Goal: Task Accomplishment & Management: Manage account settings

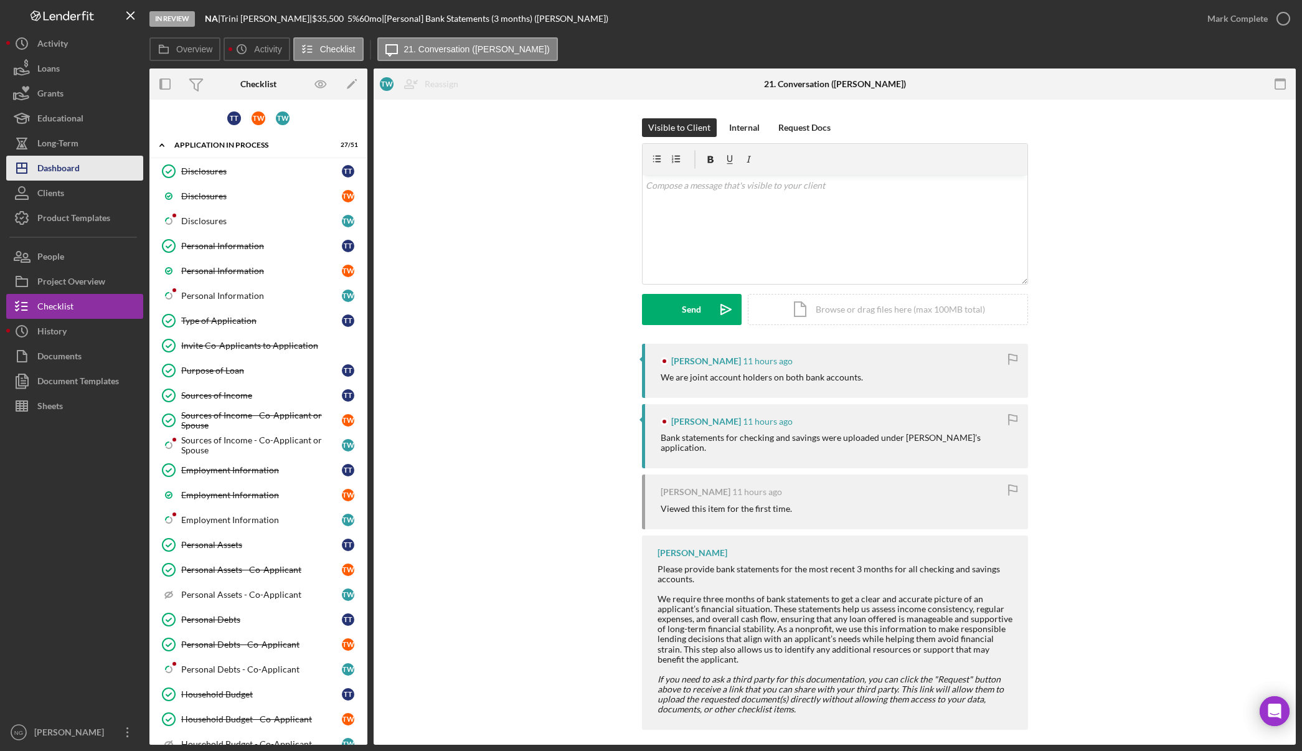
click at [64, 162] on div "Dashboard" at bounding box center [58, 170] width 42 height 28
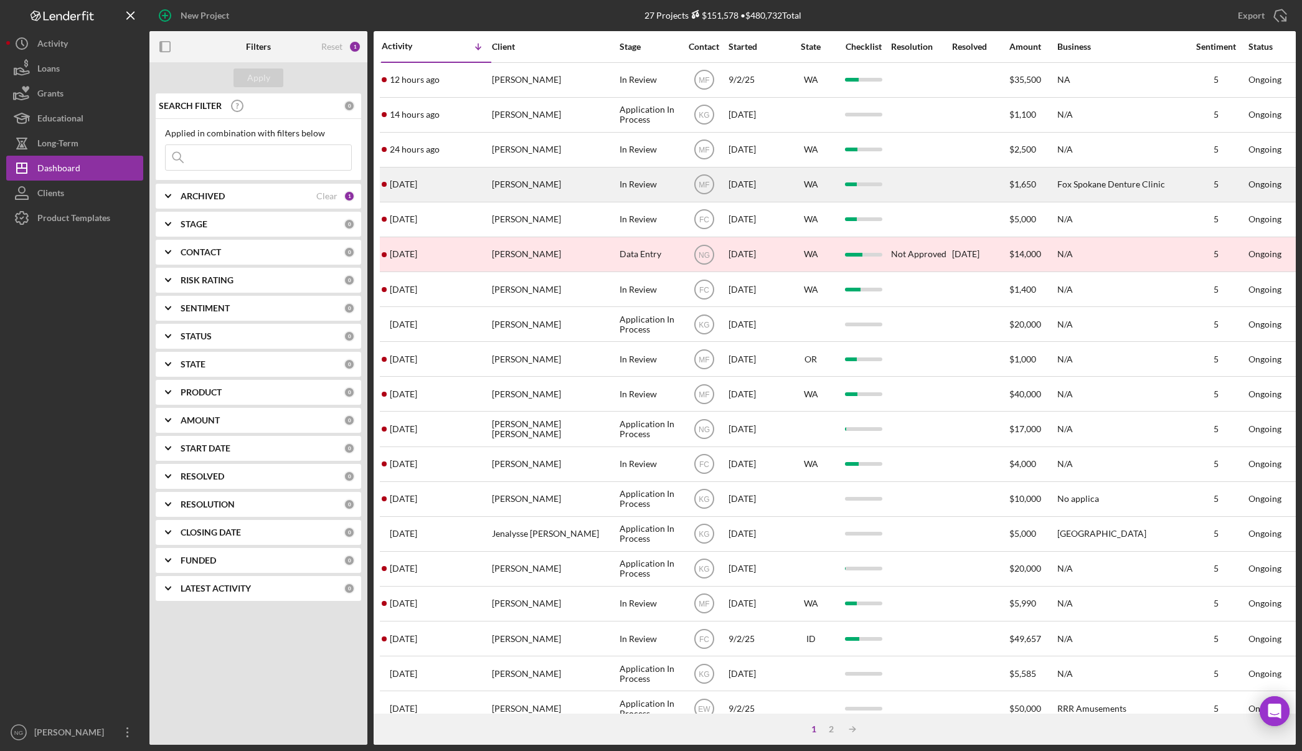
click at [533, 186] on div "[PERSON_NAME]" at bounding box center [554, 184] width 125 height 33
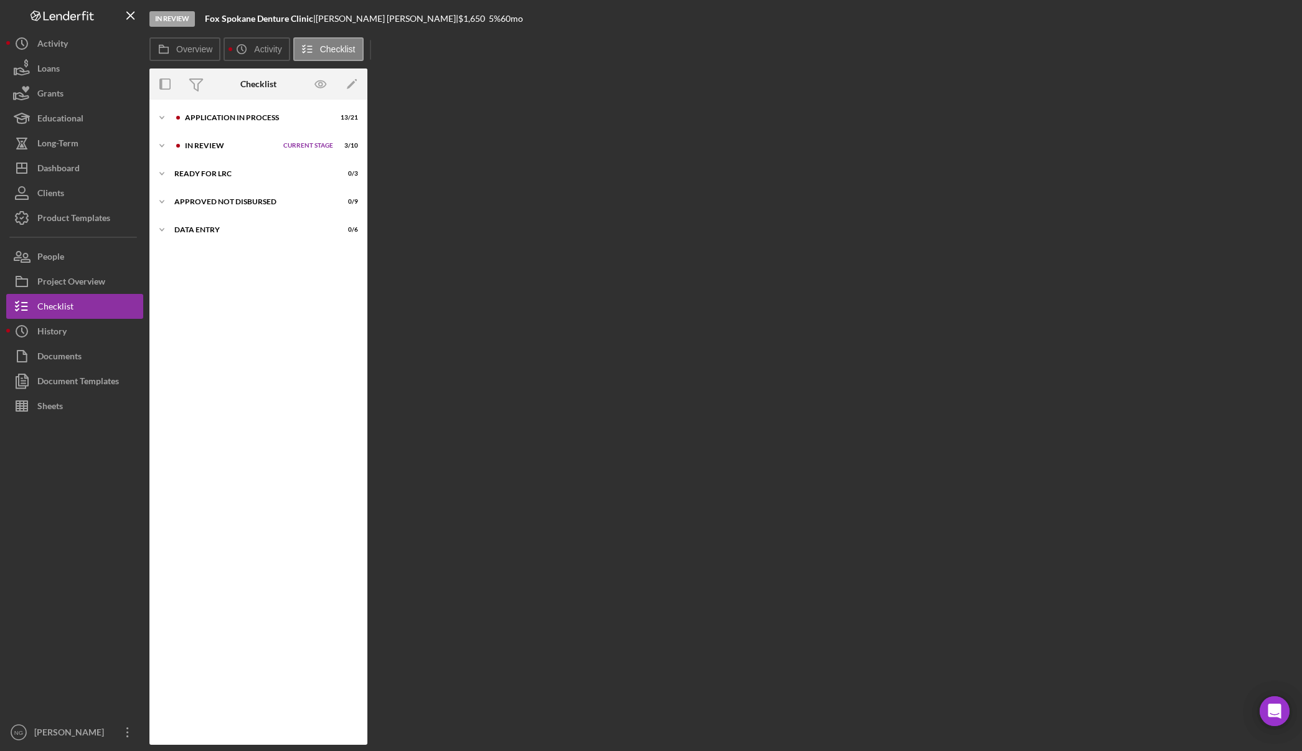
scroll to position [33, 0]
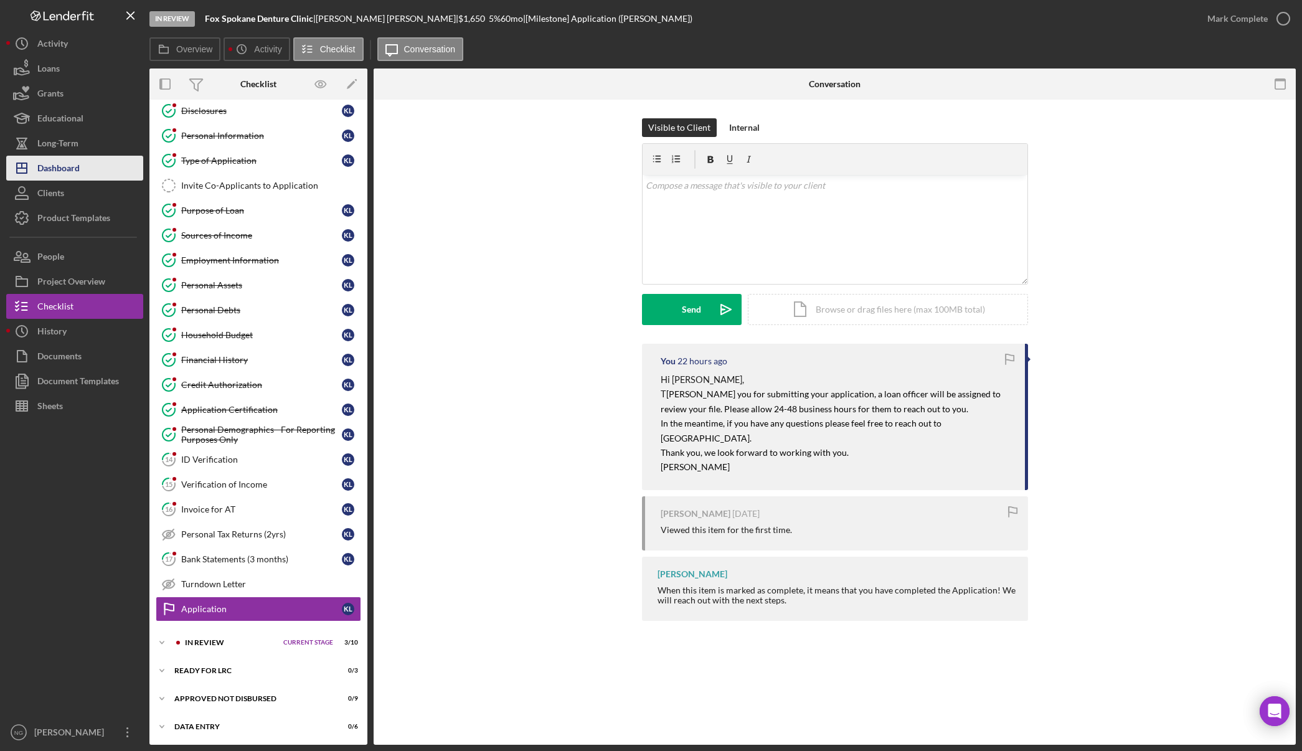
click at [77, 165] on div "Dashboard" at bounding box center [58, 170] width 42 height 28
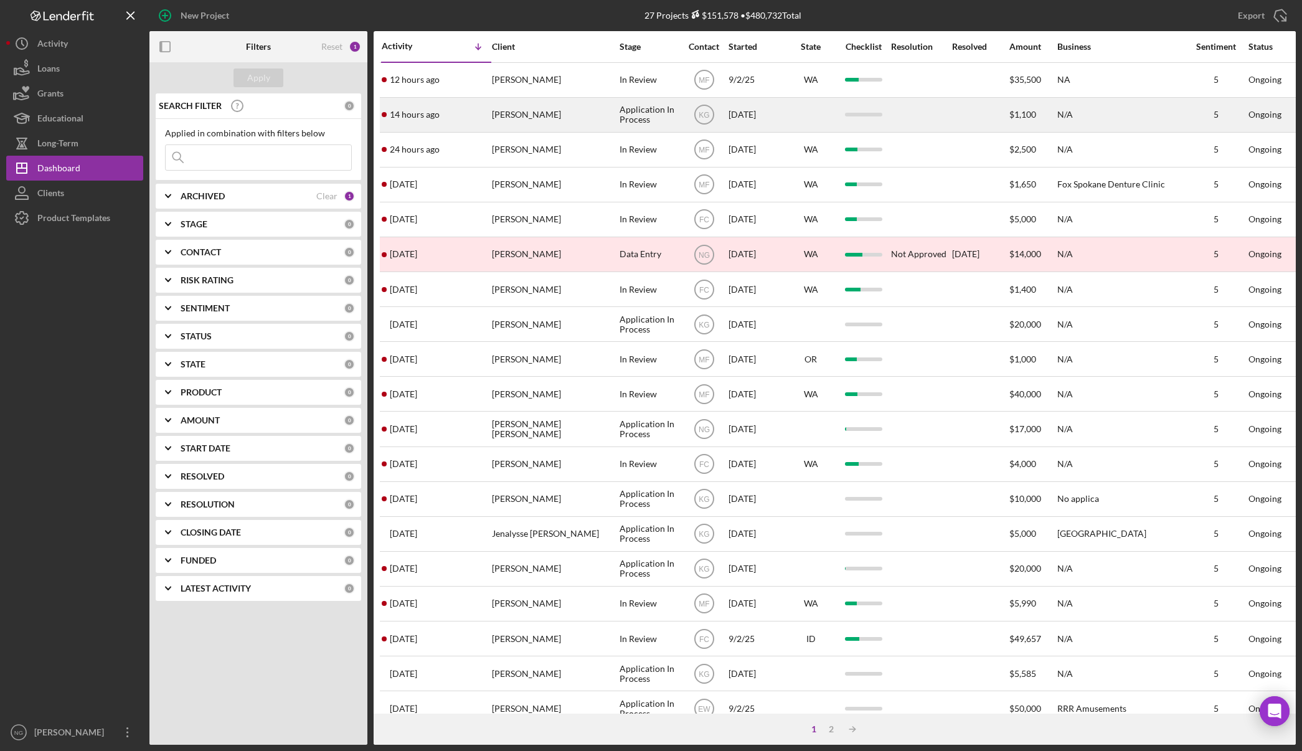
click at [528, 111] on div "[PERSON_NAME]" at bounding box center [554, 114] width 125 height 33
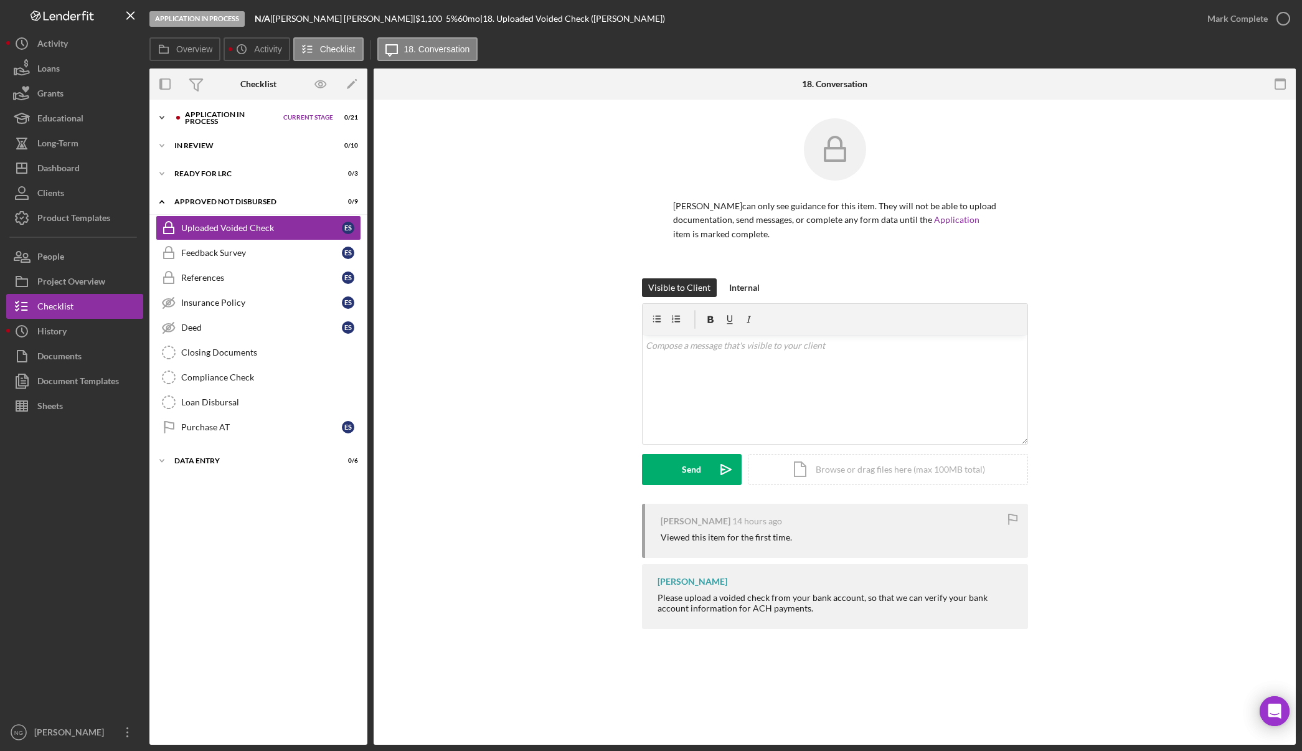
click at [255, 129] on div "Icon/Expander Application In Process Current Stage 0 / 21 Set Stage" at bounding box center [258, 117] width 218 height 25
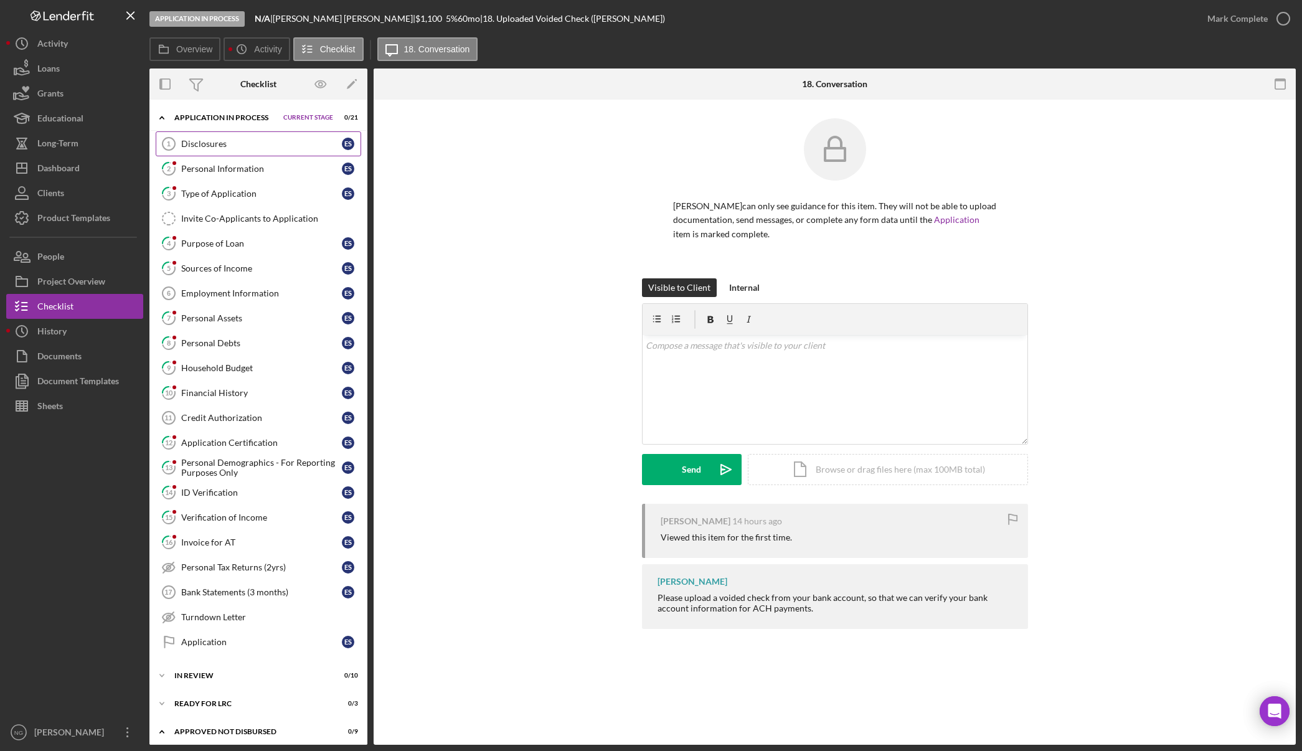
click at [269, 148] on div "Disclosures" at bounding box center [261, 144] width 161 height 10
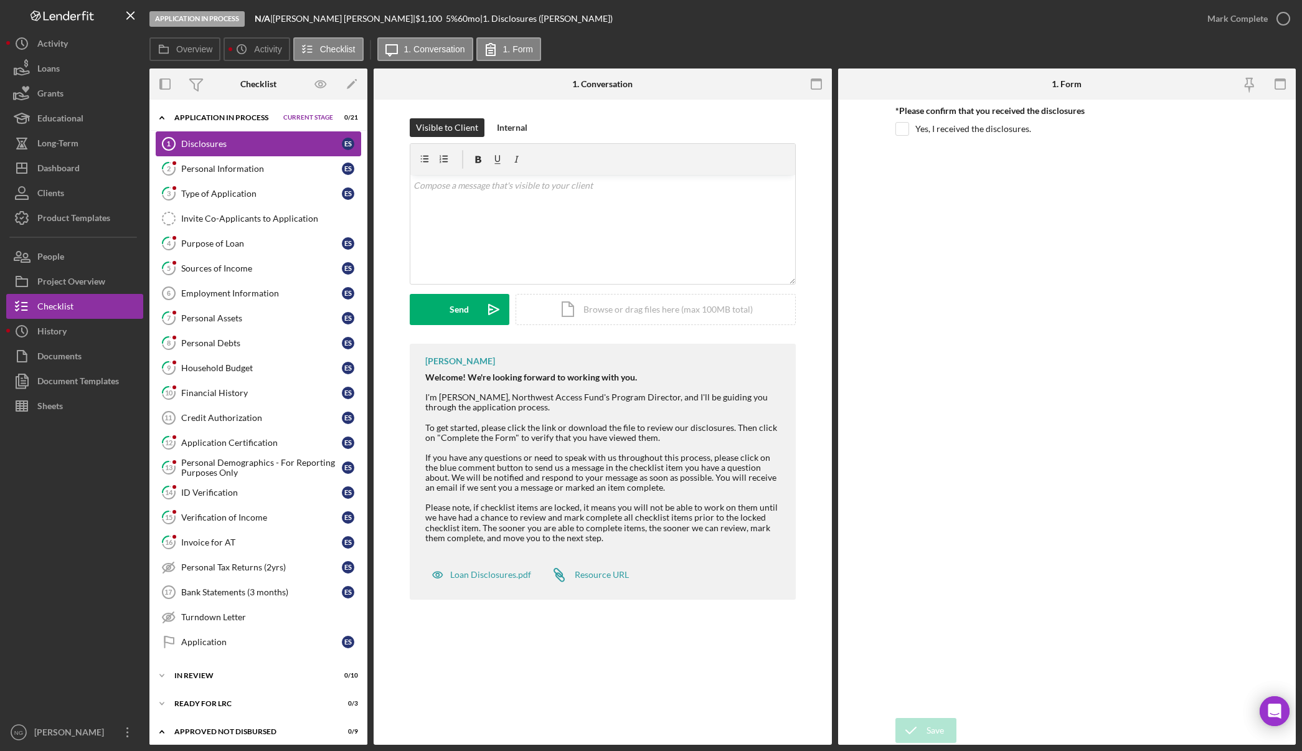
click at [265, 152] on link "Disclosures 1 Disclosures E S" at bounding box center [258, 143] width 205 height 25
click at [464, 198] on div "v Color teal Color pink Remove color Add row above Add row below Add column bef…" at bounding box center [602, 229] width 385 height 109
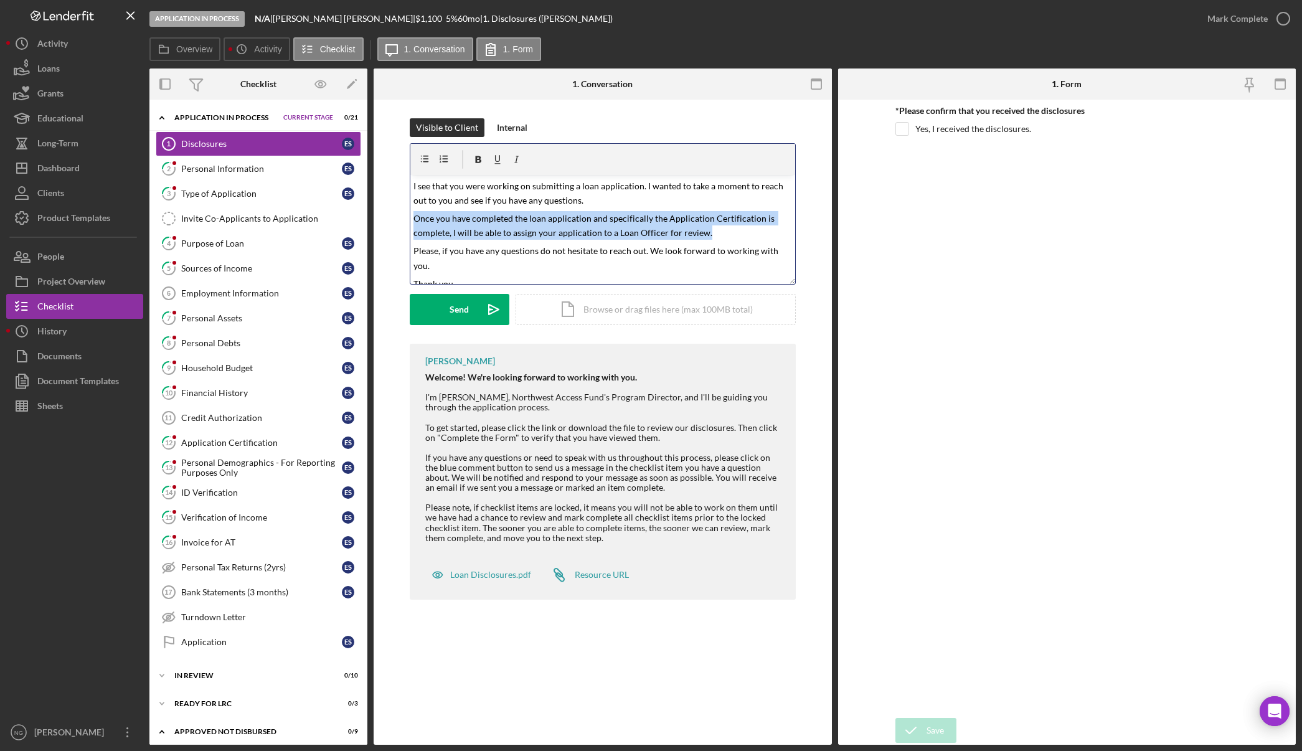
drag, startPoint x: 705, startPoint y: 234, endPoint x: 412, endPoint y: 219, distance: 293.6
click at [412, 219] on div "v Color teal Color pink Remove color Add row above Add row below Add column bef…" at bounding box center [602, 229] width 385 height 109
click at [595, 217] on mark "Once you have completed the loan application and specifically the Application C…" at bounding box center [594, 225] width 363 height 25
drag, startPoint x: 590, startPoint y: 217, endPoint x: 450, endPoint y: 227, distance: 140.4
click at [450, 227] on mark "Once you have completed the loan application and specifically the Application C…" at bounding box center [594, 225] width 363 height 25
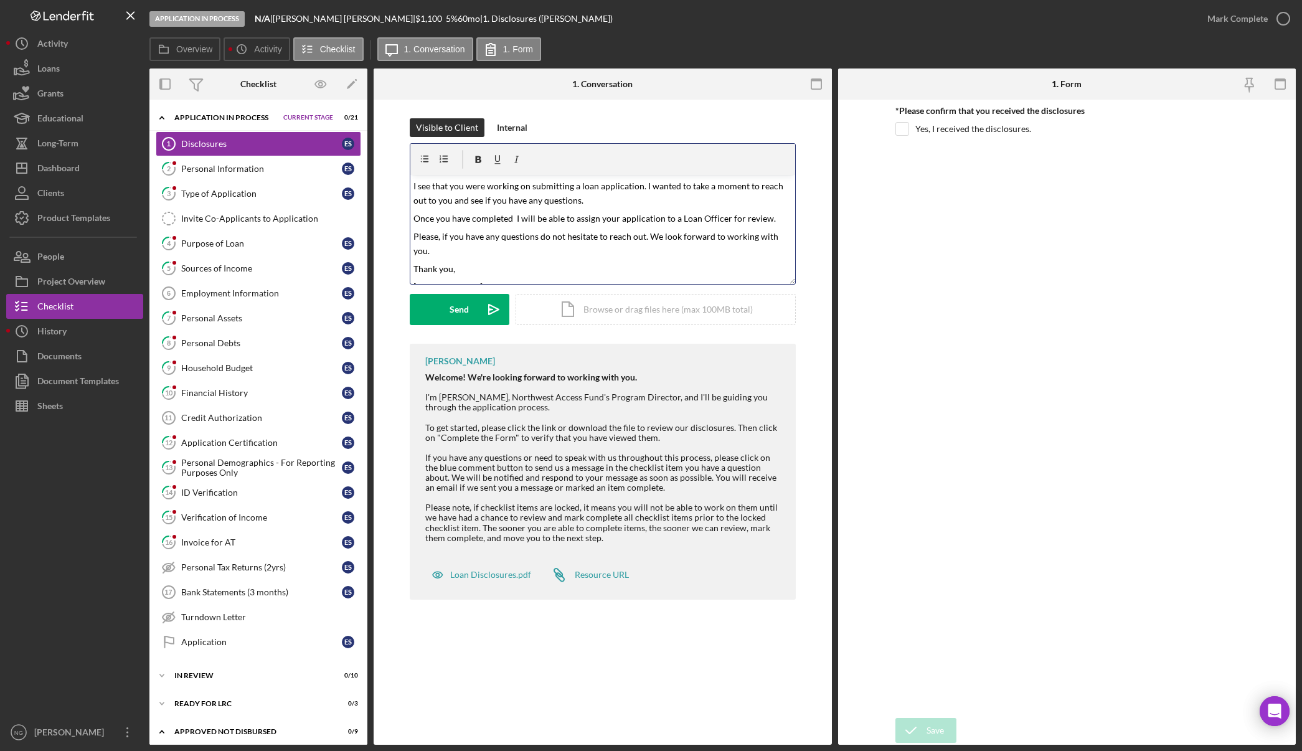
click at [512, 217] on mark "Once you have completed I will be able to assign your application to a Loan Off…" at bounding box center [594, 218] width 362 height 11
click at [631, 231] on mark "Once you have completed the checklist items title Disclosures and Credit Author…" at bounding box center [600, 225] width 374 height 25
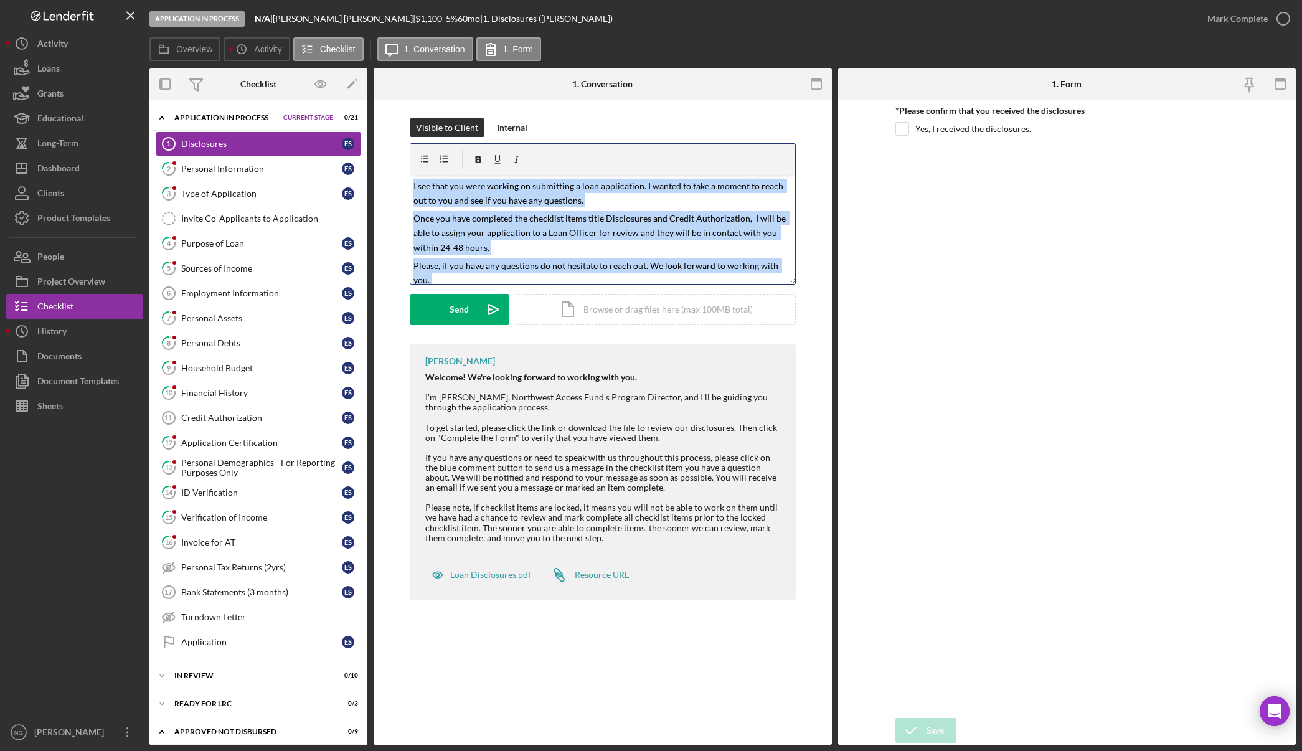
drag, startPoint x: 446, startPoint y: 273, endPoint x: 380, endPoint y: 164, distance: 127.4
click at [380, 164] on div "Visible to Client Internal v Color teal Color pink Remove color Add row above A…" at bounding box center [603, 362] width 458 height 525
copy div "I see that you were working on submitting a loan application. I wanted to take …"
drag, startPoint x: 541, startPoint y: 248, endPoint x: 515, endPoint y: 248, distance: 26.1
click at [541, 248] on p "Once you have completed the checklist items title Disclosures and Credit Author…" at bounding box center [602, 233] width 378 height 44
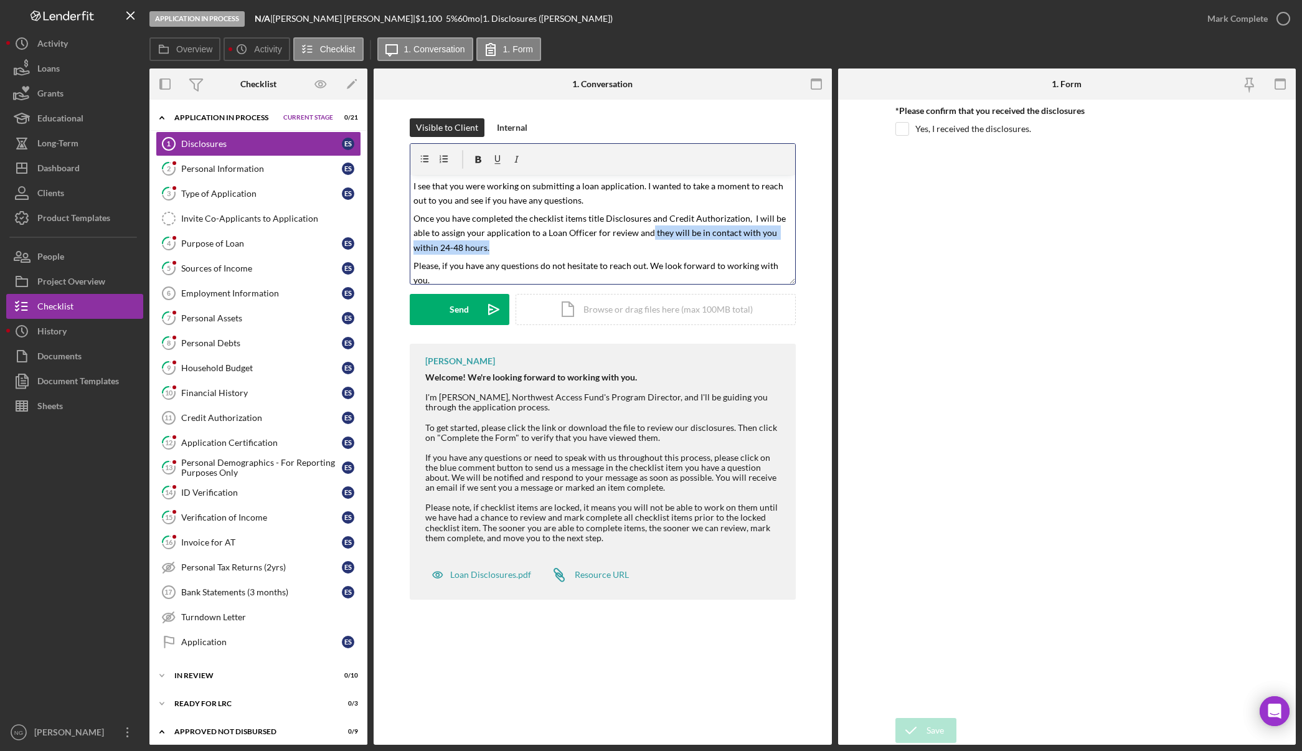
drag, startPoint x: 509, startPoint y: 248, endPoint x: 650, endPoint y: 237, distance: 141.1
click at [650, 237] on p "Once you have completed the checklist items title Disclosures and Credit Author…" at bounding box center [602, 233] width 378 height 44
drag, startPoint x: 636, startPoint y: 234, endPoint x: 652, endPoint y: 247, distance: 20.4
click at [652, 247] on p "Once you have completed the checklist items title Disclosures and Credit Author…" at bounding box center [602, 233] width 378 height 44
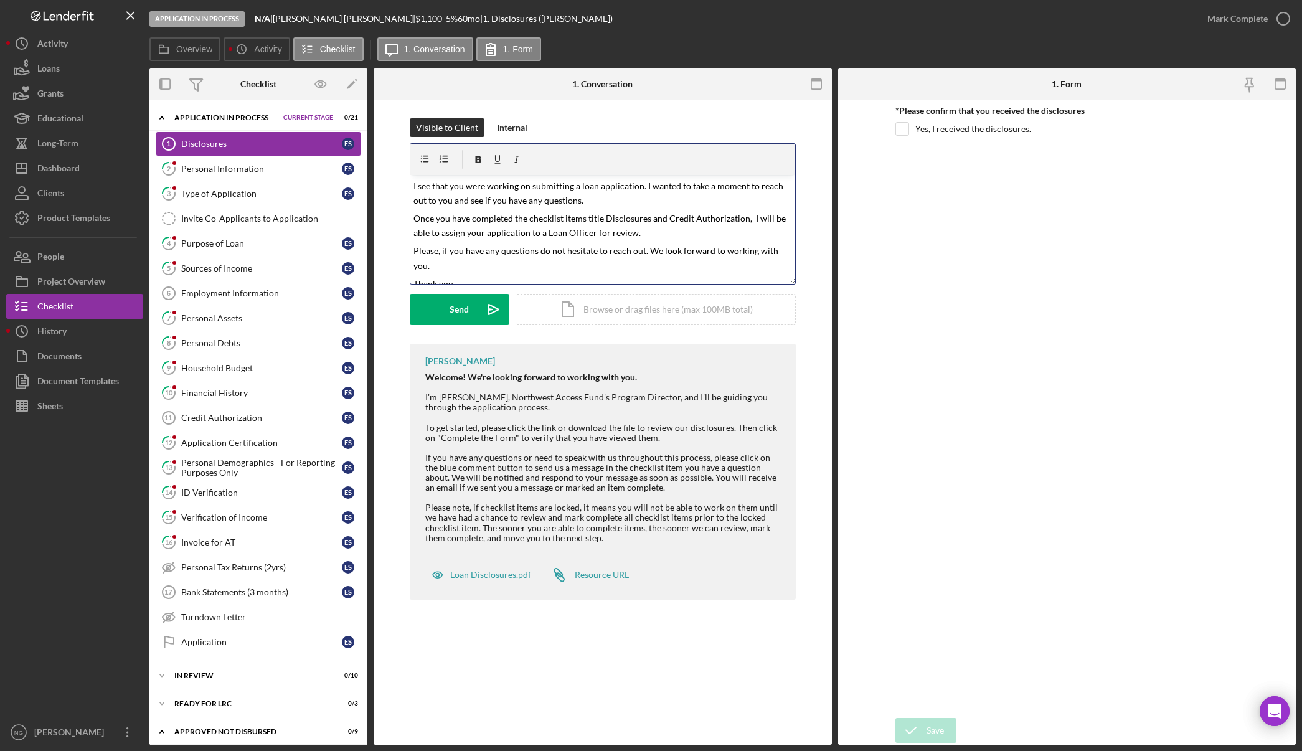
click at [600, 222] on mark "Once you have completed the checklist items title Disclosures and Credit Author…" at bounding box center [600, 225] width 374 height 25
click at [413, 184] on mark "I see that you were working on submitting a loan application. I wanted to take …" at bounding box center [599, 193] width 372 height 25
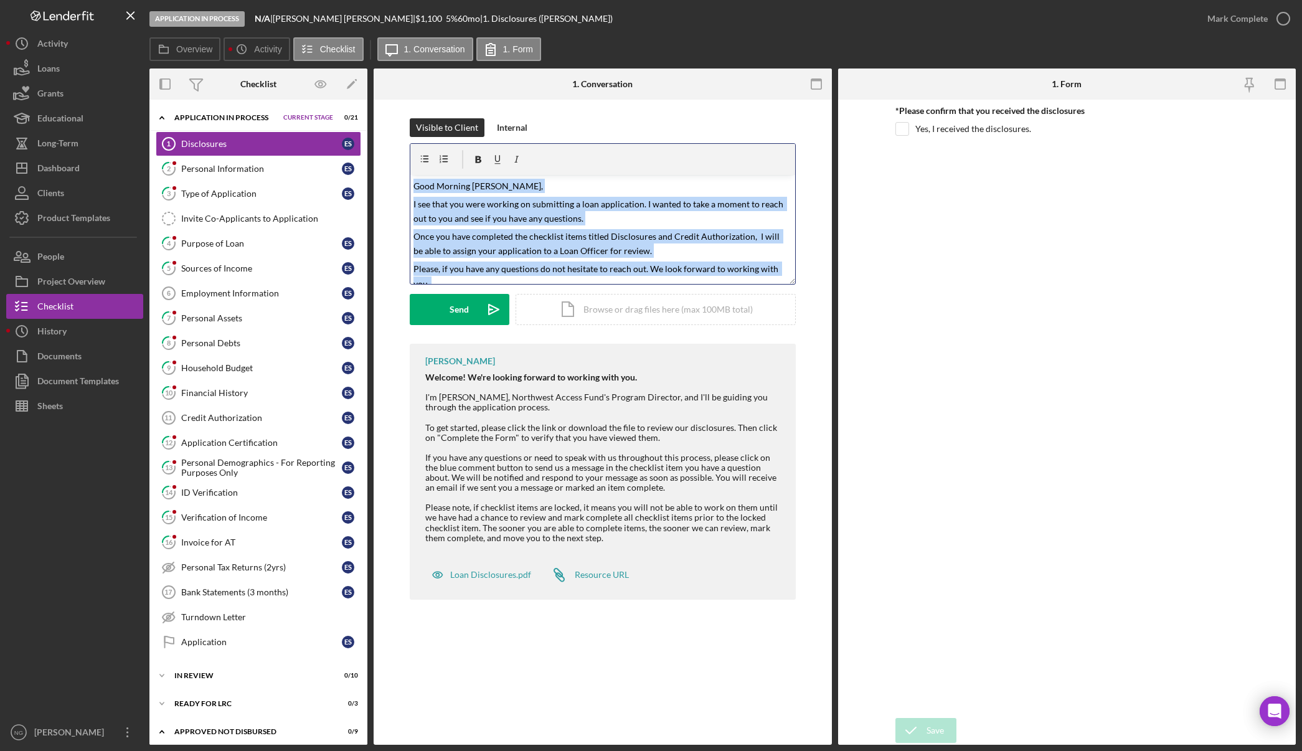
drag, startPoint x: 441, startPoint y: 266, endPoint x: 382, endPoint y: 159, distance: 122.6
click at [382, 159] on div "Visible to Client Internal v Color teal Color pink Remove color Add row above A…" at bounding box center [603, 362] width 458 height 525
copy div "Good Morning Erica, I see that you were working on submitting a loan applicatio…"
click at [194, 49] on label "Overview" at bounding box center [194, 49] width 36 height 10
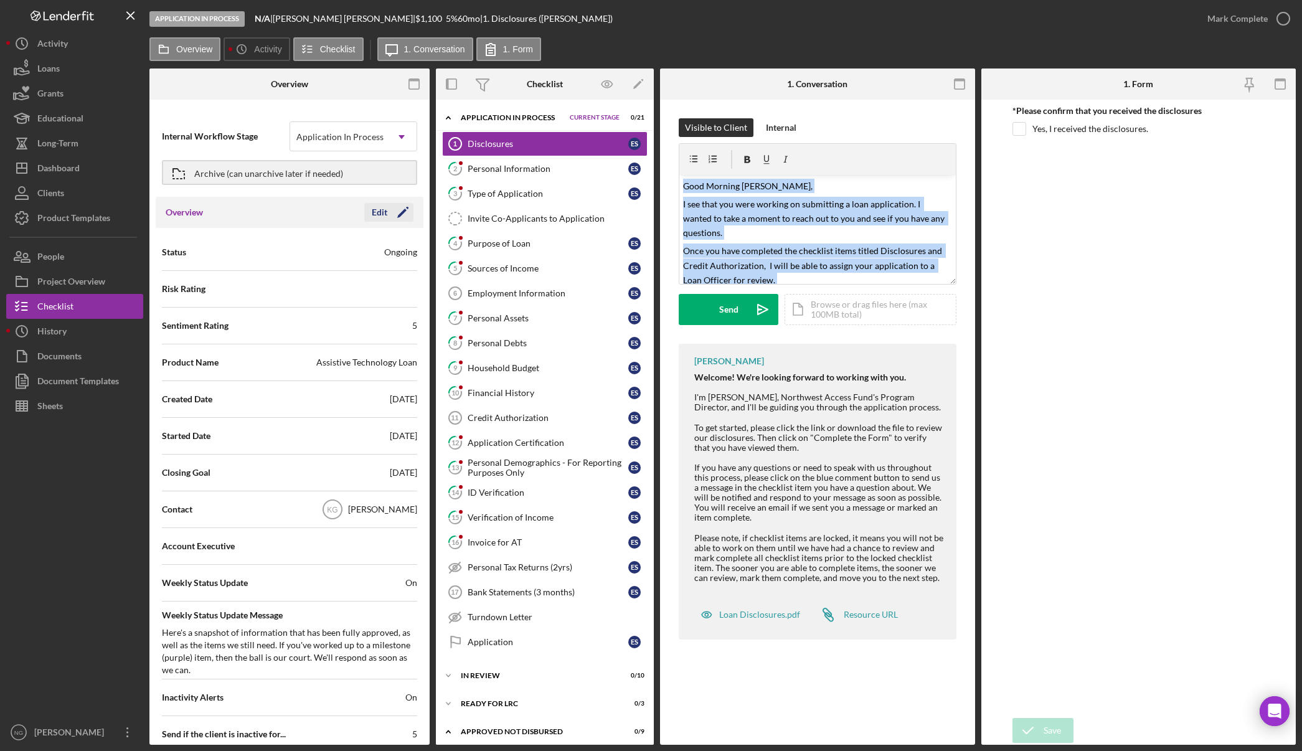
click at [399, 214] on icon "Icon/Edit" at bounding box center [402, 212] width 31 height 31
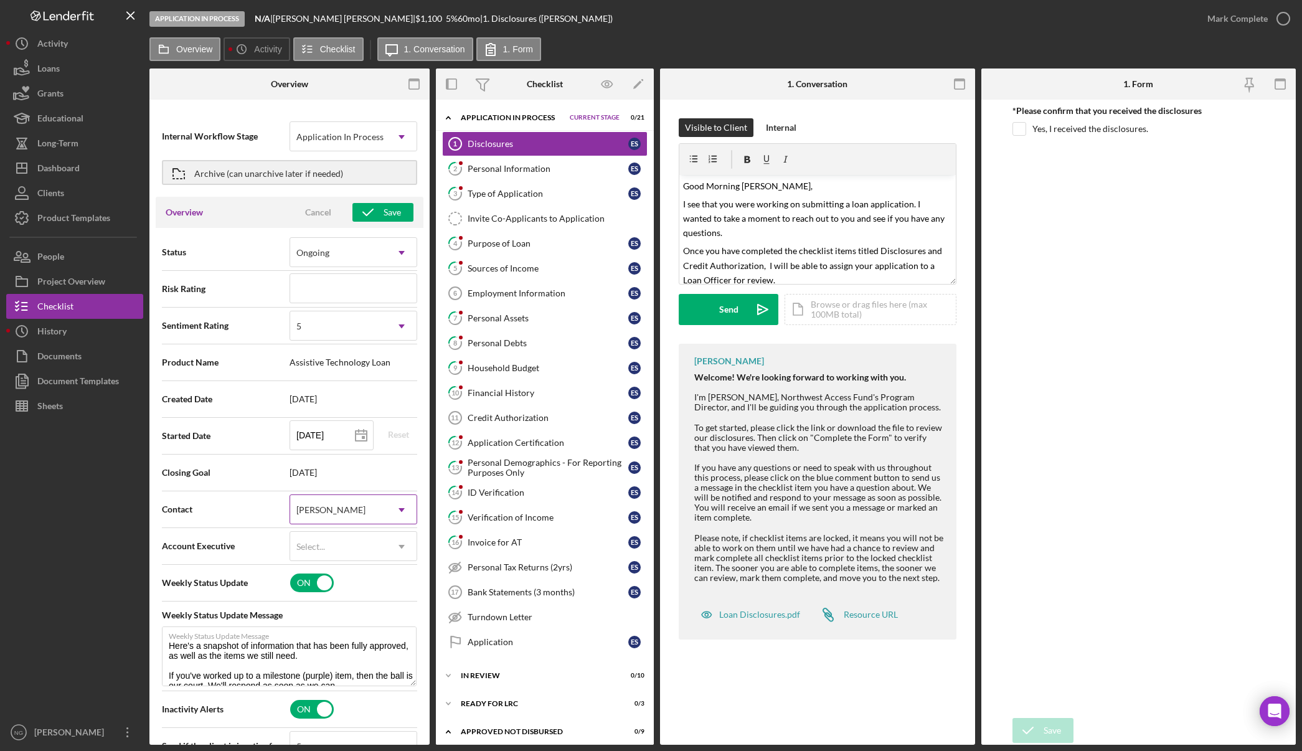
click at [344, 513] on div "[PERSON_NAME]" at bounding box center [330, 510] width 69 height 10
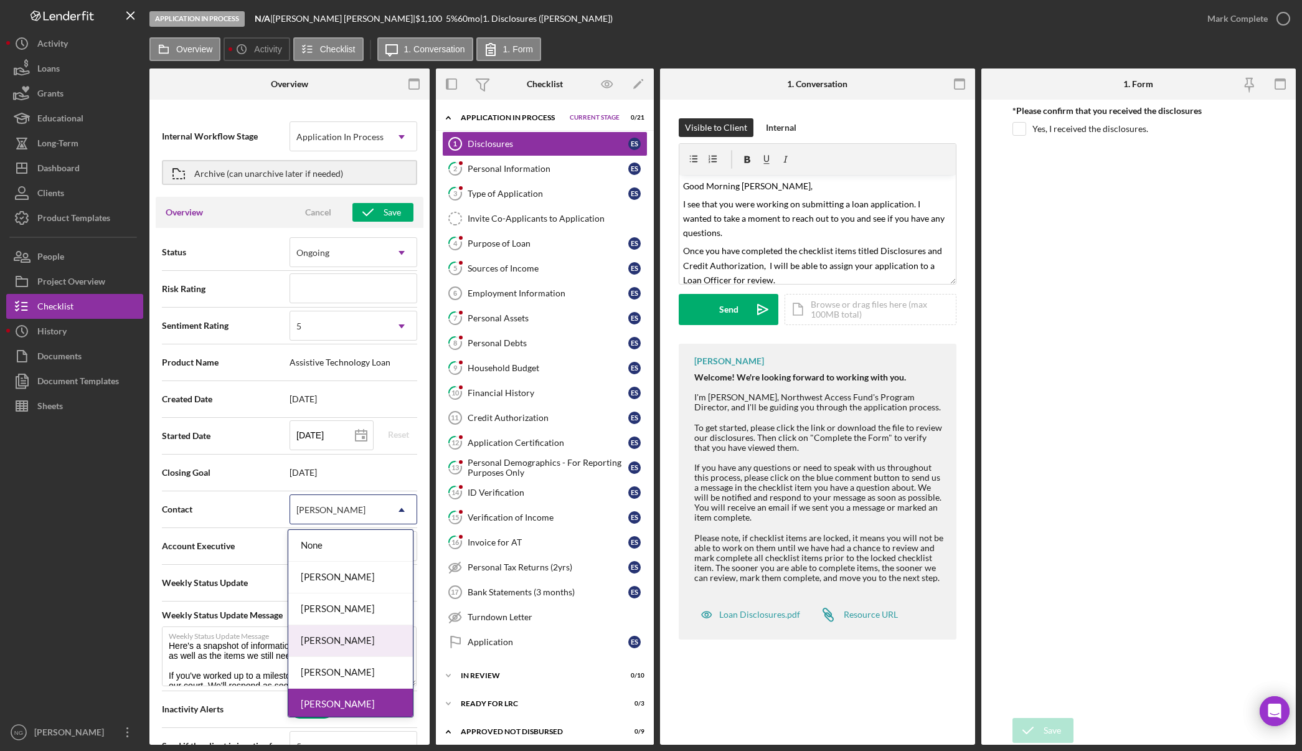
click at [342, 641] on div "[PERSON_NAME]" at bounding box center [350, 641] width 125 height 32
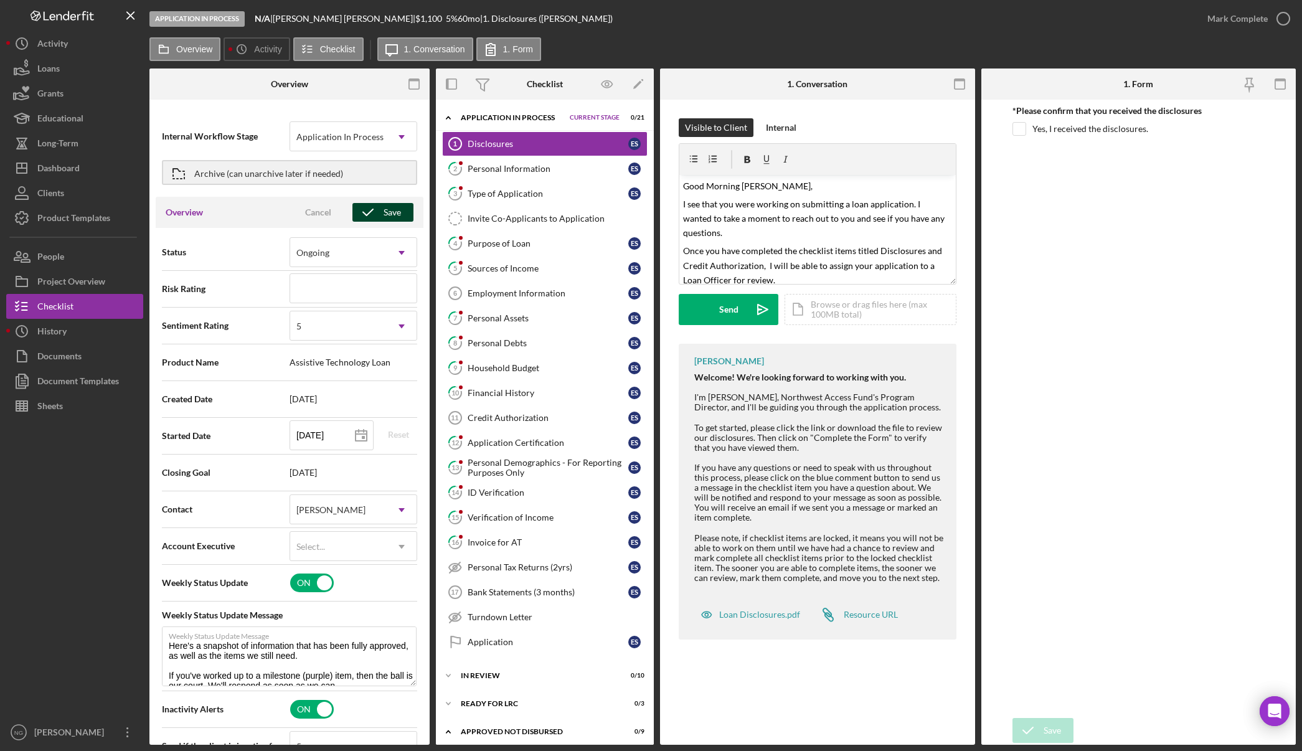
click at [385, 209] on div "Save" at bounding box center [392, 212] width 17 height 19
type textarea "Here's a snapshot of information that has been fully approved, as well as the i…"
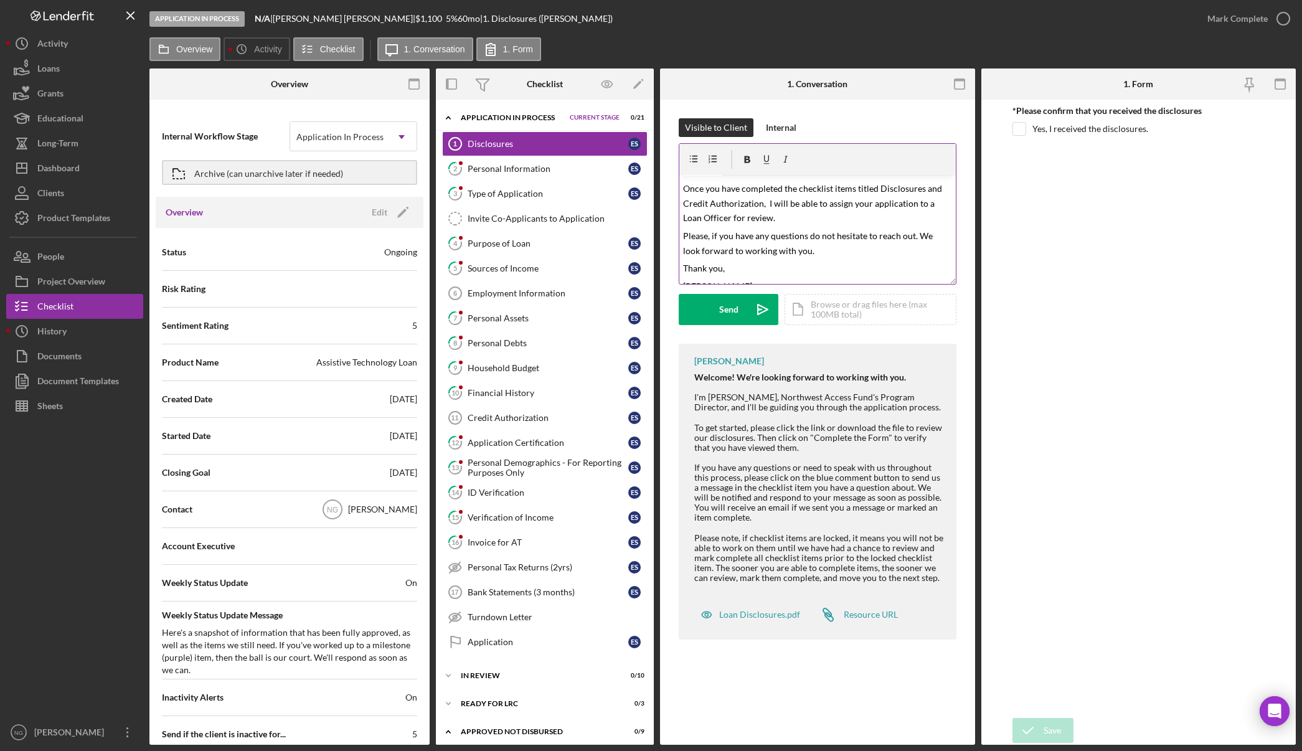
scroll to position [75, 0]
click at [413, 81] on rect "button" at bounding box center [414, 80] width 10 height 2
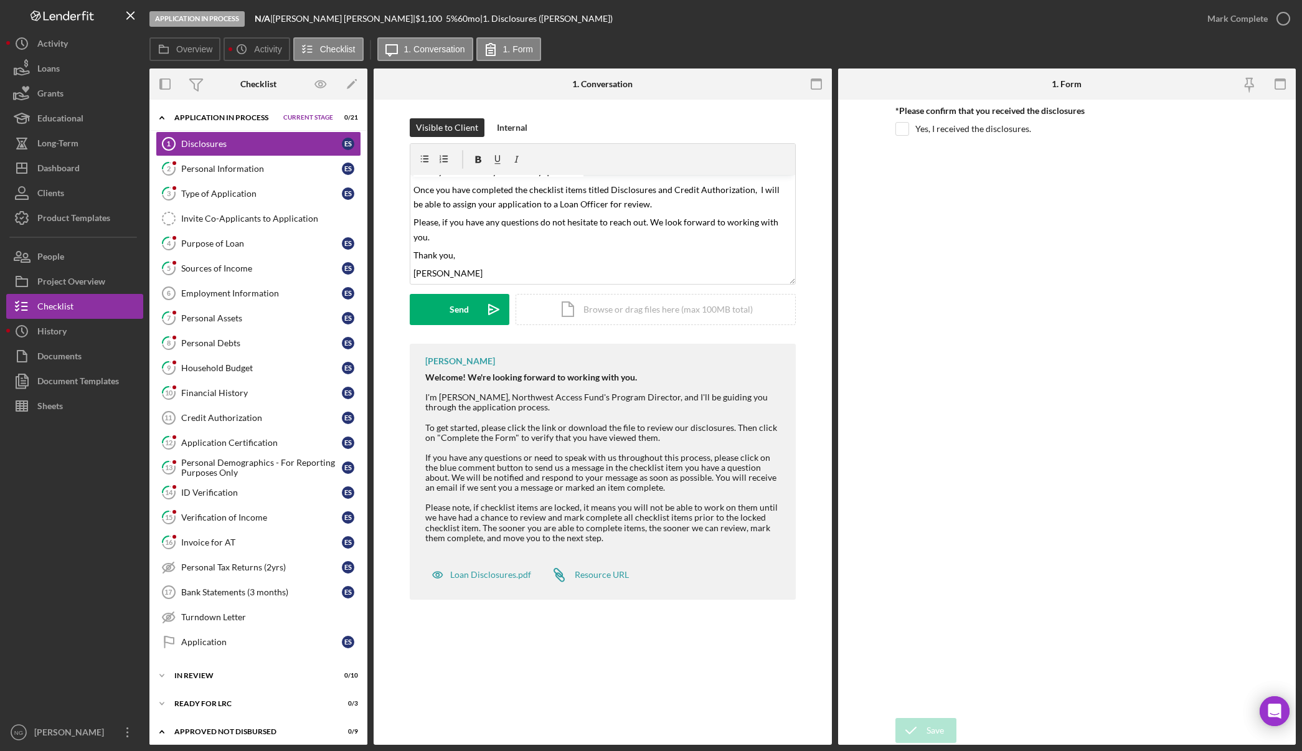
scroll to position [47, 0]
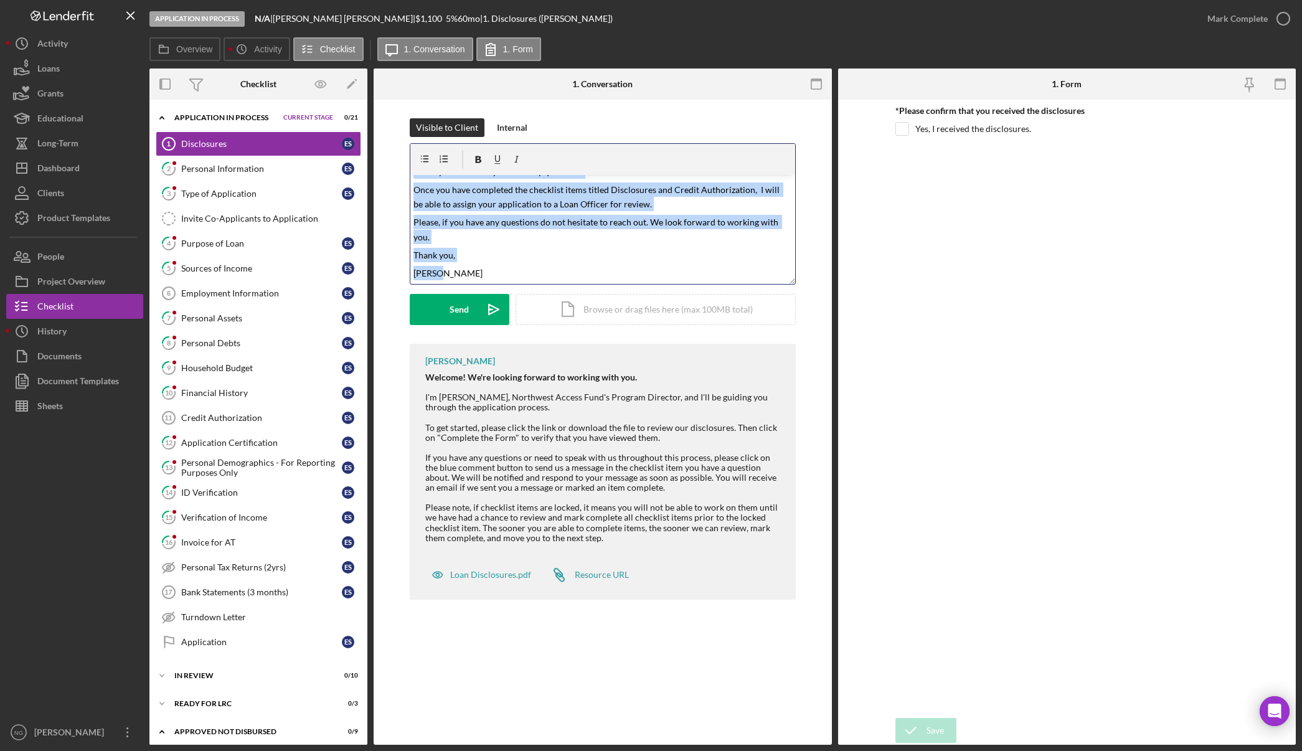
click at [443, 275] on p "[PERSON_NAME]" at bounding box center [602, 273] width 378 height 14
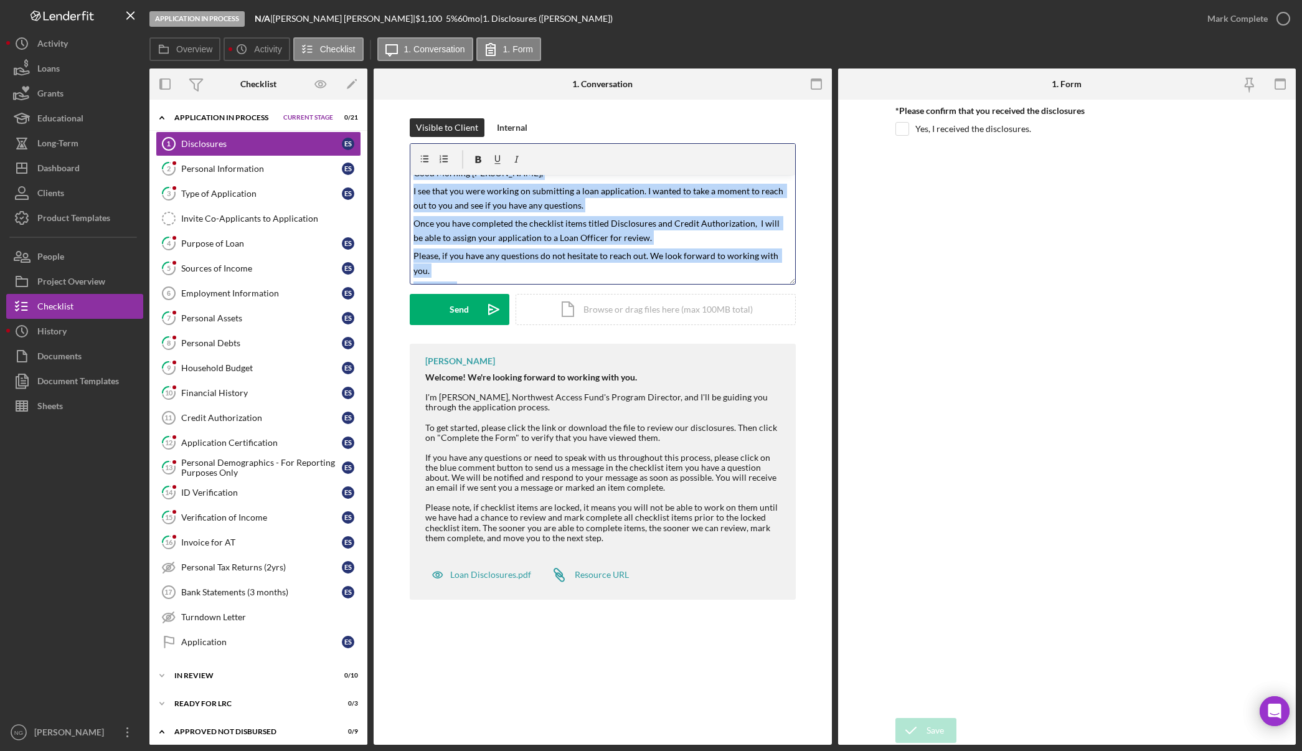
scroll to position [0, 0]
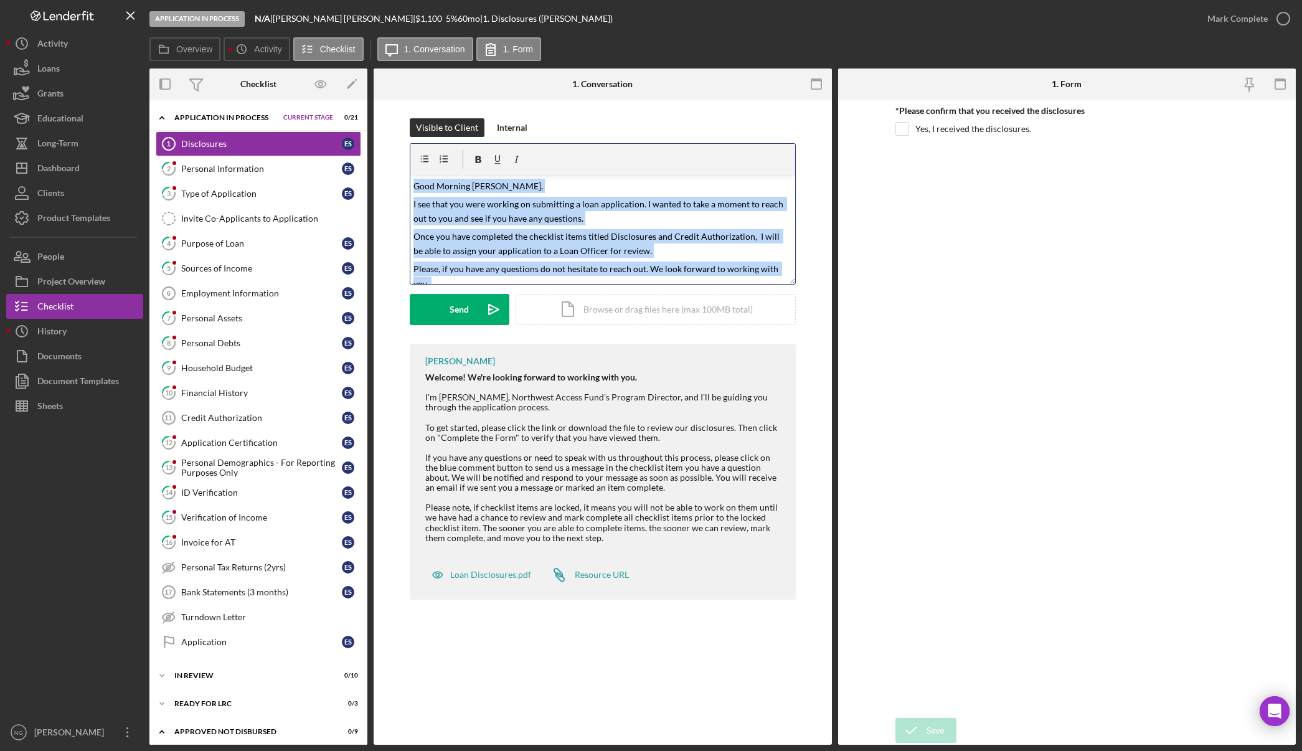
copy div "Good Morning Erica, I see that you were working on submitting a loan applicatio…"
click at [266, 172] on div "Personal Information" at bounding box center [261, 169] width 161 height 10
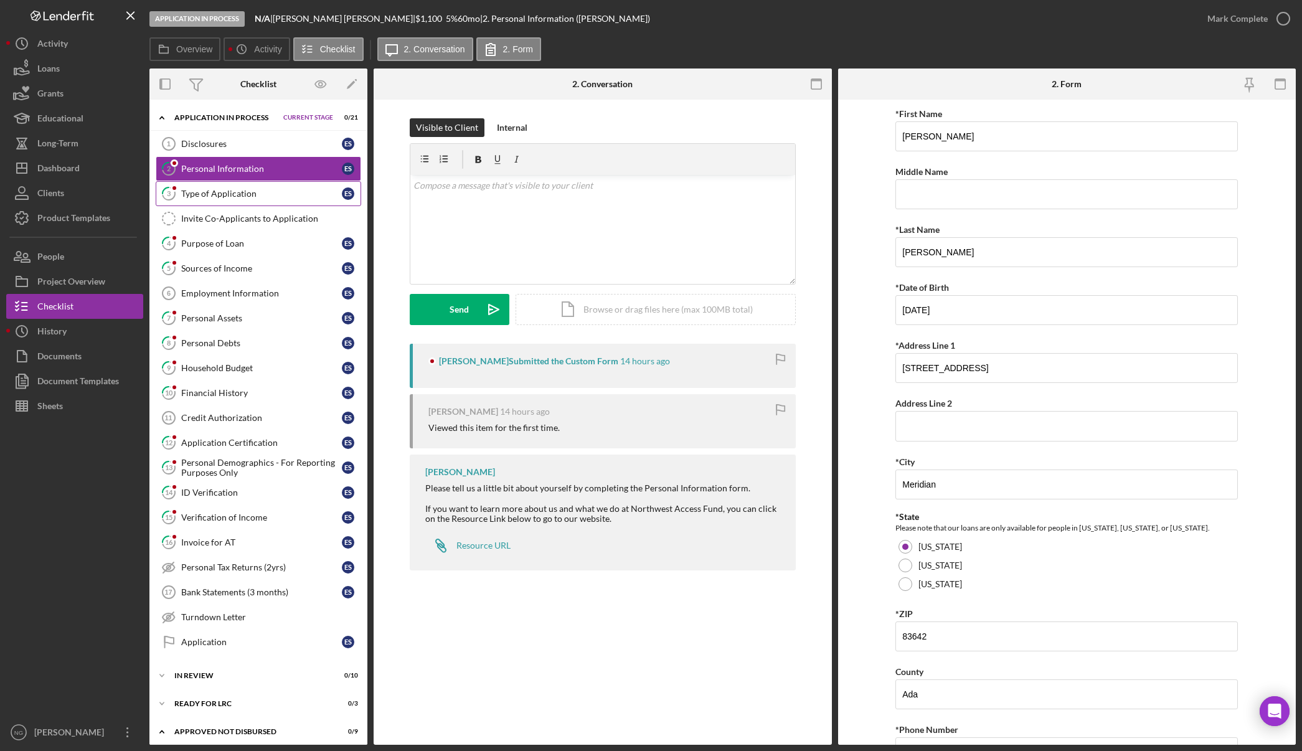
click at [270, 193] on div "Type of Application" at bounding box center [261, 194] width 161 height 10
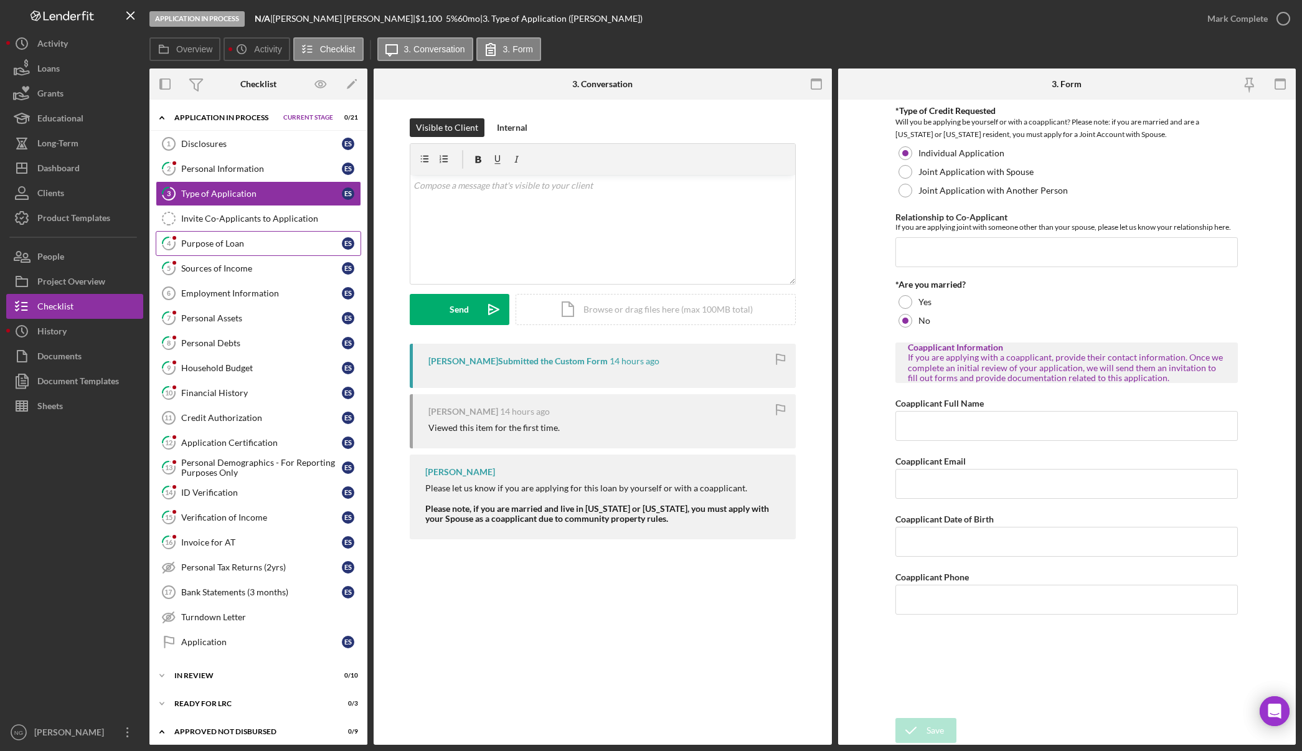
click at [270, 244] on div "Purpose of Loan" at bounding box center [261, 243] width 161 height 10
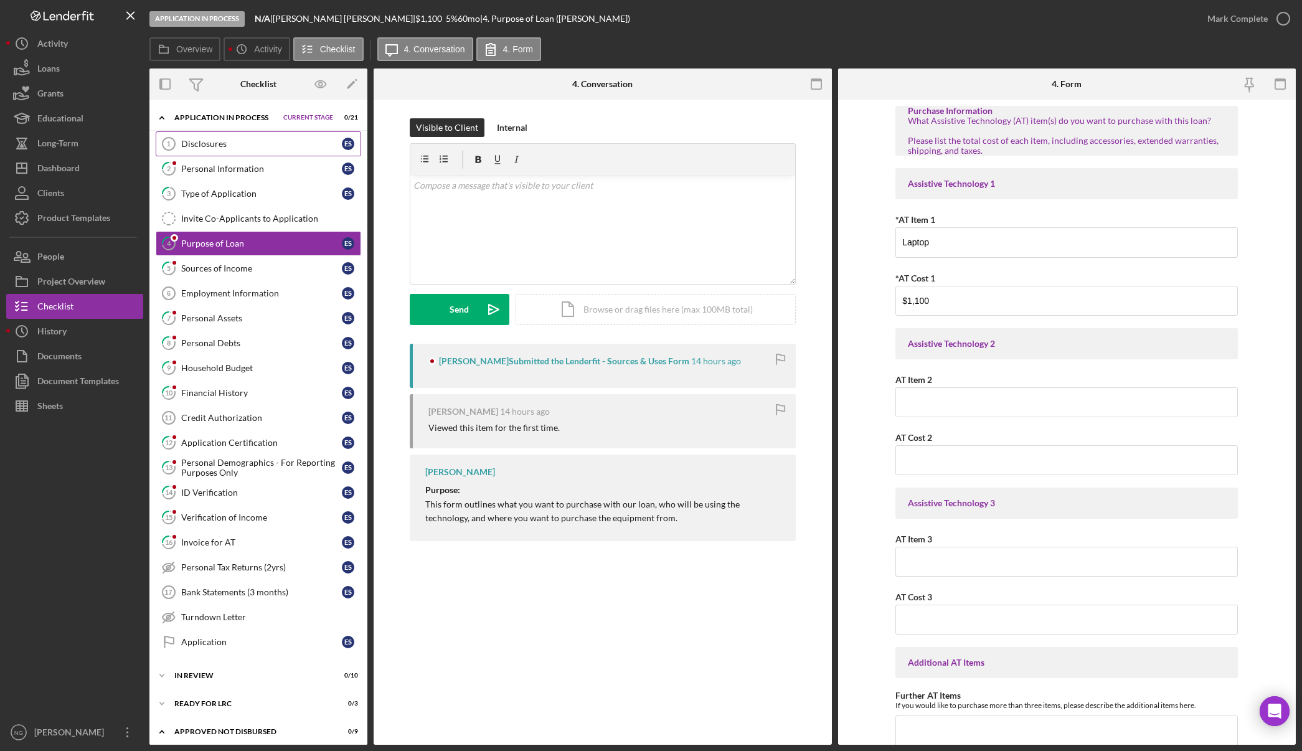
click at [271, 150] on link "Disclosures 1 Disclosures E S" at bounding box center [258, 143] width 205 height 25
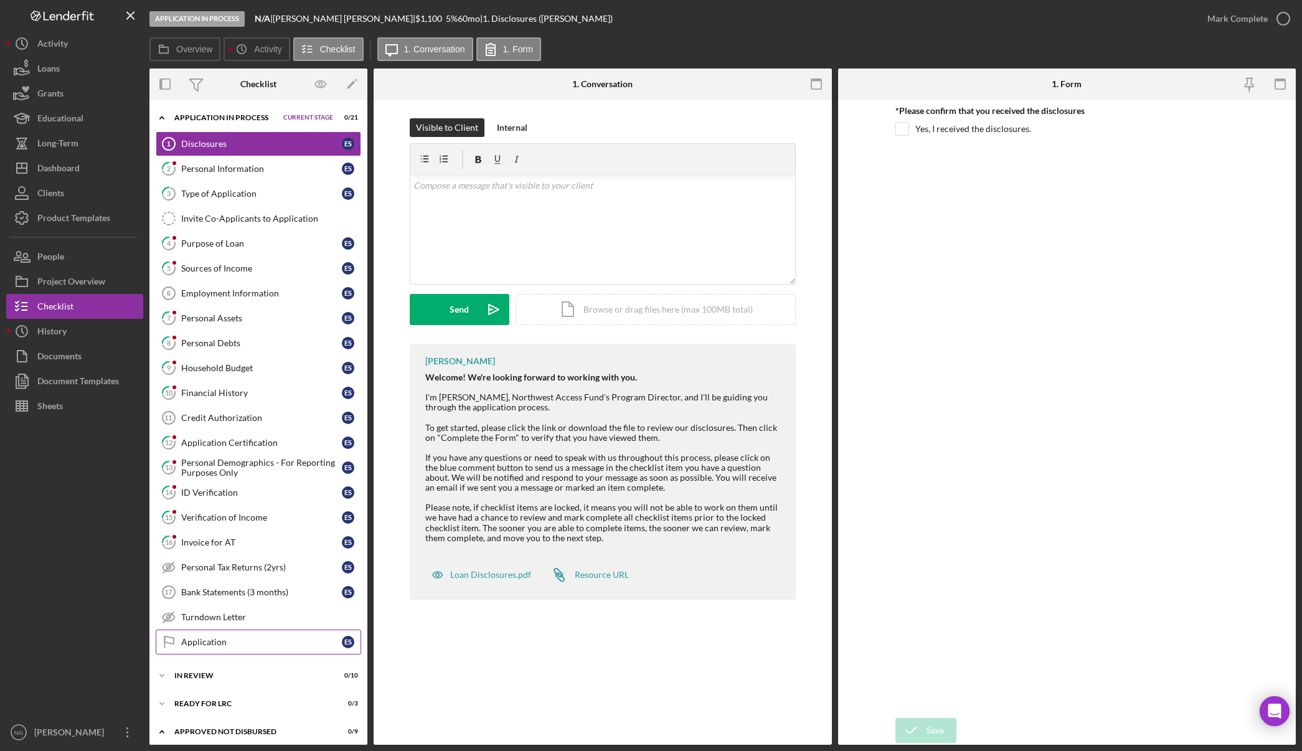
click at [267, 640] on div "Application" at bounding box center [261, 642] width 161 height 10
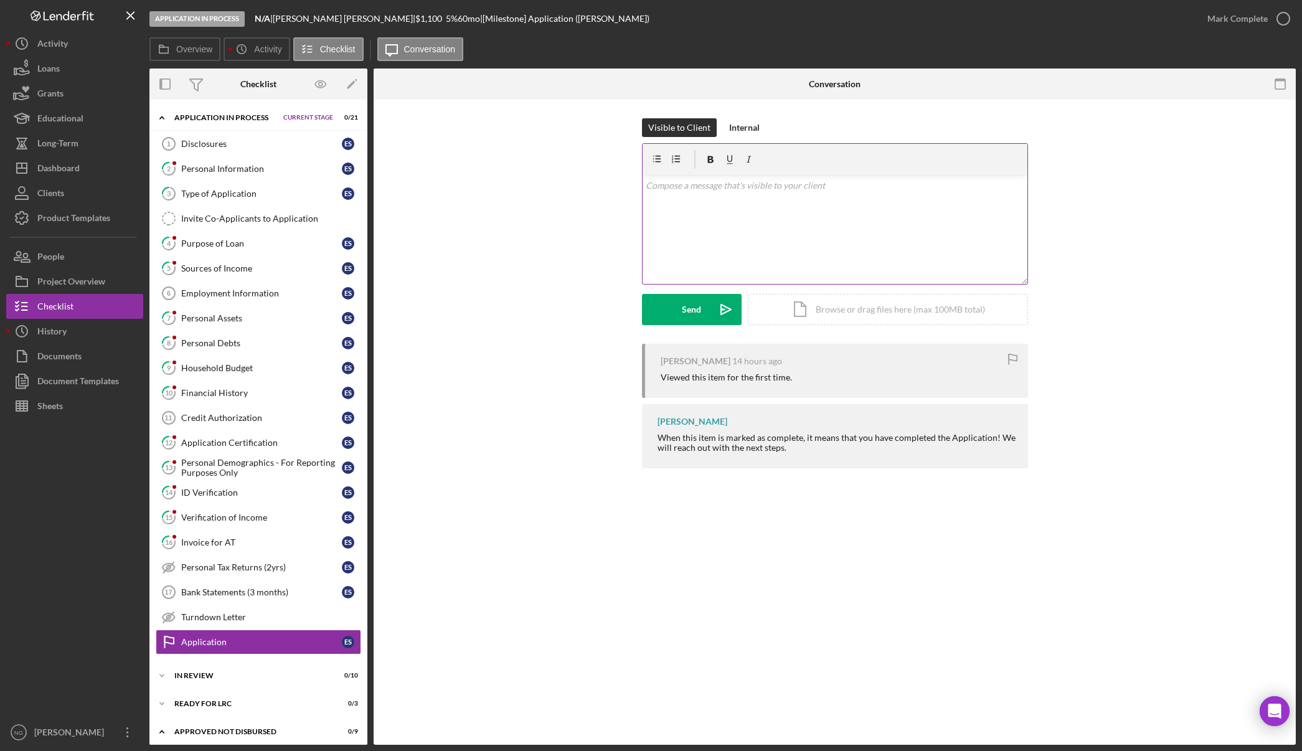
click at [666, 187] on p at bounding box center [835, 186] width 378 height 14
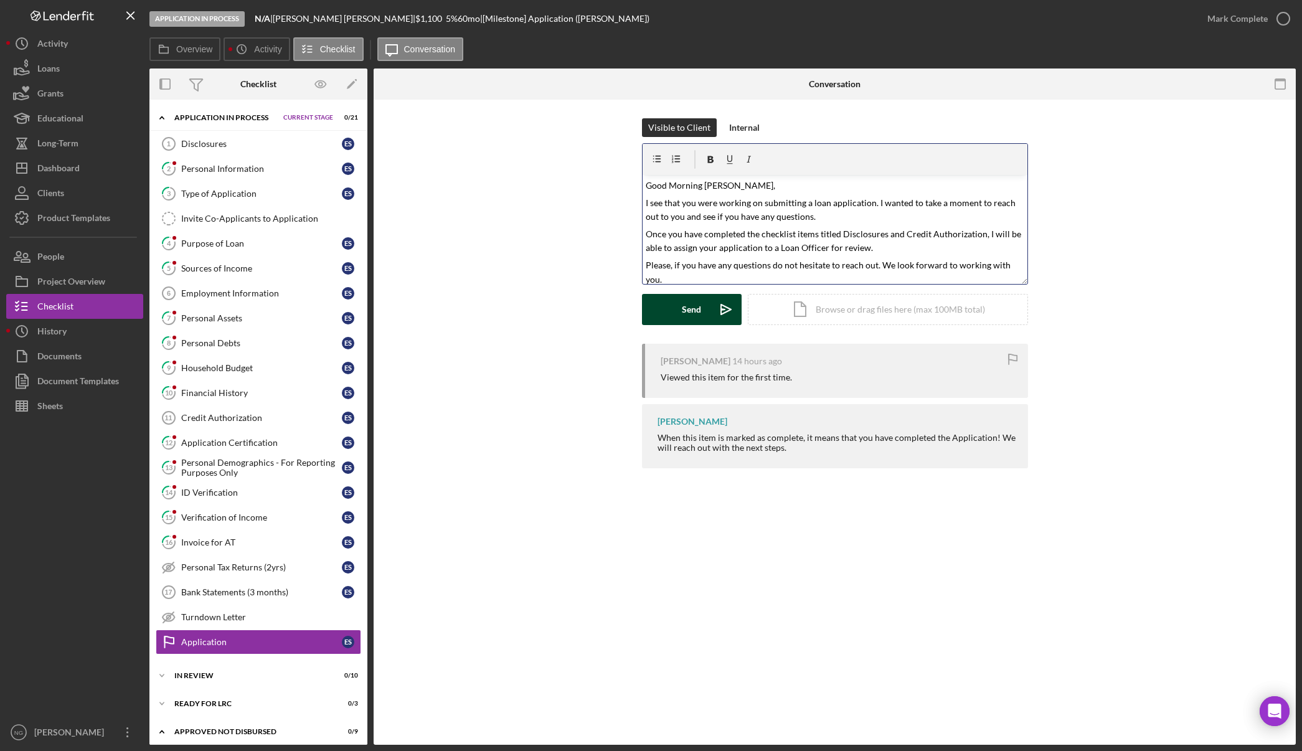
click at [691, 308] on div "Send" at bounding box center [691, 309] width 19 height 31
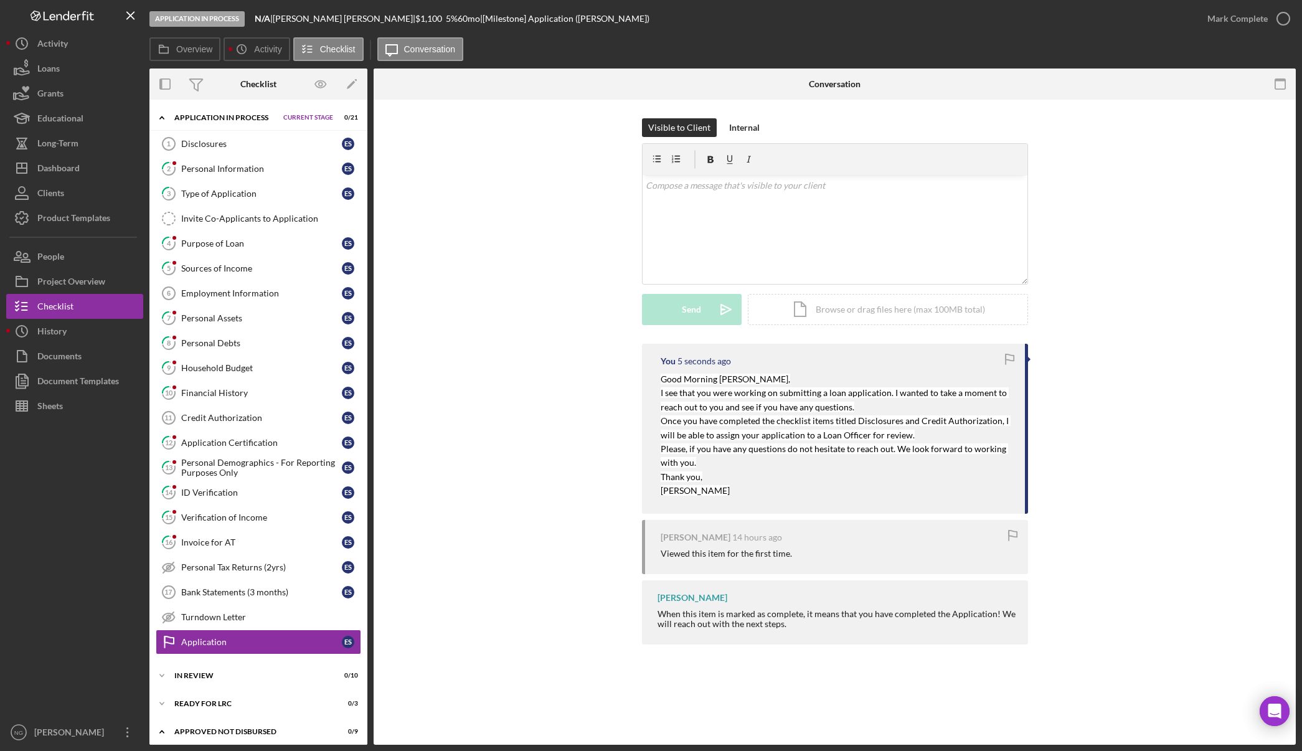
click at [431, 337] on div "Visible to Client Internal v Color teal Color pink Remove color Add row above A…" at bounding box center [834, 230] width 885 height 225
click at [72, 171] on div "Dashboard" at bounding box center [58, 170] width 42 height 28
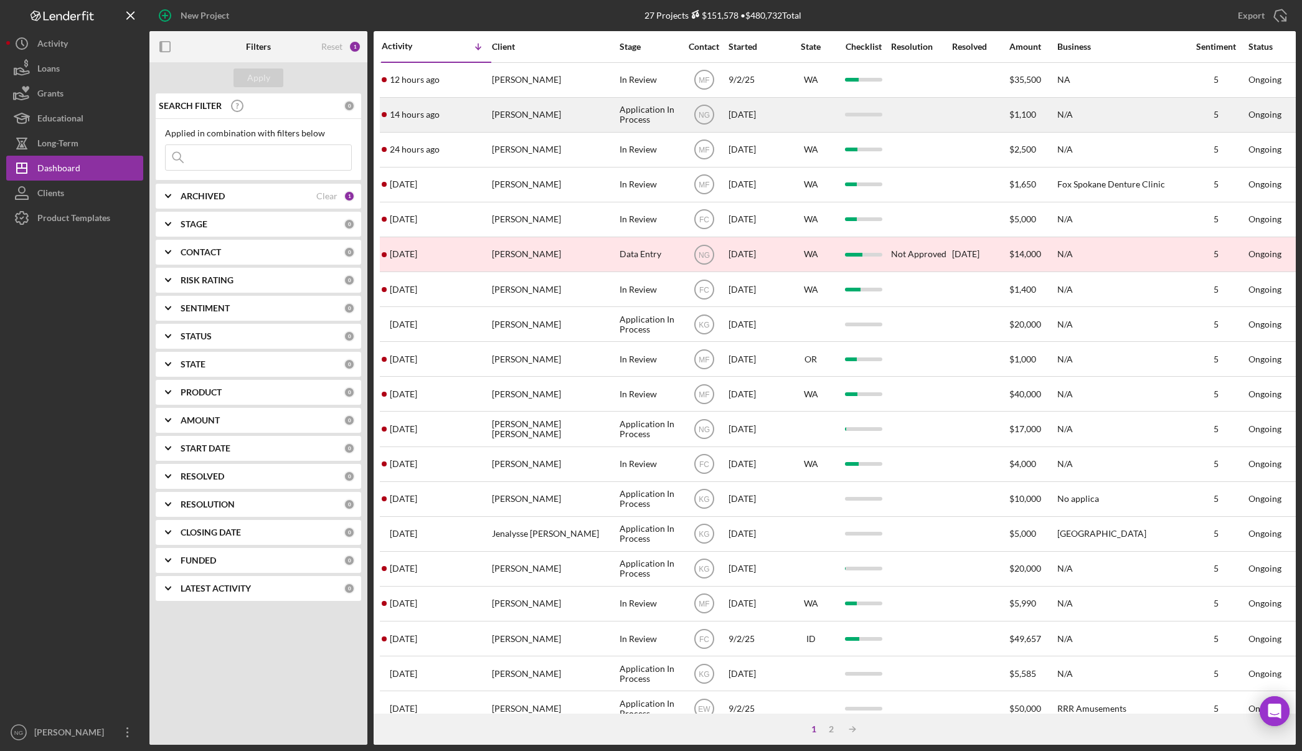
click at [595, 104] on div "[PERSON_NAME]" at bounding box center [554, 114] width 125 height 33
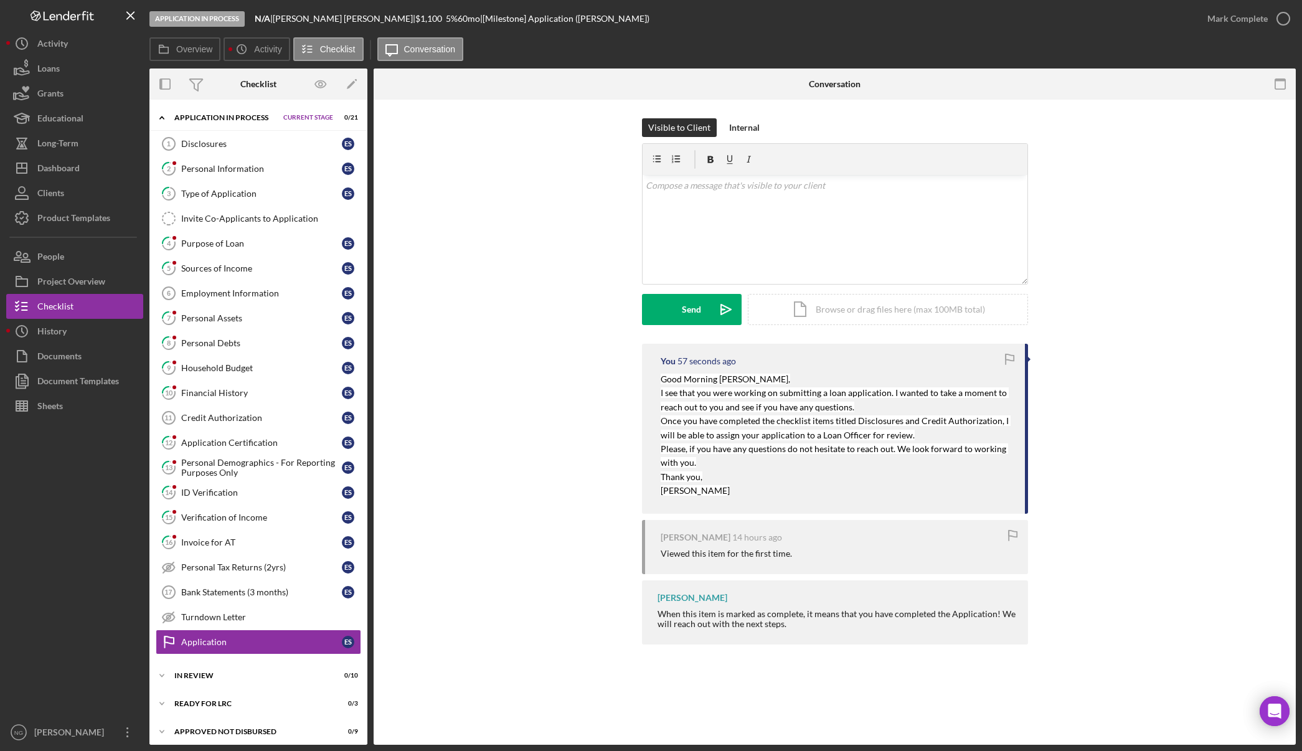
scroll to position [33, 0]
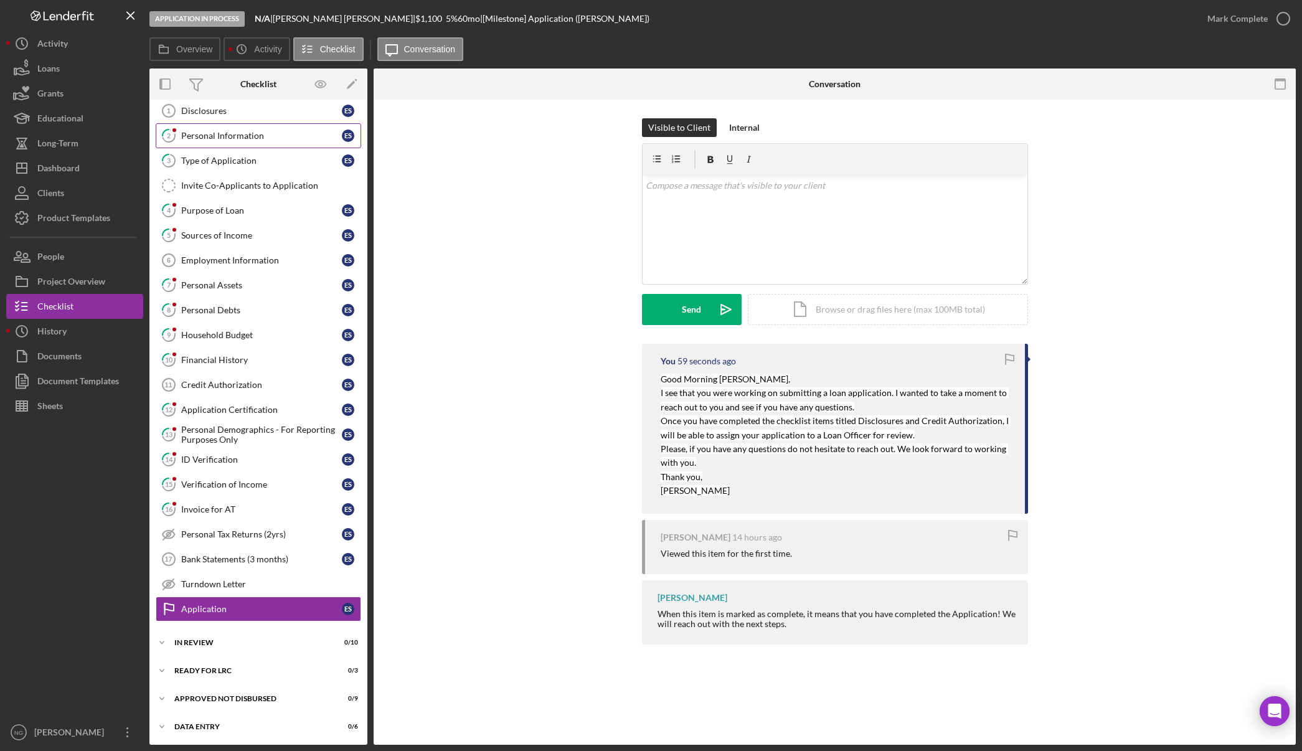
click at [254, 143] on link "2 Personal Information E S" at bounding box center [258, 135] width 205 height 25
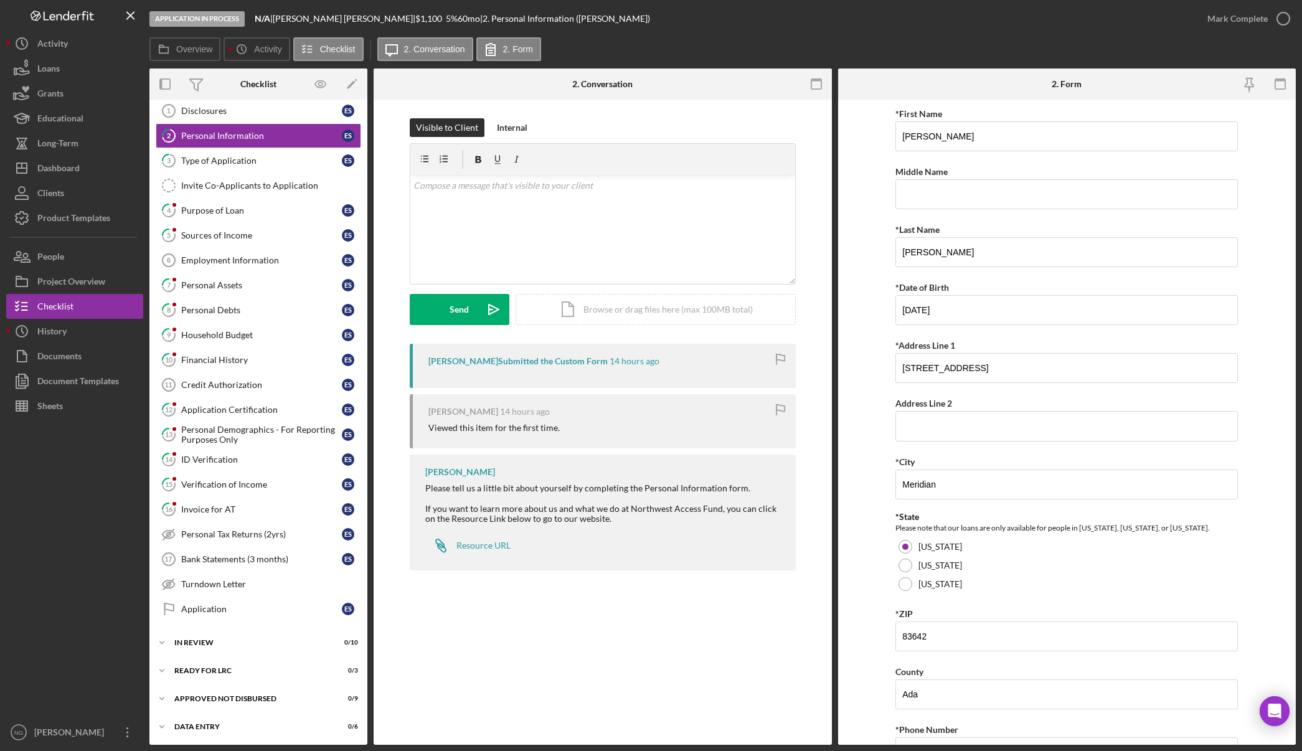
click at [573, 656] on div "2 Personal Information Visible to Client Internal v Color teal Color pink Remov…" at bounding box center [603, 422] width 458 height 645
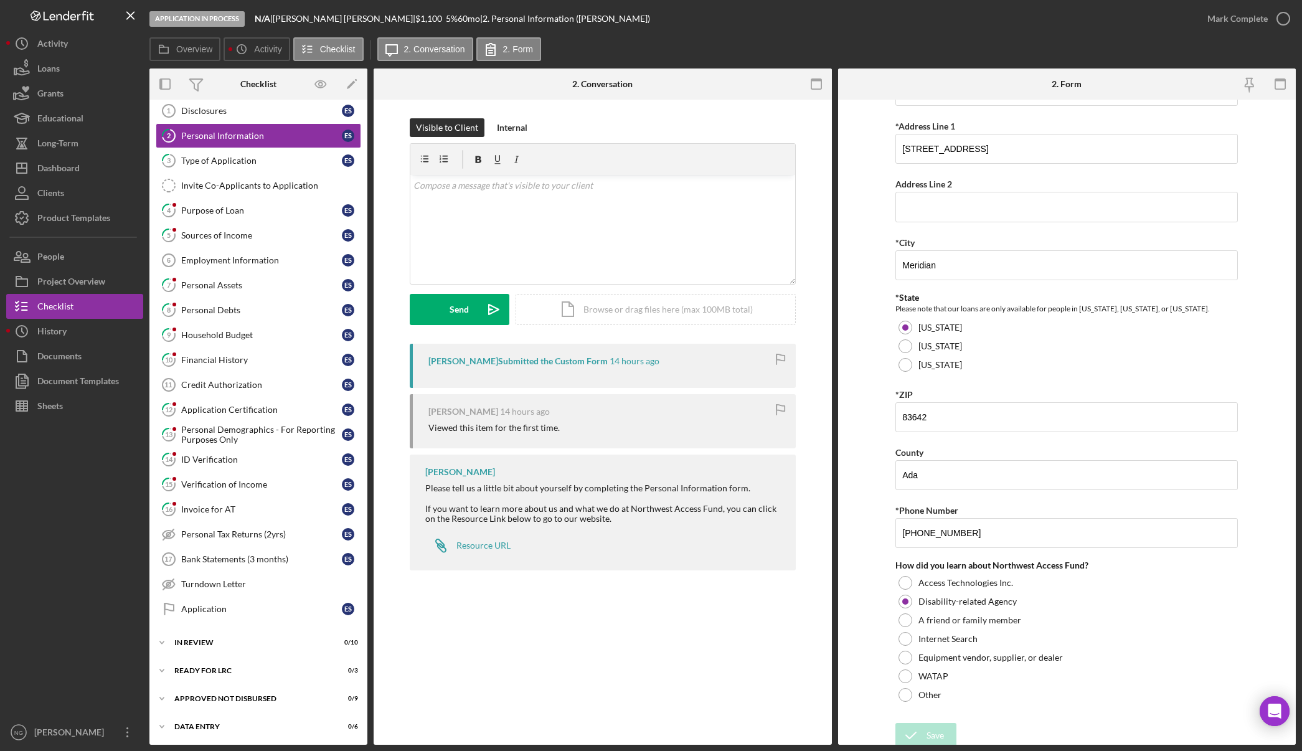
scroll to position [224, 0]
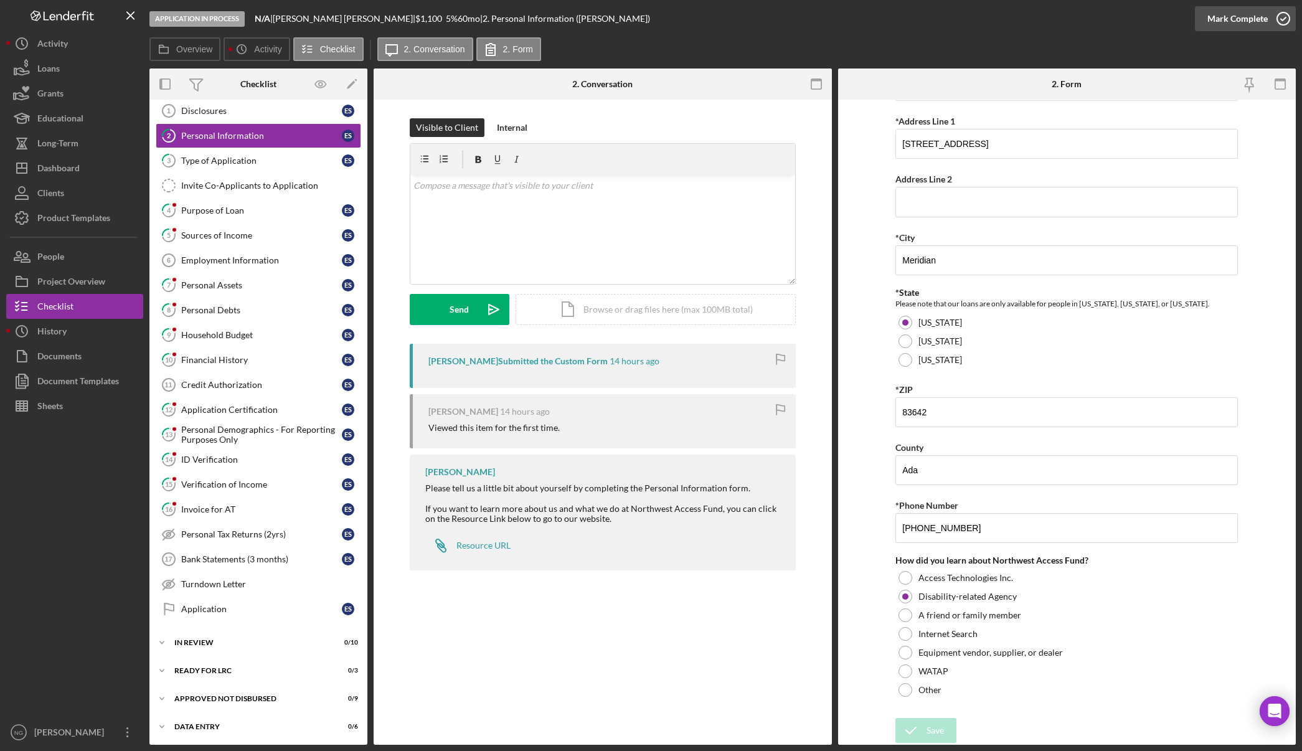
click at [1291, 19] on icon "button" at bounding box center [1283, 18] width 31 height 31
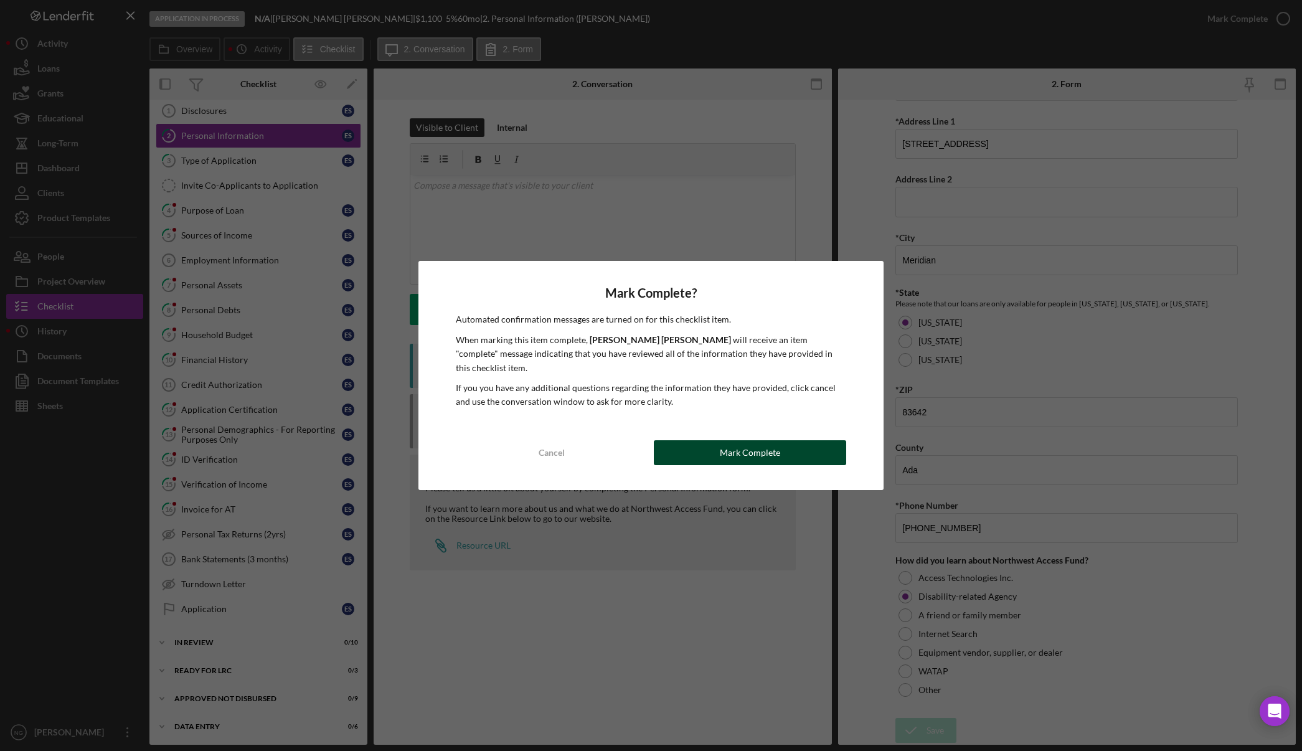
click at [745, 452] on div "Mark Complete" at bounding box center [750, 452] width 60 height 25
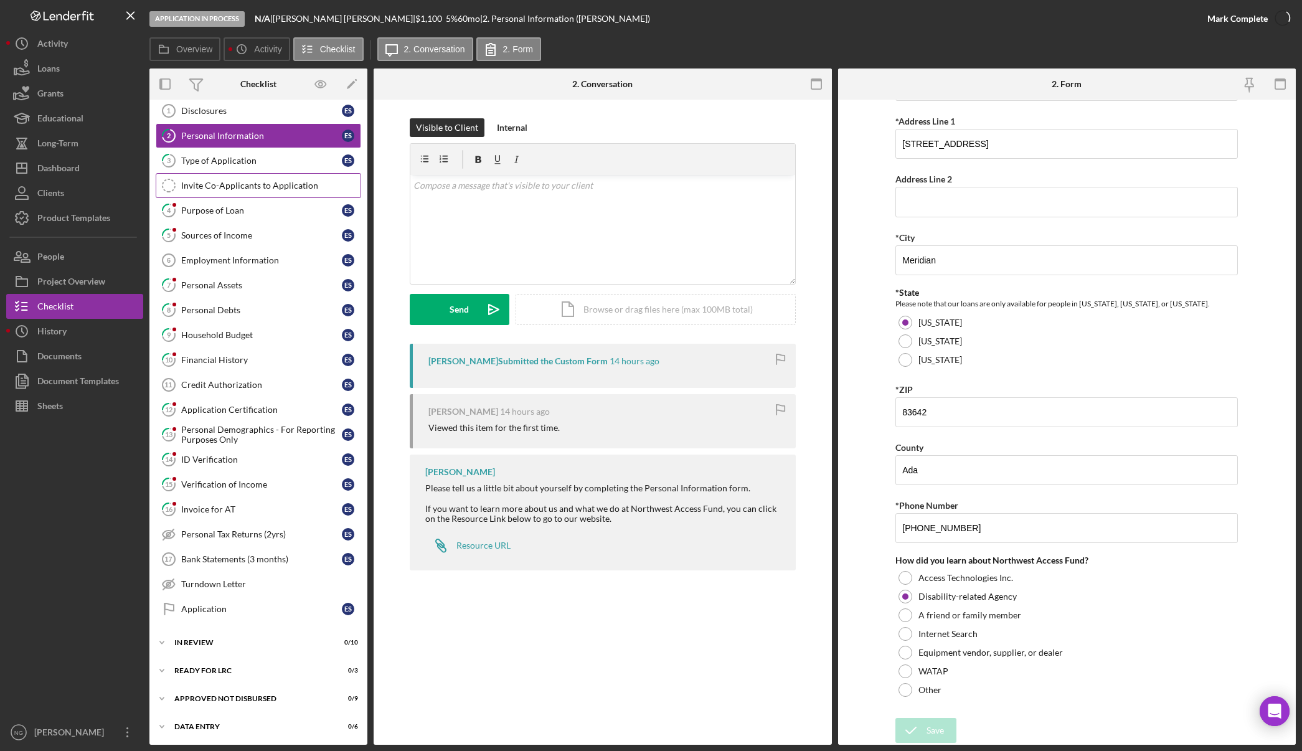
scroll to position [274, 0]
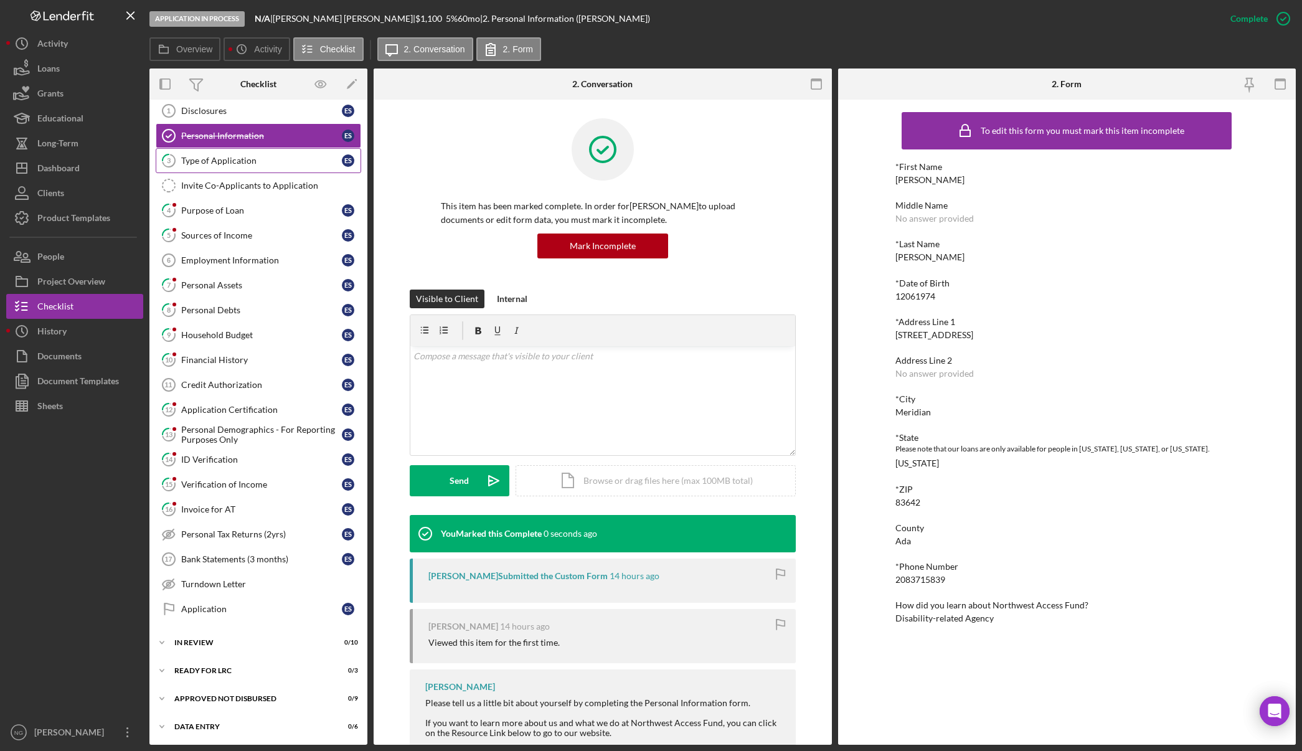
click at [306, 166] on link "3 Type of Application E S" at bounding box center [258, 160] width 205 height 25
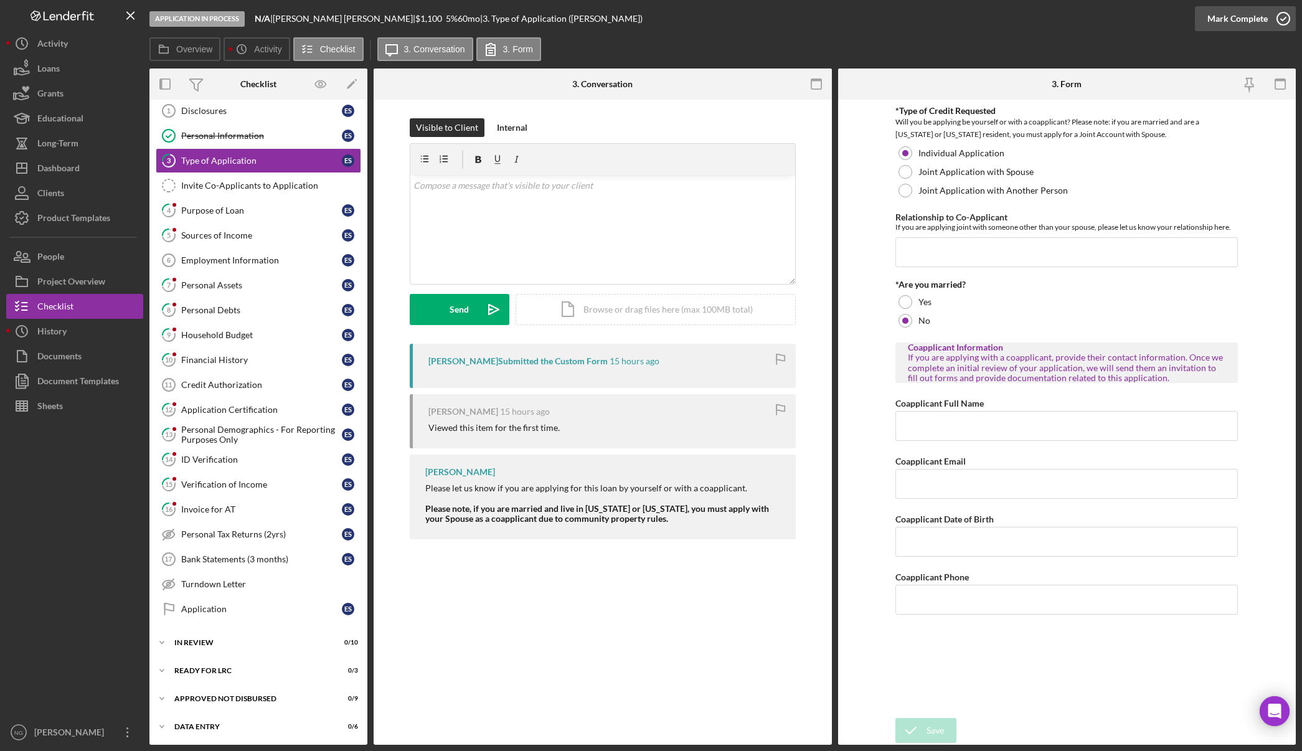
click at [1286, 14] on icon "button" at bounding box center [1283, 18] width 31 height 31
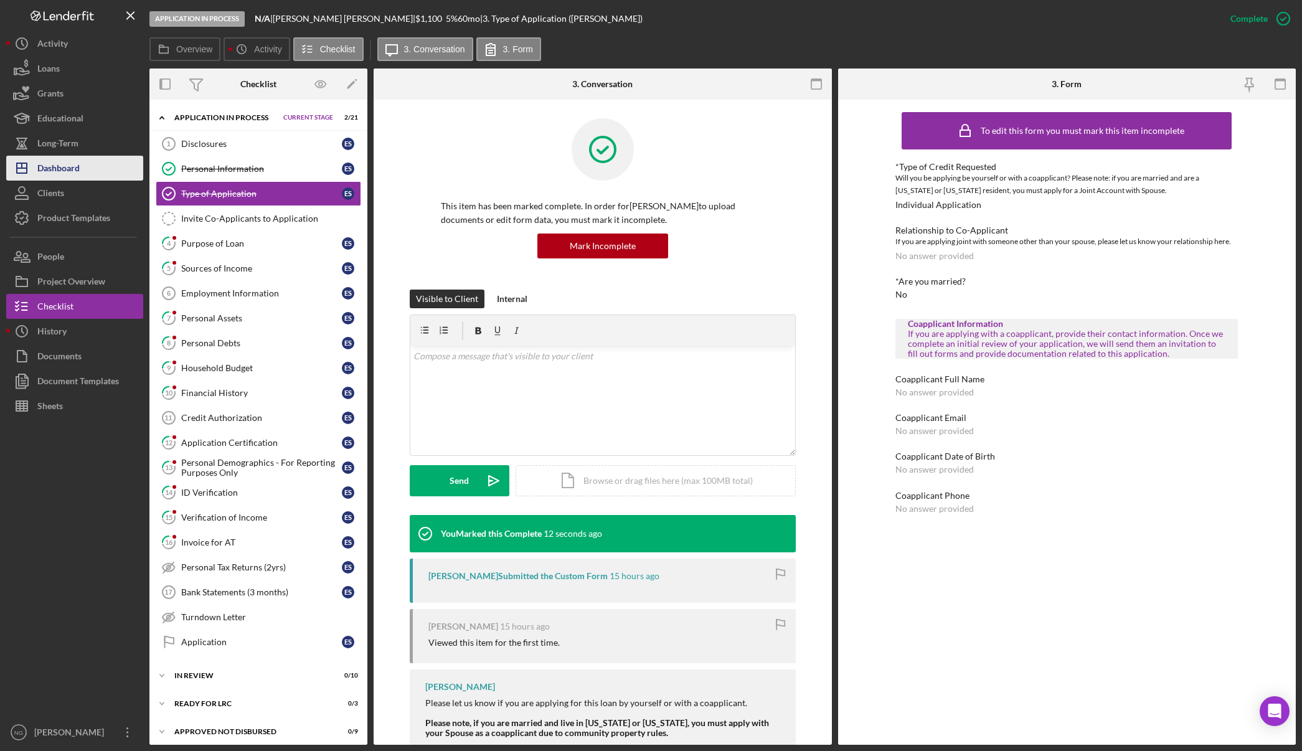
click at [90, 166] on button "Icon/Dashboard Dashboard" at bounding box center [74, 168] width 137 height 25
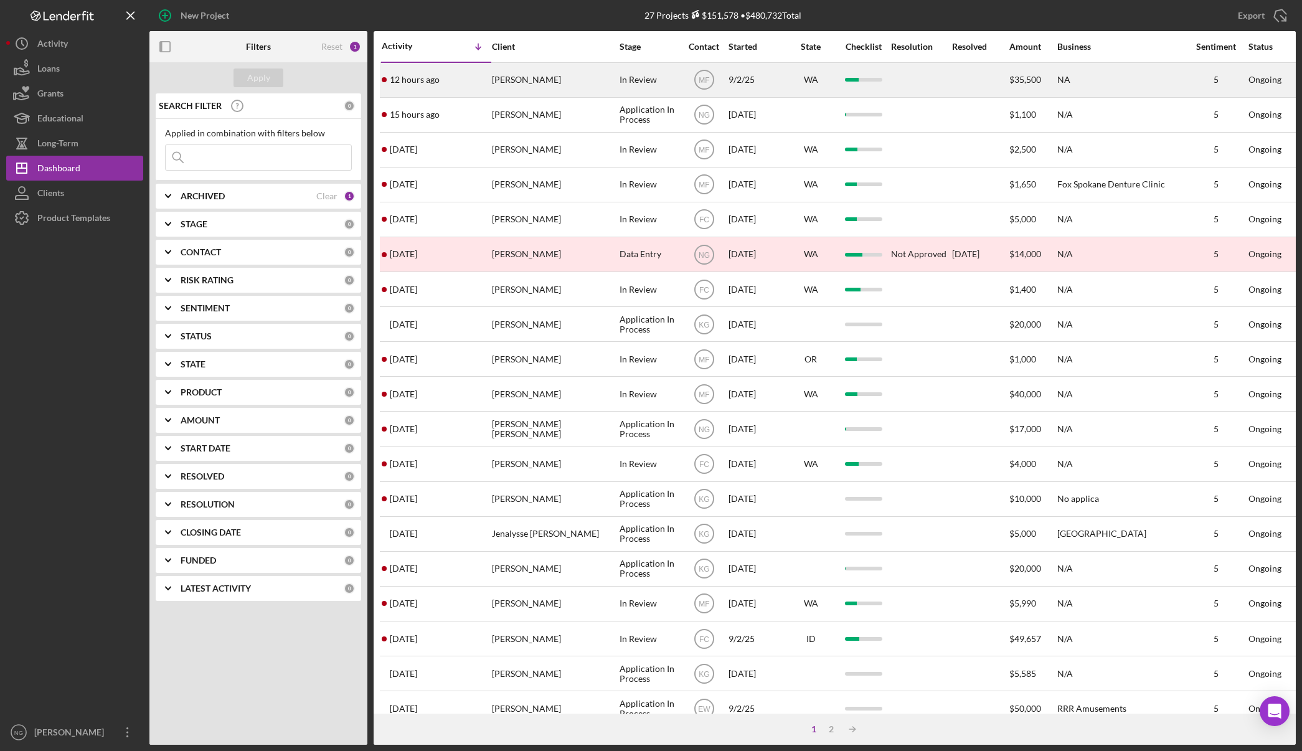
click at [556, 78] on div "[PERSON_NAME]" at bounding box center [554, 80] width 125 height 33
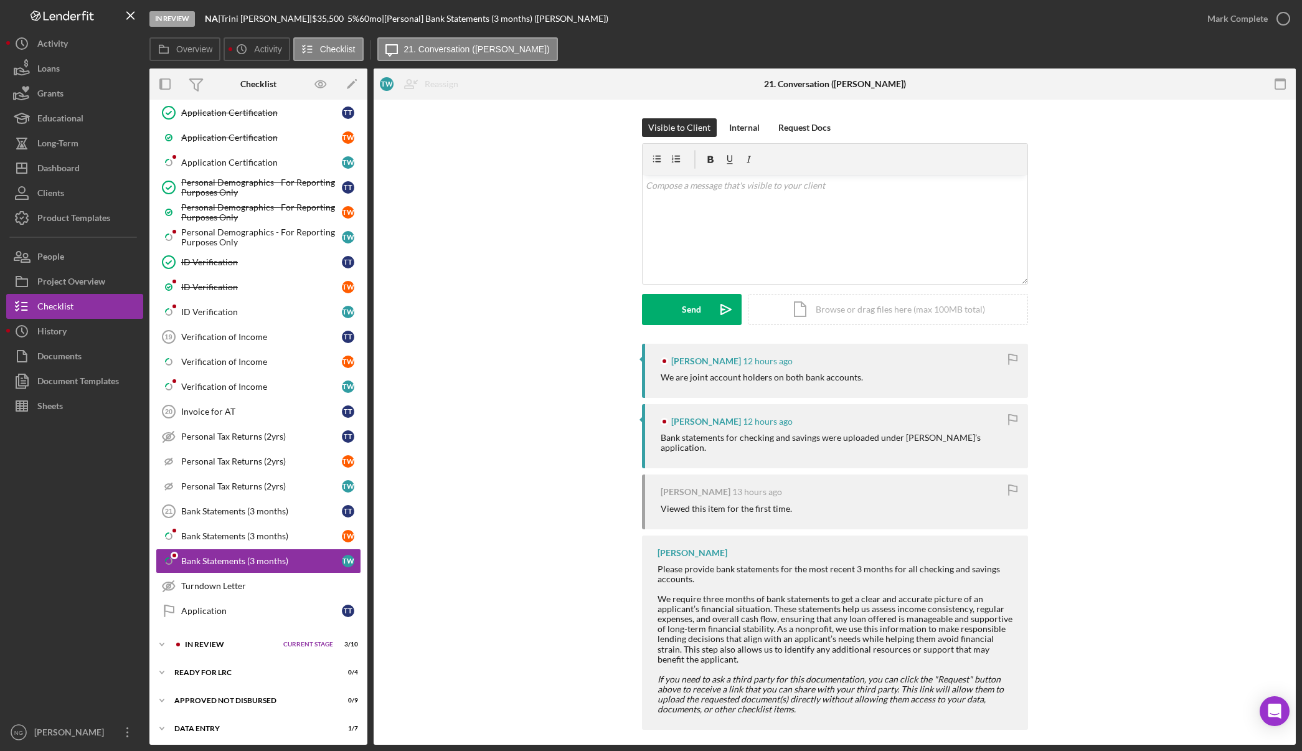
scroll to position [807, 0]
click at [68, 174] on div "Dashboard" at bounding box center [58, 170] width 42 height 28
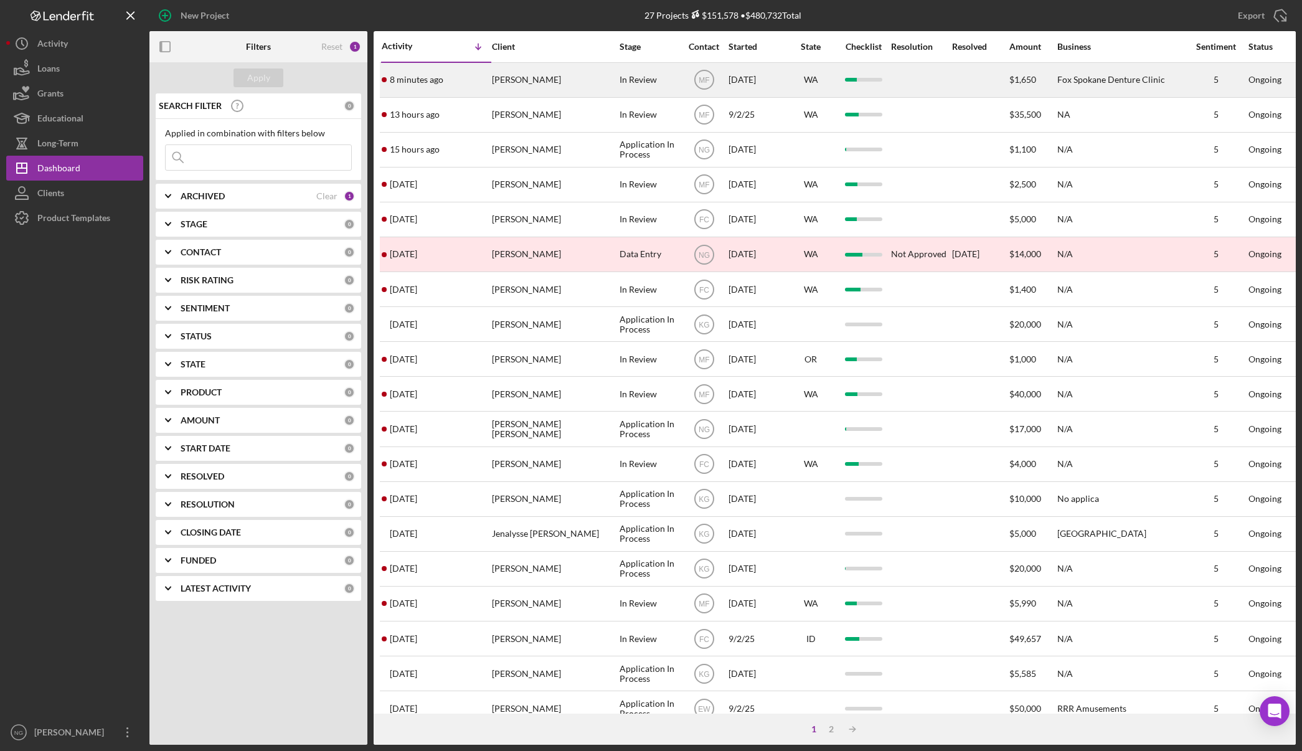
click at [452, 83] on div "8 minutes ago KELLY LITTELL" at bounding box center [436, 80] width 109 height 33
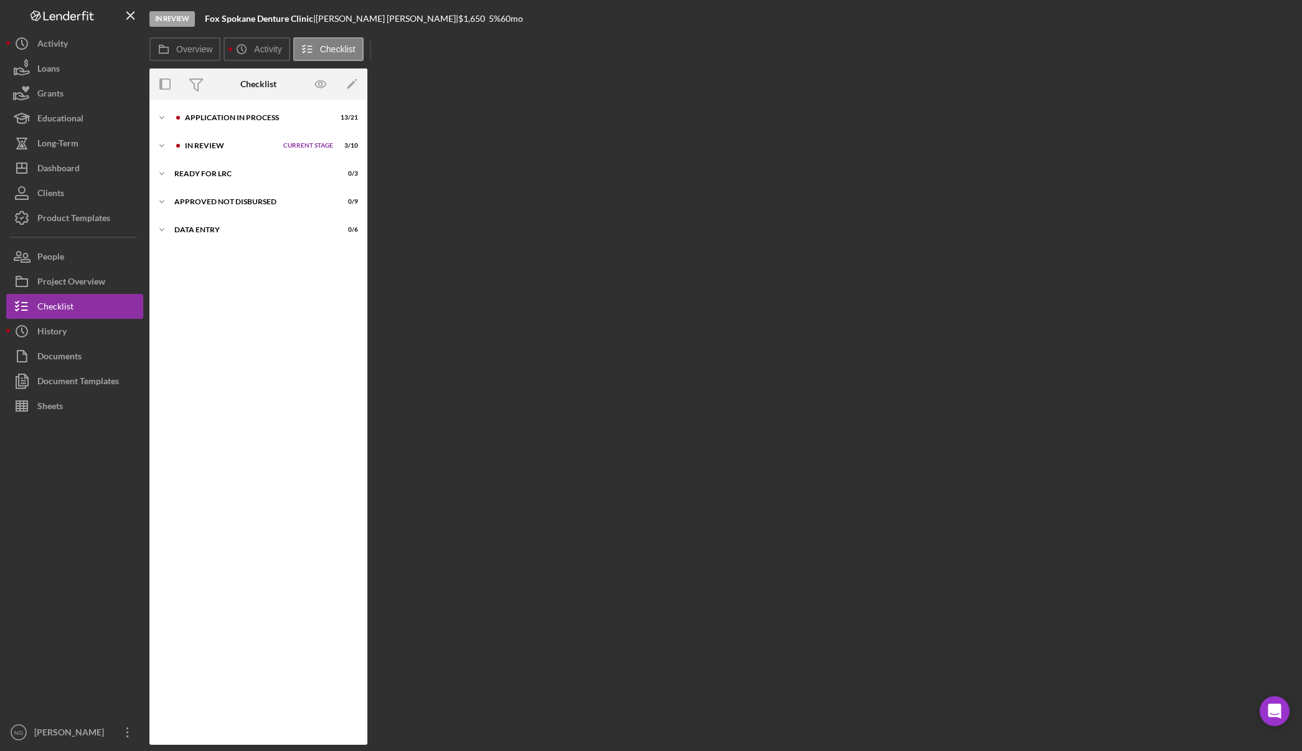
scroll to position [33, 0]
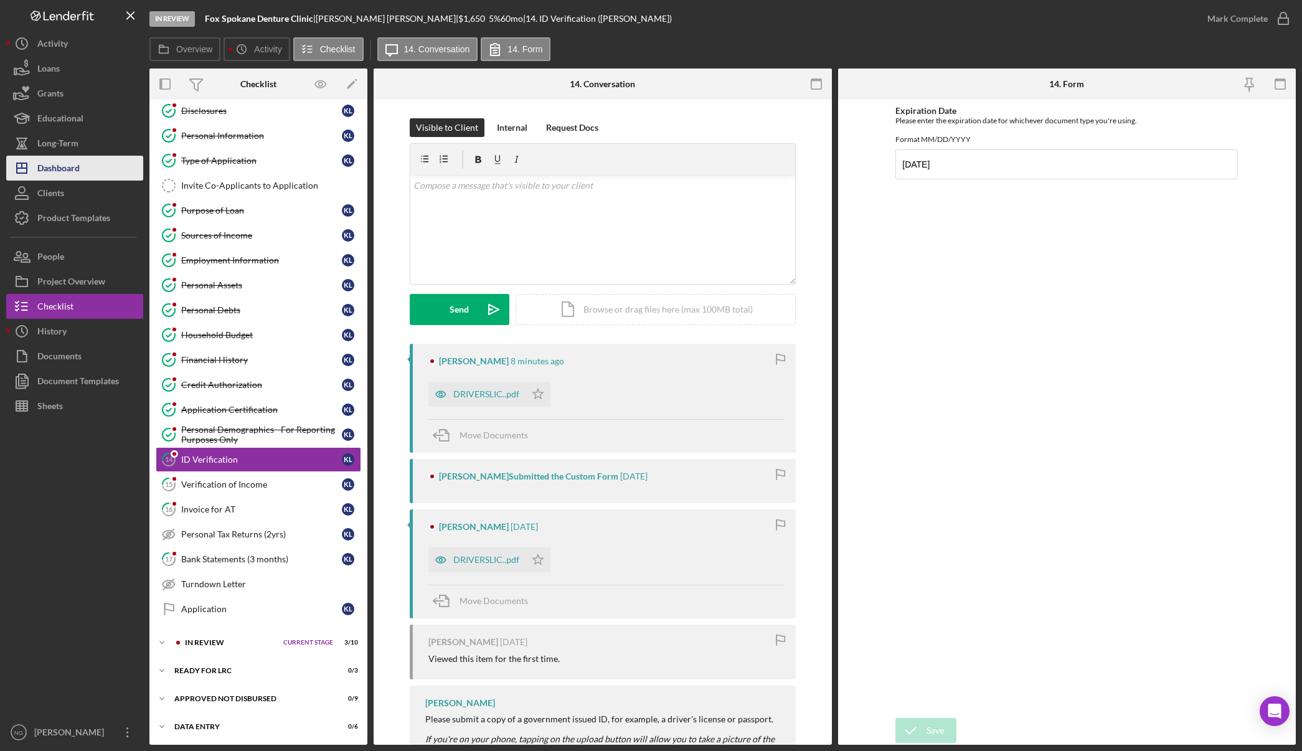
click at [68, 175] on div "Dashboard" at bounding box center [58, 170] width 42 height 28
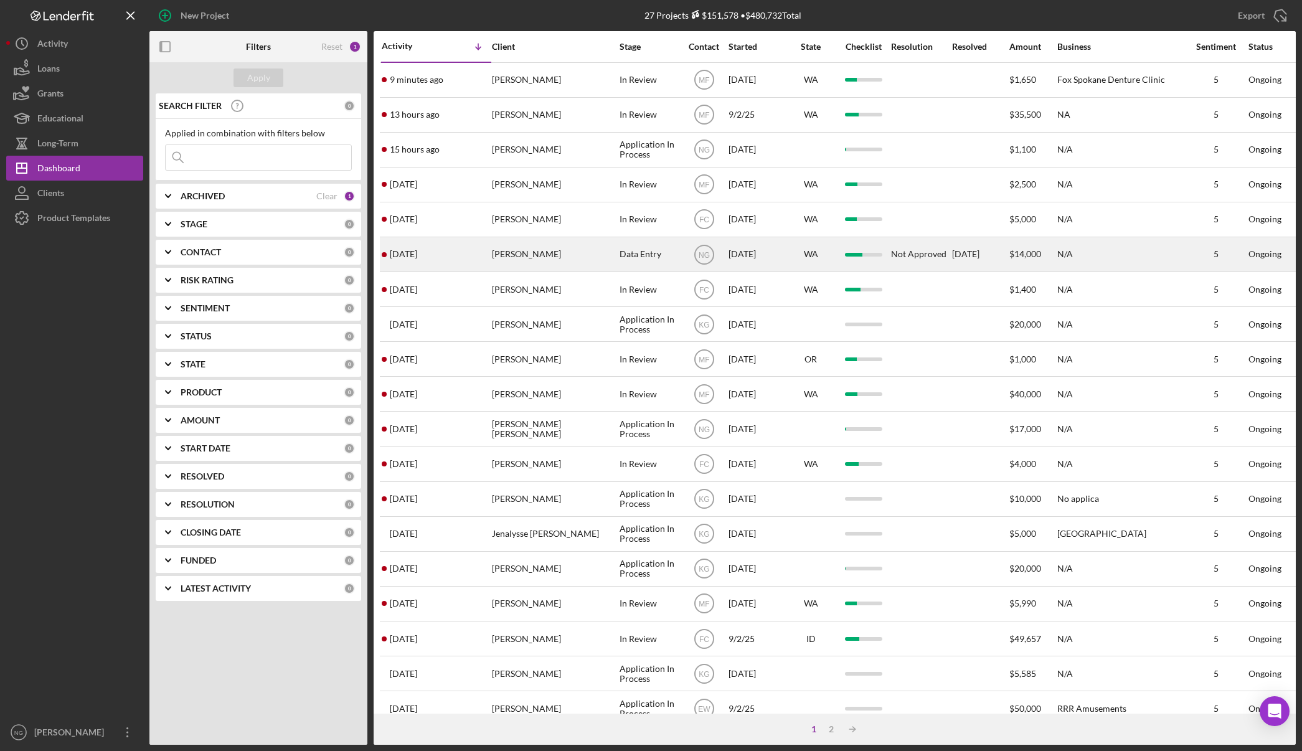
click at [598, 252] on div "[PERSON_NAME]" at bounding box center [554, 254] width 125 height 33
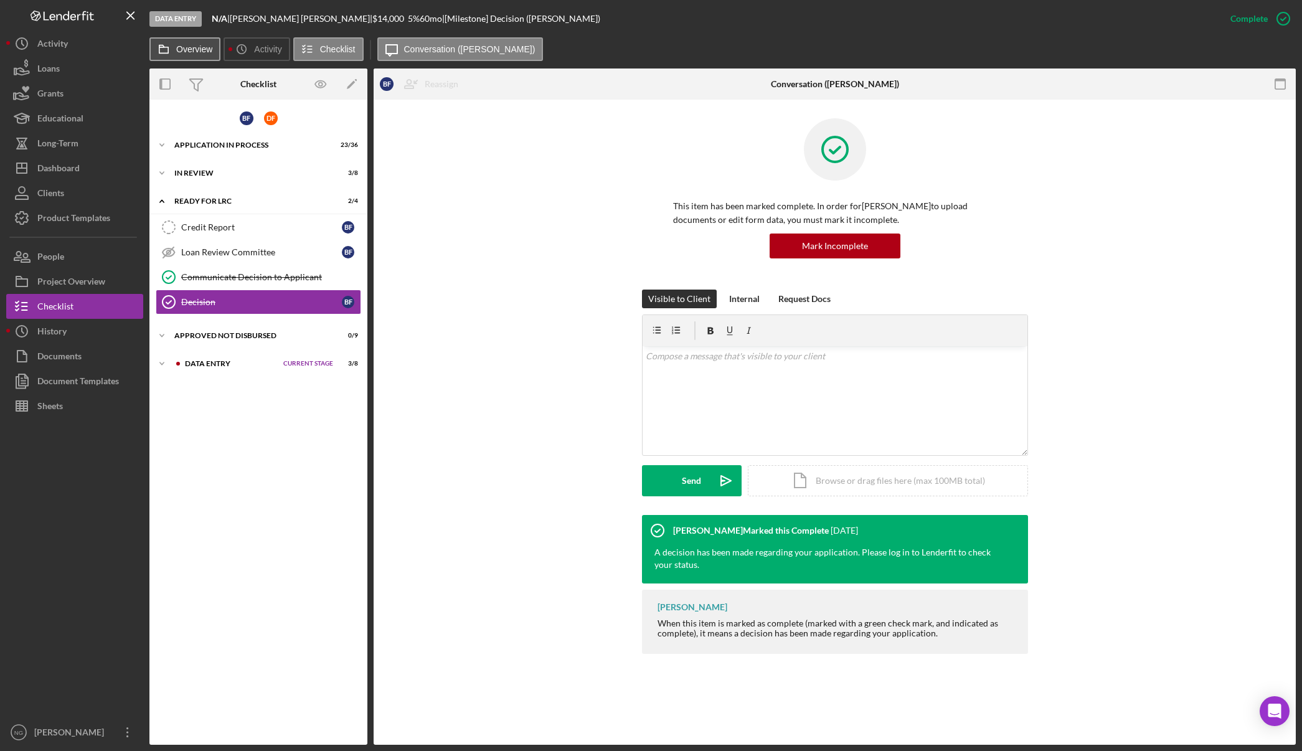
click at [194, 54] on button "Overview" at bounding box center [184, 49] width 71 height 24
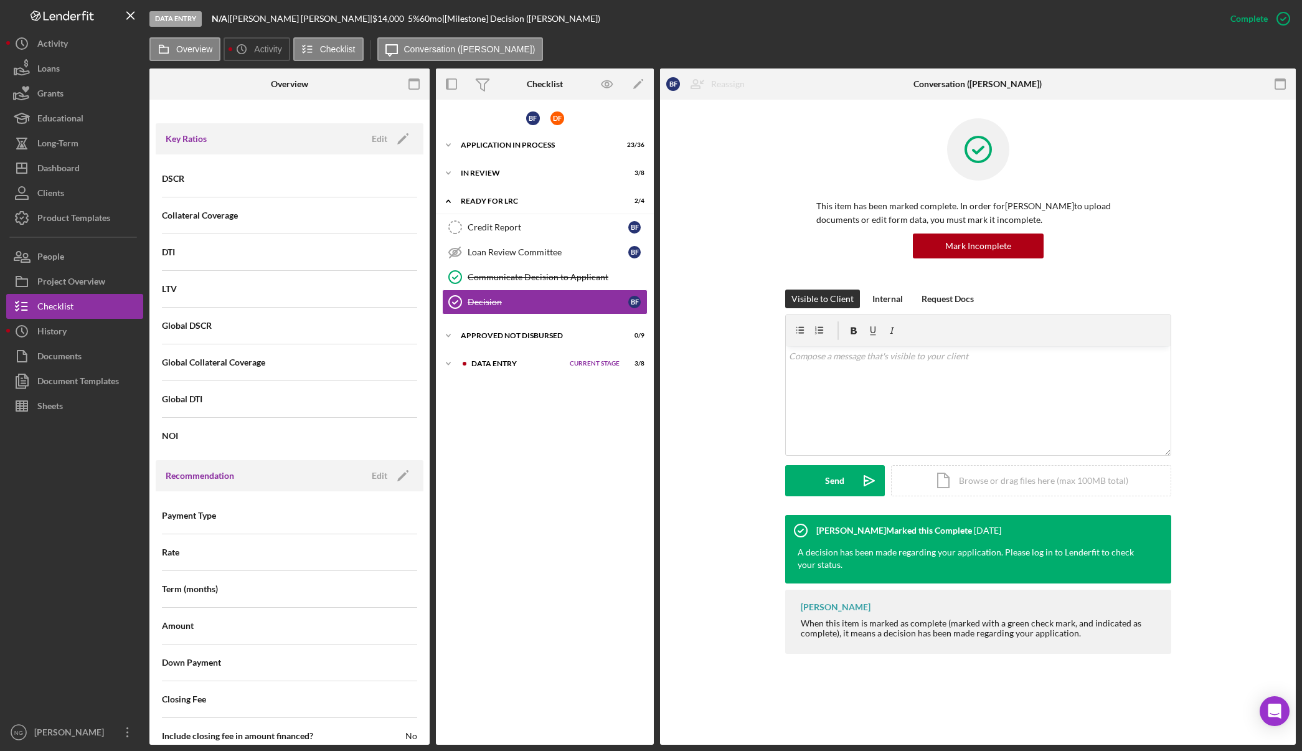
scroll to position [1106, 0]
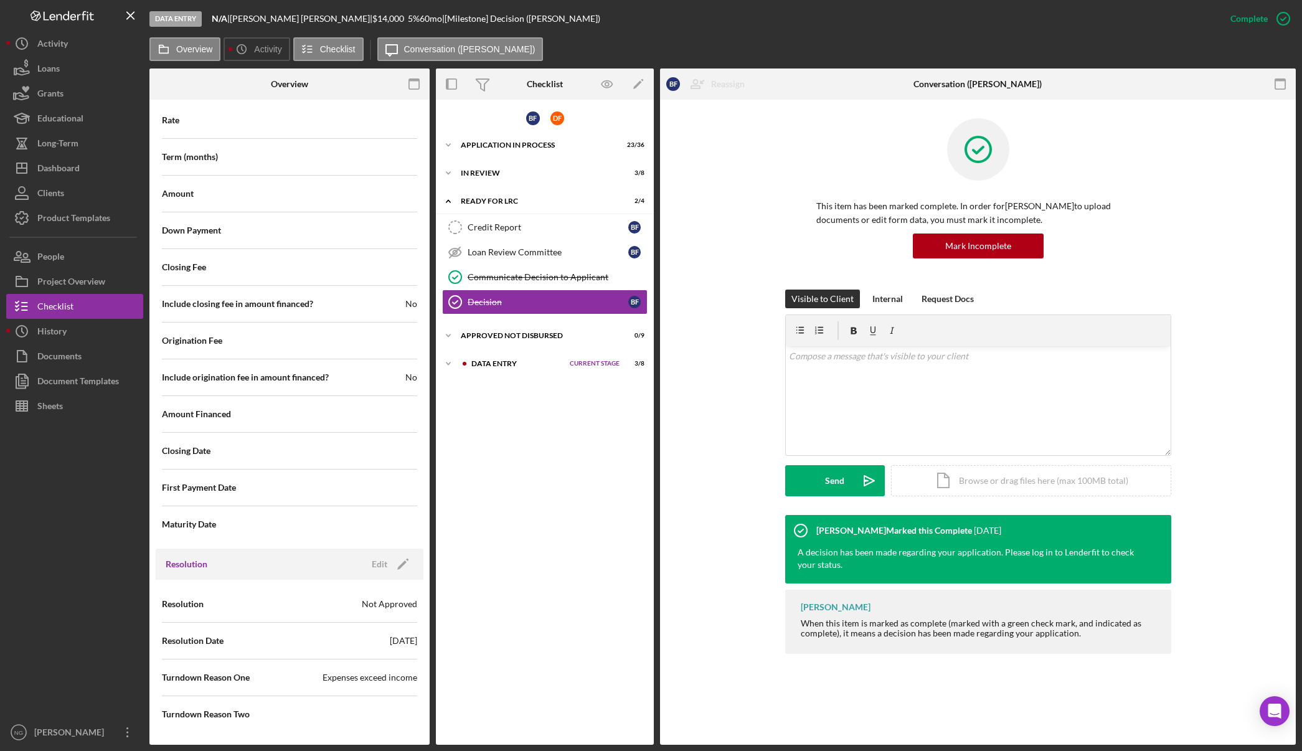
click at [331, 511] on div "Maturity Date" at bounding box center [289, 524] width 255 height 31
click at [182, 46] on label "Overview" at bounding box center [194, 49] width 36 height 10
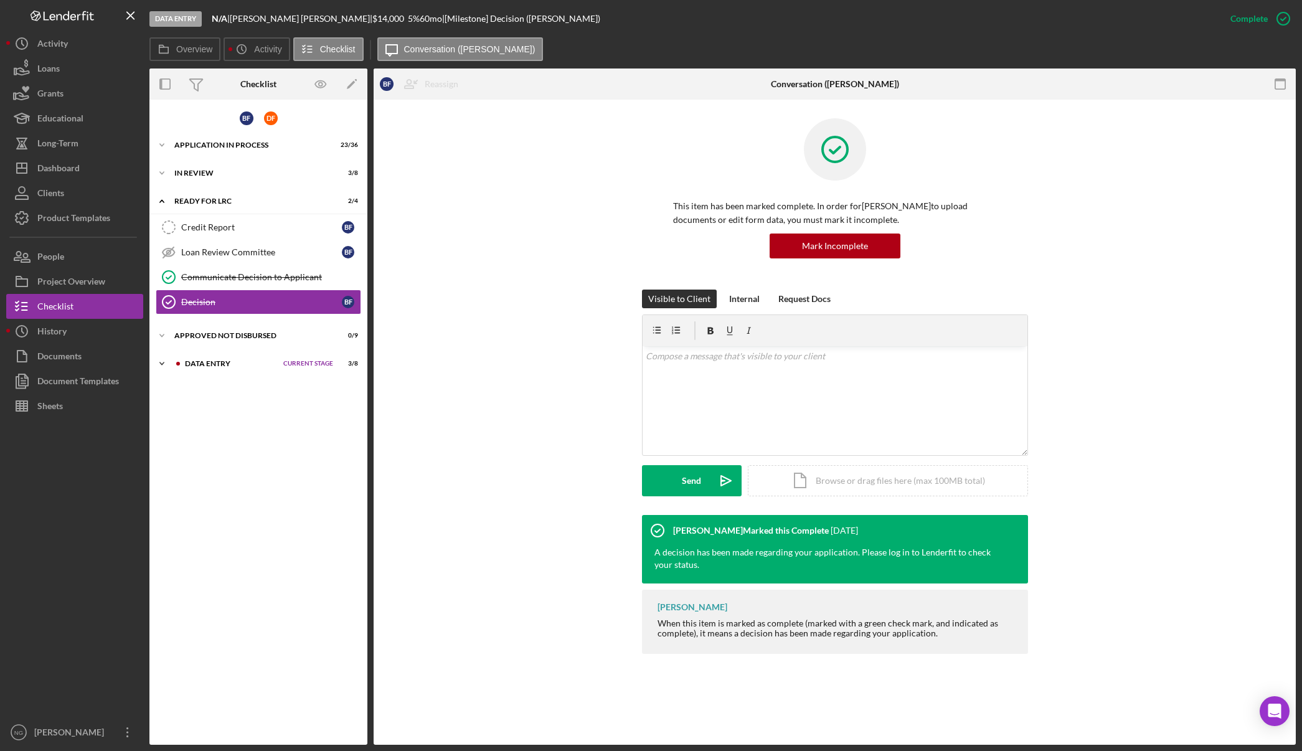
click at [198, 367] on div "Data Entry" at bounding box center [231, 363] width 92 height 7
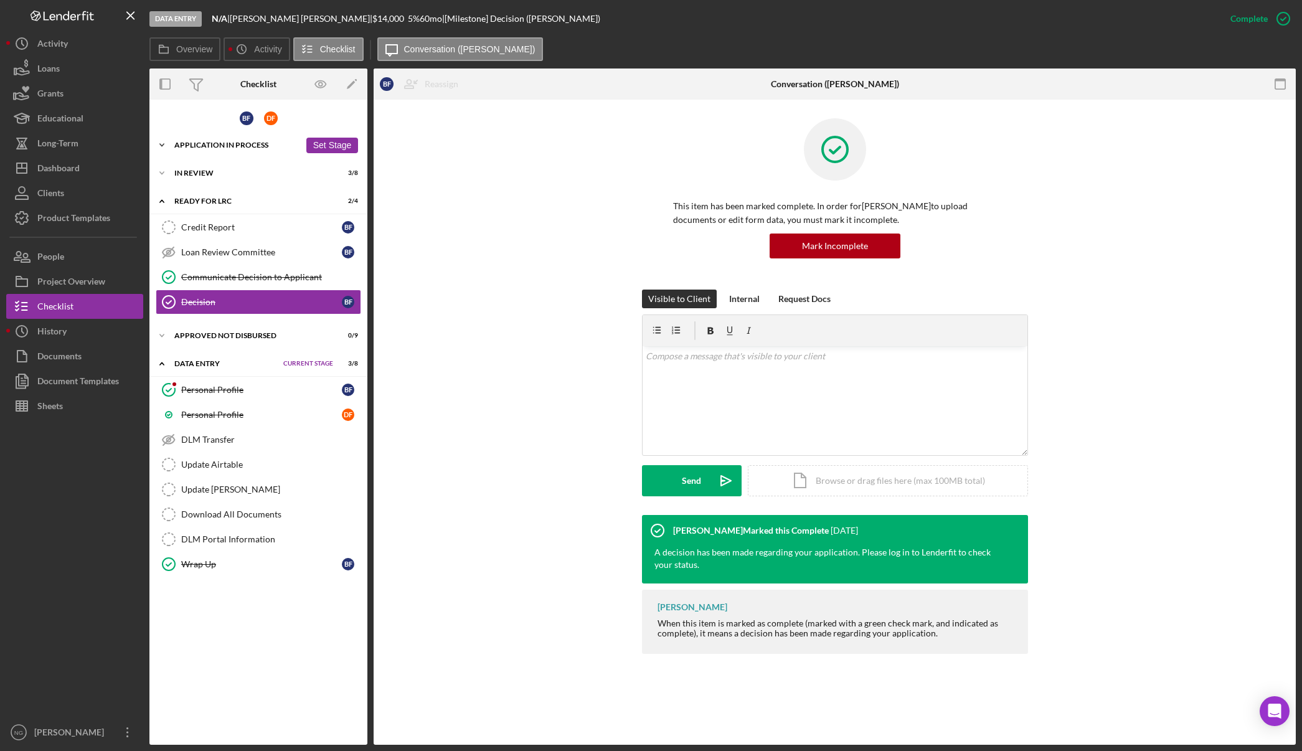
click at [239, 149] on div "Icon/Expander Application In Process 23 / 36 Set Stage" at bounding box center [258, 145] width 218 height 25
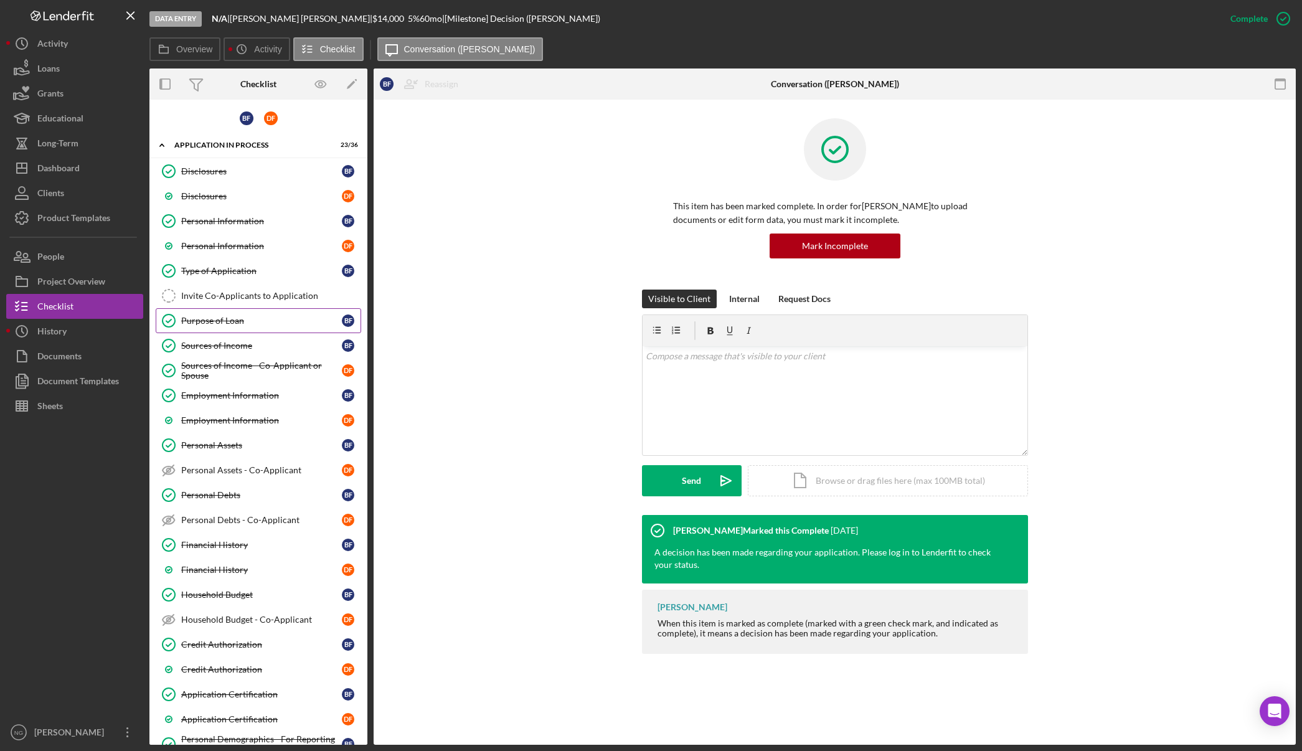
click at [225, 326] on div "Purpose of Loan" at bounding box center [261, 321] width 161 height 10
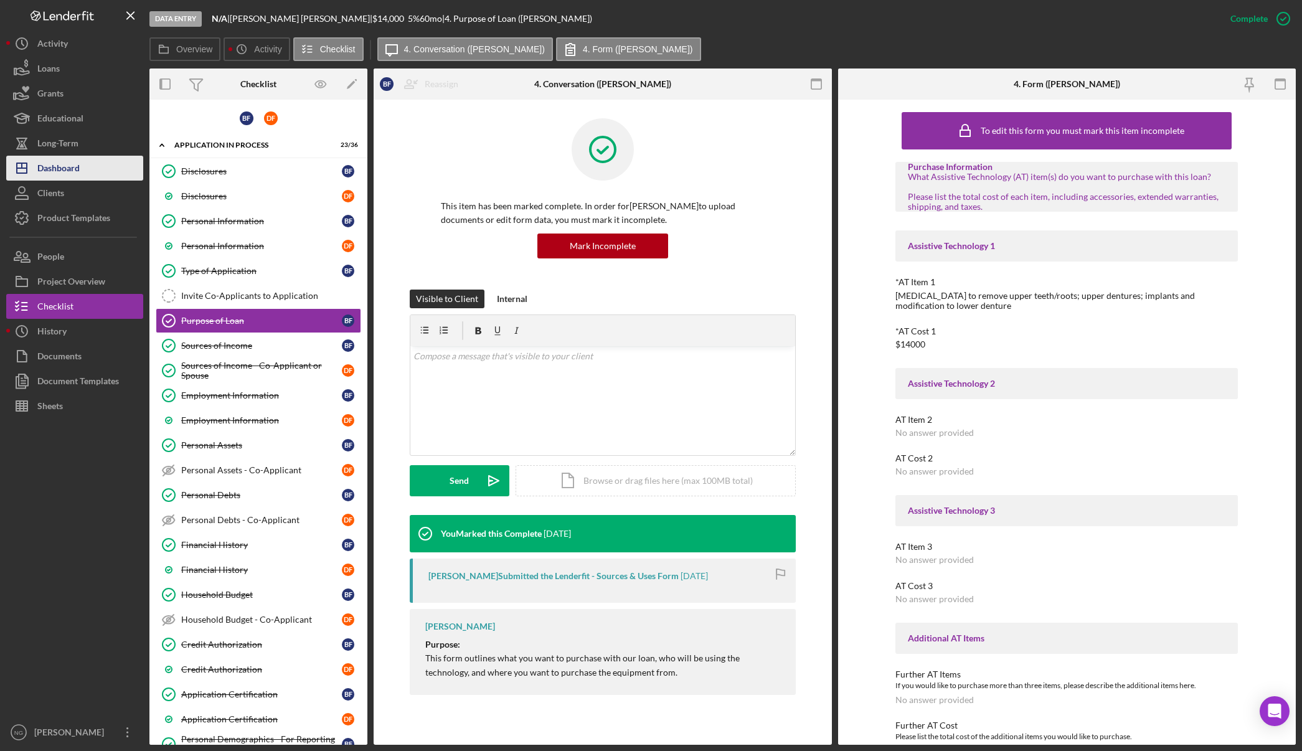
click at [79, 166] on div "Dashboard" at bounding box center [58, 170] width 42 height 28
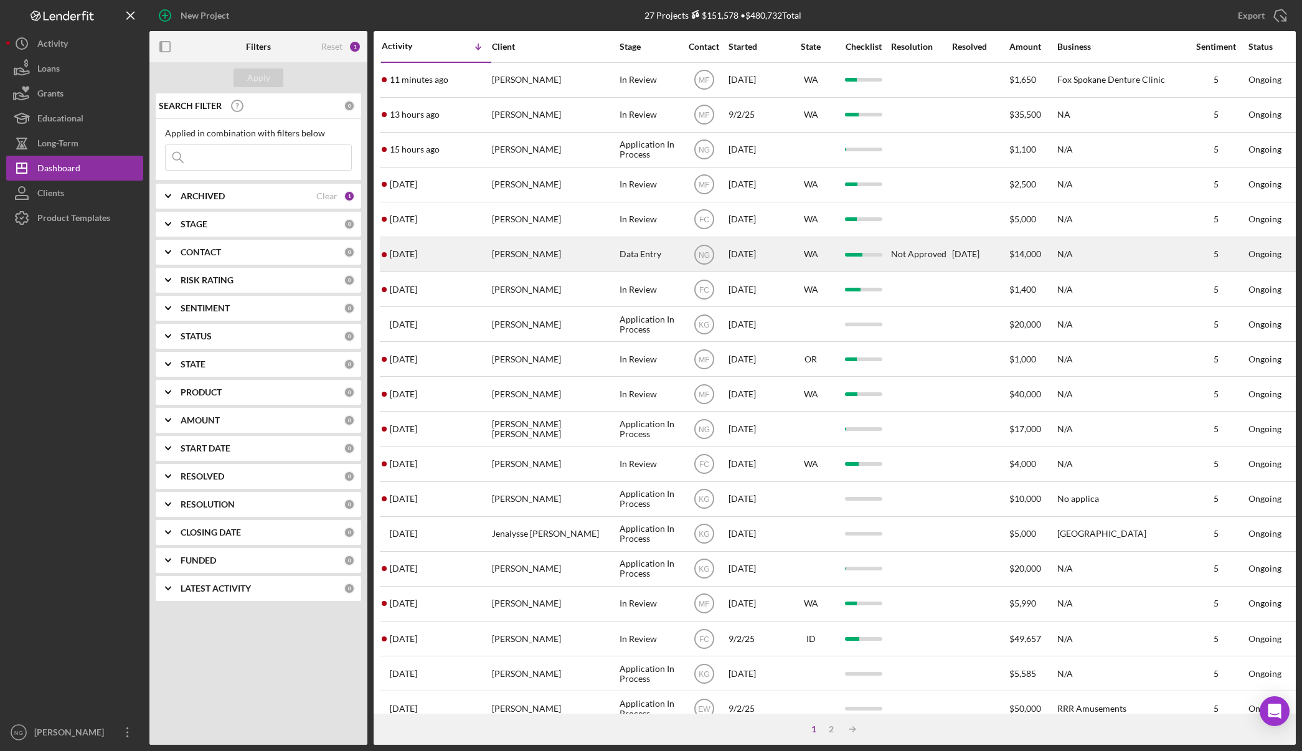
click at [472, 248] on div "2 days ago Betty Finkbonner" at bounding box center [436, 254] width 109 height 33
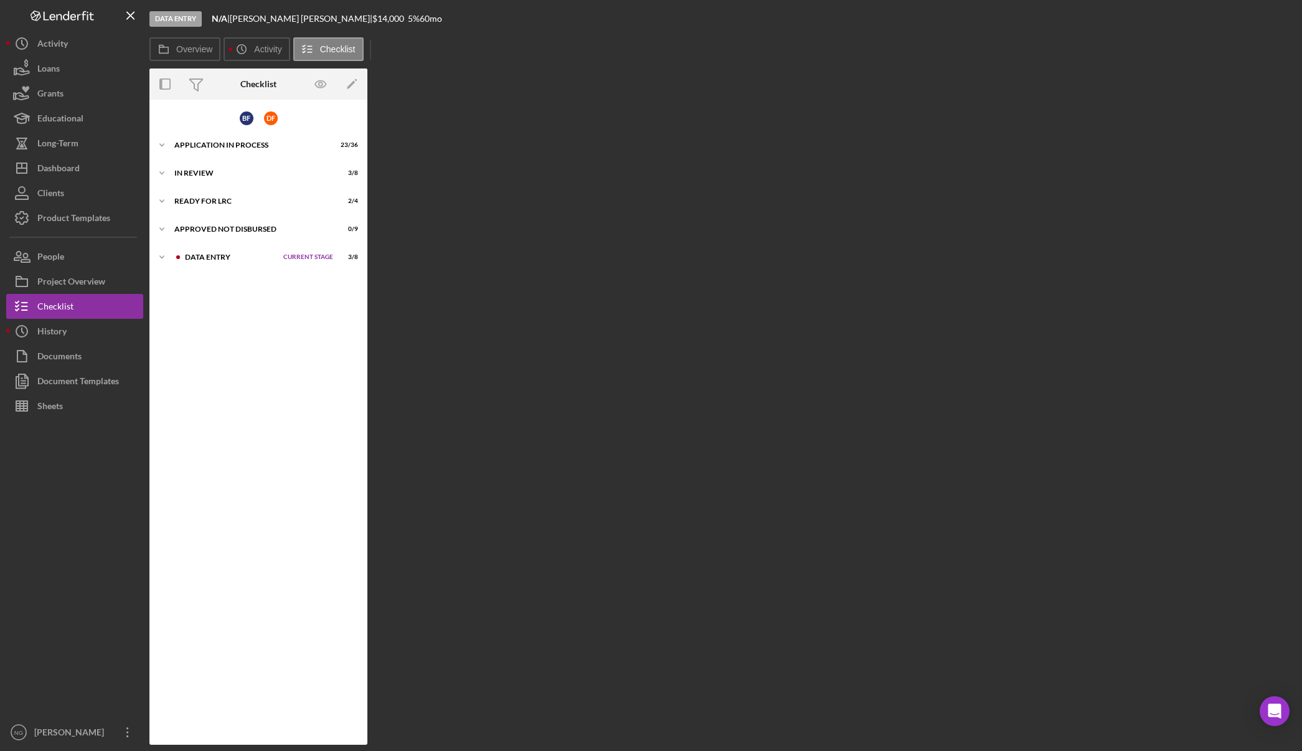
click at [472, 248] on div "Overview Internal Workflow Stage Data Entry Icon/Dropdown Arrow Archive (can un…" at bounding box center [722, 406] width 1146 height 676
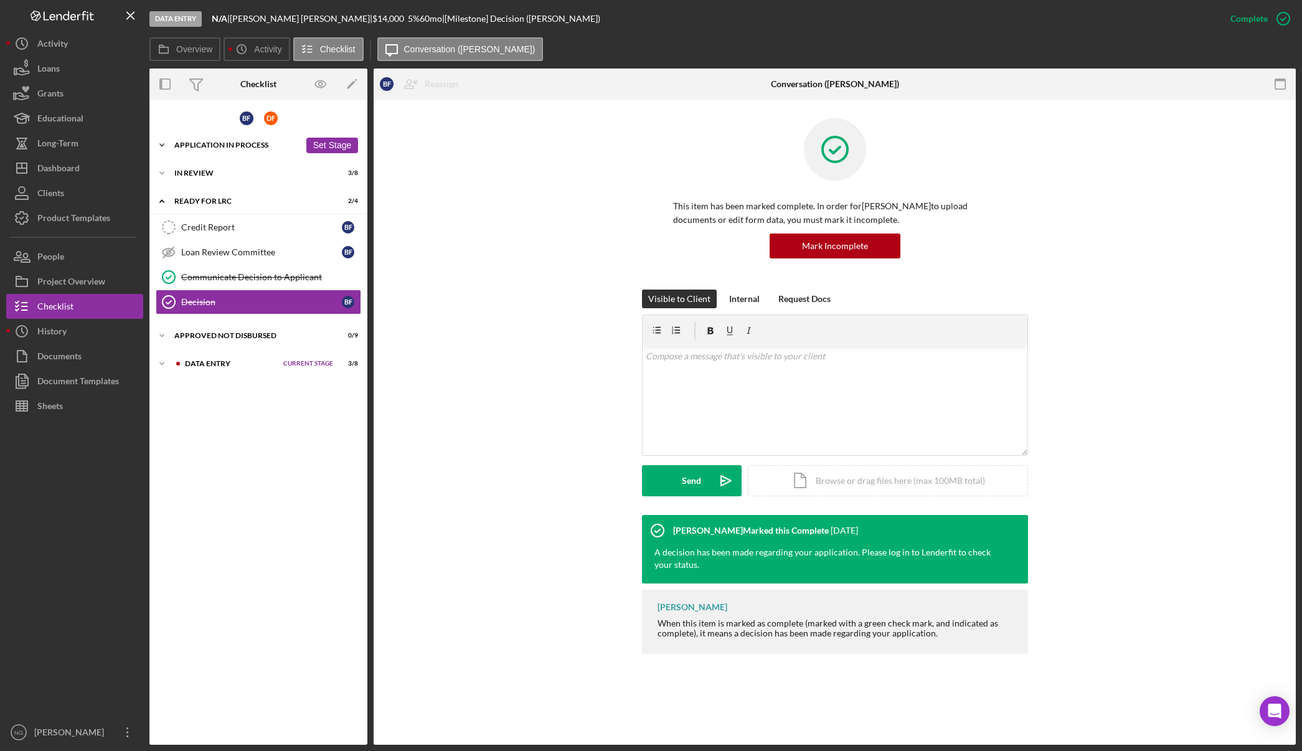
click at [248, 145] on div "Application In Process" at bounding box center [237, 144] width 126 height 7
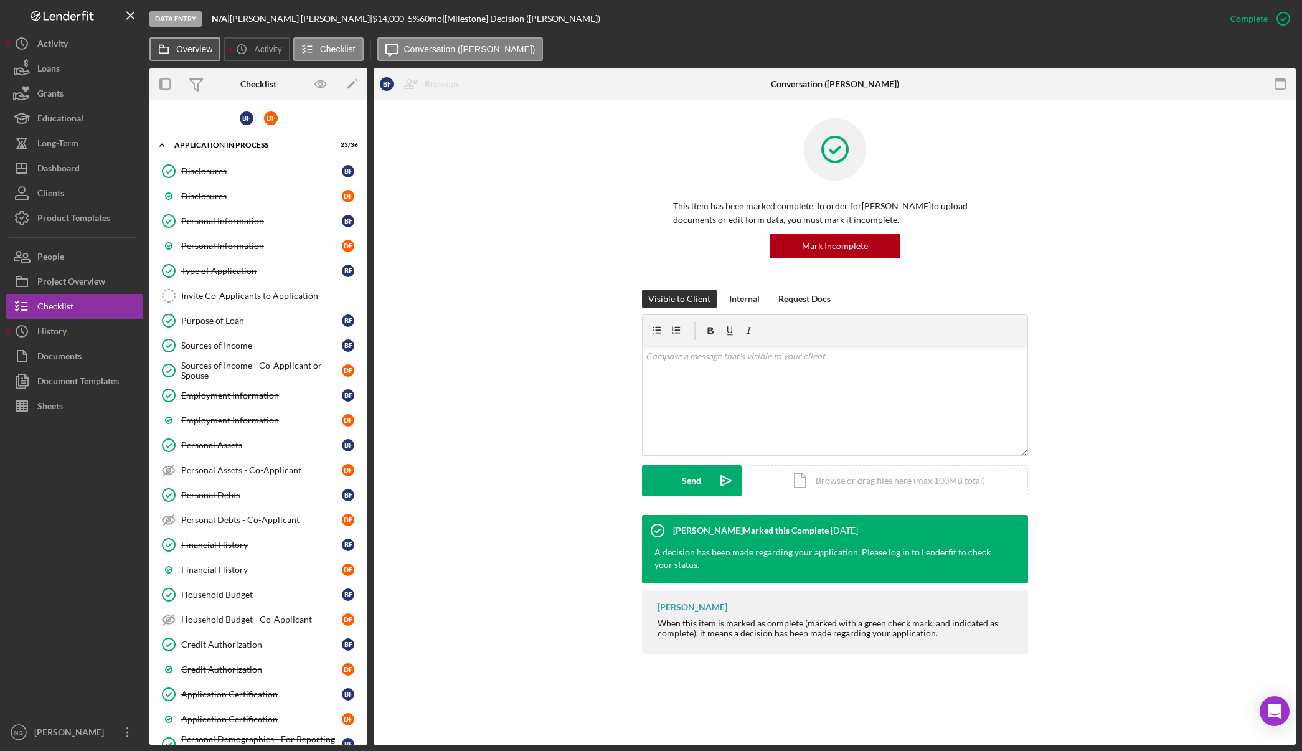
click at [195, 49] on label "Overview" at bounding box center [194, 49] width 36 height 10
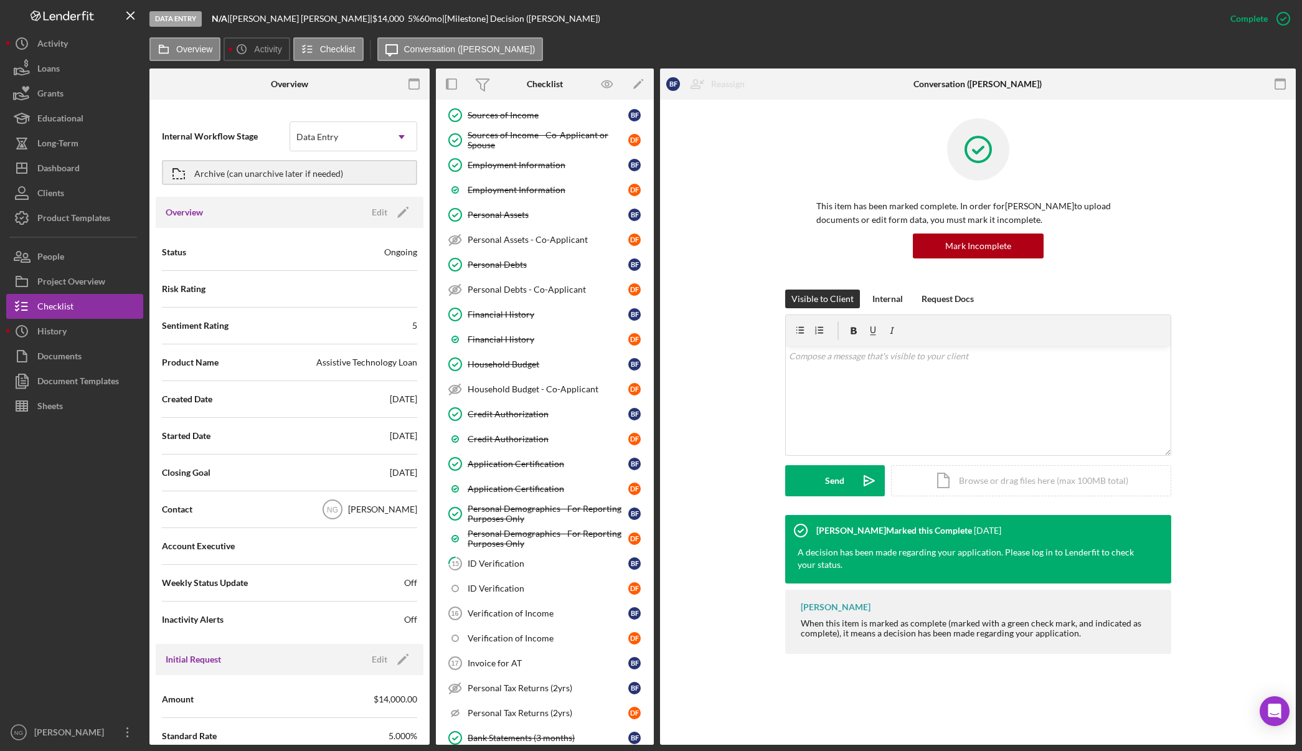
scroll to position [542, 0]
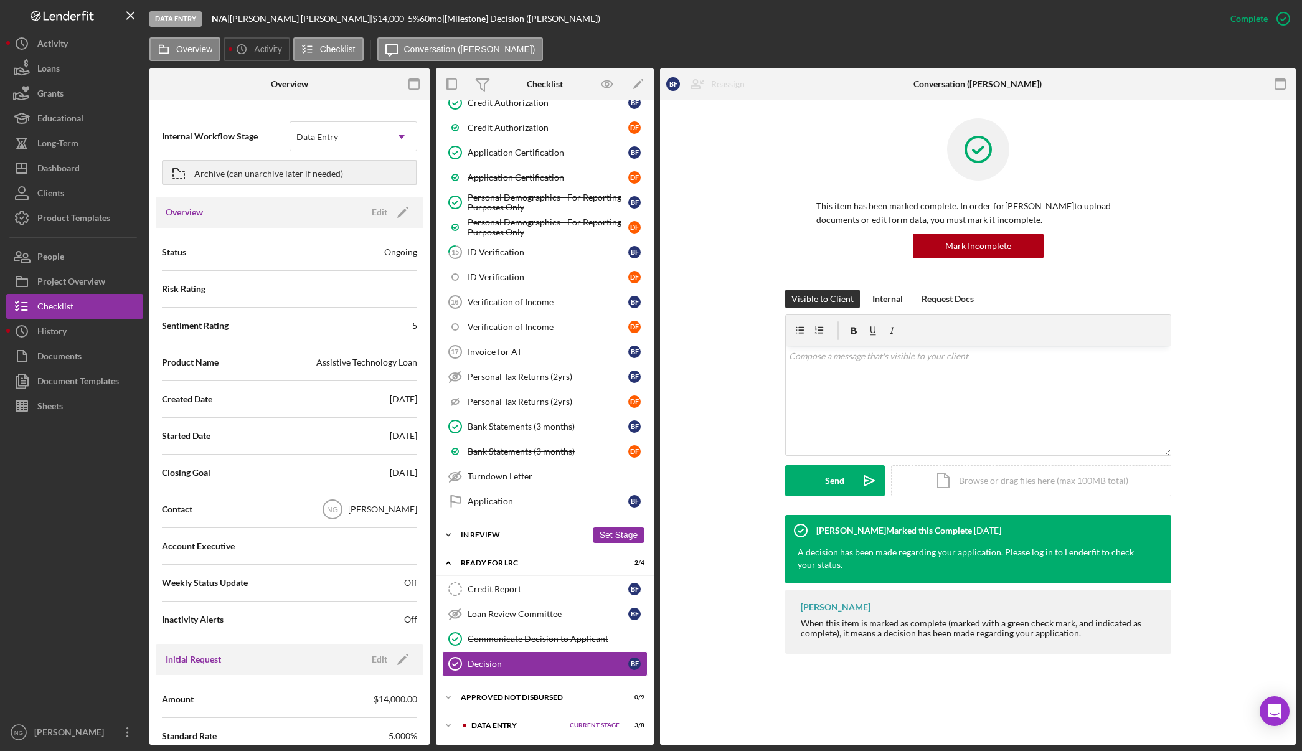
click at [514, 542] on div "Icon/Expander In Review 3 / 8 Set Stage" at bounding box center [545, 534] width 218 height 25
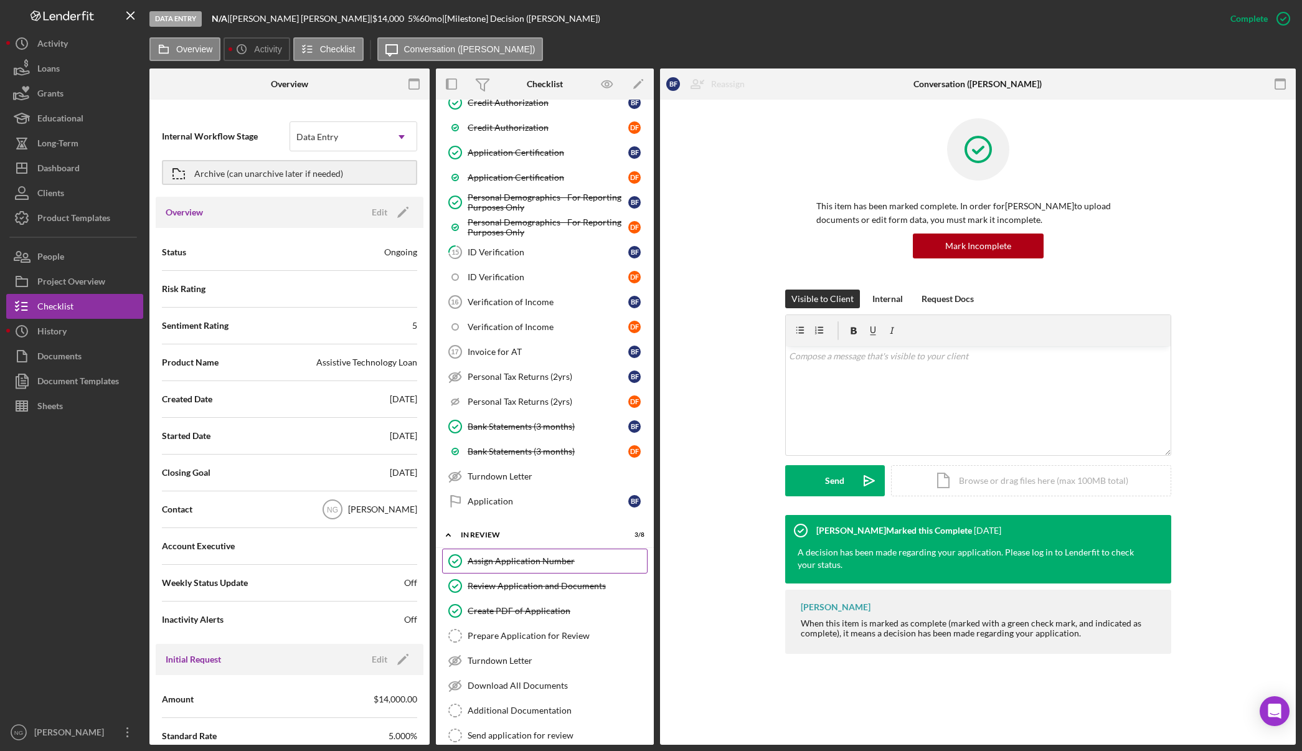
click at [510, 563] on div "Assign Application Number" at bounding box center [557, 561] width 179 height 10
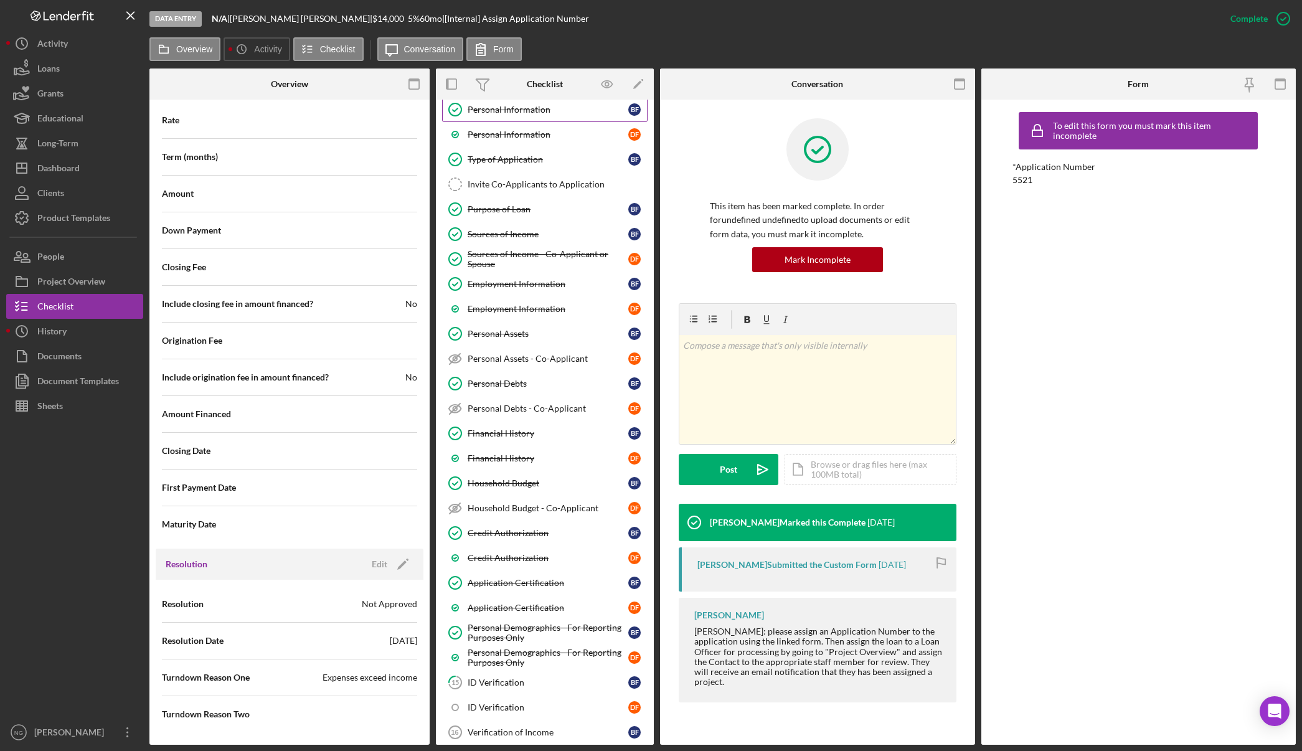
scroll to position [44, 0]
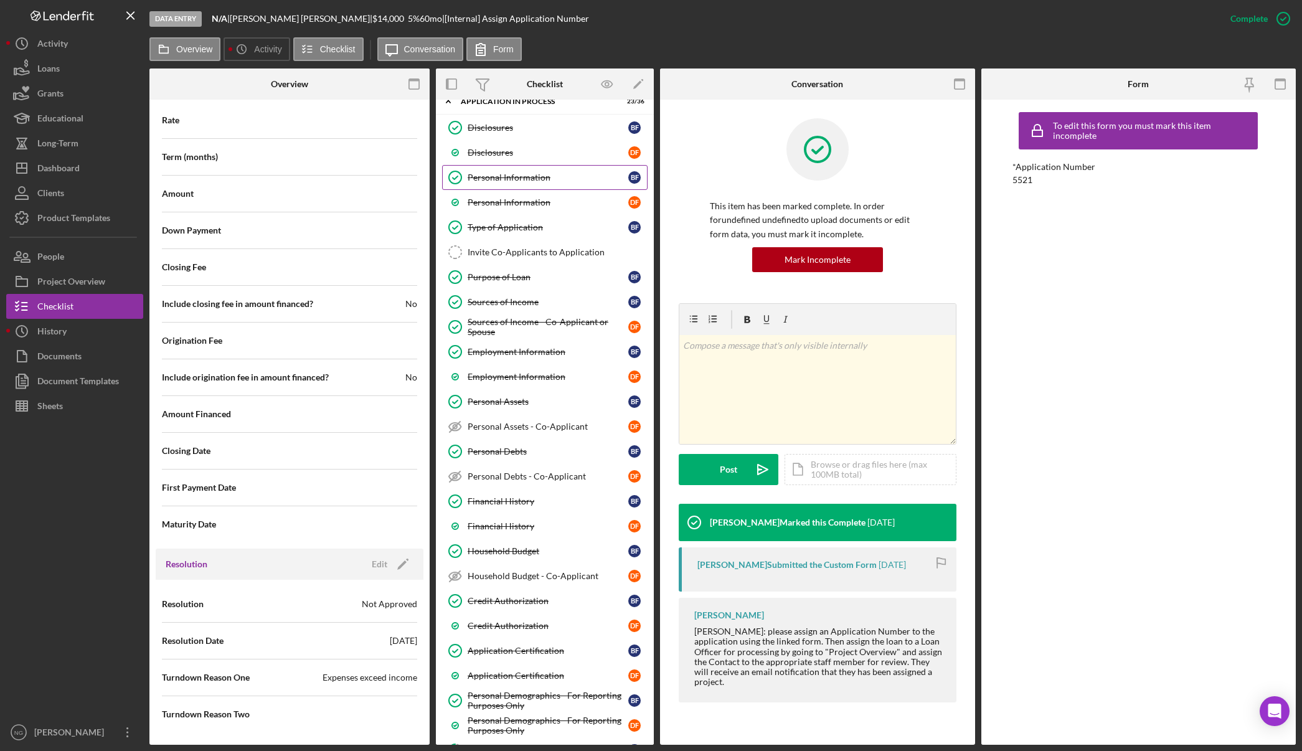
click at [524, 181] on div "Personal Information" at bounding box center [548, 177] width 161 height 10
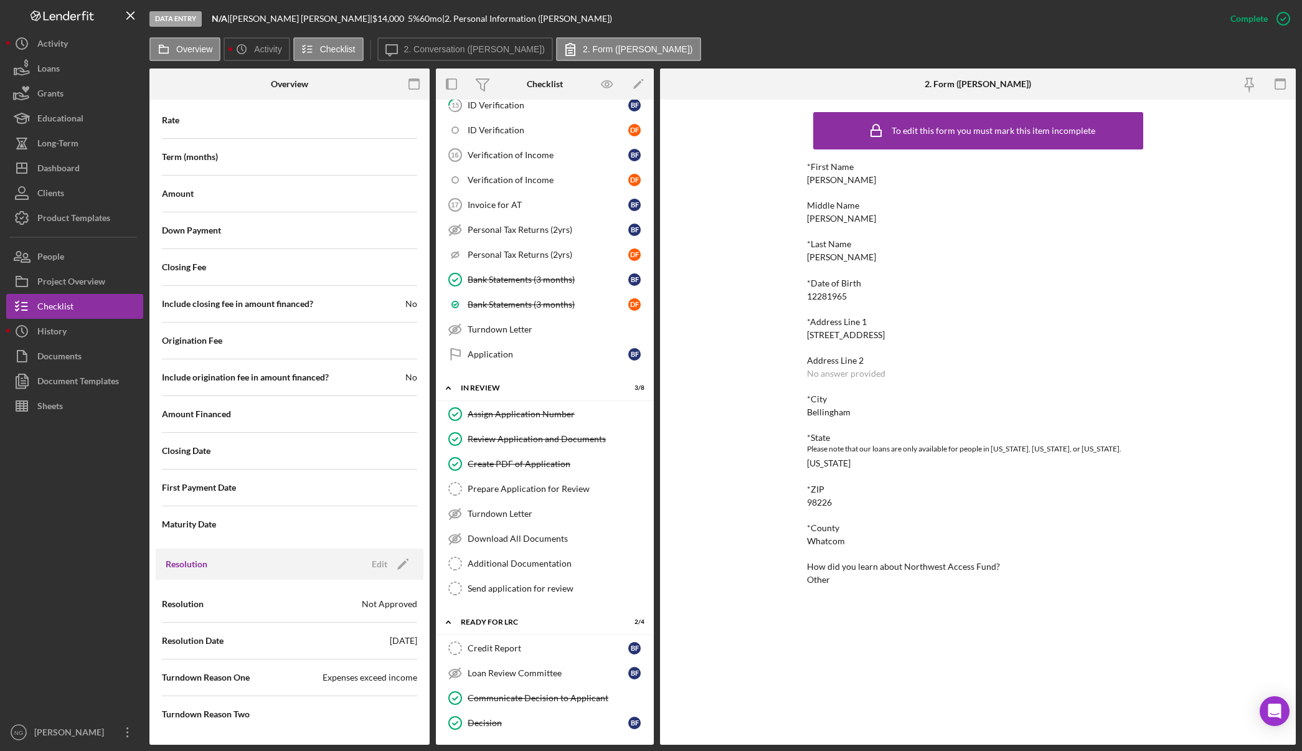
scroll to position [728, 0]
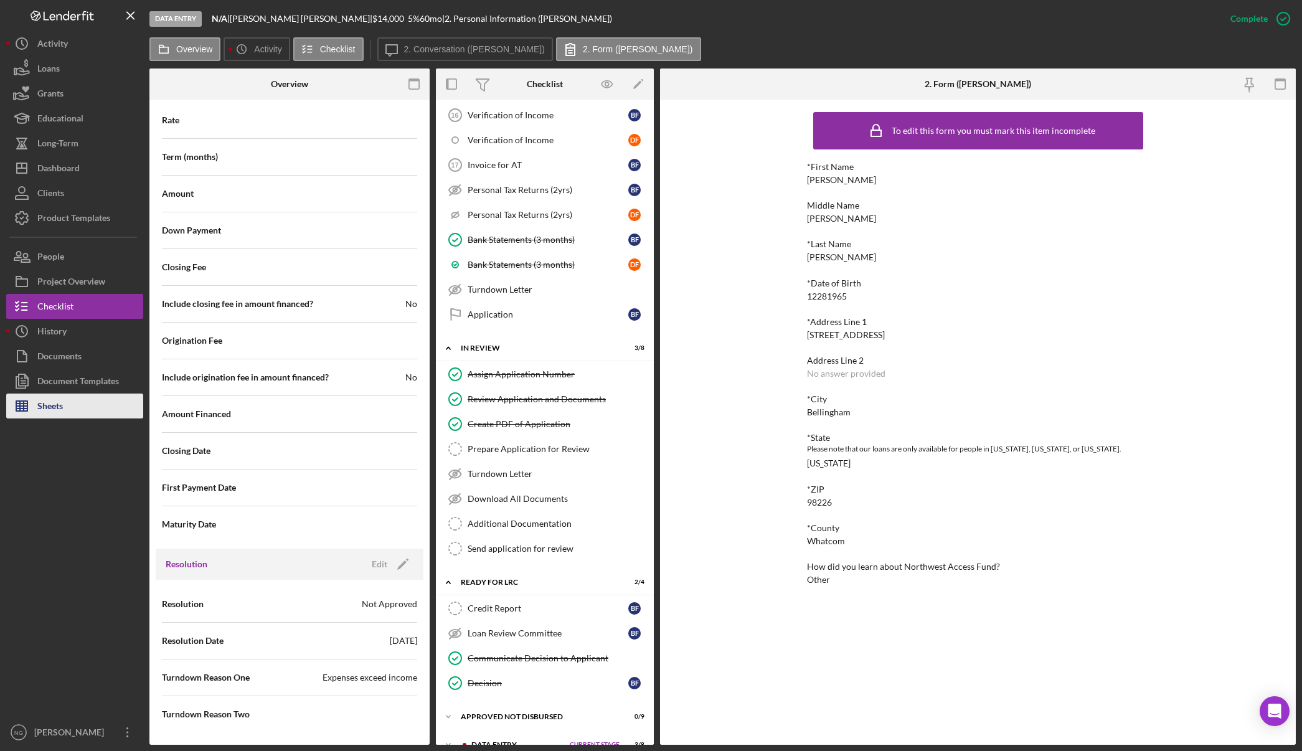
click at [75, 404] on button "Sheets" at bounding box center [74, 405] width 137 height 25
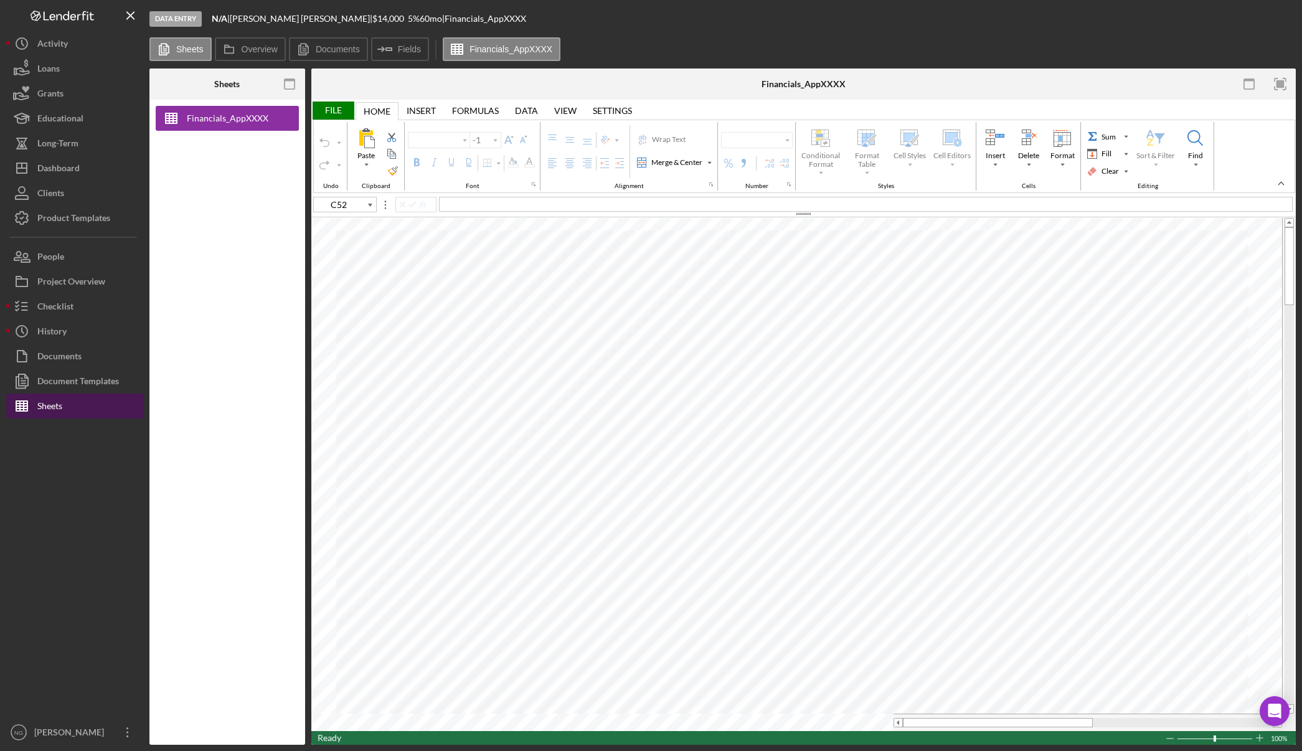
type input "Arial"
type input "11"
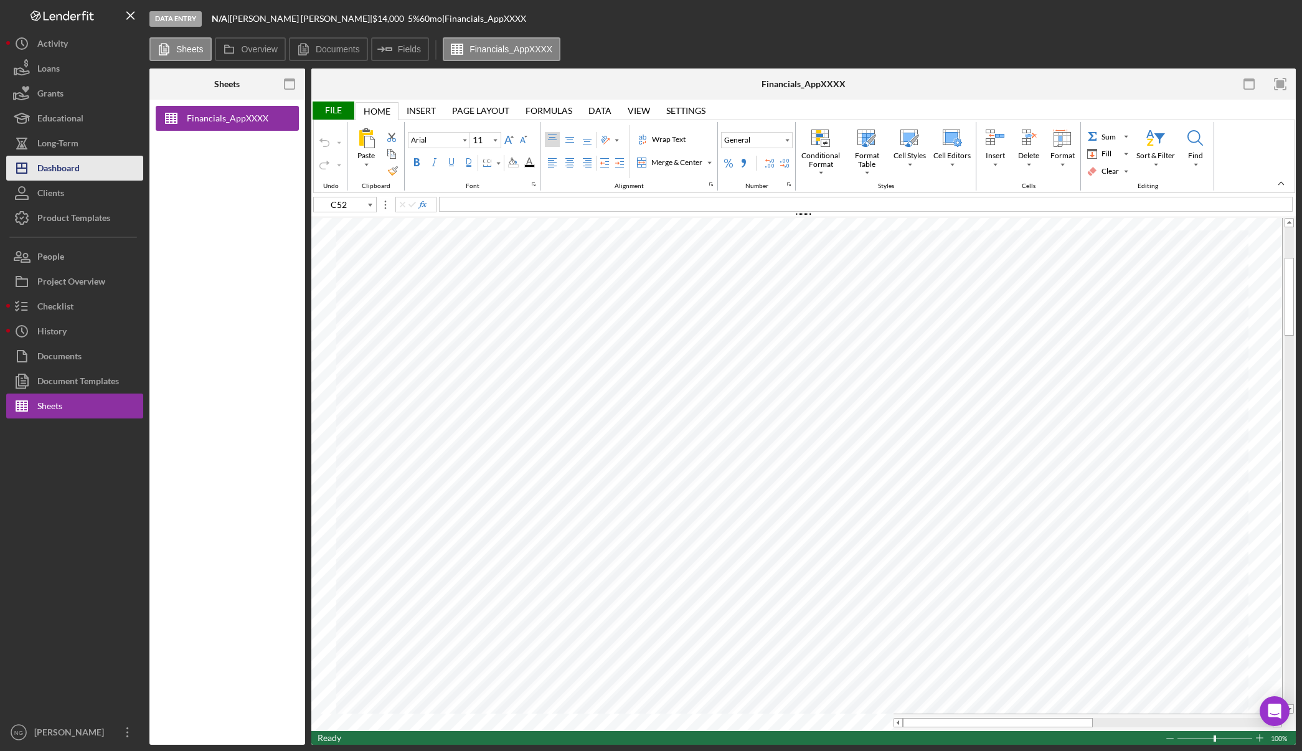
click at [80, 166] on div "Dashboard" at bounding box center [58, 170] width 42 height 28
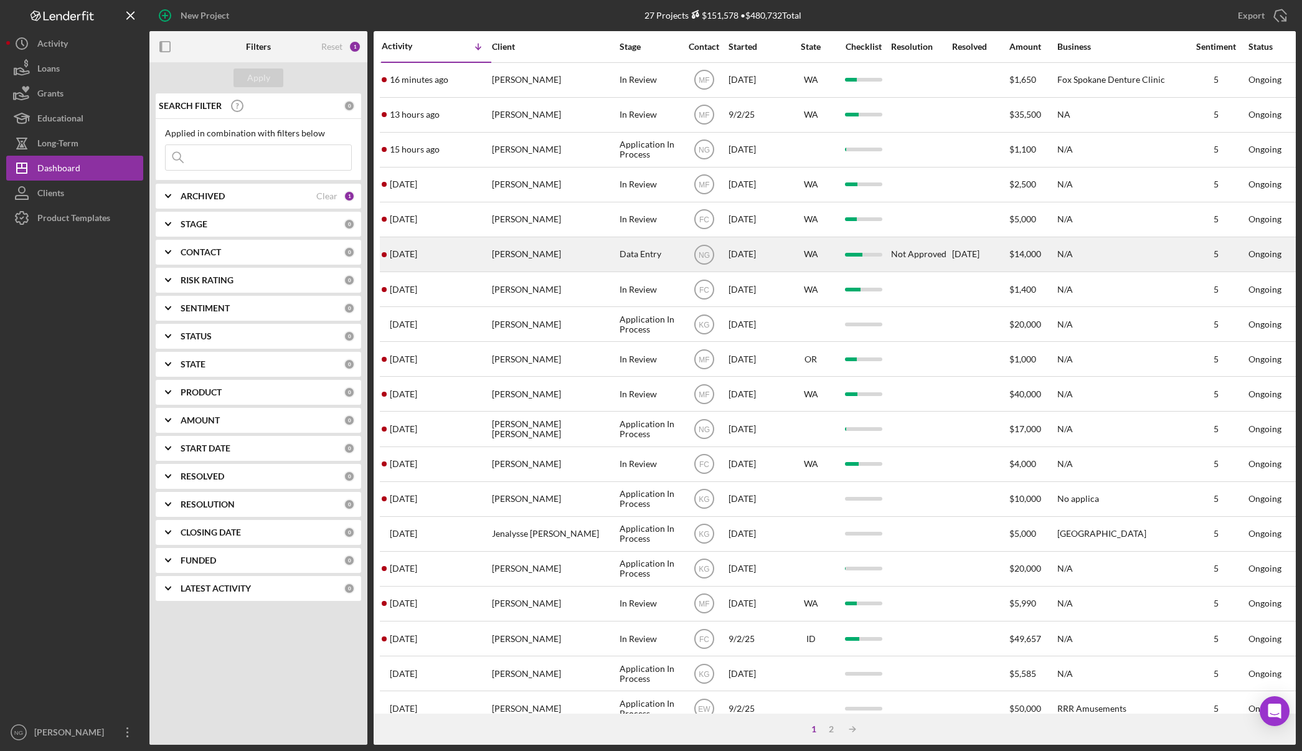
click at [580, 264] on div "[PERSON_NAME]" at bounding box center [554, 254] width 125 height 33
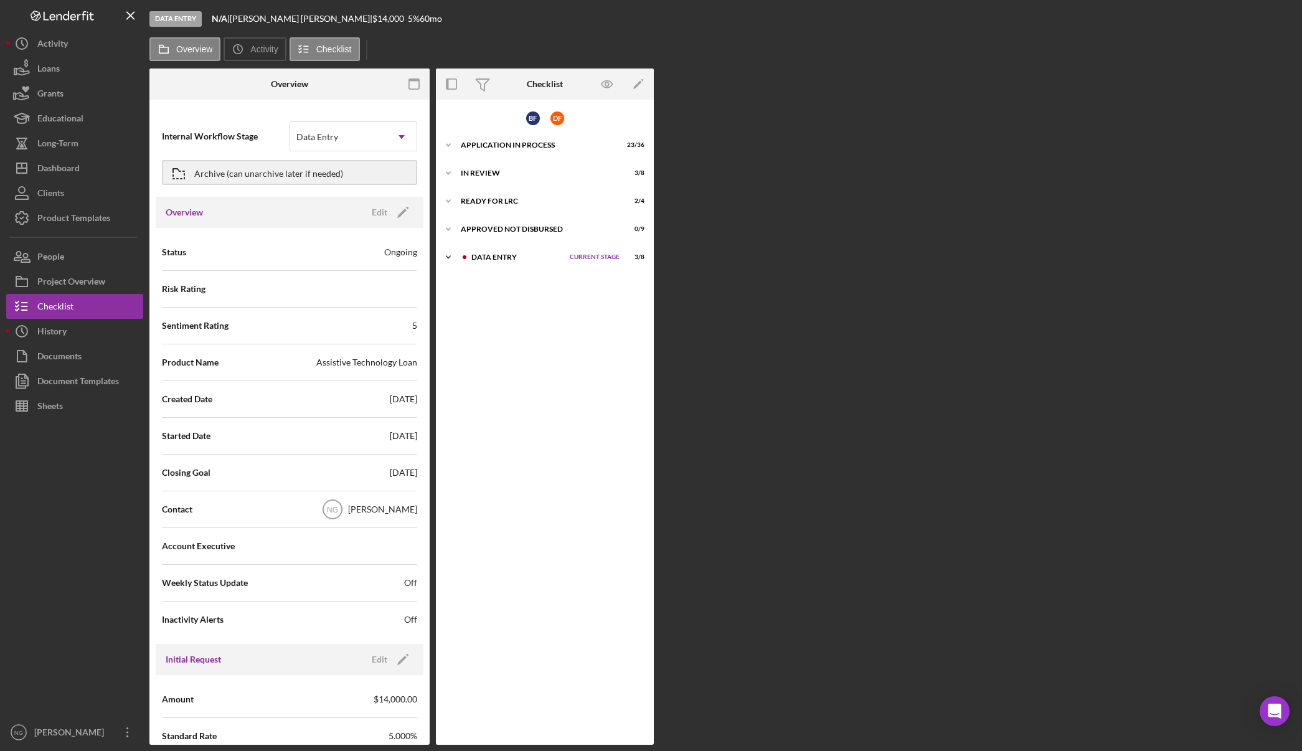
click at [580, 263] on div "Icon/Expander Data Entry Current Stage 3 / 8 Set Stage" at bounding box center [545, 257] width 218 height 25
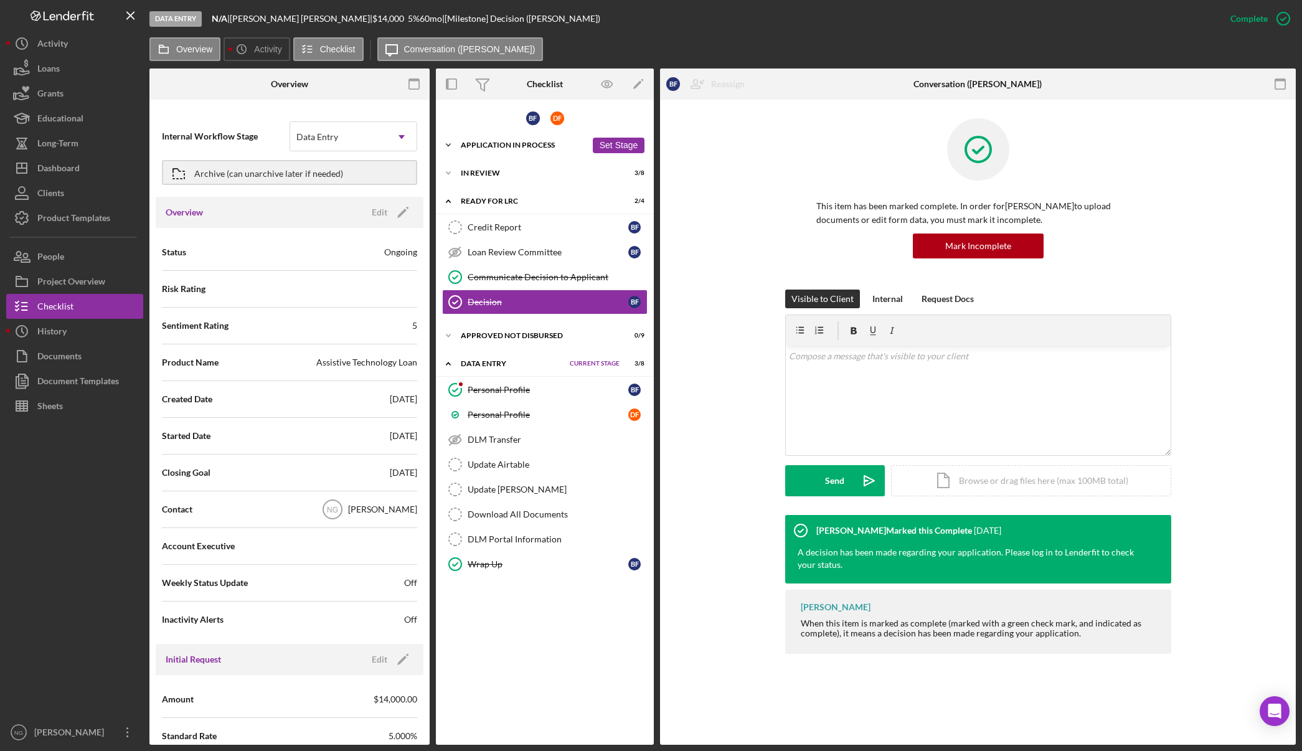
click at [499, 147] on div "Application In Process" at bounding box center [524, 144] width 126 height 7
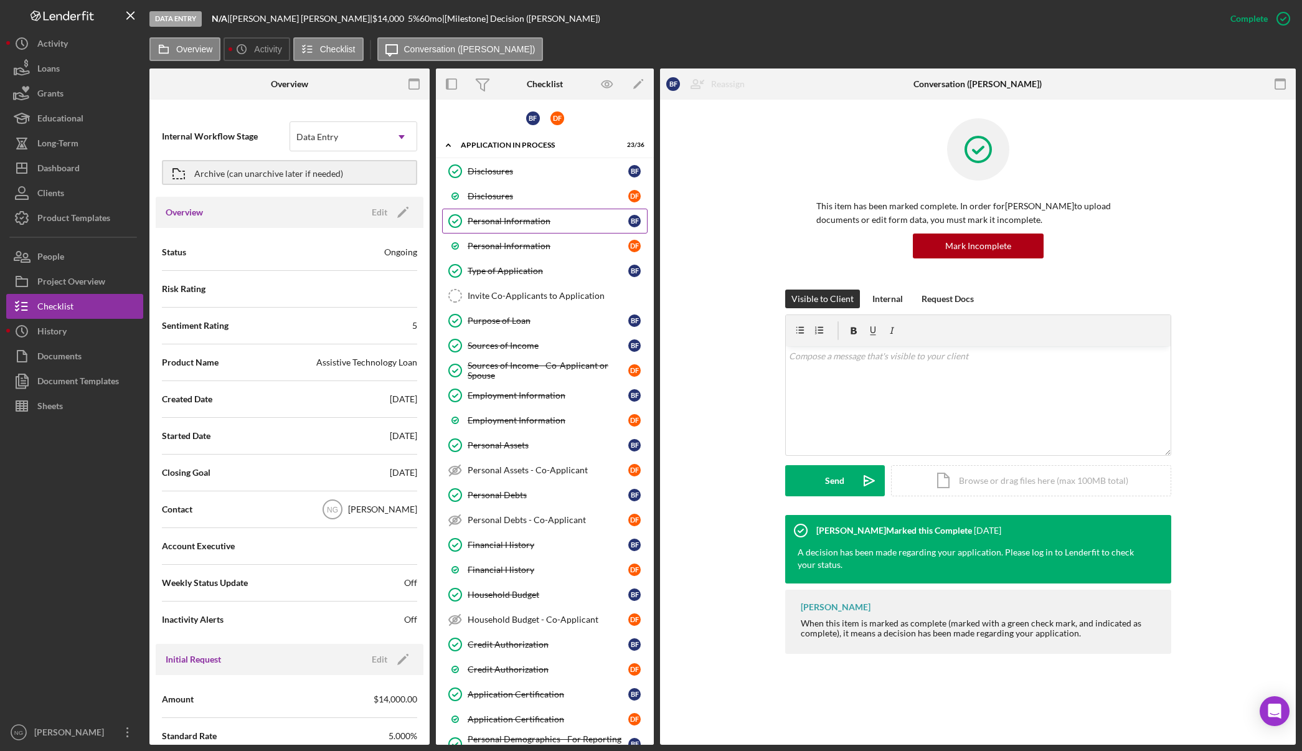
click at [505, 219] on div "Personal Information" at bounding box center [548, 221] width 161 height 10
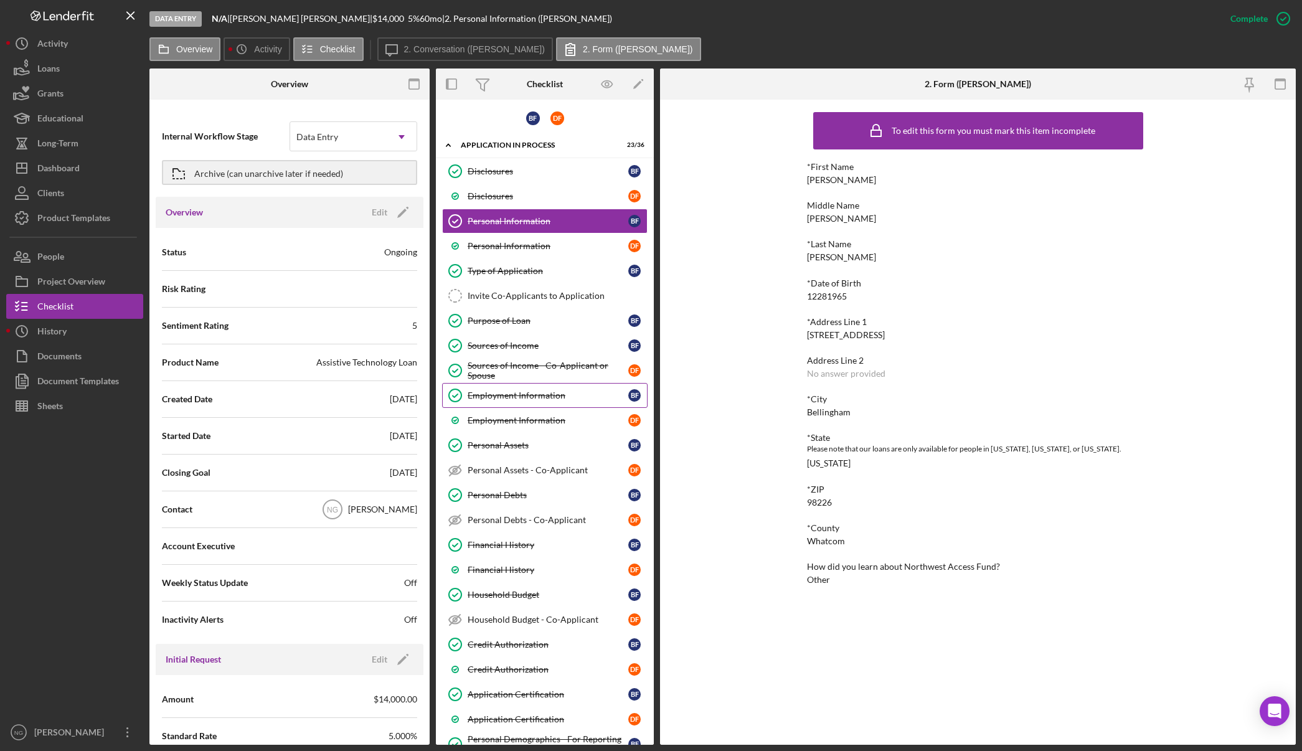
click at [515, 403] on link "Employment Information Employment Information B F" at bounding box center [544, 395] width 205 height 25
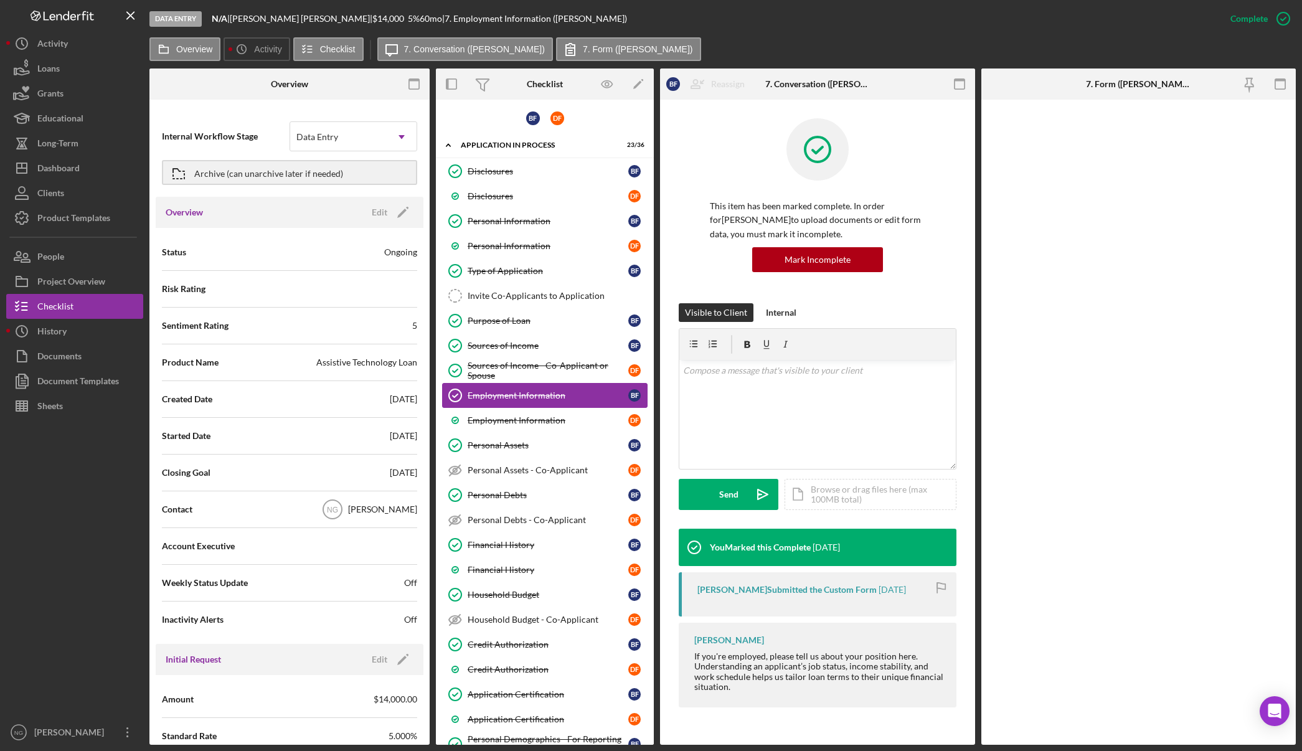
click at [527, 393] on div "Employment Information" at bounding box center [548, 395] width 161 height 10
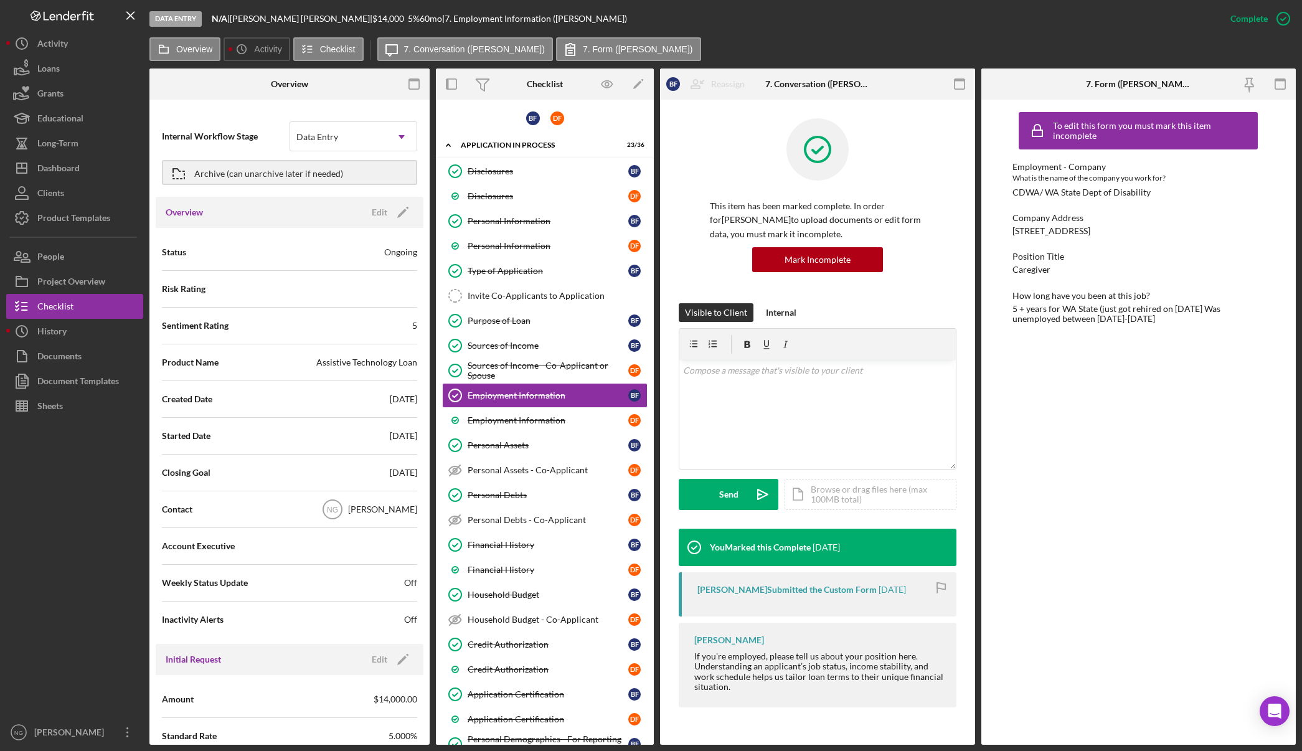
click at [1115, 360] on div "To edit this form you must mark this item incomplete Employment - Company What …" at bounding box center [1138, 422] width 252 height 633
click at [75, 405] on button "Sheets" at bounding box center [74, 405] width 137 height 25
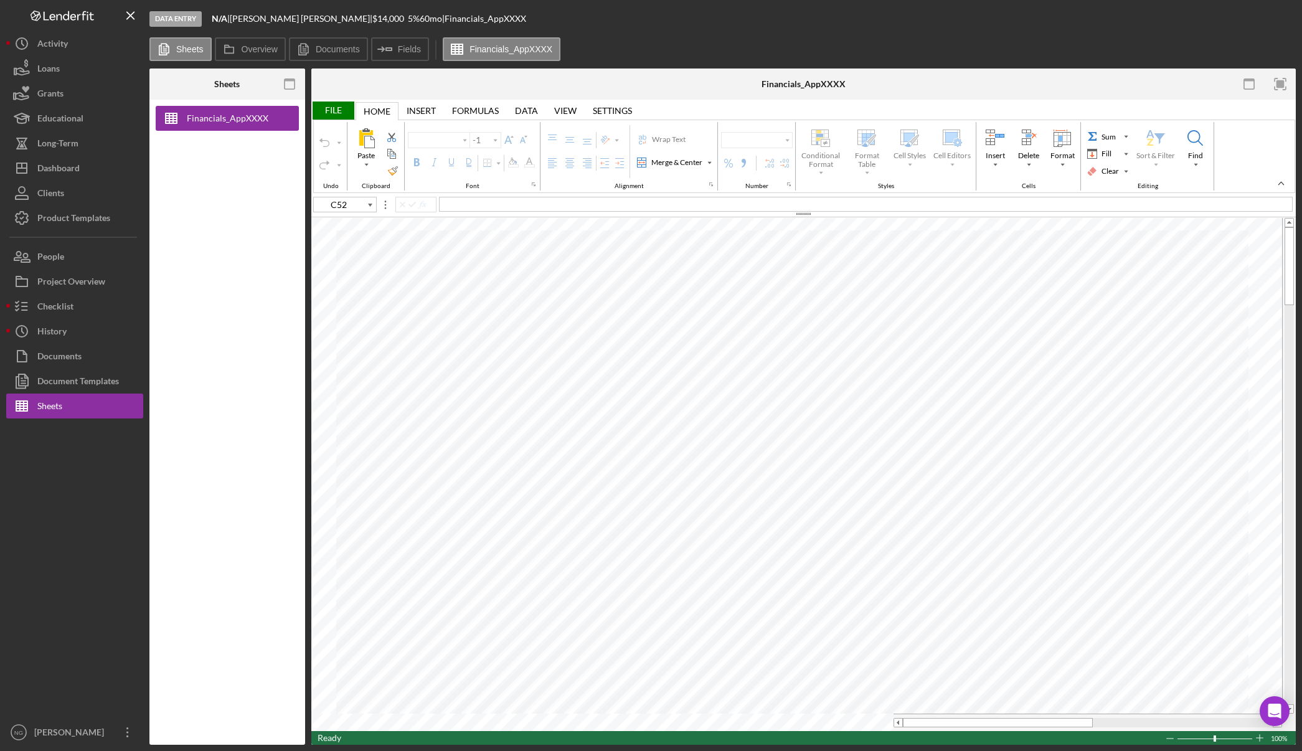
type input "Arial"
type input "11"
type input "D76"
type input "10"
type input "C52"
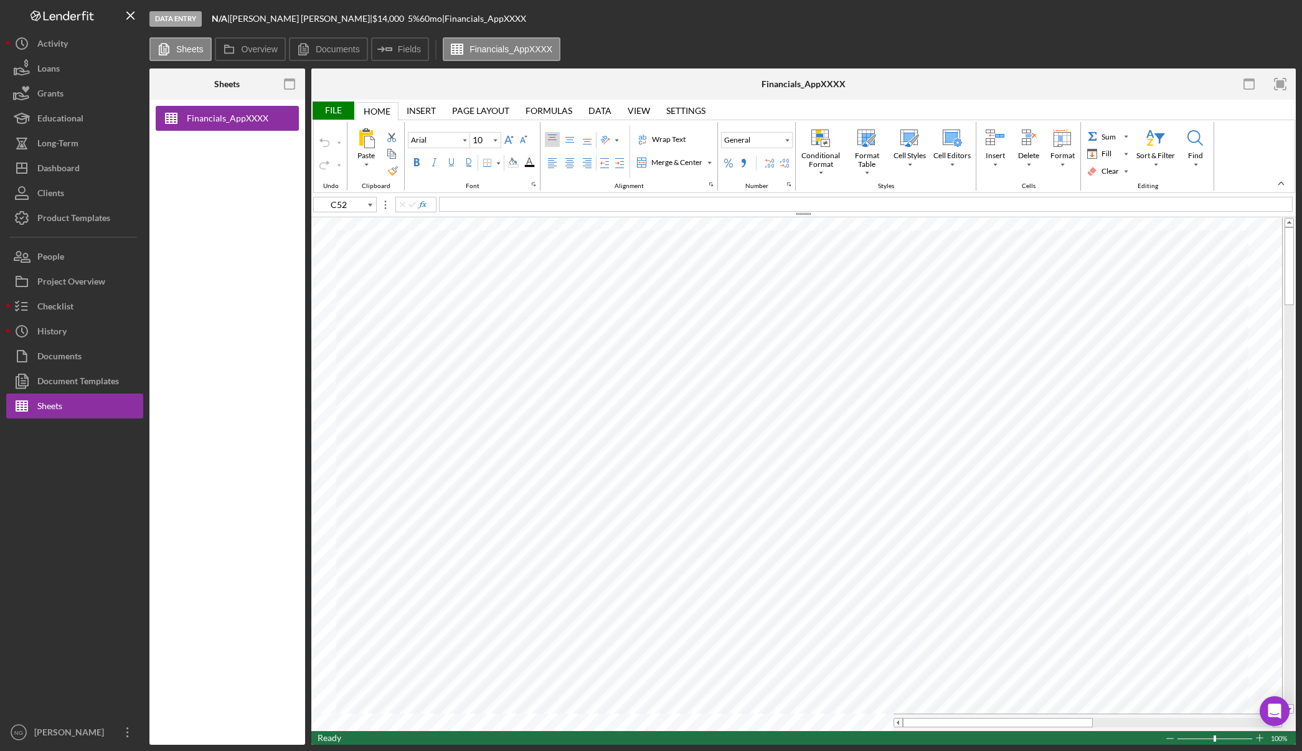
type input "11"
type input "A1"
type input "Calibri"
type input "D76"
type input "Arial"
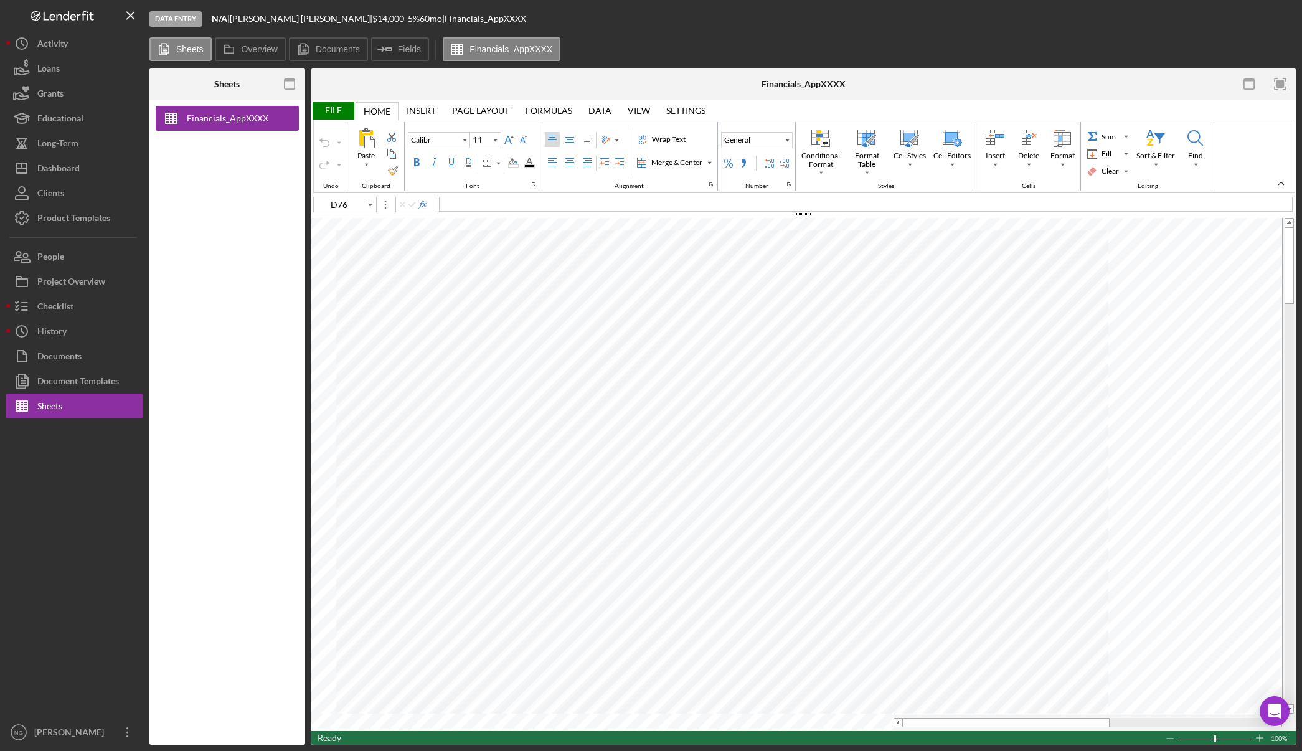
type input "10"
type input "C52"
type input "11"
type input "A1"
type input "Calibri"
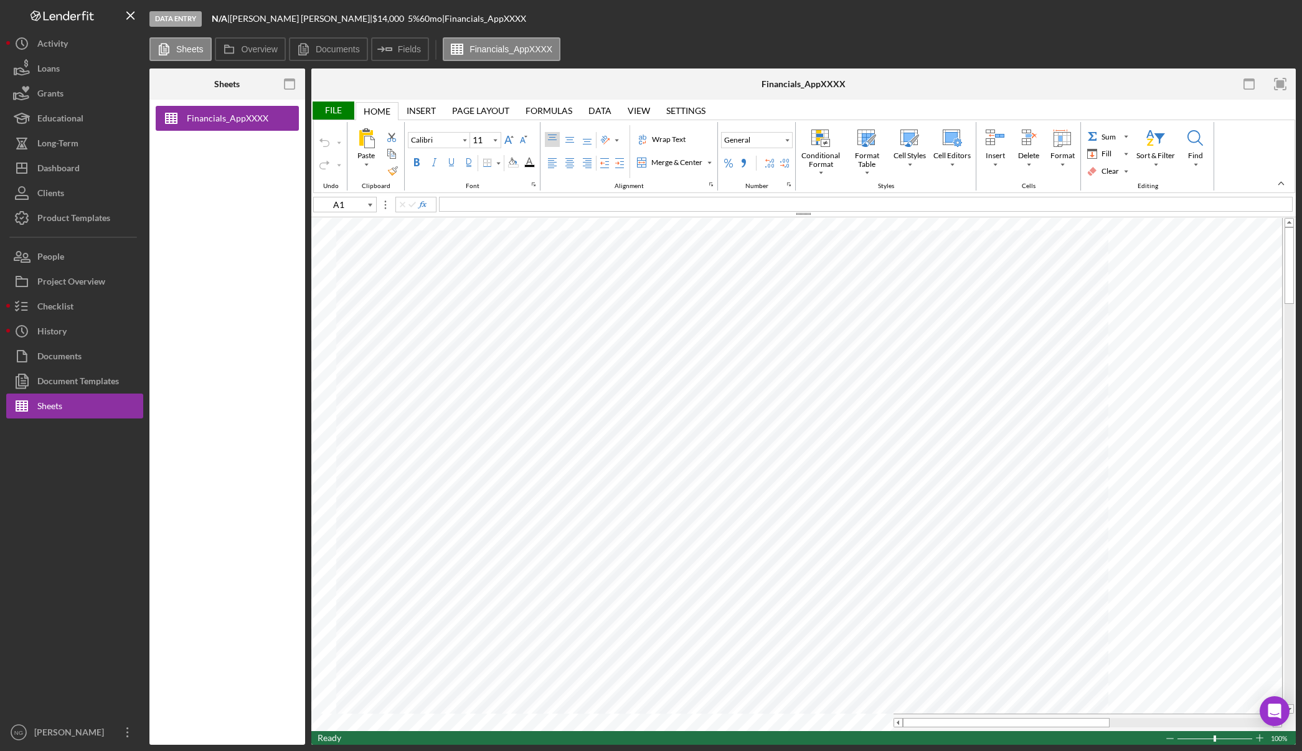
type input "D76"
type input "Arial"
type input "10"
click at [90, 388] on div "Document Templates" at bounding box center [78, 383] width 82 height 28
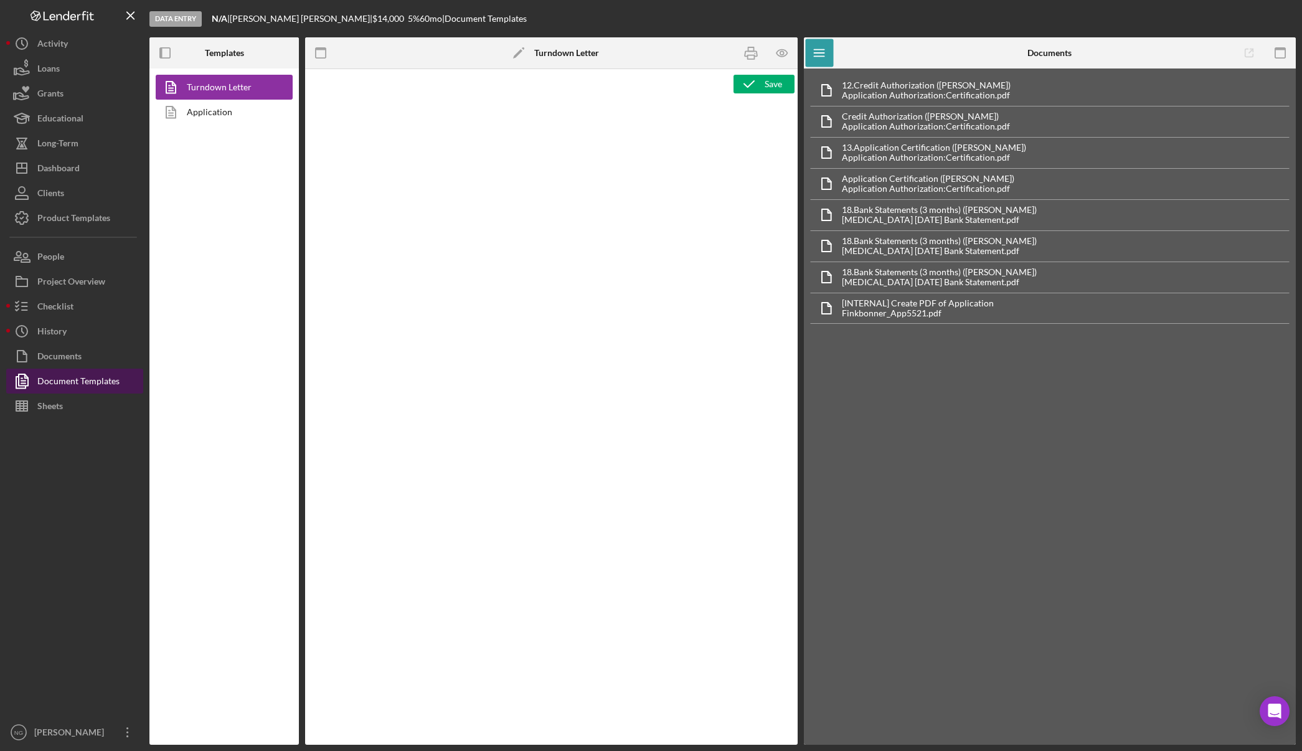
type textarea "<p style="margin: 0in; font-size: 12pt; font-family: Arial, sans-serif;"><br><i…"
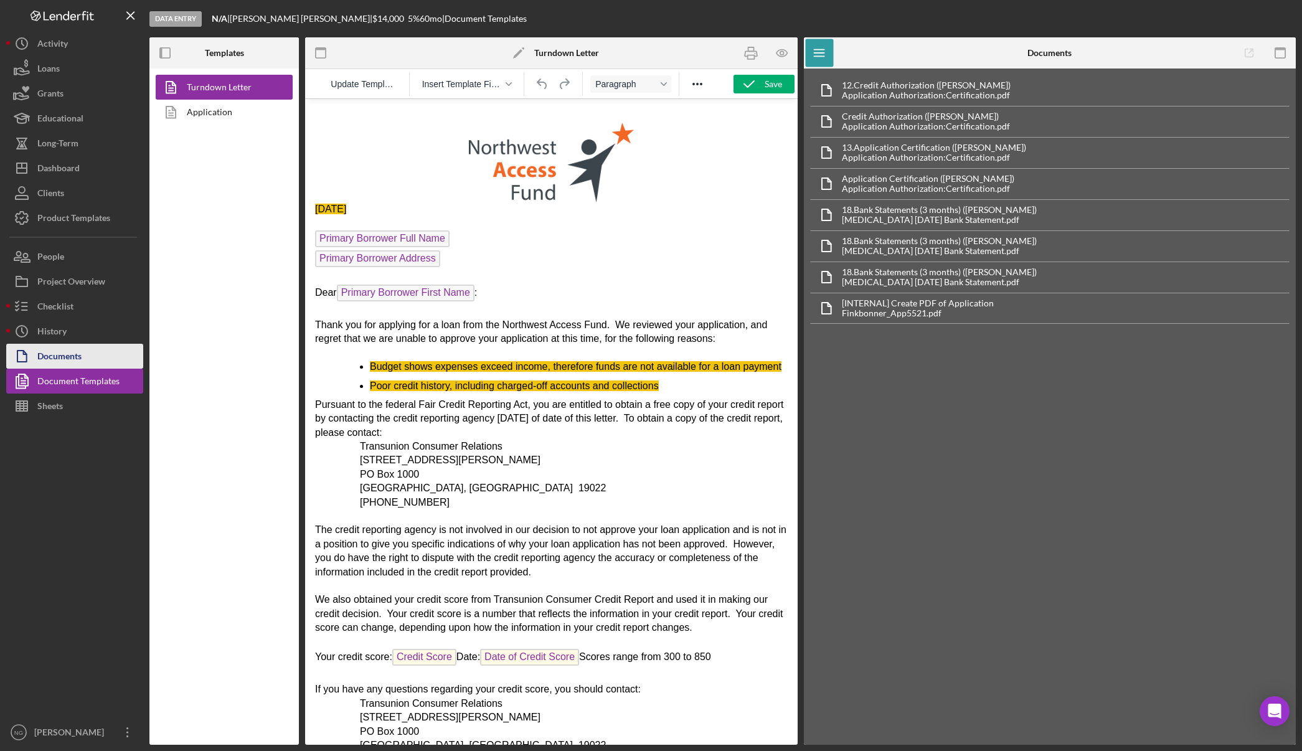
click at [77, 357] on div "Documents" at bounding box center [59, 358] width 44 height 28
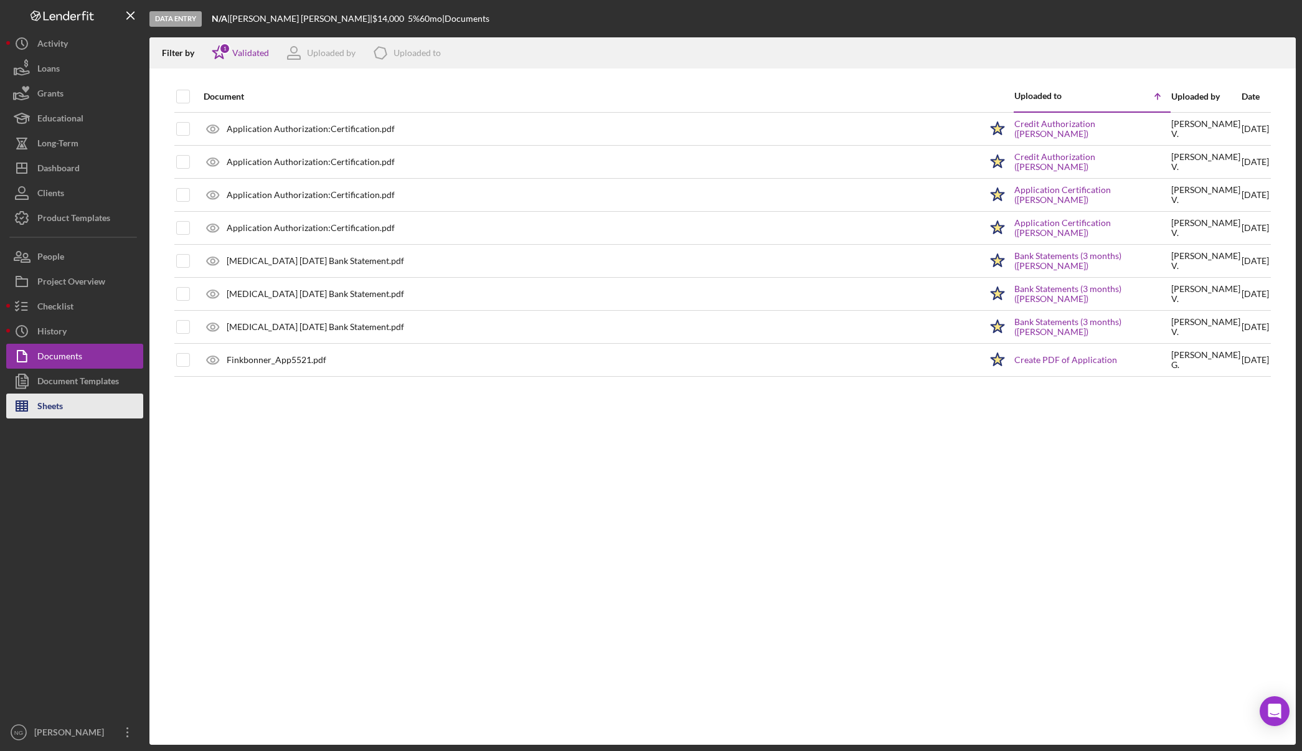
click at [76, 409] on button "Sheets" at bounding box center [74, 405] width 137 height 25
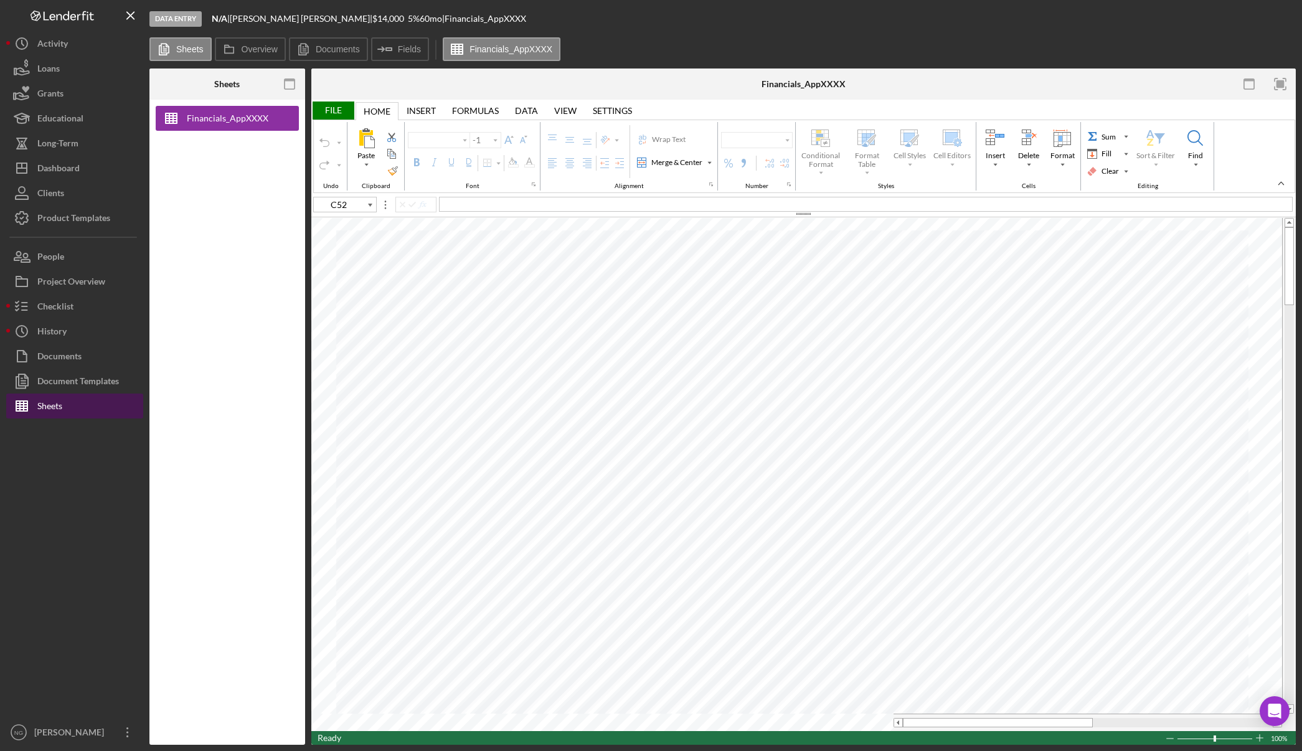
type input "Arial"
type input "11"
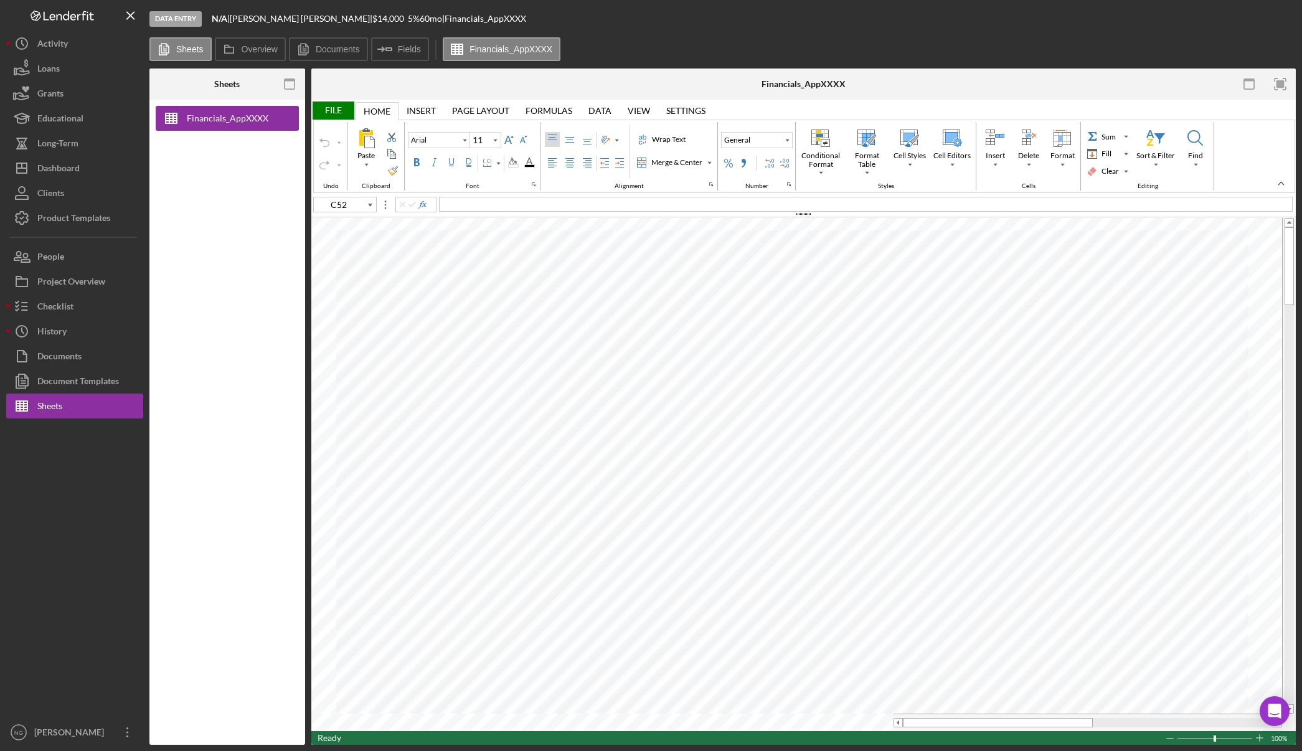
type input "D76"
type input "10"
click at [246, 53] on label "Overview" at bounding box center [260, 49] width 36 height 10
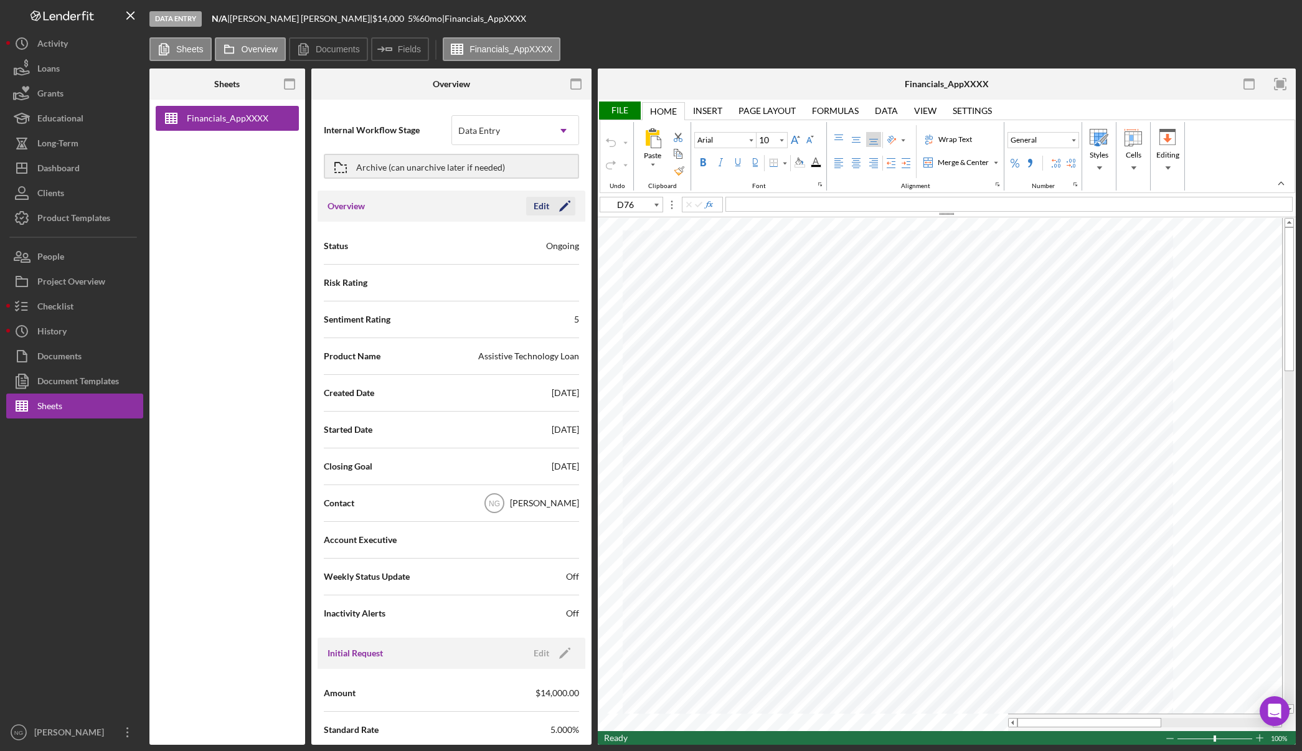
click at [557, 204] on icon "Icon/Edit" at bounding box center [564, 206] width 31 height 31
click at [514, 512] on div "[PERSON_NAME]" at bounding box center [500, 503] width 96 height 29
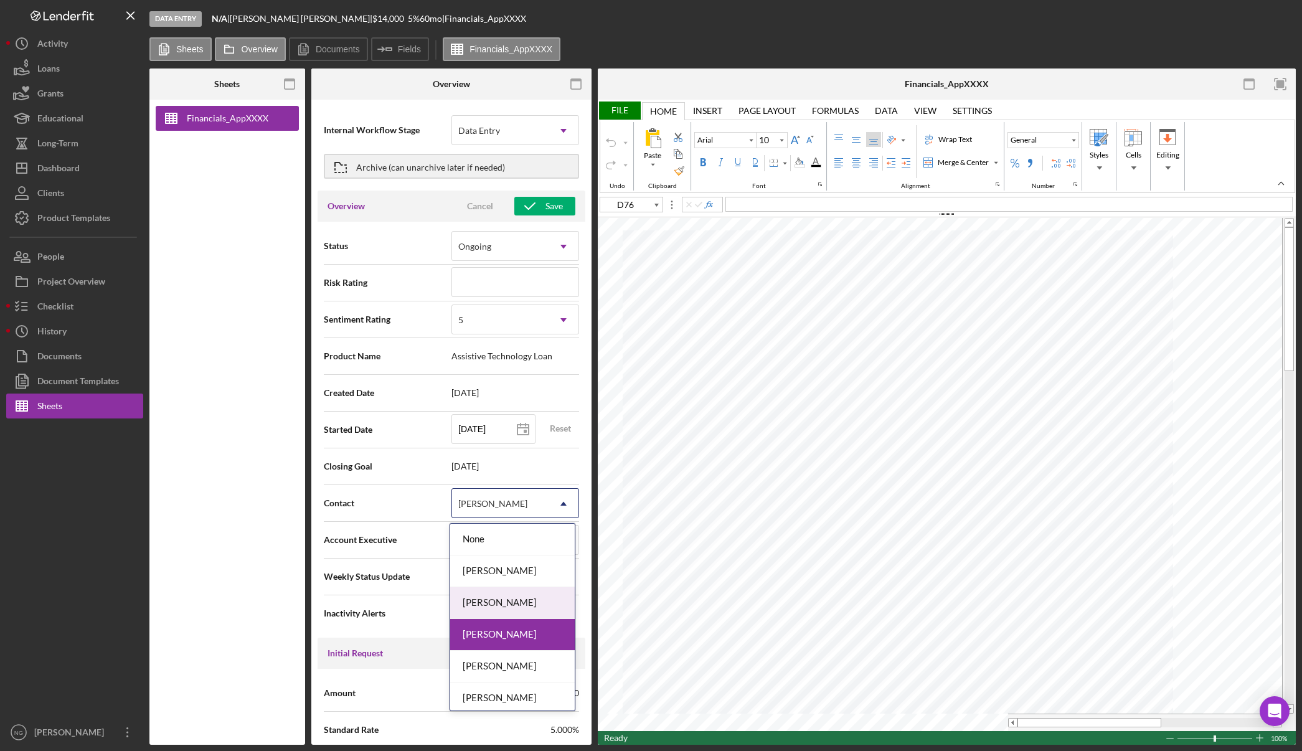
click at [501, 604] on div "[PERSON_NAME]" at bounding box center [512, 603] width 125 height 32
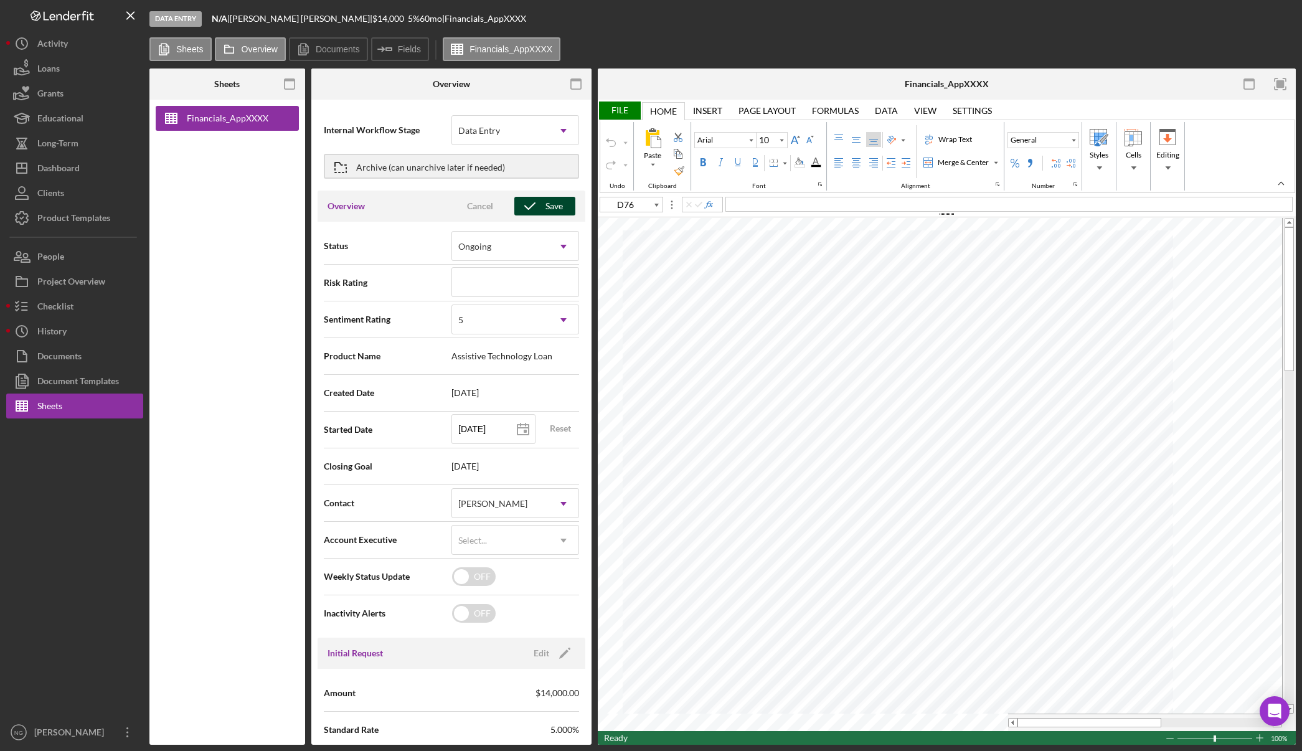
click at [554, 211] on div "Save" at bounding box center [553, 206] width 17 height 19
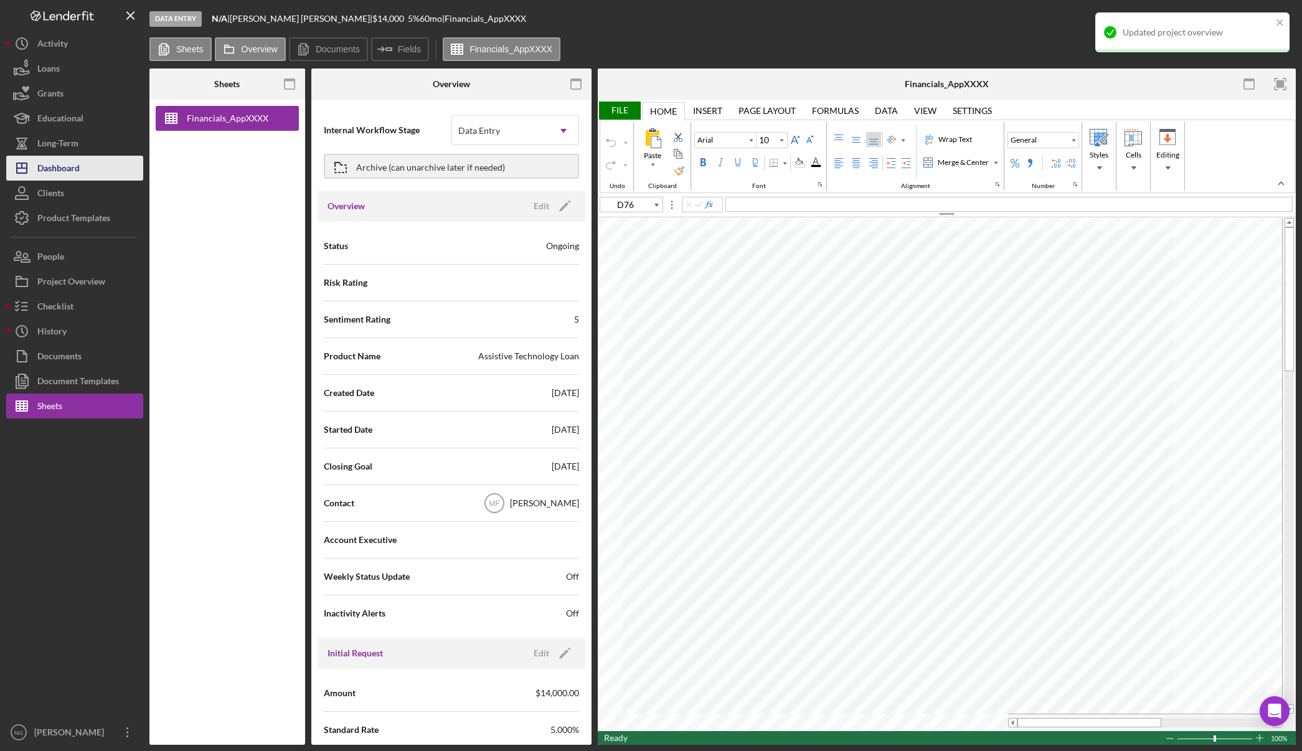
click at [80, 174] on button "Icon/Dashboard Dashboard" at bounding box center [74, 168] width 137 height 25
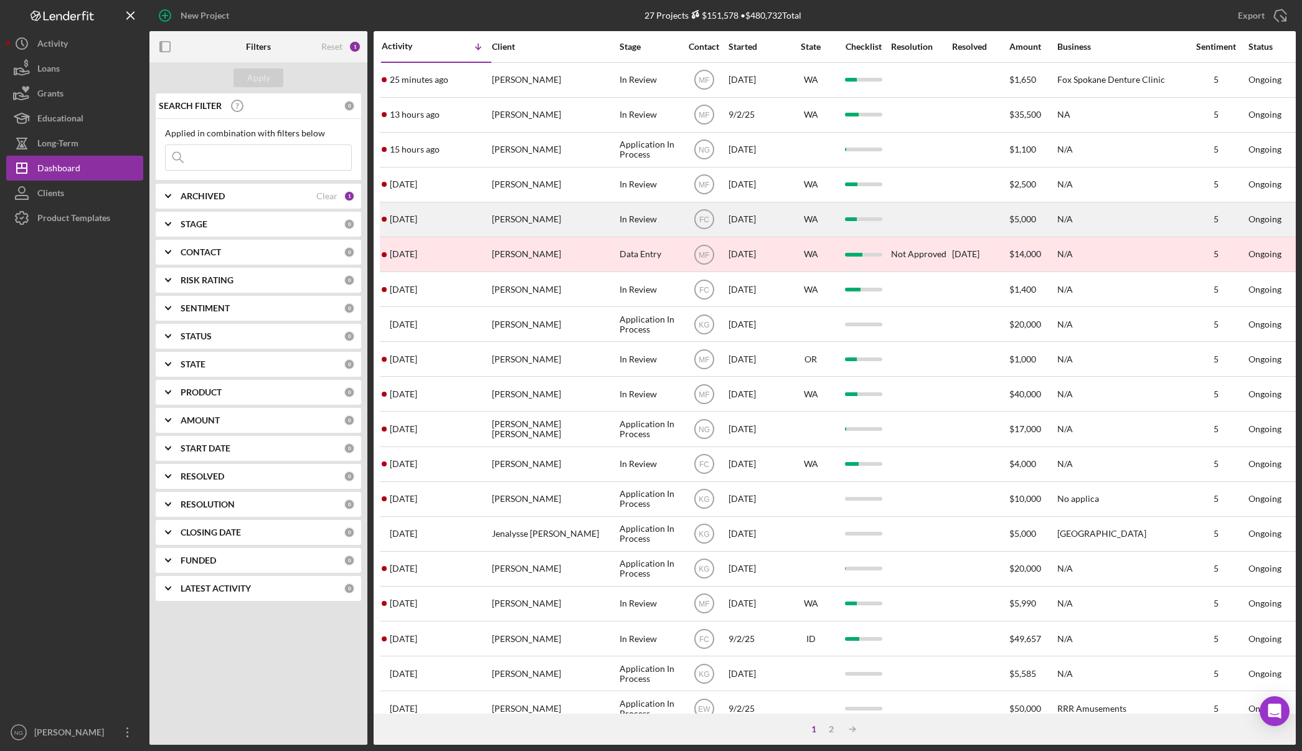
click at [478, 223] on div "2 days ago Tiffany Thomas" at bounding box center [436, 219] width 109 height 33
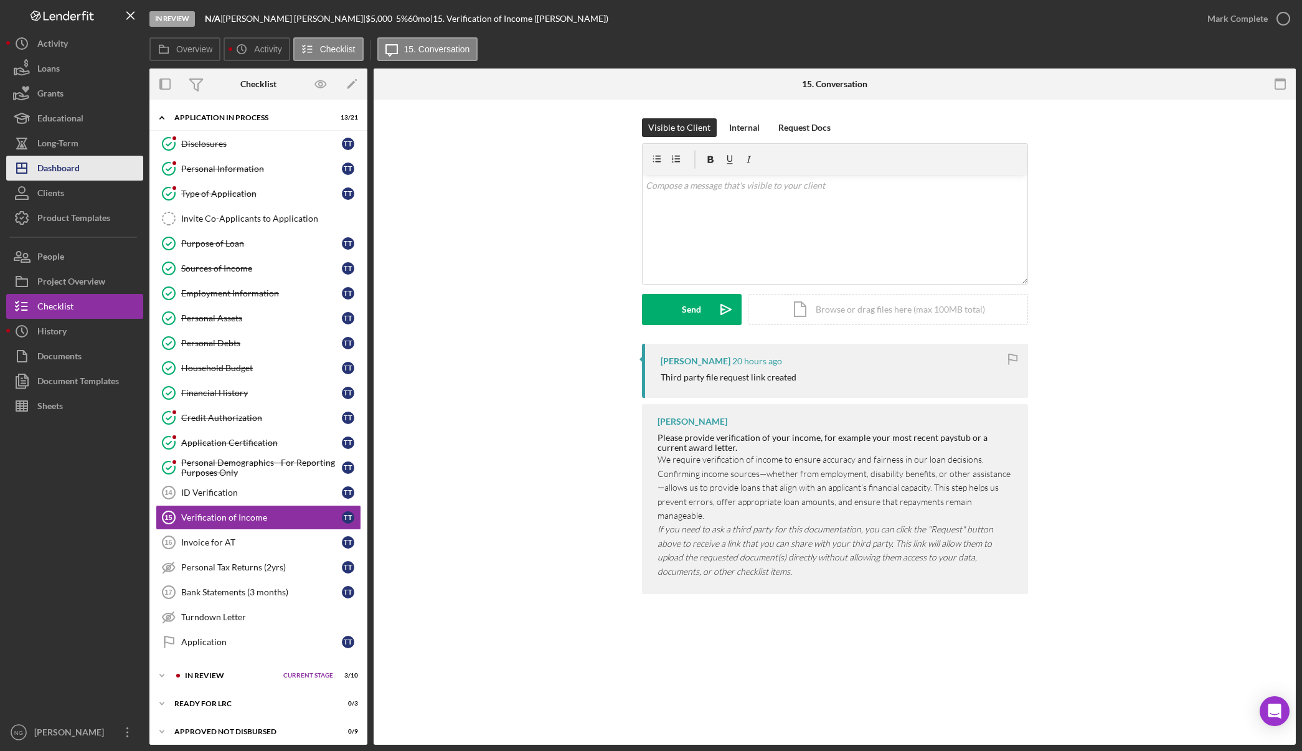
click at [67, 163] on div "Dashboard" at bounding box center [58, 170] width 42 height 28
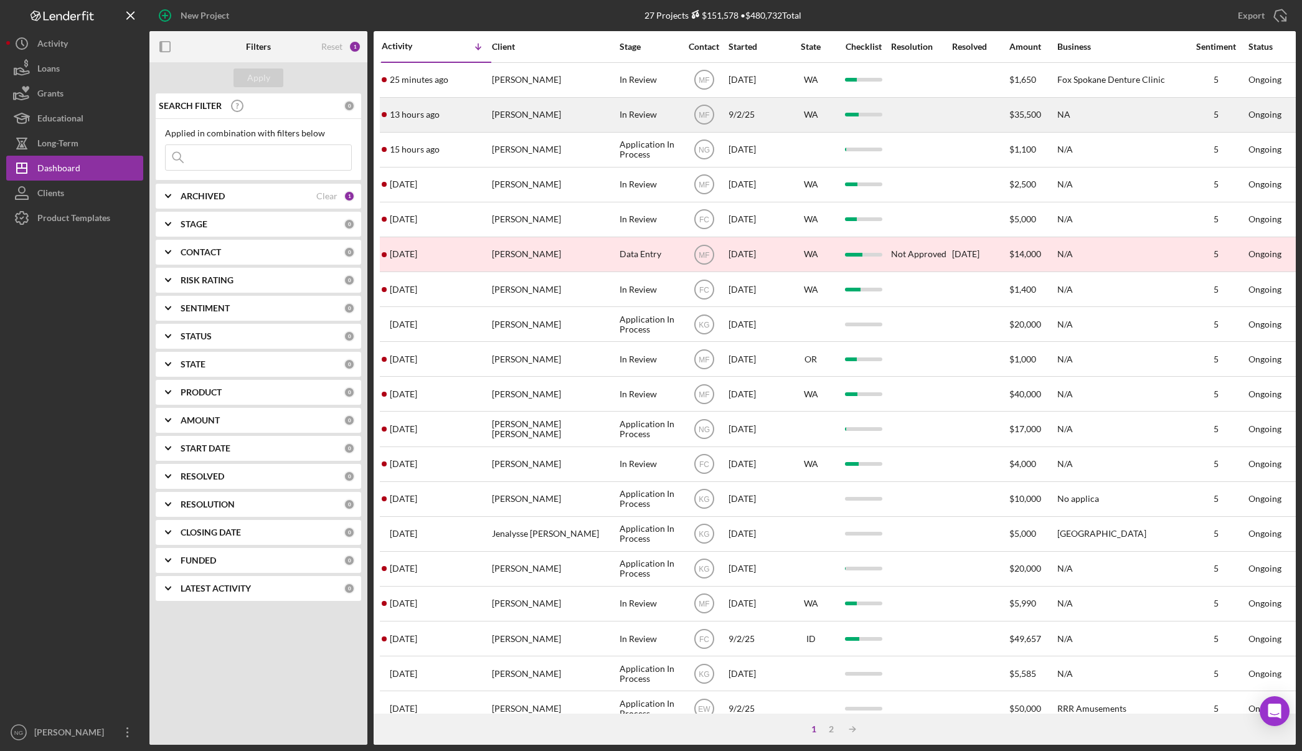
click at [544, 116] on div "[PERSON_NAME]" at bounding box center [554, 114] width 125 height 33
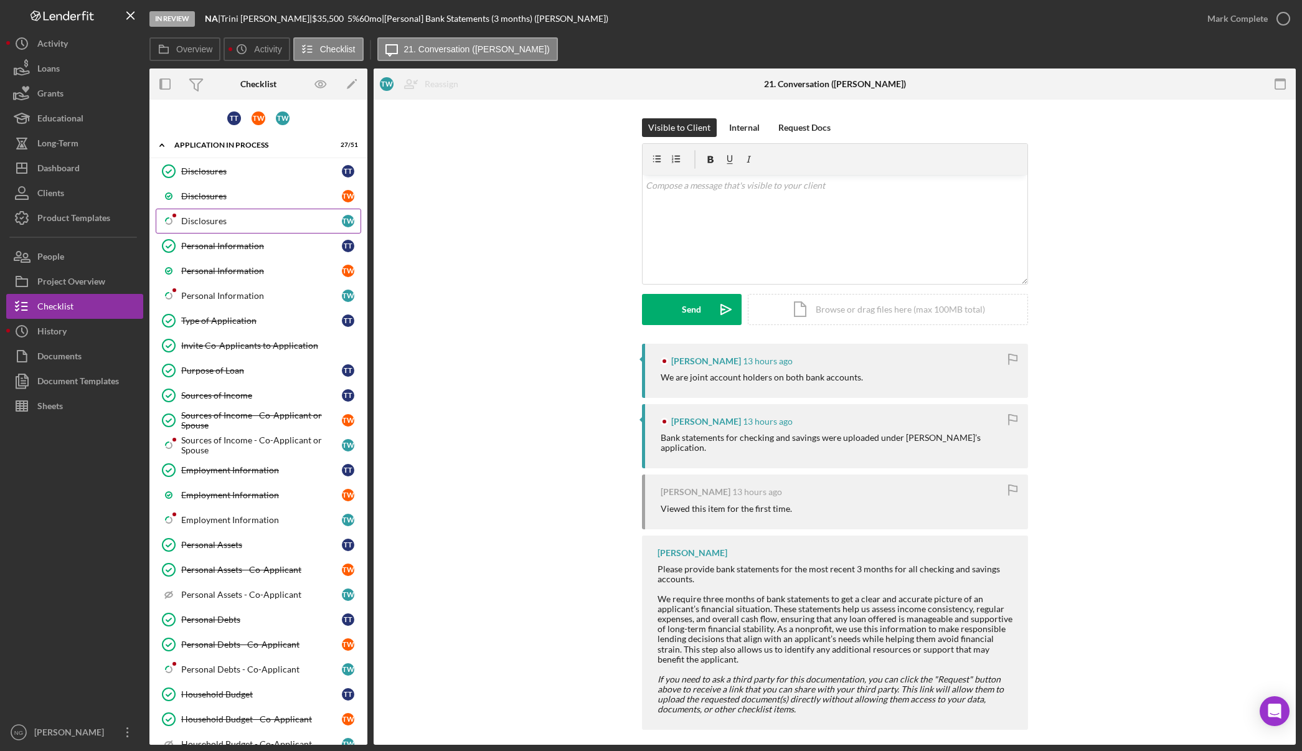
click at [227, 224] on div "Disclosures" at bounding box center [261, 221] width 161 height 10
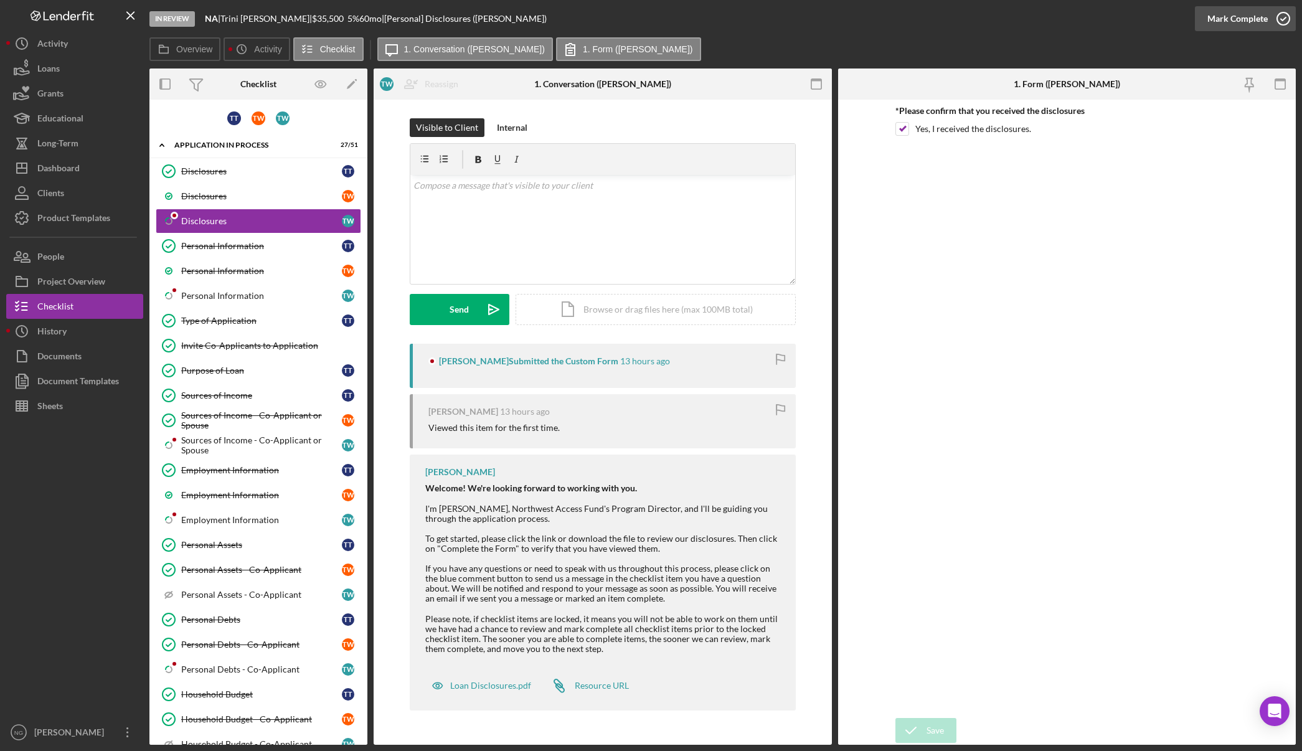
click at [1283, 16] on icon "button" at bounding box center [1283, 18] width 31 height 31
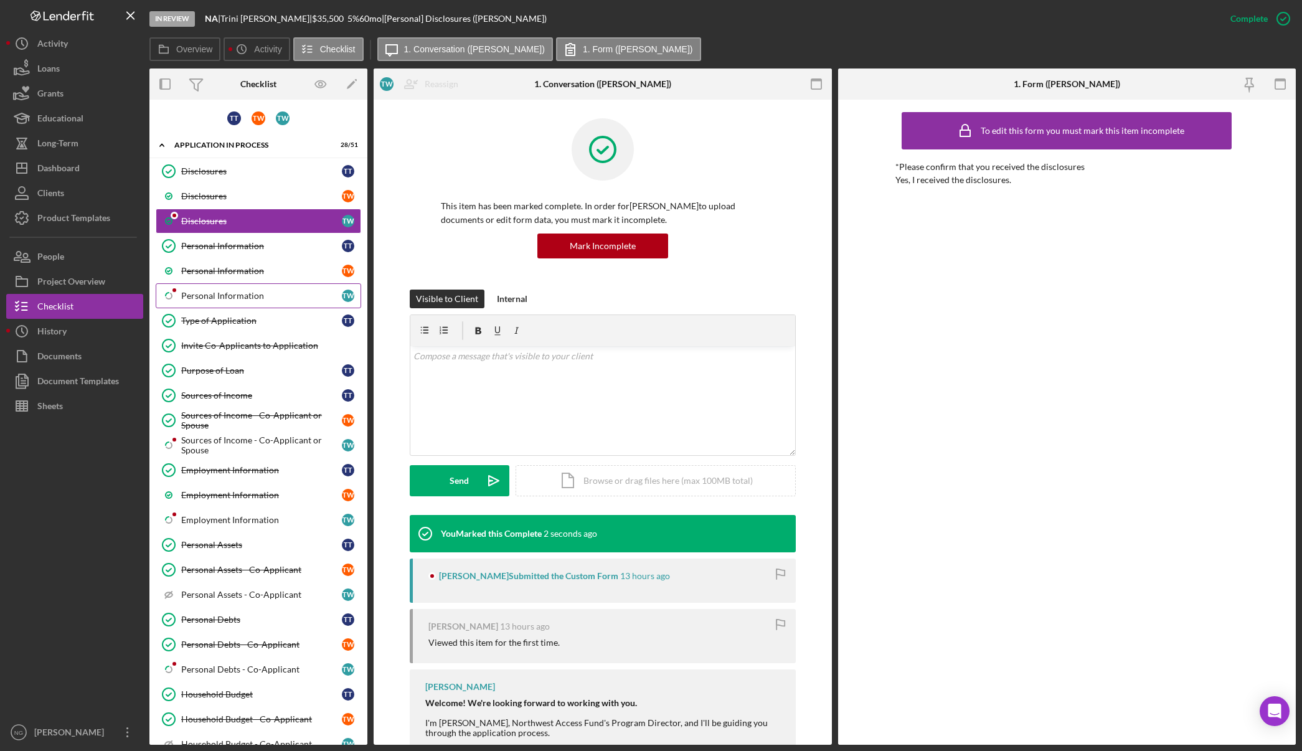
click at [228, 288] on link "Icon/Checklist Item Sub Partial Personal Information T W" at bounding box center [258, 295] width 205 height 25
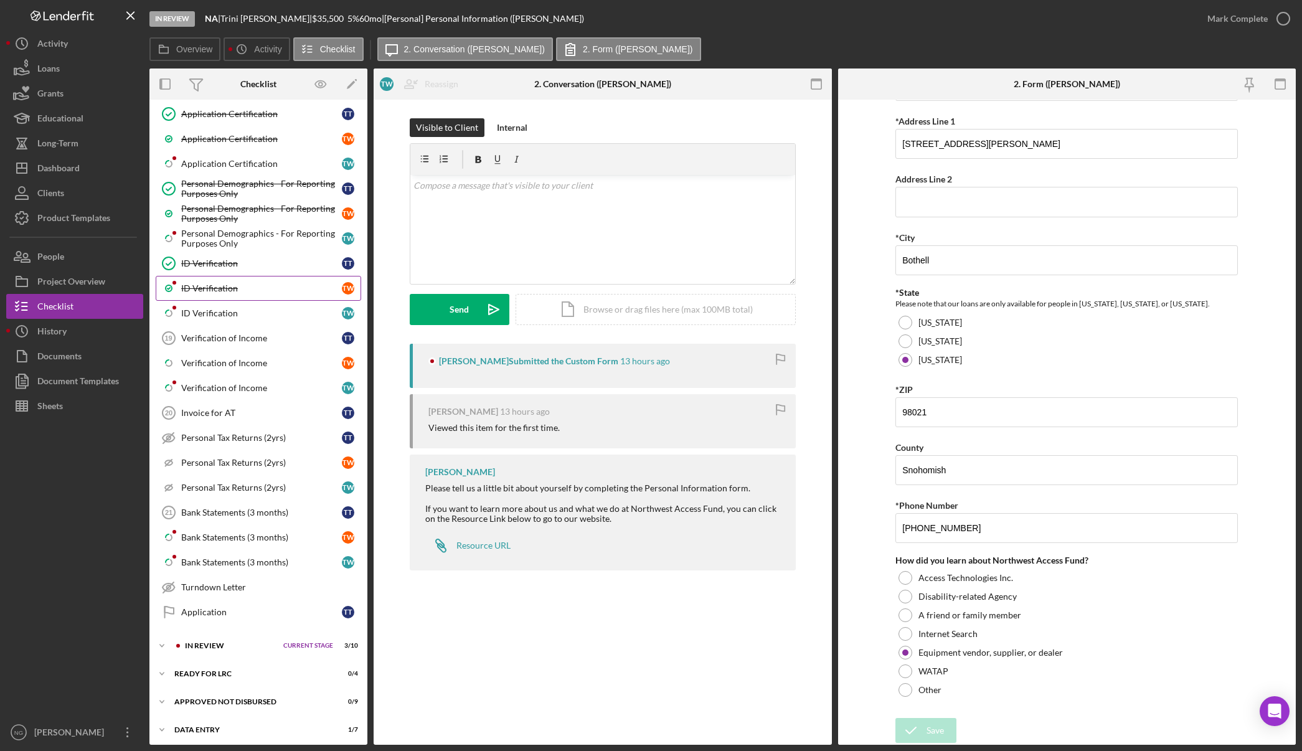
scroll to position [809, 0]
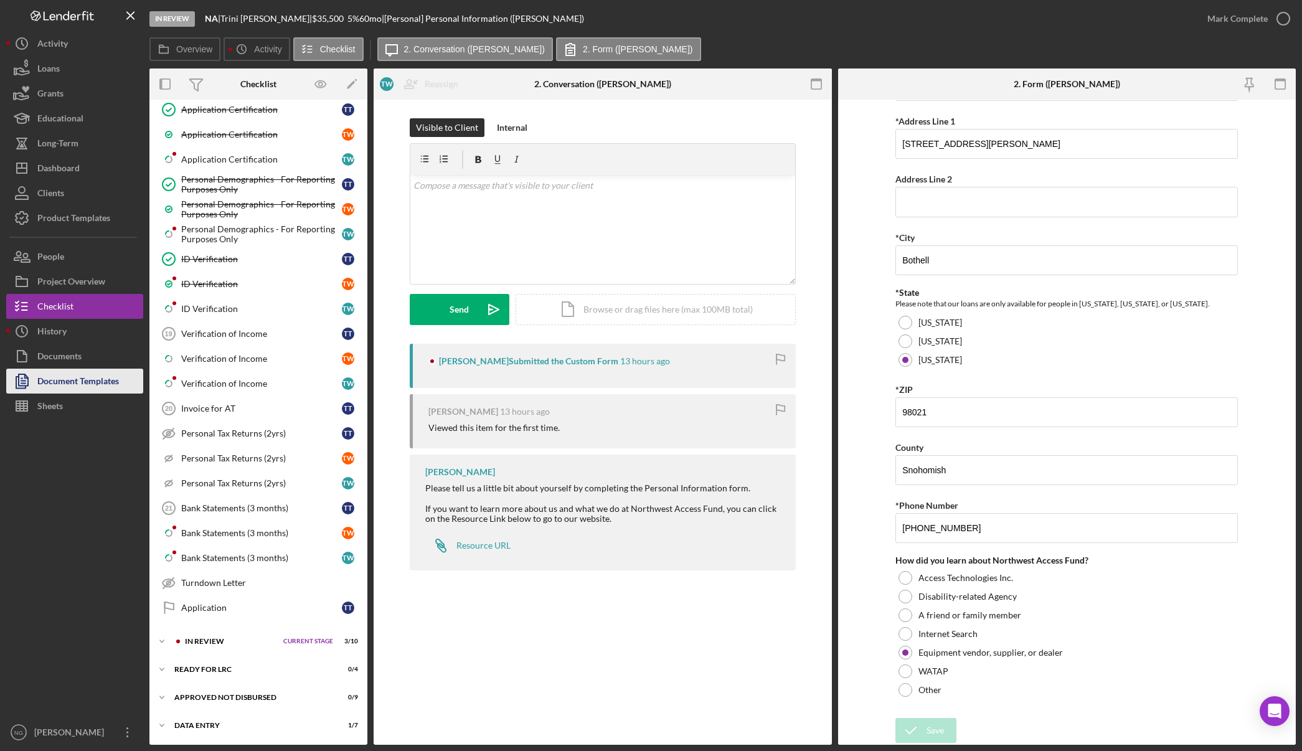
click at [55, 385] on div "Document Templates" at bounding box center [78, 383] width 82 height 28
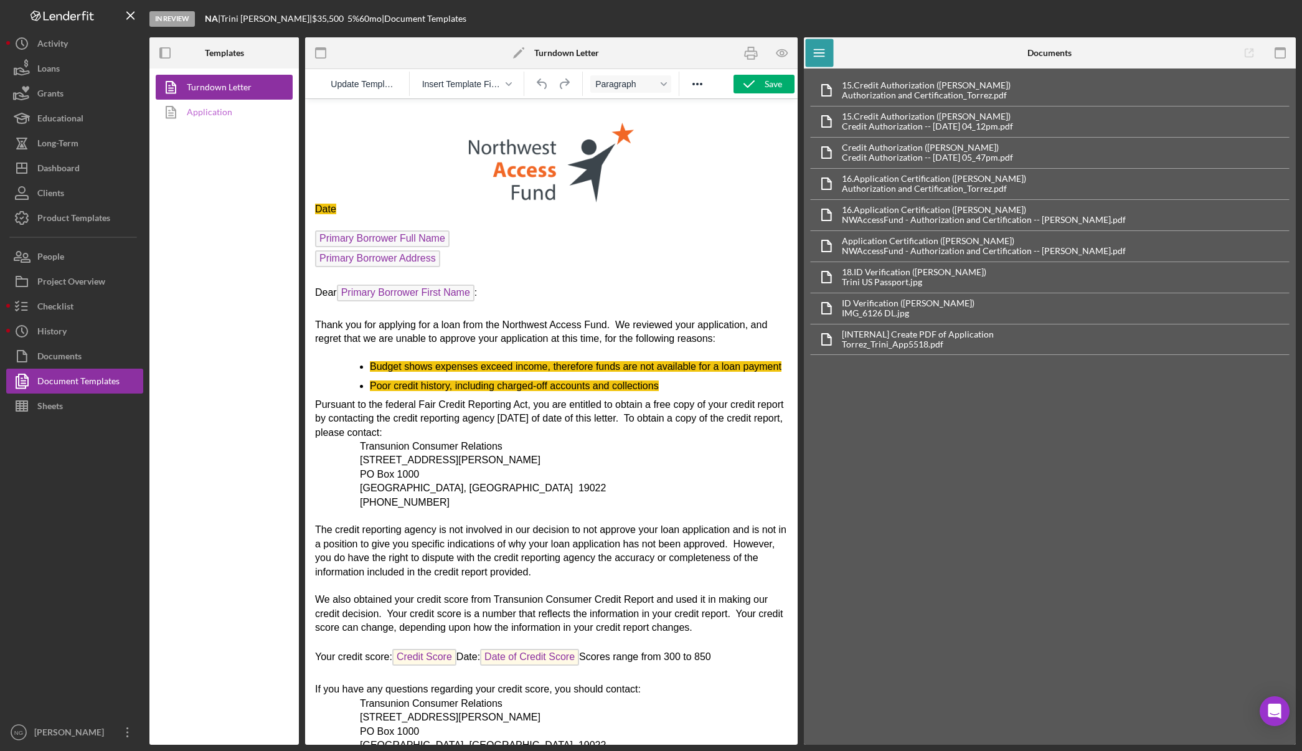
click at [204, 111] on link "Application" at bounding box center [221, 112] width 131 height 25
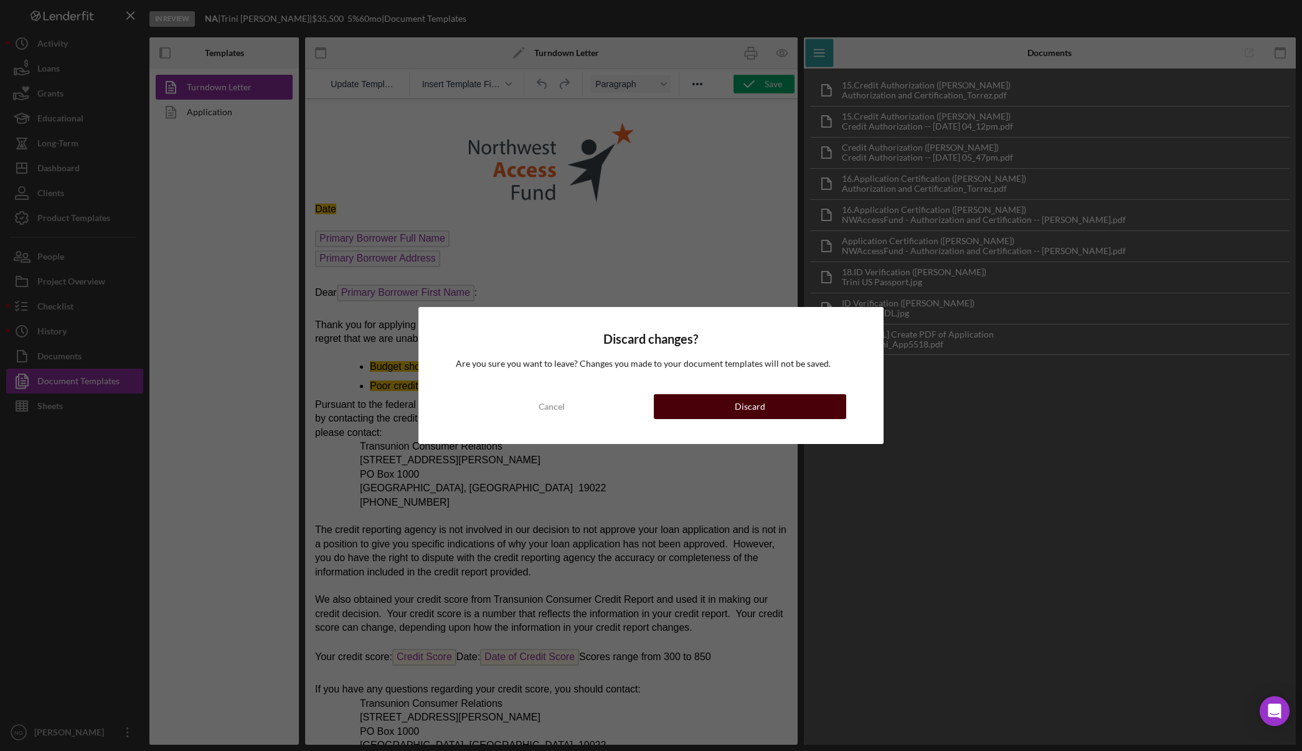
click at [779, 408] on button "Discard" at bounding box center [750, 406] width 192 height 25
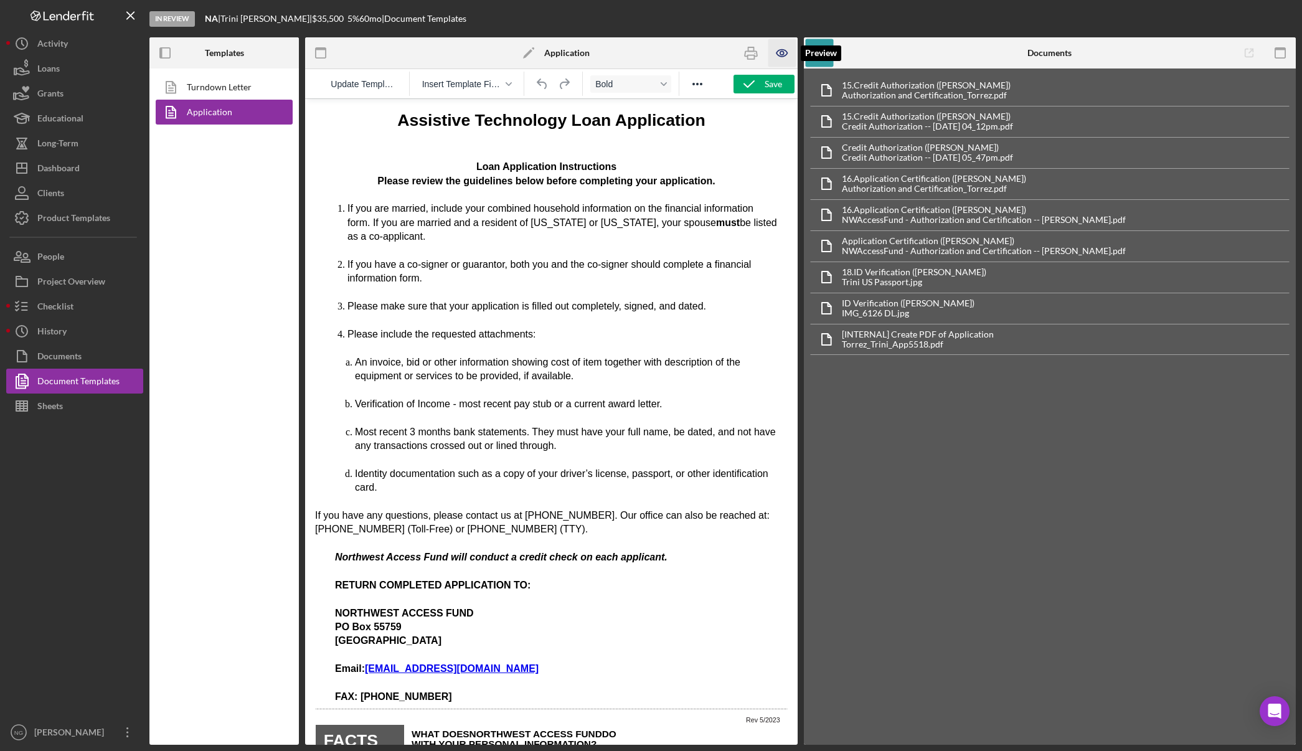
click at [781, 55] on icon "button" at bounding box center [782, 53] width 28 height 28
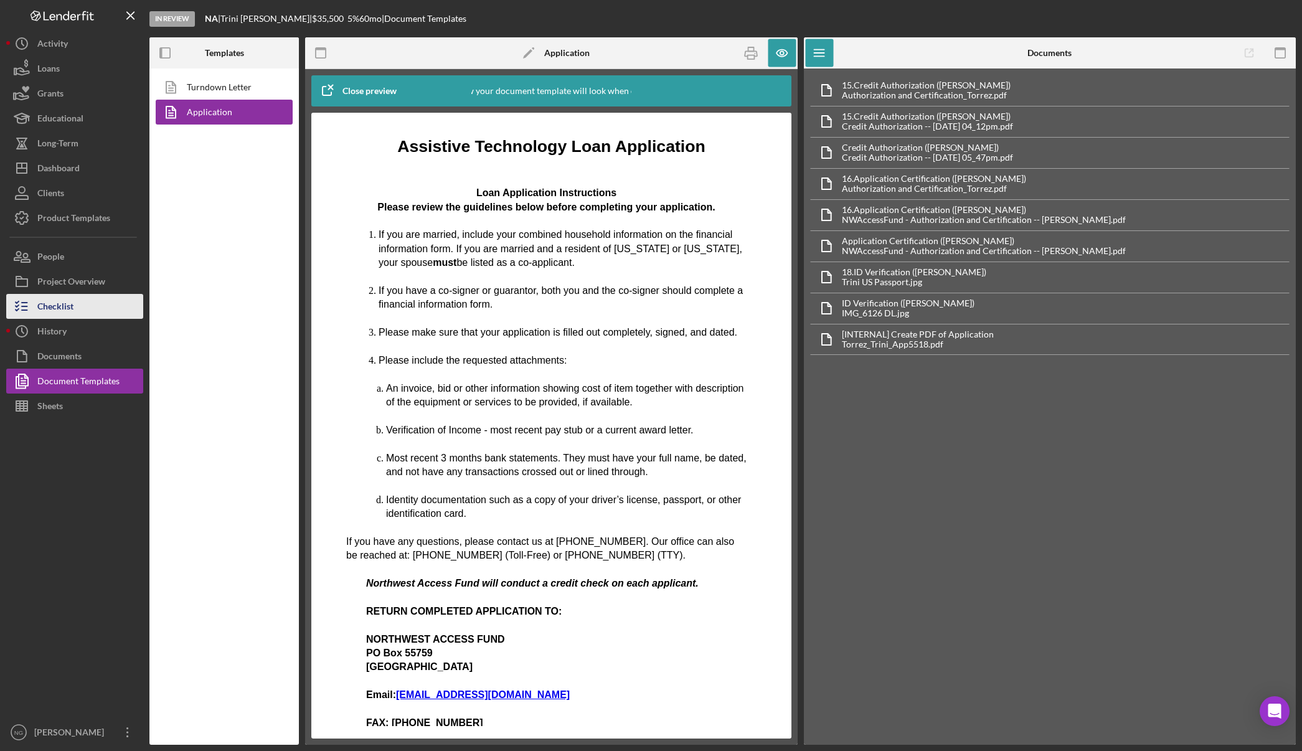
click at [70, 309] on div "Checklist" at bounding box center [55, 308] width 36 height 28
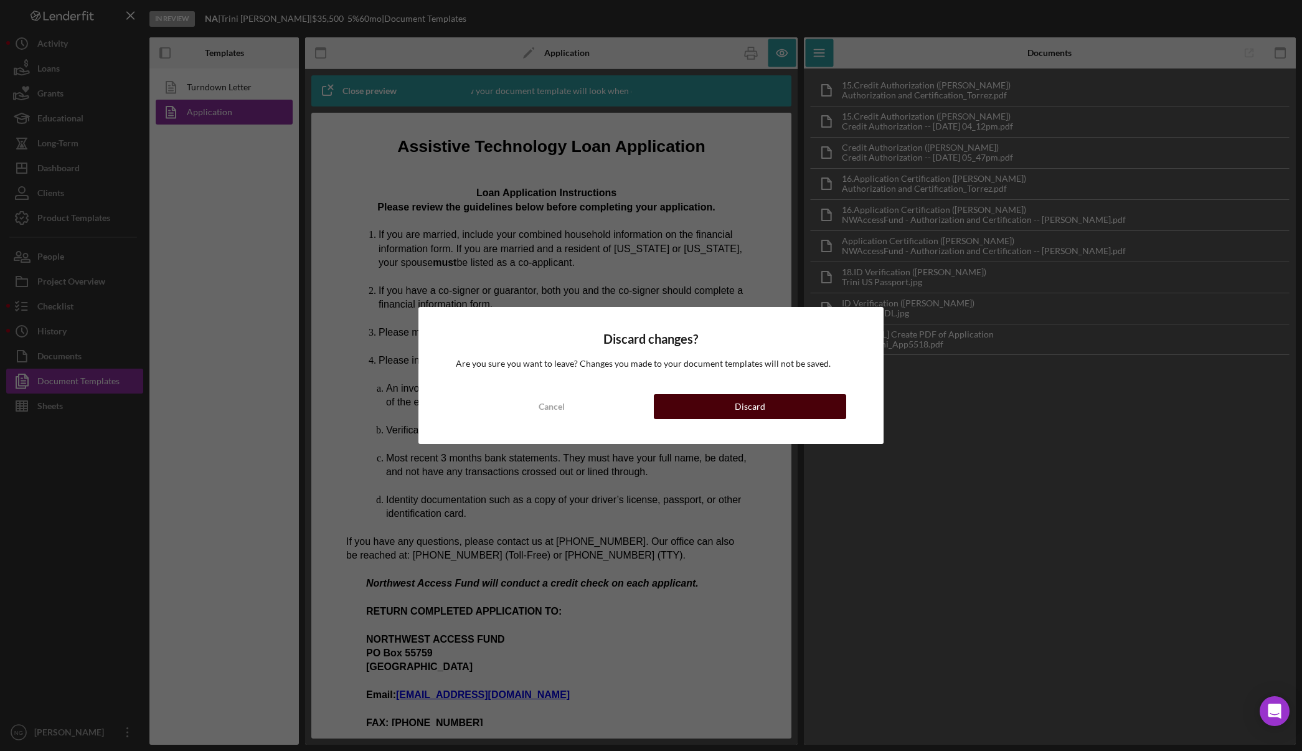
click at [759, 405] on div "Discard" at bounding box center [750, 406] width 31 height 25
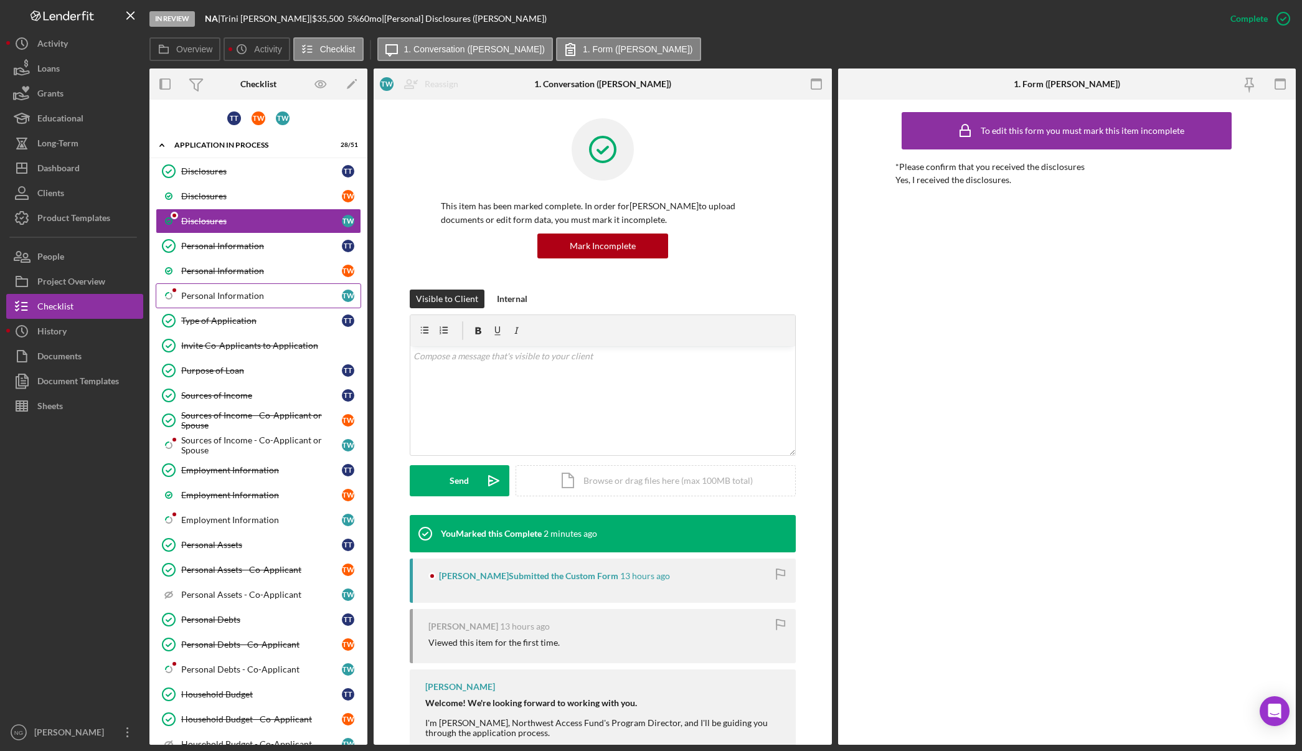
click at [248, 298] on div "Personal Information" at bounding box center [261, 296] width 161 height 10
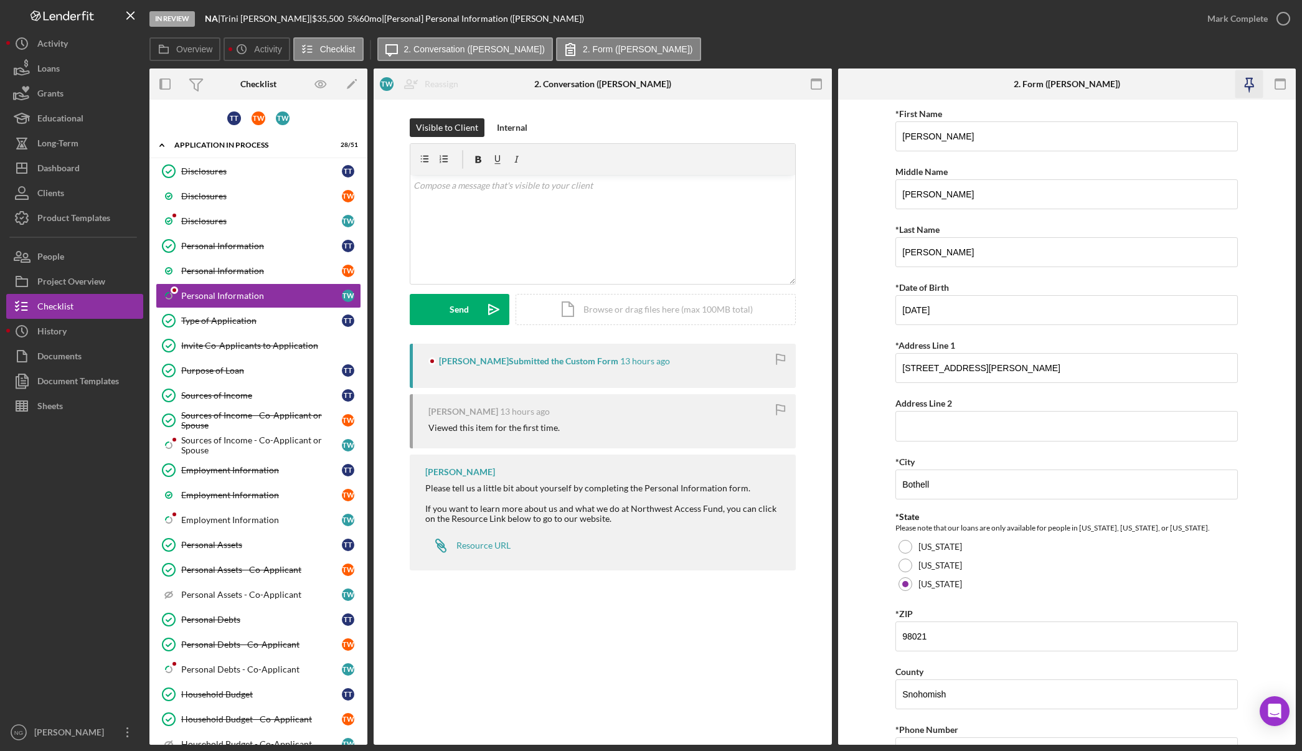
click at [1248, 76] on icon "button" at bounding box center [1249, 84] width 28 height 28
click at [821, 87] on icon "button" at bounding box center [816, 84] width 28 height 28
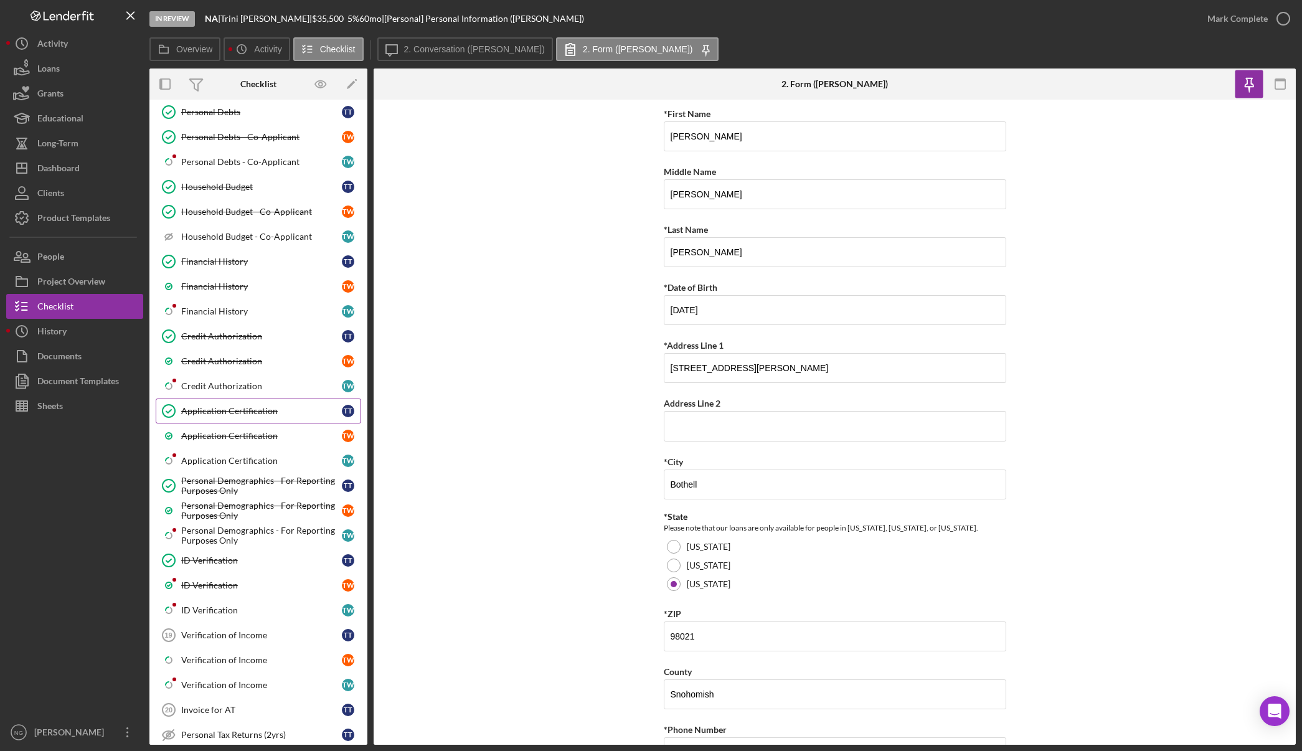
scroll to position [560, 0]
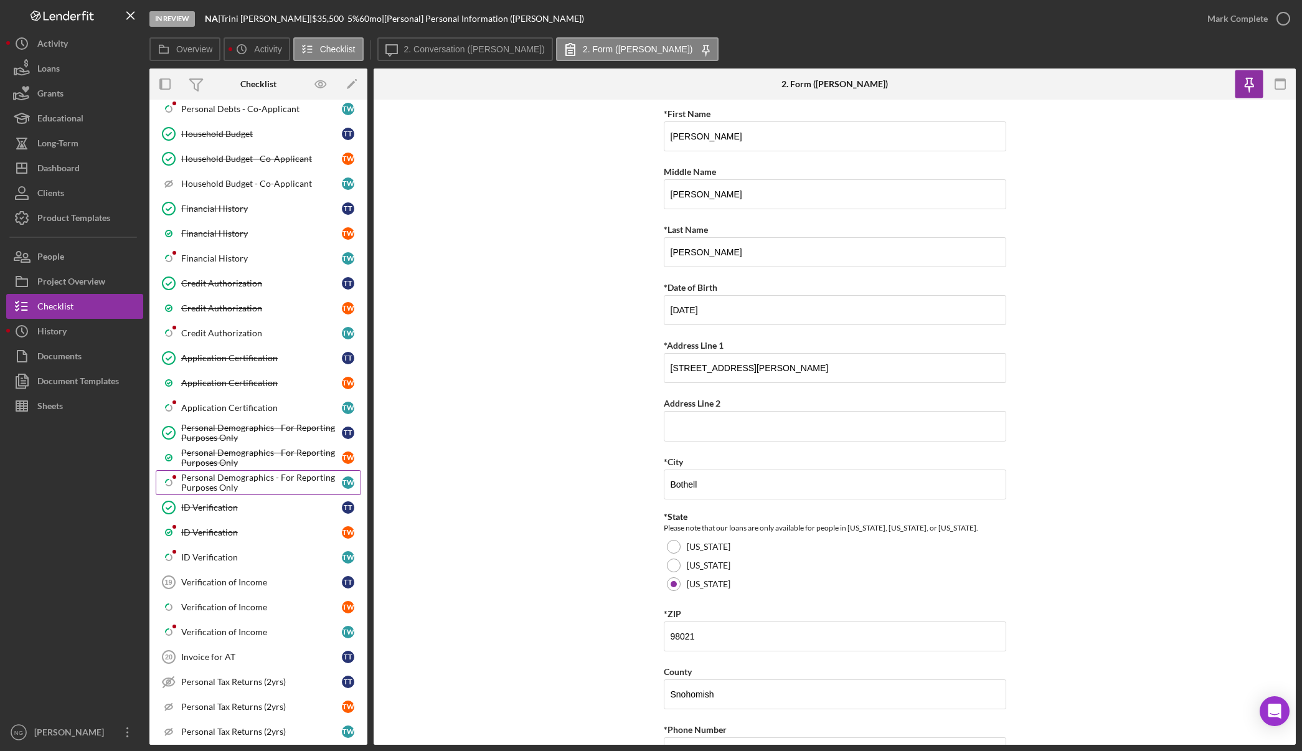
click at [262, 479] on div "Personal Demographics - For Reporting Purposes Only" at bounding box center [261, 483] width 161 height 20
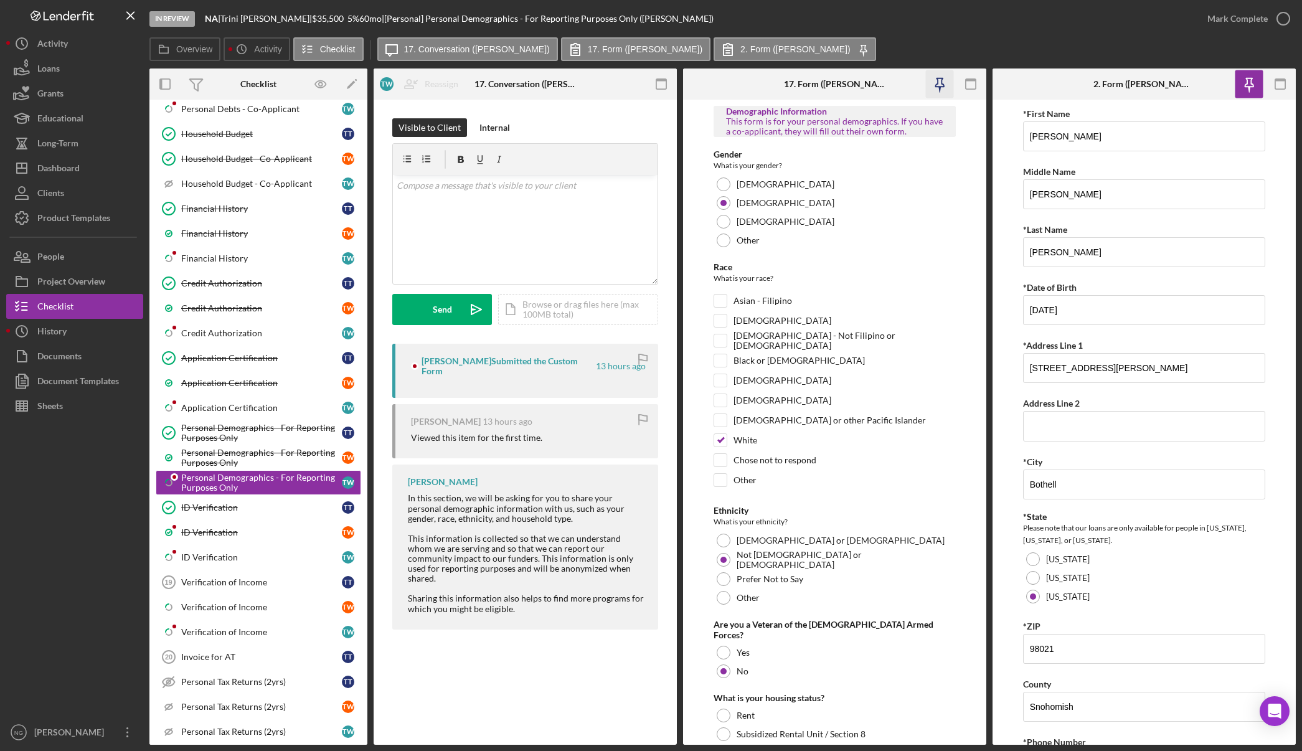
click at [936, 78] on icon "button" at bounding box center [939, 82] width 9 height 9
click at [666, 77] on icon "button" at bounding box center [661, 84] width 28 height 28
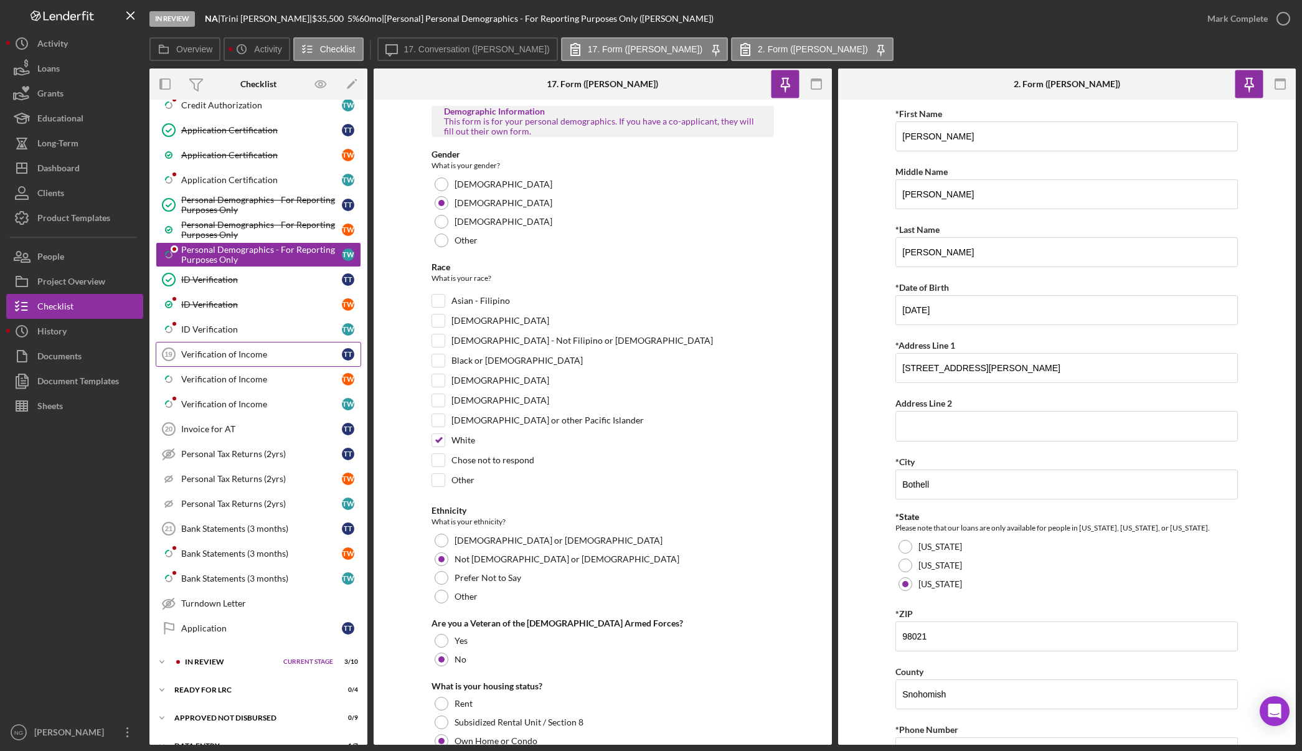
scroll to position [809, 0]
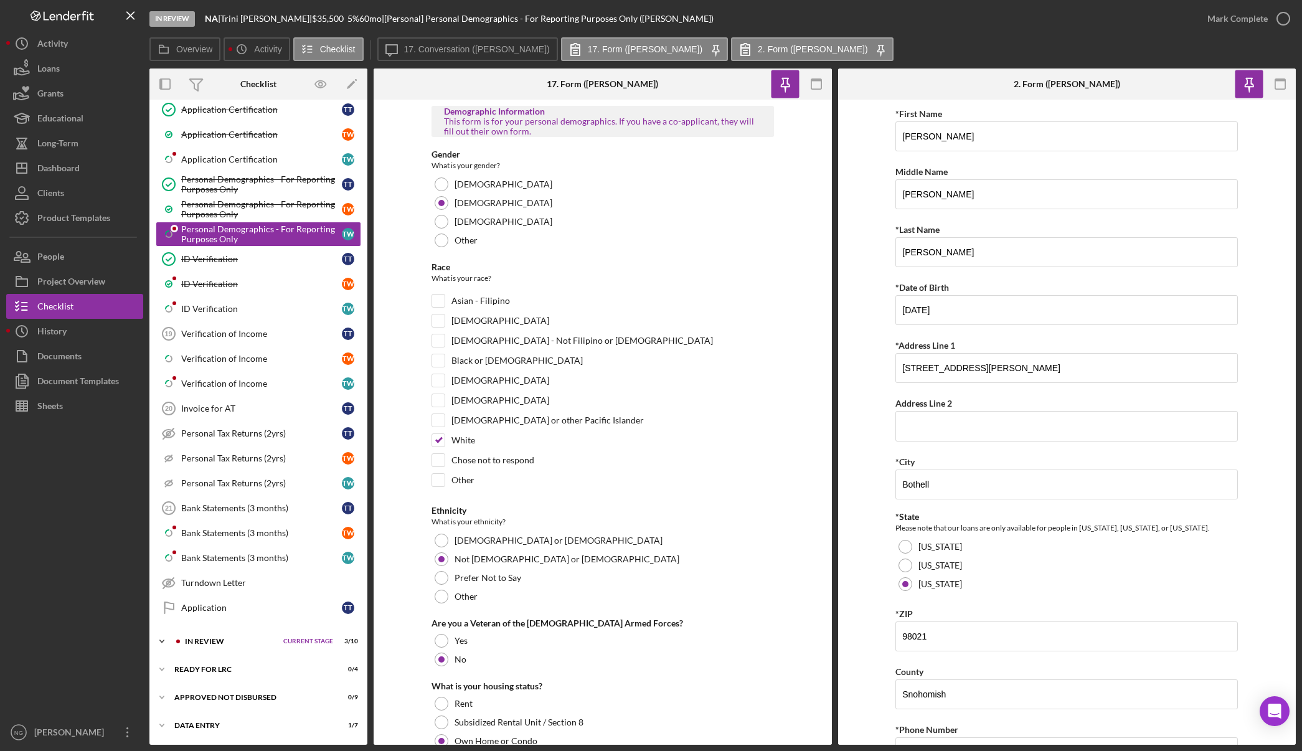
click at [265, 642] on div "In Review" at bounding box center [231, 641] width 92 height 7
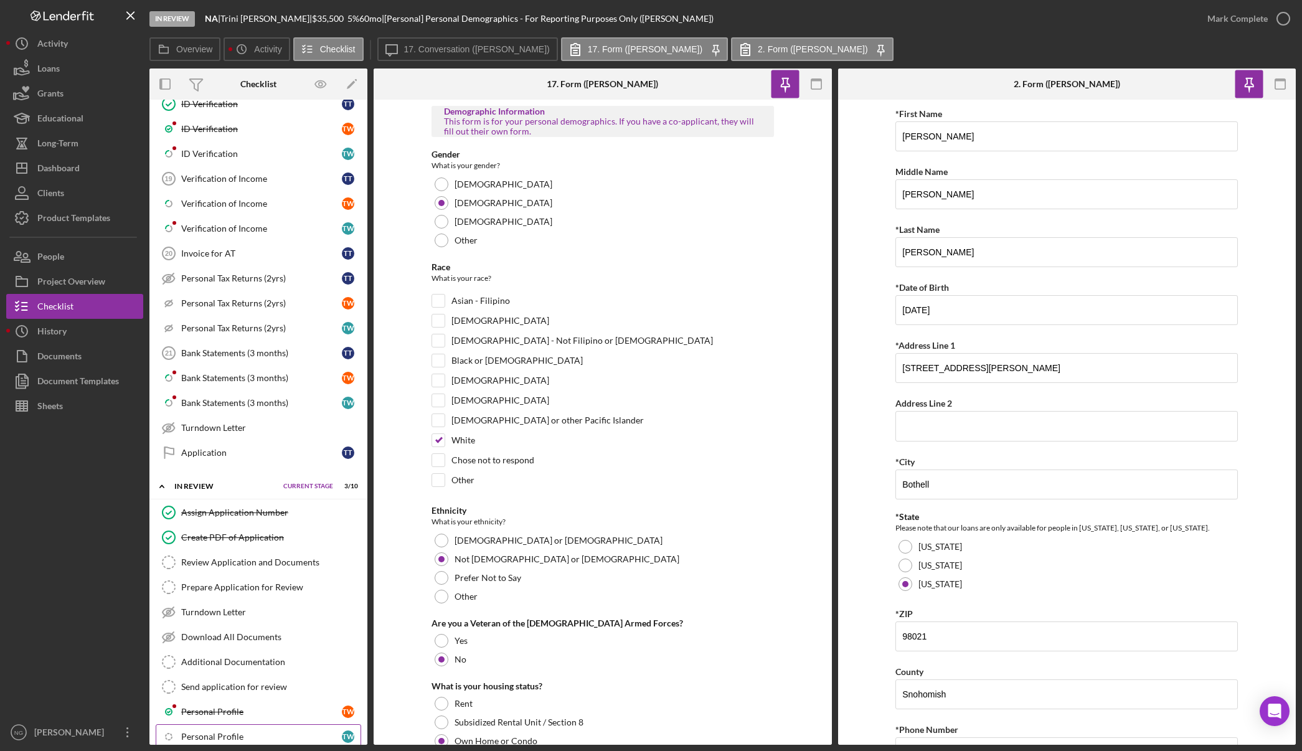
scroll to position [1065, 0]
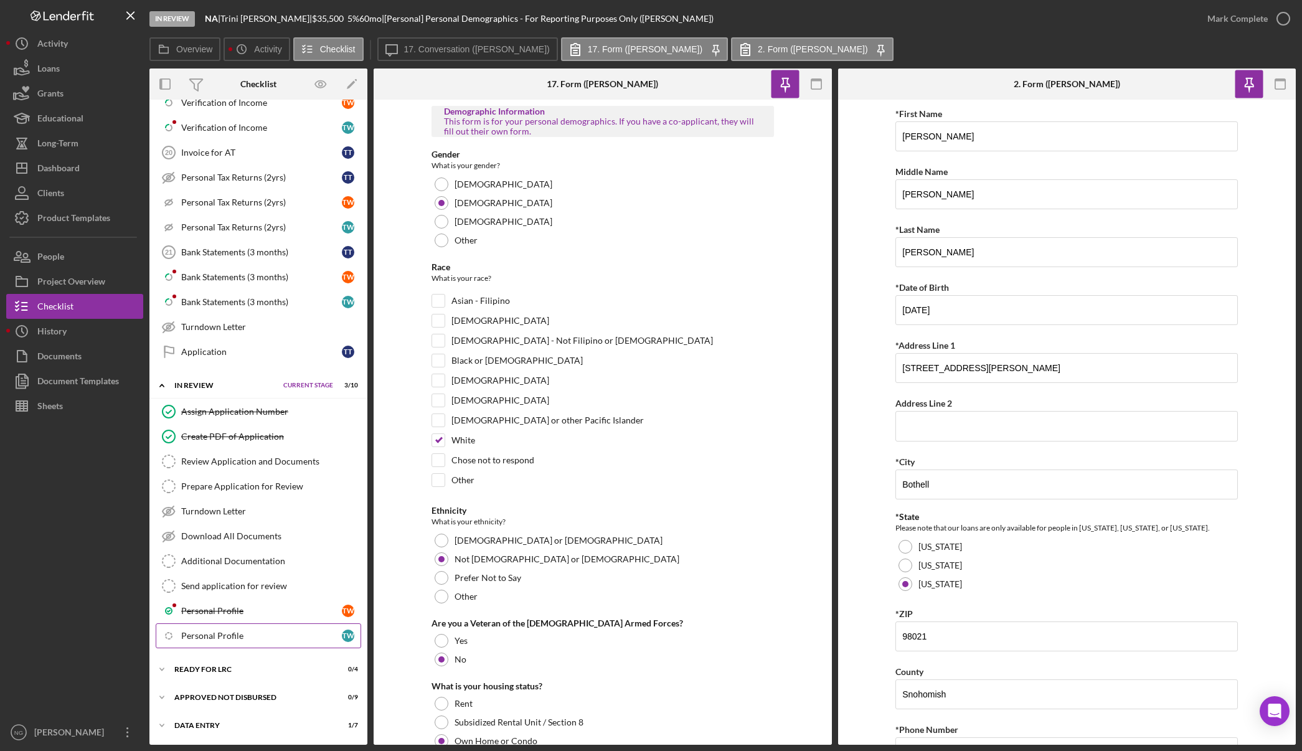
click at [272, 641] on link "Icon/Checklist Item Sub Internal Personal Profile T W" at bounding box center [258, 635] width 205 height 25
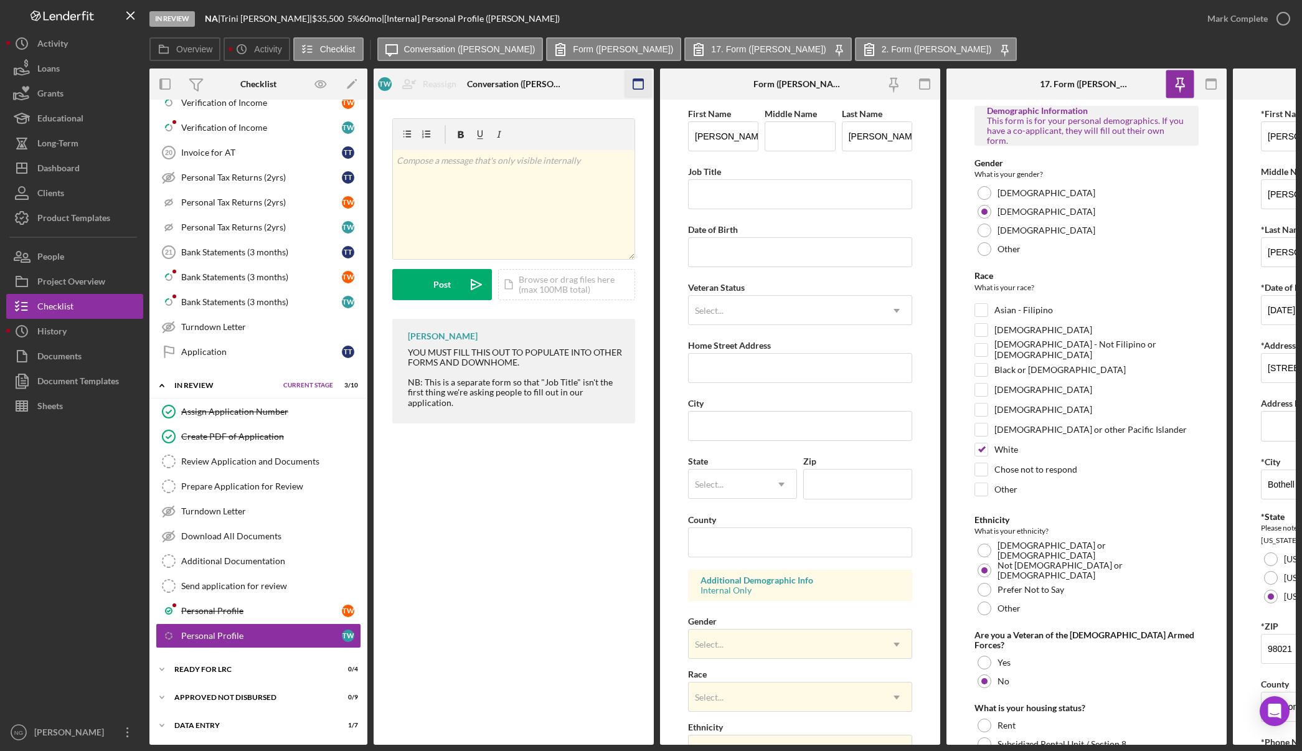
click at [641, 84] on icon "button" at bounding box center [638, 84] width 28 height 28
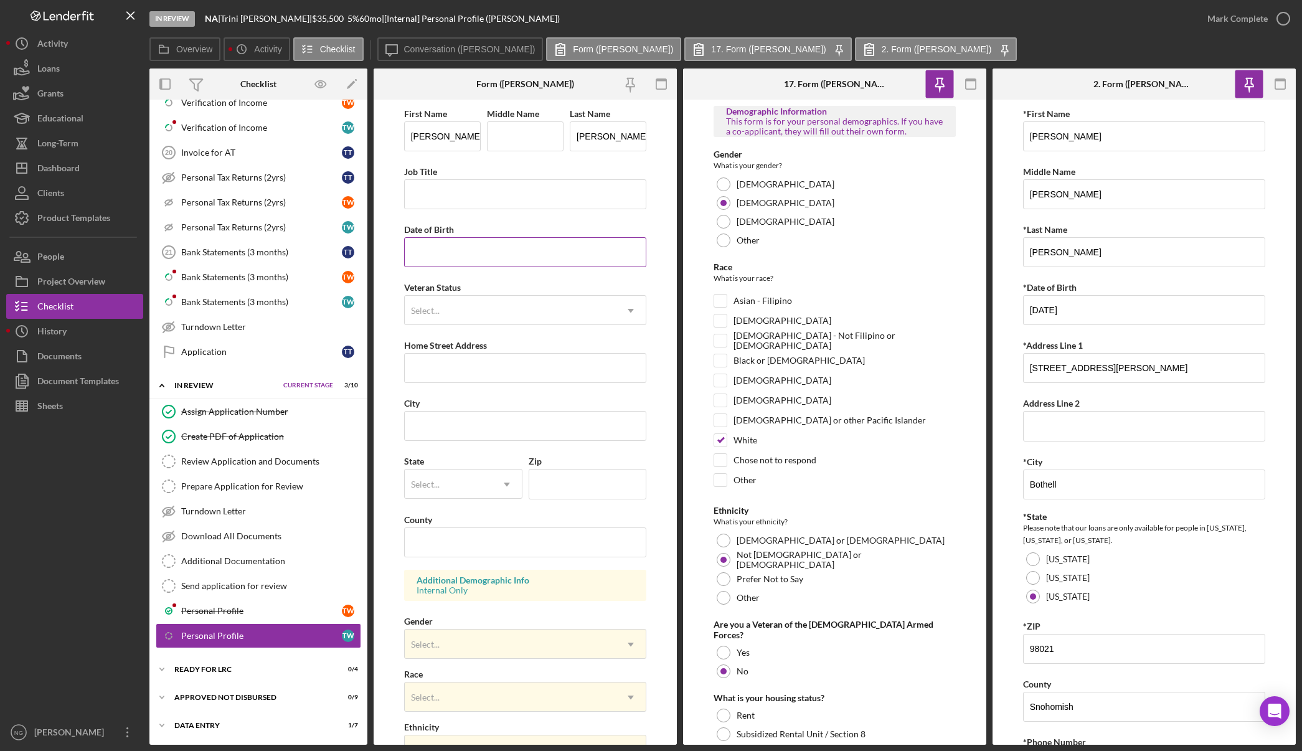
click at [504, 246] on input "Date of Birth" at bounding box center [525, 252] width 243 height 30
type input "08/06/1962"
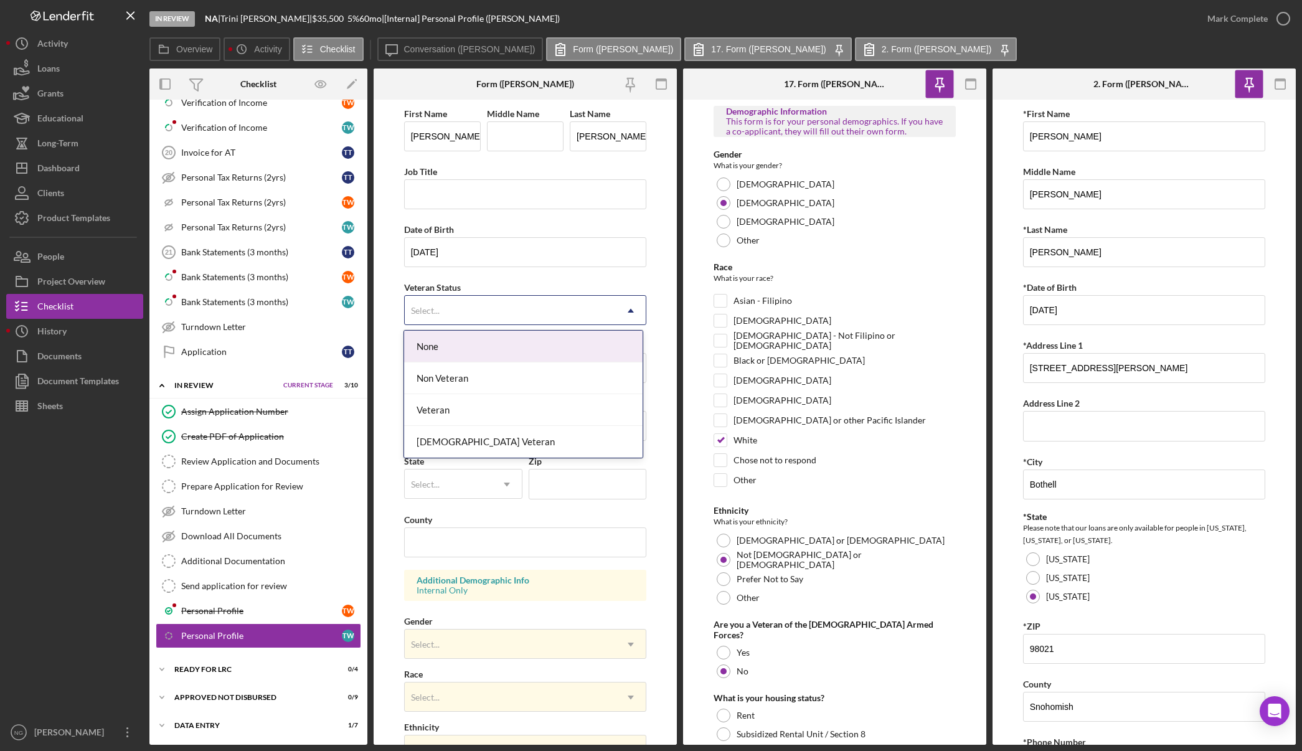
click at [537, 311] on div "Select..." at bounding box center [511, 310] width 212 height 29
click at [529, 380] on div "Non Veteran" at bounding box center [523, 378] width 238 height 32
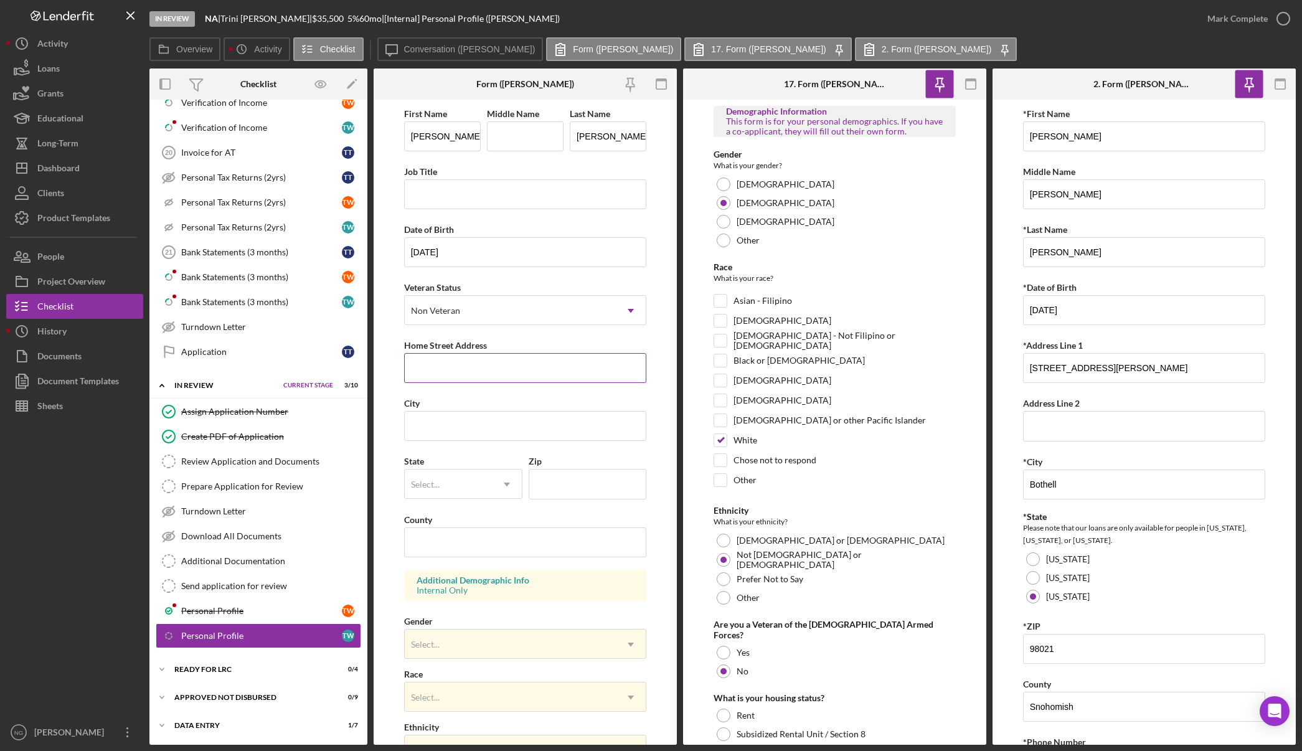
click at [529, 381] on input "Home Street Address" at bounding box center [525, 368] width 243 height 30
type input "21731 43rd Dr SE"
click at [527, 413] on div "City" at bounding box center [525, 417] width 243 height 45
click at [527, 418] on input "City" at bounding box center [525, 426] width 243 height 30
type input "Bothell"
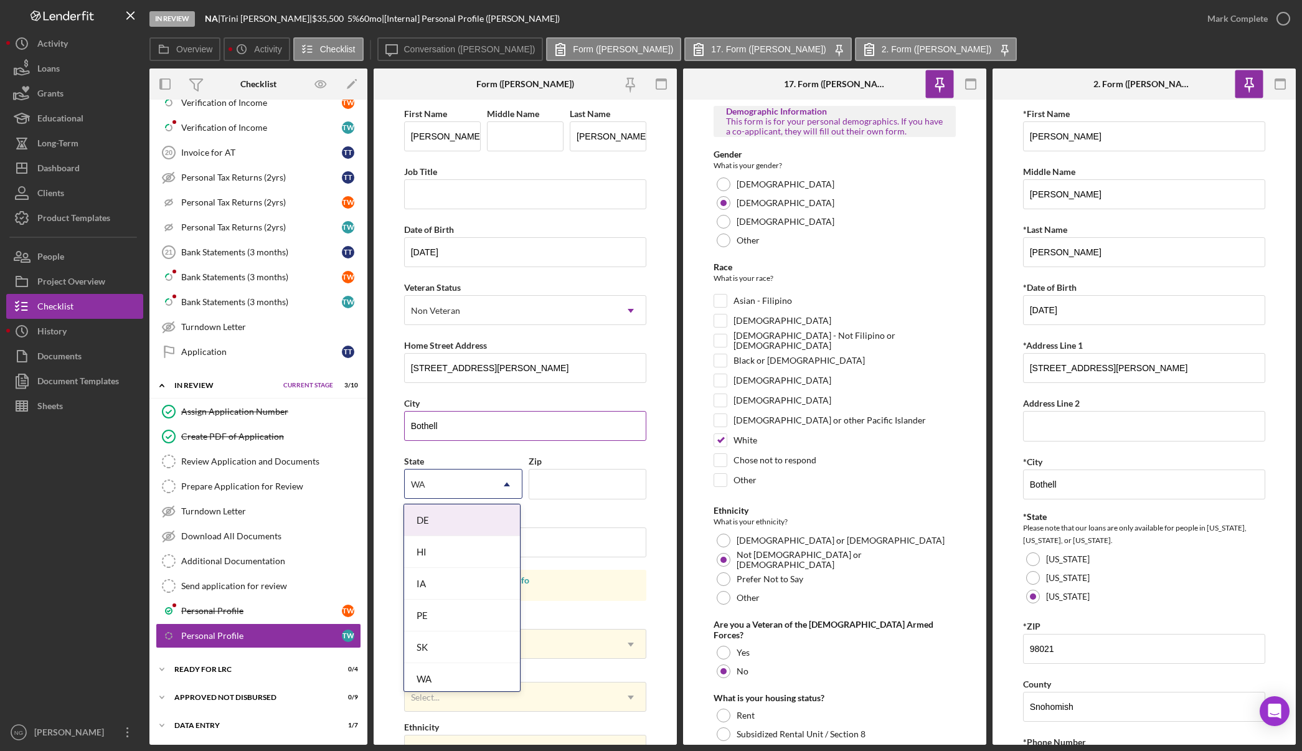
type input "WA"
click at [440, 479] on div "DE" at bounding box center [448, 484] width 87 height 29
click at [452, 551] on div "WA" at bounding box center [461, 548] width 115 height 32
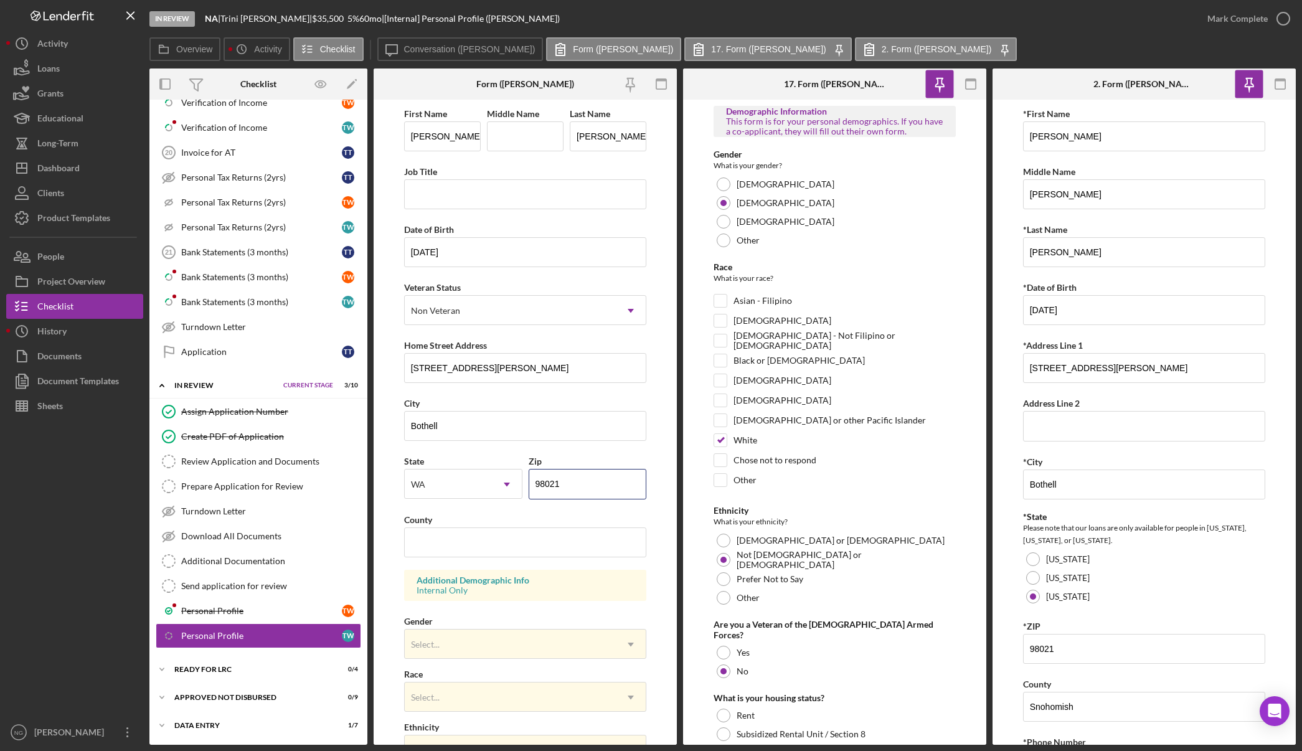
type input "98021"
type input "Snohomish"
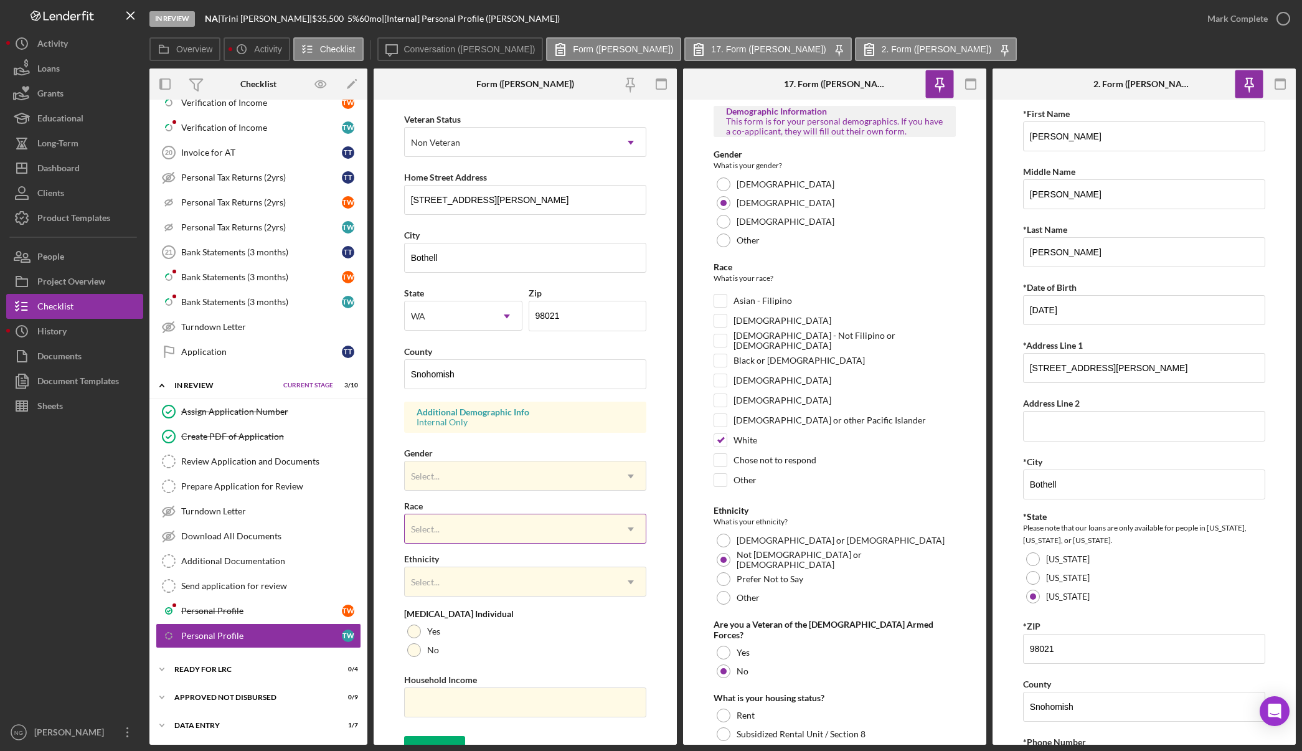
scroll to position [186, 0]
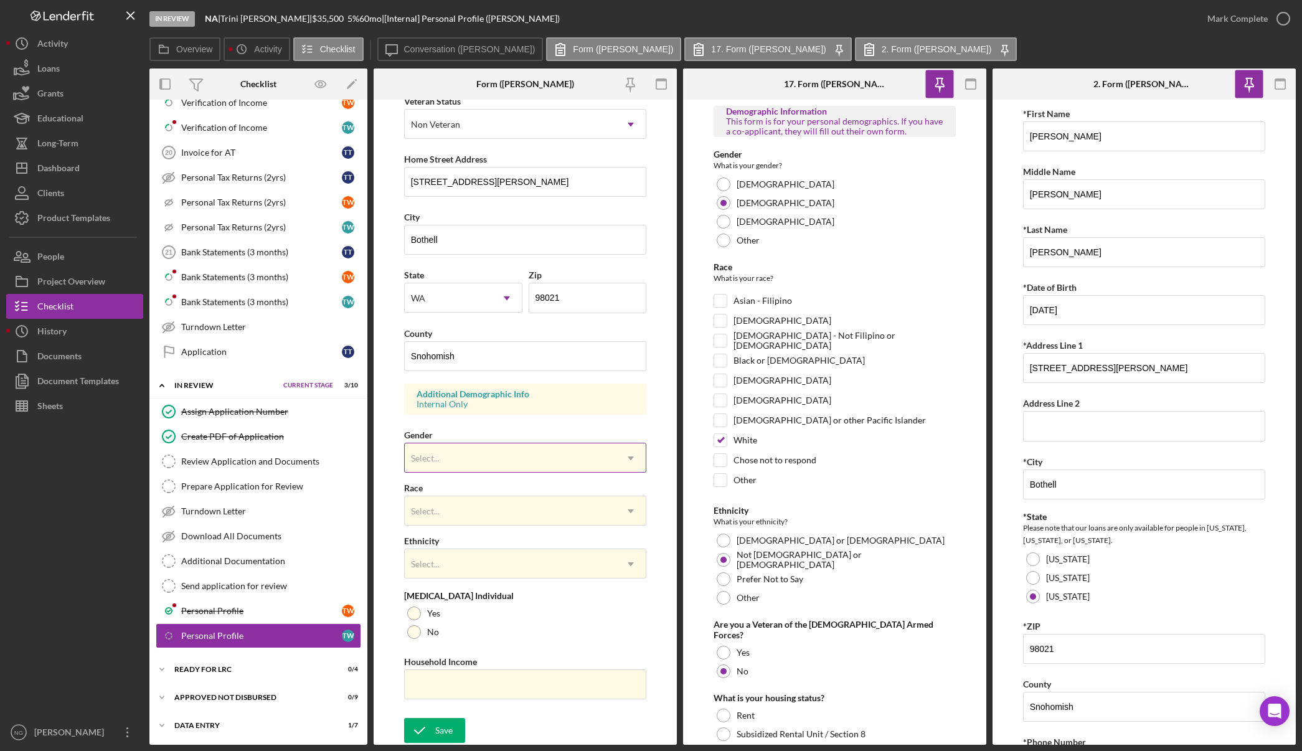
click at [481, 456] on div "Select..." at bounding box center [511, 458] width 212 height 29
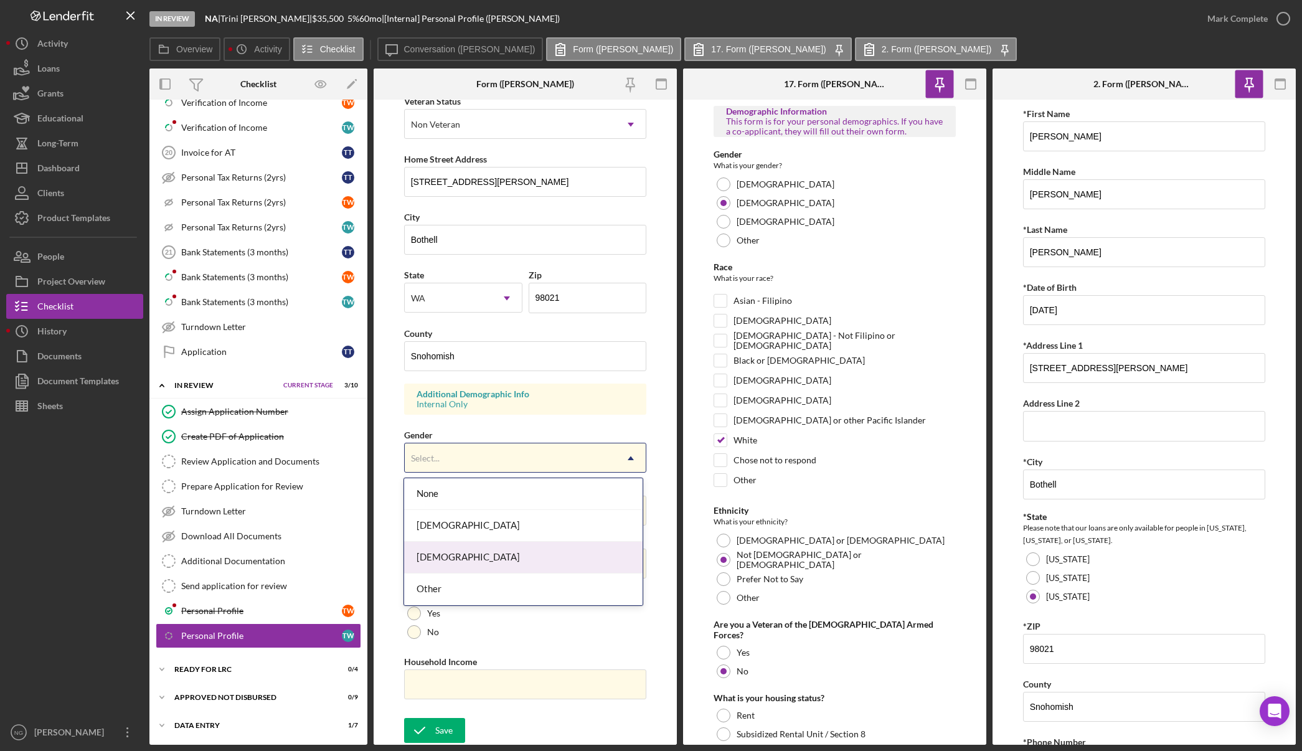
click at [469, 567] on div "Male" at bounding box center [523, 558] width 238 height 32
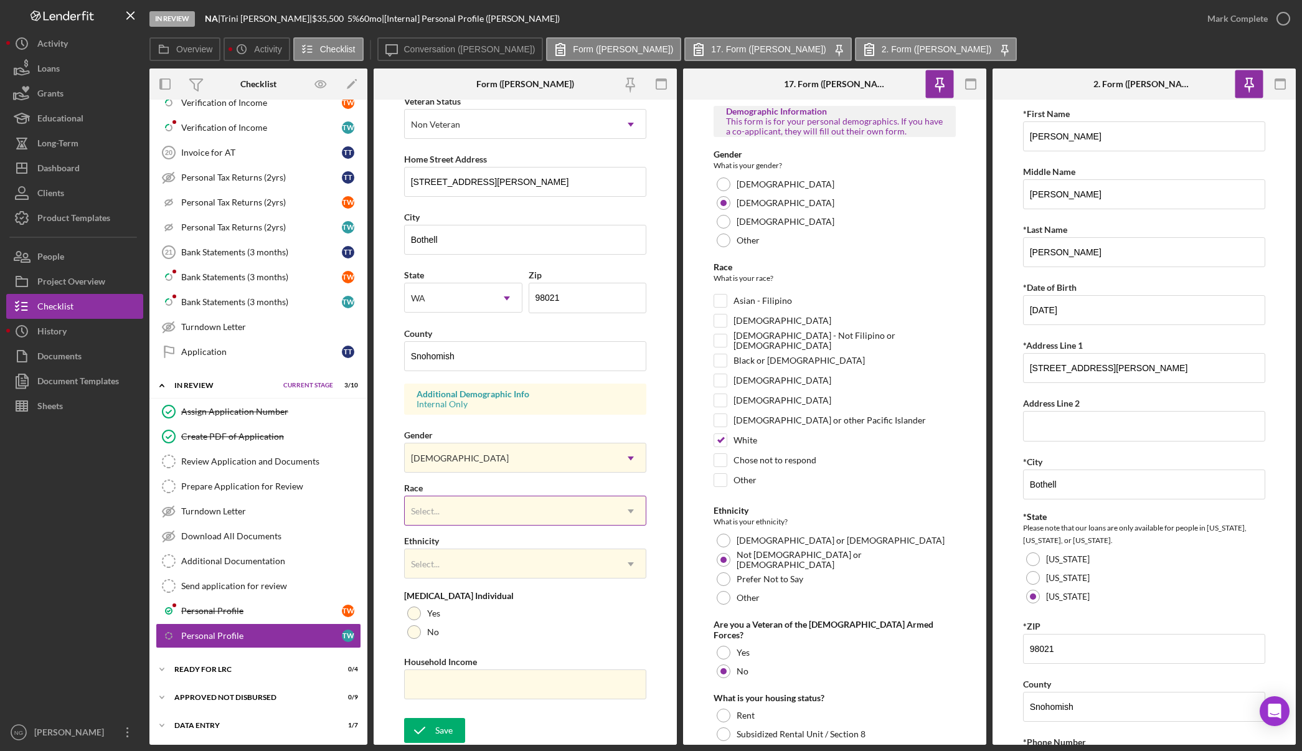
click at [469, 511] on div "Select..." at bounding box center [511, 511] width 212 height 29
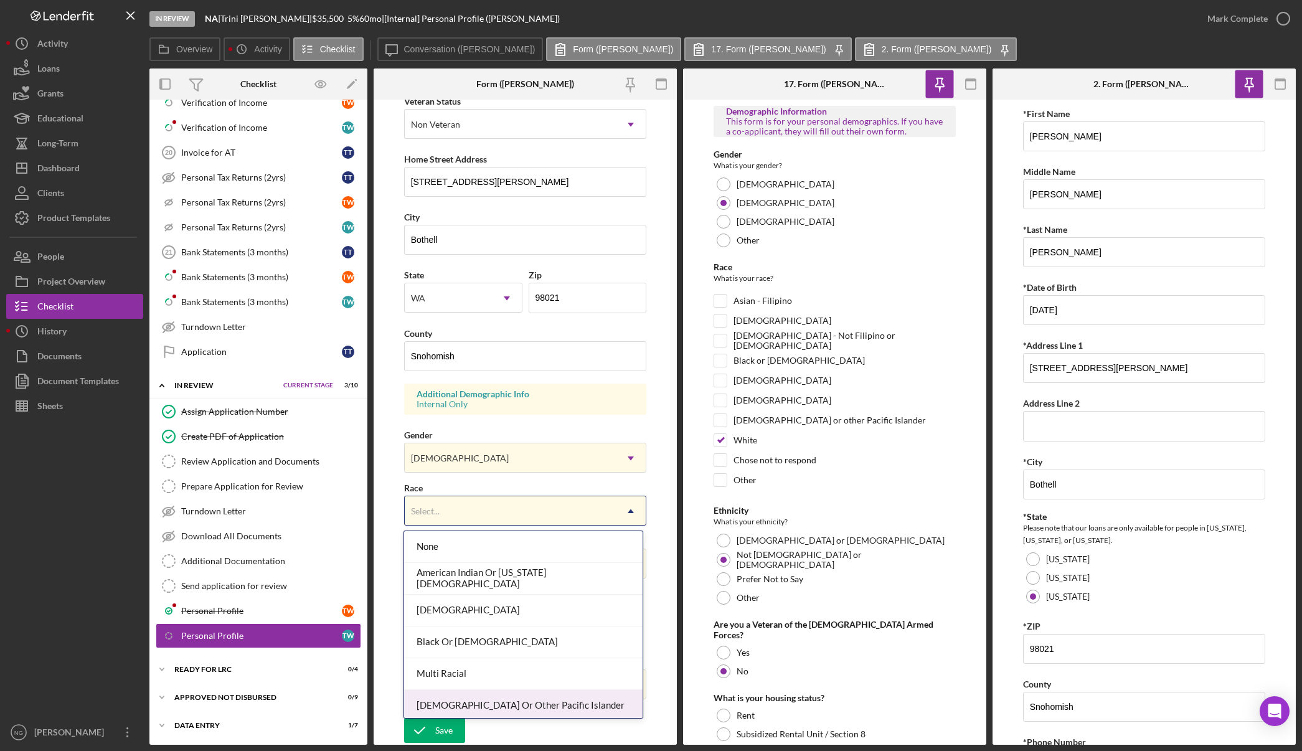
scroll to position [67, 0]
click at [483, 701] on div "White" at bounding box center [523, 702] width 238 height 32
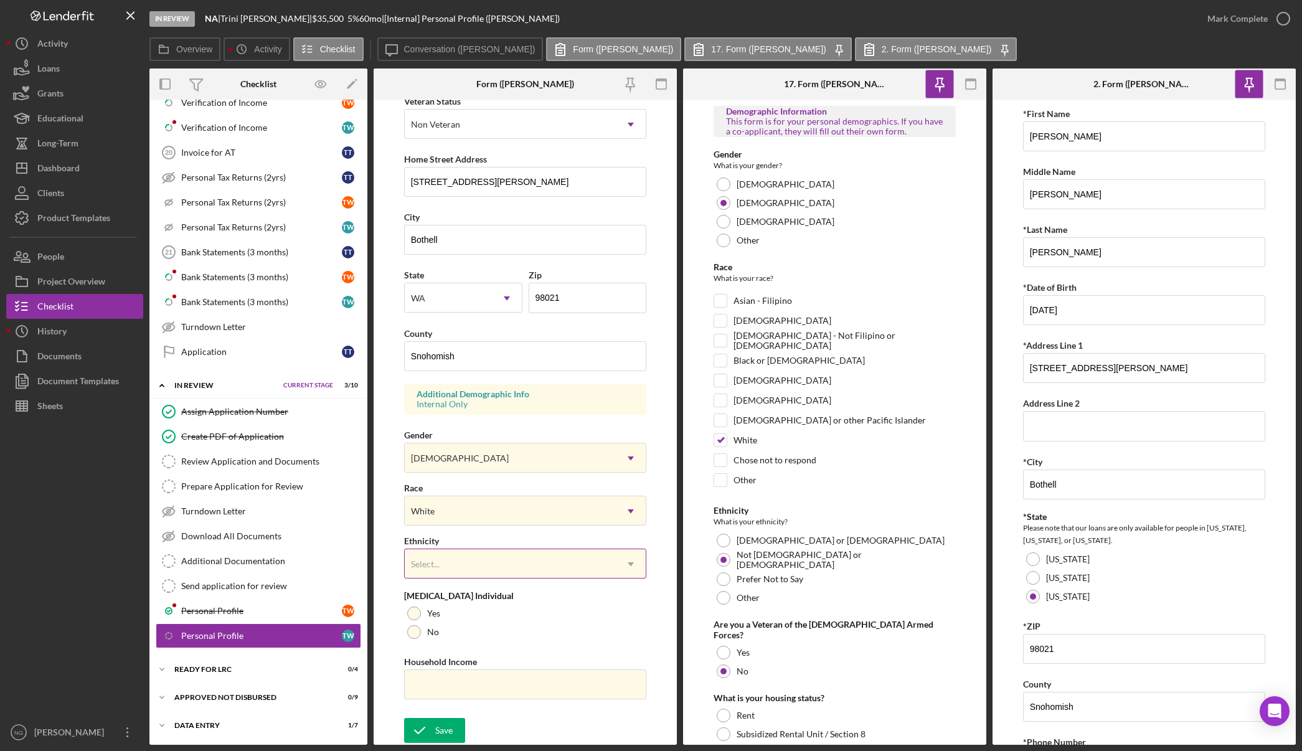
click at [502, 570] on div "Select..." at bounding box center [511, 564] width 212 height 29
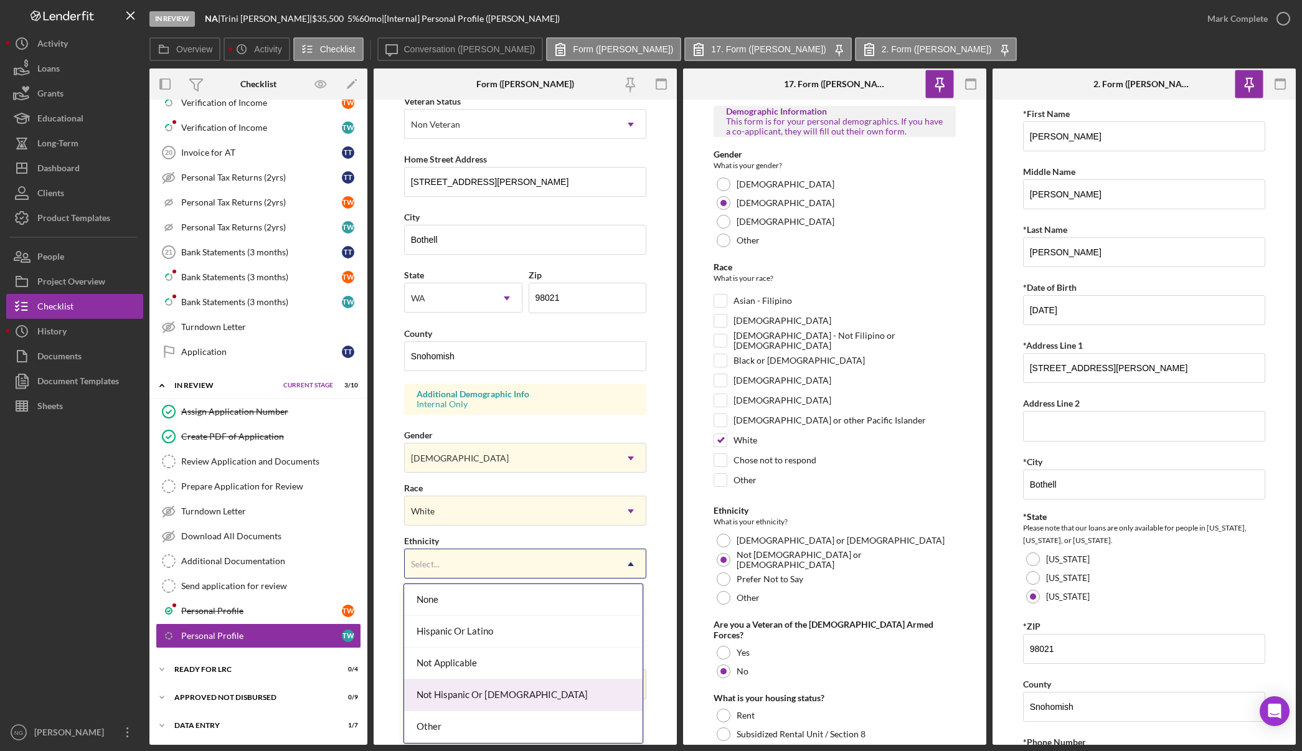
click at [494, 690] on div "Not Hispanic Or Latino" at bounding box center [523, 695] width 238 height 32
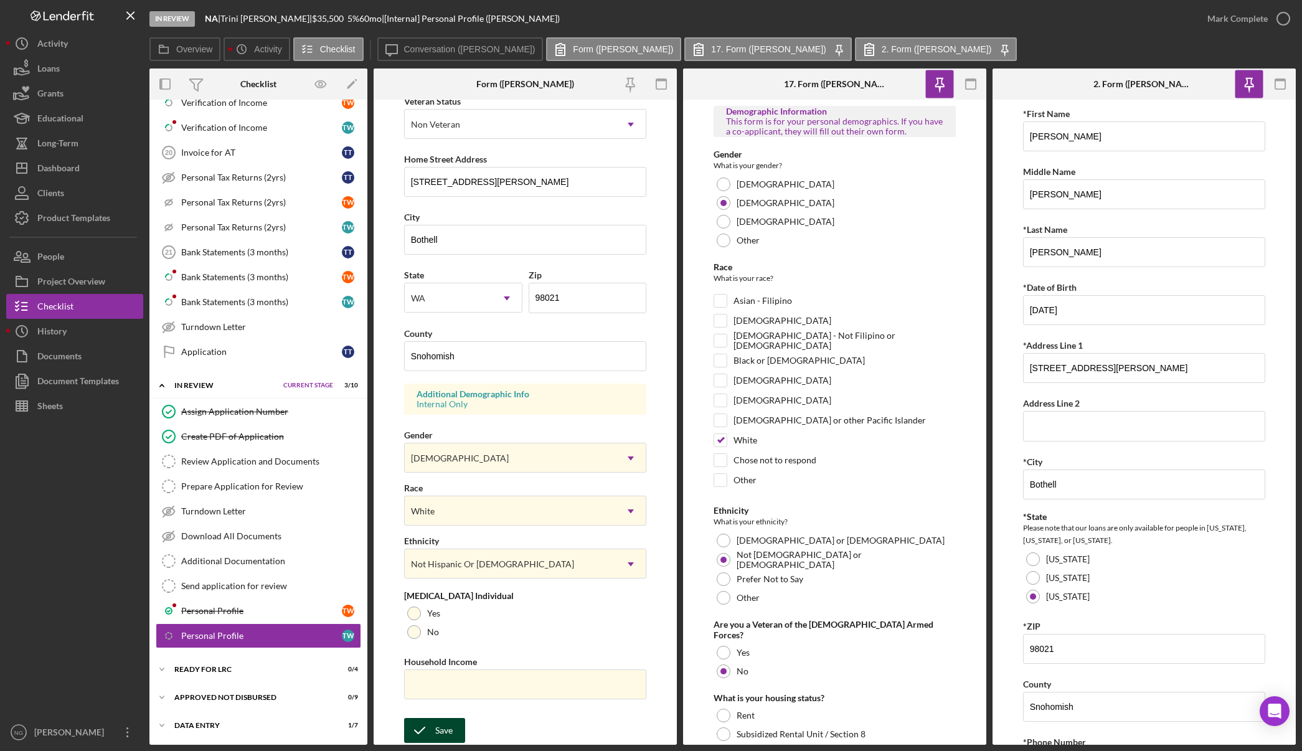
click at [430, 729] on icon "submit" at bounding box center [419, 730] width 31 height 31
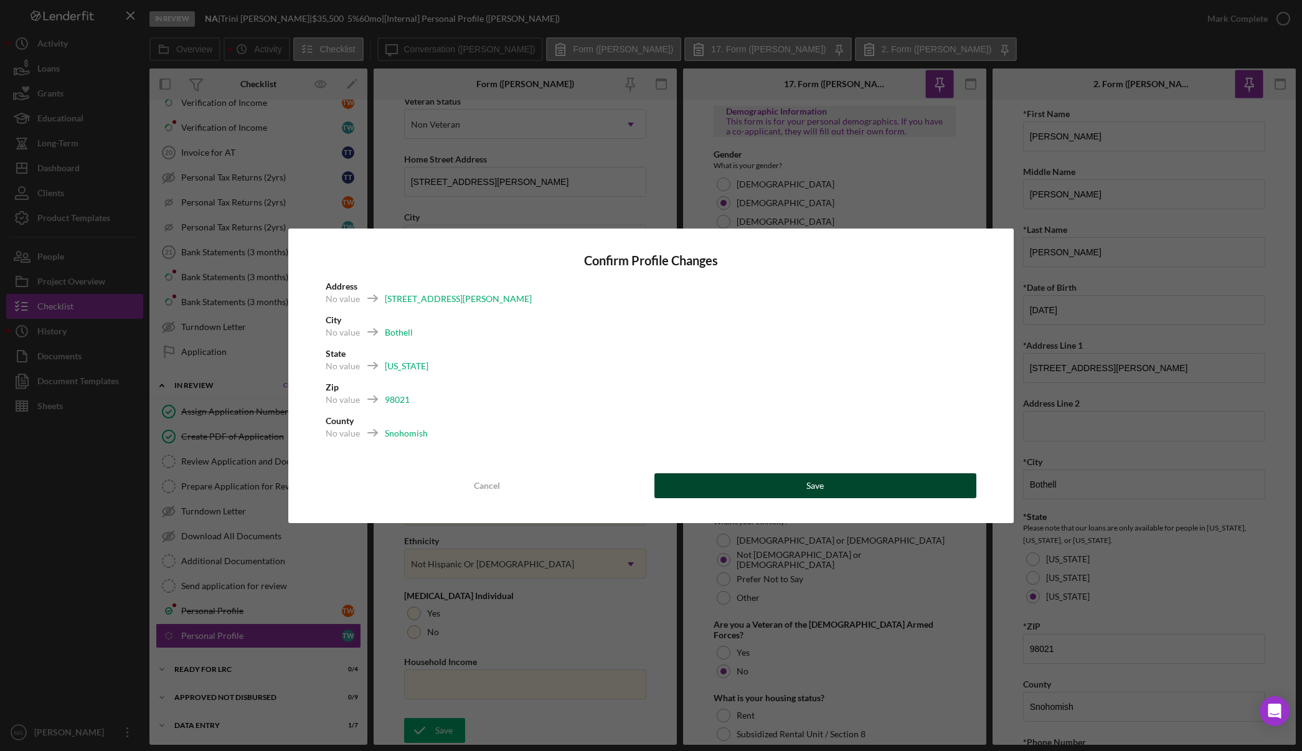
click at [776, 491] on button "Save" at bounding box center [815, 485] width 322 height 25
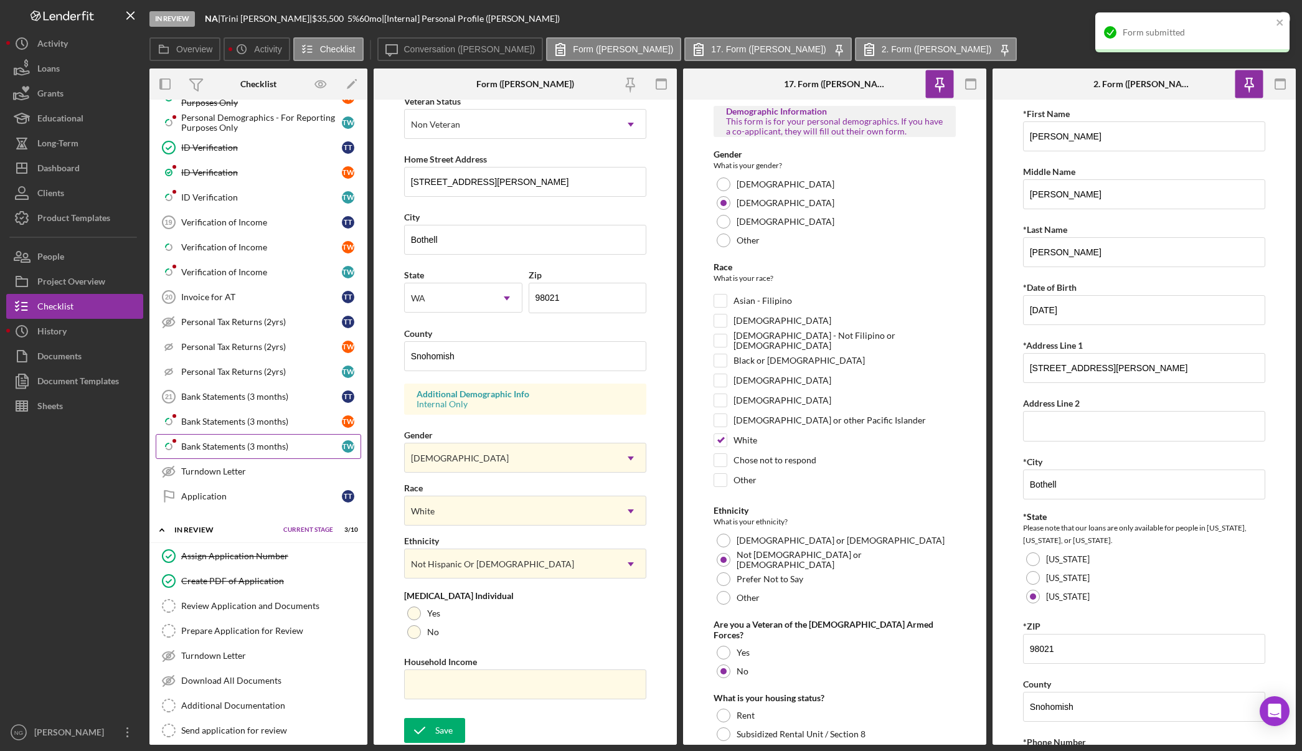
scroll to position [816, 0]
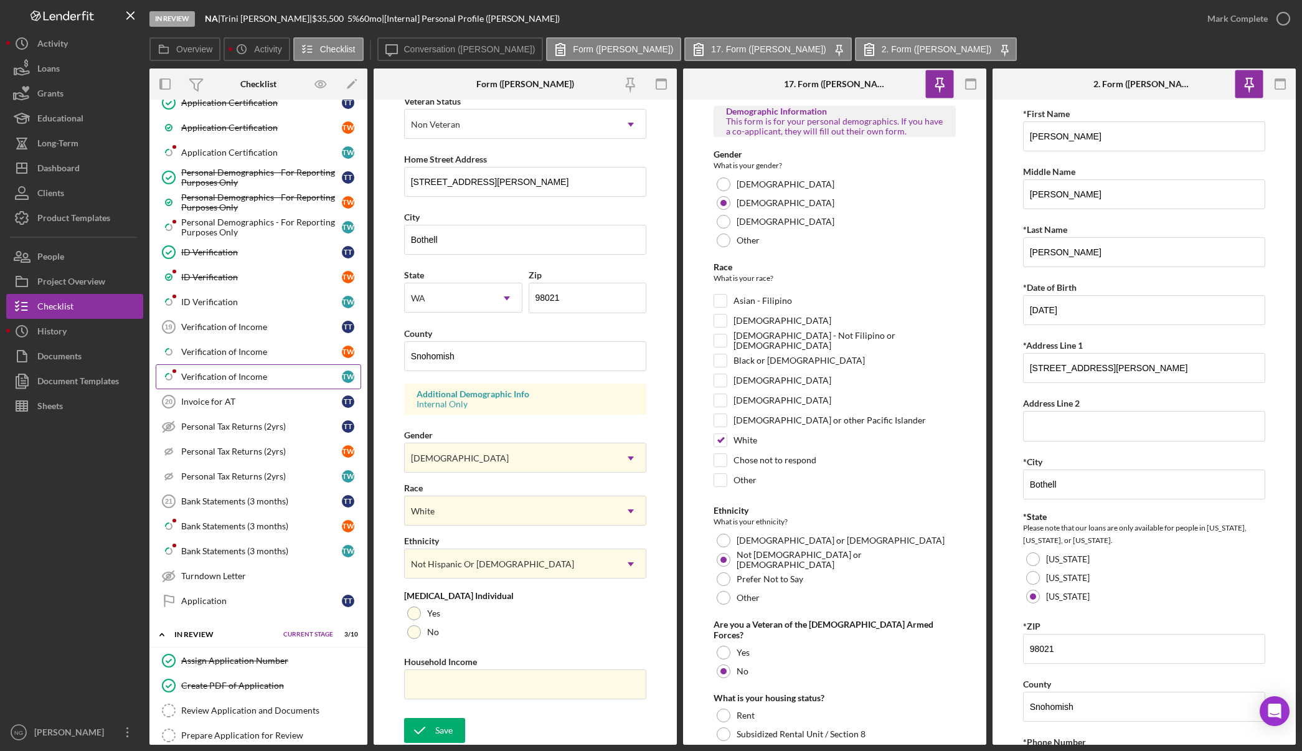
click at [258, 379] on div "Verification of Income" at bounding box center [261, 377] width 161 height 10
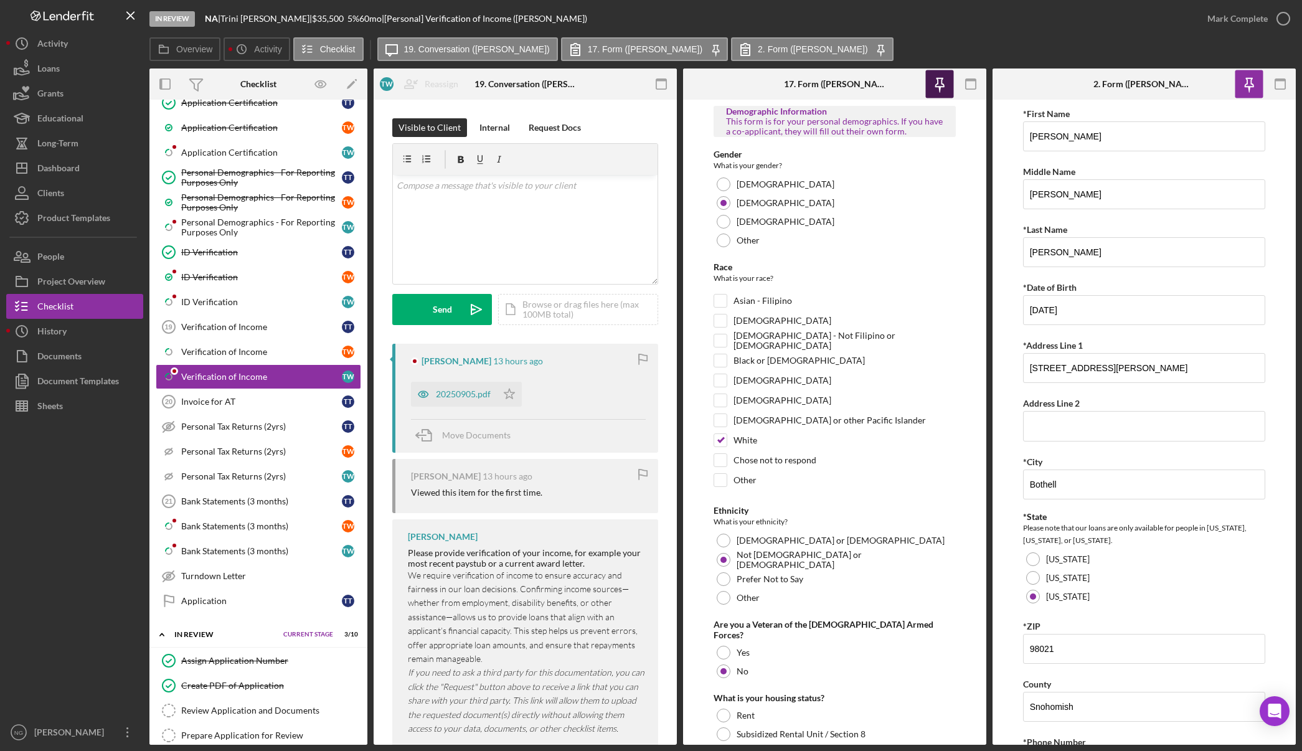
click at [949, 83] on icon "button" at bounding box center [939, 84] width 28 height 28
click at [1256, 85] on icon "button" at bounding box center [1249, 84] width 28 height 28
click at [1273, 83] on icon "button" at bounding box center [1280, 84] width 28 height 28
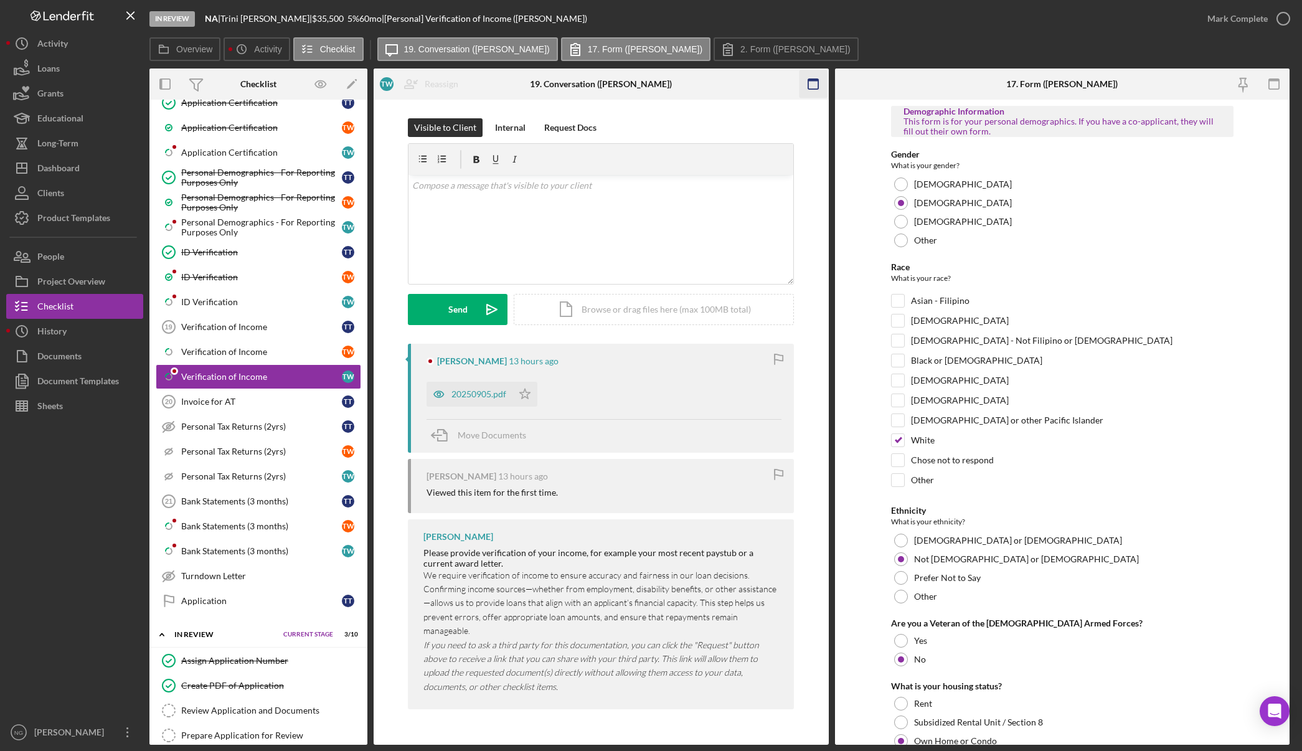
click at [1274, 83] on icon "button" at bounding box center [1274, 84] width 28 height 28
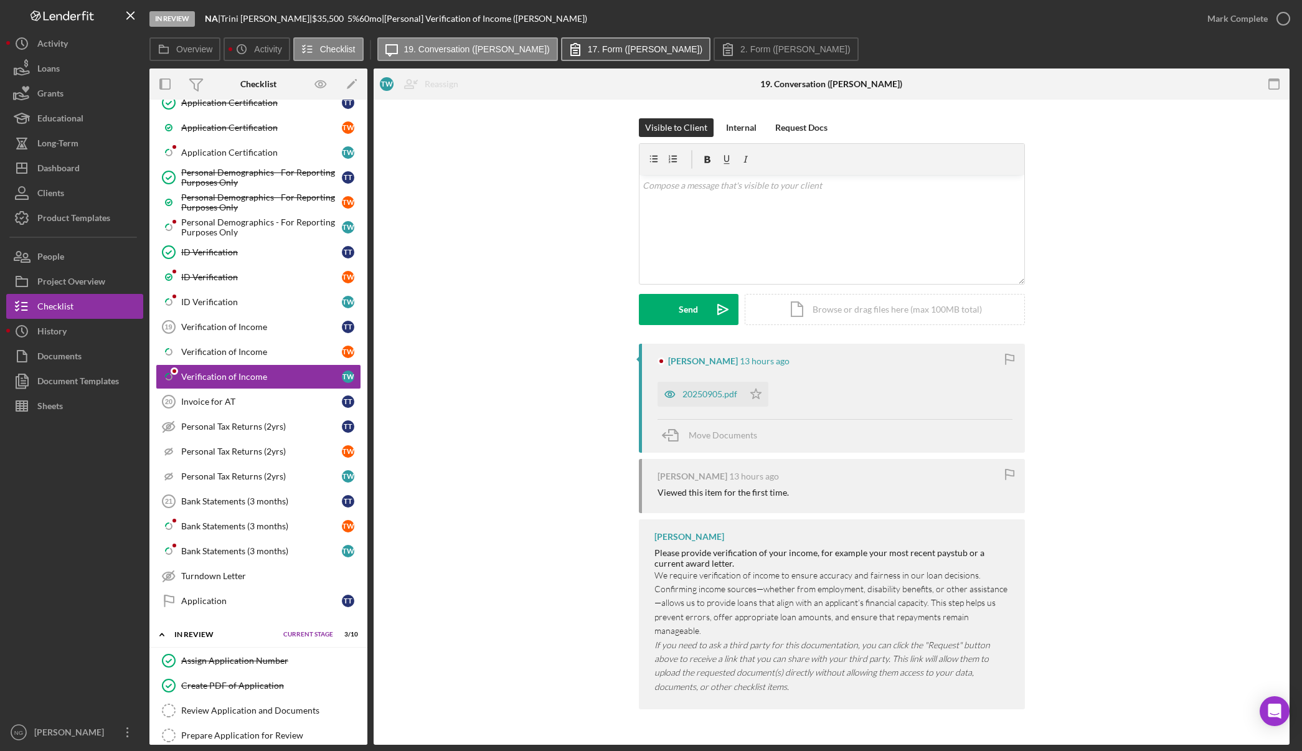
click at [635, 57] on button "17. Form (Terrence W.)" at bounding box center [635, 49] width 149 height 24
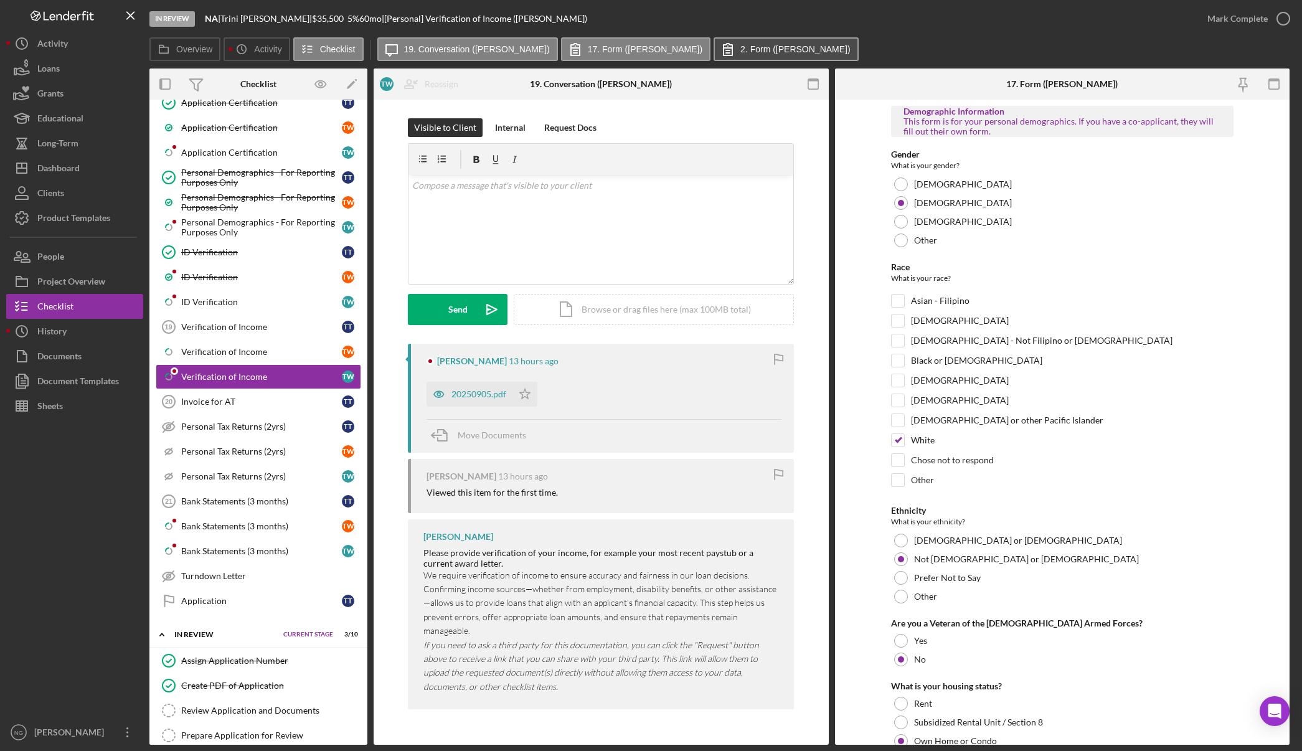
click at [735, 40] on button "2. Form (Terrence W.)" at bounding box center [785, 49] width 145 height 24
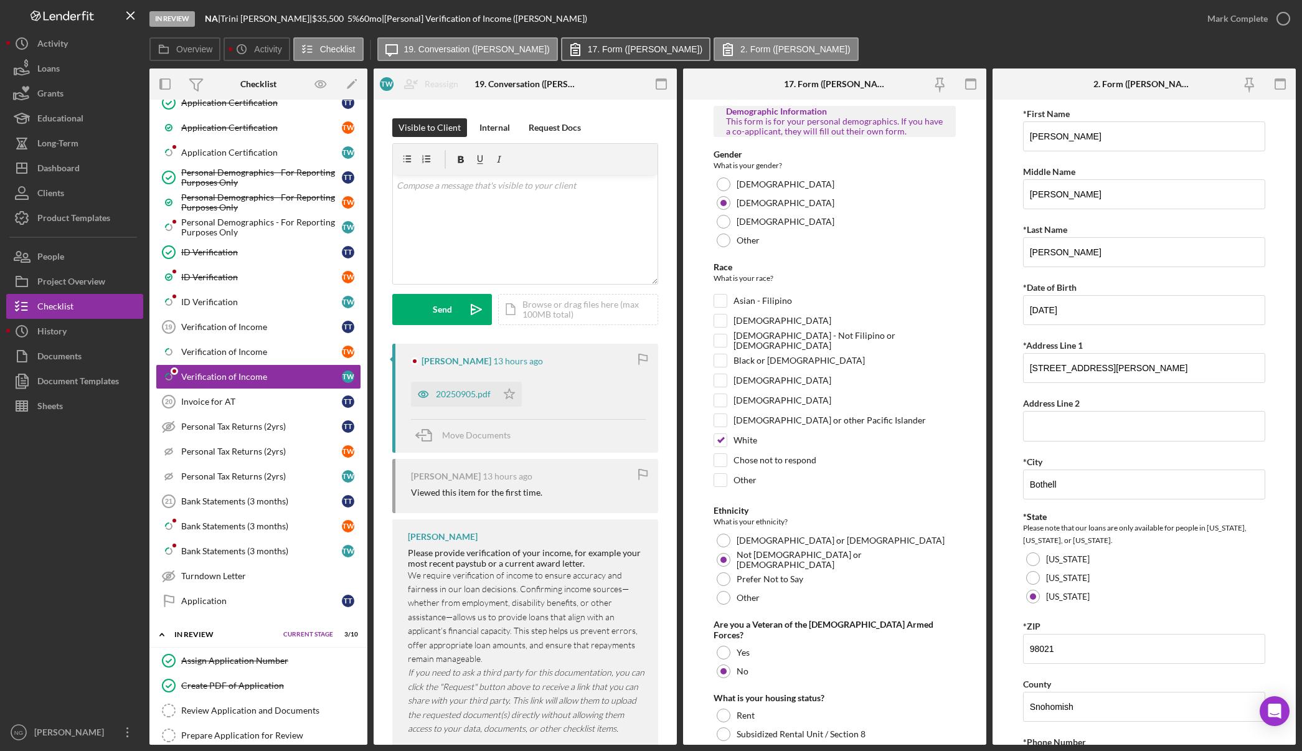
click at [640, 45] on label "17. Form (Terrence W.)" at bounding box center [645, 49] width 115 height 10
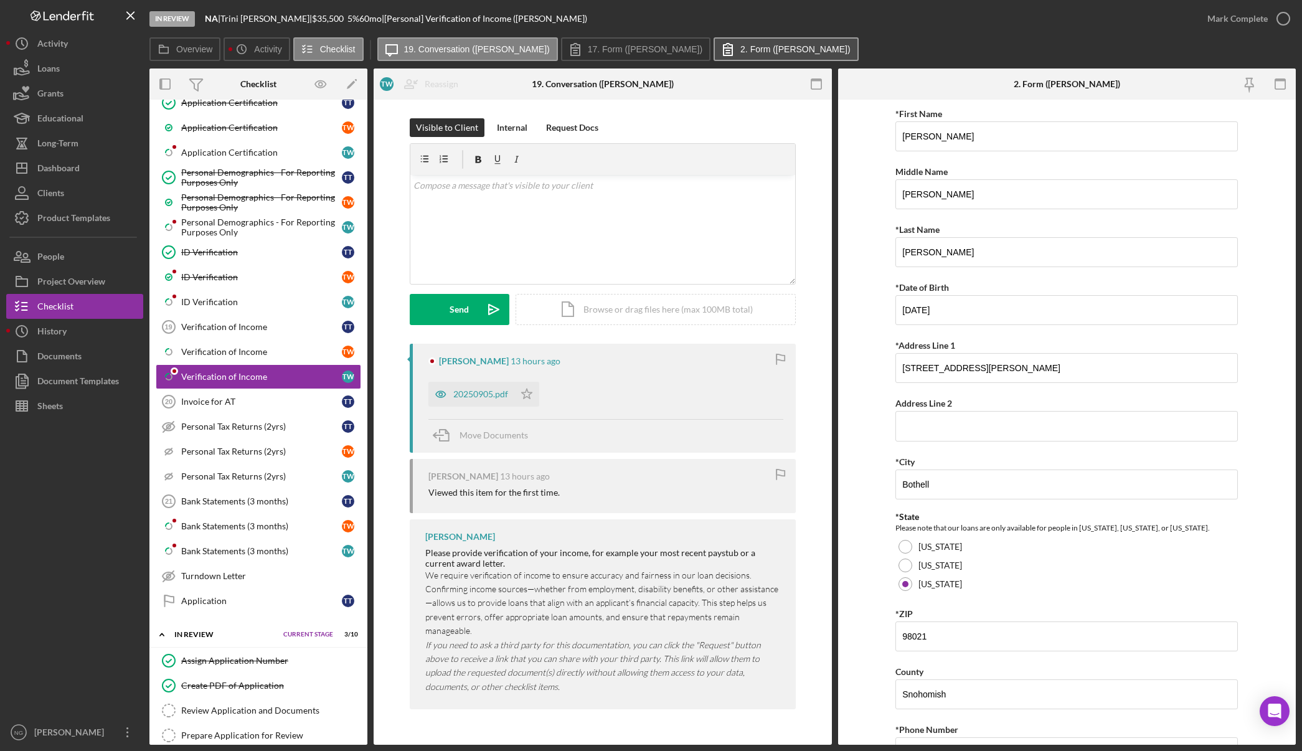
click at [740, 47] on label "2. Form (Terrence W.)" at bounding box center [795, 49] width 110 height 10
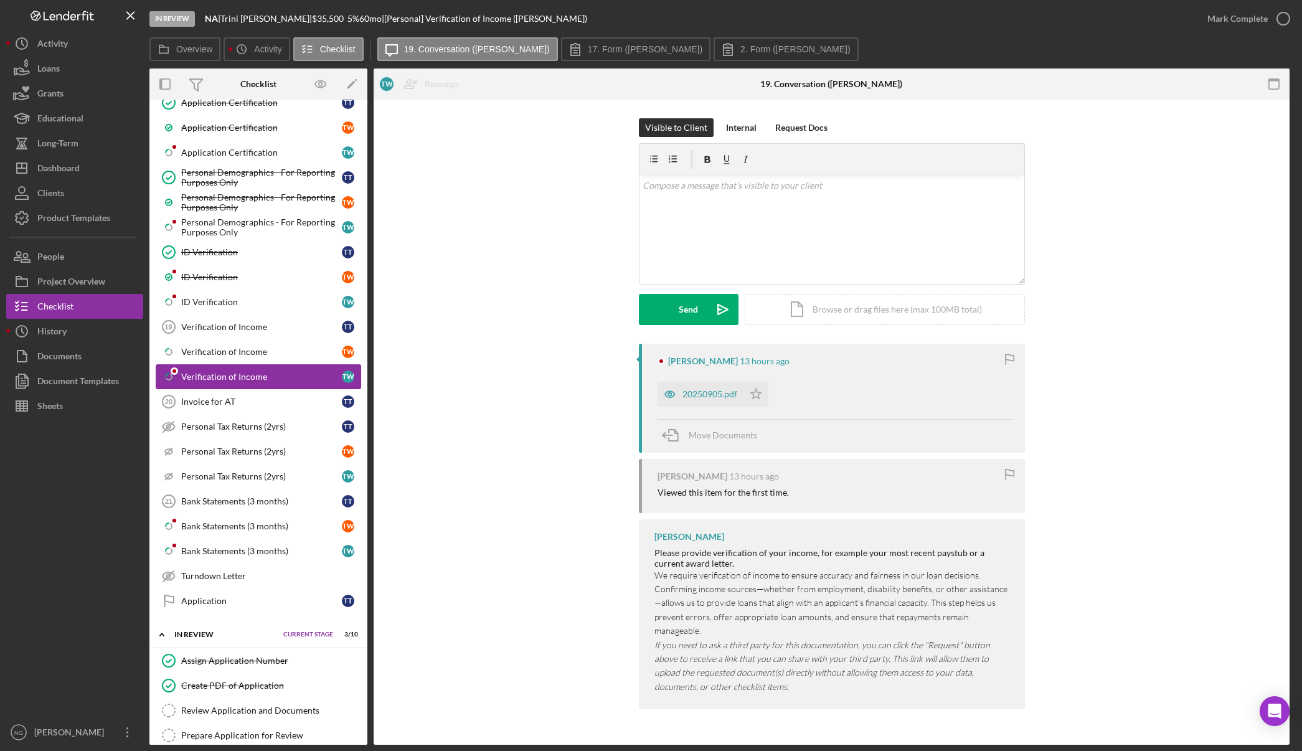
click at [247, 376] on div "Verification of Income" at bounding box center [261, 377] width 161 height 10
click at [202, 57] on button "Overview" at bounding box center [184, 49] width 71 height 24
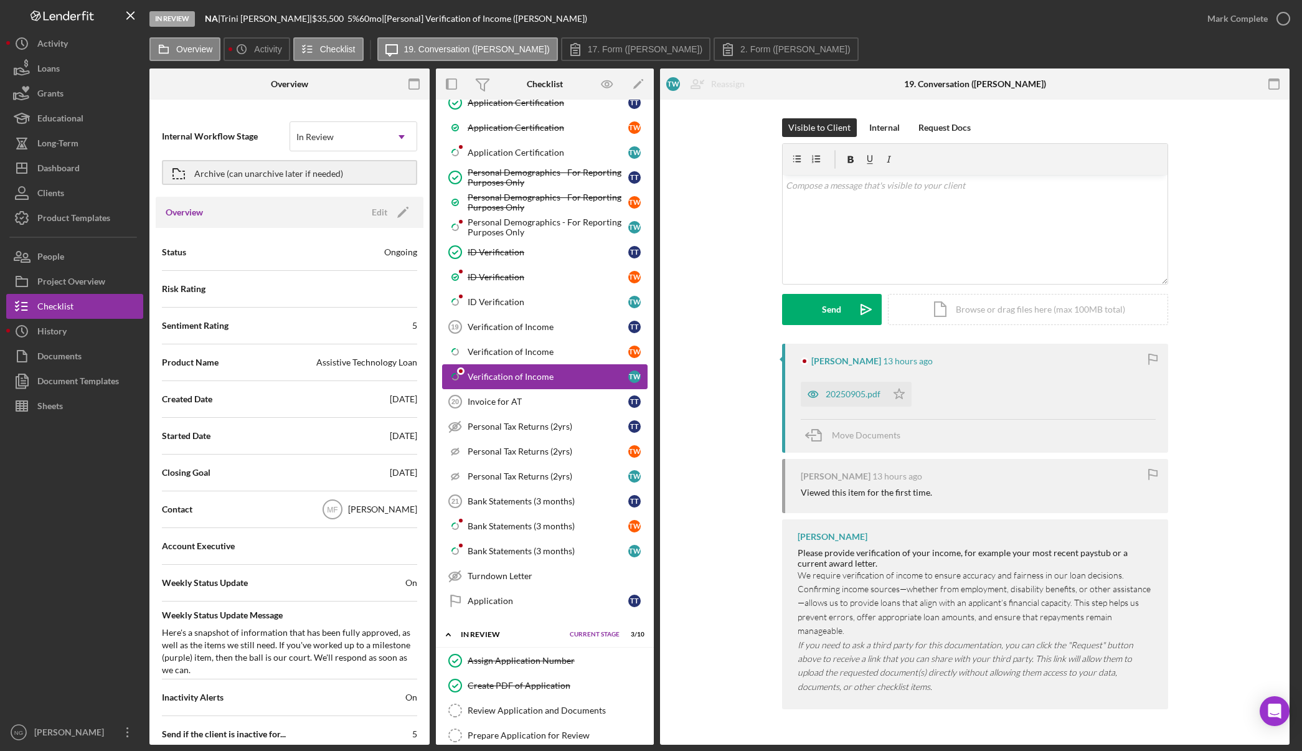
click at [499, 382] on link "Icon/Checklist Item Sub Partial Verification of Income T W" at bounding box center [544, 376] width 205 height 25
click at [519, 377] on div "Verification of Income" at bounding box center [548, 377] width 161 height 10
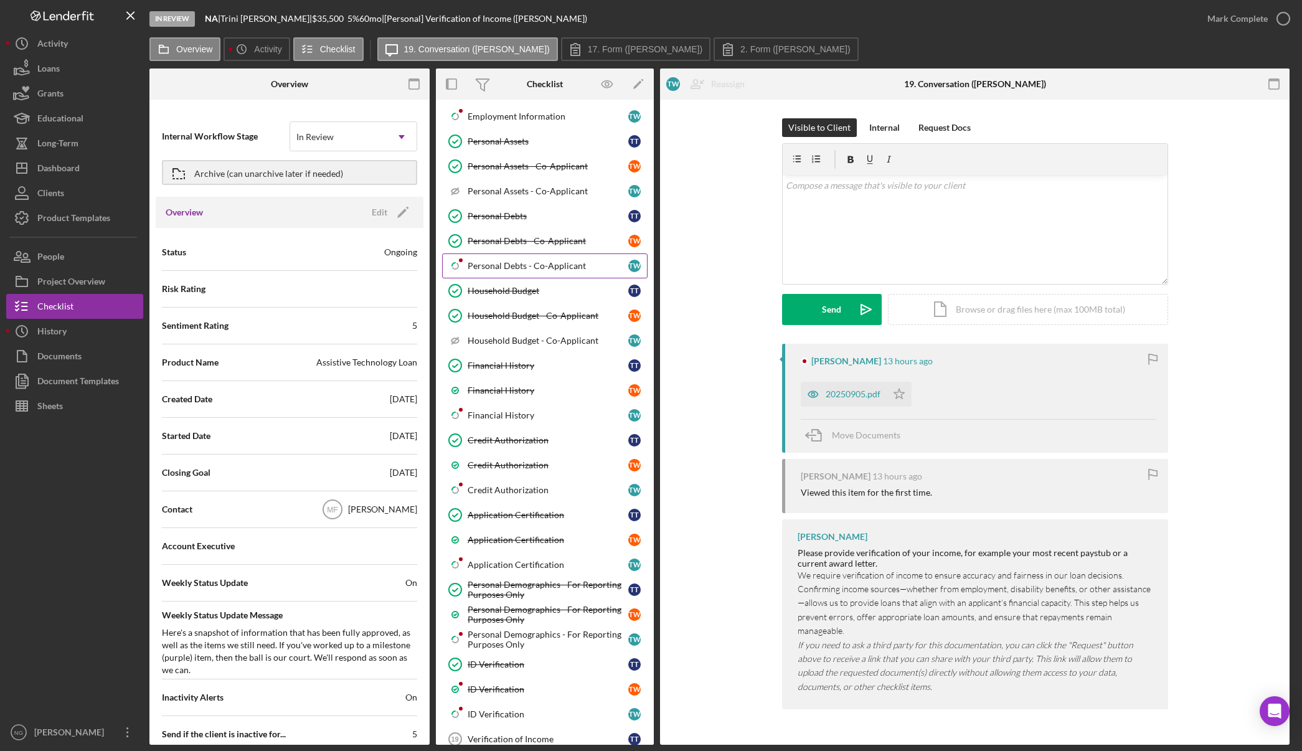
scroll to position [380, 0]
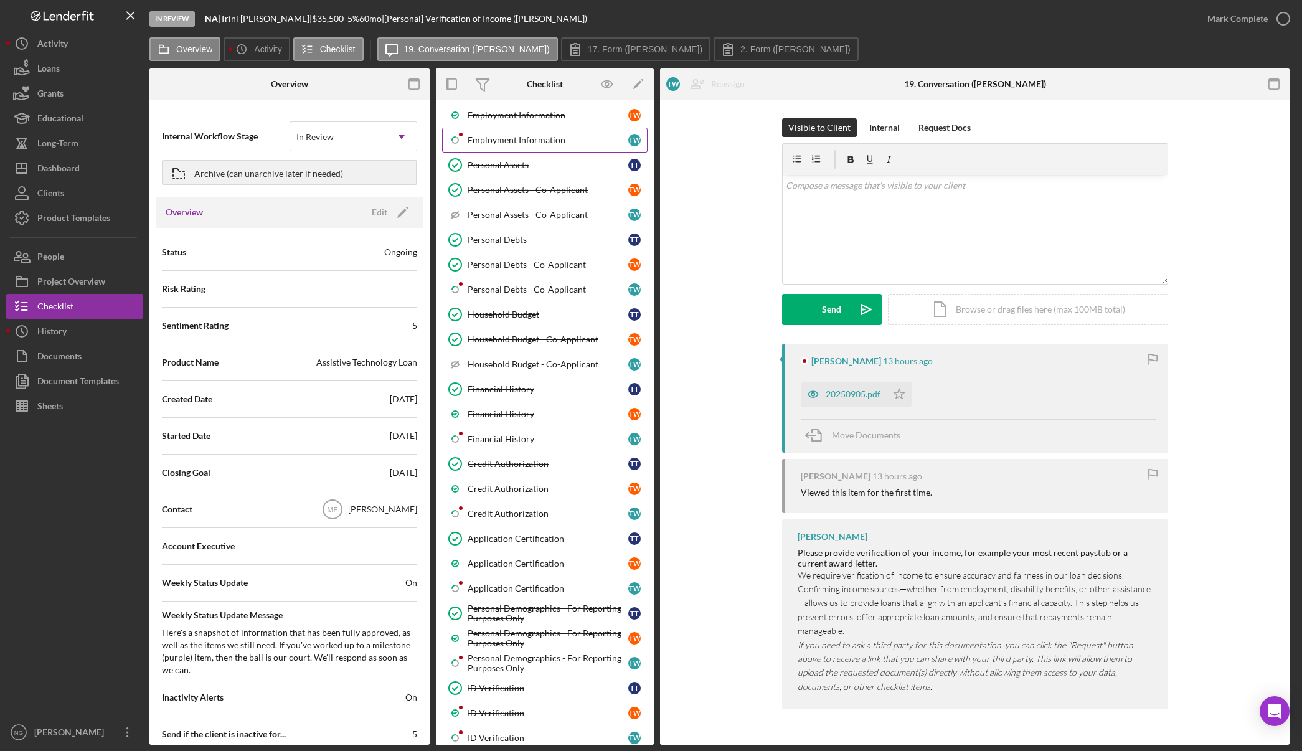
click at [577, 145] on div "Employment Information" at bounding box center [548, 140] width 161 height 10
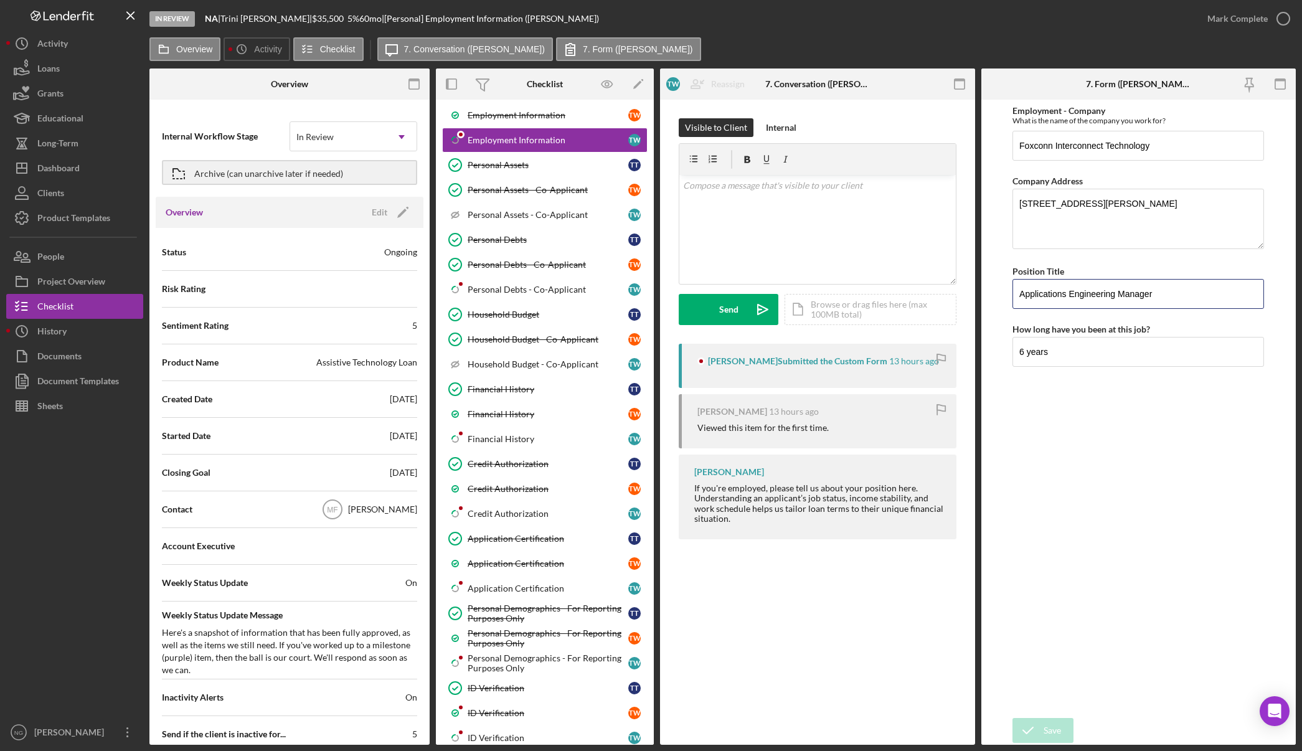
drag, startPoint x: 1171, startPoint y: 299, endPoint x: 972, endPoint y: 298, distance: 199.2
click at [943, 298] on div "Overview Internal Workflow Stage In Review Icon/Dropdown Arrow Archive (can una…" at bounding box center [722, 406] width 1146 height 676
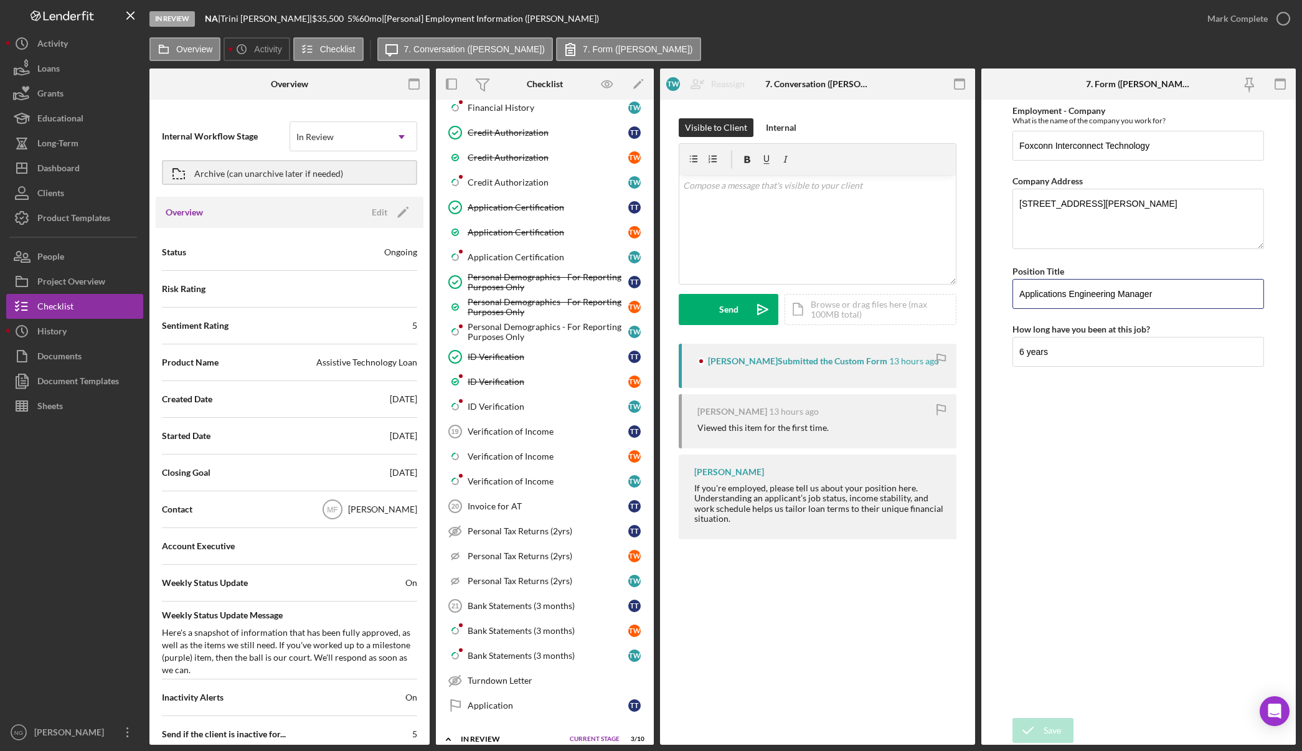
scroll to position [1065, 0]
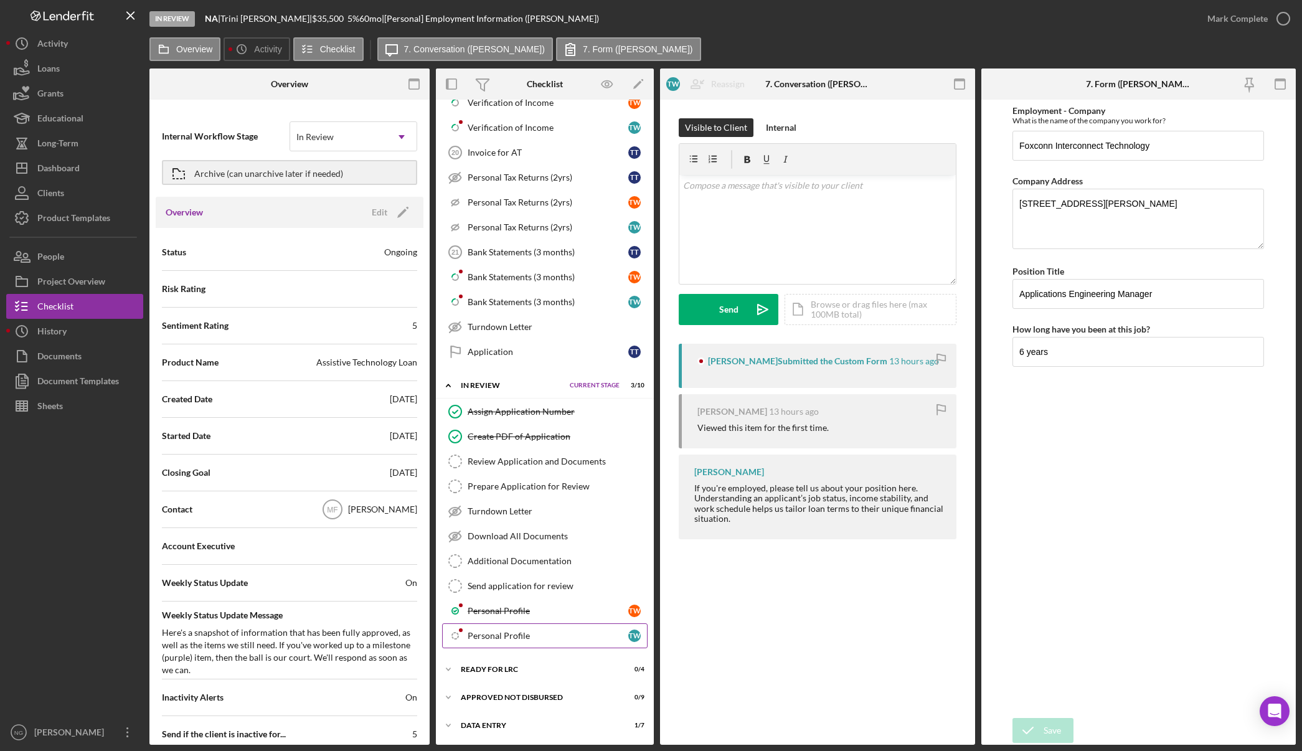
click at [521, 629] on link "Icon/Checklist Item Sub Internal Personal Profile T W" at bounding box center [544, 635] width 205 height 25
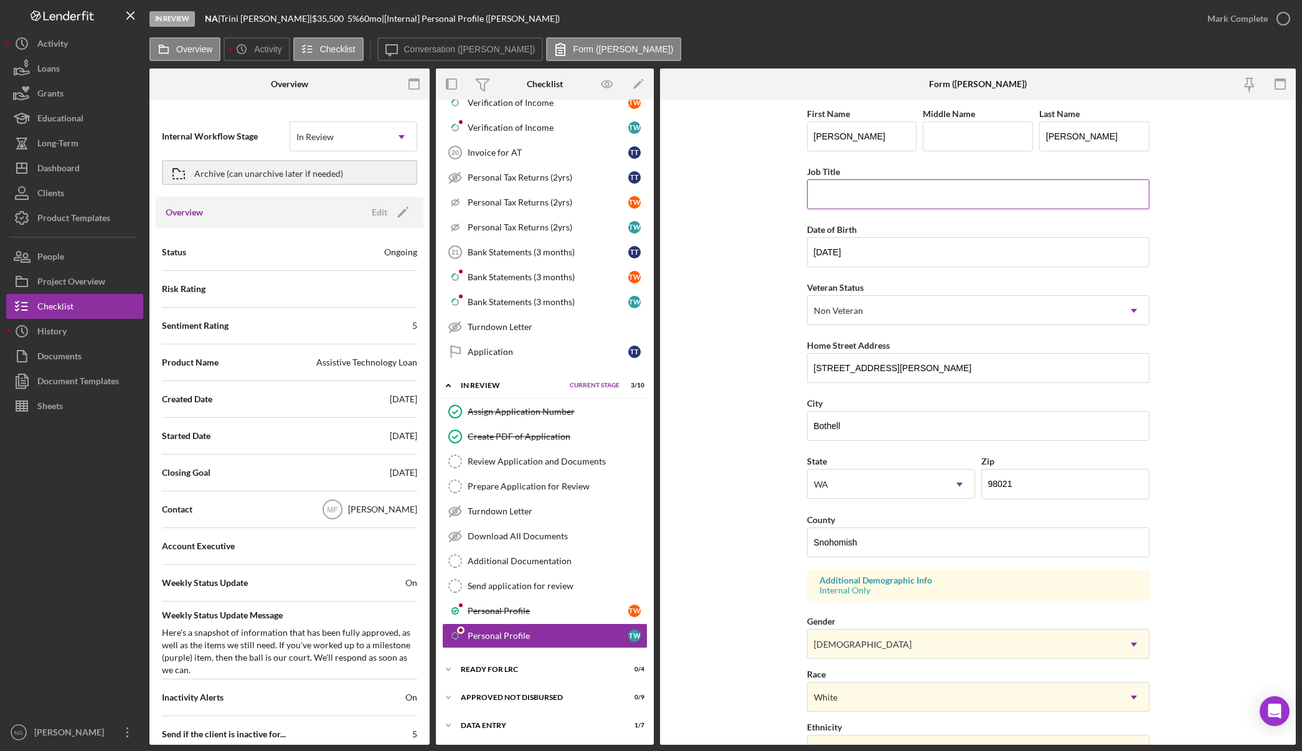
click at [844, 194] on input "Job Title" at bounding box center [978, 194] width 342 height 30
paste input "Applications Engineering Manager"
type input "Applications Engineering Manager"
click at [1255, 261] on form "First Name Terrence Middle Name Last Name Ward Job Title Applications Engineeri…" at bounding box center [978, 422] width 636 height 645
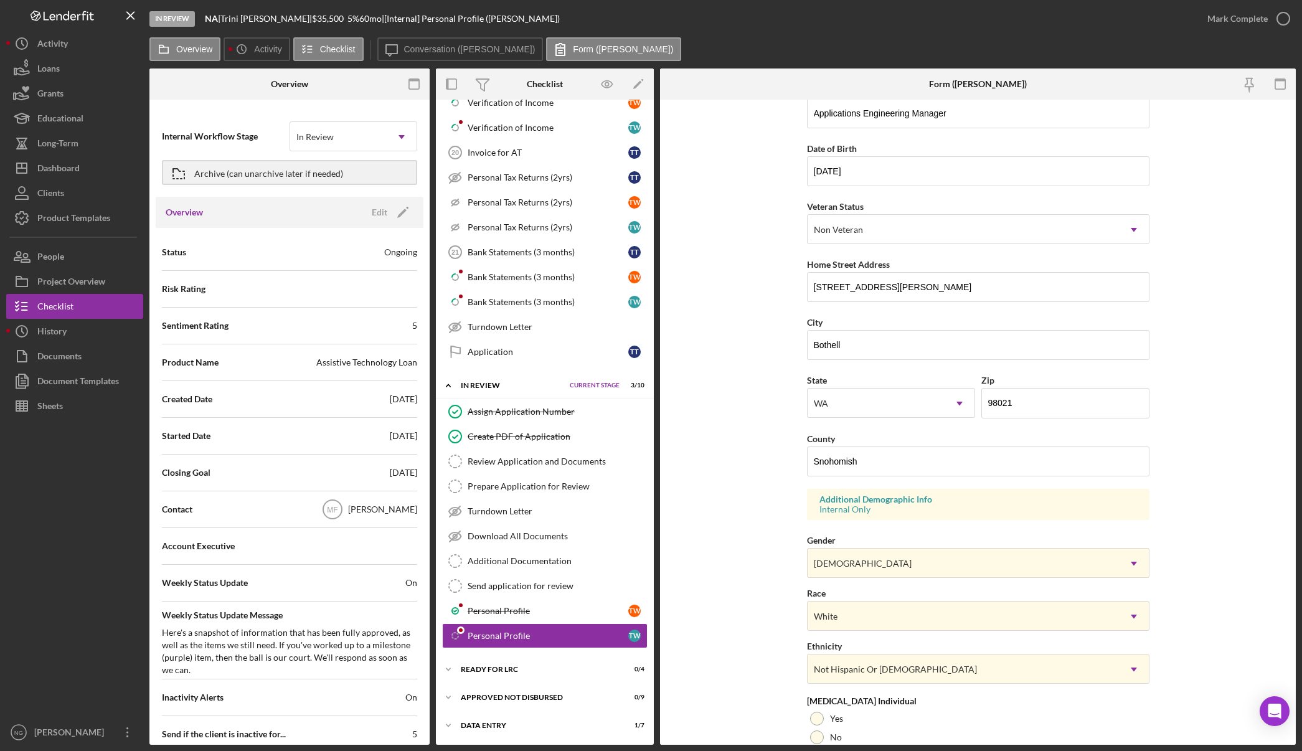
scroll to position [186, 0]
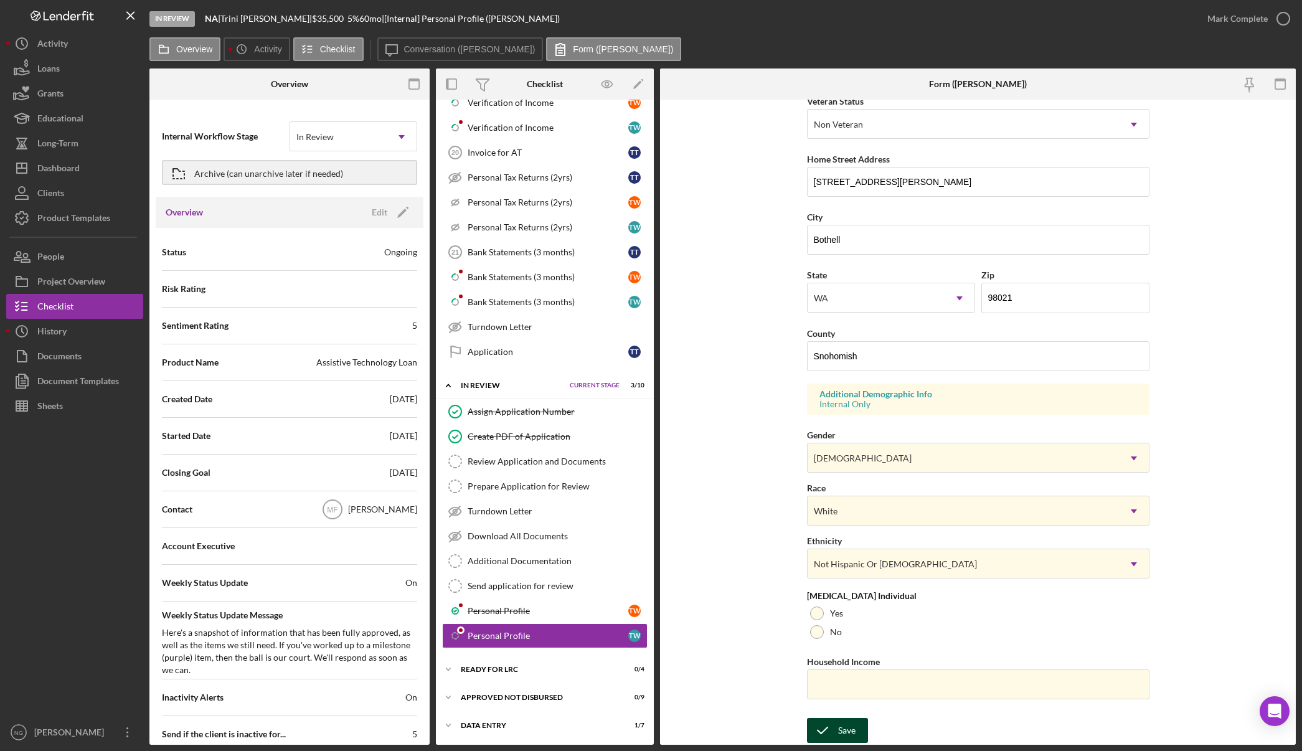
click at [838, 735] on div "Save" at bounding box center [846, 730] width 17 height 25
click at [1286, 23] on icon "button" at bounding box center [1283, 18] width 31 height 31
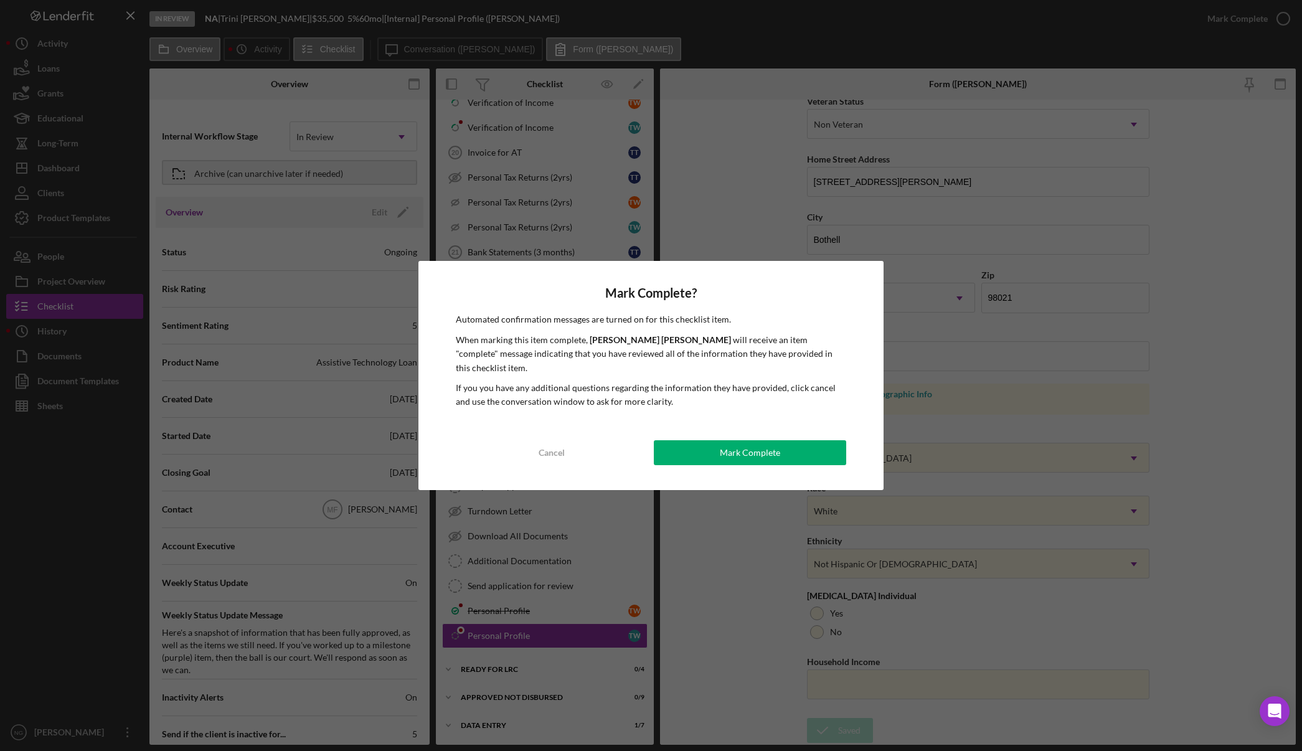
click at [749, 445] on div "Mark Complete" at bounding box center [750, 452] width 60 height 25
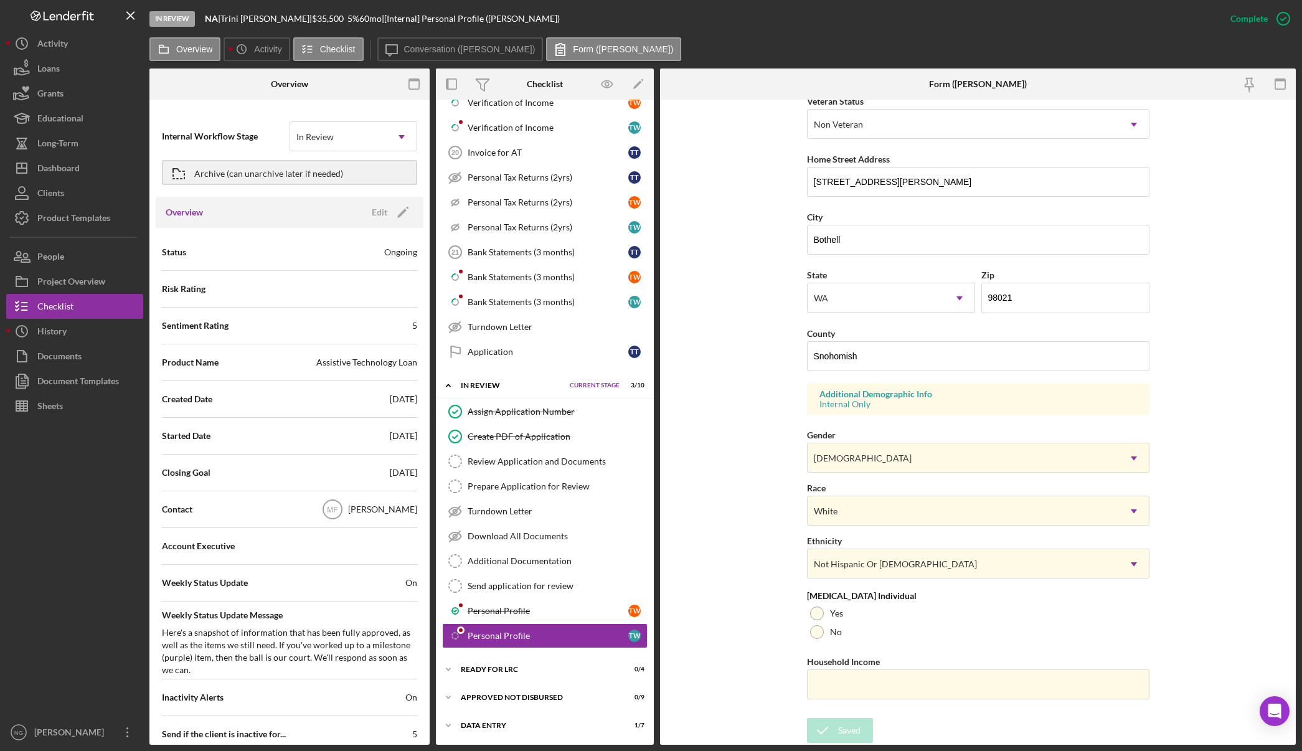
scroll to position [0, 0]
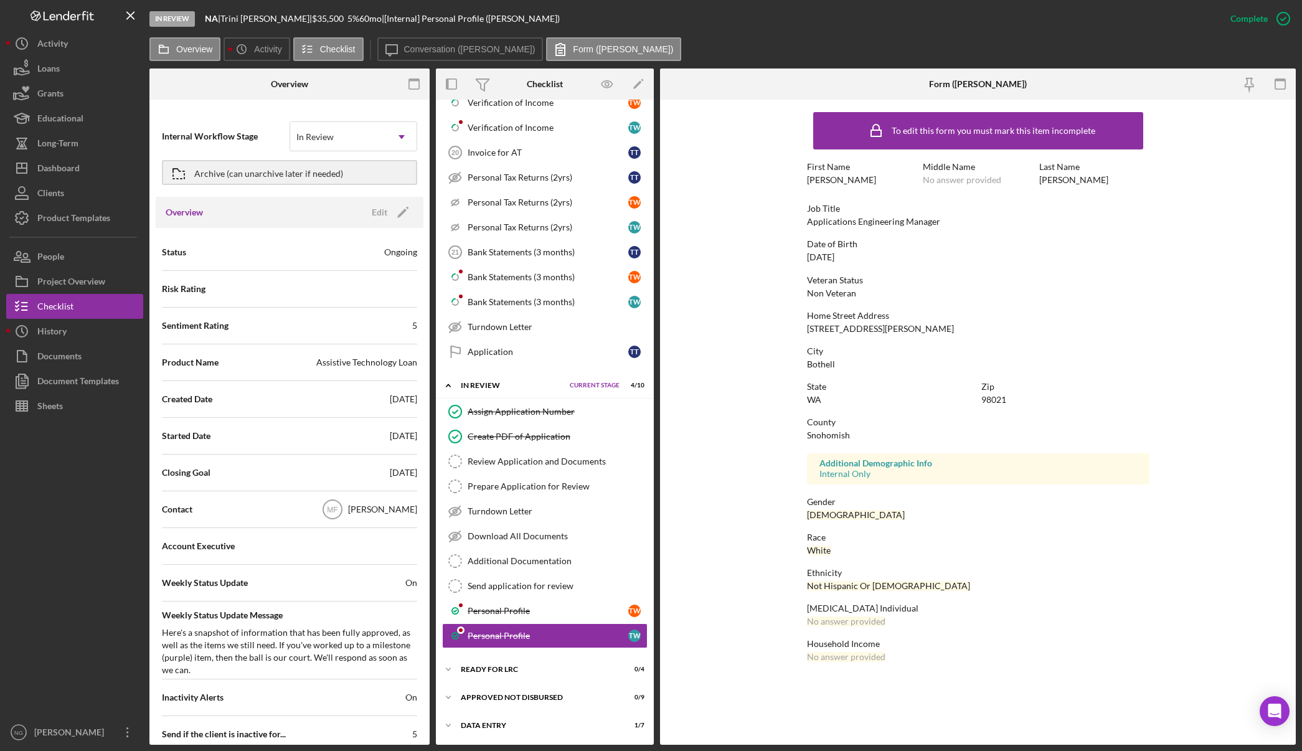
click at [698, 529] on form "To edit this form you must mark this item incomplete First Name Terrence Middle…" at bounding box center [978, 390] width 636 height 581
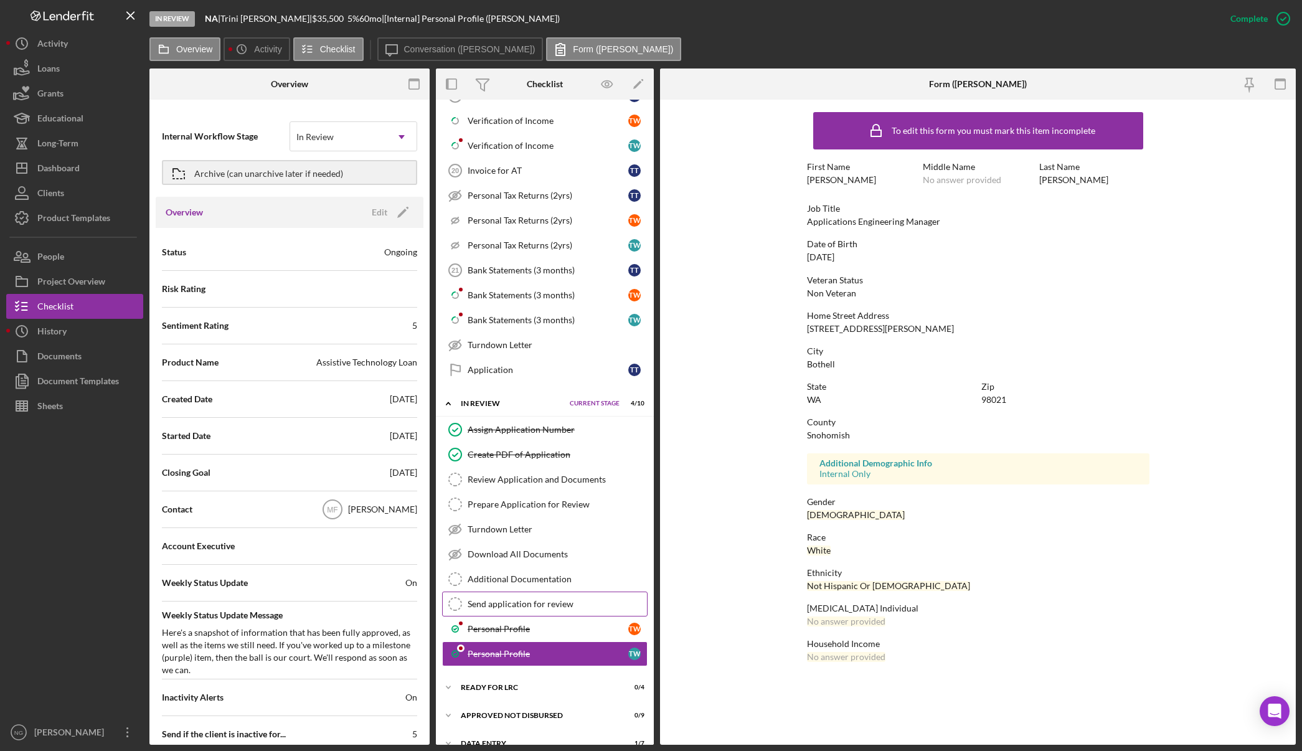
scroll to position [1065, 0]
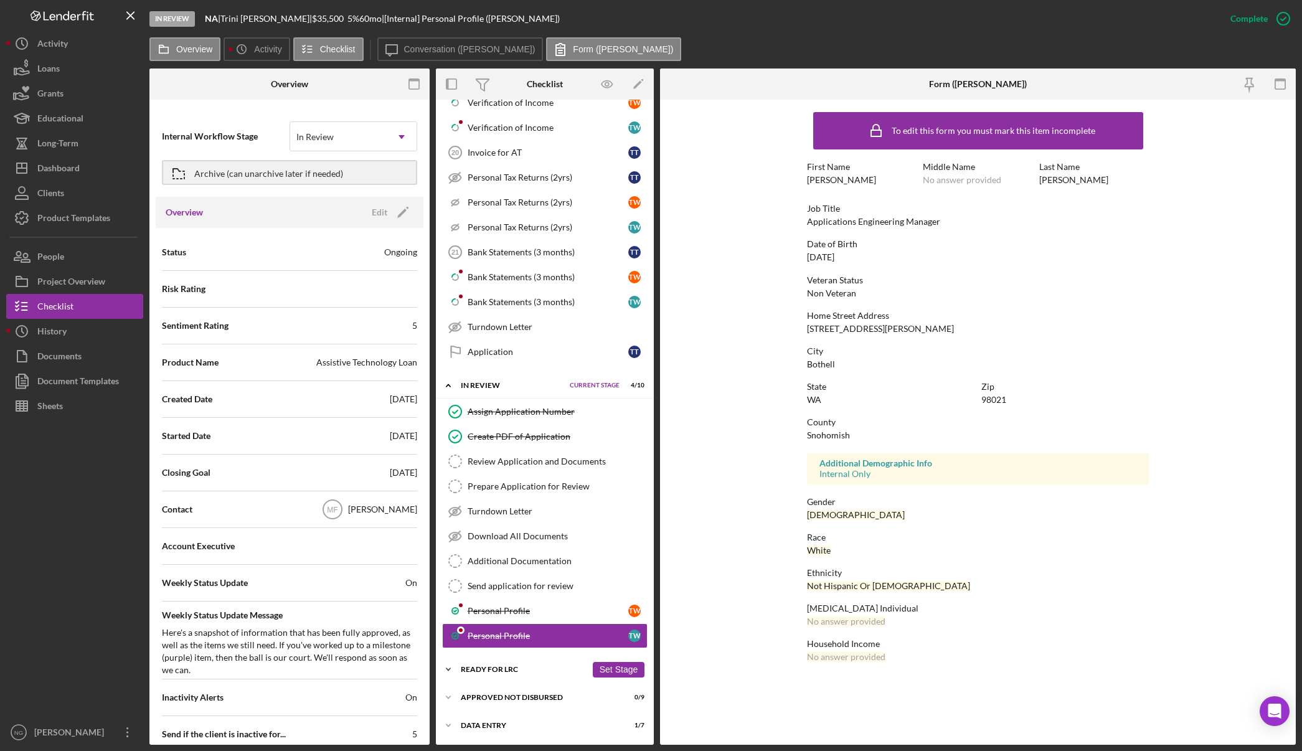
click at [535, 669] on div "Ready for LRC" at bounding box center [524, 669] width 126 height 7
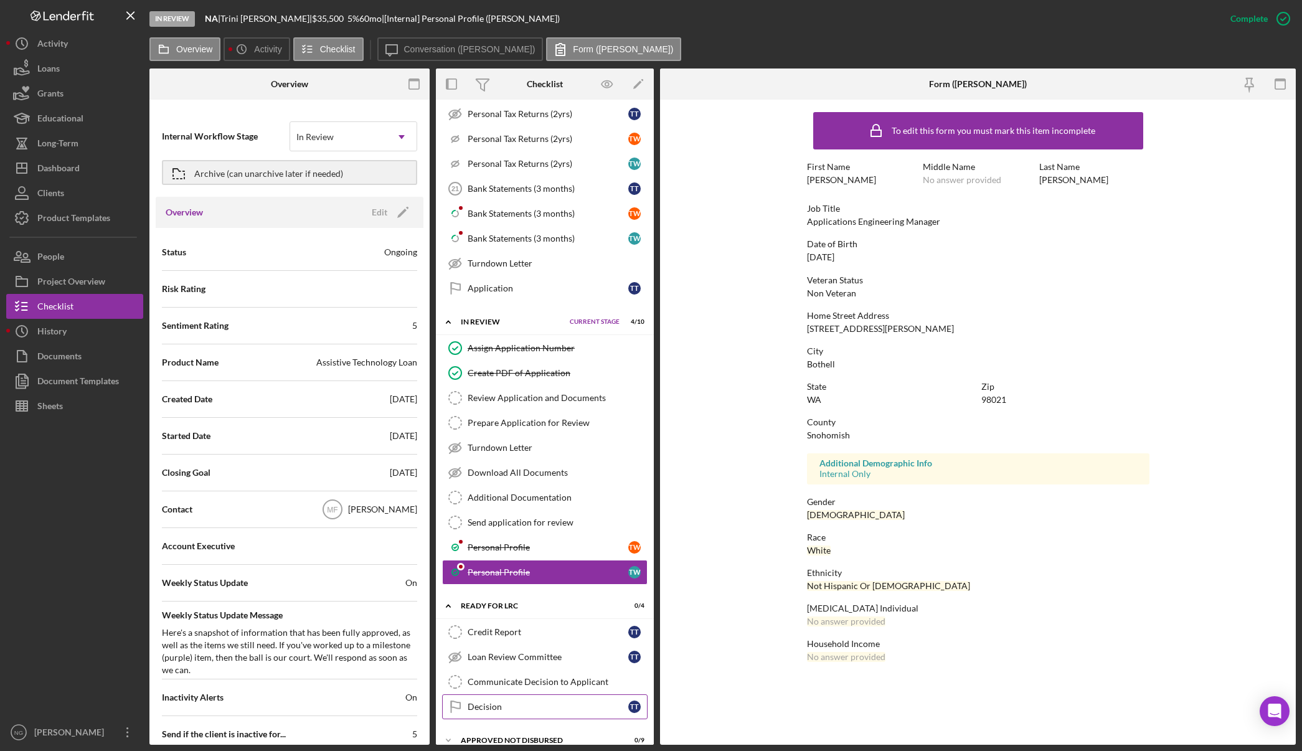
scroll to position [1171, 0]
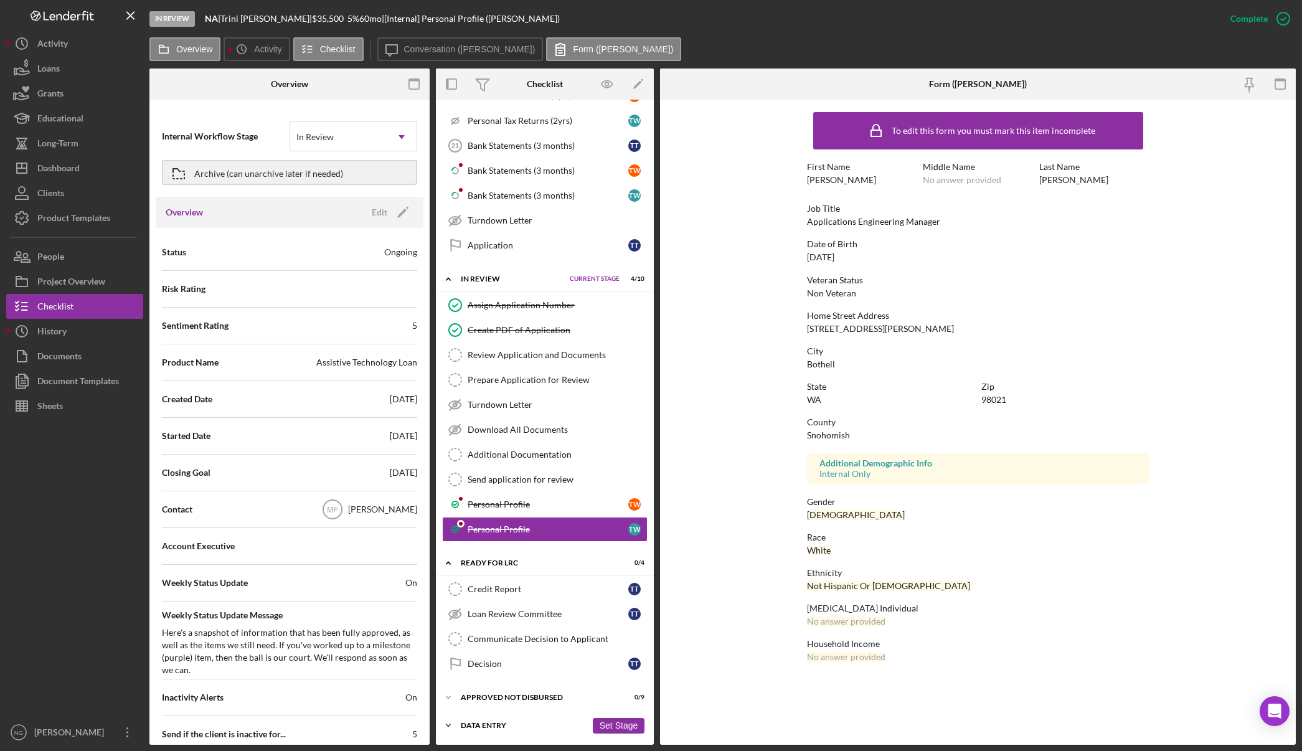
click at [521, 729] on div "Icon/Expander Data Entry 1 / 7 Set Stage" at bounding box center [545, 725] width 218 height 25
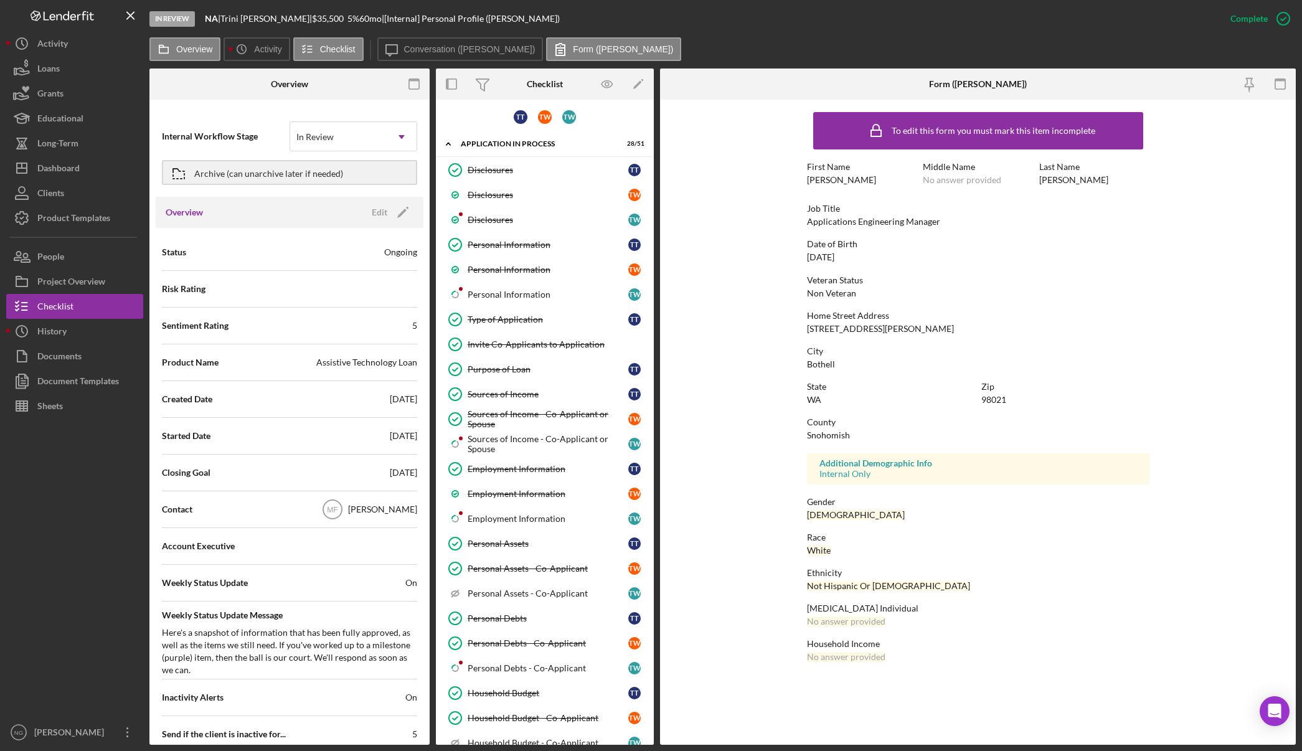
scroll to position [0, 0]
click at [548, 286] on link "Icon/Checklist Item Sub Partial Personal Information T W" at bounding box center [544, 295] width 205 height 25
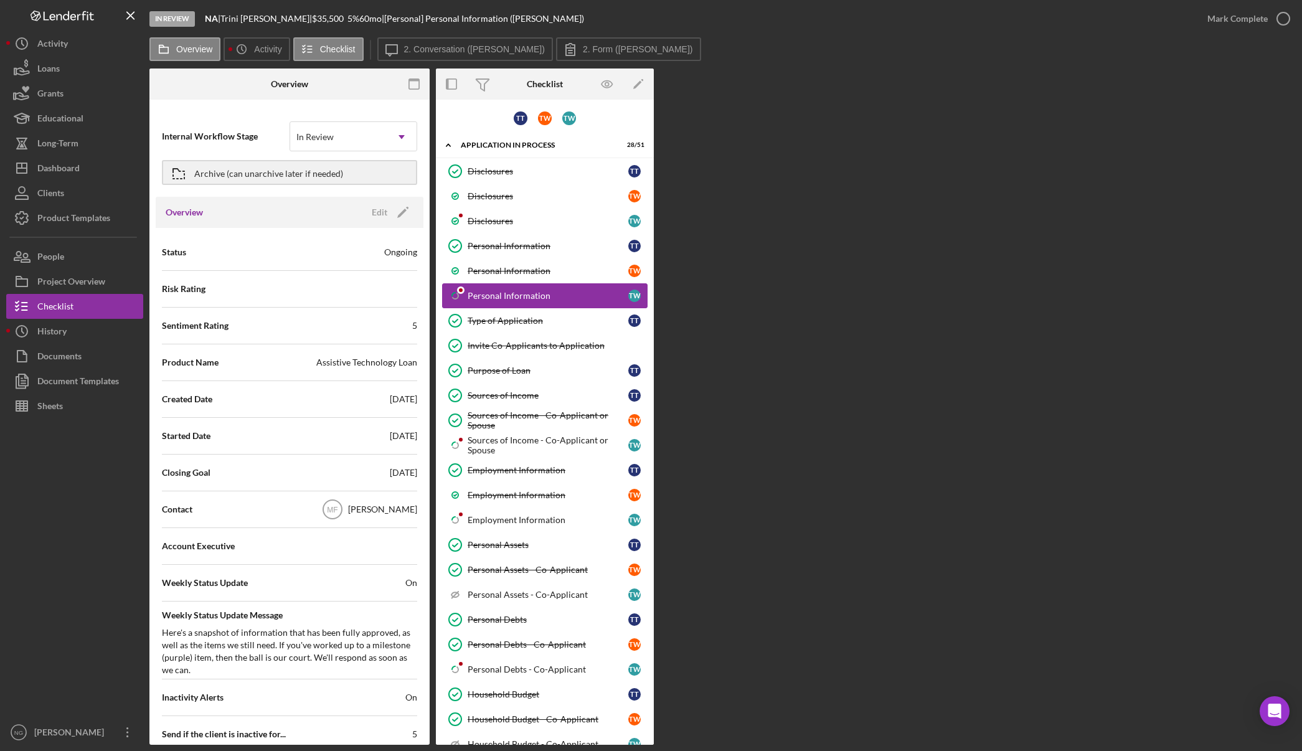
click at [504, 299] on div "Personal Information" at bounding box center [548, 296] width 161 height 10
click at [611, 51] on label "2. Form (Terrence W.)" at bounding box center [638, 49] width 110 height 10
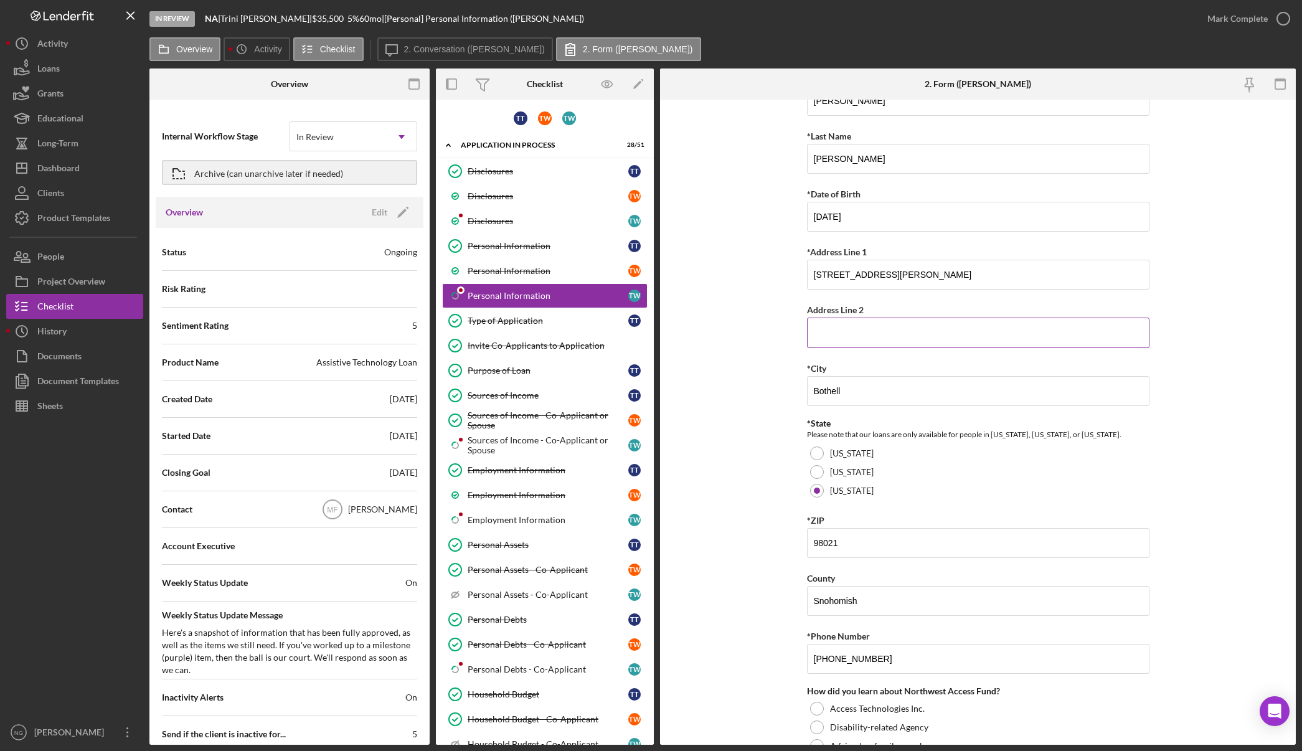
scroll to position [224, 0]
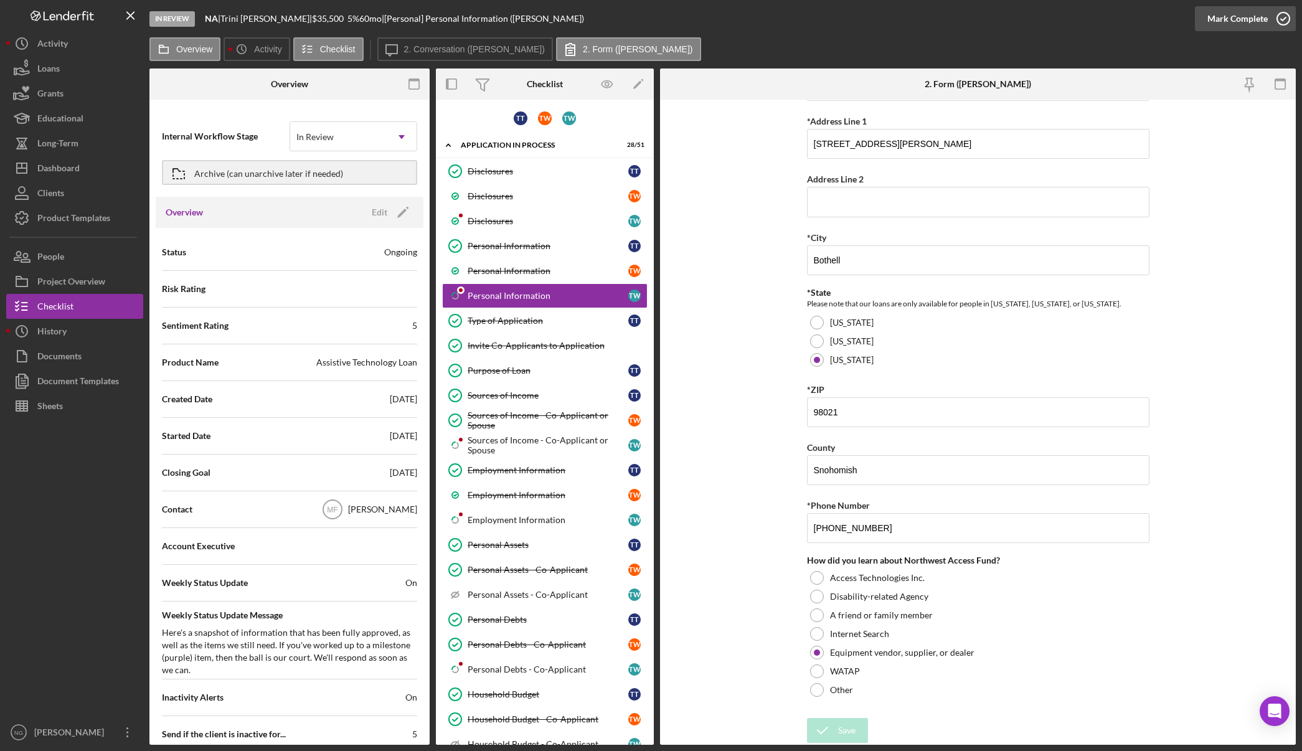
click at [1284, 17] on icon "button" at bounding box center [1283, 18] width 31 height 31
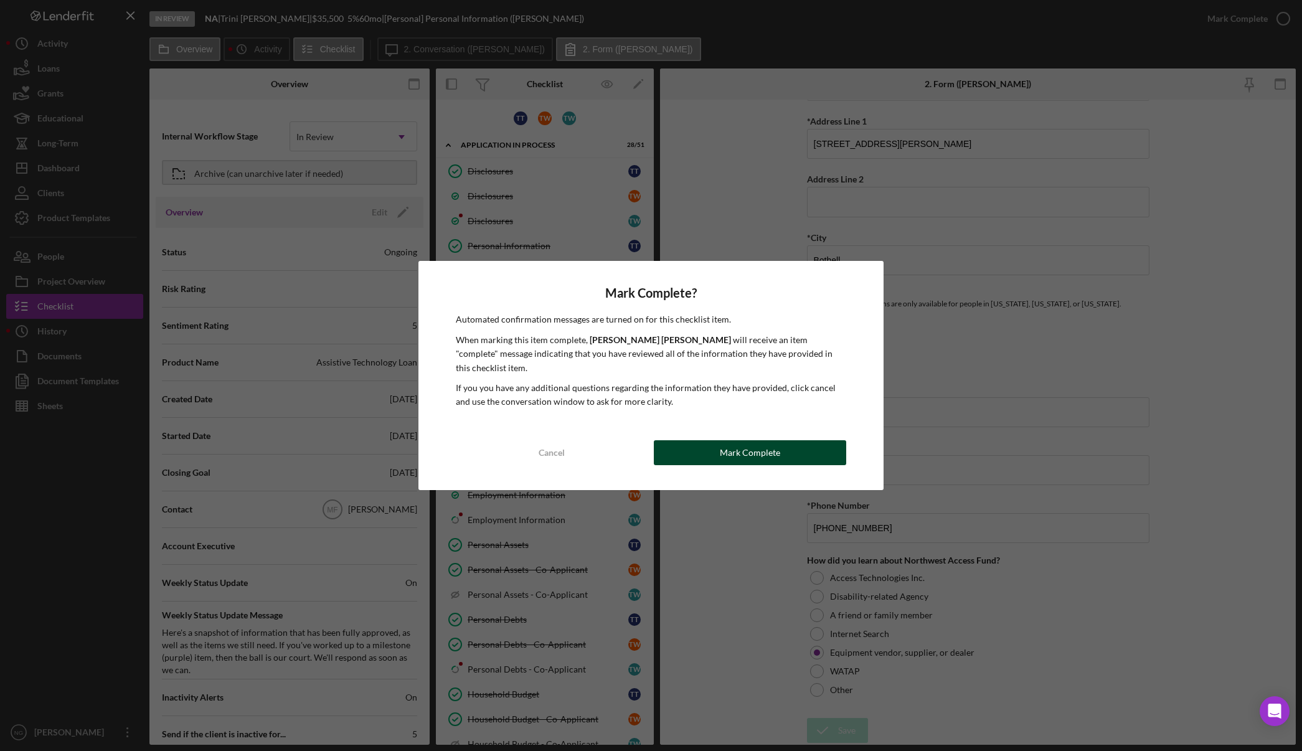
click at [769, 443] on div "Mark Complete" at bounding box center [750, 452] width 60 height 25
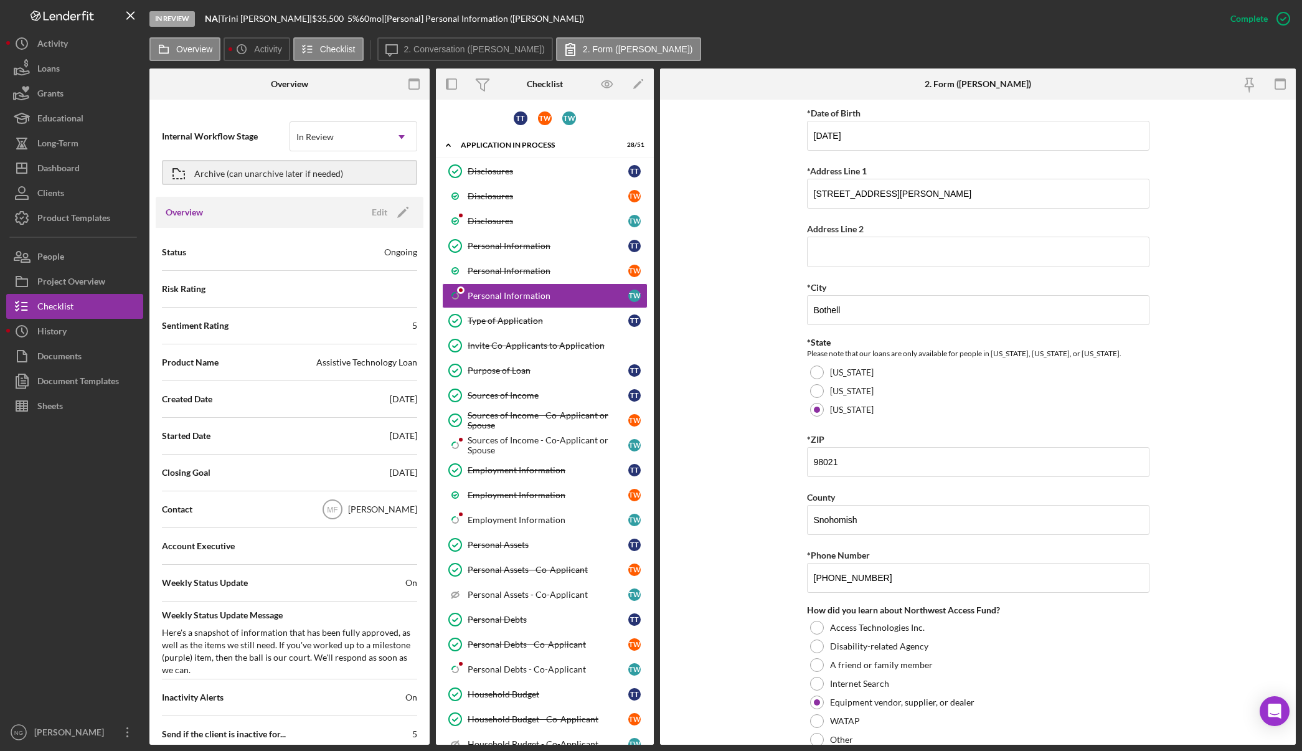
scroll to position [274, 0]
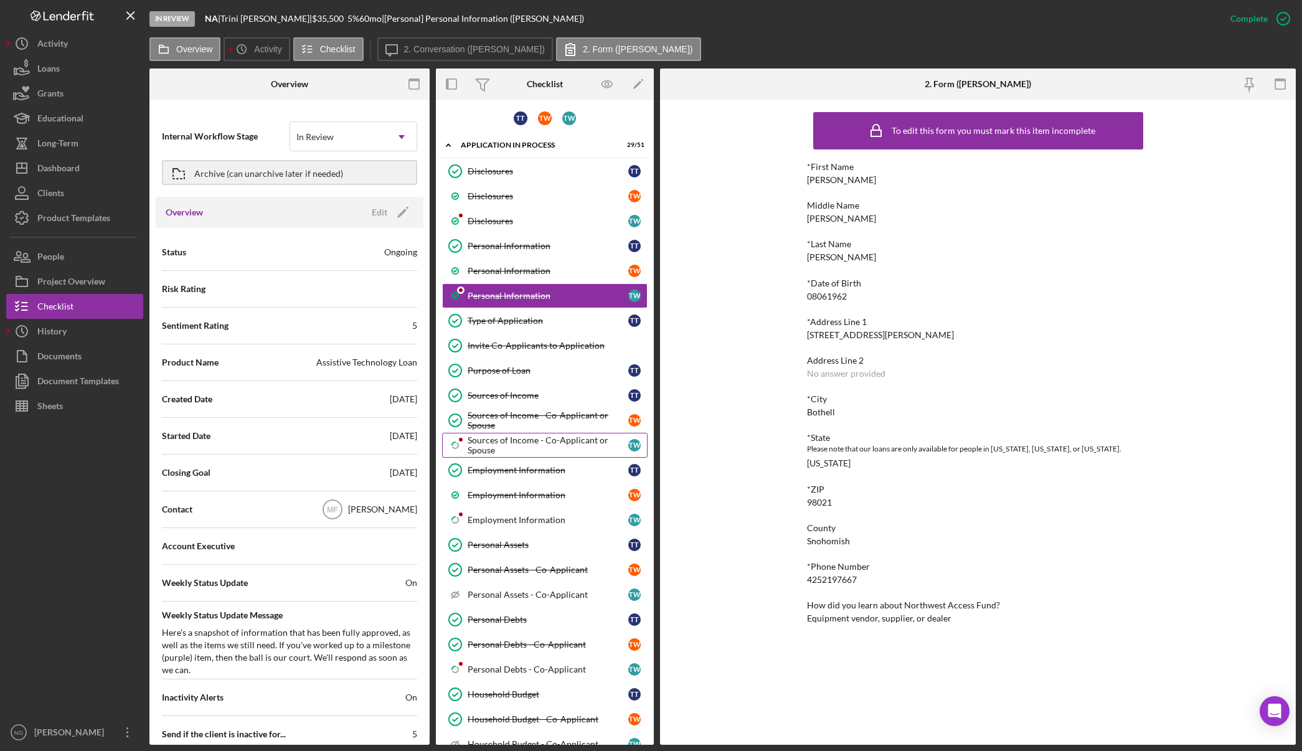
click at [520, 443] on div "Sources of Income - Co-Applicant or Spouse" at bounding box center [548, 445] width 161 height 20
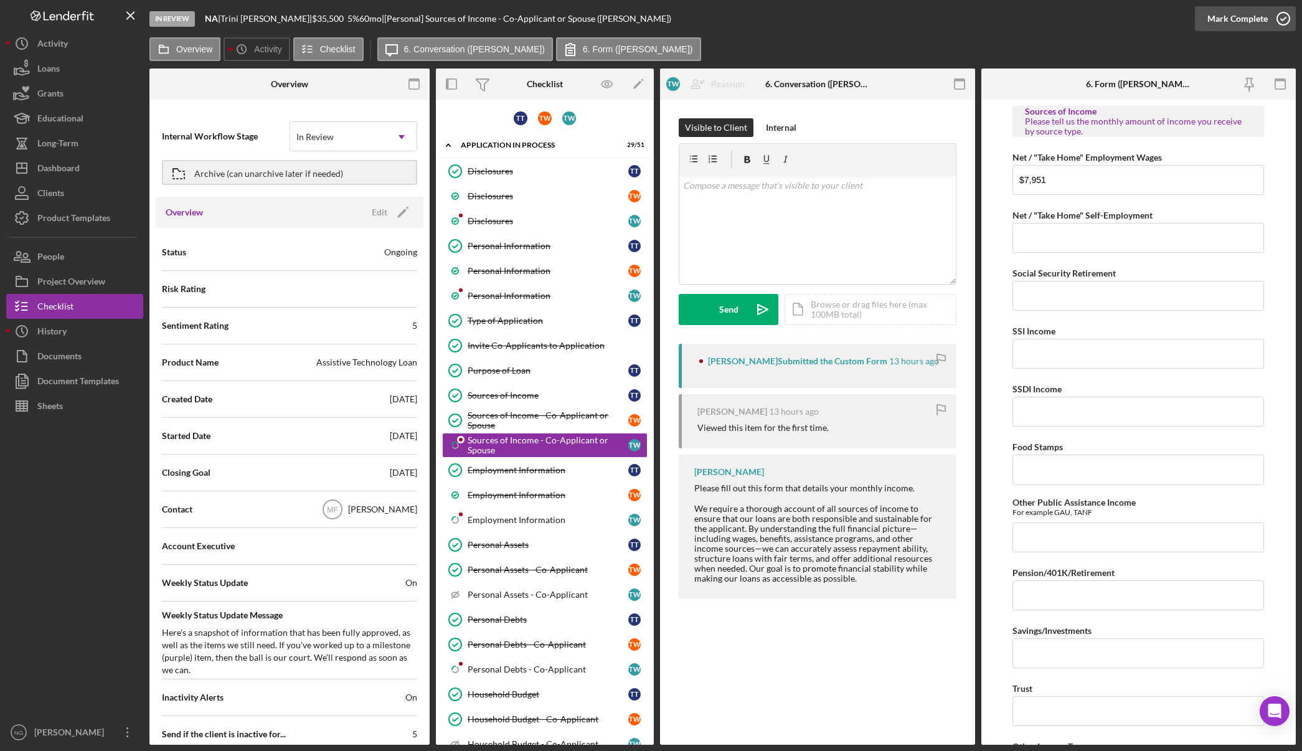
click at [1279, 20] on icon "button" at bounding box center [1283, 18] width 31 height 31
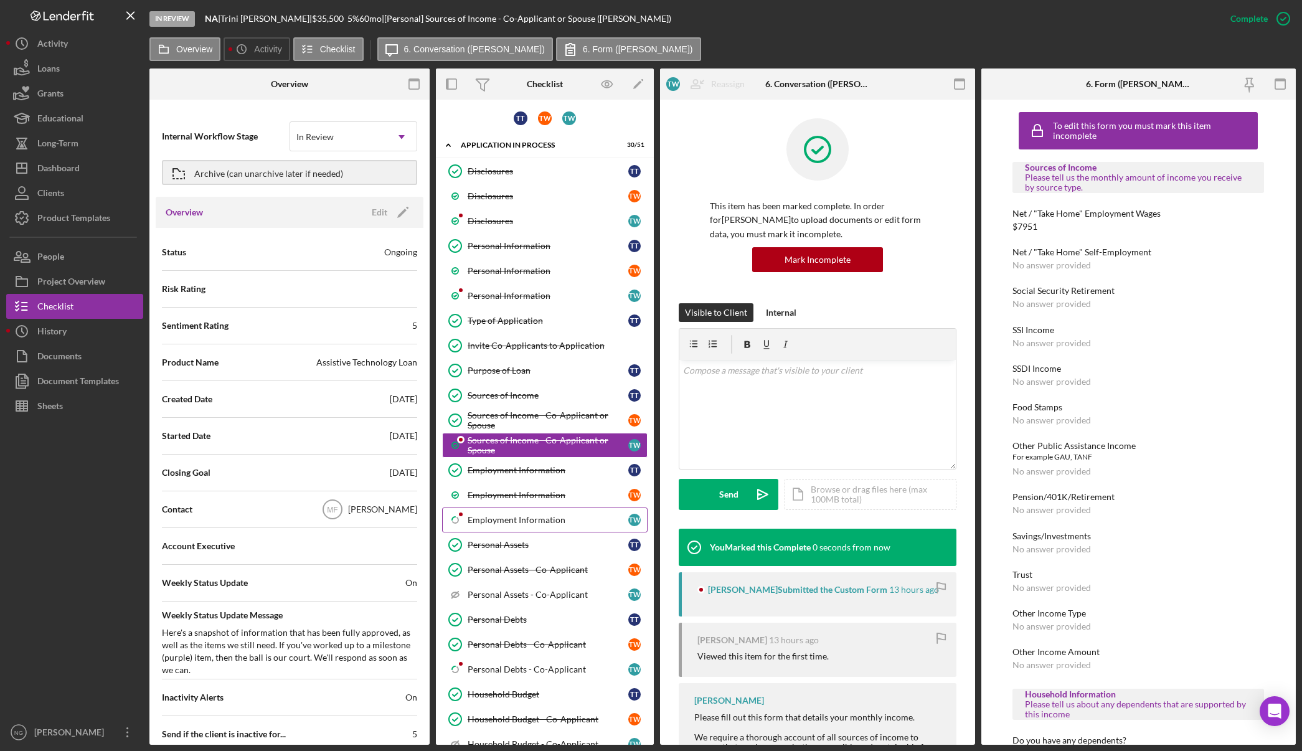
click at [507, 516] on div "Employment Information" at bounding box center [548, 520] width 161 height 10
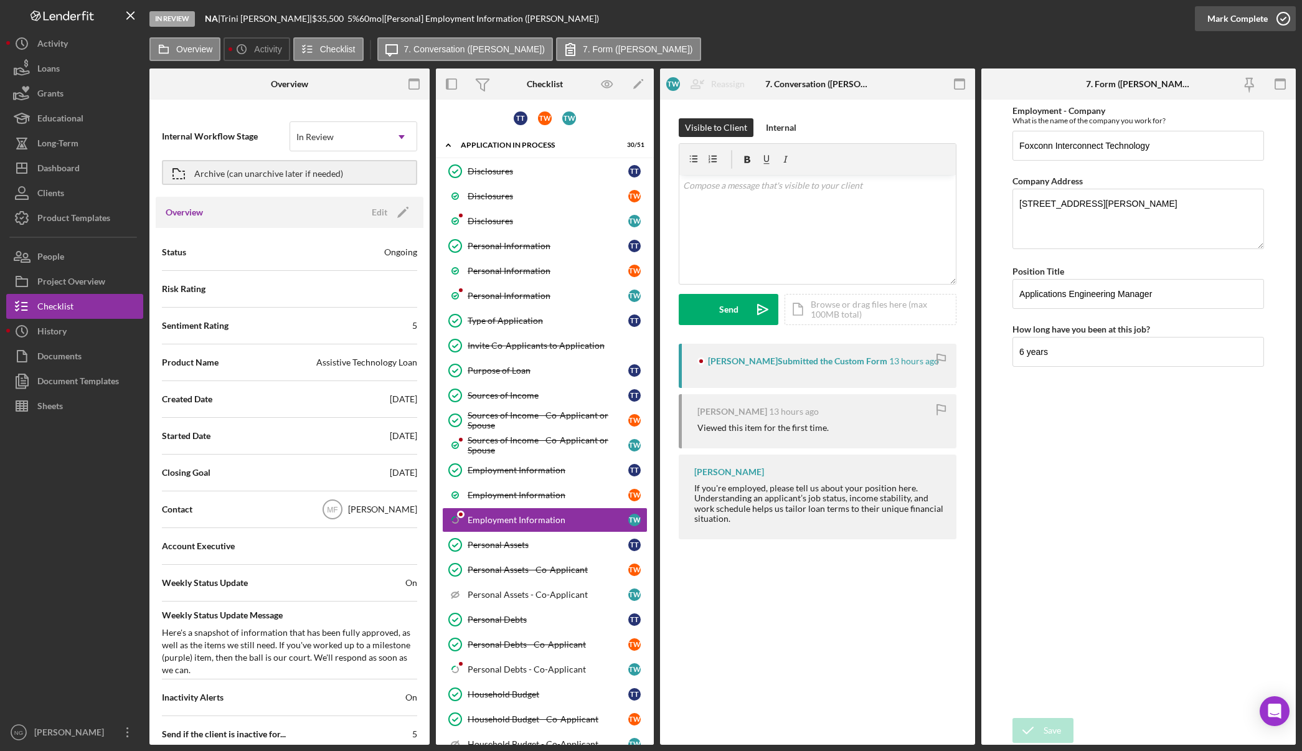
click at [1271, 17] on icon "button" at bounding box center [1283, 18] width 31 height 31
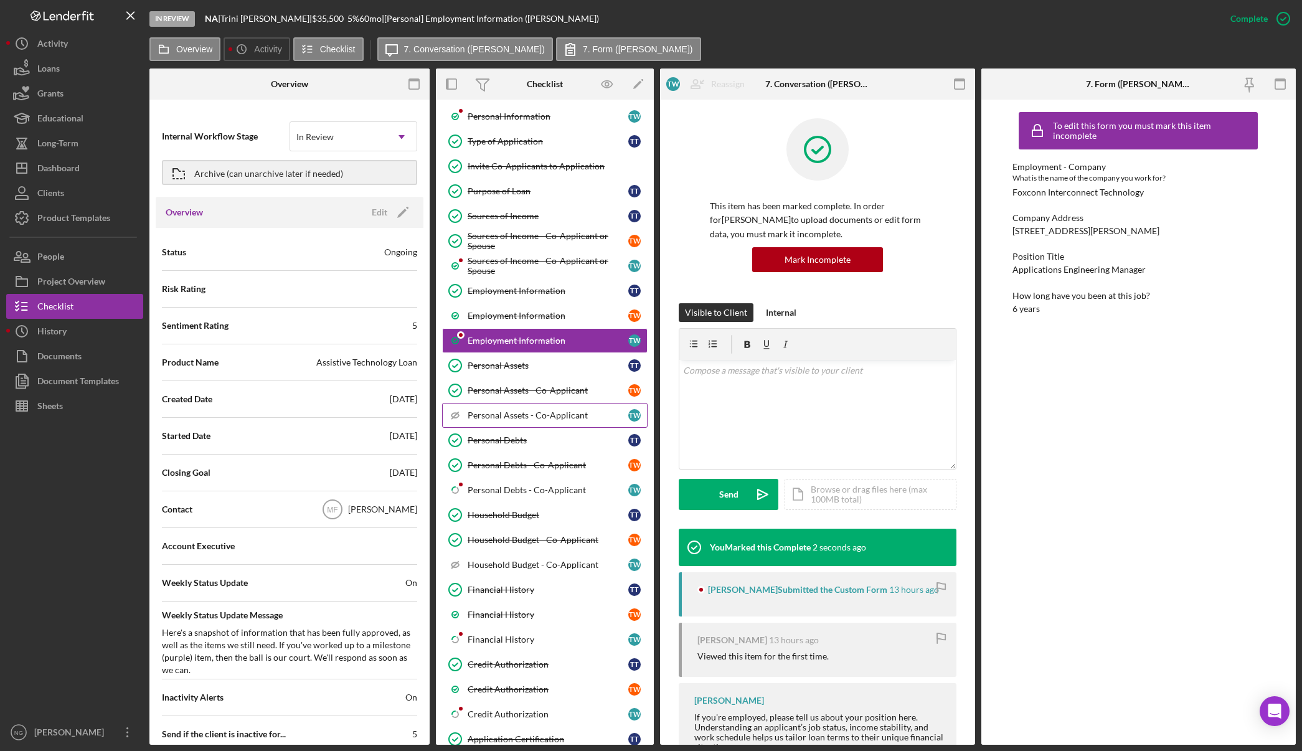
scroll to position [187, 0]
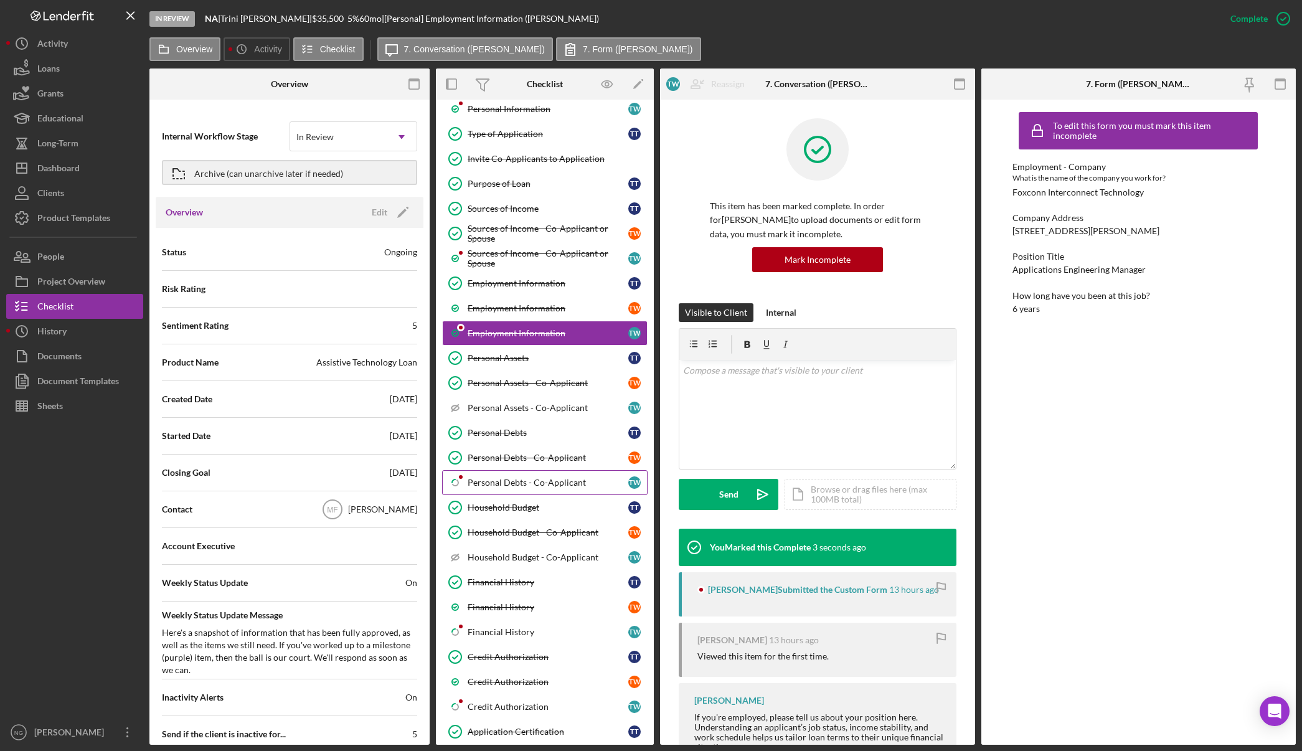
click at [569, 488] on link "Icon/Checklist Item Sub Partial Personal Debts - Co-Applicant T W" at bounding box center [544, 482] width 205 height 25
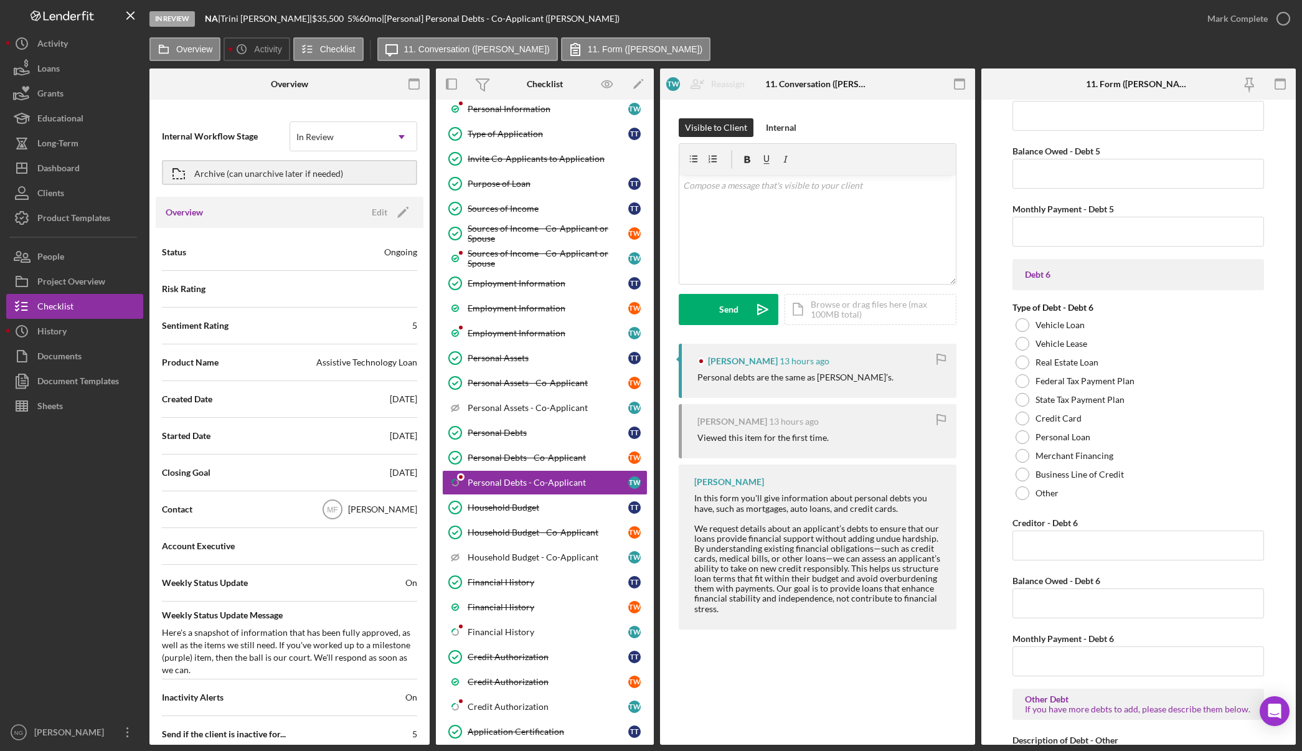
scroll to position [3044, 0]
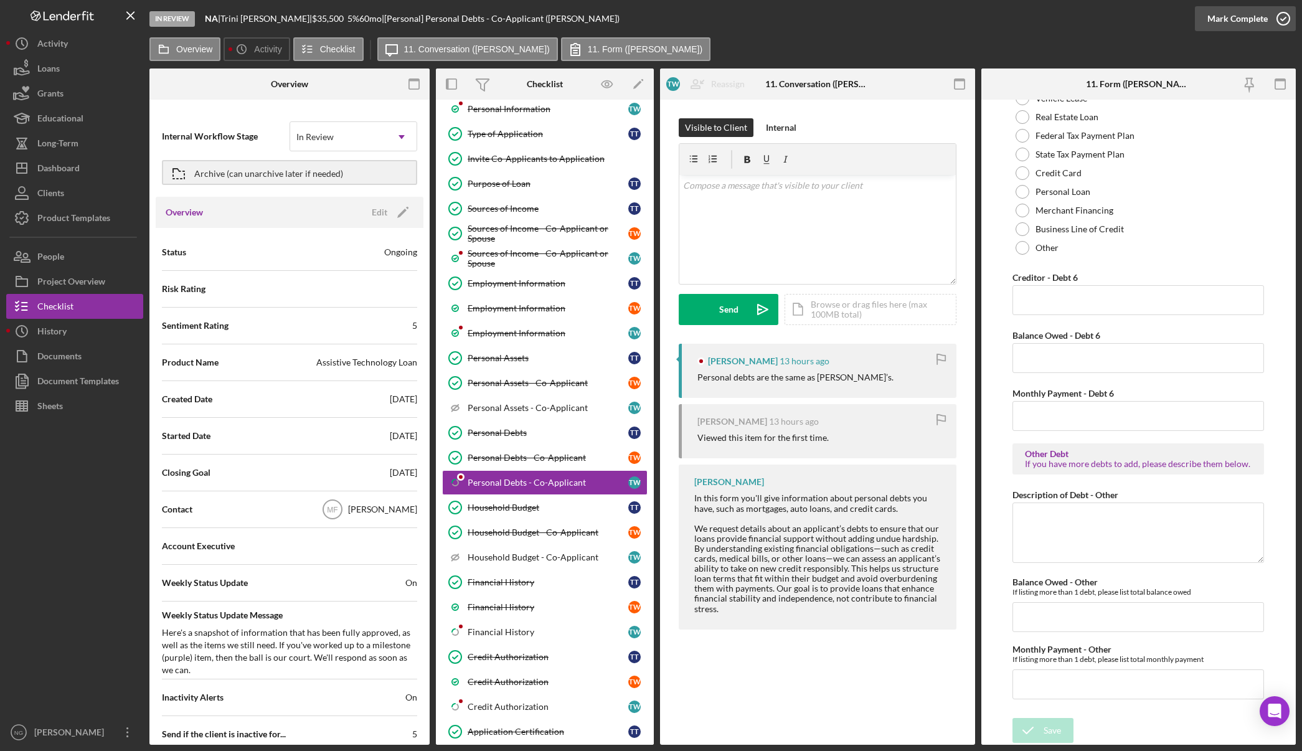
click at [1291, 21] on icon "button" at bounding box center [1283, 18] width 31 height 31
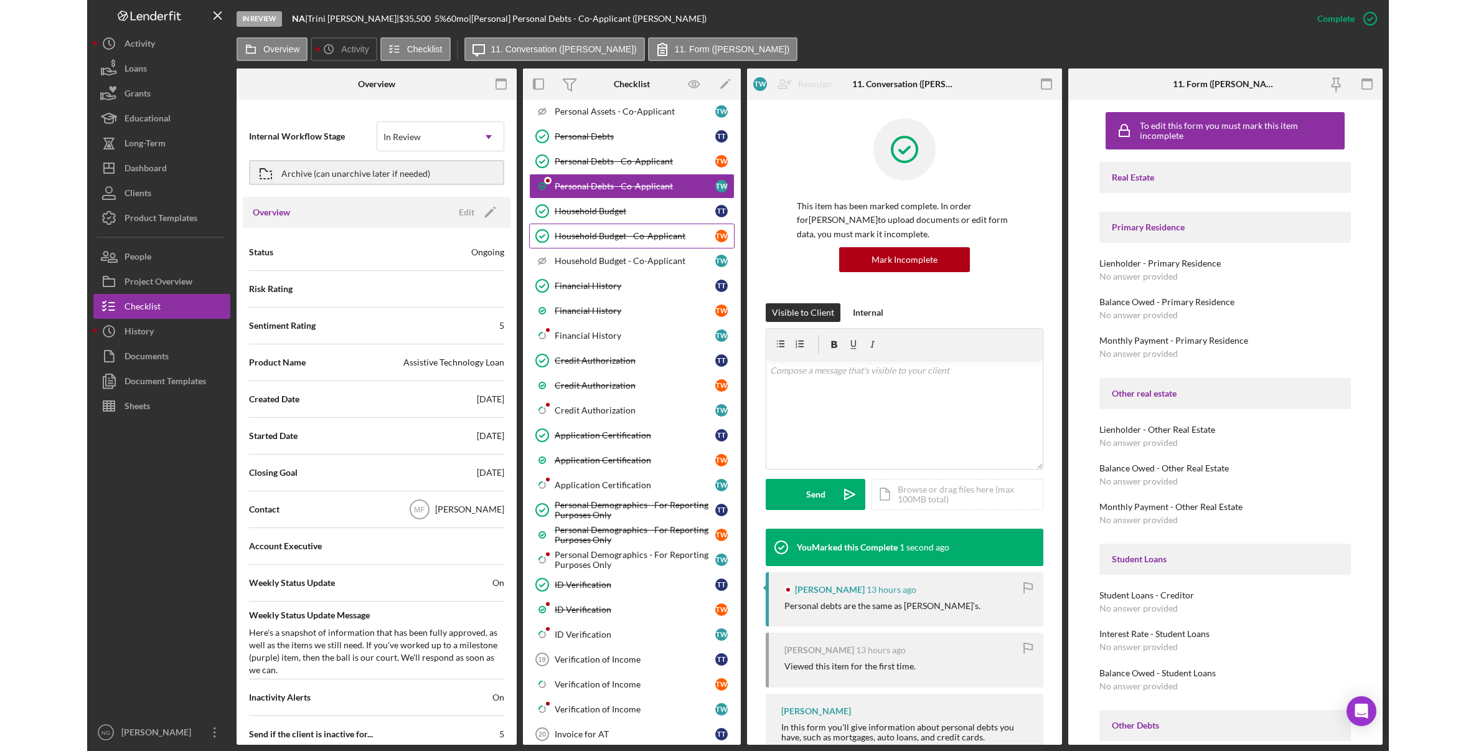
scroll to position [498, 0]
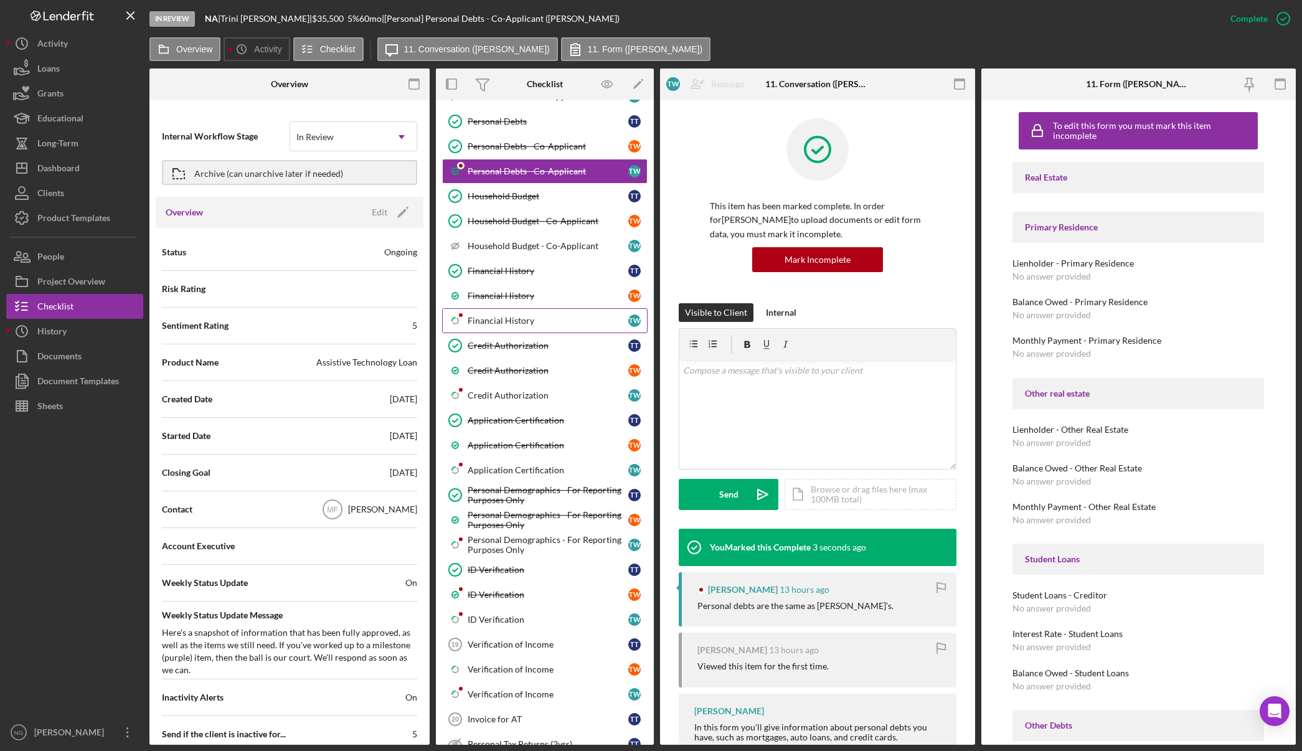
click at [530, 326] on div "Financial History" at bounding box center [548, 321] width 161 height 10
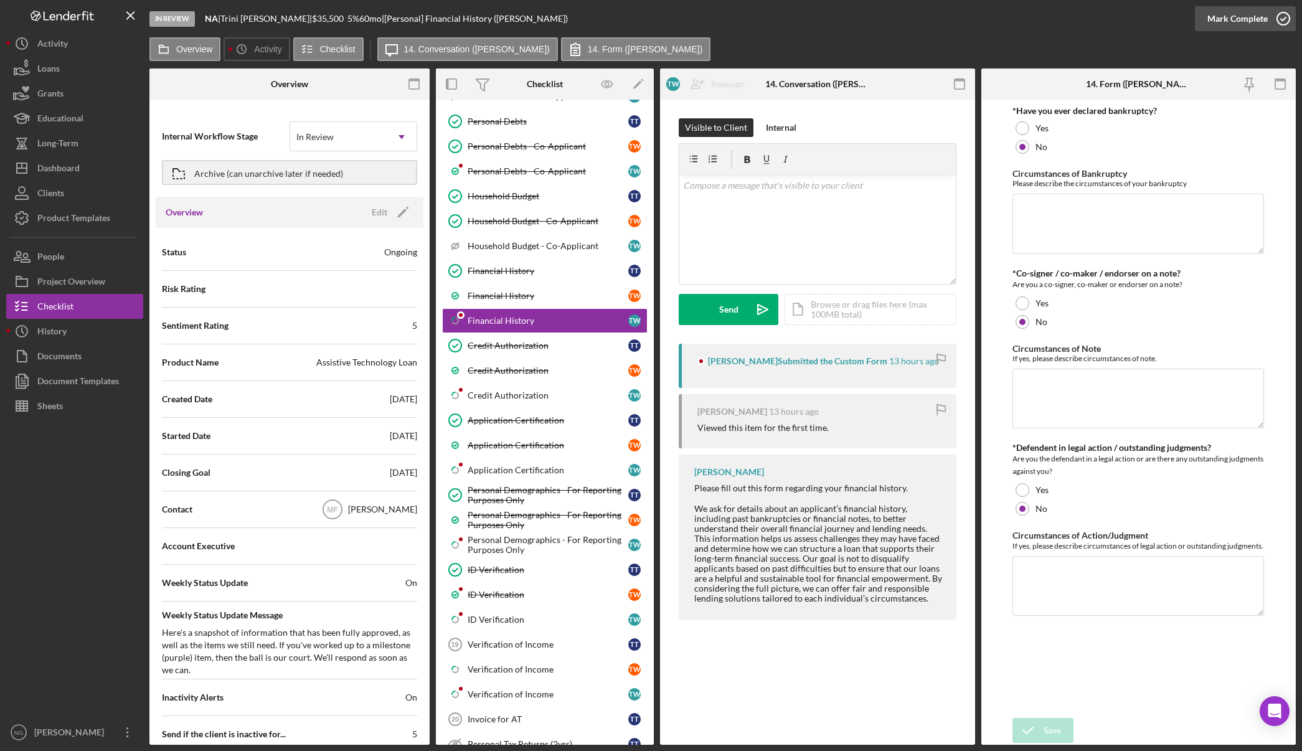
click at [1286, 26] on icon "button" at bounding box center [1283, 18] width 31 height 31
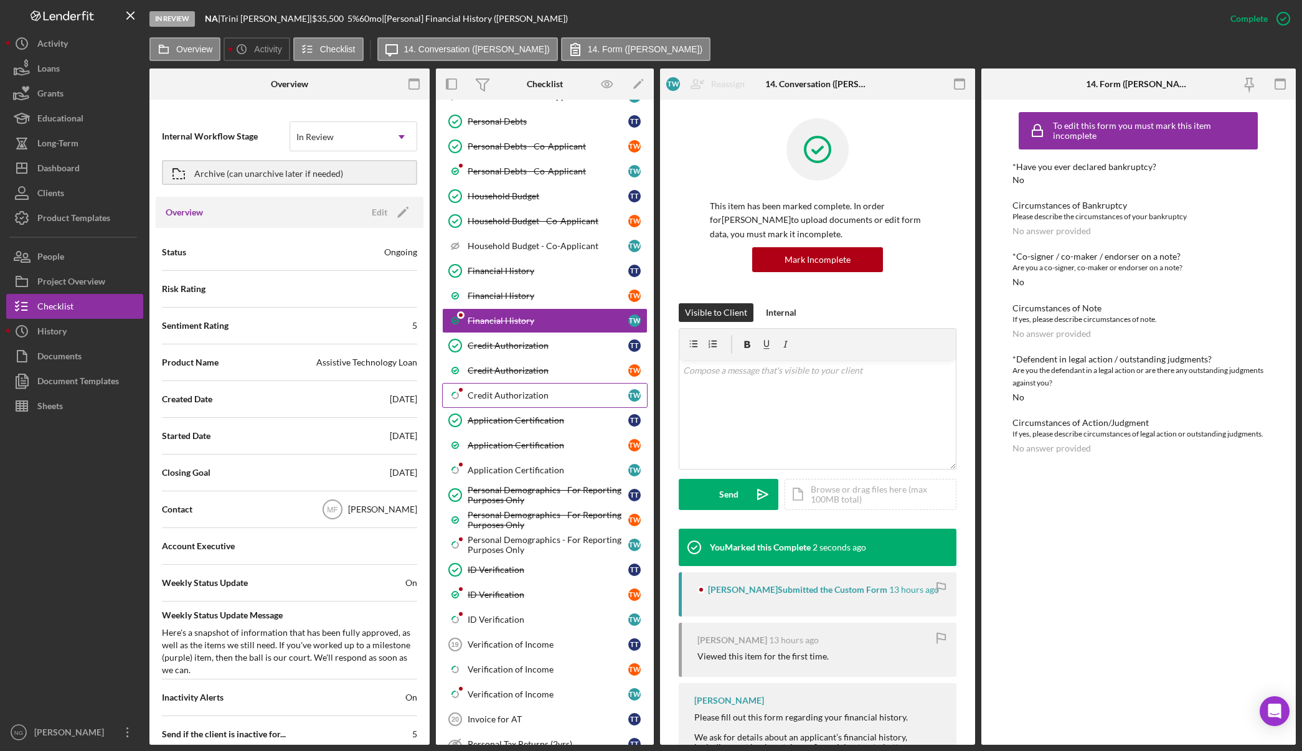
click at [542, 405] on link "Icon/Checklist Item Sub Partial Credit Authorization T W" at bounding box center [544, 395] width 205 height 25
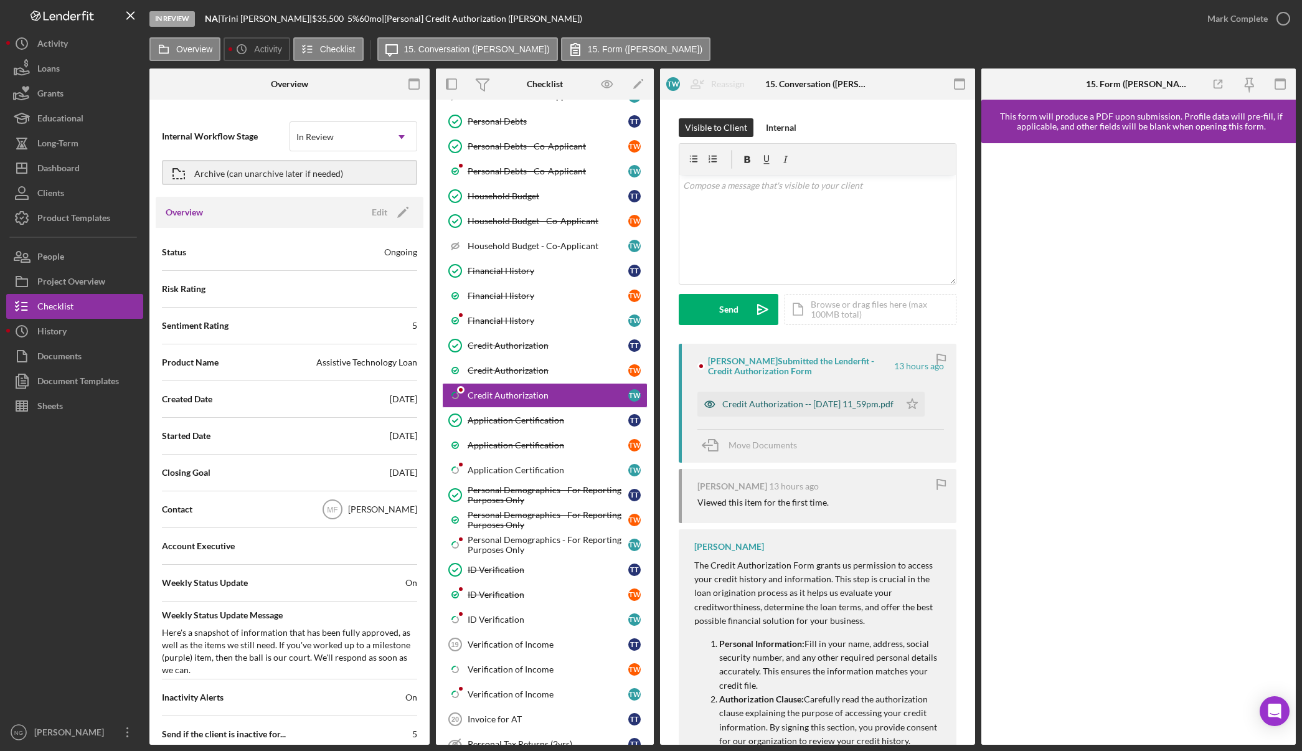
click at [786, 399] on div "Credit Authorization -- 2025-09-10 11_59pm.pdf" at bounding box center [807, 404] width 171 height 10
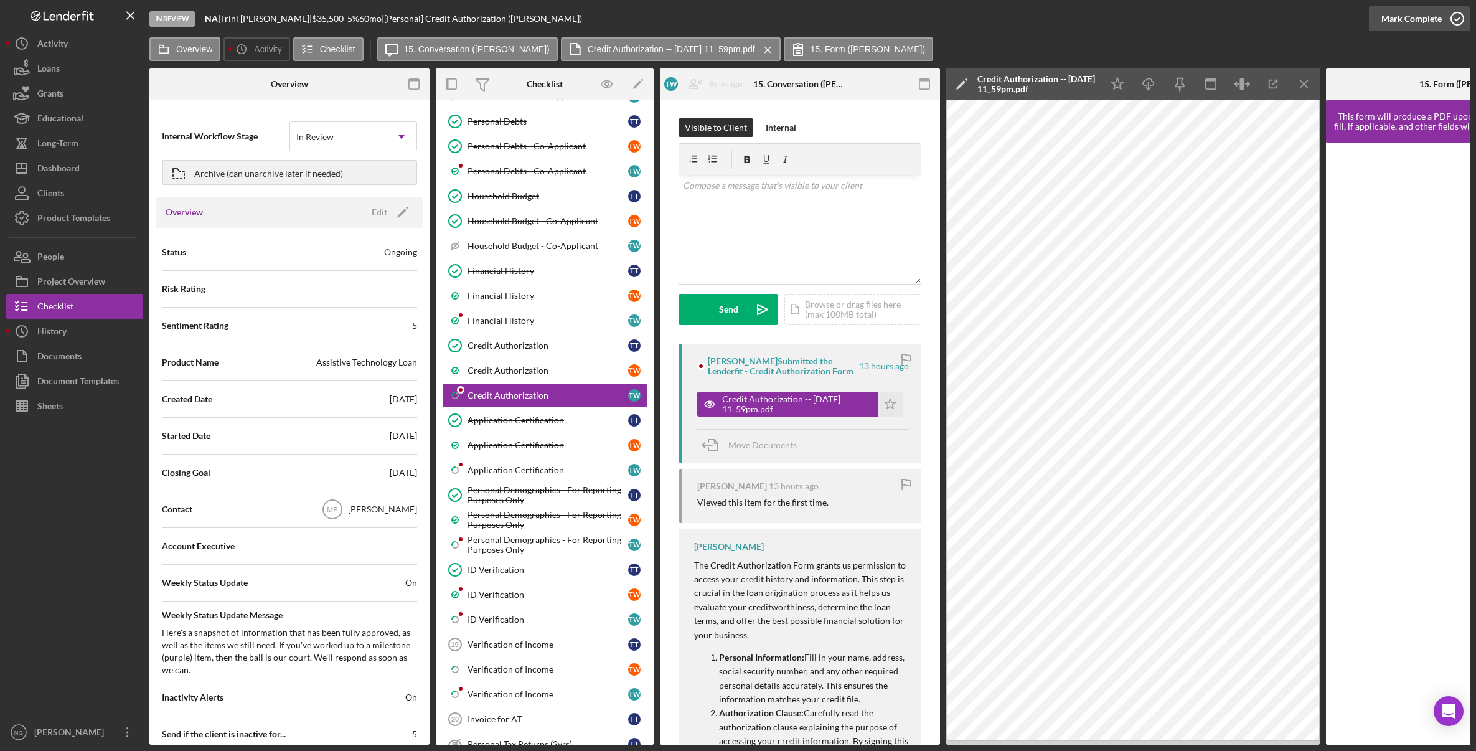
click at [1301, 14] on icon "button" at bounding box center [1457, 18] width 31 height 31
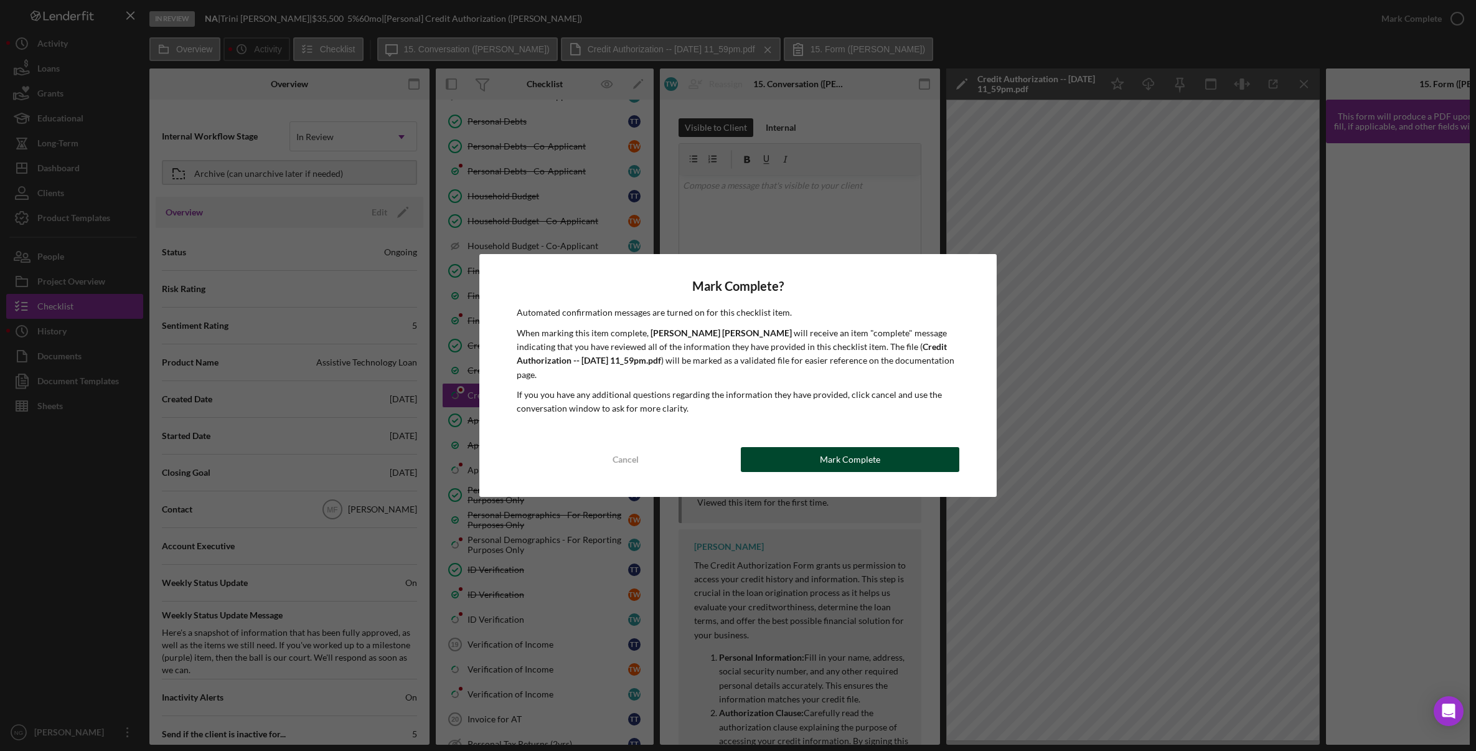
click at [828, 453] on div "Mark Complete" at bounding box center [850, 459] width 60 height 25
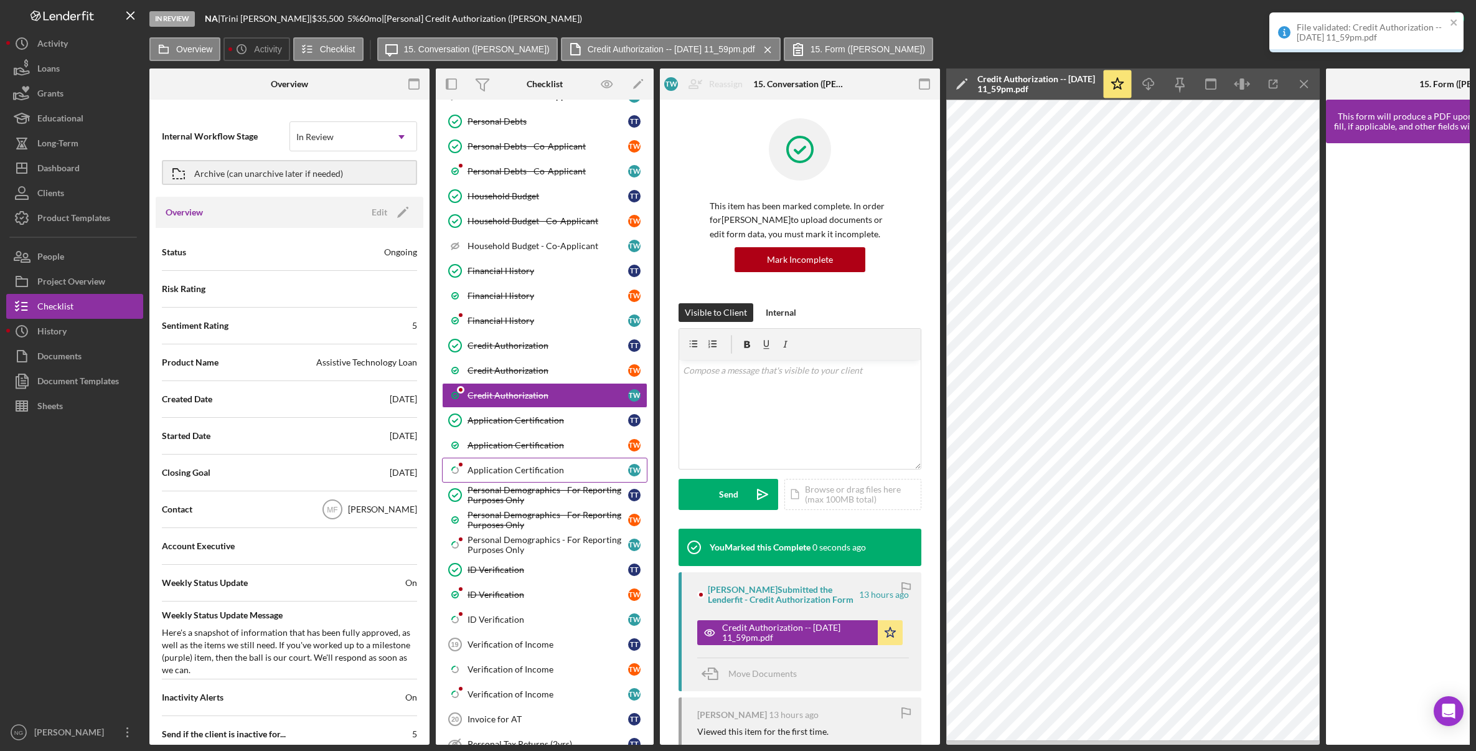
click at [544, 467] on div "Application Certification" at bounding box center [548, 470] width 161 height 10
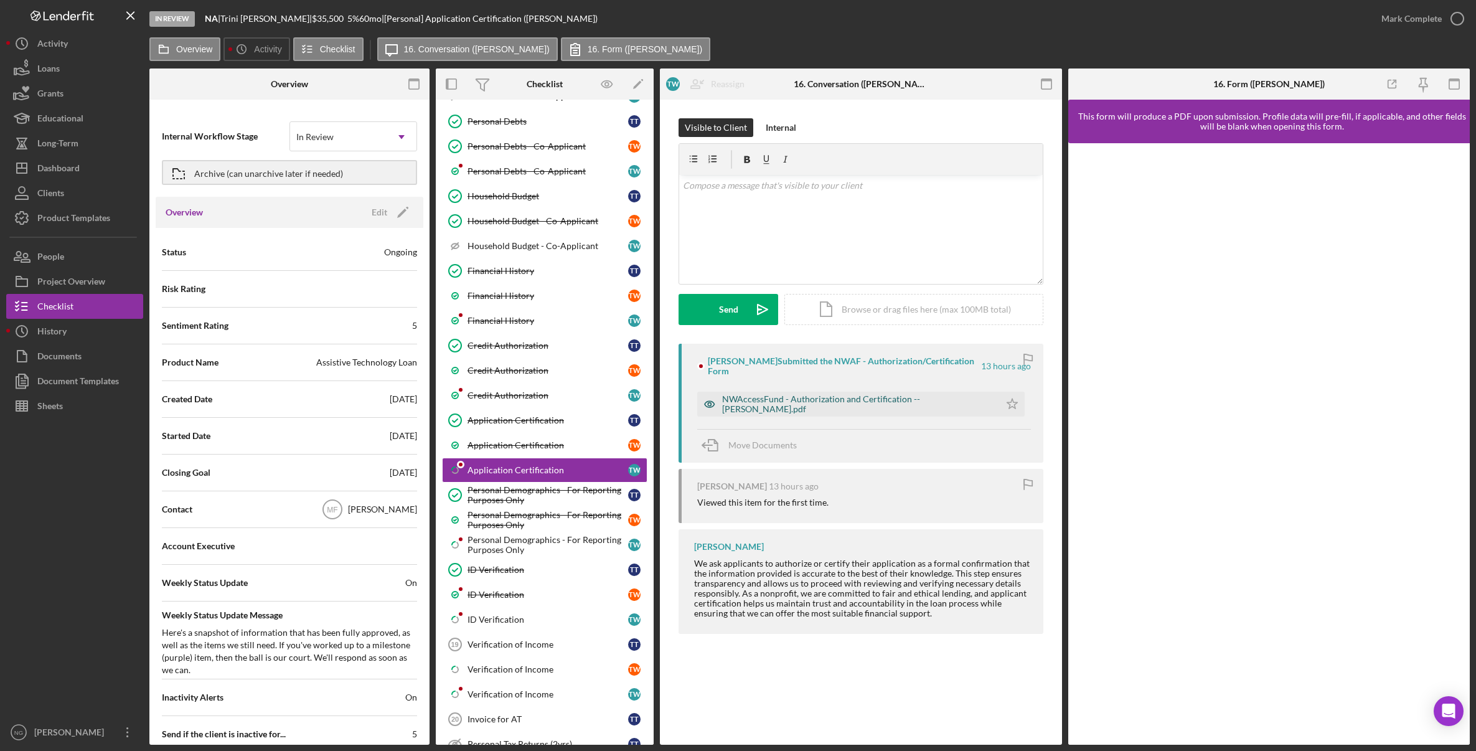
click at [801, 403] on div "NWAccessFund - Authorization and Certification -- Terrence Ward.pdf" at bounding box center [857, 404] width 271 height 20
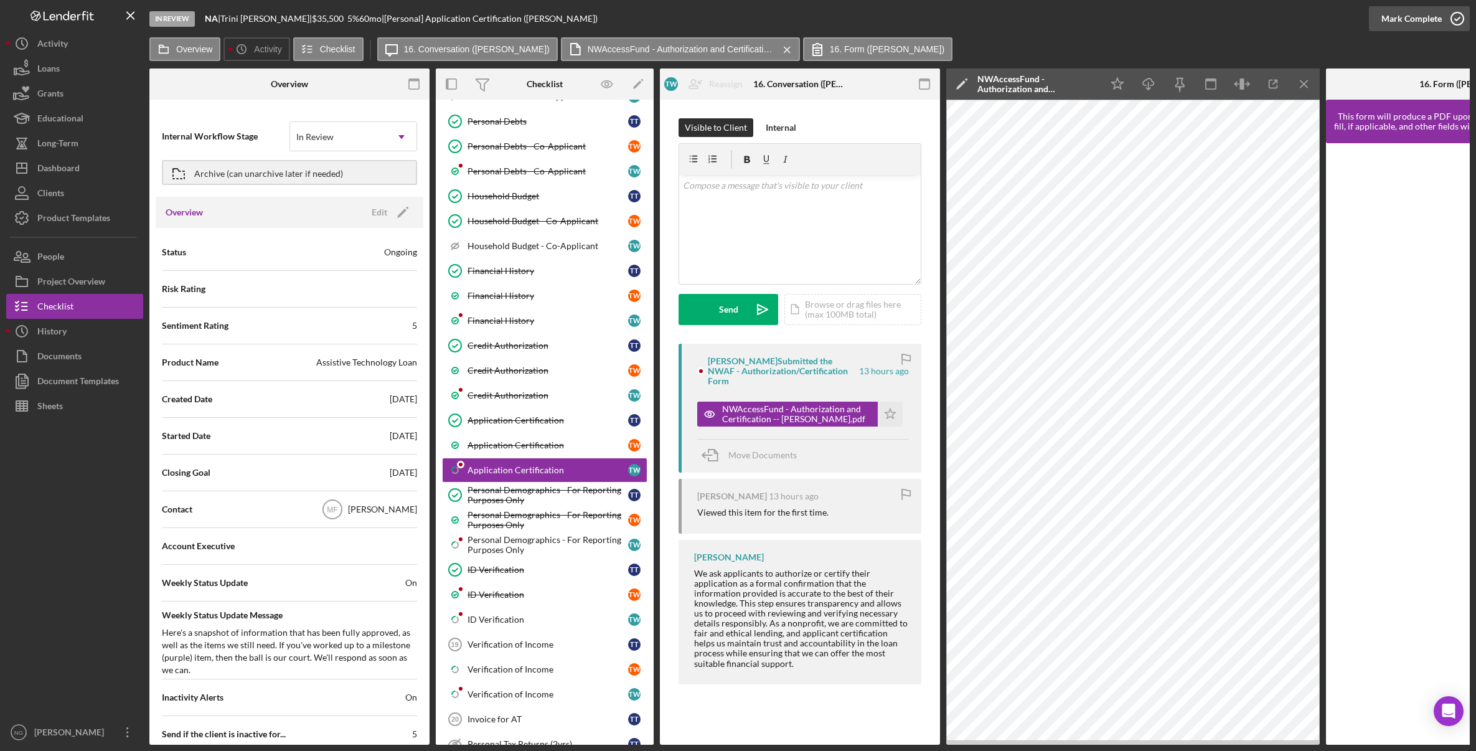
click at [1301, 22] on icon "button" at bounding box center [1457, 18] width 31 height 31
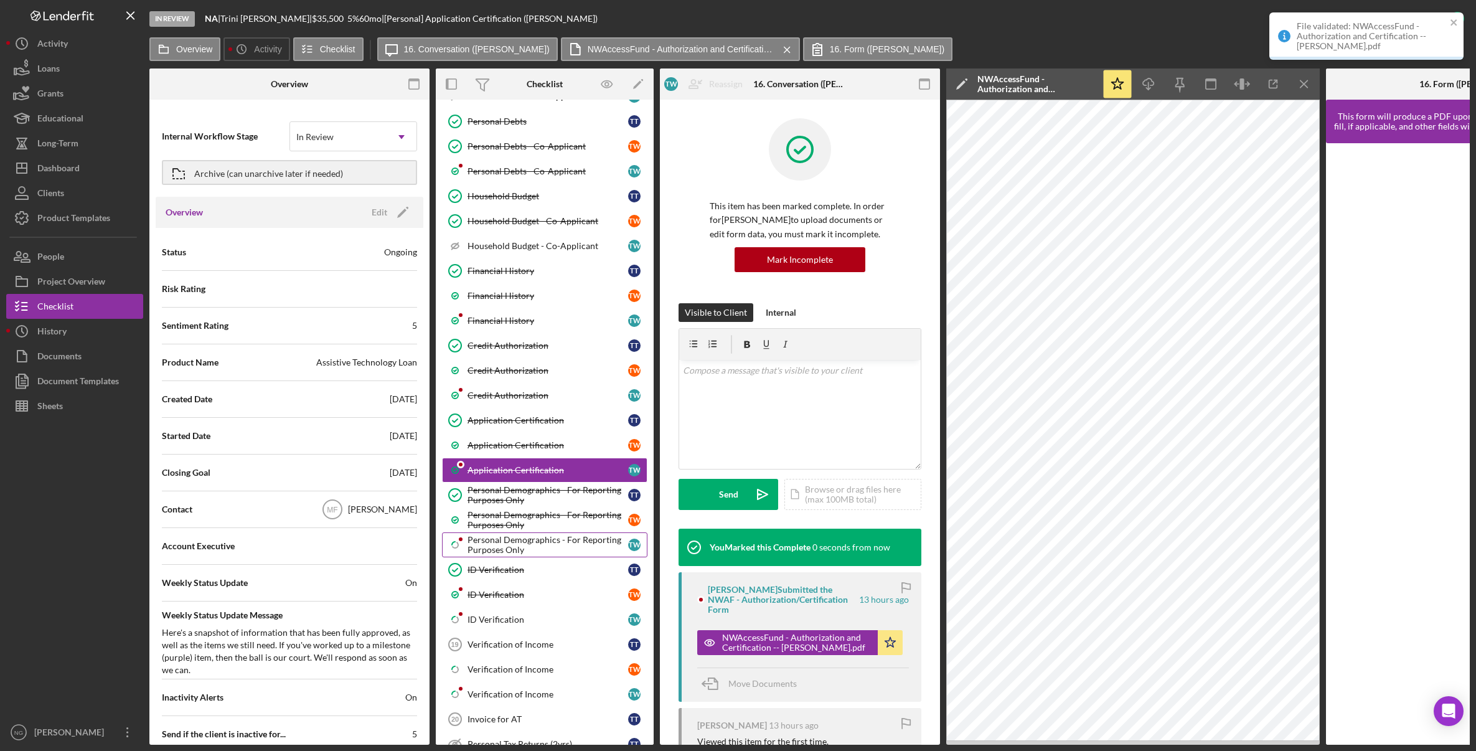
click at [532, 550] on div "Personal Demographics - For Reporting Purposes Only" at bounding box center [548, 545] width 161 height 20
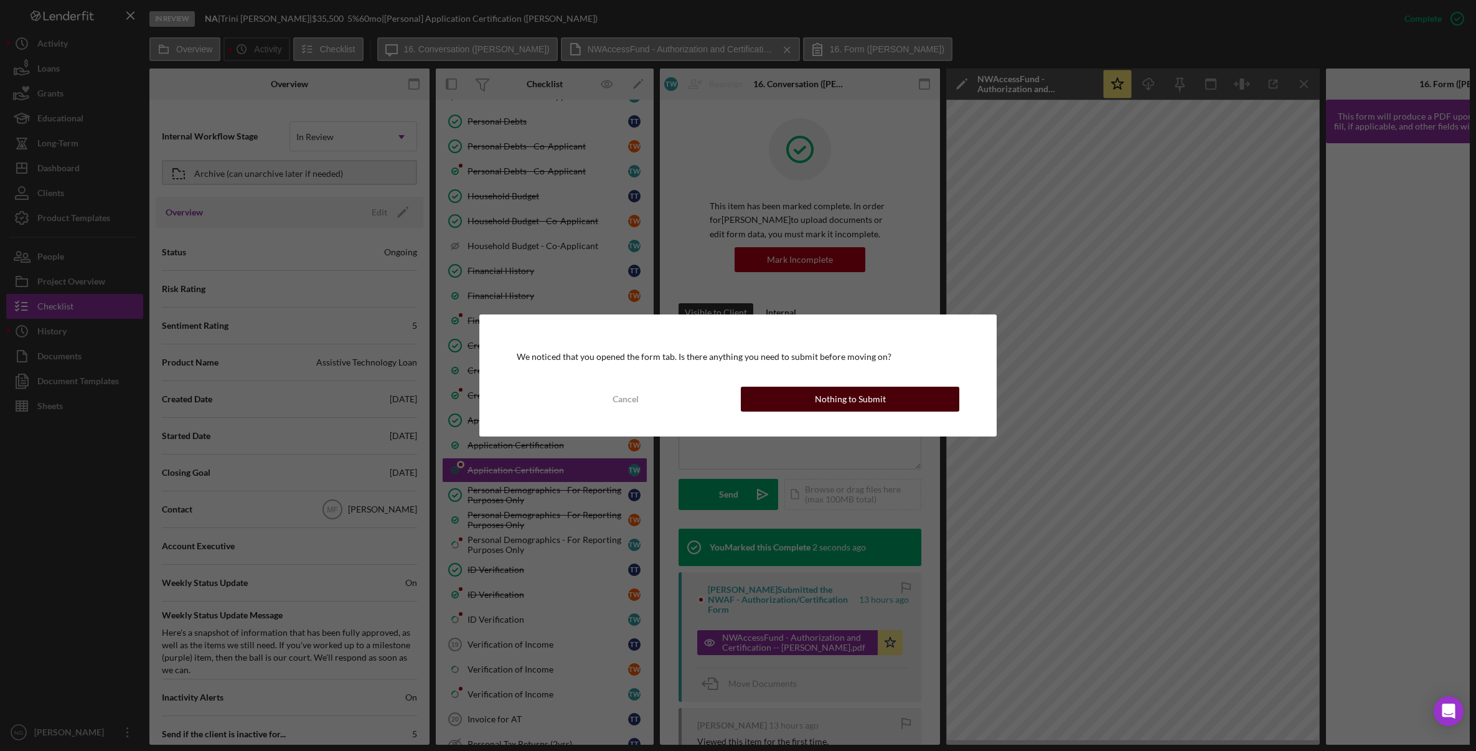
click at [839, 400] on div "Nothing to Submit" at bounding box center [850, 399] width 71 height 25
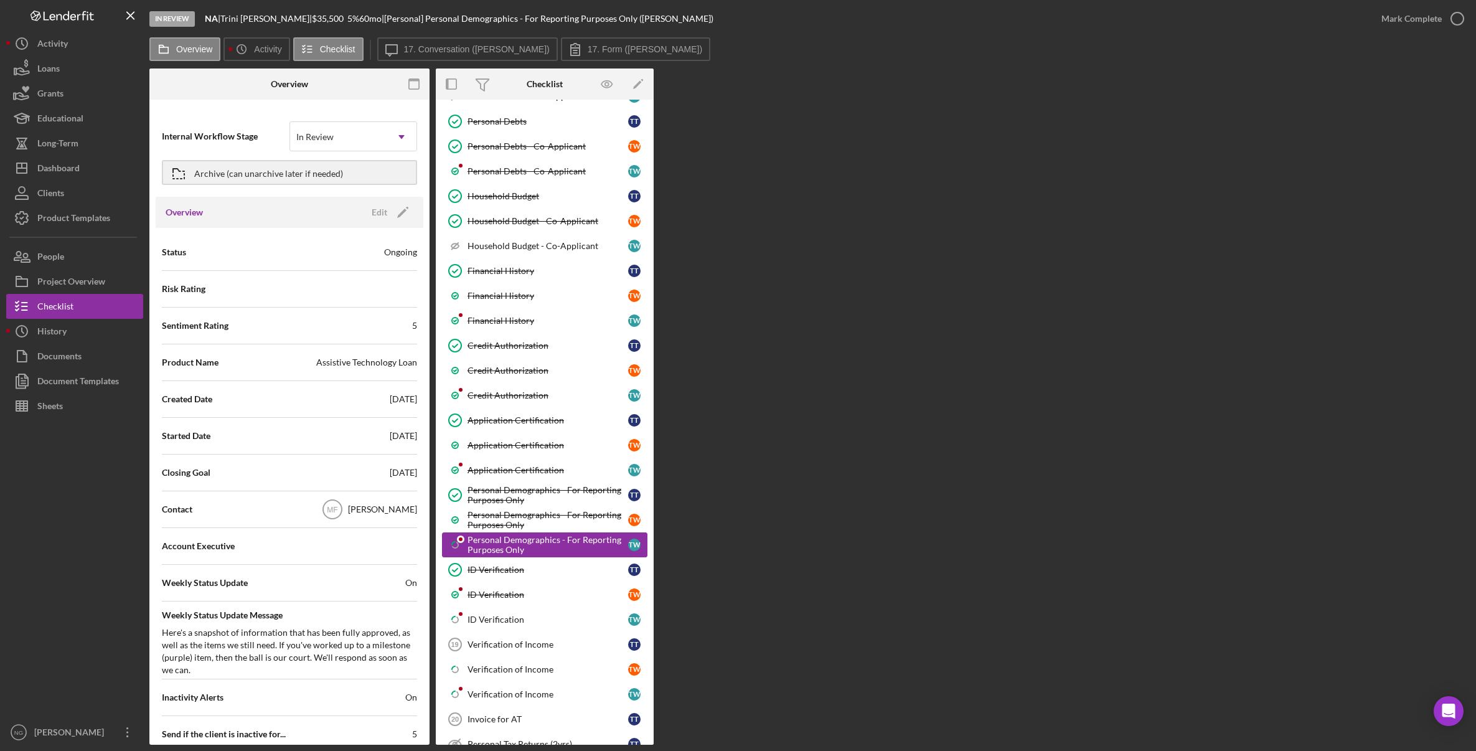
click at [534, 548] on div "Personal Demographics - For Reporting Purposes Only" at bounding box center [548, 545] width 161 height 20
click at [620, 49] on label "17. Form (Terrence W.)" at bounding box center [645, 49] width 115 height 10
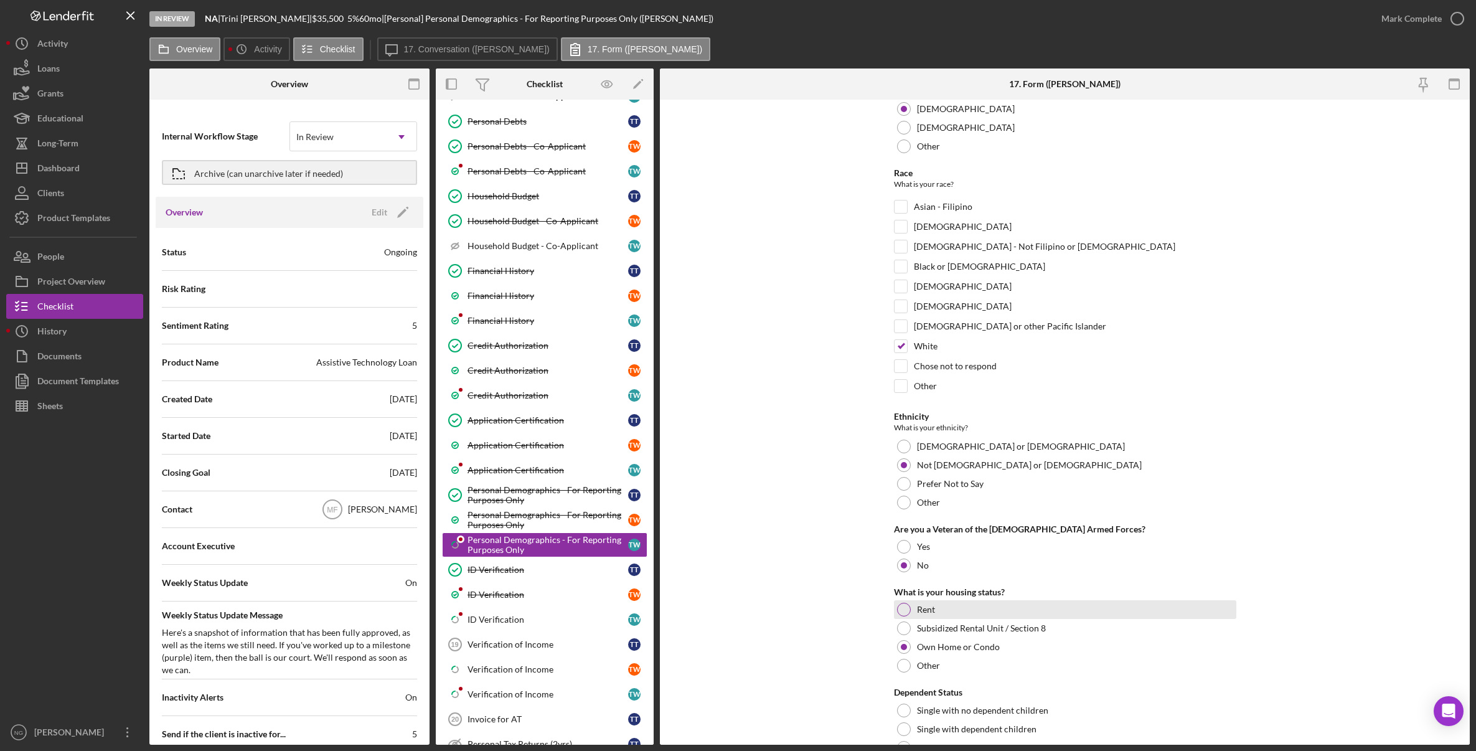
scroll to position [189, 0]
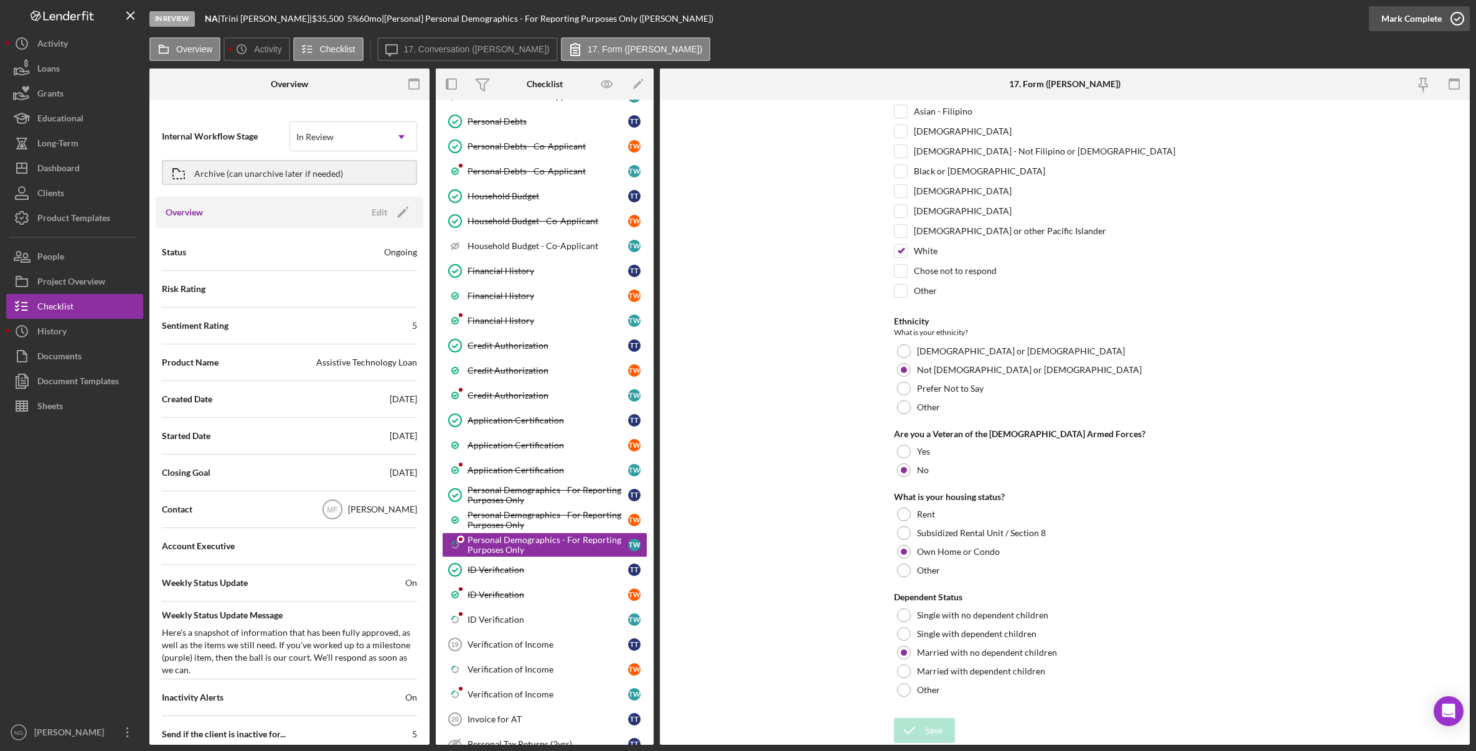
click at [1301, 18] on icon "button" at bounding box center [1457, 18] width 31 height 31
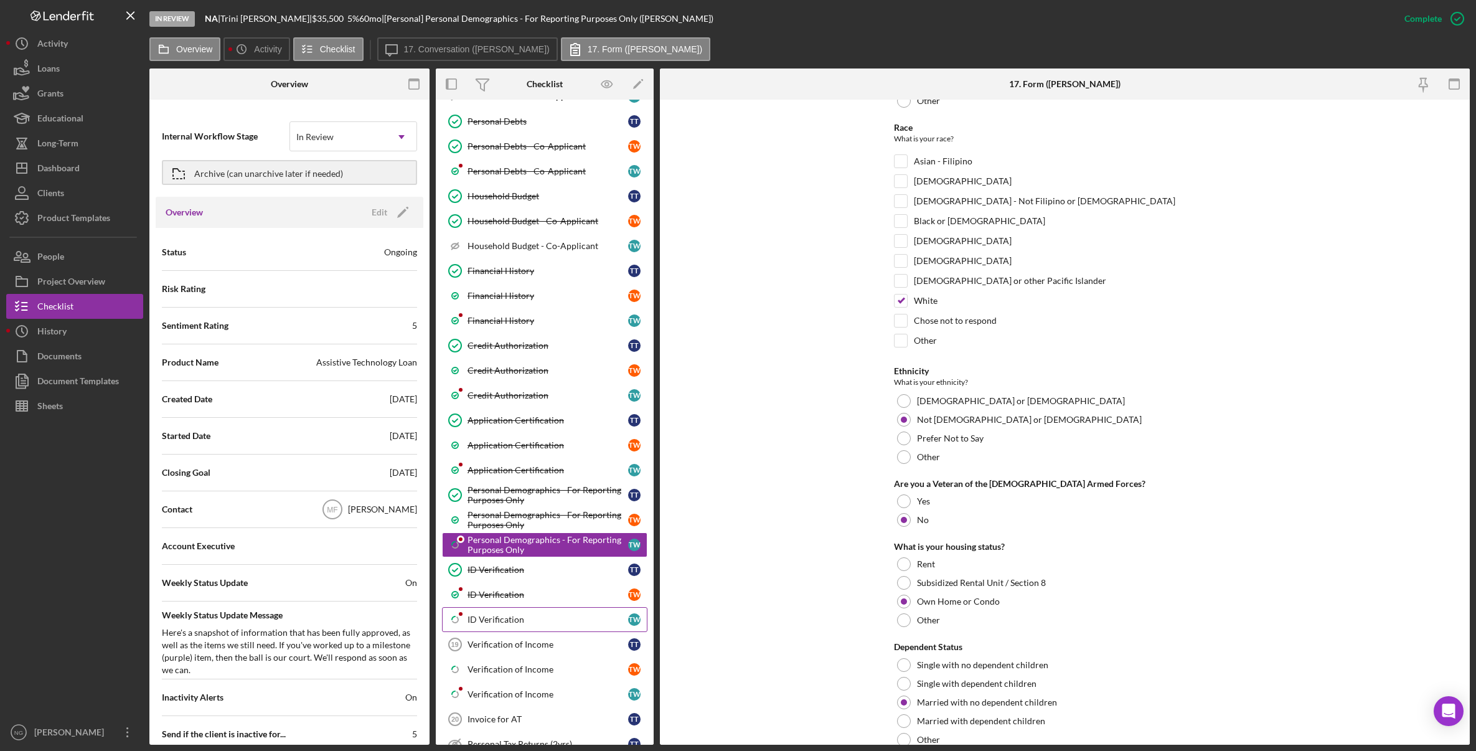
scroll to position [239, 0]
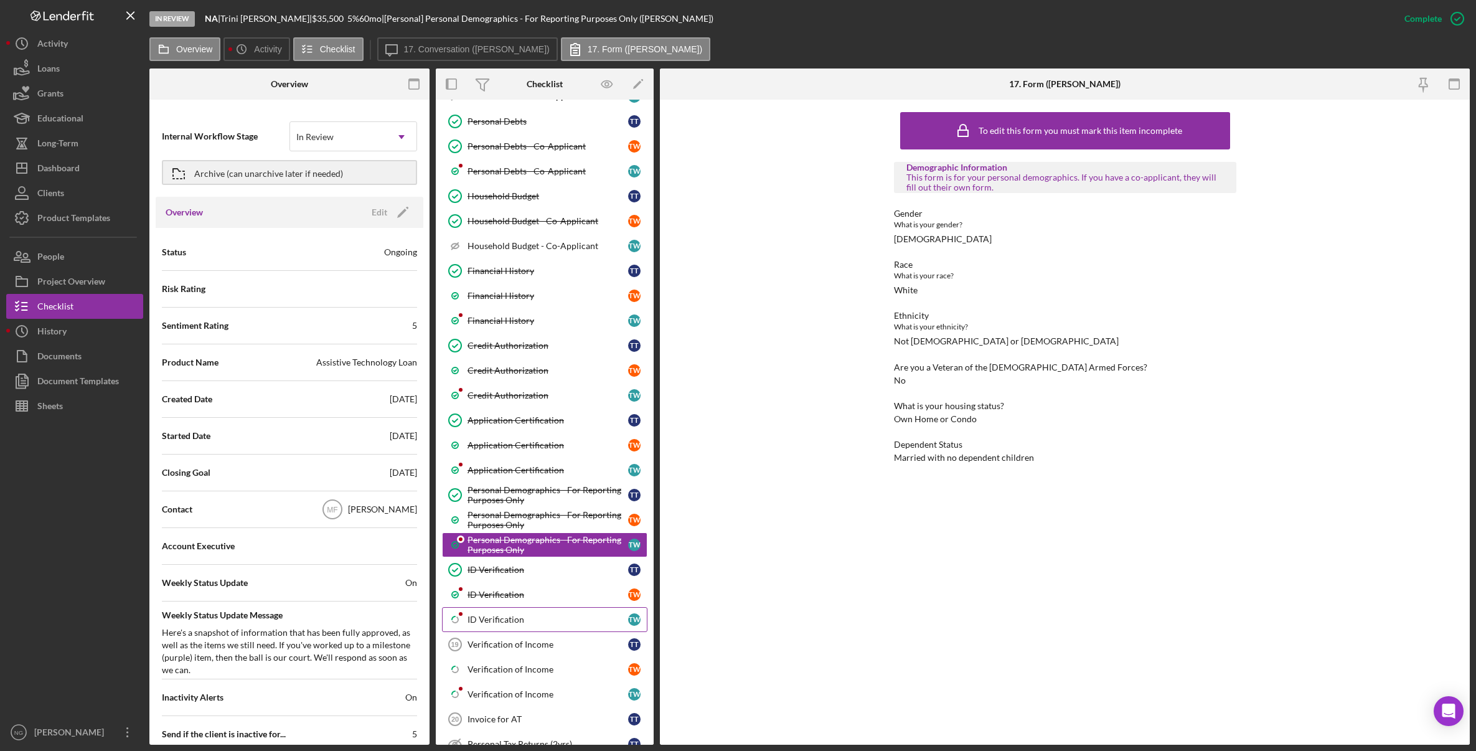
click at [545, 628] on link "Icon/Checklist Item Sub Partial ID Verification T W" at bounding box center [544, 619] width 205 height 25
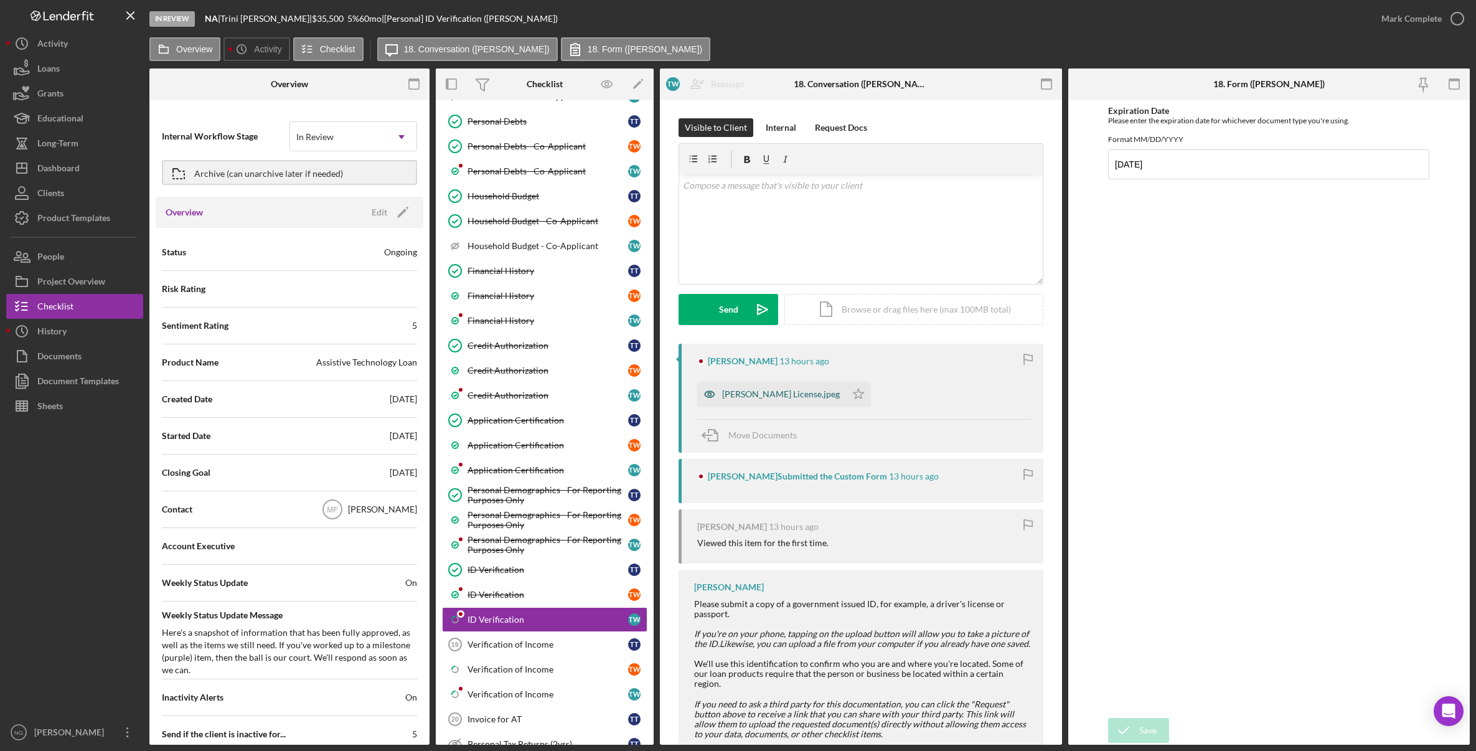
click at [760, 396] on div "Terry License.jpeg" at bounding box center [781, 394] width 118 height 10
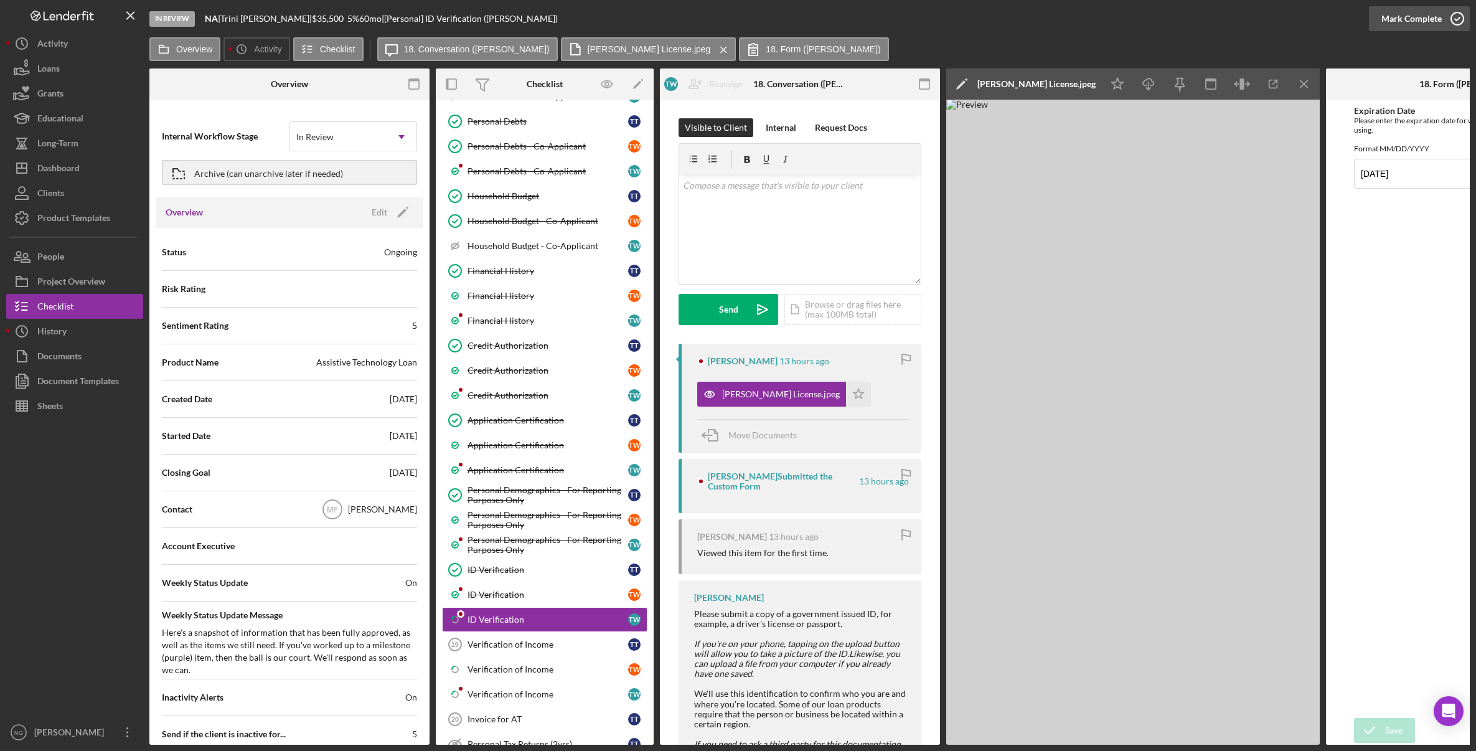
click at [1301, 25] on circle "button" at bounding box center [1457, 18] width 12 height 12
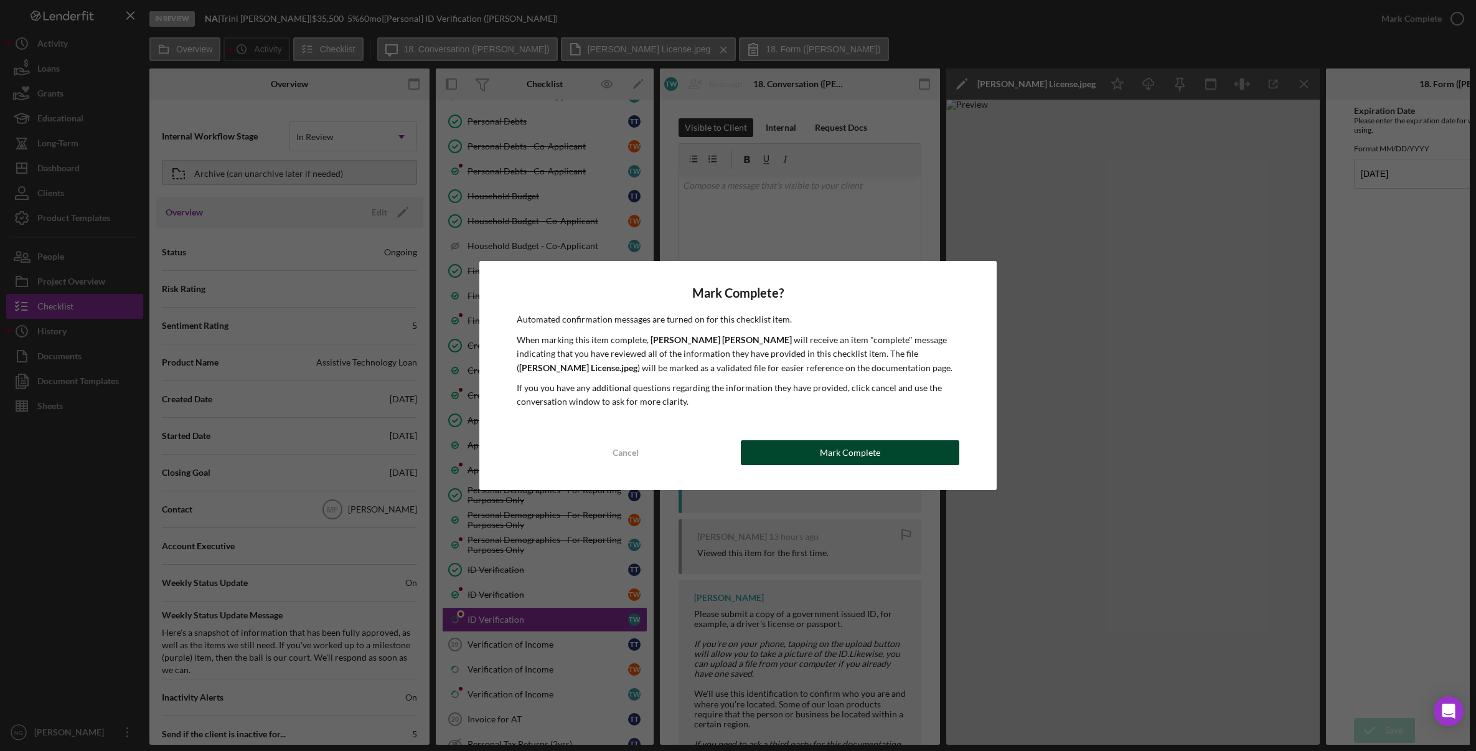
click at [888, 454] on button "Mark Complete" at bounding box center [850, 452] width 219 height 25
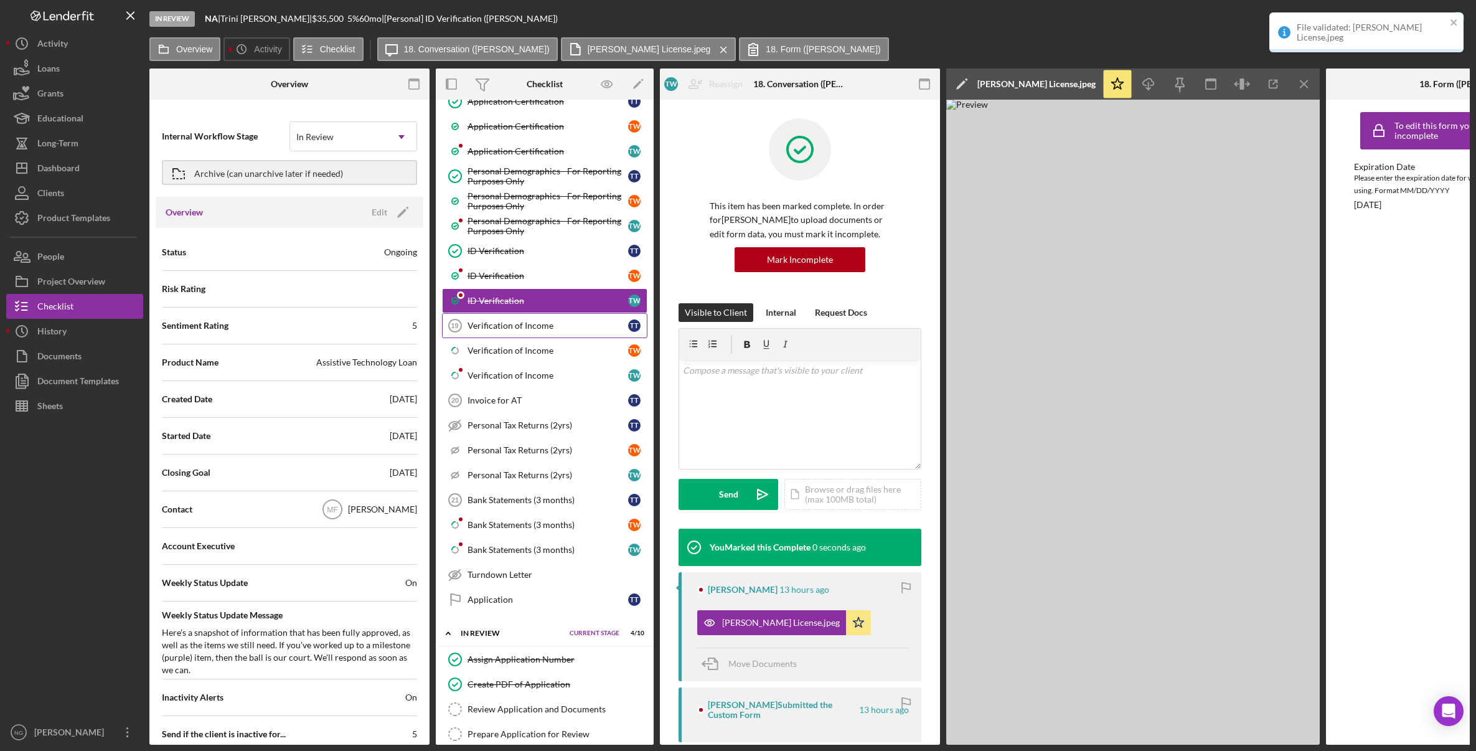
scroll to position [872, 0]
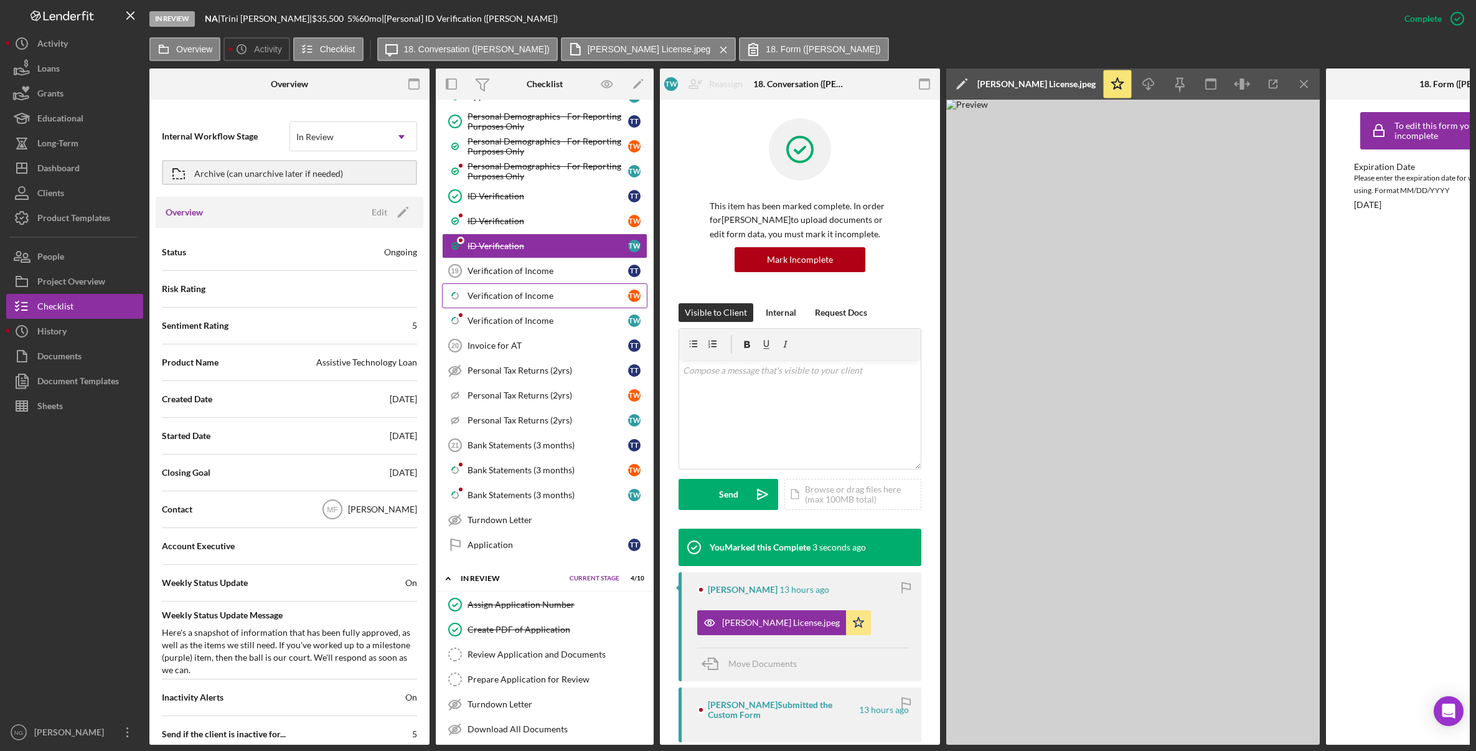
click at [553, 299] on div "Verification of Income" at bounding box center [548, 296] width 161 height 10
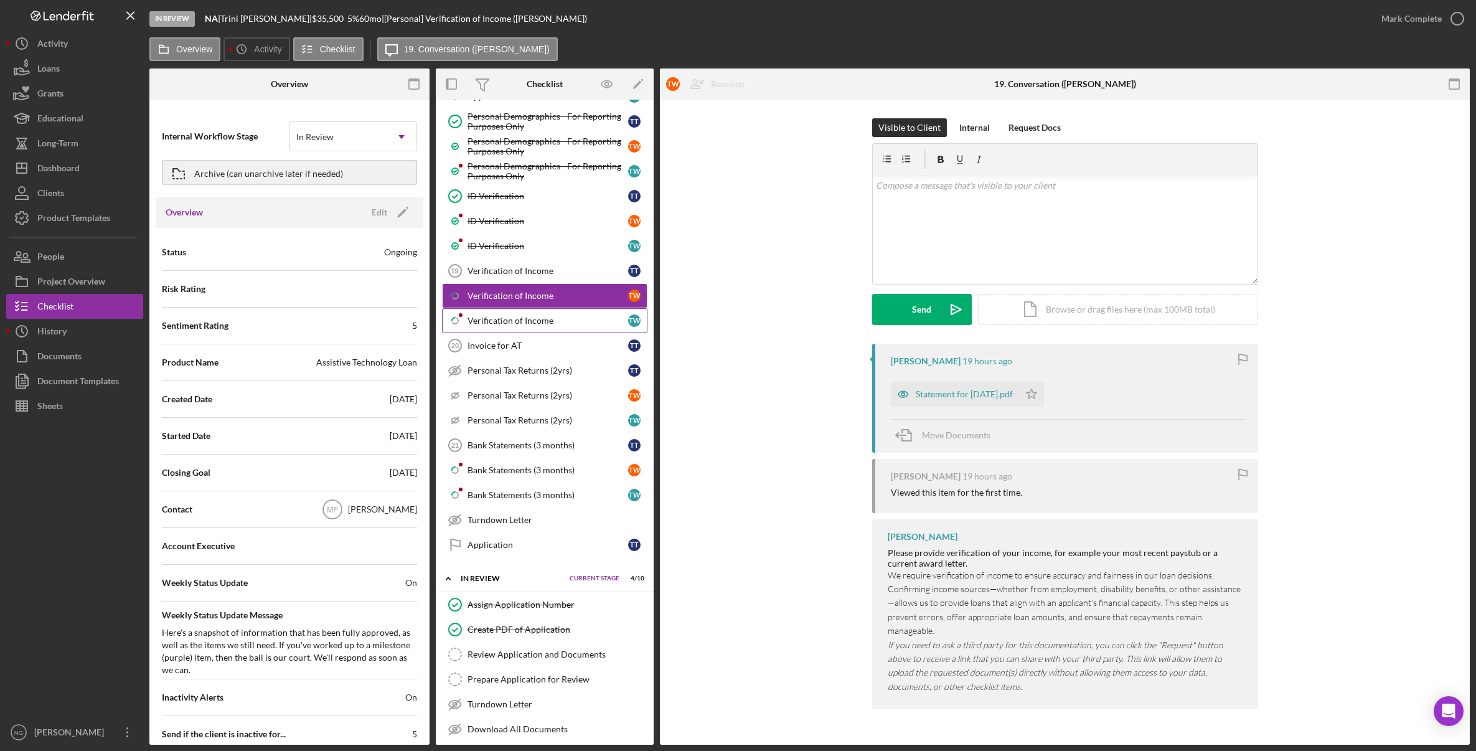
click at [549, 324] on div "Verification of Income" at bounding box center [548, 321] width 161 height 10
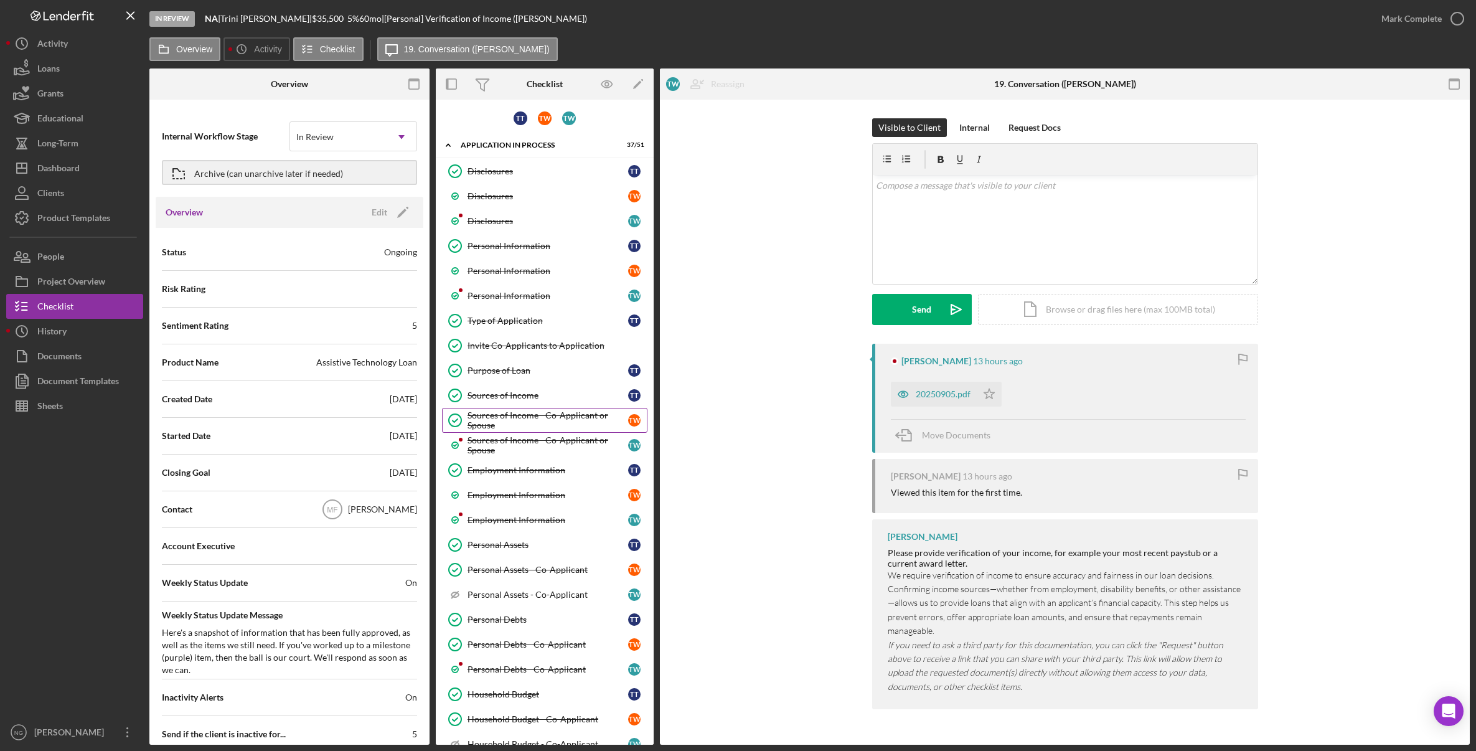
click at [544, 410] on div "Sources of Income - Co-Applicant or Spouse" at bounding box center [548, 420] width 161 height 20
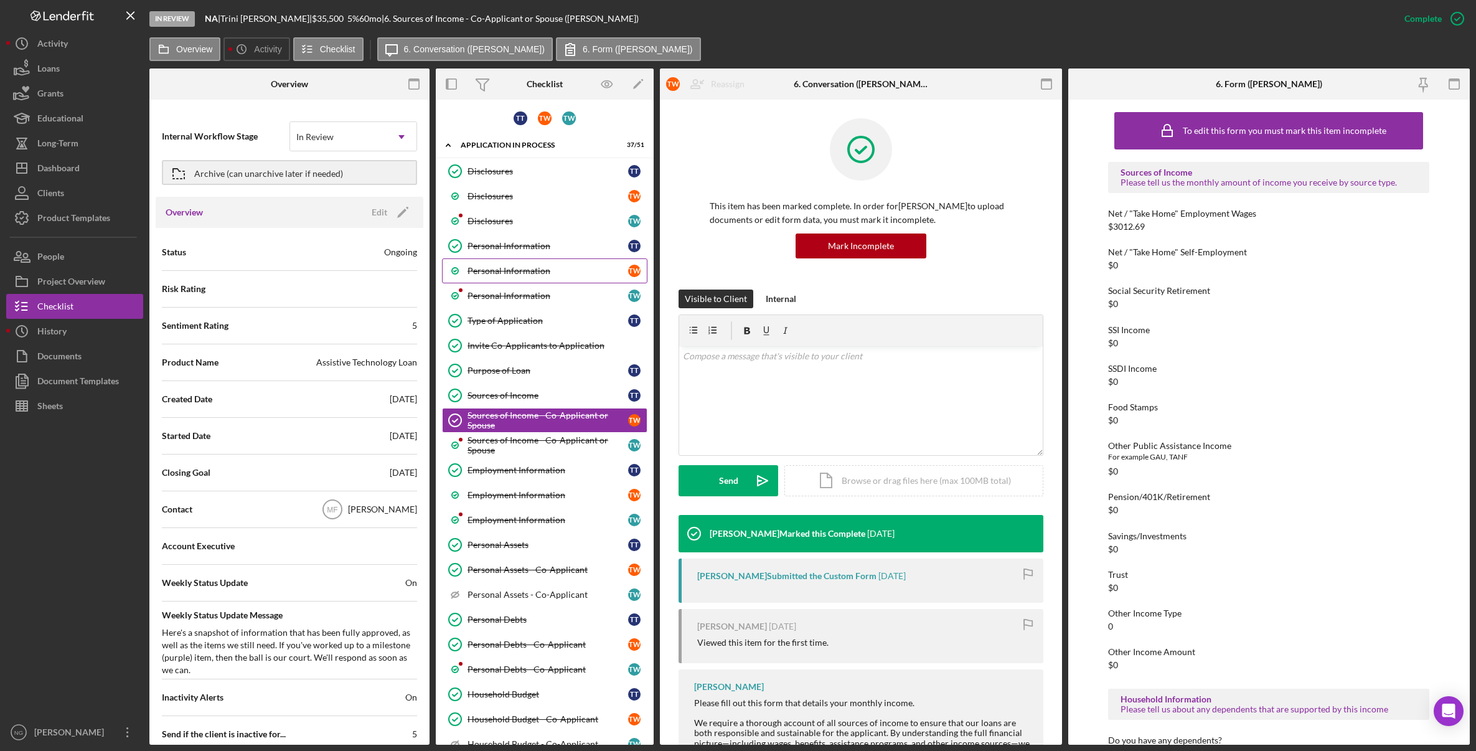
click at [514, 281] on link "Personal Information T W" at bounding box center [544, 270] width 205 height 25
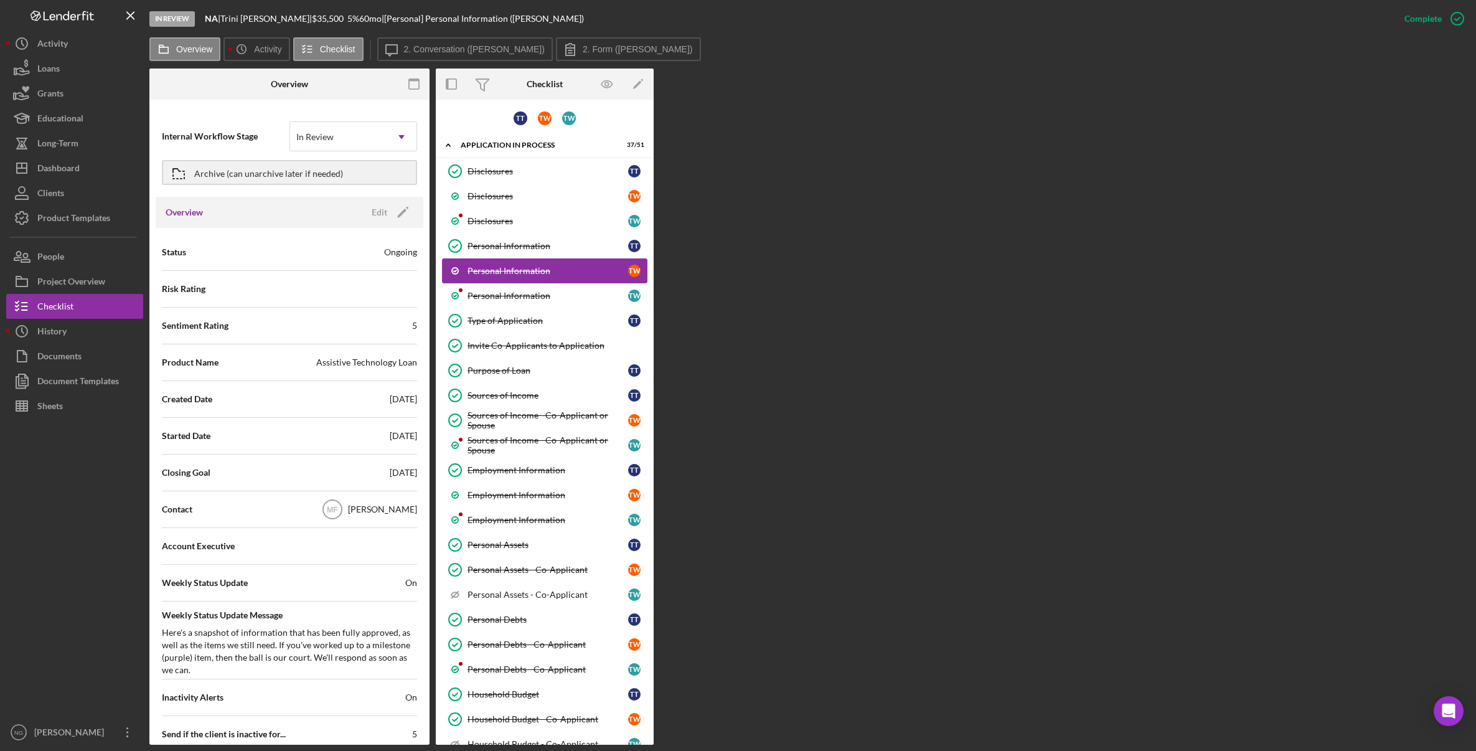
click at [538, 271] on div "Personal Information" at bounding box center [548, 271] width 161 height 10
click at [479, 56] on button "Icon/Message 2. Conversation (Teresa W.)" at bounding box center [465, 49] width 176 height 24
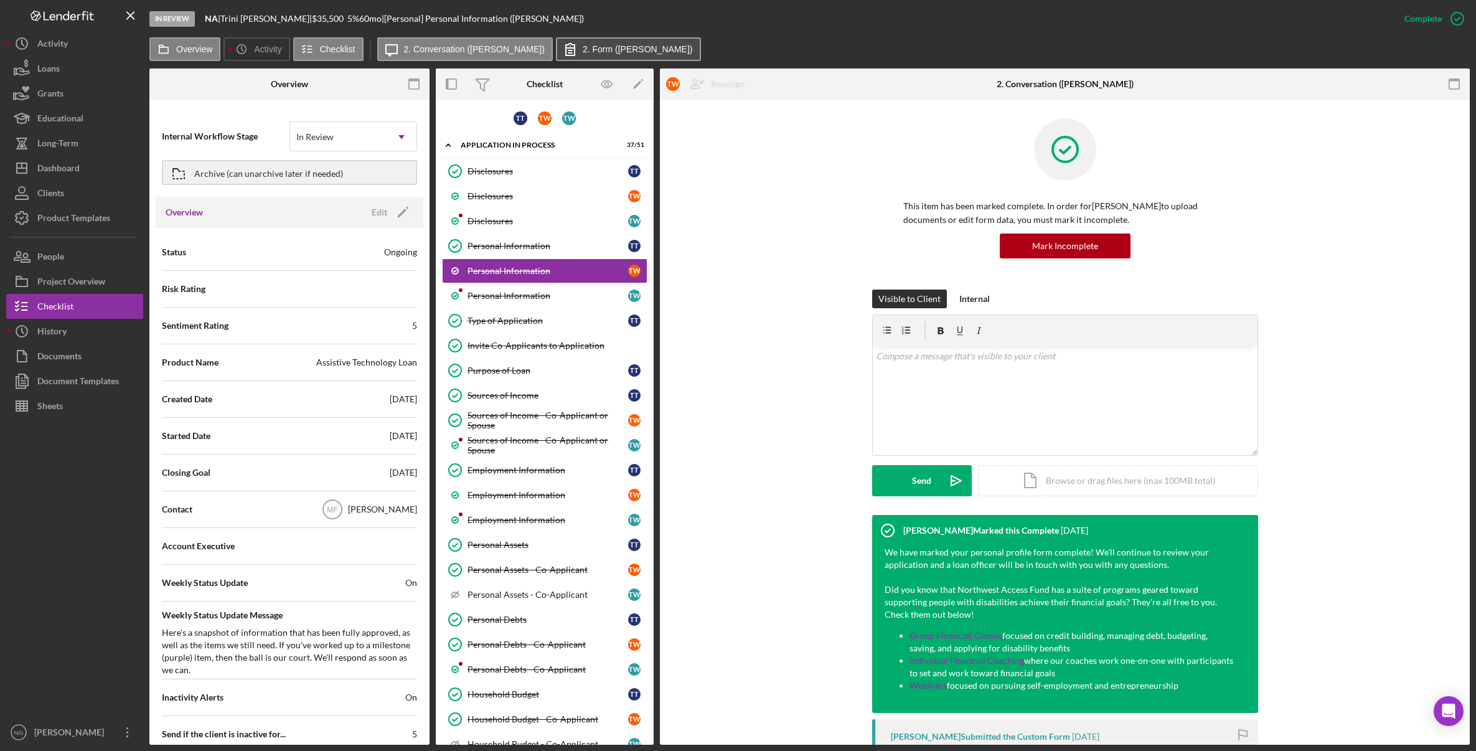
click at [555, 54] on icon at bounding box center [570, 49] width 31 height 31
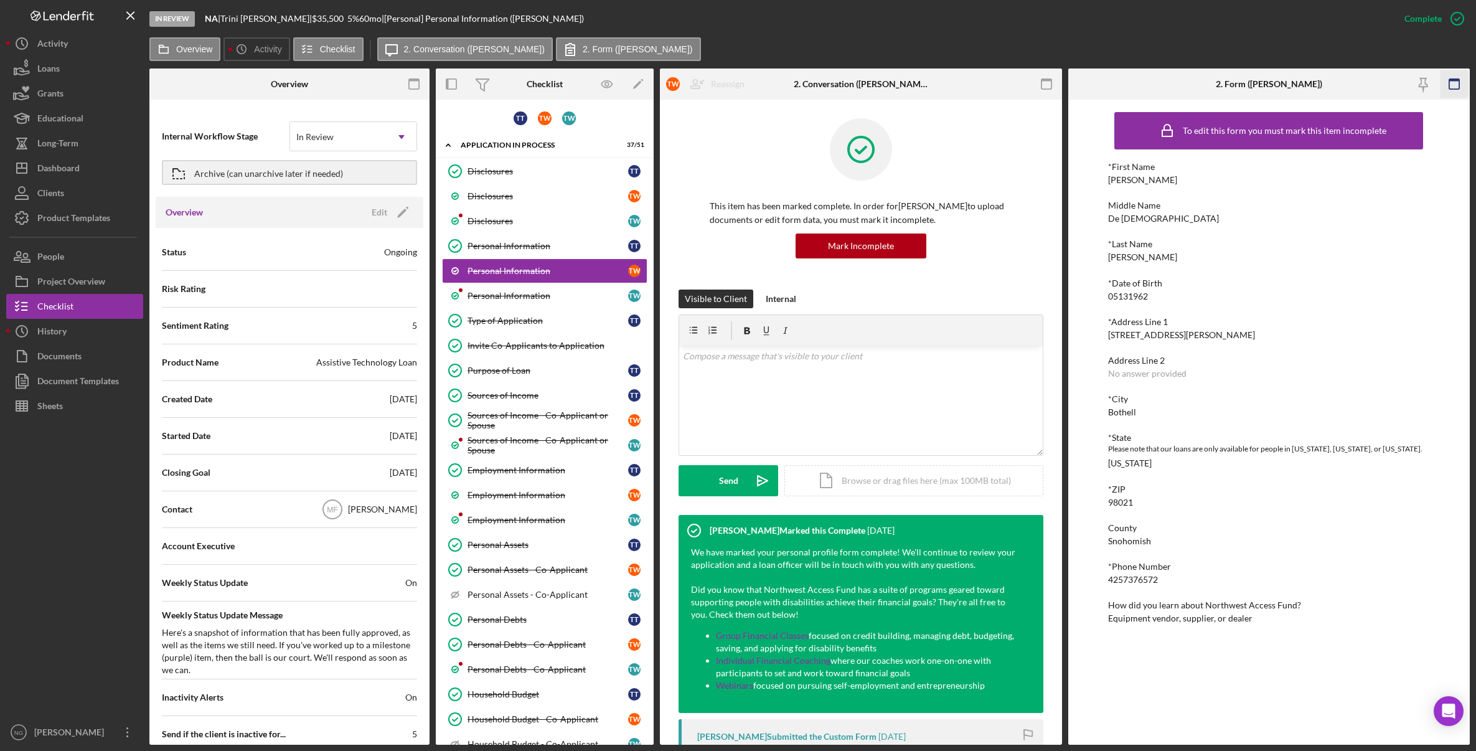
click at [1301, 89] on icon "button" at bounding box center [1455, 84] width 28 height 28
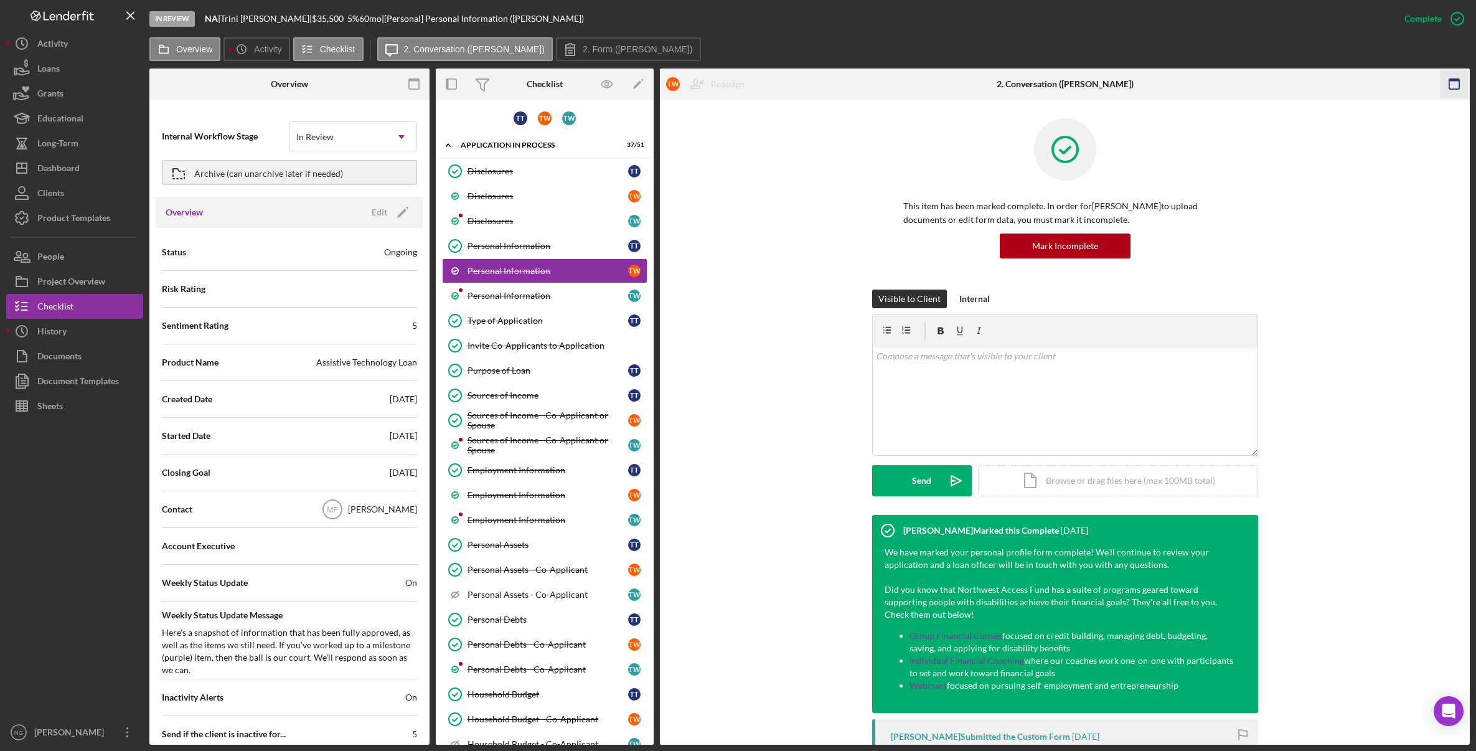
click at [1301, 85] on icon "button" at bounding box center [1455, 84] width 28 height 28
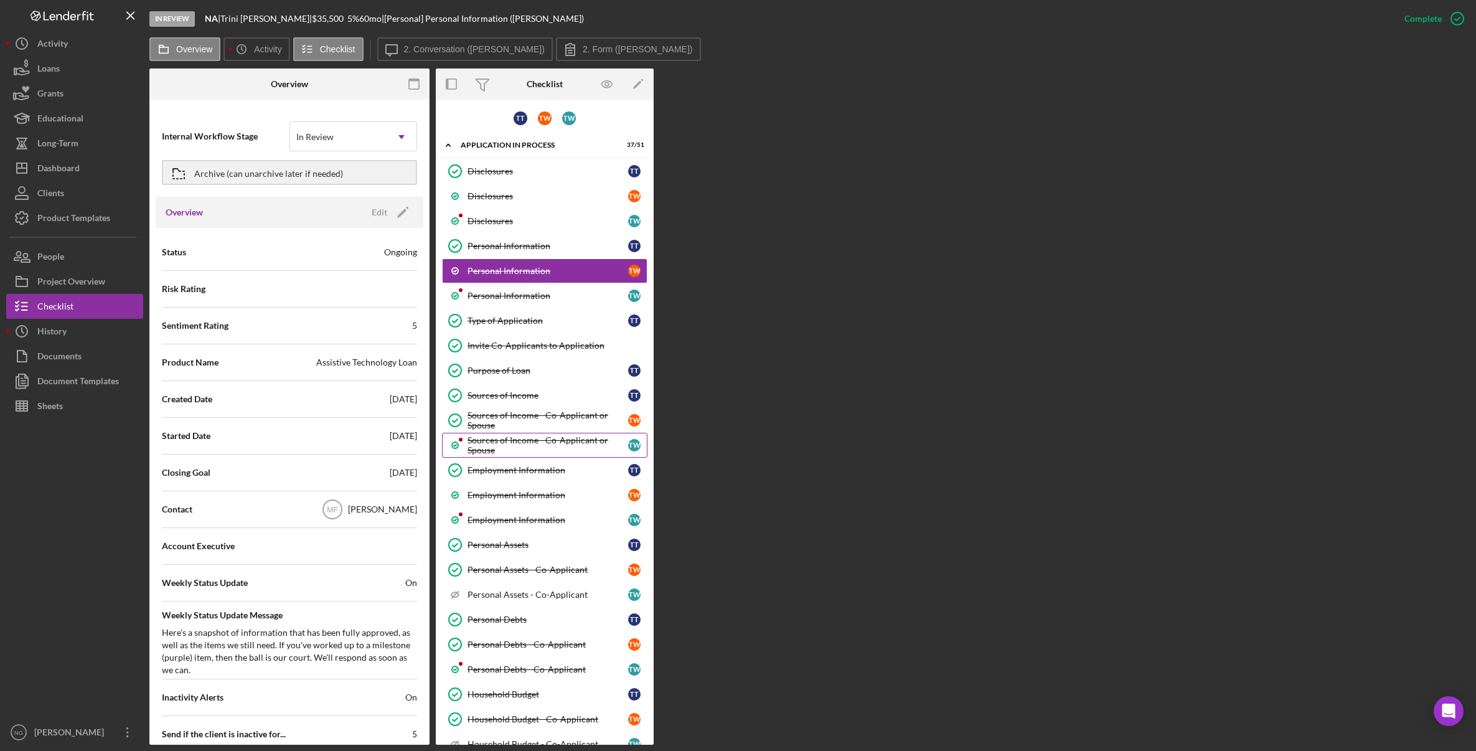
click at [572, 444] on div "Sources of Income - Co-Applicant or Spouse" at bounding box center [548, 445] width 161 height 20
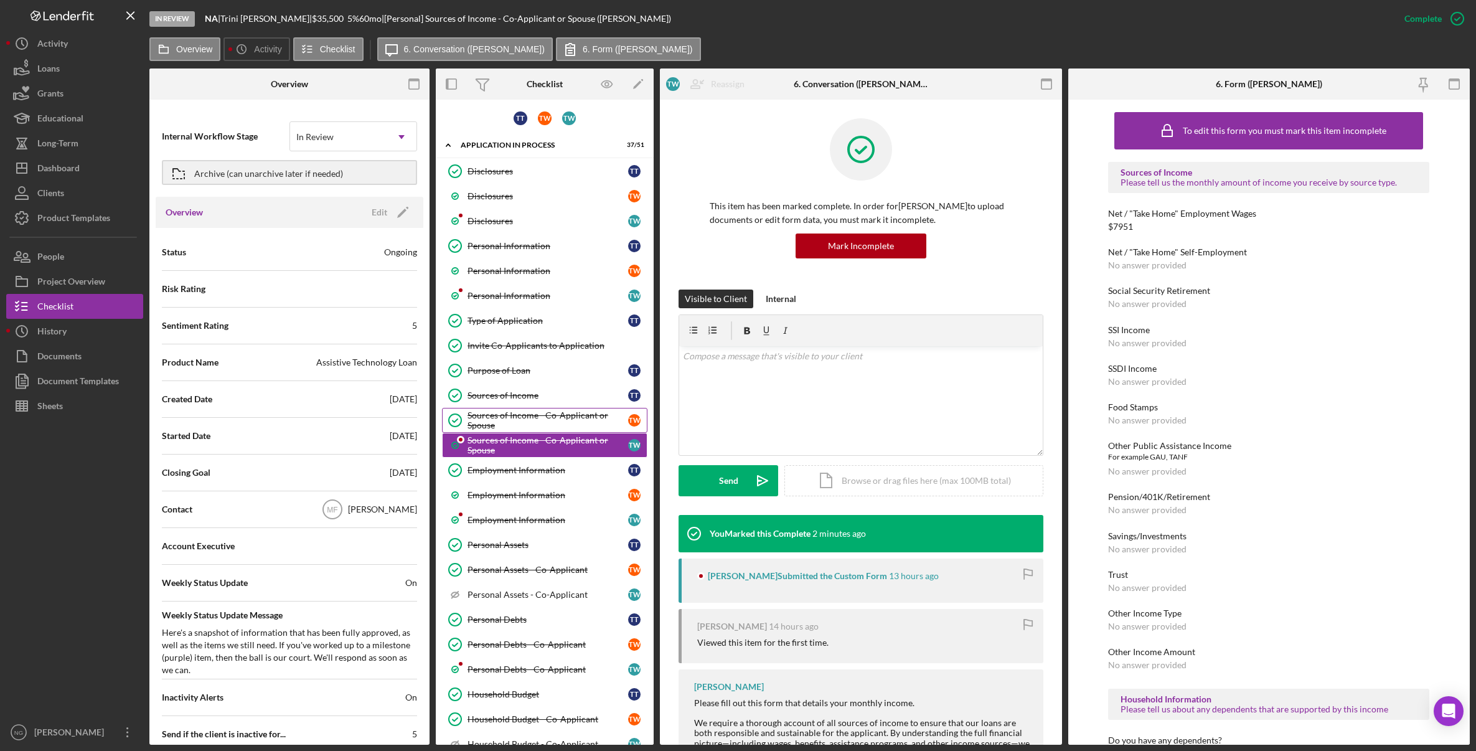
click at [577, 425] on div "Sources of Income - Co-Applicant or Spouse" at bounding box center [548, 420] width 161 height 20
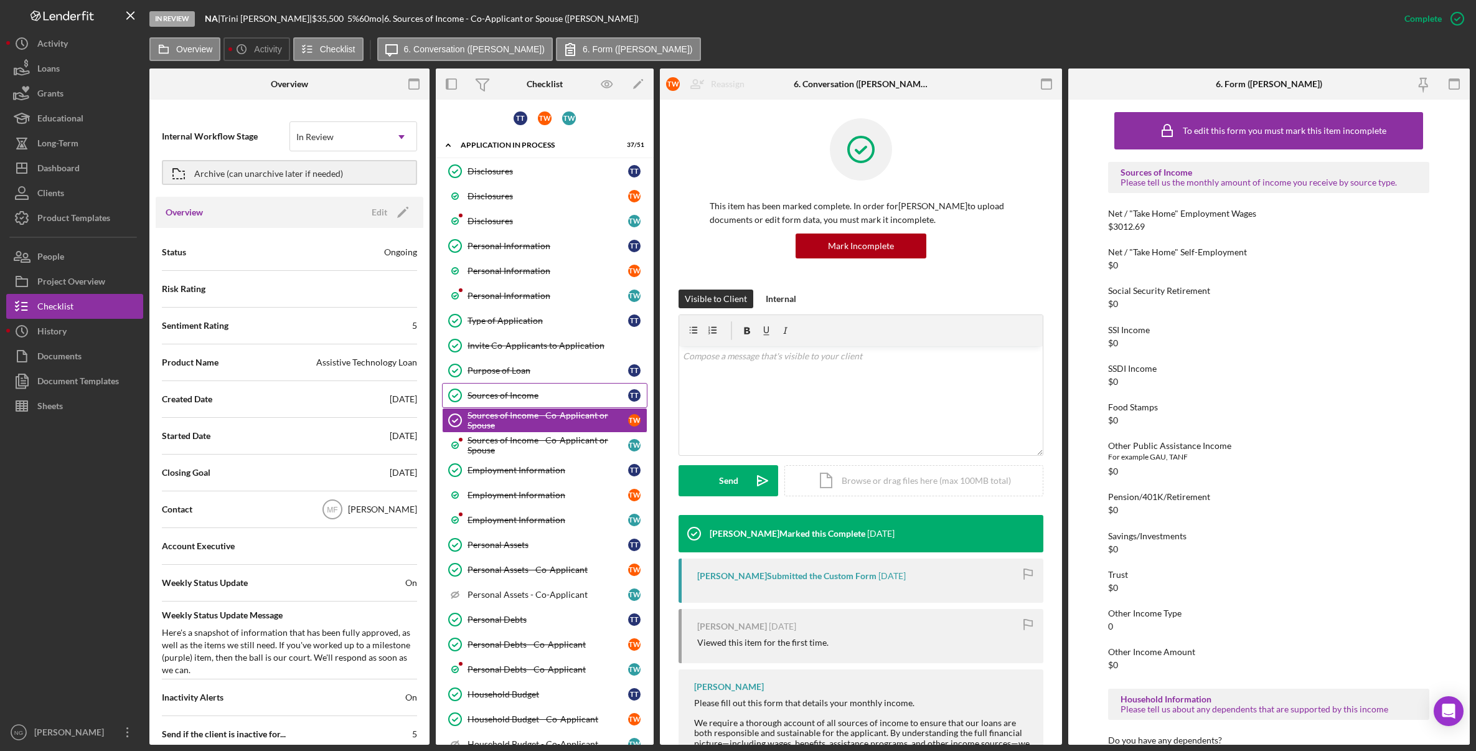
click at [575, 395] on div "Sources of Income" at bounding box center [548, 395] width 161 height 10
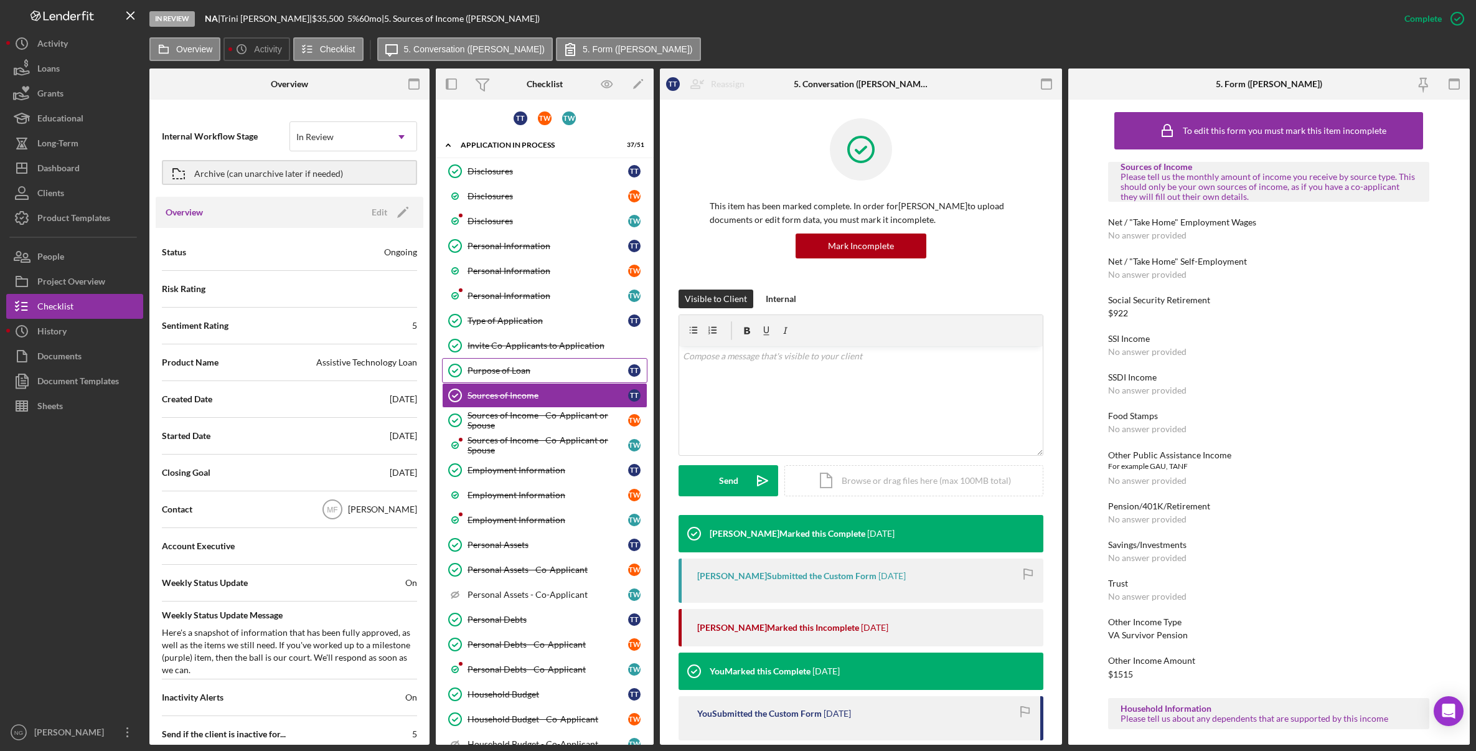
click at [563, 374] on div "Purpose of Loan" at bounding box center [548, 370] width 161 height 10
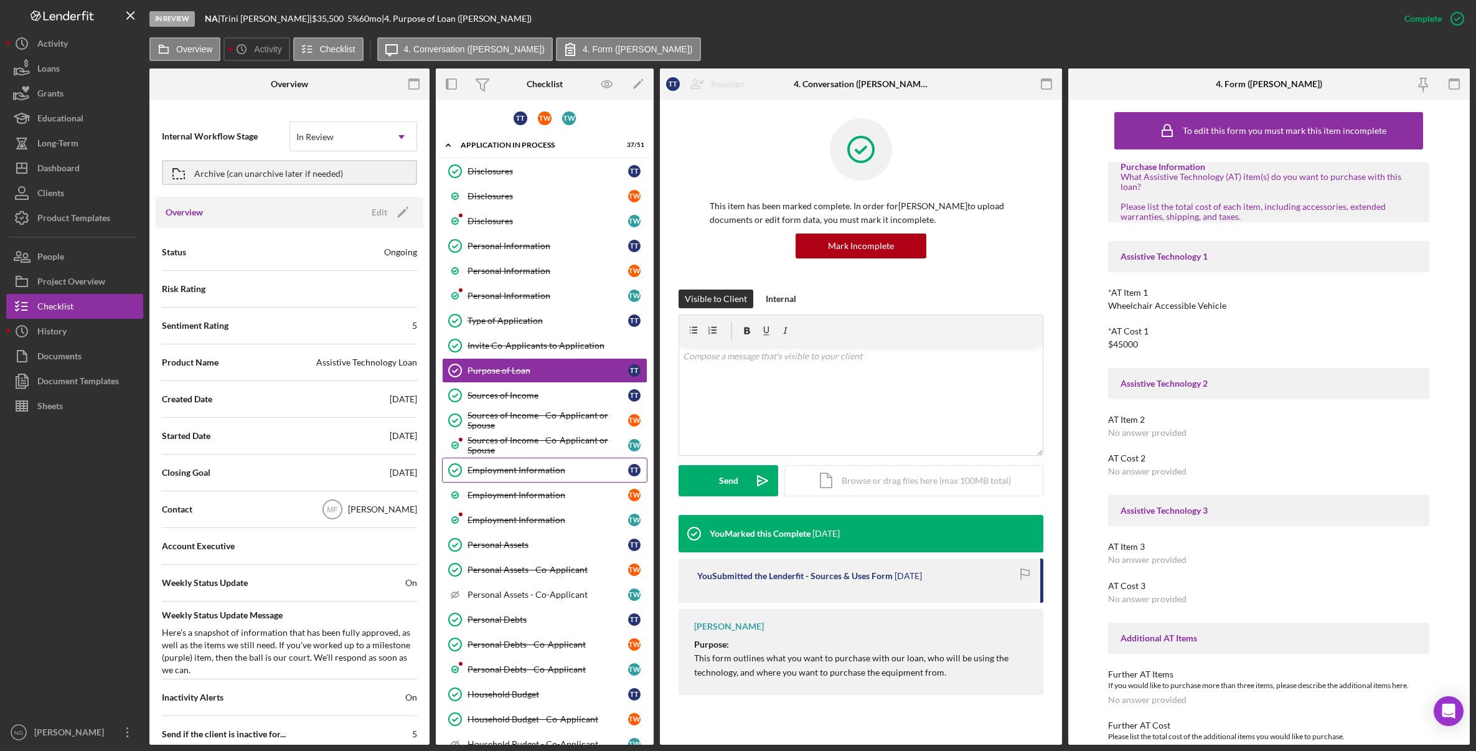
click at [550, 466] on div "Employment Information" at bounding box center [548, 470] width 161 height 10
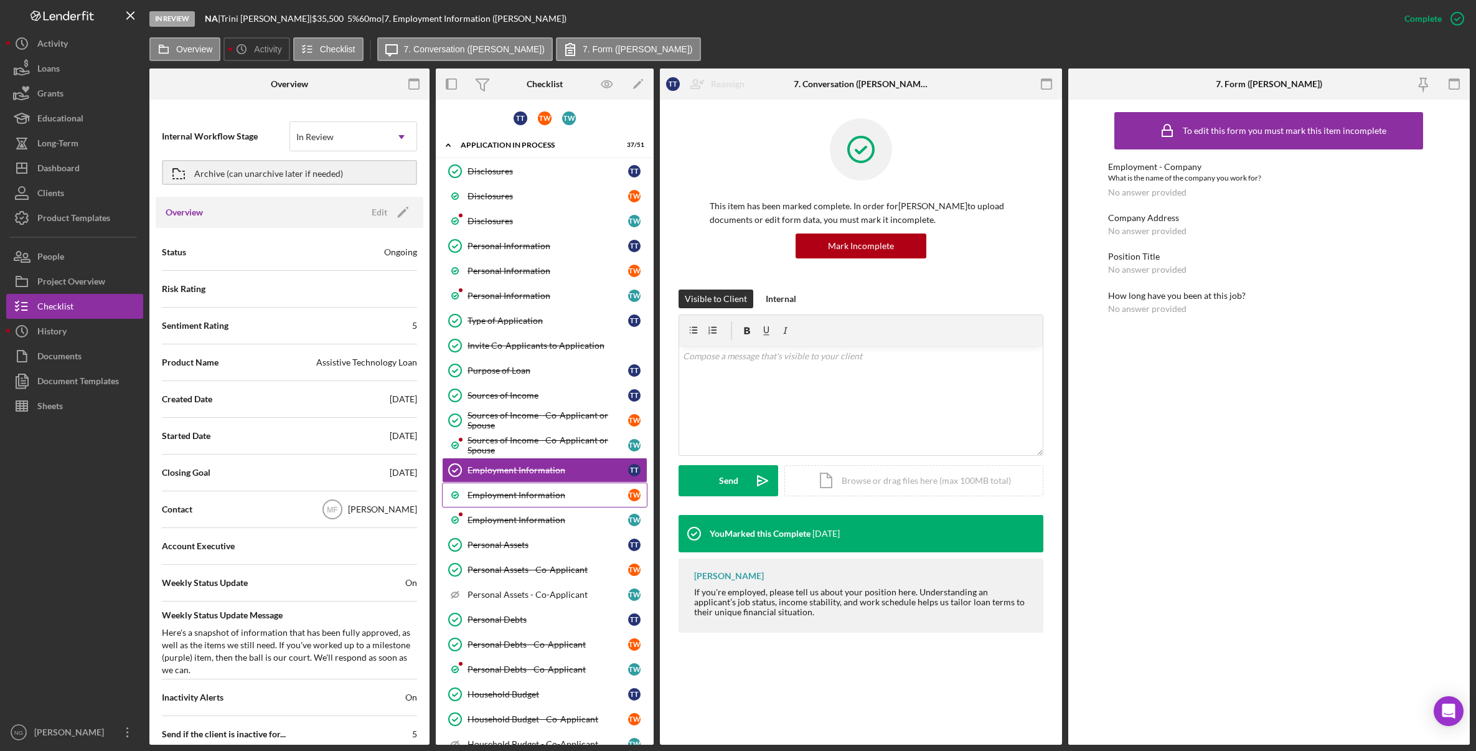
click at [552, 494] on div "Employment Information" at bounding box center [548, 495] width 161 height 10
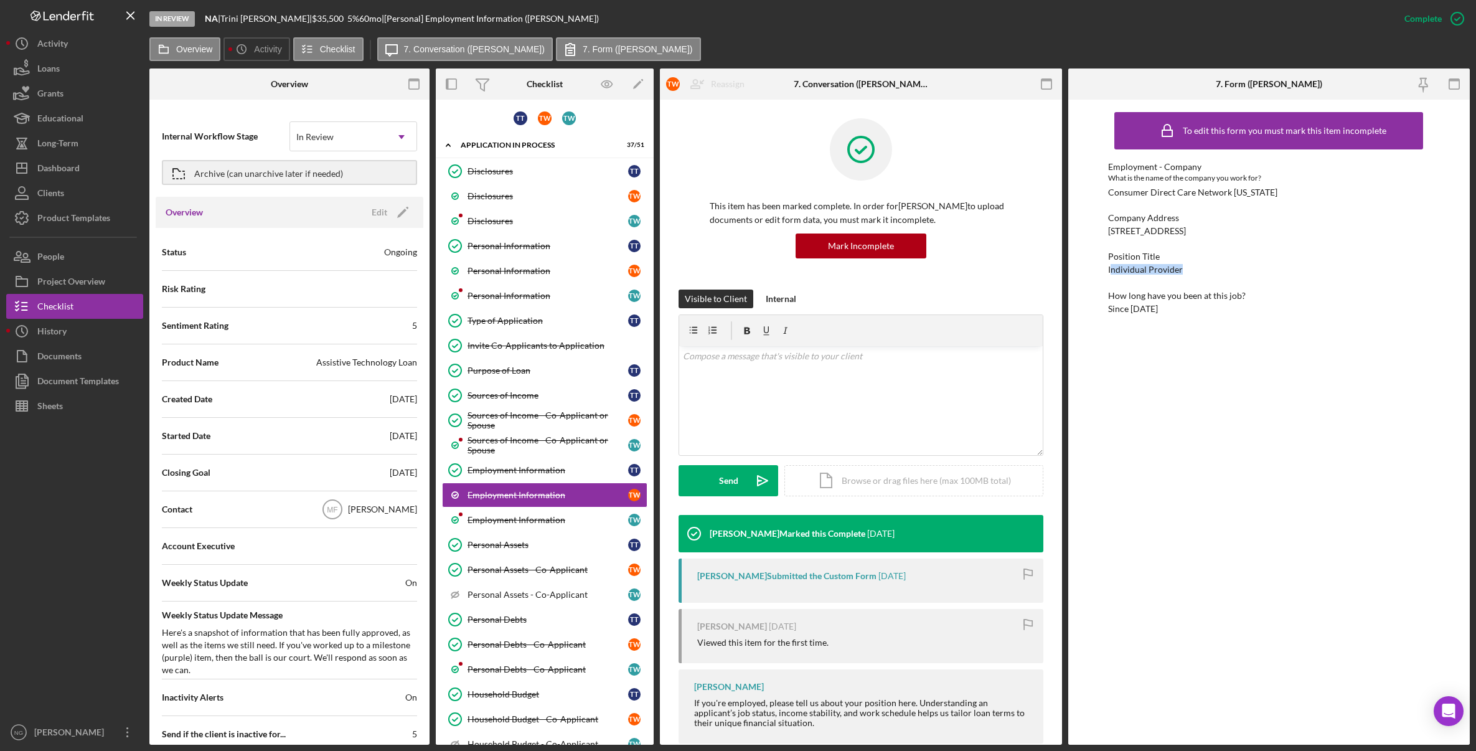
drag, startPoint x: 1186, startPoint y: 270, endPoint x: 1110, endPoint y: 270, distance: 76.0
click at [1110, 270] on div "Position Title Individual Provider" at bounding box center [1268, 263] width 321 height 23
click at [1189, 267] on div "Position Title Individual Provider" at bounding box center [1268, 263] width 321 height 23
drag, startPoint x: 1203, startPoint y: 266, endPoint x: 1106, endPoint y: 271, distance: 97.2
click at [1106, 271] on div "To edit this form you must mark this item incomplete Employment - Company What …" at bounding box center [1269, 422] width 402 height 645
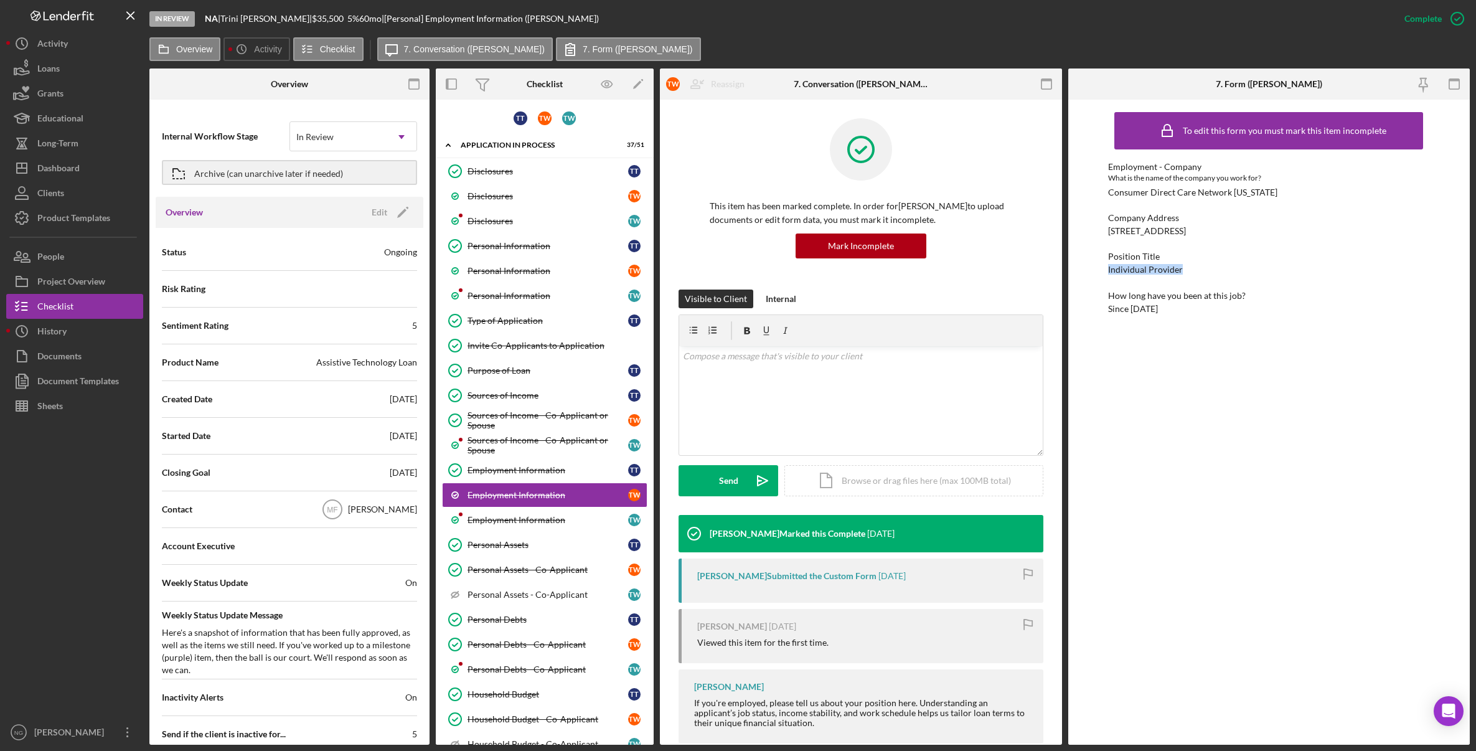
copy div "Individual Provider"
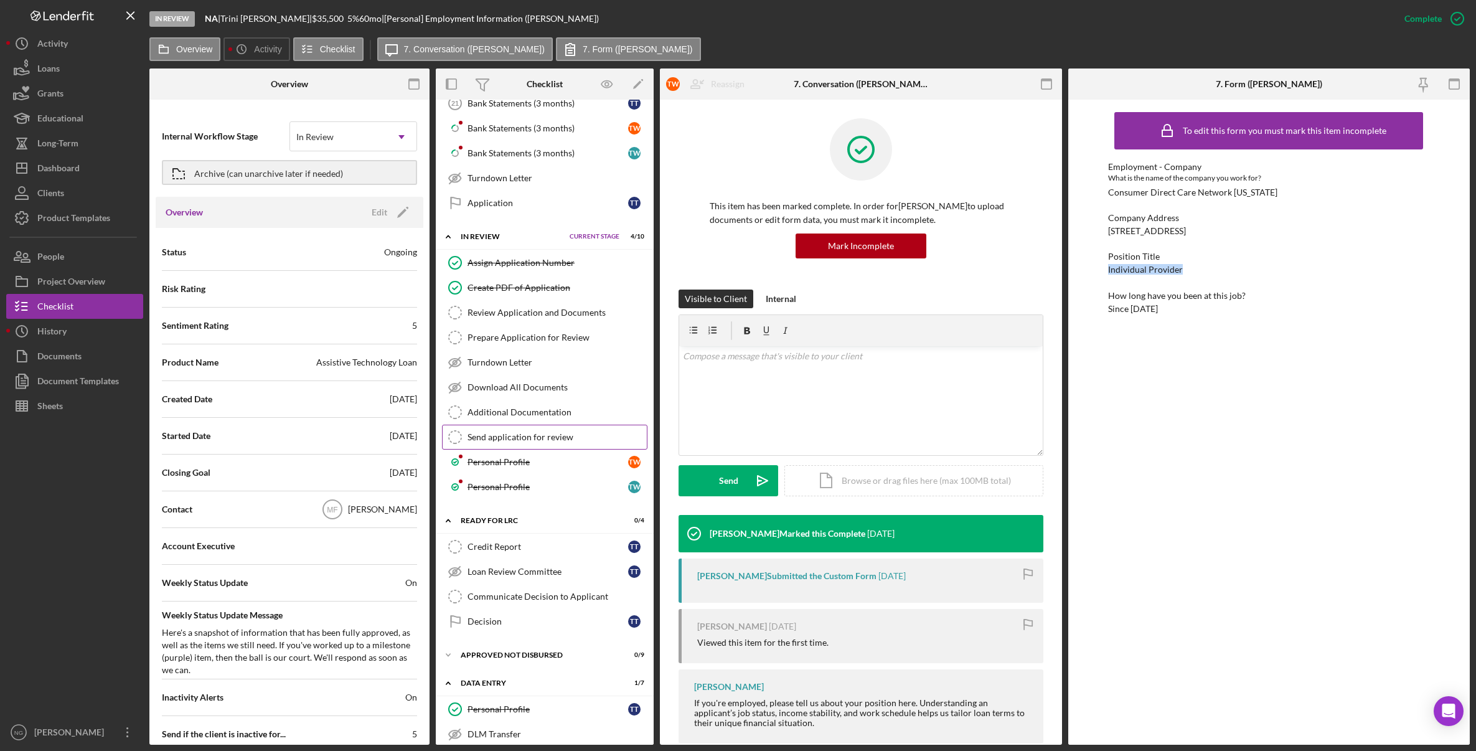
scroll to position [1245, 0]
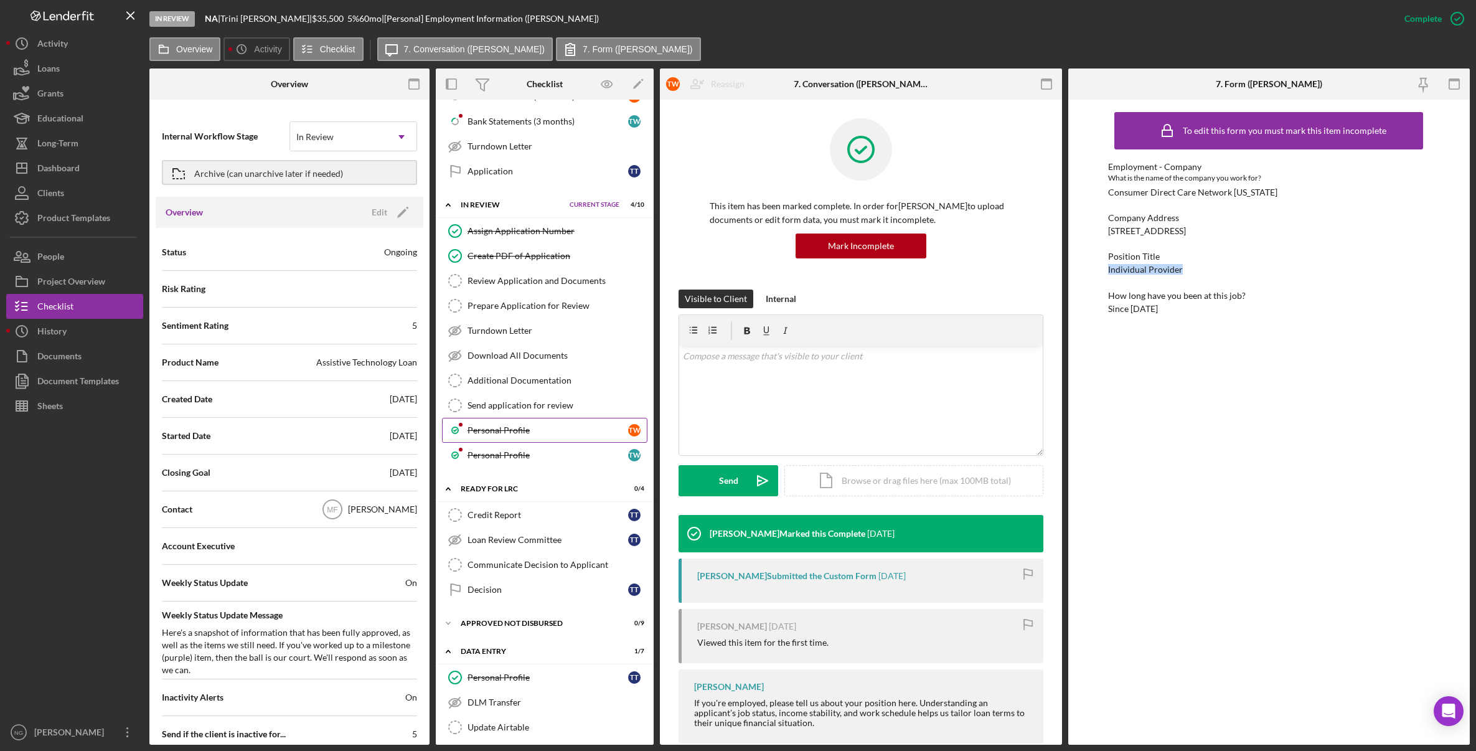
click at [536, 425] on div "Personal Profile" at bounding box center [548, 430] width 161 height 10
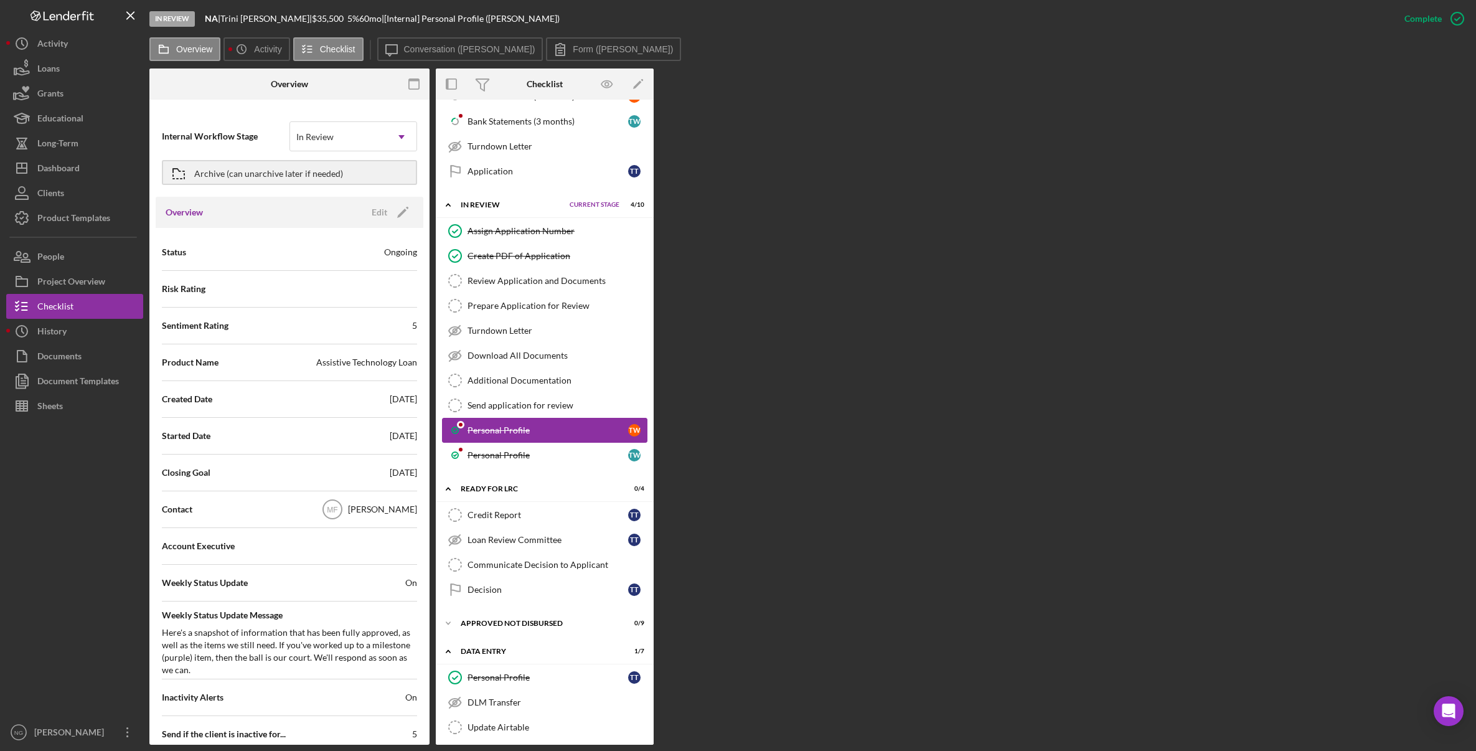
click at [568, 435] on div "Personal Profile" at bounding box center [548, 430] width 161 height 10
click at [573, 45] on label "Form (Teresa W.)" at bounding box center [623, 49] width 100 height 10
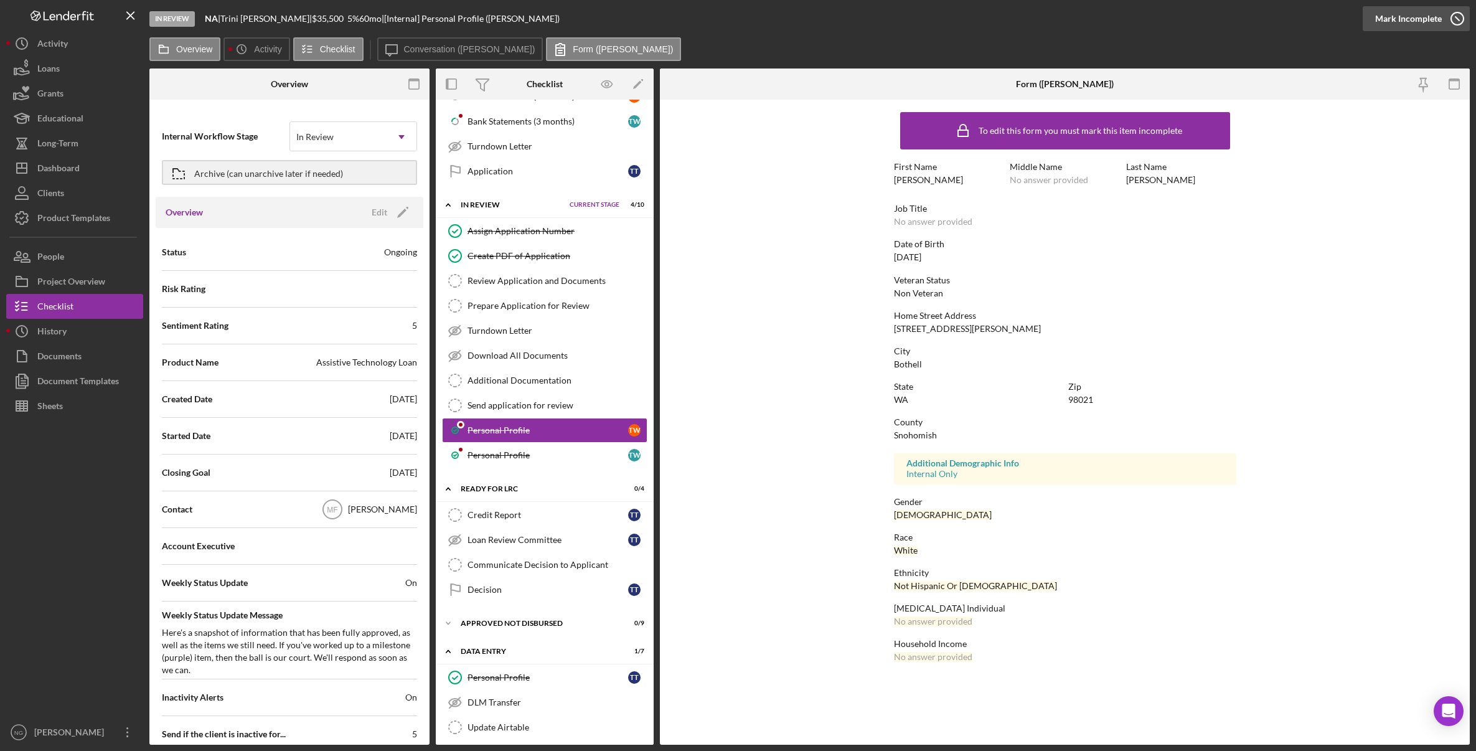
click at [1301, 16] on icon "button" at bounding box center [1457, 18] width 31 height 31
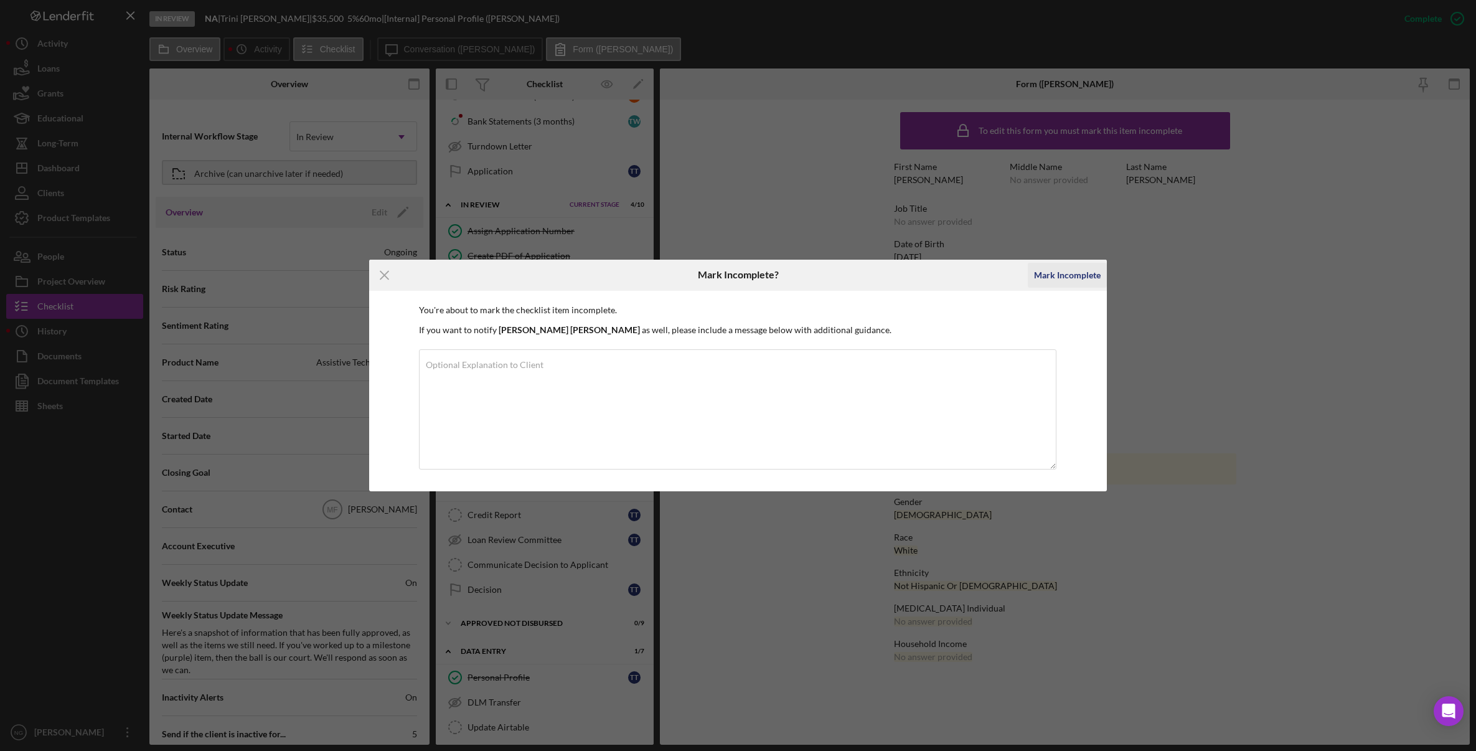
click at [1068, 275] on div "Mark Incomplete" at bounding box center [1067, 275] width 67 height 25
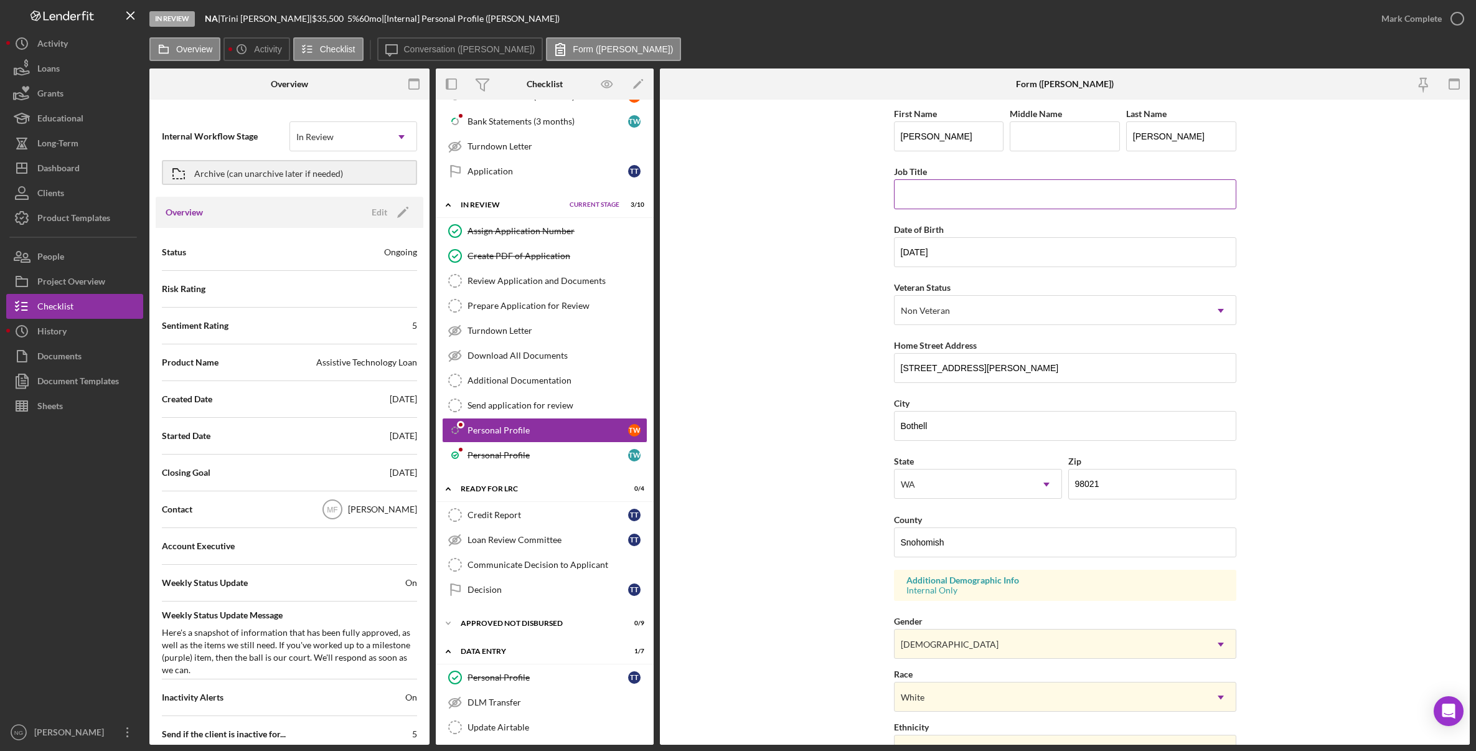
click at [927, 187] on input "Job Title" at bounding box center [1065, 194] width 342 height 30
paste input "Individual Provider"
type input "Individual Provider"
click at [1301, 16] on icon "button" at bounding box center [1457, 18] width 31 height 31
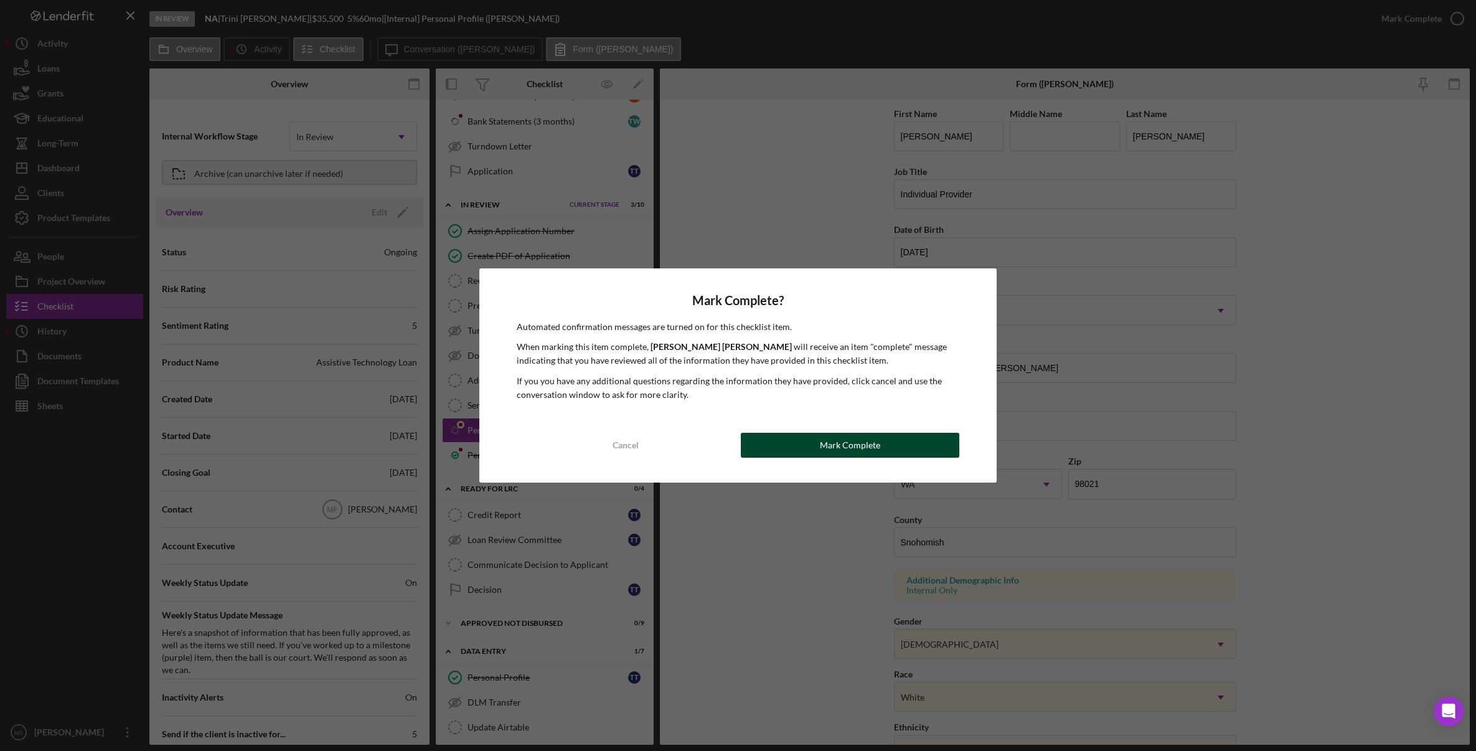
click at [801, 445] on button "Mark Complete" at bounding box center [850, 445] width 219 height 25
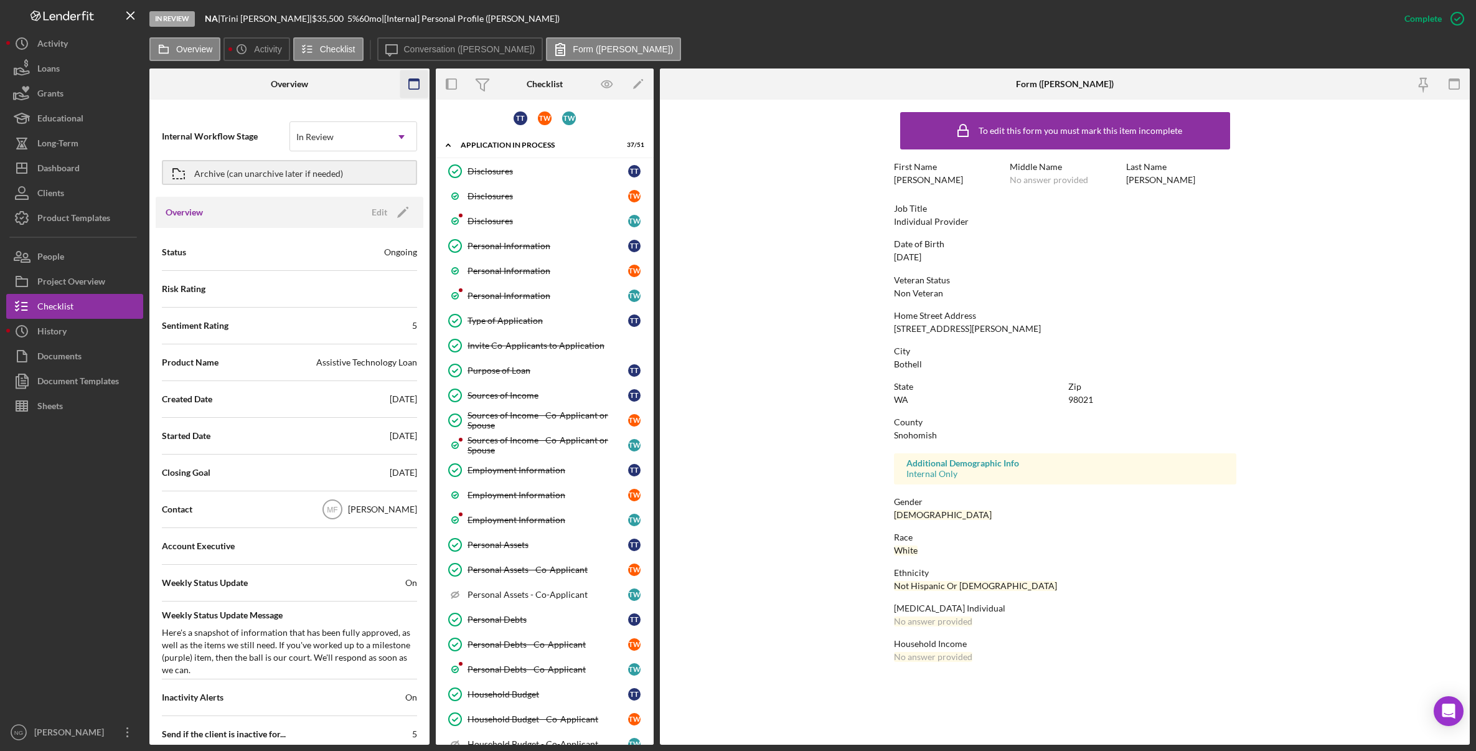
click at [409, 80] on rect "button" at bounding box center [414, 84] width 10 height 10
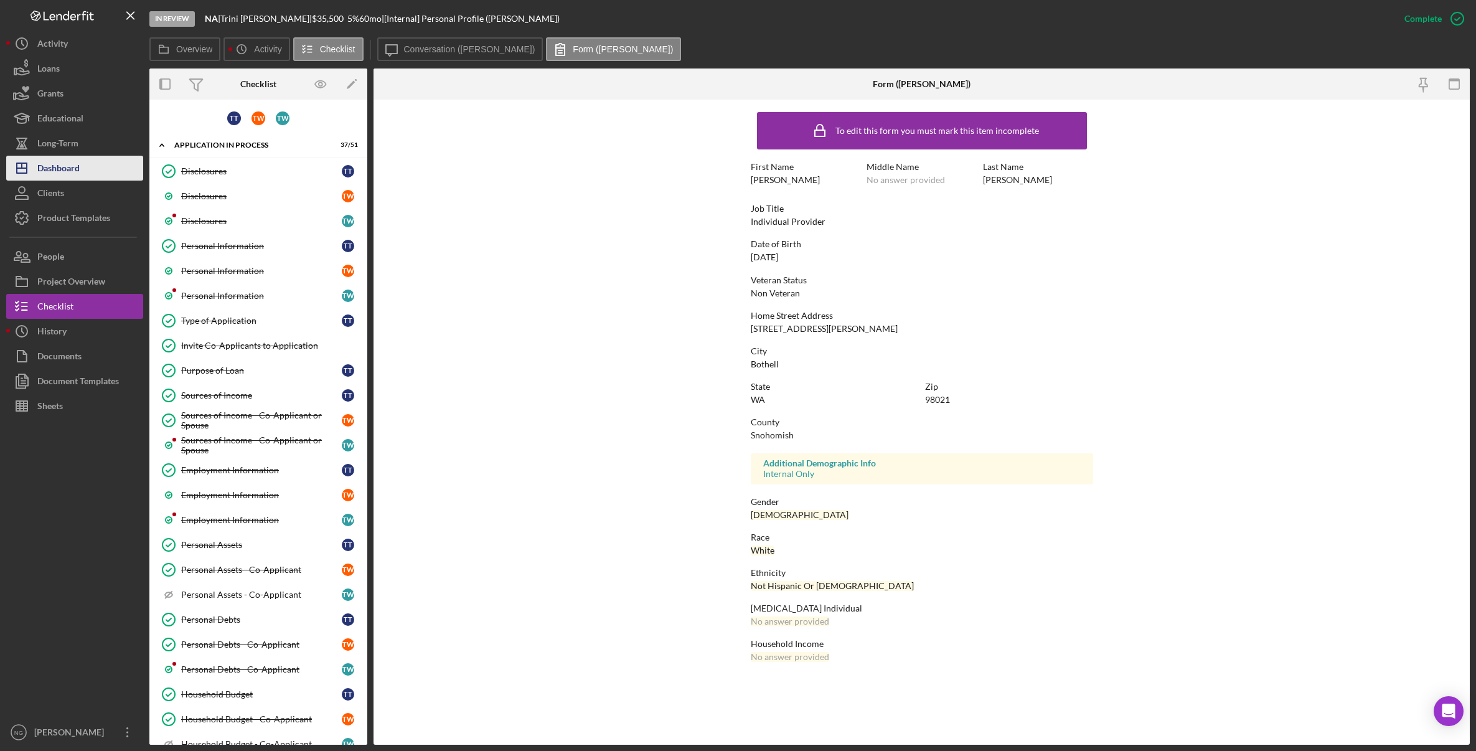
click at [85, 165] on button "Icon/Dashboard Dashboard" at bounding box center [74, 168] width 137 height 25
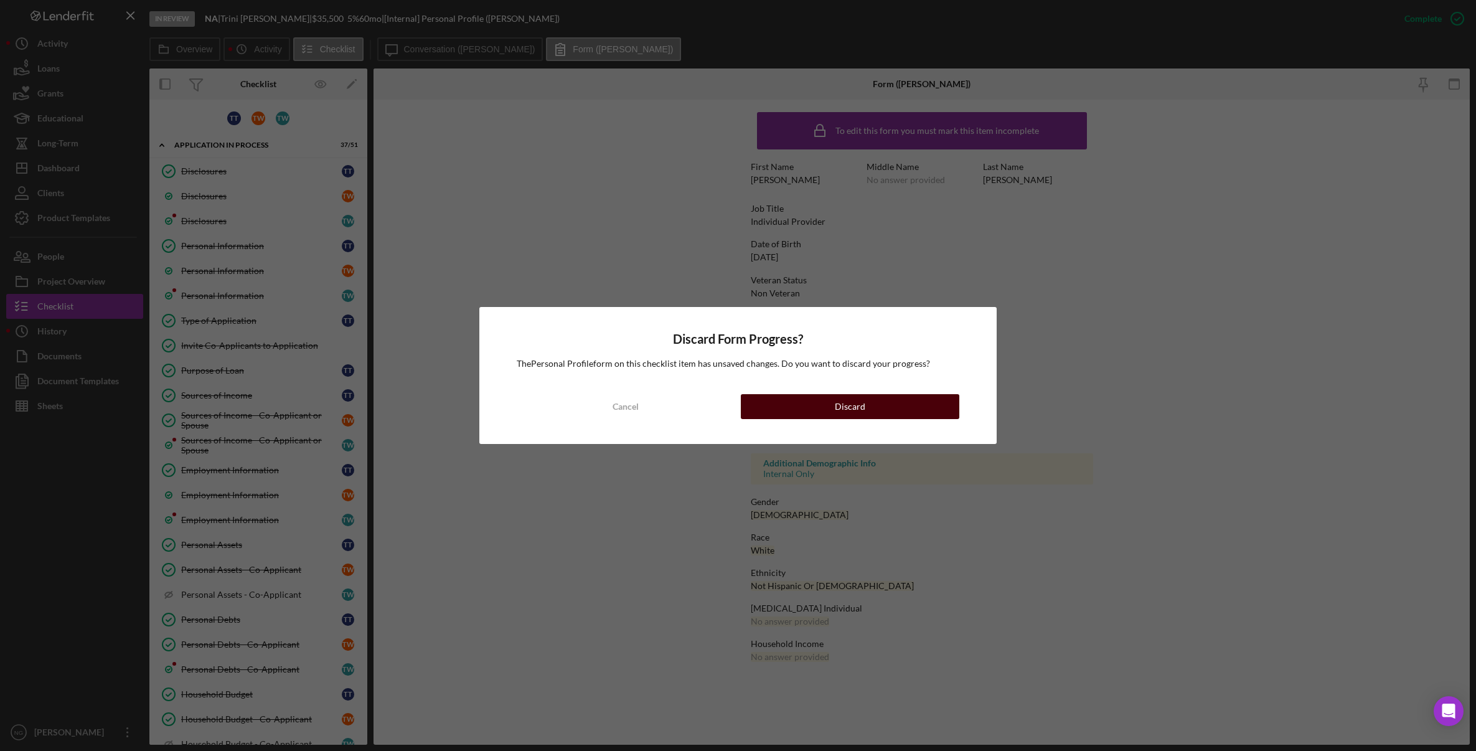
click at [822, 408] on button "Discard" at bounding box center [850, 406] width 219 height 25
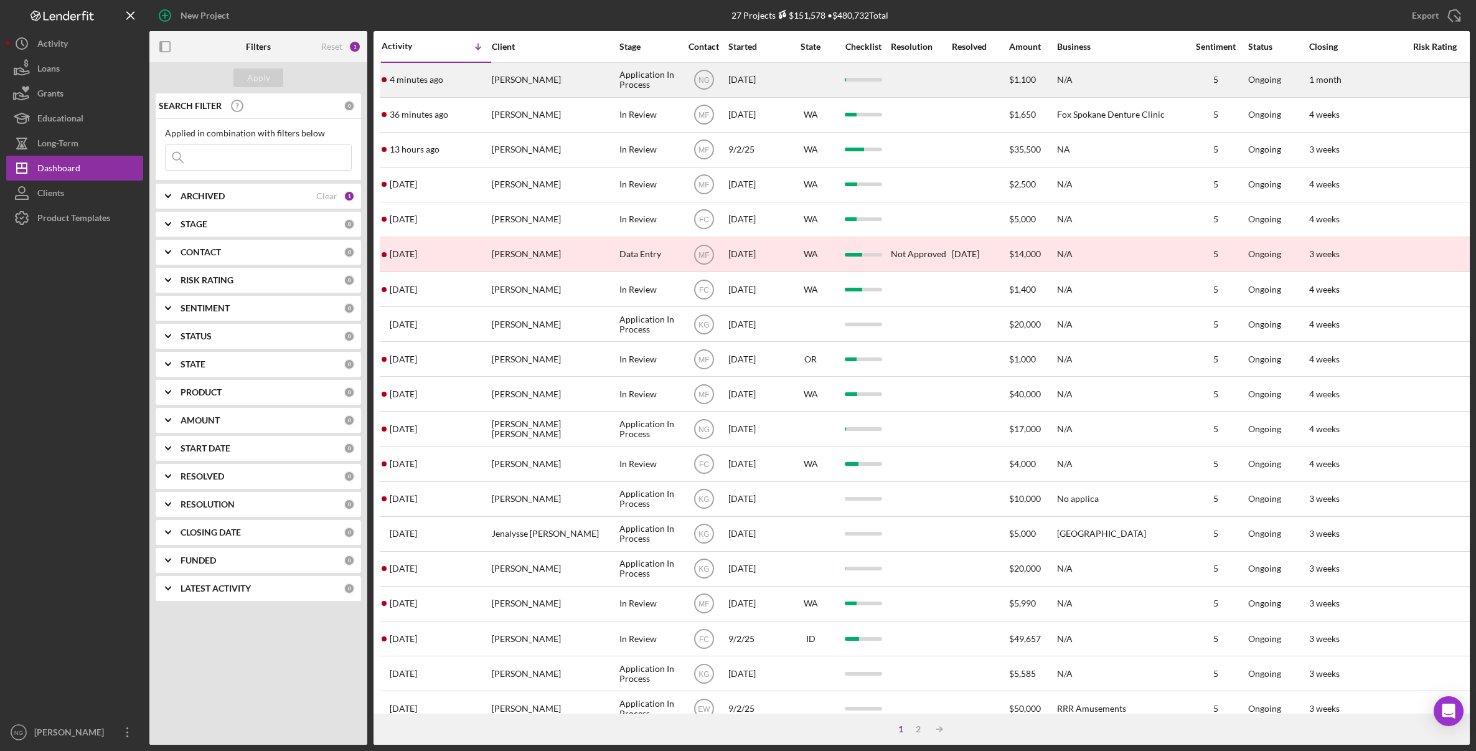
click at [579, 75] on div "ERICA STROH" at bounding box center [554, 80] width 125 height 33
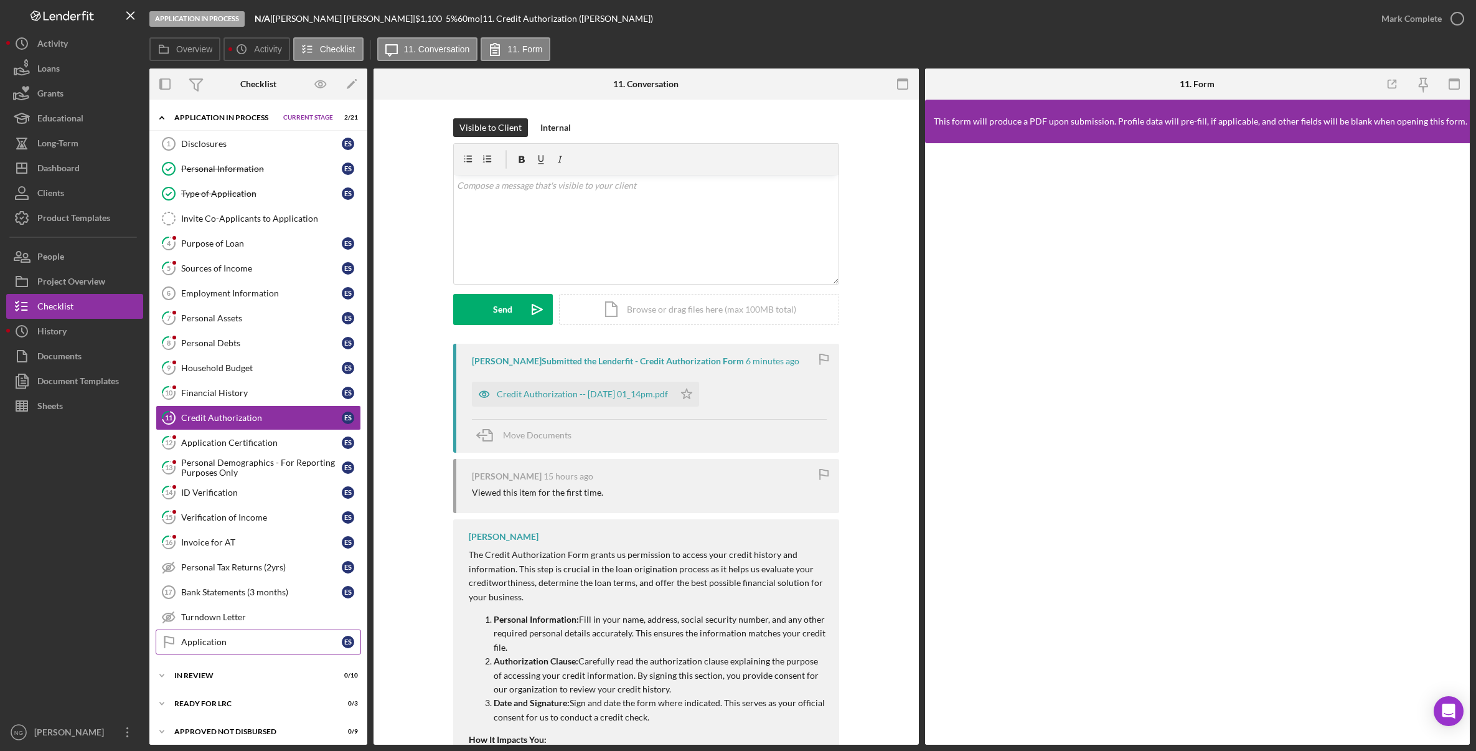
click at [233, 650] on link "Application Application E S" at bounding box center [258, 641] width 205 height 25
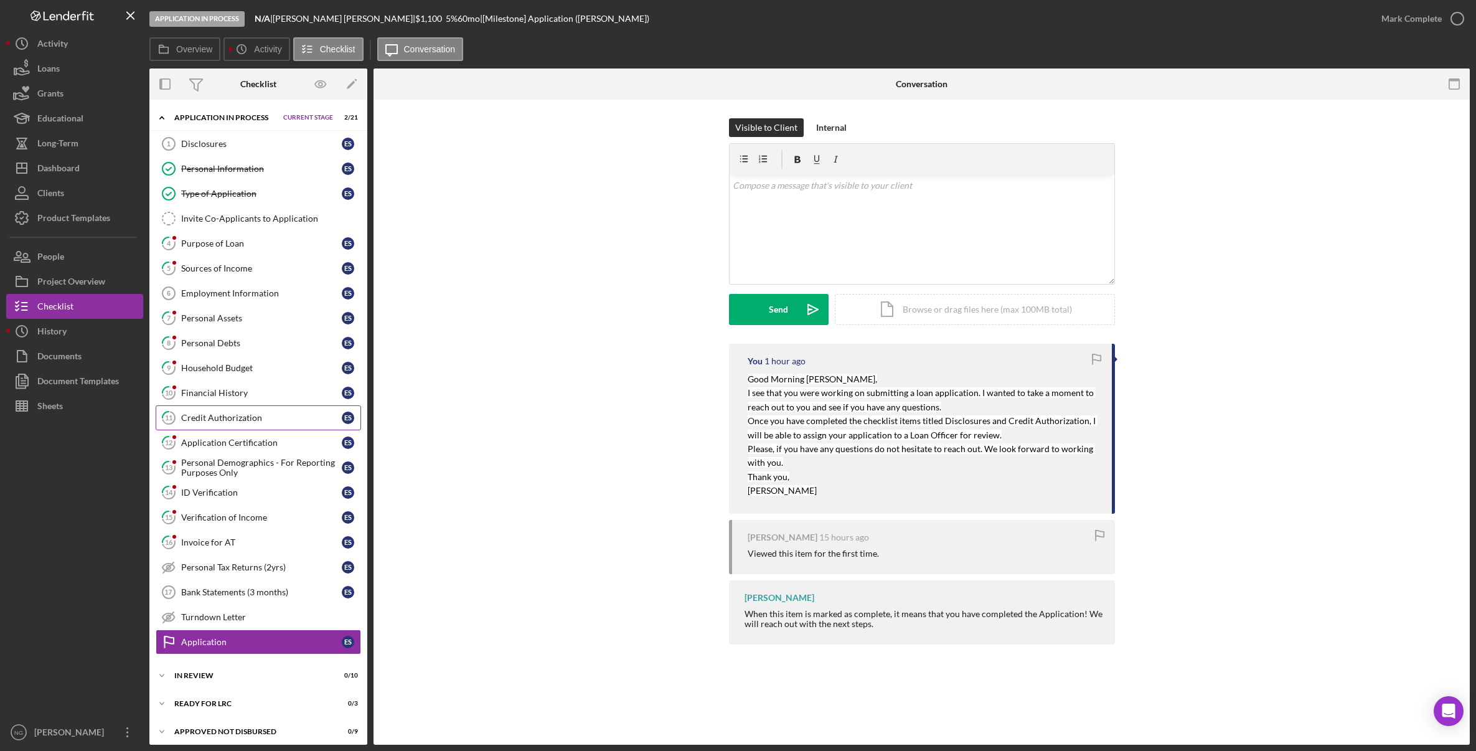
click at [247, 425] on link "11 Credit Authorization E S" at bounding box center [258, 417] width 205 height 25
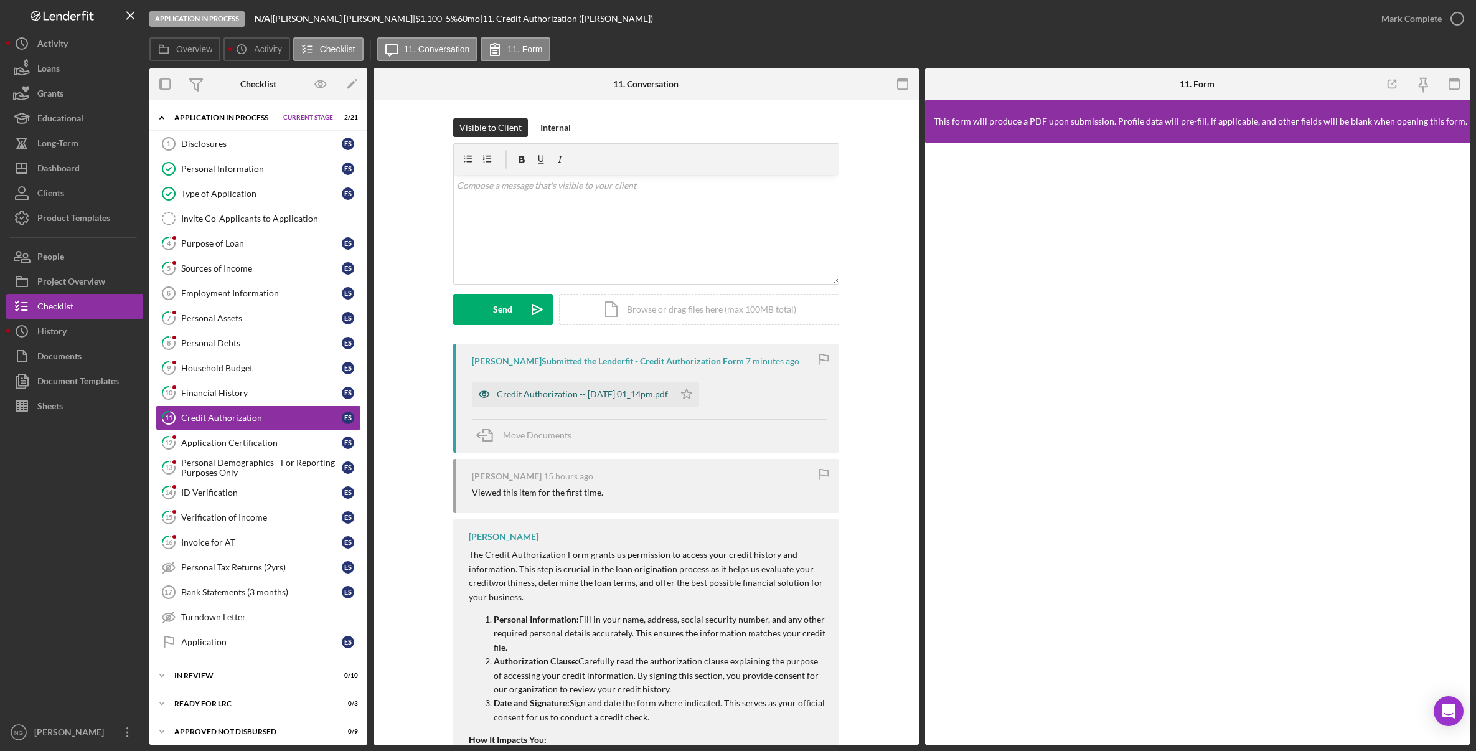
click at [600, 395] on div "Credit Authorization -- 2025-09-11 01_14pm.pdf" at bounding box center [582, 394] width 171 height 10
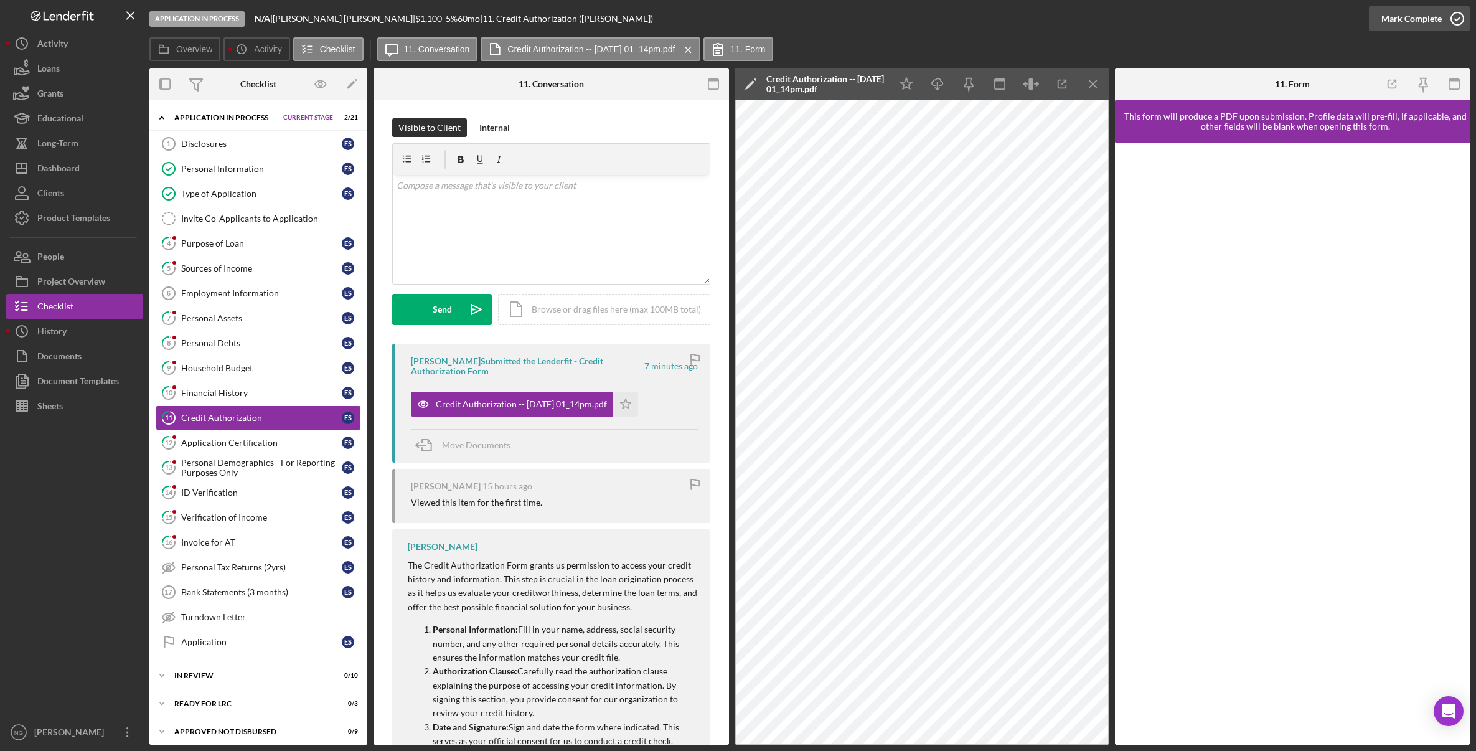
click at [1301, 22] on icon "button" at bounding box center [1457, 18] width 31 height 31
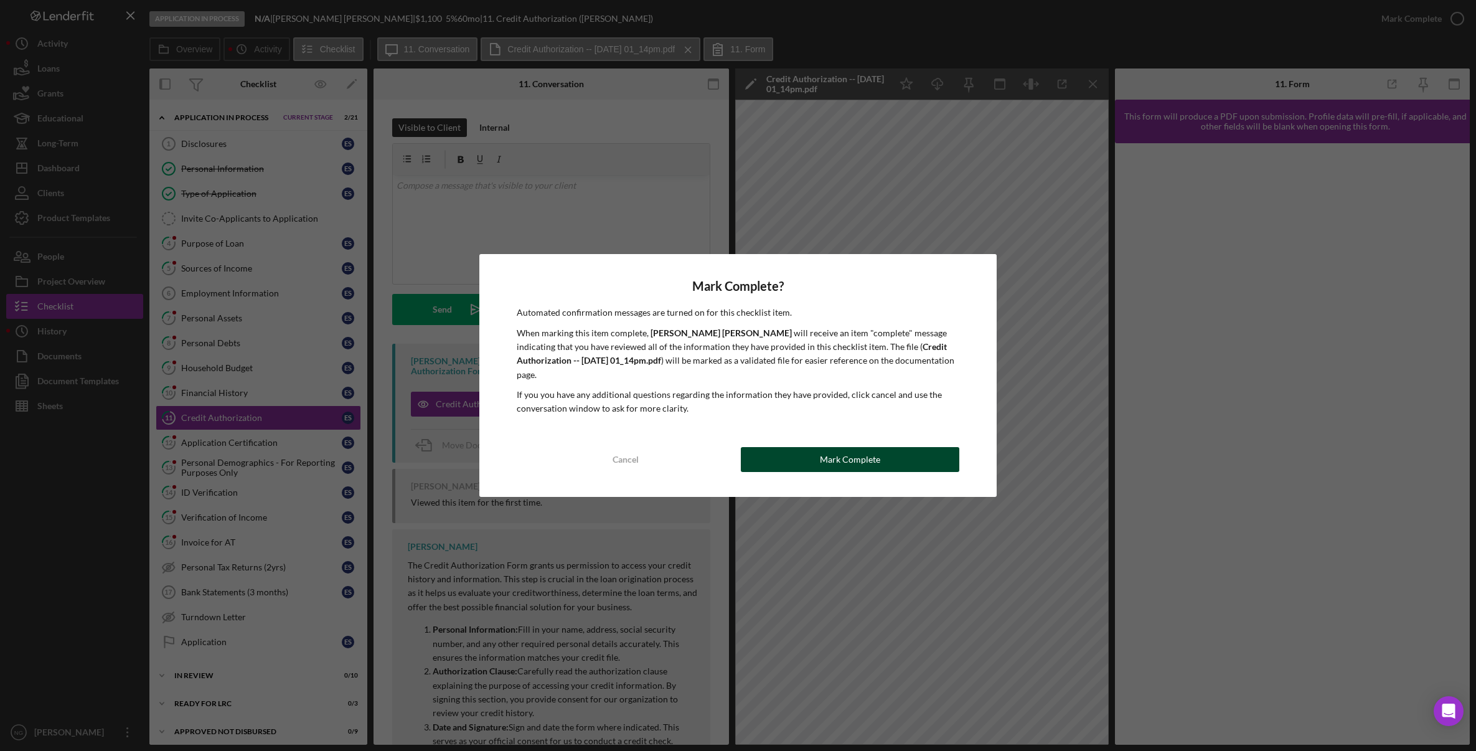
click at [849, 452] on div "Mark Complete" at bounding box center [850, 459] width 60 height 25
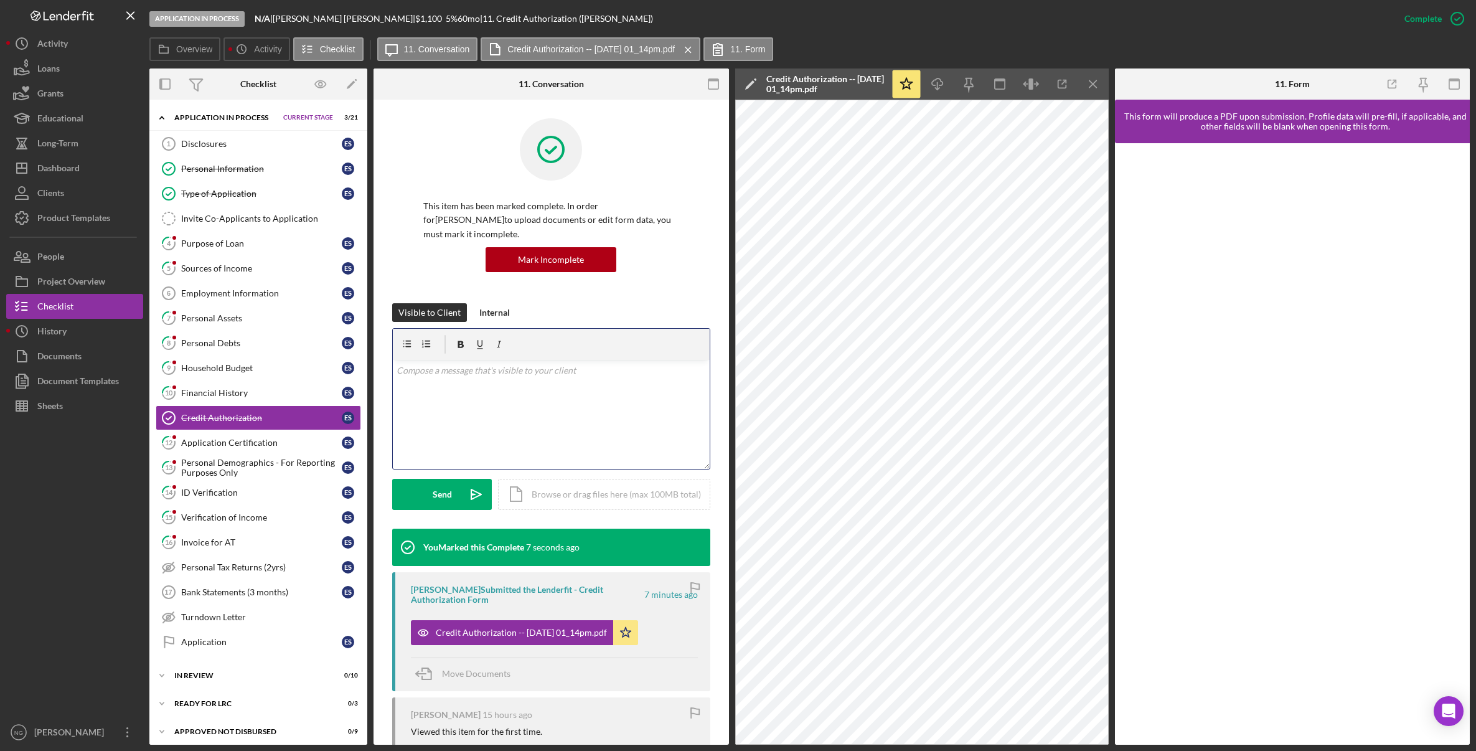
click at [470, 376] on p at bounding box center [551, 371] width 309 height 14
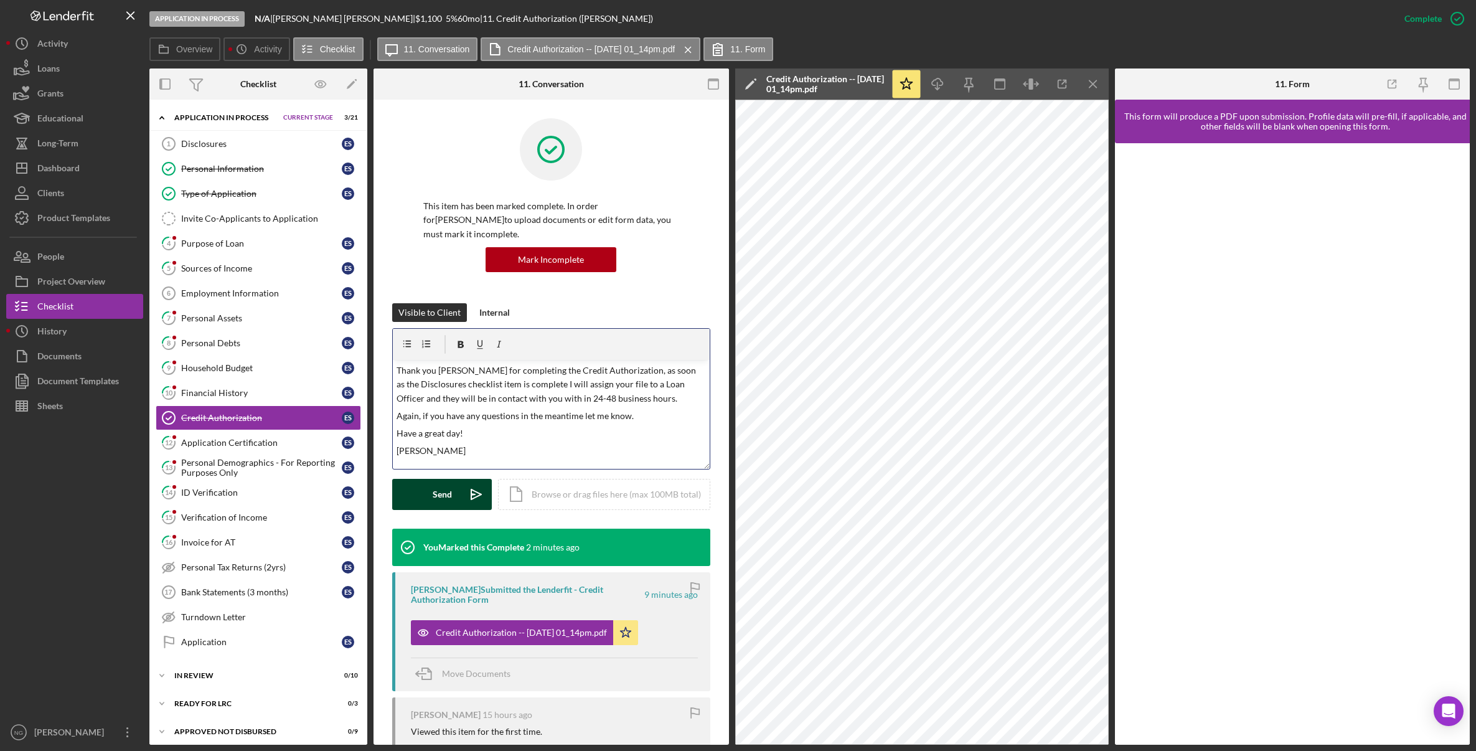
click at [431, 498] on button "Send Icon/icon-invite-send" at bounding box center [442, 494] width 100 height 31
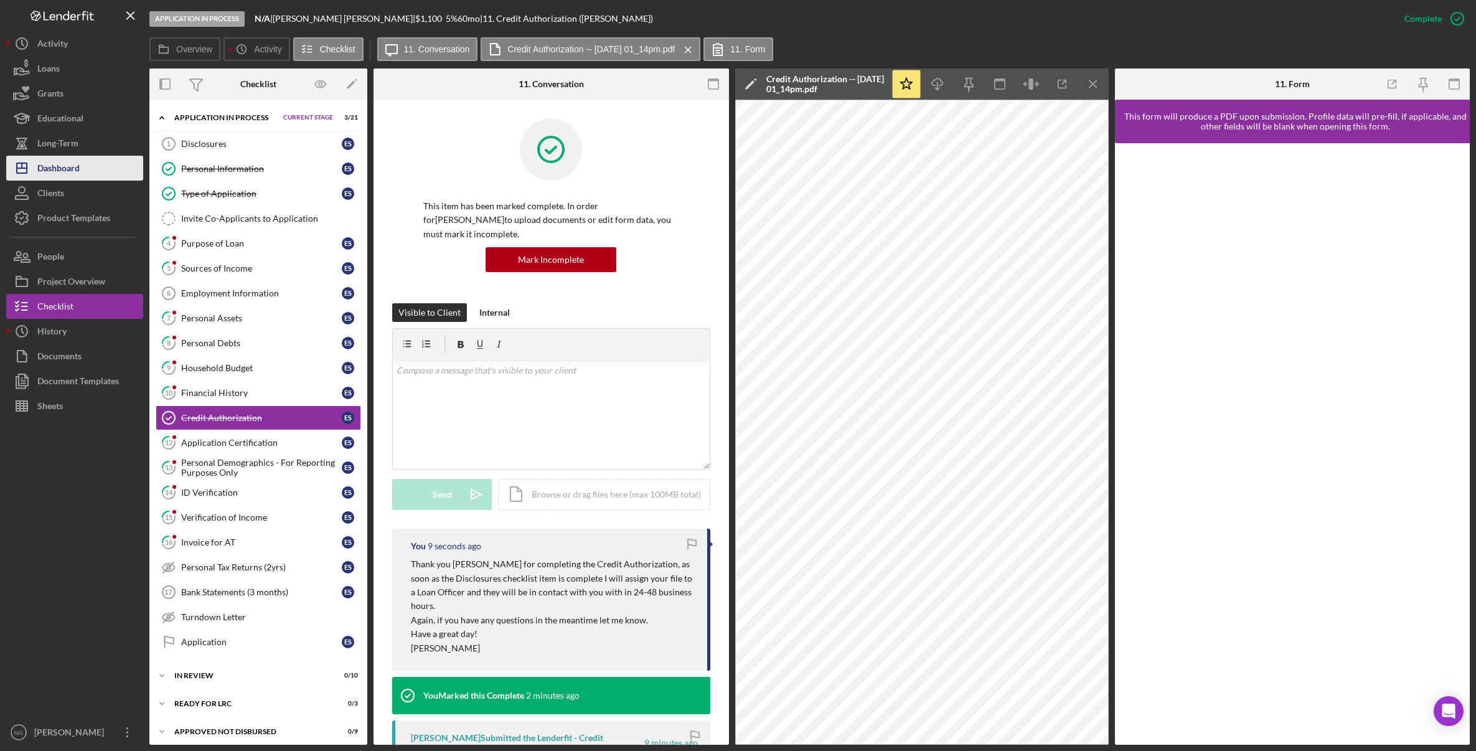
click at [74, 172] on div "Dashboard" at bounding box center [58, 170] width 42 height 28
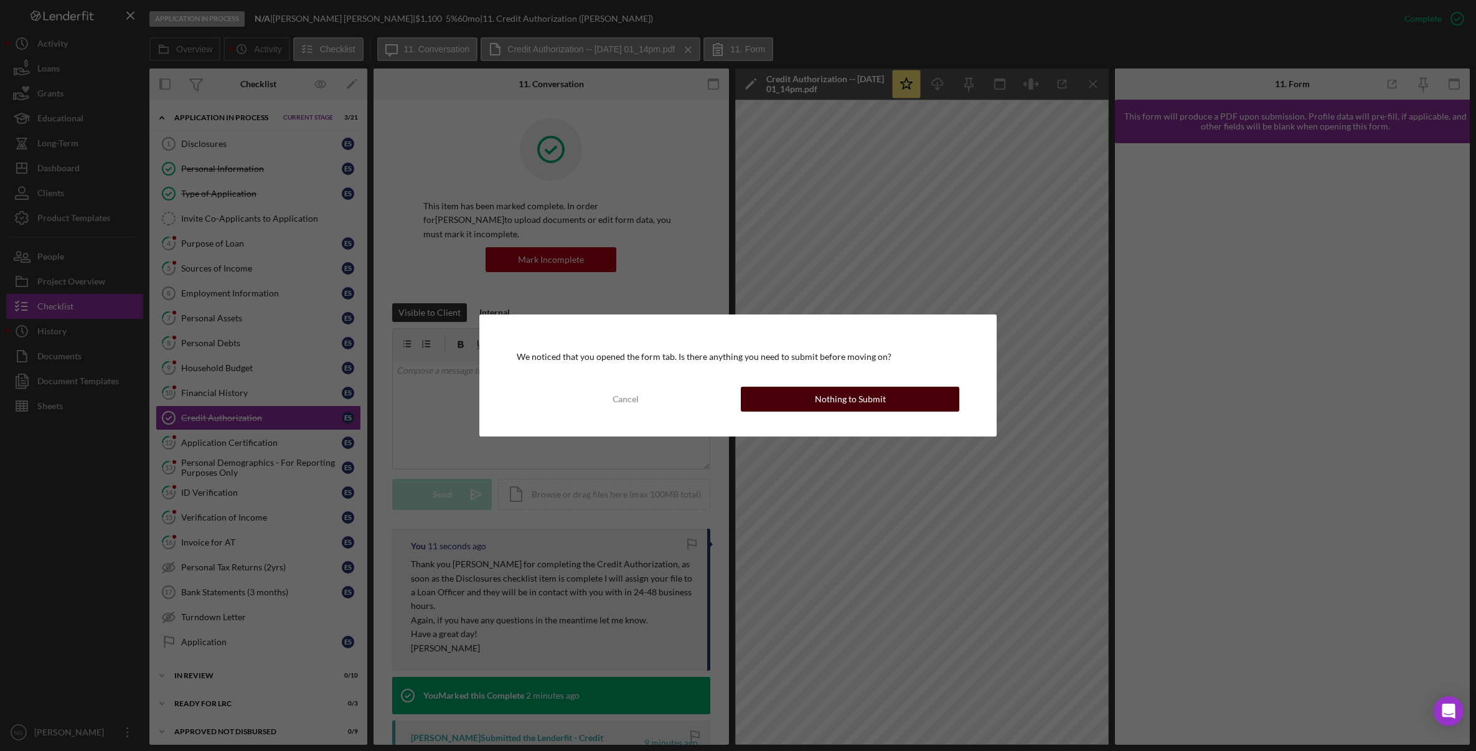
click at [877, 404] on div "Nothing to Submit" at bounding box center [850, 399] width 71 height 25
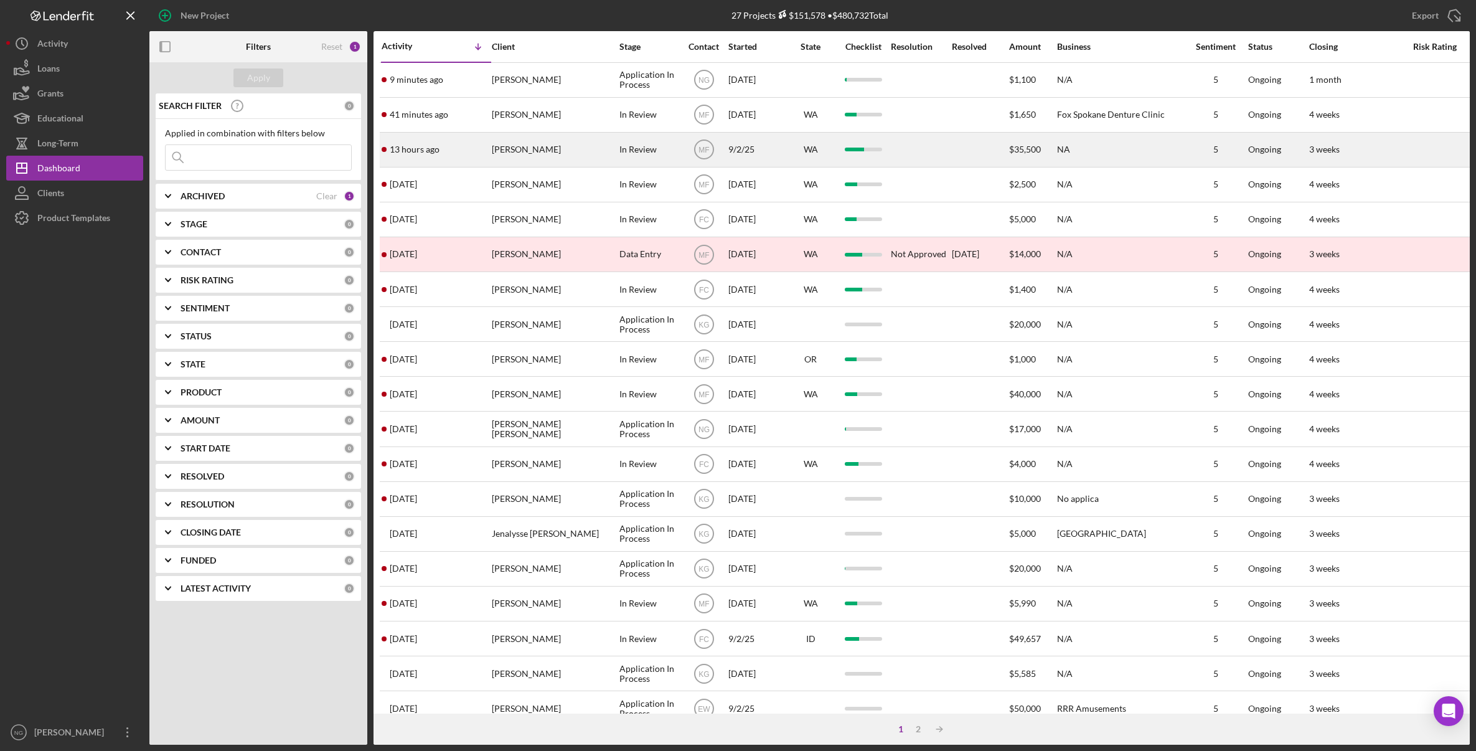
click at [533, 149] on div "Trini Torrez" at bounding box center [554, 149] width 125 height 33
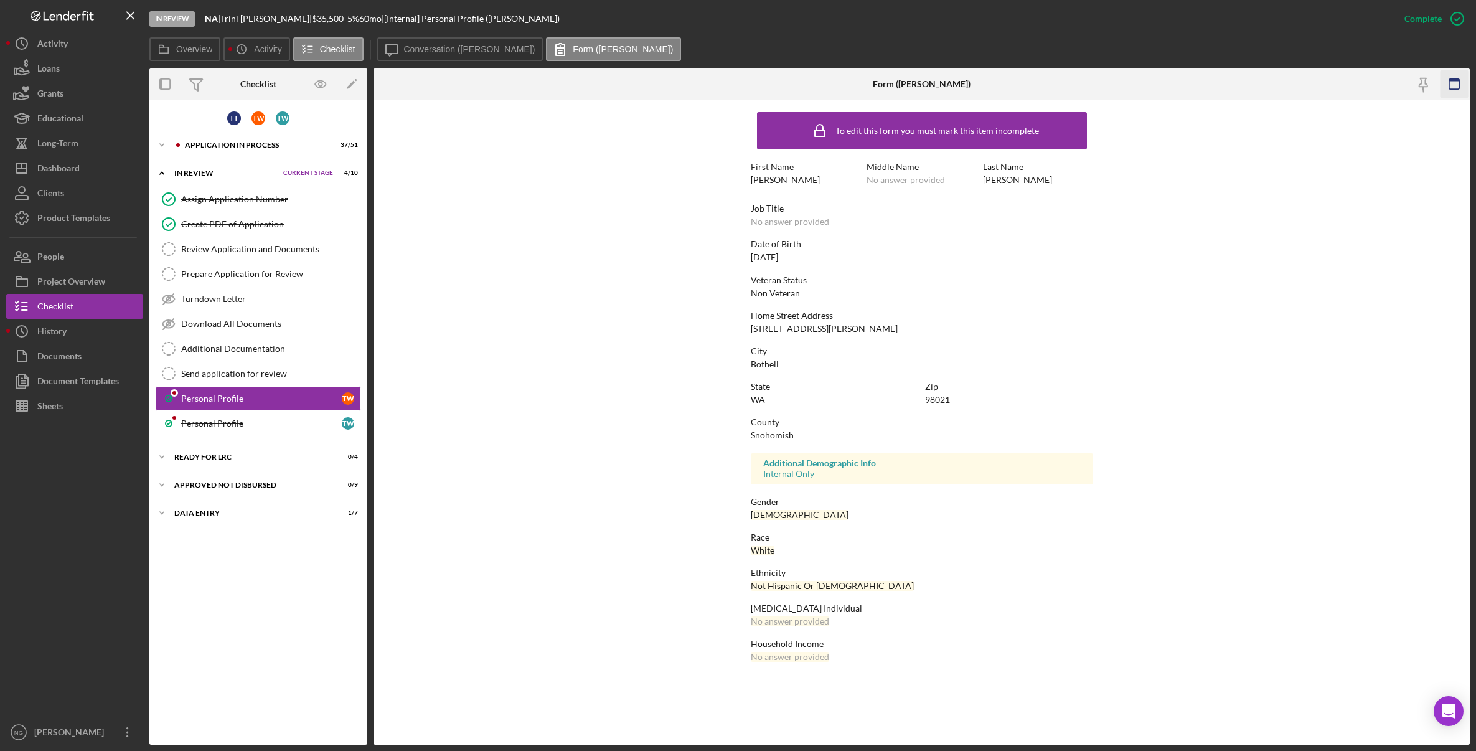
click at [1301, 87] on icon "button" at bounding box center [1455, 84] width 28 height 28
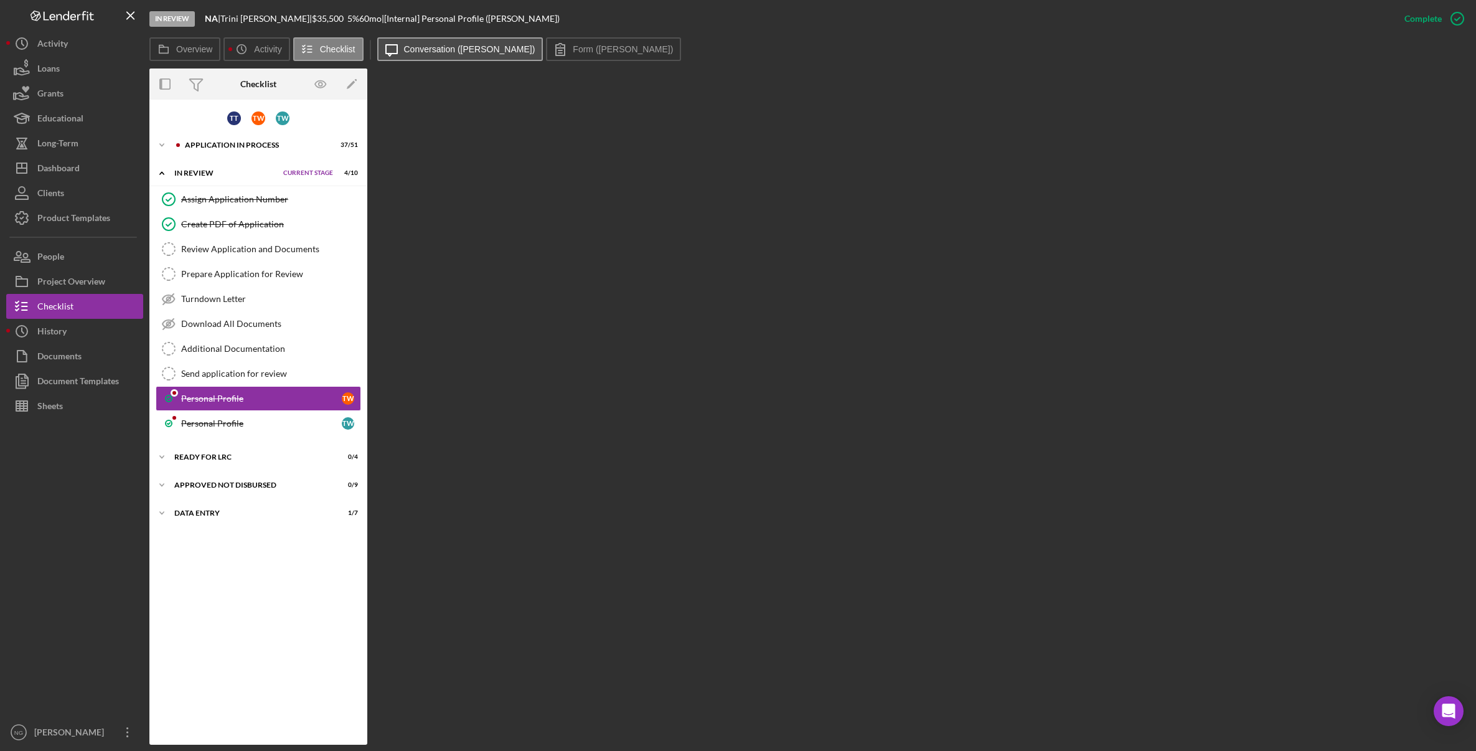
click at [429, 52] on label "Conversation (Teresa W.)" at bounding box center [469, 49] width 131 height 10
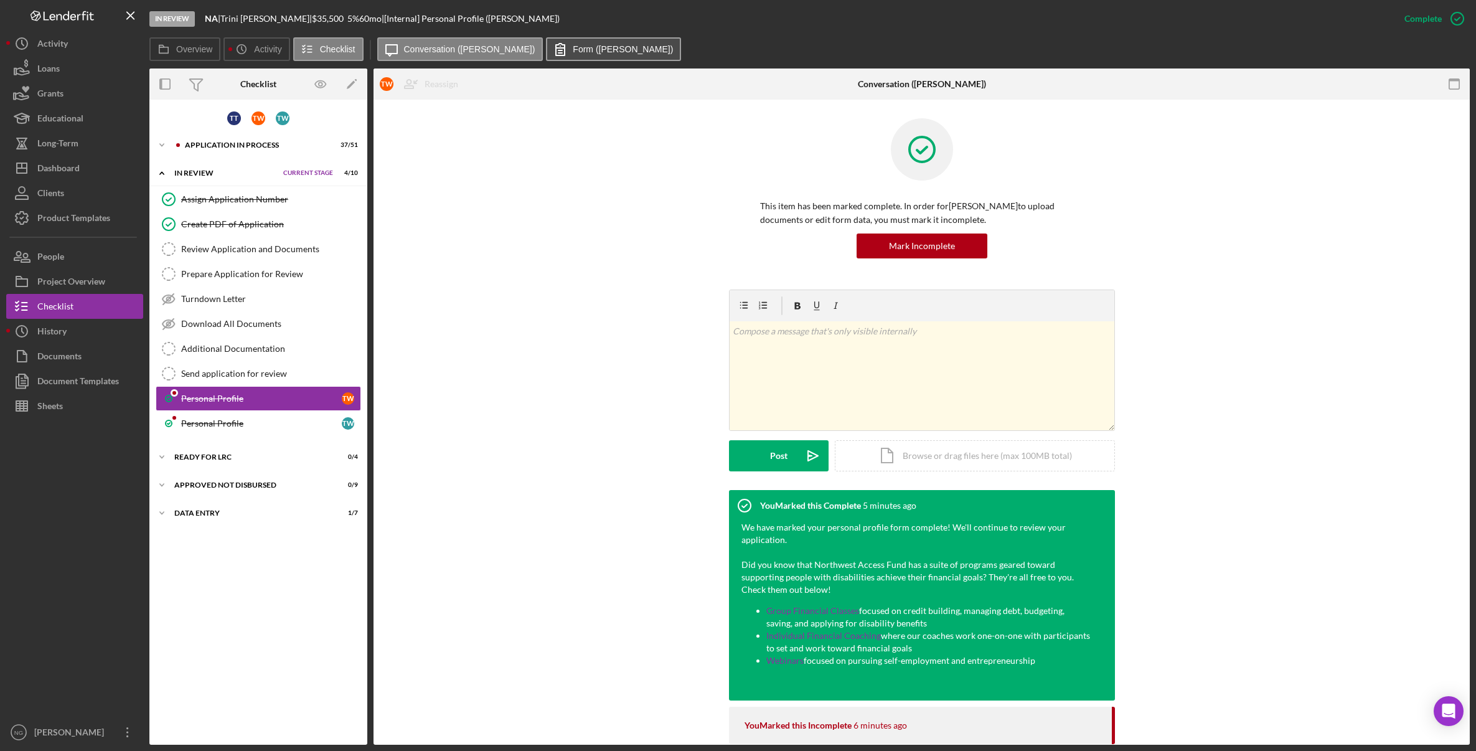
click at [609, 49] on button "Form (Teresa W.)" at bounding box center [613, 49] width 135 height 24
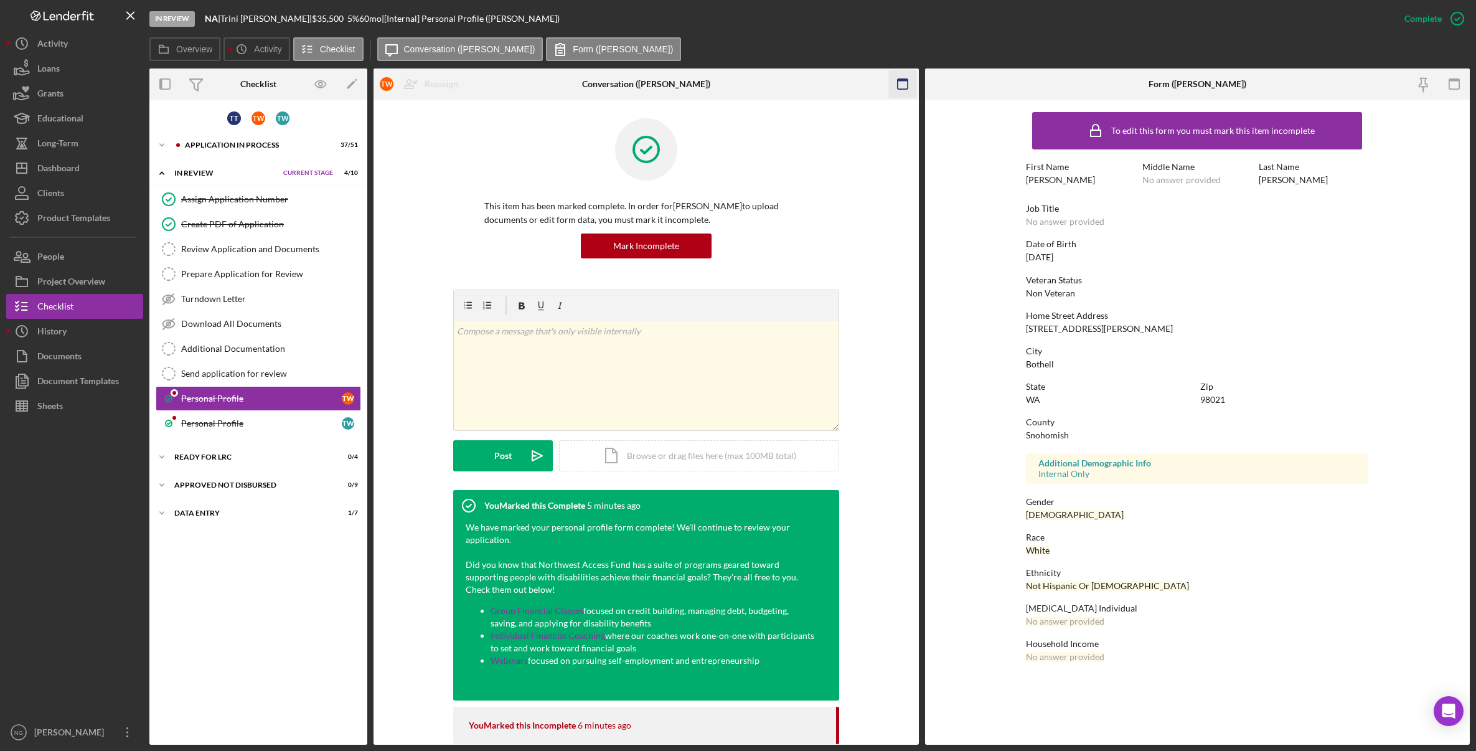
click at [909, 82] on icon "button" at bounding box center [903, 84] width 28 height 28
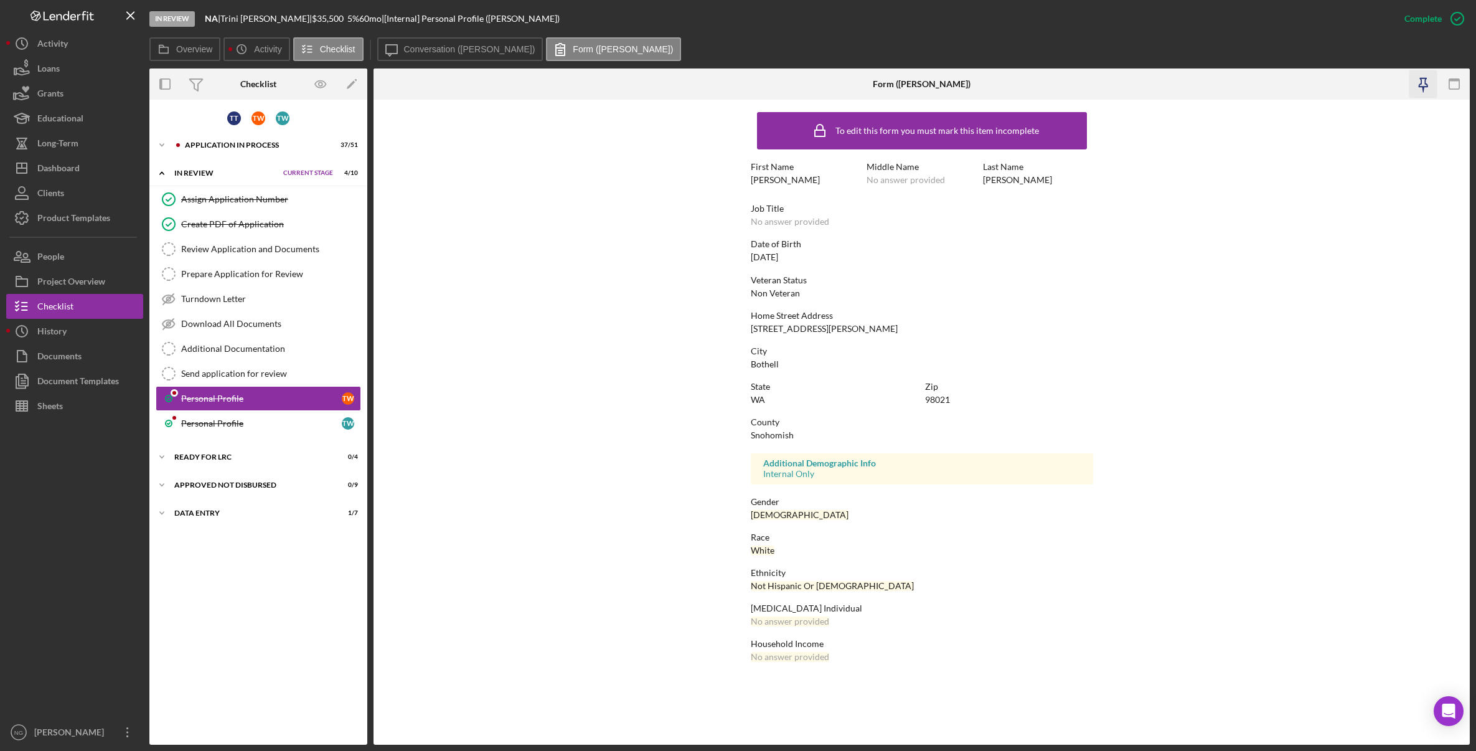
click at [1301, 88] on icon "button" at bounding box center [1424, 84] width 28 height 28
click at [254, 430] on link "Personal Profile T W" at bounding box center [258, 423] width 205 height 25
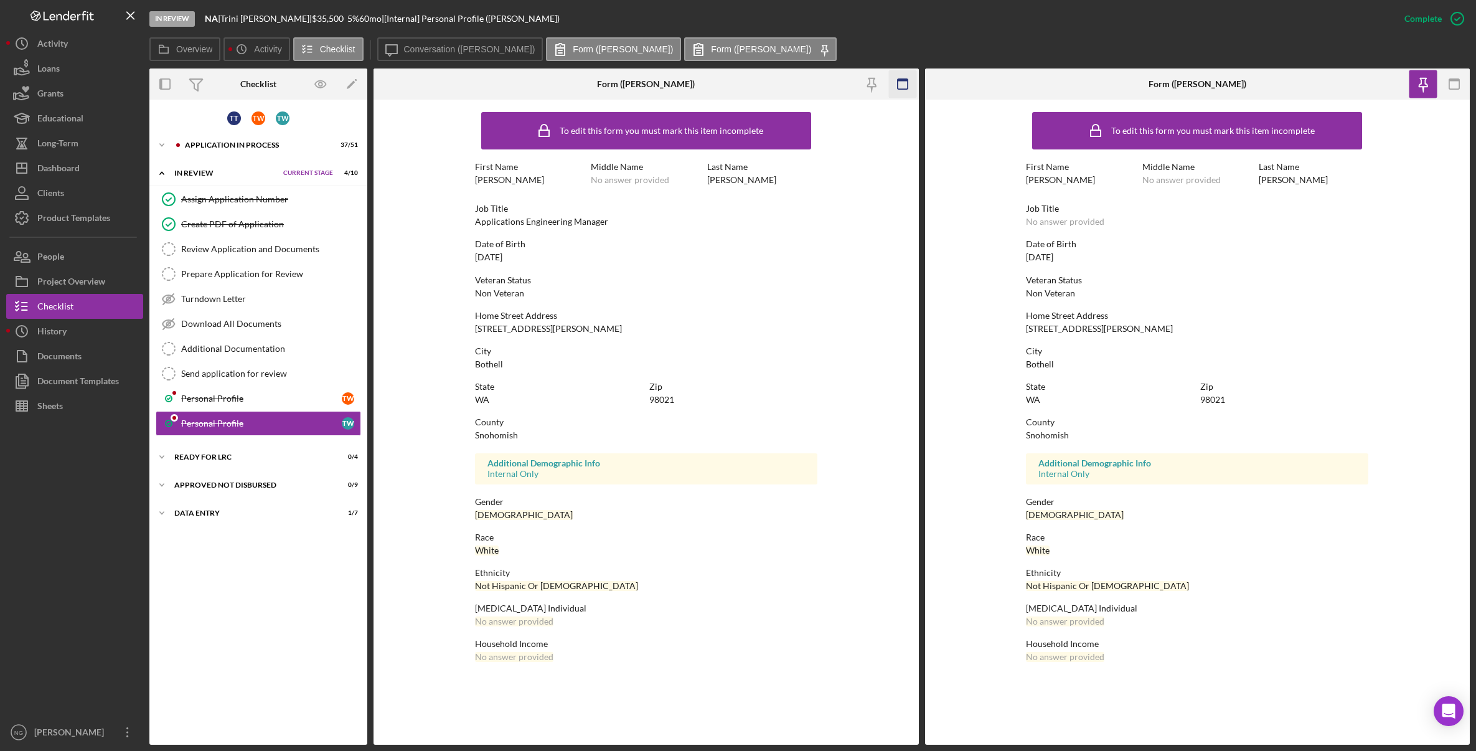
click at [898, 83] on rect "button" at bounding box center [903, 84] width 10 height 10
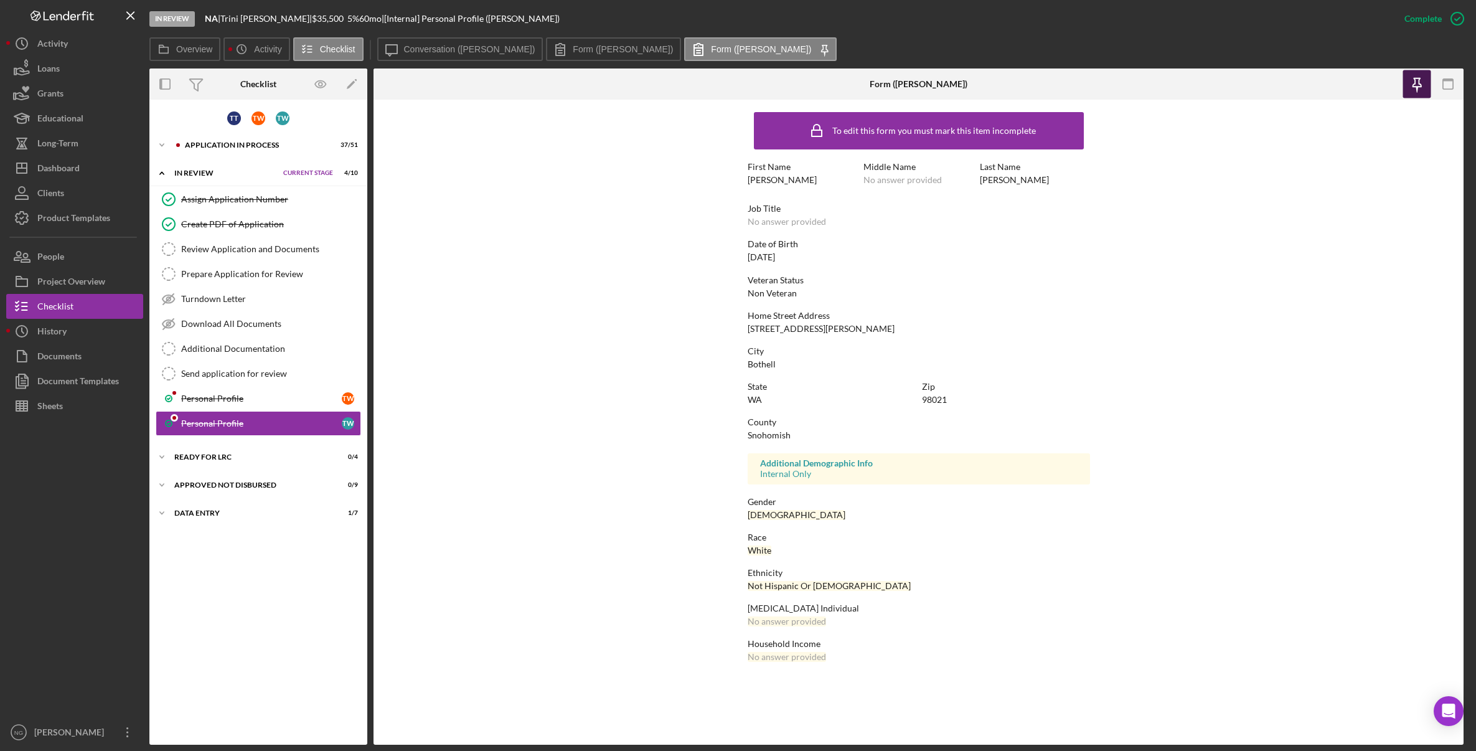
click at [1301, 87] on icon "button" at bounding box center [1417, 84] width 28 height 28
click at [1301, 82] on icon "button" at bounding box center [1448, 84] width 28 height 28
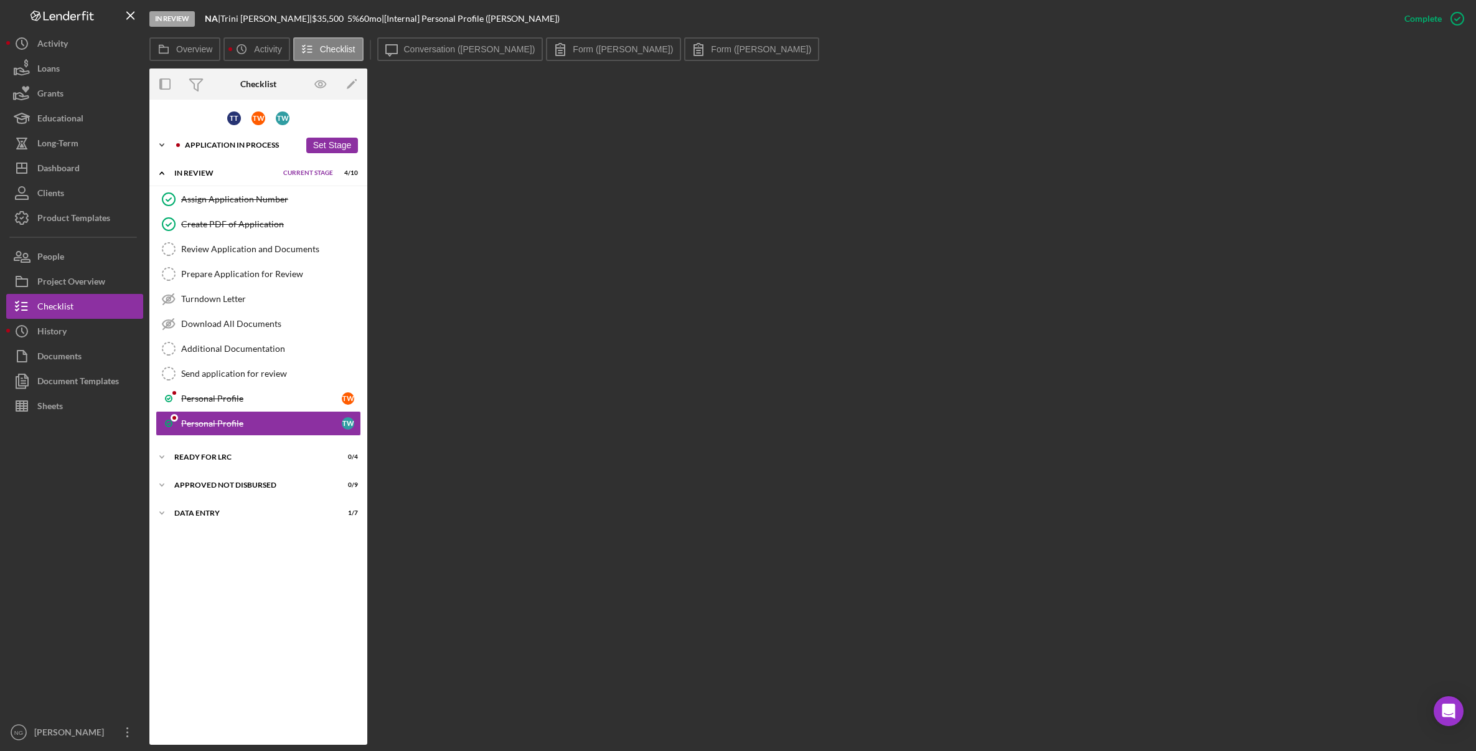
click at [235, 141] on div "Application In Process" at bounding box center [242, 144] width 115 height 7
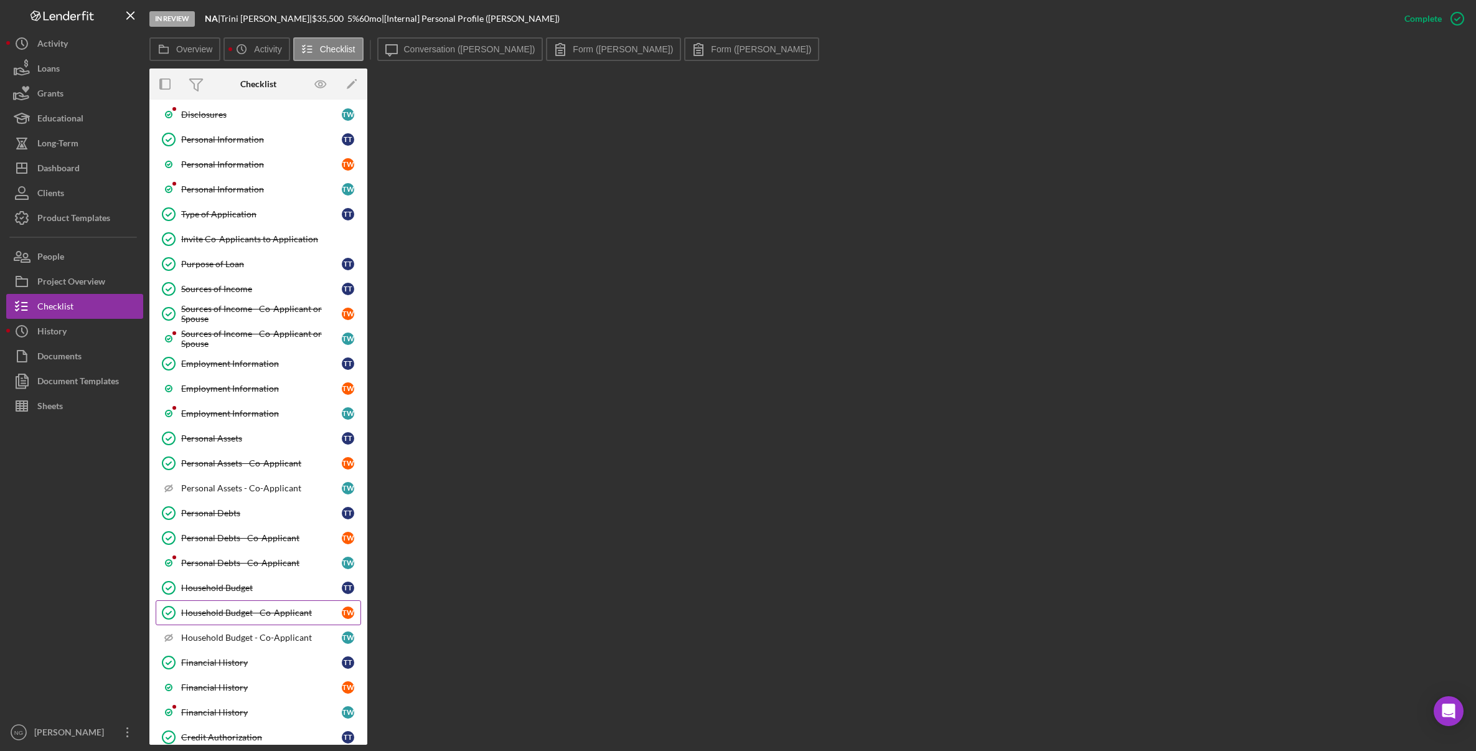
scroll to position [249, 0]
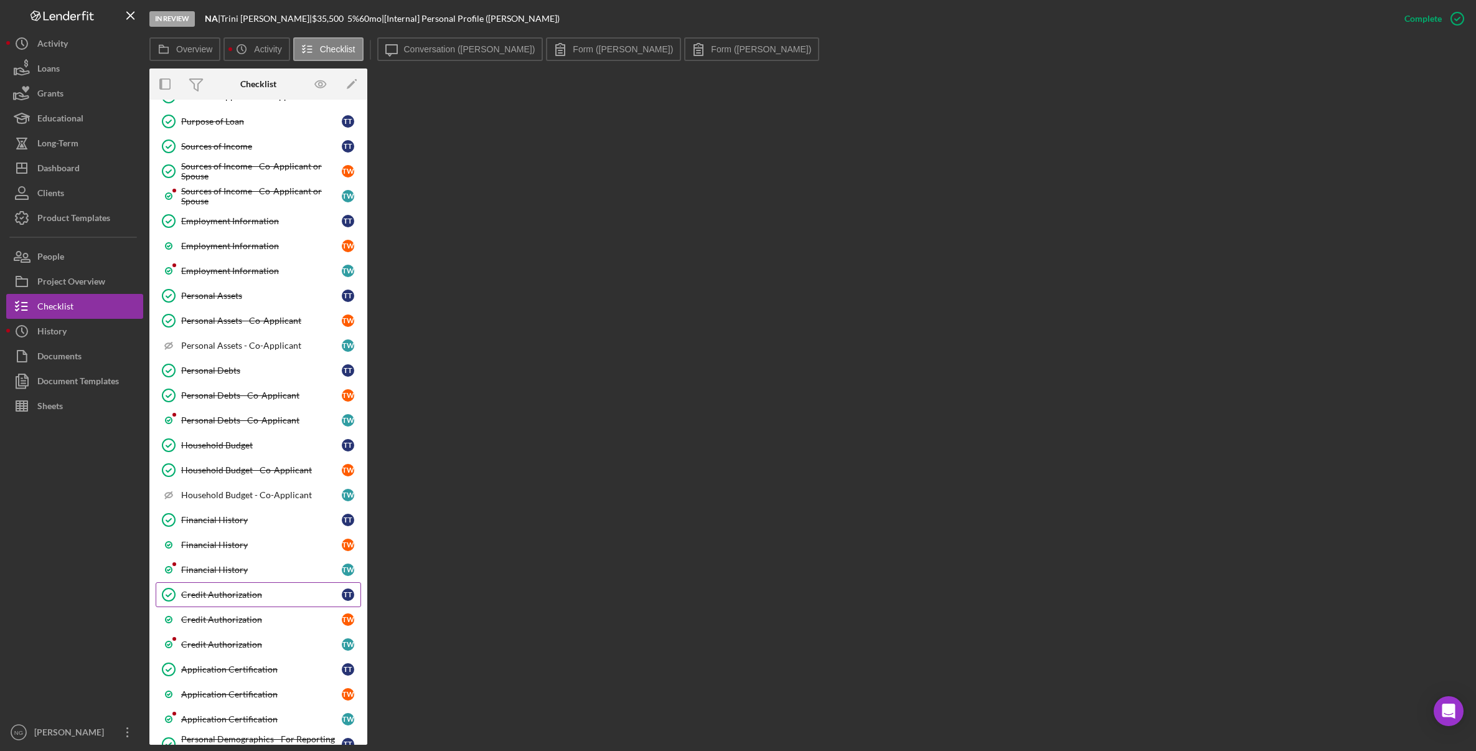
click at [220, 603] on link "Credit Authorization Credit Authorization T T" at bounding box center [258, 594] width 205 height 25
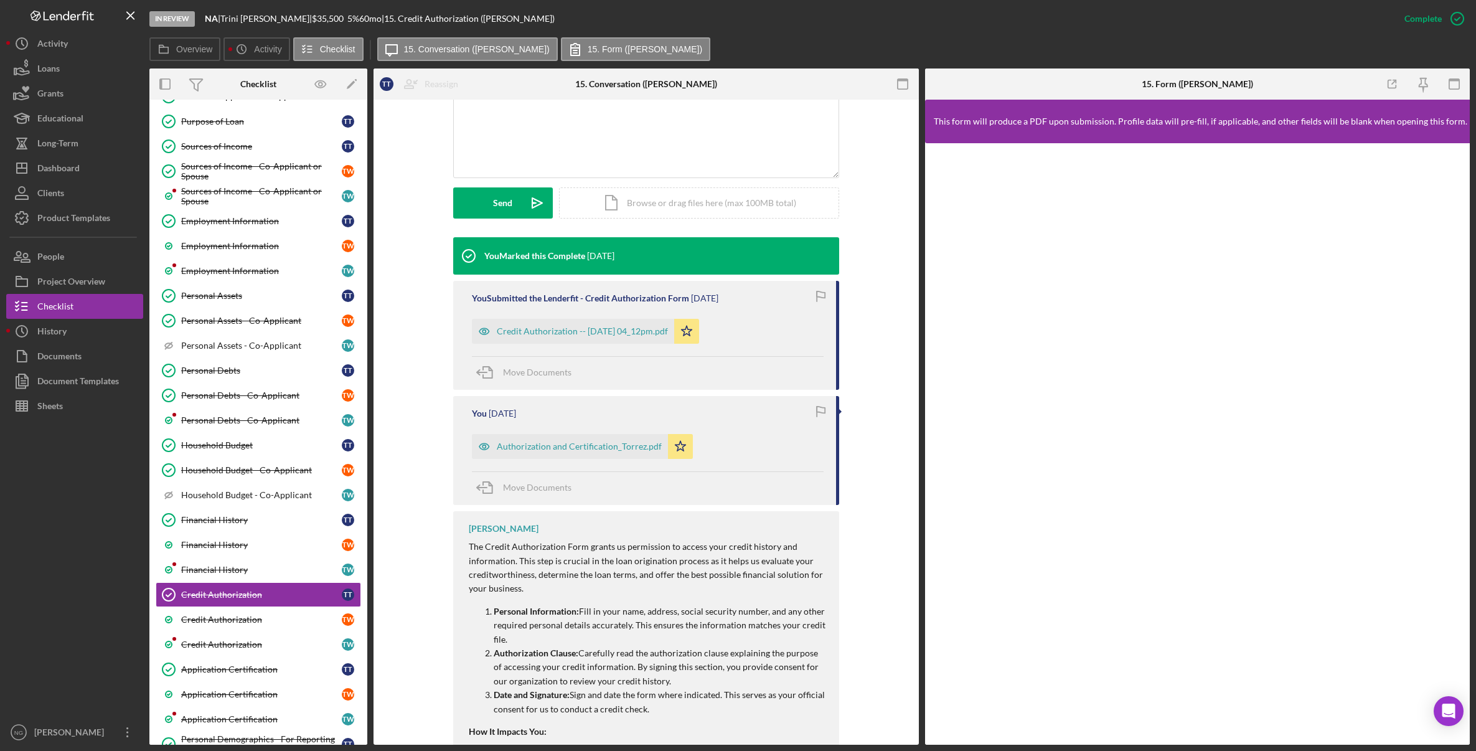
scroll to position [311, 0]
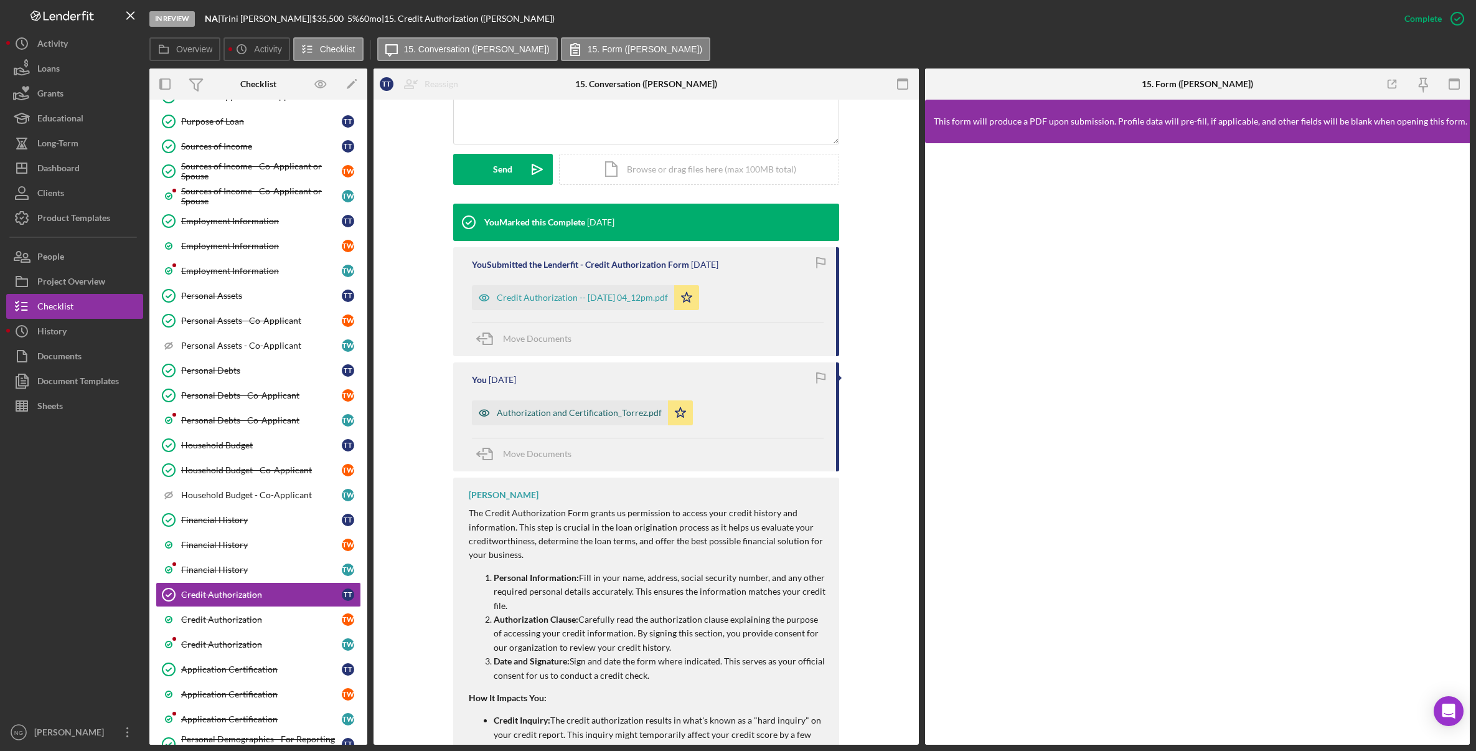
click at [615, 411] on div "Authorization and Certification_Torrez.pdf" at bounding box center [579, 413] width 165 height 10
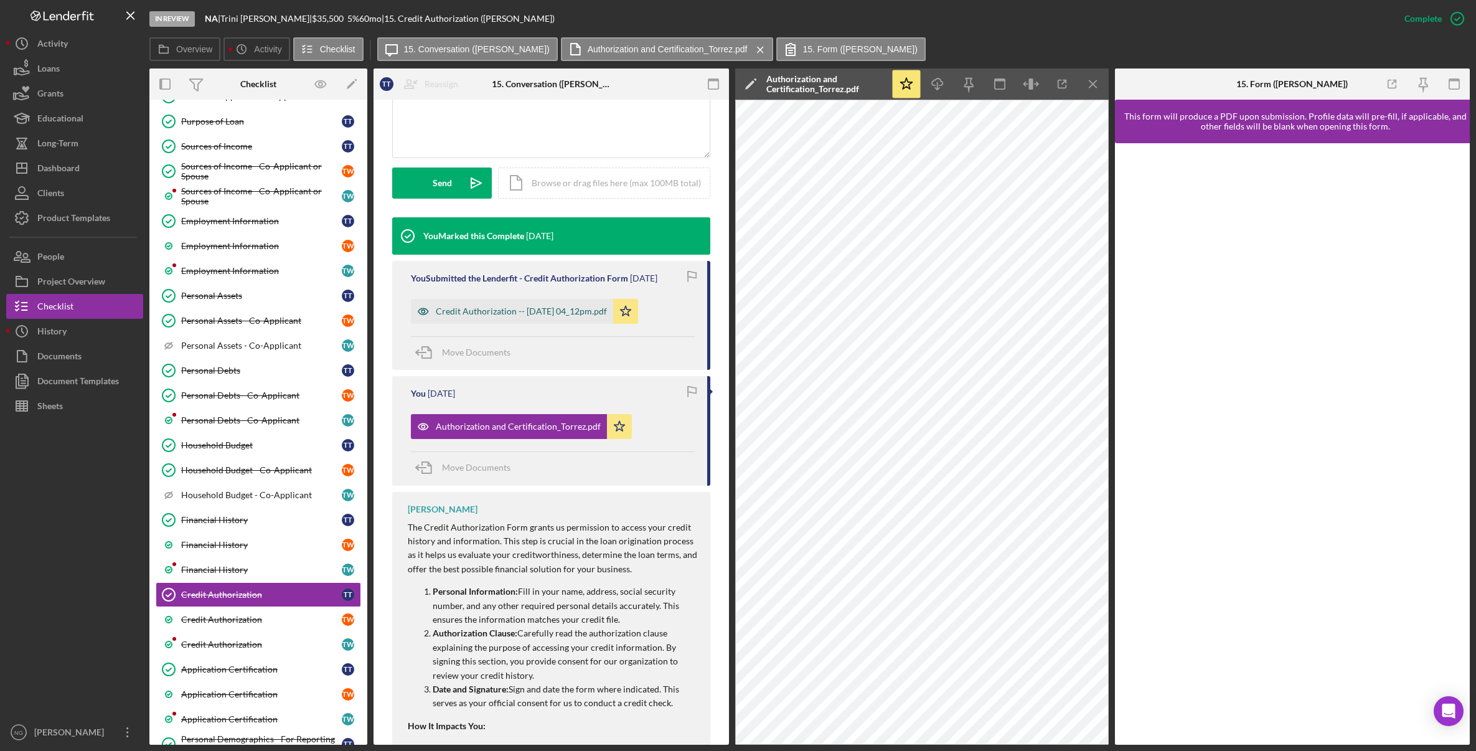
click at [568, 306] on div "Credit Authorization -- 2025-09-04 04_12pm.pdf" at bounding box center [521, 311] width 171 height 10
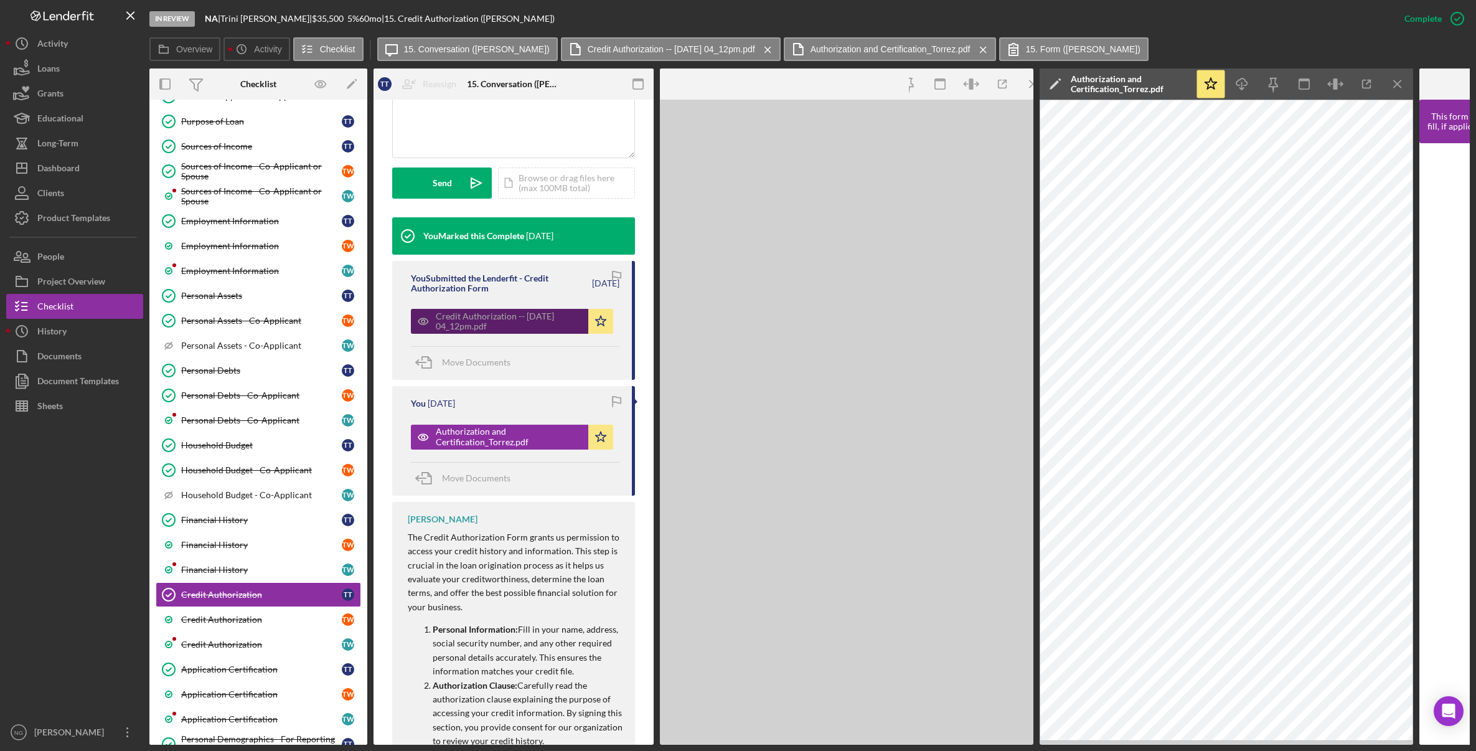
scroll to position [325, 0]
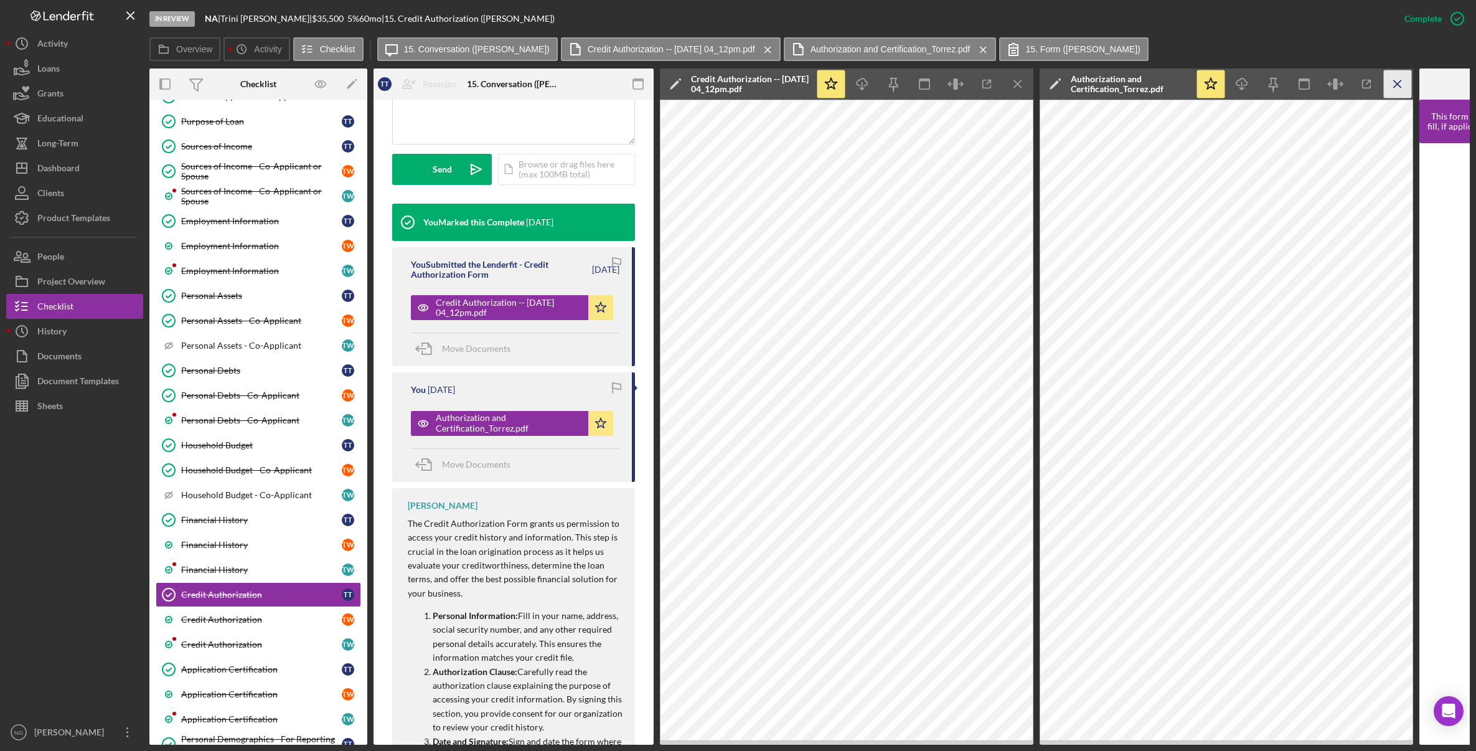
click at [1301, 83] on line "button" at bounding box center [1397, 83] width 7 height 7
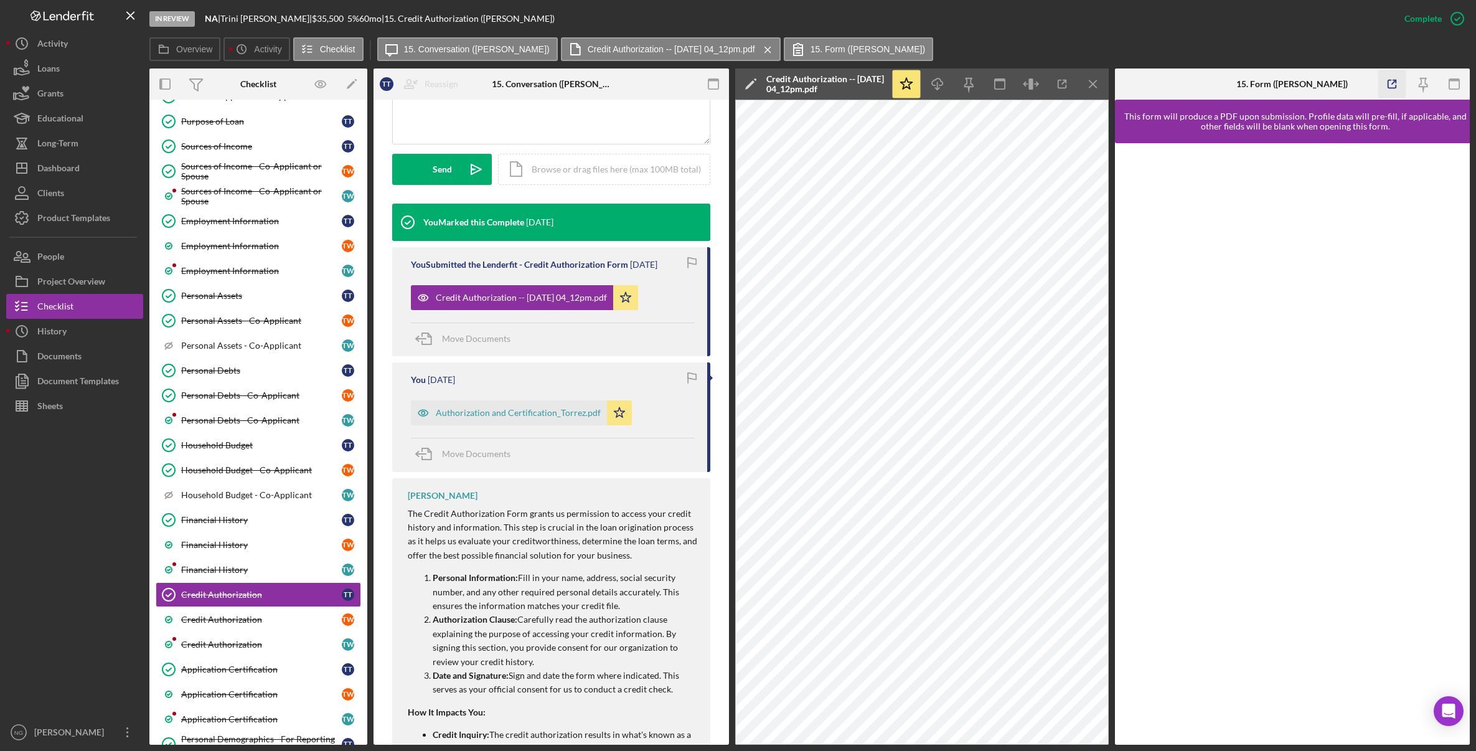
scroll to position [311, 0]
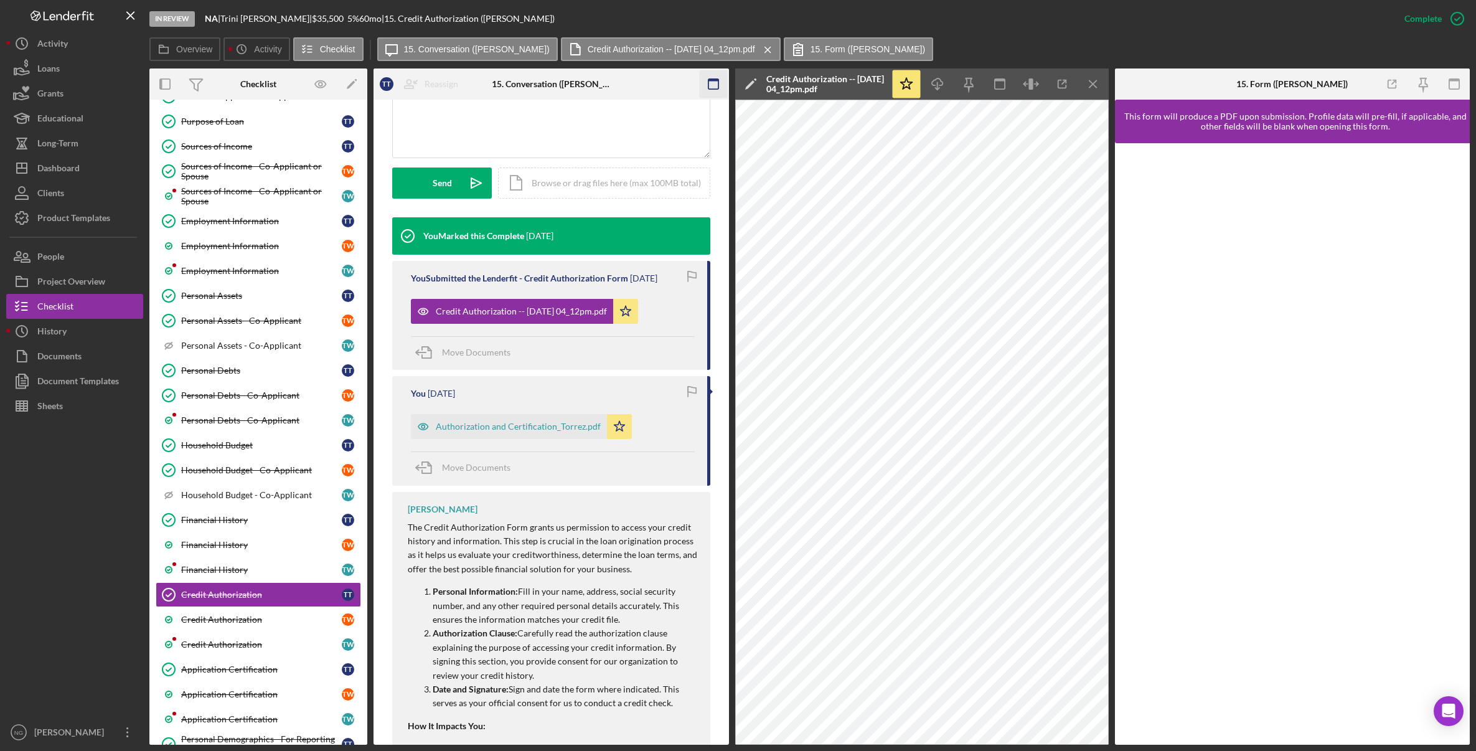
click at [717, 82] on icon "button" at bounding box center [713, 84] width 28 height 28
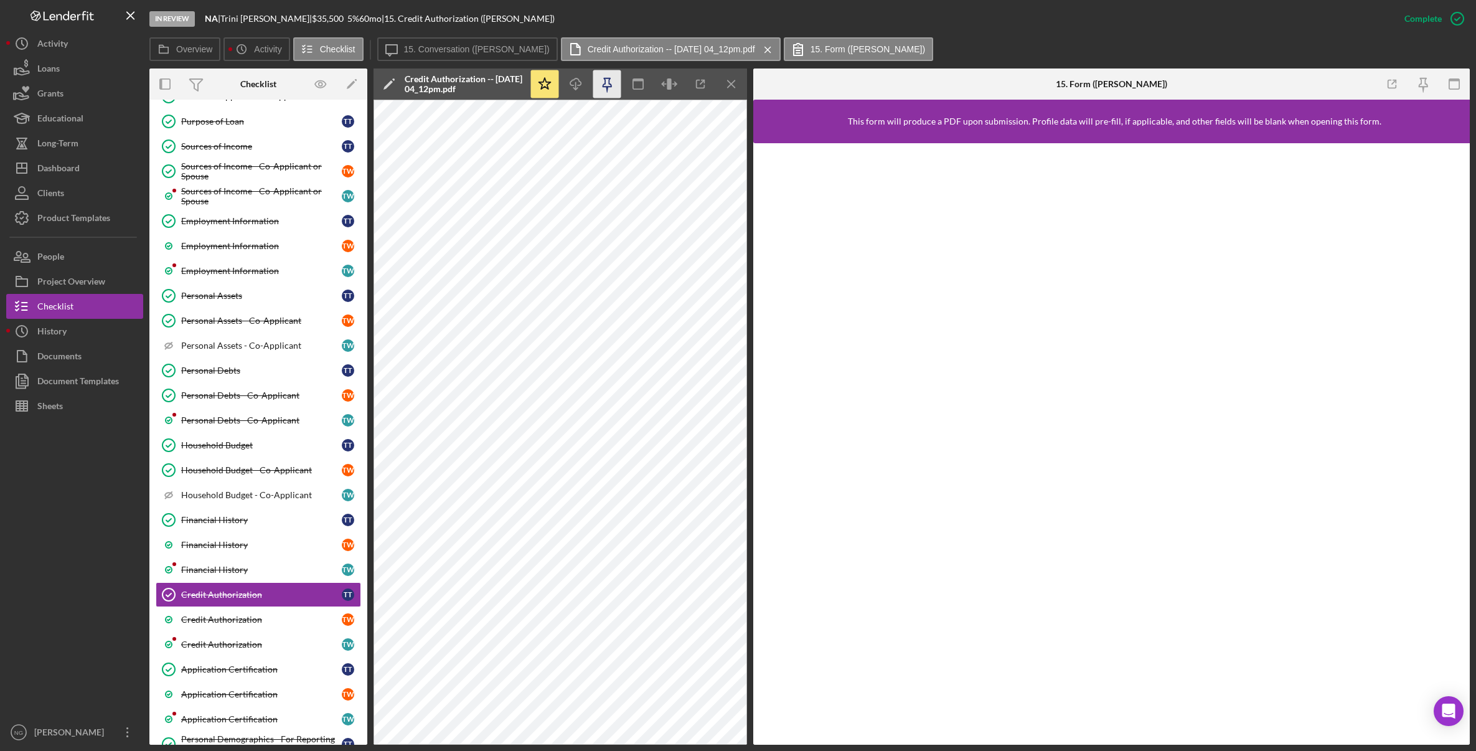
click at [617, 87] on icon "button" at bounding box center [607, 84] width 28 height 28
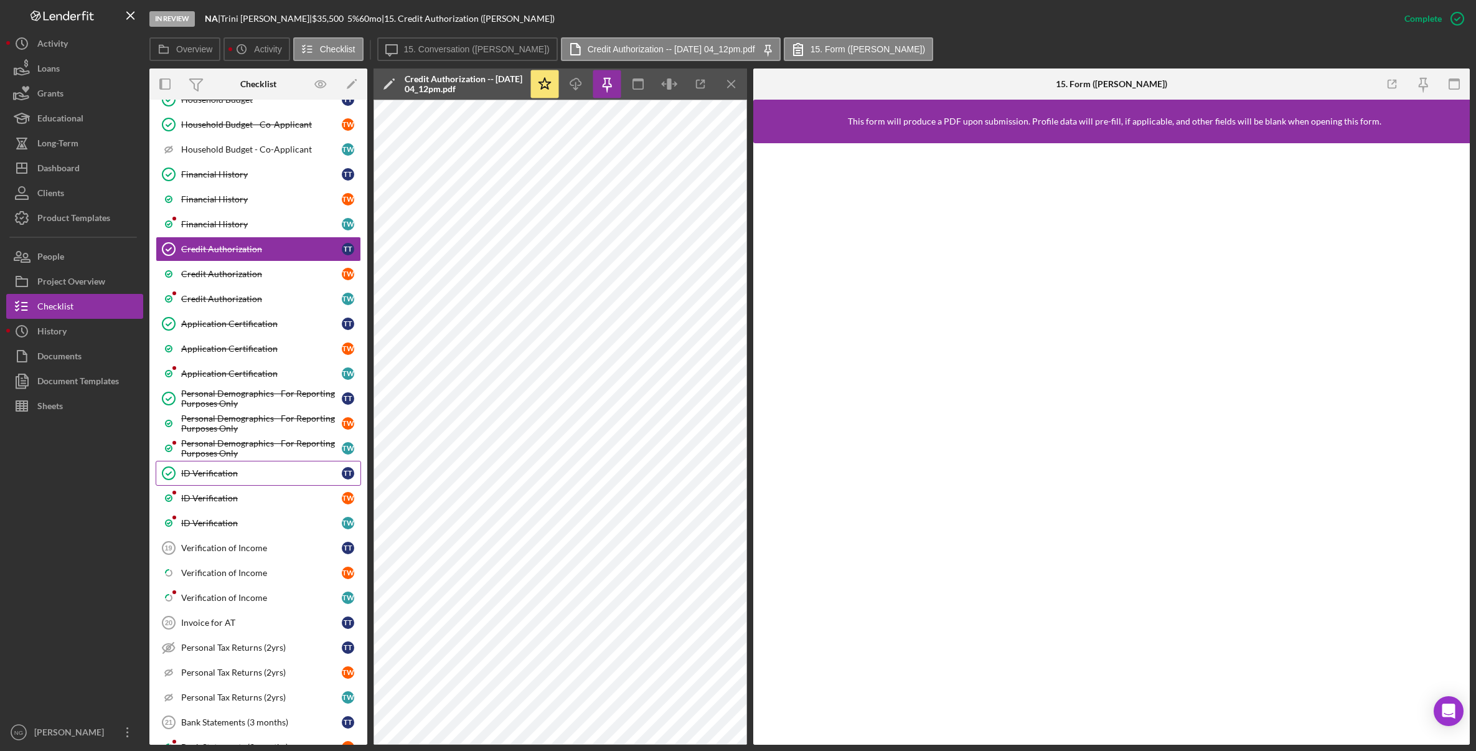
scroll to position [623, 0]
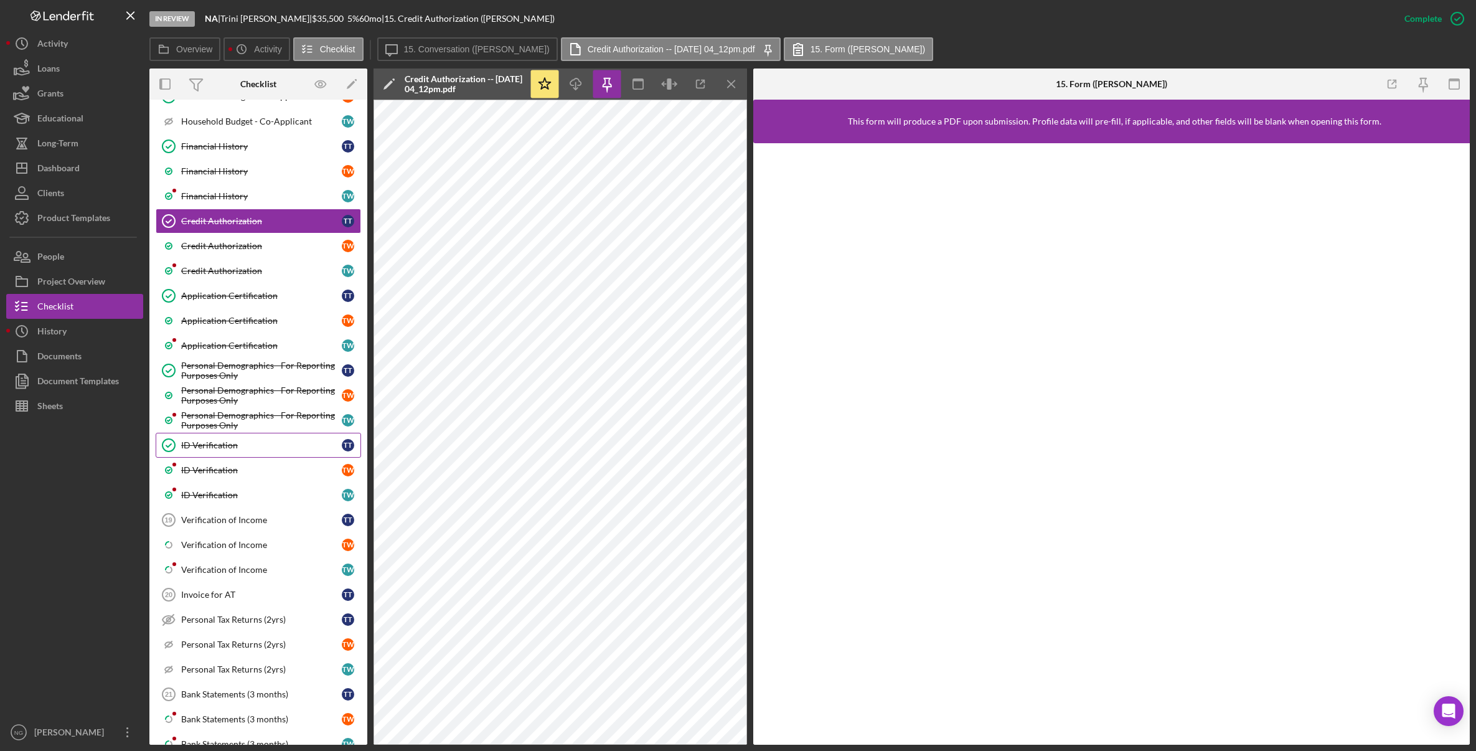
click at [240, 446] on div "ID Verification" at bounding box center [261, 445] width 161 height 10
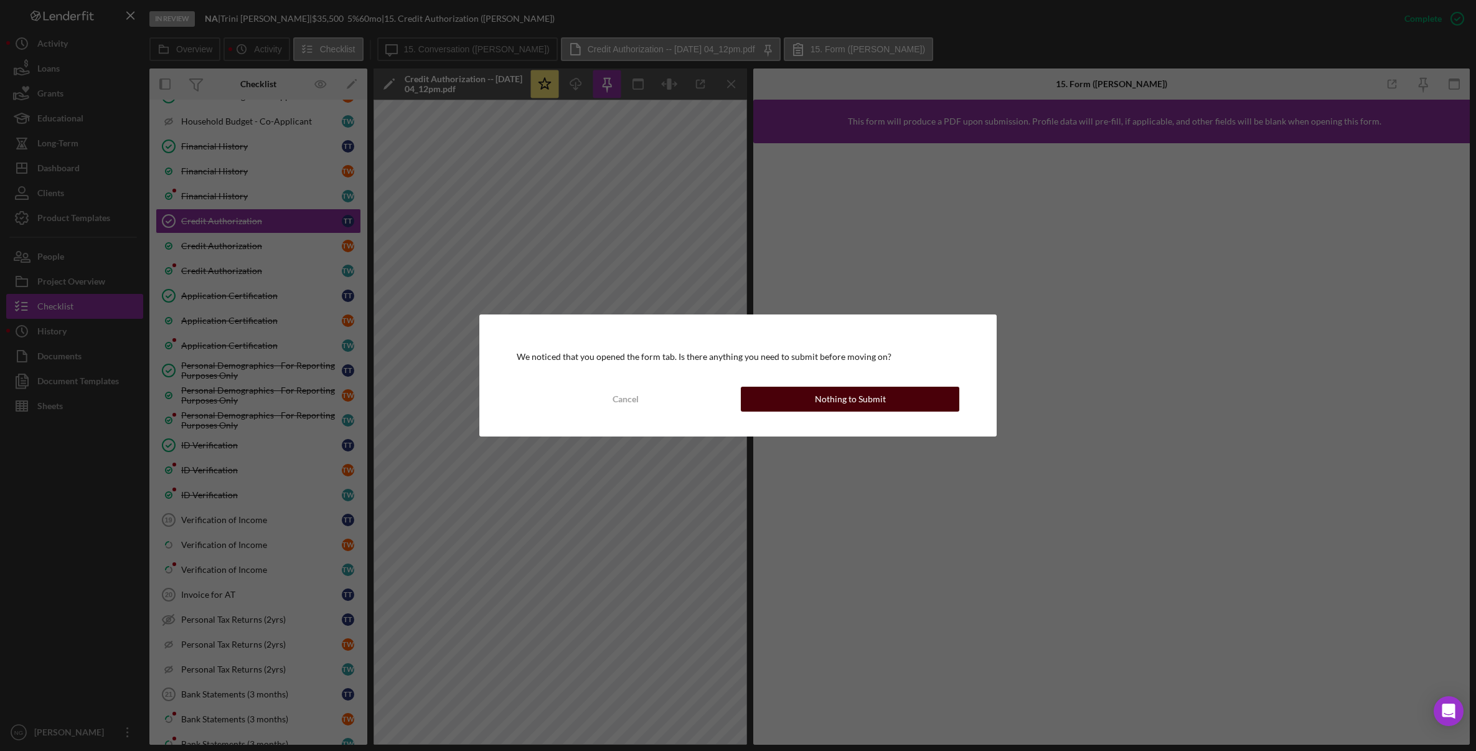
click at [879, 400] on div "Nothing to Submit" at bounding box center [850, 399] width 71 height 25
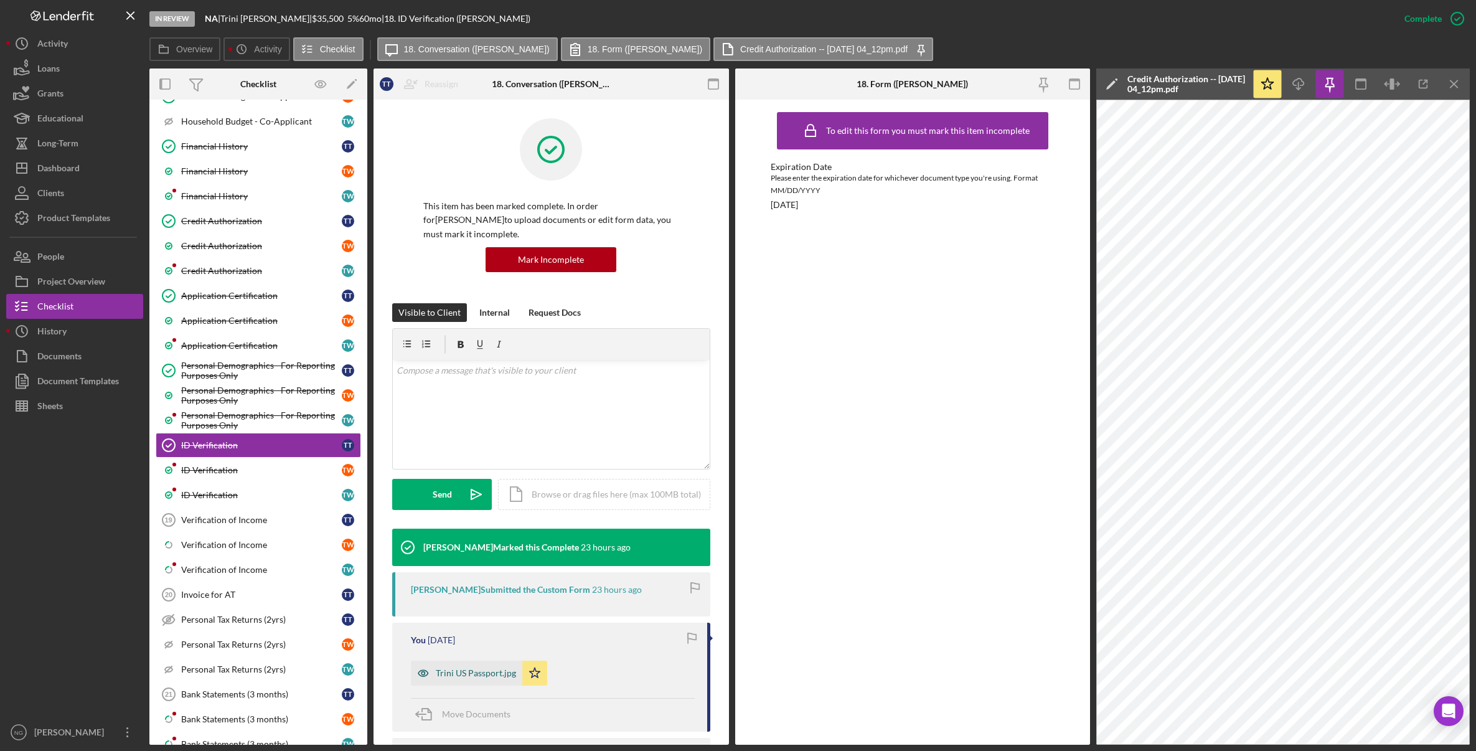
click at [476, 668] on div "Trini US Passport.jpg" at bounding box center [476, 673] width 80 height 10
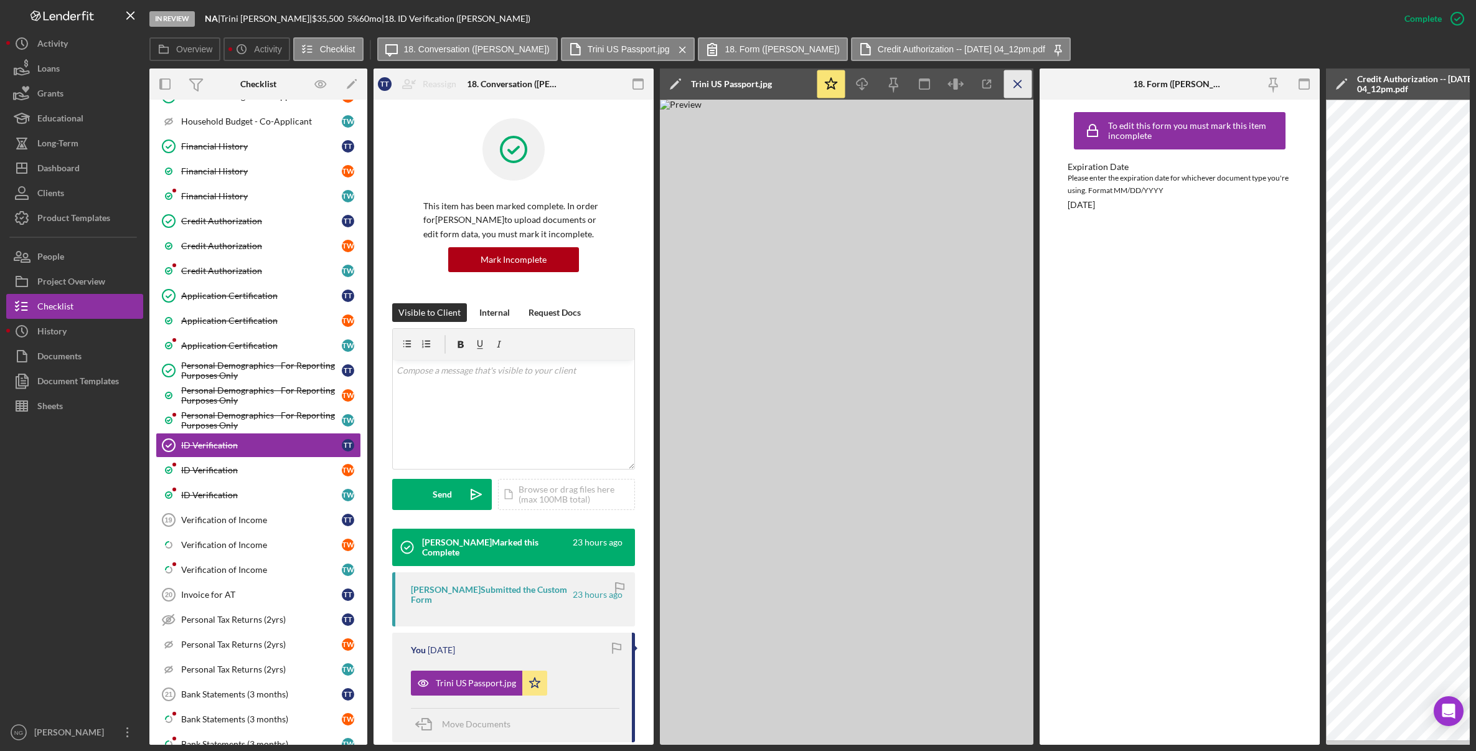
click at [1023, 83] on icon "Icon/Menu Close" at bounding box center [1018, 84] width 28 height 28
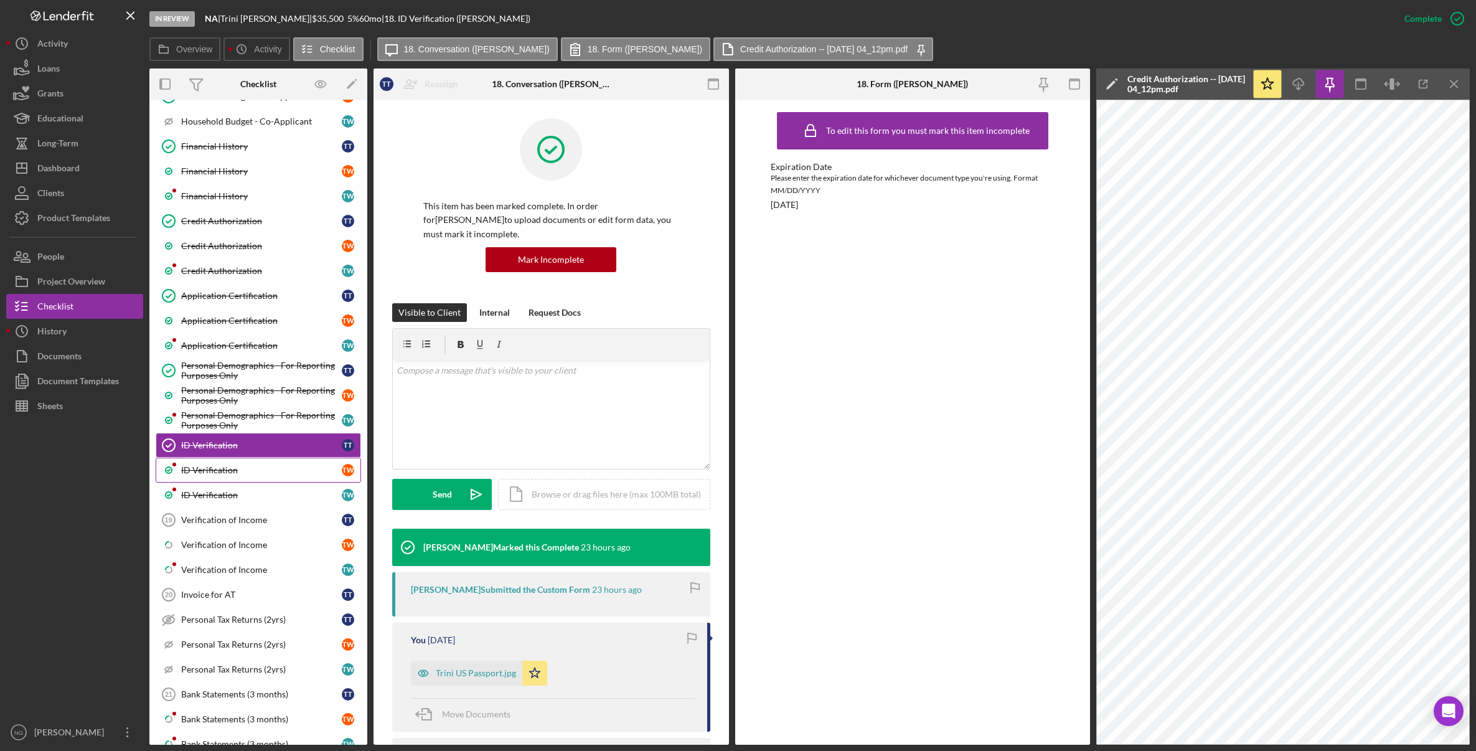
click at [244, 475] on div "ID Verification" at bounding box center [261, 470] width 161 height 10
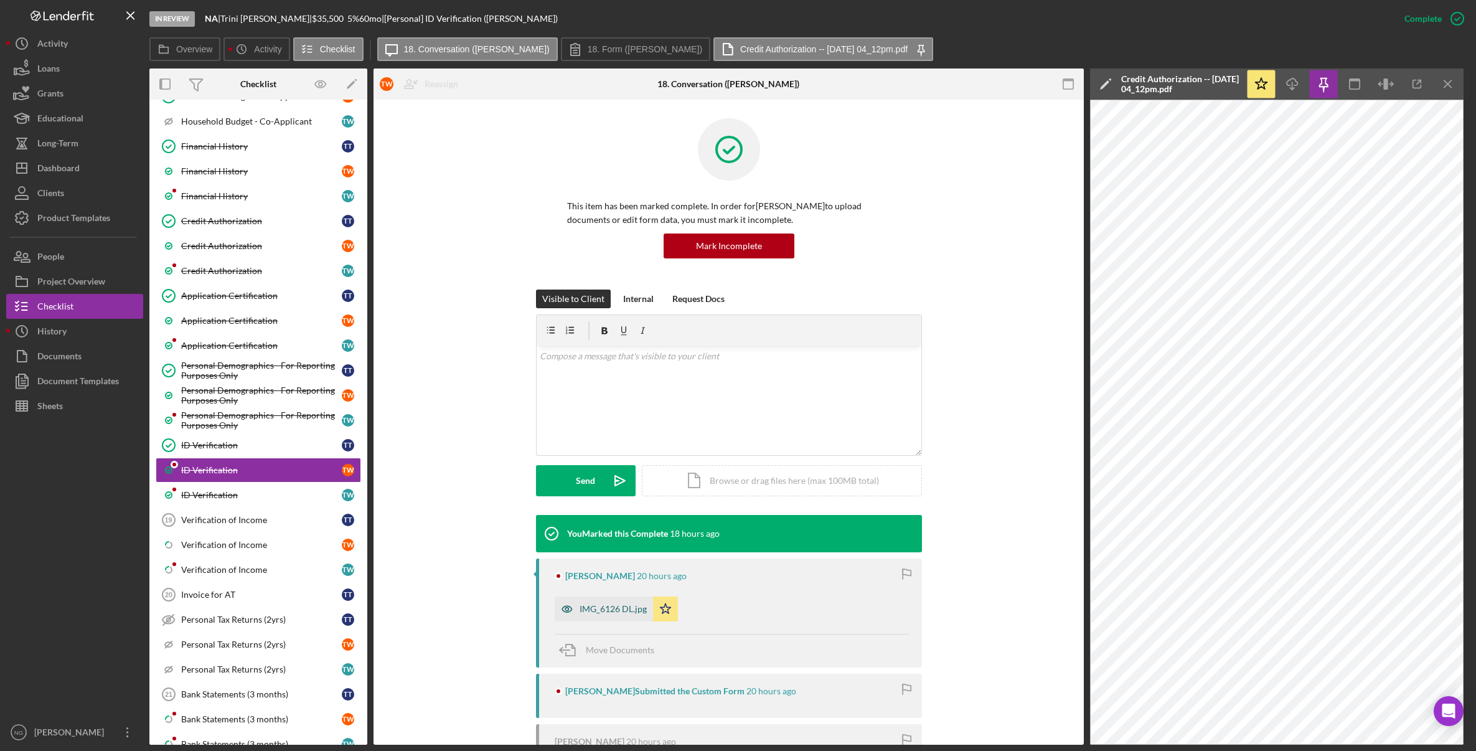
click at [633, 606] on div "IMG_6126 DL.jpg" at bounding box center [613, 609] width 67 height 10
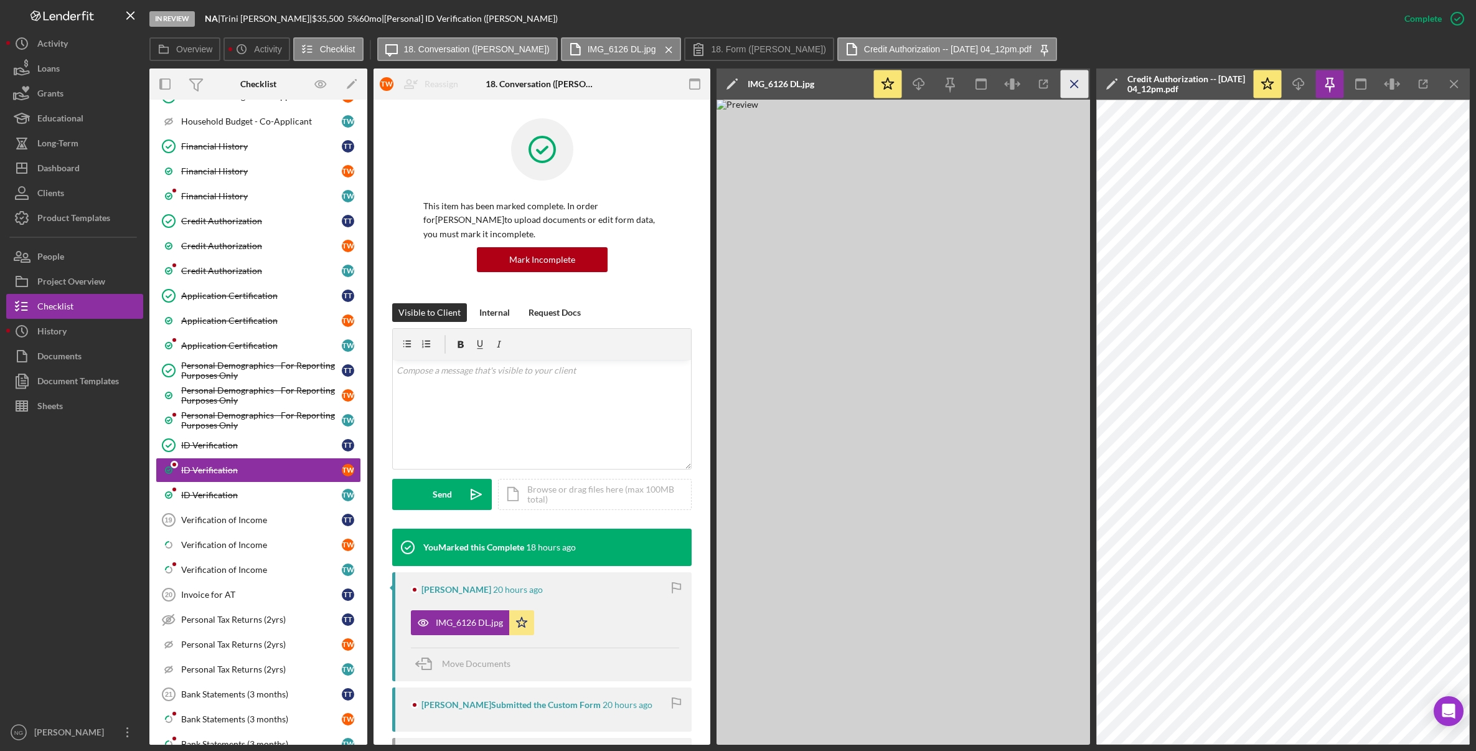
click at [1074, 85] on icon "Icon/Menu Close" at bounding box center [1075, 84] width 28 height 28
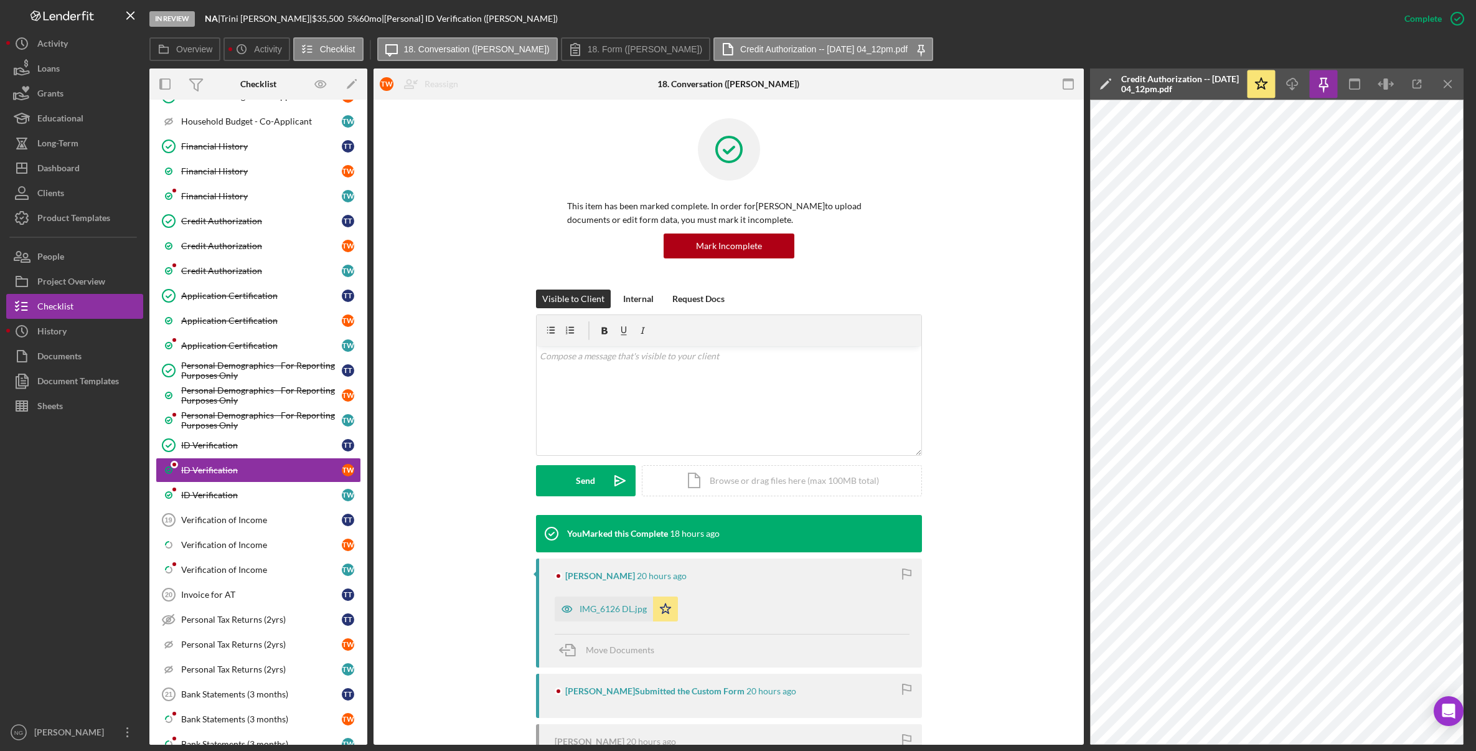
click at [1073, 85] on rect "button" at bounding box center [1068, 84] width 10 height 10
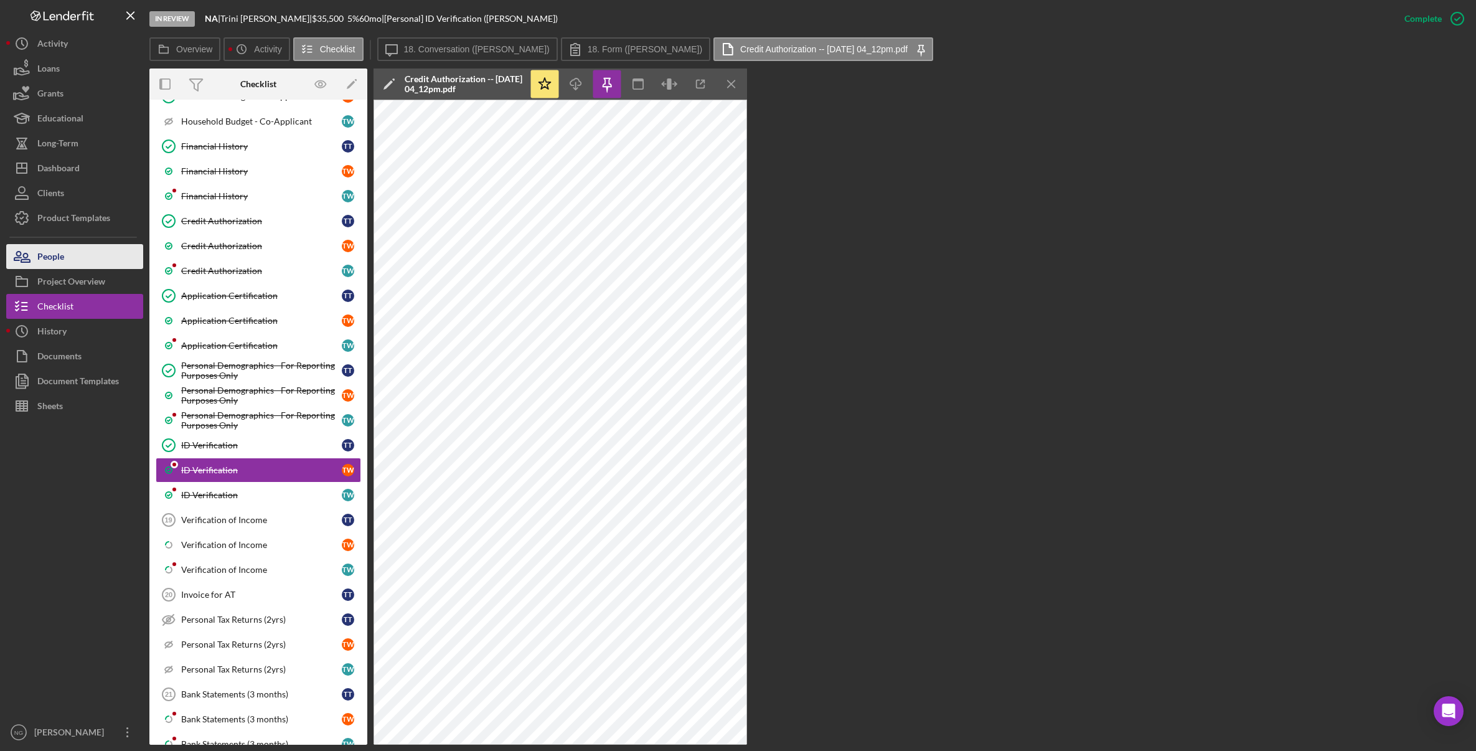
click at [86, 260] on button "People" at bounding box center [74, 256] width 137 height 25
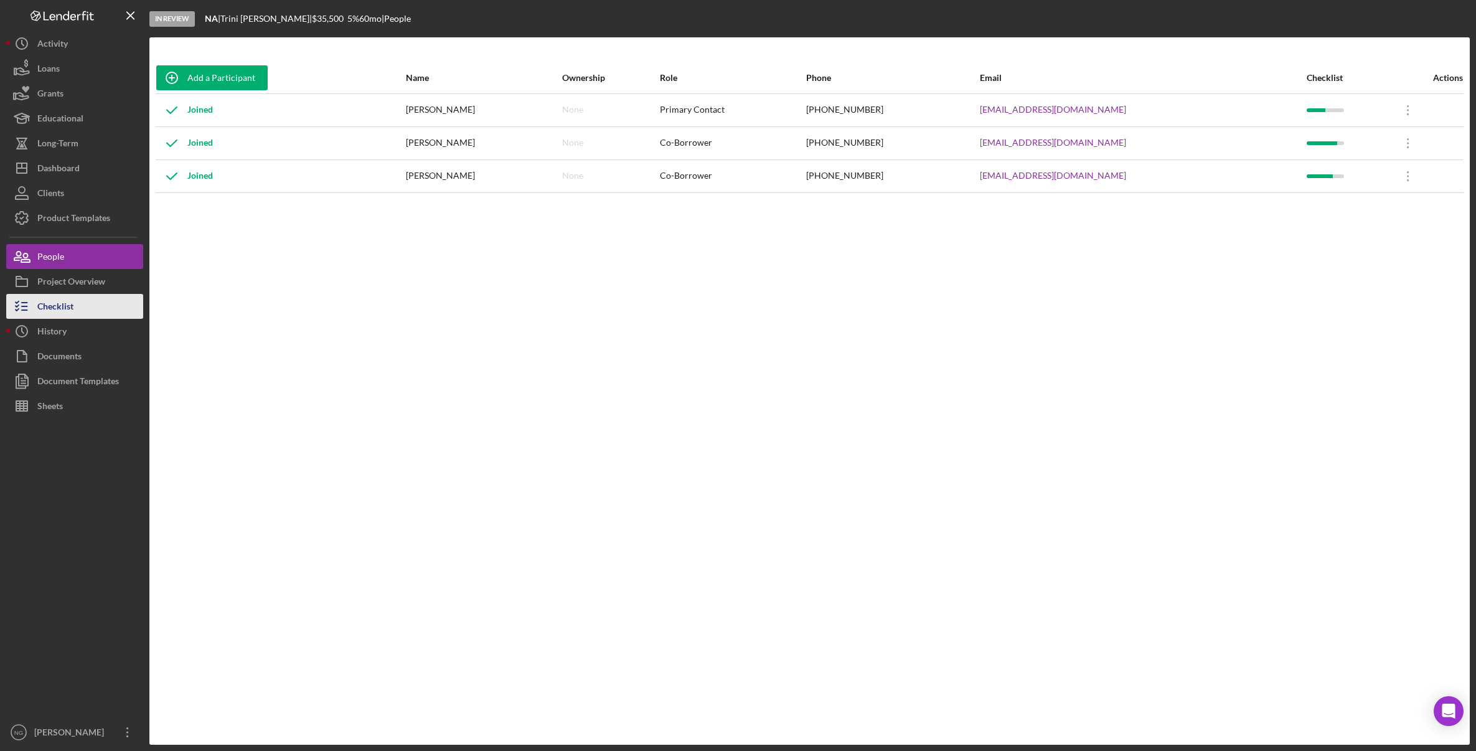
click at [65, 303] on div "Checklist" at bounding box center [55, 308] width 36 height 28
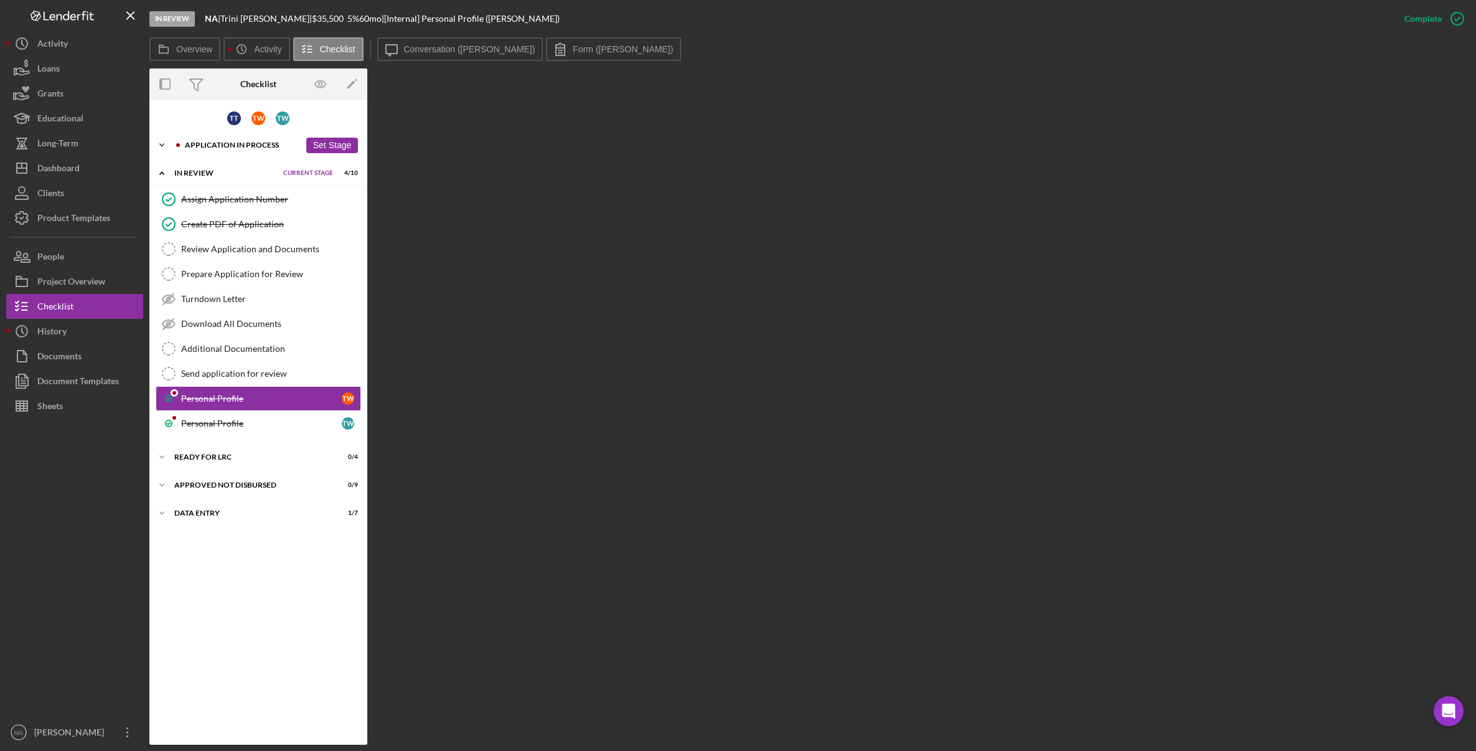
click at [222, 146] on div "Application In Process" at bounding box center [242, 144] width 115 height 7
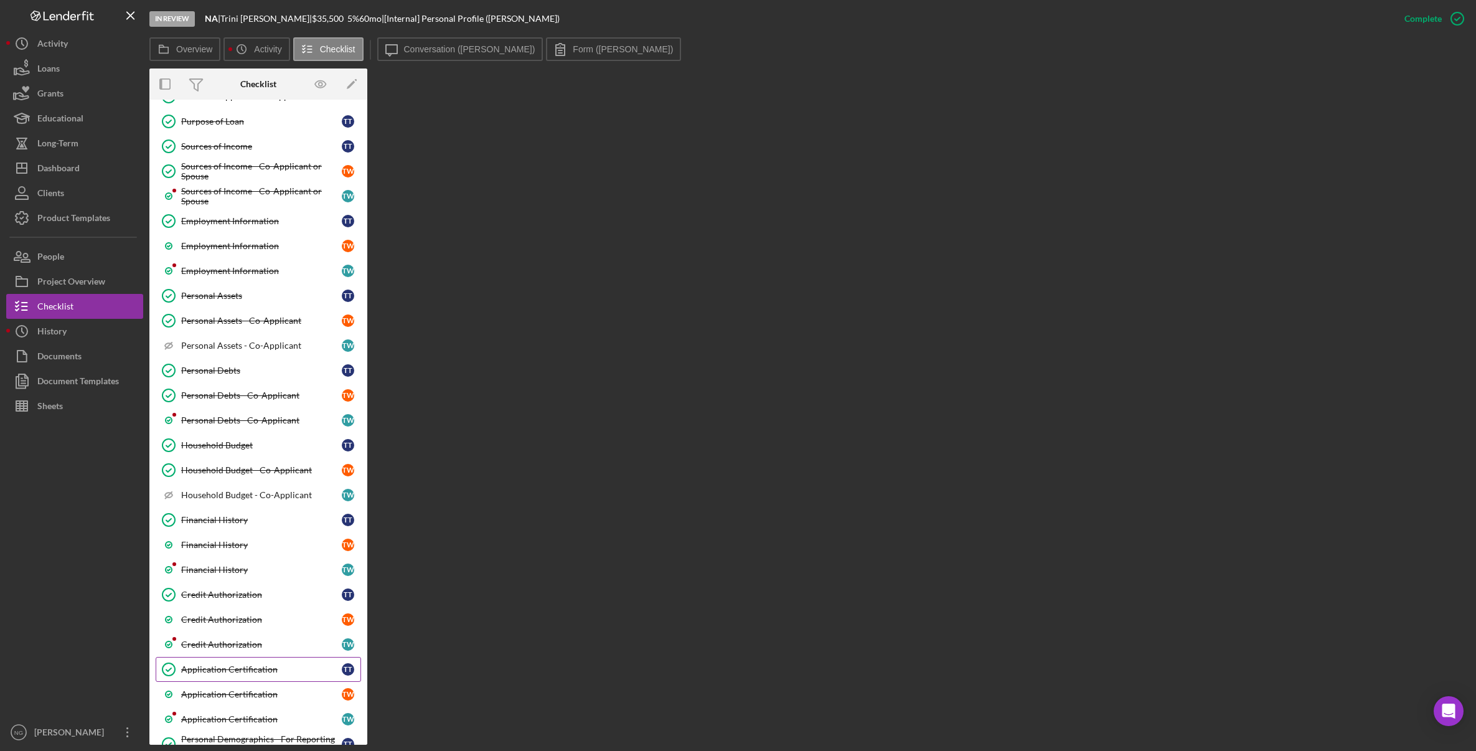
scroll to position [374, 0]
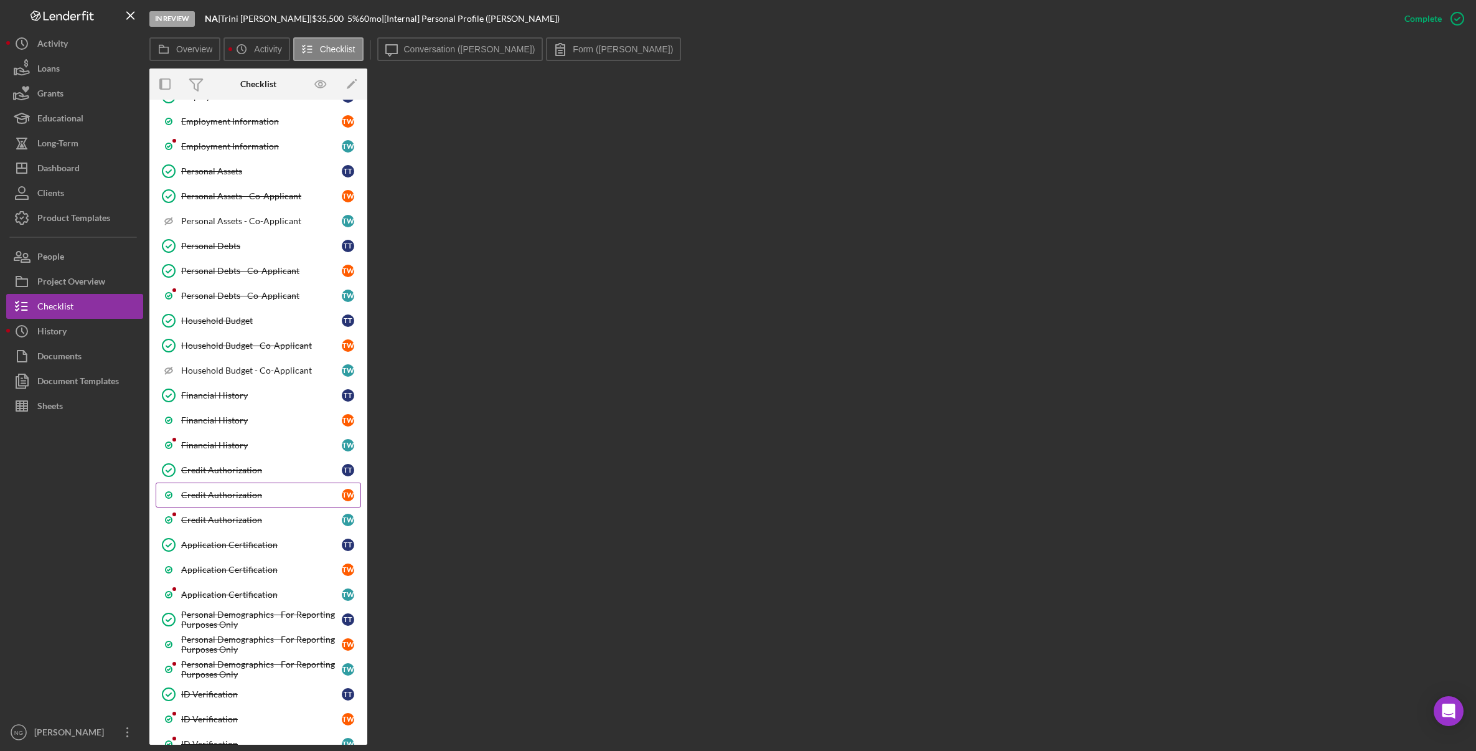
click at [253, 499] on div "Credit Authorization" at bounding box center [261, 495] width 161 height 10
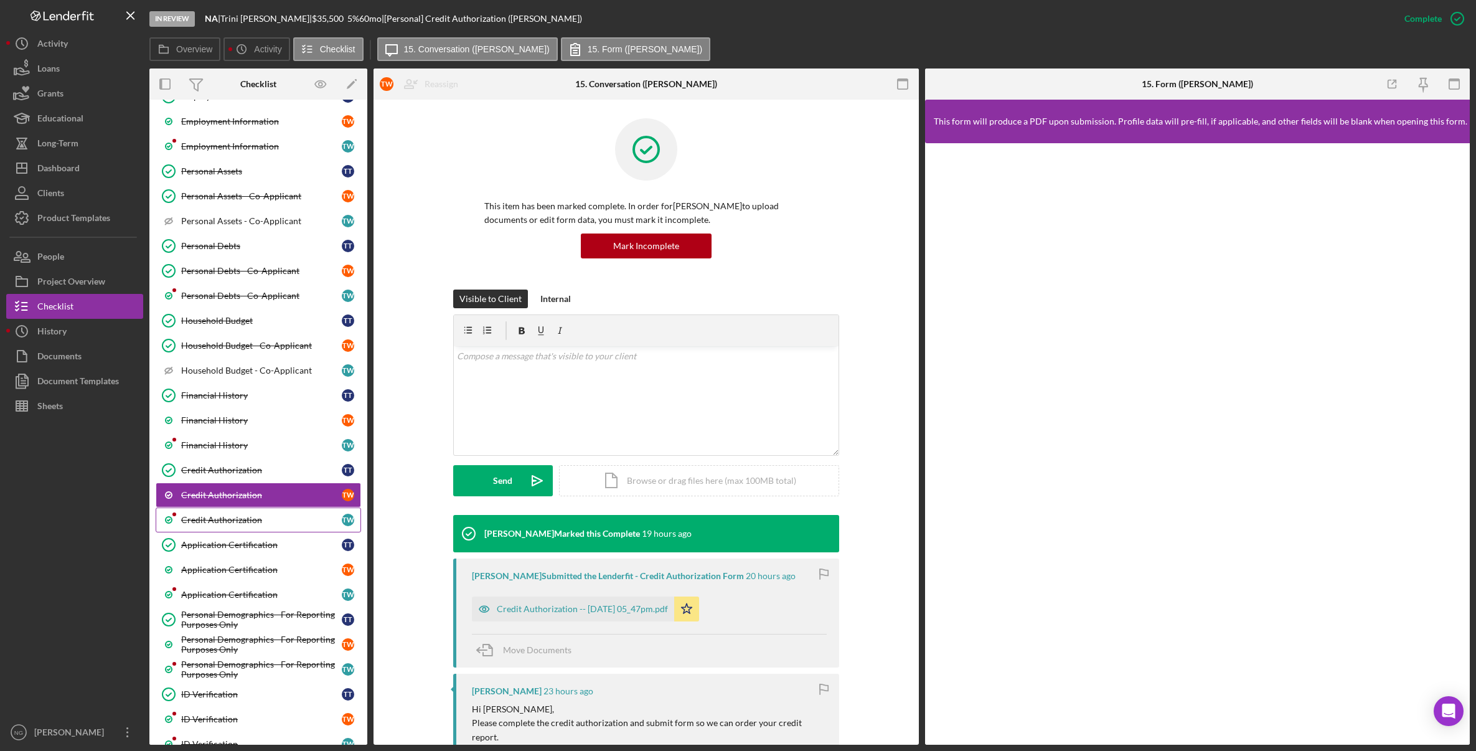
click at [253, 517] on div "Credit Authorization" at bounding box center [261, 520] width 161 height 10
click at [1301, 87] on icon "button" at bounding box center [1423, 82] width 9 height 9
click at [899, 87] on icon "button" at bounding box center [903, 84] width 28 height 28
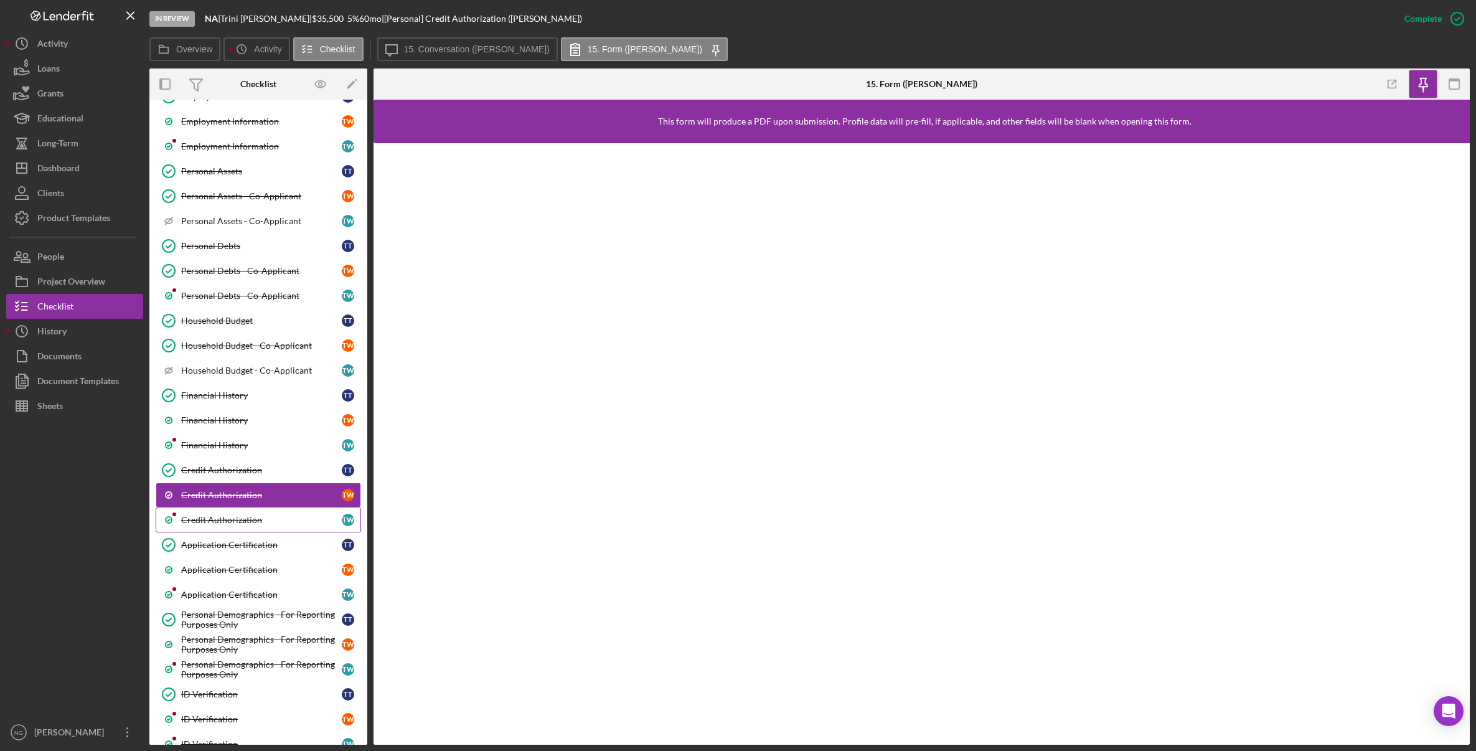
click at [268, 522] on div "Credit Authorization" at bounding box center [261, 520] width 161 height 10
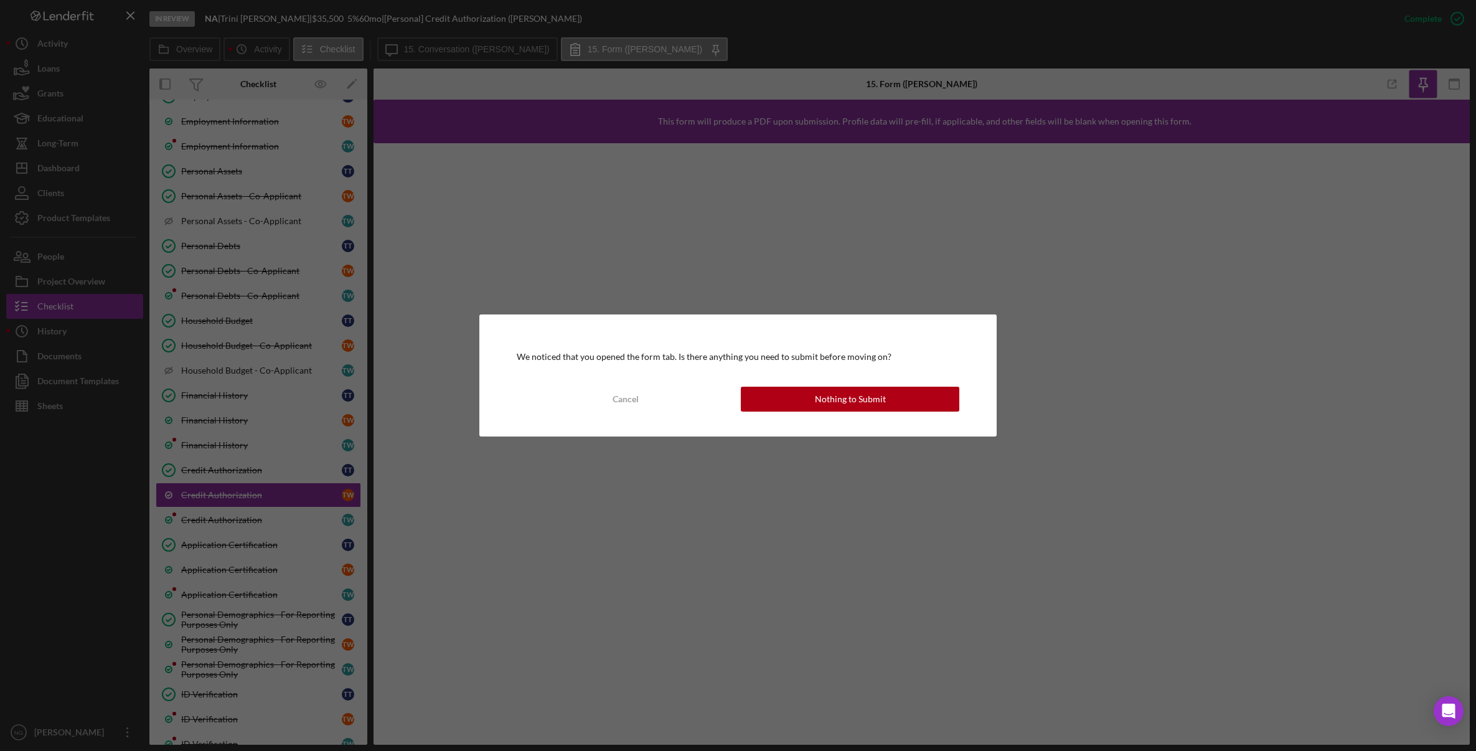
click at [859, 402] on div "Nothing to Submit" at bounding box center [850, 399] width 71 height 25
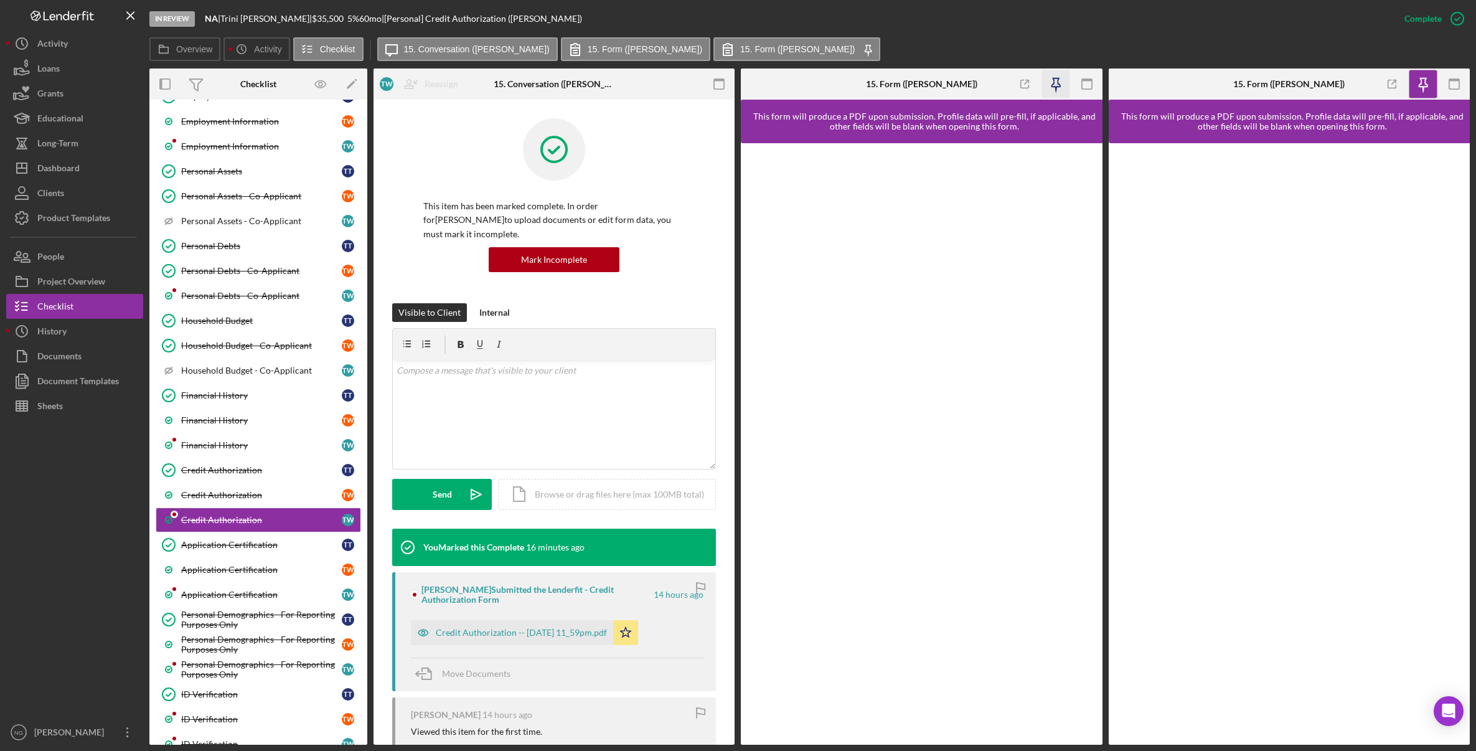
click at [1060, 87] on icon "button" at bounding box center [1056, 82] width 9 height 9
click at [1081, 81] on icon "button" at bounding box center [1087, 84] width 28 height 28
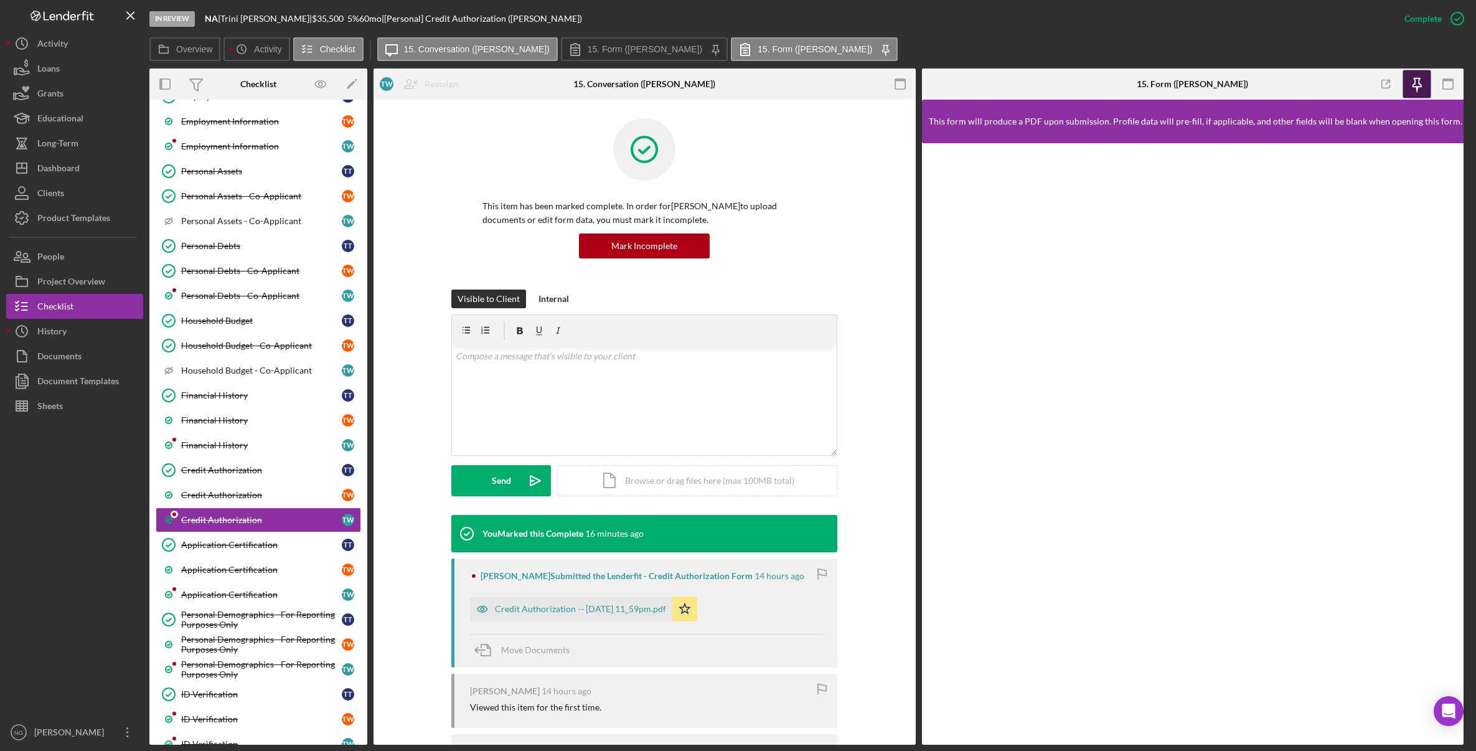
click at [1301, 82] on icon "button" at bounding box center [1417, 84] width 28 height 28
click at [1301, 84] on icon "button" at bounding box center [1448, 84] width 28 height 28
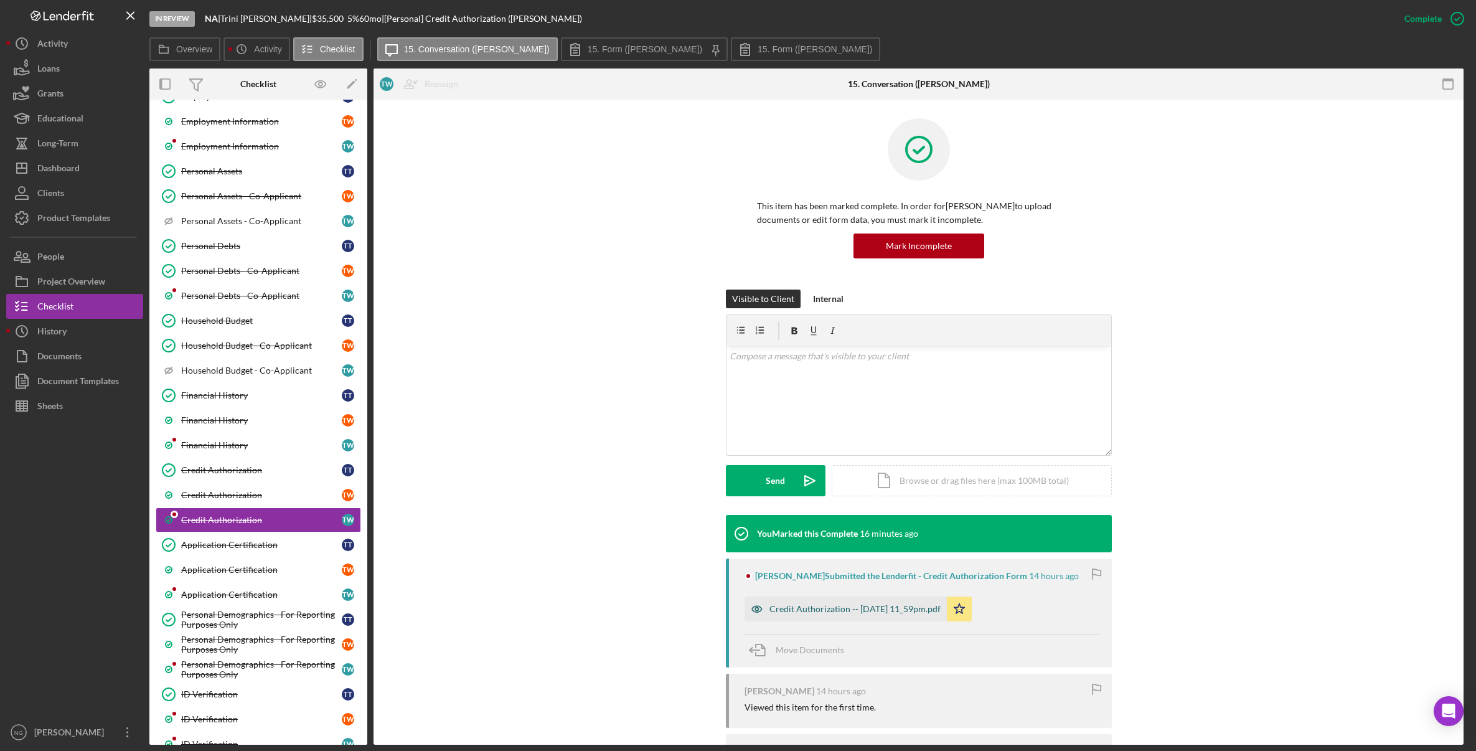
click at [850, 609] on div "Credit Authorization -- 2025-09-10 11_59pm.pdf" at bounding box center [855, 609] width 171 height 10
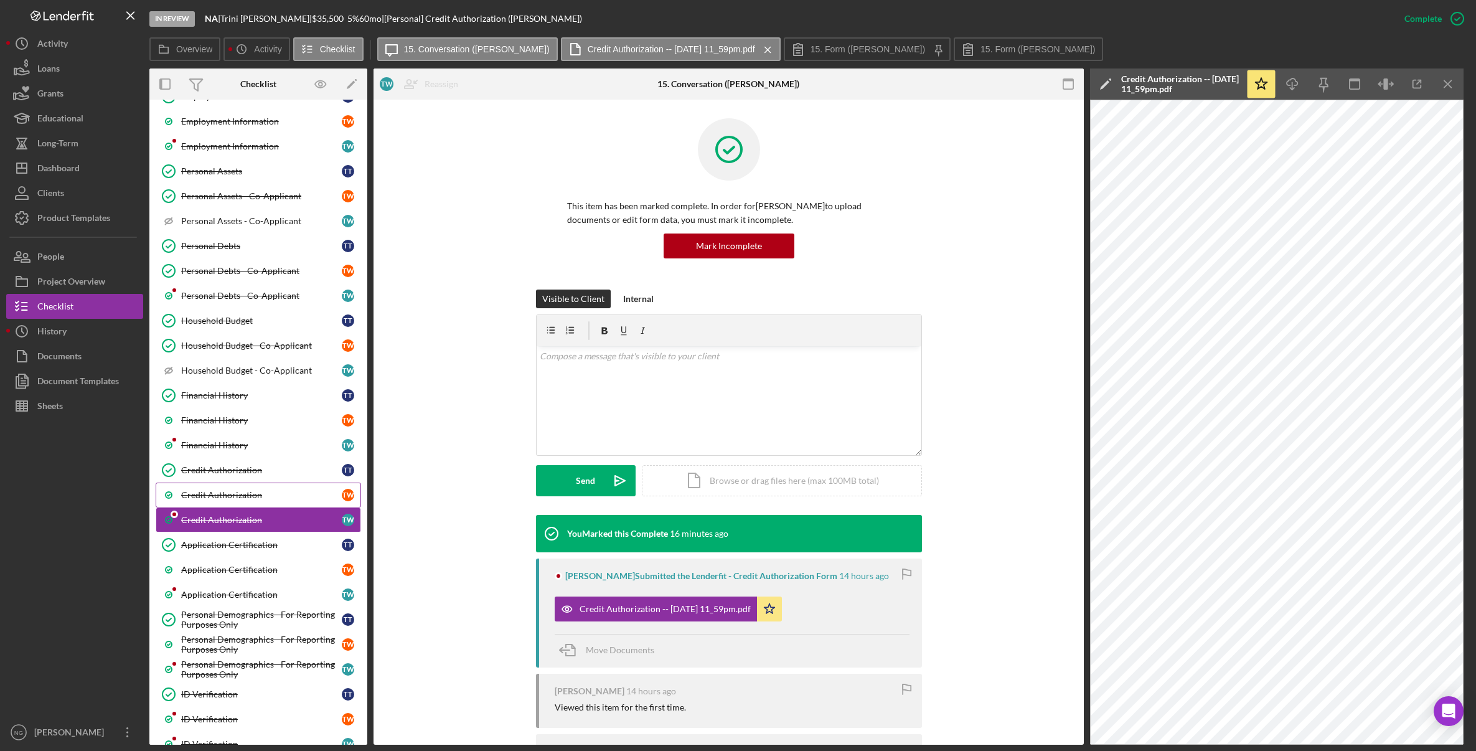
click at [241, 495] on div "Credit Authorization" at bounding box center [261, 495] width 161 height 10
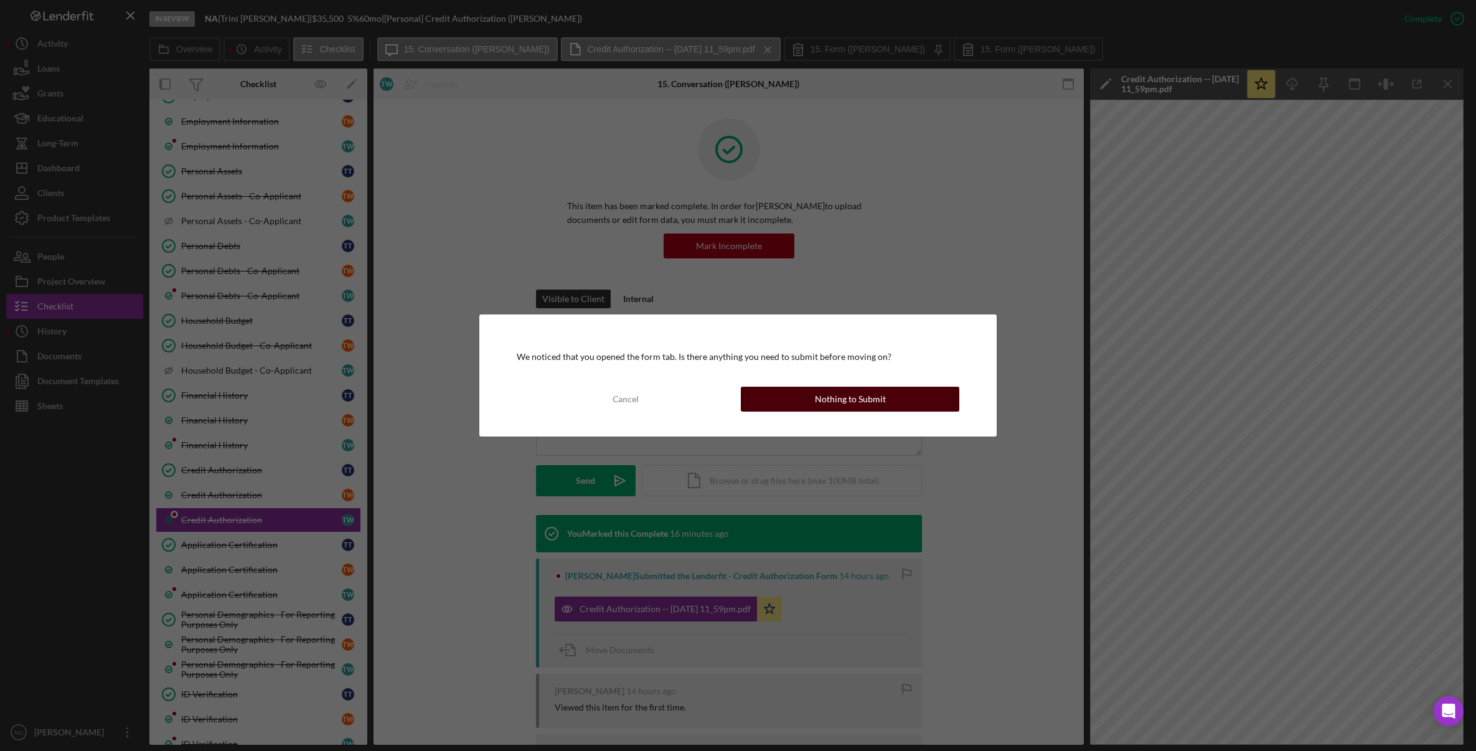
click at [826, 401] on div "Nothing to Submit" at bounding box center [850, 399] width 71 height 25
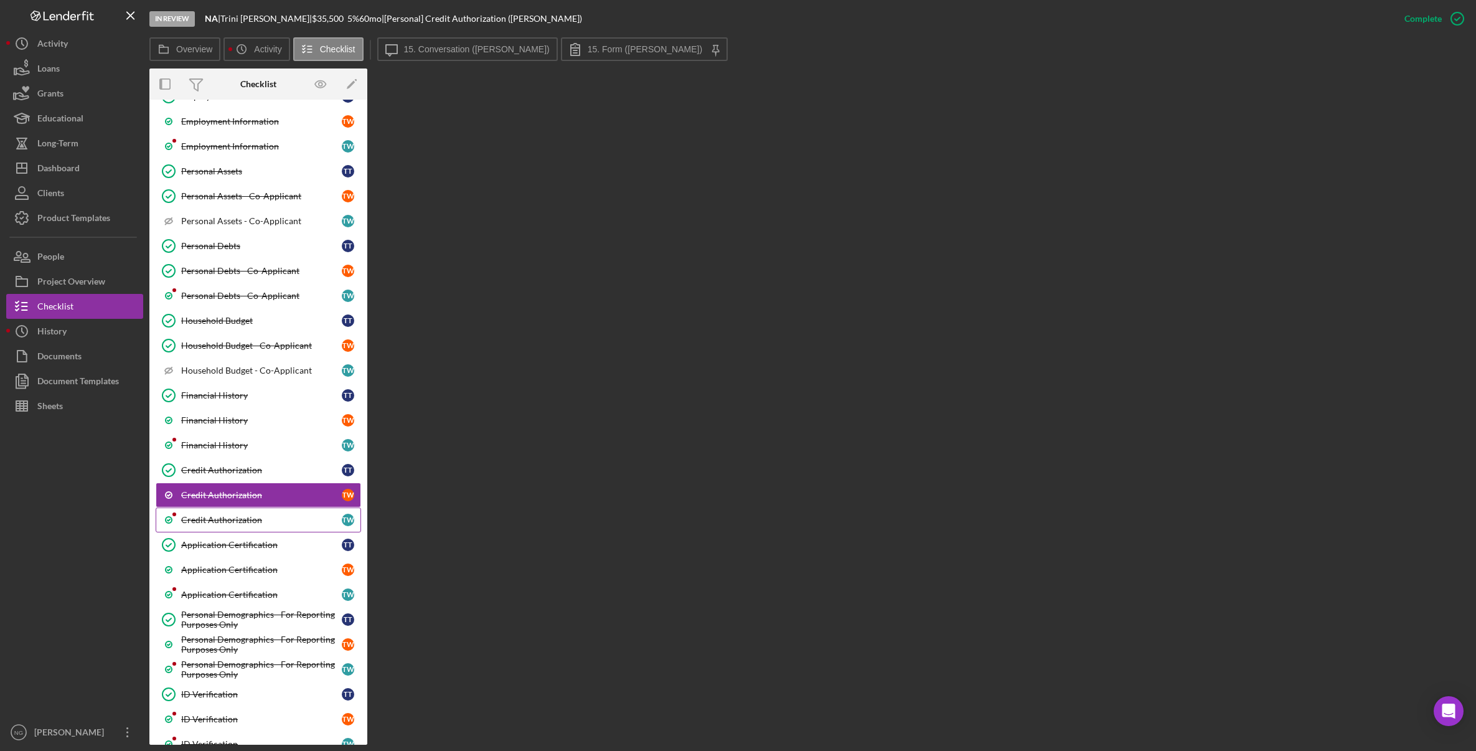
click at [309, 515] on div "Credit Authorization" at bounding box center [261, 520] width 161 height 10
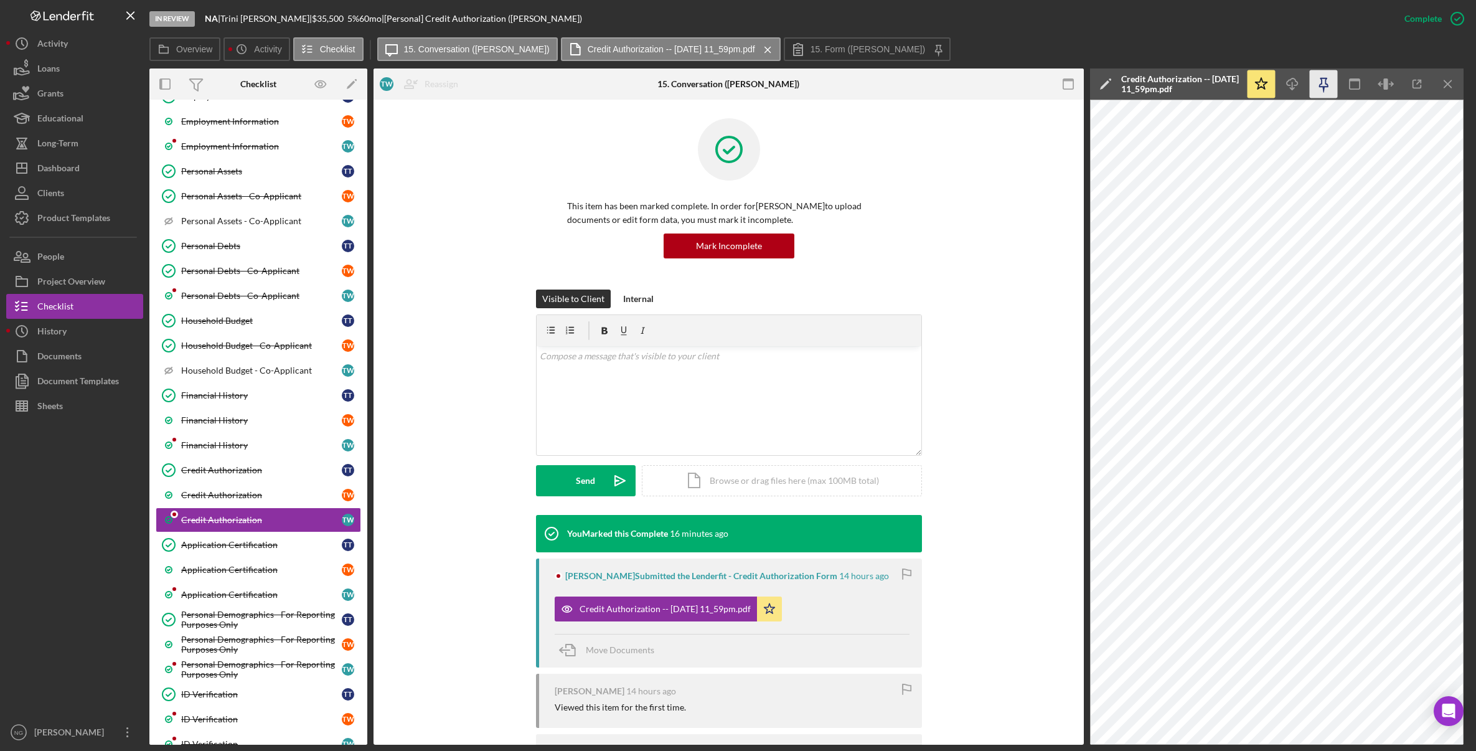
click at [1301, 84] on icon "button" at bounding box center [1323, 82] width 9 height 9
click at [257, 493] on div "Credit Authorization" at bounding box center [261, 495] width 161 height 10
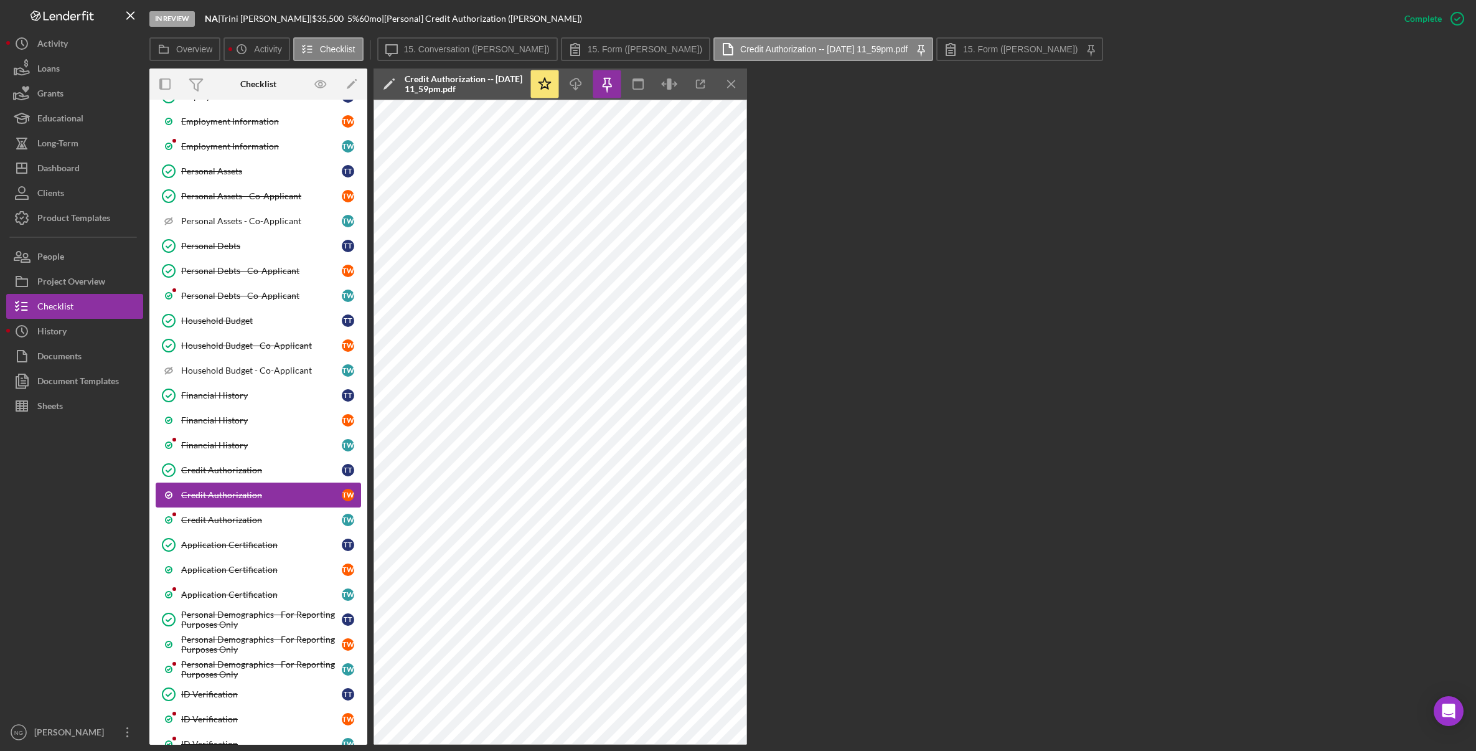
click at [296, 499] on div "Credit Authorization" at bounding box center [261, 495] width 161 height 10
click at [963, 47] on label "15. Form (Terrence W.)" at bounding box center [1020, 49] width 115 height 10
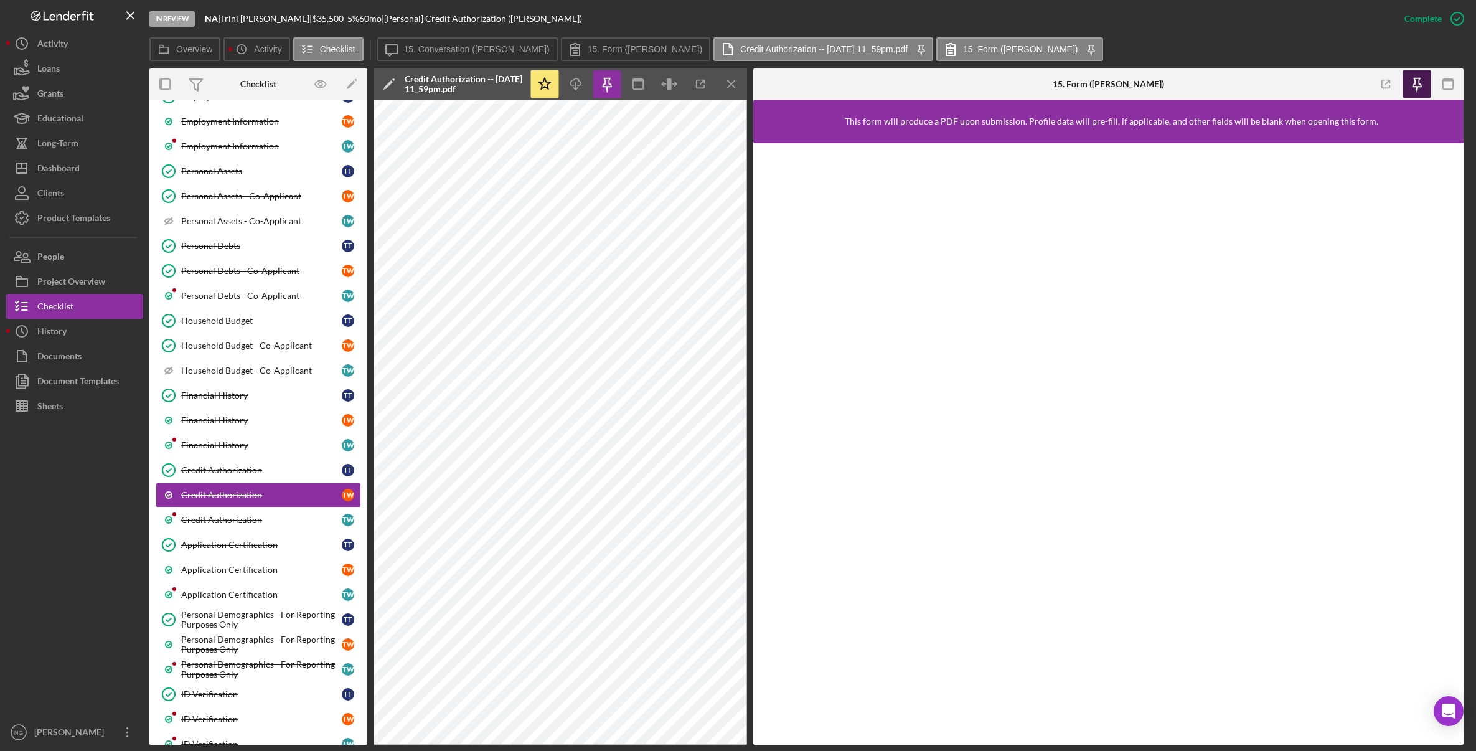
click at [1301, 88] on icon "button" at bounding box center [1417, 84] width 28 height 28
click at [1301, 84] on icon "button" at bounding box center [1448, 84] width 28 height 28
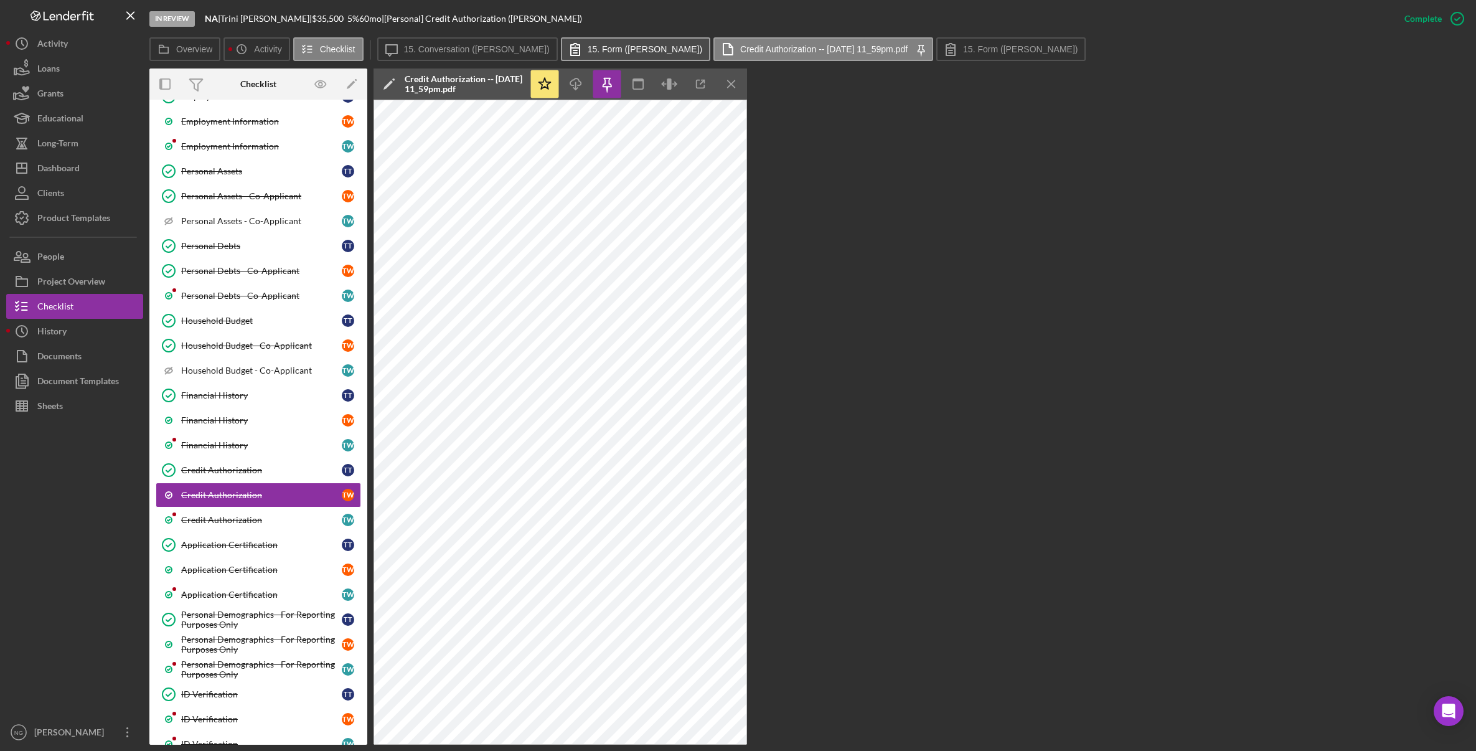
click at [589, 50] on label "15. Form (Teresa W.)" at bounding box center [645, 49] width 115 height 10
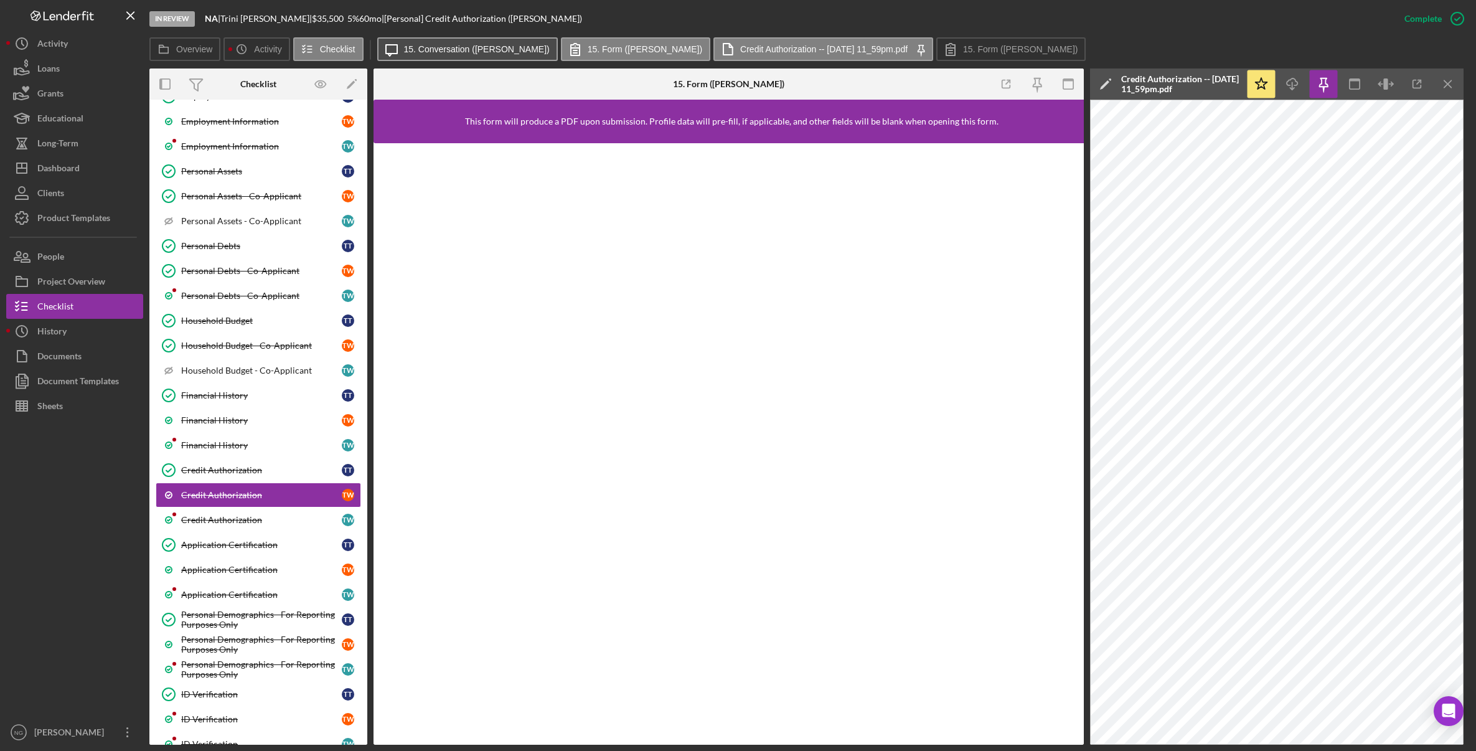
click at [481, 53] on label "15. Conversation (Teresa W.)" at bounding box center [477, 49] width 146 height 10
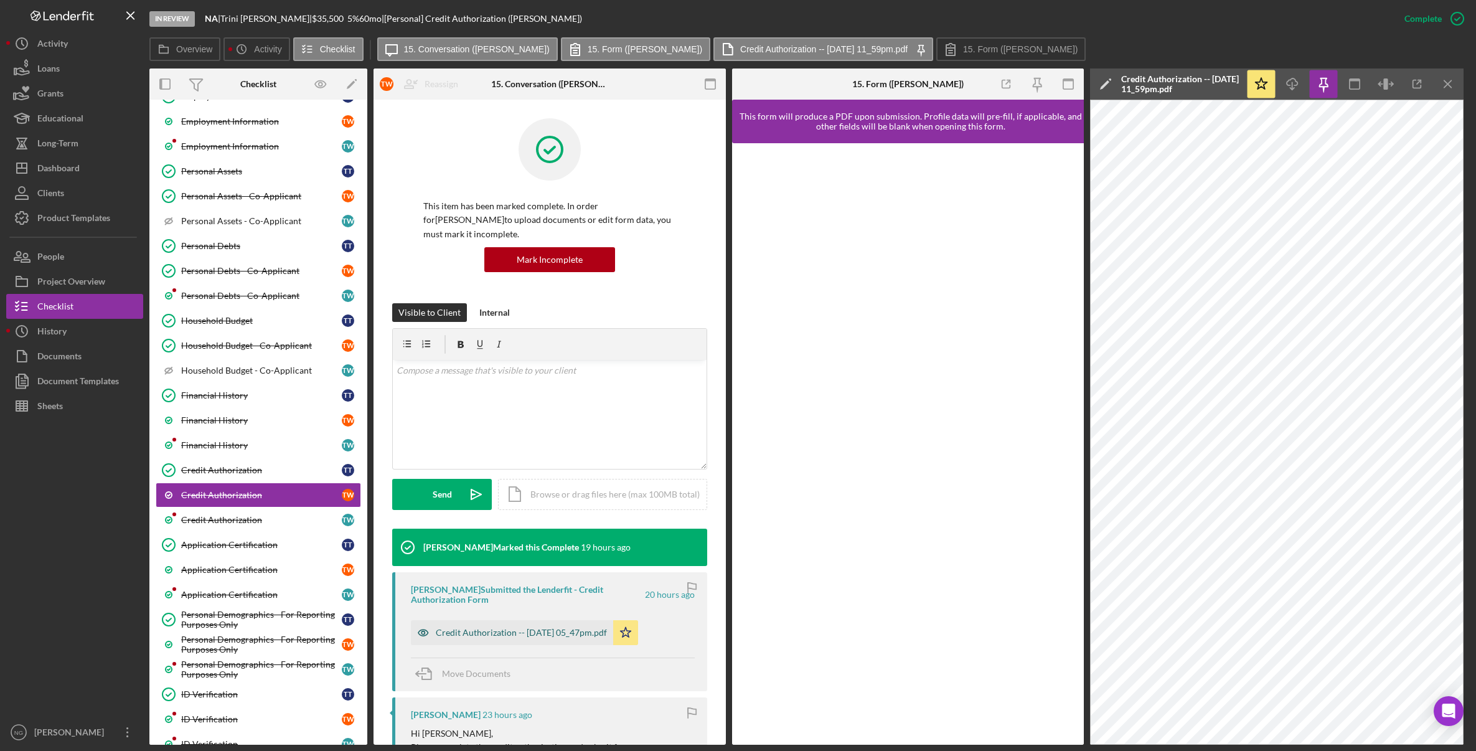
click at [535, 628] on div "Credit Authorization -- 2025-09-10 05_47pm.pdf" at bounding box center [521, 633] width 171 height 10
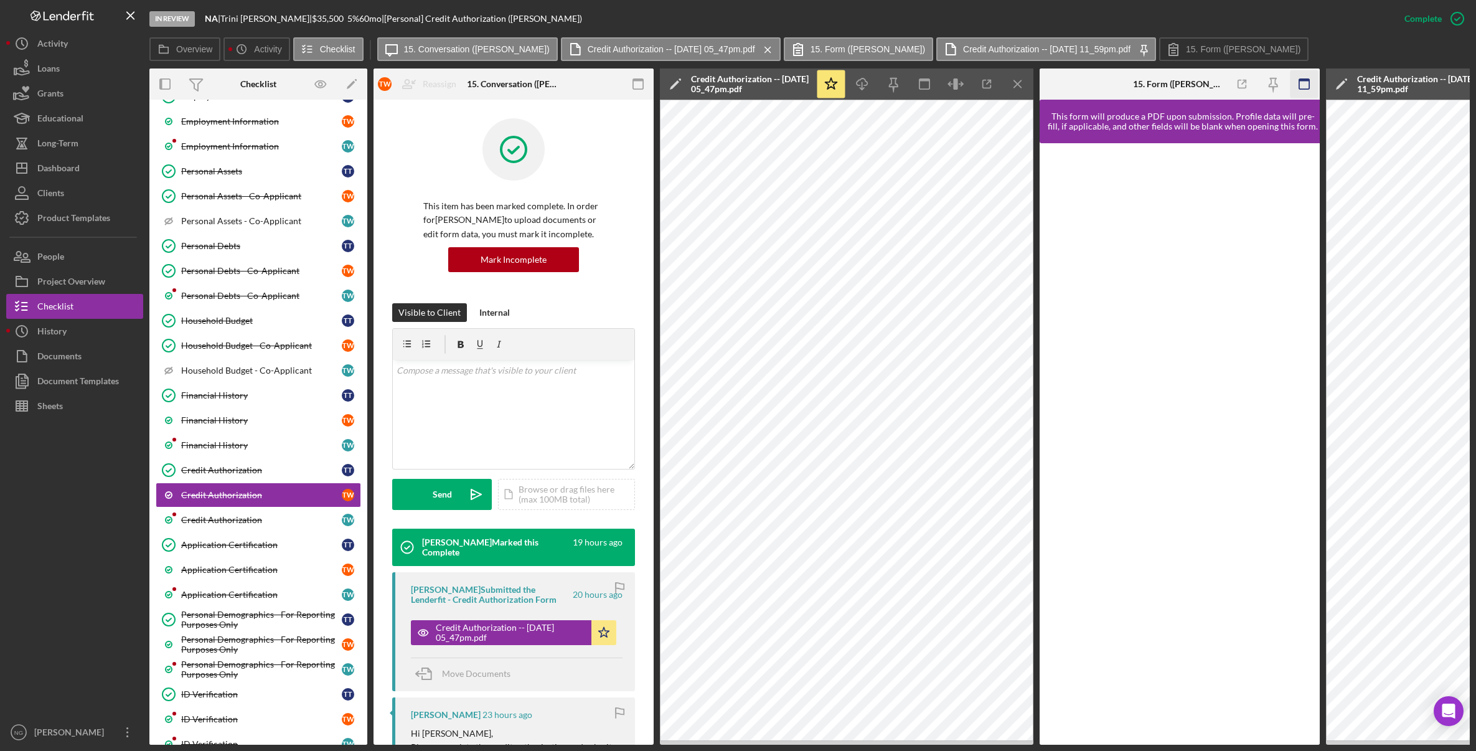
click at [1299, 85] on rect "button" at bounding box center [1304, 84] width 10 height 10
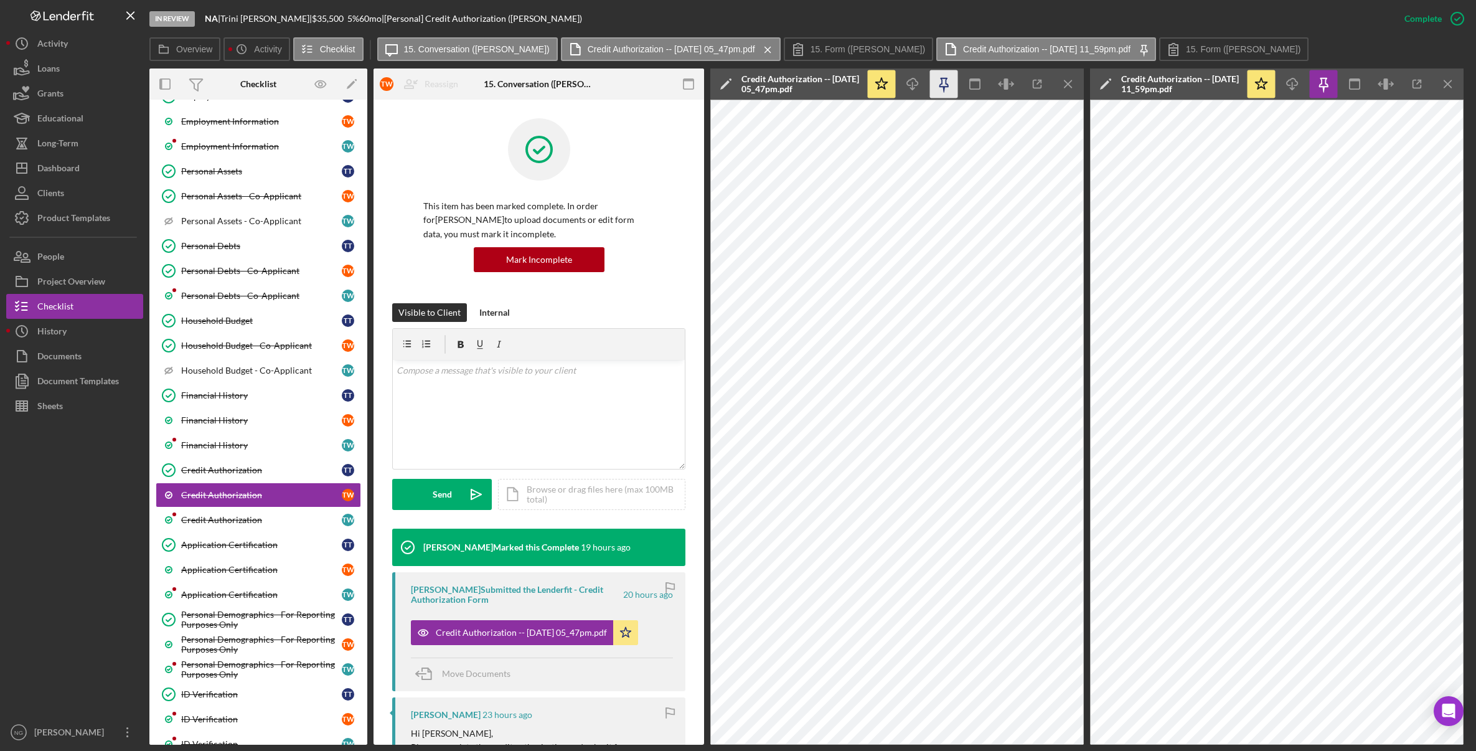
click at [949, 89] on icon "button" at bounding box center [944, 84] width 28 height 28
click at [633, 133] on div at bounding box center [538, 158] width 231 height 81
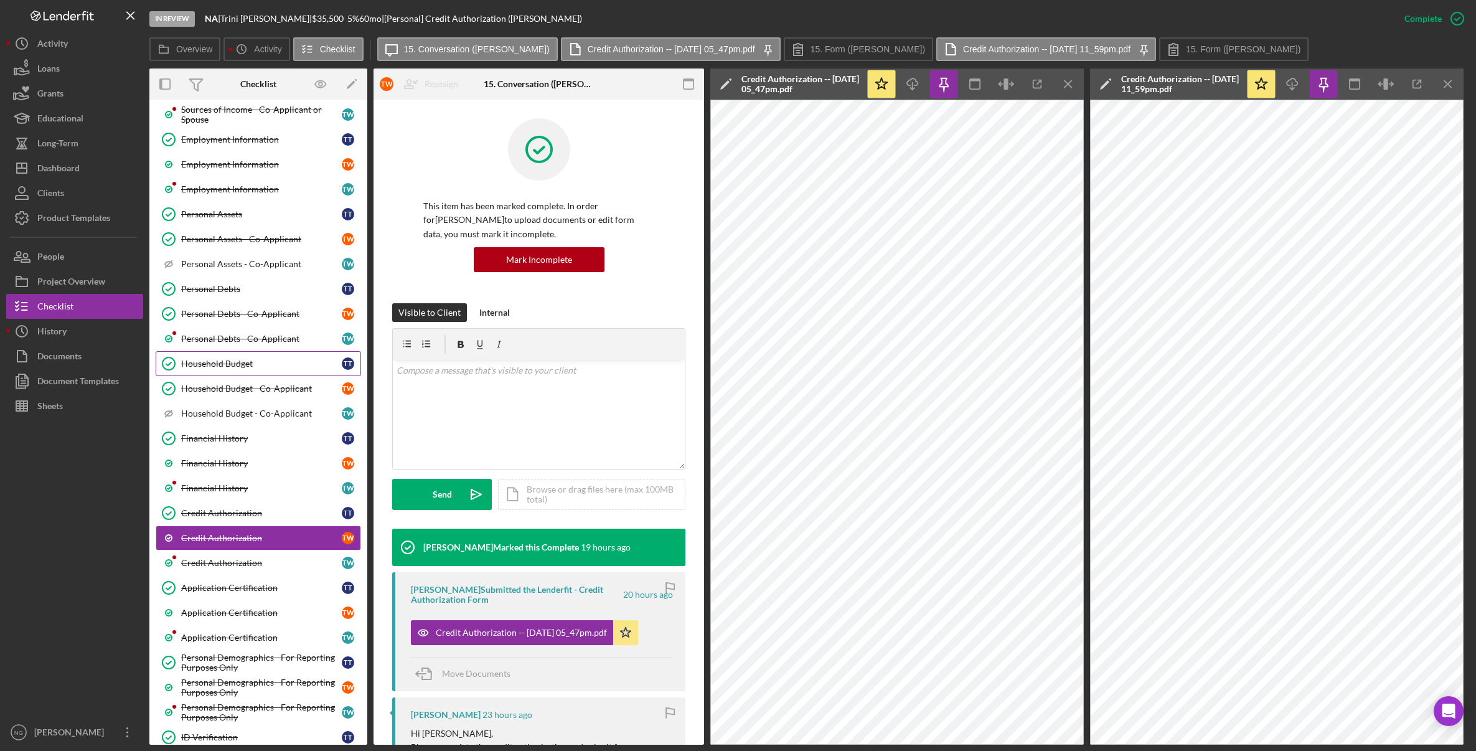
scroll to position [311, 0]
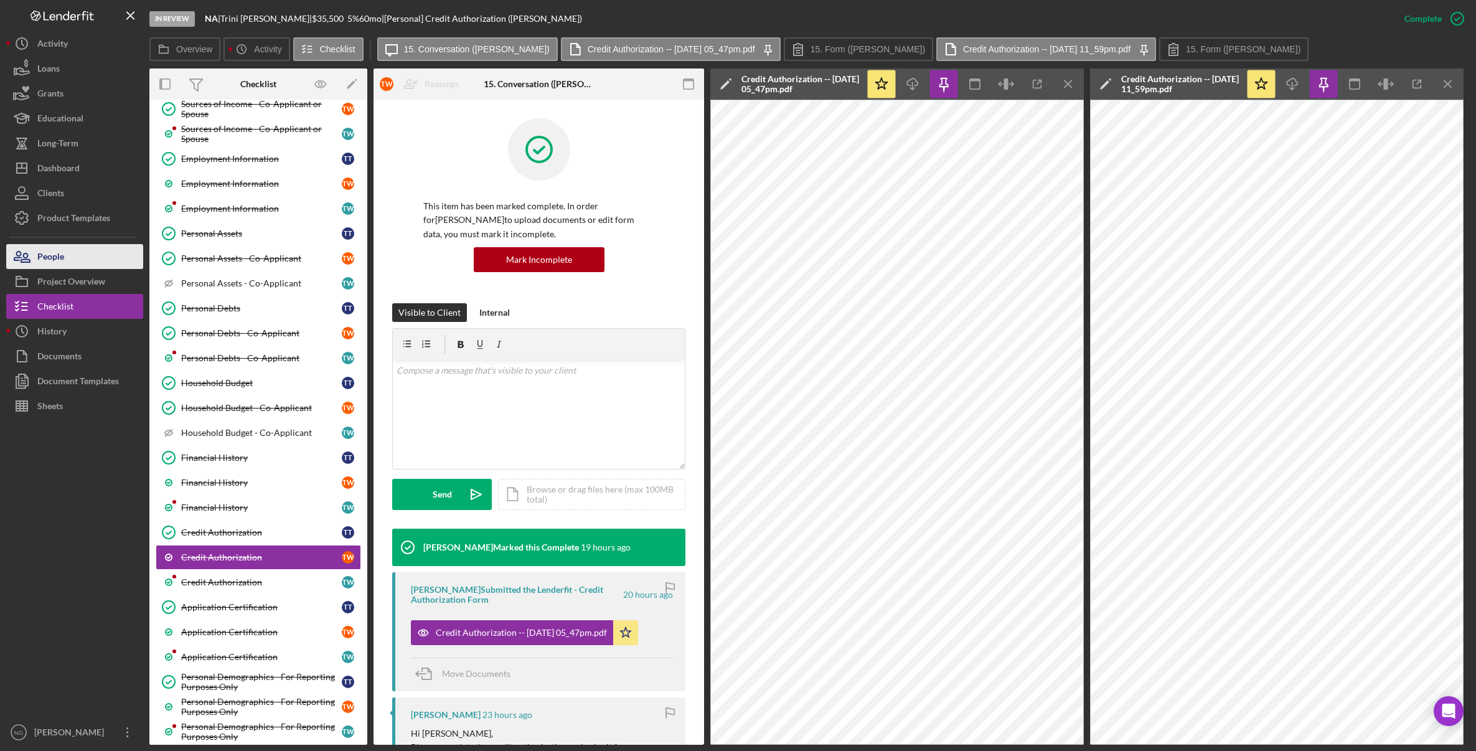
drag, startPoint x: 93, startPoint y: 262, endPoint x: 75, endPoint y: 265, distance: 18.8
click at [93, 262] on button "People" at bounding box center [74, 256] width 137 height 25
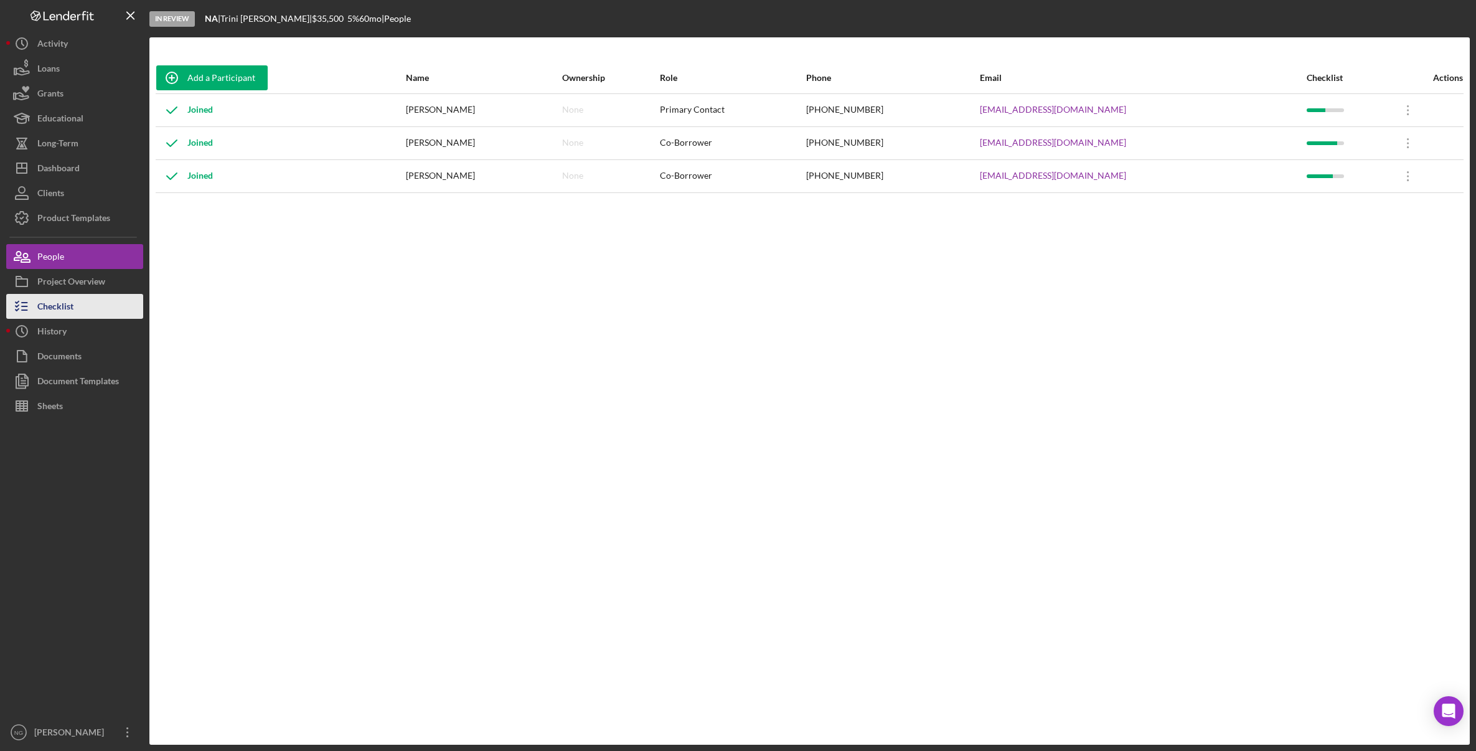
click at [66, 313] on div "Checklist" at bounding box center [55, 308] width 36 height 28
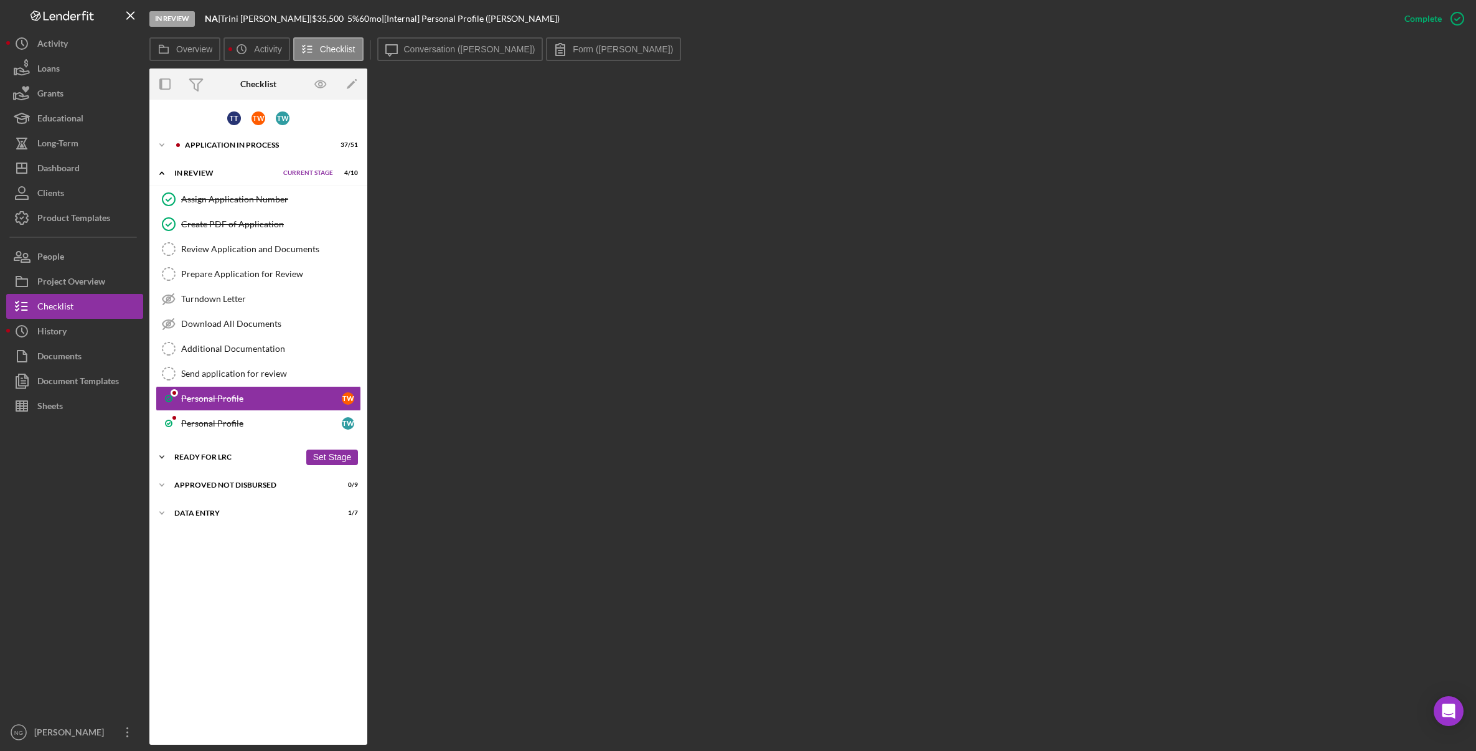
click at [232, 461] on div "Icon/Expander Ready for LRC 0 / 4 Set Stage" at bounding box center [258, 457] width 218 height 25
click at [228, 487] on div "Credit Report" at bounding box center [261, 483] width 161 height 10
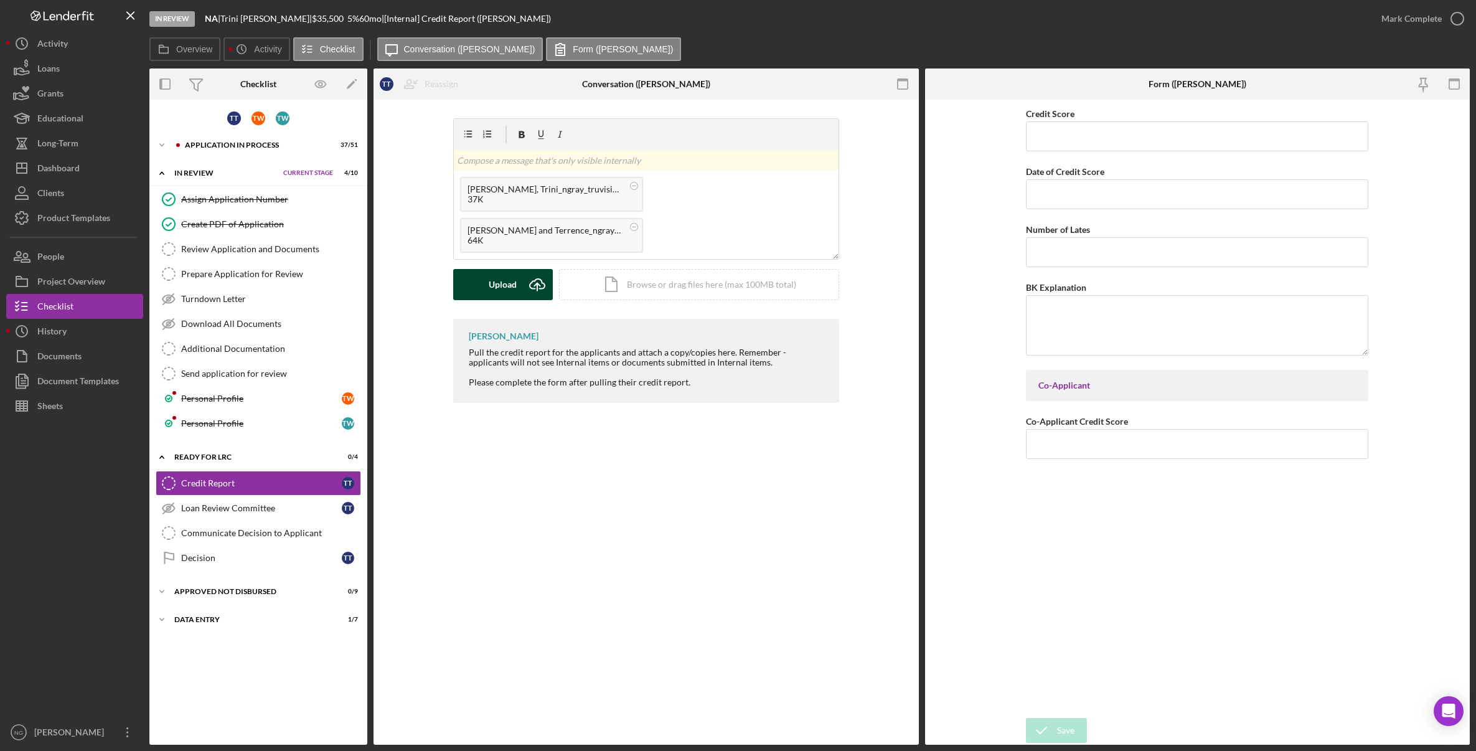
click at [513, 288] on div "Upload" at bounding box center [503, 284] width 28 height 31
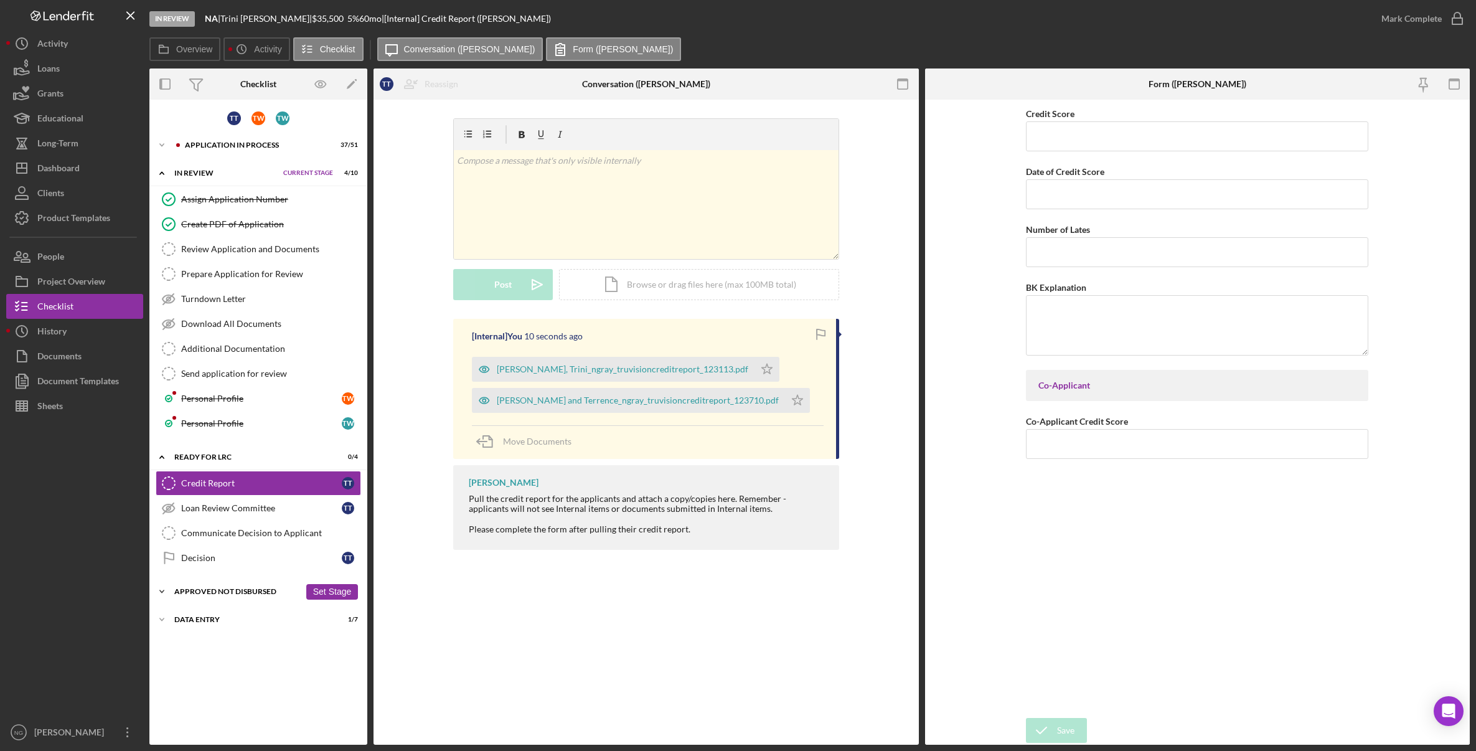
click at [265, 594] on div "Approved Not Disbursed" at bounding box center [237, 591] width 126 height 7
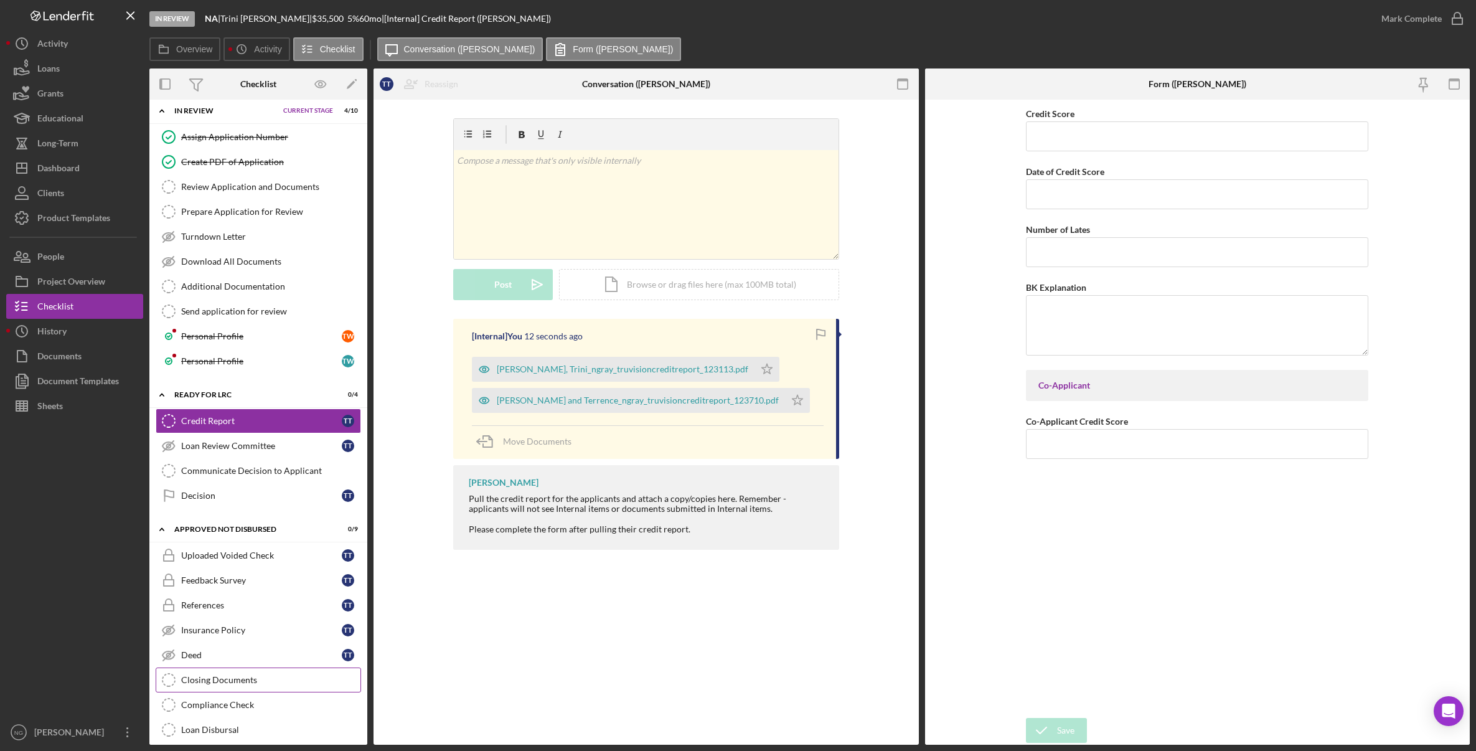
scroll to position [125, 0]
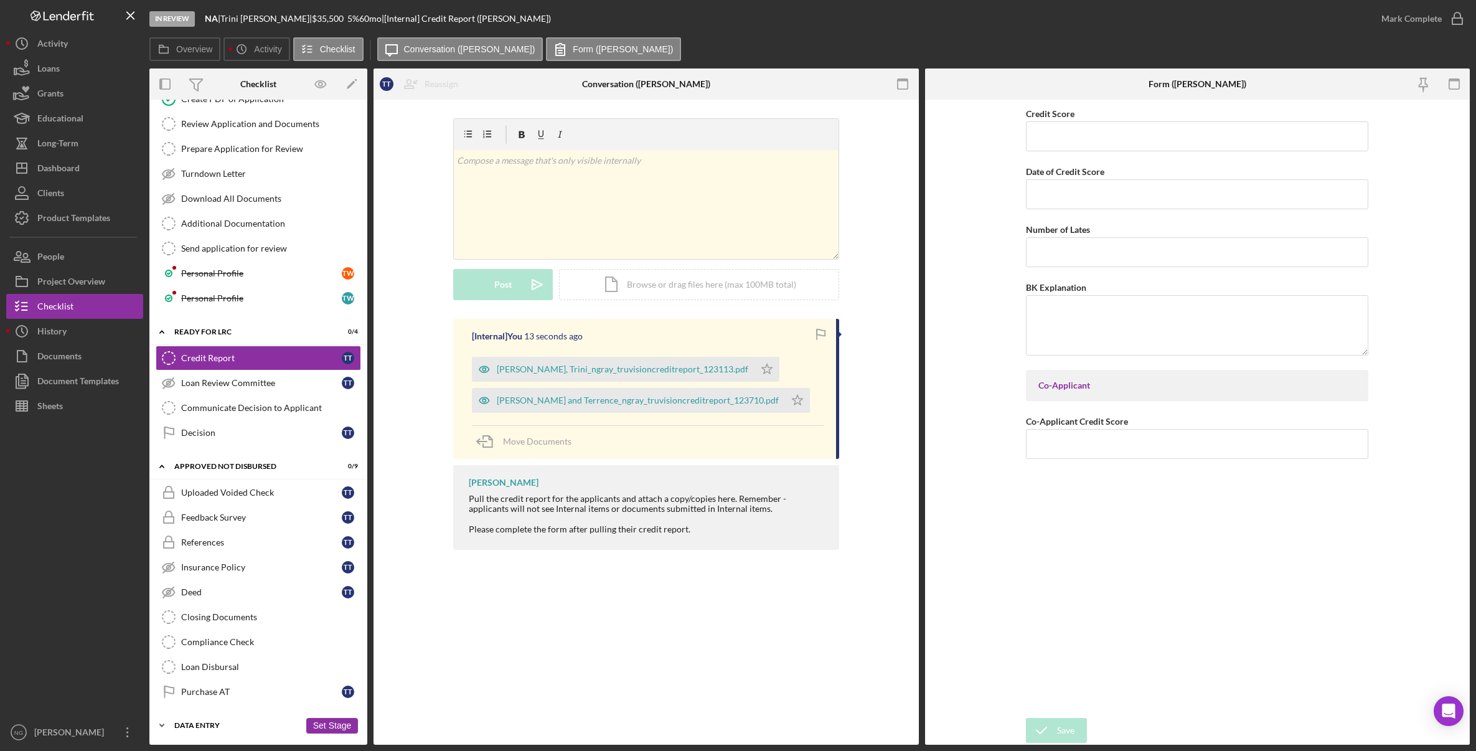
click at [215, 730] on div "Icon/Expander Data Entry 1 / 7 Set Stage" at bounding box center [258, 725] width 218 height 25
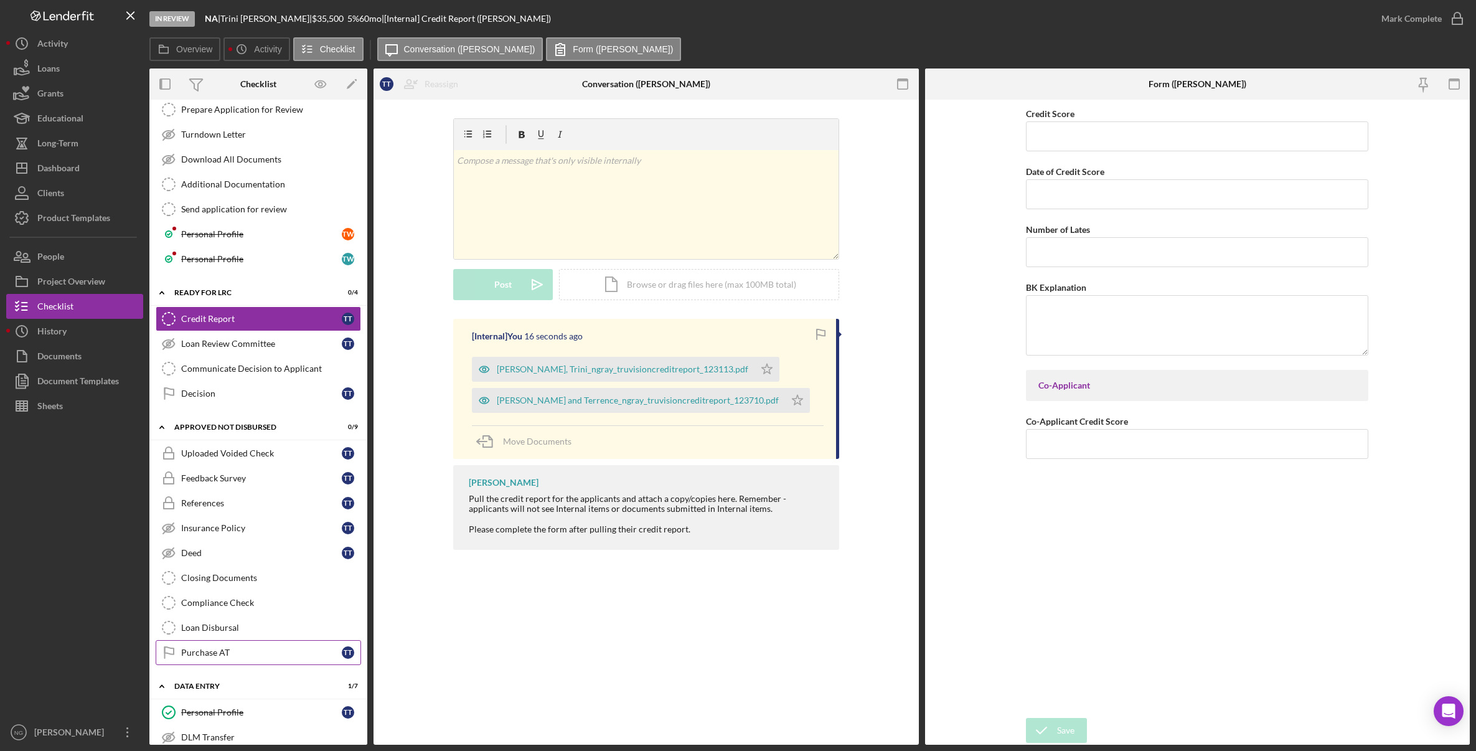
scroll to position [57, 0]
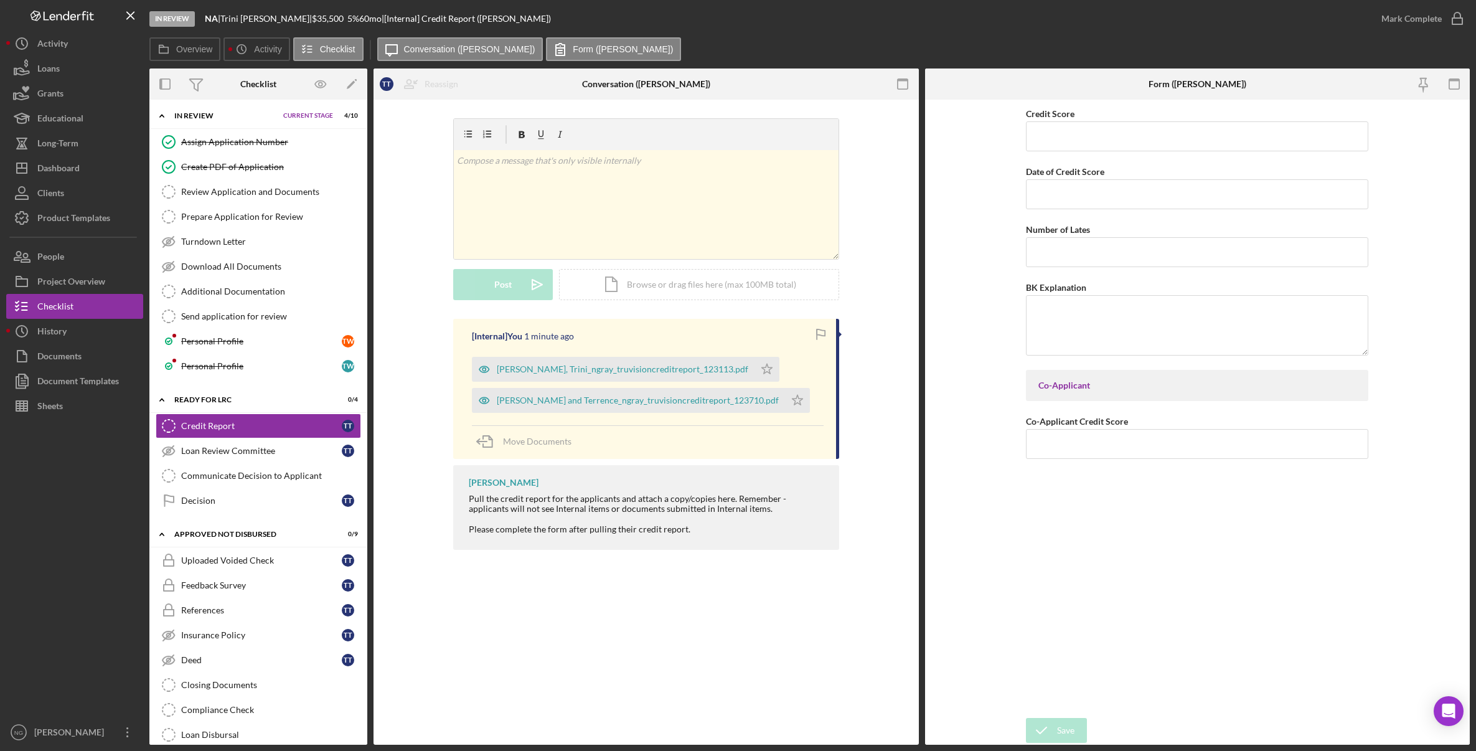
click at [577, 631] on div "Credit Report Credit Report T T Reassign T T Trini Torrez T W Teresa Ward T W T…" at bounding box center [646, 422] width 545 height 645
click at [68, 167] on div "Dashboard" at bounding box center [58, 170] width 42 height 28
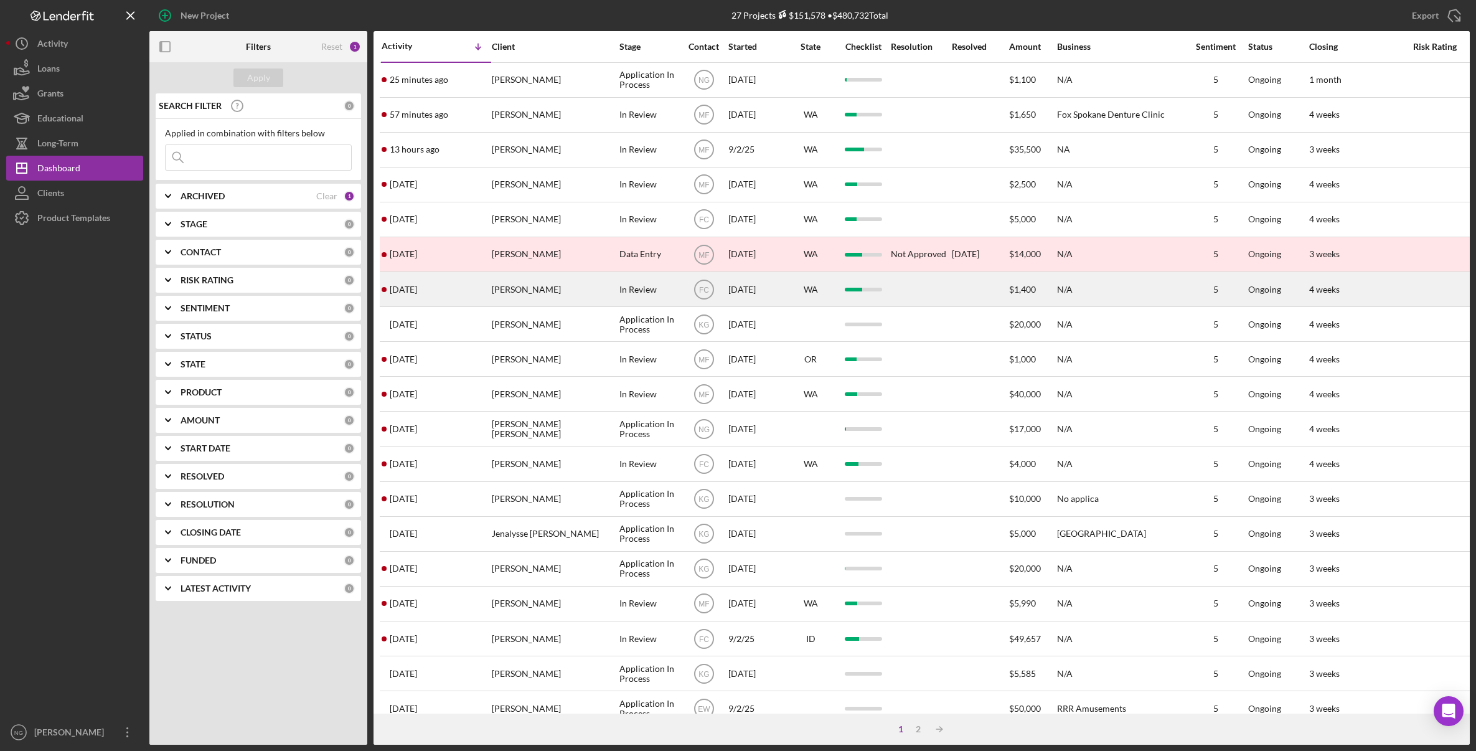
click at [569, 286] on div "Chase Gardner" at bounding box center [554, 289] width 125 height 33
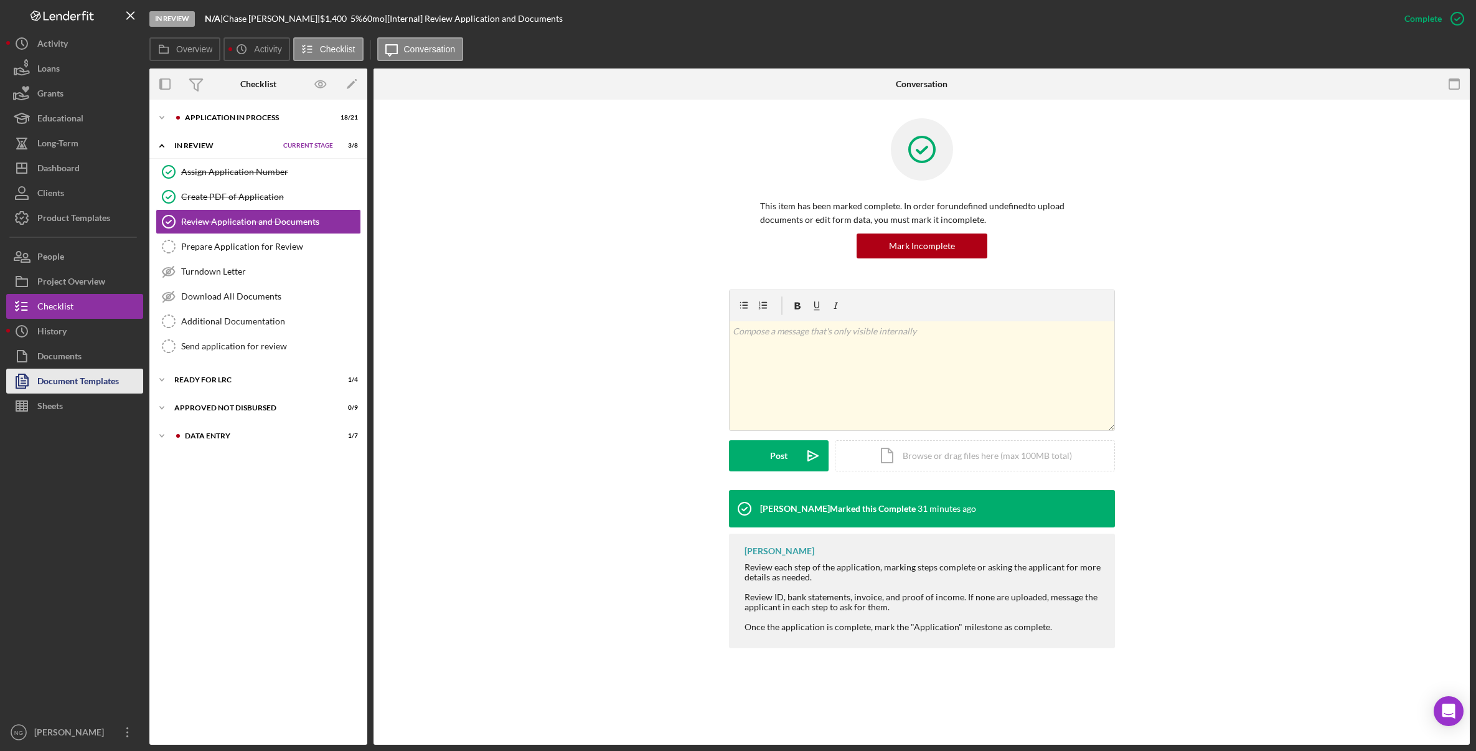
click at [70, 385] on div "Document Templates" at bounding box center [78, 383] width 82 height 28
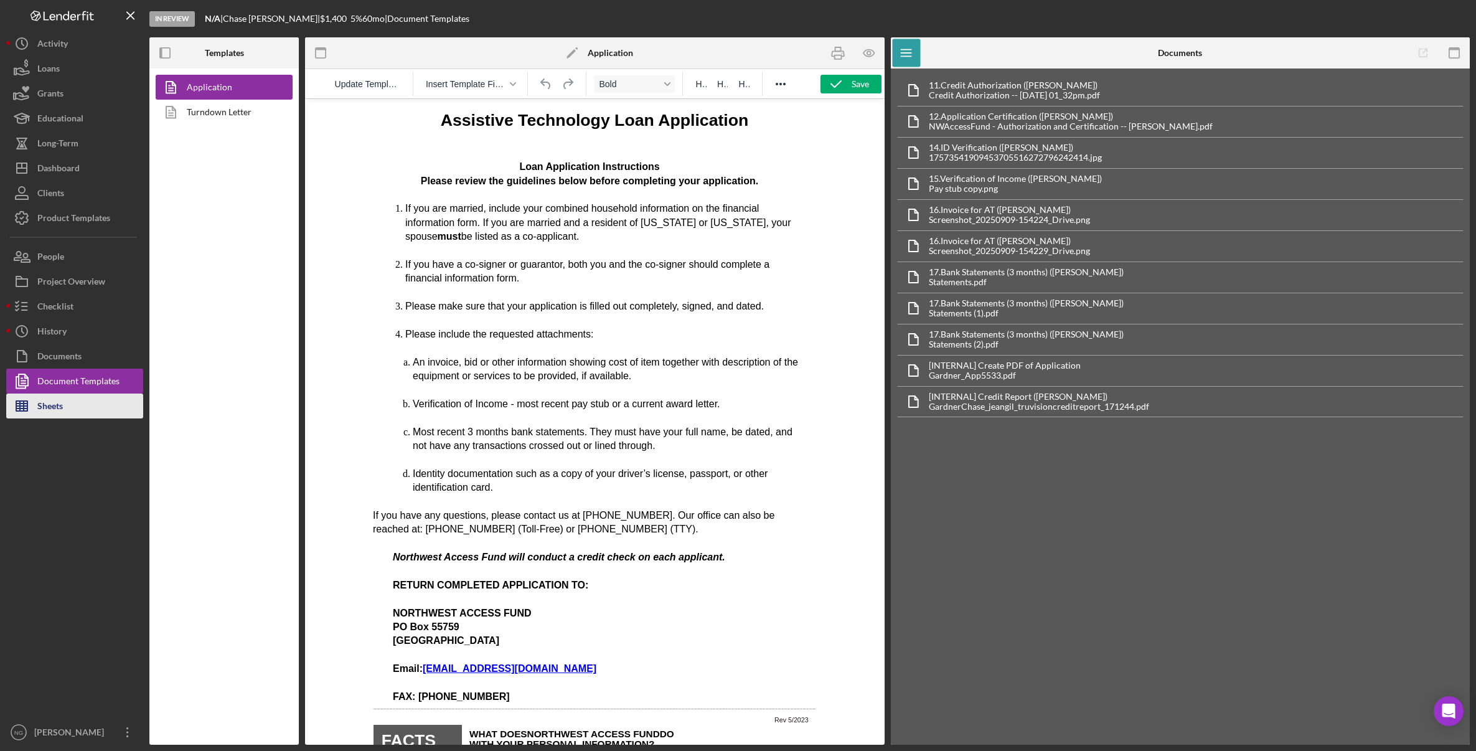
click at [36, 403] on icon "button" at bounding box center [21, 405] width 31 height 31
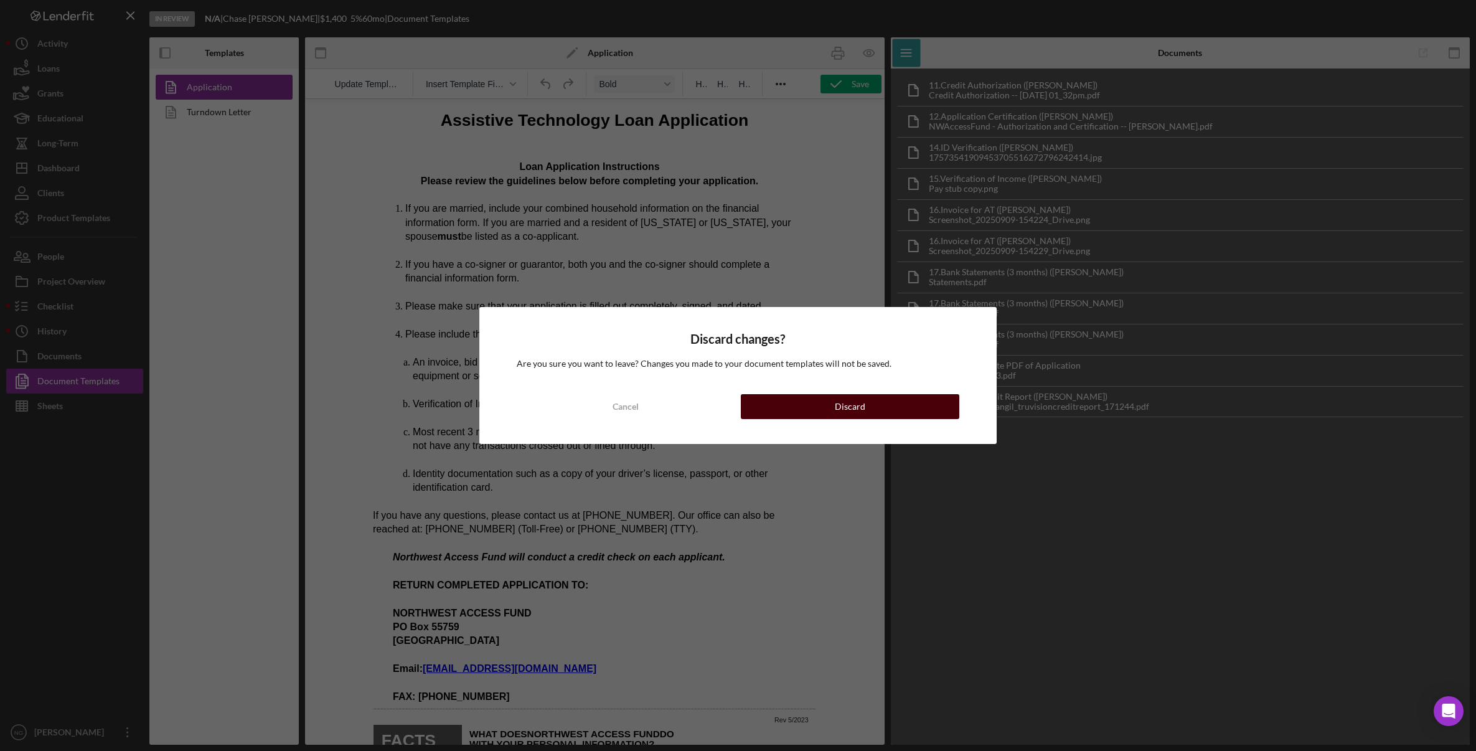
click at [848, 407] on div "Discard" at bounding box center [850, 406] width 31 height 25
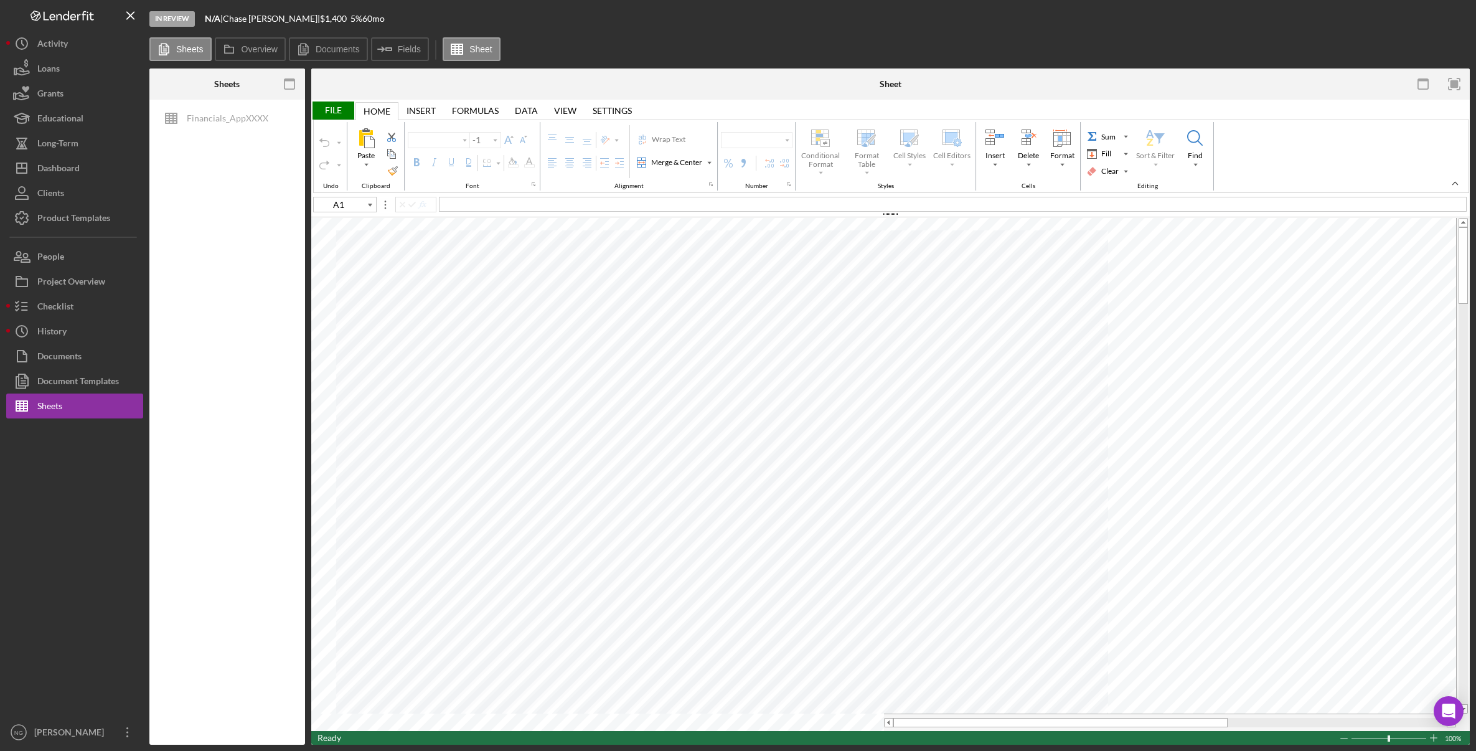
type input "Arial"
type input "10"
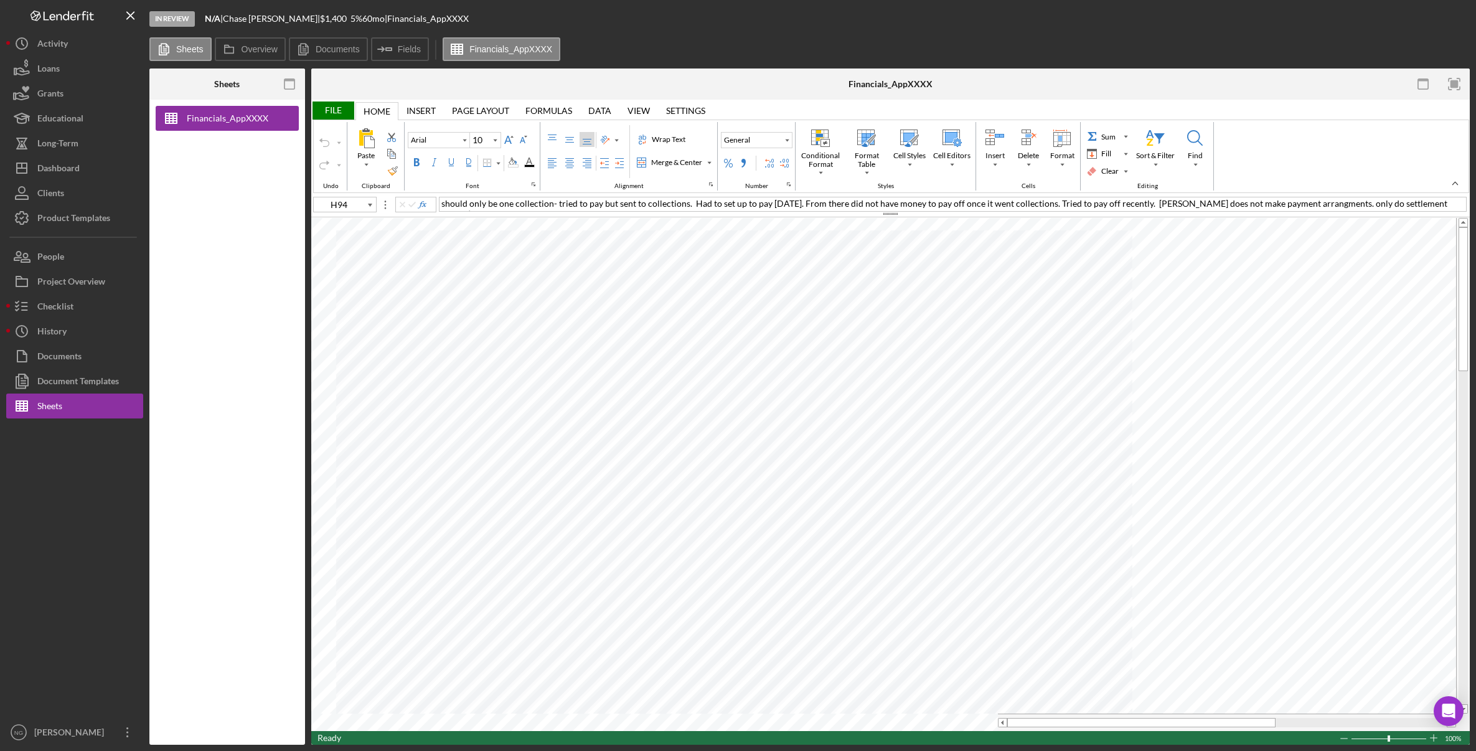
type input "L50"
type input "Calibri"
type input "11"
type input "Arial"
type input "C44"
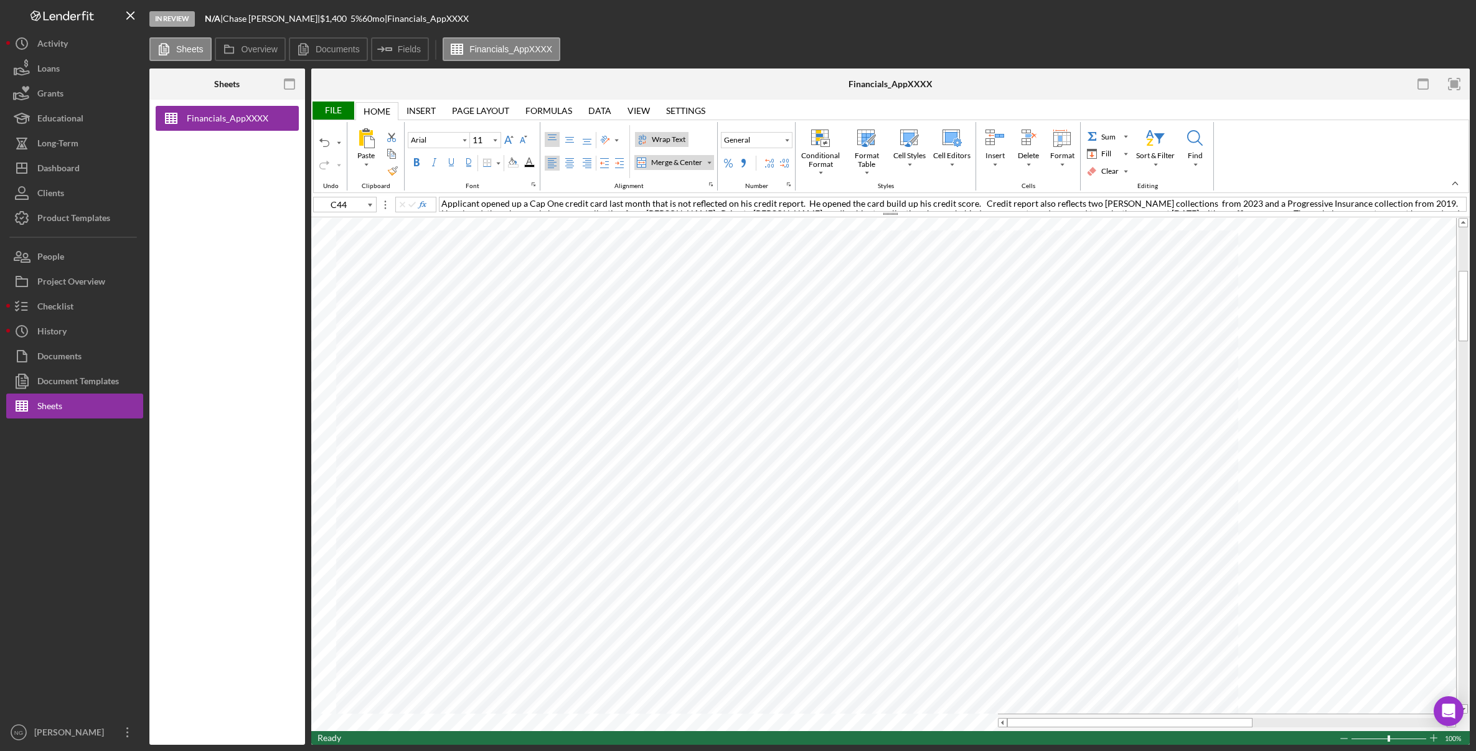
click at [1218, 204] on span "Applicant opened up a Cap One credit card last month that is not reflected on h…" at bounding box center [951, 218] width 1020 height 40
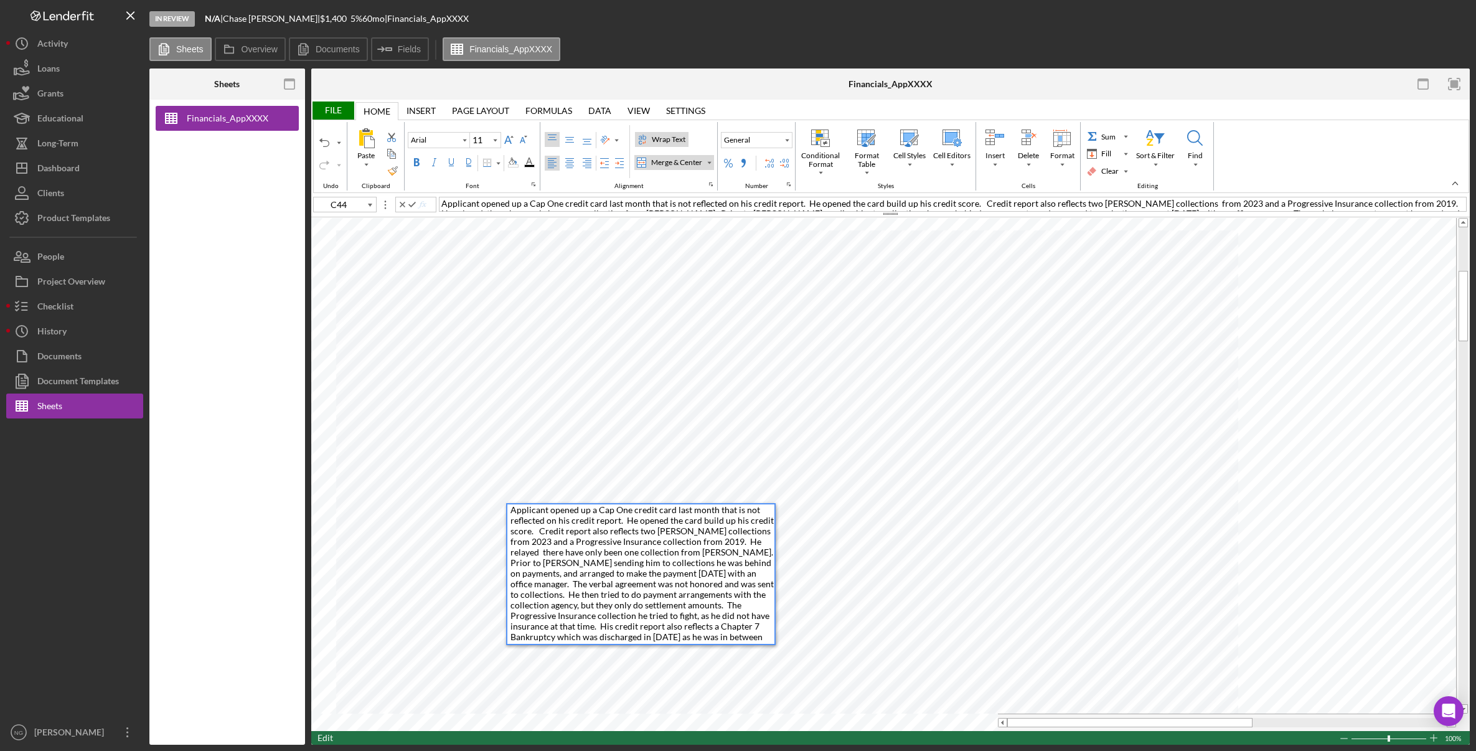
type input "Calibri"
type input "I44"
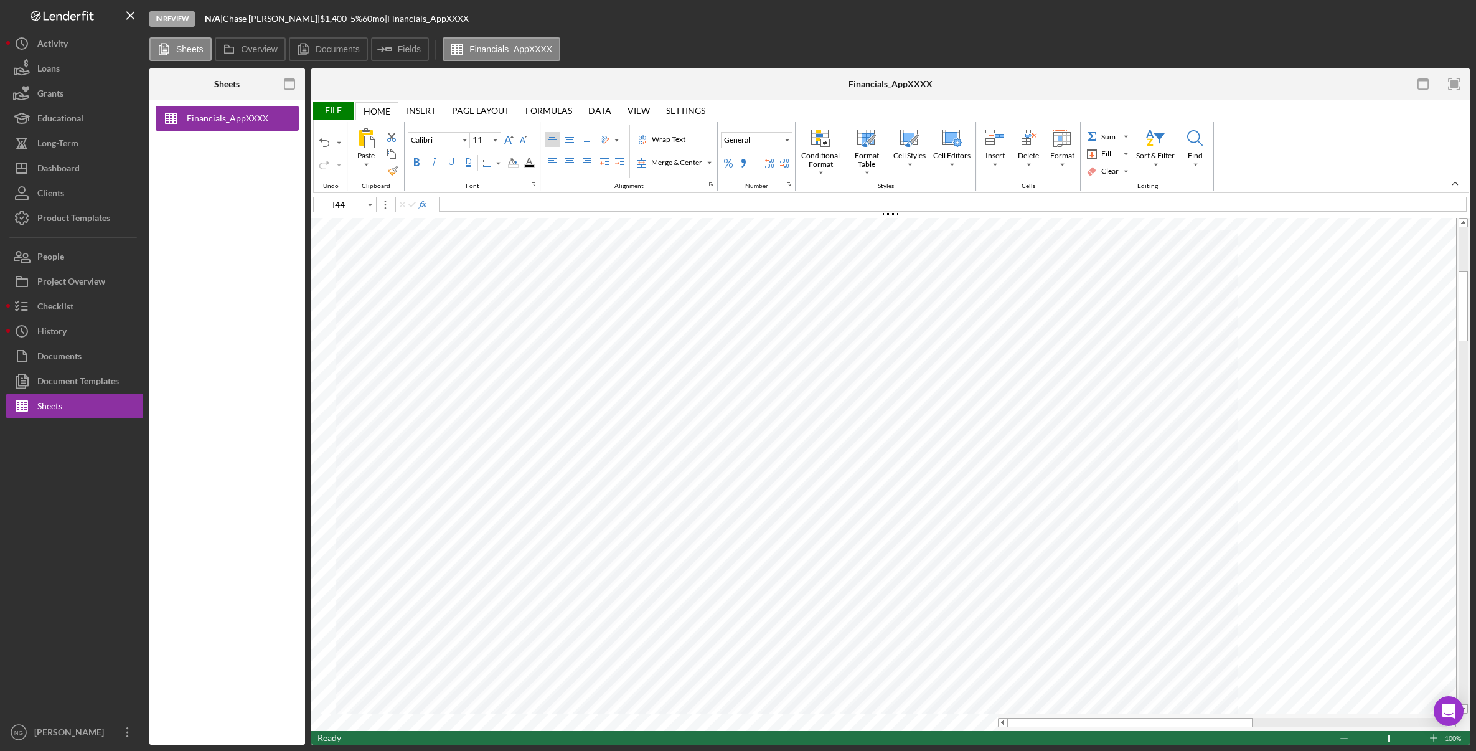
type input "Arial"
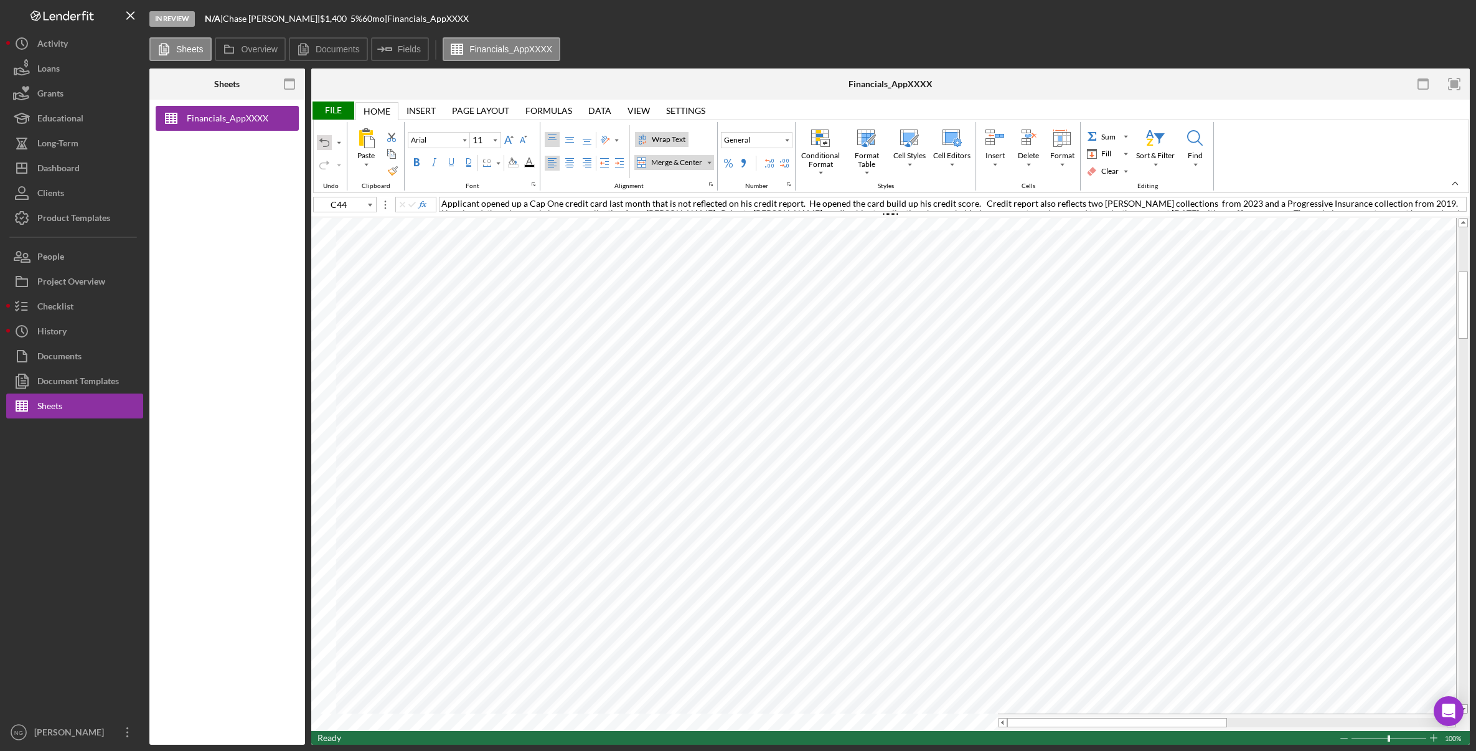
click at [321, 143] on div "Undo" at bounding box center [324, 143] width 10 height 10
click at [341, 110] on div "File" at bounding box center [332, 110] width 43 height 18
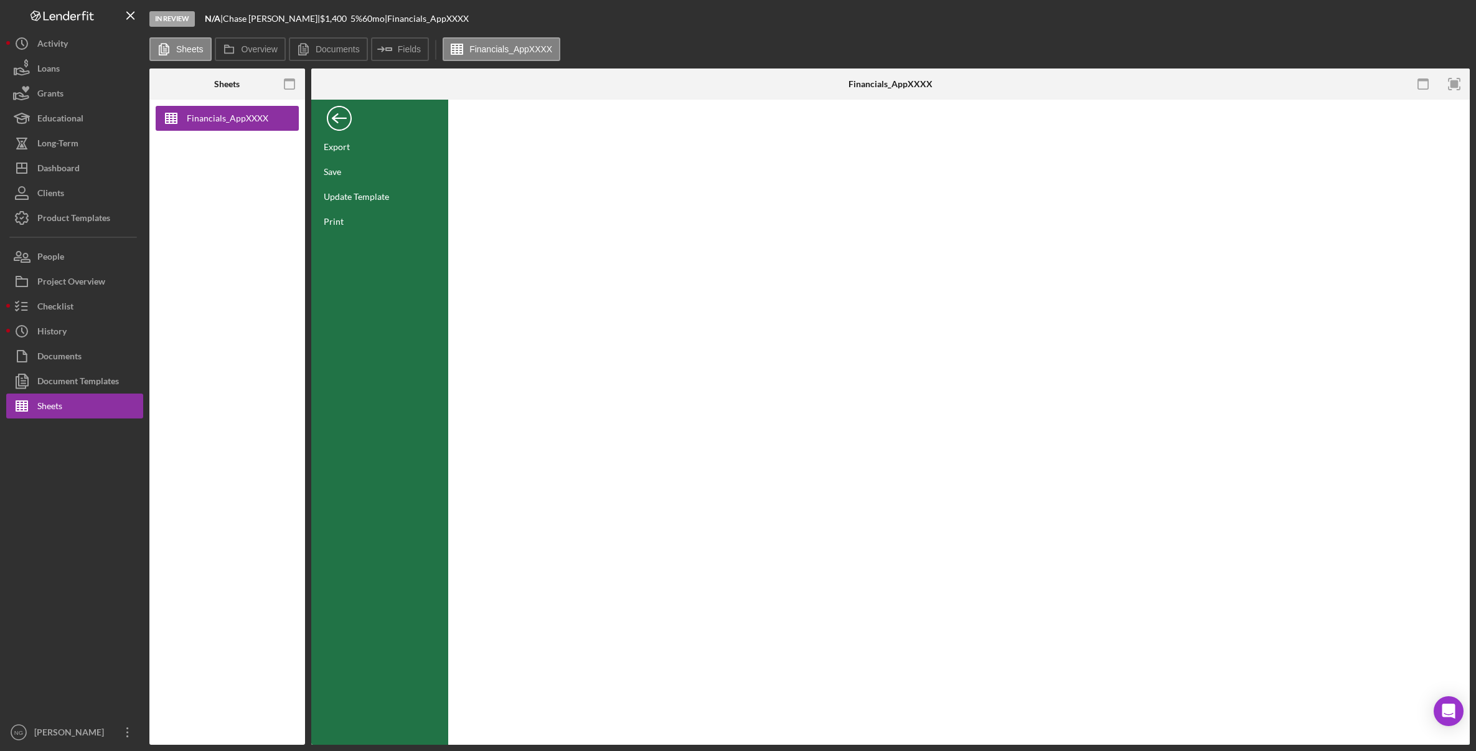
click at [328, 234] on div "Export Save Update Template Print" at bounding box center [379, 422] width 137 height 645
click at [334, 222] on div "Print" at bounding box center [334, 221] width 20 height 11
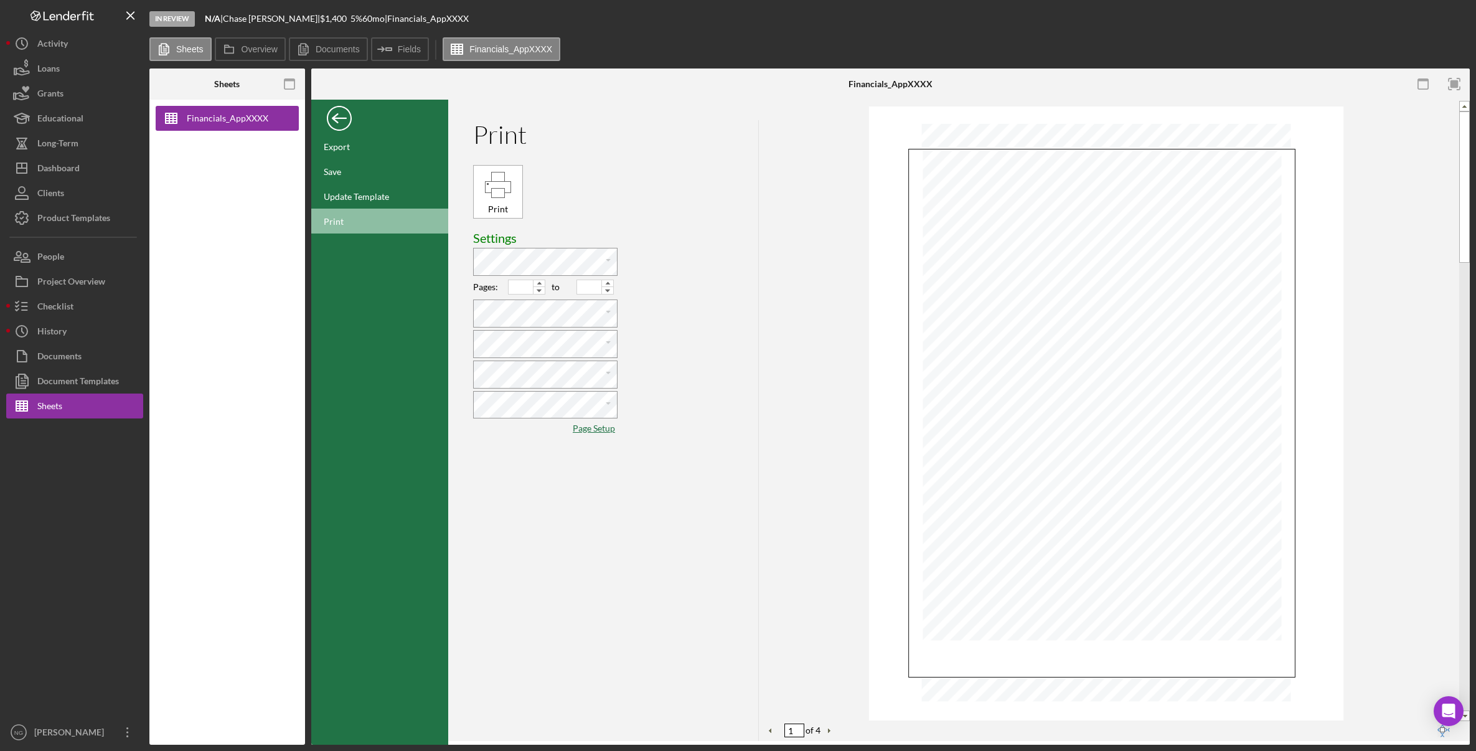
click at [604, 431] on div "Page Setup" at bounding box center [595, 428] width 44 height 10
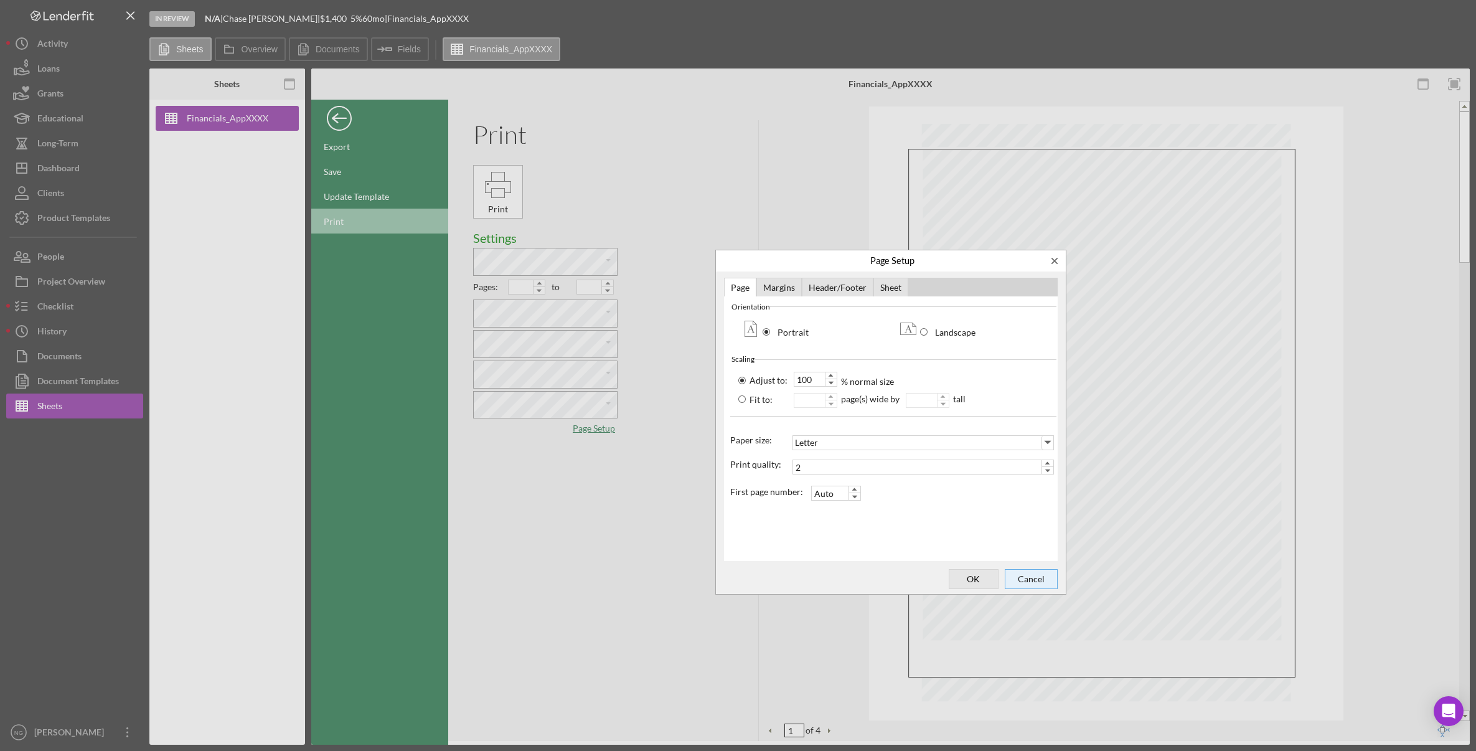
click at [1020, 578] on span "Cancel" at bounding box center [1031, 578] width 44 height 17
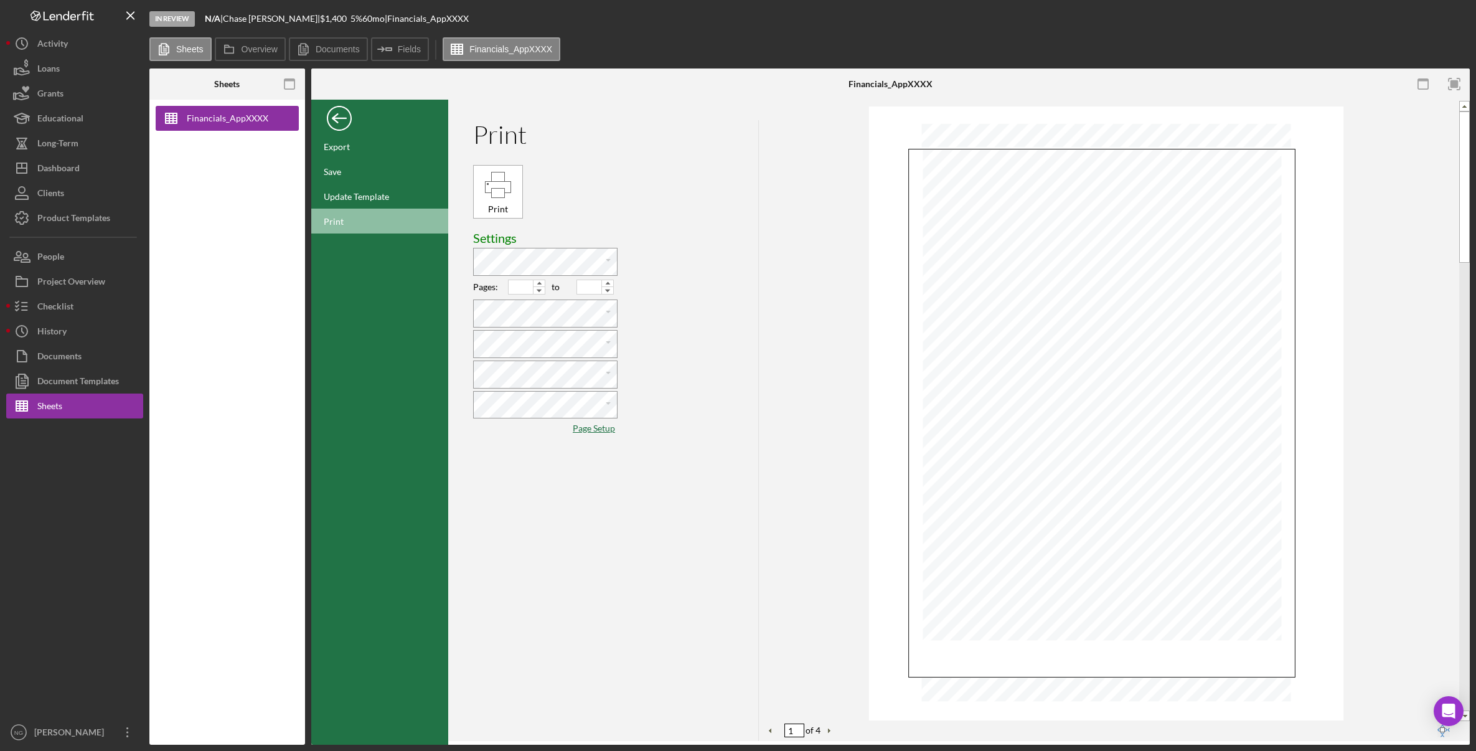
click at [341, 118] on div "Back" at bounding box center [339, 115] width 25 height 25
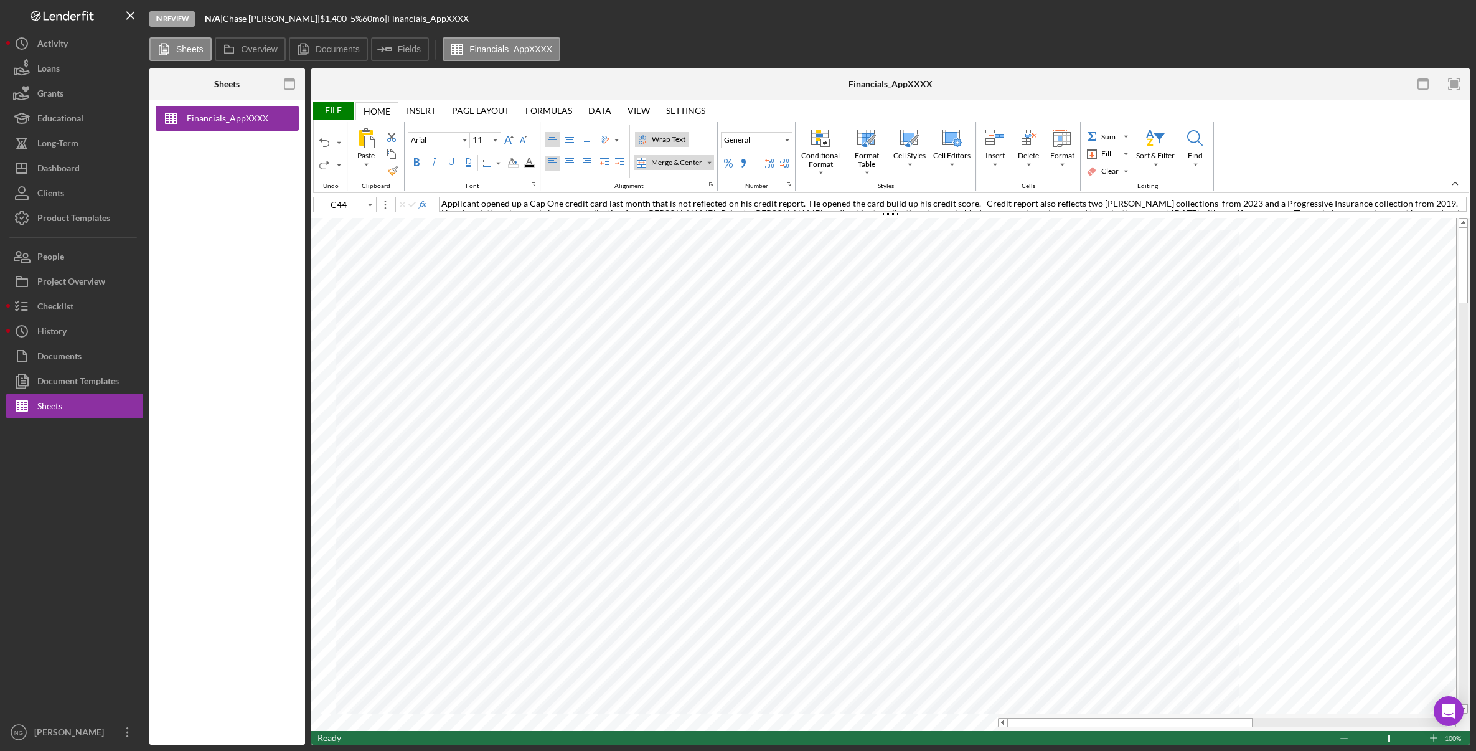
click at [652, 107] on div "View View" at bounding box center [638, 110] width 39 height 18
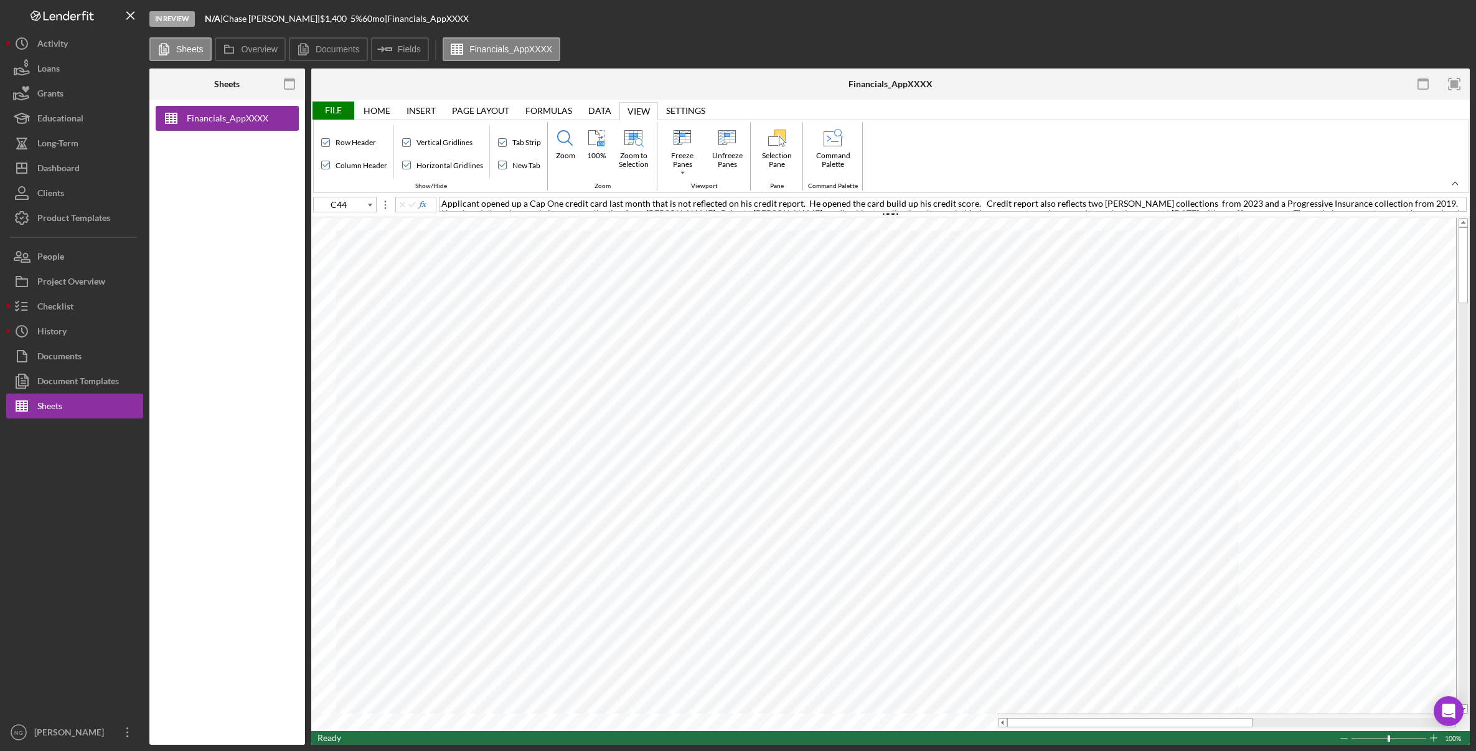
click at [599, 113] on div "Data" at bounding box center [599, 111] width 23 height 10
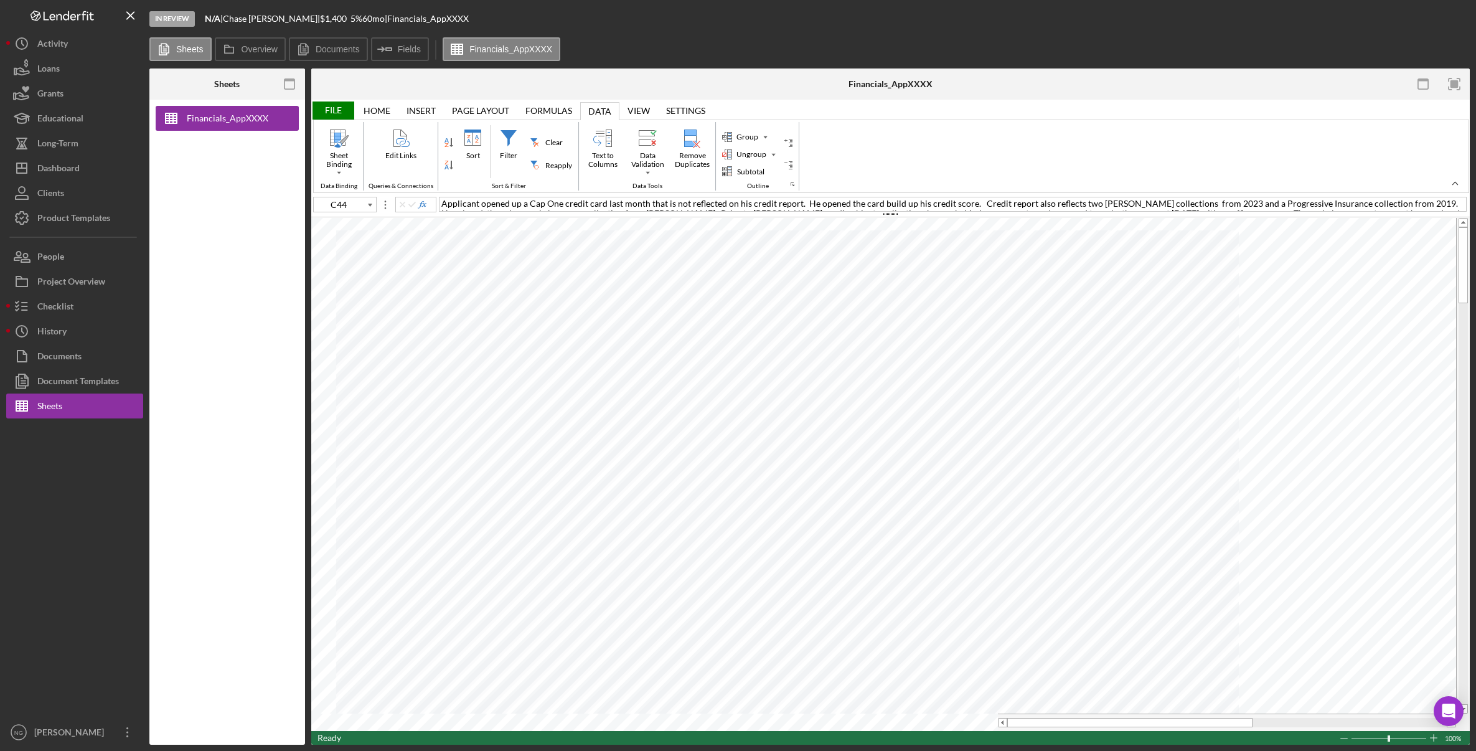
click at [375, 111] on div "Home" at bounding box center [377, 111] width 27 height 10
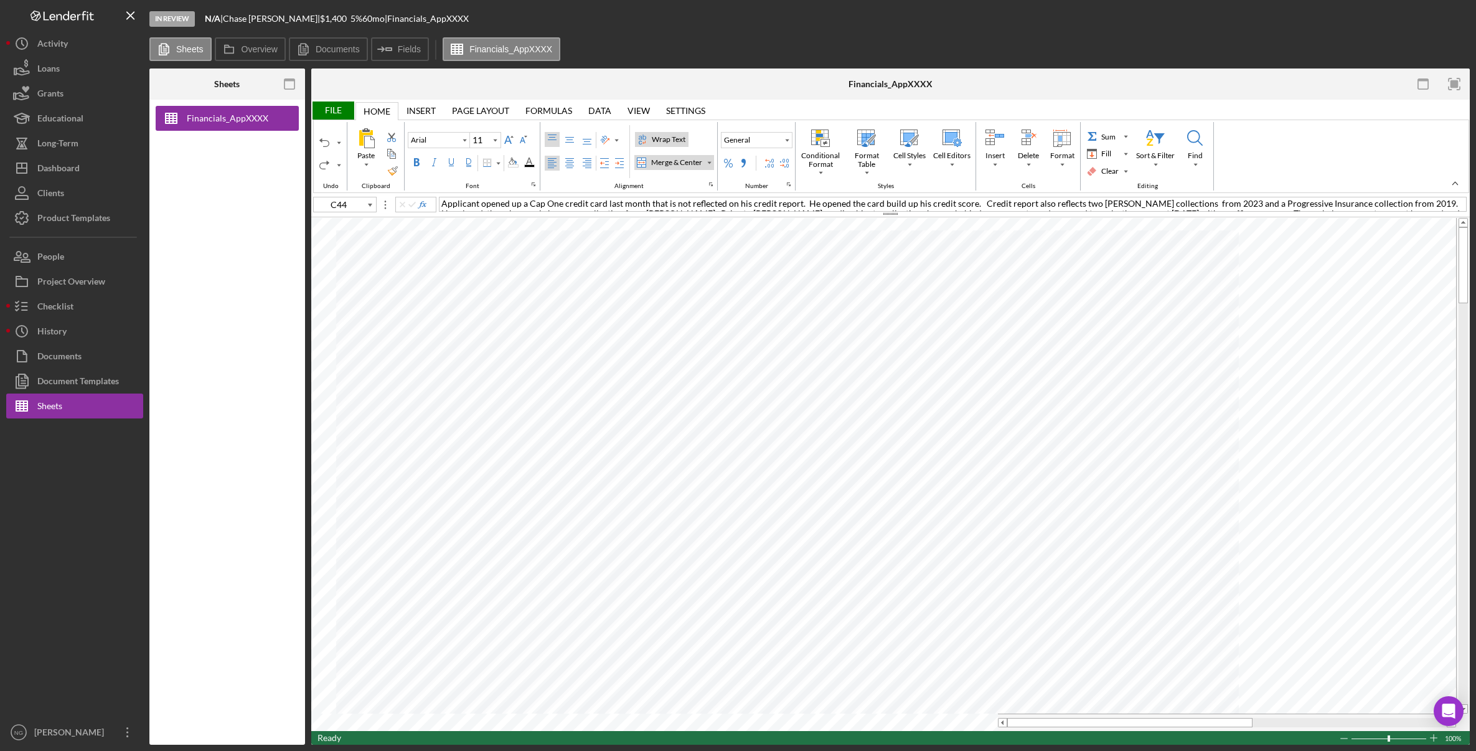
click at [430, 111] on div "Insert" at bounding box center [421, 111] width 29 height 10
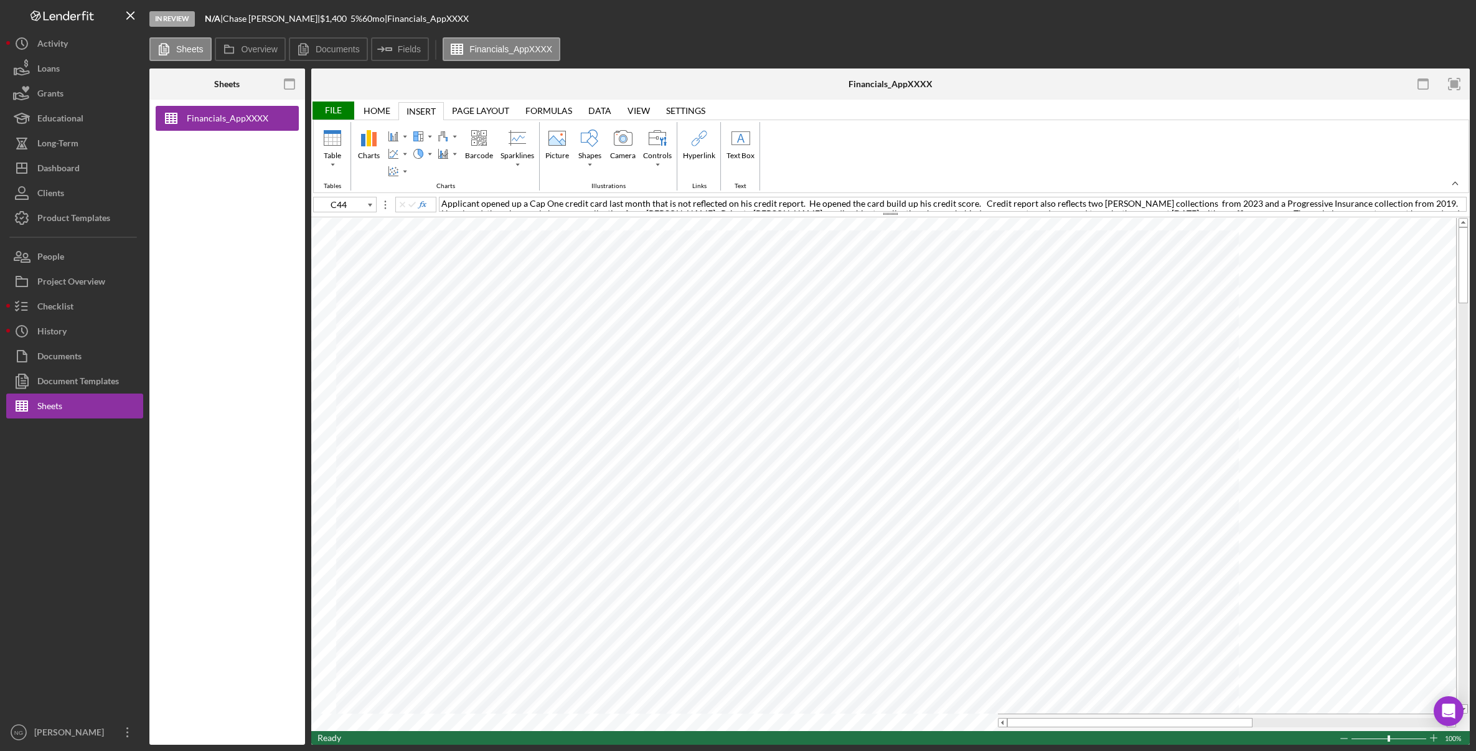
click at [474, 112] on div "Page Layout" at bounding box center [480, 111] width 57 height 10
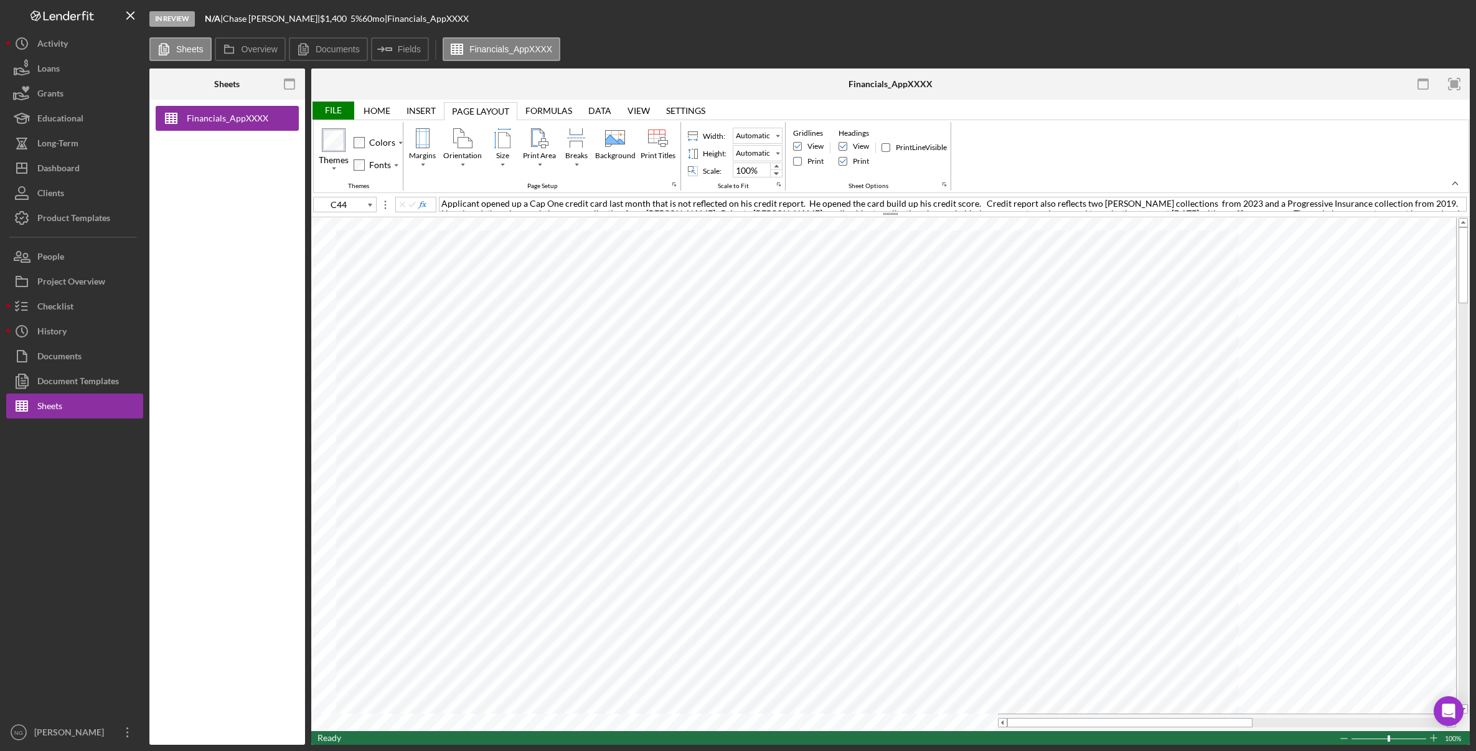
click at [555, 113] on div "Formulas" at bounding box center [548, 111] width 47 height 10
click at [602, 116] on div "Data Data" at bounding box center [599, 110] width 39 height 18
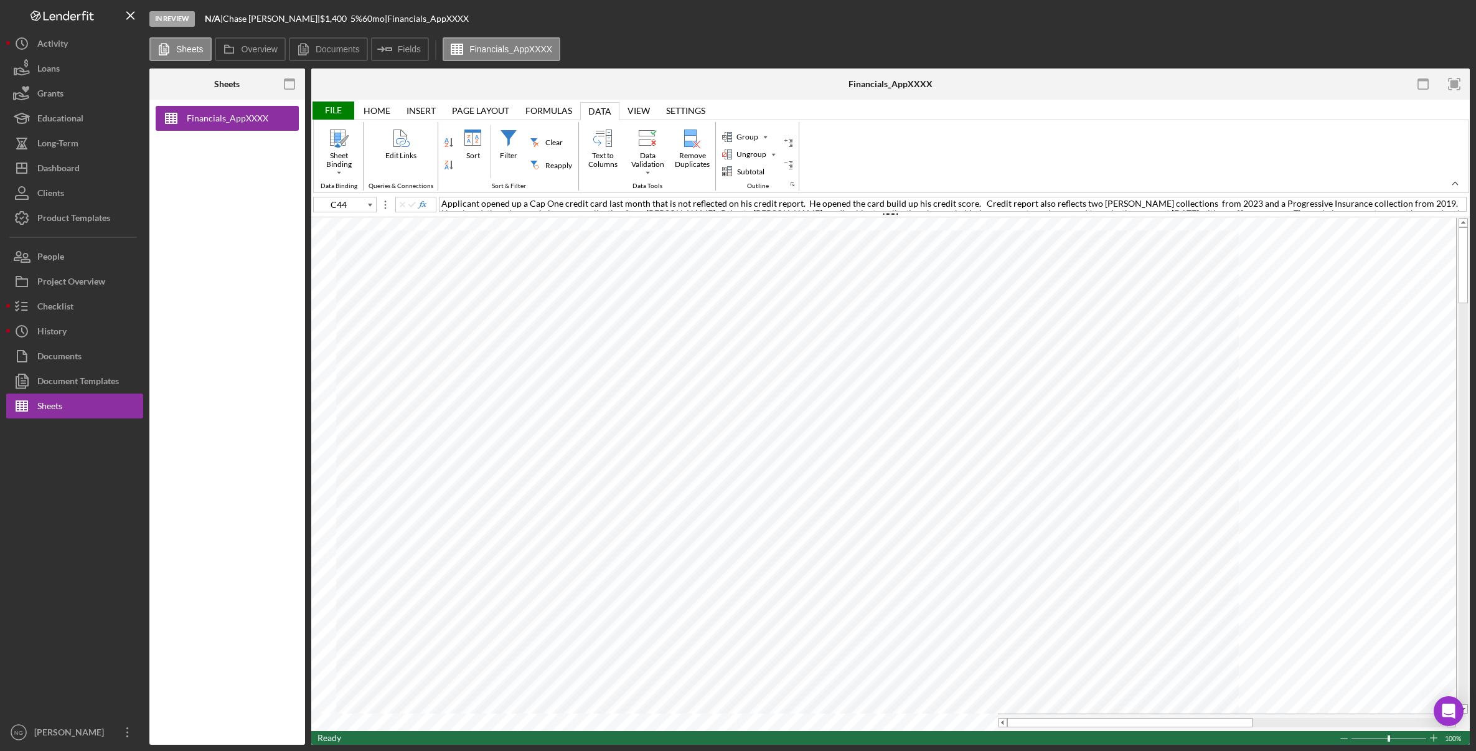
click at [639, 113] on div "View" at bounding box center [639, 111] width 22 height 10
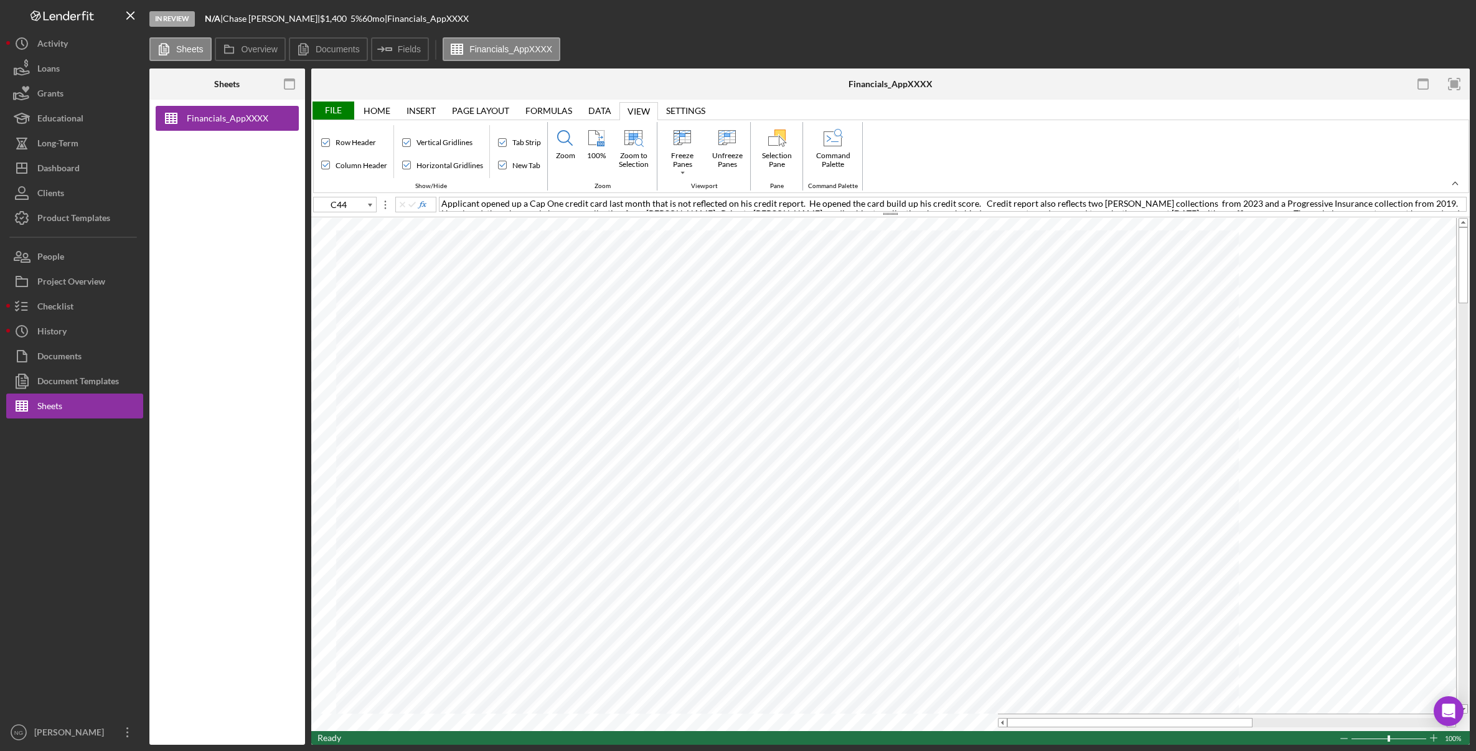
click at [667, 108] on div "Settings" at bounding box center [685, 111] width 39 height 10
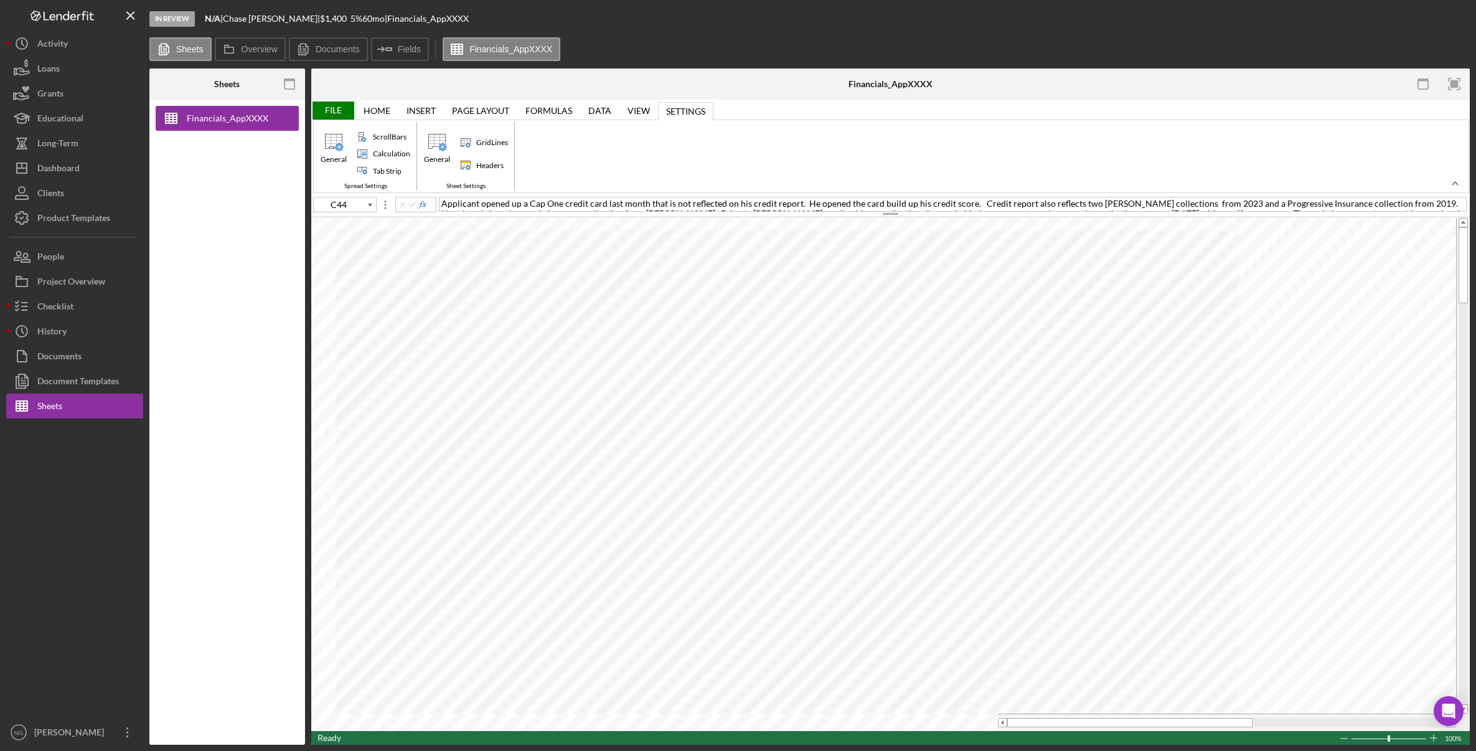
click at [340, 109] on div "File" at bounding box center [332, 110] width 43 height 18
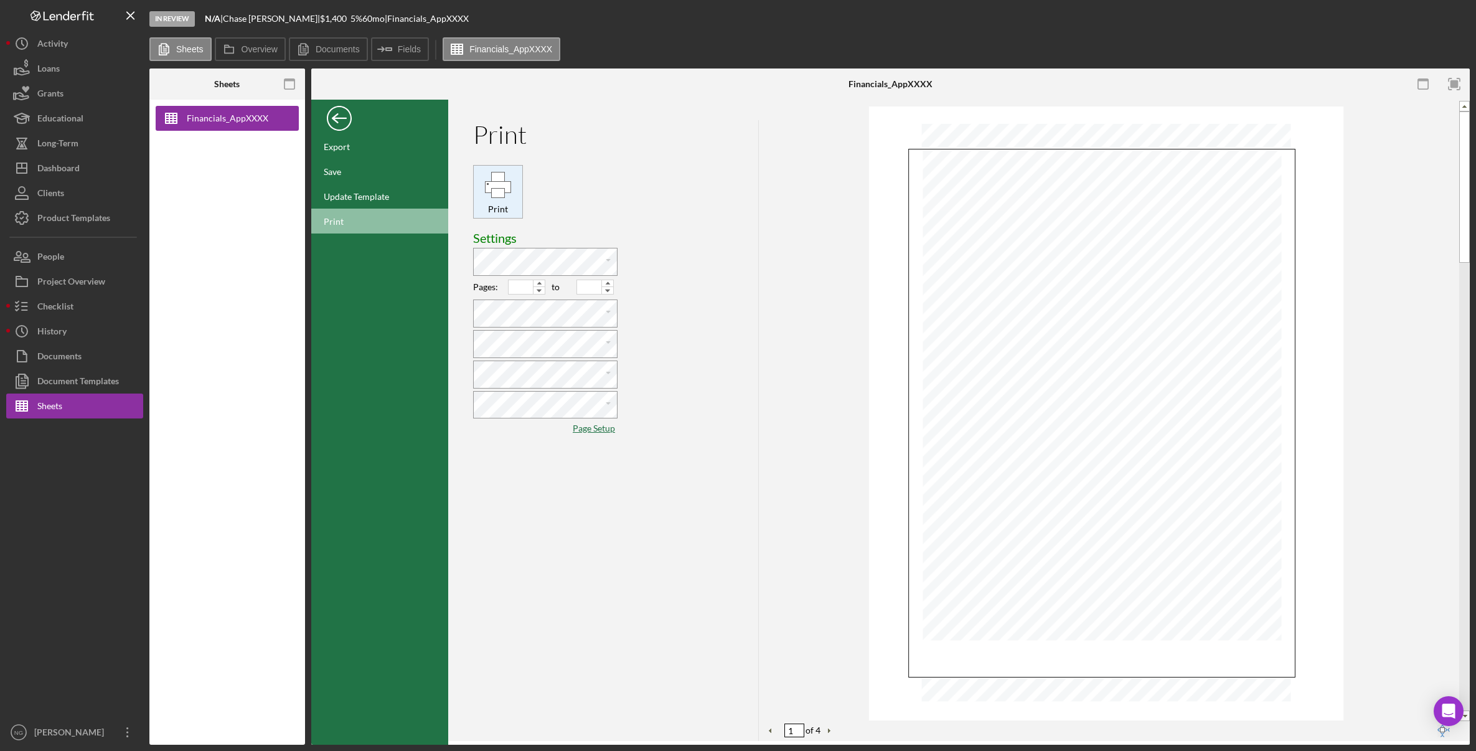
click at [504, 194] on div "Print" at bounding box center [498, 185] width 29 height 29
click at [333, 119] on div "Back" at bounding box center [339, 115] width 25 height 25
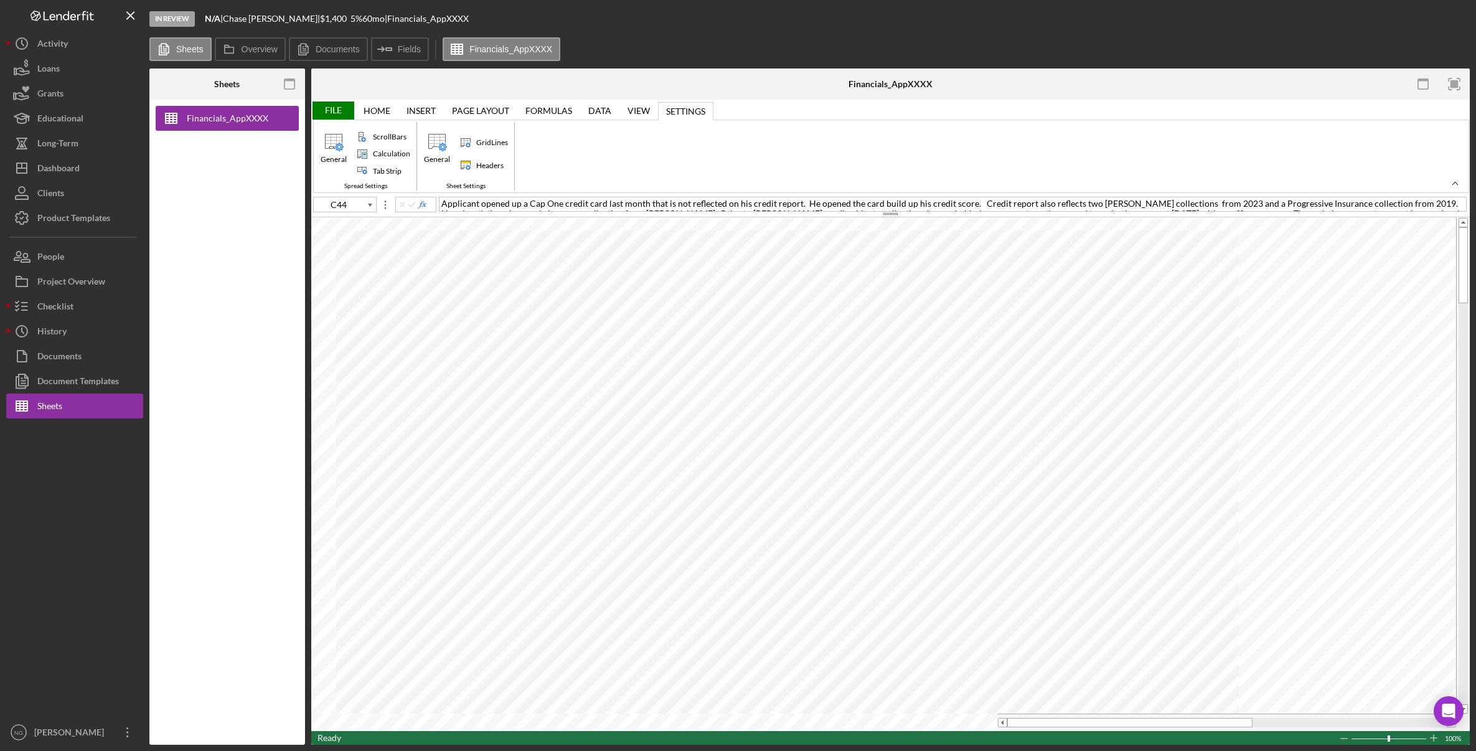
click at [380, 110] on div "Home" at bounding box center [377, 111] width 27 height 10
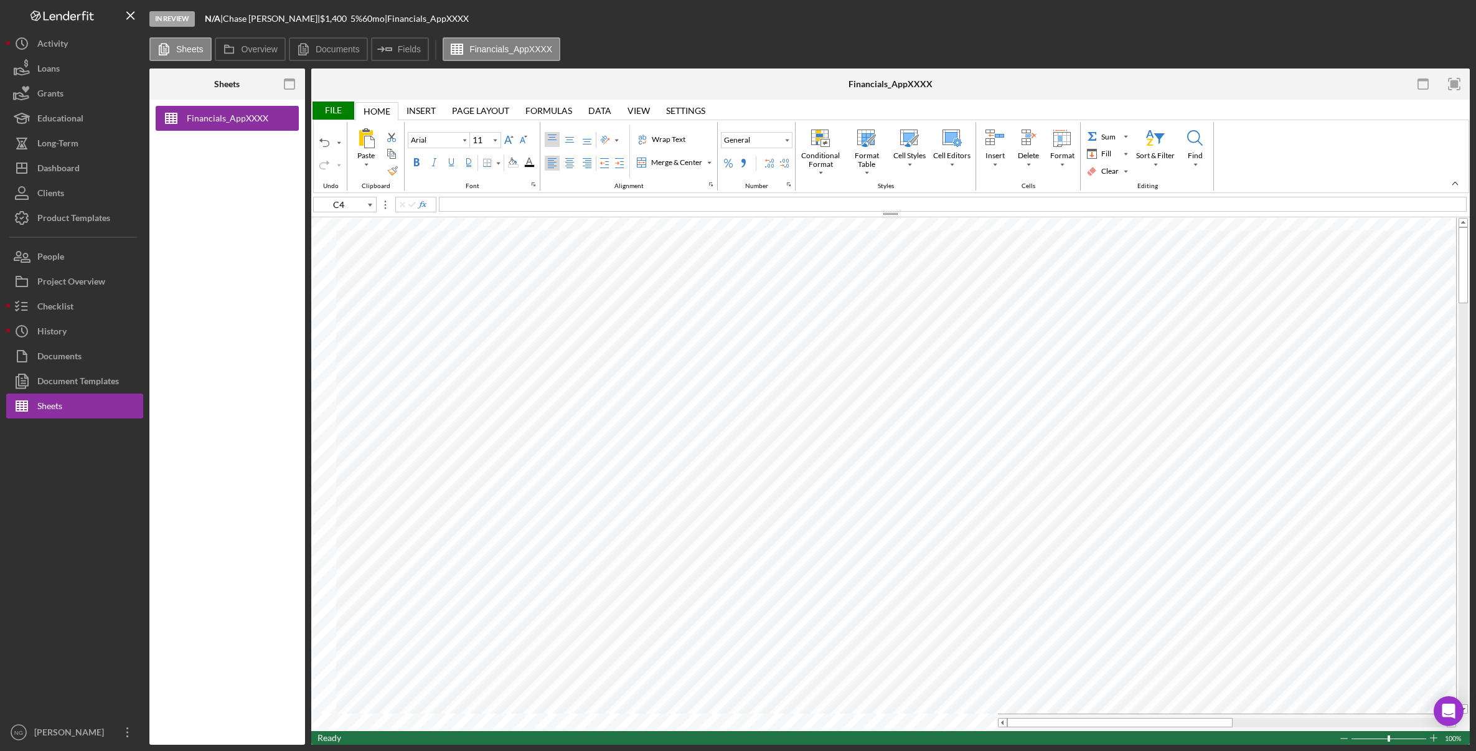
click at [555, 165] on div "Left Align" at bounding box center [552, 163] width 10 height 10
click at [553, 166] on div "Left Align" at bounding box center [552, 163] width 10 height 10
type input "C4"
click at [550, 165] on div "Left Align" at bounding box center [552, 163] width 10 height 10
click at [473, 114] on div "Page Layout" at bounding box center [480, 111] width 57 height 10
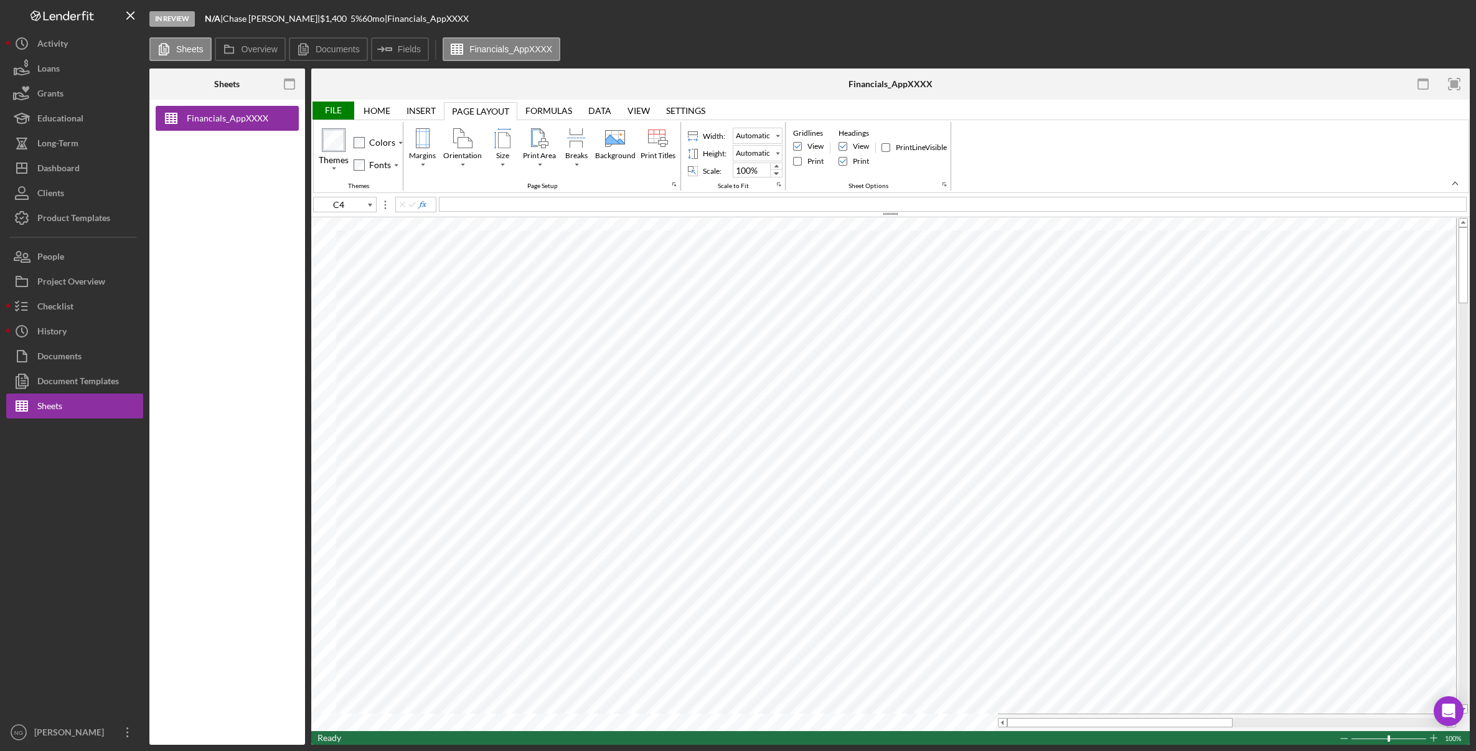
click at [682, 78] on div at bounding box center [504, 83] width 386 height 31
click at [342, 104] on div "File" at bounding box center [332, 110] width 43 height 18
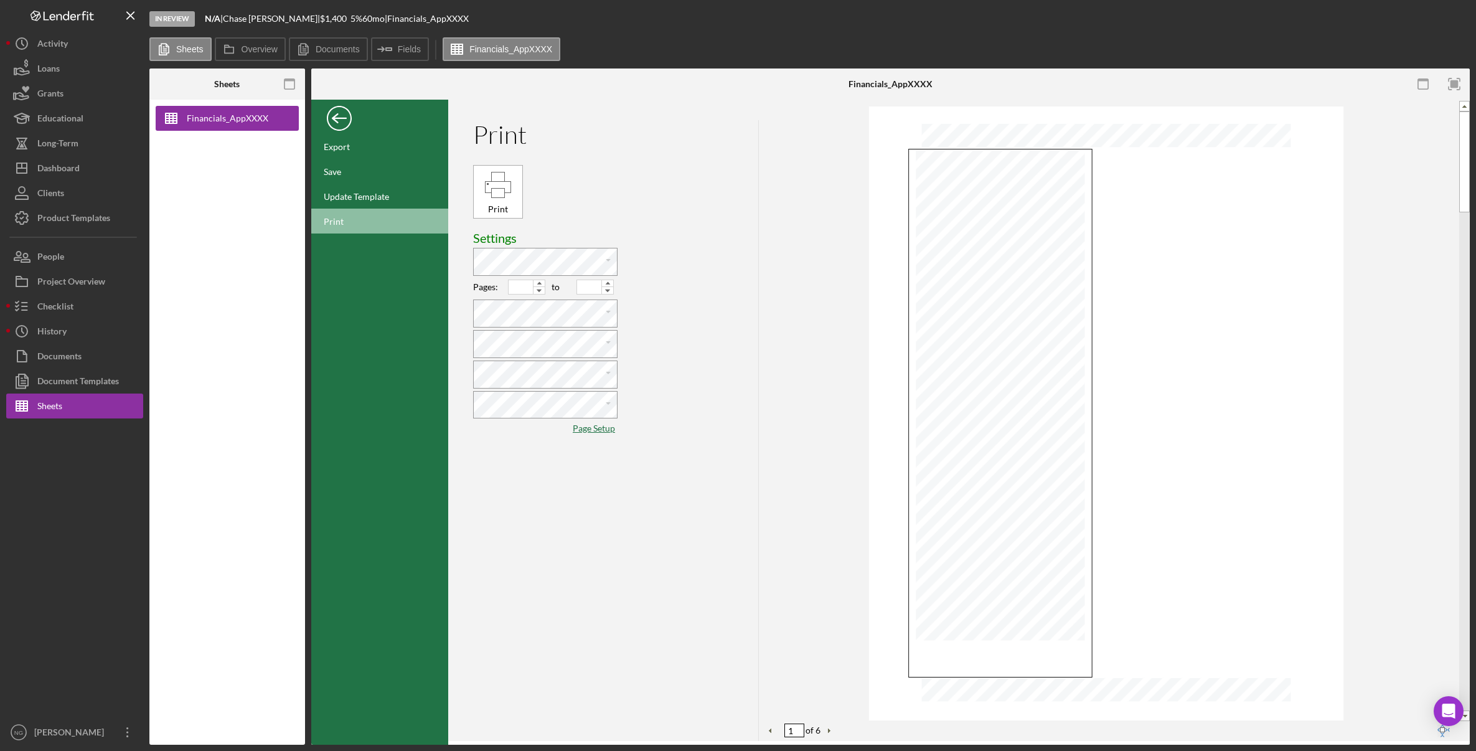
click at [377, 108] on div "FILE" at bounding box center [379, 118] width 137 height 31
click at [341, 118] on div "Back" at bounding box center [339, 115] width 25 height 25
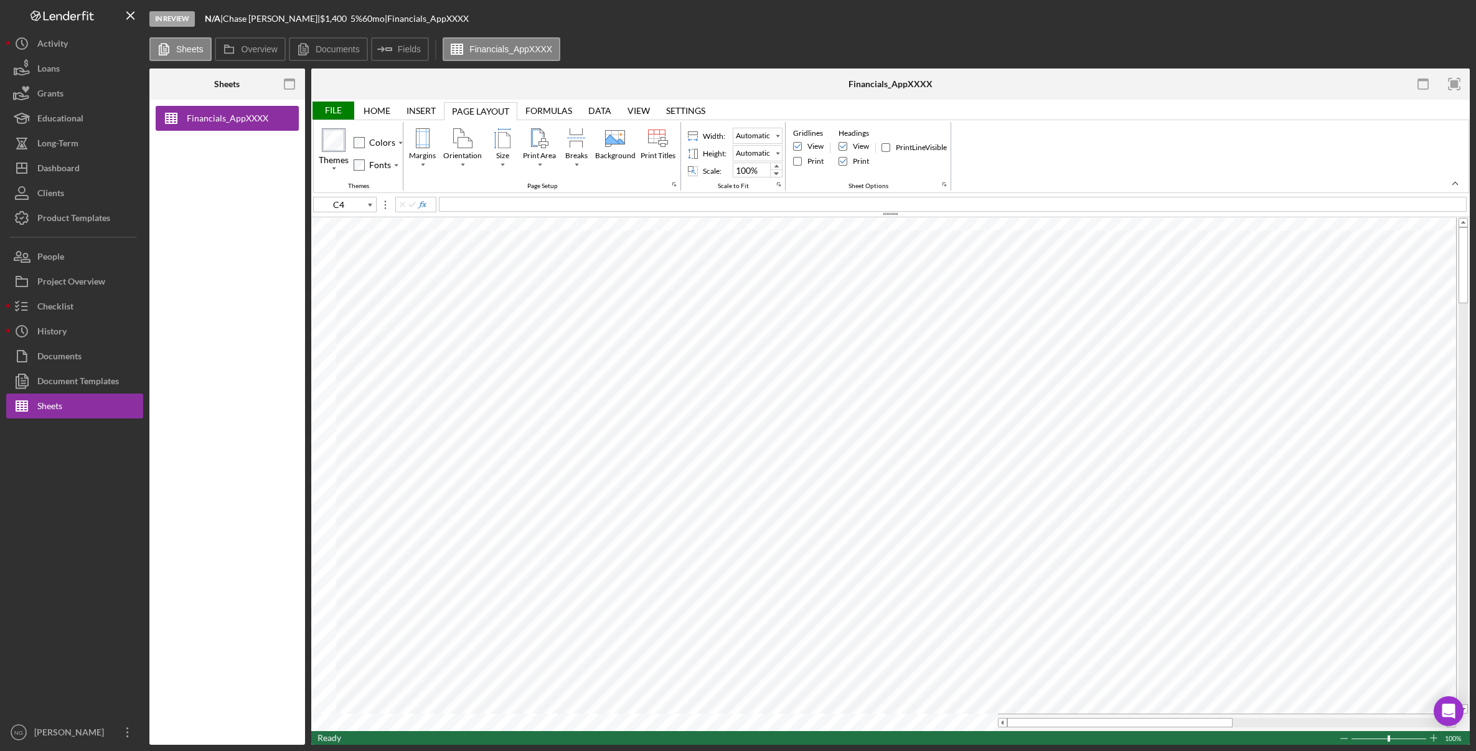
click at [205, 571] on div "Financials_AppXXXX" at bounding box center [227, 422] width 156 height 645
click at [1301, 86] on rect "button" at bounding box center [1455, 84] width 8 height 8
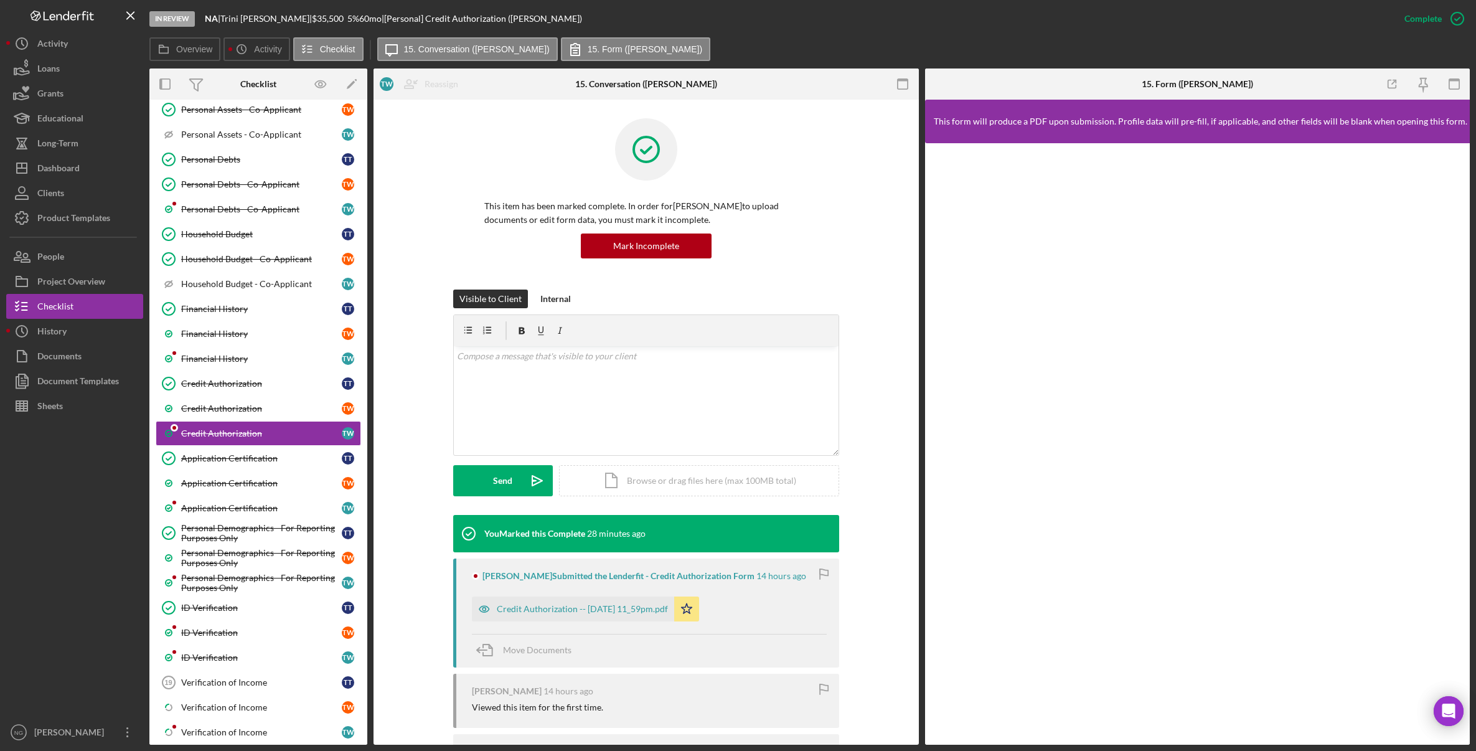
scroll to position [471, 0]
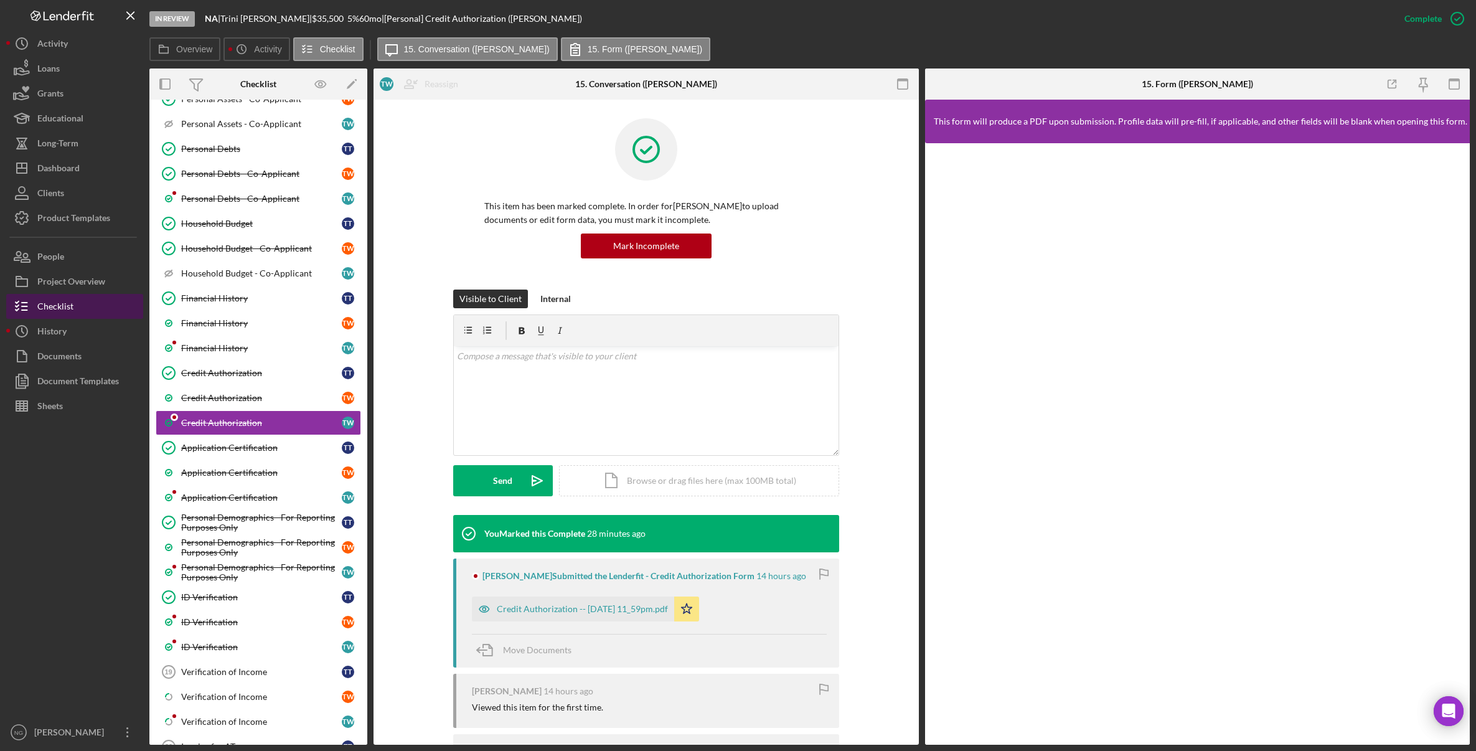
click at [60, 308] on div "Checklist" at bounding box center [55, 308] width 36 height 28
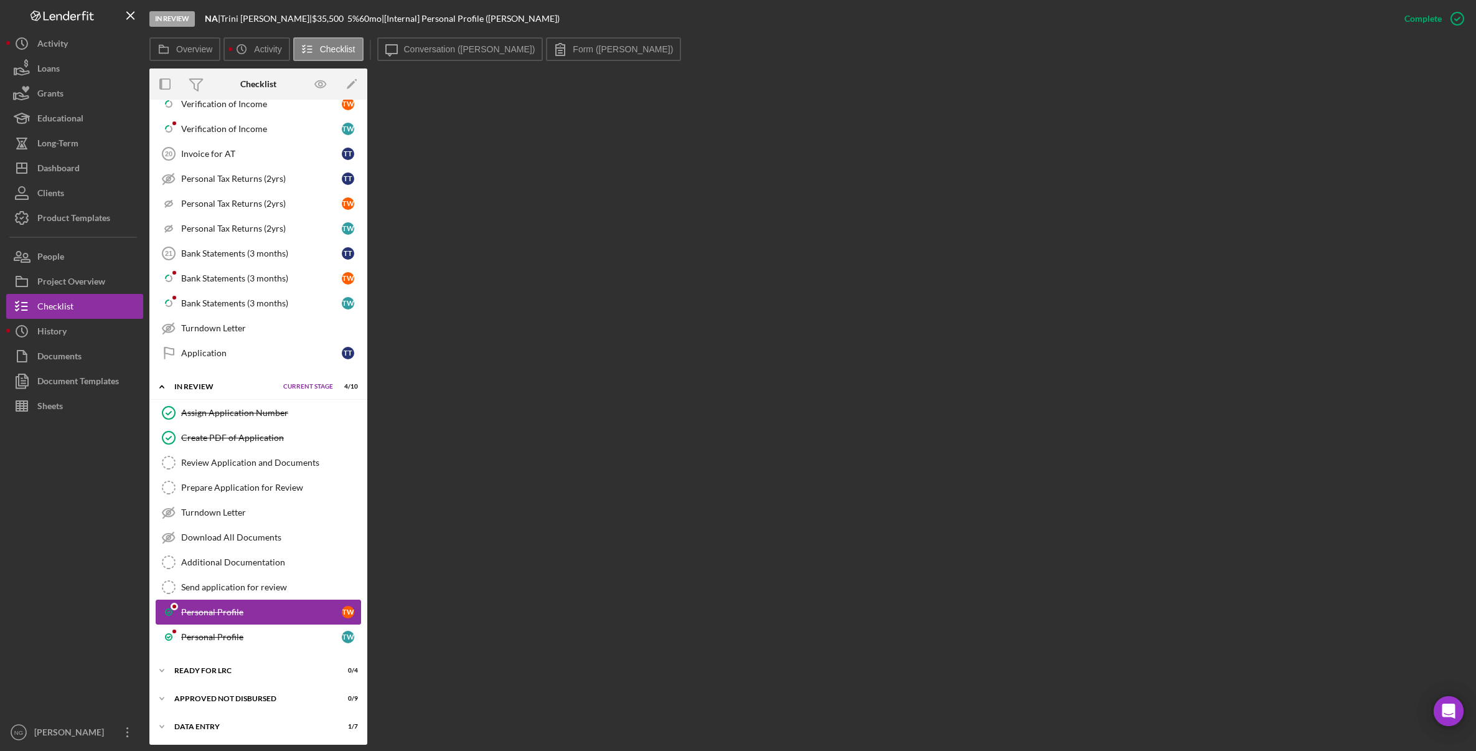
scroll to position [1065, 0]
click at [266, 667] on div "Ready for LRC" at bounding box center [237, 669] width 126 height 7
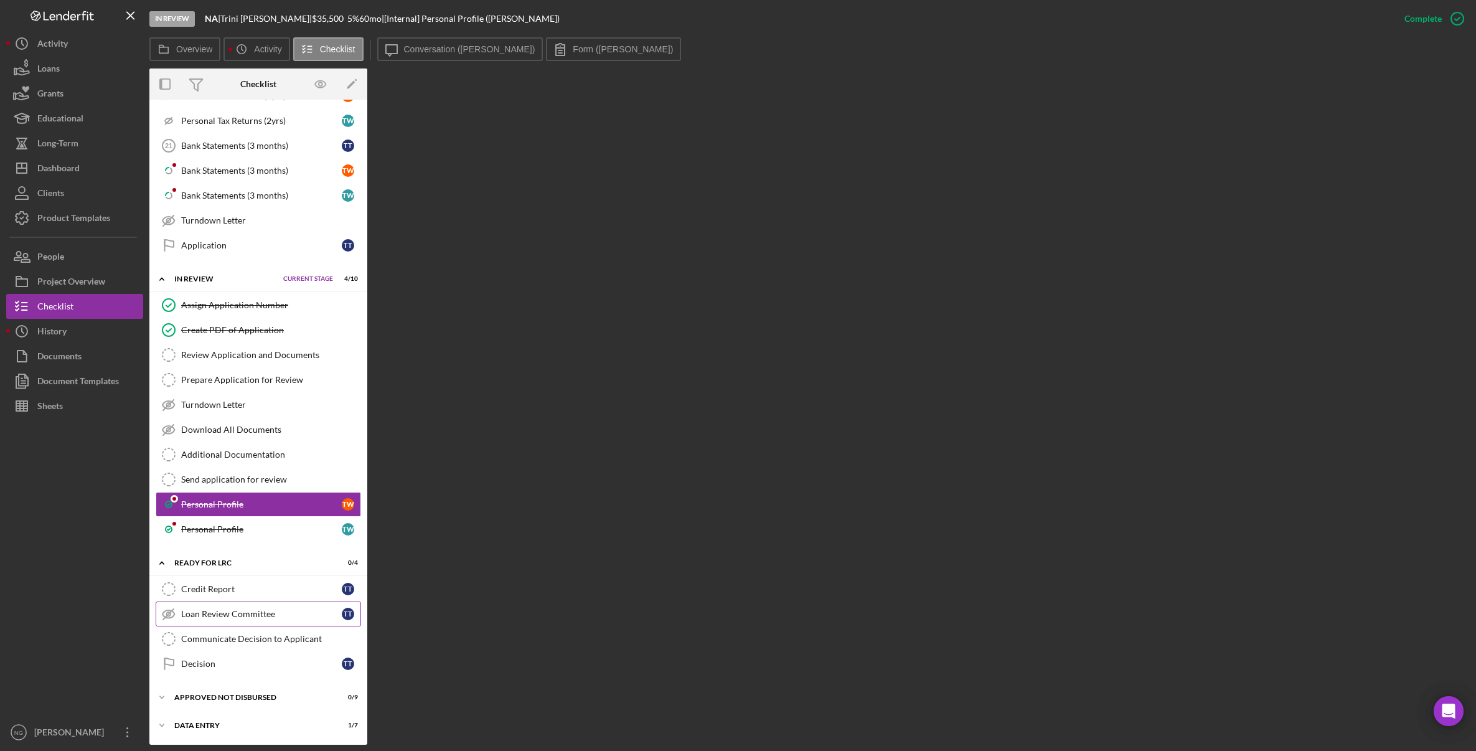
click at [278, 614] on div "Loan Review Committee" at bounding box center [261, 614] width 161 height 10
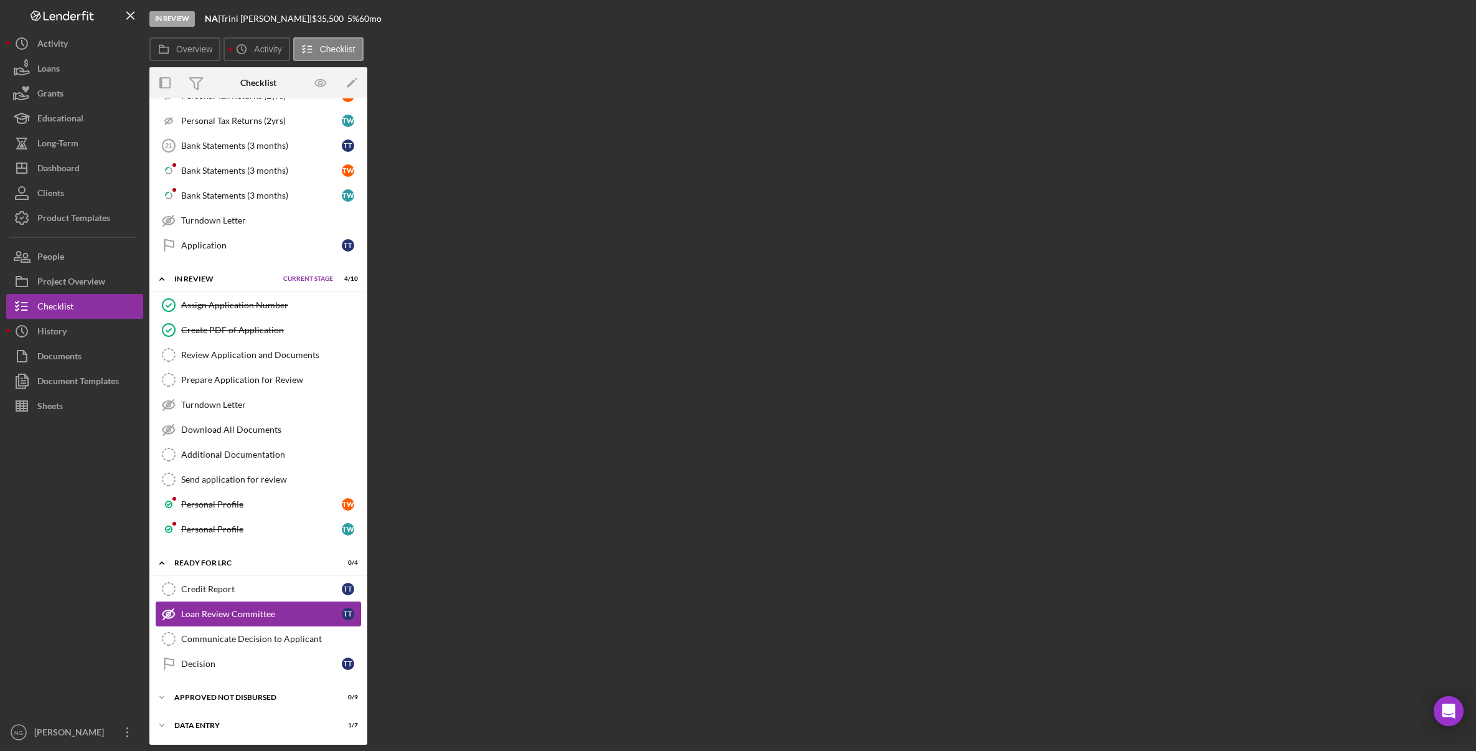
scroll to position [1171, 0]
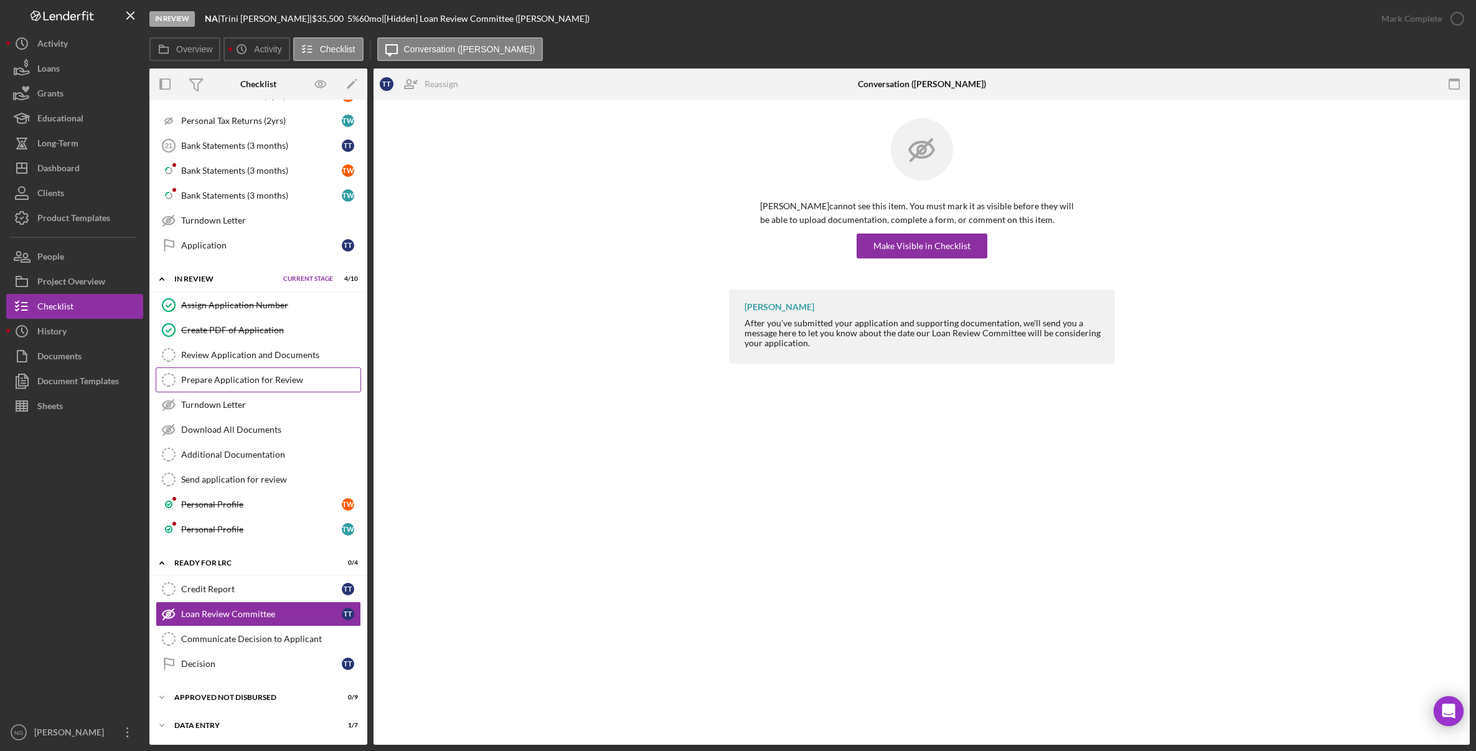
click at [265, 377] on div "Prepare Application for Review" at bounding box center [270, 380] width 179 height 10
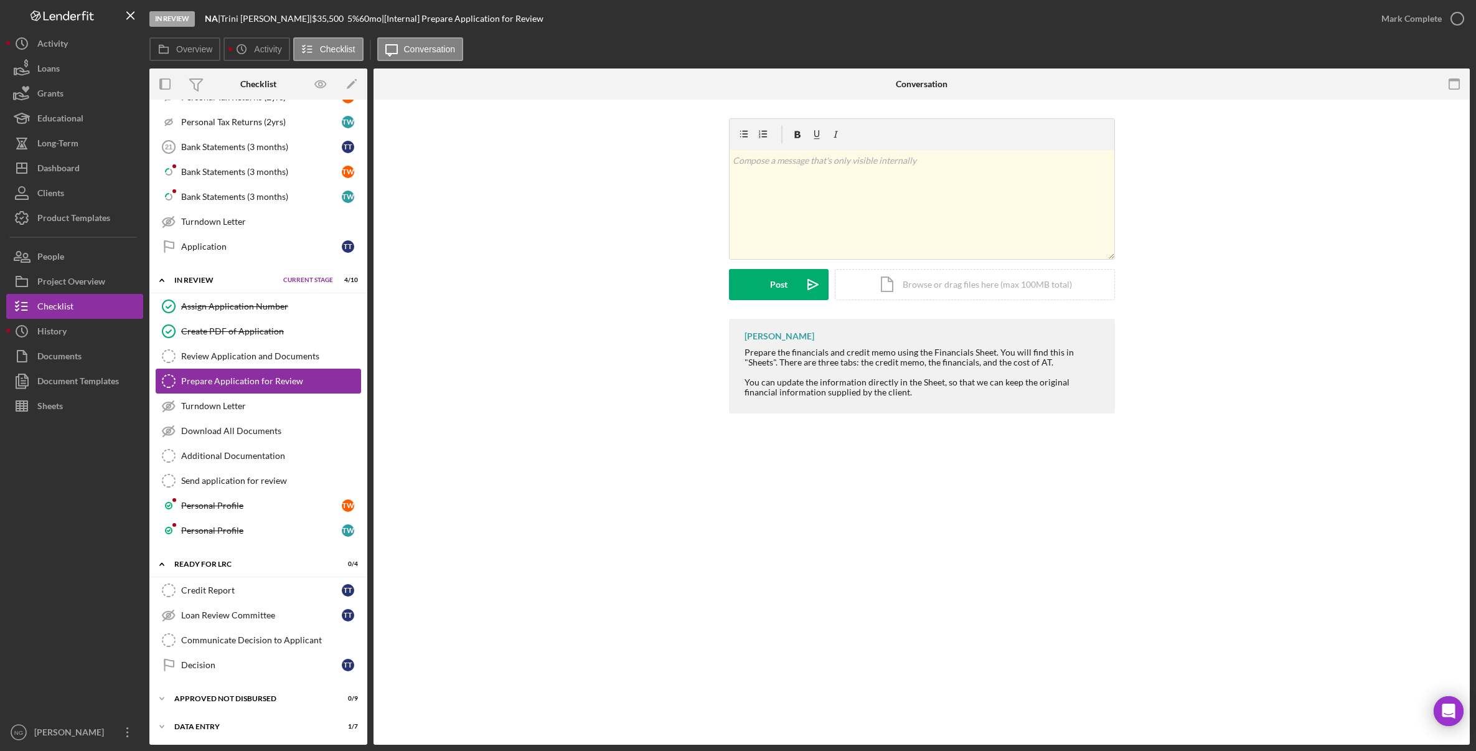
scroll to position [1171, 0]
click at [232, 379] on div "Prepare Application for Review" at bounding box center [270, 380] width 179 height 10
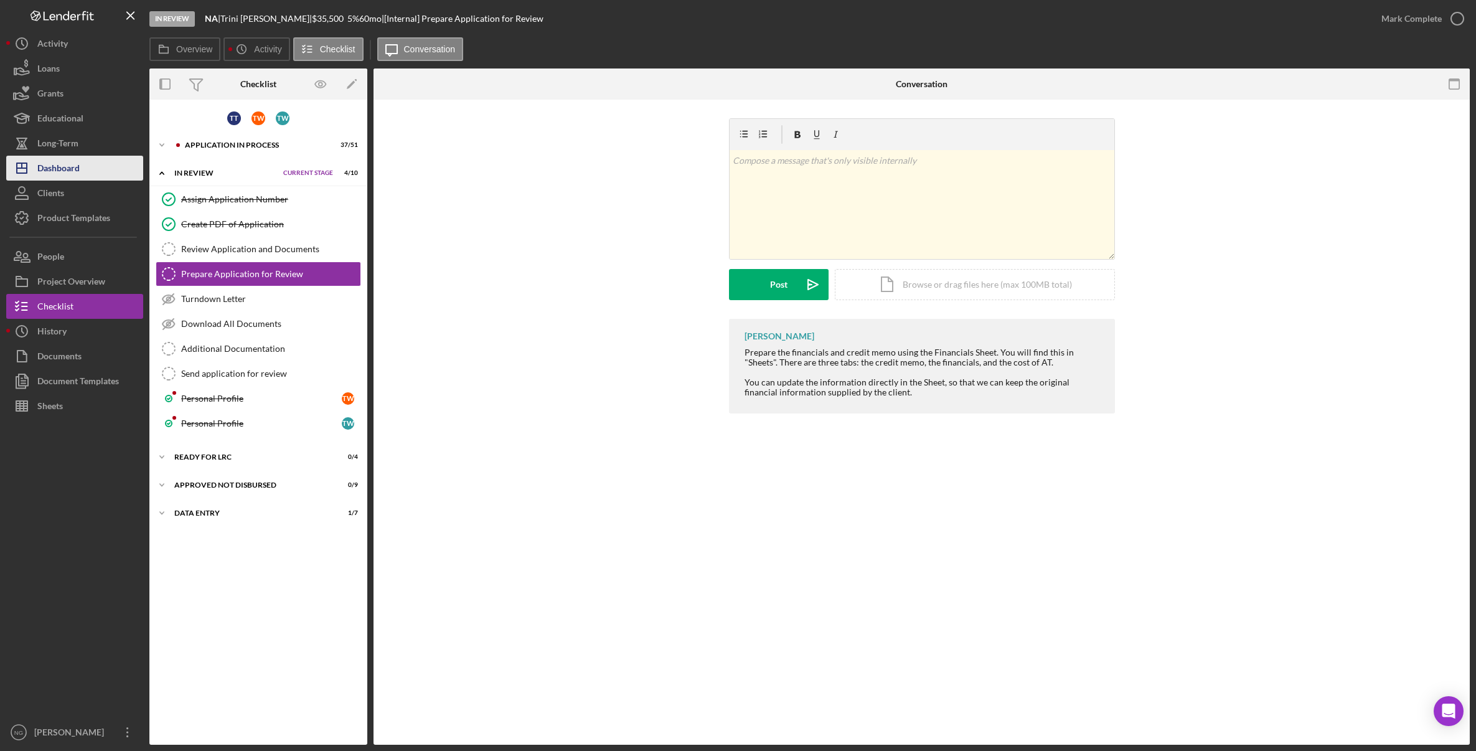
click at [85, 170] on button "Icon/Dashboard Dashboard" at bounding box center [74, 168] width 137 height 25
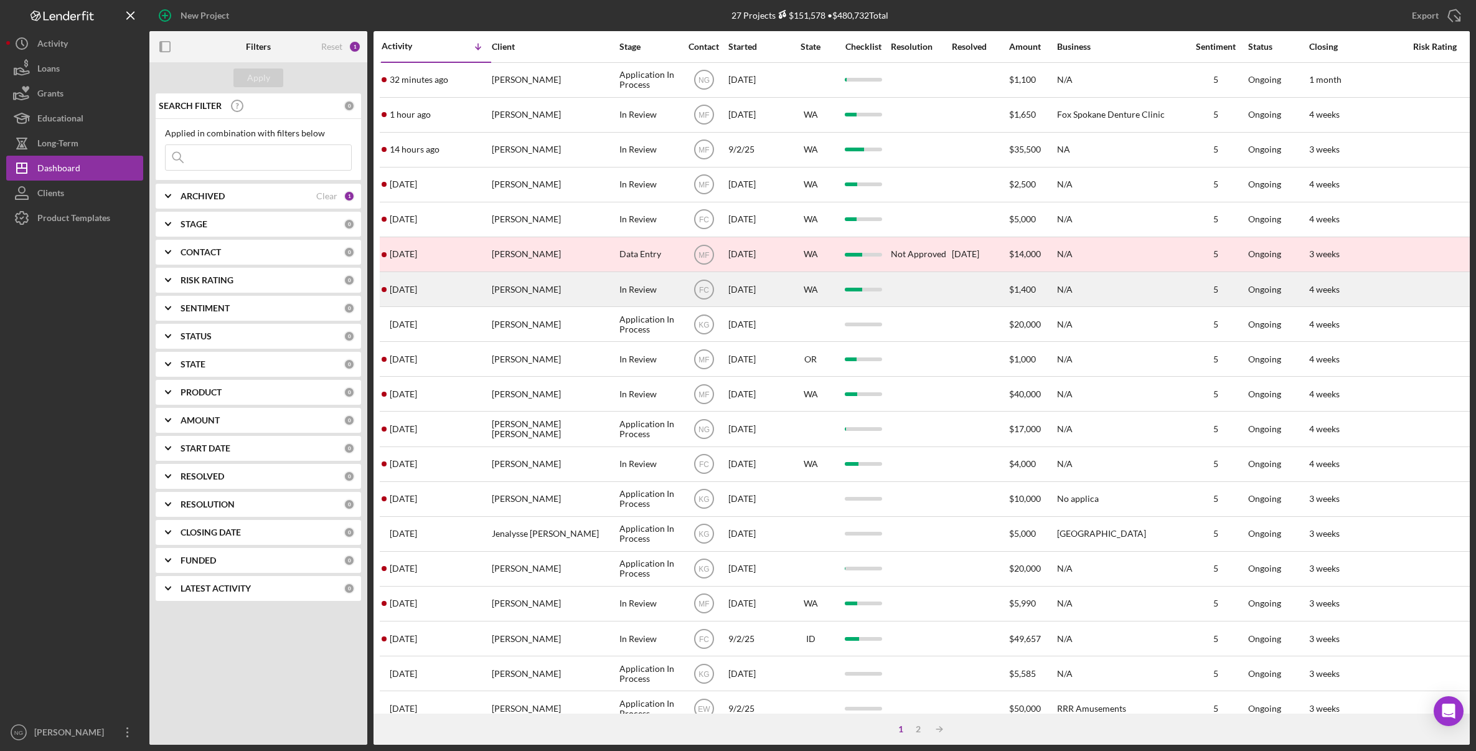
click at [520, 294] on div "[PERSON_NAME]" at bounding box center [554, 289] width 125 height 33
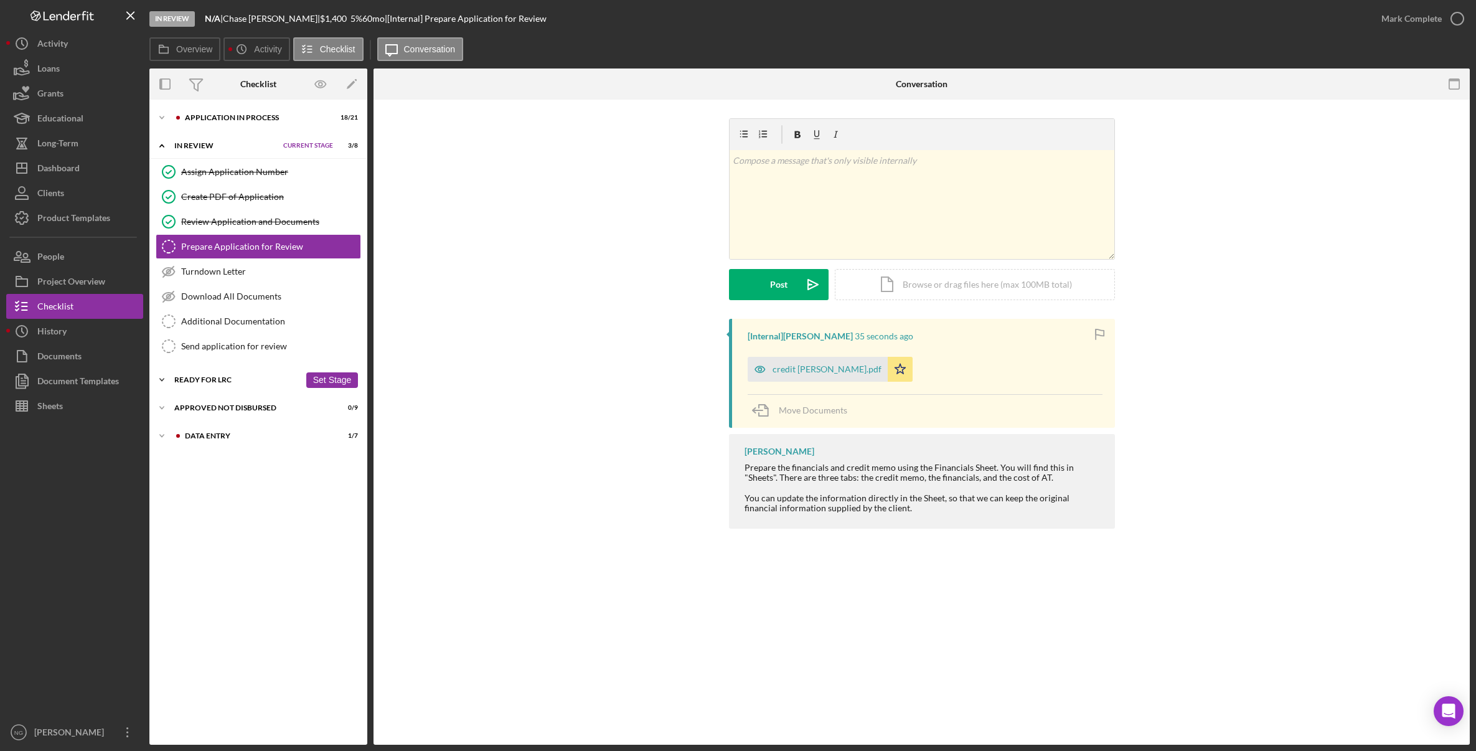
click at [216, 382] on div "Ready for LRC" at bounding box center [237, 379] width 126 height 7
drag, startPoint x: 223, startPoint y: 449, endPoint x: 273, endPoint y: 384, distance: 82.6
click at [273, 384] on div "Icon/Expander Ready for LRC 1 / 4 Set Stage Credit Report Credit Report C G Loa…" at bounding box center [258, 433] width 218 height 131
click at [248, 248] on div "Prepare Application for Review" at bounding box center [270, 247] width 179 height 10
click at [824, 372] on div "credit memo- Gardner.pdf" at bounding box center [827, 369] width 109 height 10
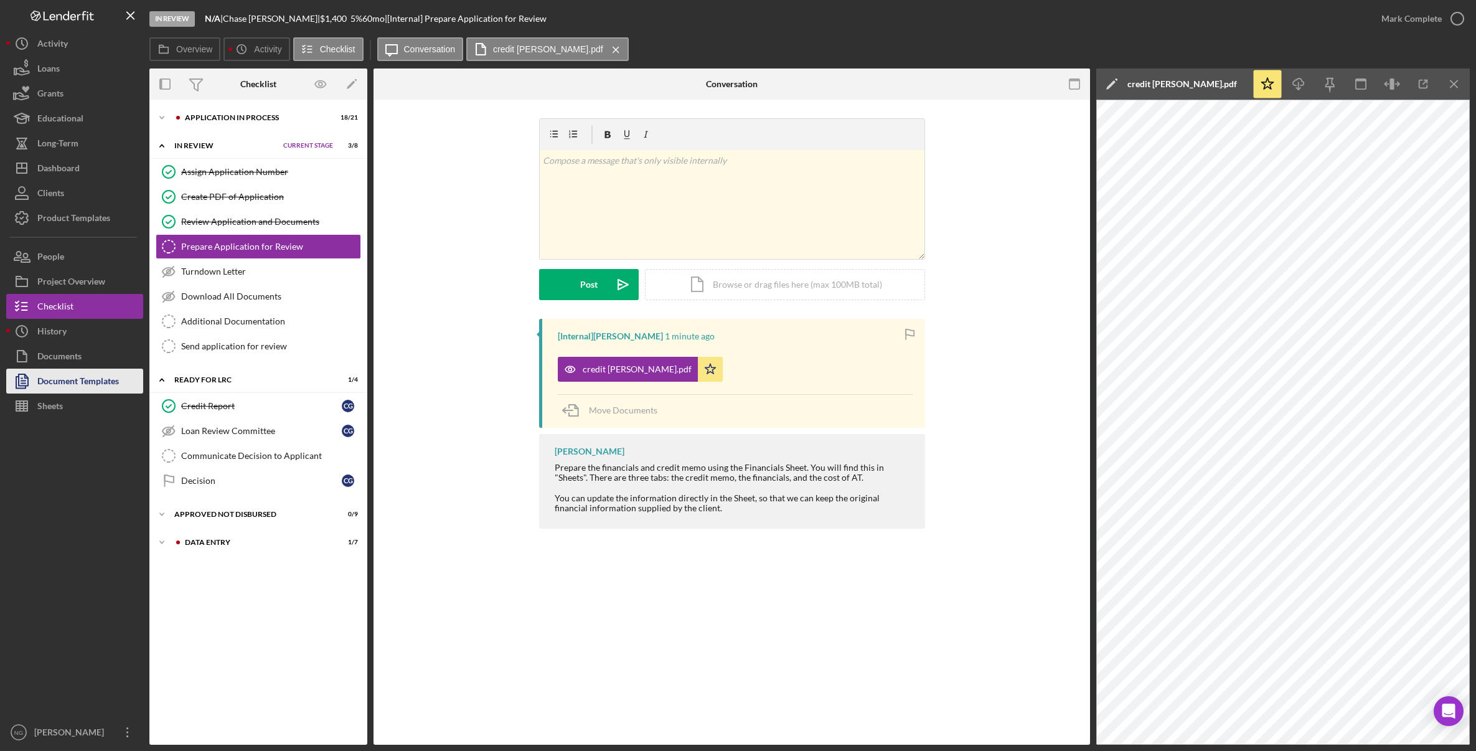
click at [72, 385] on div "Document Templates" at bounding box center [78, 383] width 82 height 28
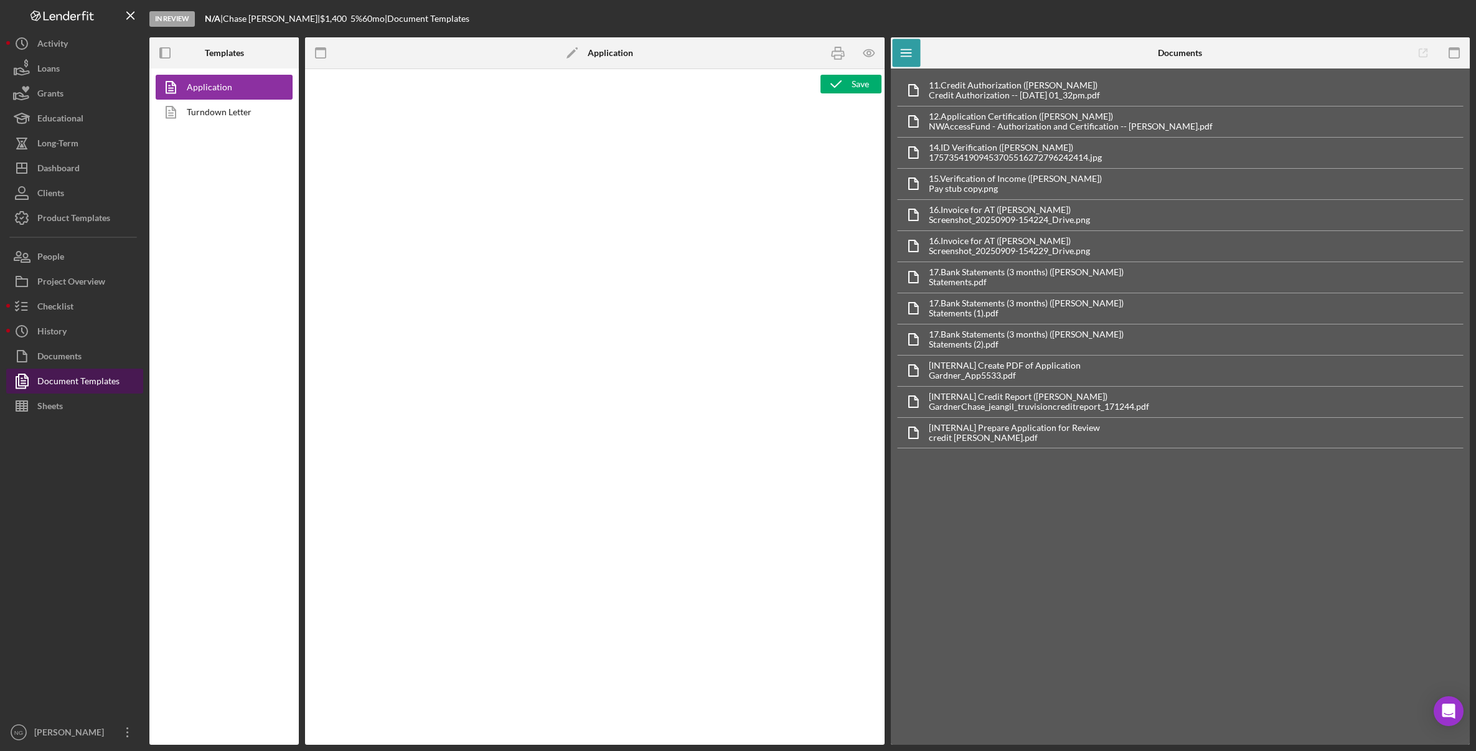
type textarea "<div class="WordSection1"> <p style="margin: 0in; font-size: 12pt; font-family:…"
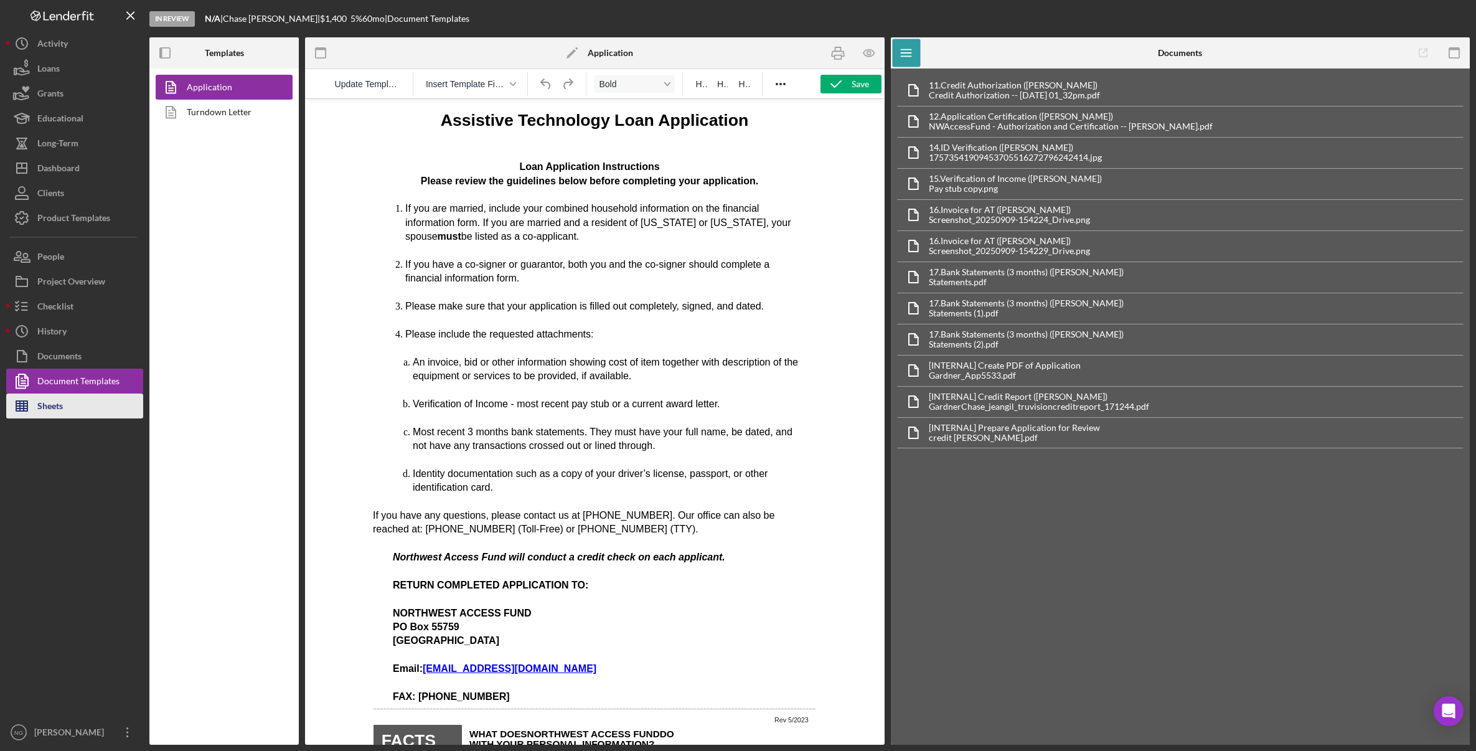
click at [65, 402] on button "Sheets" at bounding box center [74, 405] width 137 height 25
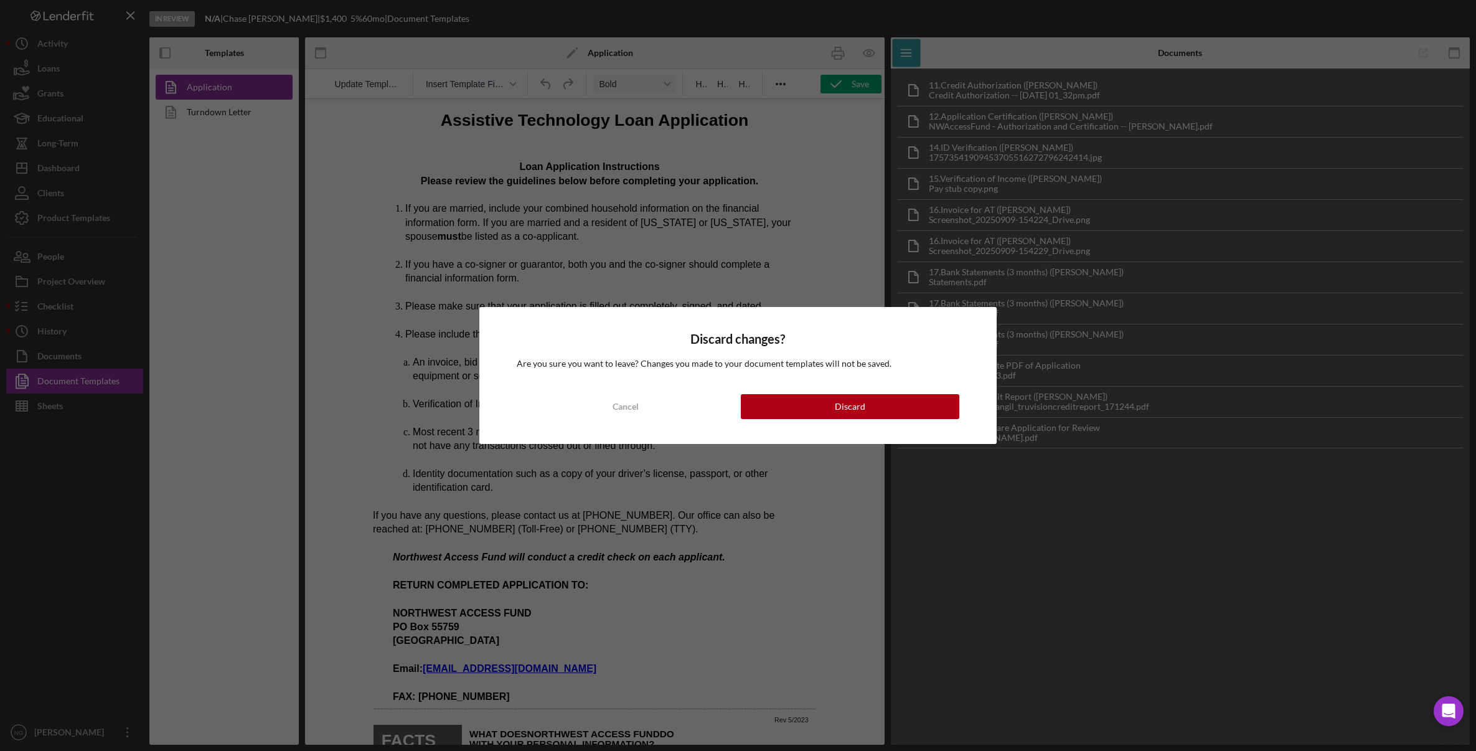
click at [910, 419] on div "Discard changes? Are you sure you want to leave? Changes you made to your docum…" at bounding box center [737, 375] width 517 height 136
click at [909, 413] on button "Discard" at bounding box center [850, 406] width 219 height 25
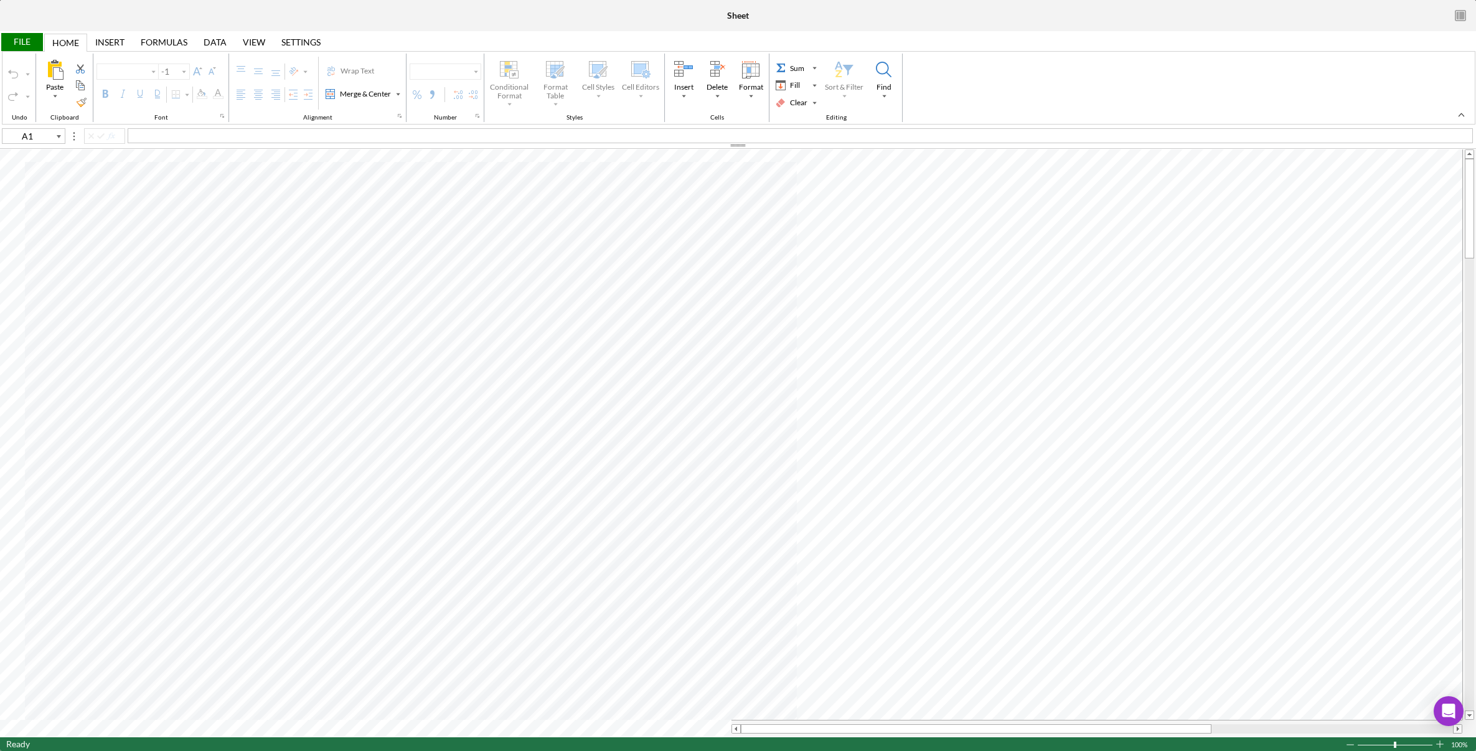
type input "Arial"
type input "10"
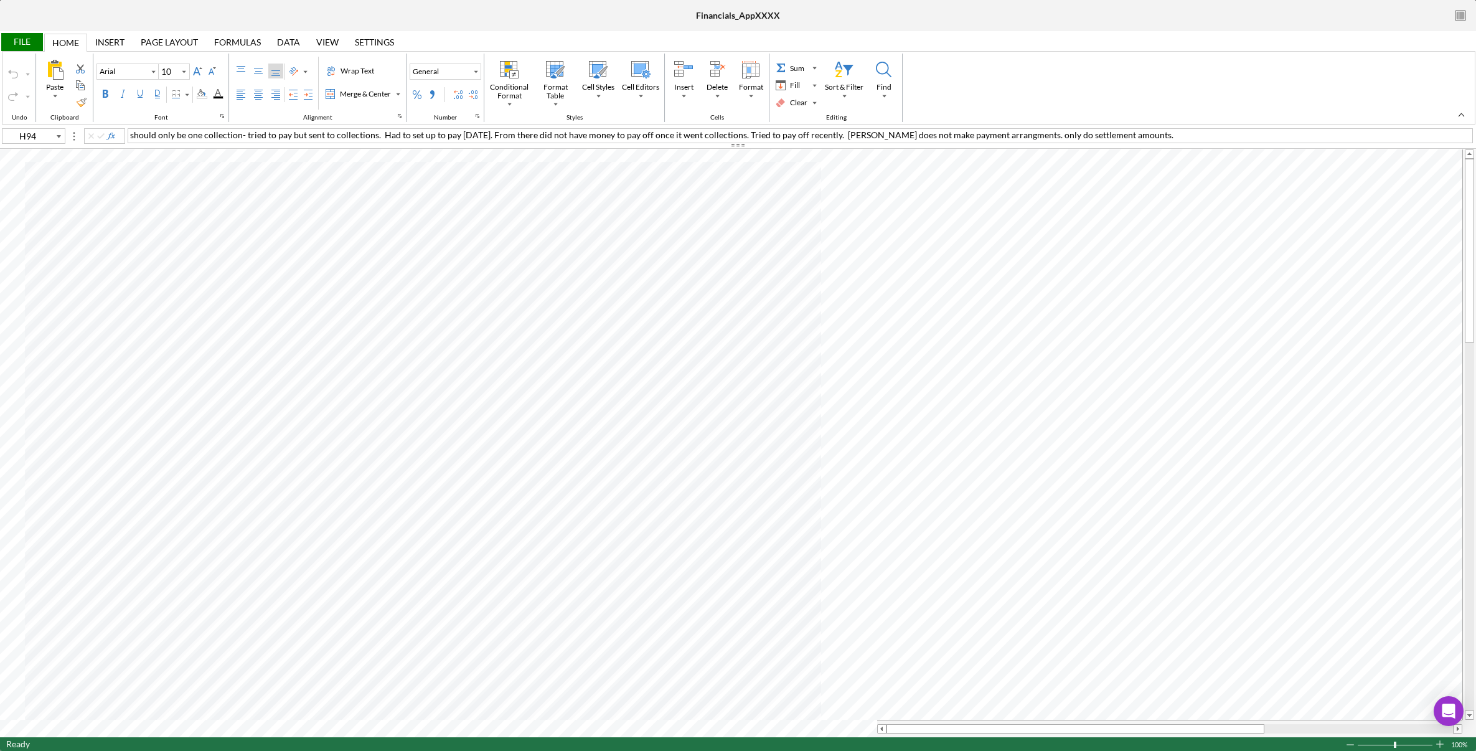
type input "L50"
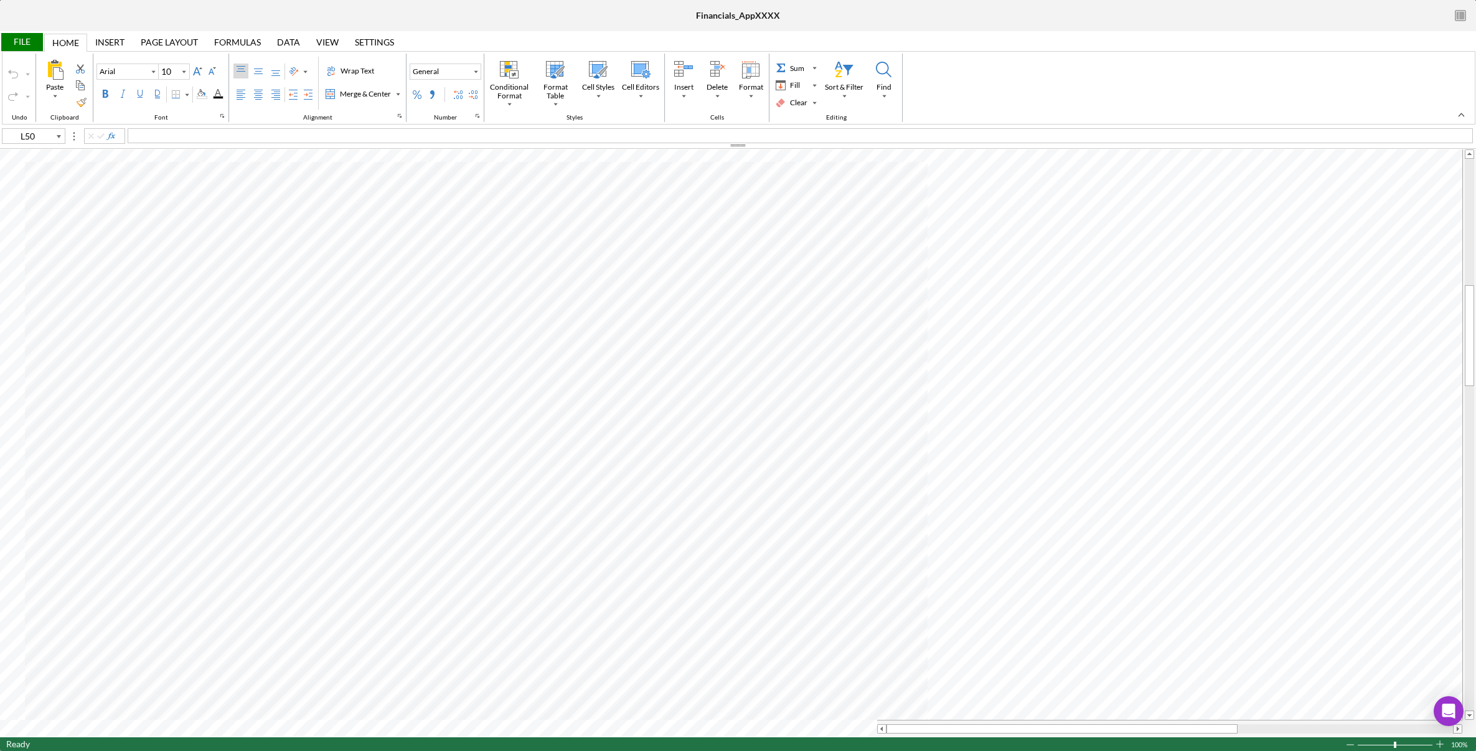
type input "Calibri"
type input "11"
type input "Arial"
type input "E50"
type input "Calibri"
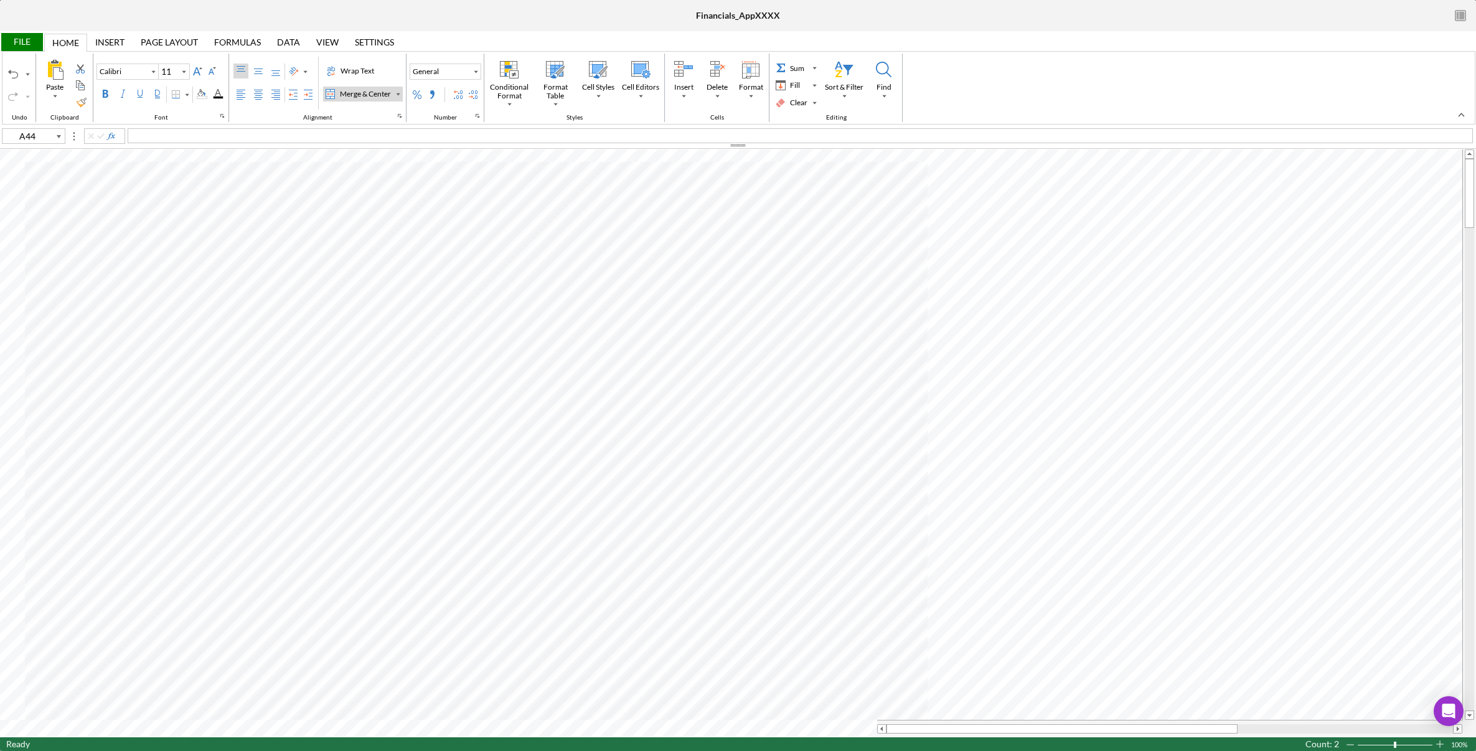
click at [19, 40] on div "File" at bounding box center [21, 42] width 43 height 18
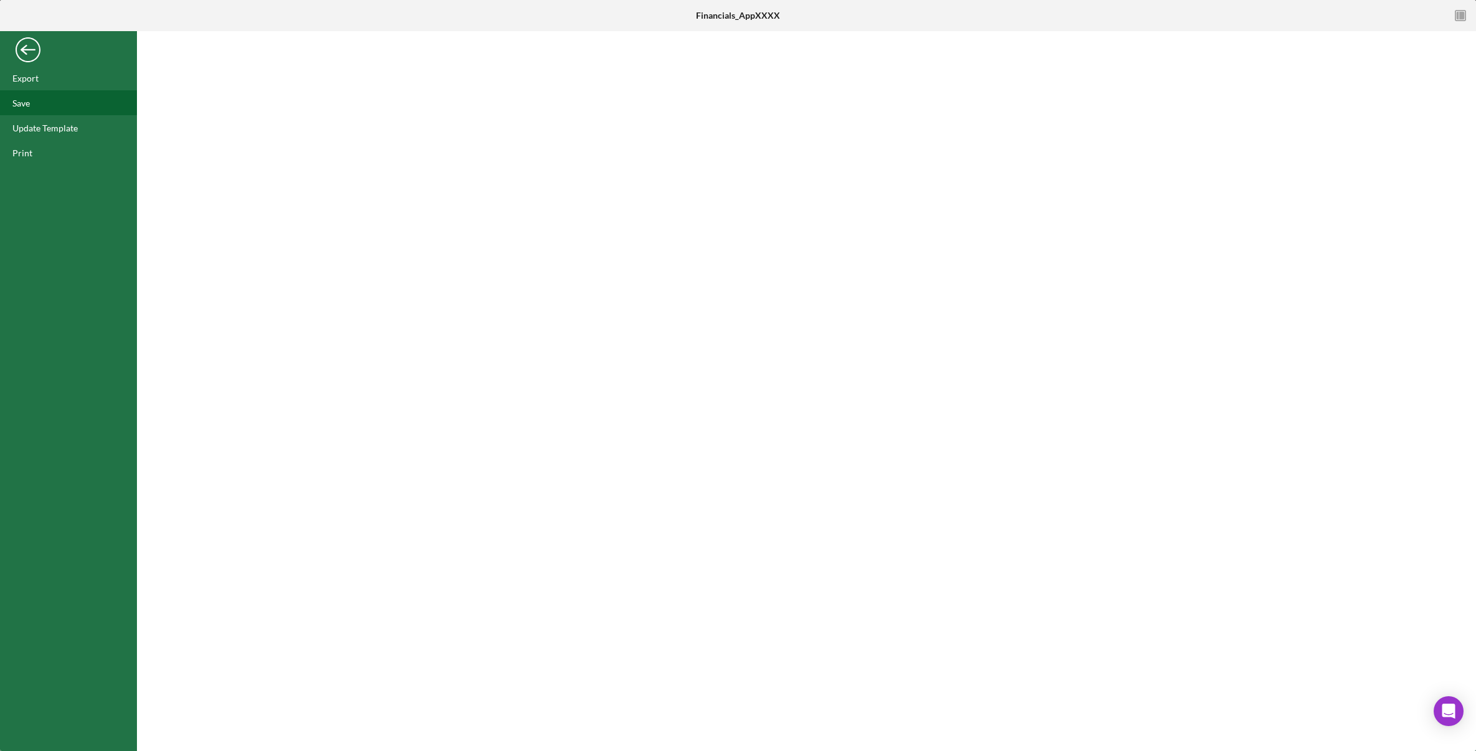
click at [42, 106] on div "Save" at bounding box center [68, 102] width 137 height 25
click at [33, 151] on div "Print" at bounding box center [68, 152] width 137 height 25
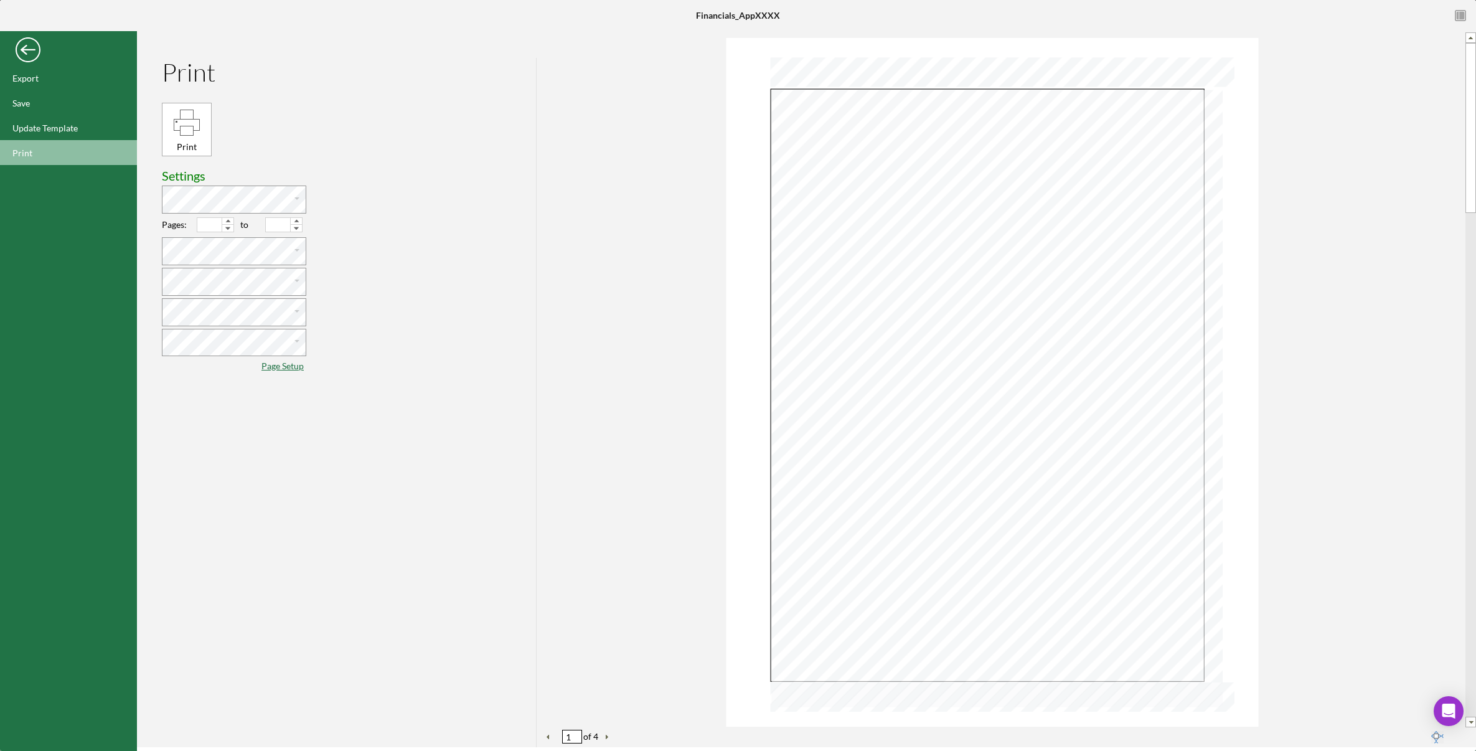
click at [285, 365] on div "Page Setup" at bounding box center [283, 366] width 44 height 10
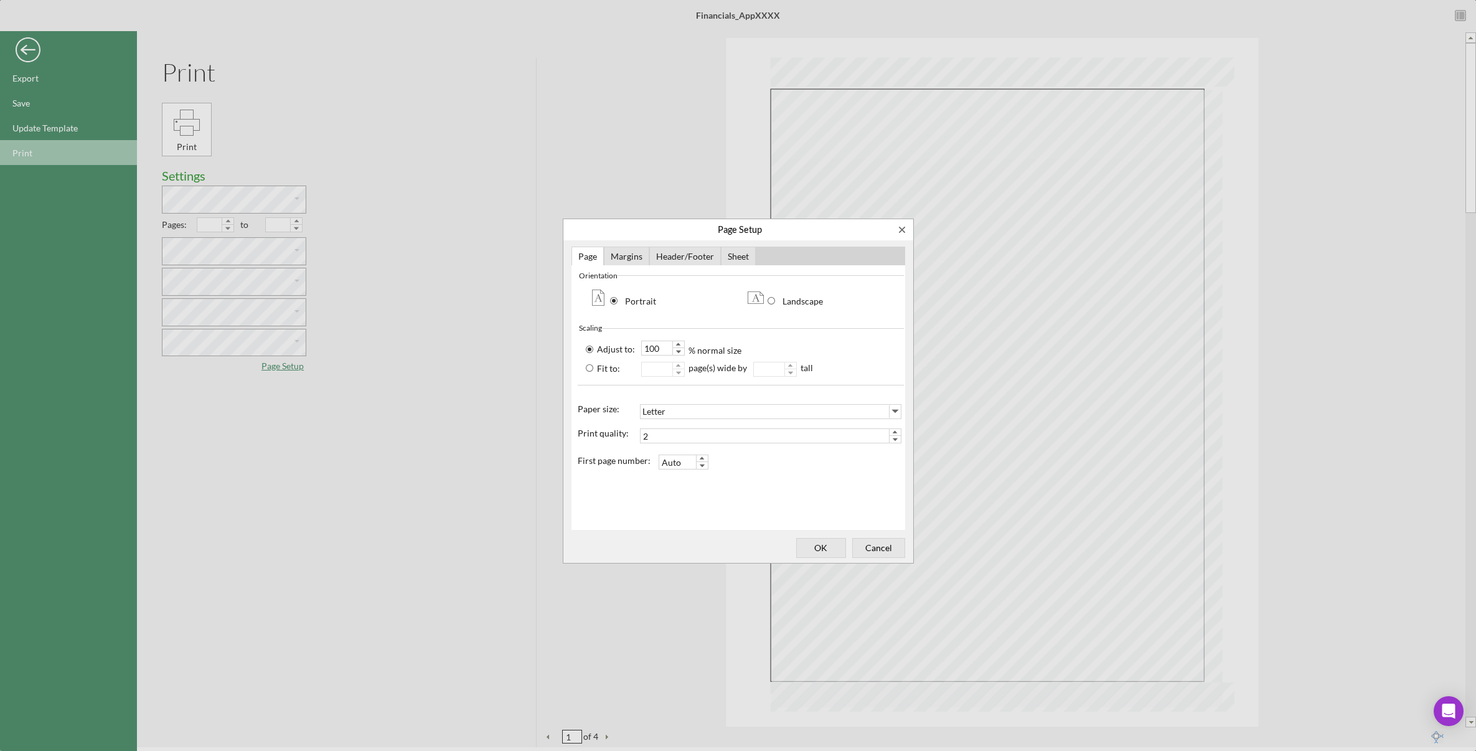
click at [735, 258] on div "Sheet" at bounding box center [738, 257] width 35 height 20
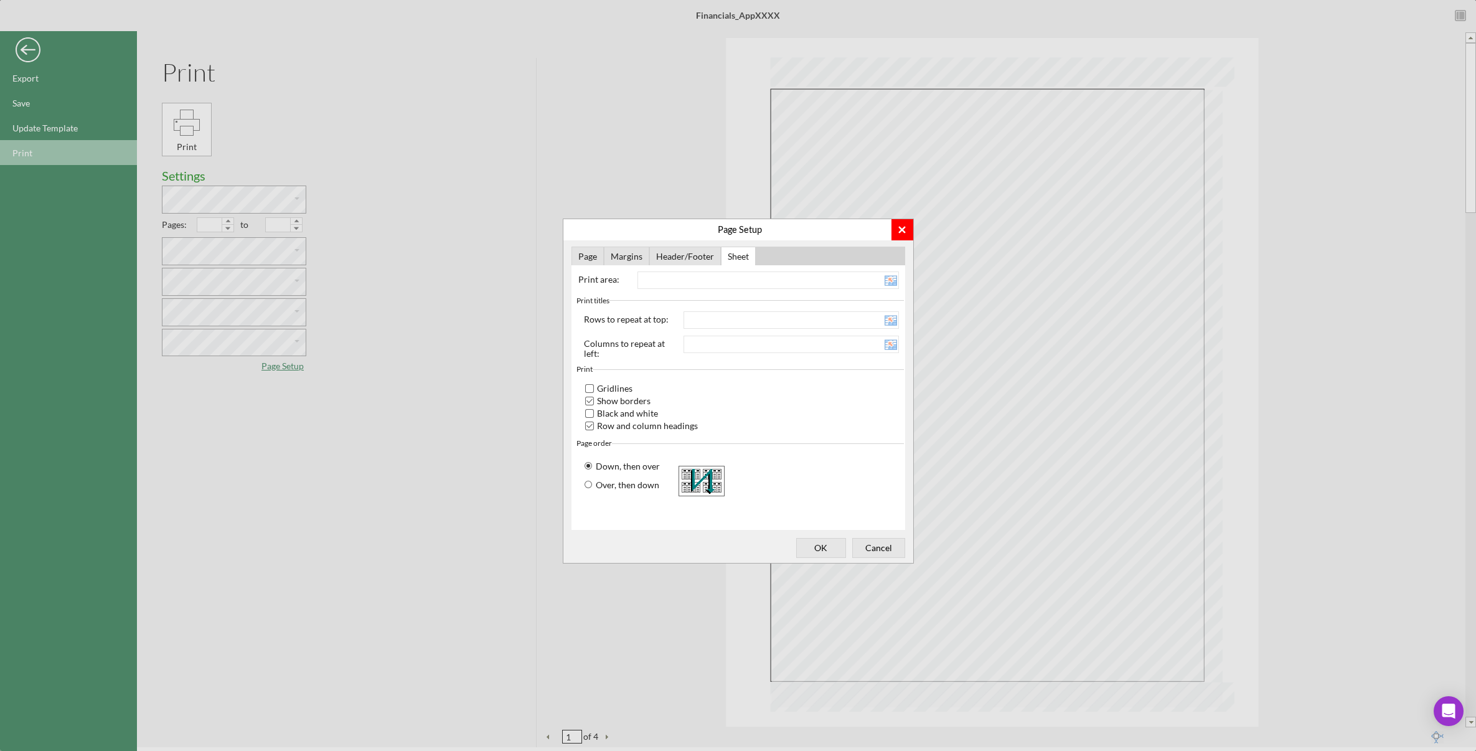
click at [903, 234] on div "Page Setup" at bounding box center [902, 230] width 10 height 10
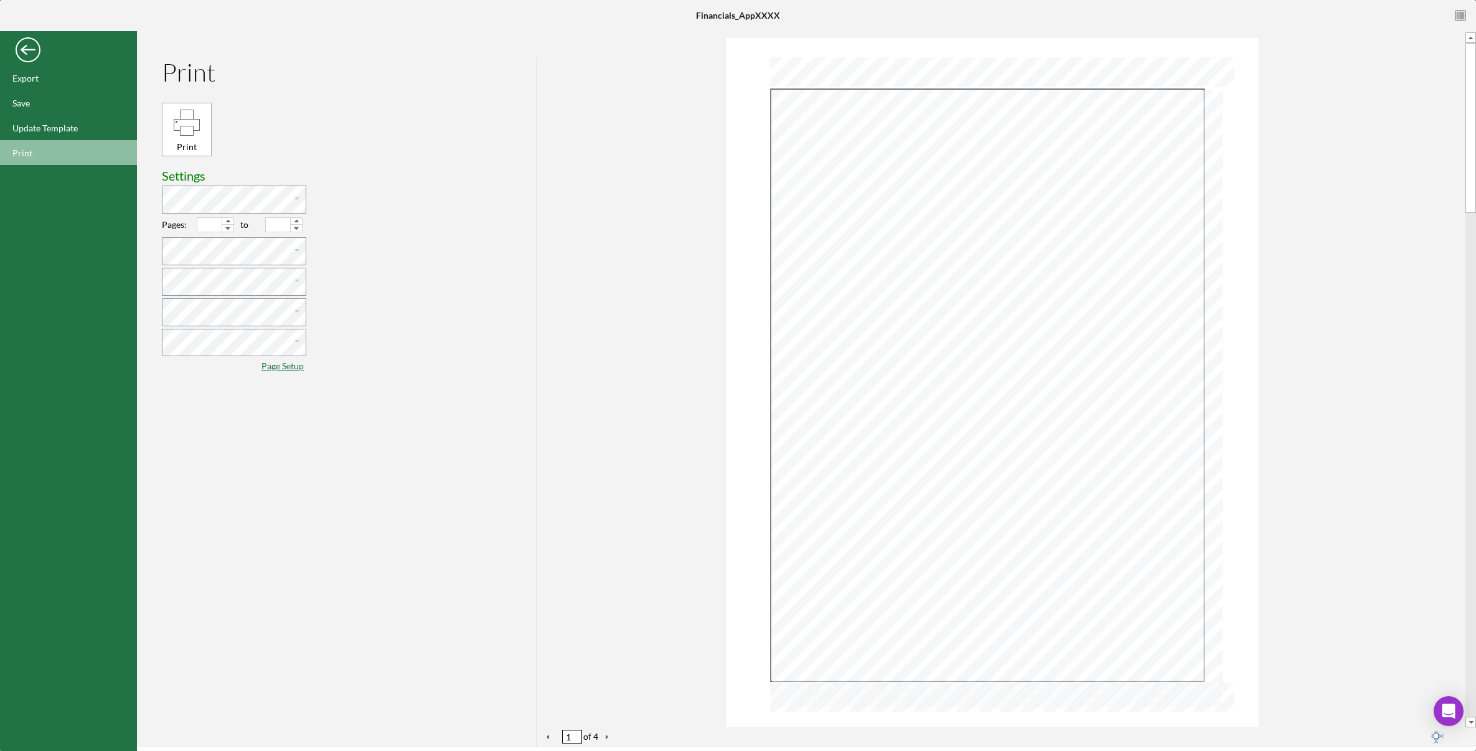
click at [25, 52] on div "Back" at bounding box center [28, 46] width 25 height 25
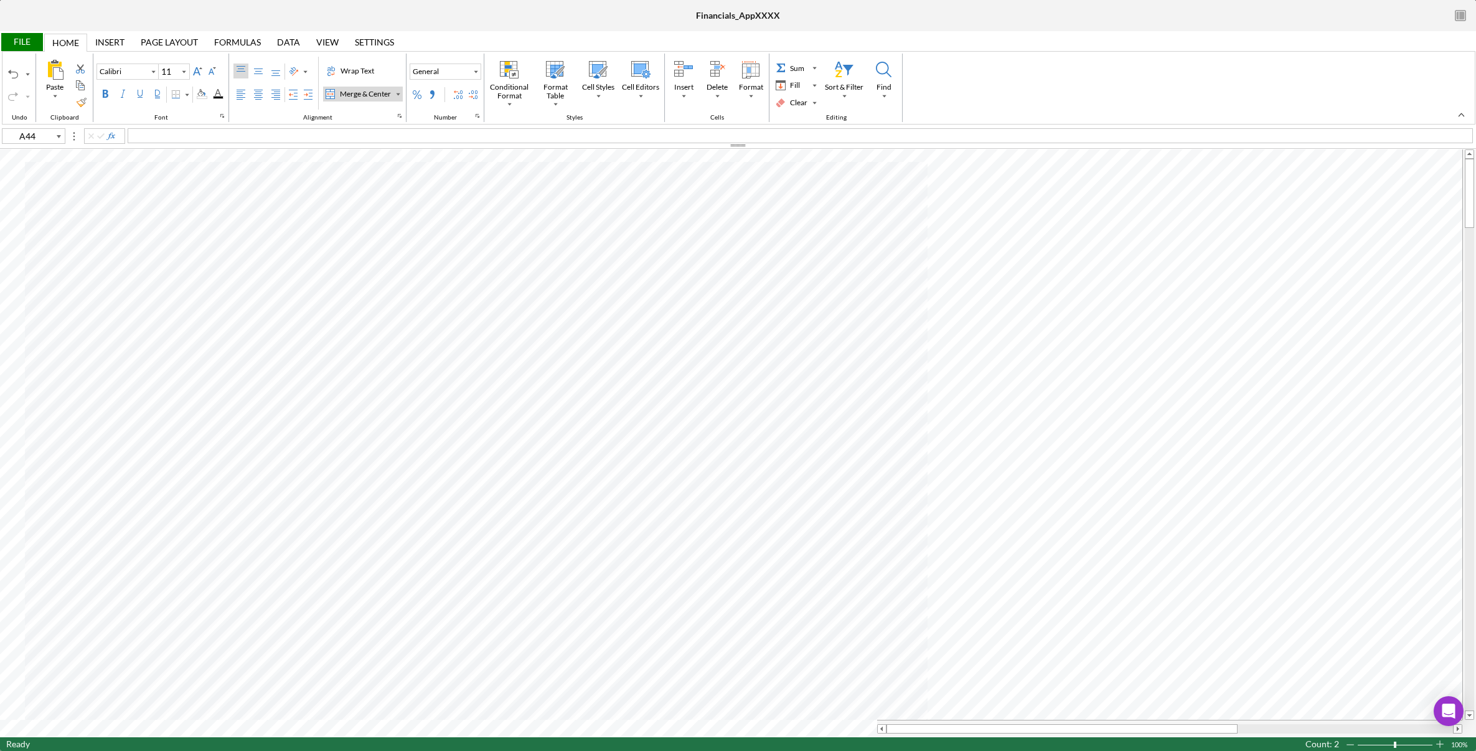
click at [74, 45] on div "Home" at bounding box center [65, 43] width 27 height 10
type input "A1"
click at [174, 73] on input "11" at bounding box center [168, 71] width 19 height 15
drag, startPoint x: 174, startPoint y: 73, endPoint x: 165, endPoint y: 71, distance: 9.7
click at [165, 71] on input "11" at bounding box center [168, 71] width 19 height 15
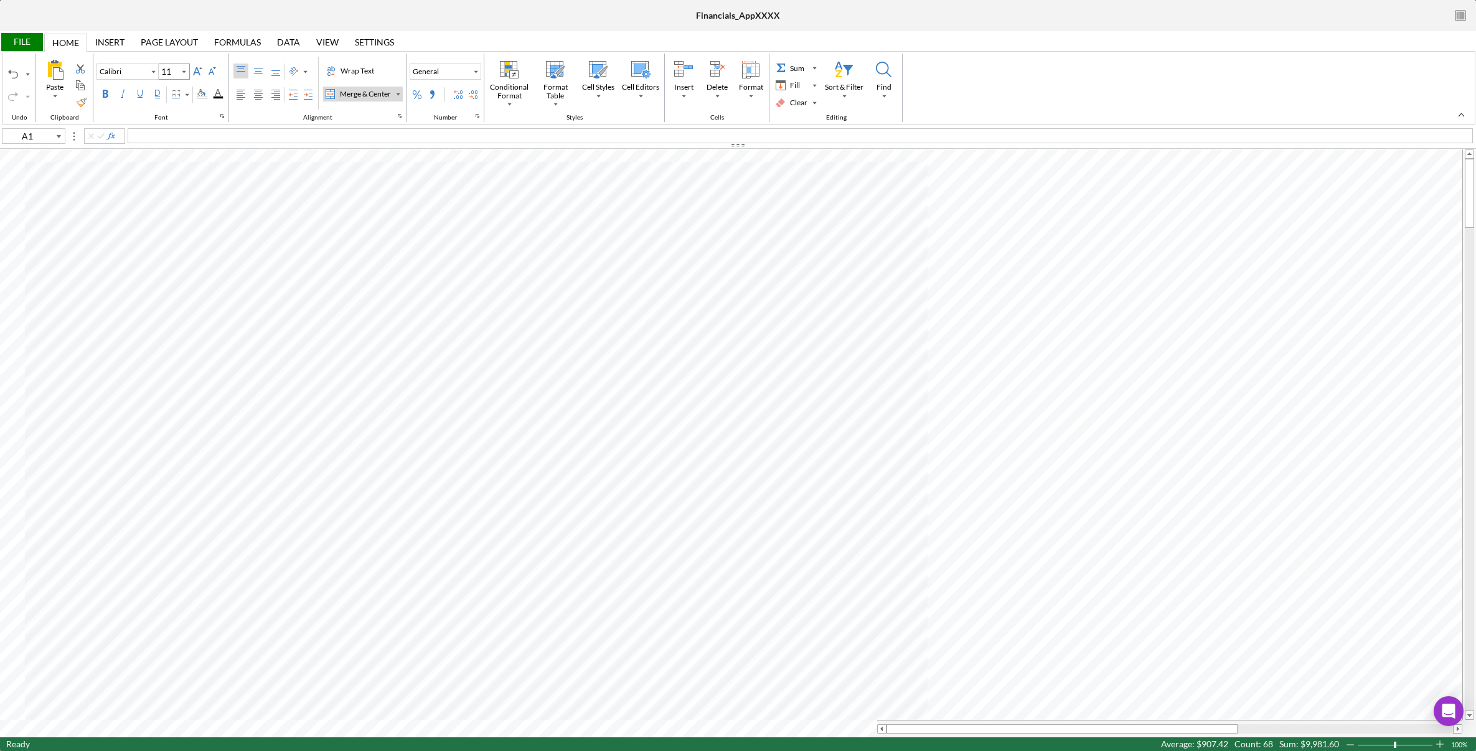
click at [172, 71] on input "11" at bounding box center [168, 71] width 19 height 15
type input "10"
click at [21, 40] on div "File" at bounding box center [21, 42] width 43 height 18
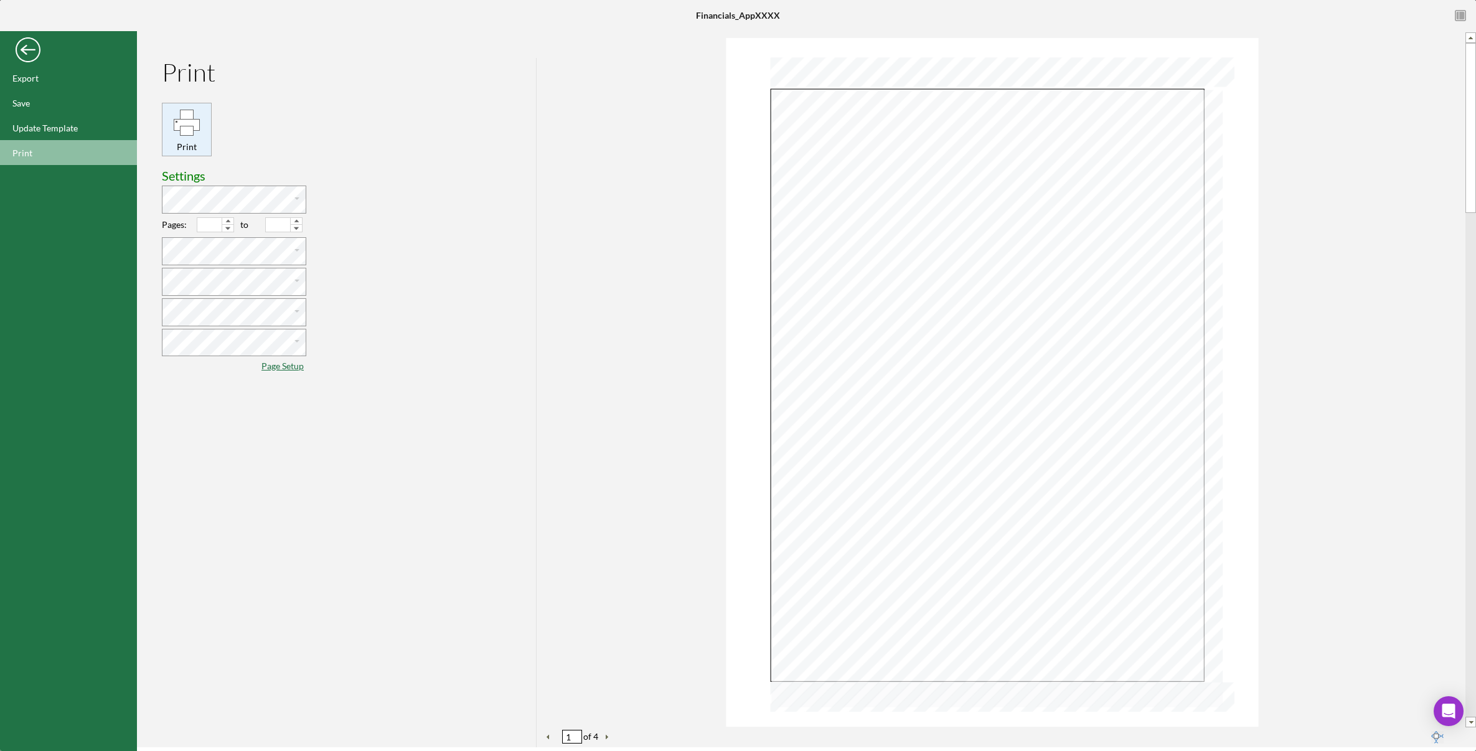
click at [187, 131] on div "Print" at bounding box center [186, 122] width 29 height 29
click at [26, 49] on div "Back" at bounding box center [28, 46] width 25 height 25
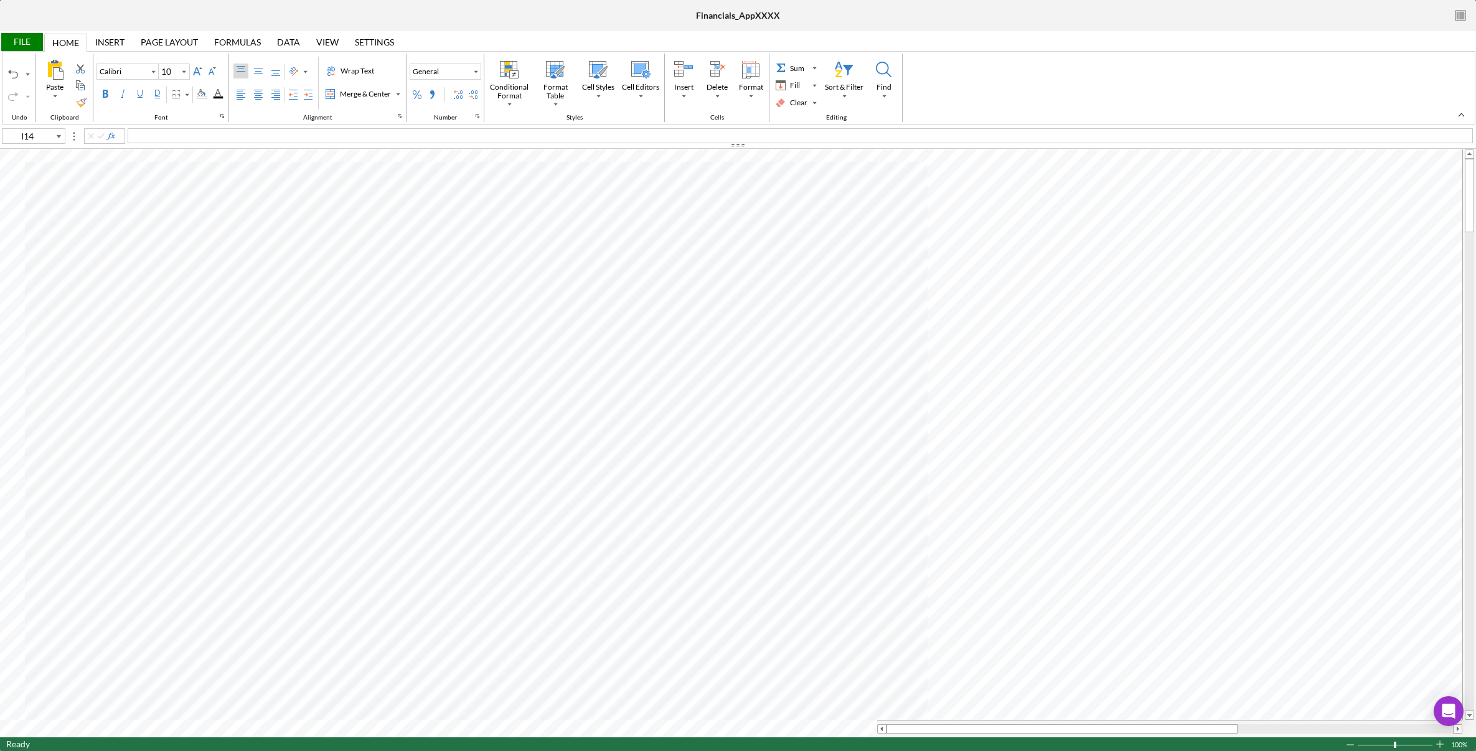
click at [167, 40] on div "Page Layout" at bounding box center [169, 42] width 57 height 10
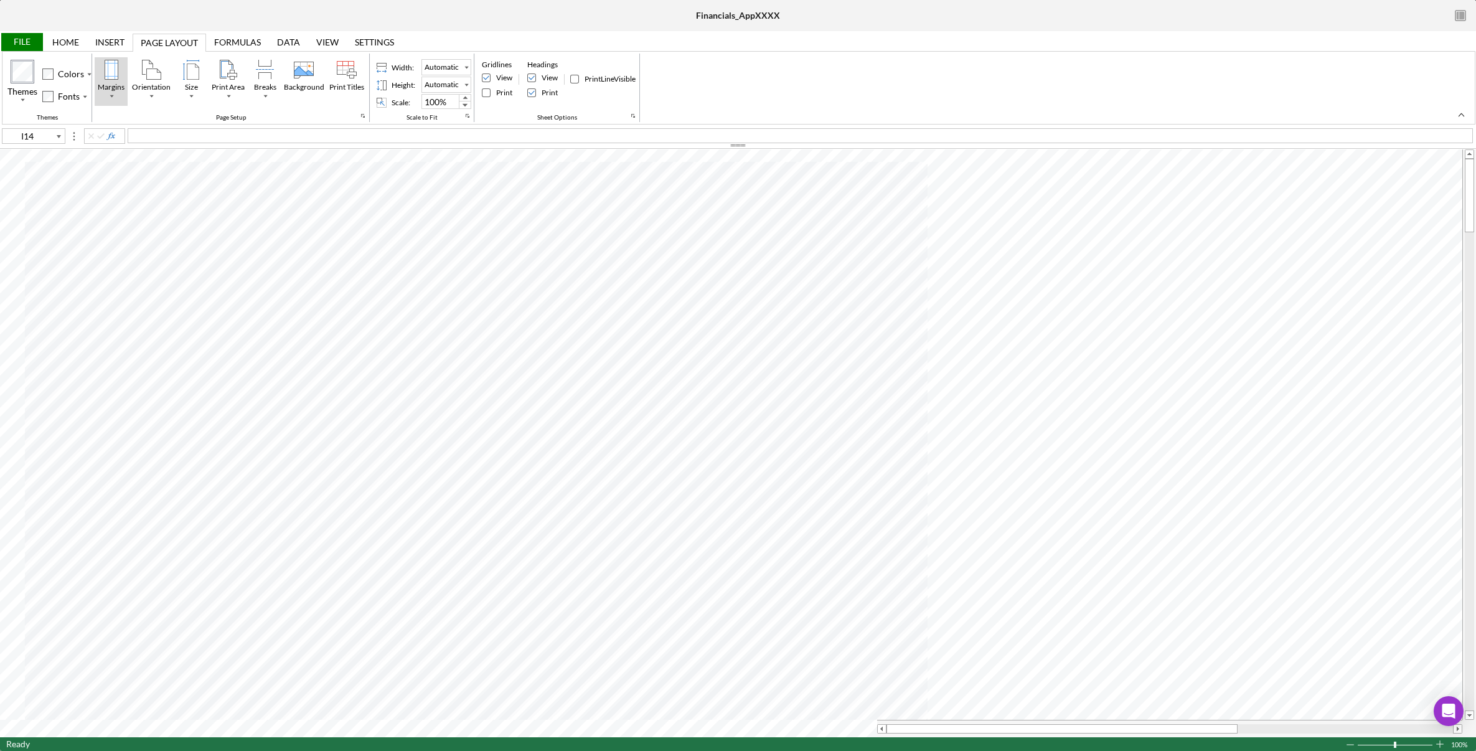
click at [115, 72] on div "Margins" at bounding box center [111, 70] width 20 height 20
click at [60, 40] on div "Home" at bounding box center [65, 42] width 27 height 10
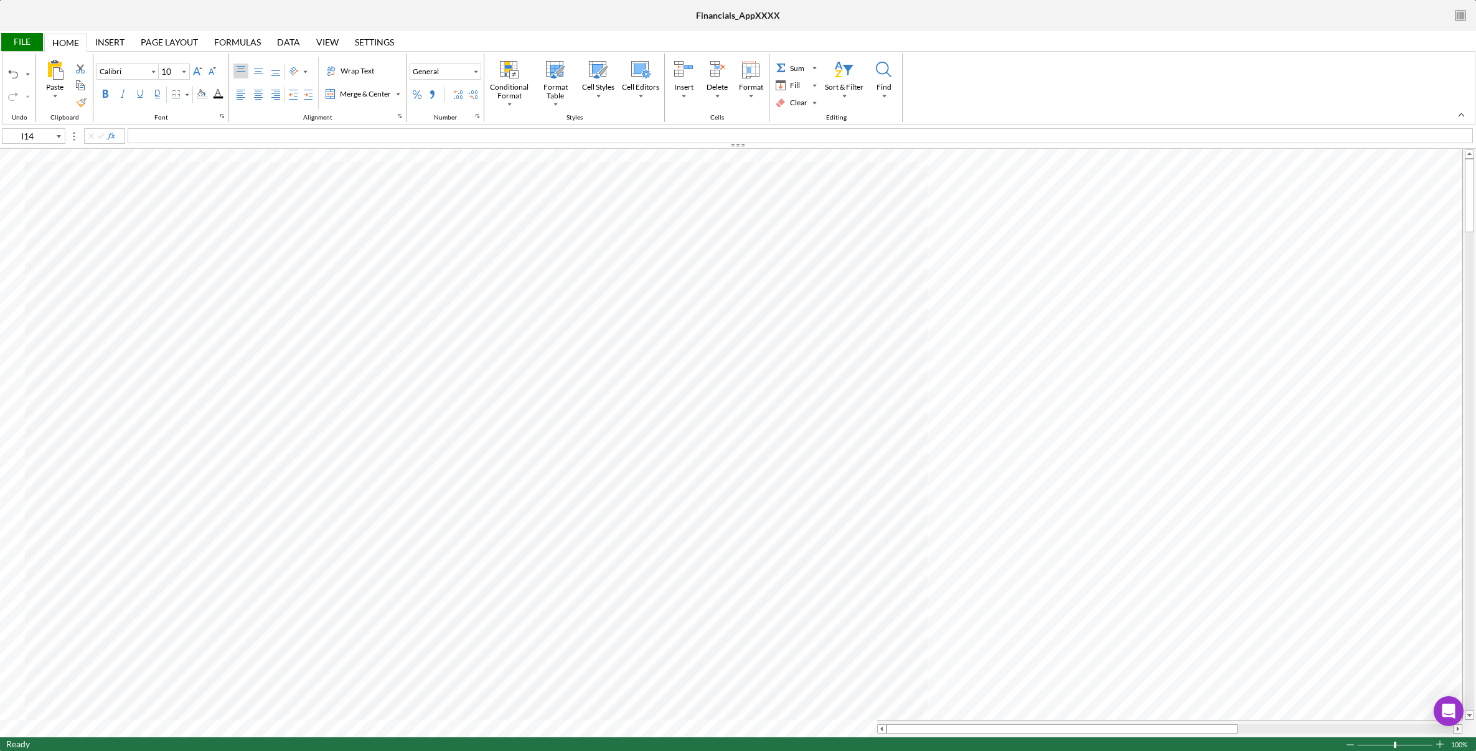
click at [34, 41] on div "File" at bounding box center [21, 42] width 43 height 18
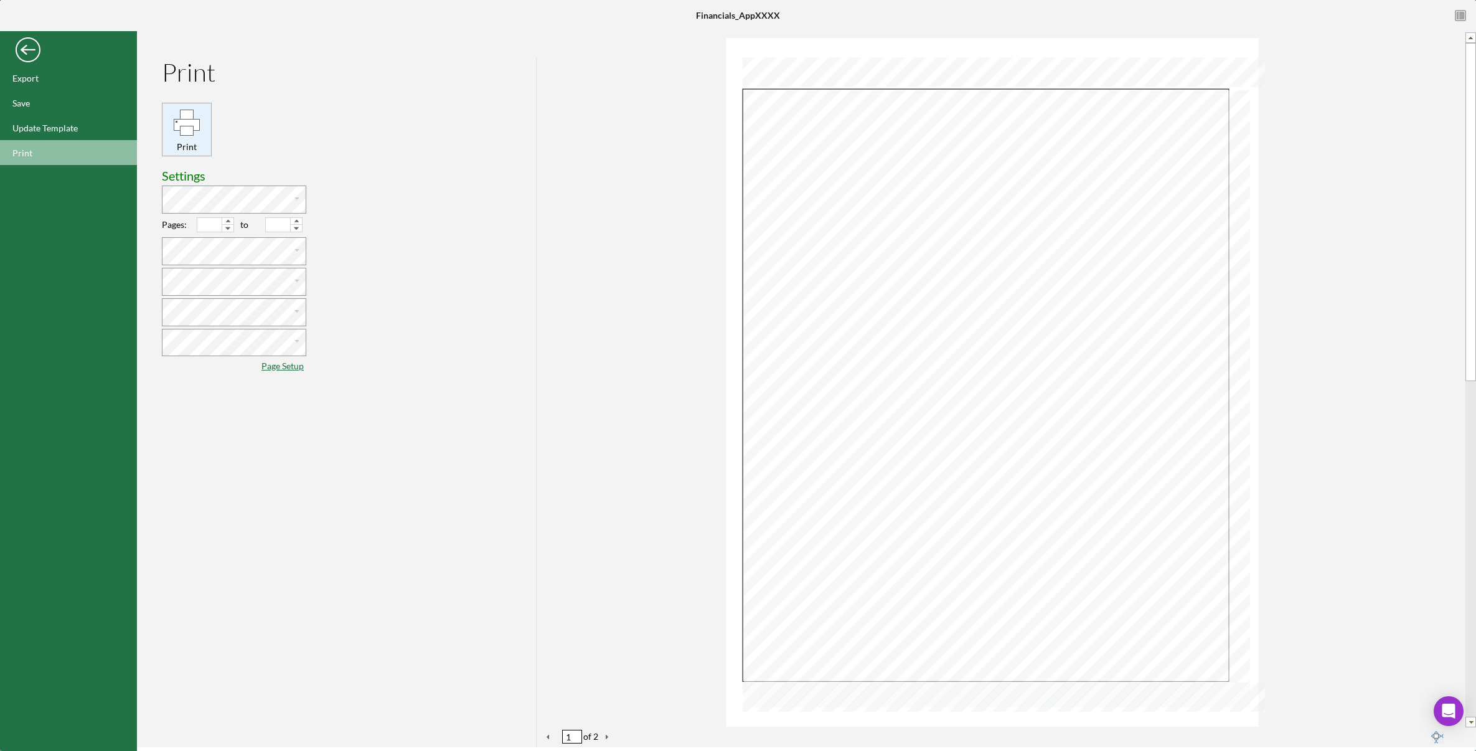
click at [187, 143] on div "Print" at bounding box center [187, 147] width 42 height 14
click at [24, 62] on div "FILE" at bounding box center [68, 49] width 137 height 31
click at [29, 50] on div "Back" at bounding box center [28, 46] width 25 height 25
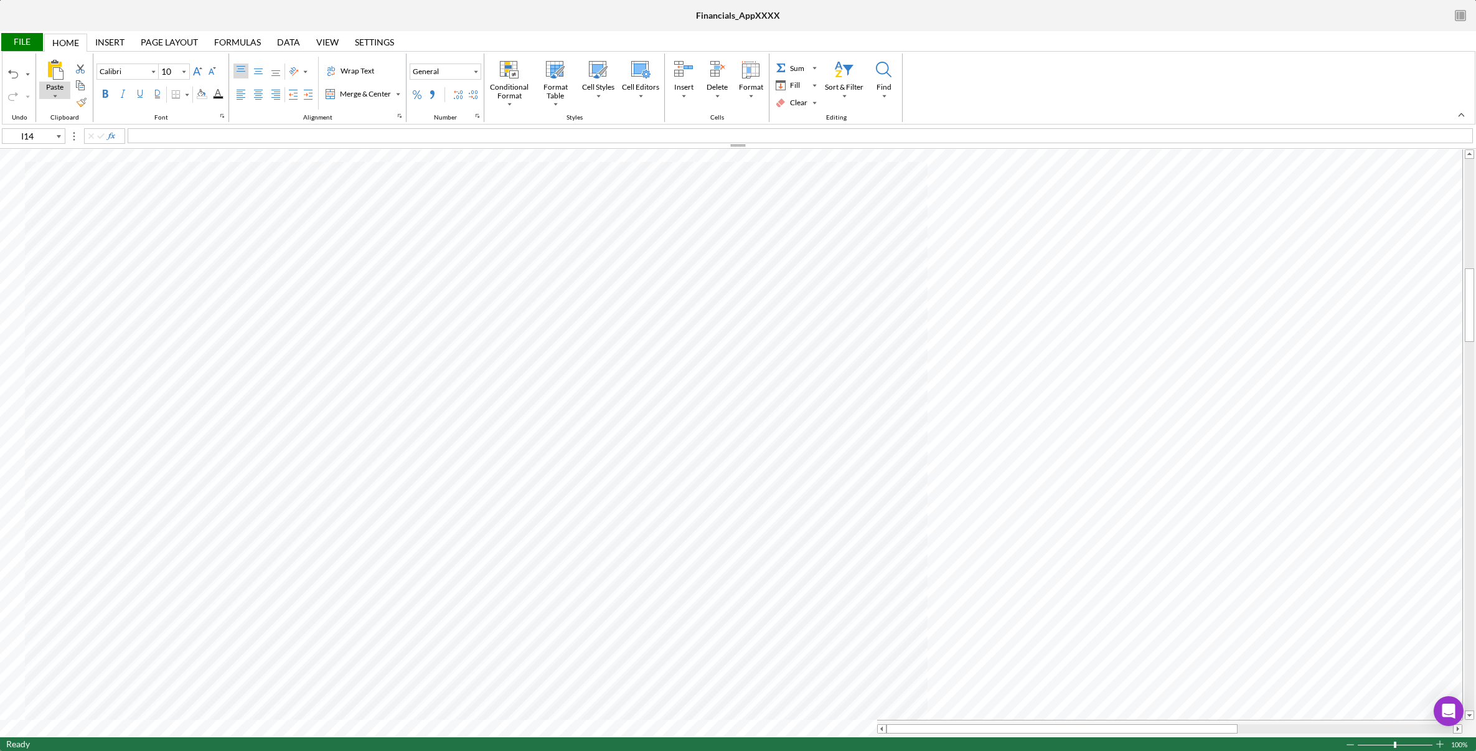
type input "D54"
type input "Arial"
click at [16, 74] on div "Undo" at bounding box center [13, 74] width 10 height 10
type input "D57"
type input "Calibri"
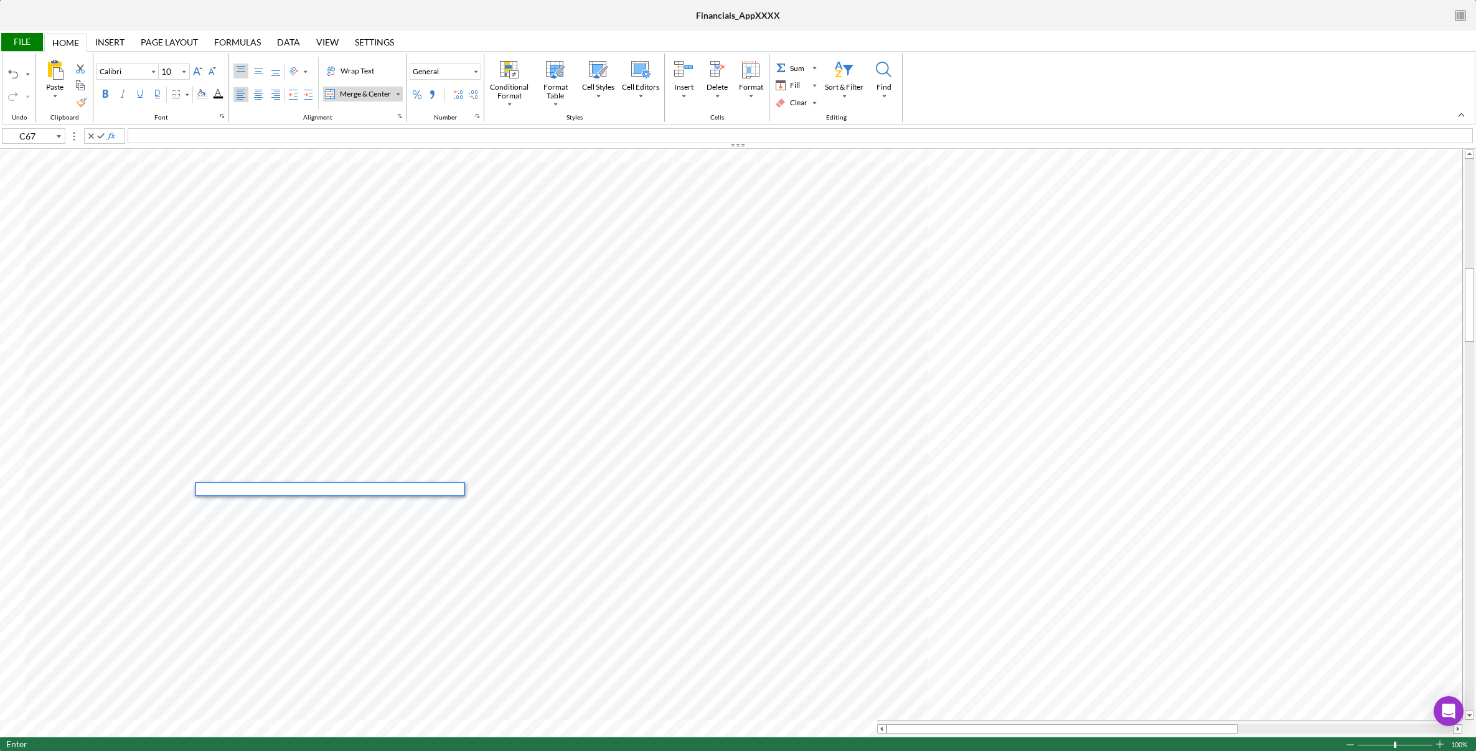
type input "C57"
click at [22, 44] on div "File" at bounding box center [21, 42] width 43 height 18
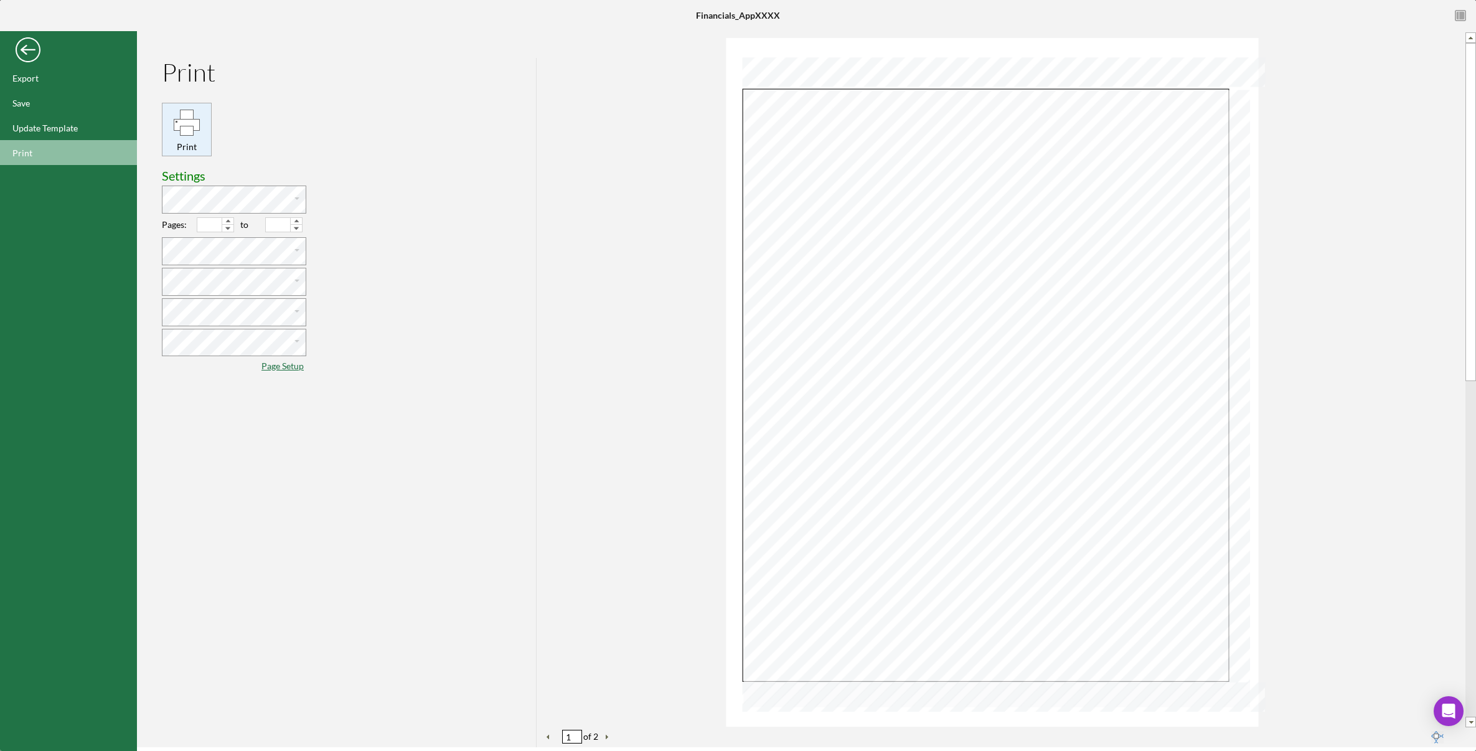
click at [172, 133] on div "Print" at bounding box center [186, 129] width 49 height 49
type input "2"
click at [26, 51] on div "Back" at bounding box center [28, 46] width 25 height 25
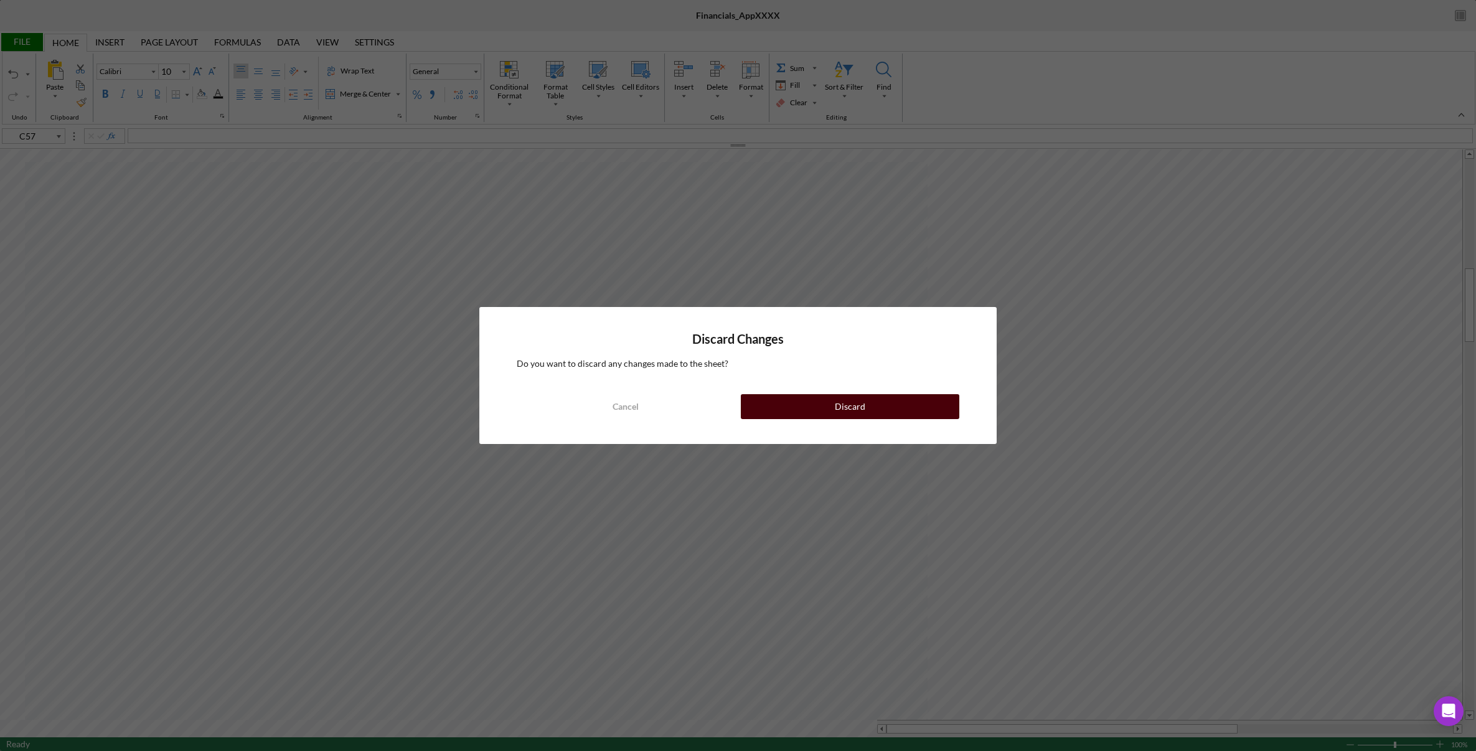
click at [870, 403] on button "Discard" at bounding box center [850, 406] width 219 height 25
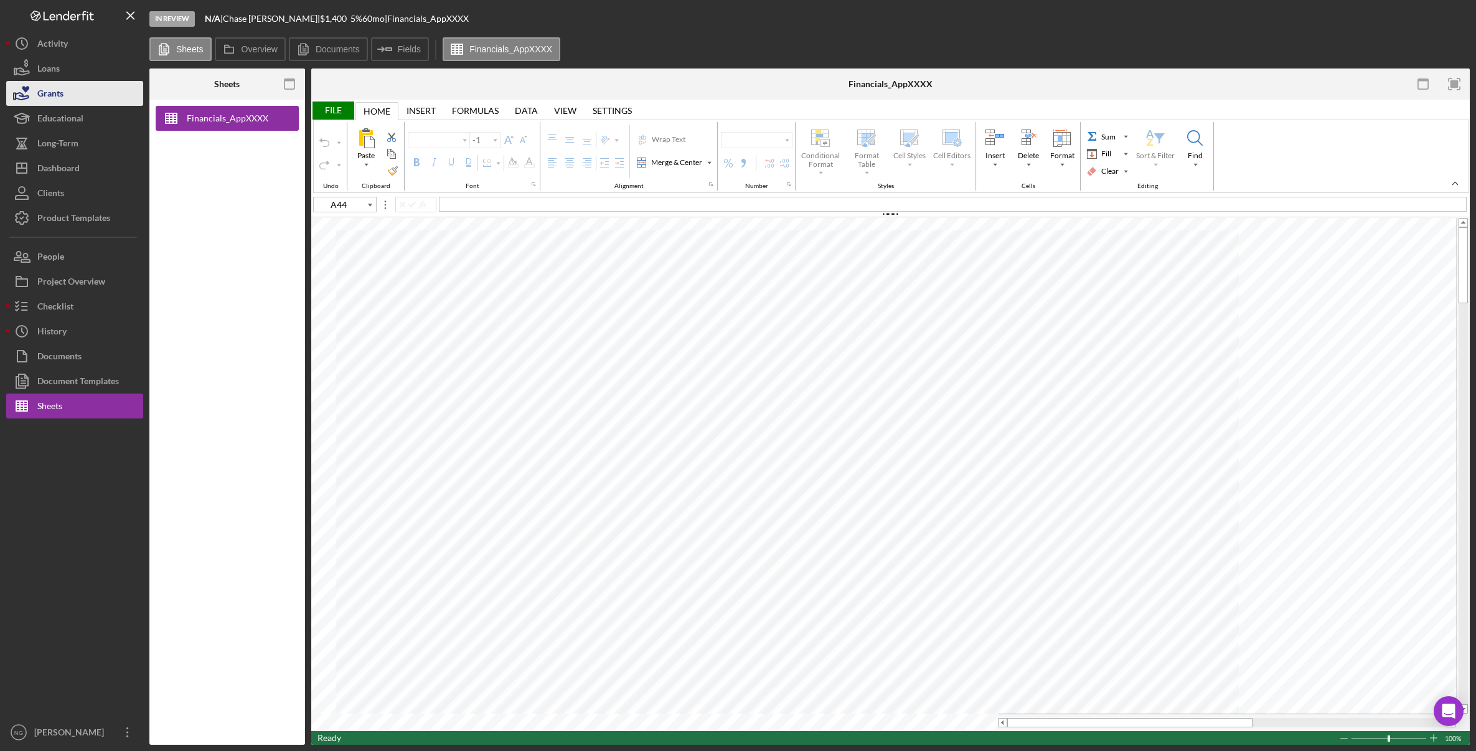
type input "Calibri"
type input "11"
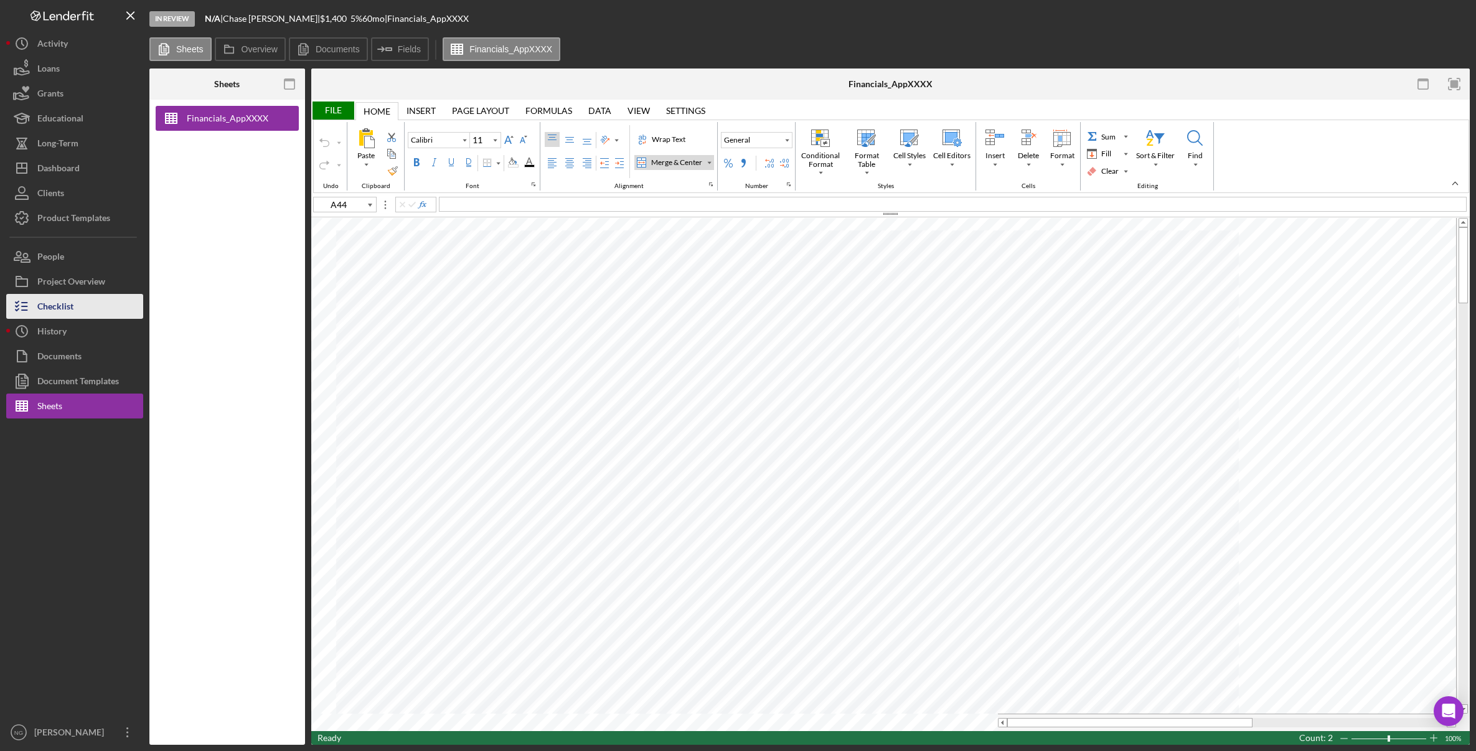
click at [69, 312] on div "Checklist" at bounding box center [55, 308] width 36 height 28
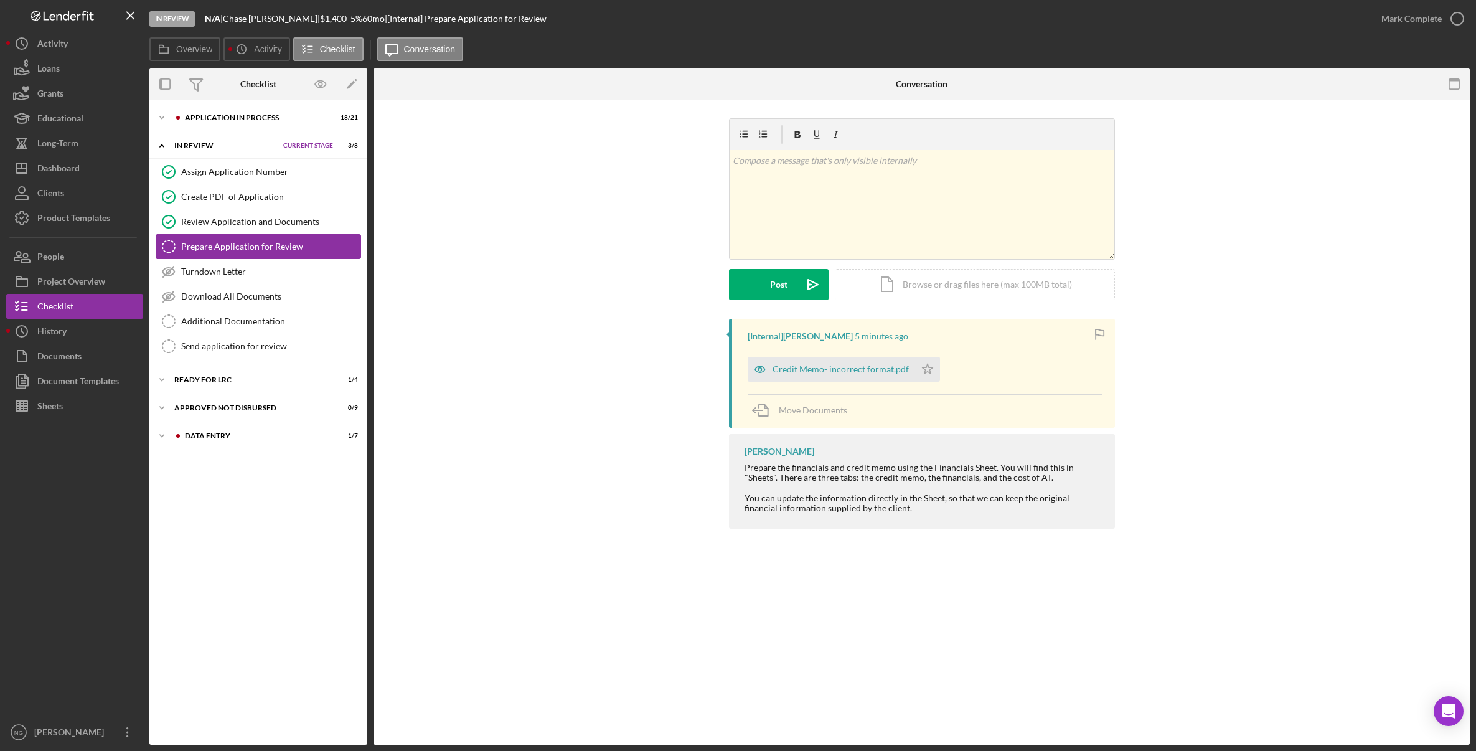
click at [231, 245] on div "Prepare Application for Review" at bounding box center [270, 247] width 179 height 10
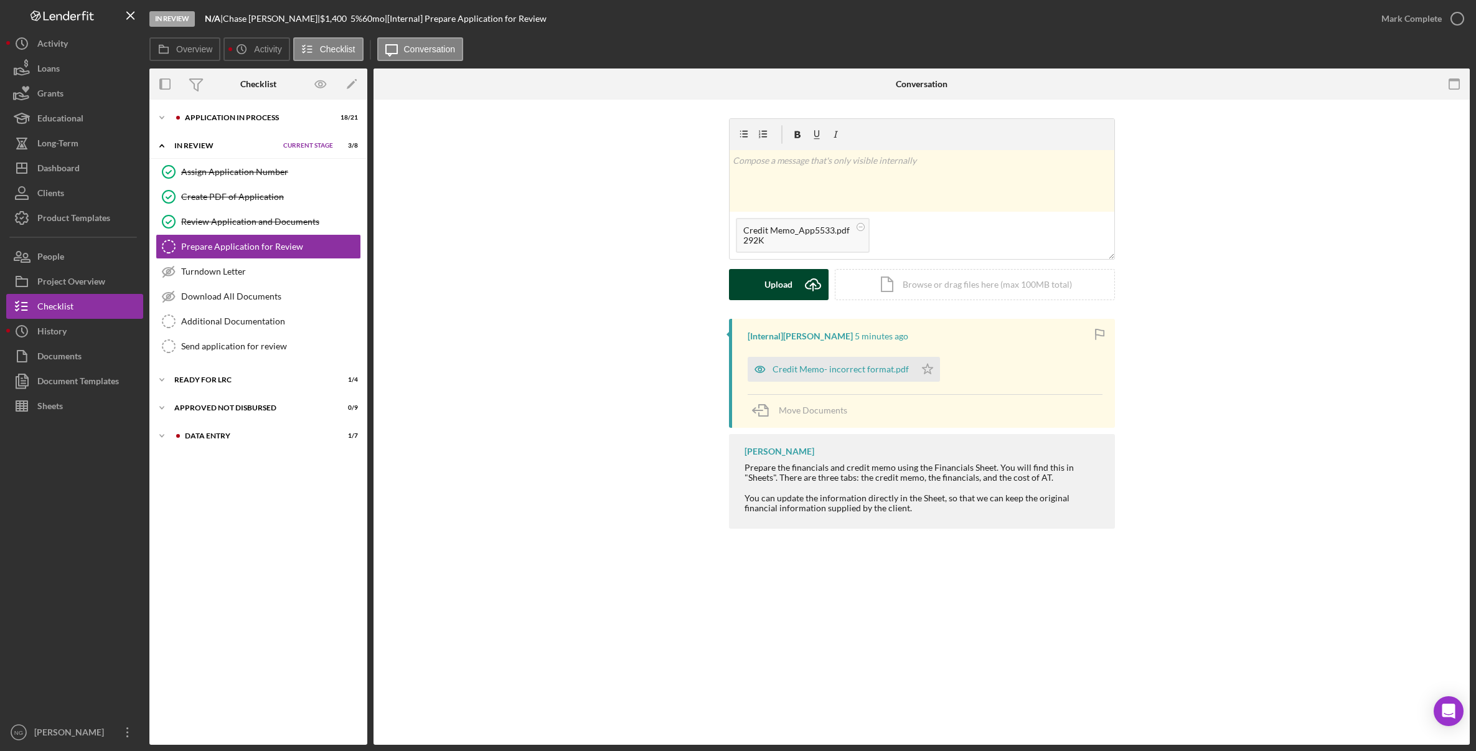
click at [794, 293] on button "Upload Icon/Upload" at bounding box center [779, 284] width 100 height 31
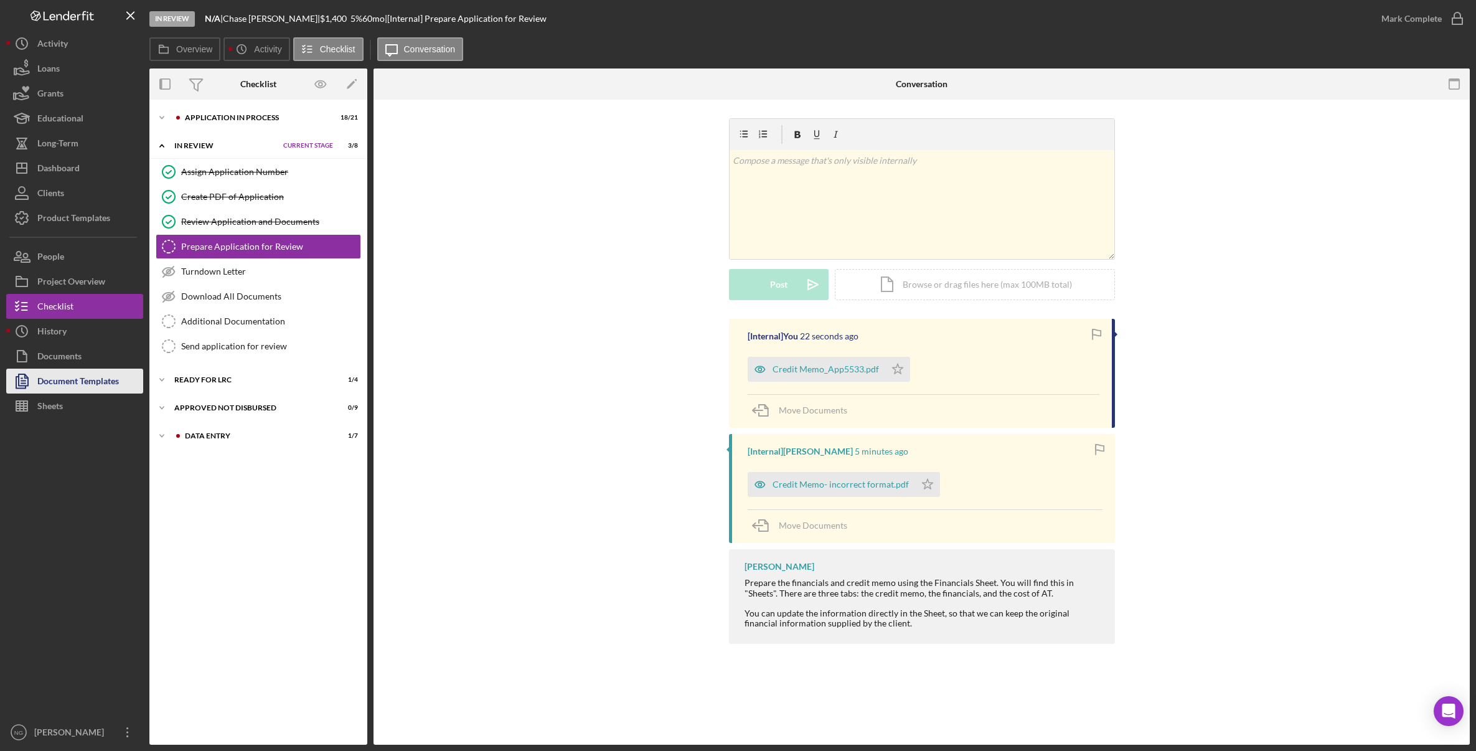
click at [59, 379] on div "Document Templates" at bounding box center [78, 383] width 82 height 28
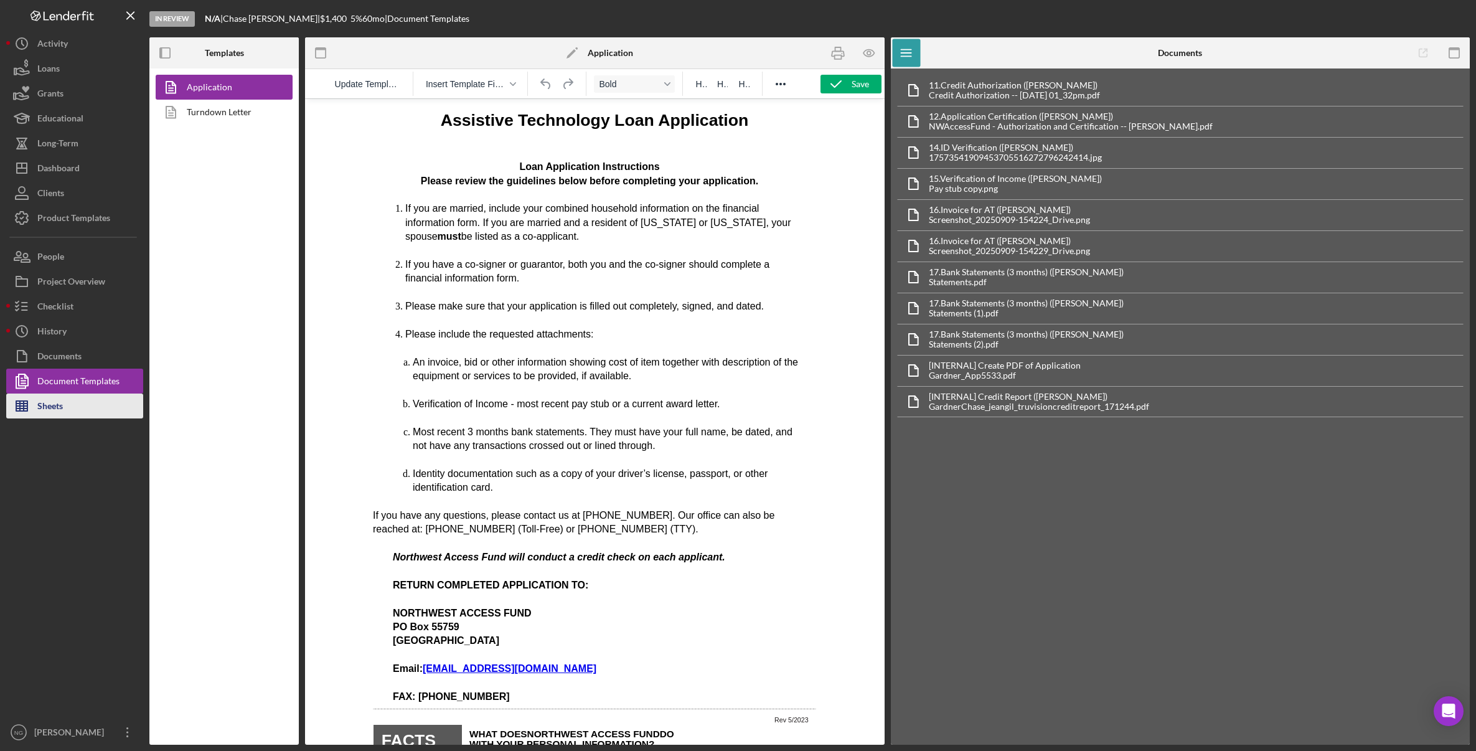
click at [86, 411] on button "Sheets" at bounding box center [74, 405] width 137 height 25
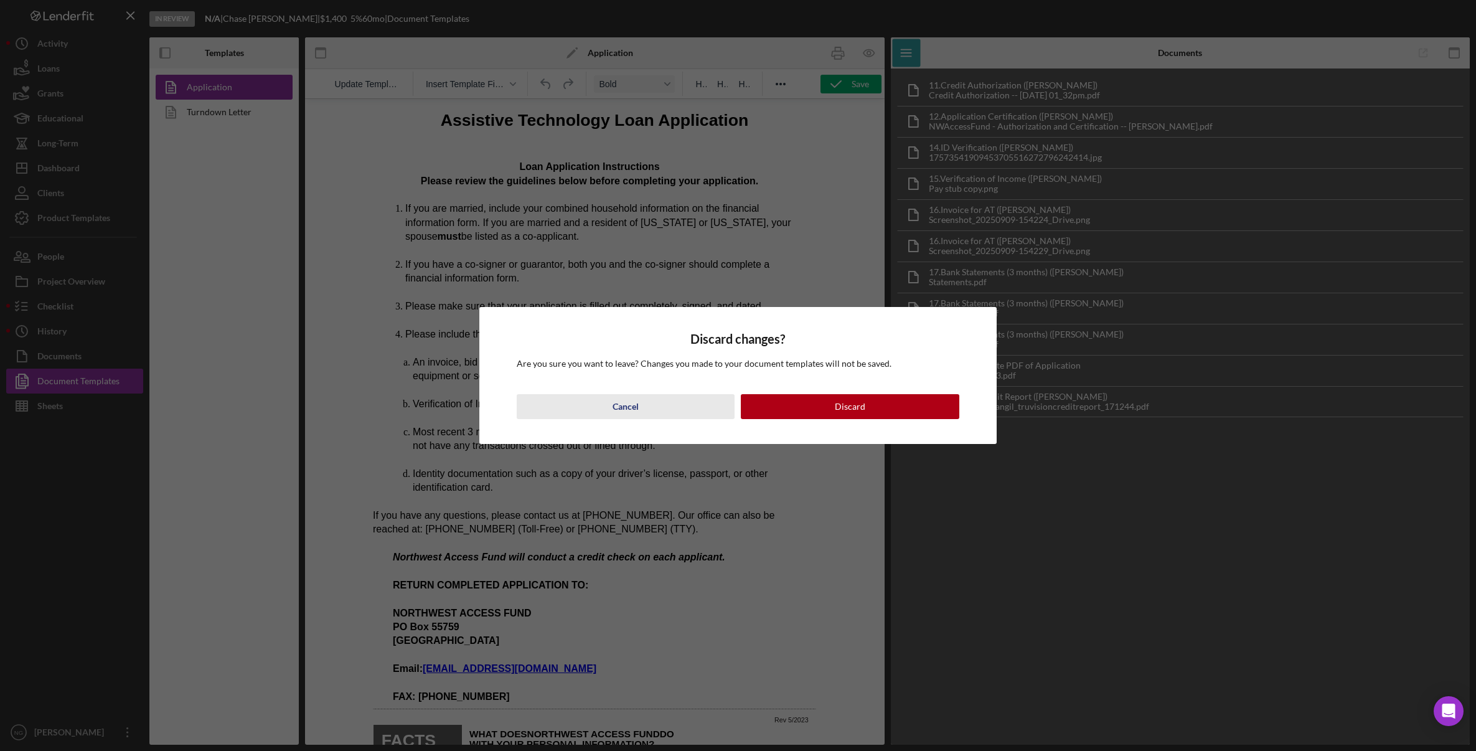
click at [638, 400] on div "Cancel" at bounding box center [626, 406] width 26 height 25
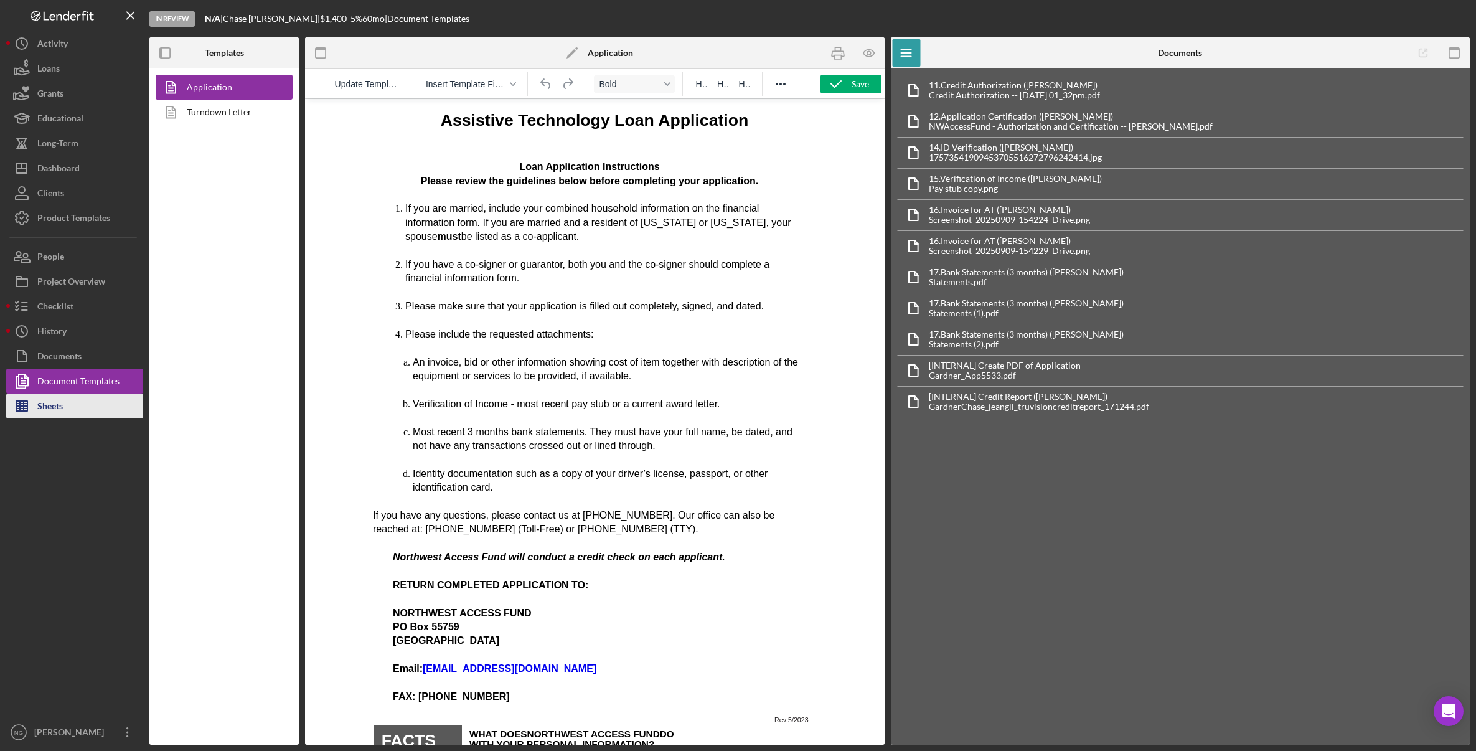
click at [82, 402] on button "Sheets" at bounding box center [74, 405] width 137 height 25
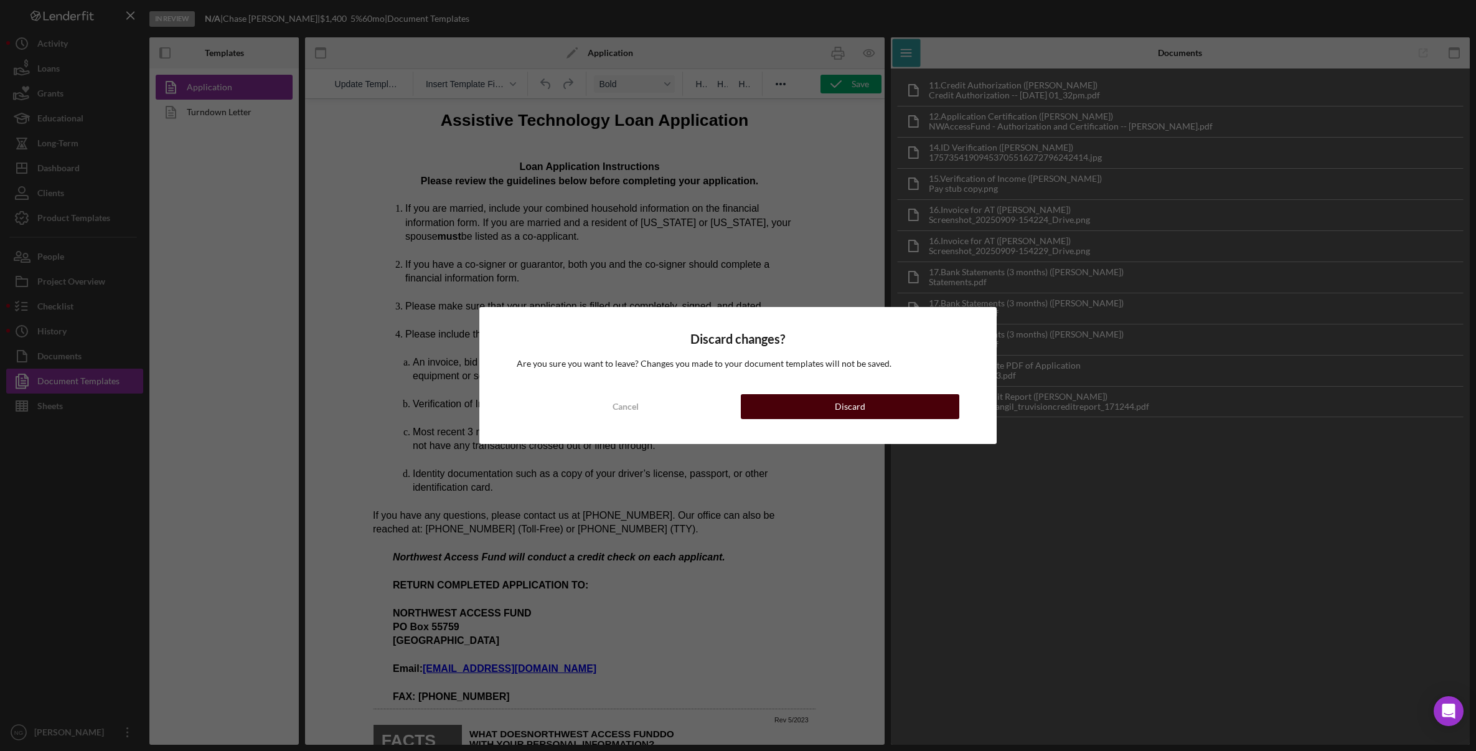
click at [842, 408] on div "Discard" at bounding box center [850, 406] width 31 height 25
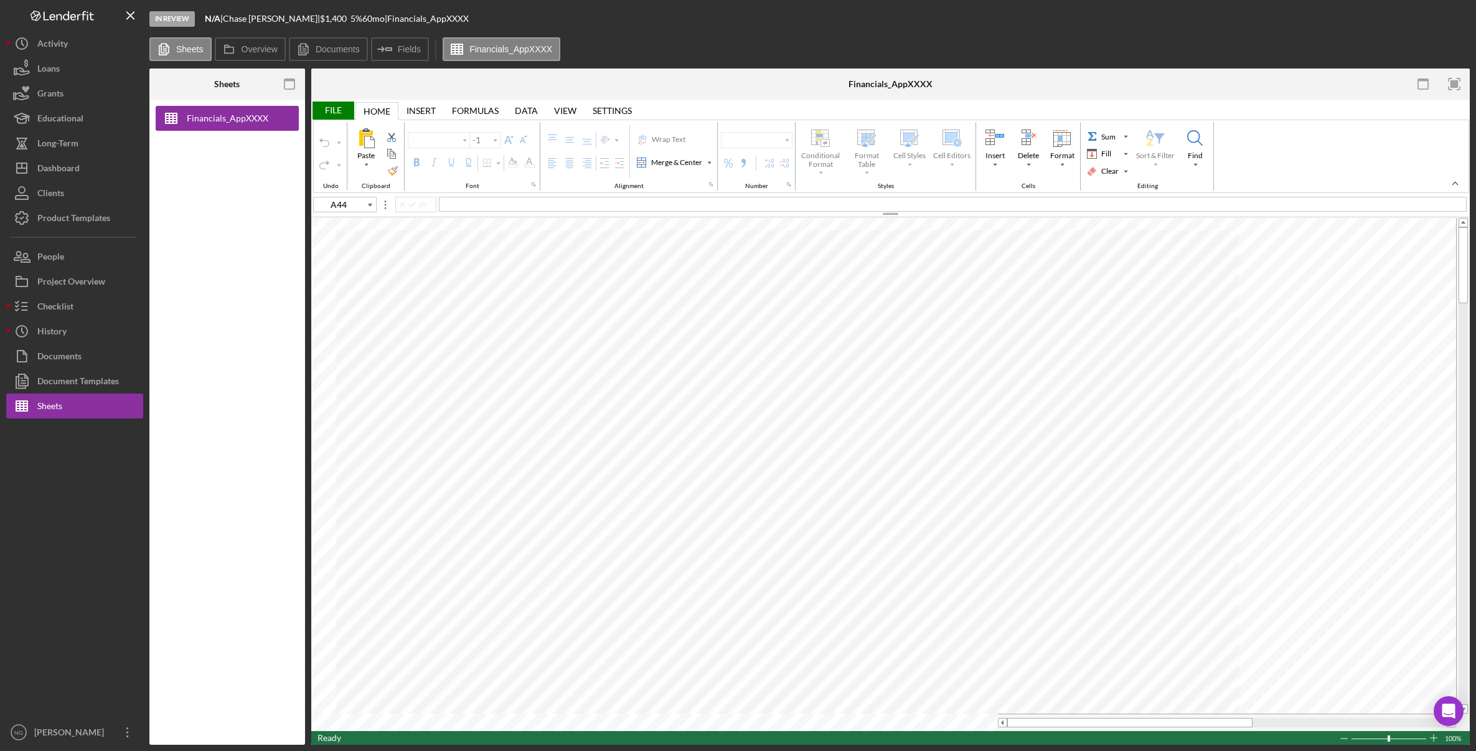
type input "Calibri"
type input "11"
type input "Arial"
click at [494, 106] on div "Page Layout" at bounding box center [480, 111] width 57 height 10
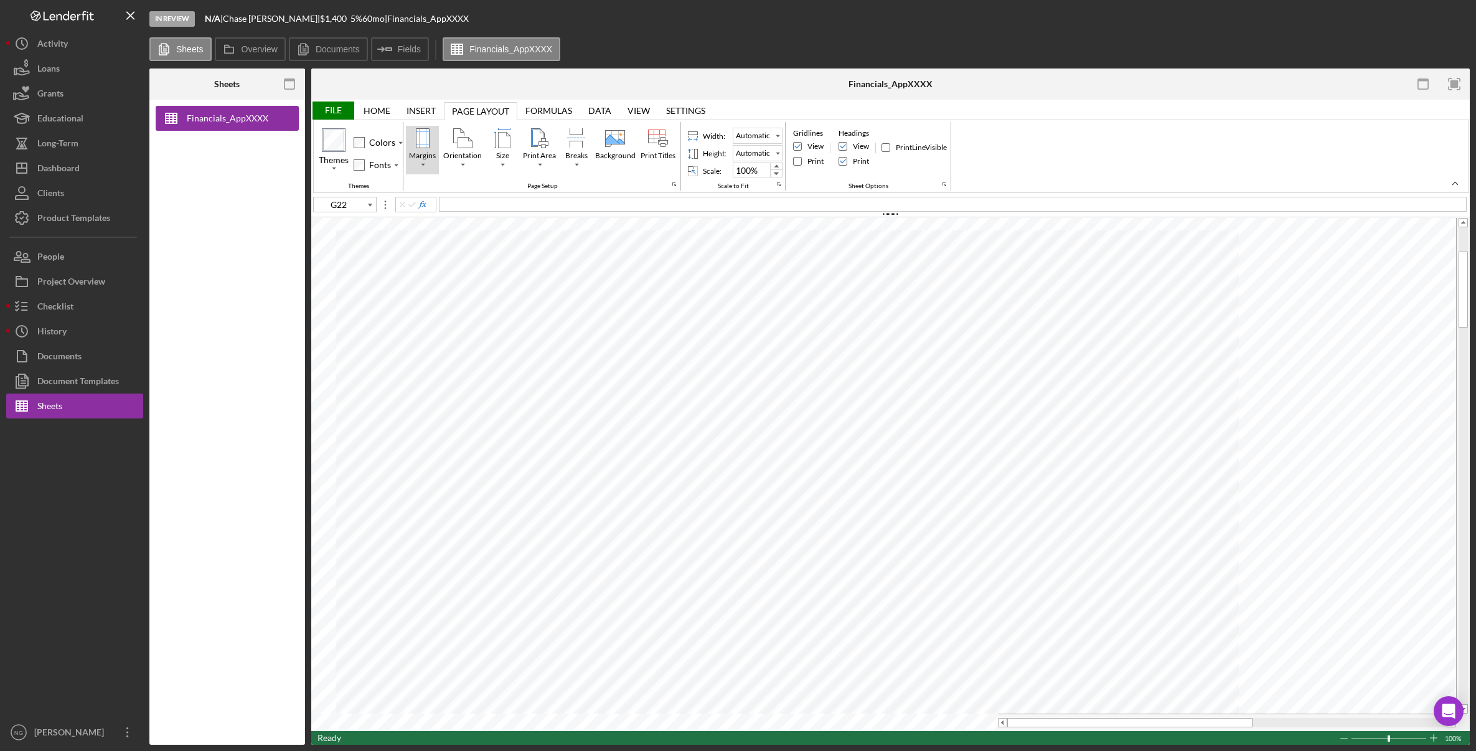
click at [432, 145] on div "Margins" at bounding box center [423, 138] width 20 height 20
type input "E23"
click at [72, 312] on div "Checklist" at bounding box center [55, 308] width 36 height 28
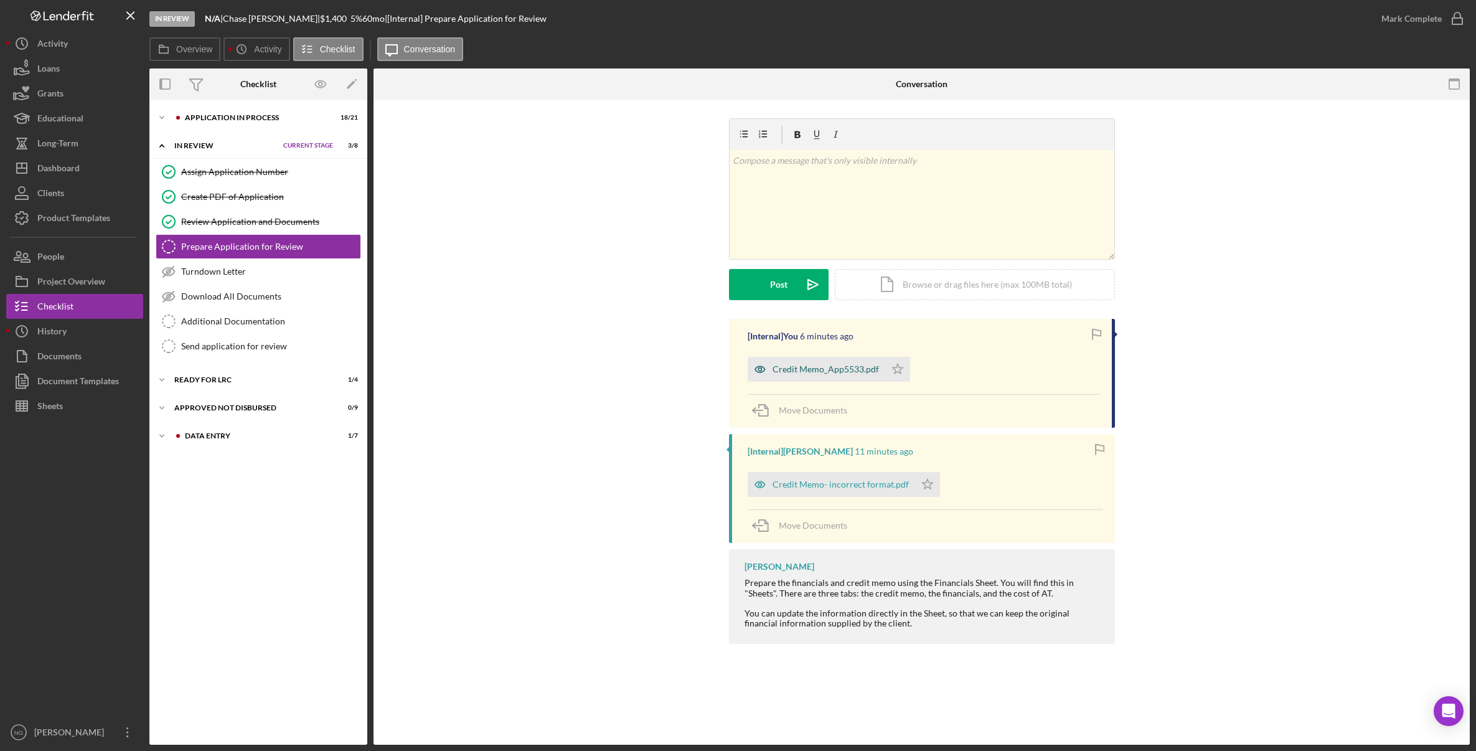
click at [836, 367] on div "Credit Memo_App5533.pdf" at bounding box center [826, 369] width 106 height 10
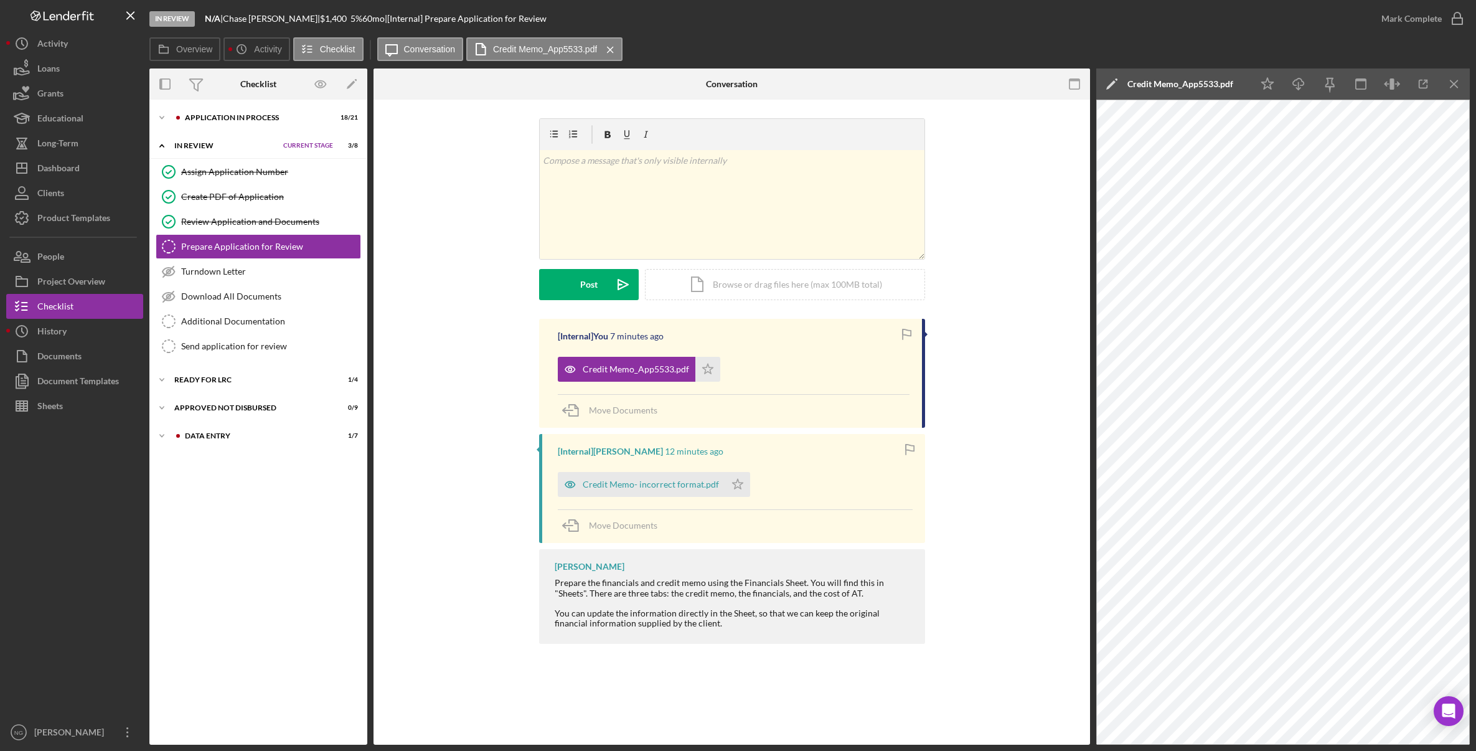
click at [488, 478] on div "[Internal] You 7 minutes ago Credit Memo_App5533.pdf Icon/Star Move Documents […" at bounding box center [731, 484] width 679 height 331
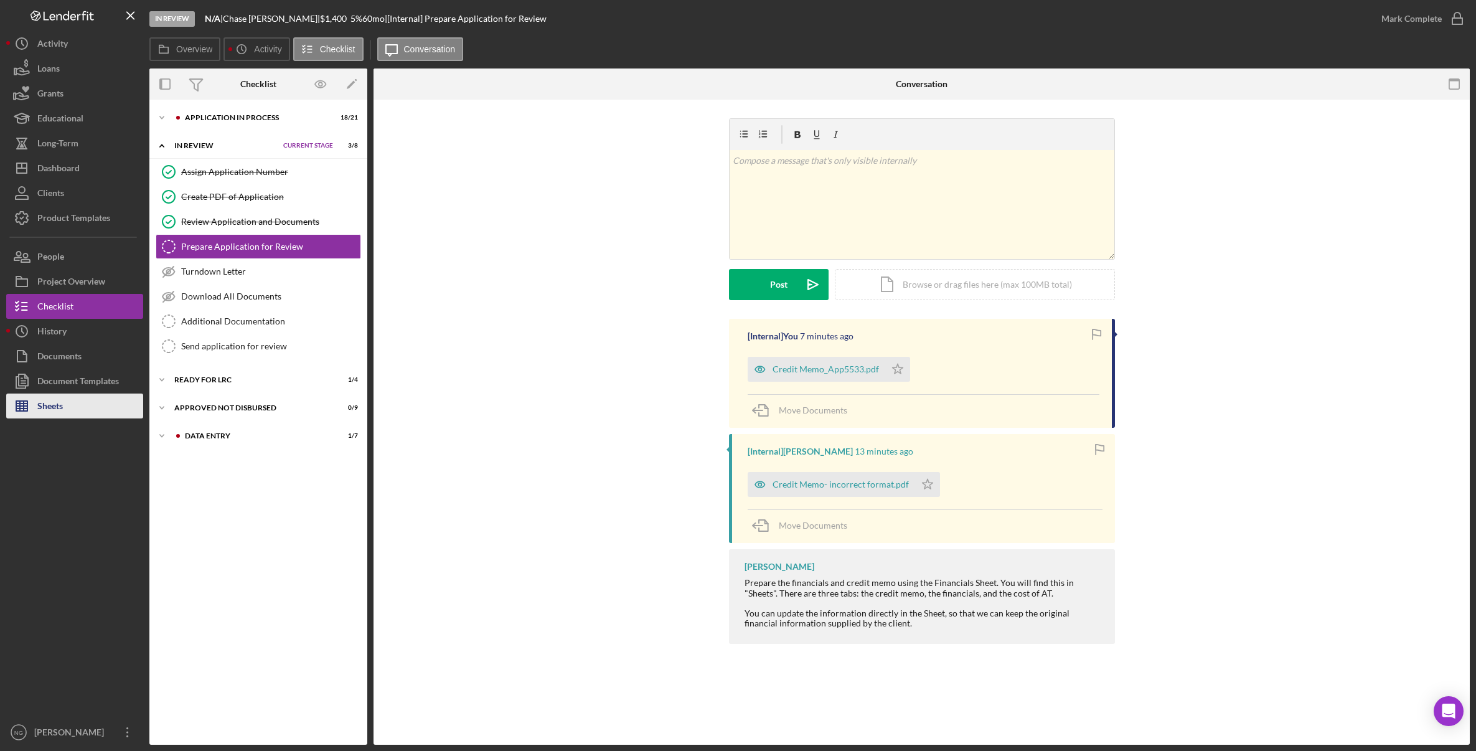
click at [45, 403] on div "Sheets" at bounding box center [50, 407] width 26 height 28
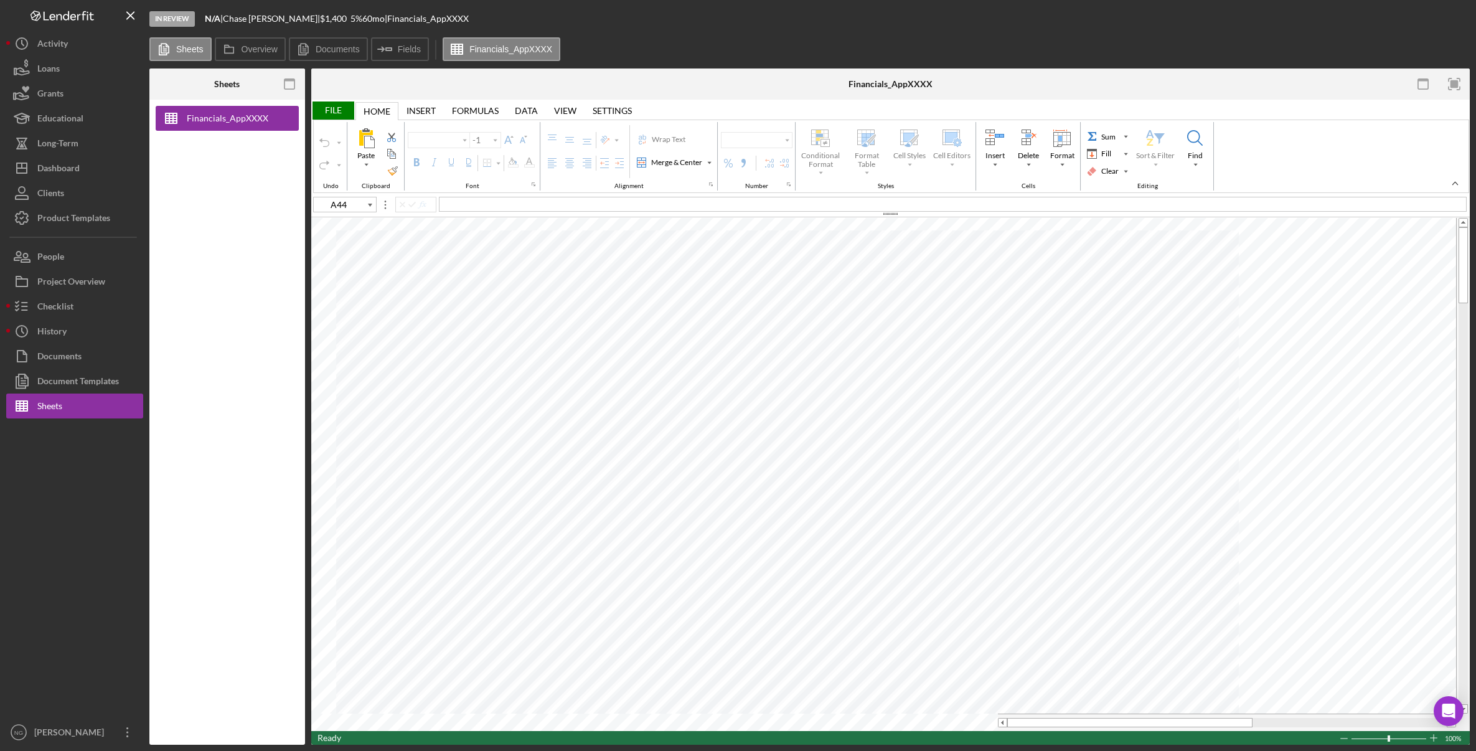
type input "Calibri"
type input "11"
type input "J37"
click at [333, 108] on div "File" at bounding box center [332, 110] width 43 height 18
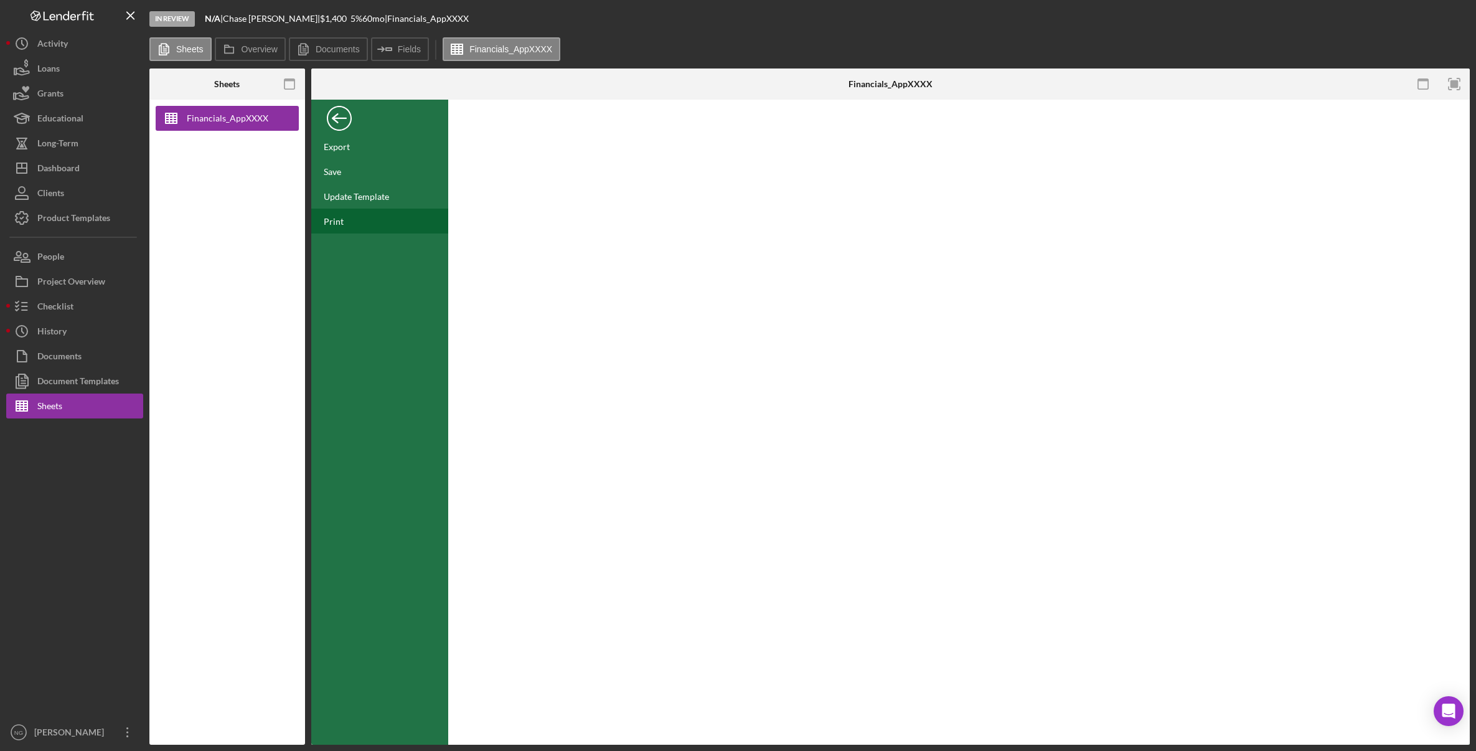
click at [346, 219] on div "Print" at bounding box center [379, 221] width 137 height 25
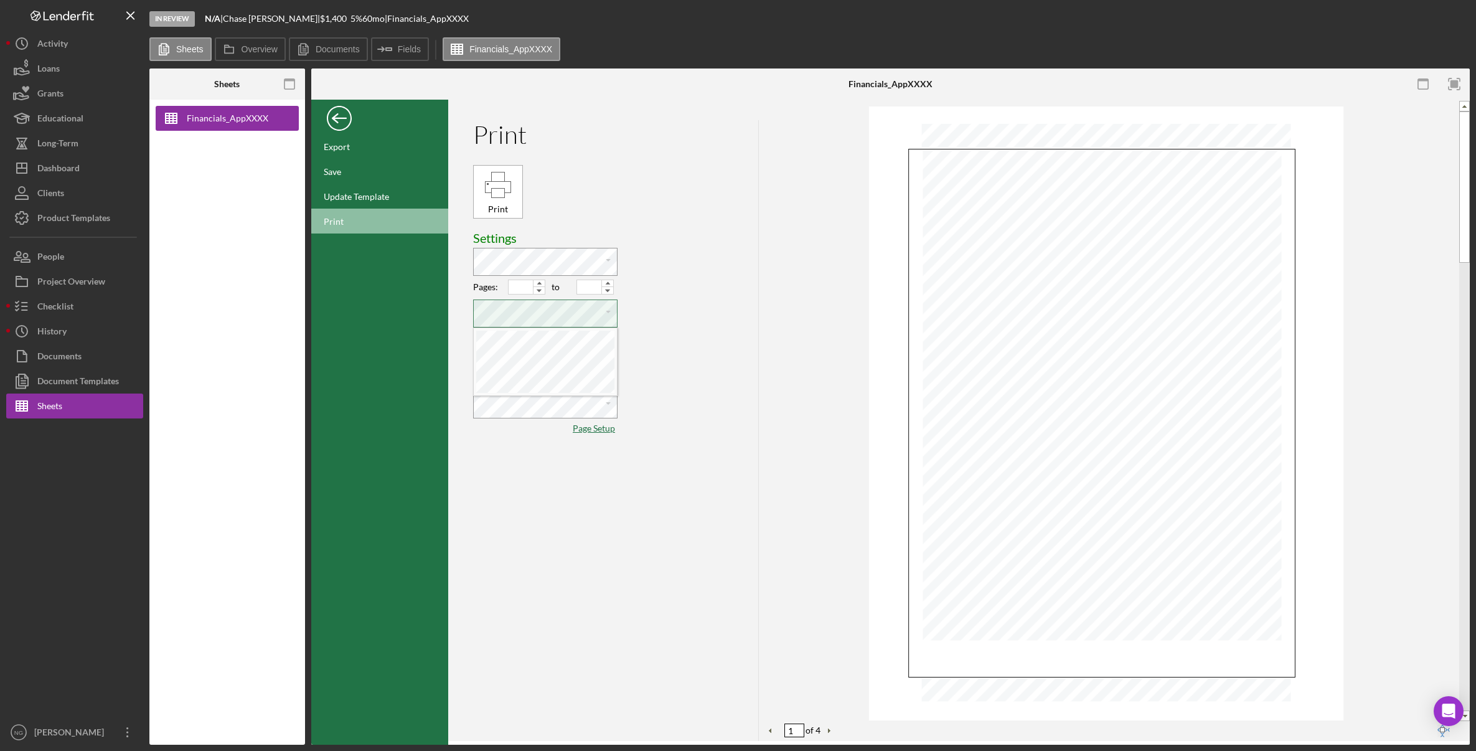
scroll to position [6, 2]
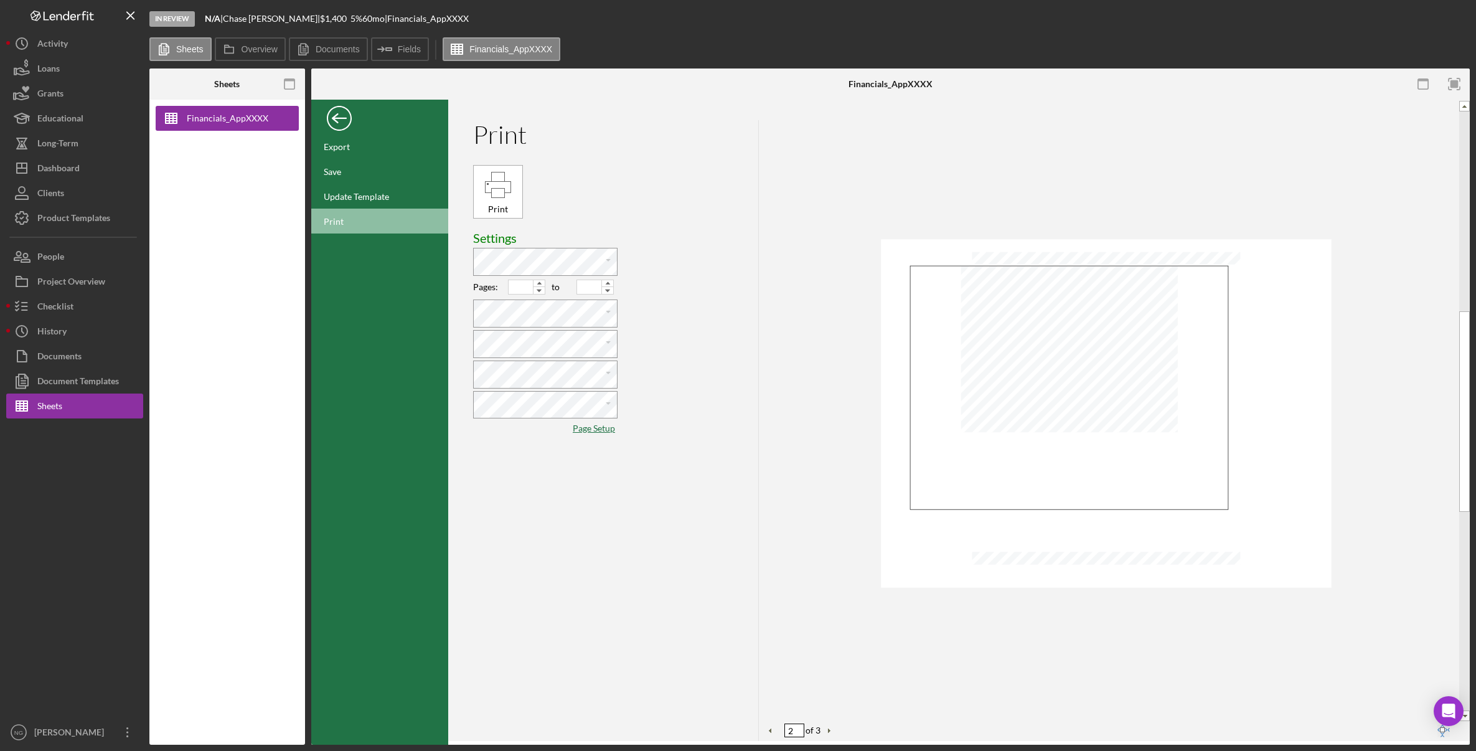
type input "3"
click at [188, 270] on div "Financials_AppXXXX" at bounding box center [227, 422] width 156 height 645
click at [346, 192] on div "Update Template" at bounding box center [356, 196] width 65 height 11
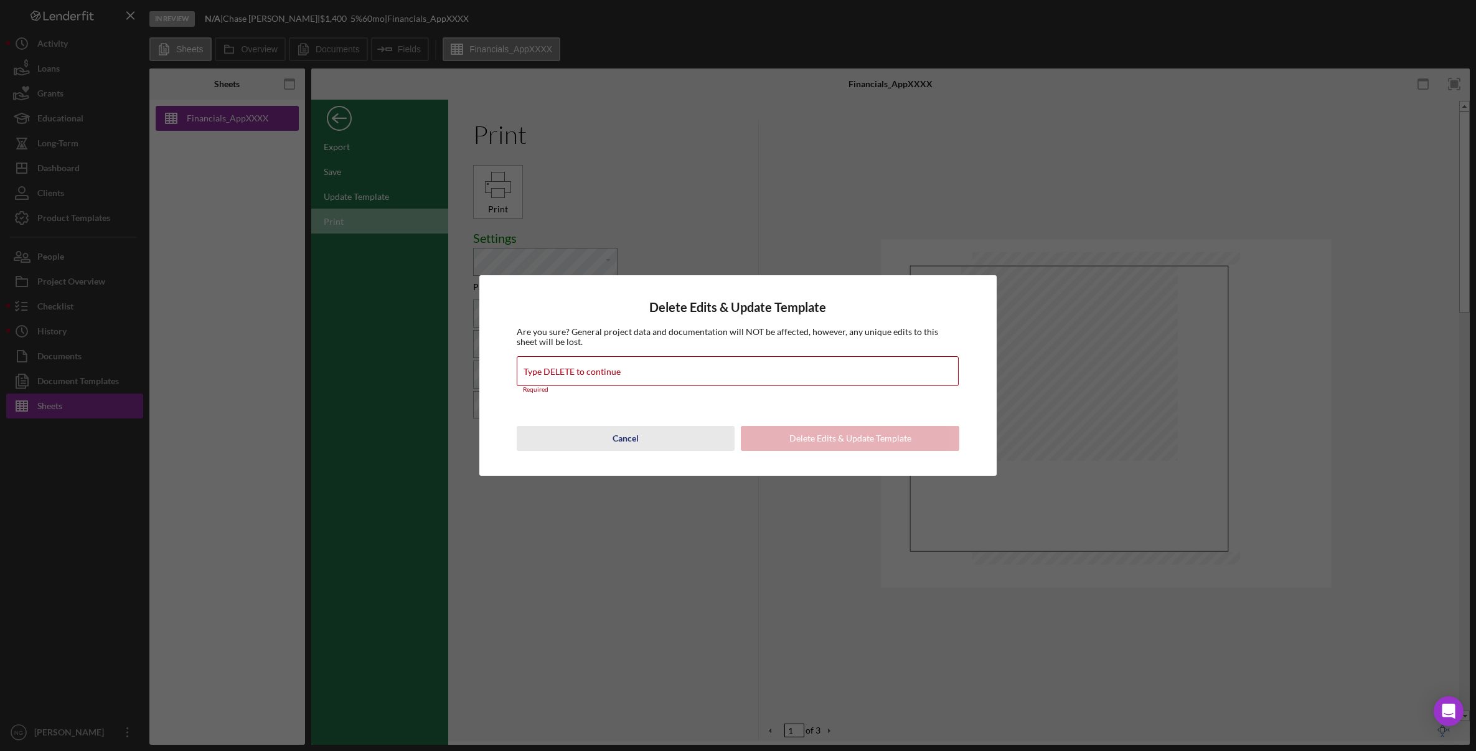
click at [628, 441] on div "Cancel" at bounding box center [626, 438] width 26 height 25
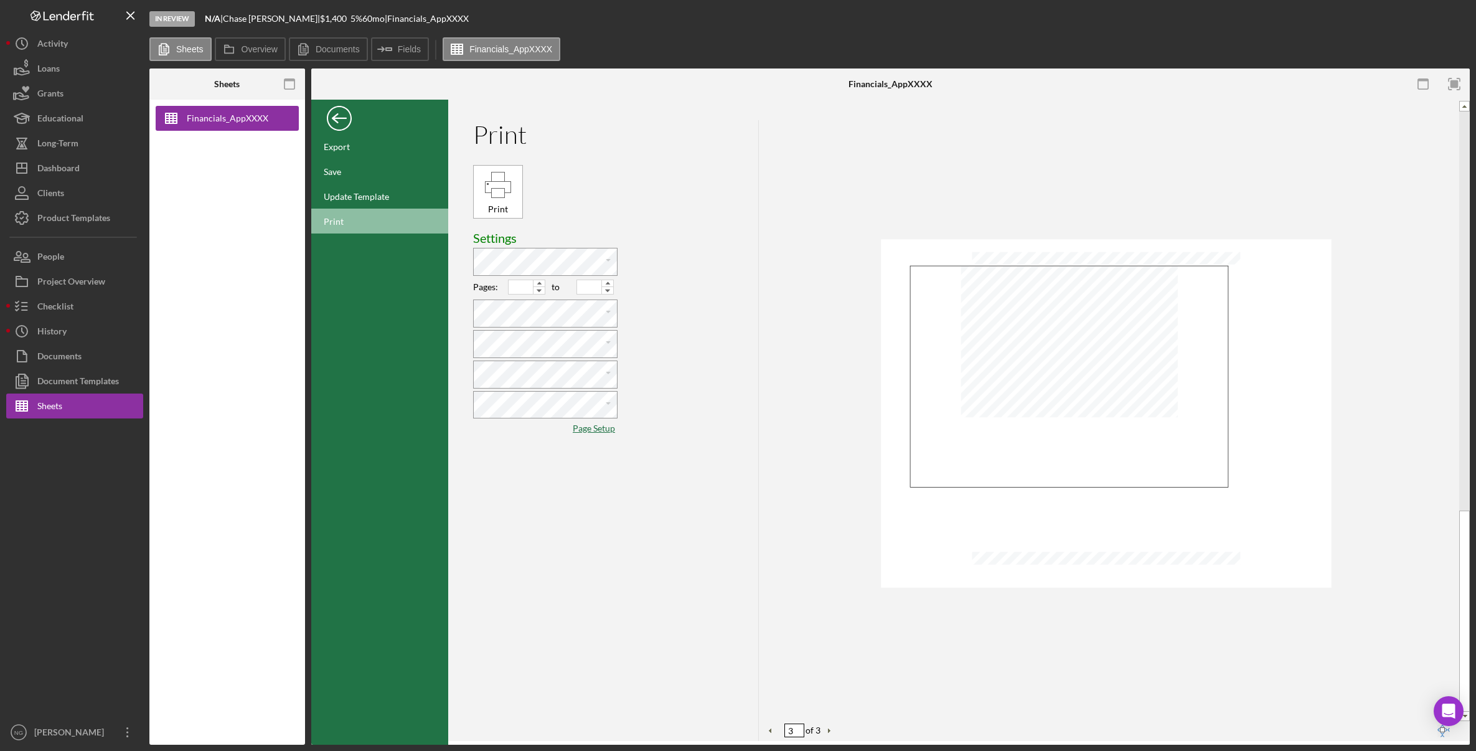
type input "1"
click at [67, 311] on div "Checklist" at bounding box center [55, 308] width 36 height 28
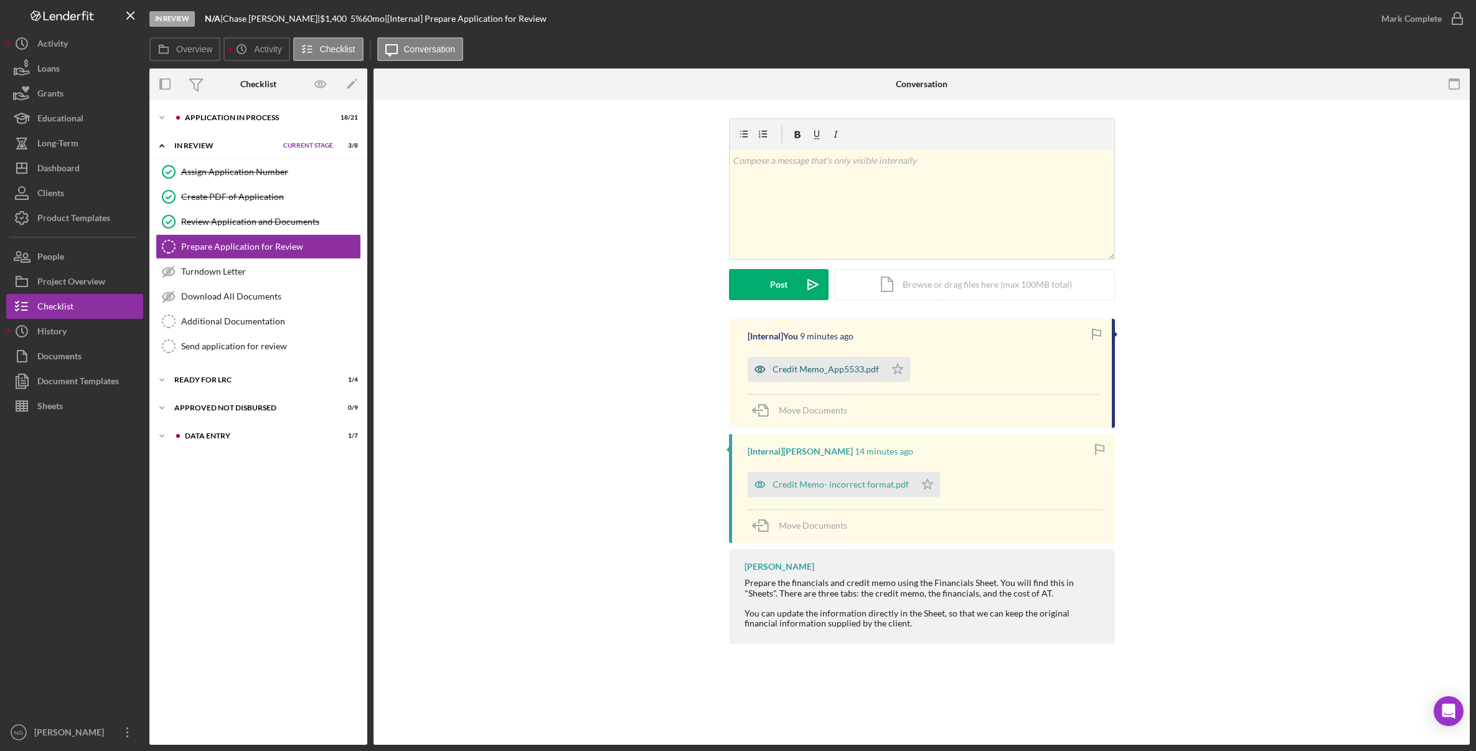
click at [819, 370] on div "Credit Memo_App5533.pdf" at bounding box center [826, 369] width 106 height 10
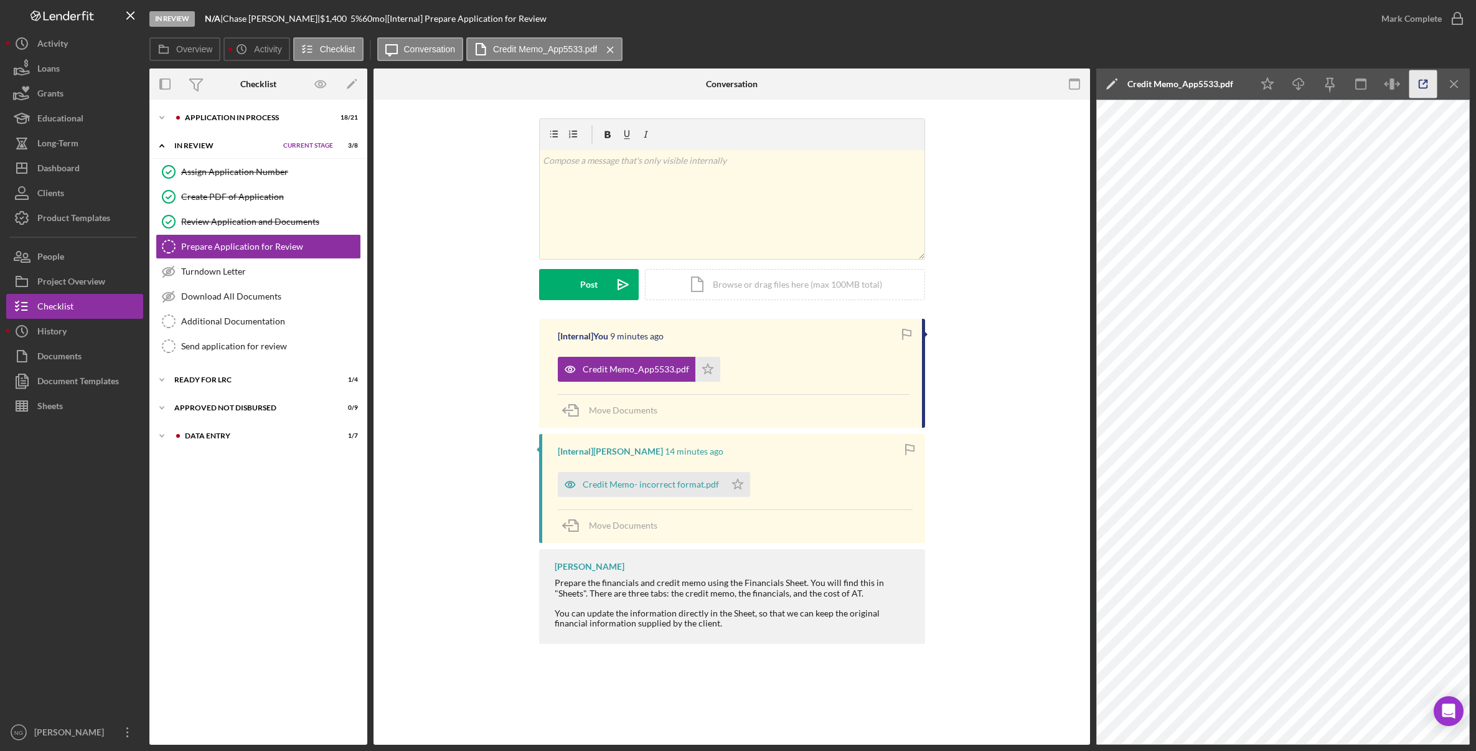
click at [1419, 87] on icon "button" at bounding box center [1423, 84] width 8 height 8
click at [61, 169] on div "Dashboard" at bounding box center [58, 170] width 42 height 28
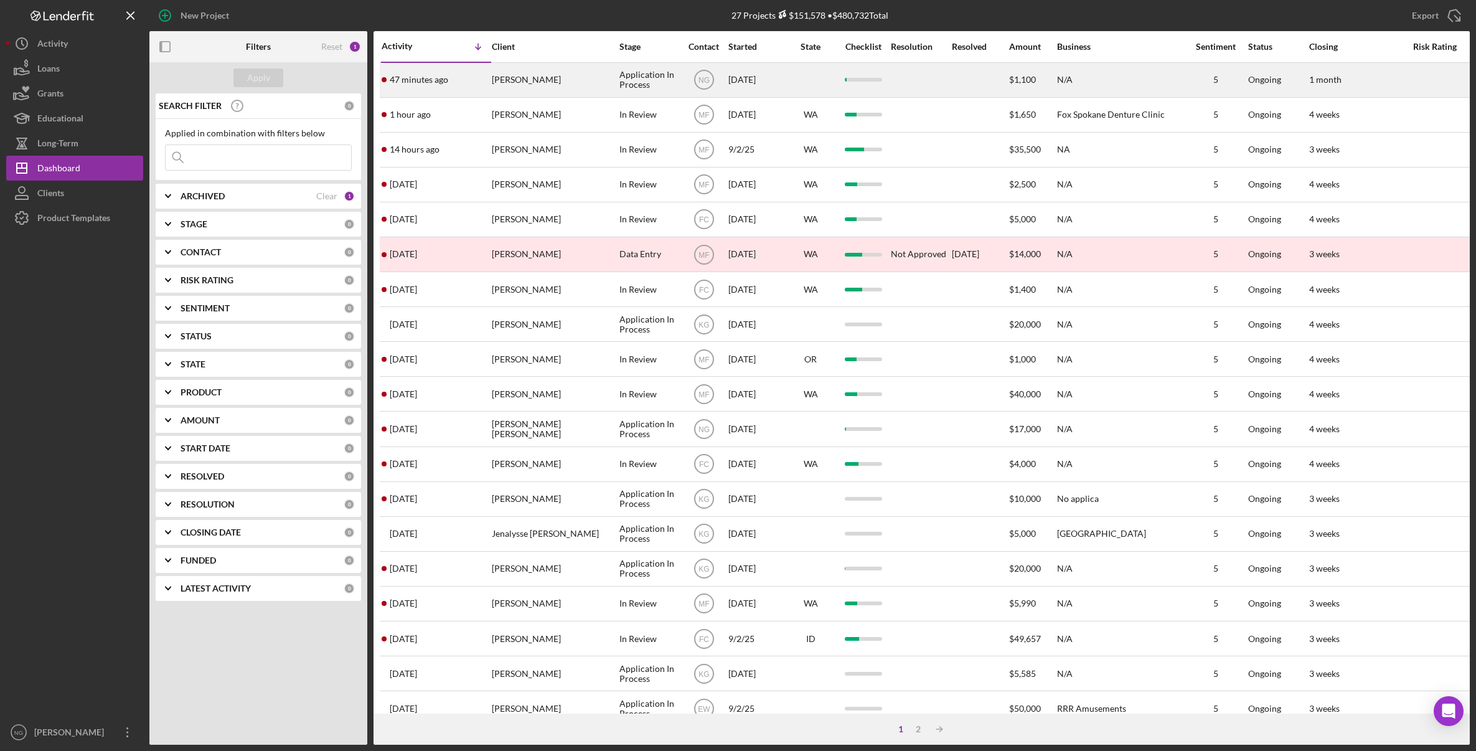
click at [552, 84] on div "[PERSON_NAME]" at bounding box center [554, 80] width 125 height 33
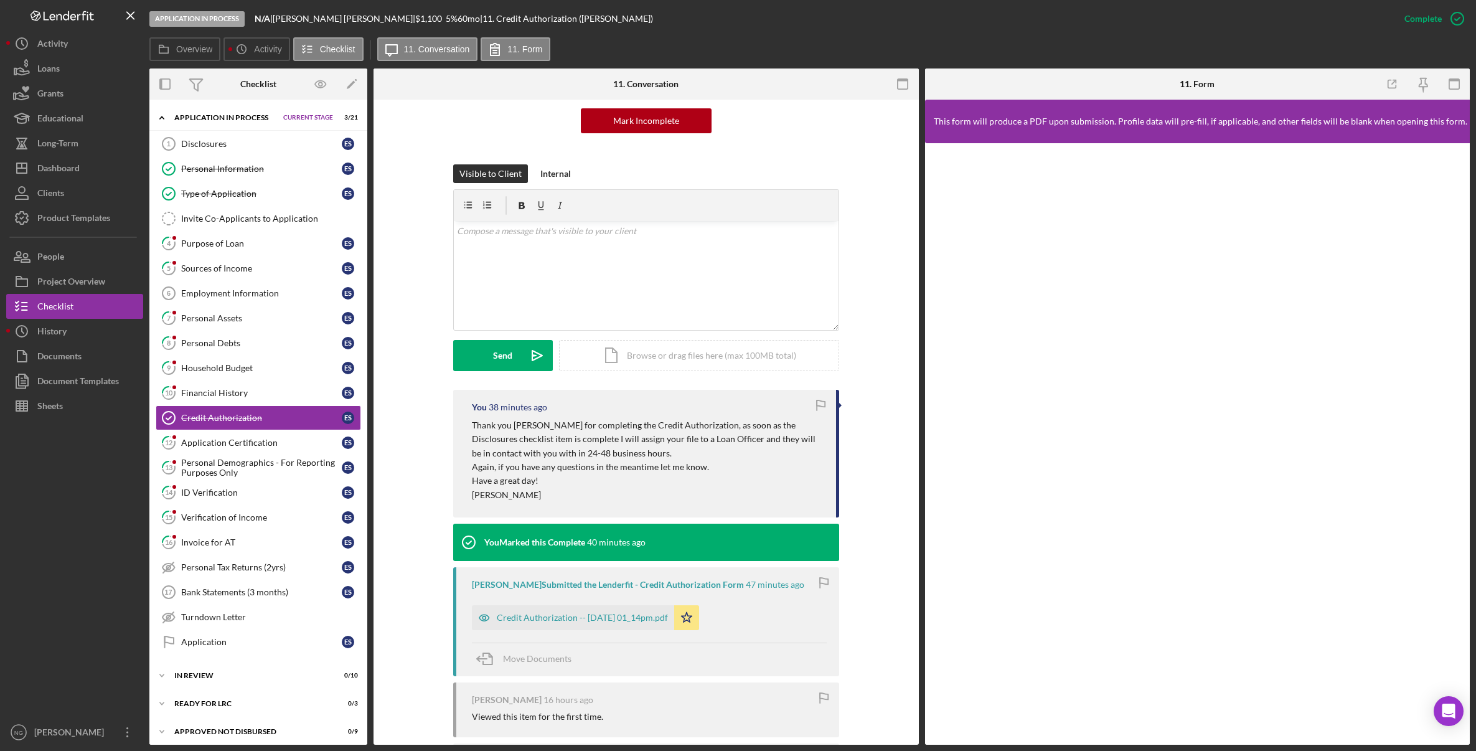
scroll to position [125, 0]
click at [185, 141] on div "Disclosures" at bounding box center [261, 144] width 161 height 10
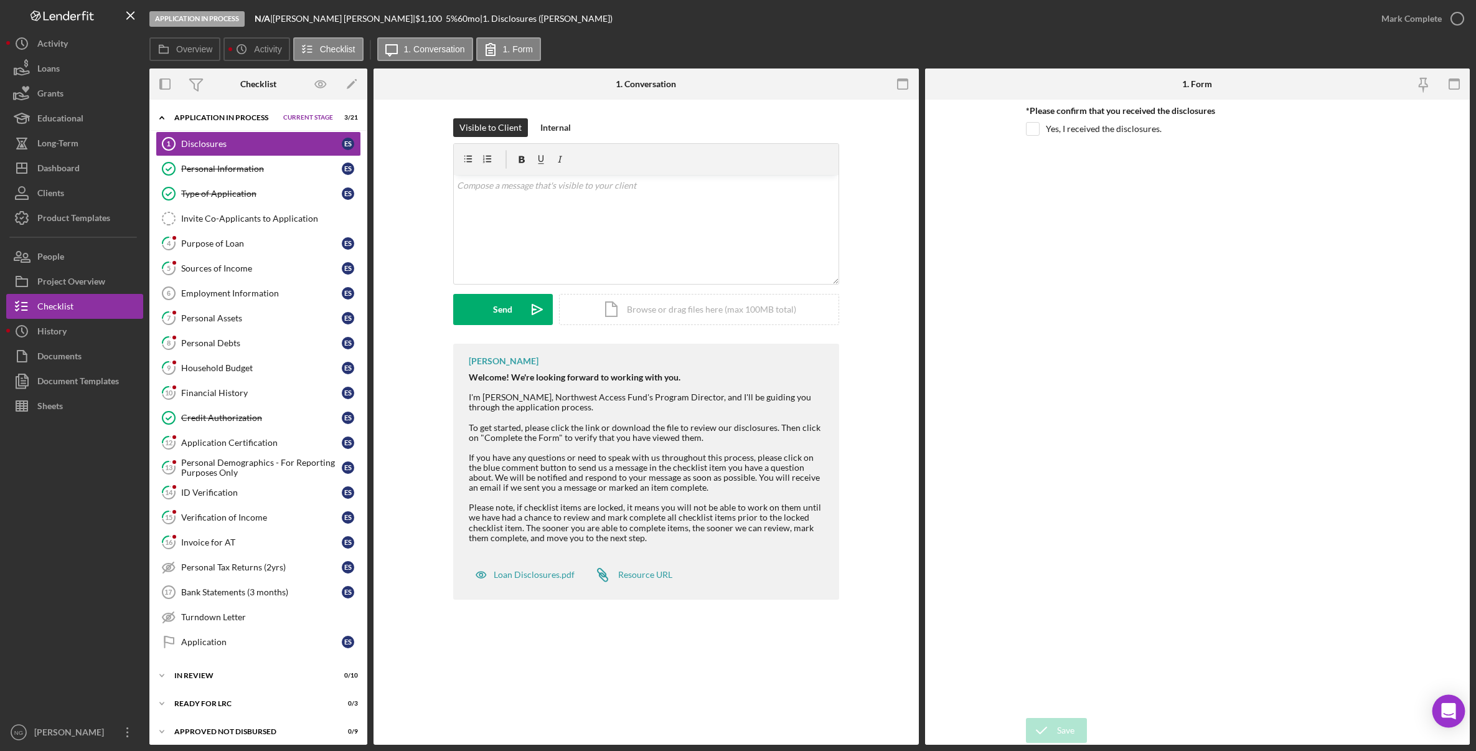
click at [1449, 712] on icon "Open Intercom Messenger" at bounding box center [1448, 711] width 14 height 16
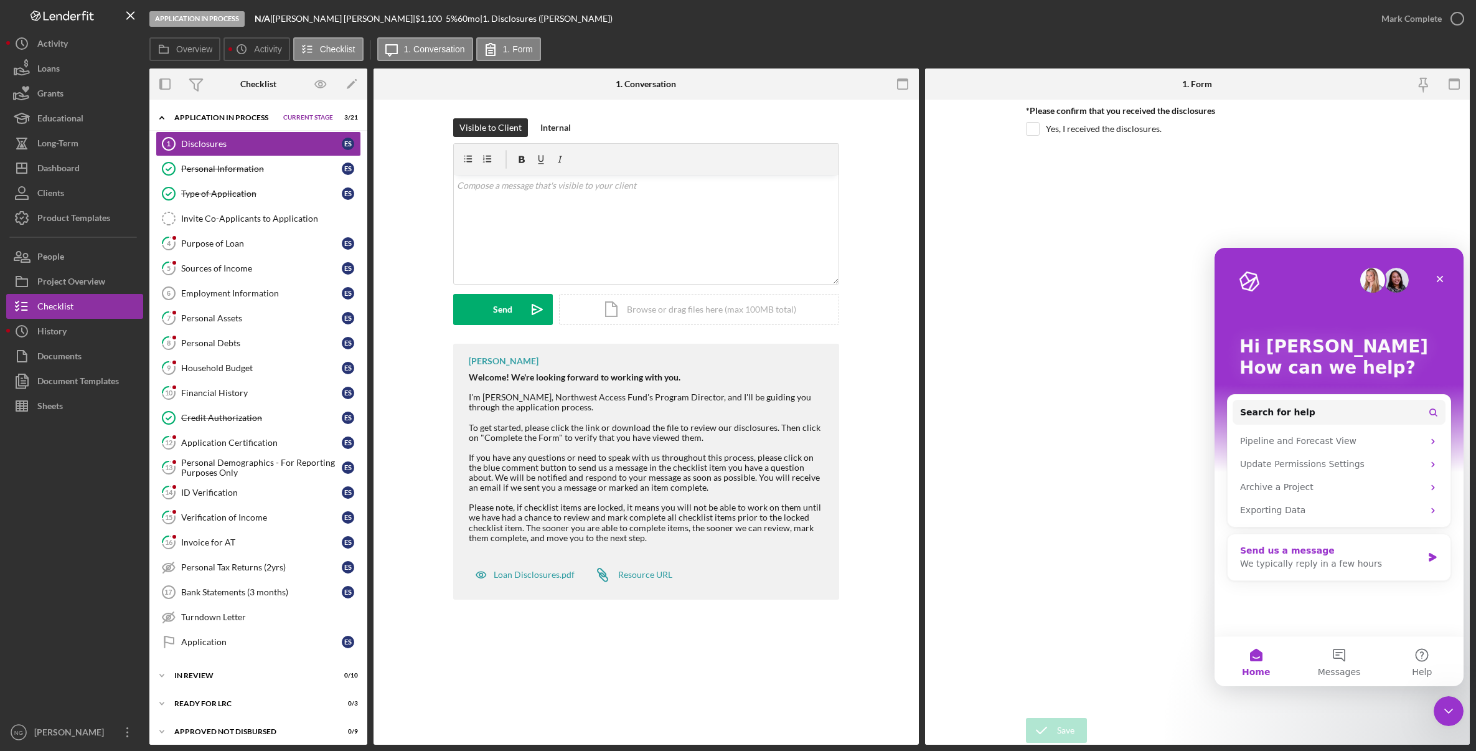
click at [1305, 566] on div "We typically reply in a few hours" at bounding box center [1331, 563] width 182 height 13
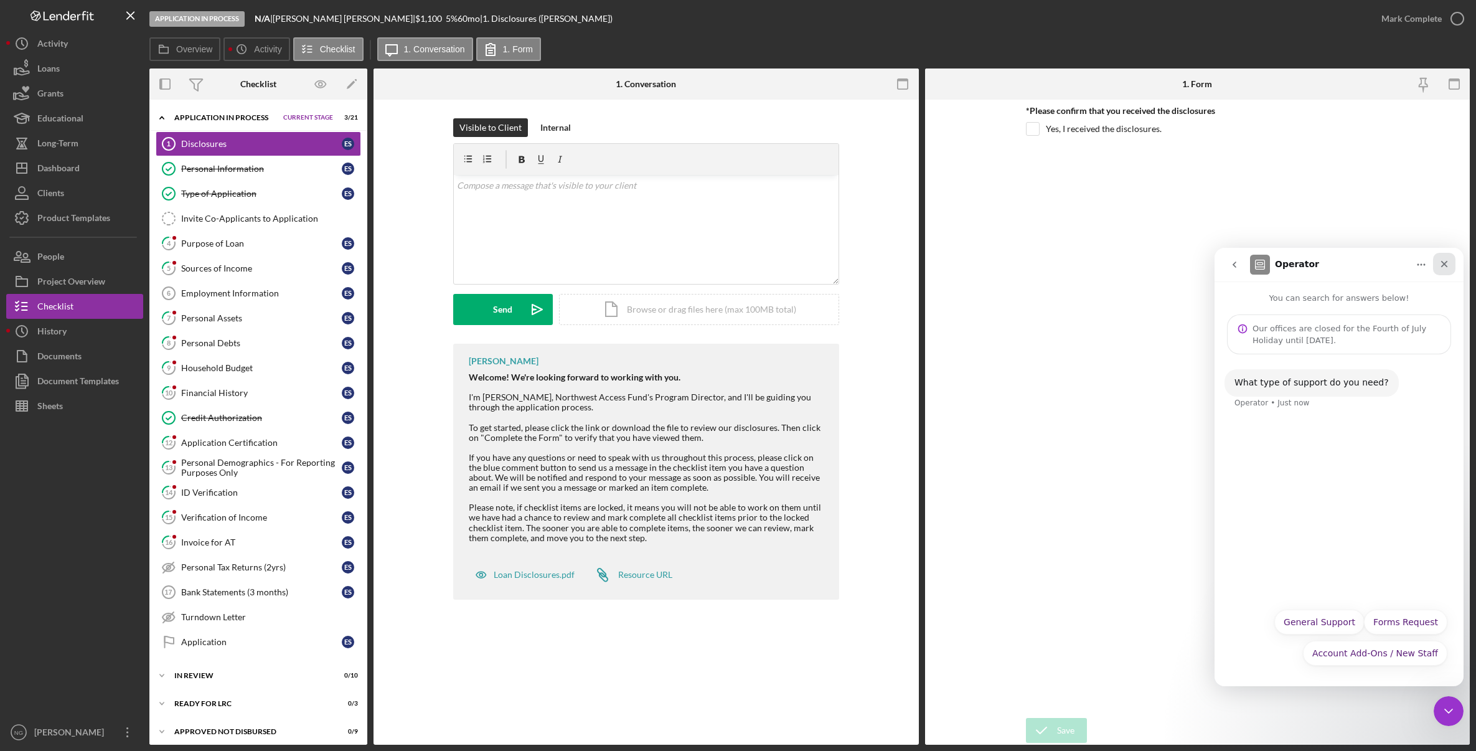
click at [1449, 267] on div "Close" at bounding box center [1444, 264] width 22 height 22
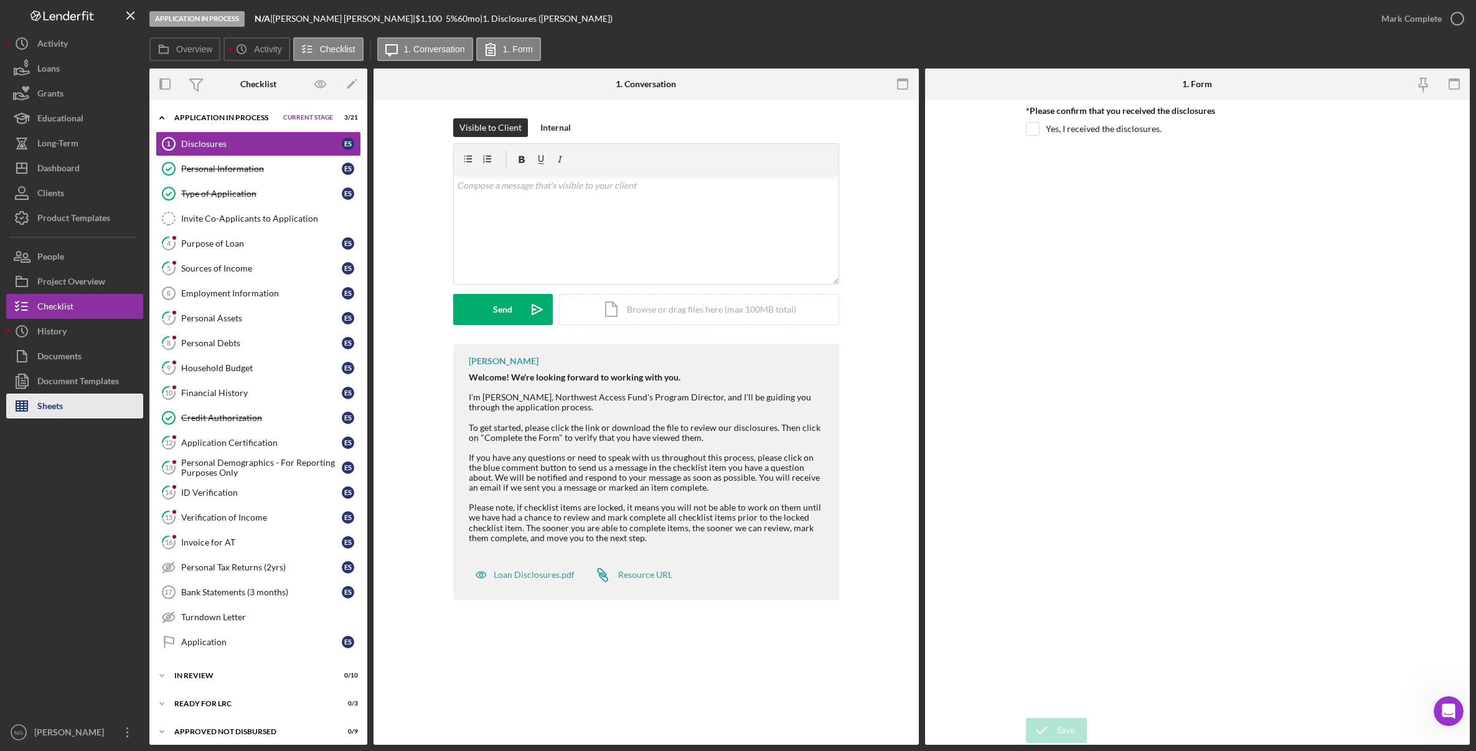
click at [68, 405] on button "Sheets" at bounding box center [74, 405] width 137 height 25
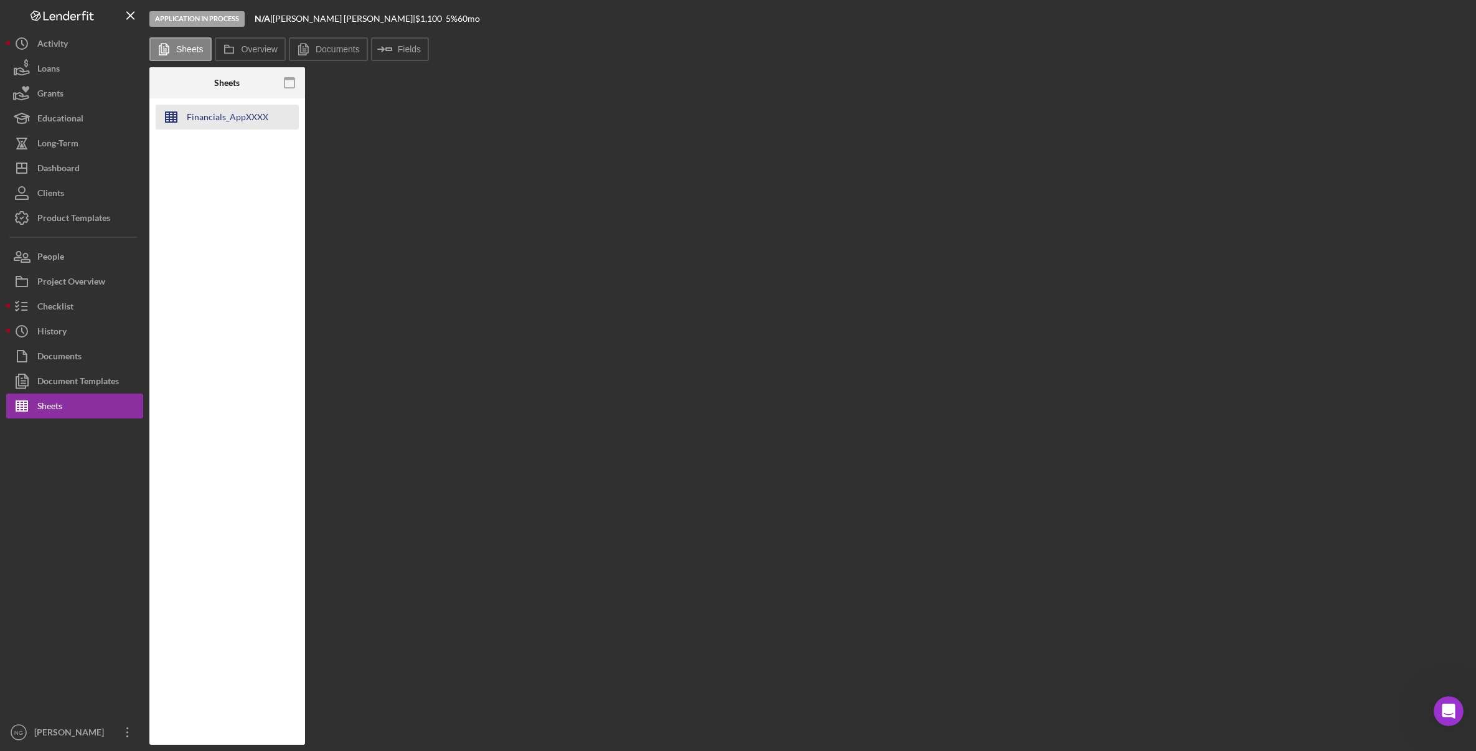
click at [252, 120] on div "Financials_AppXXXX" at bounding box center [228, 117] width 82 height 25
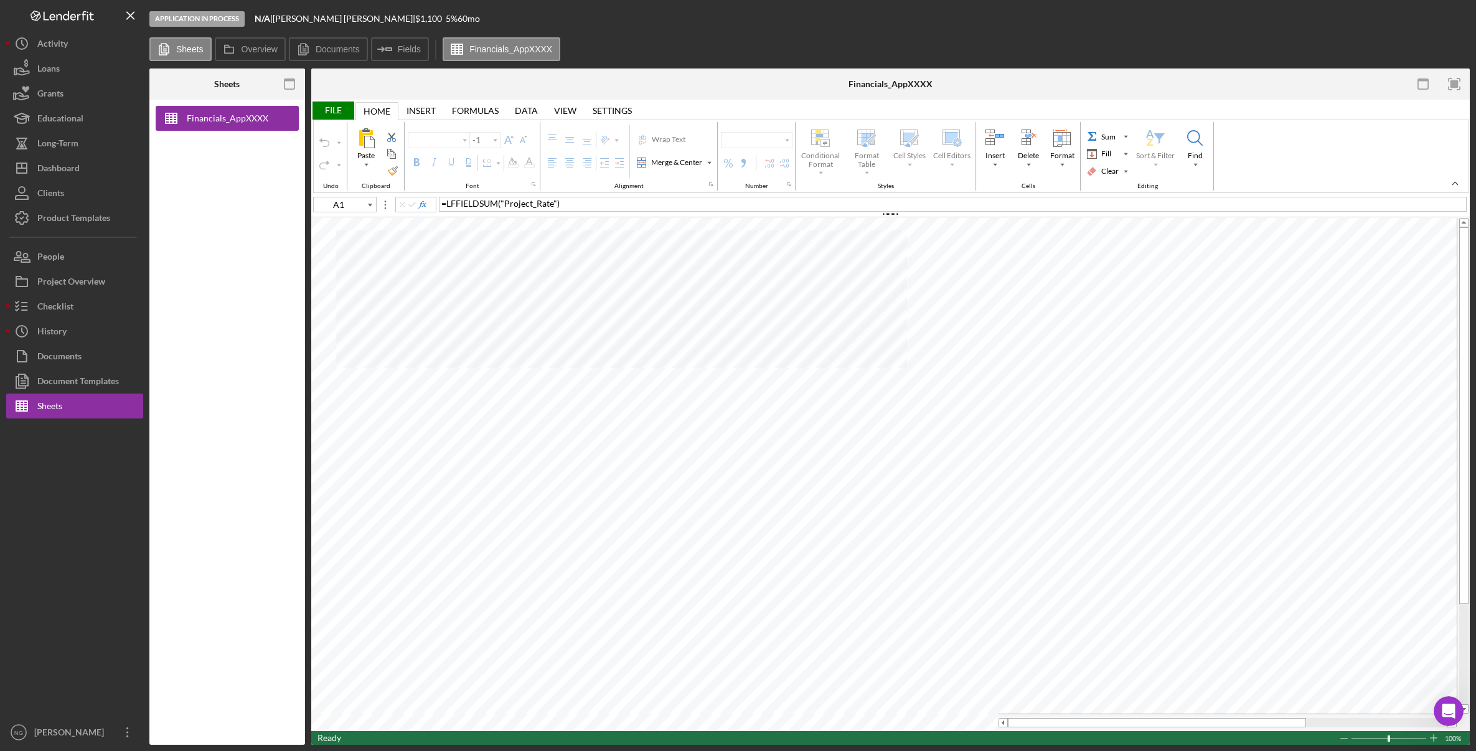
type input "B11"
type input "Arial"
type input "10"
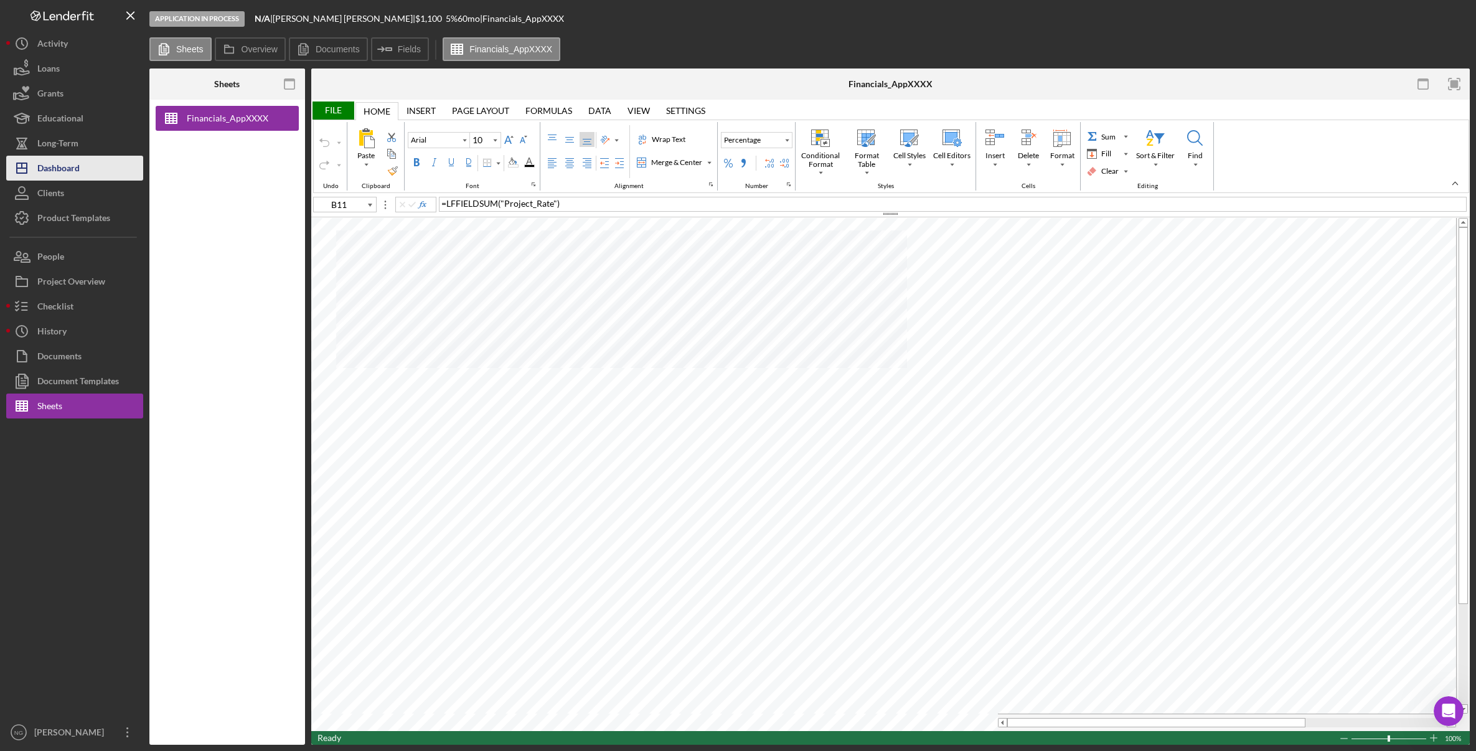
click at [50, 174] on div "Dashboard" at bounding box center [58, 170] width 42 height 28
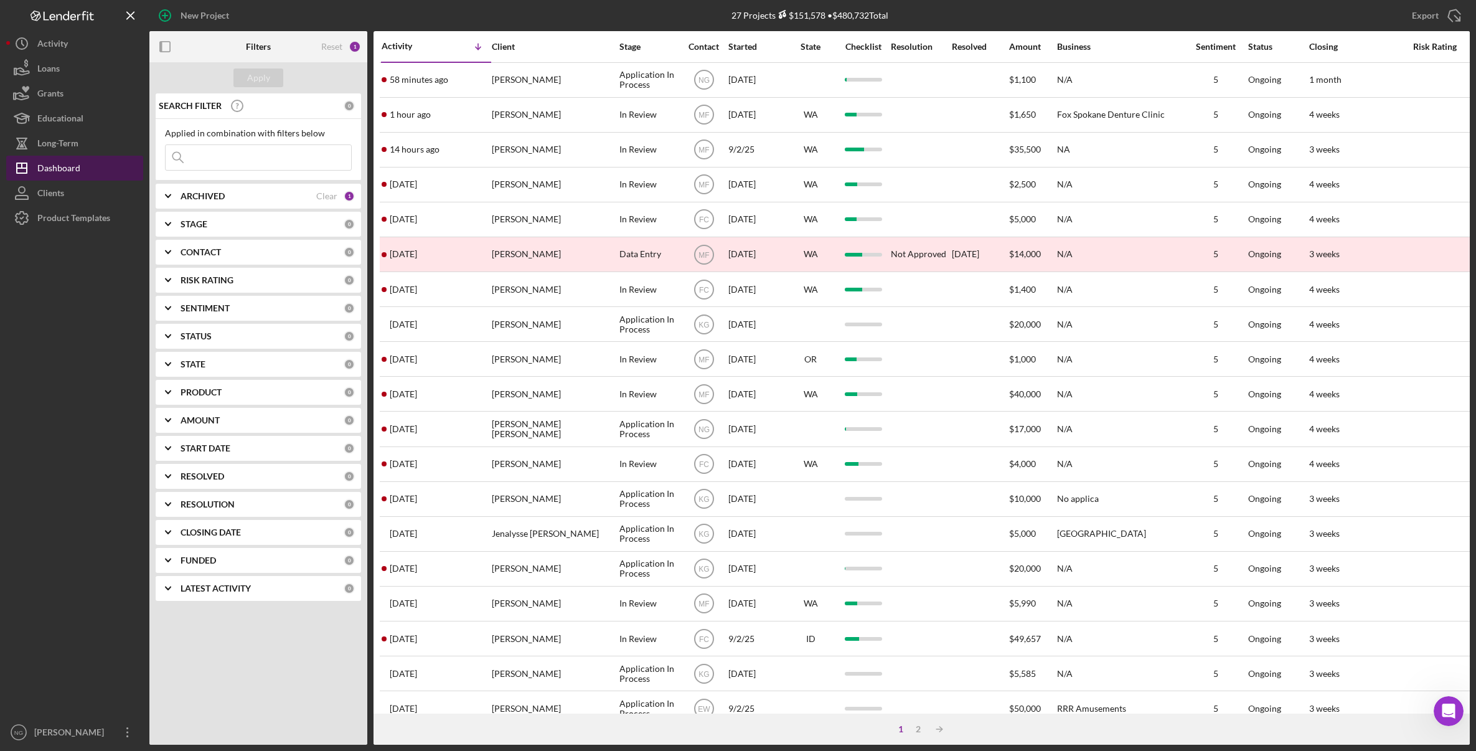
click at [73, 169] on div "Dashboard" at bounding box center [58, 170] width 43 height 28
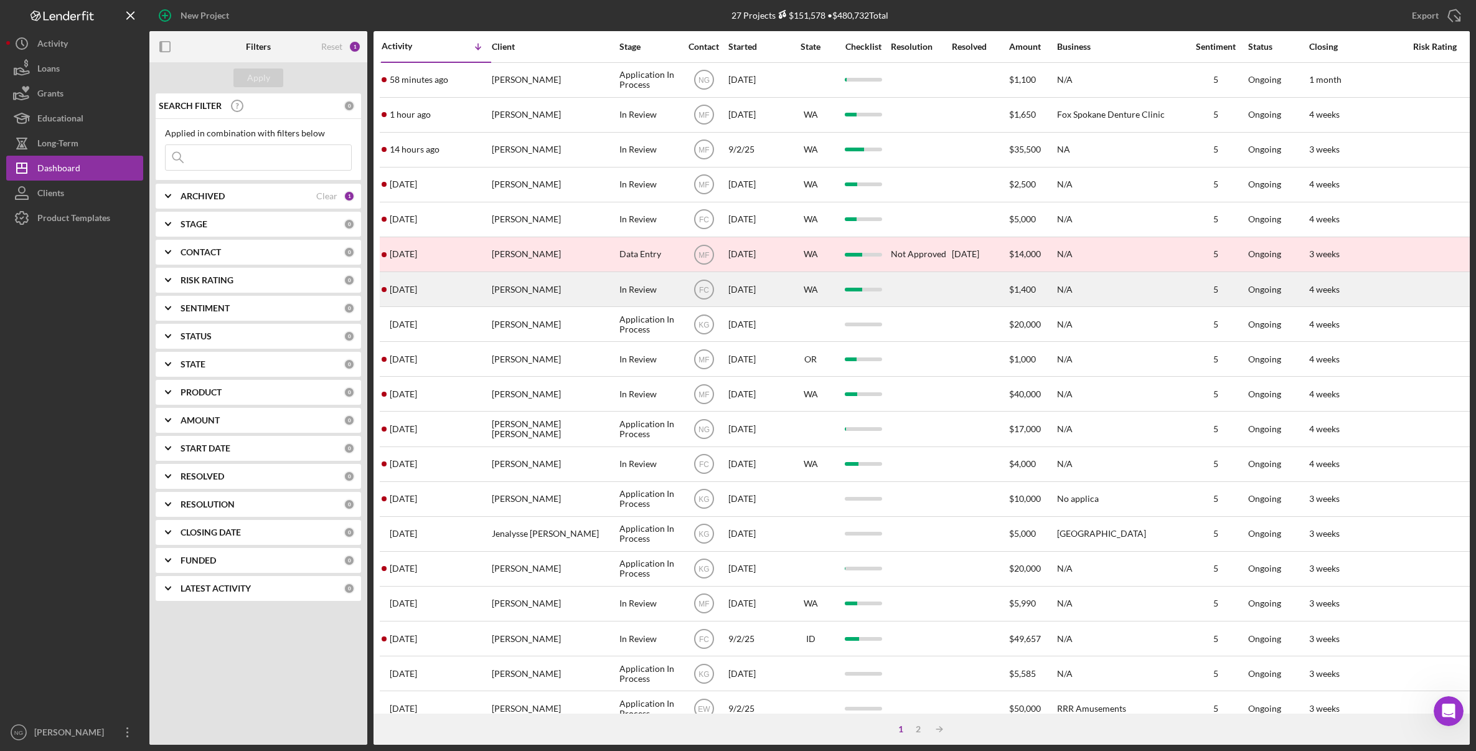
click at [537, 285] on div "[PERSON_NAME]" at bounding box center [554, 289] width 125 height 33
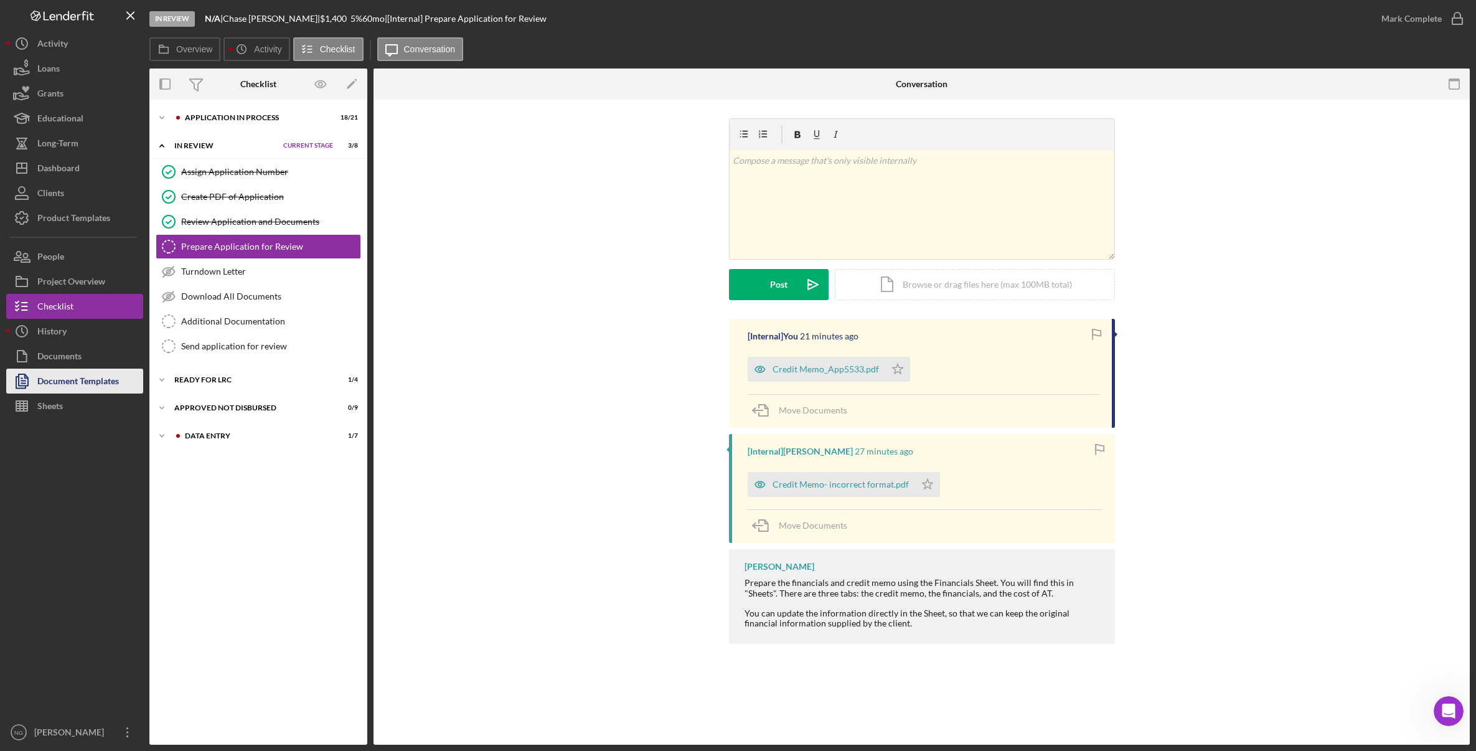
click at [90, 389] on div "Document Templates" at bounding box center [78, 383] width 82 height 28
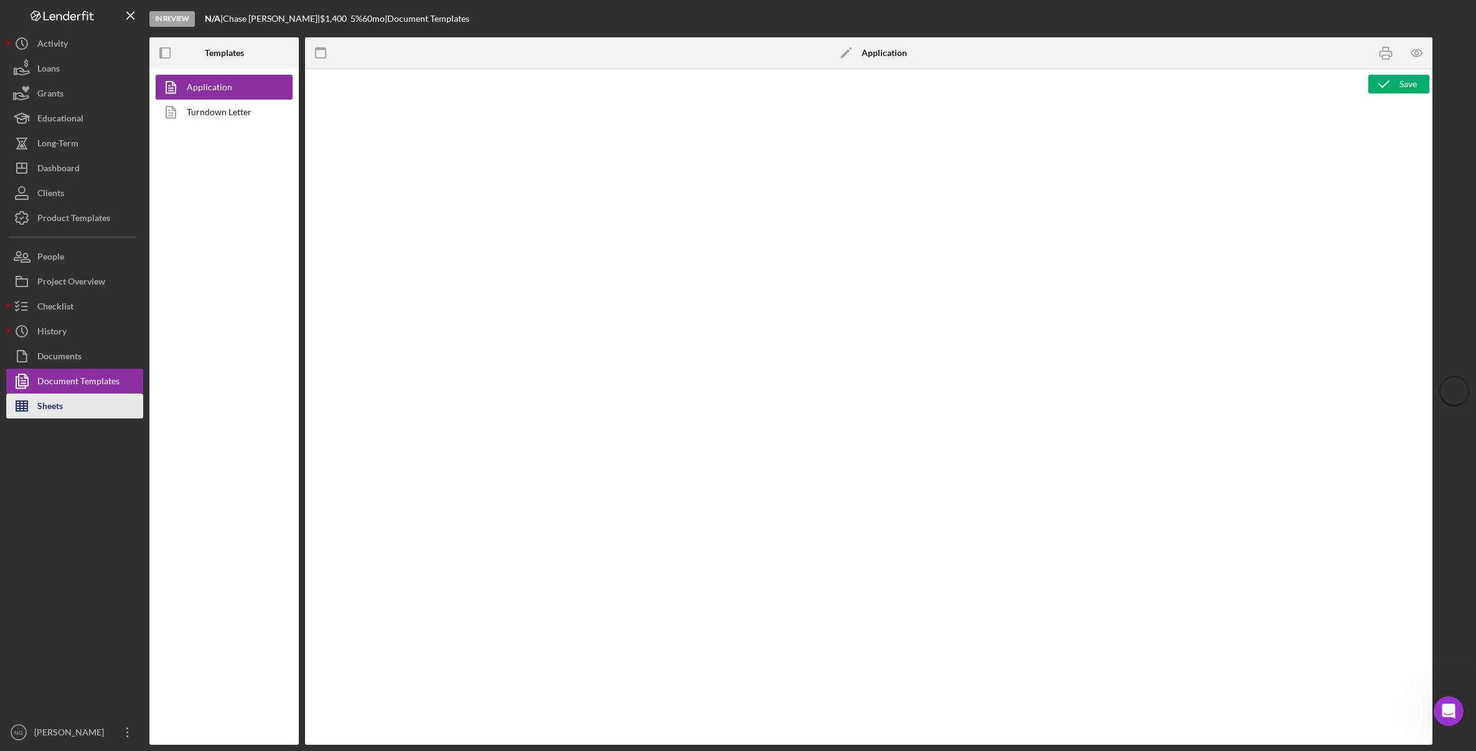
click at [72, 407] on button "Sheets" at bounding box center [74, 405] width 137 height 25
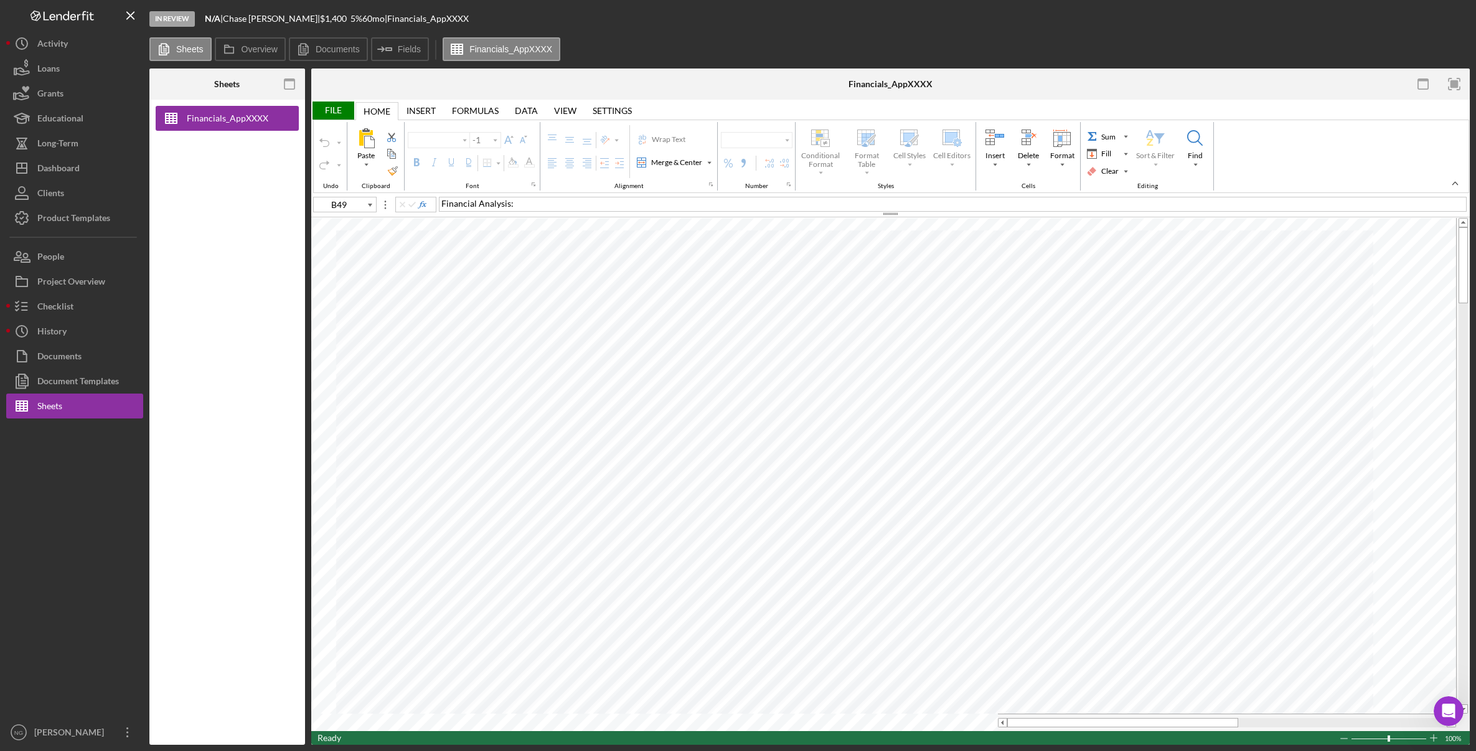
type input "Arial"
type input "11"
click at [335, 116] on div "File" at bounding box center [332, 110] width 43 height 18
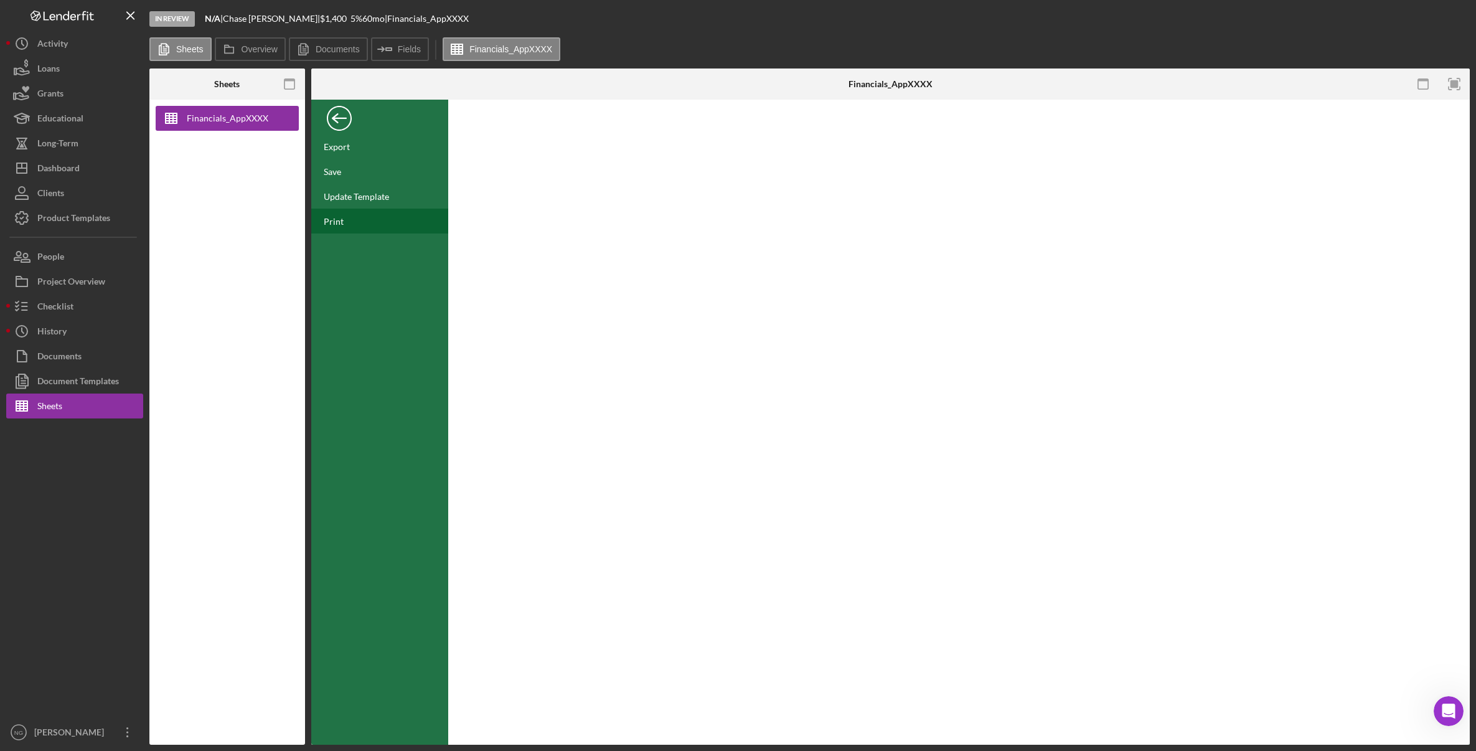
click at [342, 219] on div "Print" at bounding box center [334, 221] width 20 height 11
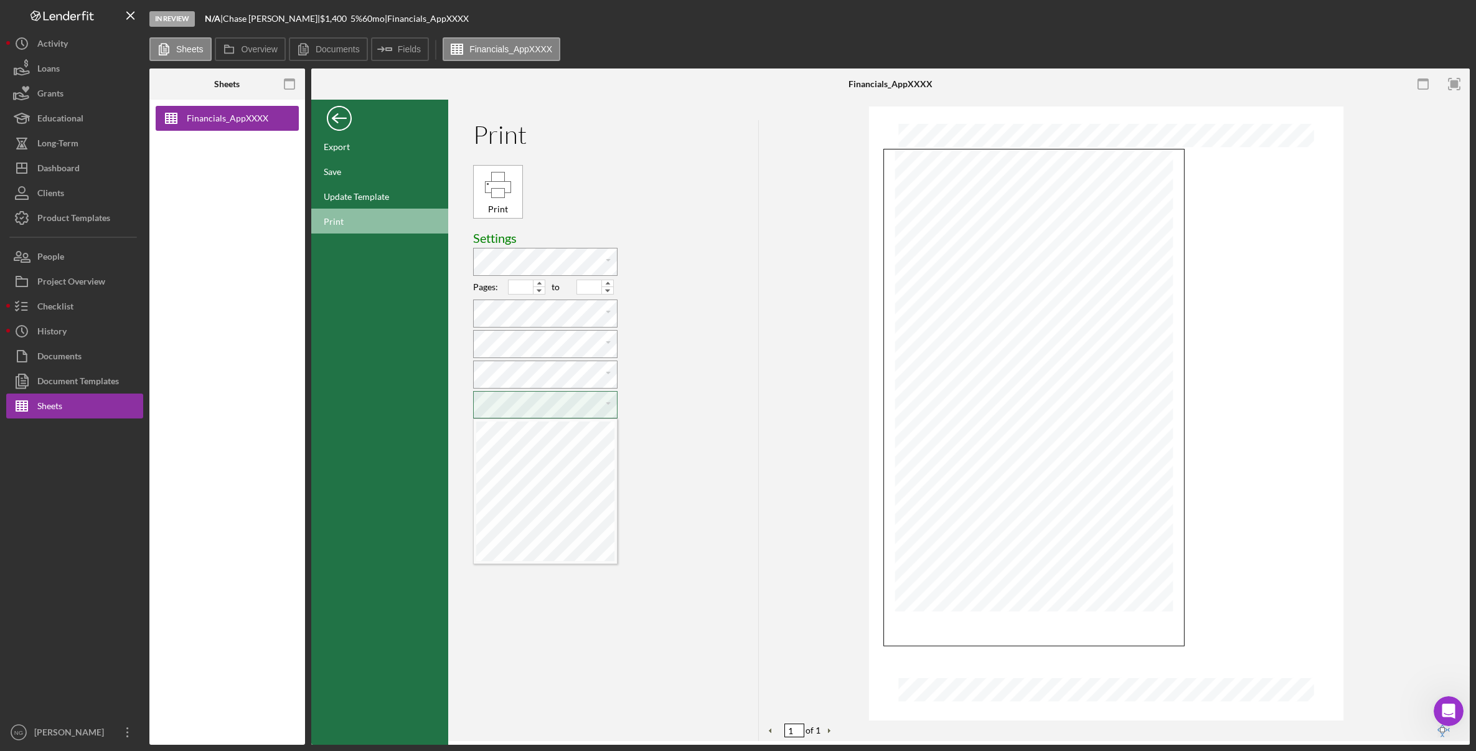
scroll to position [6, 2]
type input "1"
click at [598, 431] on div "Page Setup" at bounding box center [595, 428] width 44 height 10
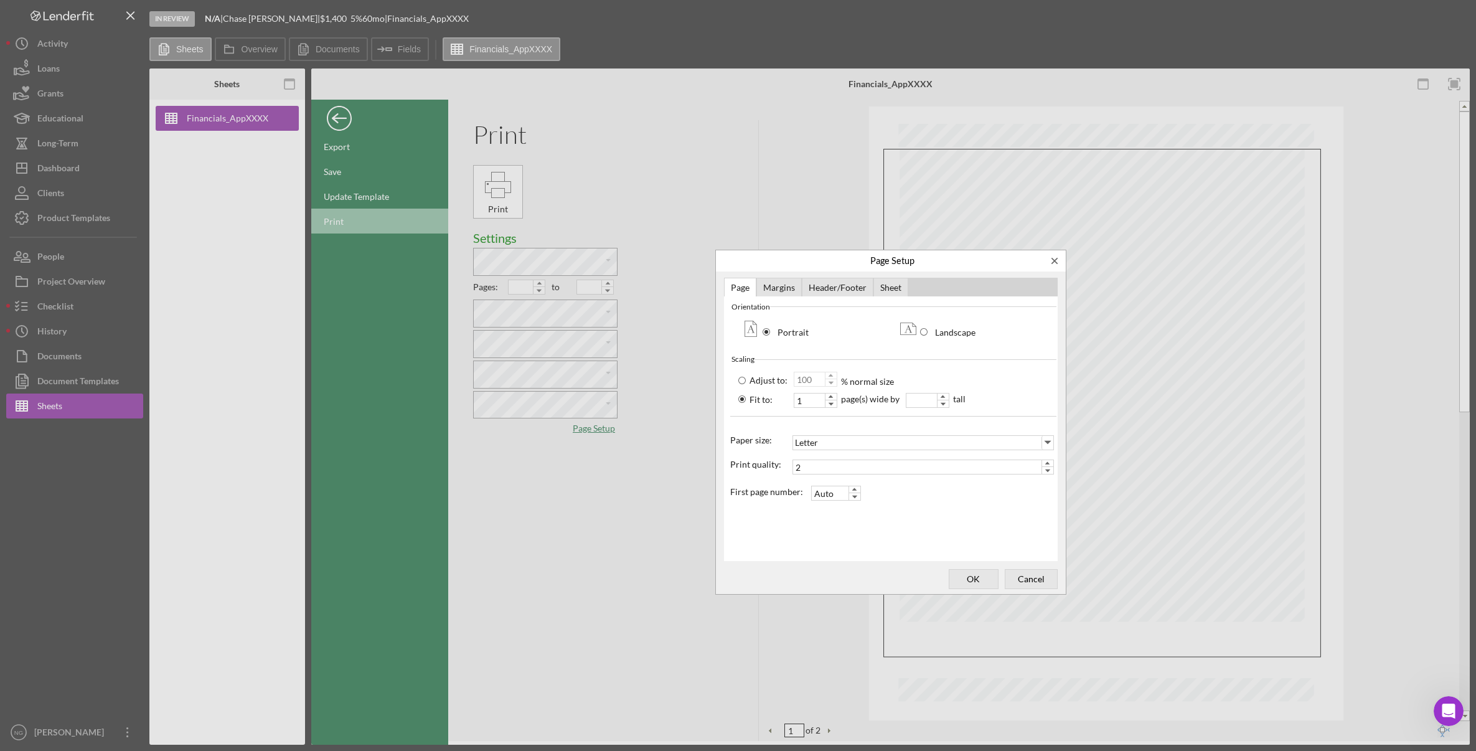
click at [641, 421] on div at bounding box center [738, 375] width 1476 height 751
click at [1058, 258] on div "Page Setup" at bounding box center [1055, 261] width 10 height 10
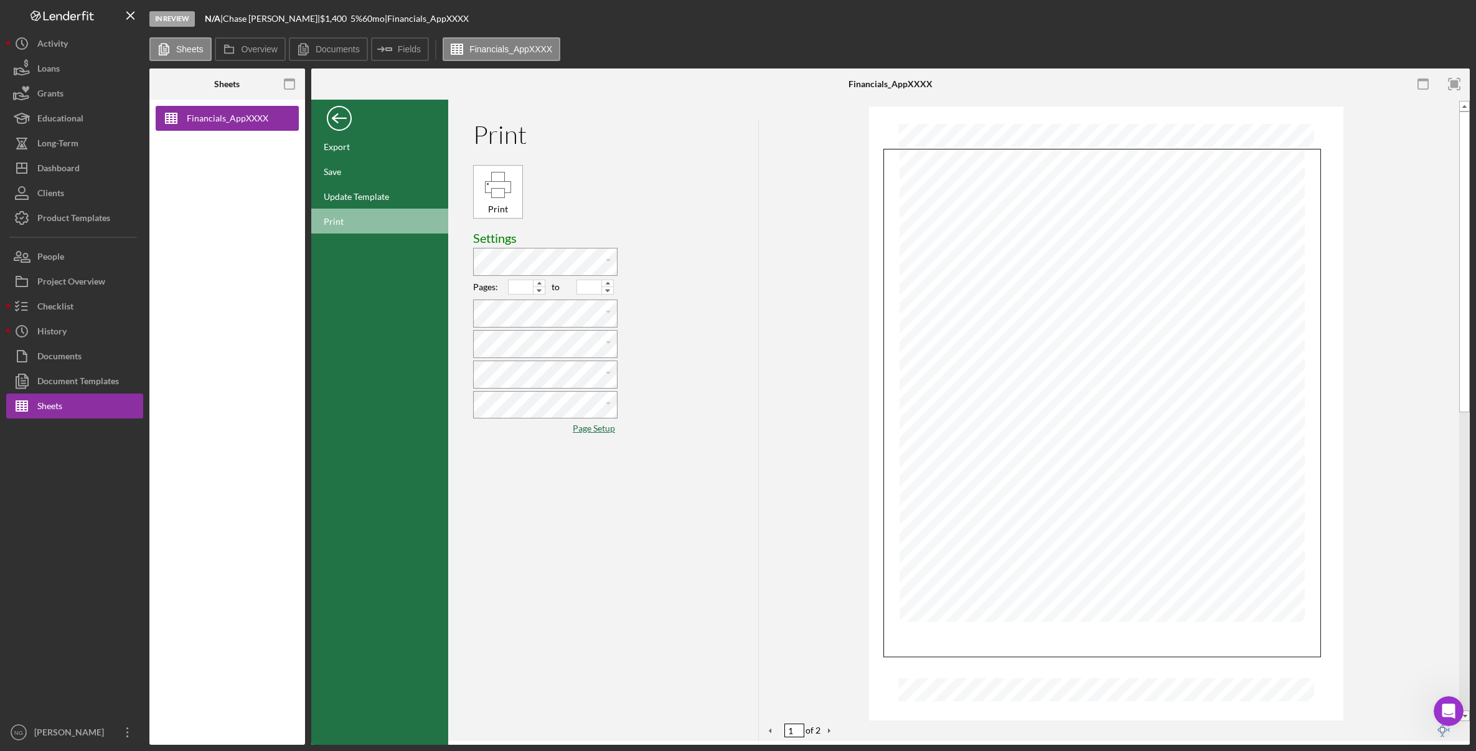
click at [720, 312] on div "Print Print Settings Paste Cut Copy AutoFill Pages: to Paste Cut Copy AutoFill …" at bounding box center [616, 430] width 286 height 621
click at [337, 120] on div "Back" at bounding box center [339, 115] width 25 height 25
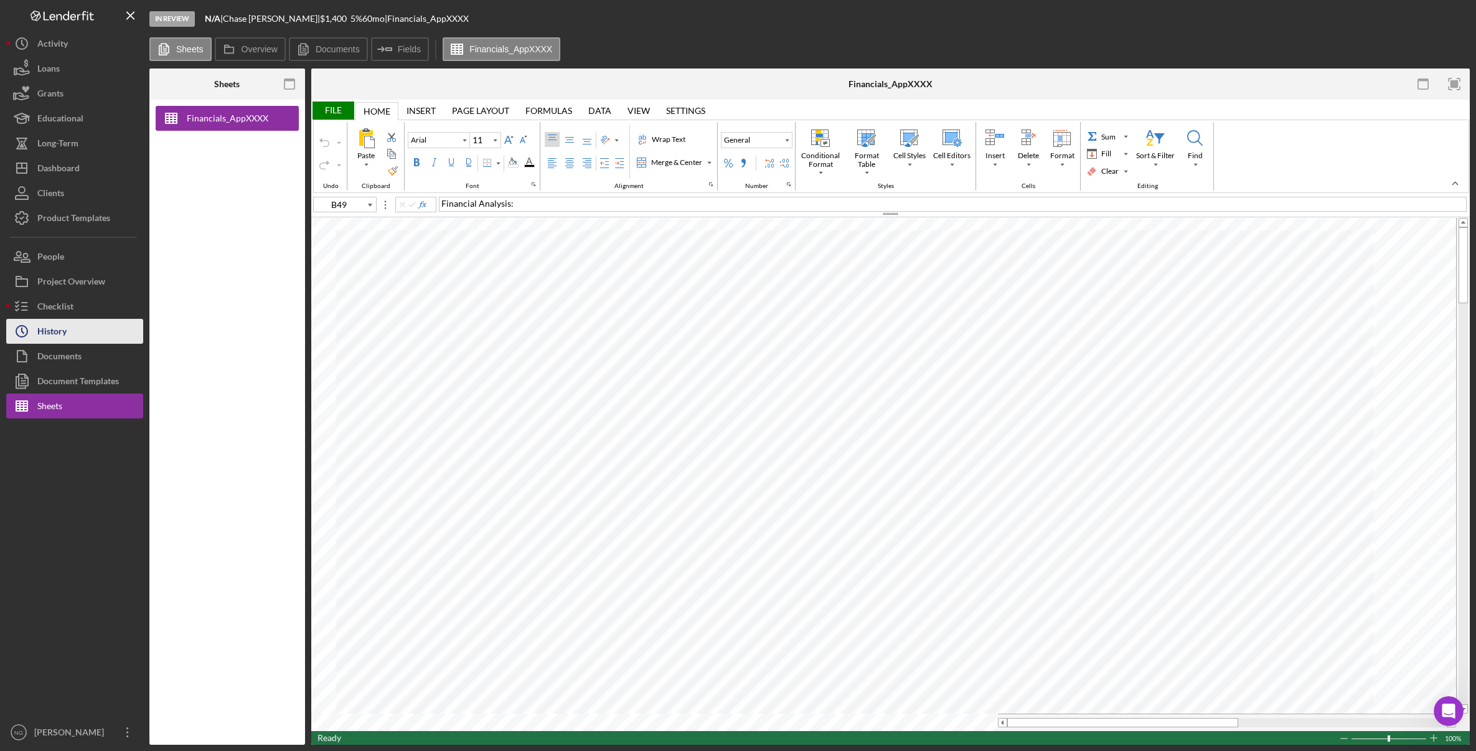
click at [68, 322] on button "Icon/History History" at bounding box center [74, 331] width 137 height 25
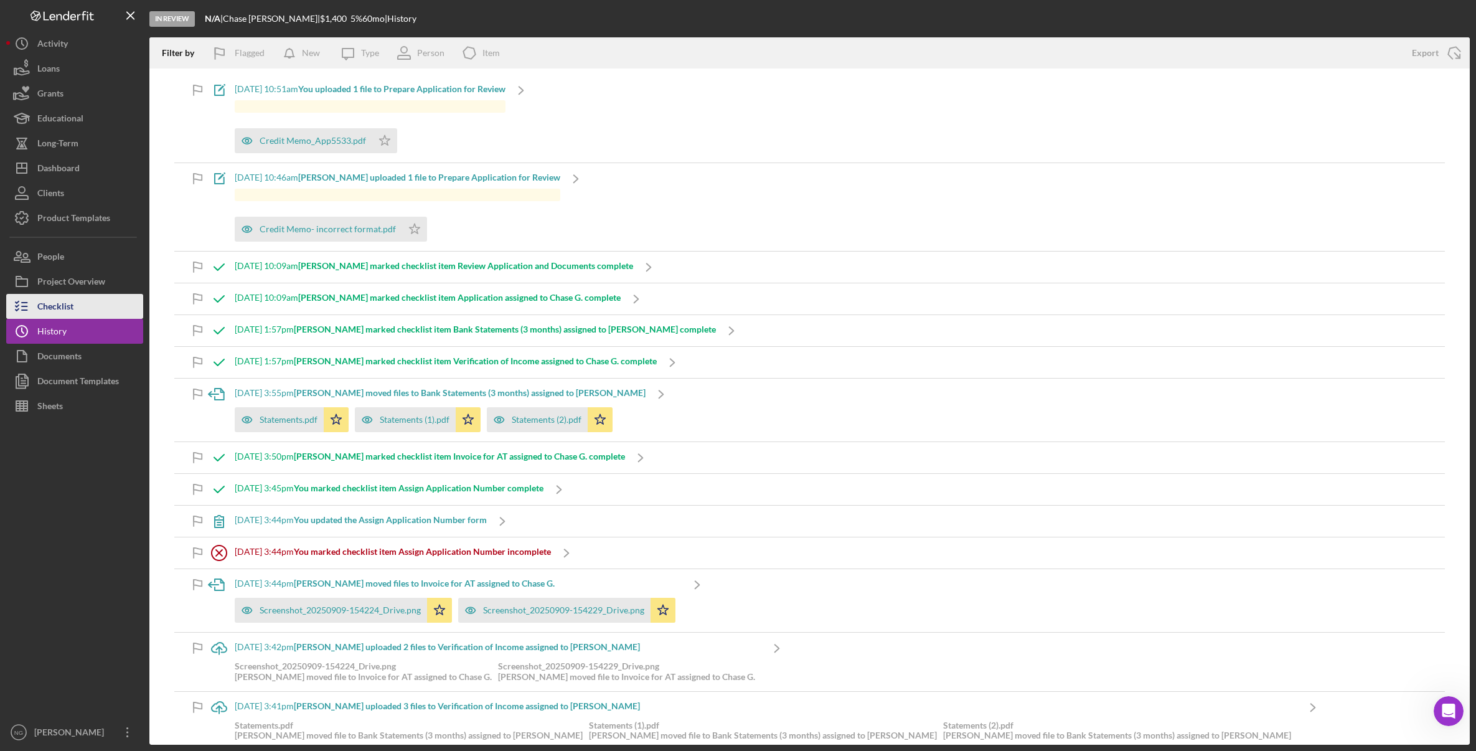
click at [70, 311] on div "Checklist" at bounding box center [55, 308] width 36 height 28
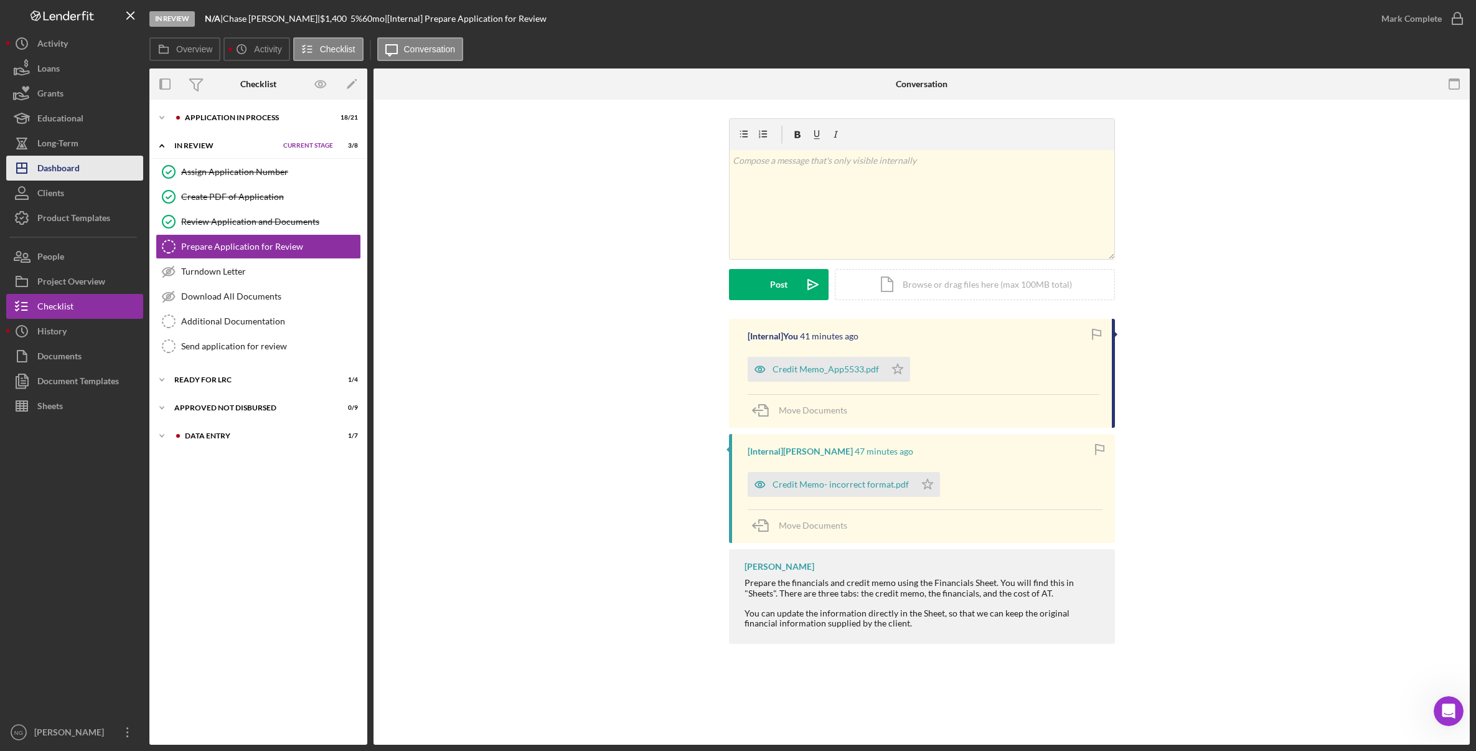
click at [93, 171] on button "Icon/Dashboard Dashboard" at bounding box center [74, 168] width 137 height 25
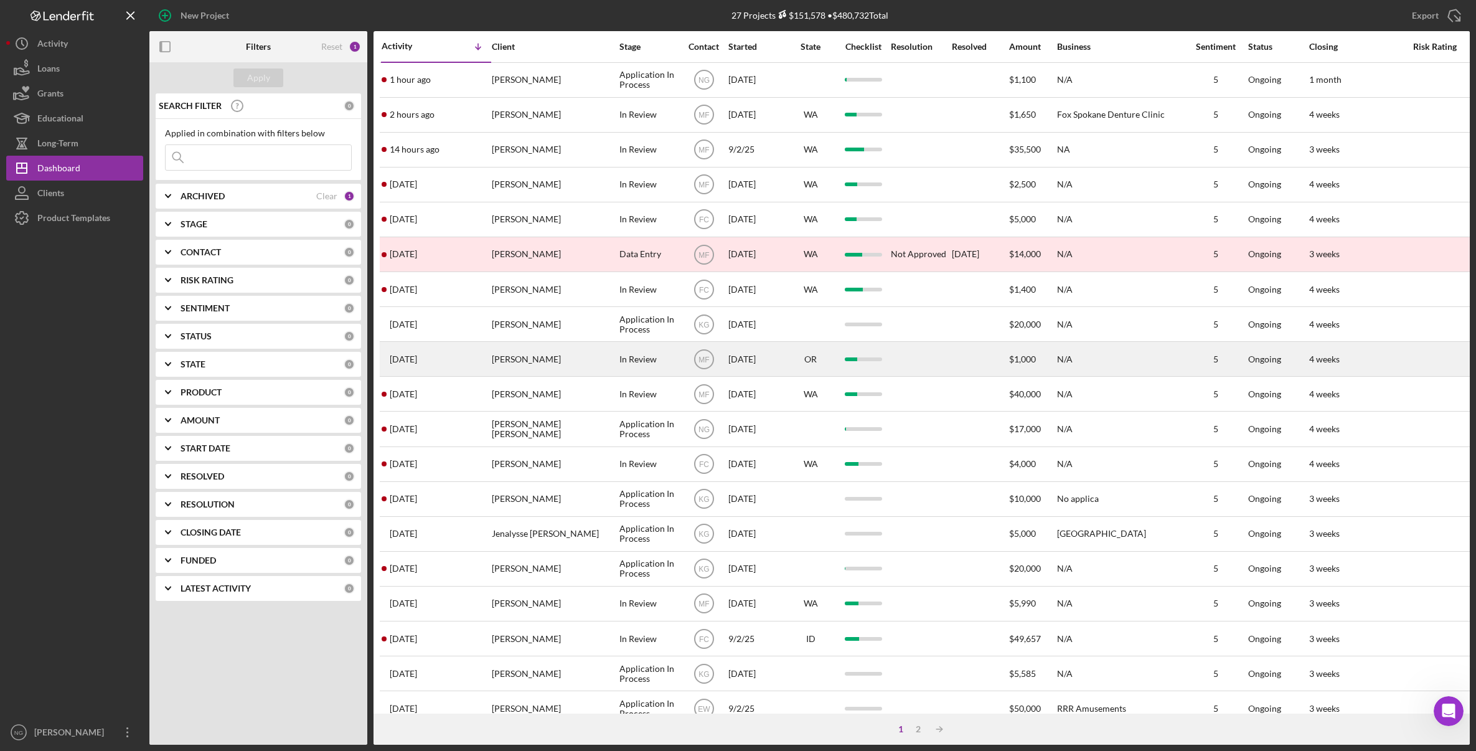
click at [540, 356] on div "[PERSON_NAME]" at bounding box center [554, 358] width 125 height 33
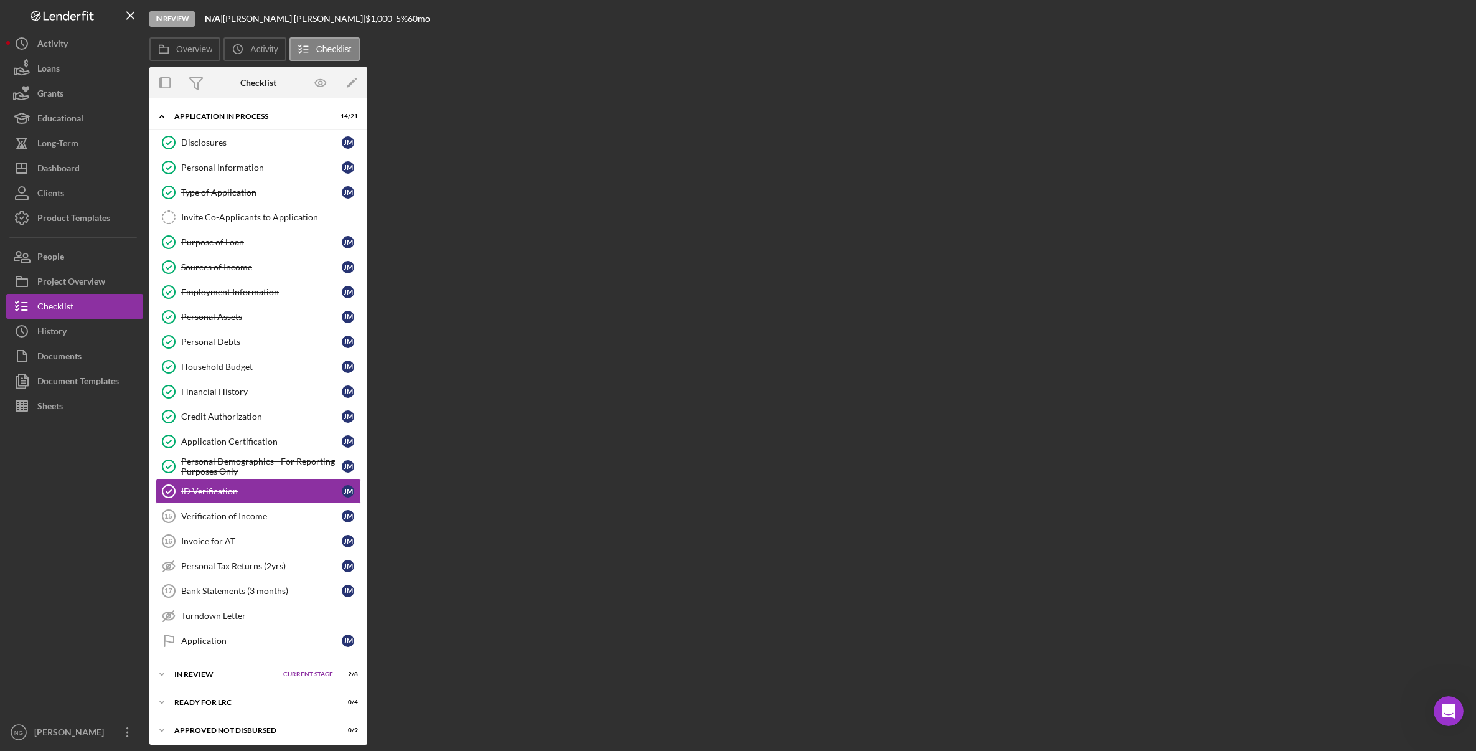
scroll to position [33, 0]
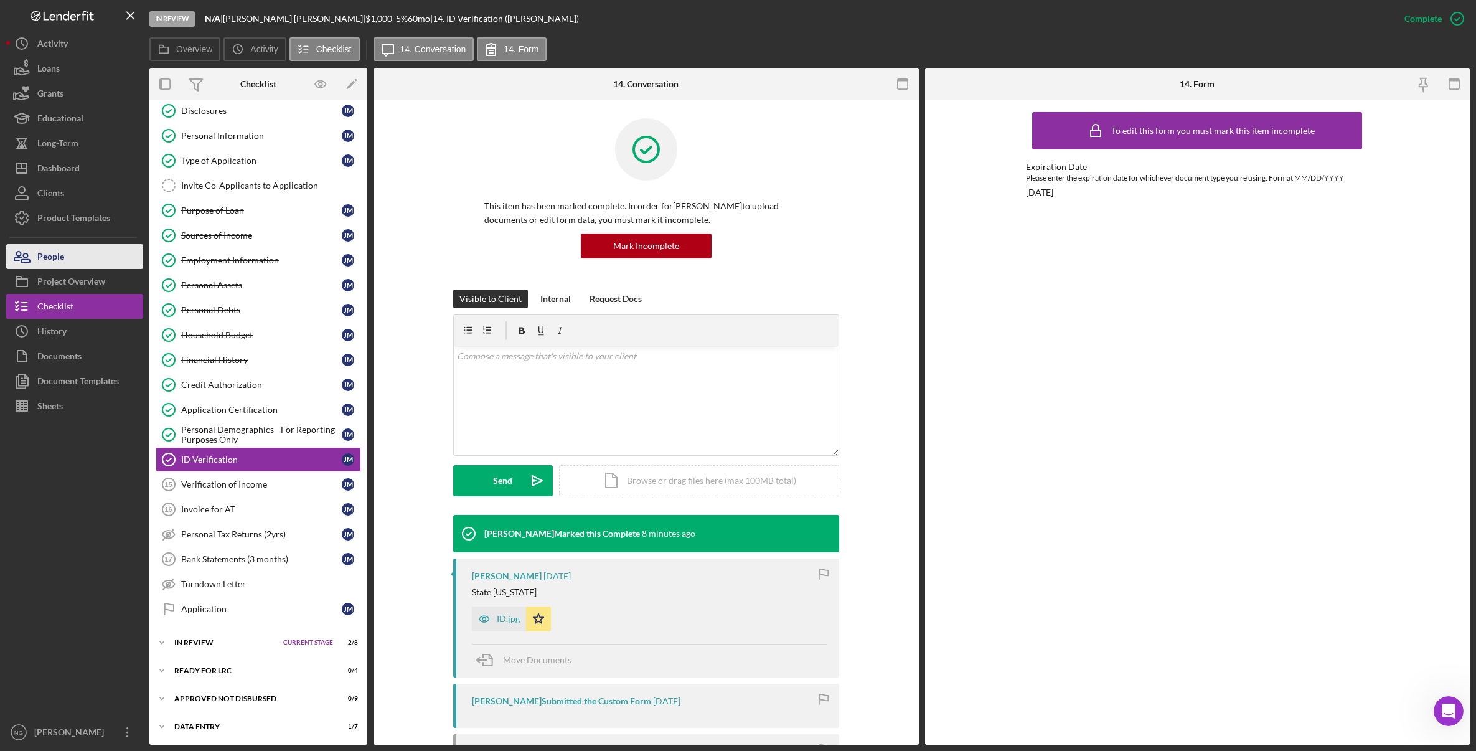
click at [82, 262] on button "People" at bounding box center [74, 256] width 137 height 25
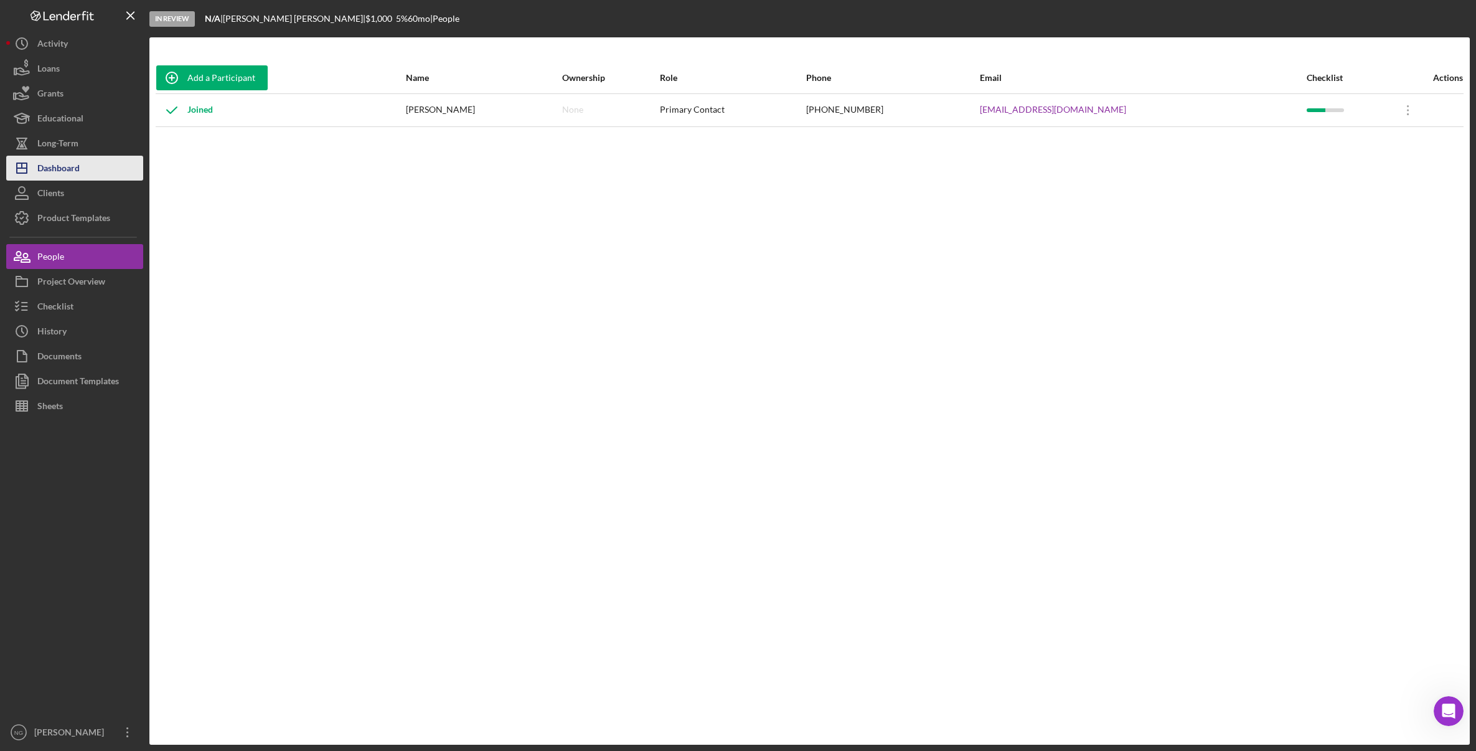
click at [87, 174] on button "Icon/Dashboard Dashboard" at bounding box center [74, 168] width 137 height 25
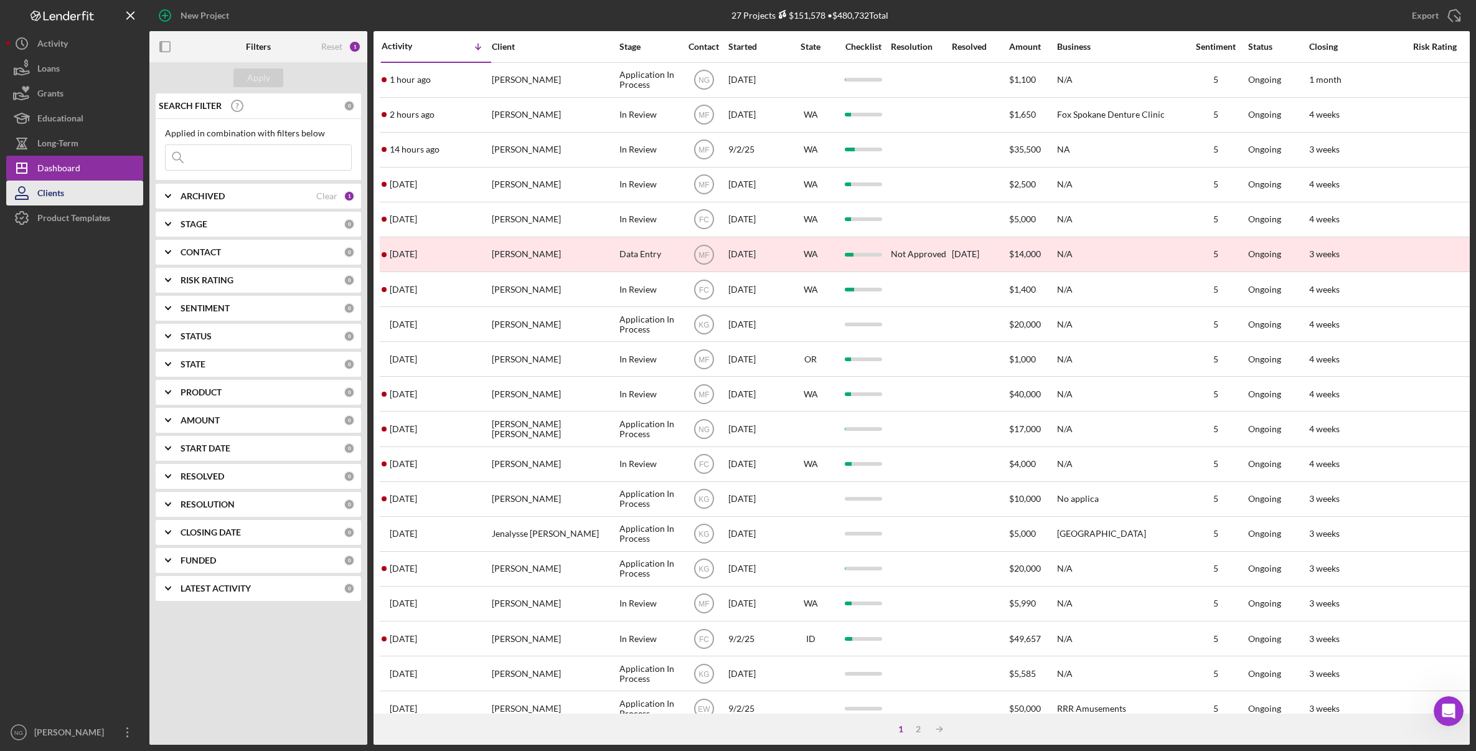
click at [83, 195] on button "Clients" at bounding box center [74, 193] width 137 height 25
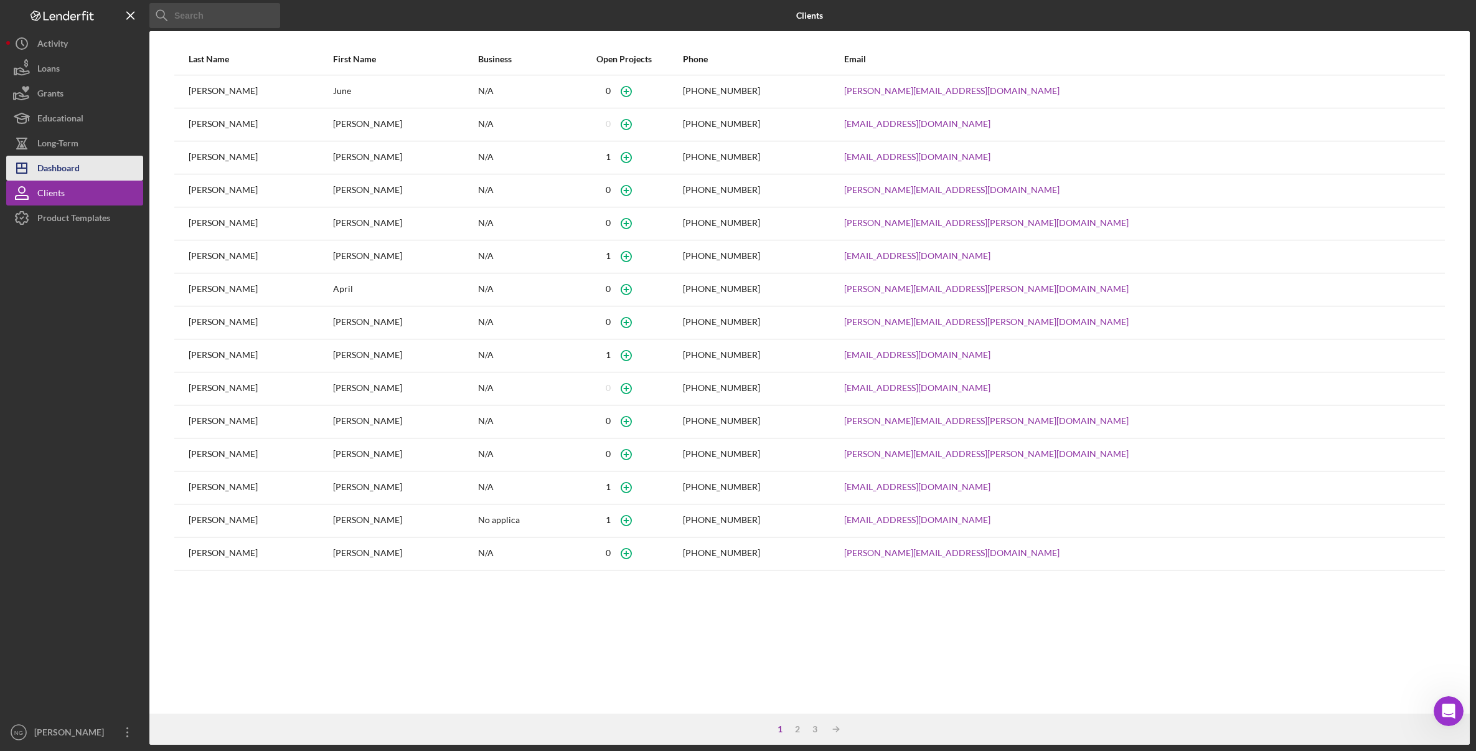
click at [107, 168] on button "Icon/Dashboard Dashboard" at bounding box center [74, 168] width 137 height 25
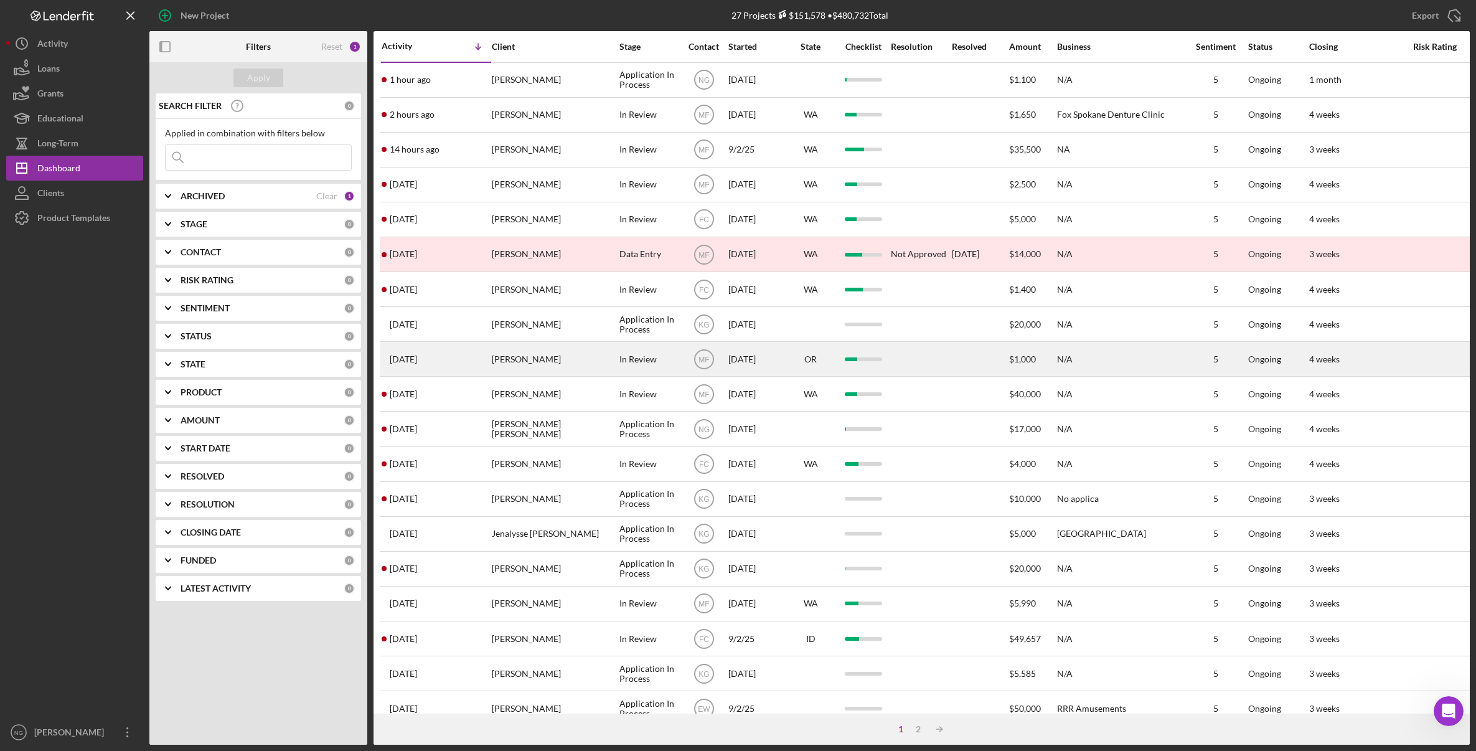
click at [556, 361] on div "[PERSON_NAME]" at bounding box center [554, 358] width 125 height 33
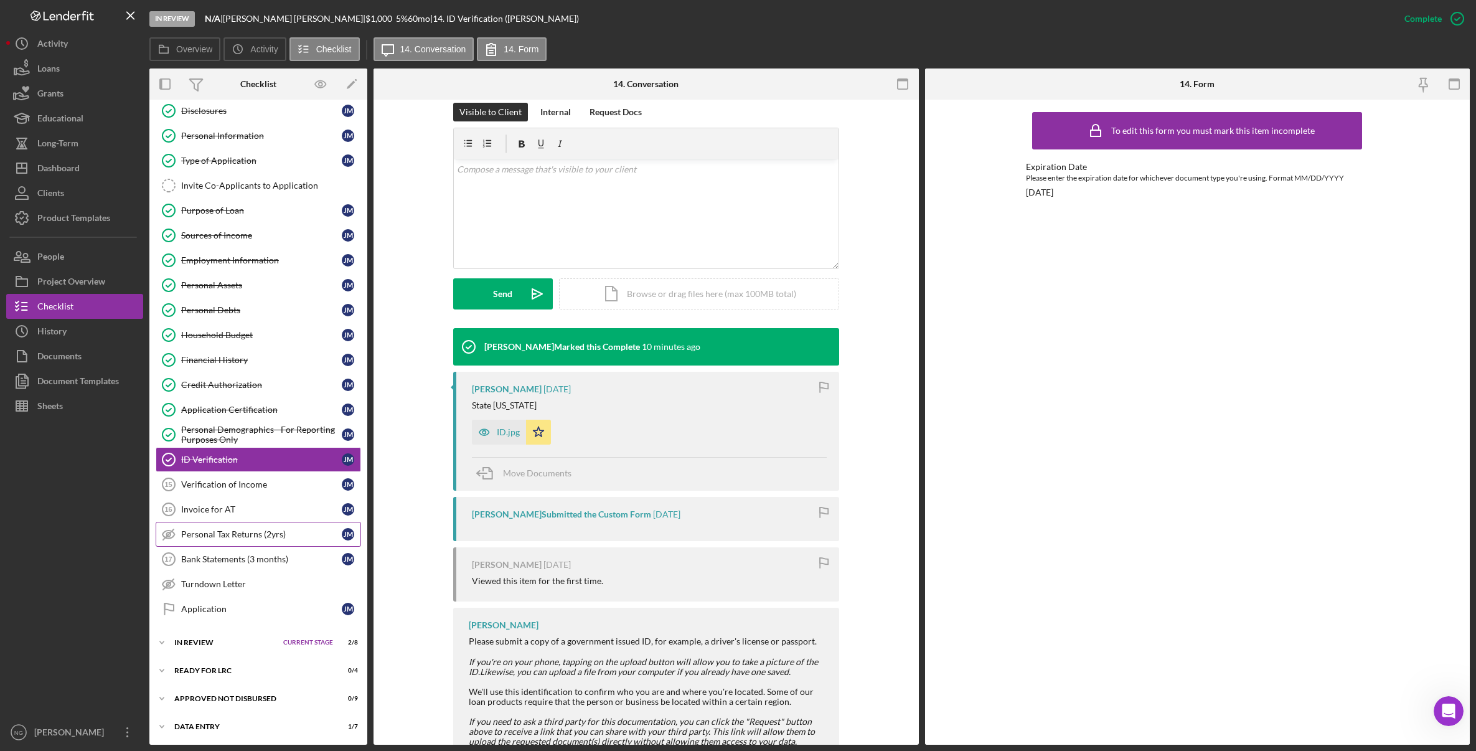
scroll to position [34, 0]
click at [250, 639] on div "In Review" at bounding box center [225, 641] width 103 height 7
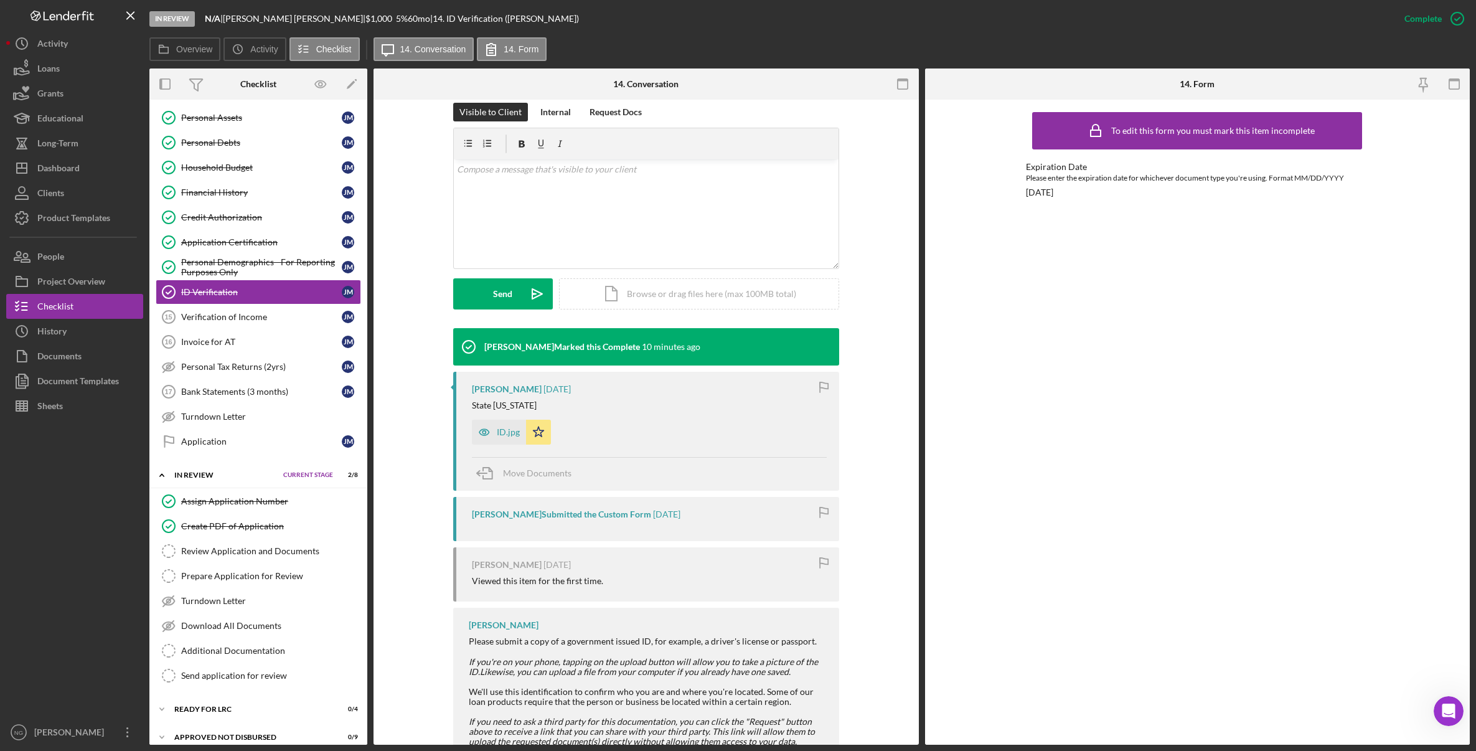
scroll to position [240, 0]
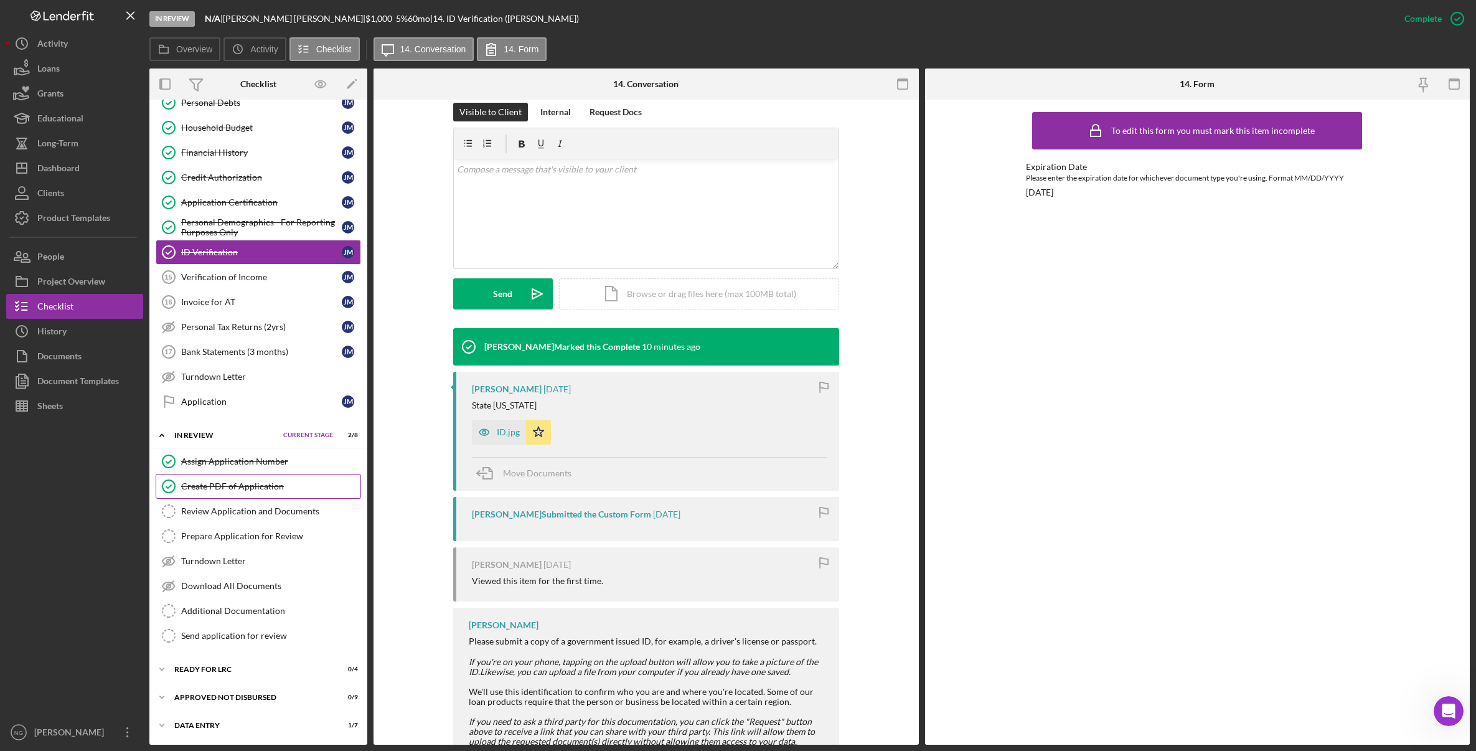
click at [263, 482] on div "Create PDF of Application" at bounding box center [270, 486] width 179 height 10
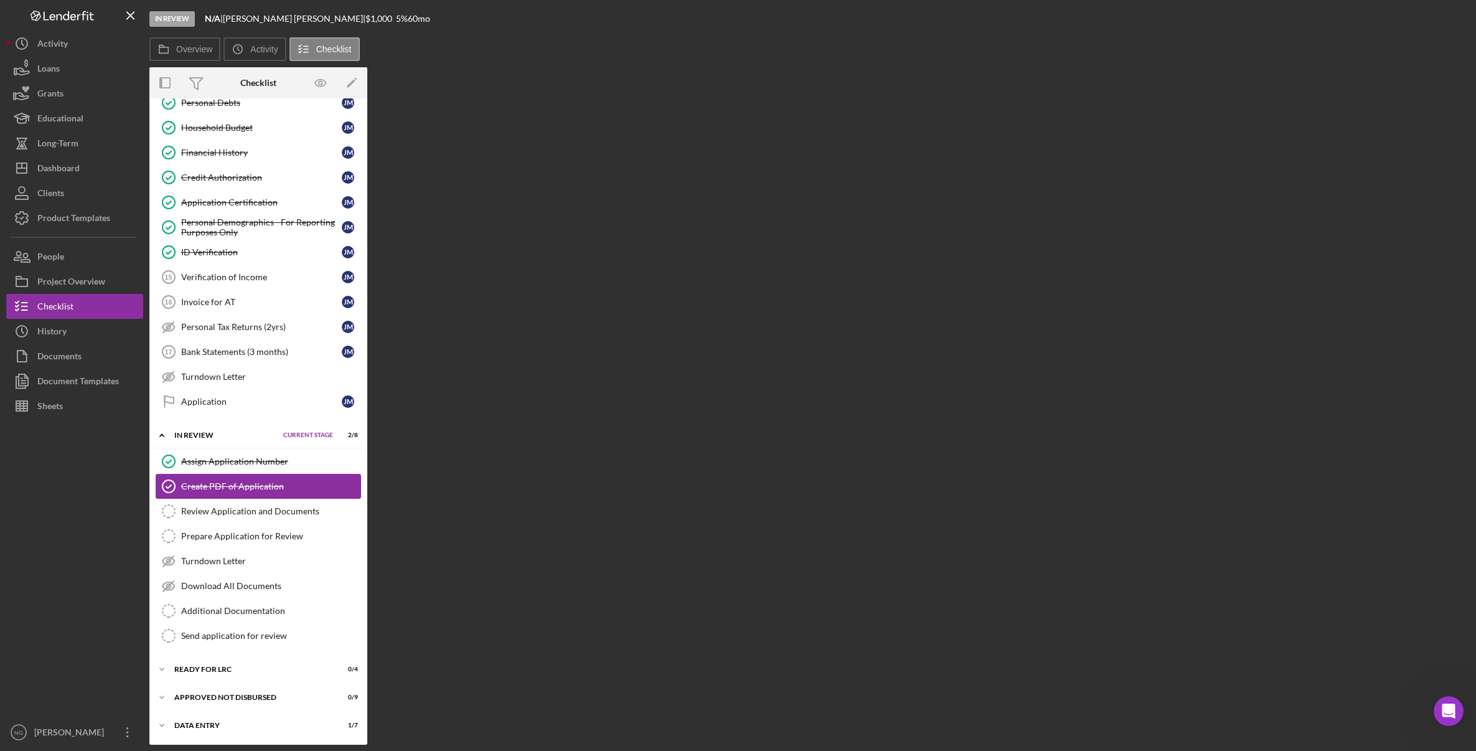
scroll to position [240, 0]
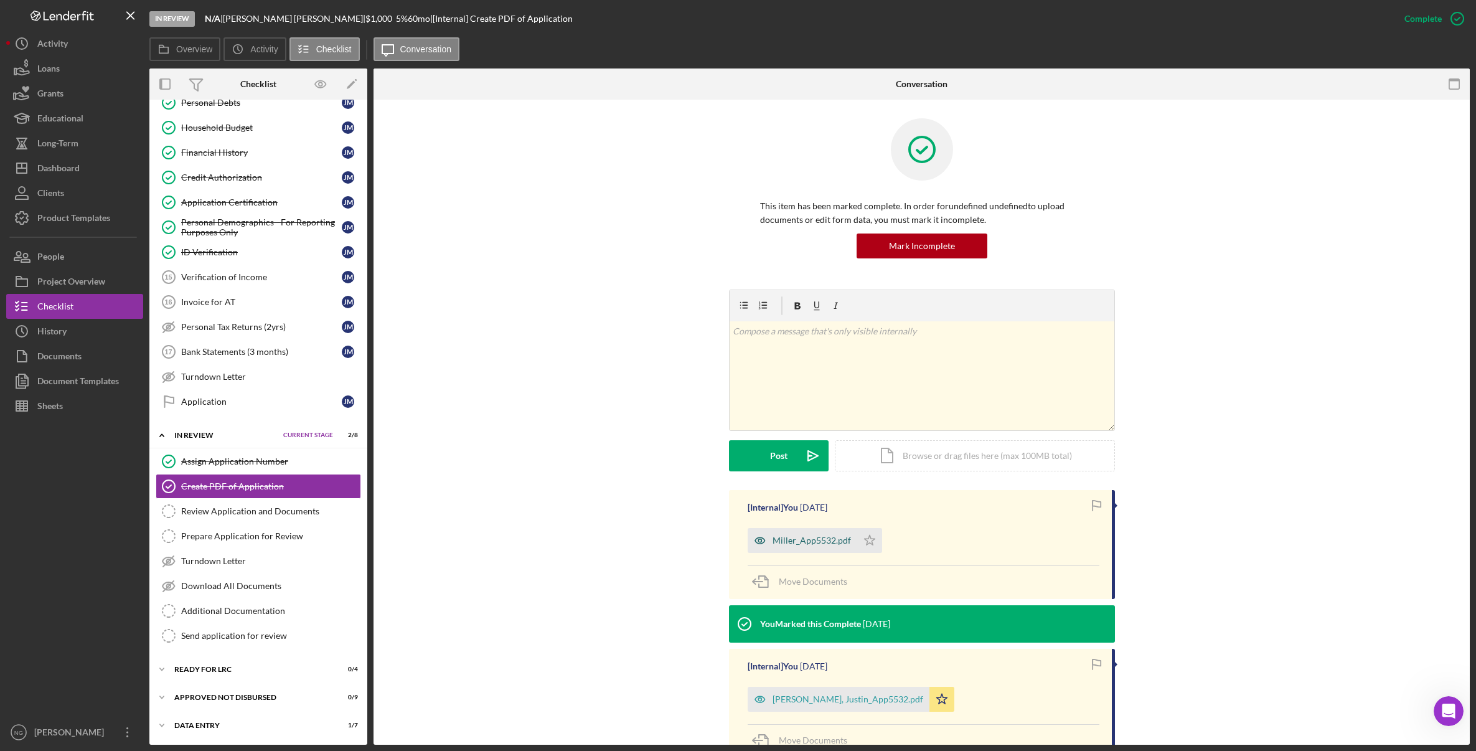
click at [812, 537] on div "Miller_App5532.pdf" at bounding box center [812, 540] width 78 height 10
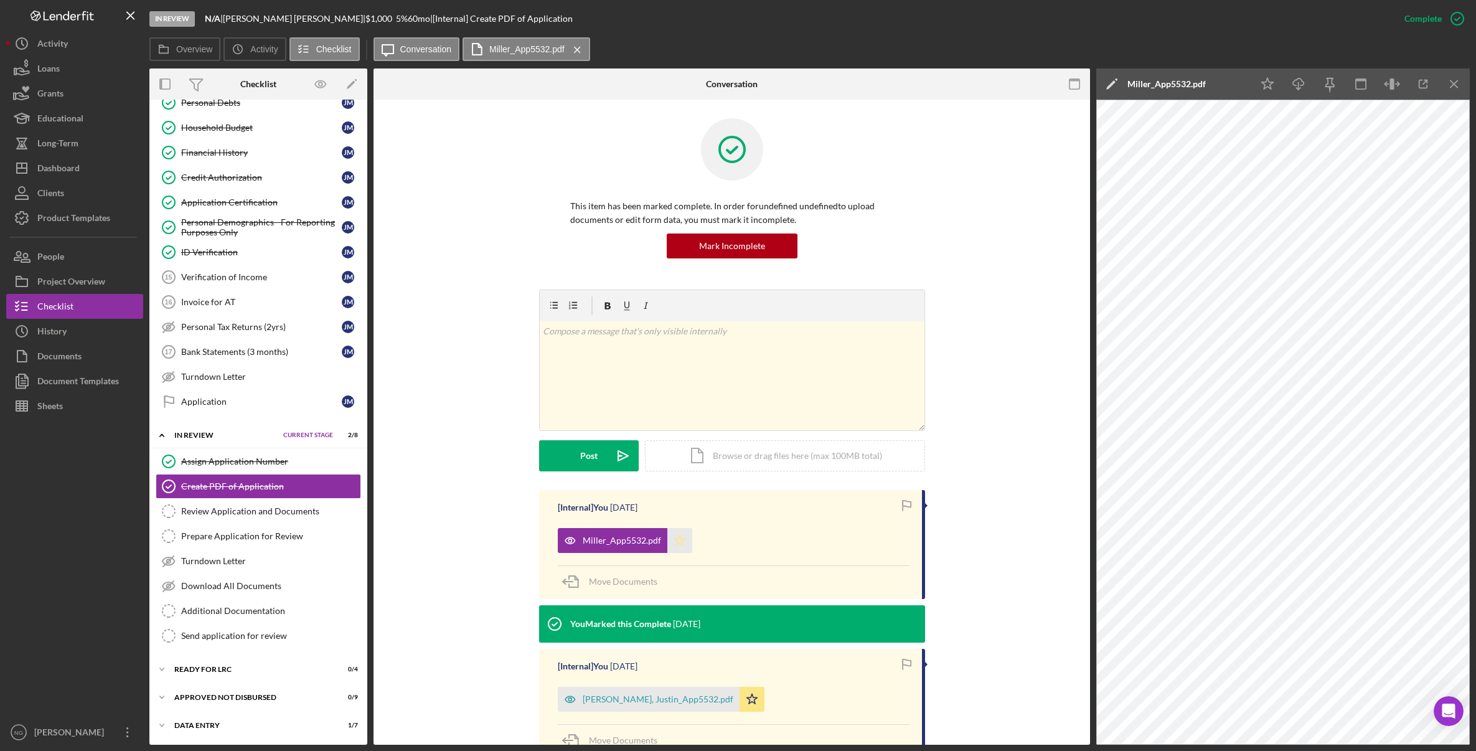
click at [674, 538] on icon "Icon/Star" at bounding box center [679, 540] width 25 height 25
click at [740, 699] on icon "Icon/Star" at bounding box center [752, 699] width 25 height 25
click at [642, 703] on div "[PERSON_NAME], Justin_App5532.pdf" at bounding box center [658, 699] width 151 height 10
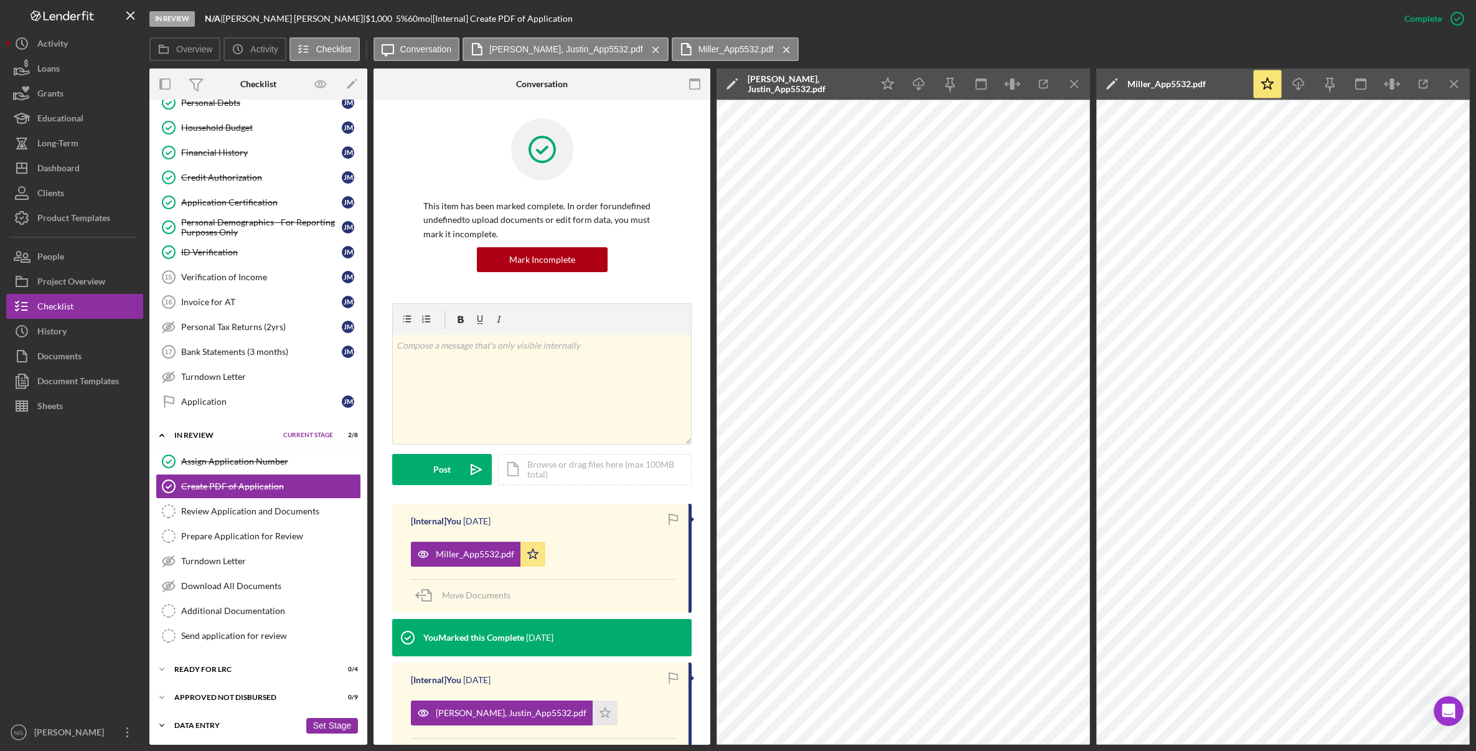
click at [227, 727] on div "Data Entry" at bounding box center [237, 725] width 126 height 7
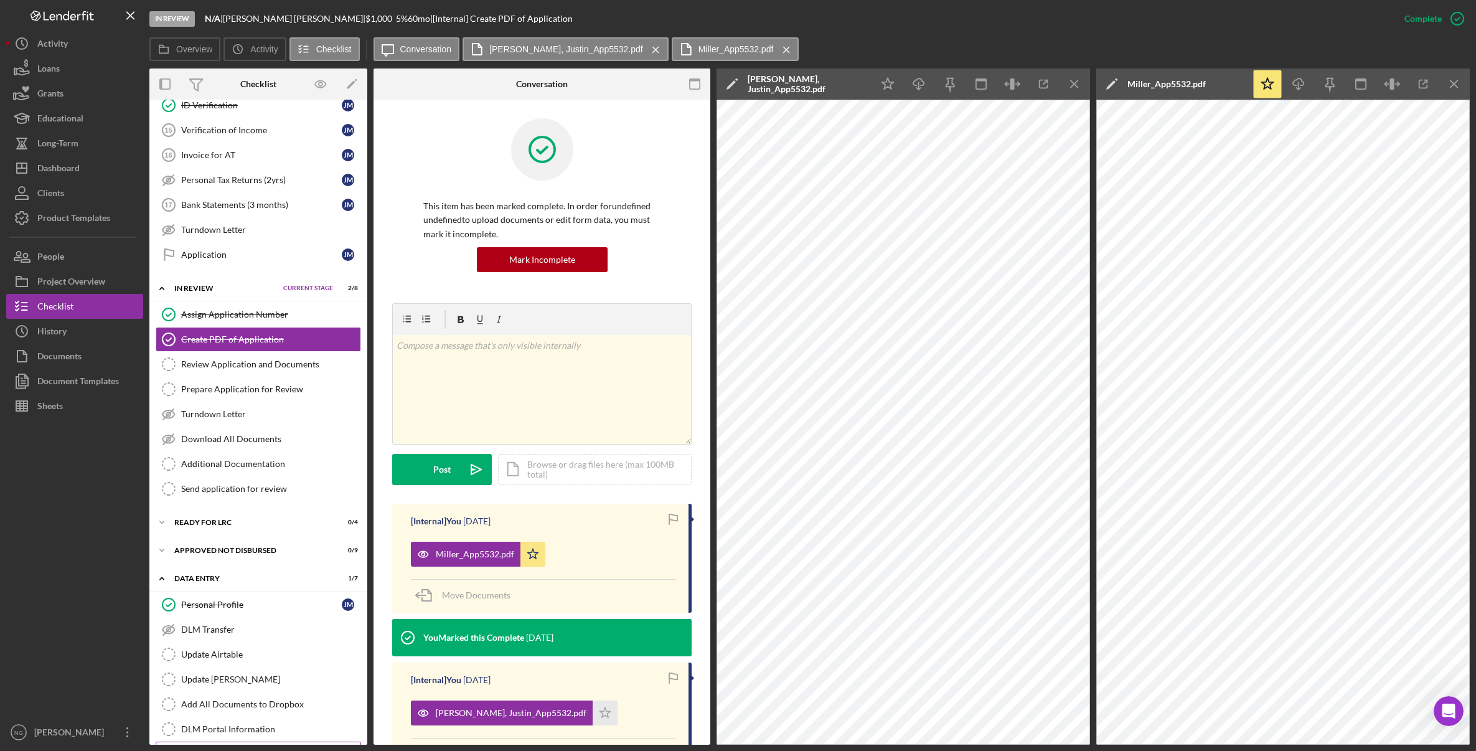
scroll to position [421, 0]
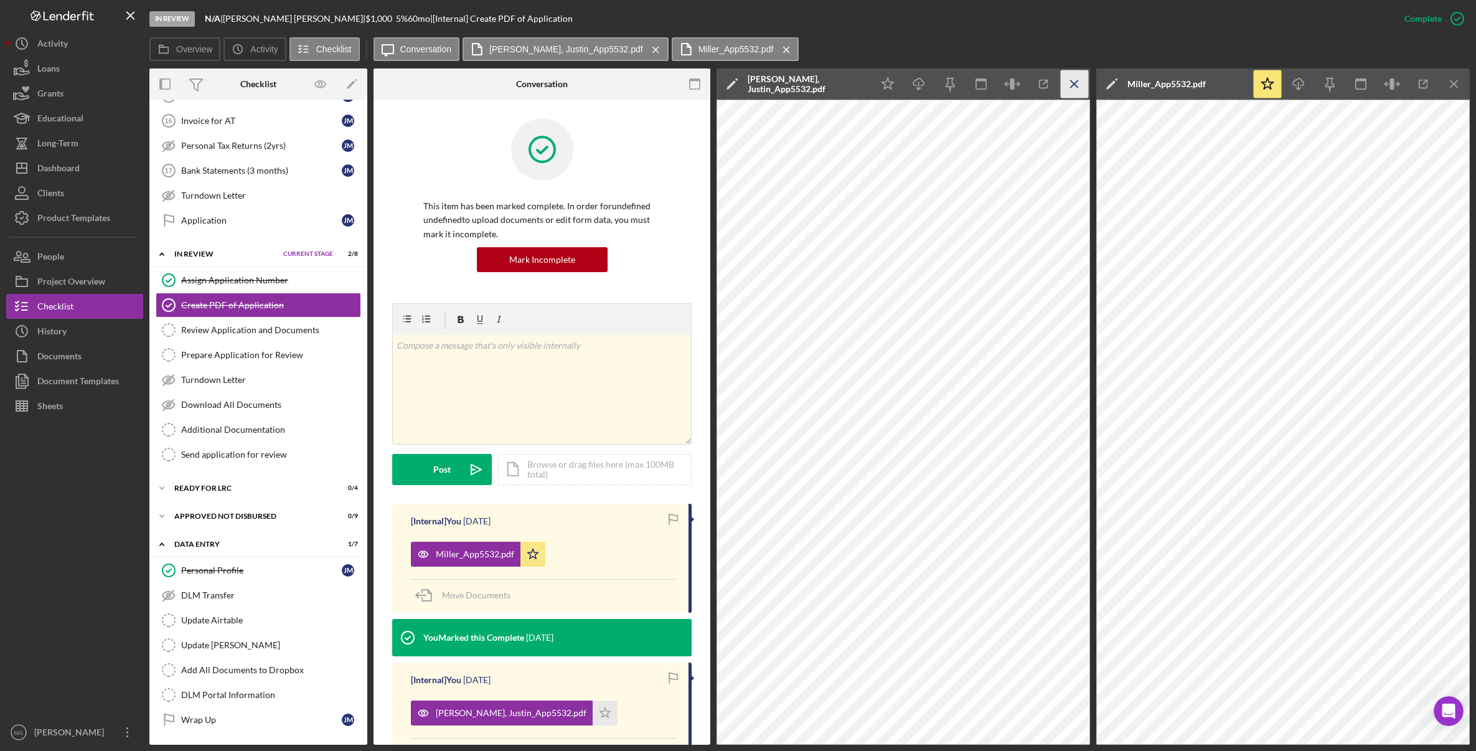
click at [1075, 90] on icon "Icon/Menu Close" at bounding box center [1075, 84] width 28 height 28
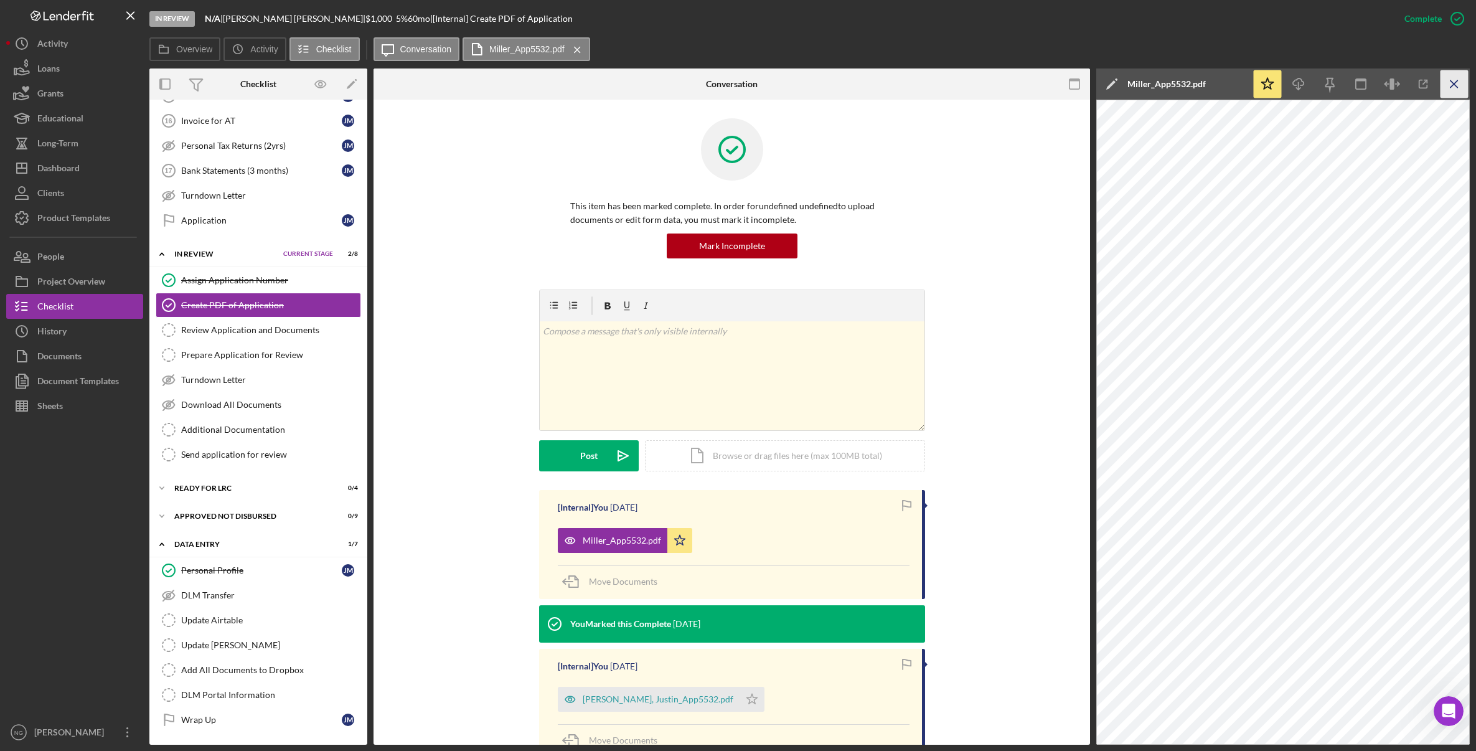
click at [1458, 86] on icon "Icon/Menu Close" at bounding box center [1455, 84] width 28 height 28
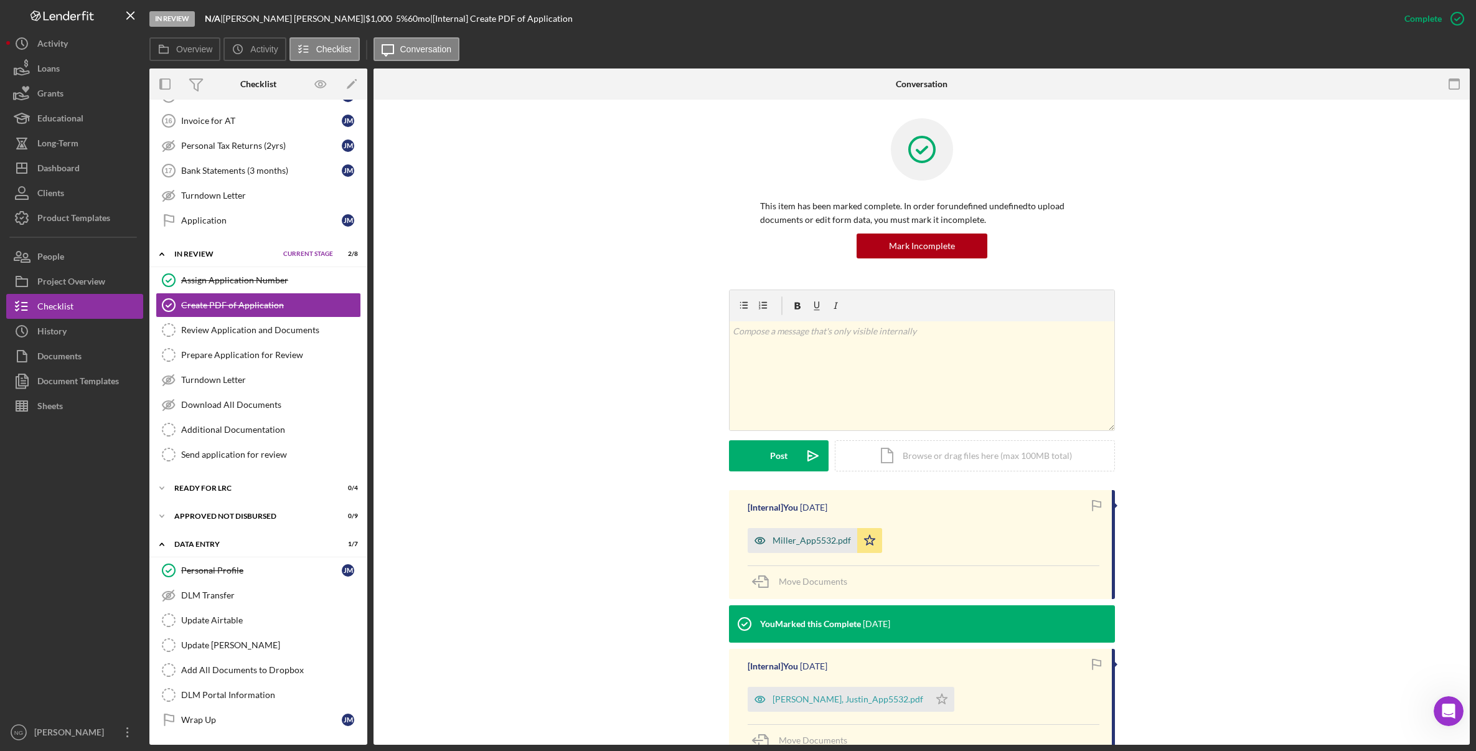
click at [828, 547] on div "Miller_App5532.pdf" at bounding box center [803, 540] width 110 height 25
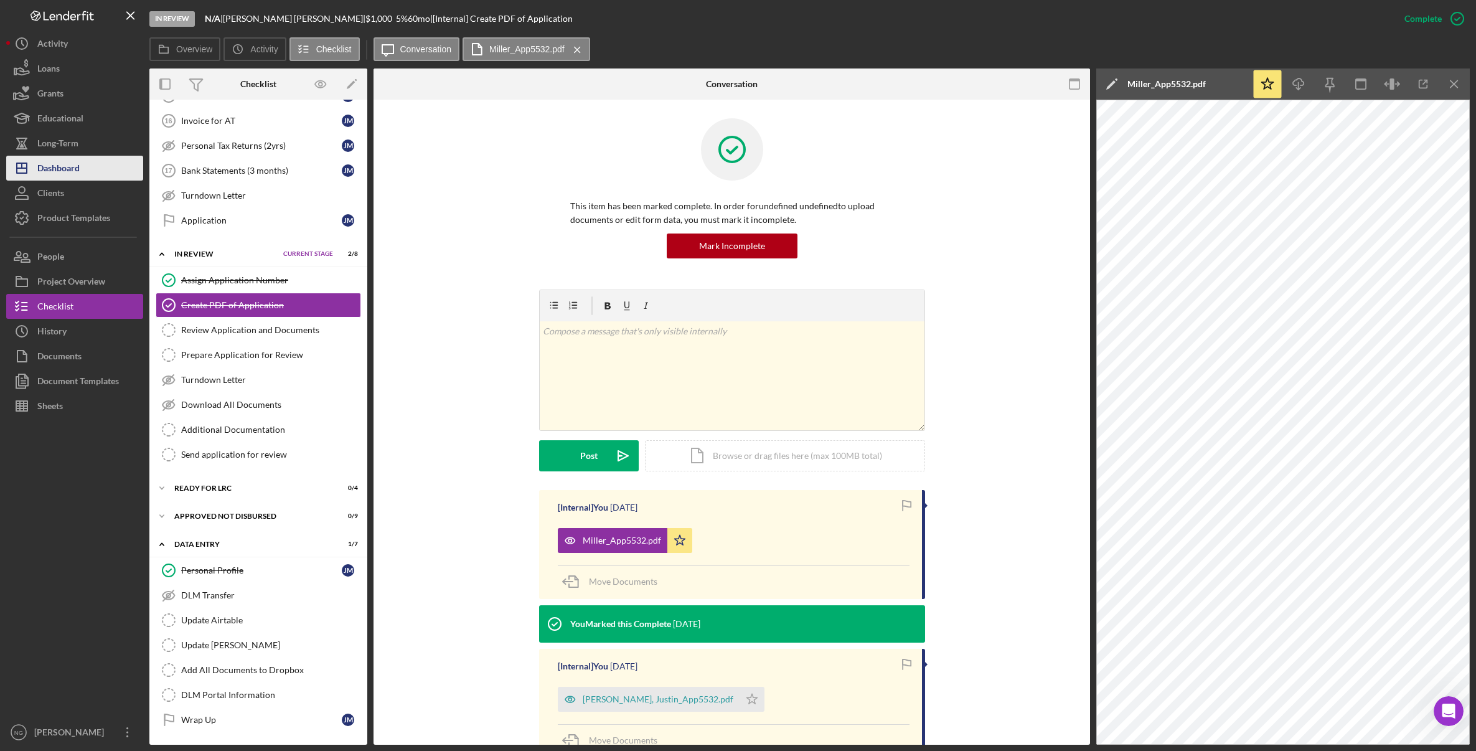
click at [82, 178] on button "Icon/Dashboard Dashboard" at bounding box center [74, 168] width 137 height 25
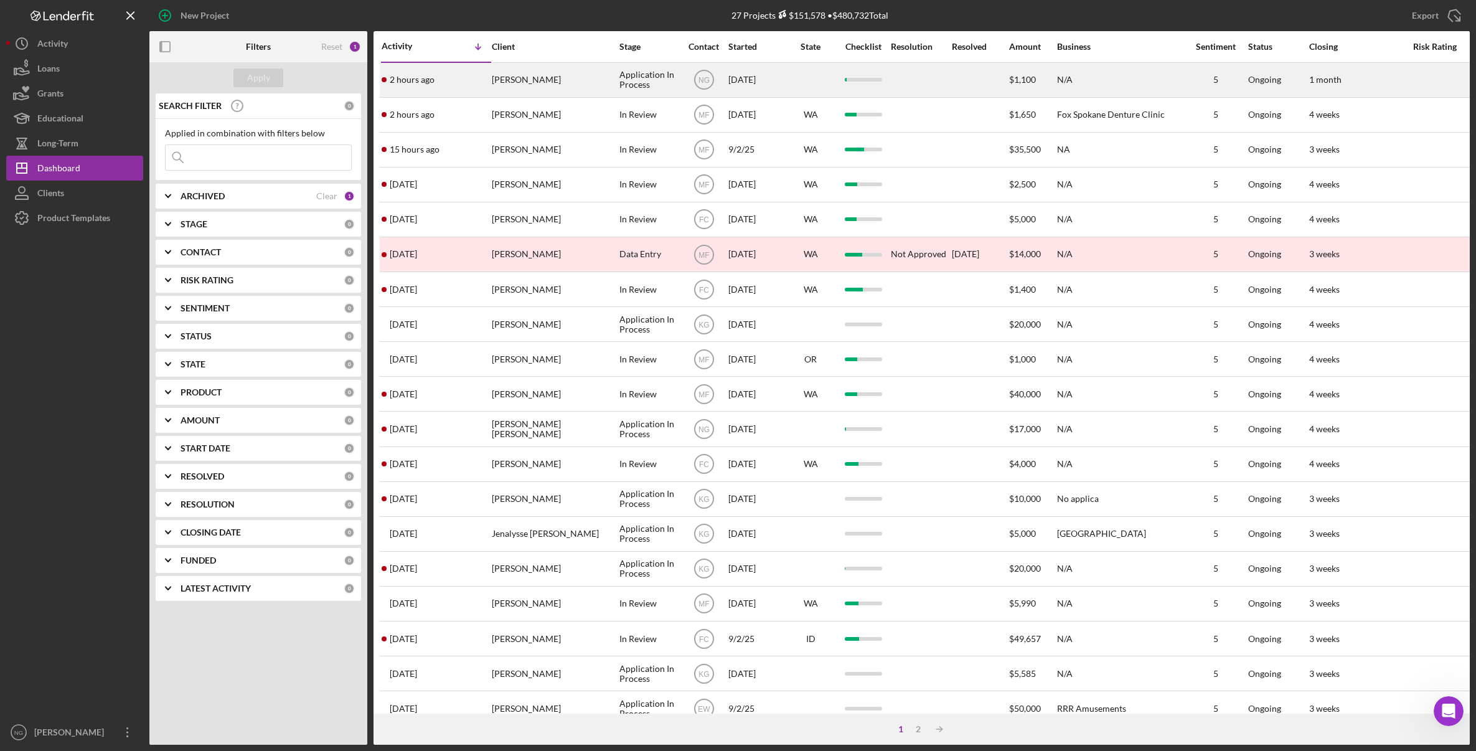
click at [590, 73] on div "ERICA STROH" at bounding box center [554, 80] width 125 height 33
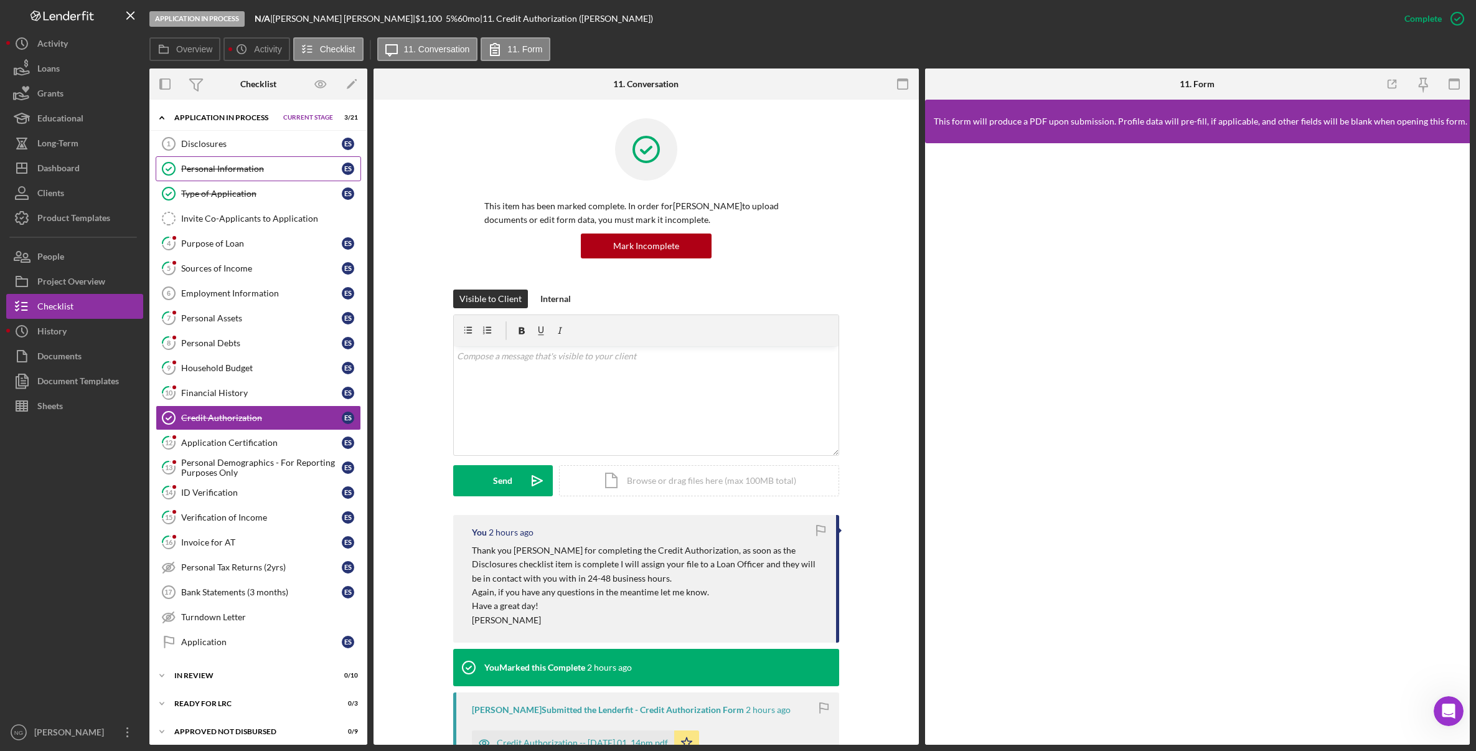
click at [221, 169] on div "Personal Information" at bounding box center [261, 169] width 161 height 10
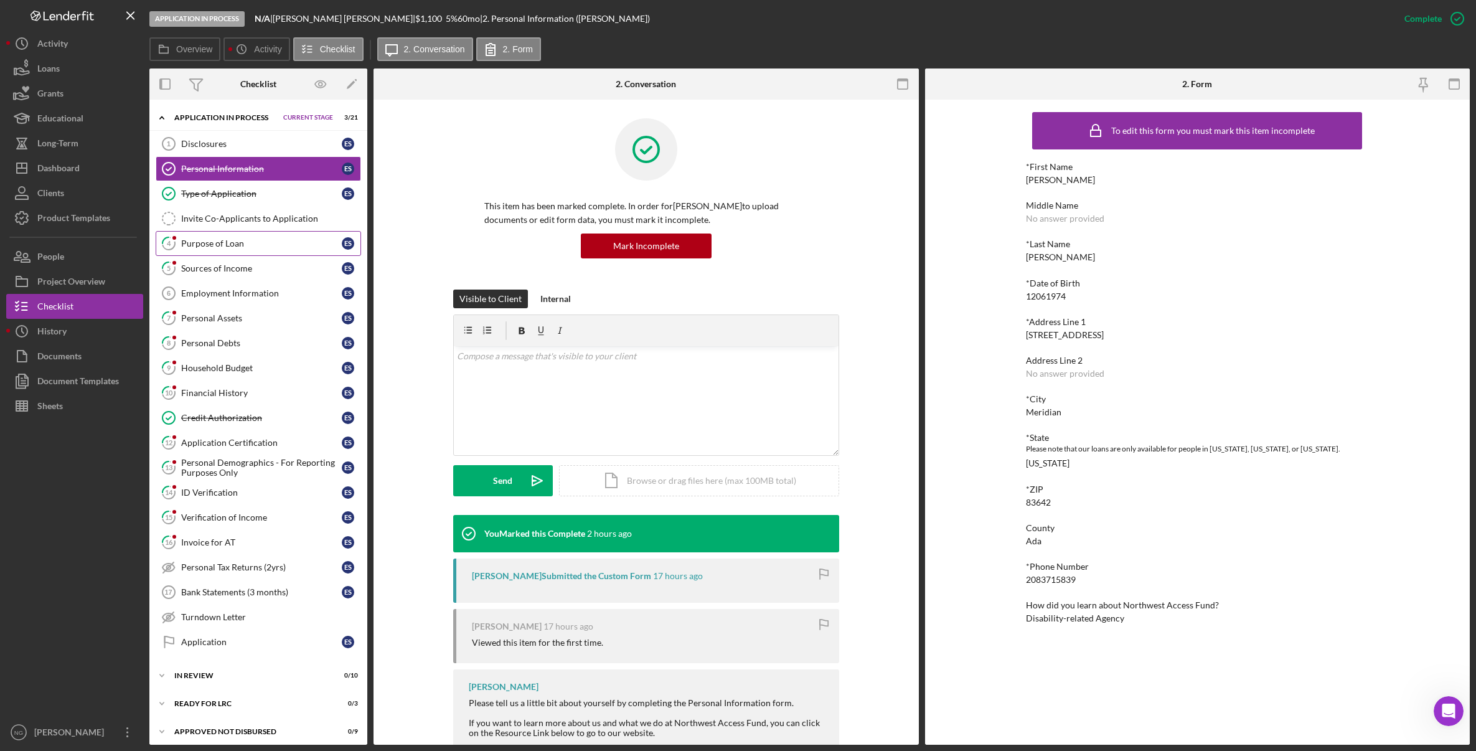
click at [227, 247] on div "Purpose of Loan" at bounding box center [261, 243] width 161 height 10
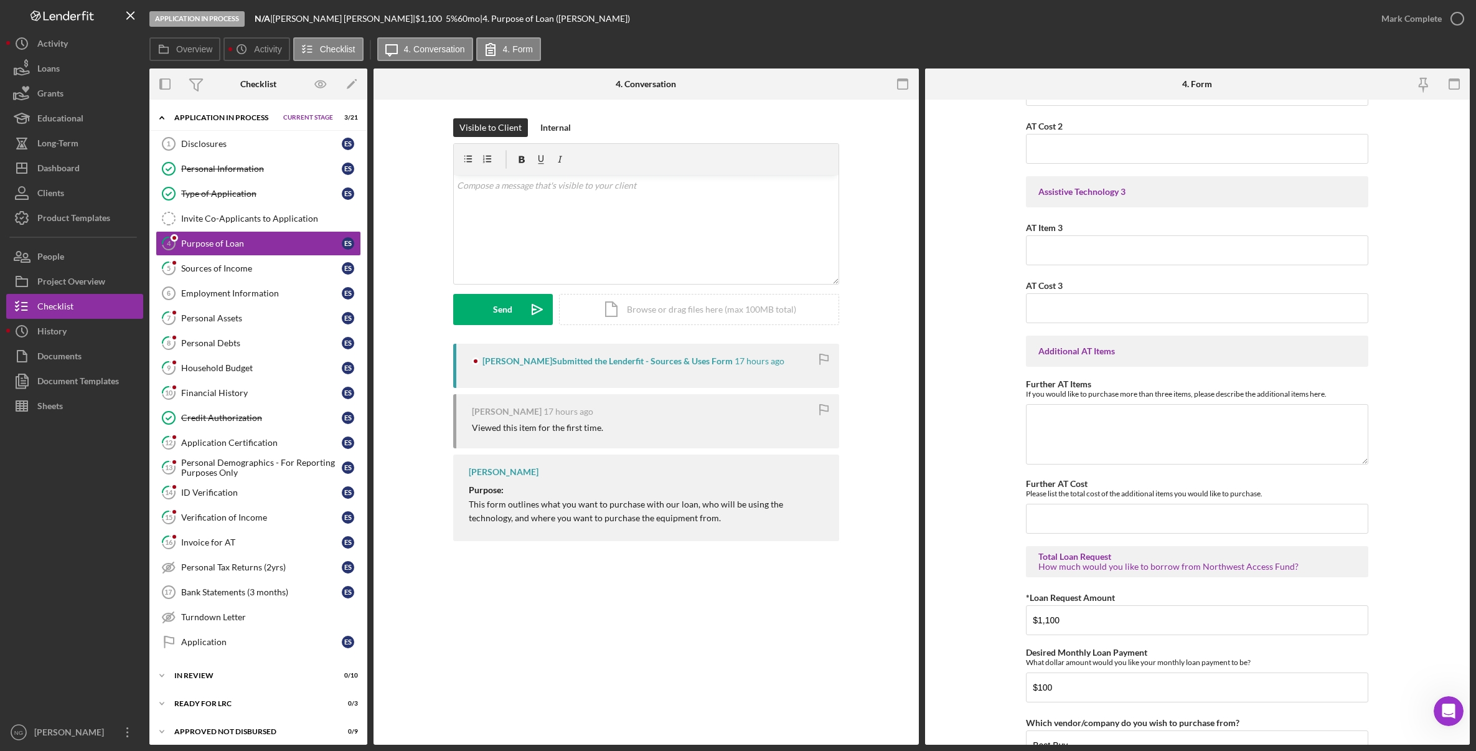
scroll to position [857, 0]
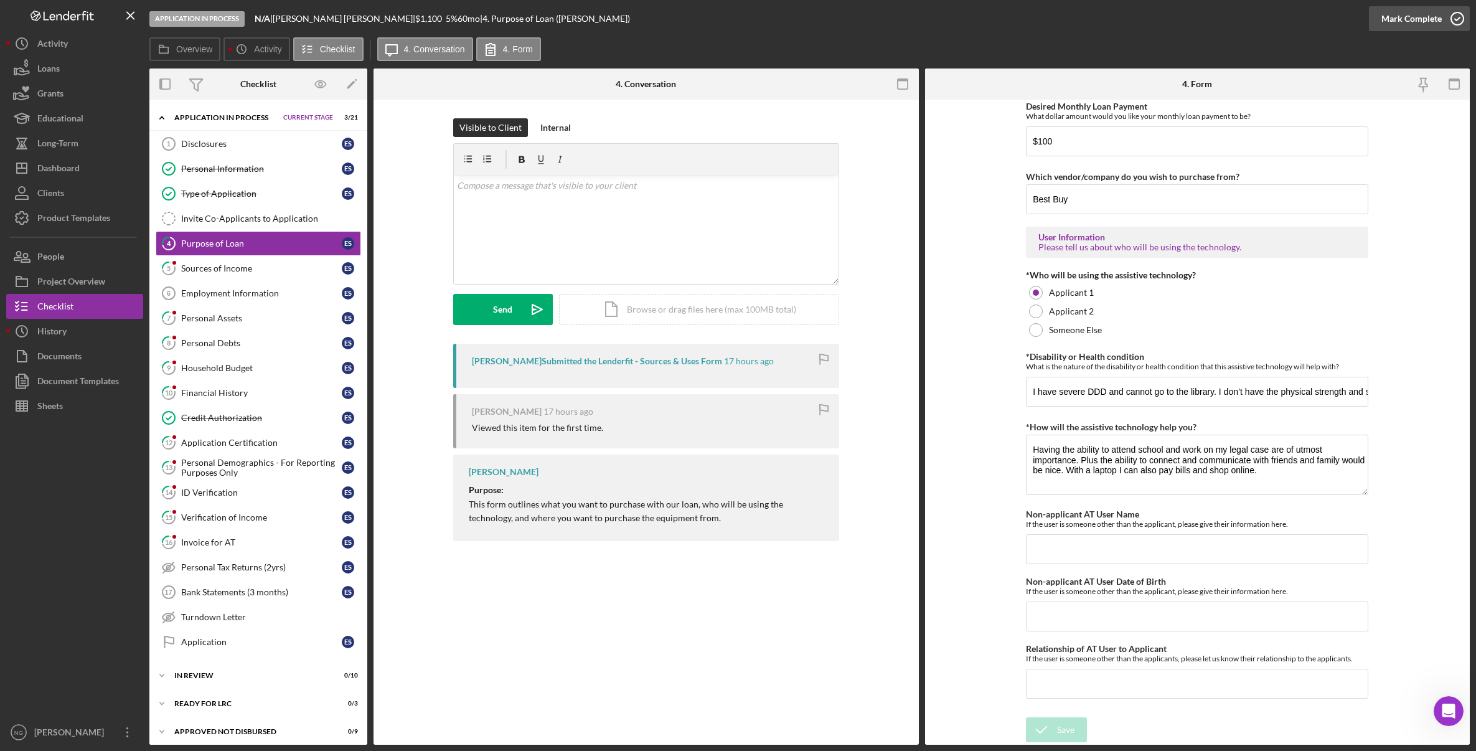
click at [1453, 17] on icon "button" at bounding box center [1457, 18] width 31 height 31
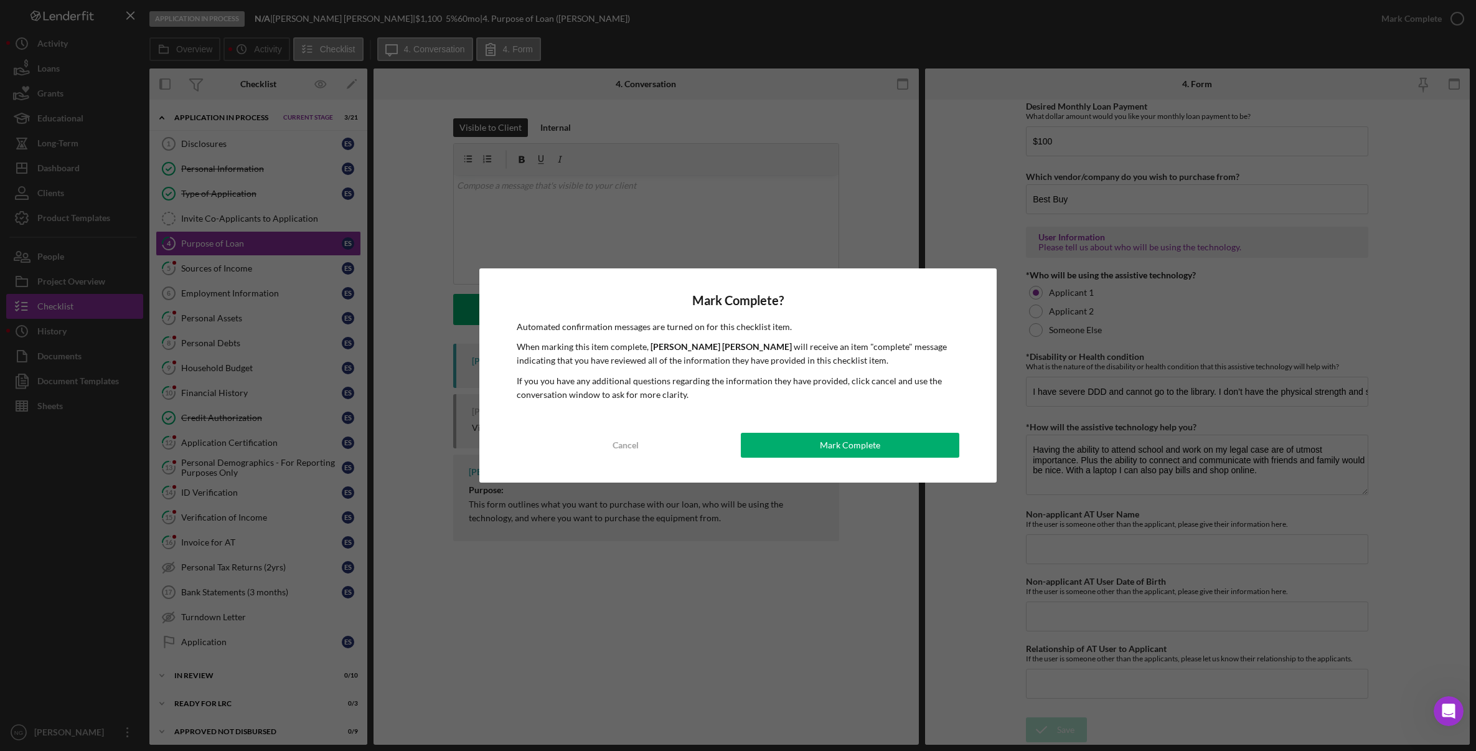
click at [898, 428] on div "Mark Complete? Automated confirmation messages are turned on for this checklist…" at bounding box center [737, 375] width 517 height 215
click at [899, 440] on button "Mark Complete" at bounding box center [850, 445] width 219 height 25
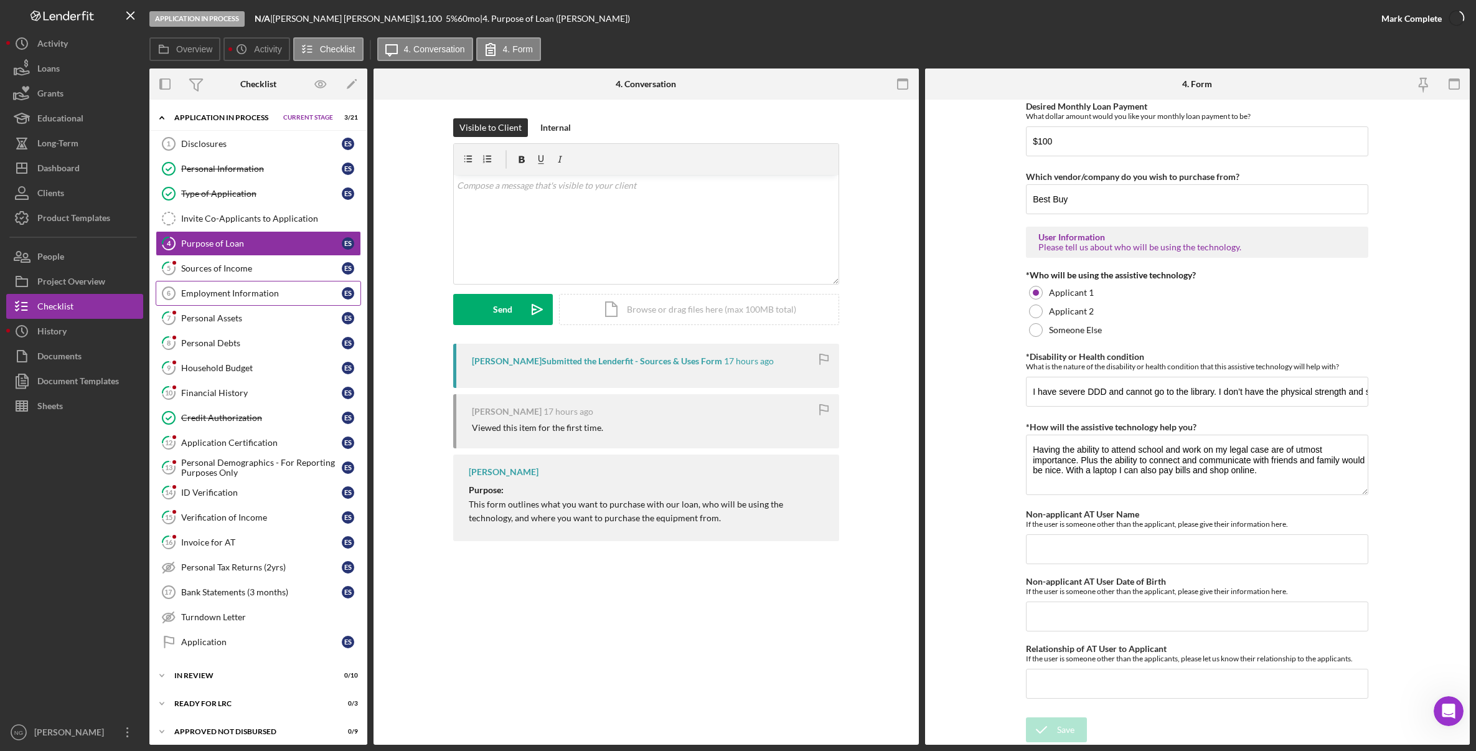
scroll to position [907, 0]
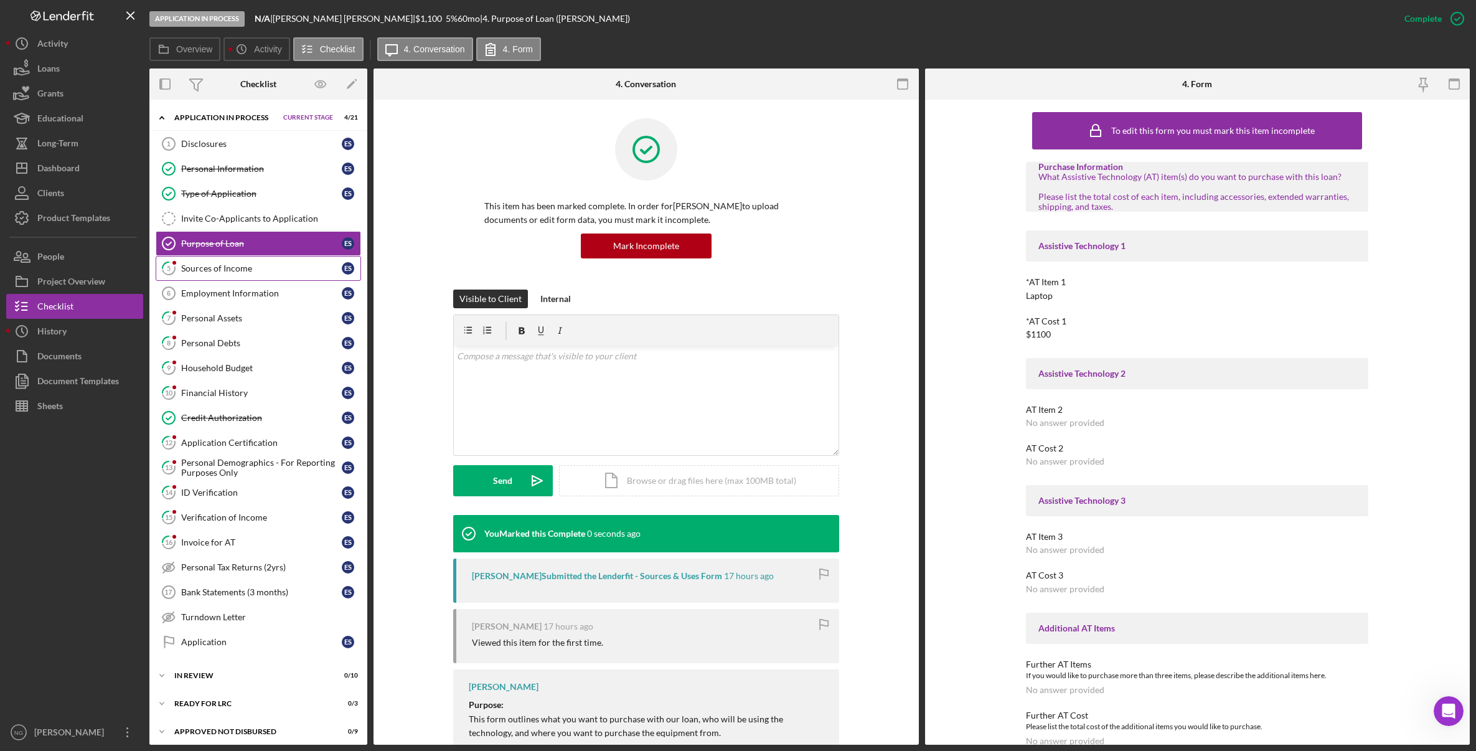
click at [243, 268] on div "Sources of Income" at bounding box center [261, 268] width 161 height 10
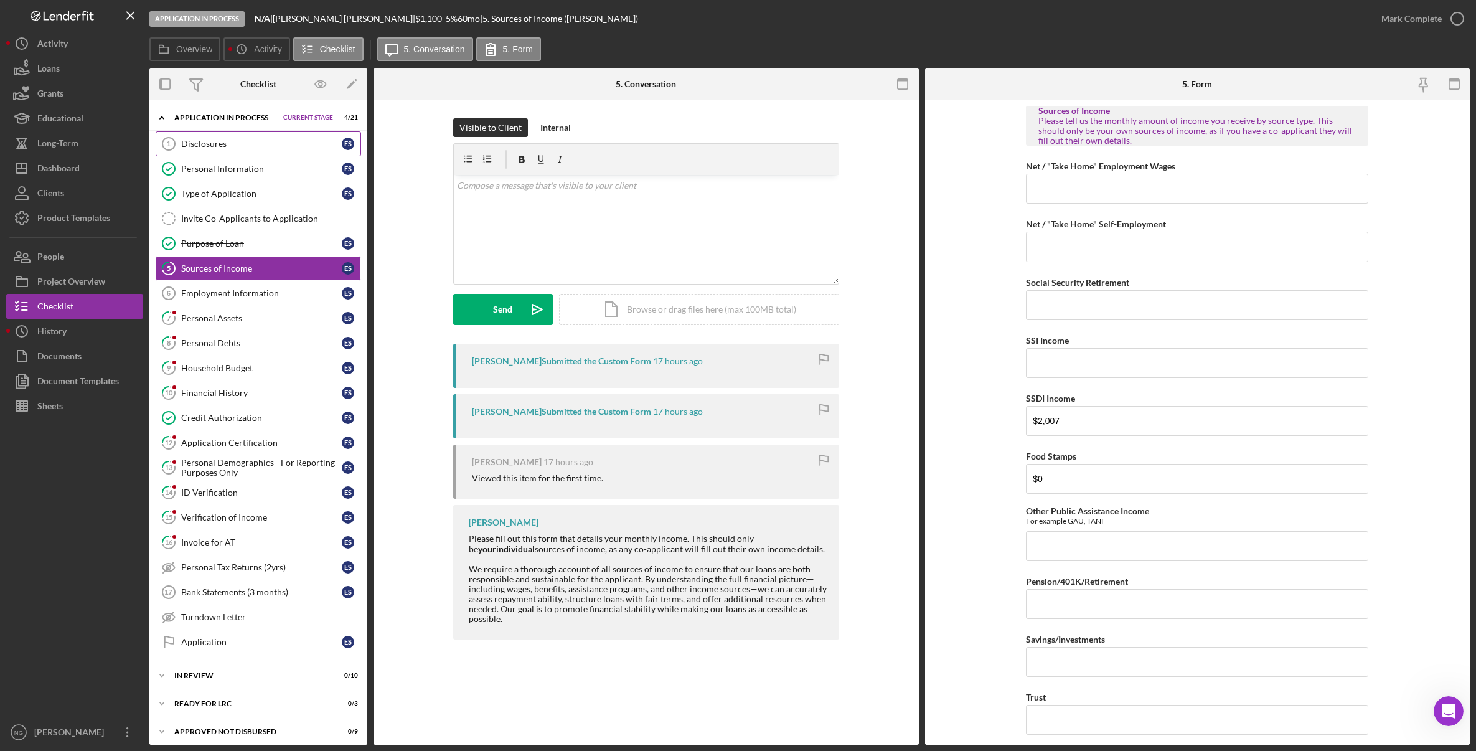
click at [209, 146] on div "Disclosures" at bounding box center [261, 144] width 161 height 10
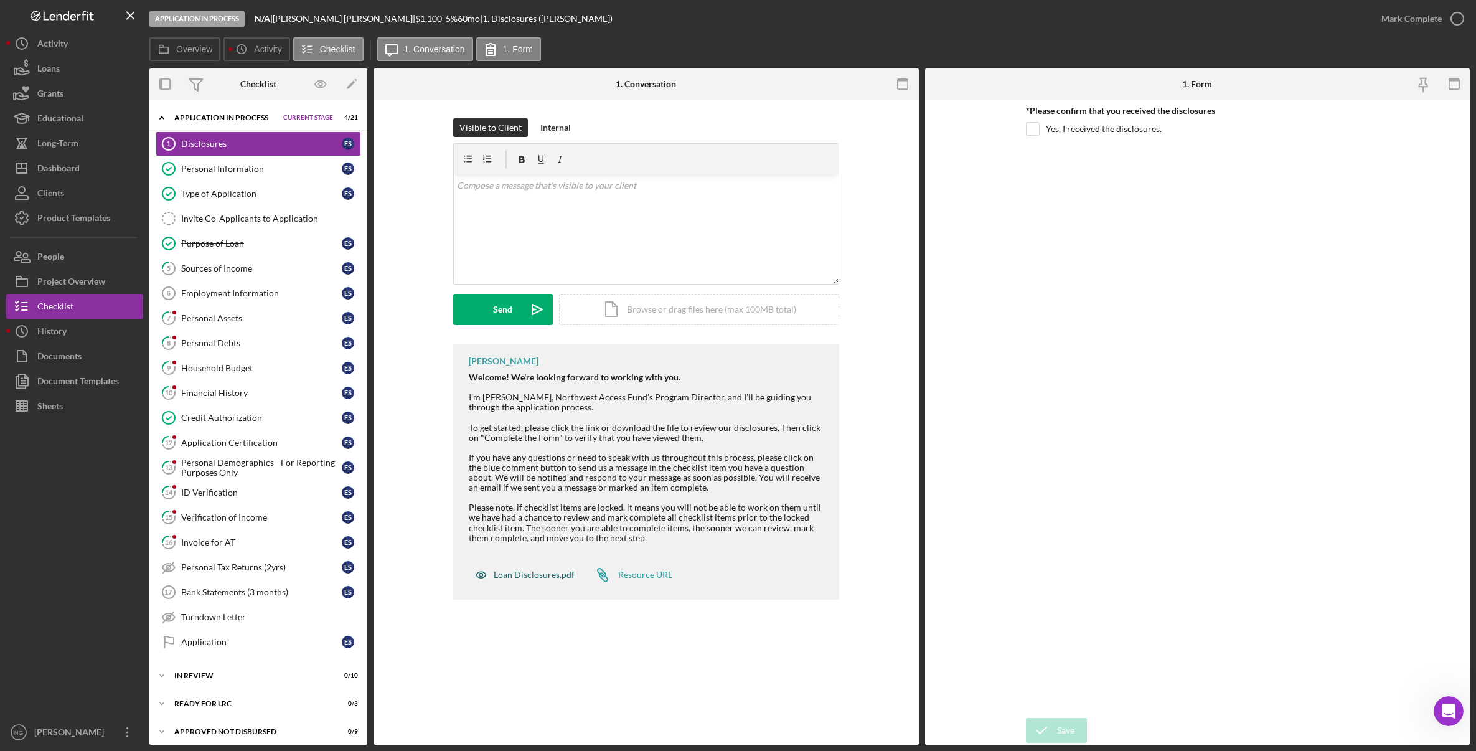
click at [514, 572] on div "Loan Disclosures.pdf" at bounding box center [534, 575] width 81 height 10
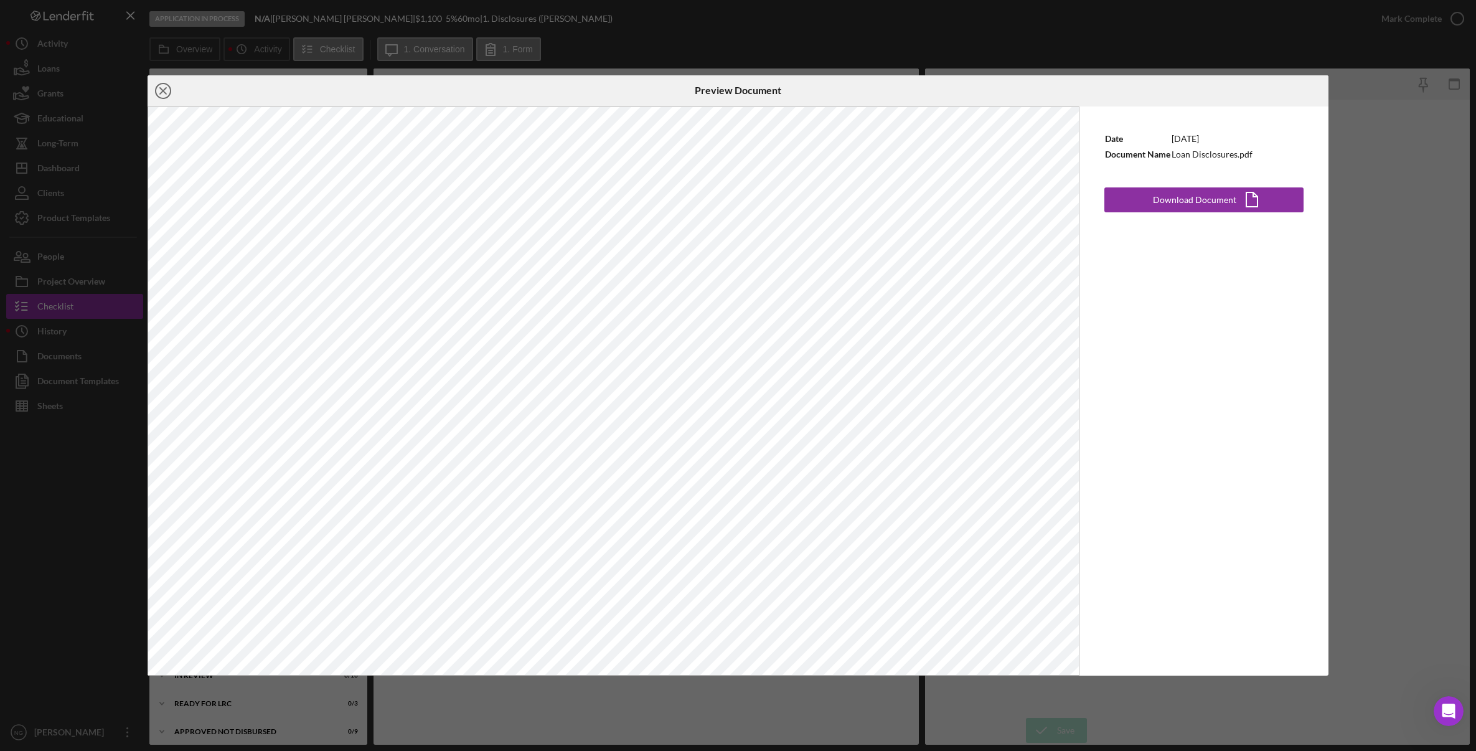
click at [164, 91] on icon "Icon/Close" at bounding box center [163, 90] width 31 height 31
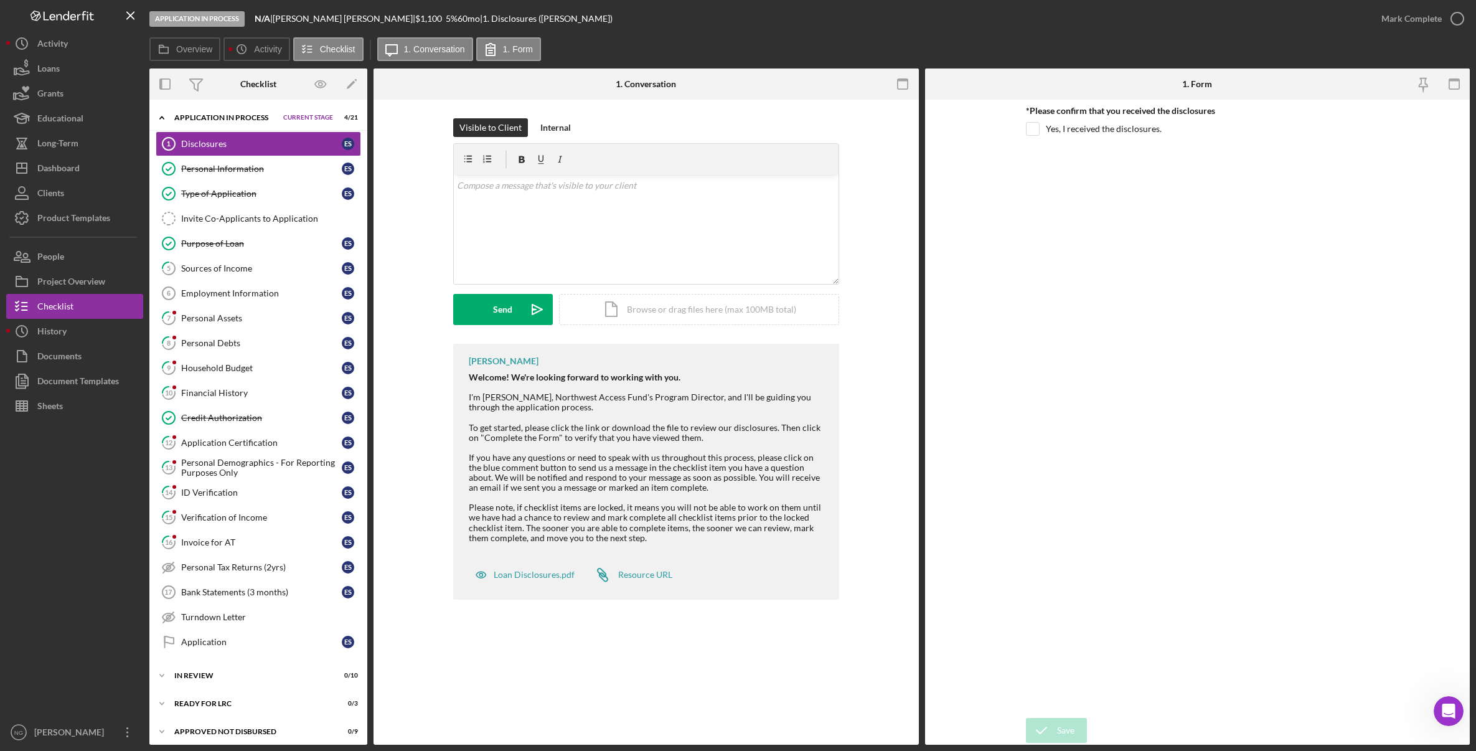
click at [105, 575] on div at bounding box center [74, 568] width 137 height 301
click at [75, 336] on button "Icon/History History" at bounding box center [74, 331] width 137 height 25
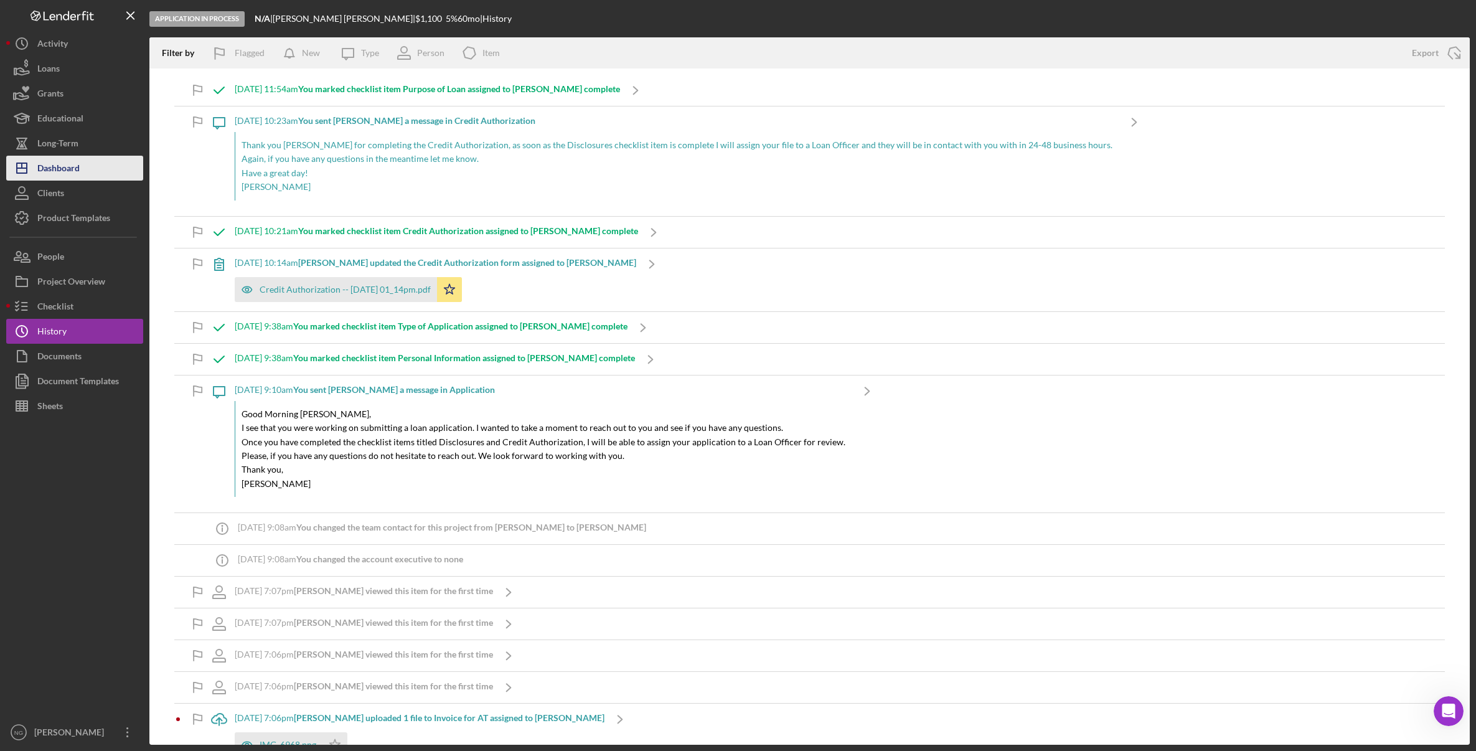
click at [102, 172] on button "Icon/Dashboard Dashboard" at bounding box center [74, 168] width 137 height 25
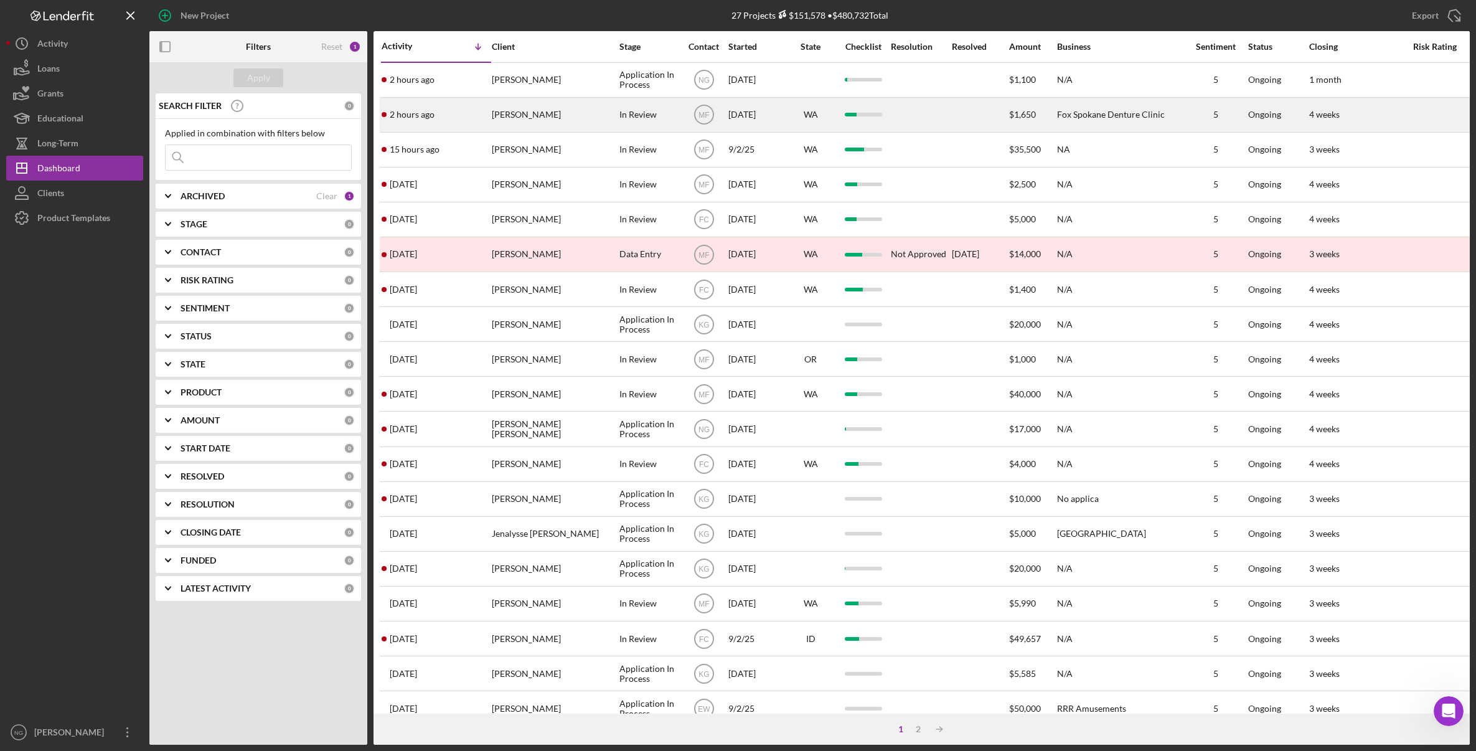
click at [565, 116] on div "KELLY LITTELL" at bounding box center [554, 114] width 125 height 33
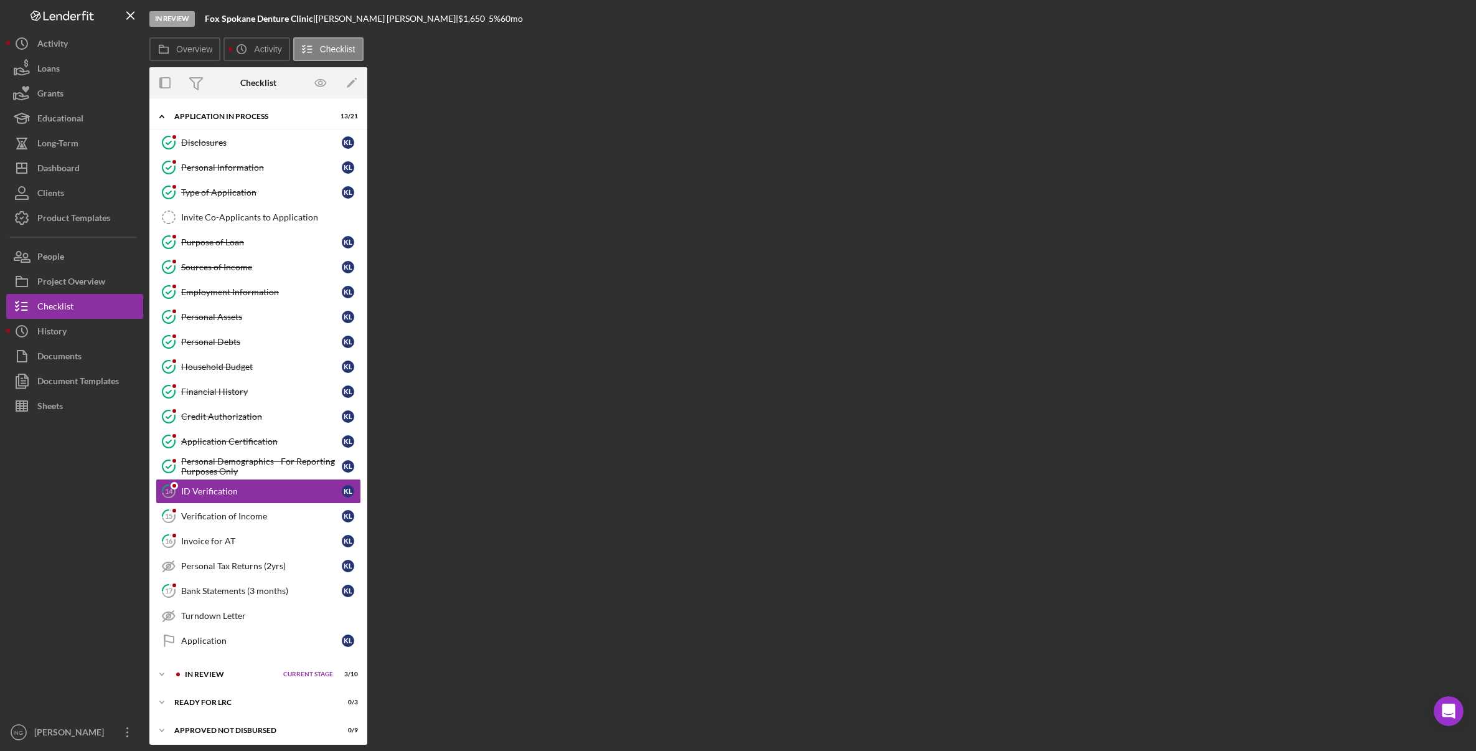
scroll to position [33, 0]
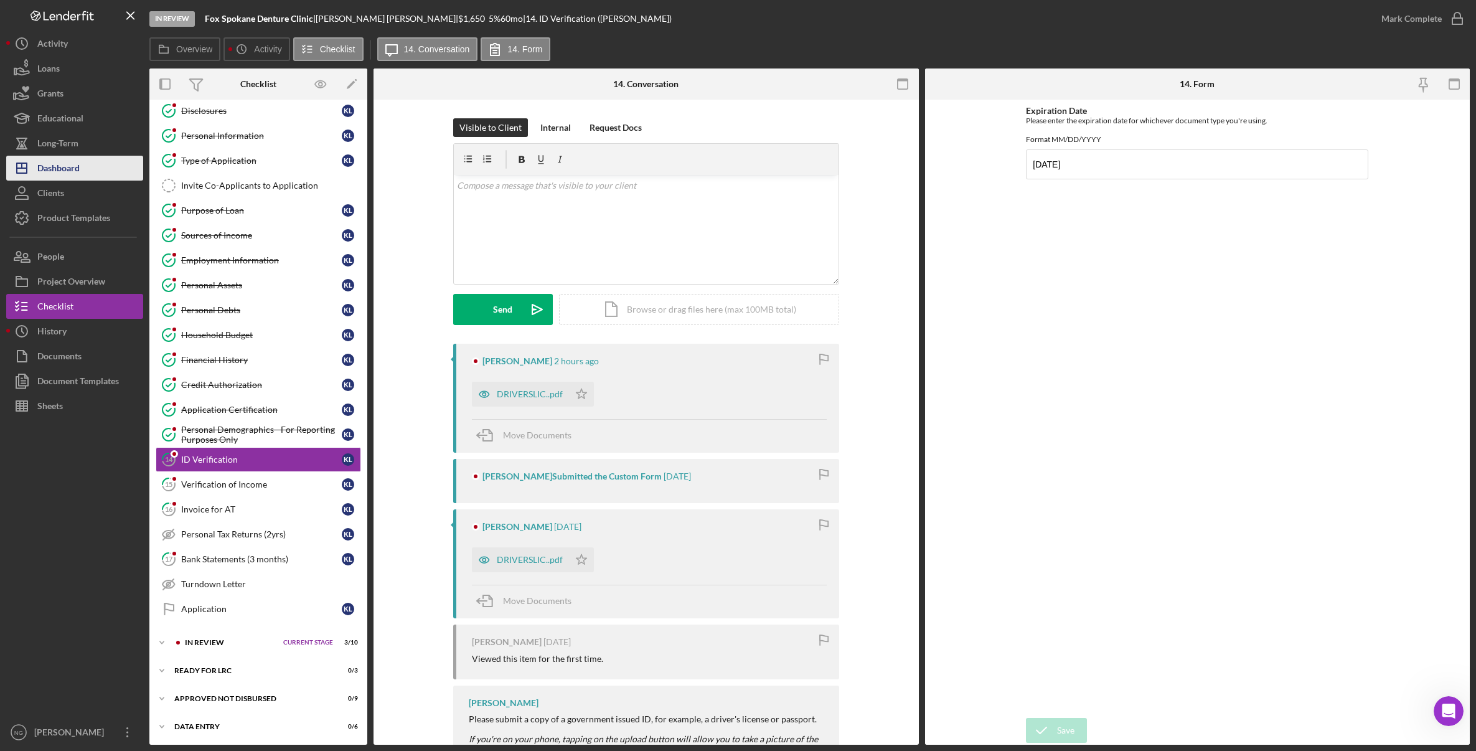
click at [58, 165] on div "Dashboard" at bounding box center [58, 170] width 42 height 28
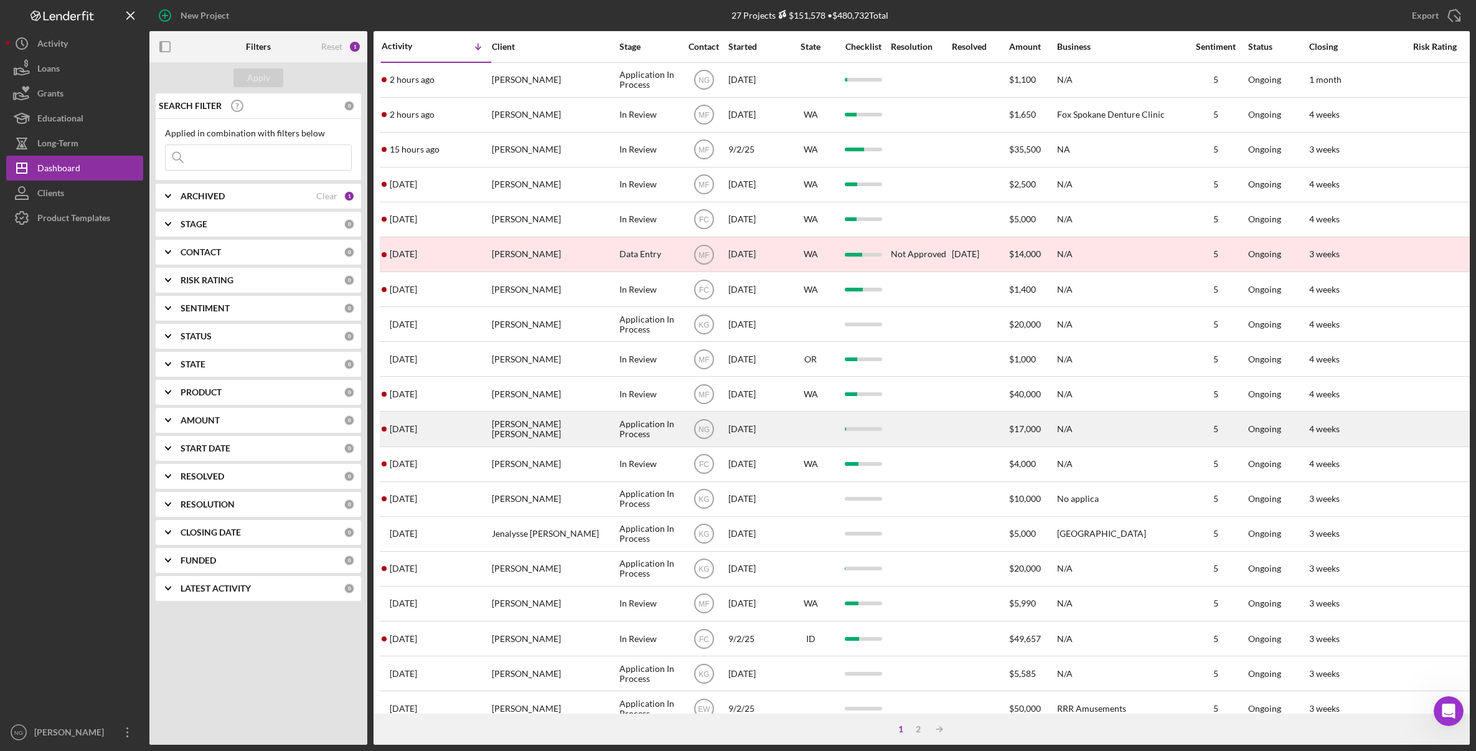
click at [580, 426] on div "Katie moore Wright" at bounding box center [554, 428] width 125 height 33
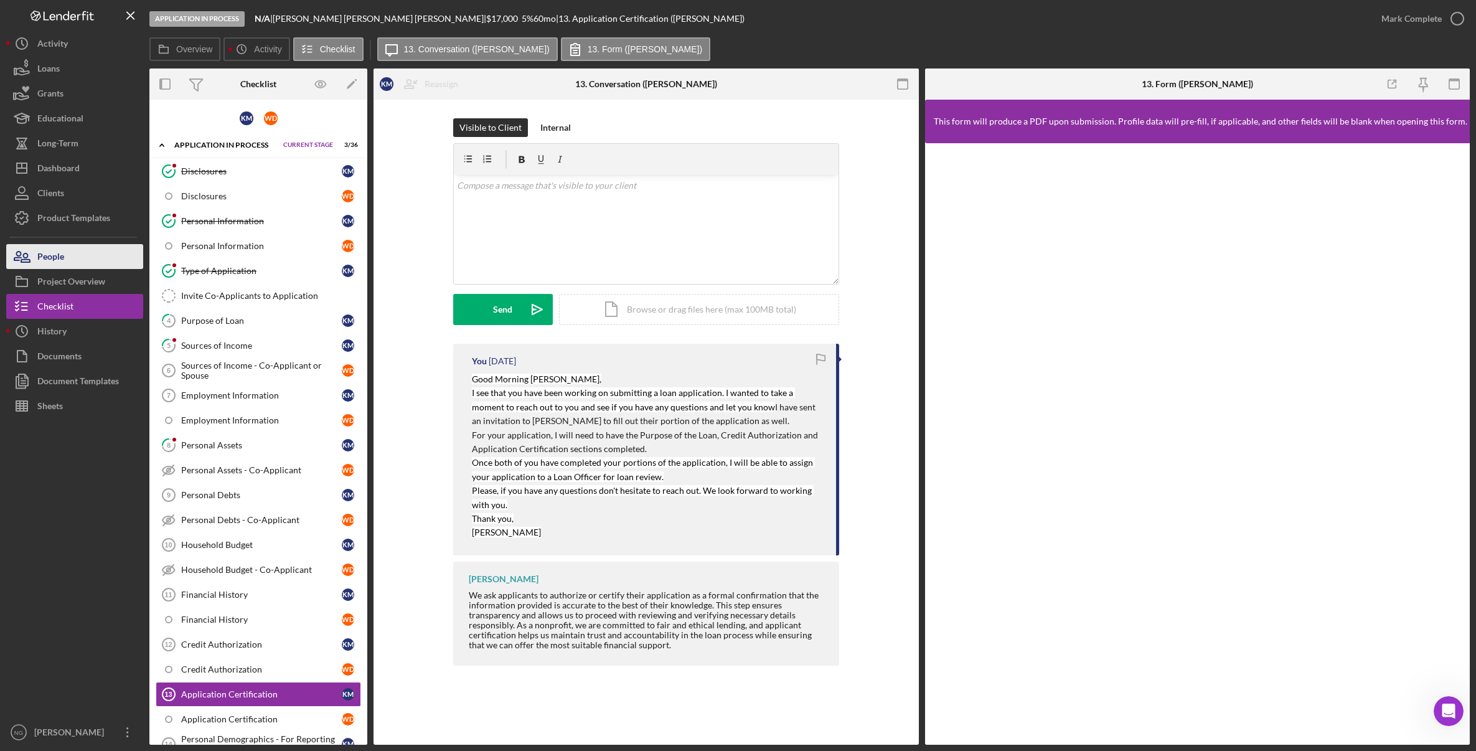
click at [83, 252] on button "People" at bounding box center [74, 256] width 137 height 25
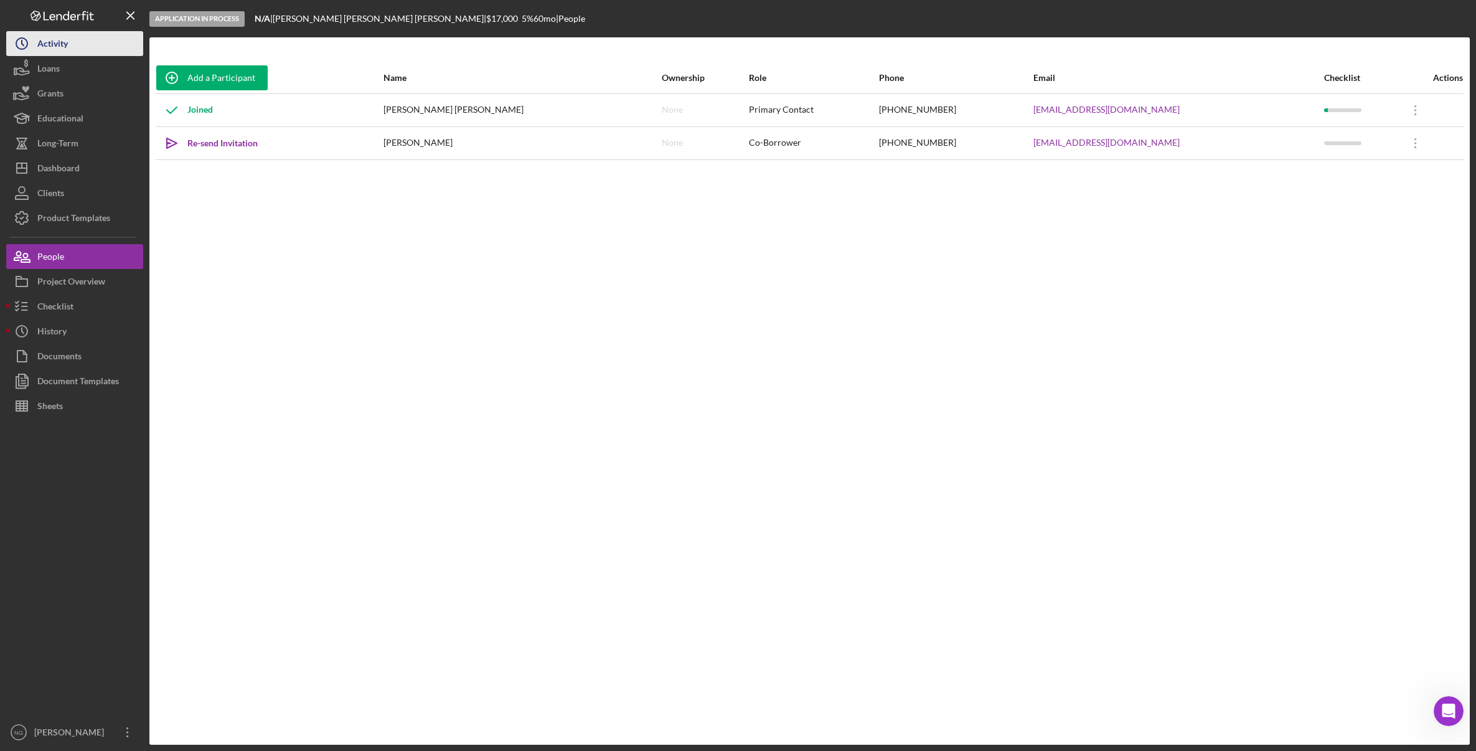
click at [64, 37] on div "Activity" at bounding box center [52, 45] width 31 height 28
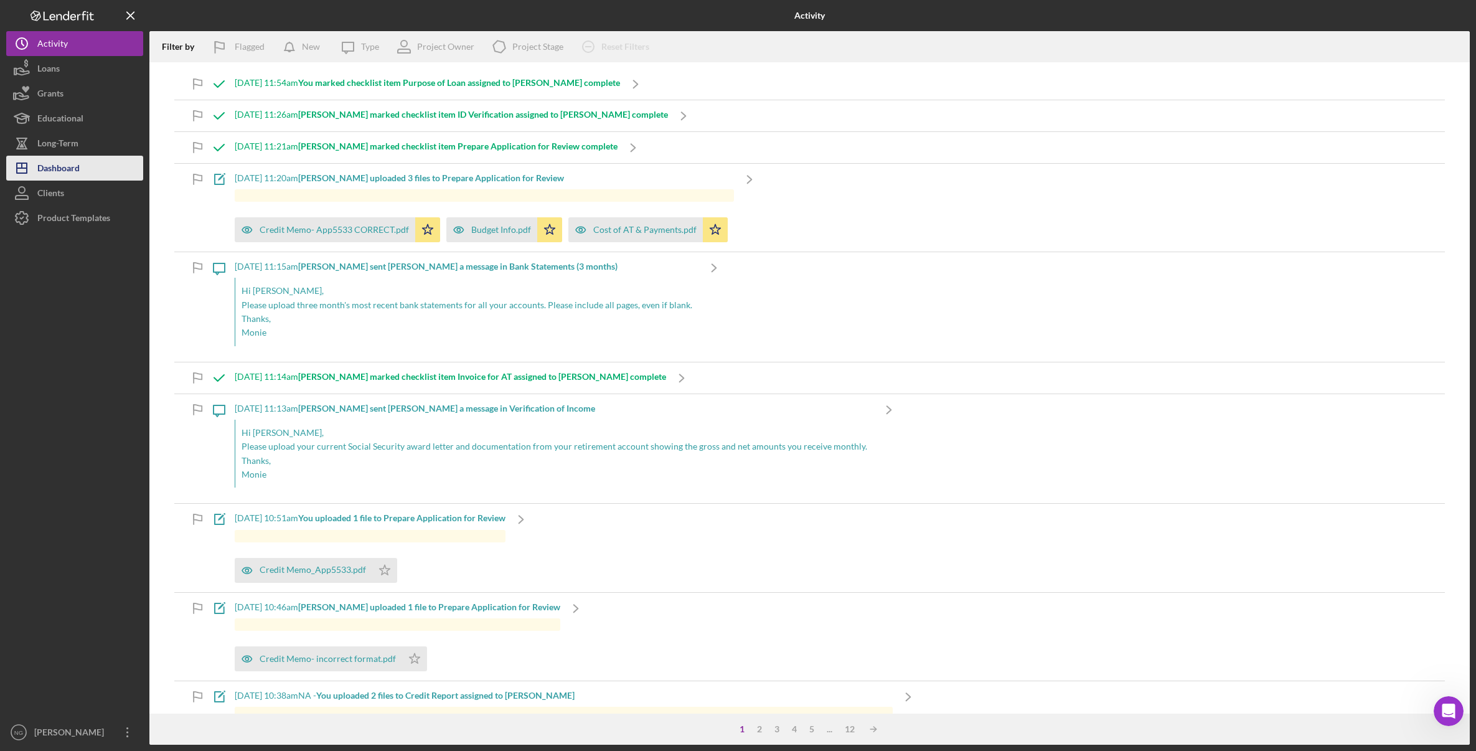
click at [60, 164] on div "Dashboard" at bounding box center [58, 170] width 42 height 28
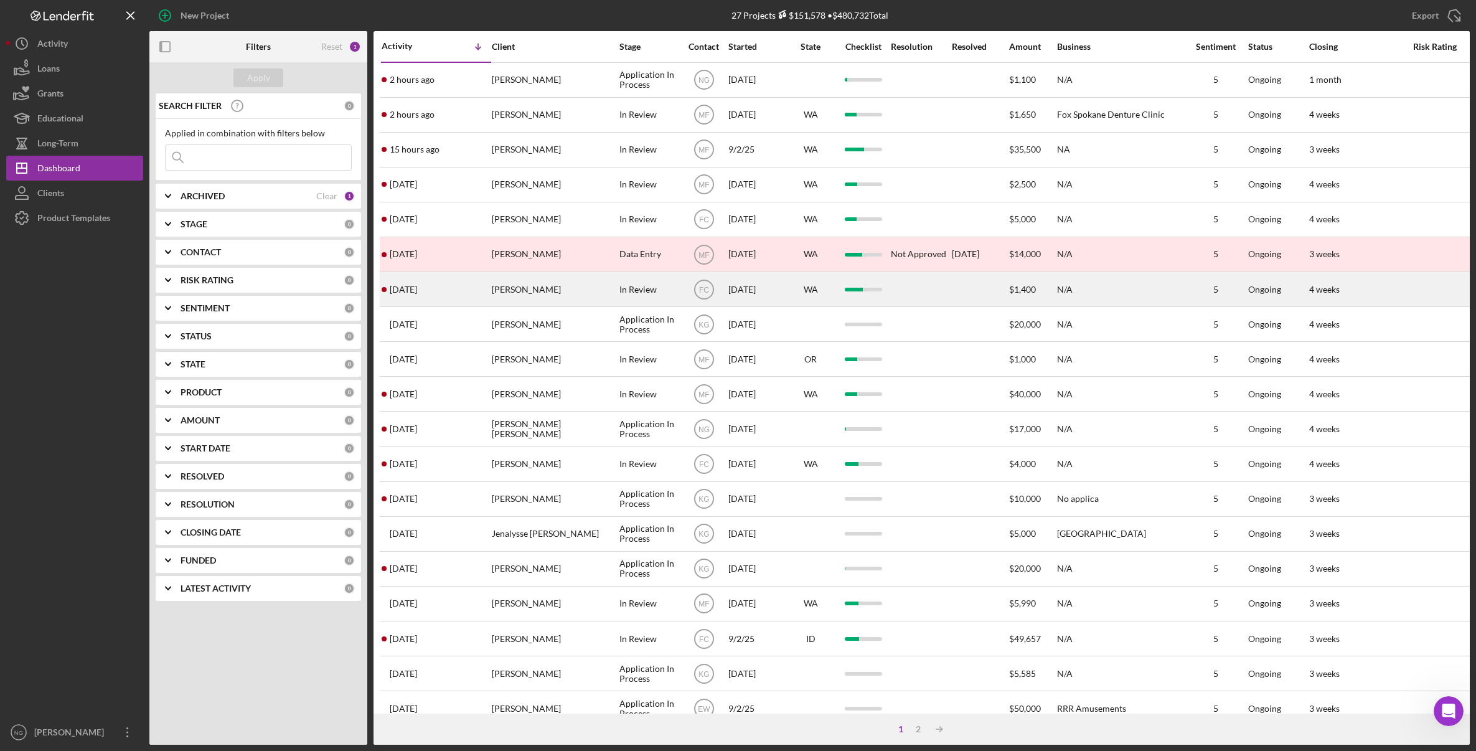
click at [575, 291] on div "Chase Gardner" at bounding box center [554, 289] width 125 height 33
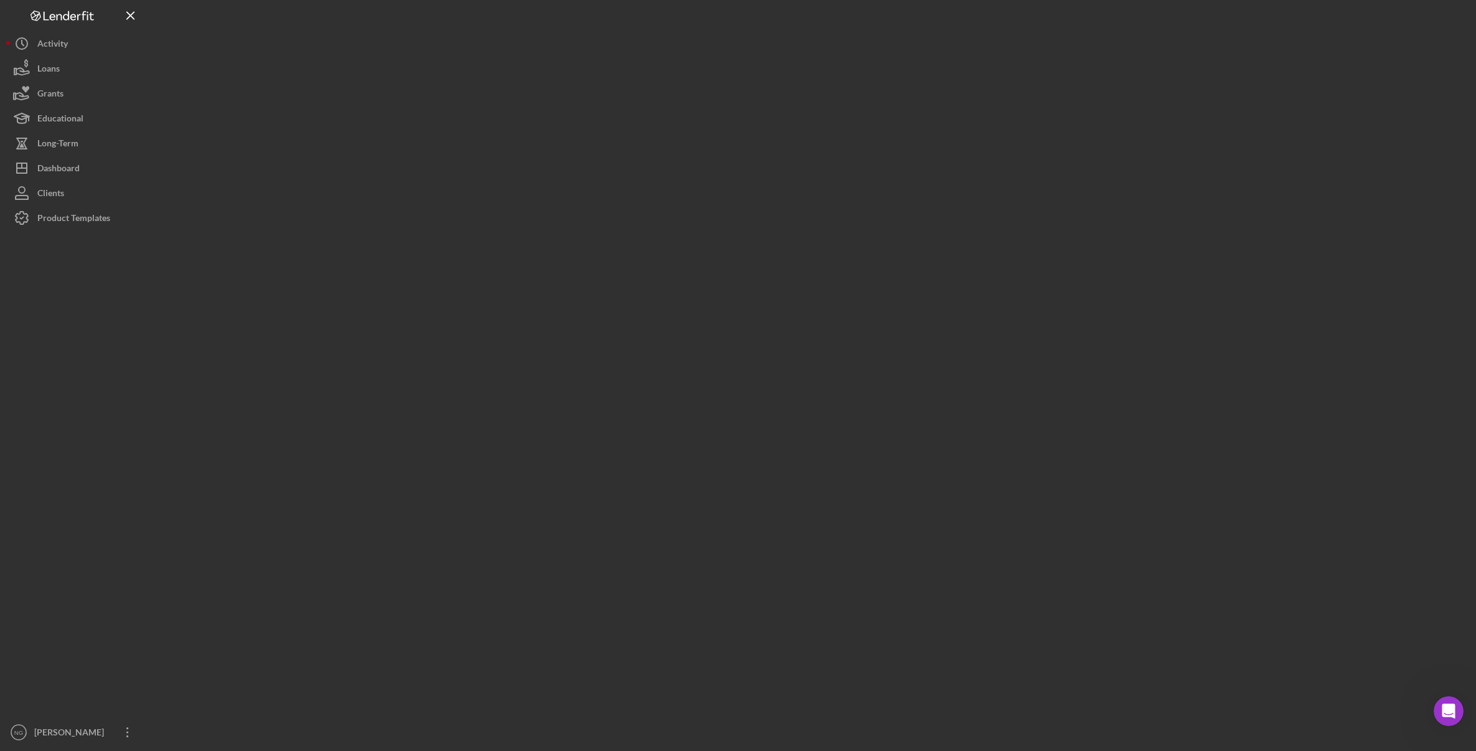
click at [575, 291] on div at bounding box center [809, 372] width 1320 height 745
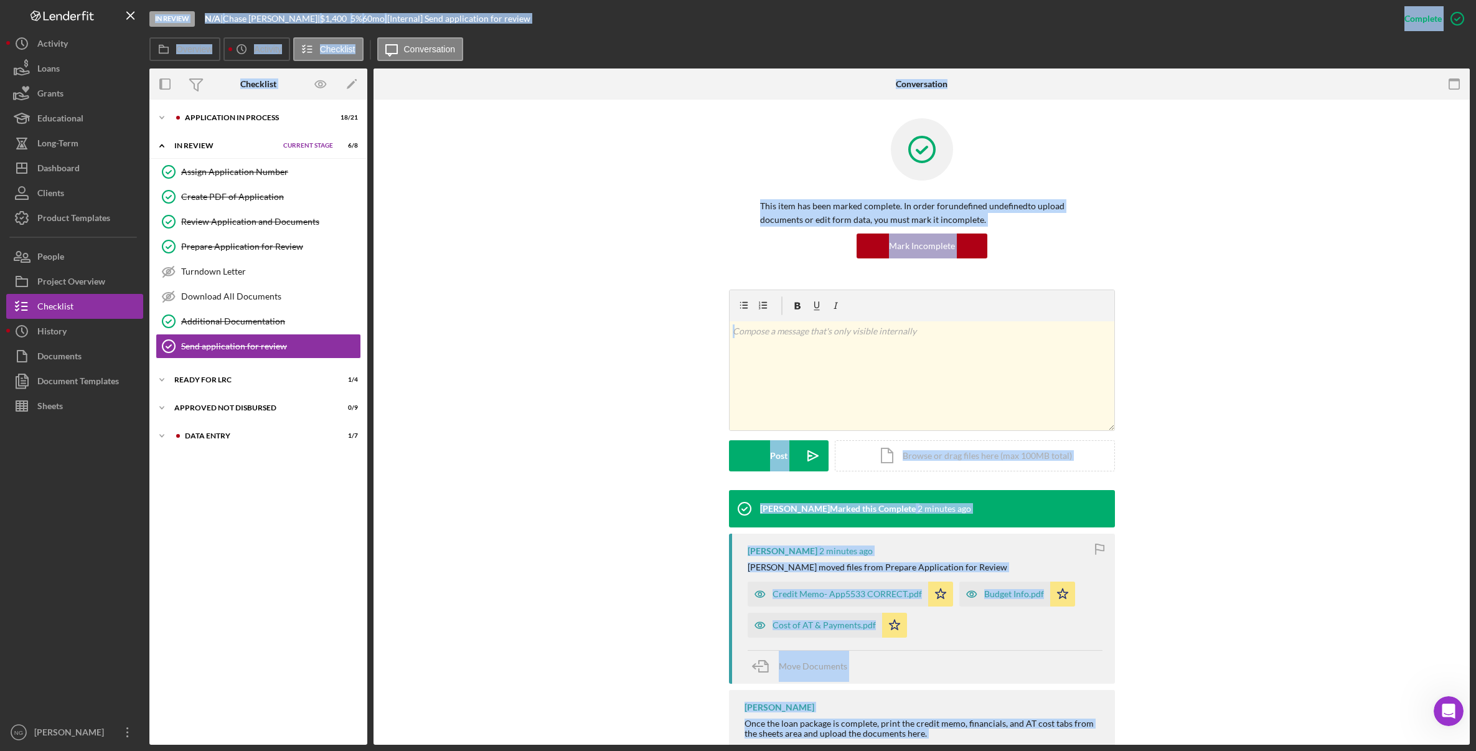
click at [674, 318] on div "v Color teal Color pink Remove color Add row above Add row below Add column bef…" at bounding box center [921, 389] width 1059 height 200
click at [511, 189] on div "This item has been marked complete. In order for undefined undefined to upload …" at bounding box center [921, 203] width 1059 height 171
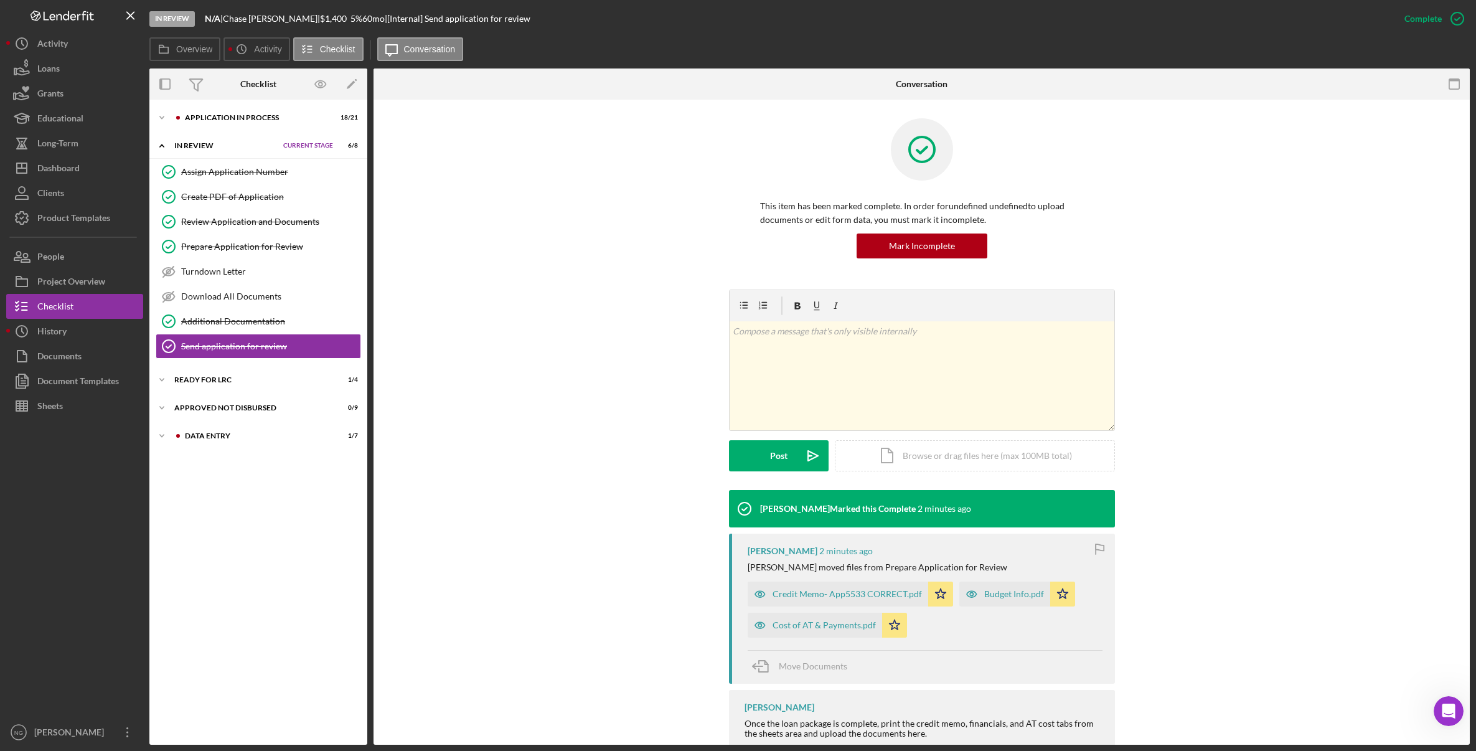
click at [276, 523] on div "Icon/Expander Application In Process 18 / 21 Set Stage Icon/Expander In Review …" at bounding box center [258, 422] width 218 height 633
click at [225, 245] on div "Prepare Application for Review" at bounding box center [270, 247] width 179 height 10
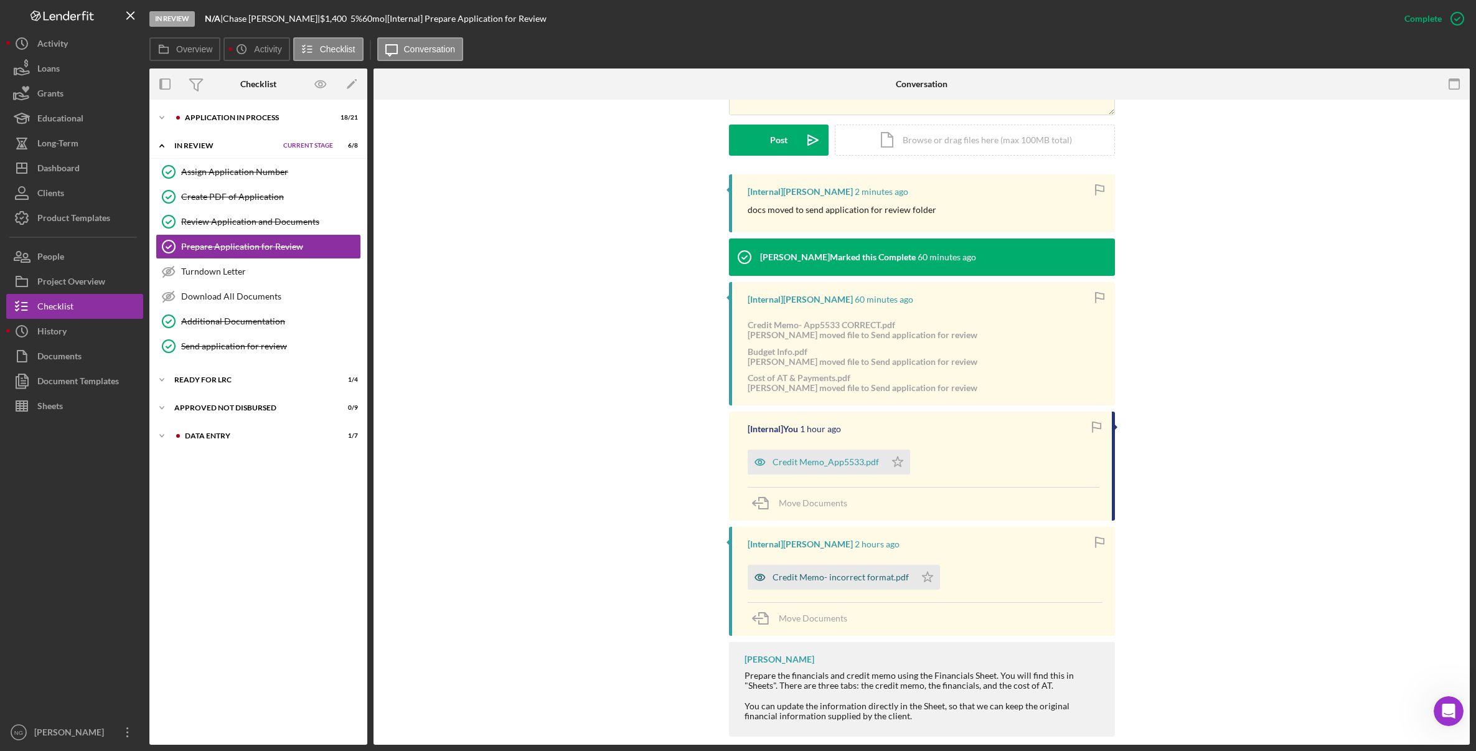
scroll to position [332, 0]
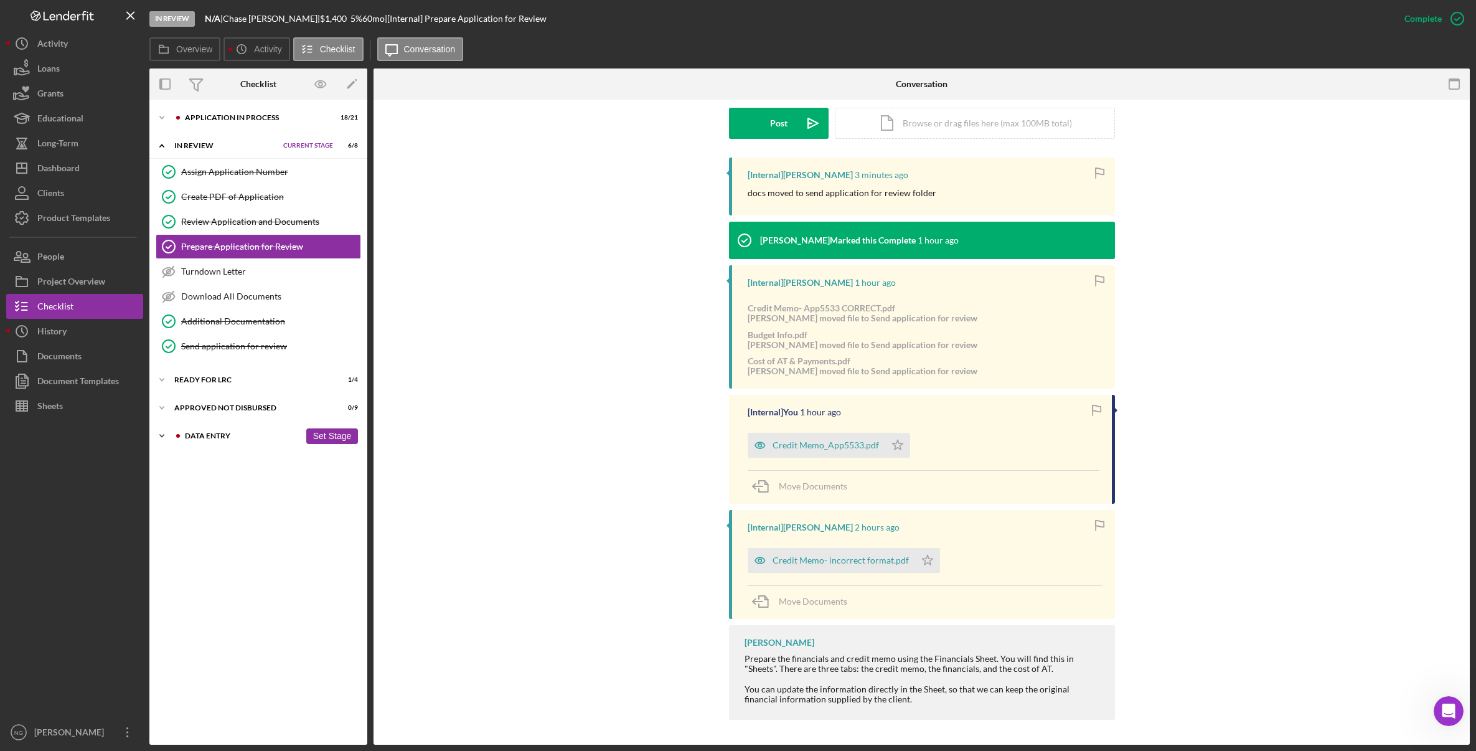
click at [221, 435] on div "Data Entry" at bounding box center [242, 435] width 115 height 7
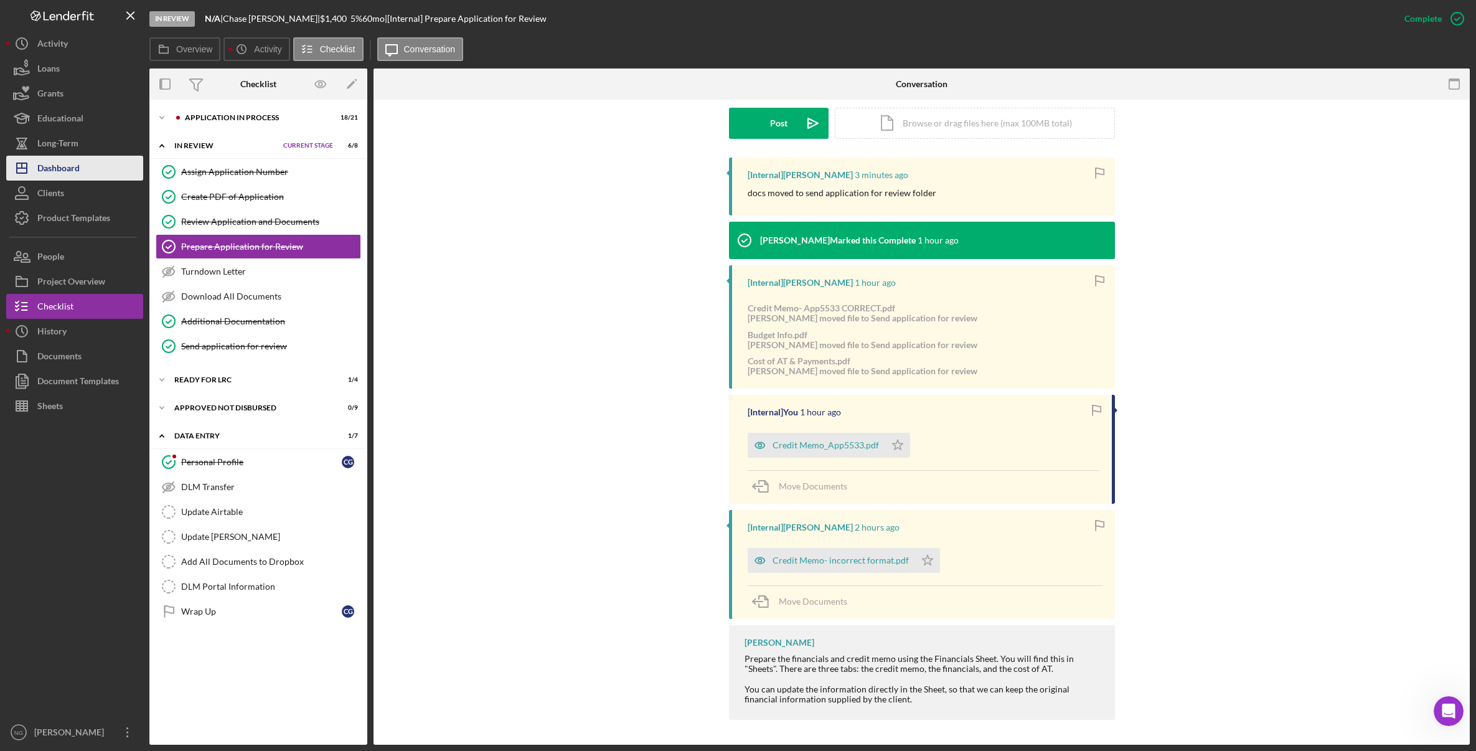
click at [68, 172] on div "Dashboard" at bounding box center [58, 170] width 42 height 28
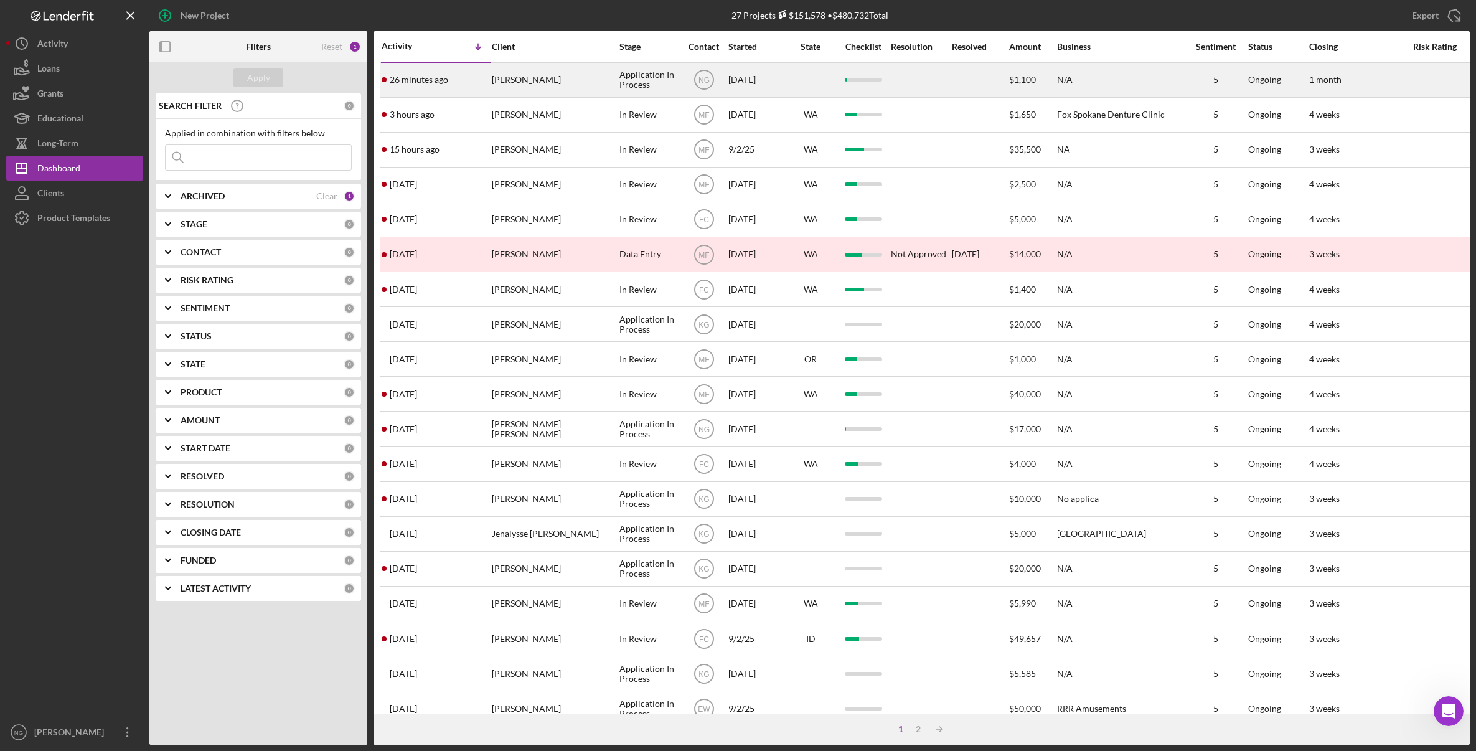
click at [591, 86] on div "ERICA STROH" at bounding box center [554, 80] width 125 height 33
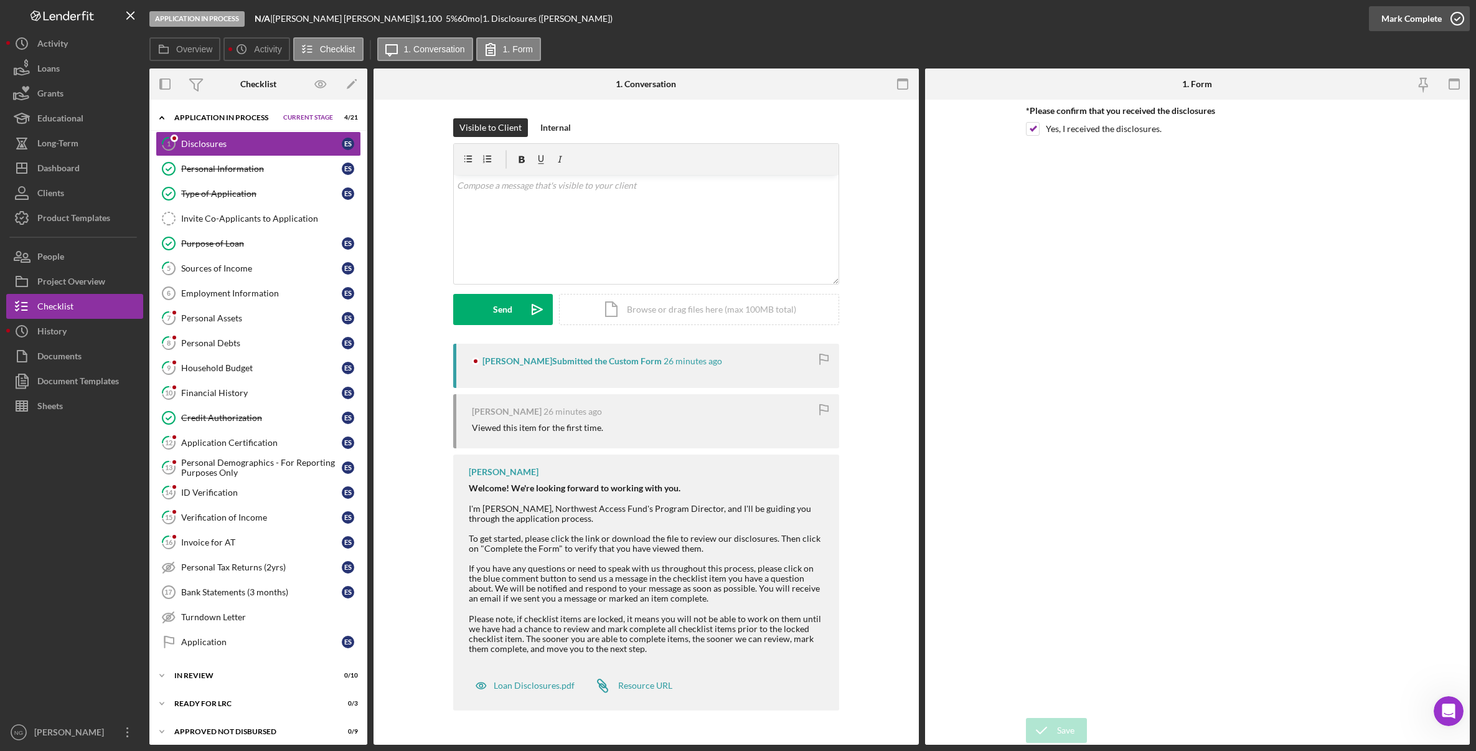
click at [1453, 19] on icon "button" at bounding box center [1457, 18] width 31 height 31
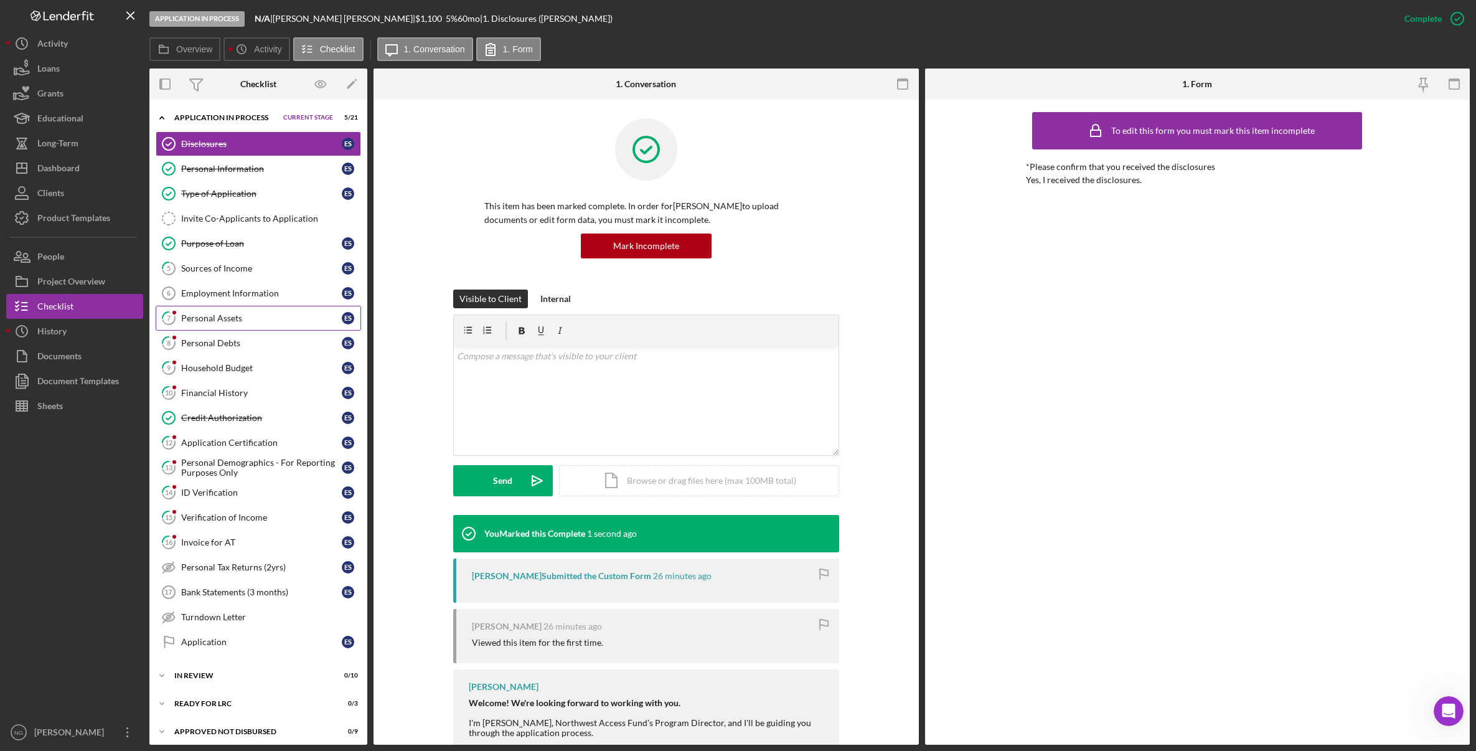
click at [255, 328] on link "7 Personal Assets E S" at bounding box center [258, 318] width 205 height 25
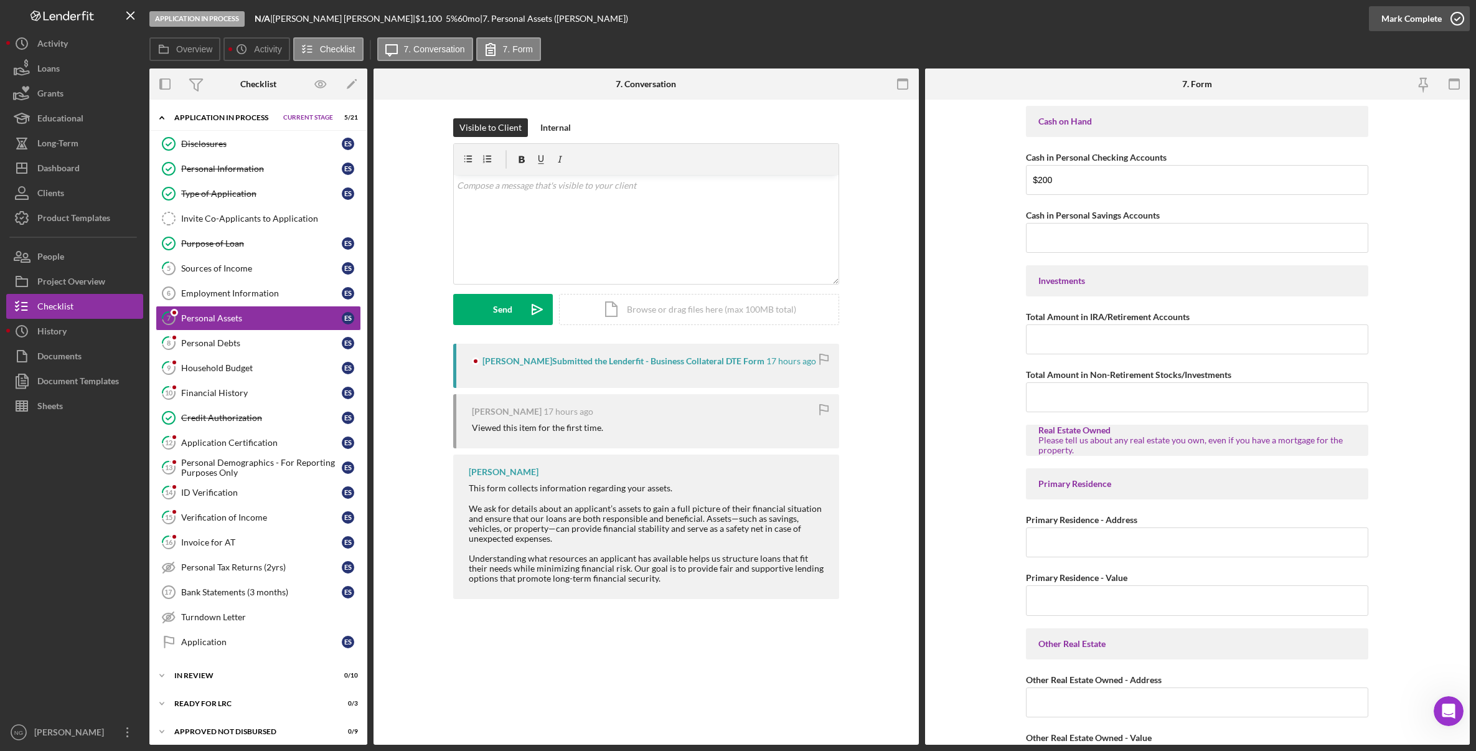
click at [1456, 21] on icon "button" at bounding box center [1457, 18] width 31 height 31
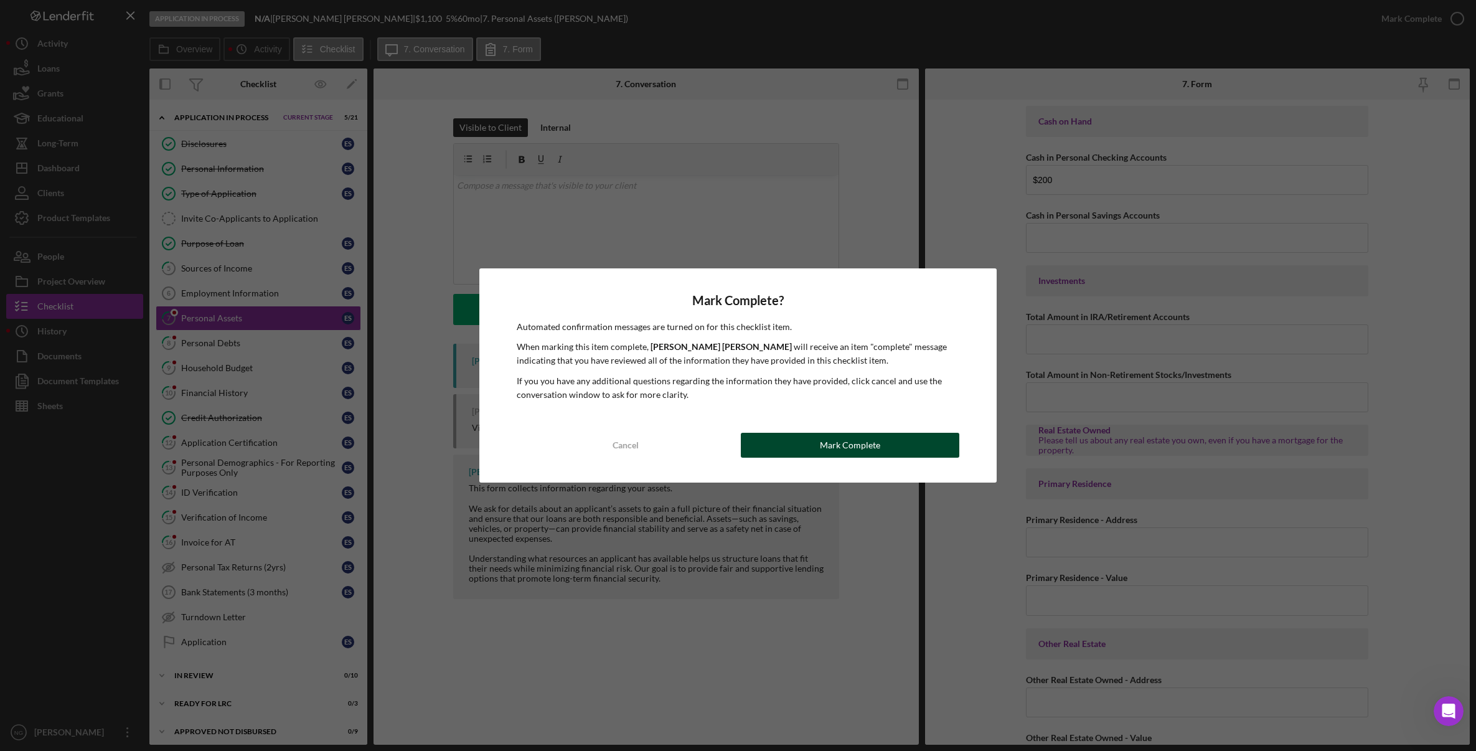
click at [823, 445] on div "Mark Complete" at bounding box center [850, 445] width 60 height 25
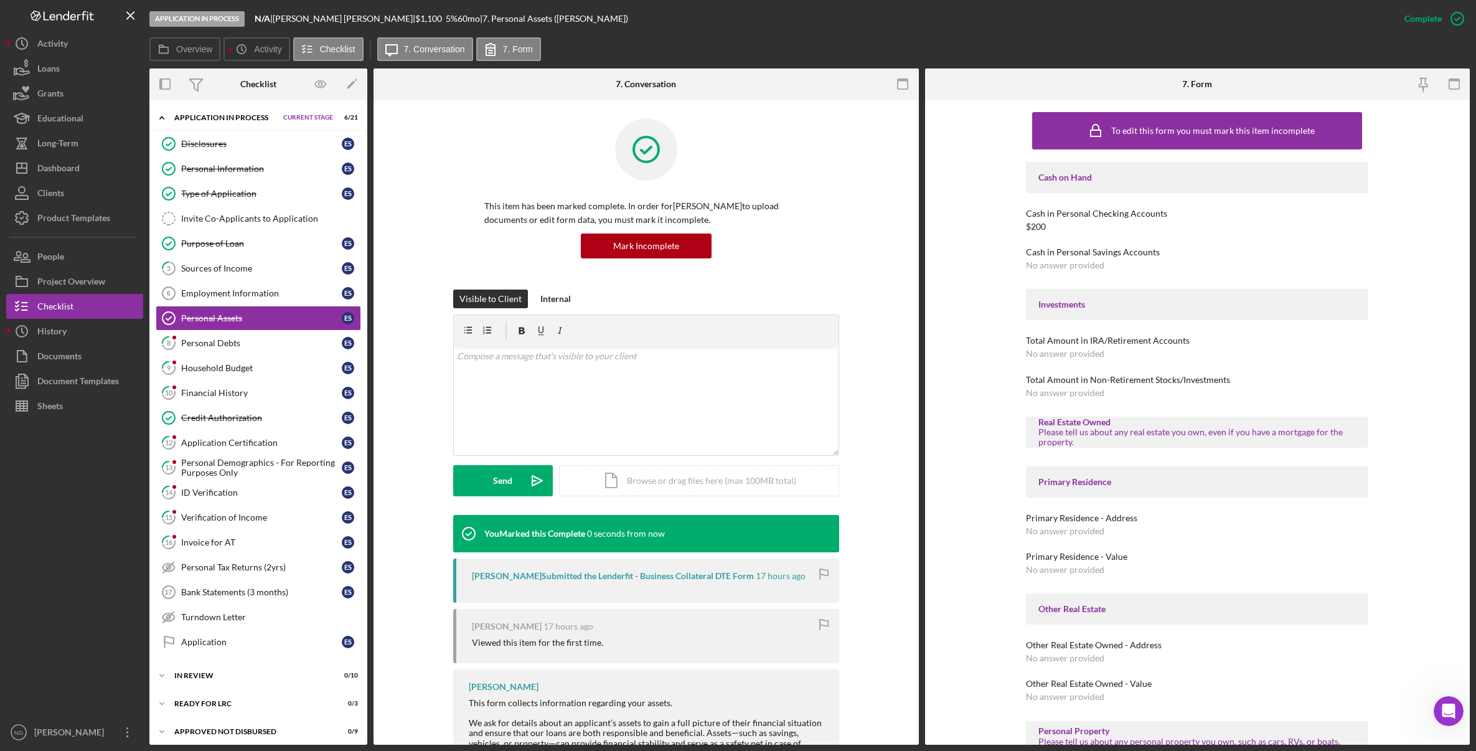
drag, startPoint x: 242, startPoint y: 268, endPoint x: 487, endPoint y: 237, distance: 247.2
click at [248, 268] on div "Sources of Income" at bounding box center [261, 268] width 161 height 10
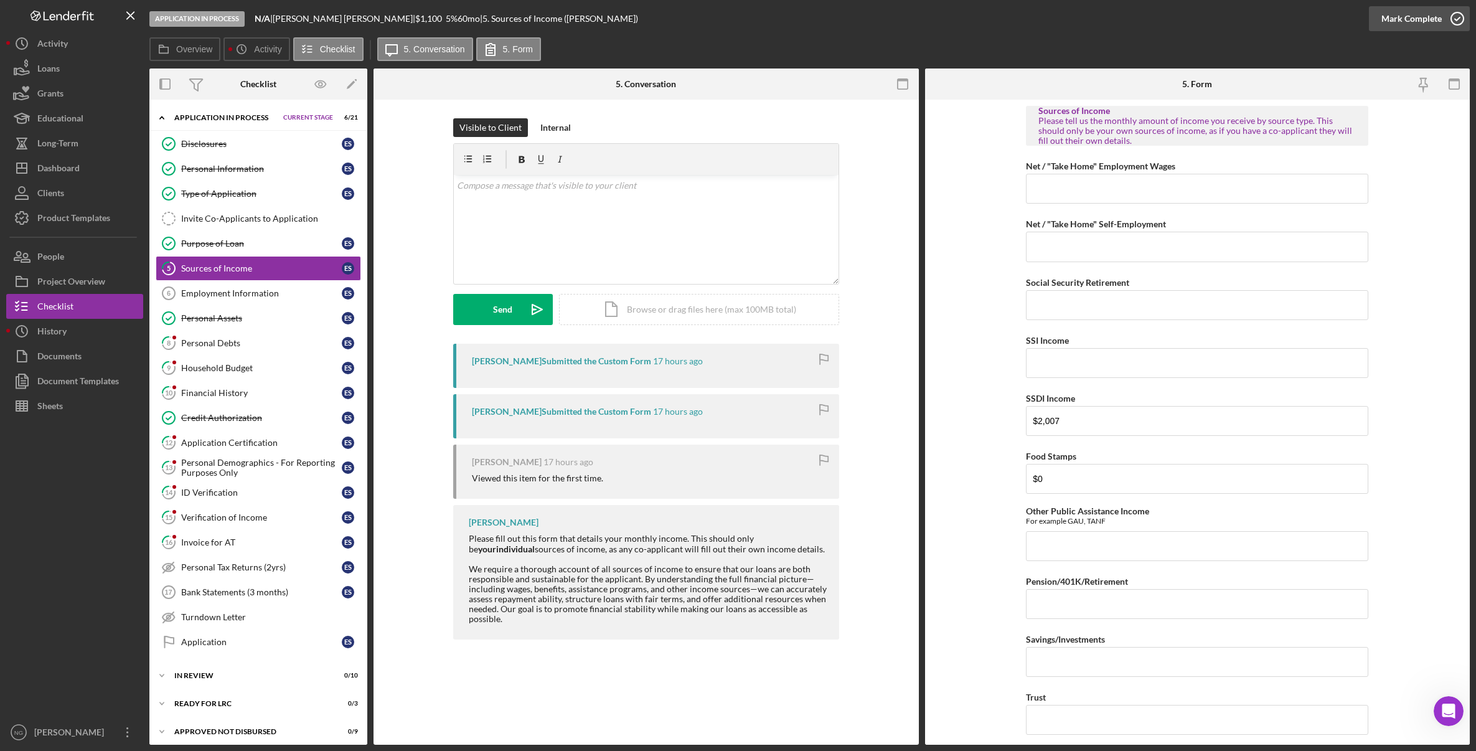
click at [1464, 24] on icon "button" at bounding box center [1457, 18] width 31 height 31
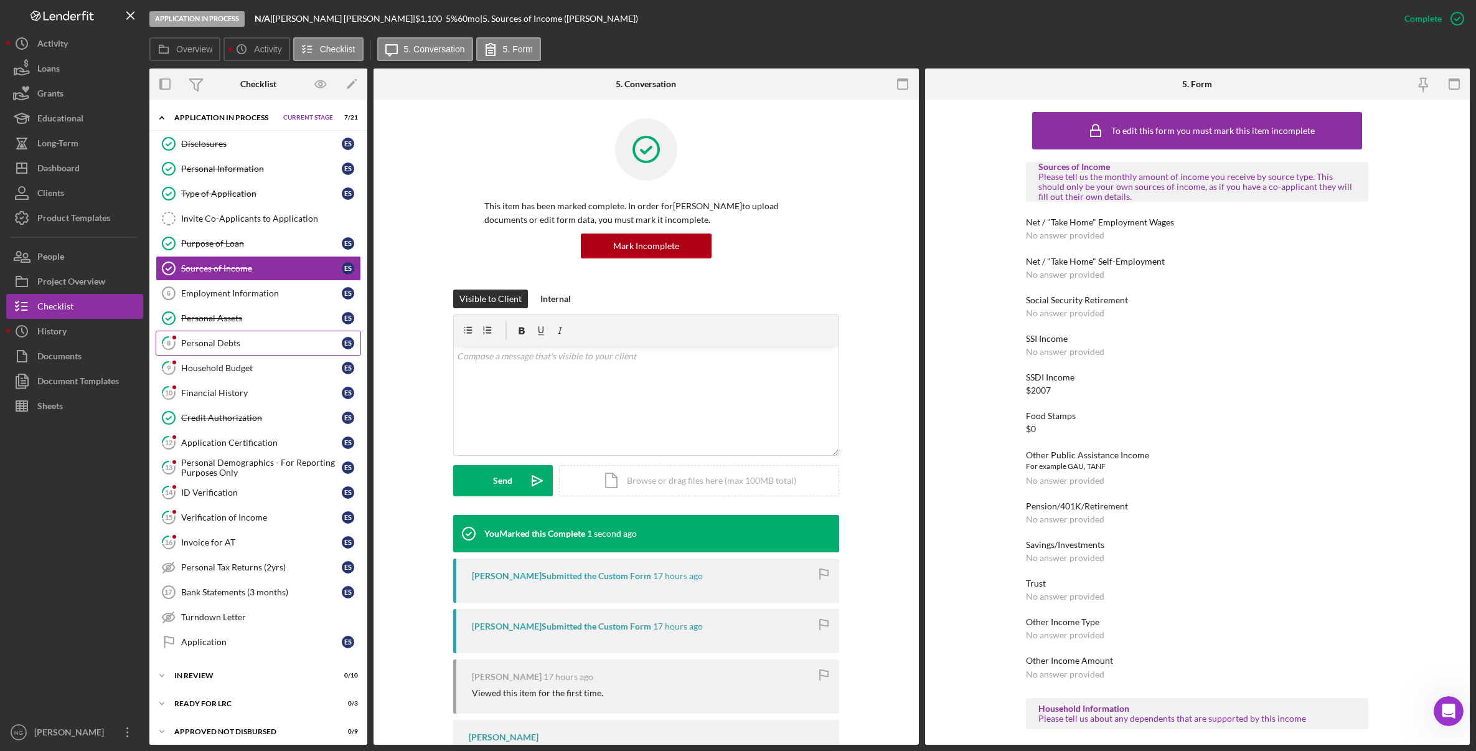
click at [237, 347] on div "Personal Debts" at bounding box center [261, 343] width 161 height 10
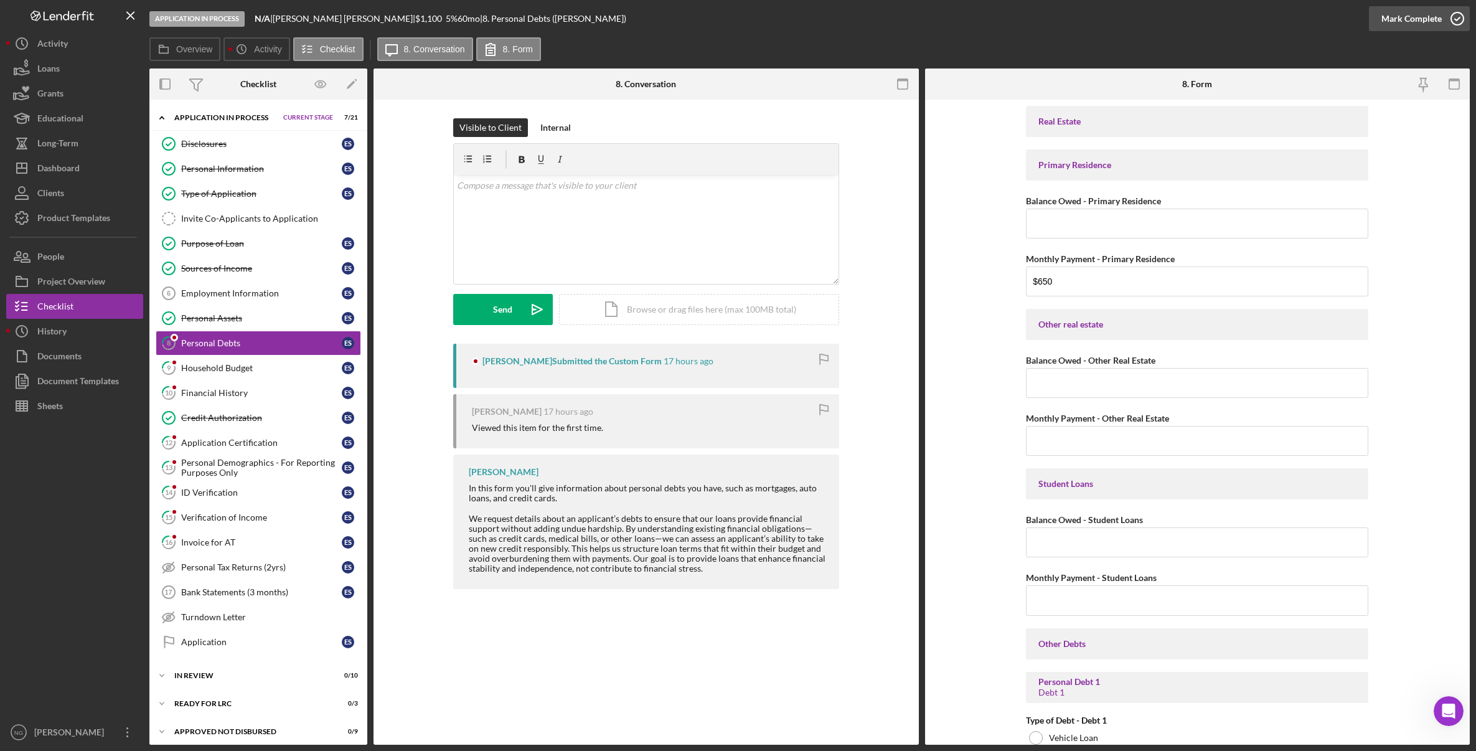
click at [1456, 18] on icon "button" at bounding box center [1457, 18] width 31 height 31
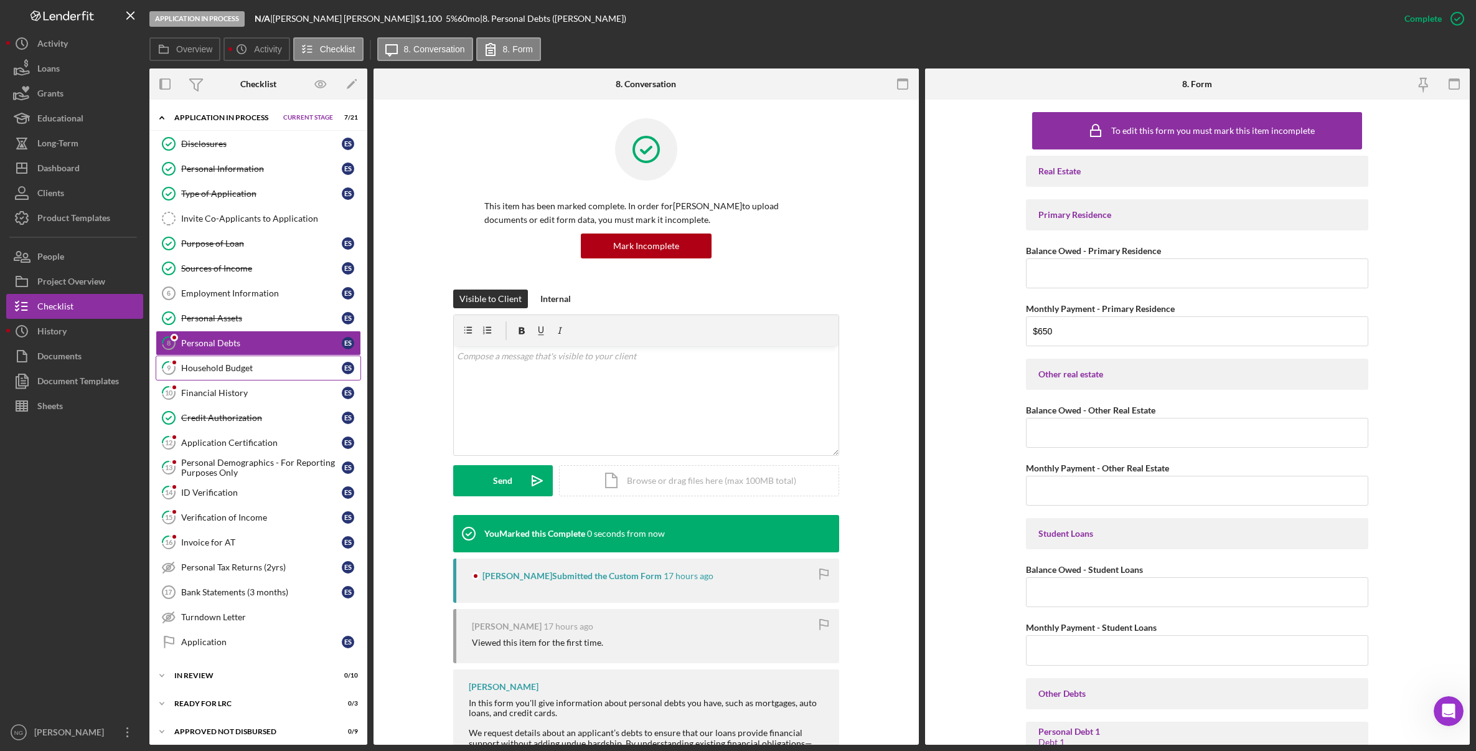
click at [260, 369] on div "Household Budget" at bounding box center [261, 368] width 161 height 10
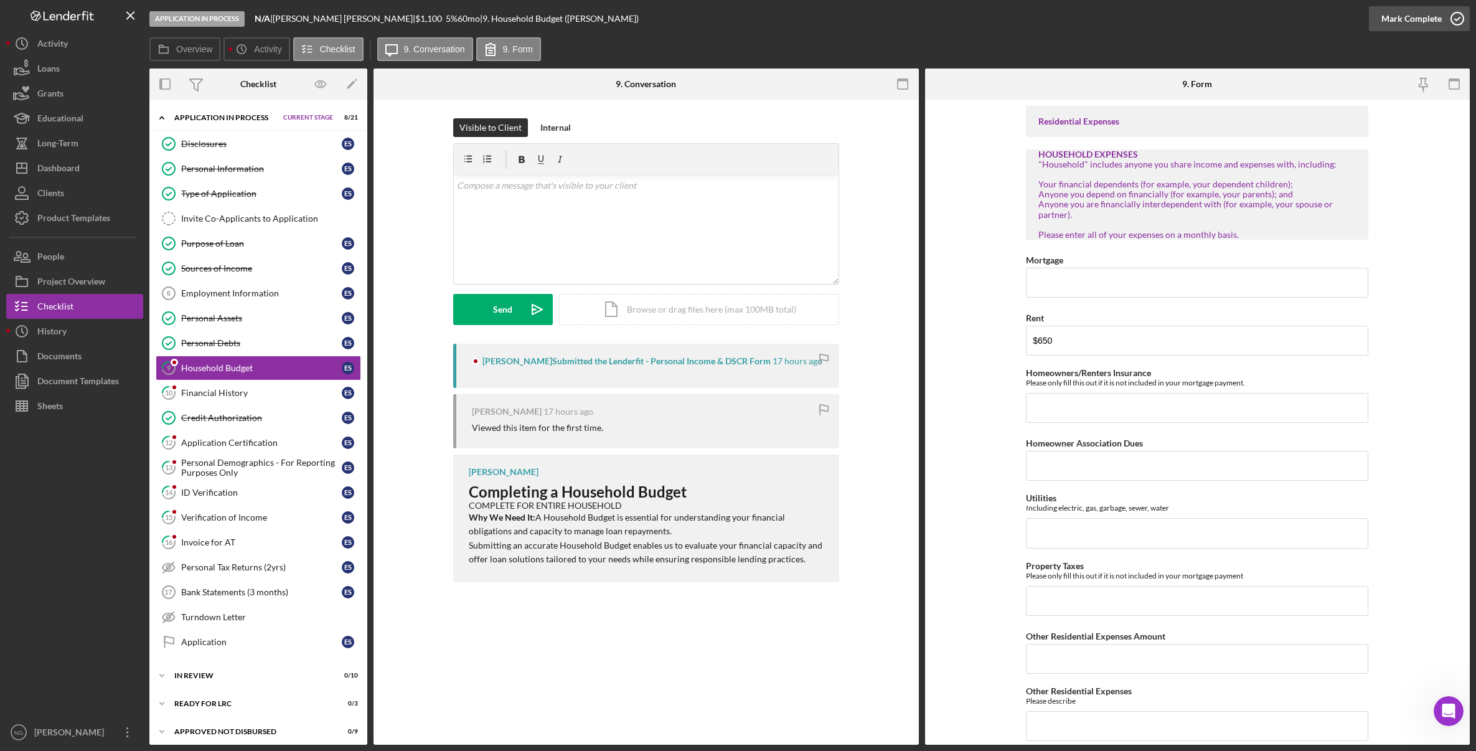
click at [1454, 22] on icon "button" at bounding box center [1457, 18] width 31 height 31
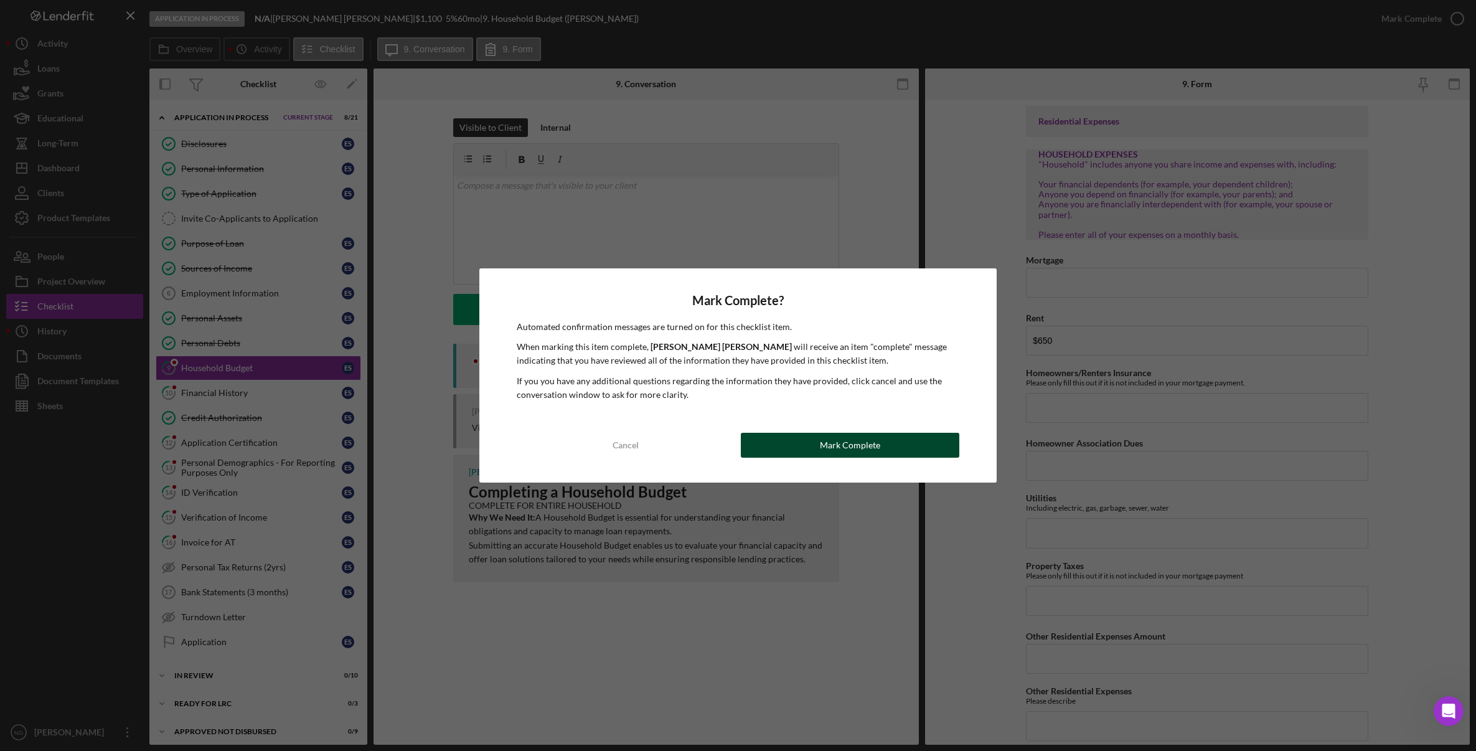
click at [860, 440] on div "Mark Complete" at bounding box center [850, 445] width 60 height 25
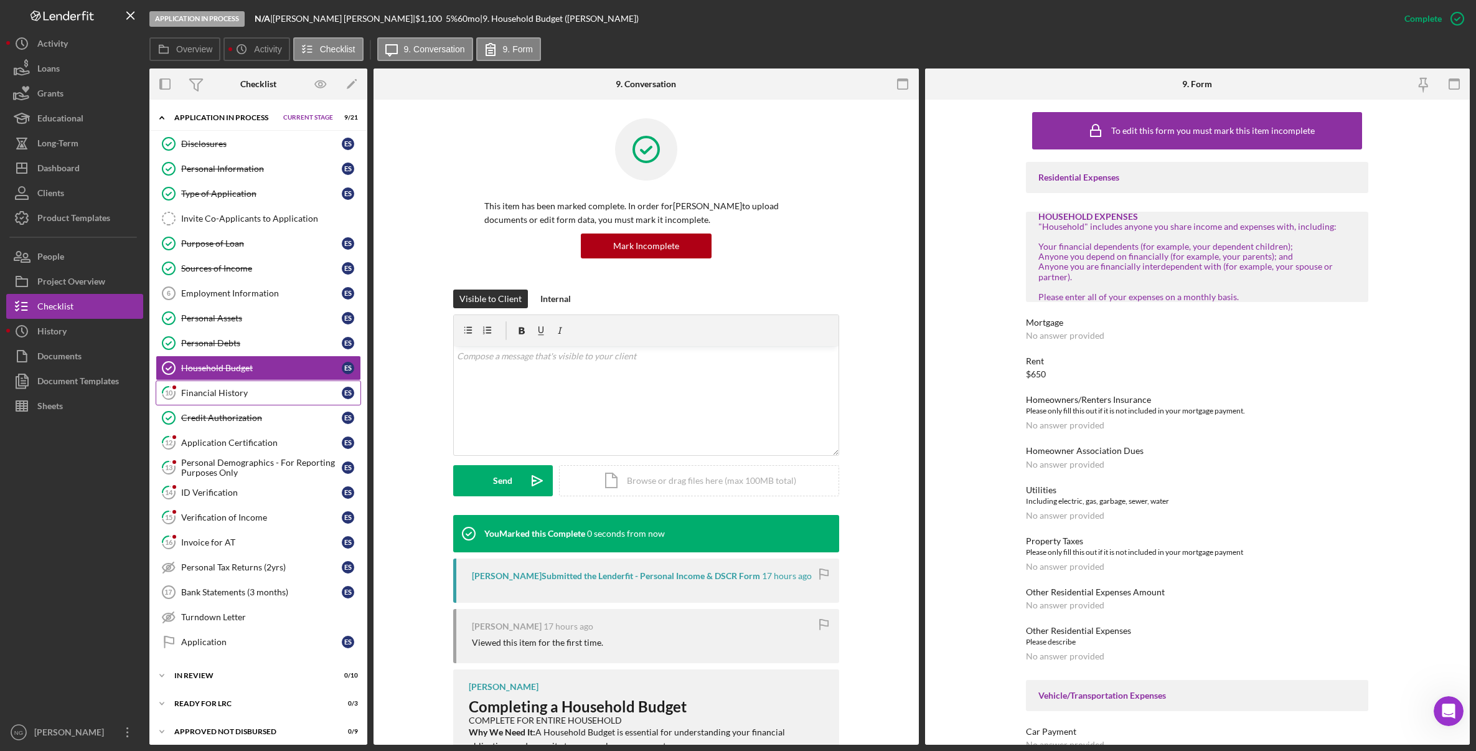
click at [256, 402] on link "10 Financial History E S" at bounding box center [258, 392] width 205 height 25
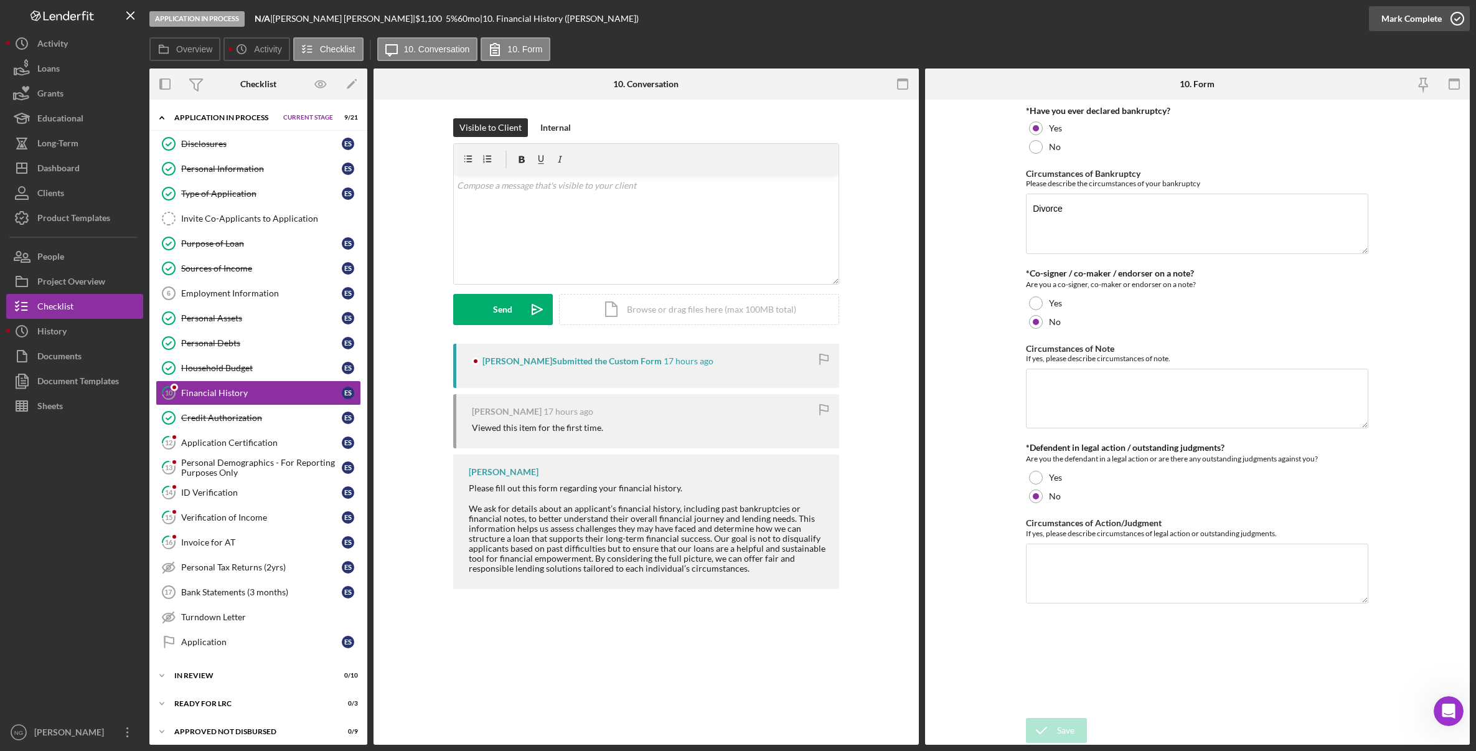
click at [1463, 21] on icon "button" at bounding box center [1457, 18] width 31 height 31
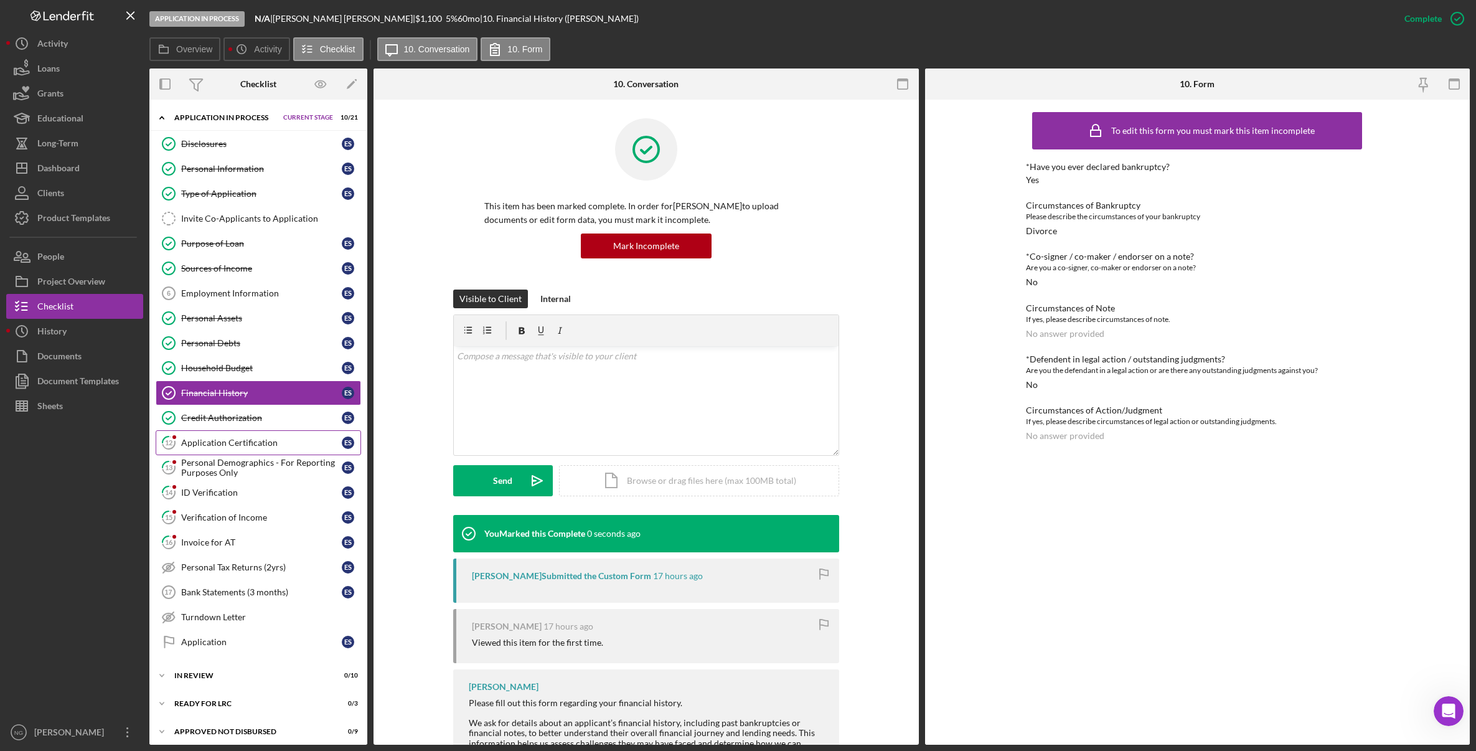
click at [217, 441] on div "Application Certification" at bounding box center [261, 443] width 161 height 10
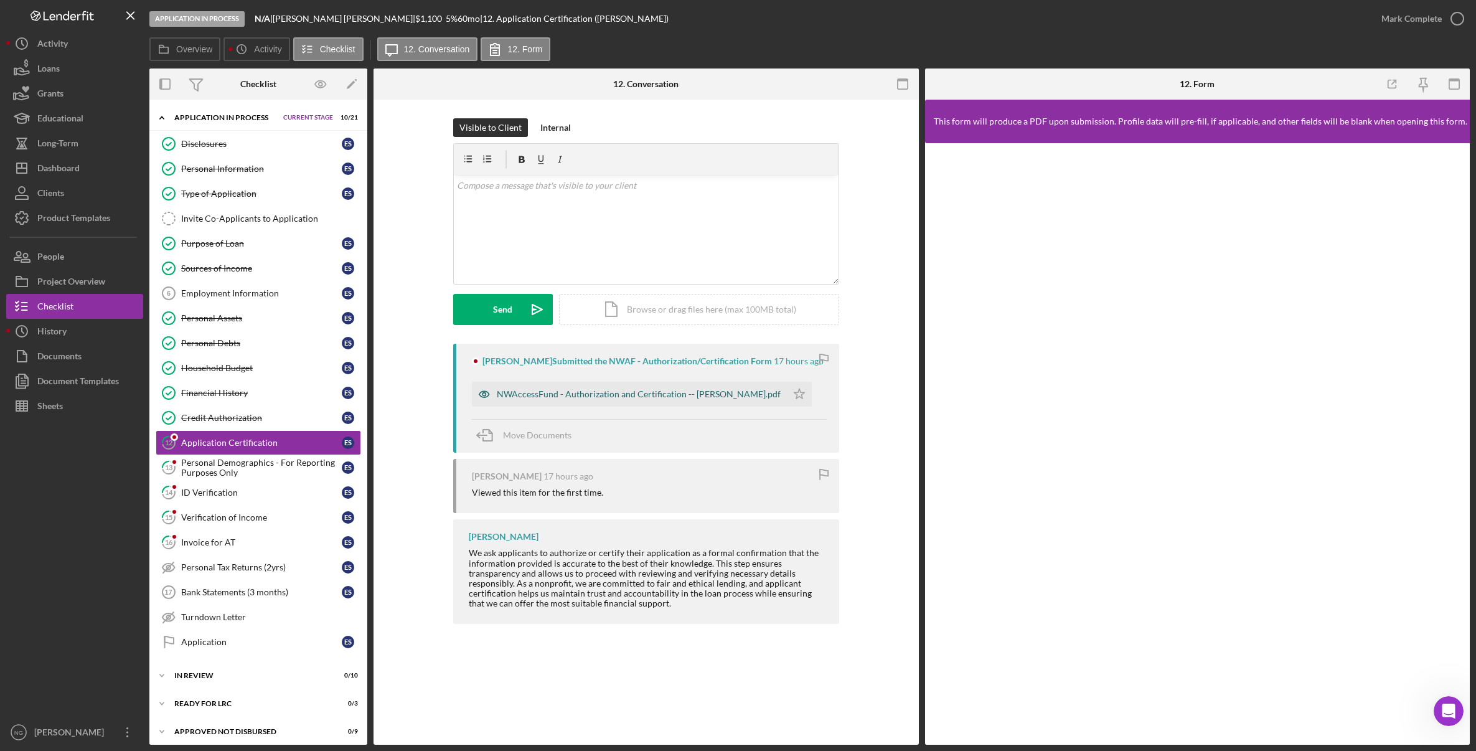
click at [644, 395] on div "NWAccessFund - Authorization and Certification -- ERICA STROH.pdf" at bounding box center [639, 394] width 284 height 10
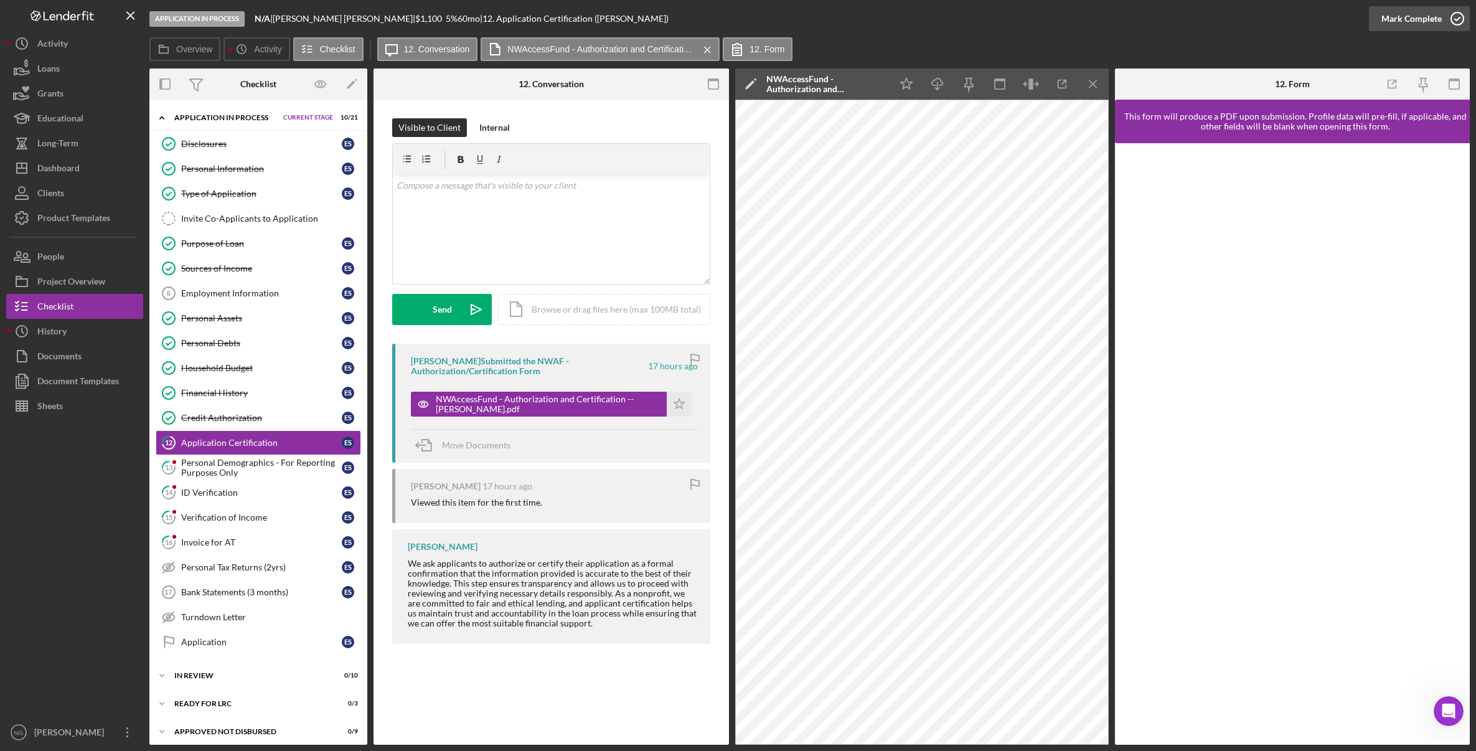
click at [1453, 19] on icon "button" at bounding box center [1457, 18] width 31 height 31
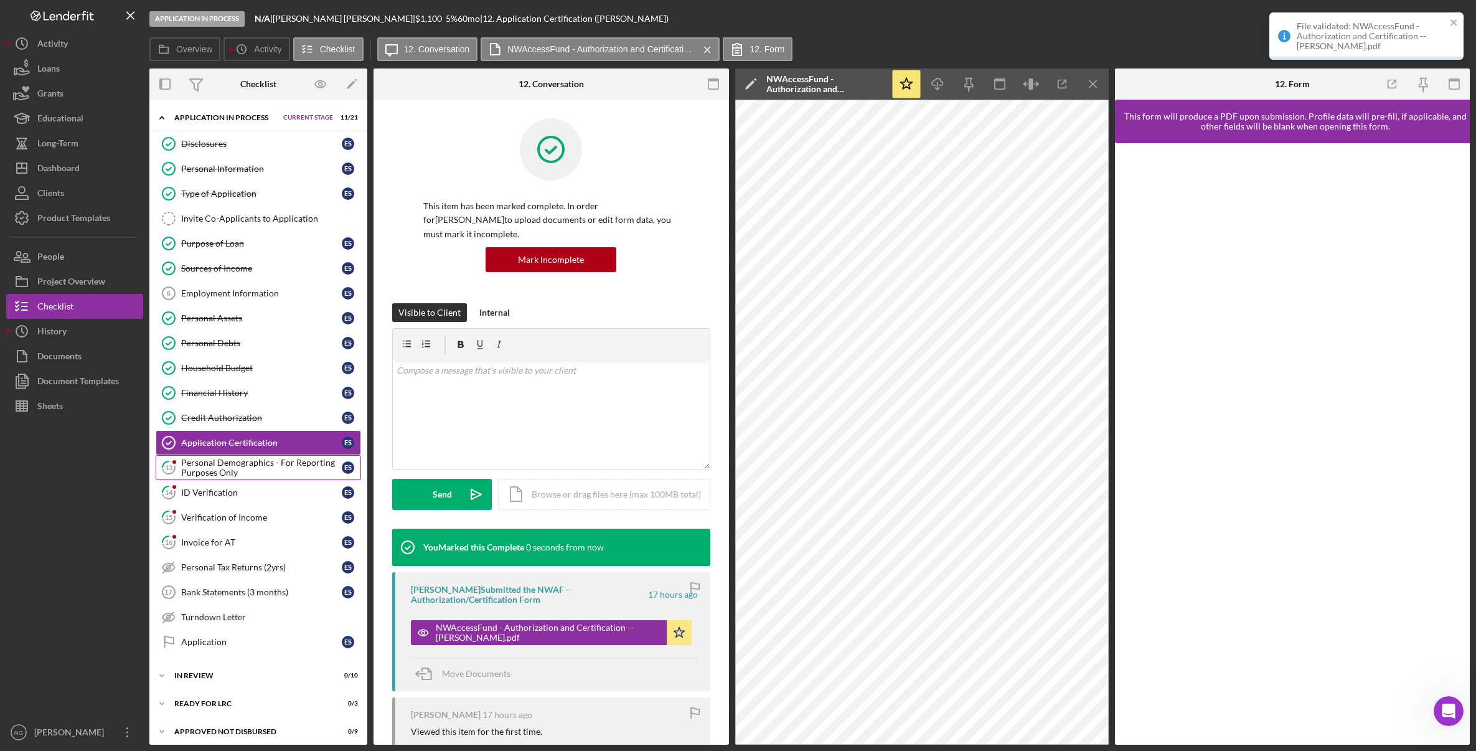
click at [239, 479] on link "13 Personal Demographics - For Reporting Purposes Only E S" at bounding box center [258, 467] width 205 height 25
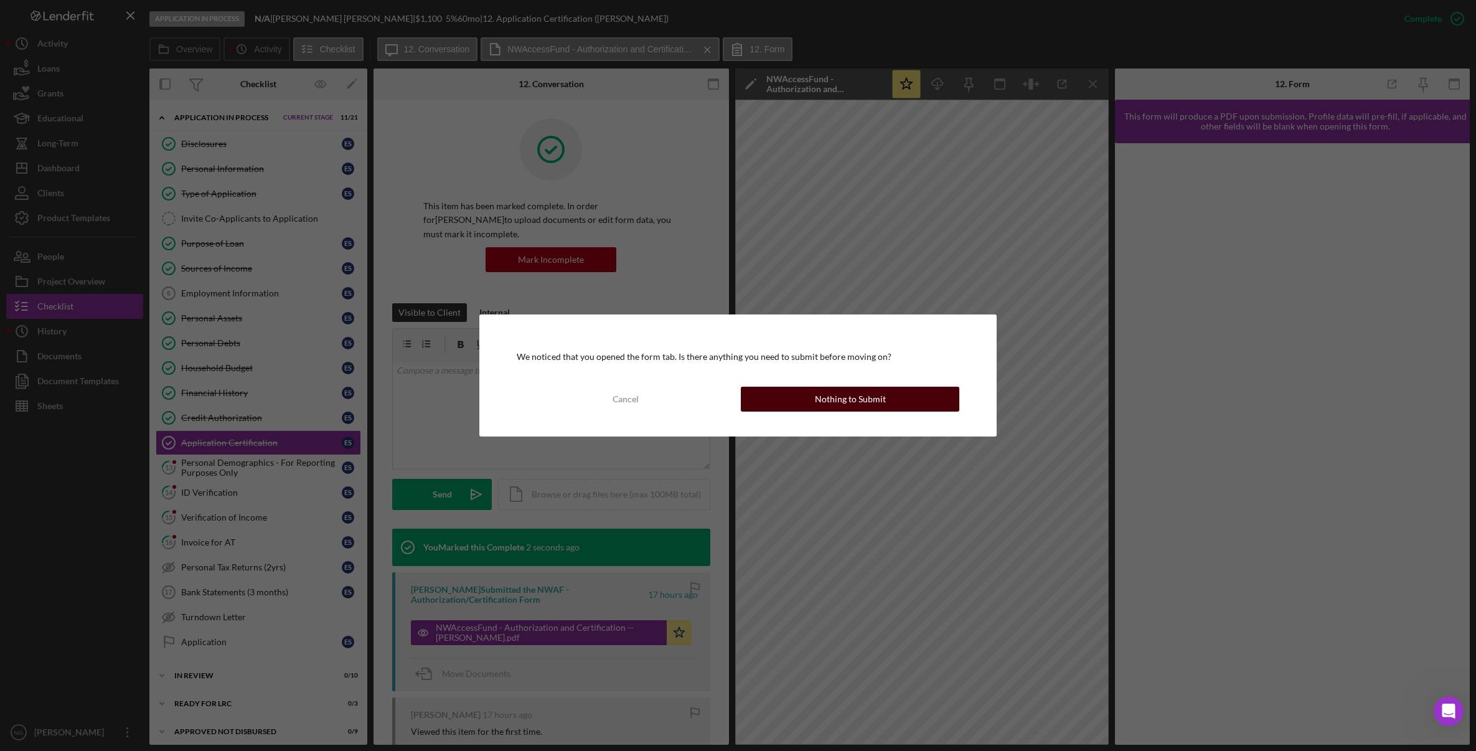
click at [901, 405] on button "Nothing to Submit" at bounding box center [850, 399] width 219 height 25
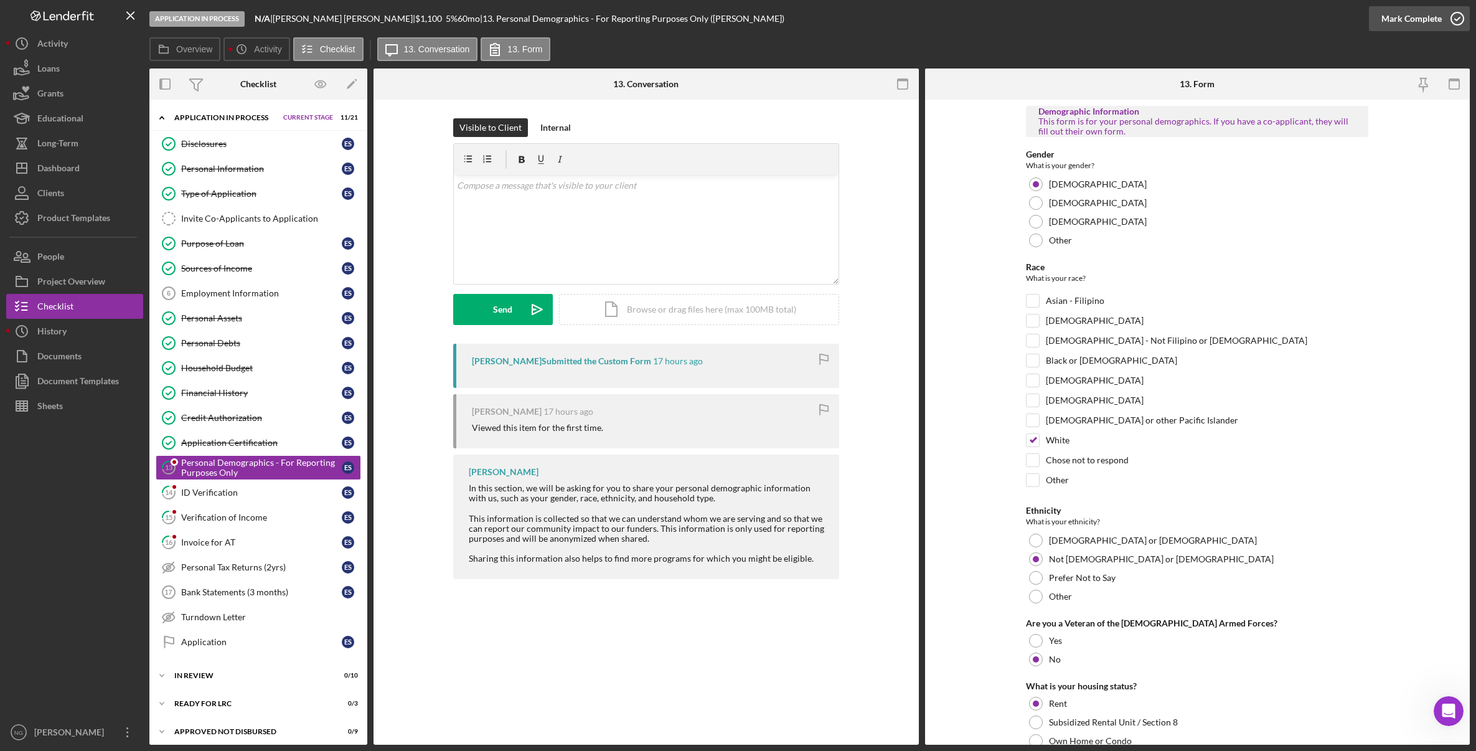
click at [1457, 19] on icon "button" at bounding box center [1457, 18] width 31 height 31
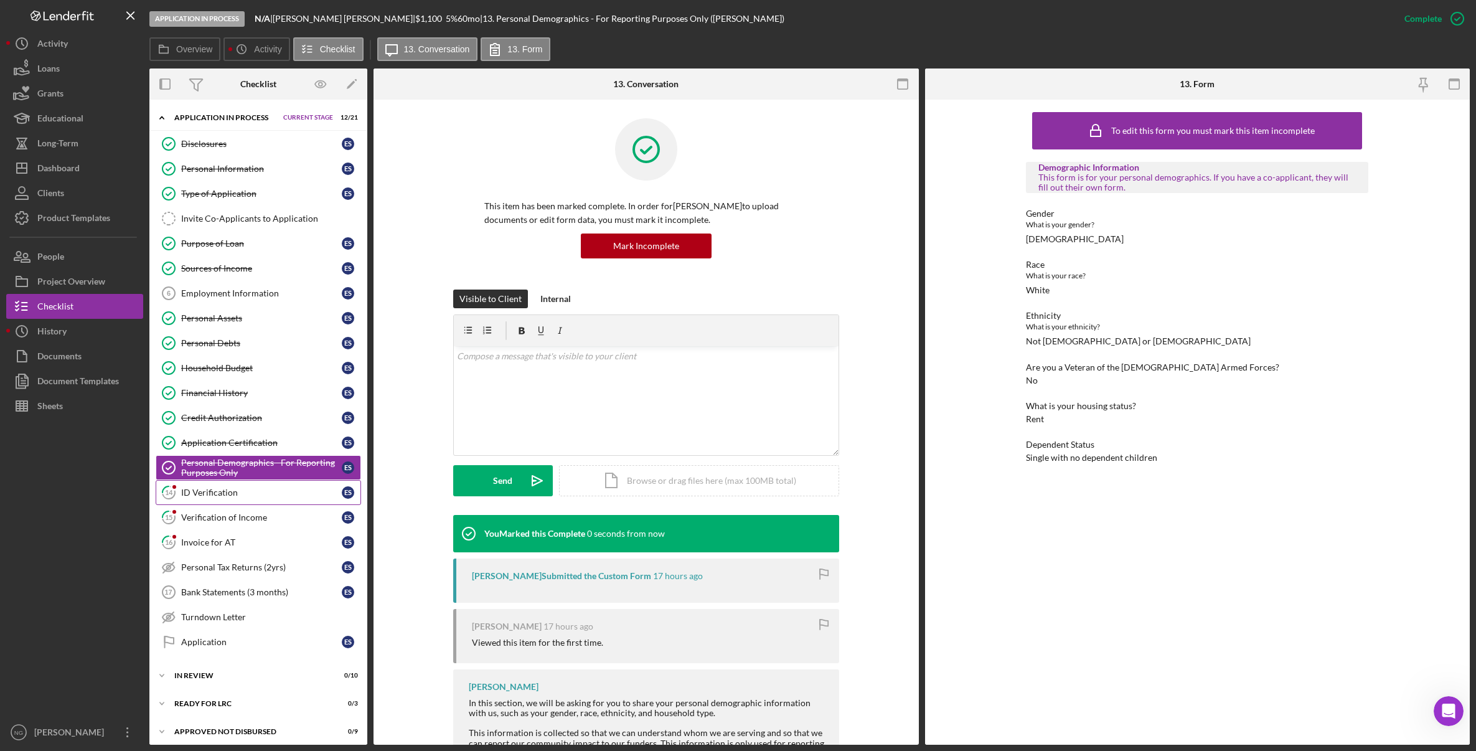
click at [242, 497] on div "ID Verification" at bounding box center [261, 492] width 161 height 10
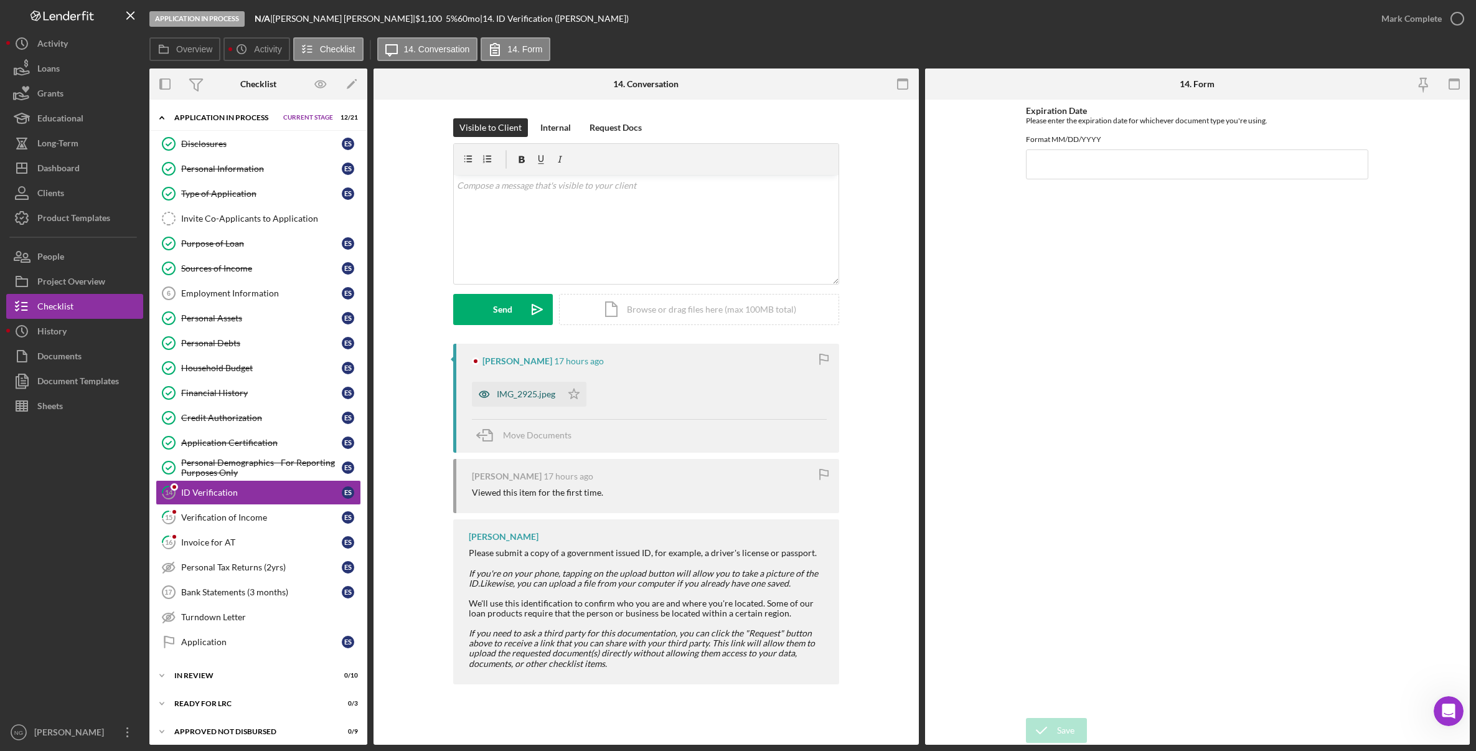
click at [530, 390] on div "IMG_2925.jpeg" at bounding box center [526, 394] width 59 height 10
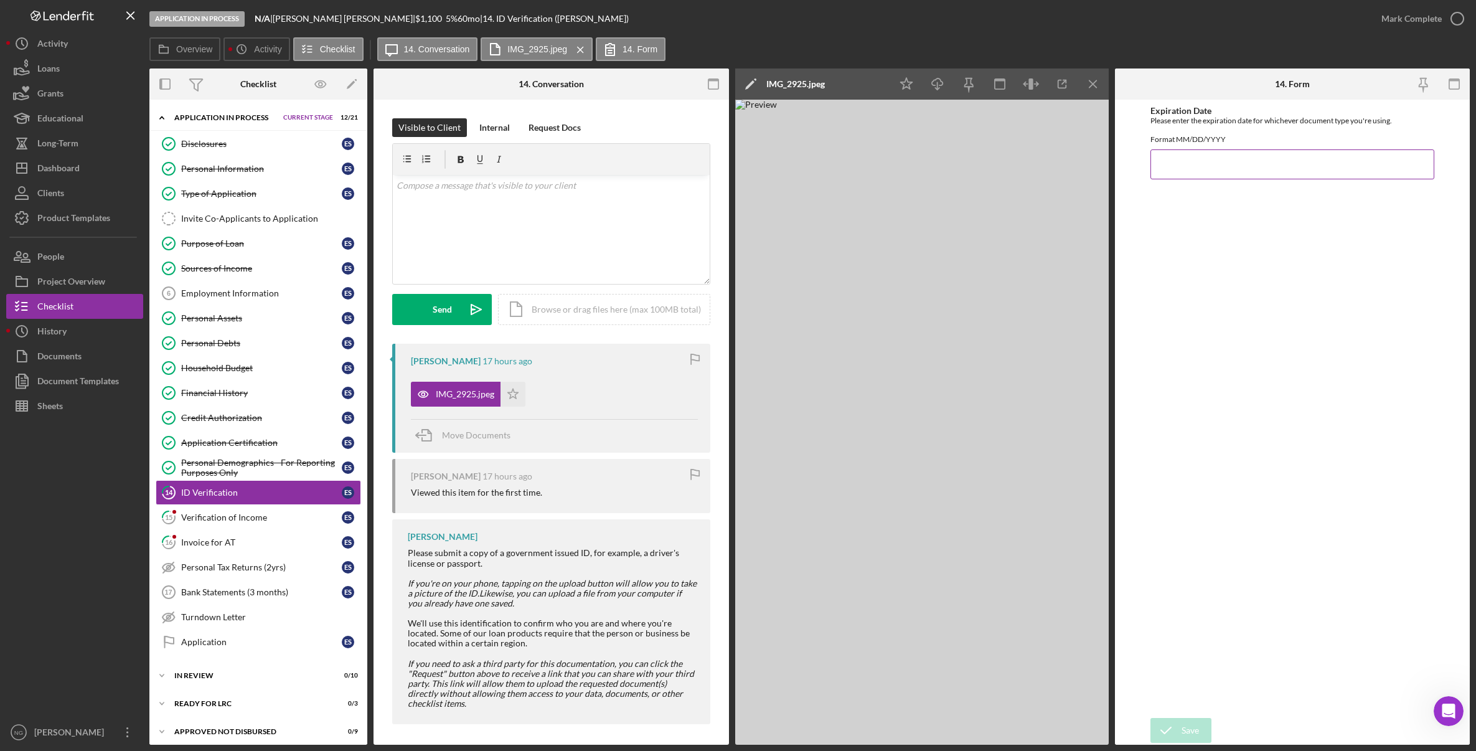
click at [1291, 172] on input "Expiration Date" at bounding box center [1293, 164] width 284 height 30
type input "1"
type input "12/06/2028"
click at [1184, 728] on div "Save" at bounding box center [1190, 730] width 17 height 25
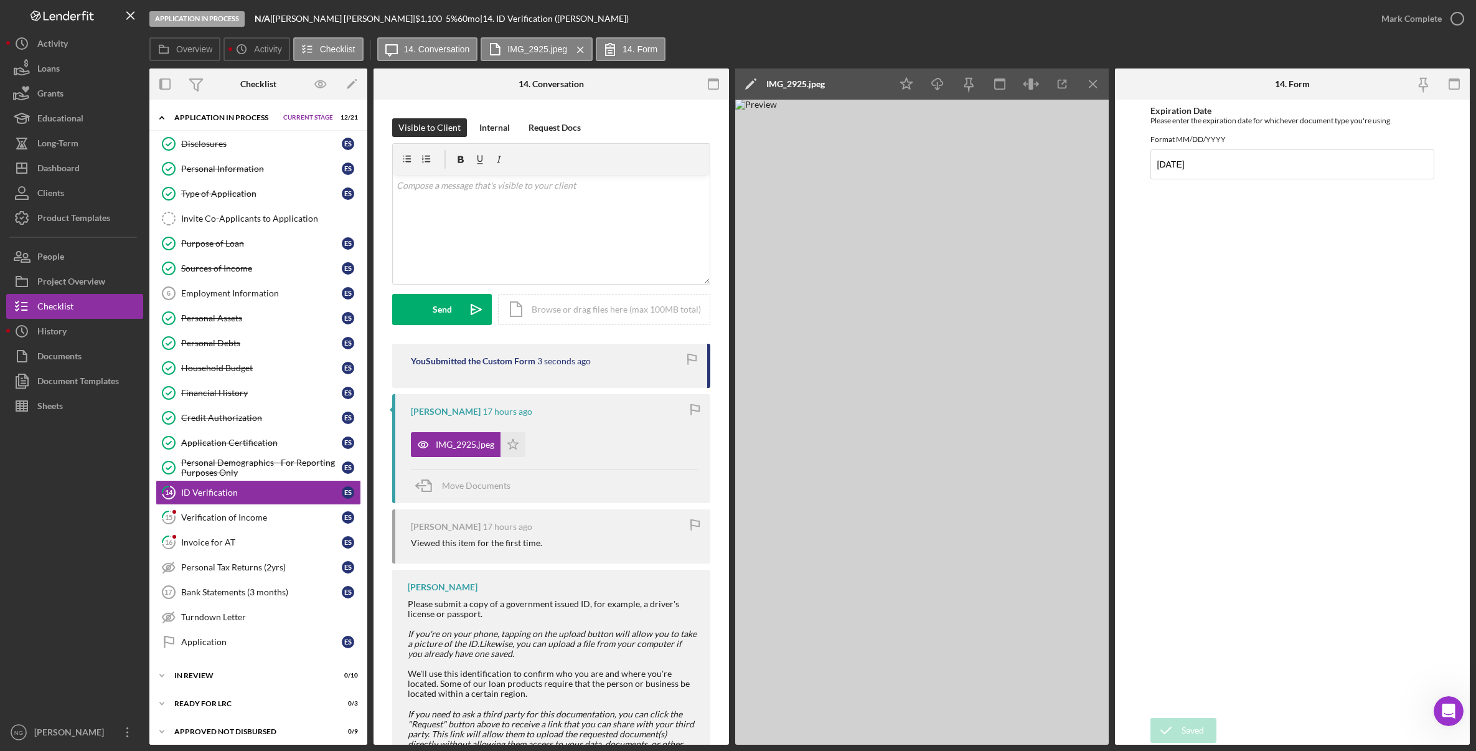
click at [1461, 14] on div "Saved" at bounding box center [1366, 12] width 199 height 5
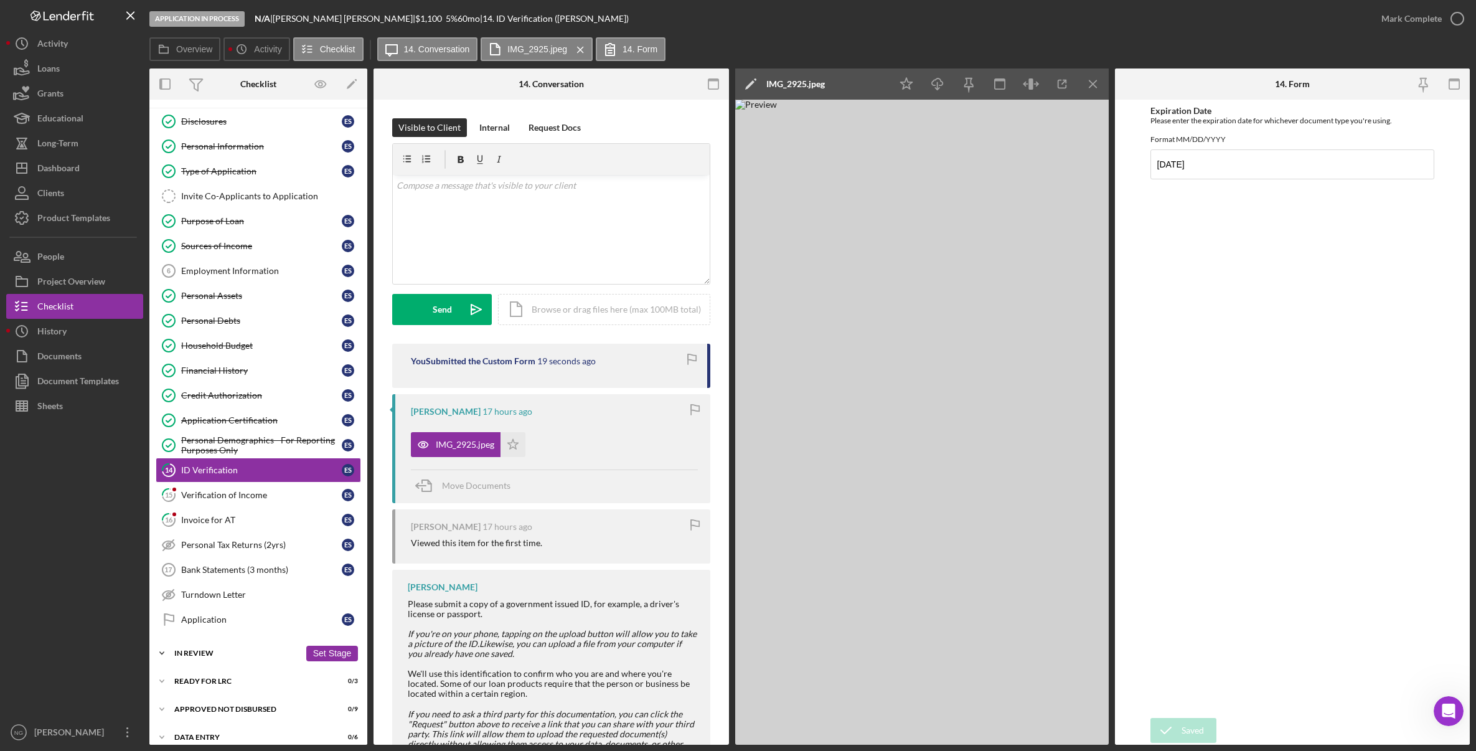
scroll to position [34, 0]
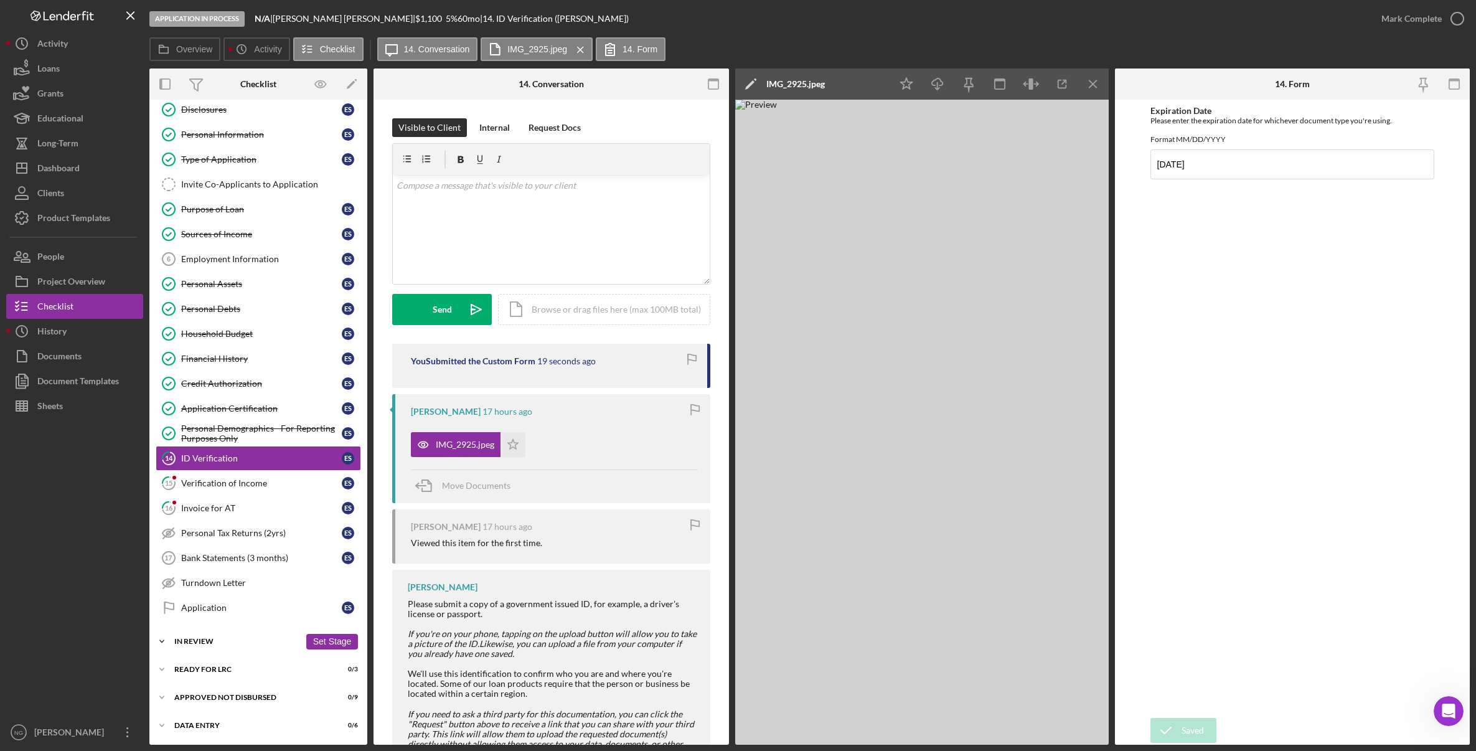
click at [210, 641] on div "In Review" at bounding box center [237, 641] width 126 height 7
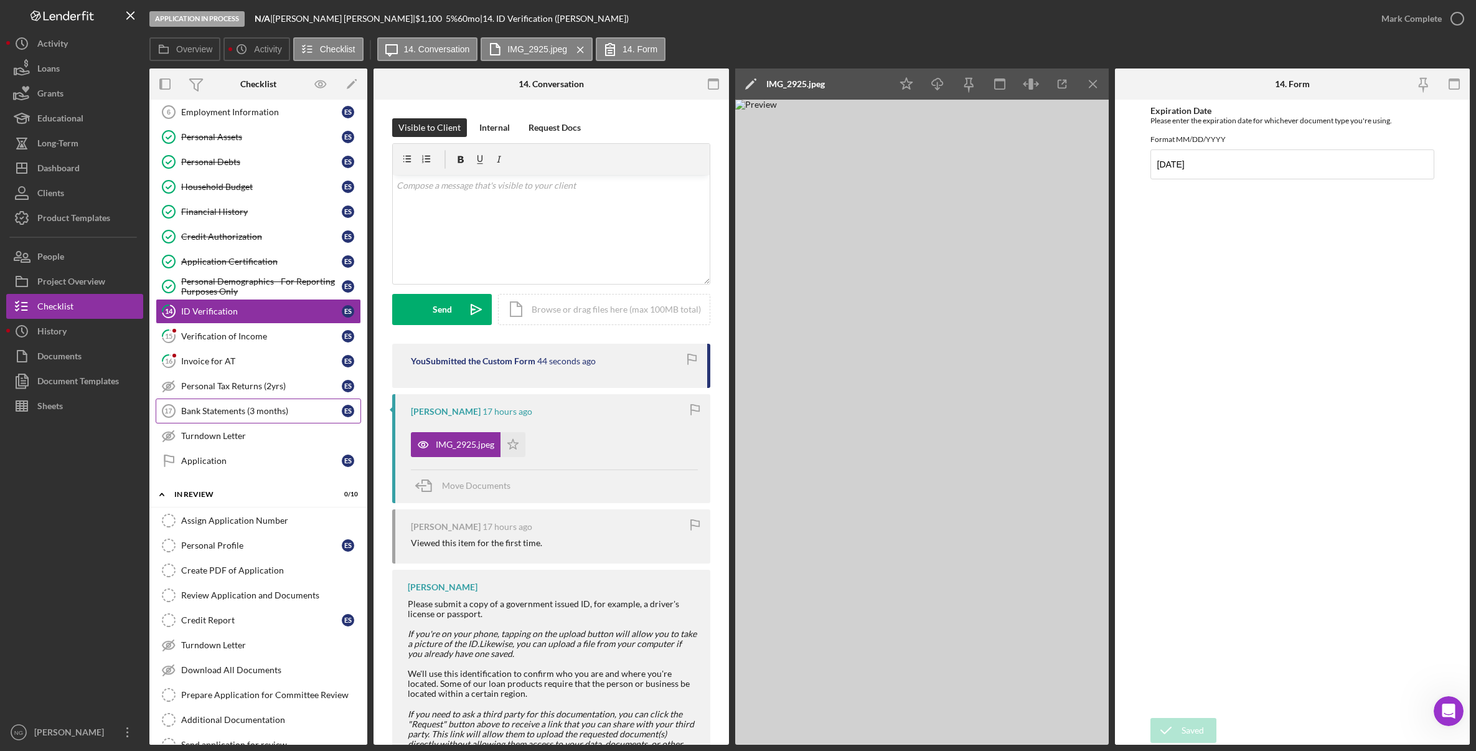
scroll to position [0, 0]
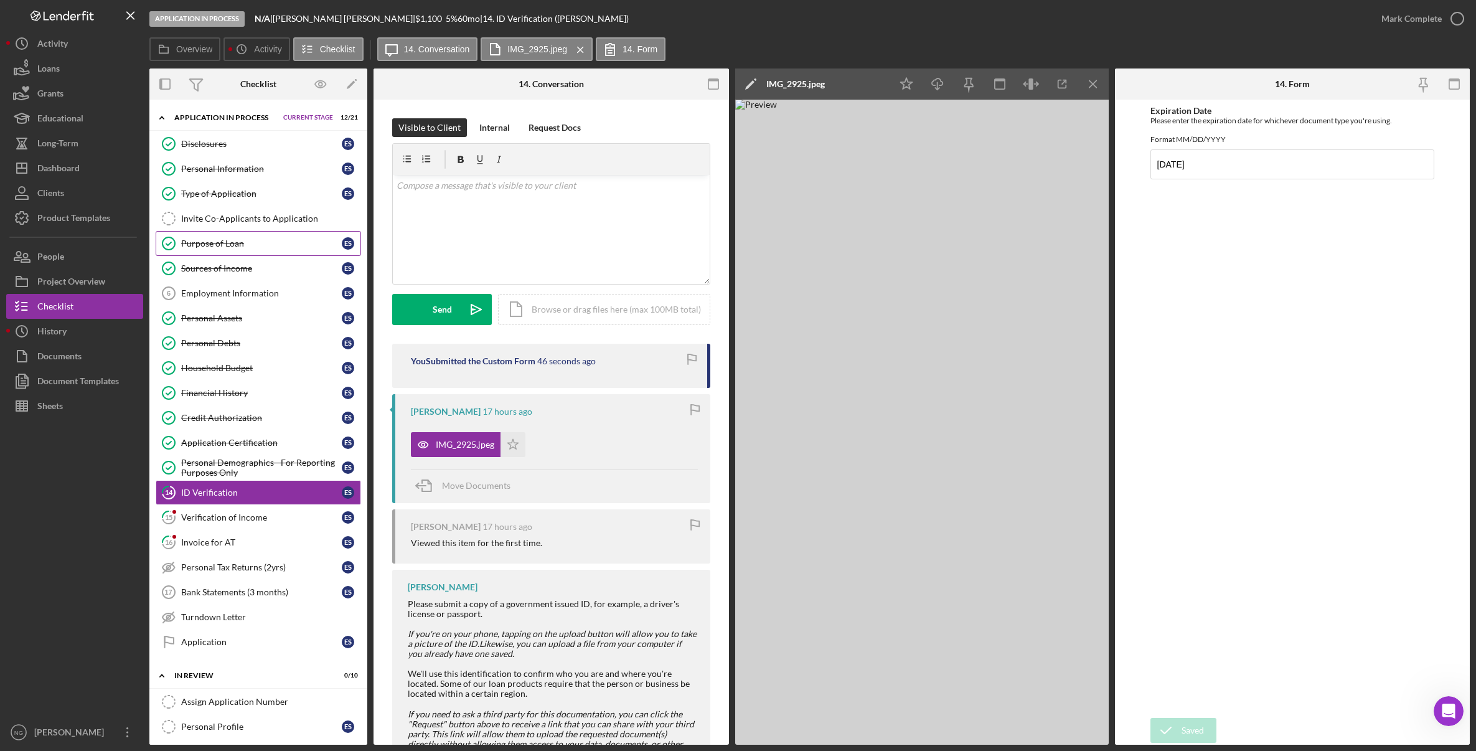
click at [246, 241] on div "Purpose of Loan" at bounding box center [261, 243] width 161 height 10
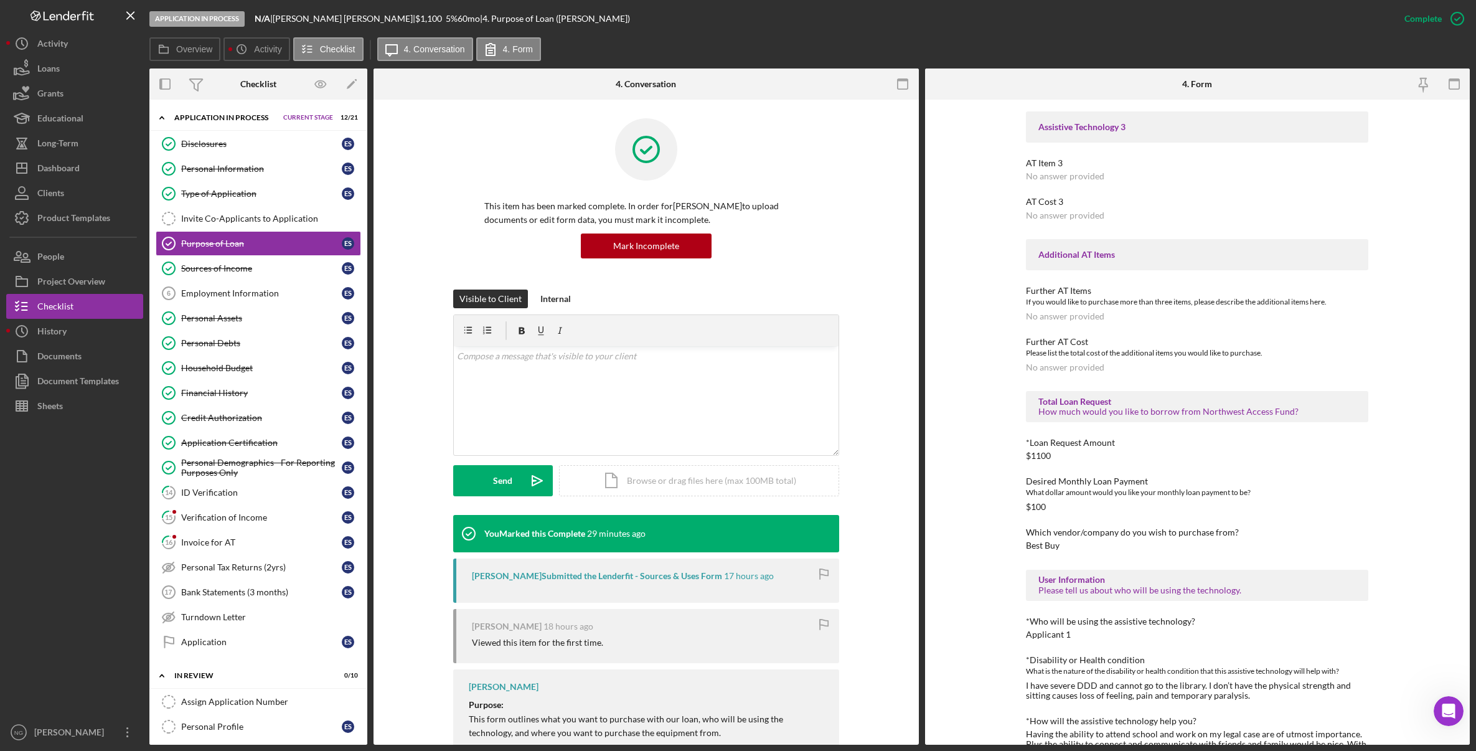
scroll to position [560, 0]
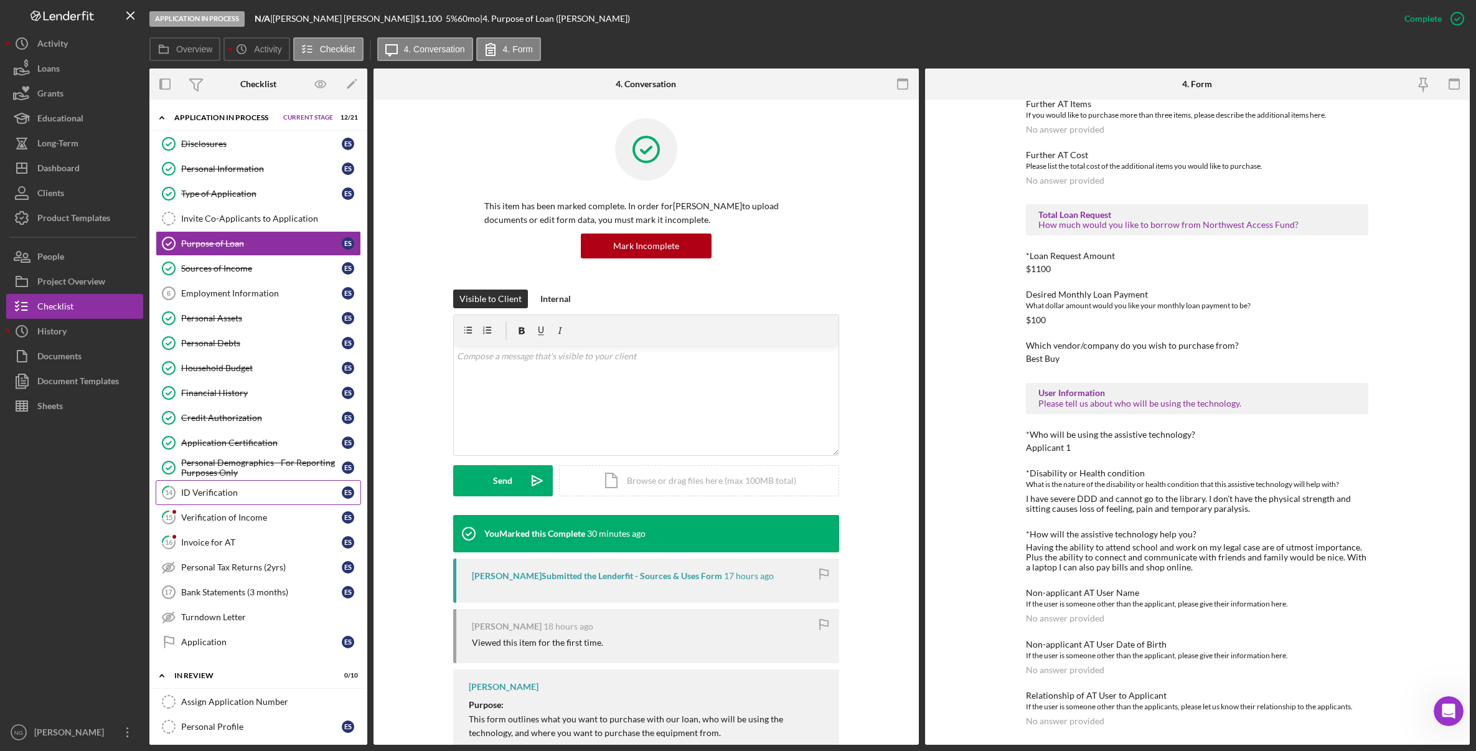
click at [268, 498] on link "14 ID Verification E S" at bounding box center [258, 492] width 205 height 25
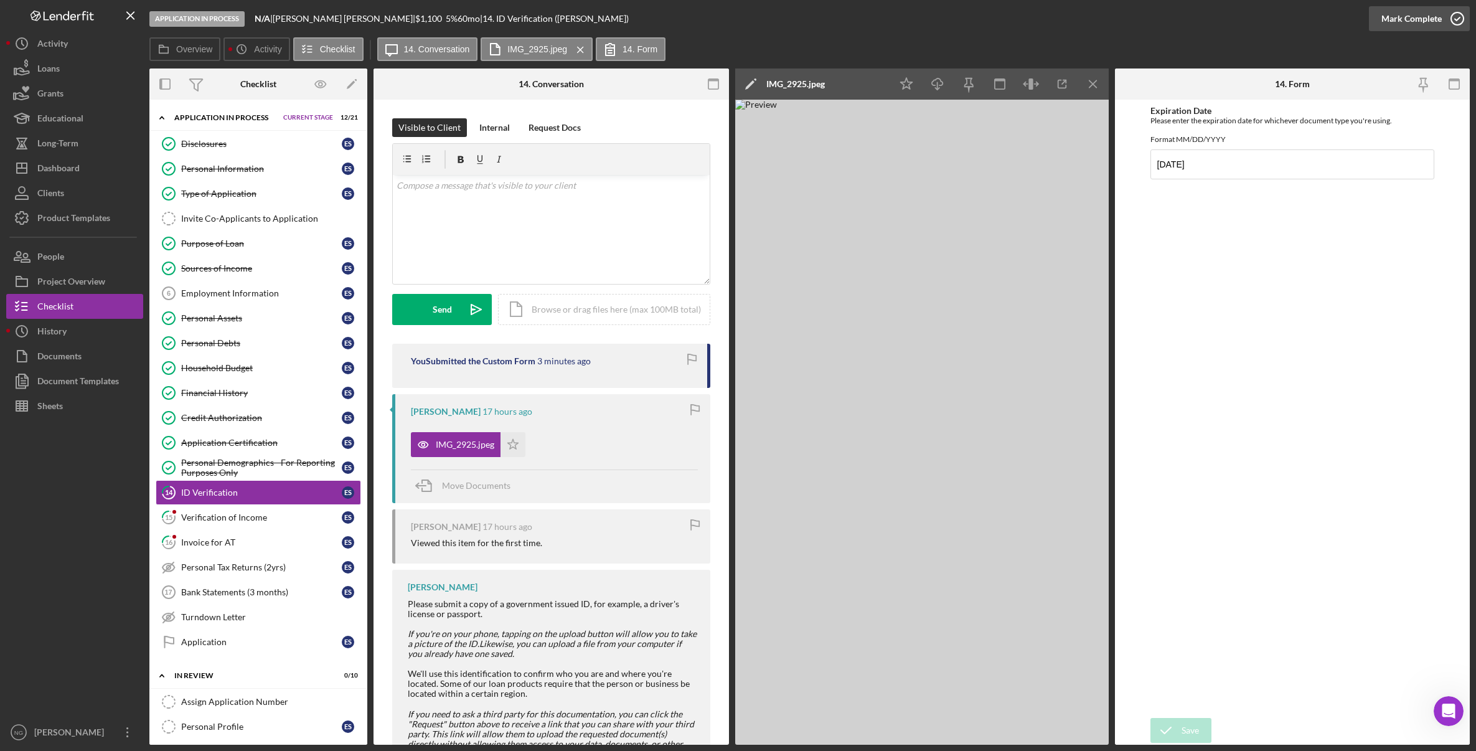
click at [1454, 18] on icon "button" at bounding box center [1457, 18] width 31 height 31
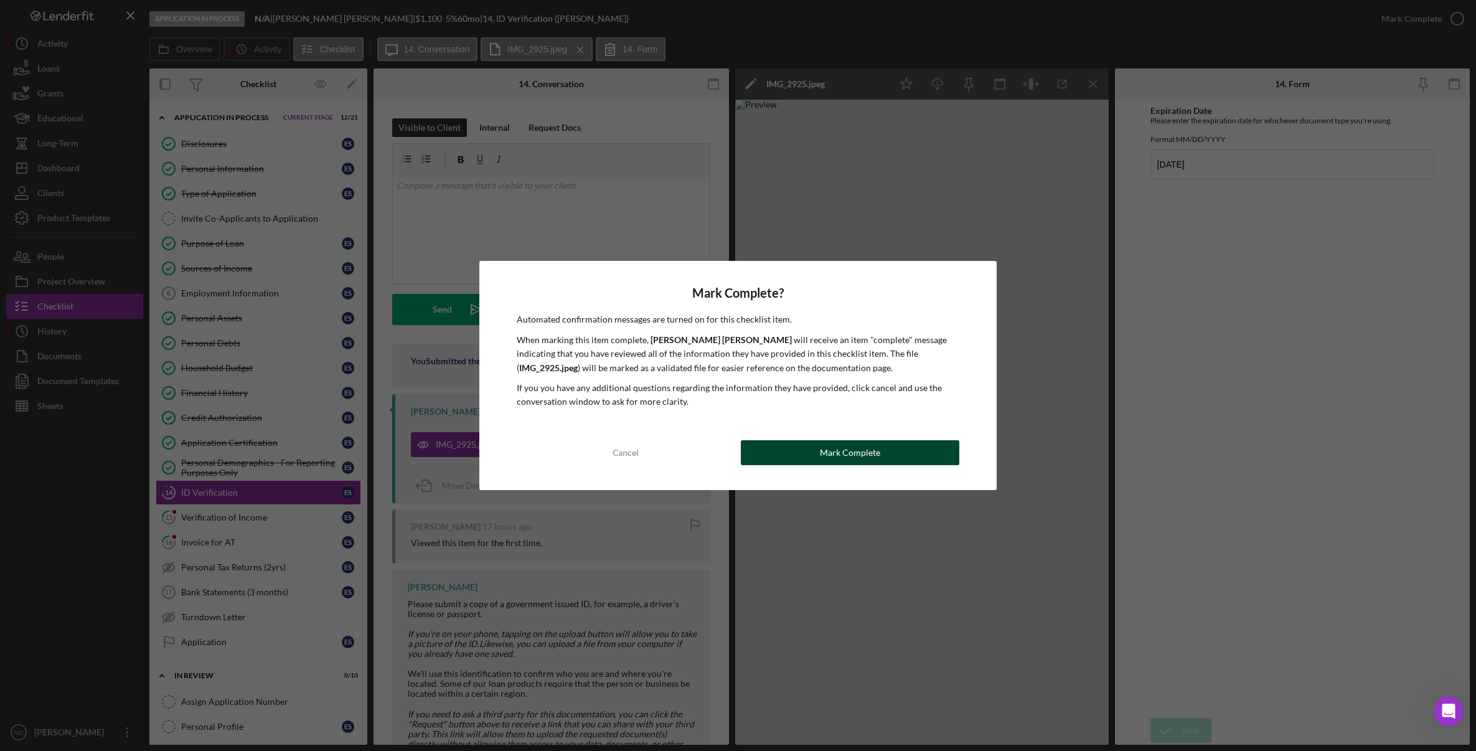
click at [860, 459] on div "Mark Complete" at bounding box center [850, 452] width 60 height 25
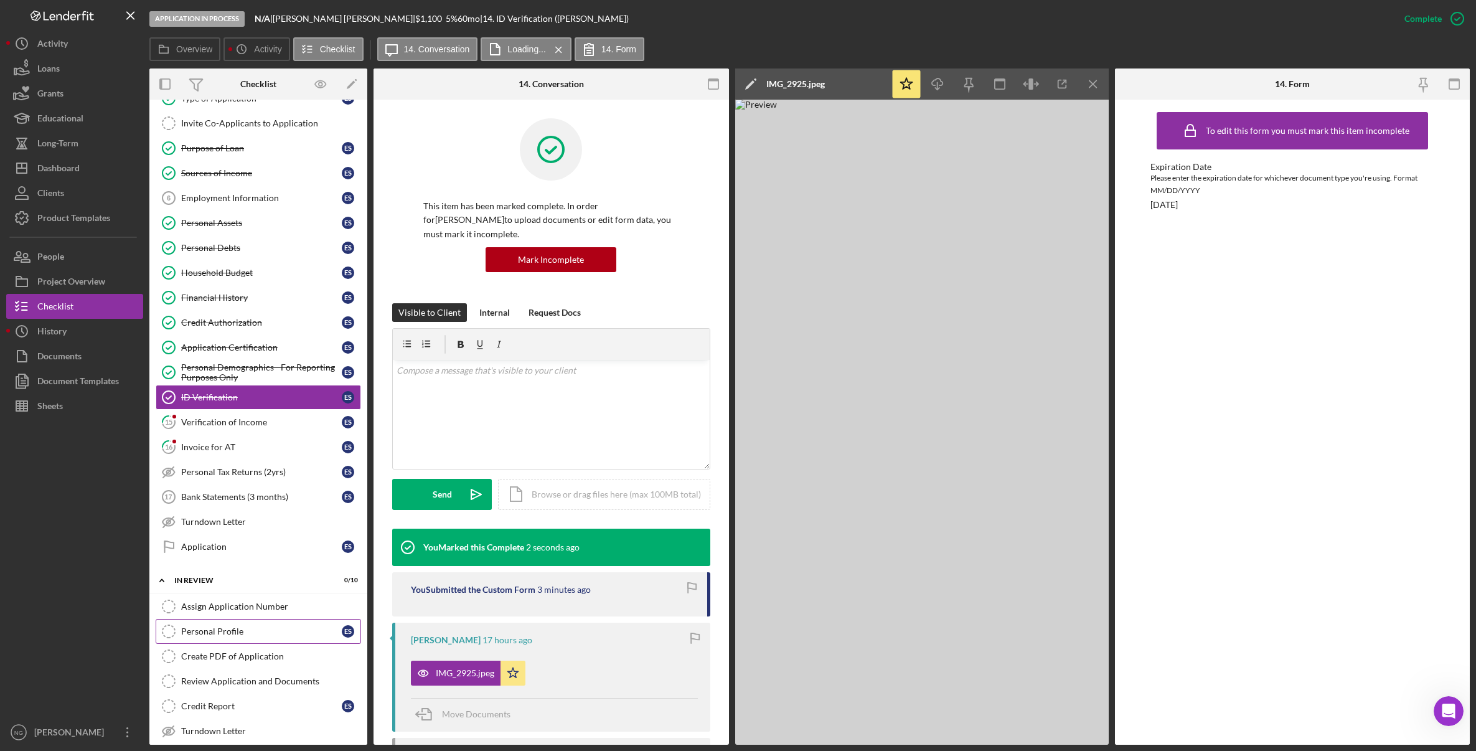
scroll to position [125, 0]
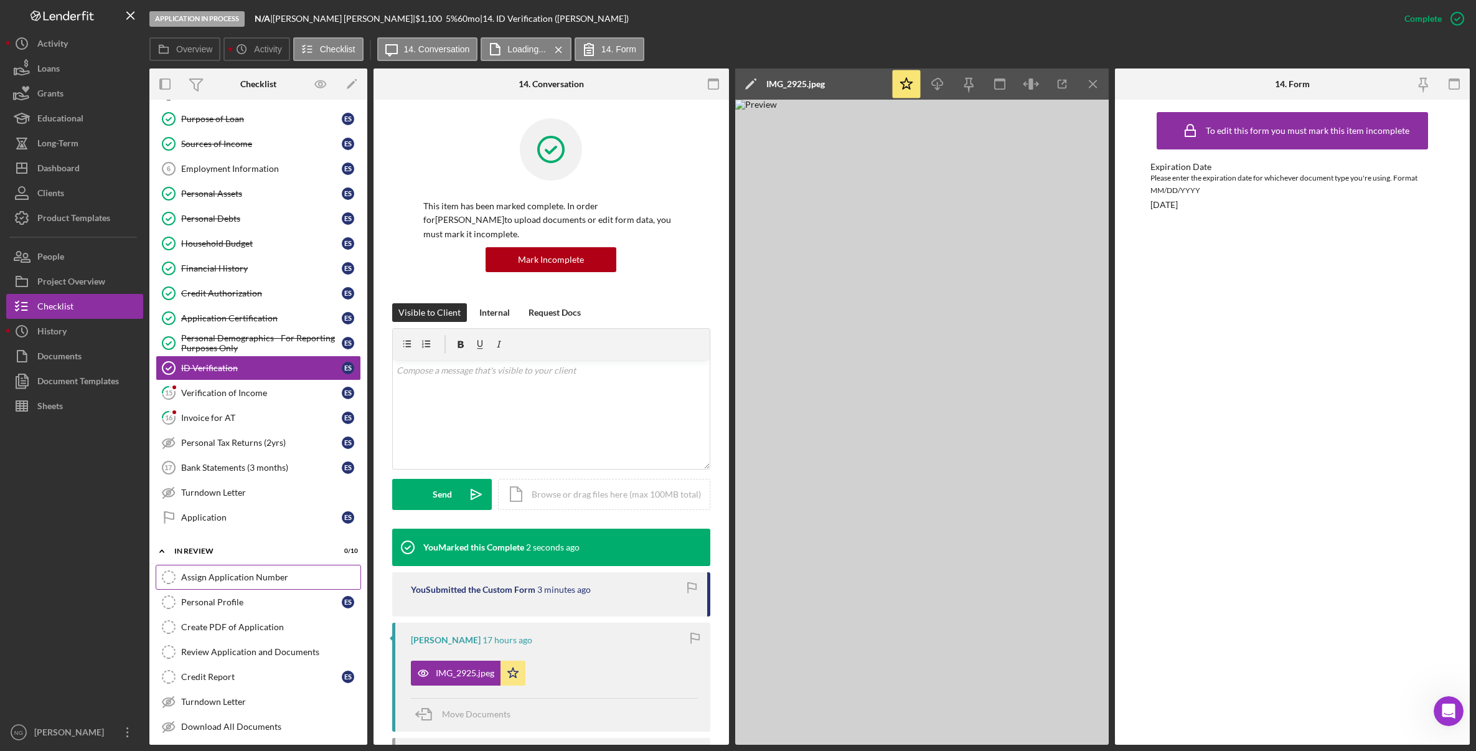
click at [241, 575] on div "Assign Application Number" at bounding box center [270, 577] width 179 height 10
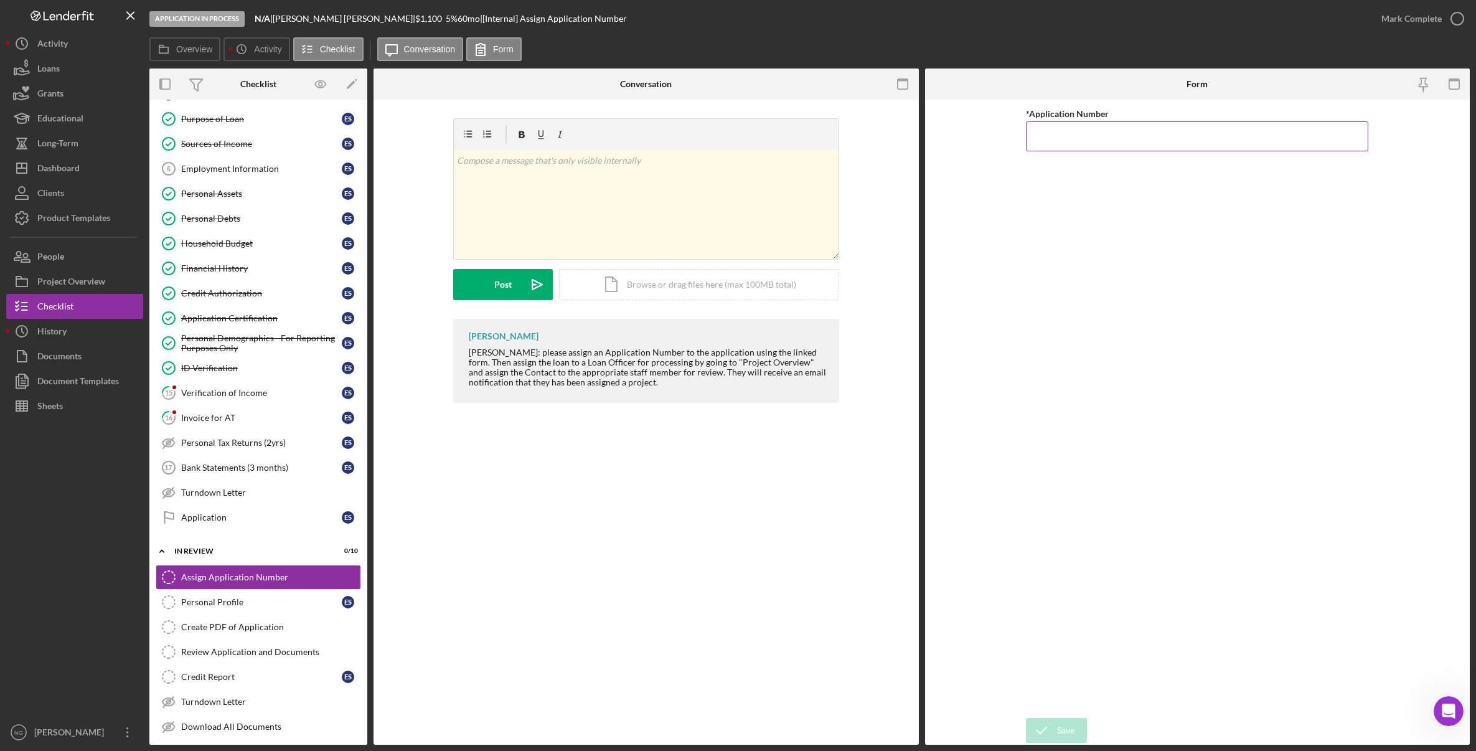
click at [1098, 131] on input "*Application Number" at bounding box center [1197, 136] width 342 height 30
type input "5537"
click at [1054, 730] on icon "submit" at bounding box center [1041, 730] width 31 height 31
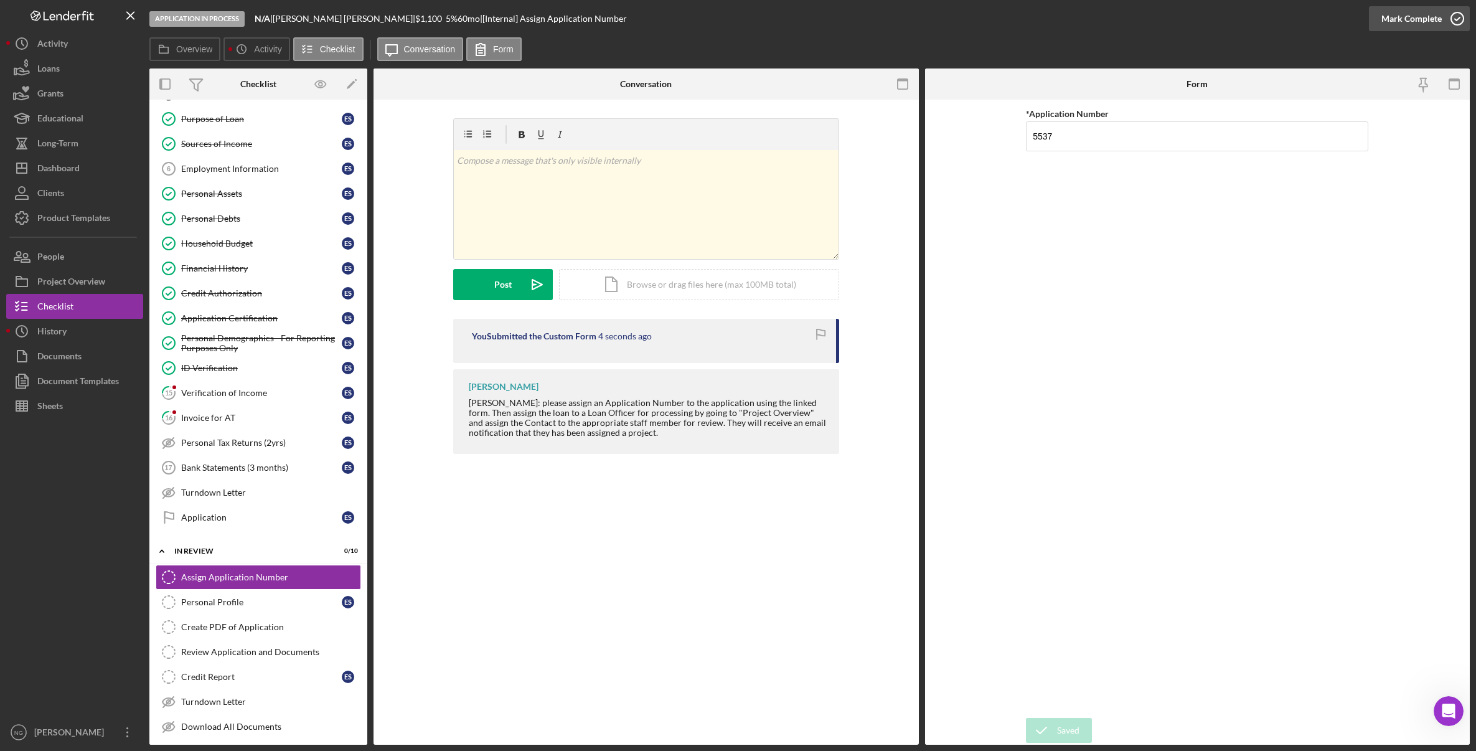
click at [1459, 23] on icon "button" at bounding box center [1457, 18] width 31 height 31
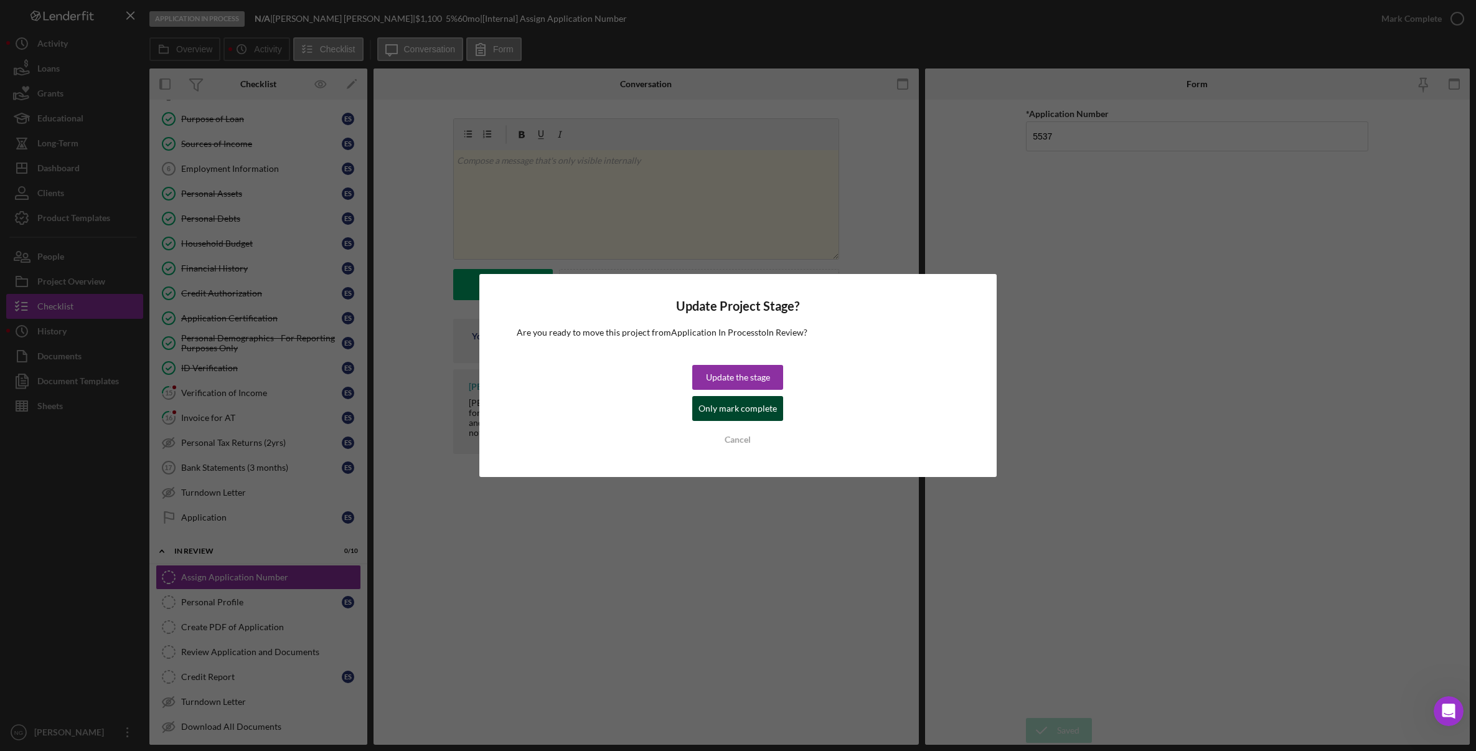
click at [739, 402] on div "Only mark complete" at bounding box center [738, 408] width 78 height 25
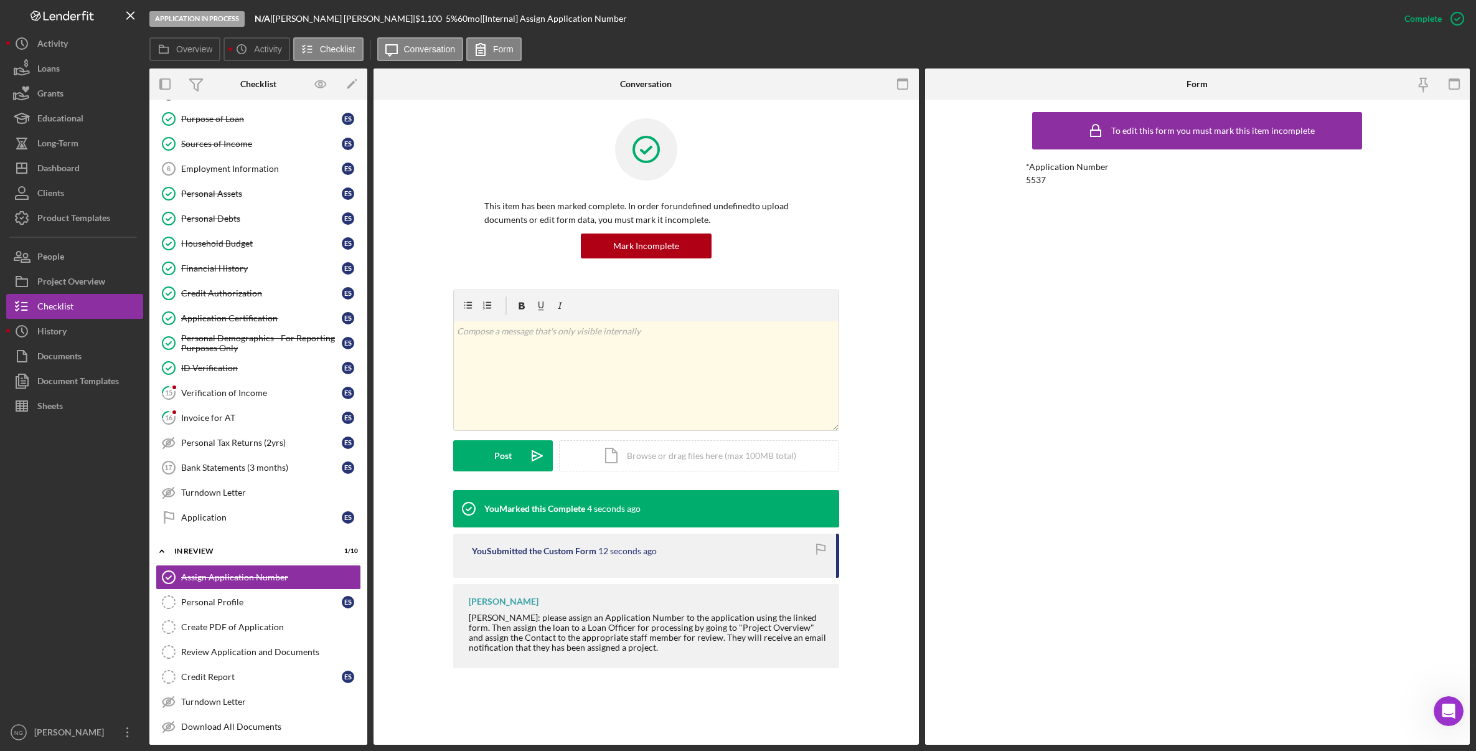
click at [1246, 139] on div "To edit this form you must mark this item incomplete" at bounding box center [1197, 130] width 235 height 31
click at [190, 45] on label "Overview" at bounding box center [194, 49] width 36 height 10
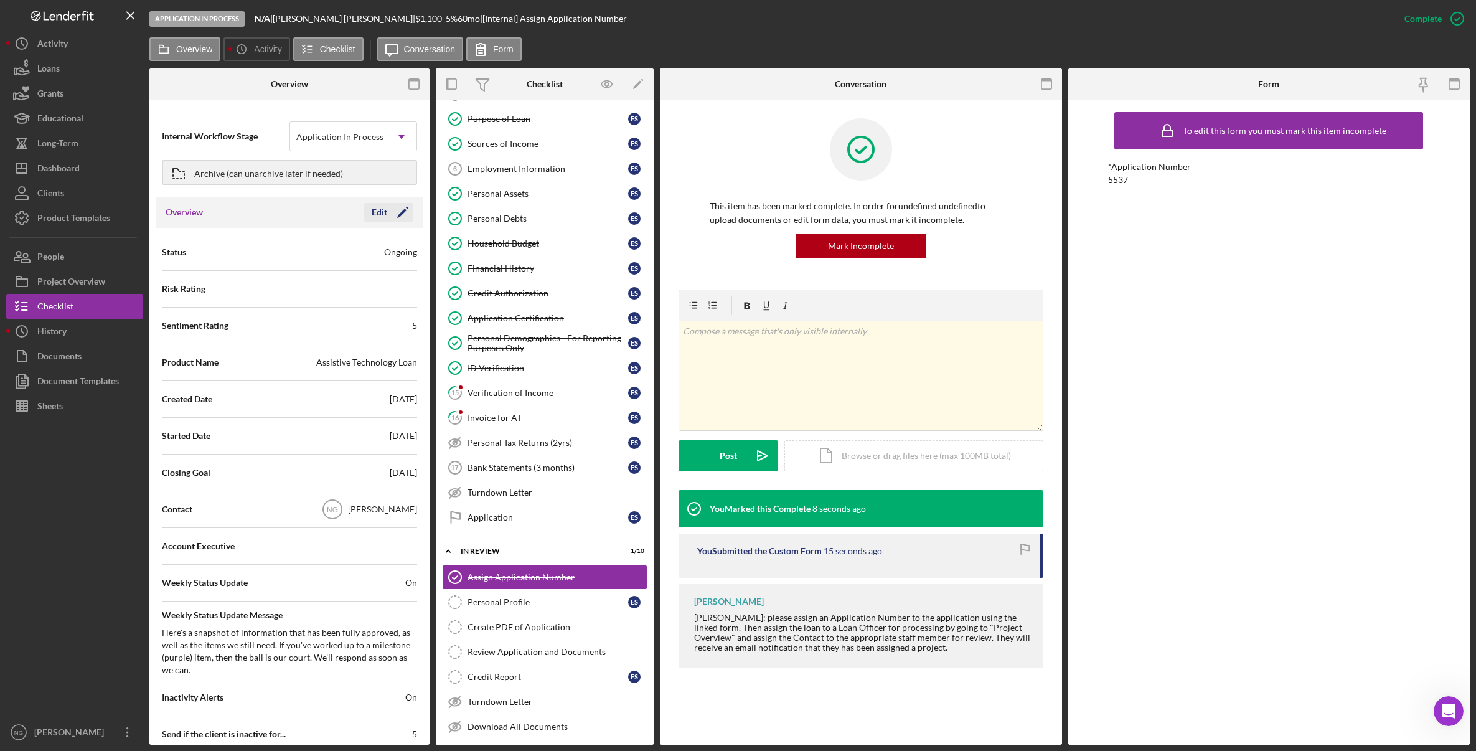
click at [397, 214] on polygon "button" at bounding box center [401, 213] width 9 height 9
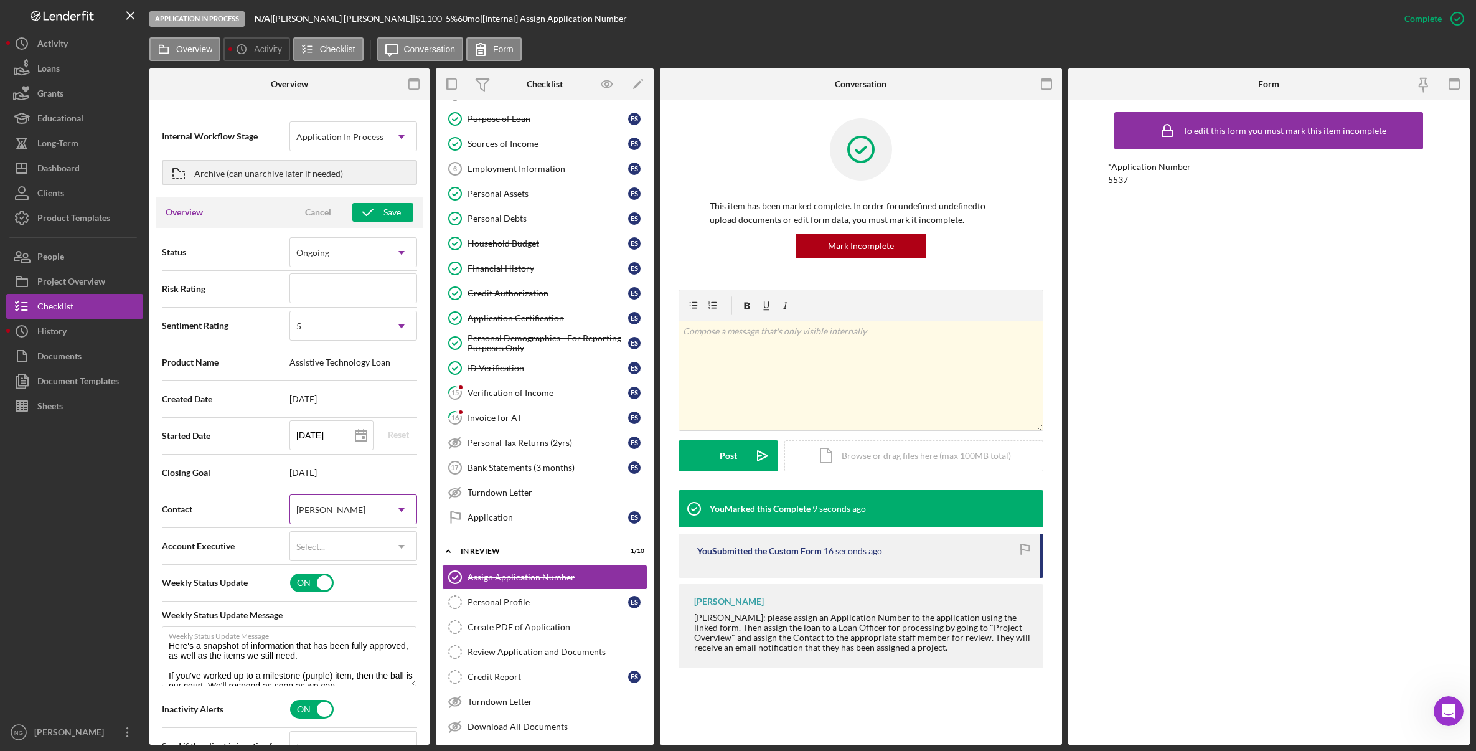
click at [360, 505] on div "Nicole Gray" at bounding box center [338, 510] width 96 height 29
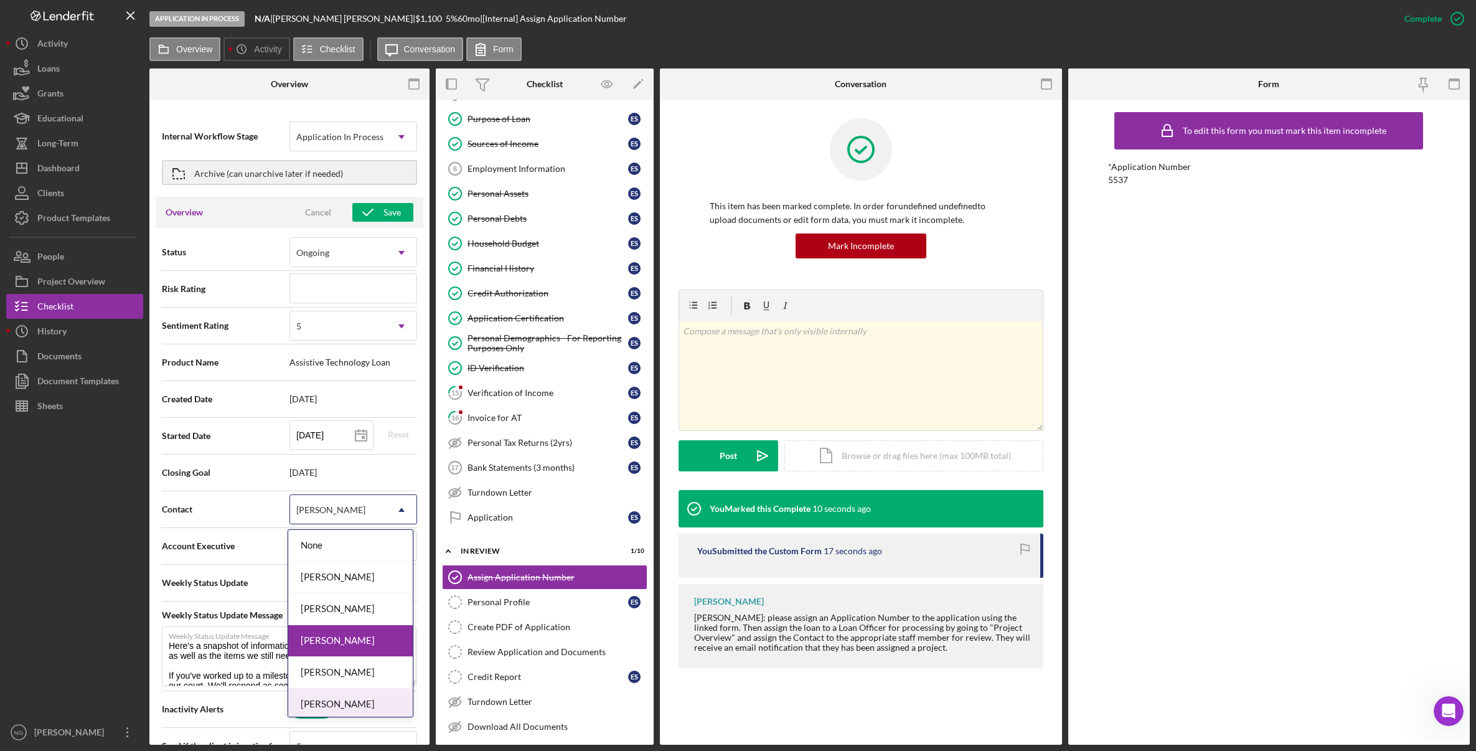
scroll to position [67, 0]
click at [327, 707] on div "[PERSON_NAME]" at bounding box center [350, 701] width 125 height 32
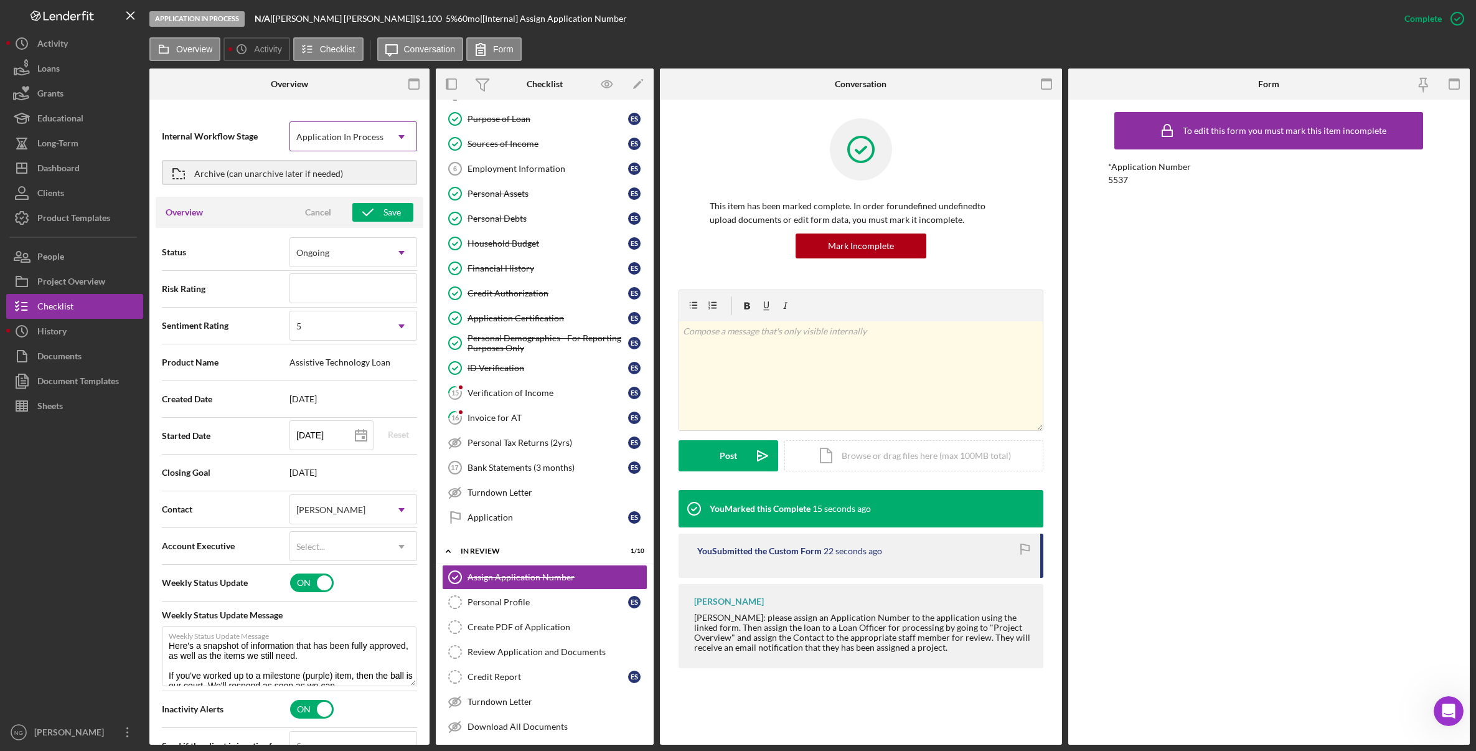
click at [359, 133] on div "Application In Process" at bounding box center [339, 137] width 87 height 10
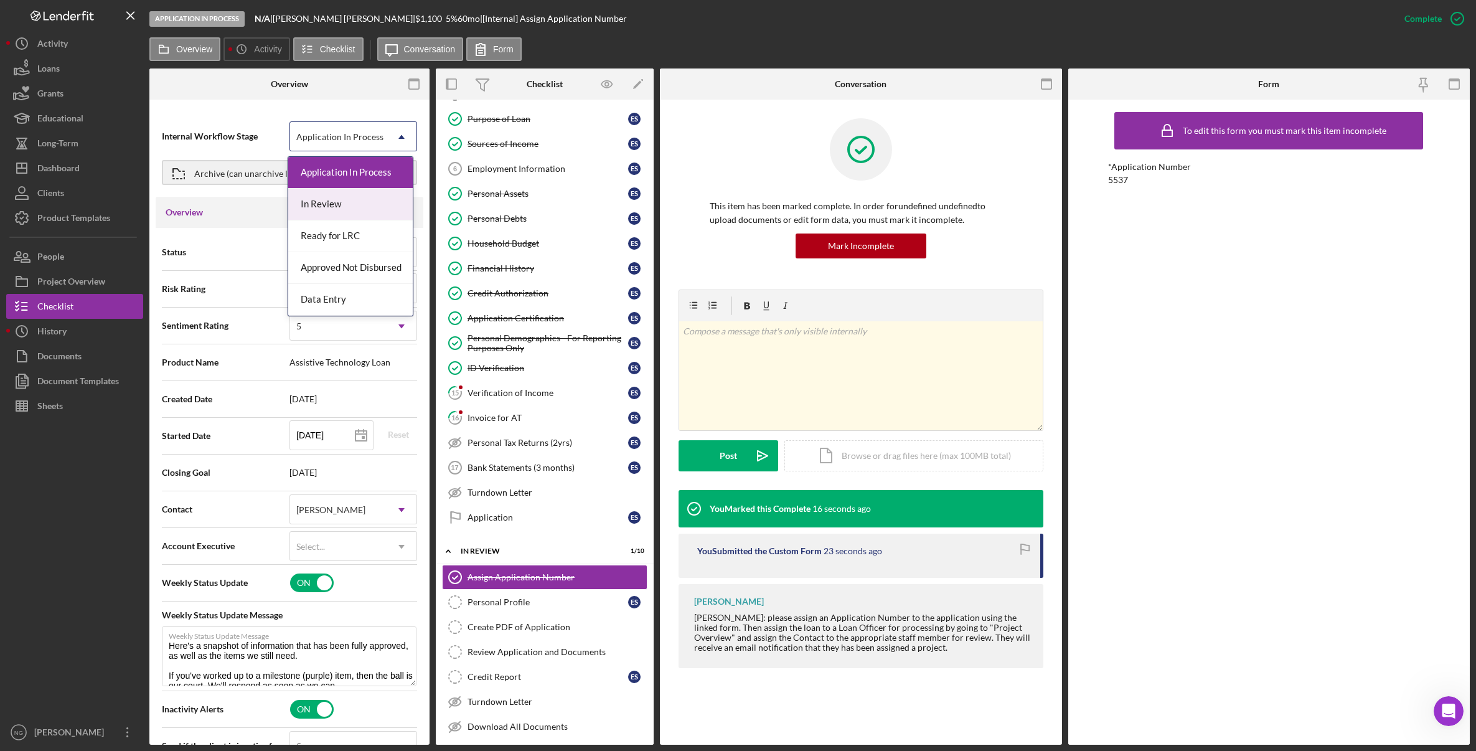
click at [353, 211] on div "In Review" at bounding box center [350, 205] width 125 height 32
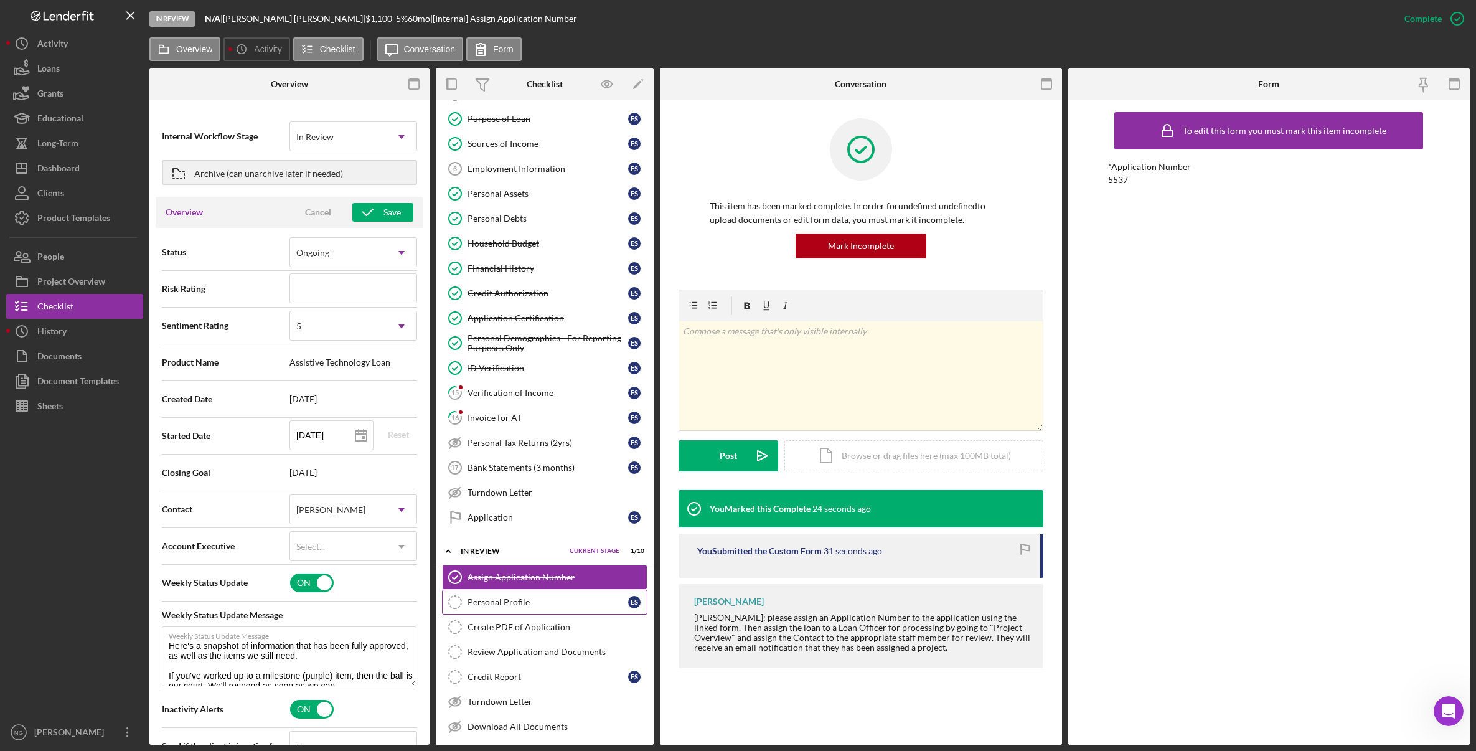
click at [534, 606] on div "Personal Profile" at bounding box center [548, 602] width 161 height 10
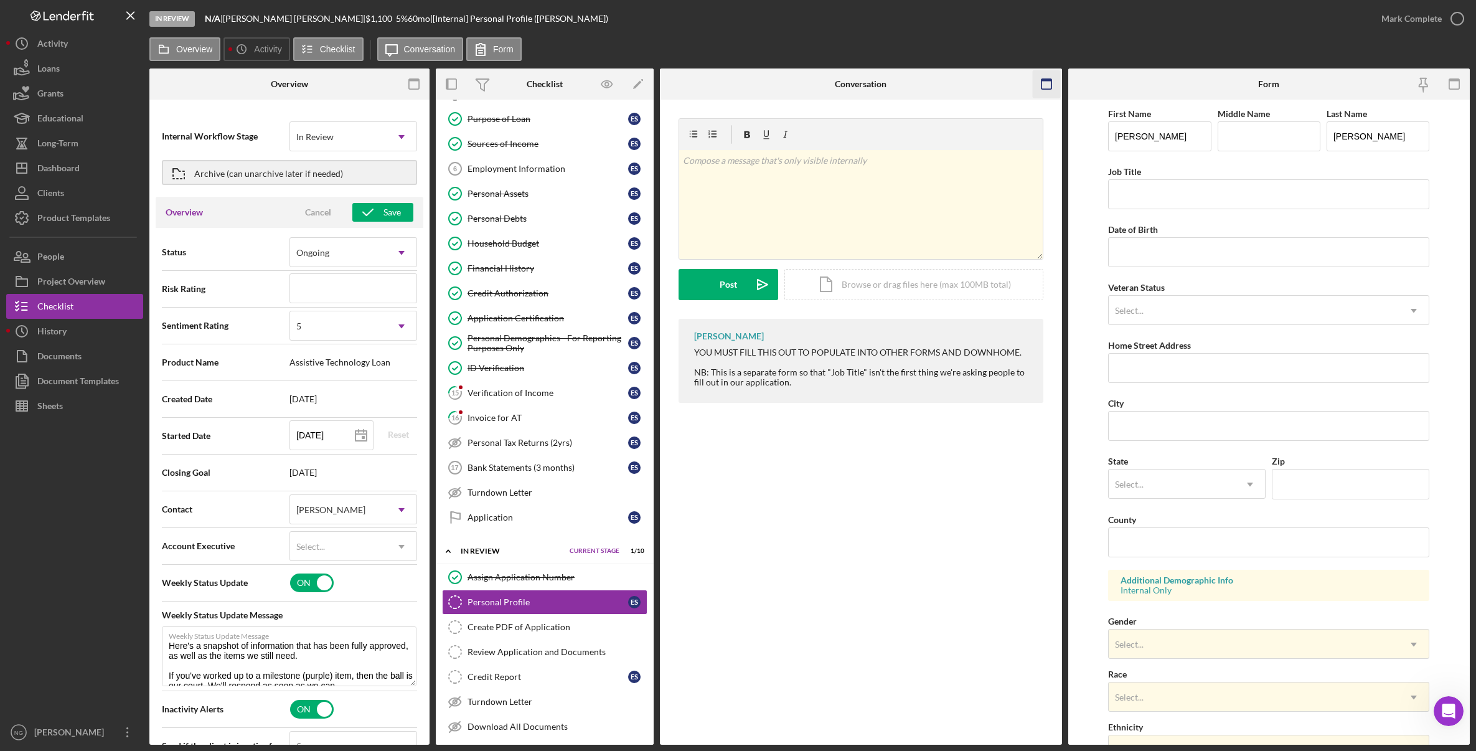
click at [1043, 89] on rect "button" at bounding box center [1046, 84] width 10 height 10
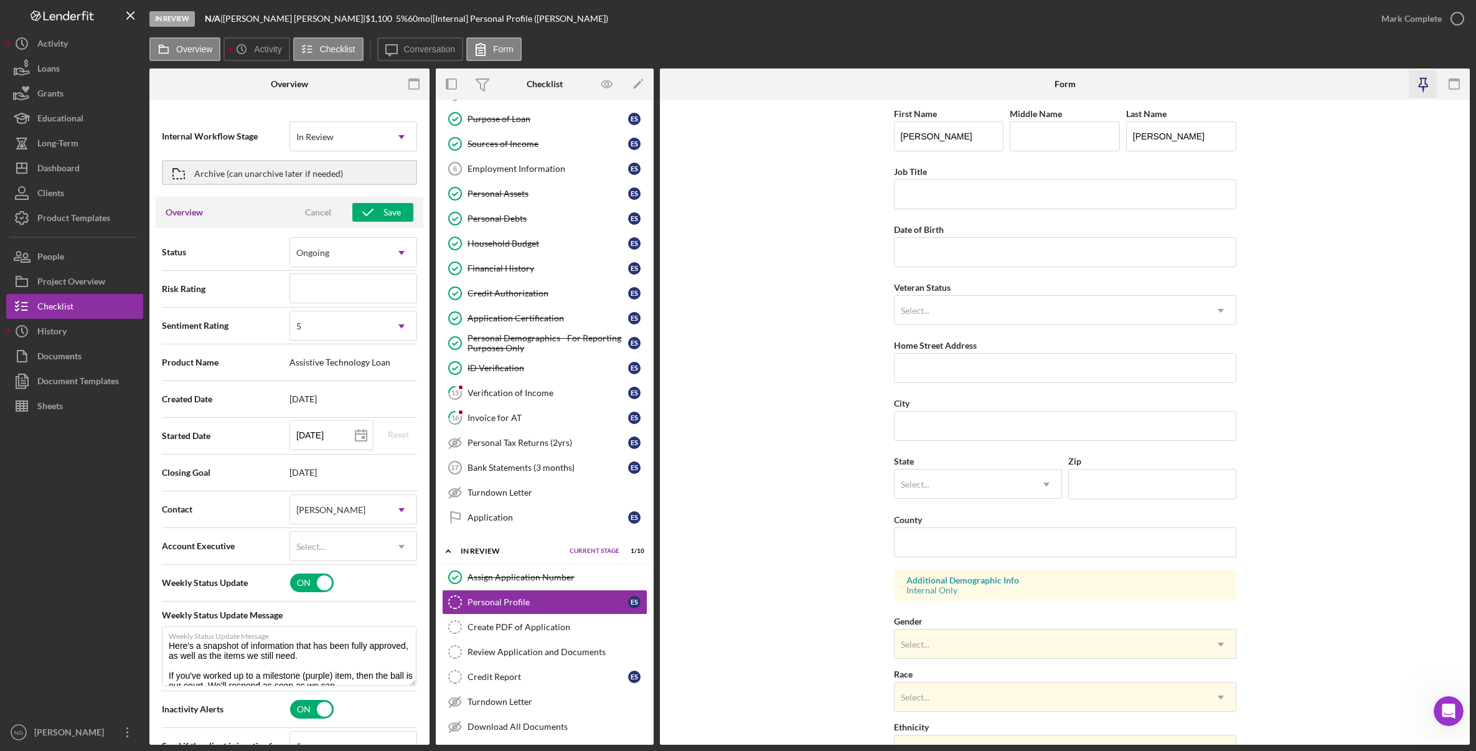
click at [1422, 83] on icon "button" at bounding box center [1424, 84] width 28 height 28
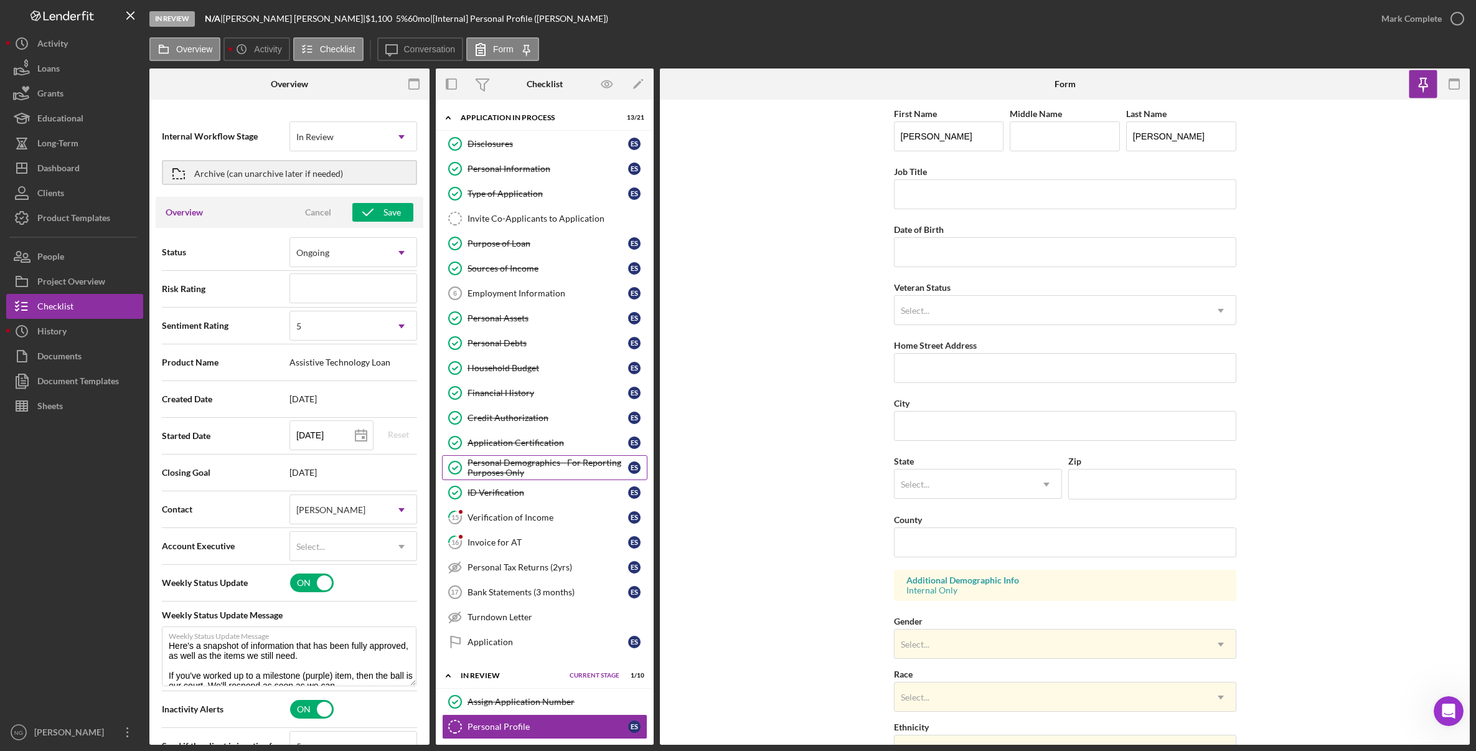
click at [520, 469] on div "Personal Demographics - For Reporting Purposes Only" at bounding box center [548, 468] width 161 height 20
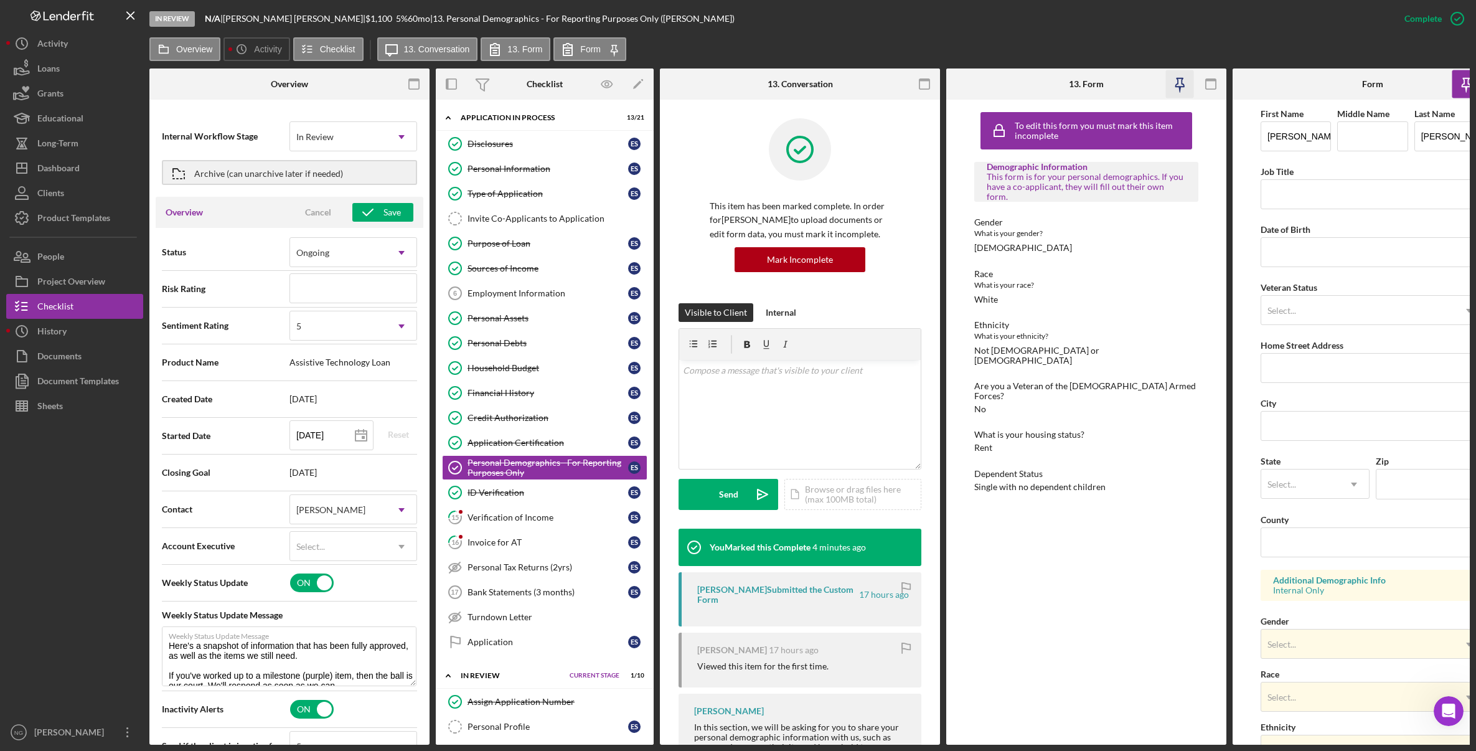
click at [1174, 83] on icon "button" at bounding box center [1180, 84] width 28 height 28
click at [921, 87] on icon "button" at bounding box center [925, 84] width 28 height 28
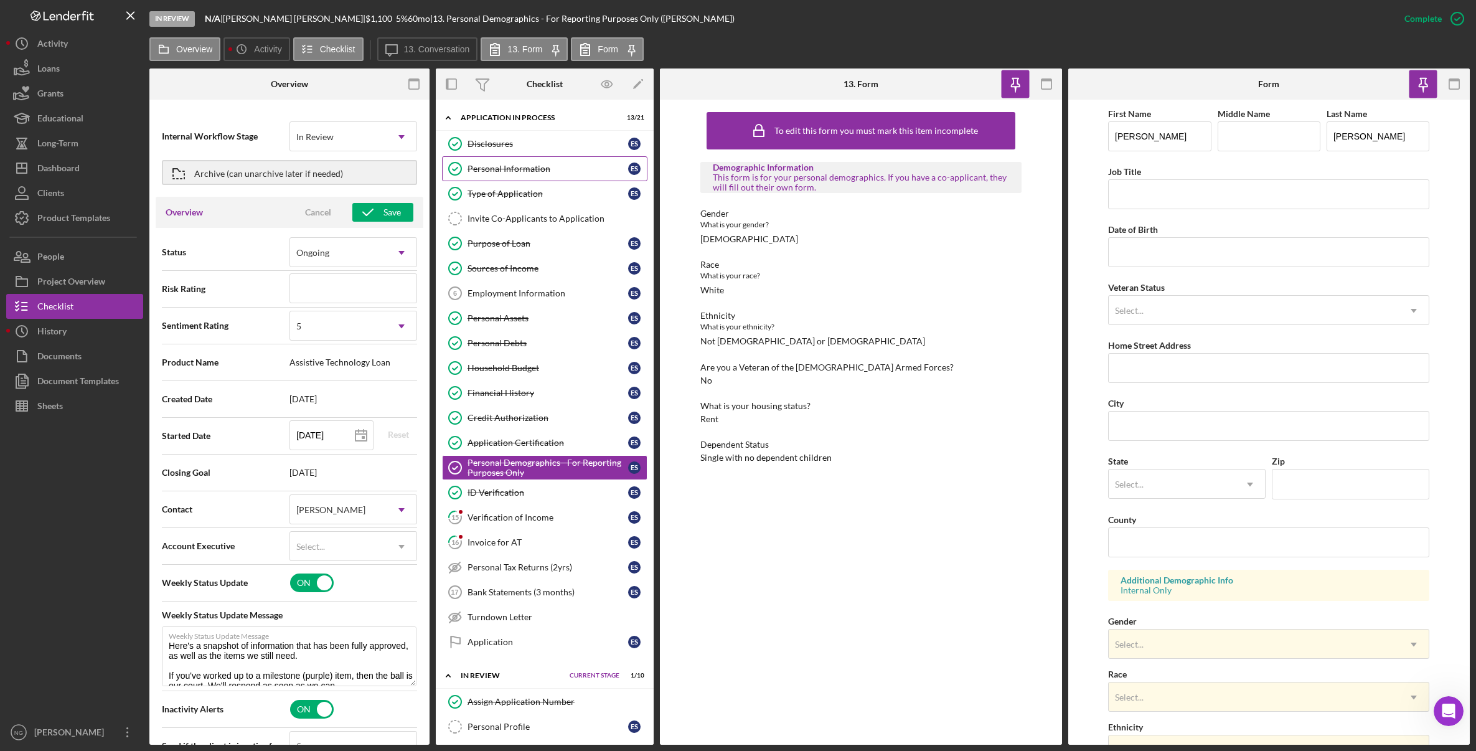
click at [545, 177] on link "Personal Information Personal Information E S" at bounding box center [544, 168] width 205 height 25
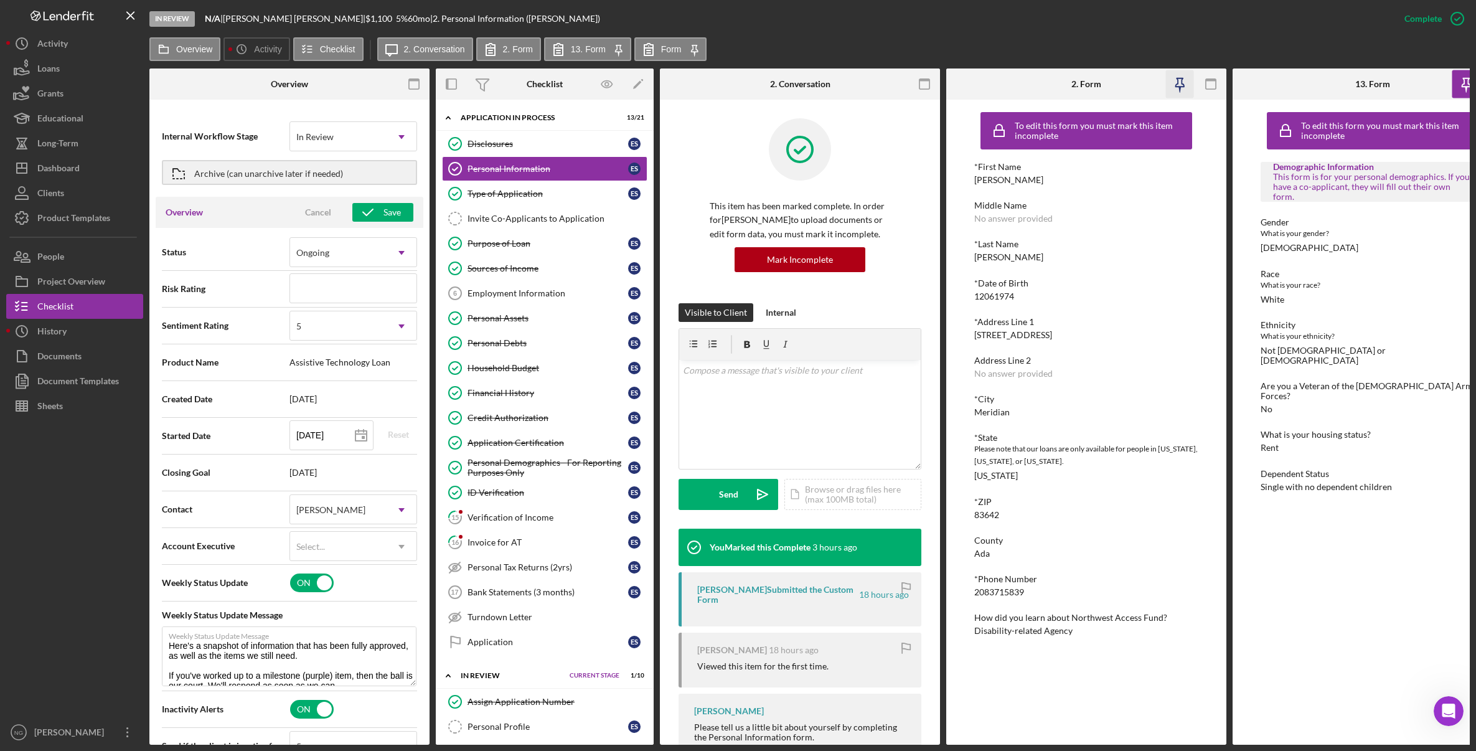
click at [1182, 84] on icon "button" at bounding box center [1179, 82] width 9 height 9
click at [930, 83] on rect "button" at bounding box center [925, 84] width 10 height 10
type textarea "Here's a snapshot of information that has been fully approved, as well as the i…"
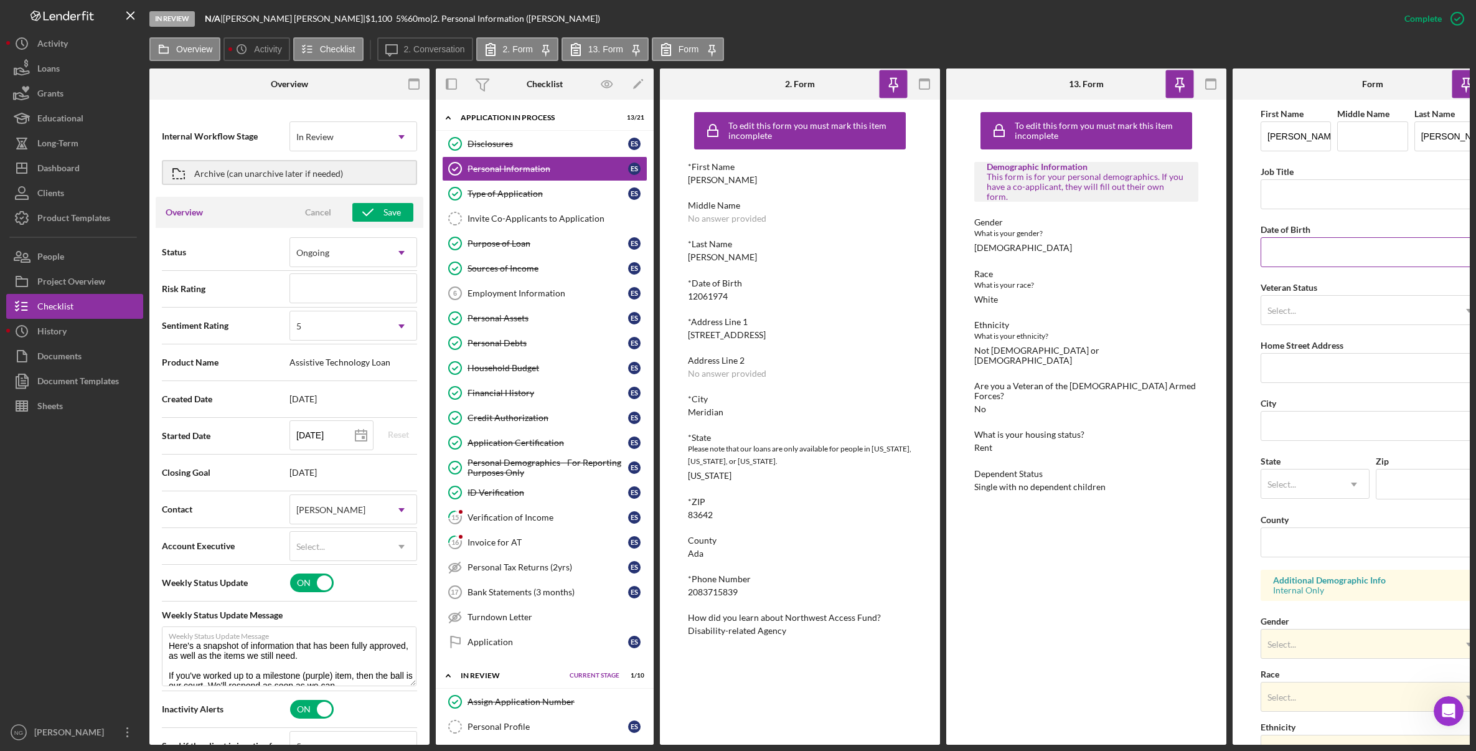
click at [1322, 252] on input "Date of Birth" at bounding box center [1373, 252] width 224 height 30
type input "12/06/1974"
drag, startPoint x: 1296, startPoint y: 138, endPoint x: 1128, endPoint y: 134, distance: 167.5
click at [1128, 134] on div "Overview Internal Workflow Stage In Review Icon/Dropdown Arrow Archive (can una…" at bounding box center [809, 406] width 1320 height 676
type input "Erica"
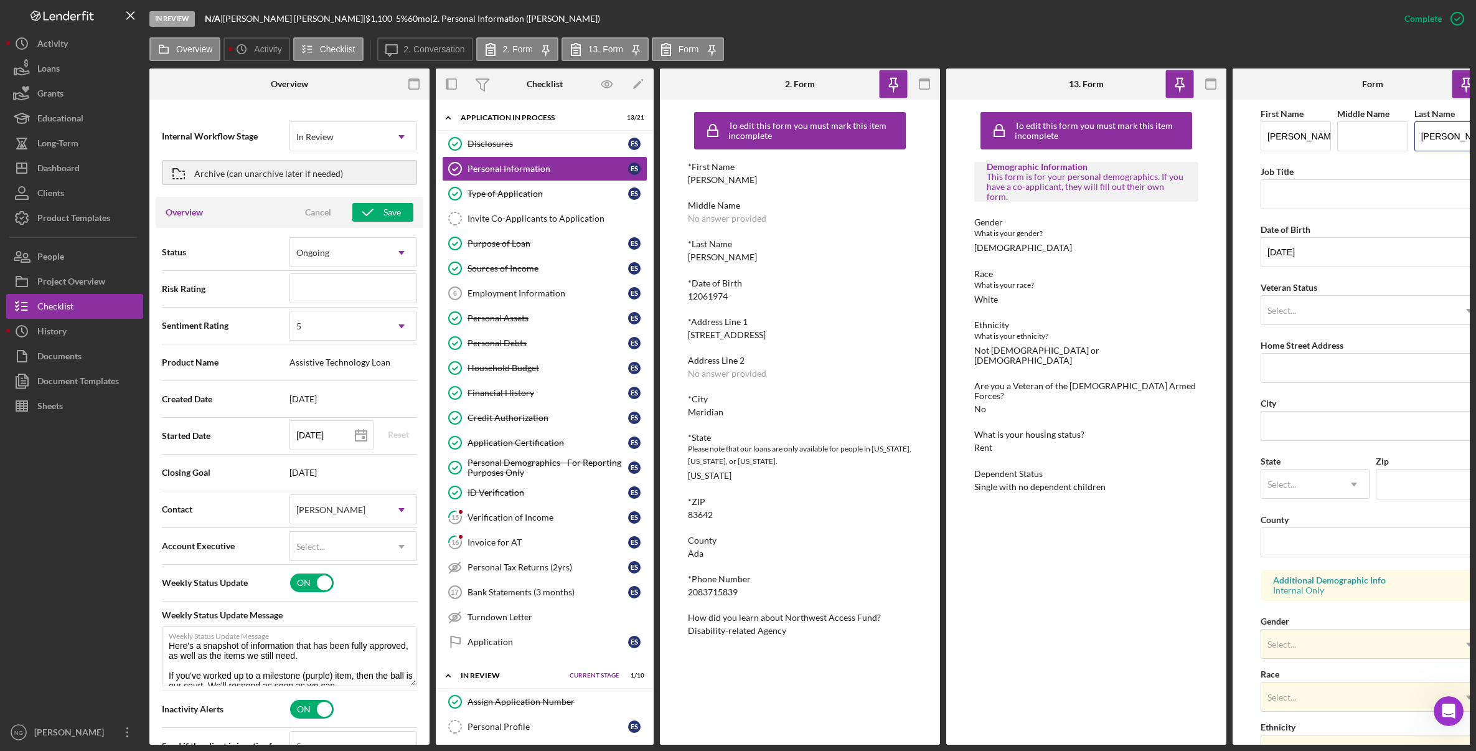
scroll to position [0, 12]
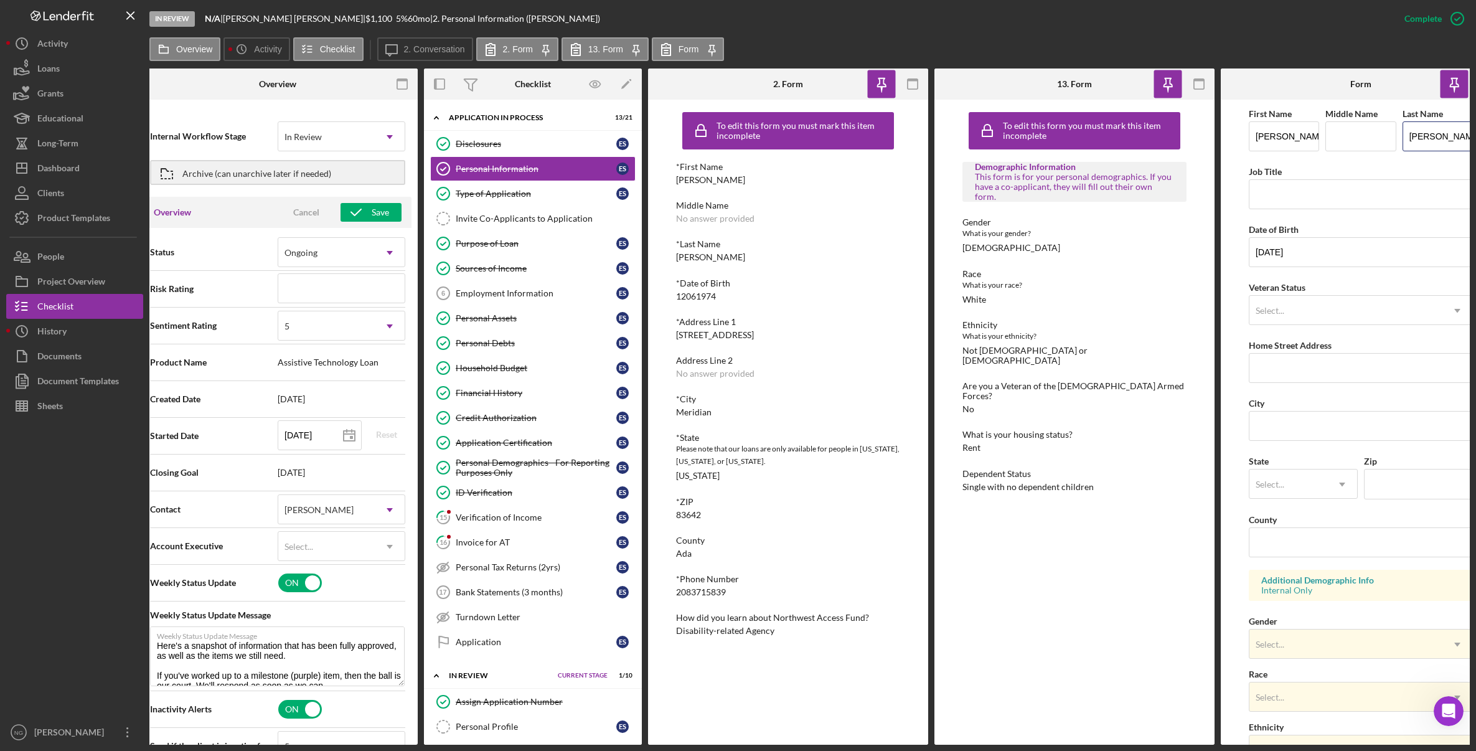
type input "Stroh"
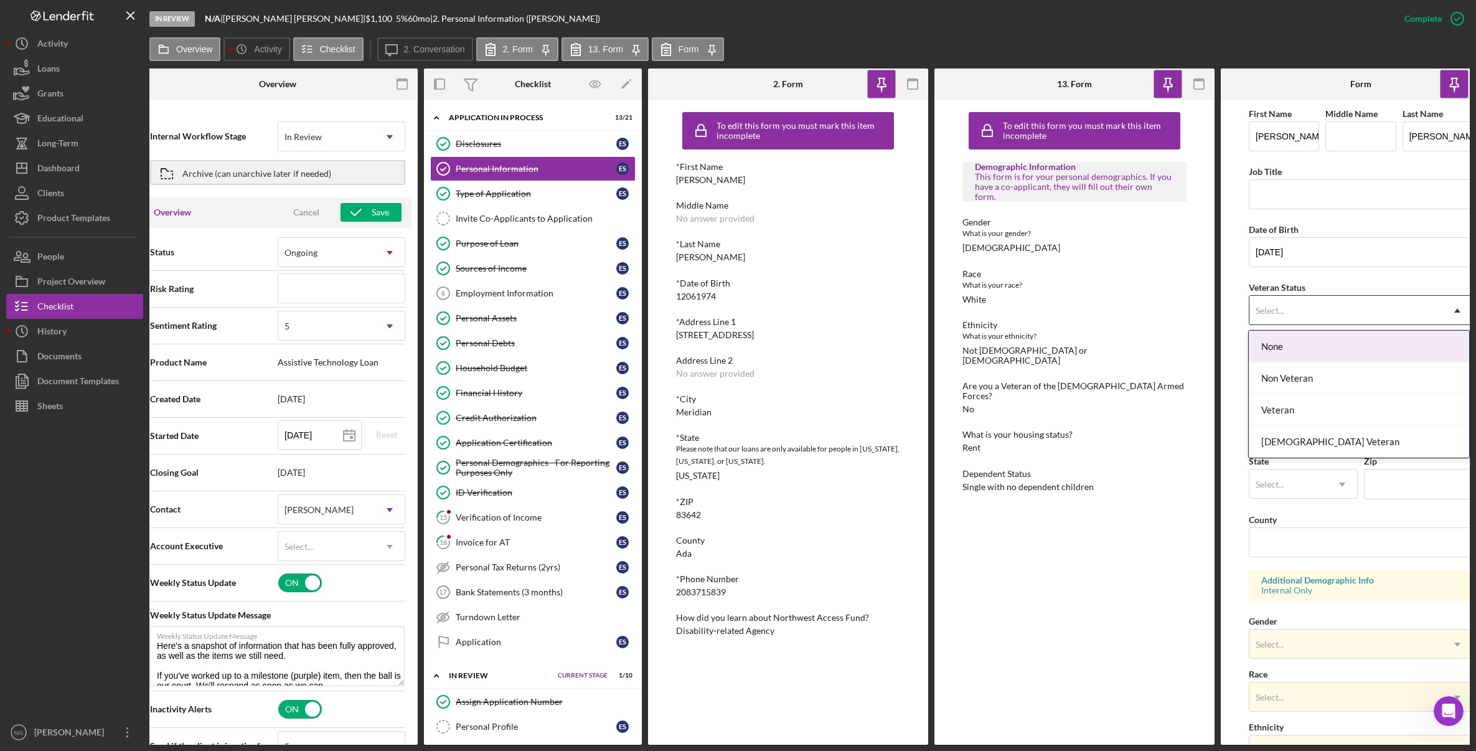
click at [1298, 311] on div "Select..." at bounding box center [1346, 310] width 193 height 29
click at [1304, 385] on div "Non Veteran" at bounding box center [1359, 378] width 220 height 32
click at [1316, 374] on input "Home Street Address" at bounding box center [1361, 368] width 224 height 30
type input "3288 S Milan Place"
type input "Meridian"
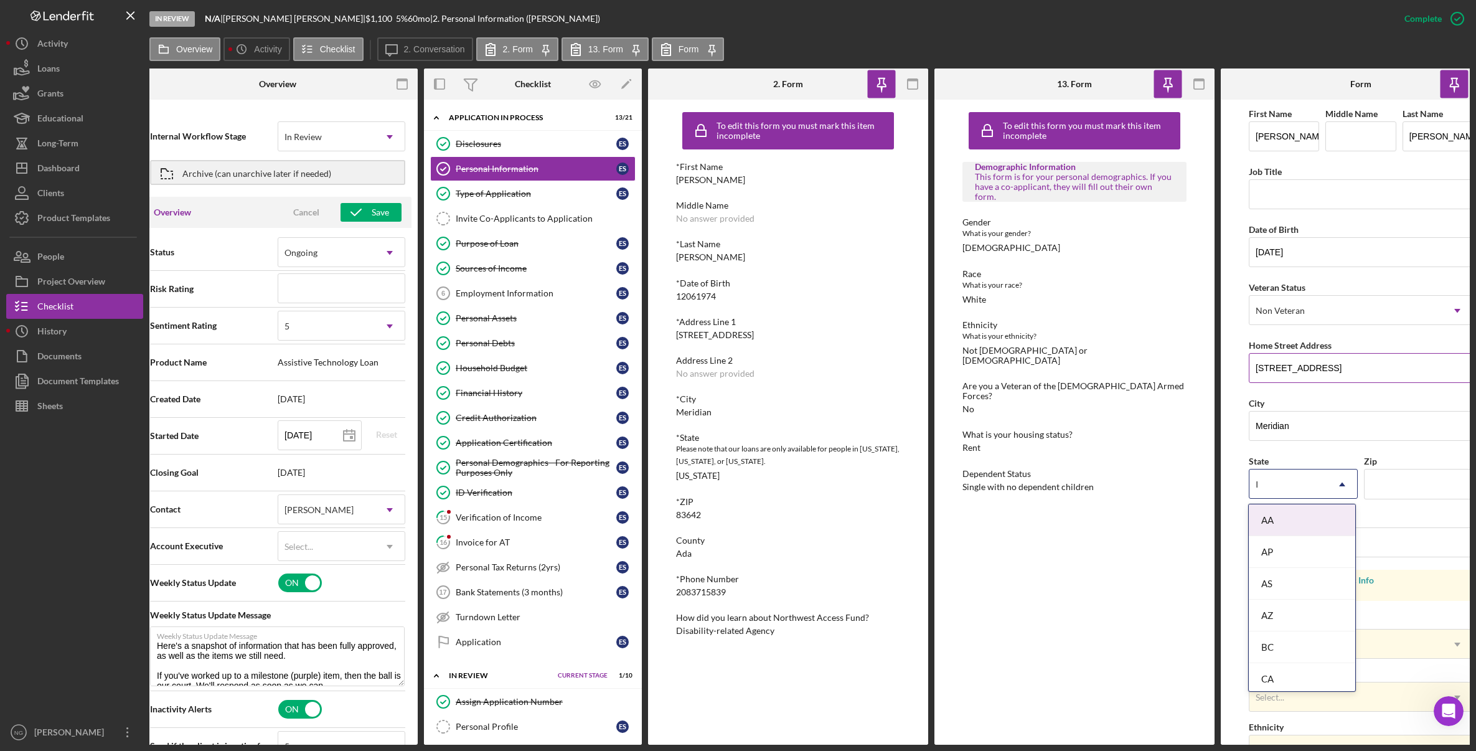
type input "ID"
type input "83642"
type input "Ada"
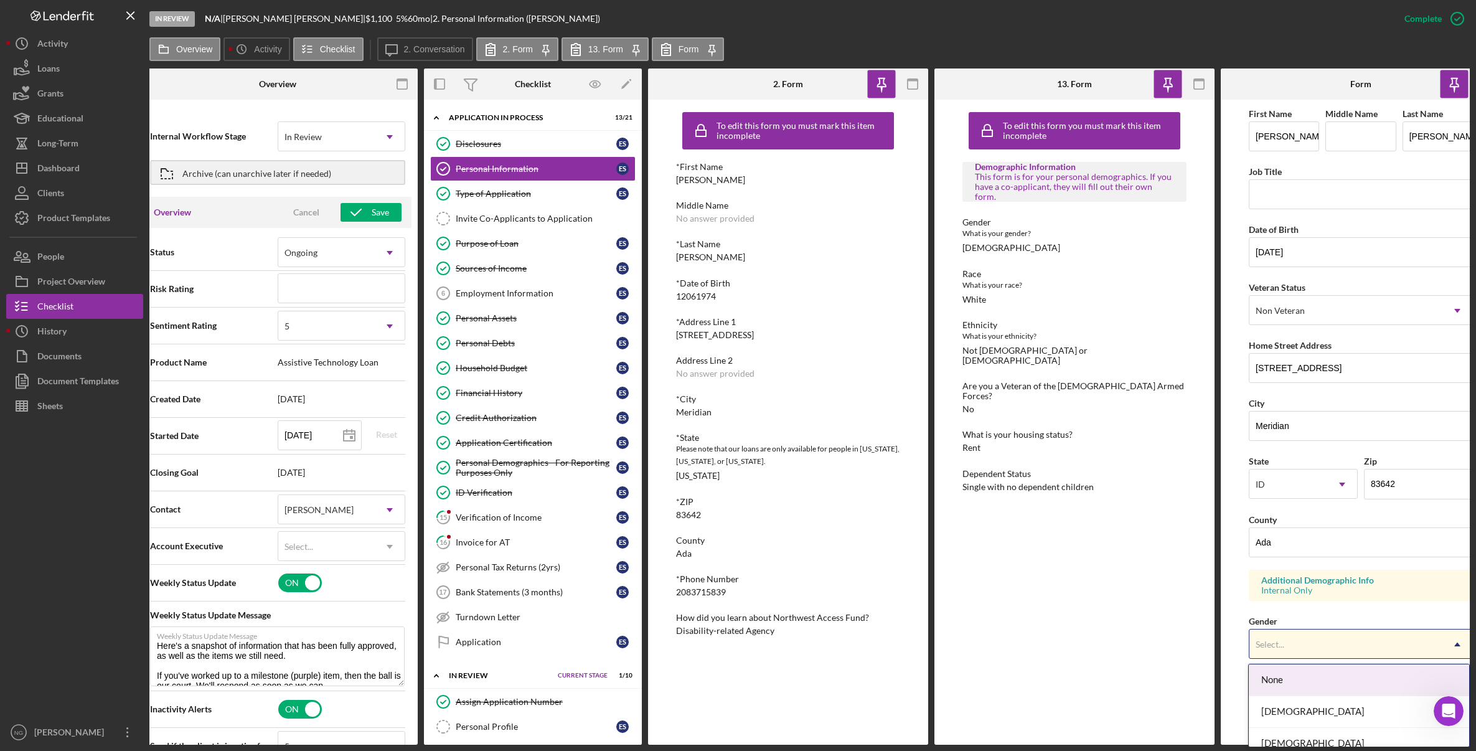
click at [1312, 639] on div "Select..." at bounding box center [1346, 644] width 193 height 29
click at [1317, 701] on div "Female" at bounding box center [1359, 712] width 220 height 32
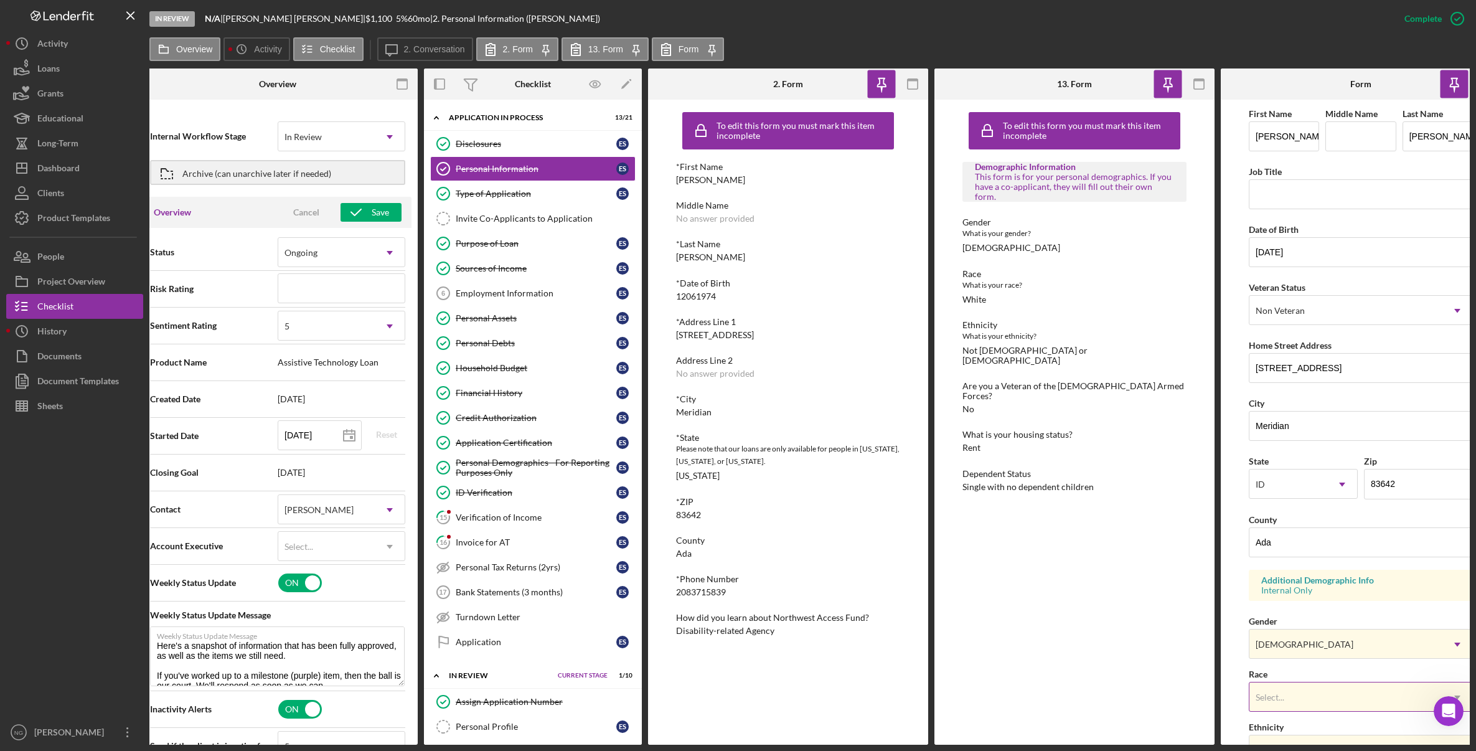
click at [1317, 702] on div "Select..." at bounding box center [1346, 697] width 193 height 29
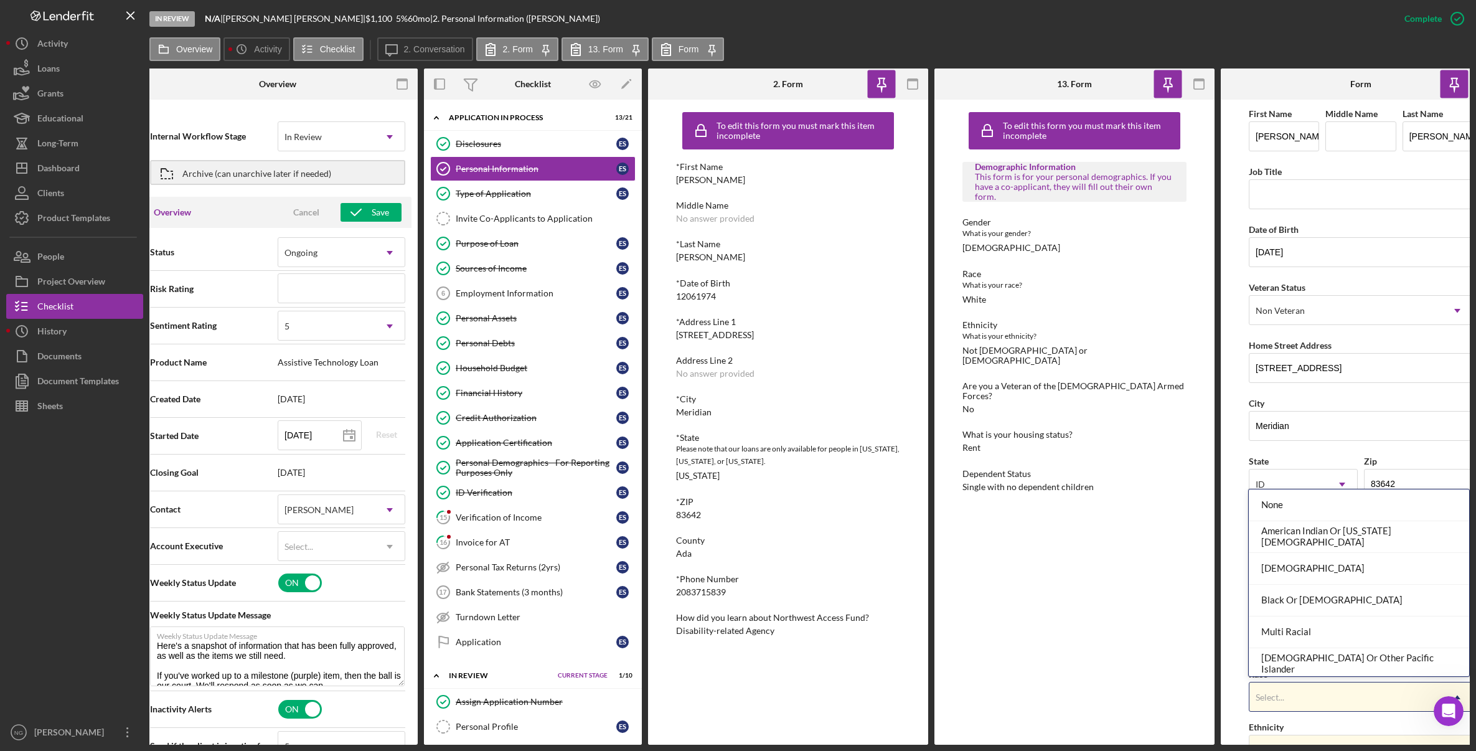
scroll to position [67, 0]
click at [1319, 662] on div "White" at bounding box center [1359, 660] width 220 height 32
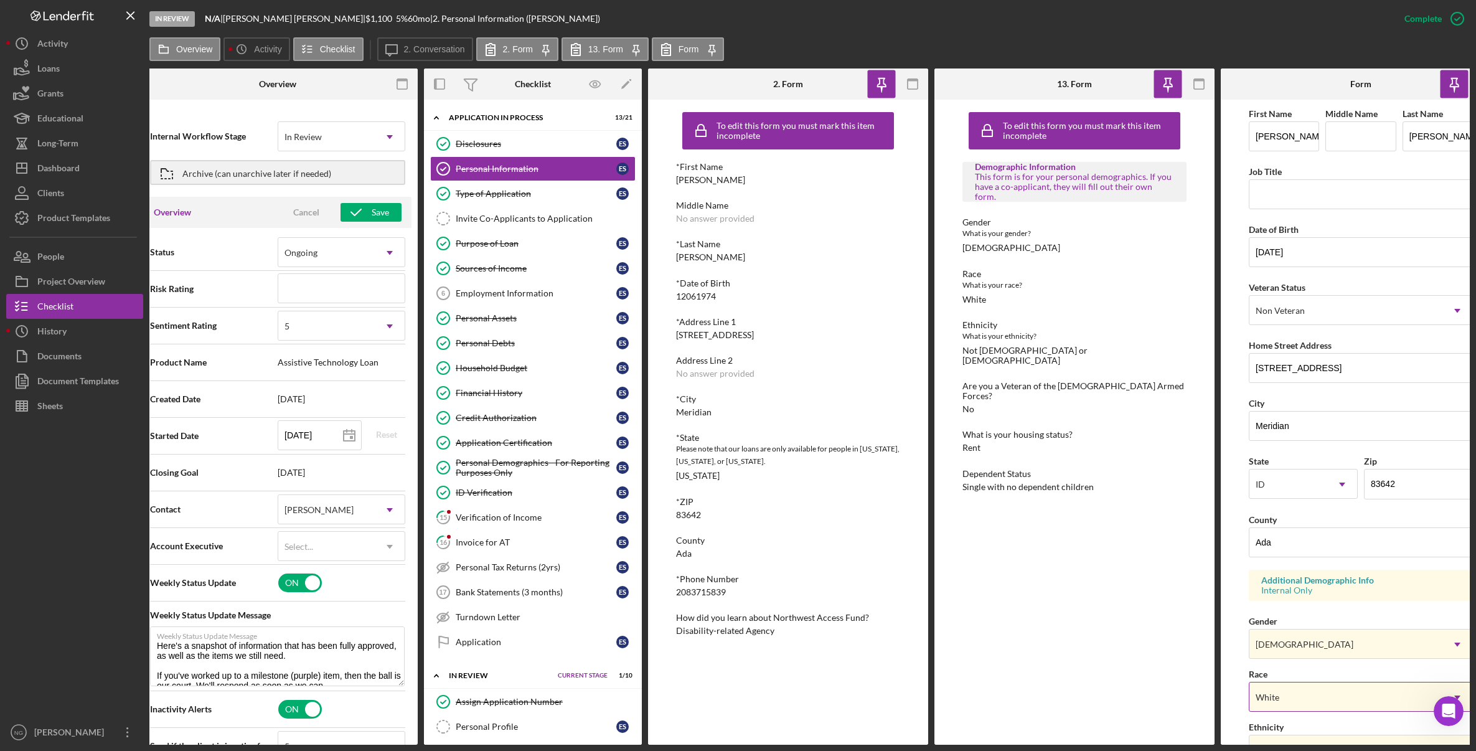
scroll to position [125, 0]
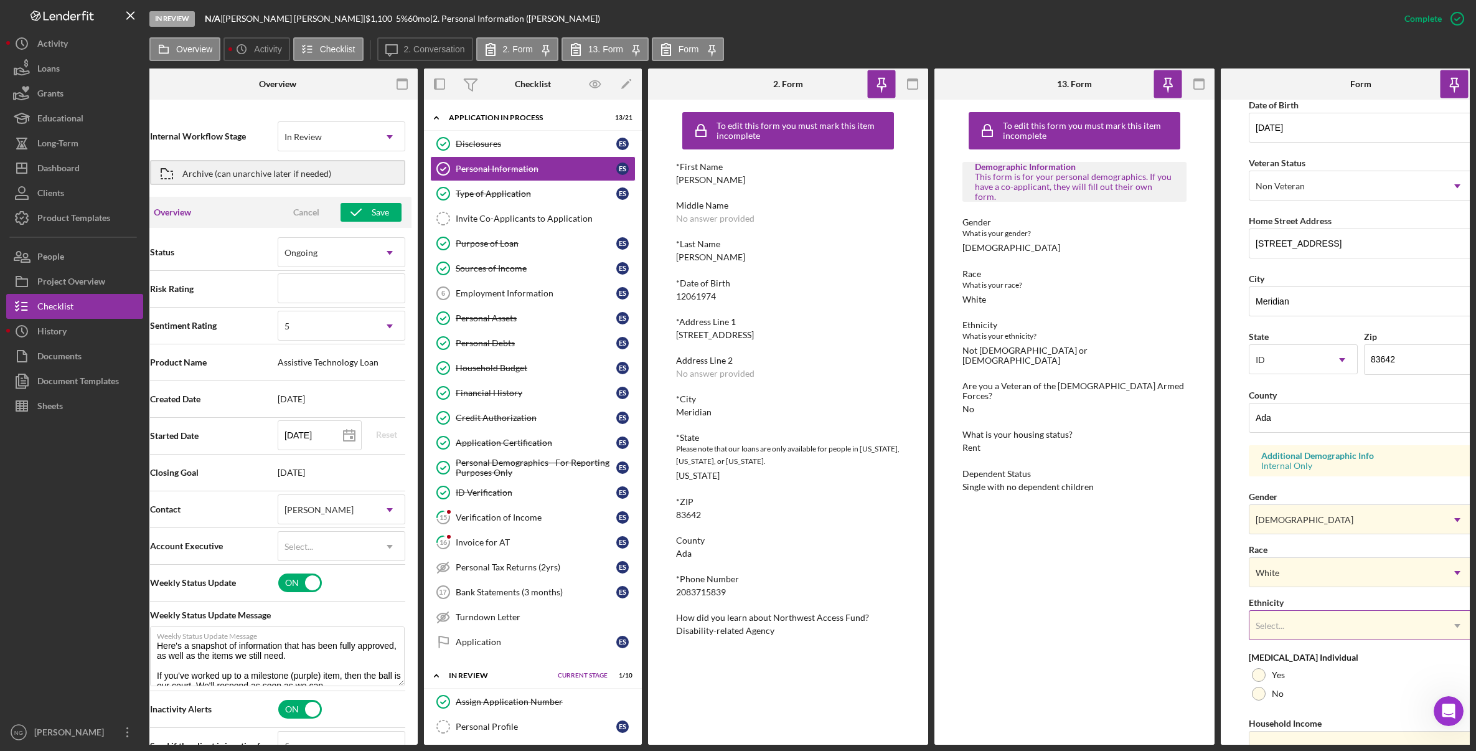
click at [1332, 626] on div "Select..." at bounding box center [1346, 625] width 193 height 29
click at [1332, 700] on div "Not Hispanic Or Latino" at bounding box center [1359, 699] width 220 height 32
click at [1373, 656] on div "Low Income Individual" at bounding box center [1361, 657] width 224 height 10
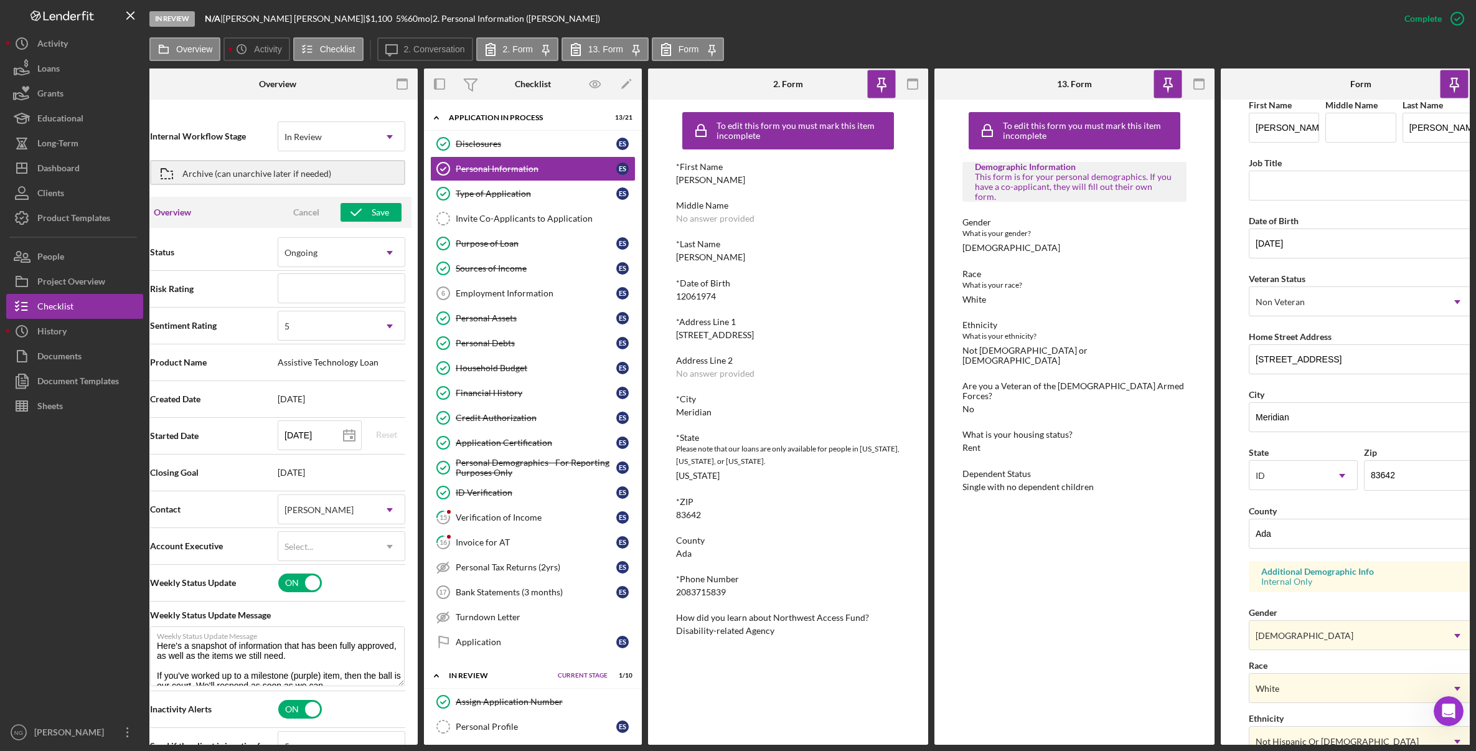
scroll to position [0, 0]
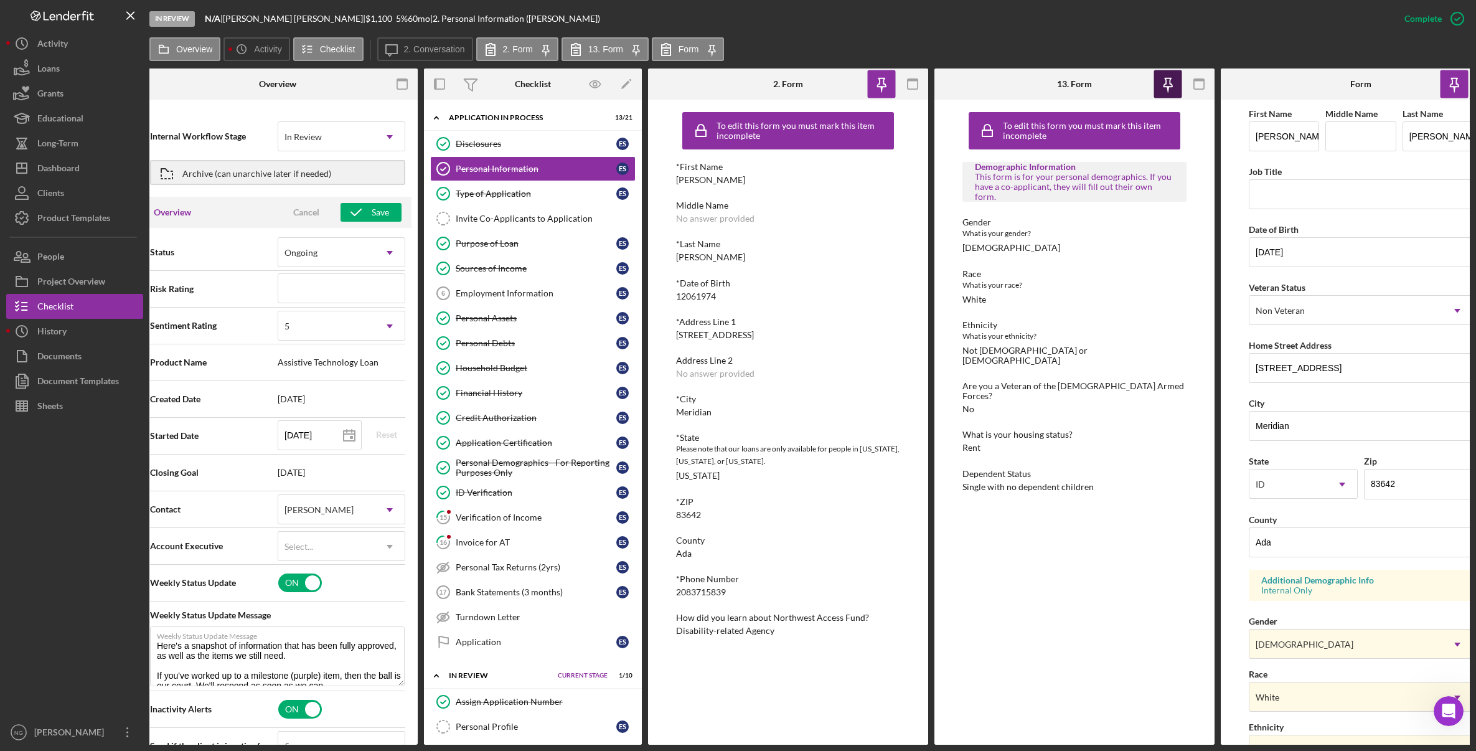
click at [1167, 71] on icon "button" at bounding box center [1168, 84] width 28 height 28
click at [1196, 87] on icon "button" at bounding box center [1199, 84] width 28 height 28
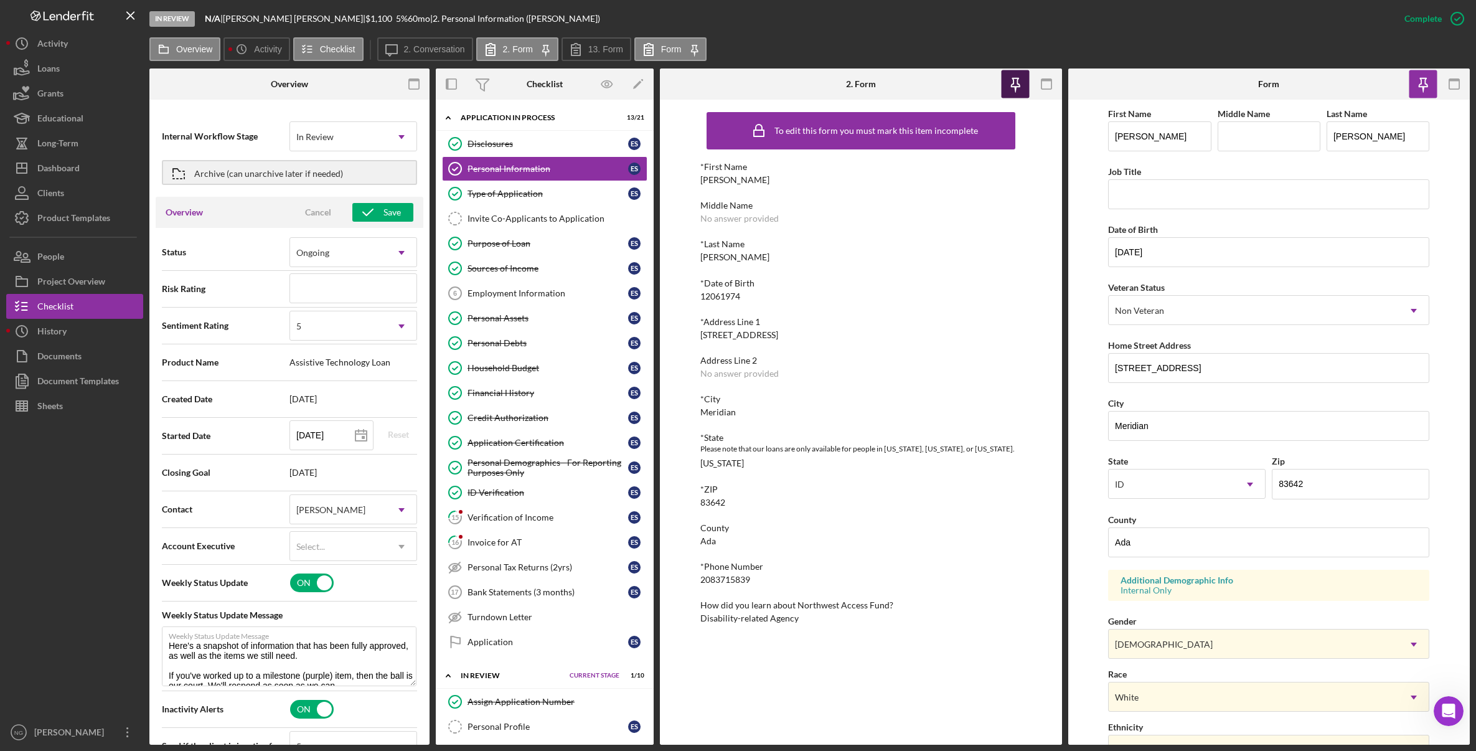
drag, startPoint x: 1008, startPoint y: 88, endPoint x: 1030, endPoint y: 85, distance: 22.0
click at [1009, 88] on icon "button" at bounding box center [1015, 84] width 28 height 28
click at [1045, 86] on icon "button" at bounding box center [1046, 84] width 28 height 28
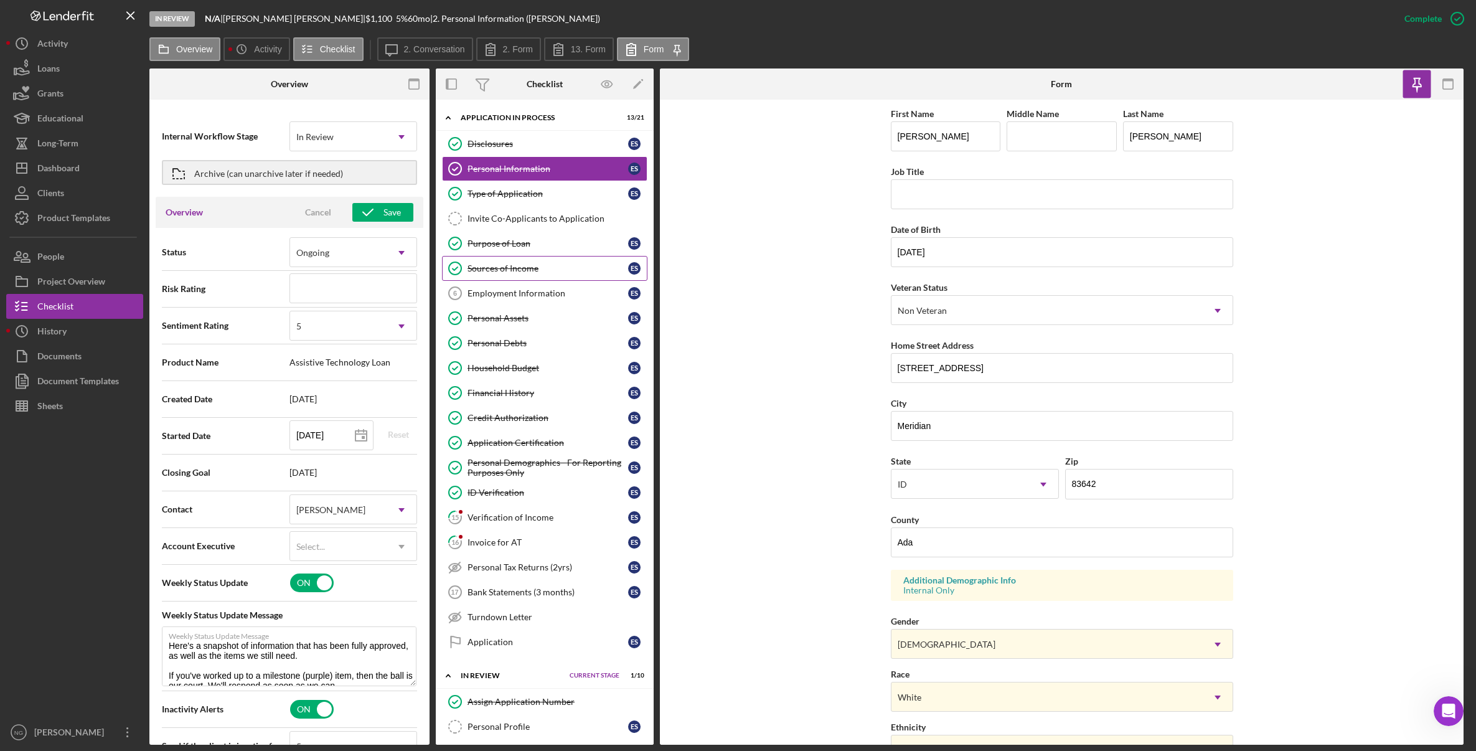
click at [550, 267] on div "Sources of Income" at bounding box center [548, 268] width 161 height 10
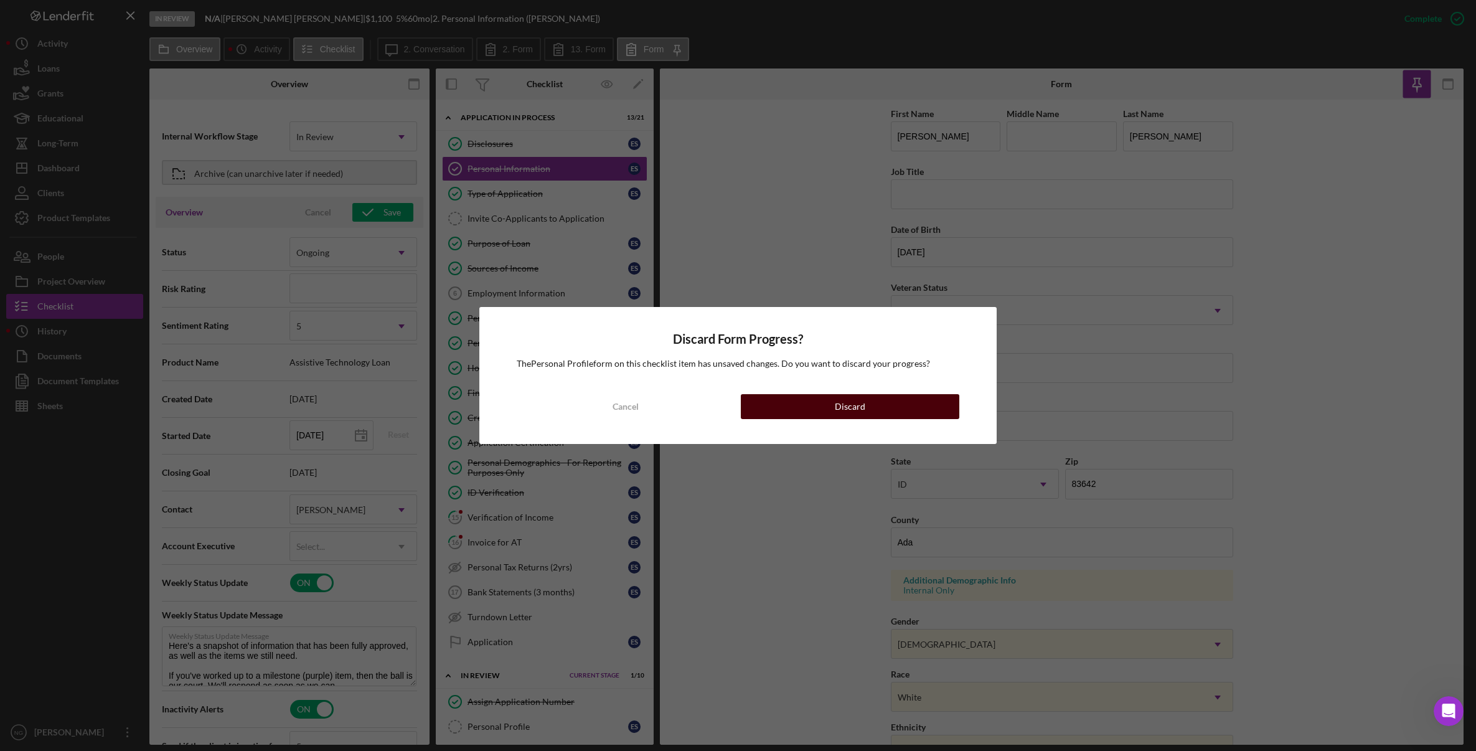
click at [800, 404] on button "Discard" at bounding box center [850, 406] width 219 height 25
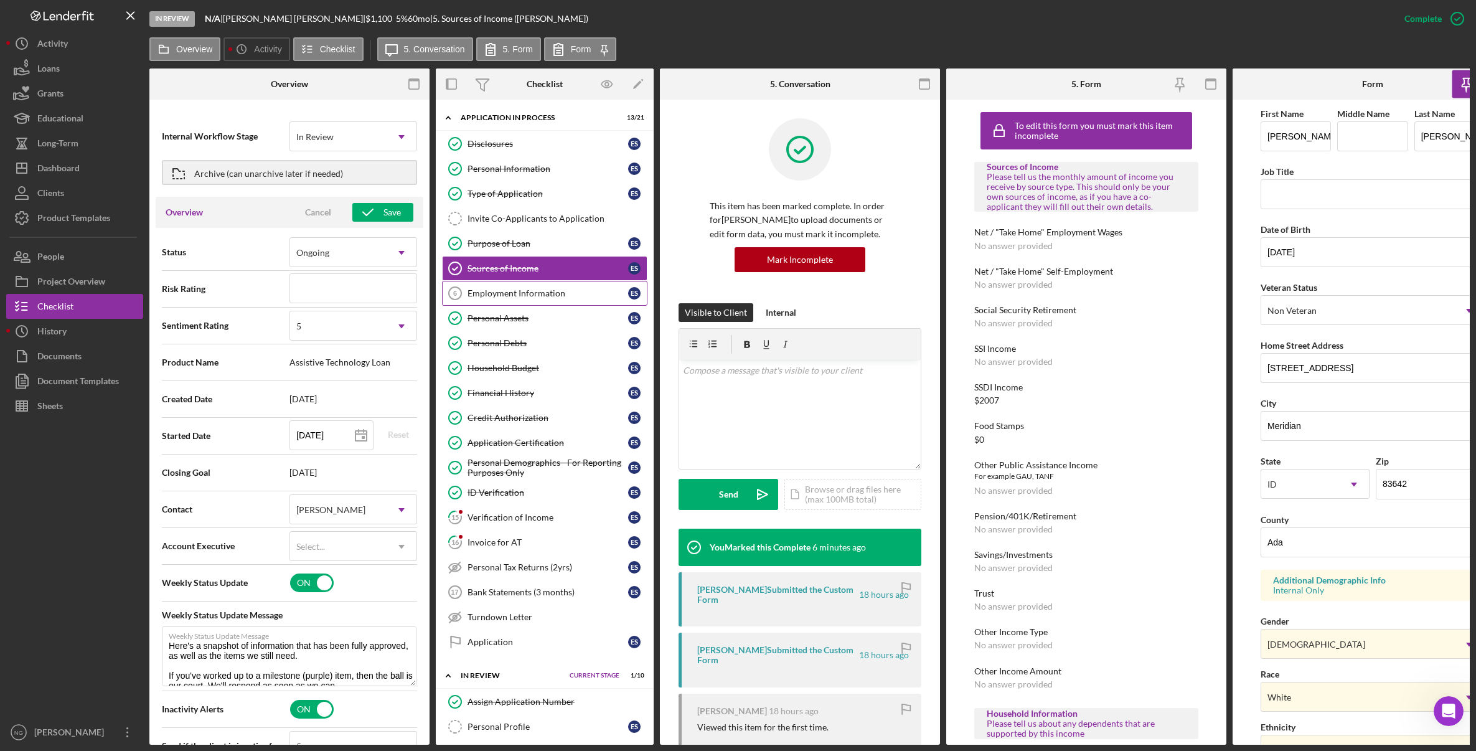
click at [572, 301] on link "Employment Information 6 Employment Information E S" at bounding box center [544, 293] width 205 height 25
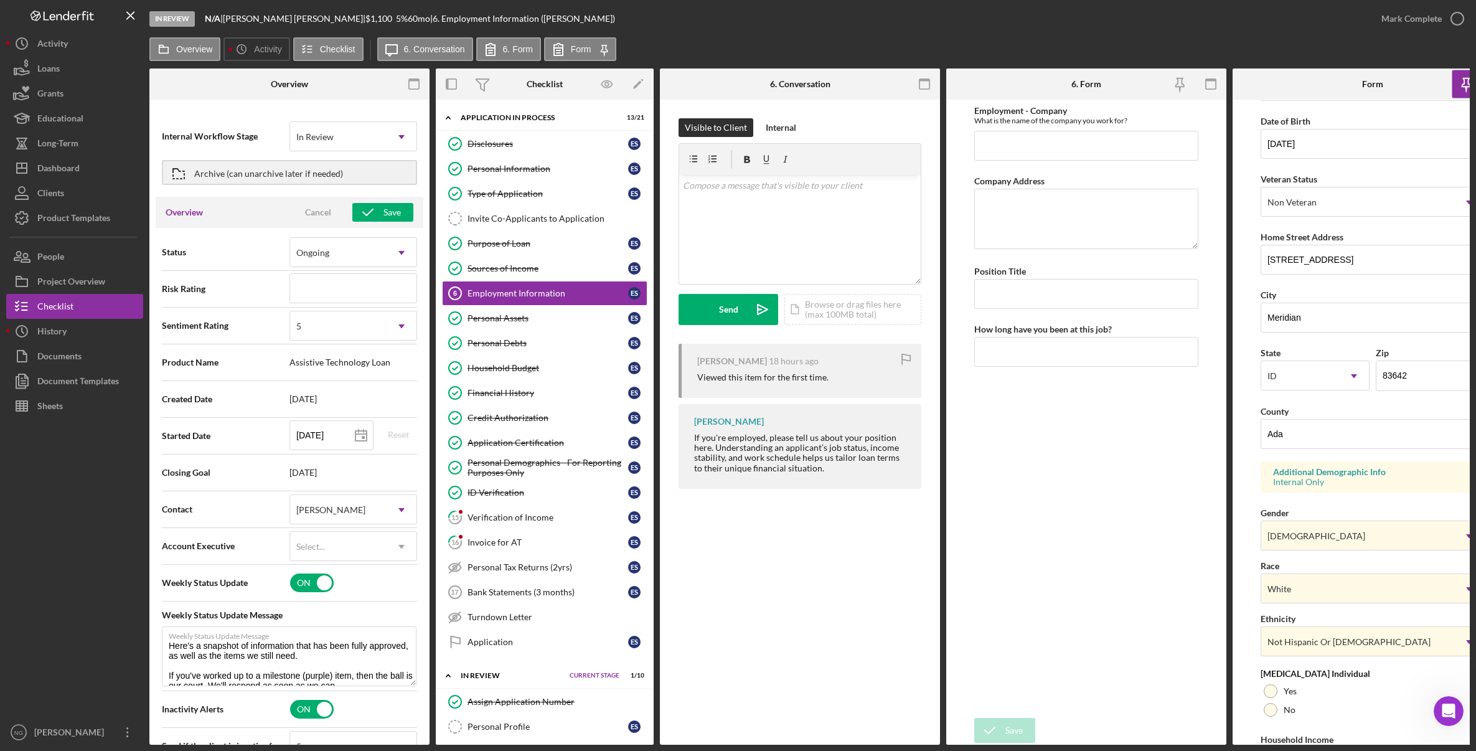
scroll to position [190, 0]
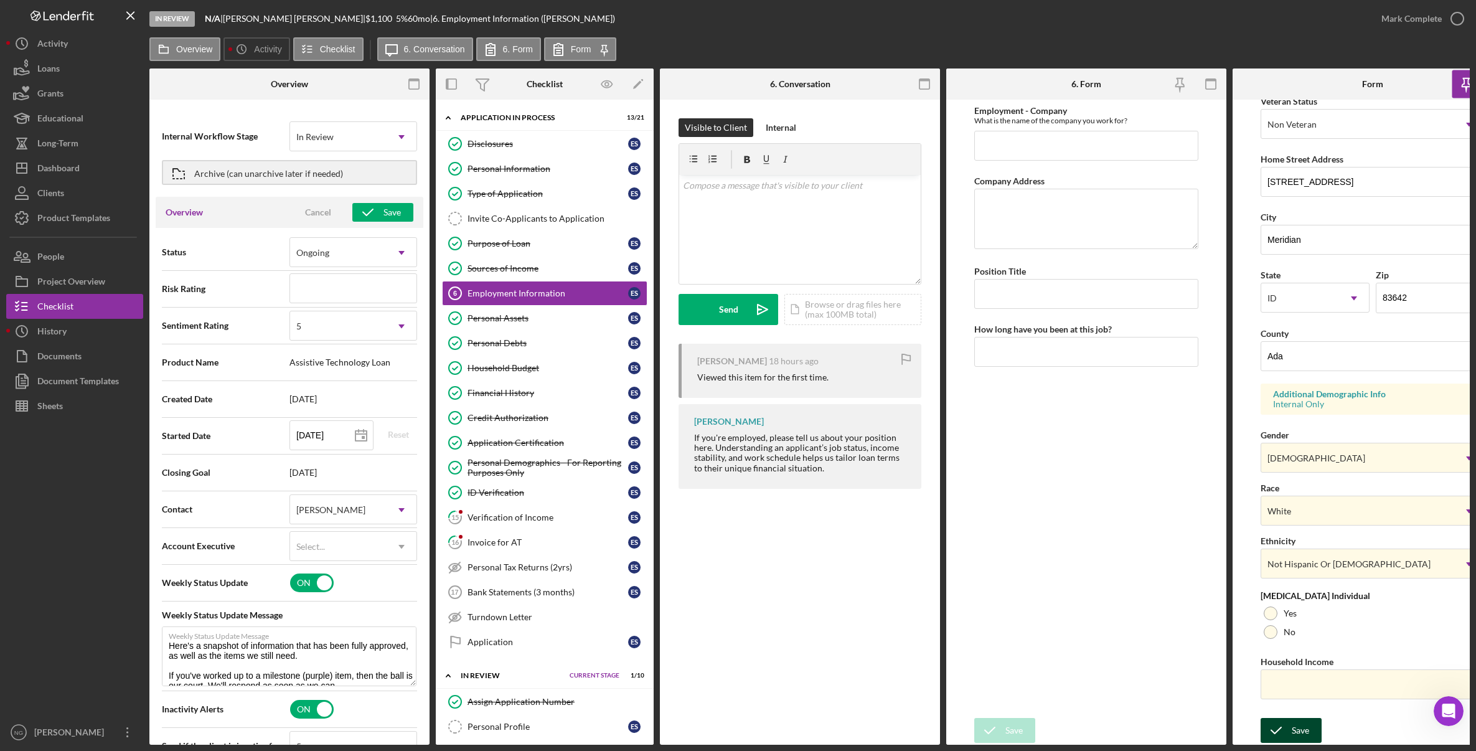
click at [1311, 728] on button "Save" at bounding box center [1291, 730] width 61 height 25
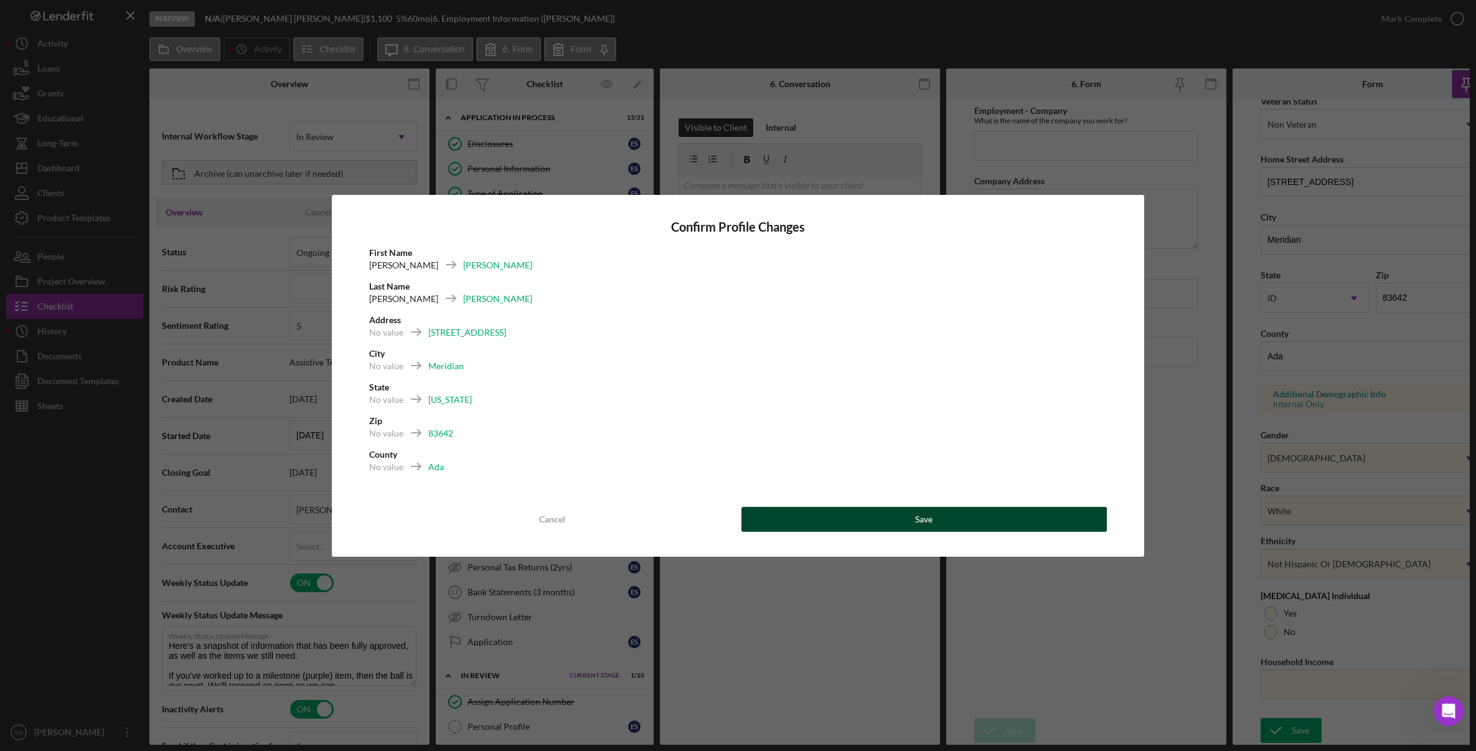
click at [939, 525] on button "Save" at bounding box center [924, 519] width 366 height 25
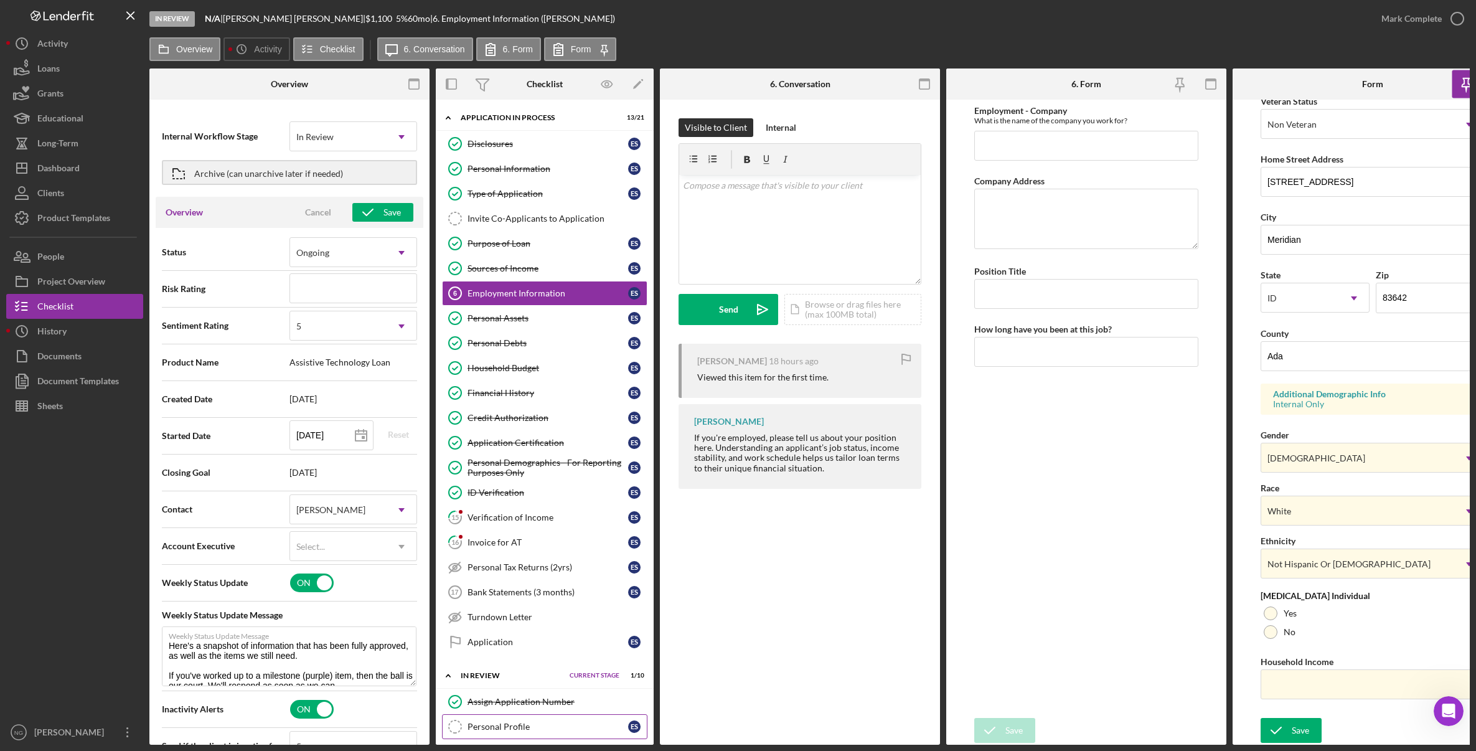
click at [522, 719] on link "Personal Profile Personal Profile E S" at bounding box center [544, 726] width 205 height 25
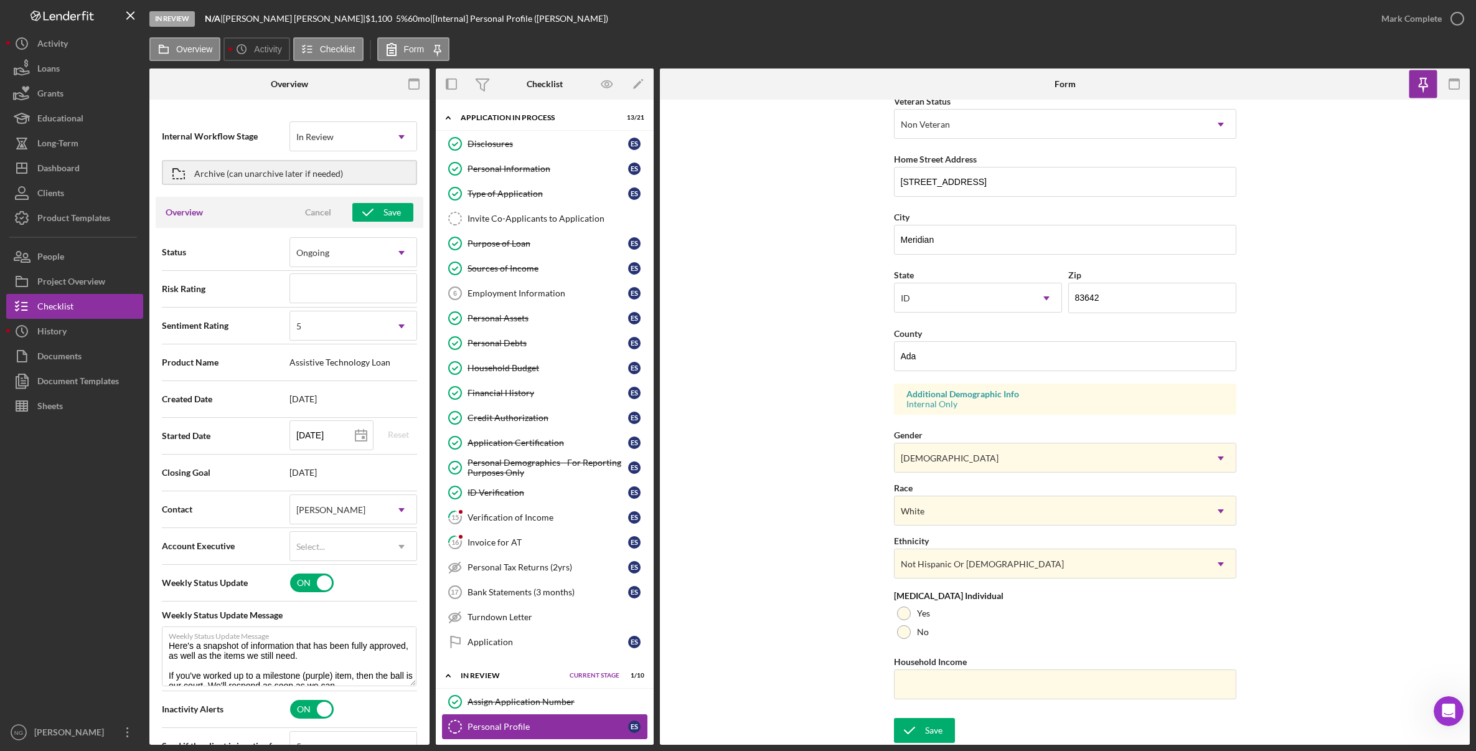
scroll to position [186, 0]
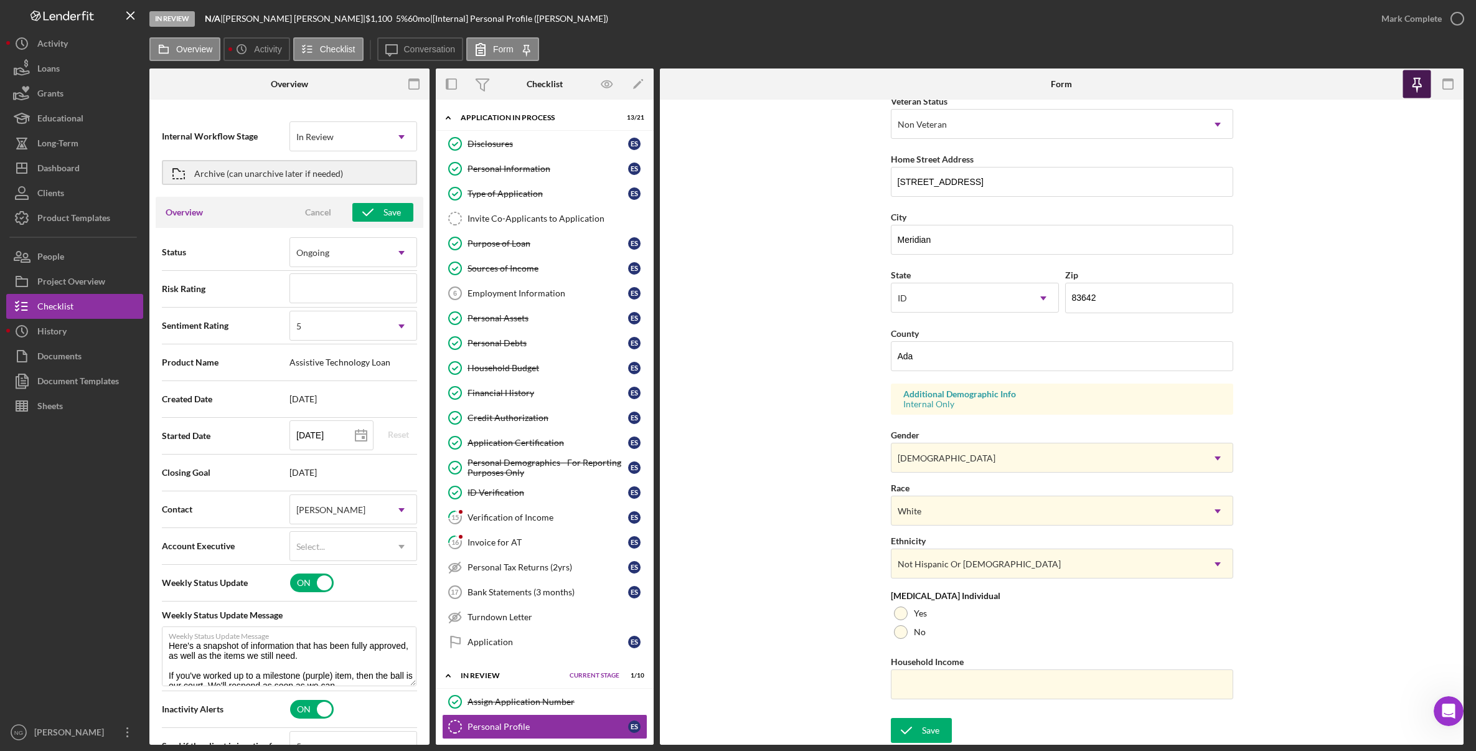
click at [1421, 84] on icon "button" at bounding box center [1417, 82] width 9 height 9
click at [1453, 23] on icon "button" at bounding box center [1457, 18] width 31 height 31
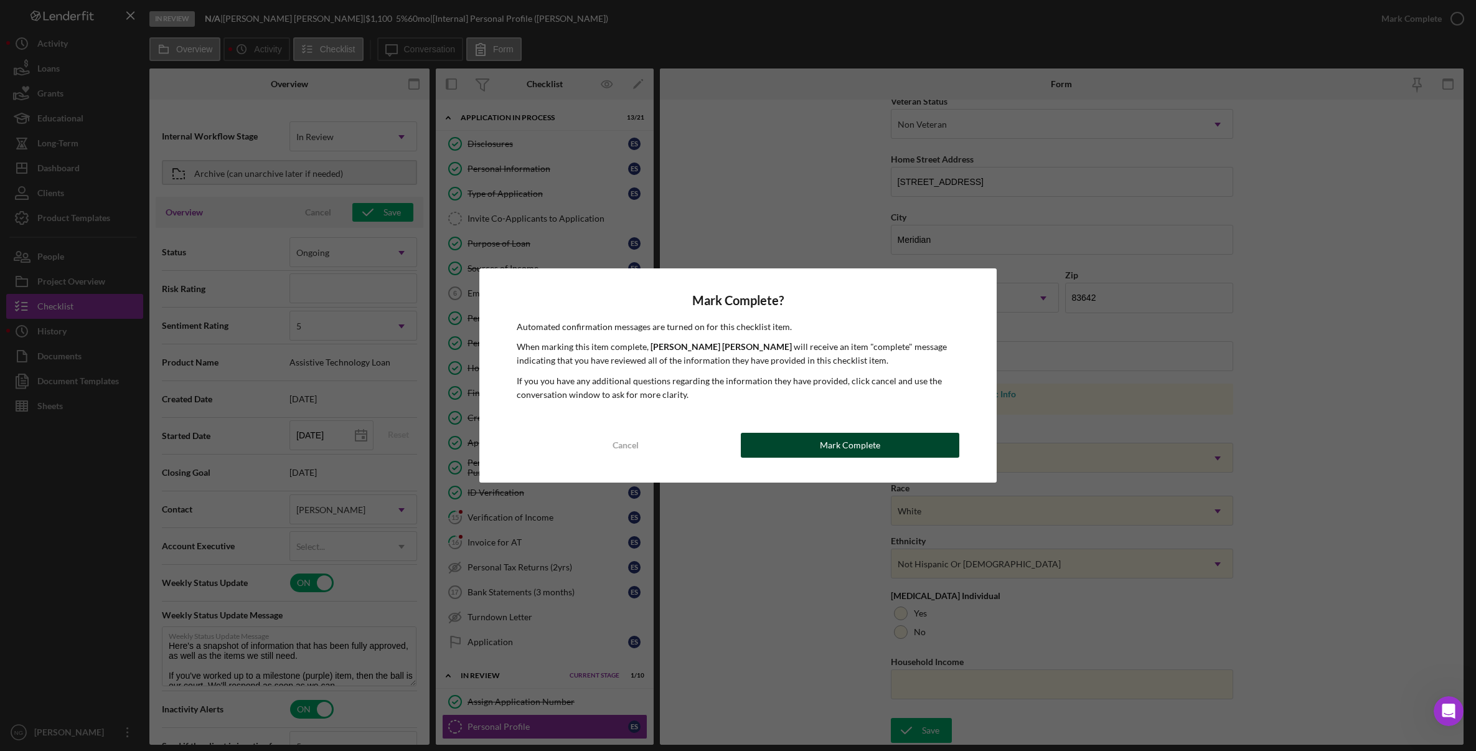
click at [819, 441] on button "Mark Complete" at bounding box center [850, 445] width 219 height 25
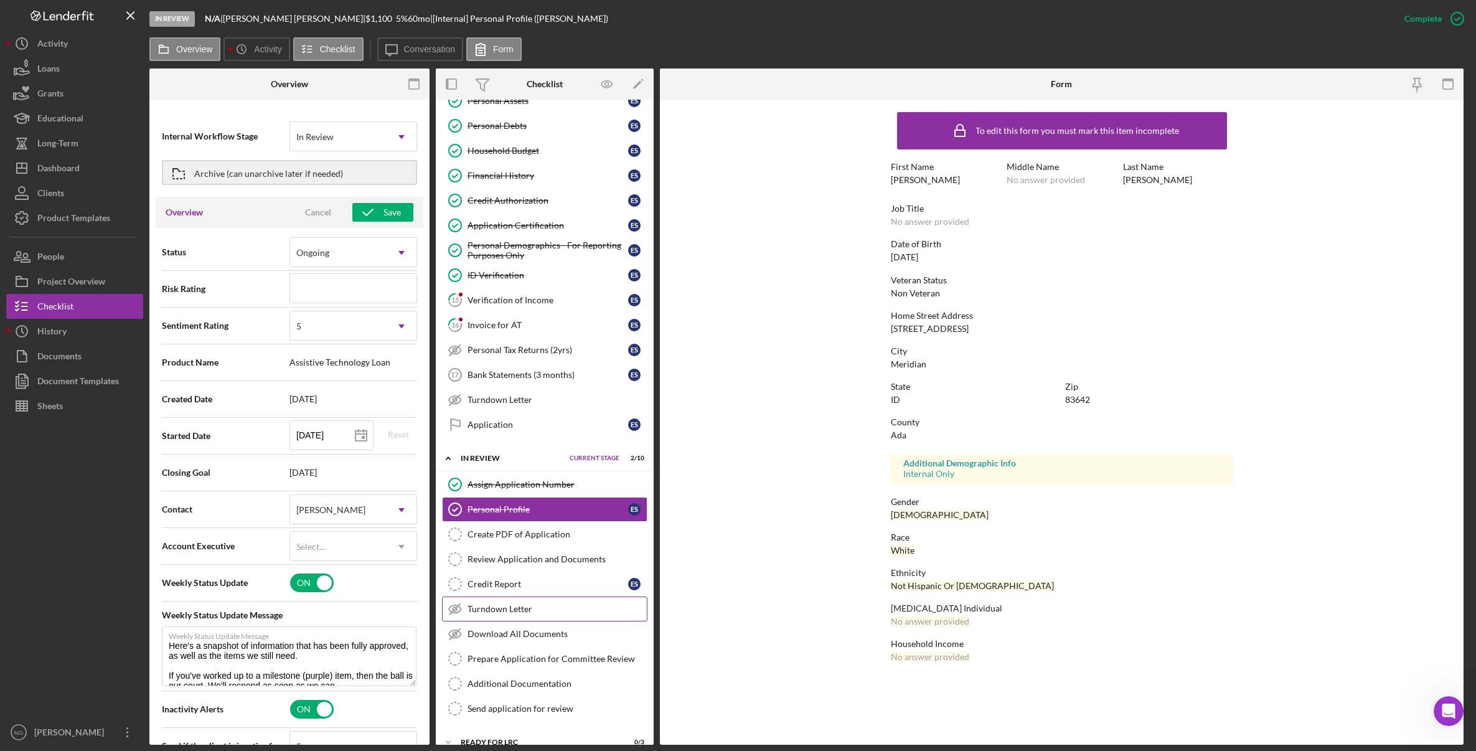
scroll to position [249, 0]
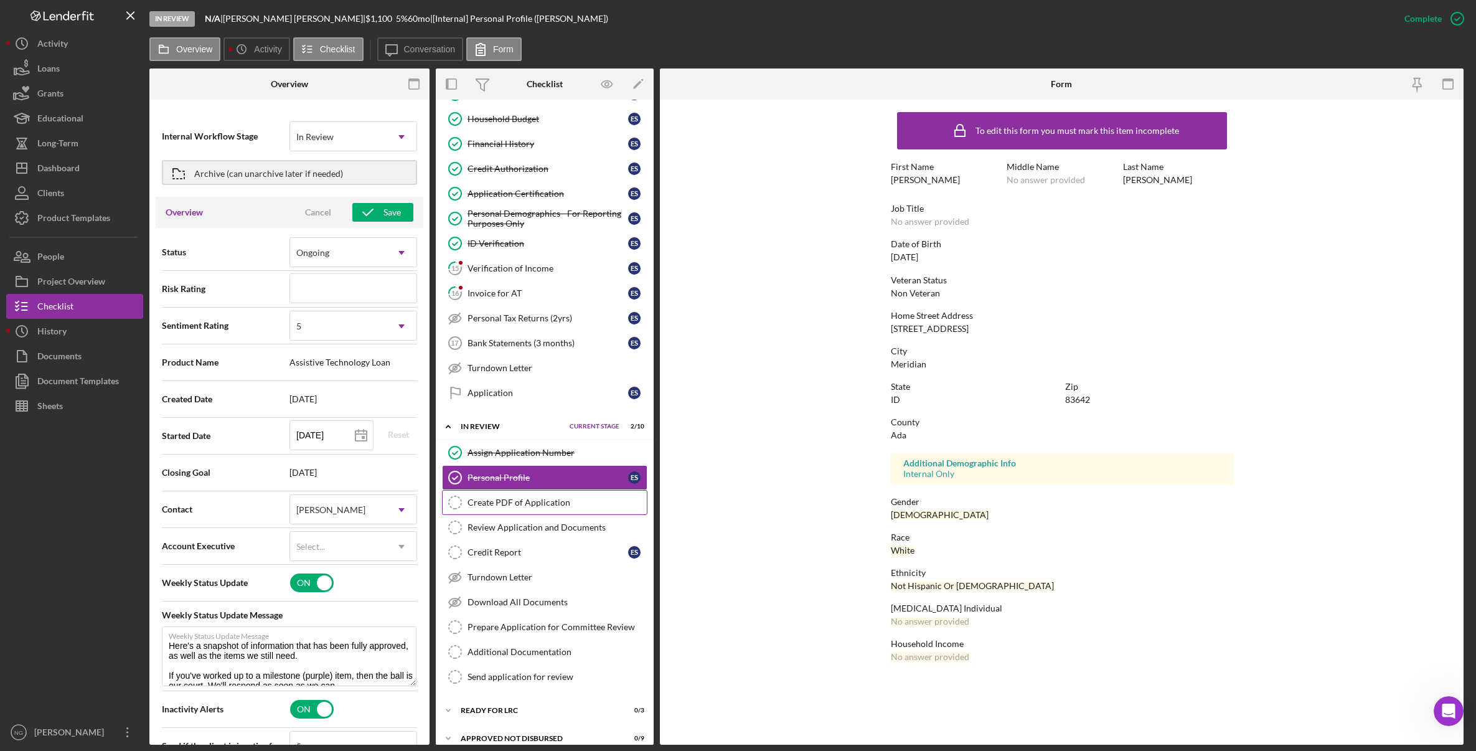
click at [553, 509] on link "Create PDF of Application Create PDF of Application" at bounding box center [544, 502] width 205 height 25
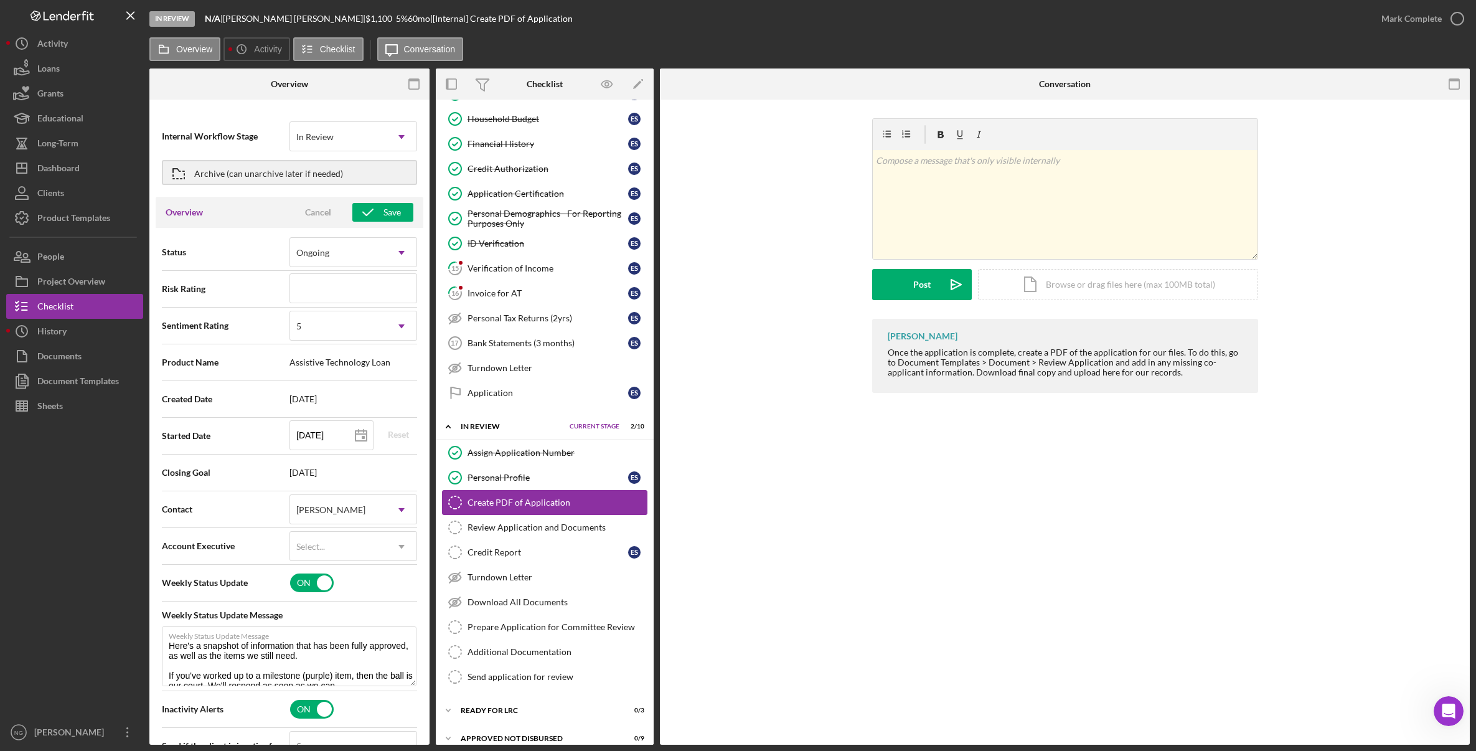
type textarea "Here's a snapshot of information that has been fully approved, as well as the i…"
click at [55, 379] on div "Document Templates" at bounding box center [78, 383] width 82 height 28
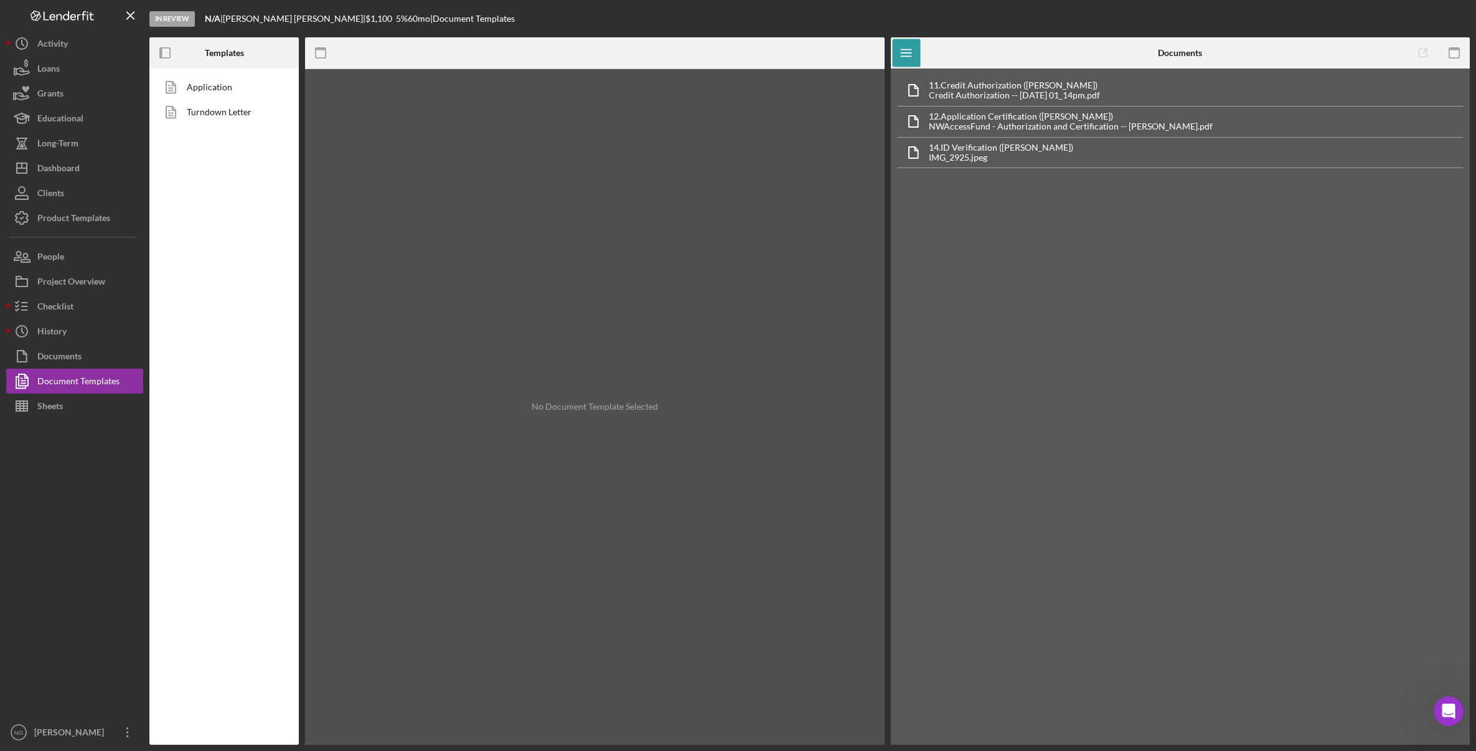
click at [443, 275] on div "No Document Template Selected" at bounding box center [595, 406] width 580 height 675
click at [218, 92] on link "Application" at bounding box center [221, 87] width 131 height 25
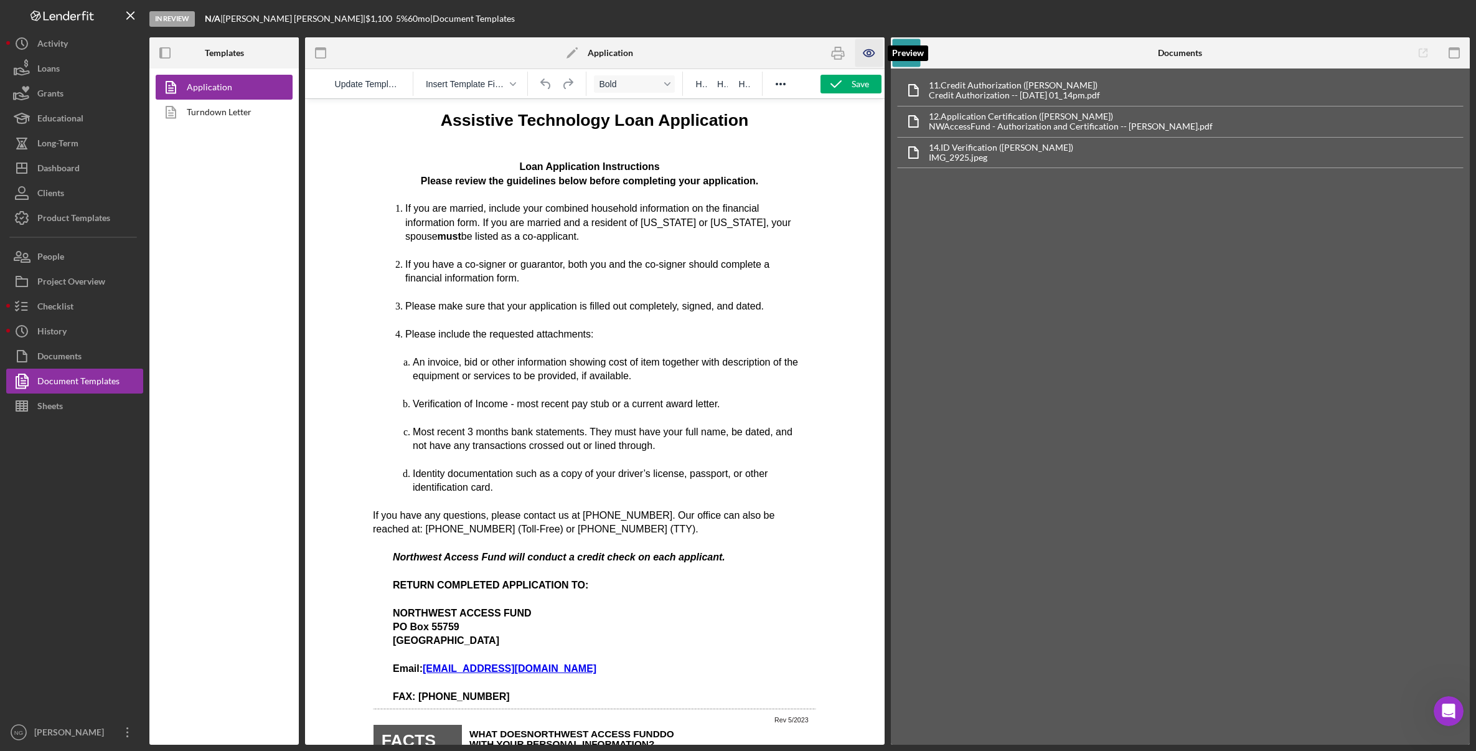
click at [873, 53] on icon "button" at bounding box center [869, 53] width 28 height 28
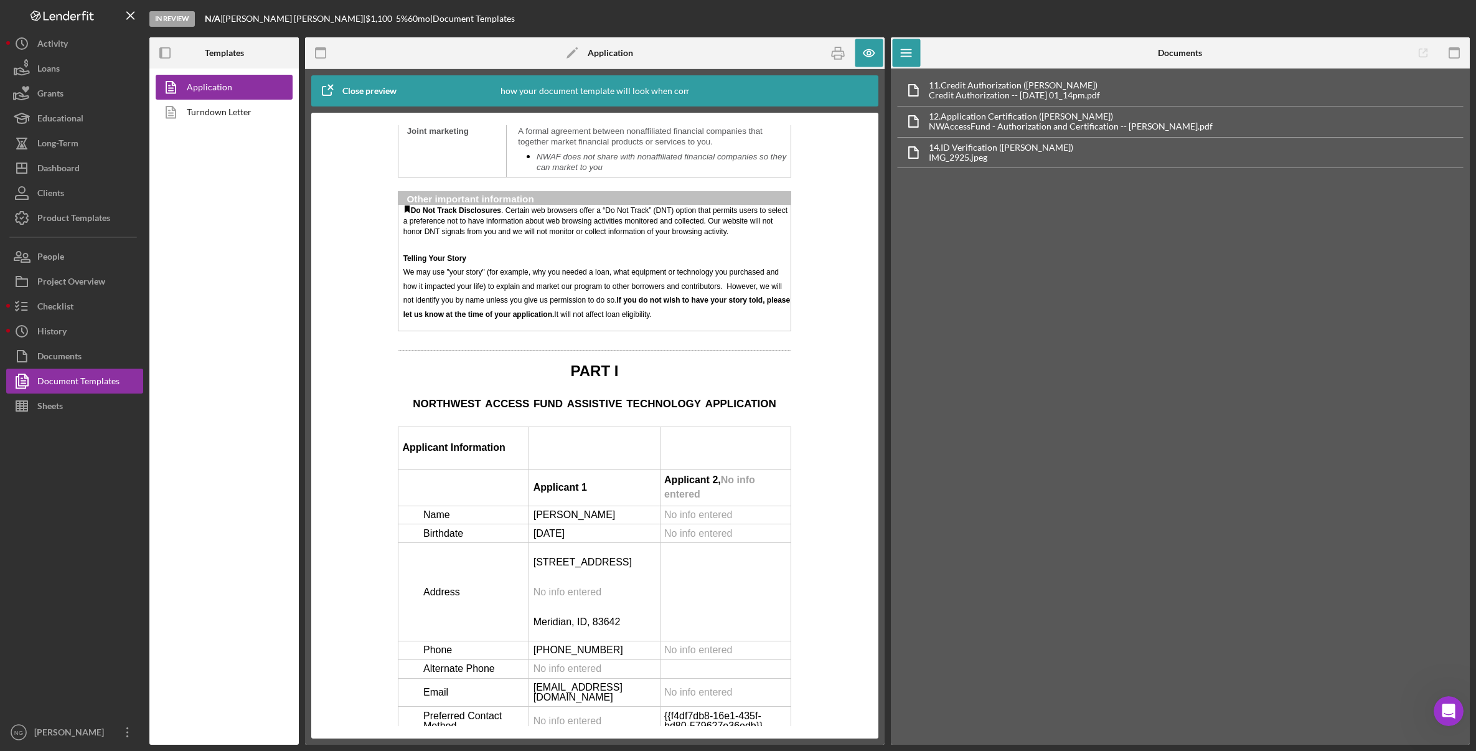
scroll to position [1992, 0]
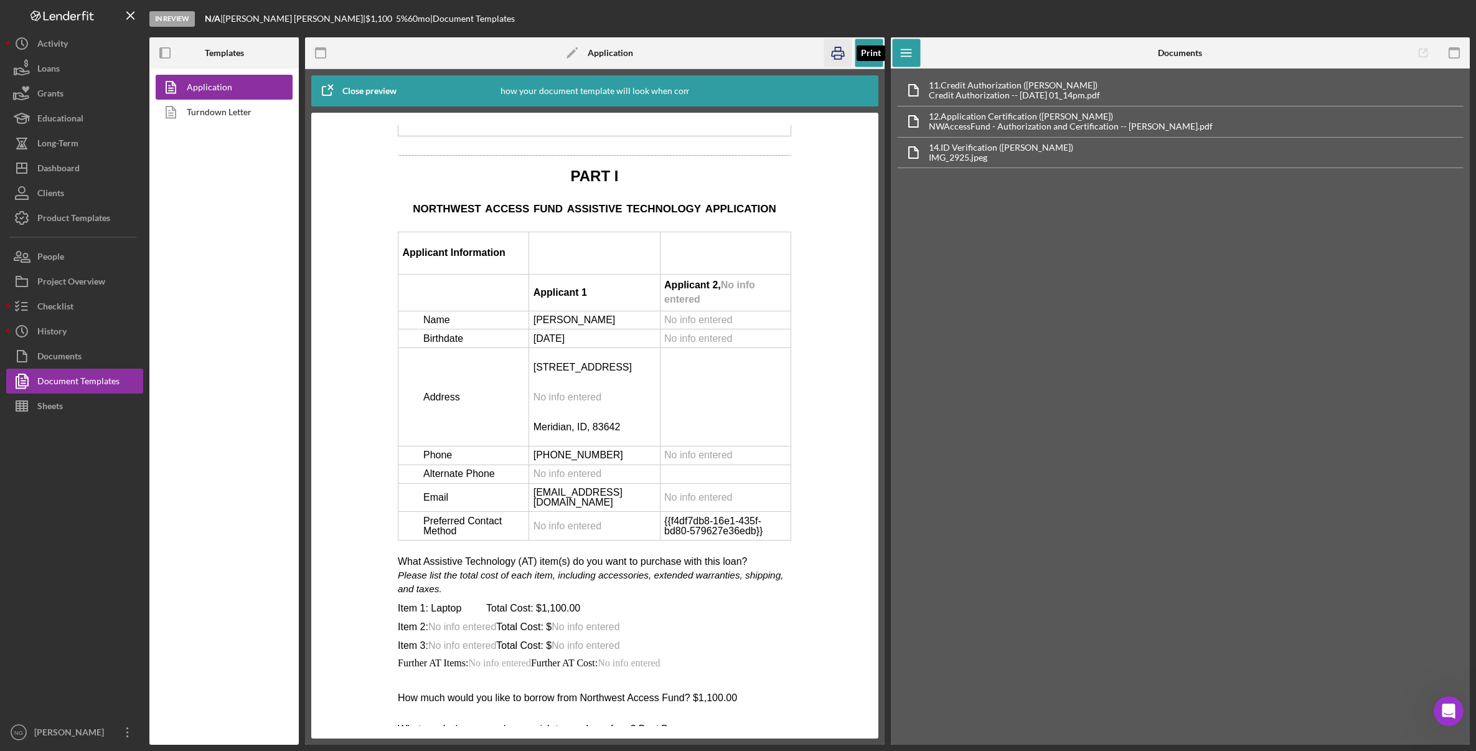
click at [838, 54] on icon "button" at bounding box center [838, 53] width 28 height 28
click at [54, 314] on div "Checklist" at bounding box center [55, 308] width 36 height 28
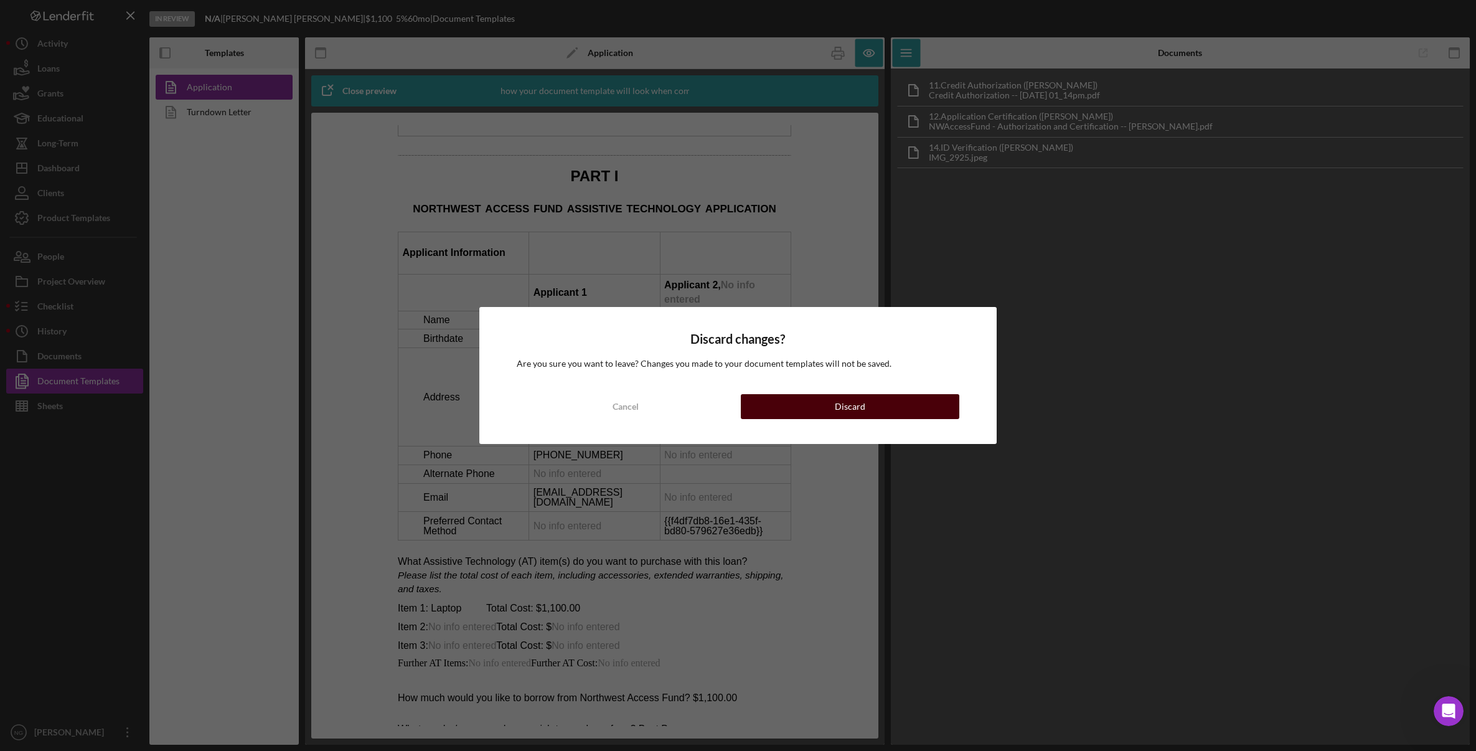
click at [845, 405] on div "Discard" at bounding box center [850, 406] width 31 height 25
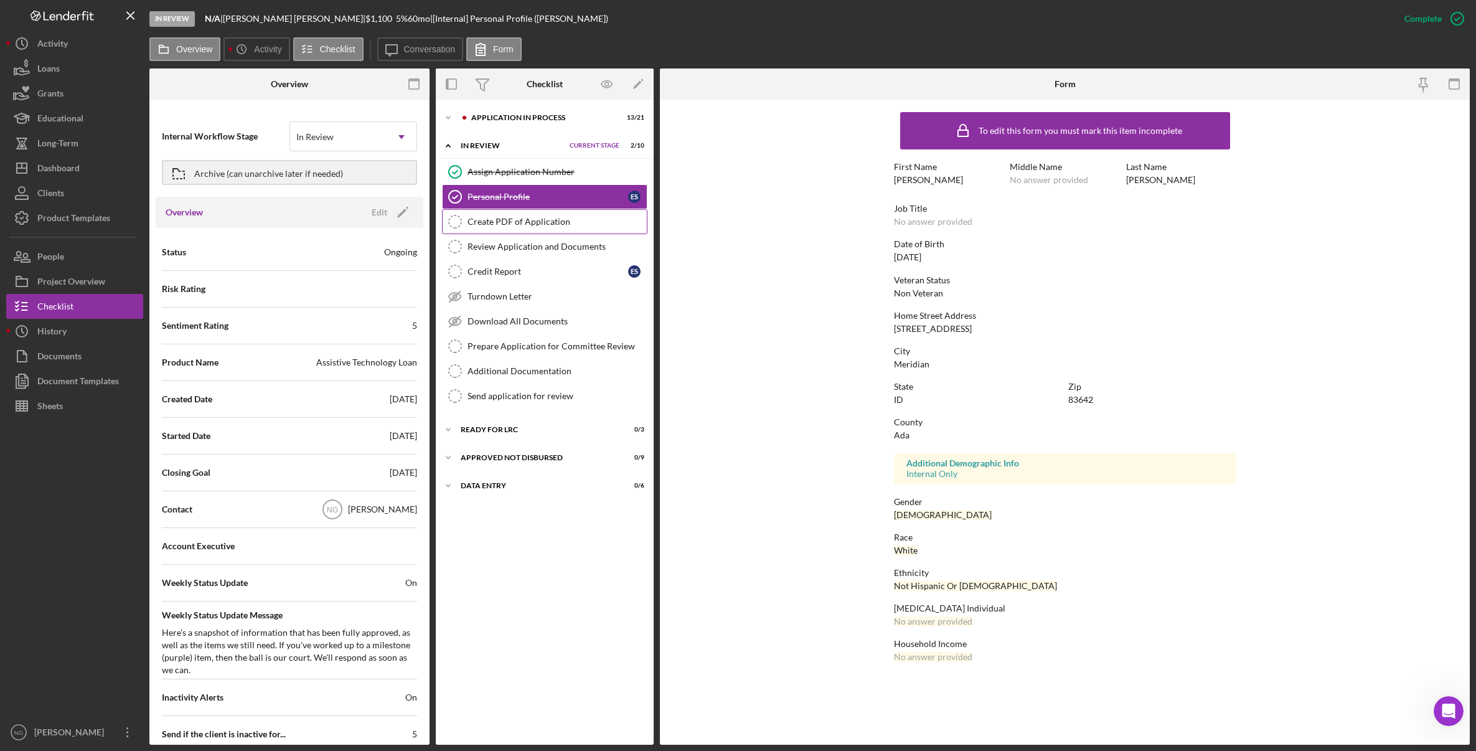
click at [523, 226] on div "Create PDF of Application" at bounding box center [557, 222] width 179 height 10
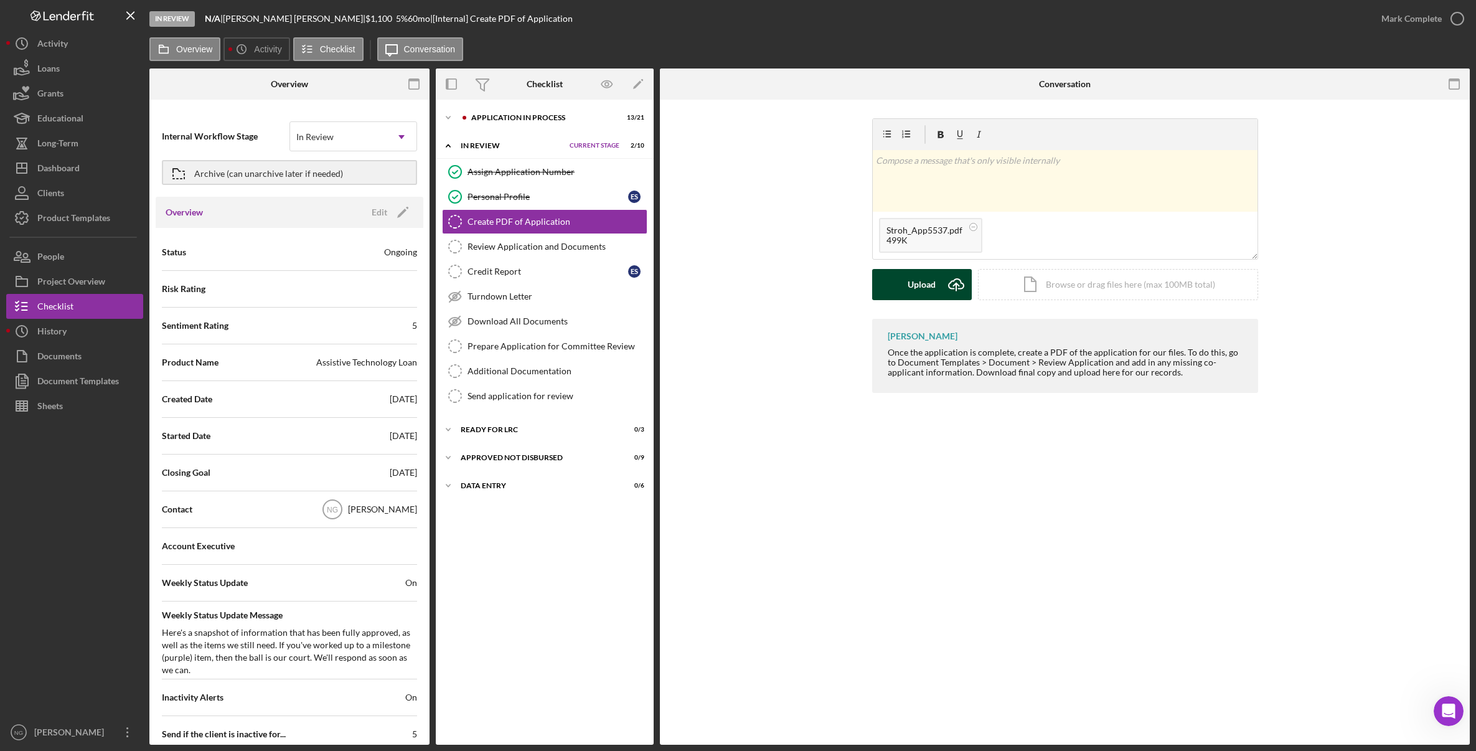
click at [935, 279] on div "Upload" at bounding box center [922, 284] width 28 height 31
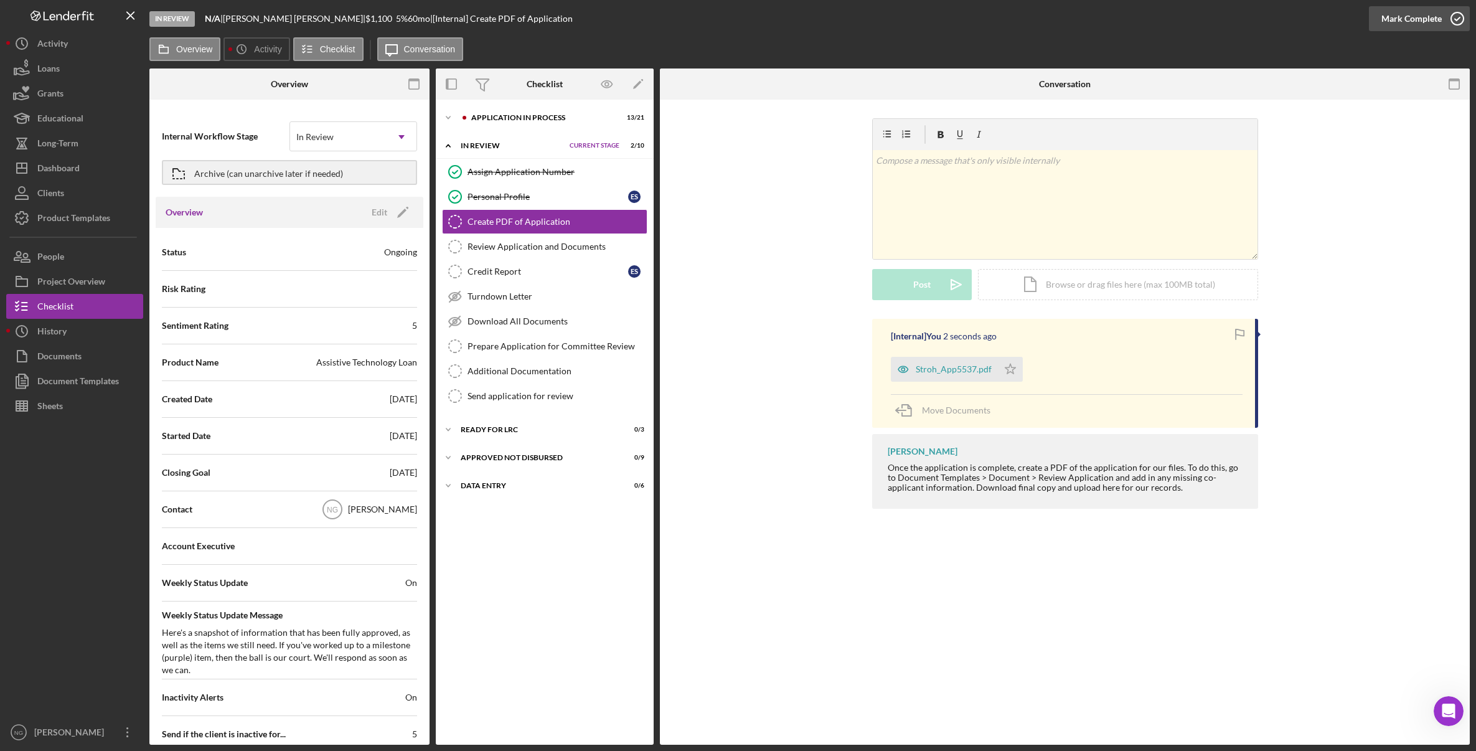
click at [1456, 18] on icon "button" at bounding box center [1457, 18] width 31 height 31
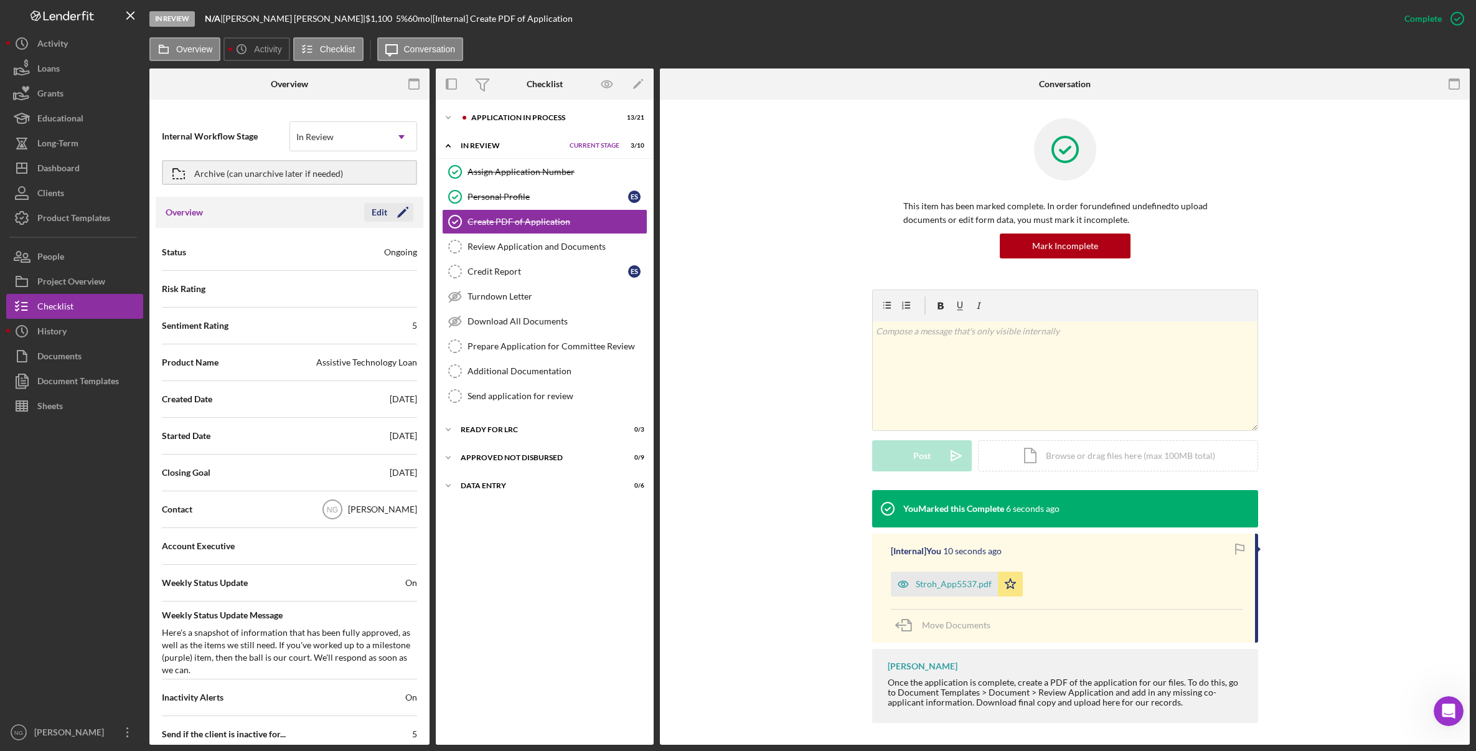
click at [398, 212] on icon "Icon/Edit" at bounding box center [402, 212] width 31 height 31
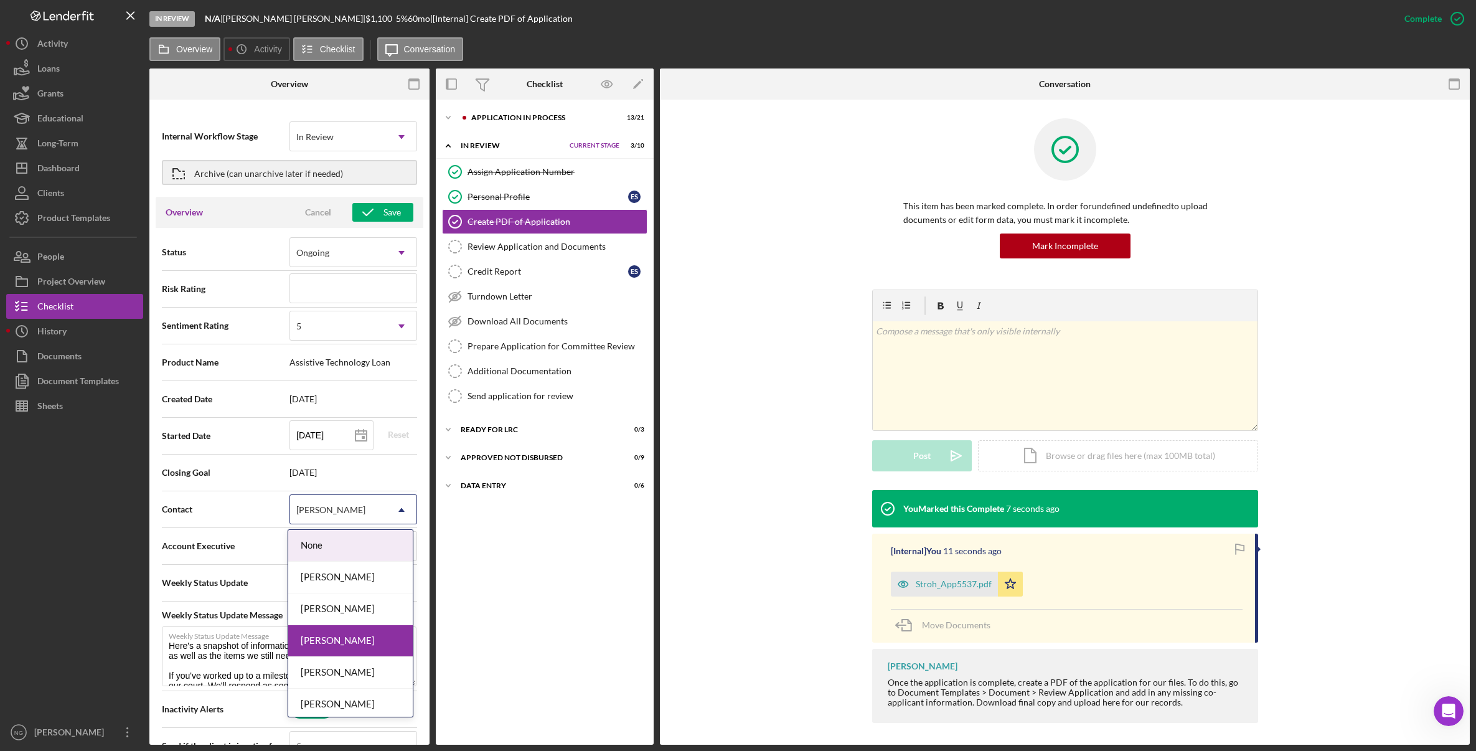
click at [328, 505] on div "Nicole Gray" at bounding box center [330, 510] width 69 height 10
type textarea "Here's a snapshot of information that has been fully approved, as well as the i…"
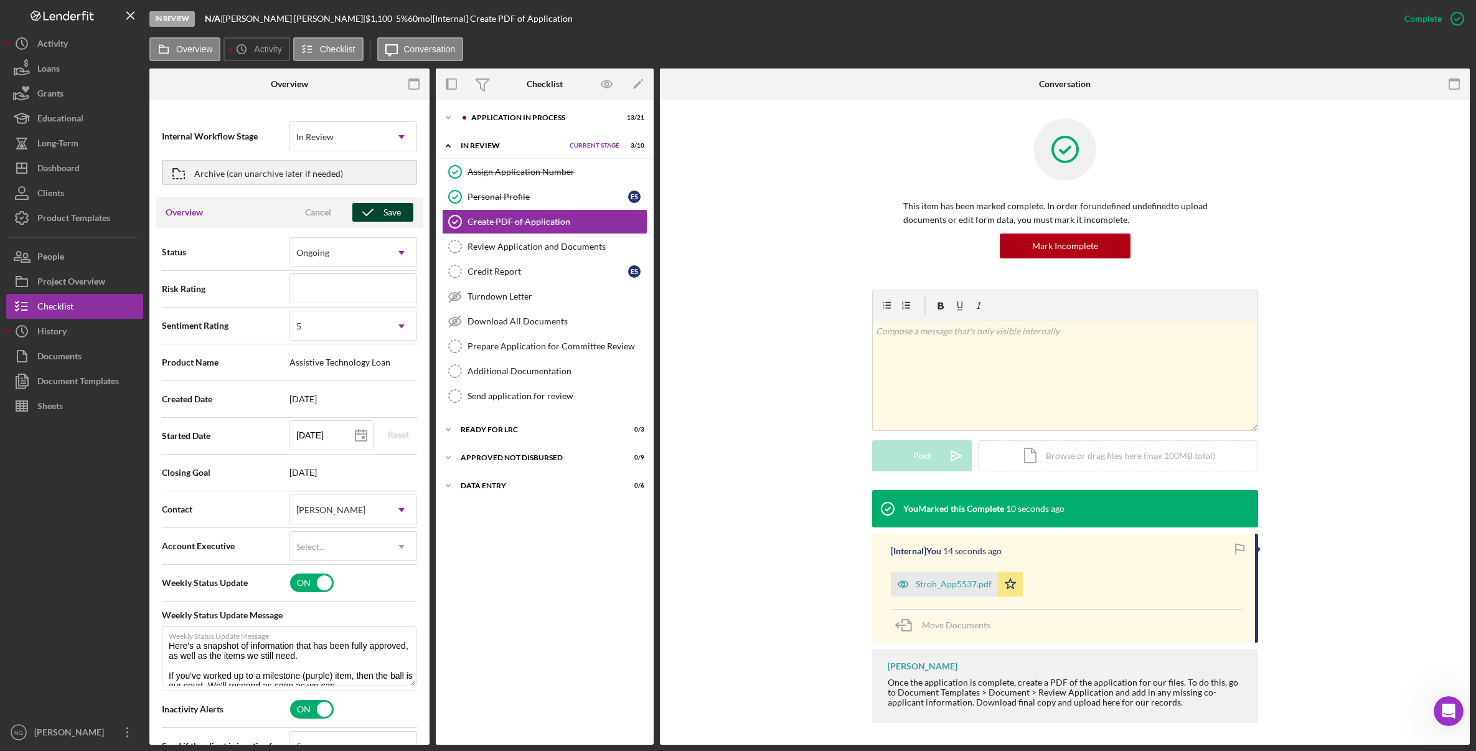
click at [365, 212] on polyline "button" at bounding box center [368, 212] width 10 height 6
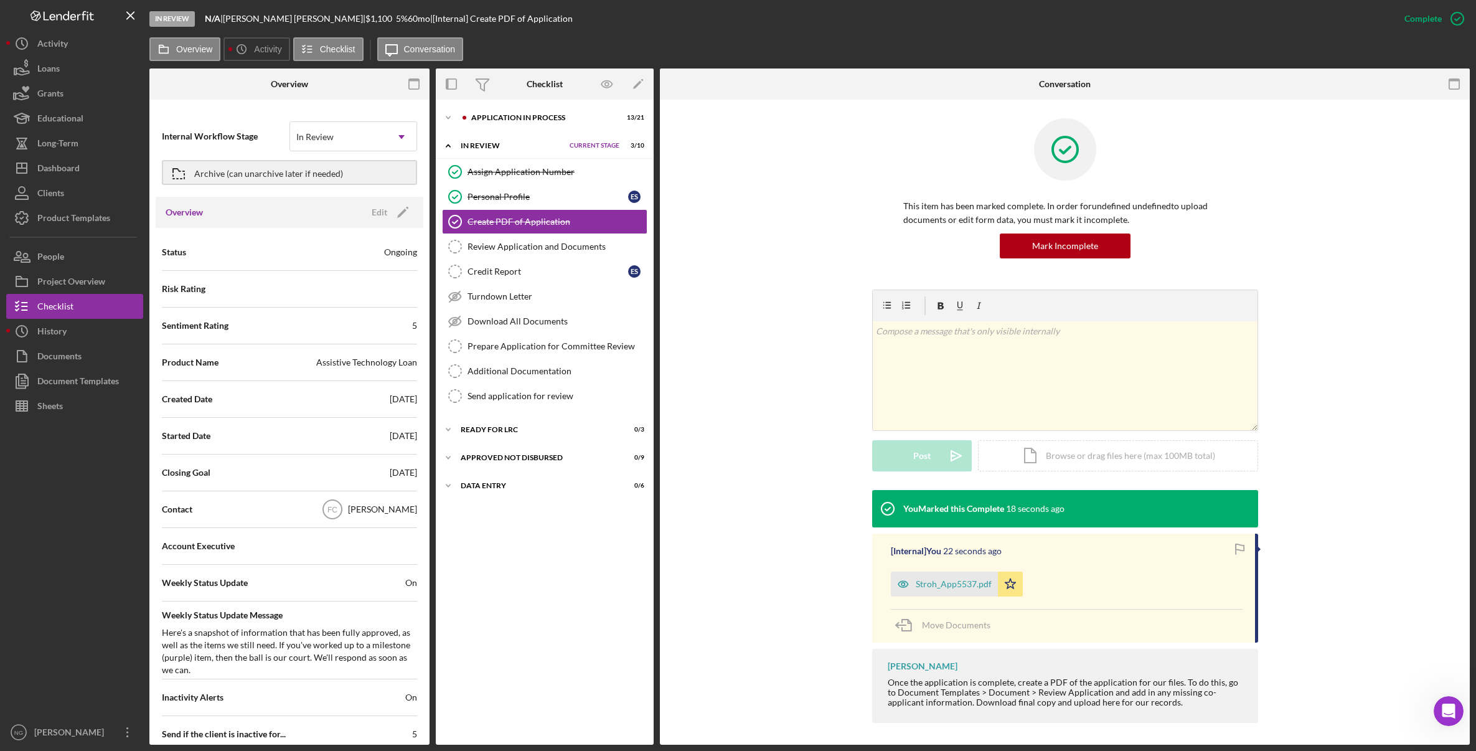
click at [713, 269] on div "This item has been marked complete. In order for undefined undefined to upload …" at bounding box center [1065, 203] width 773 height 171
click at [495, 430] on div "Ready for LRC" at bounding box center [524, 429] width 126 height 7
click at [503, 536] on div "Approved Not Disbursed" at bounding box center [524, 538] width 126 height 7
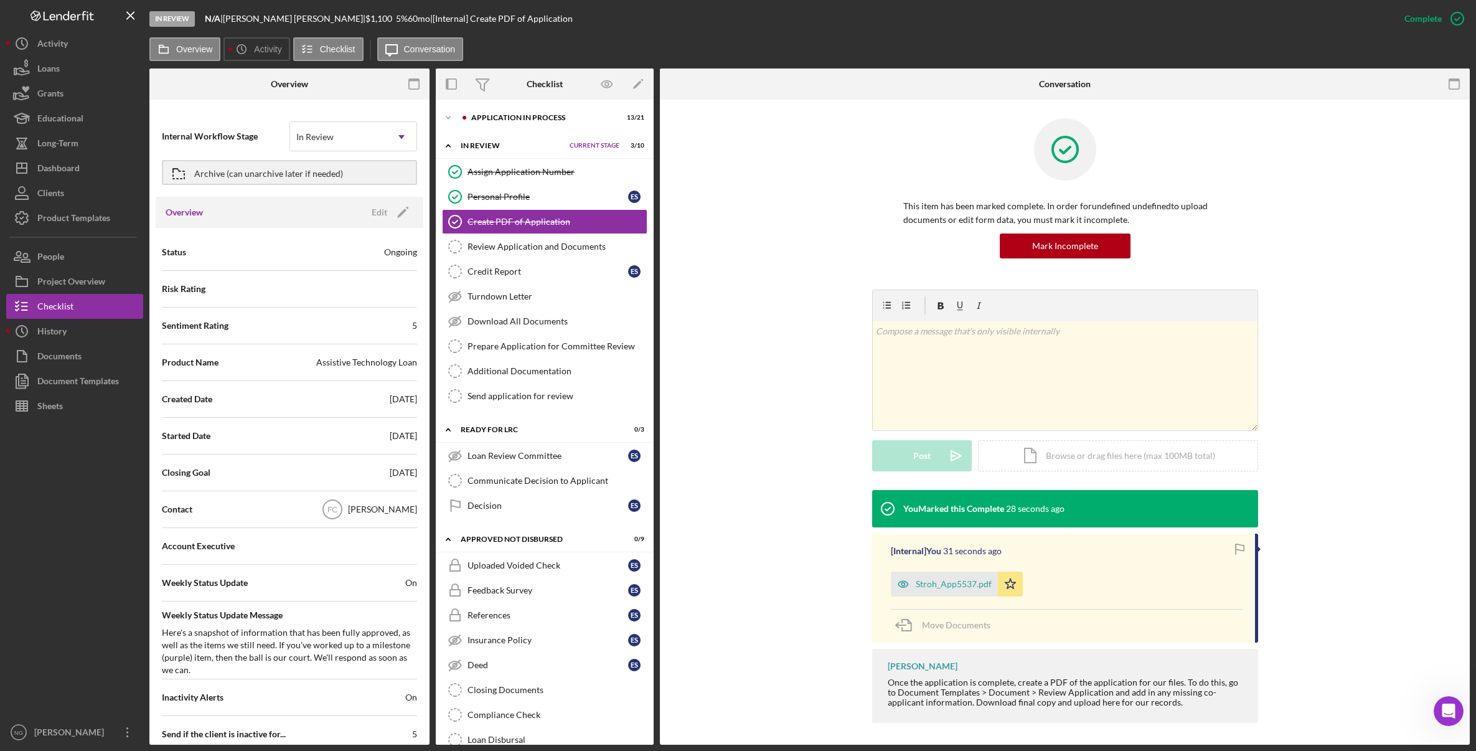
click at [504, 426] on div "Ready for LRC" at bounding box center [524, 429] width 126 height 7
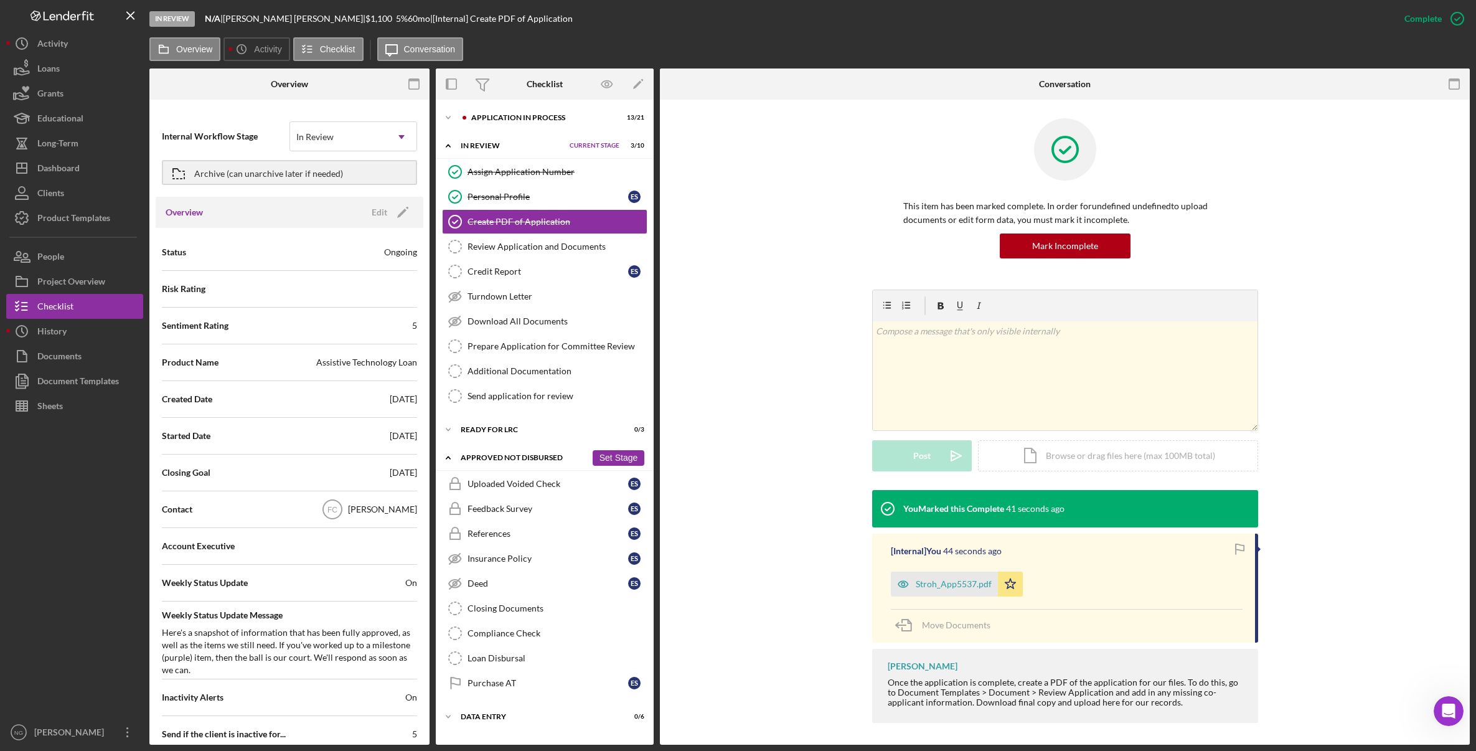
click at [504, 458] on div "Approved Not Disbursed" at bounding box center [524, 457] width 126 height 7
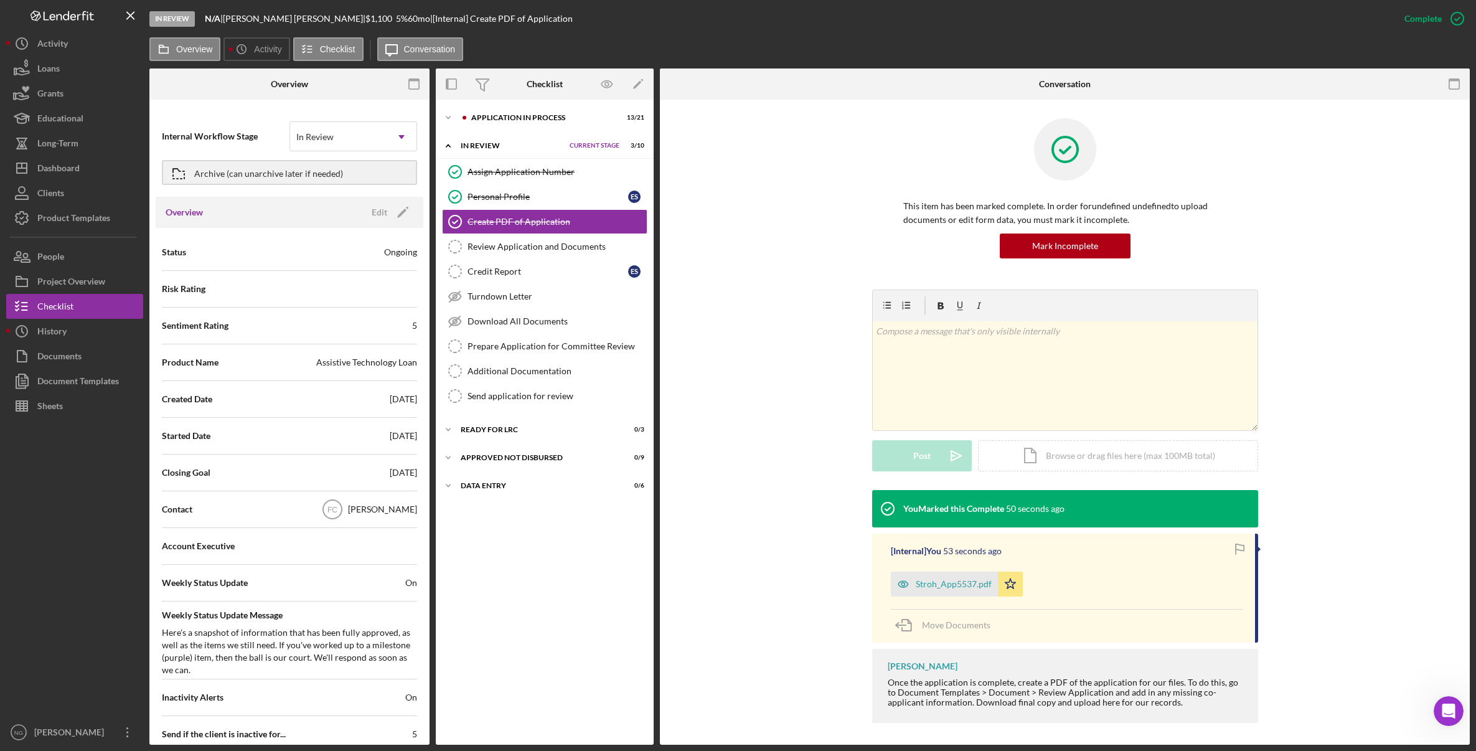
click at [489, 144] on div "In Review" at bounding box center [512, 145] width 103 height 7
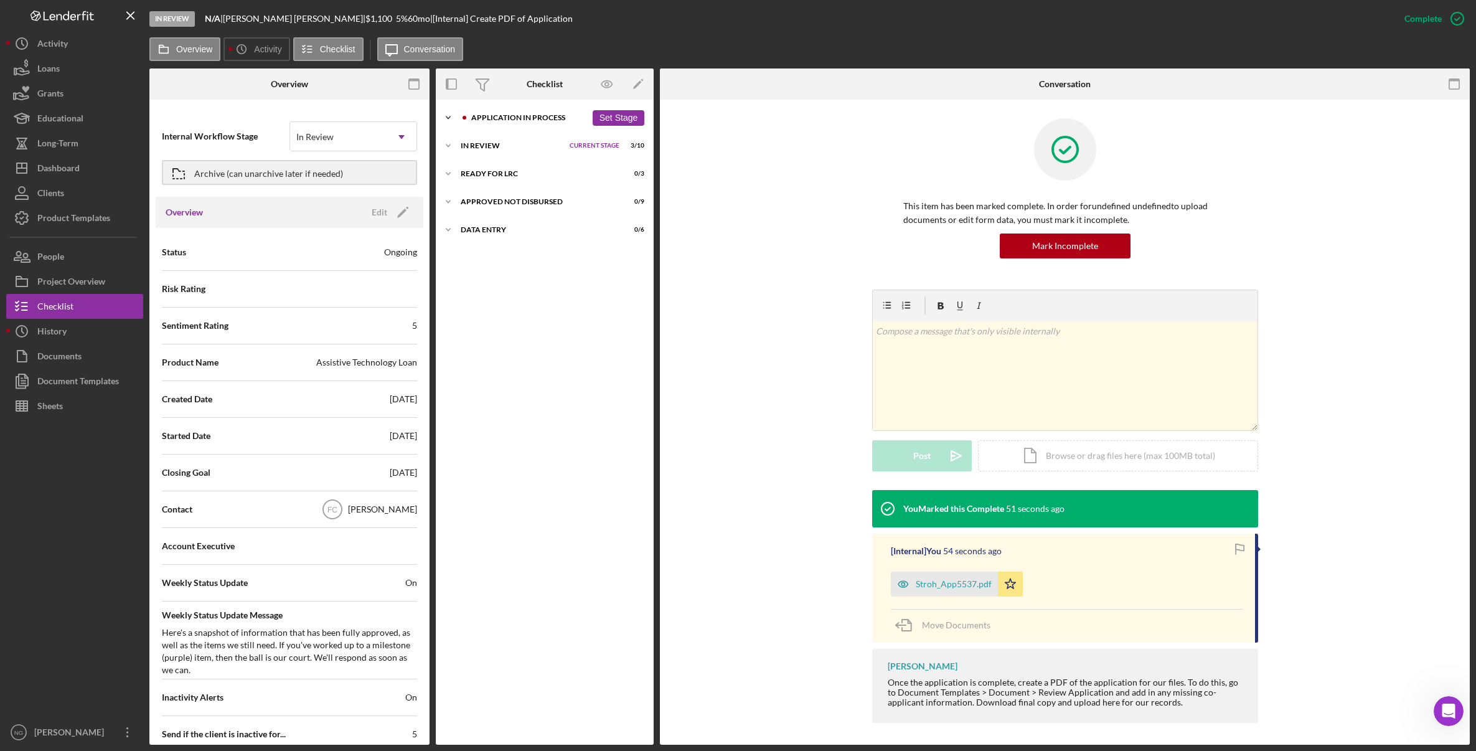
click at [505, 118] on div "Application In Process" at bounding box center [528, 117] width 115 height 7
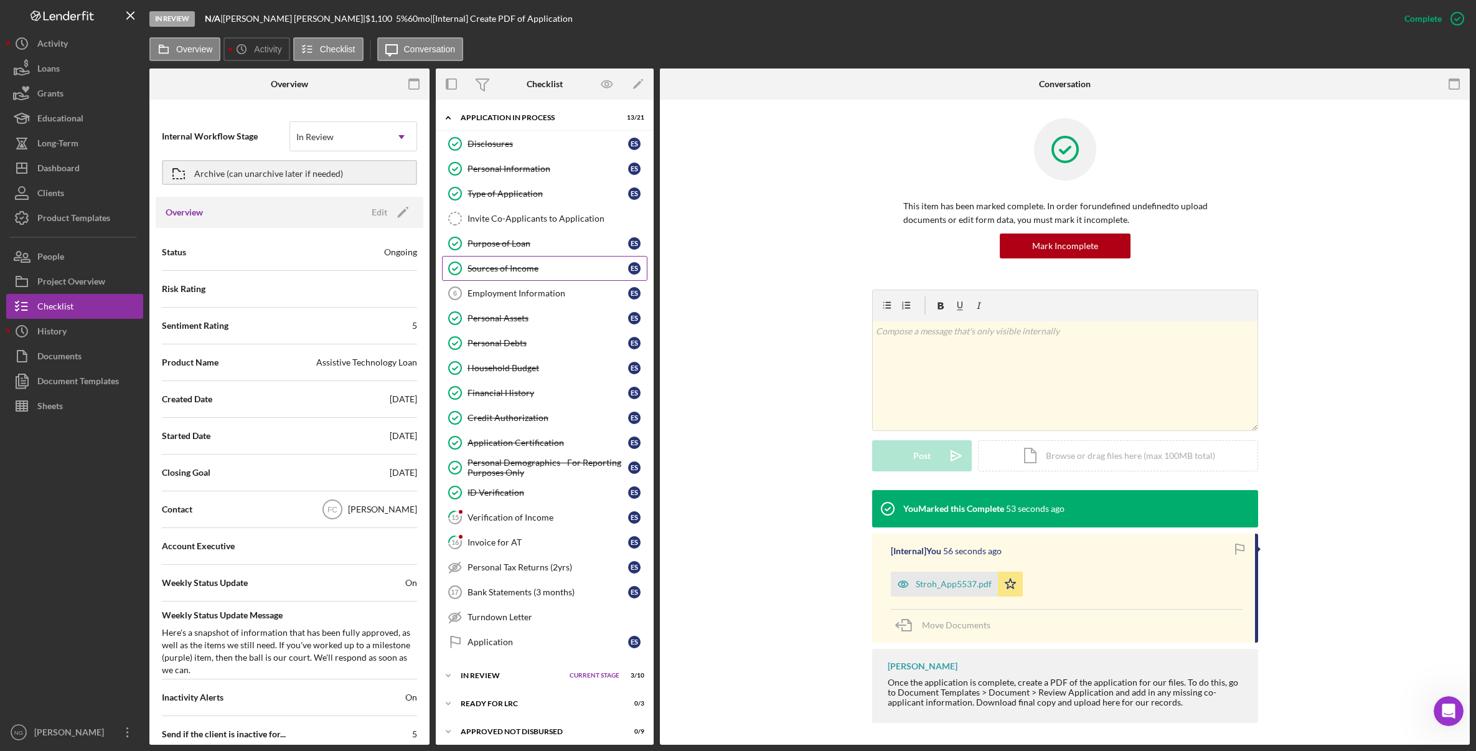
click at [529, 280] on link "Sources of Income Sources of Income E S" at bounding box center [544, 268] width 205 height 25
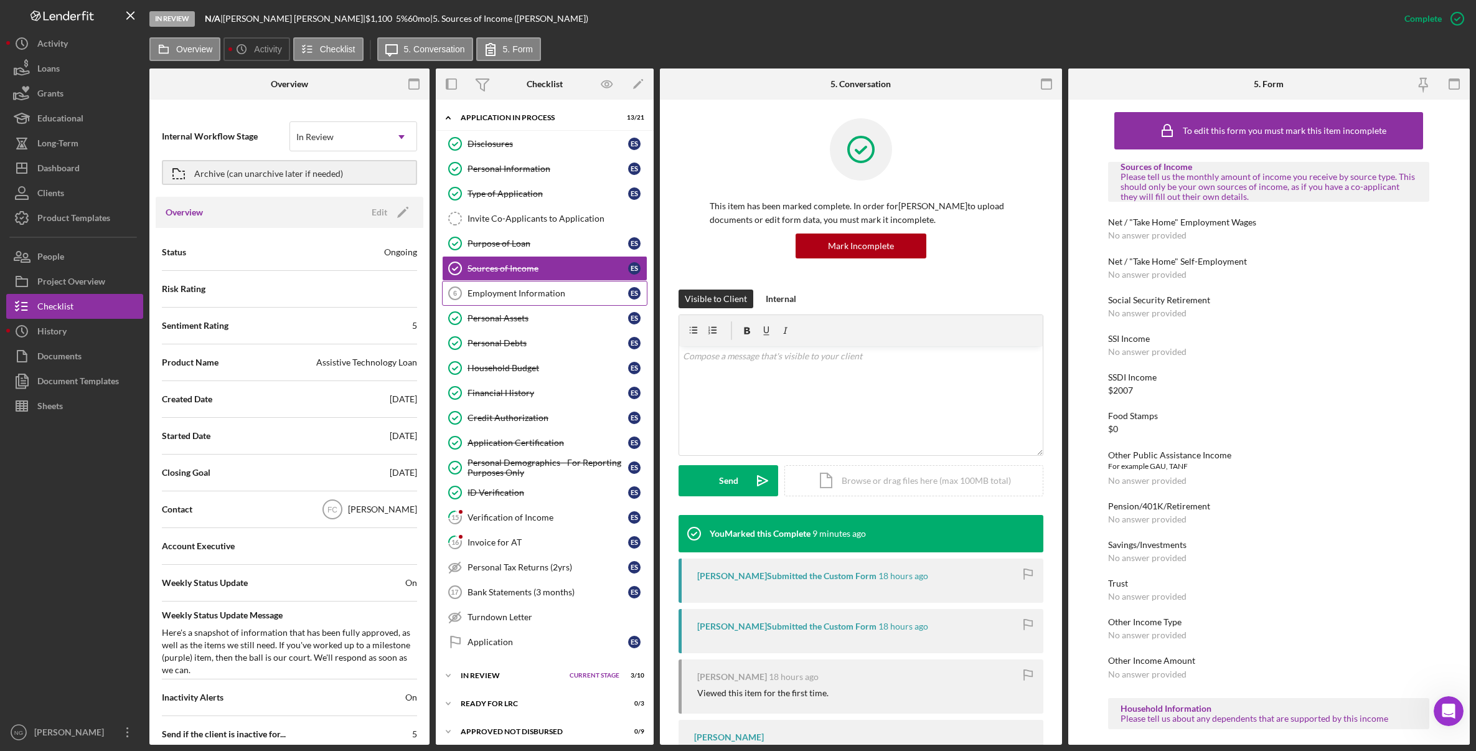
click at [526, 294] on div "Employment Information" at bounding box center [548, 293] width 161 height 10
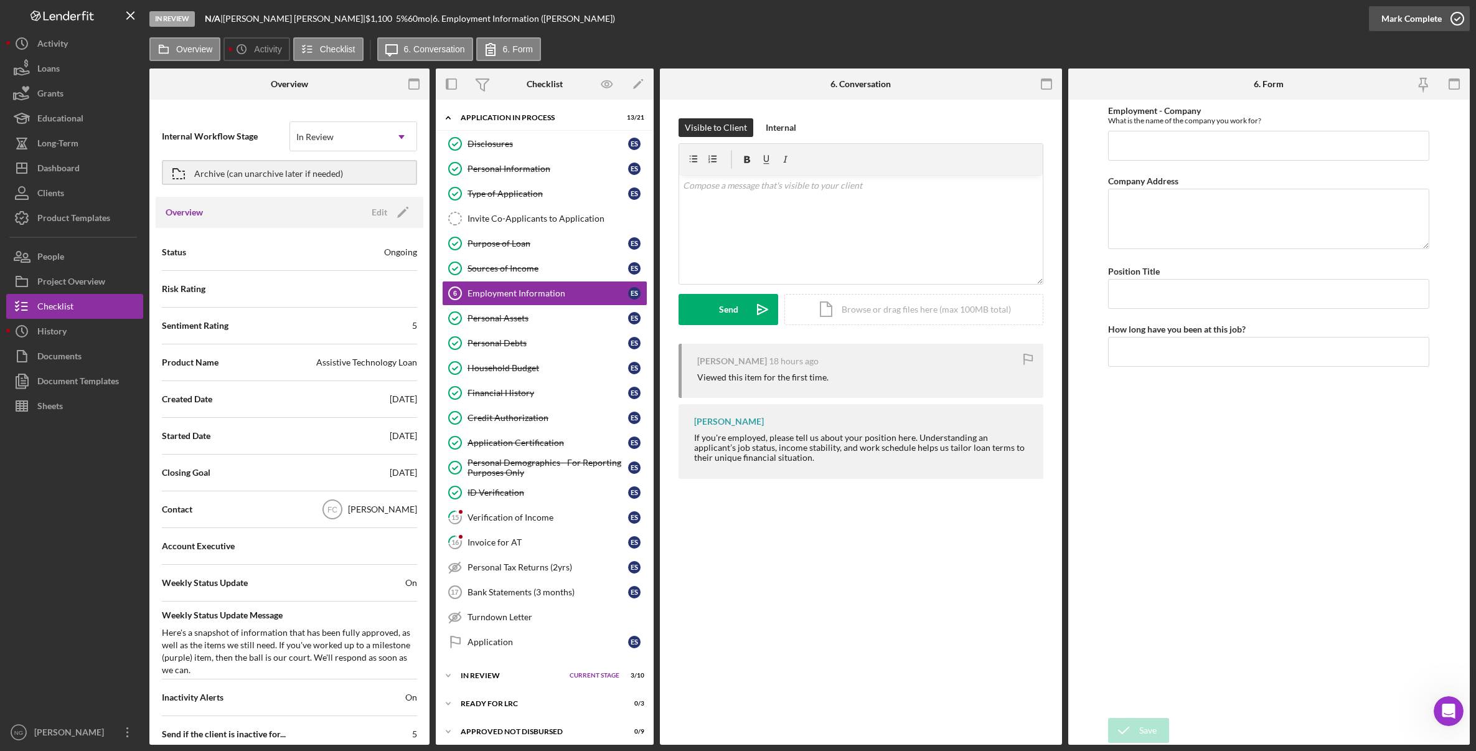
click at [1450, 8] on icon "button" at bounding box center [1457, 18] width 31 height 31
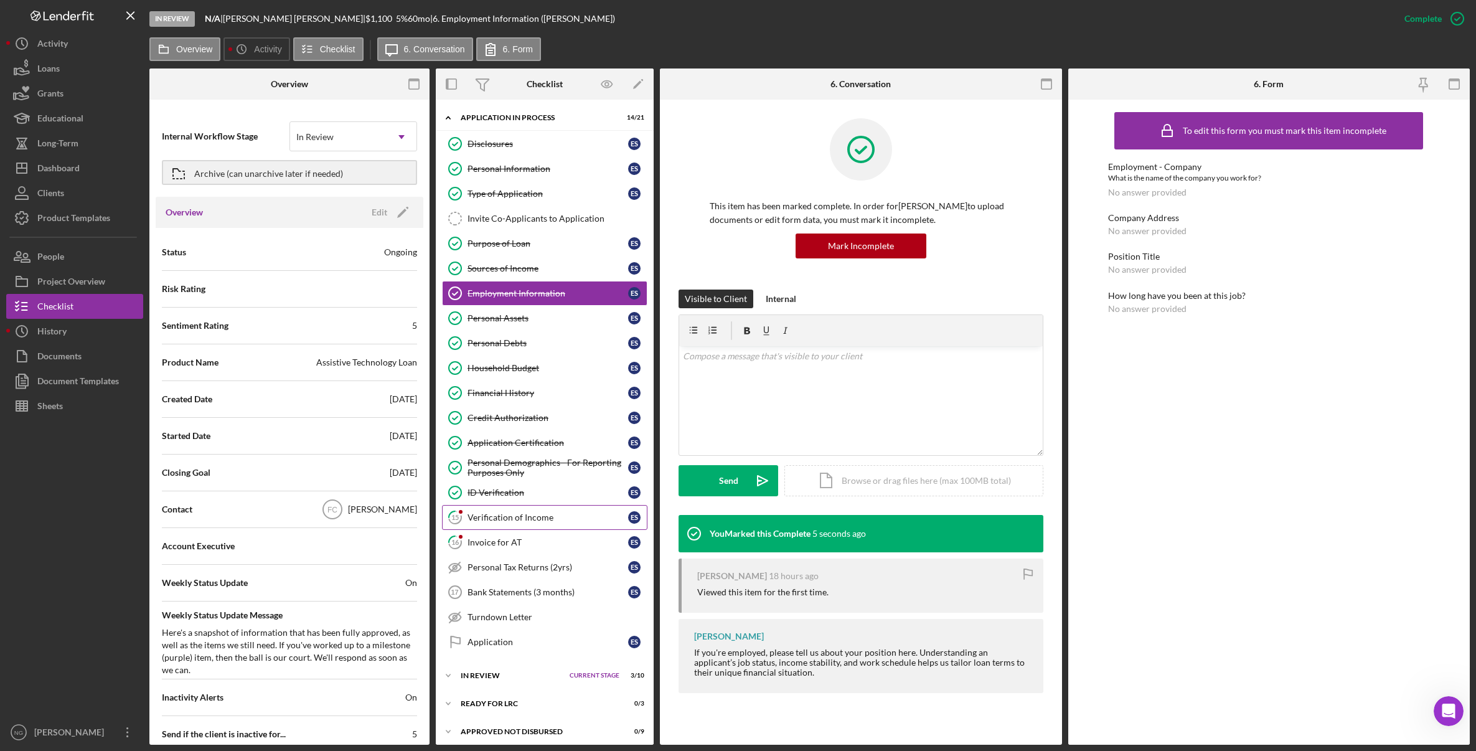
click at [571, 505] on link "15 Verification of Income E S" at bounding box center [544, 517] width 205 height 25
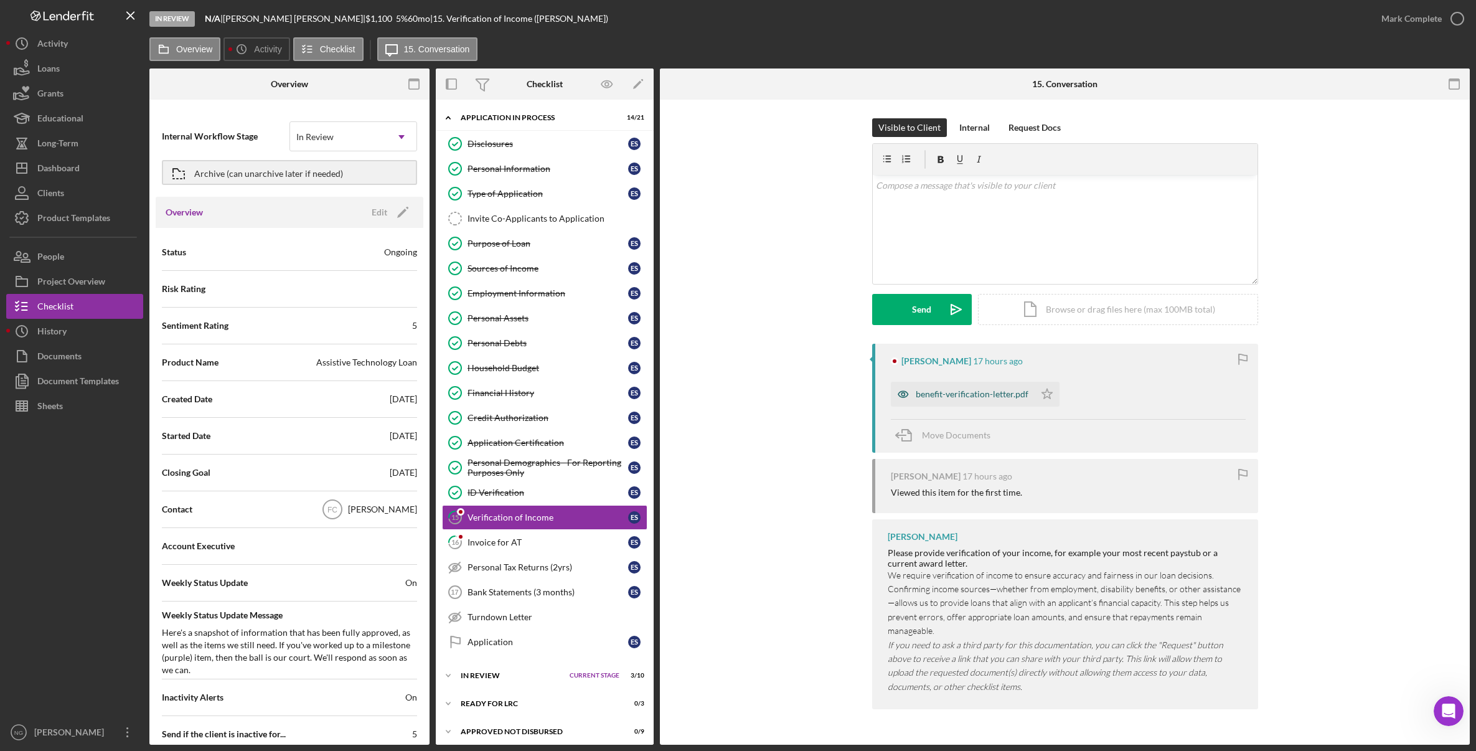
click at [962, 392] on div "benefit-verification-letter.pdf" at bounding box center [972, 394] width 113 height 10
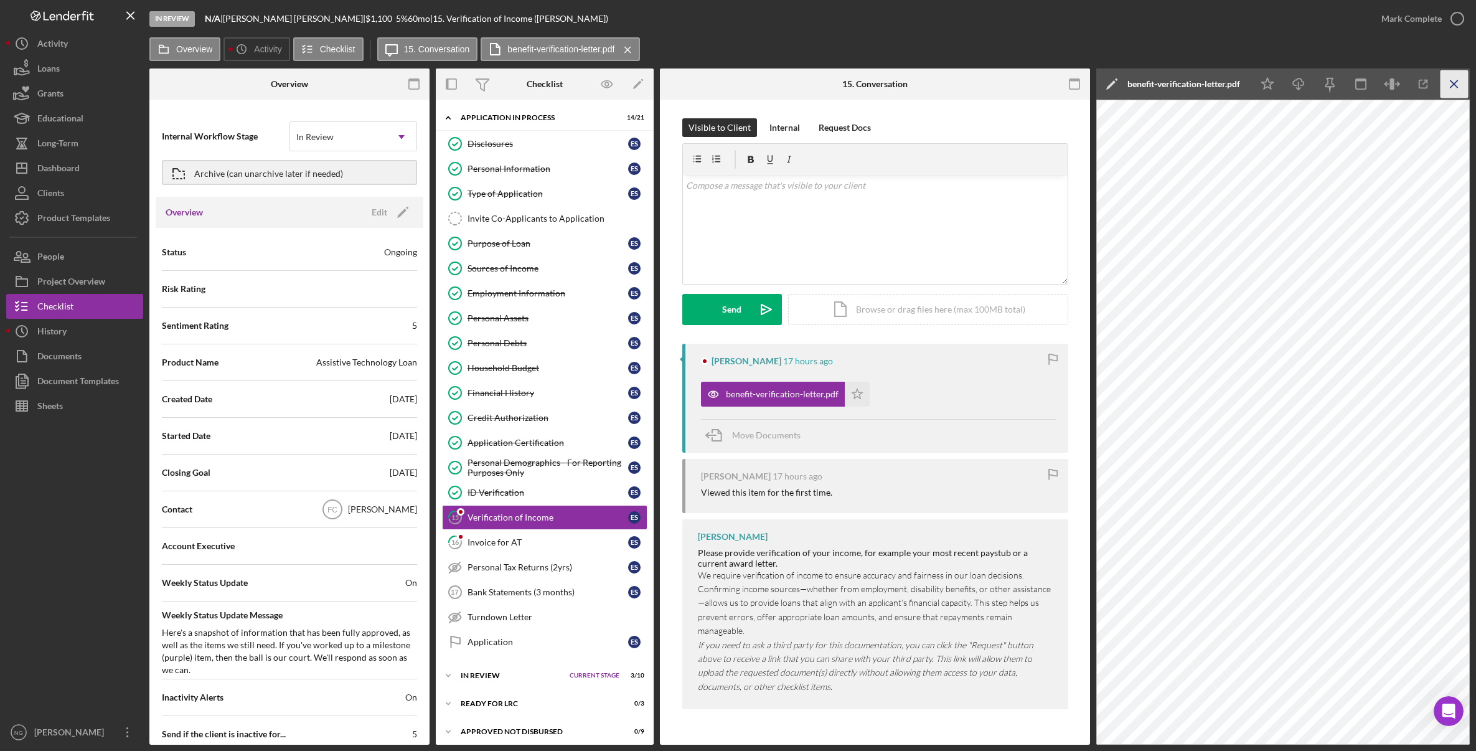
click at [1452, 82] on line "button" at bounding box center [1454, 83] width 7 height 7
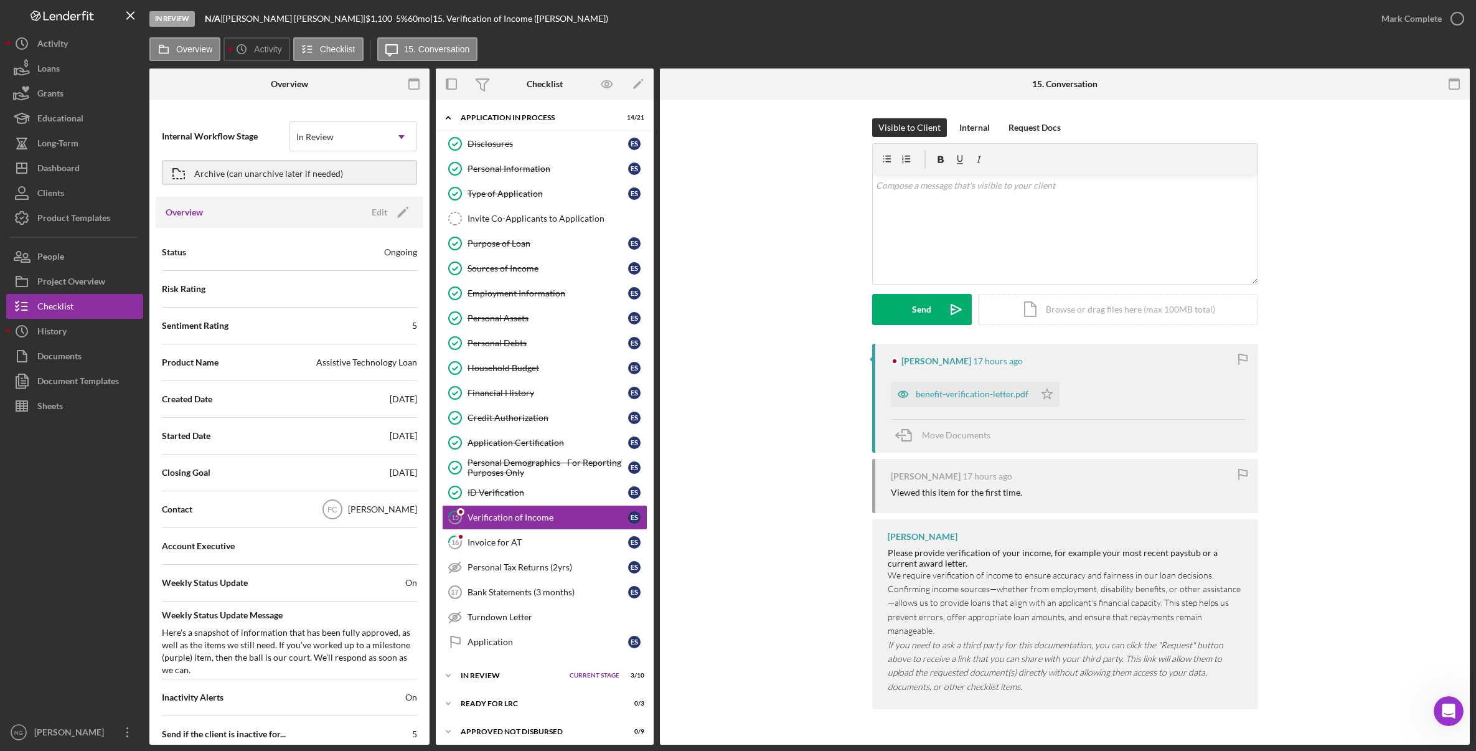
click at [95, 502] on div at bounding box center [74, 568] width 137 height 301
click at [96, 172] on button "Icon/Dashboard Dashboard" at bounding box center [74, 168] width 137 height 25
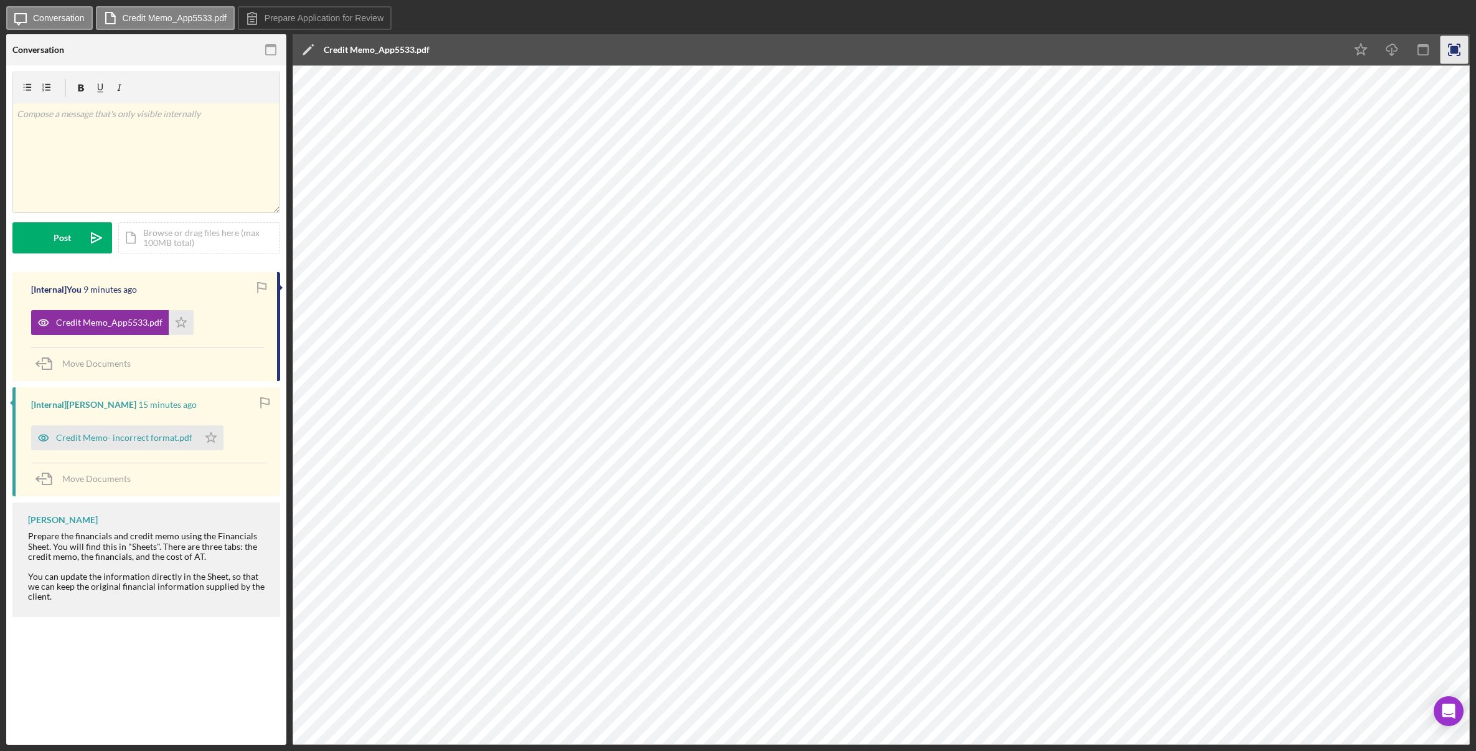
click at [1457, 44] on icon "button" at bounding box center [1455, 50] width 28 height 28
